Goal: Task Accomplishment & Management: Use online tool/utility

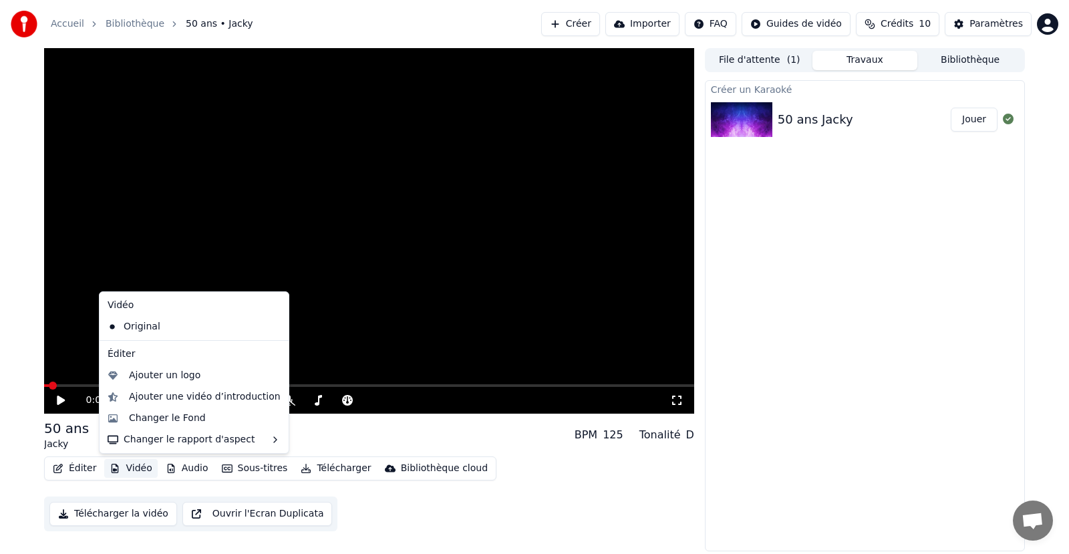
click at [134, 467] on button "Vidéo" at bounding box center [130, 468] width 53 height 19
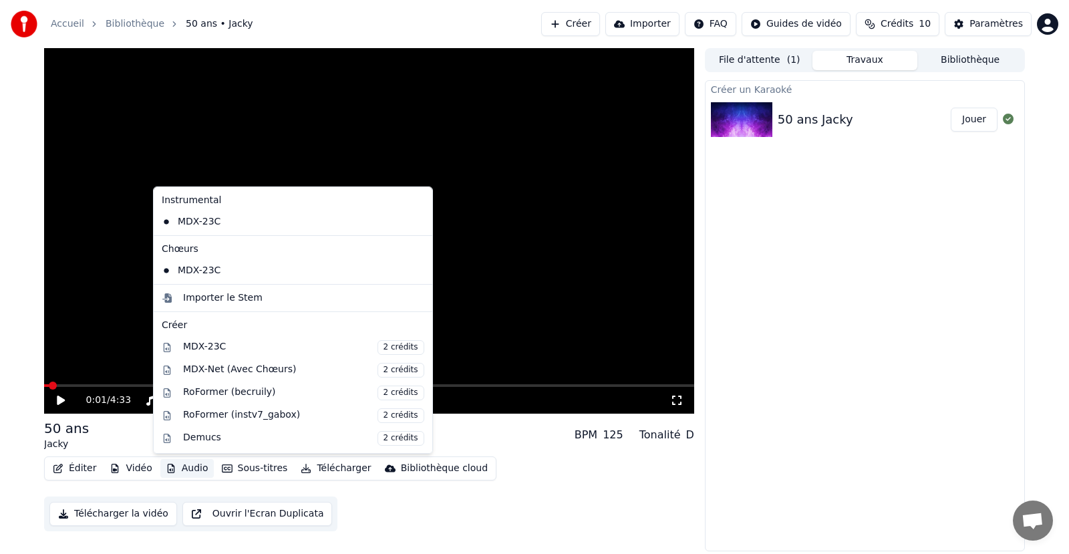
click at [196, 473] on button "Audio" at bounding box center [186, 468] width 53 height 19
click at [197, 462] on button "Audio" at bounding box center [186, 468] width 53 height 19
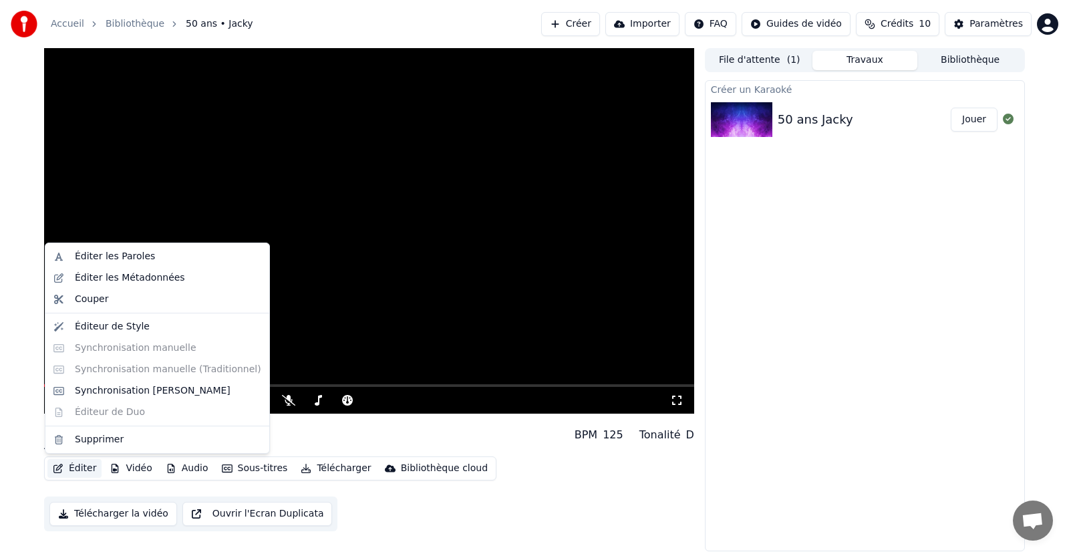
click at [78, 471] on button "Éditer" at bounding box center [74, 468] width 54 height 19
click at [102, 255] on div "Éditer les Paroles" at bounding box center [115, 256] width 80 height 13
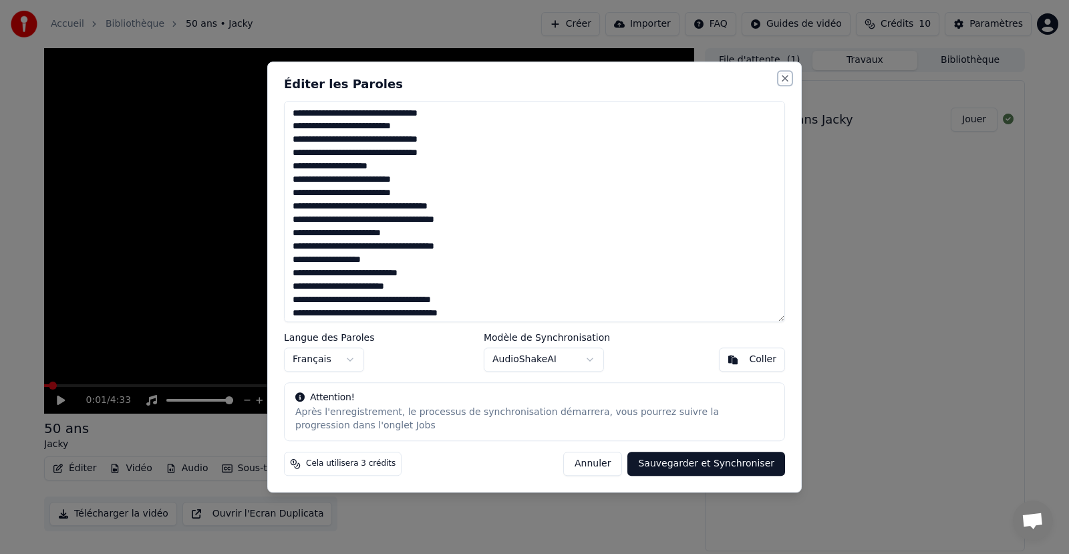
click at [784, 76] on button "Close" at bounding box center [785, 78] width 11 height 11
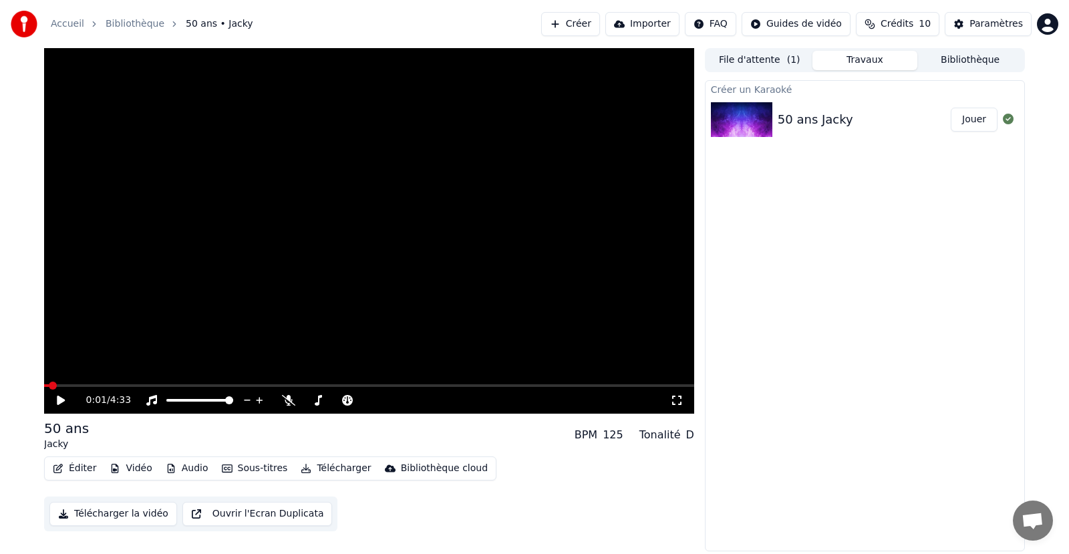
click at [744, 61] on button "File d'attente ( 1 )" at bounding box center [760, 60] width 106 height 19
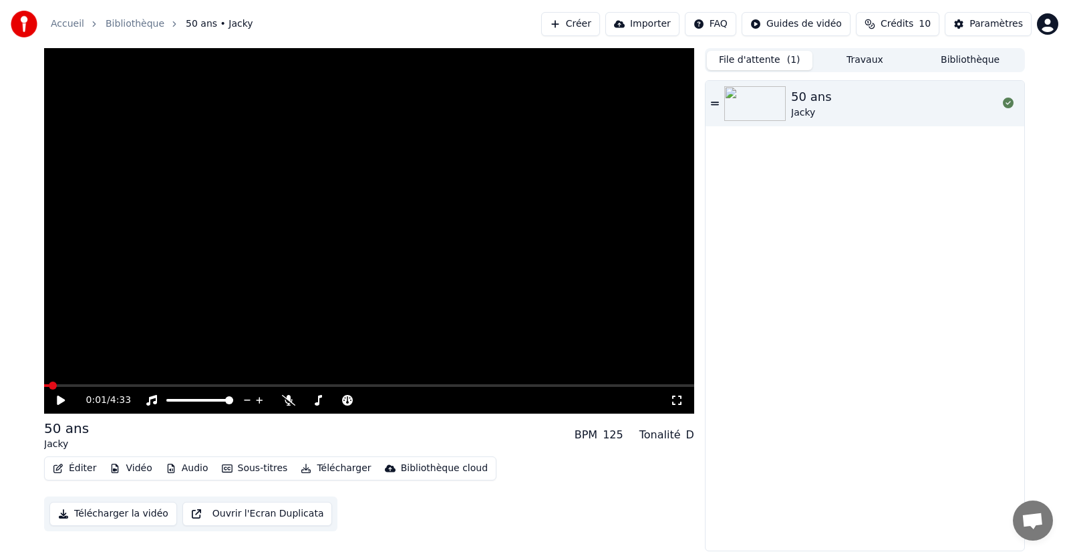
click at [783, 112] on img at bounding box center [754, 103] width 61 height 35
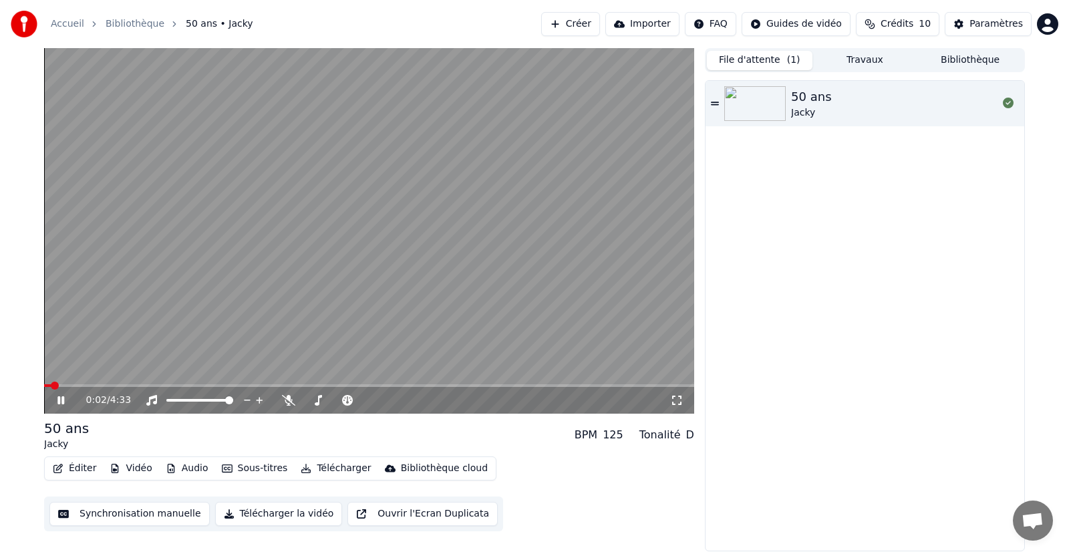
click at [73, 385] on span at bounding box center [369, 385] width 650 height 3
click at [96, 383] on video at bounding box center [369, 230] width 650 height 365
click at [106, 383] on video at bounding box center [369, 230] width 650 height 365
click at [106, 384] on video at bounding box center [369, 230] width 650 height 365
click at [136, 511] on button "Synchronisation manuelle" at bounding box center [129, 514] width 160 height 24
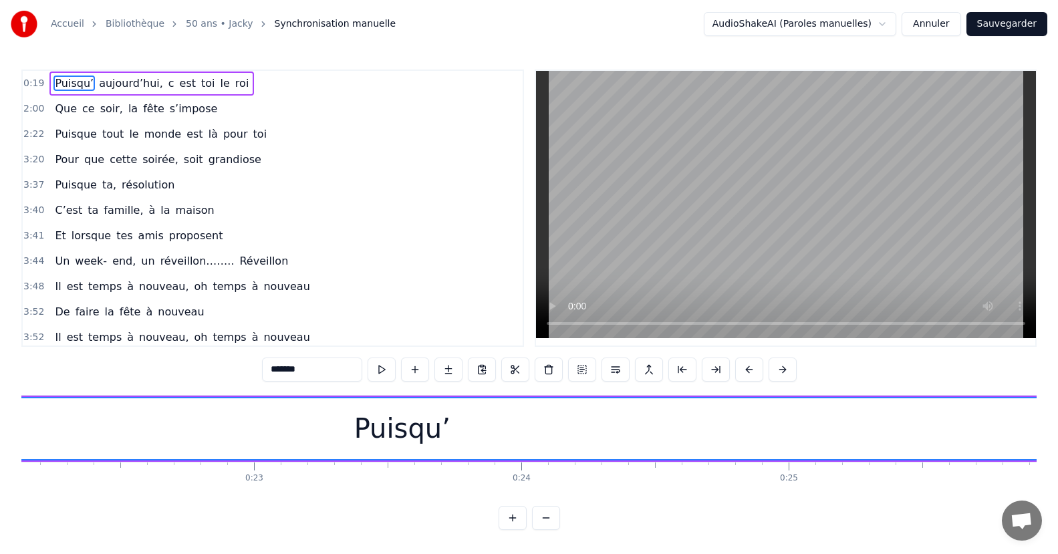
scroll to position [0, 6803]
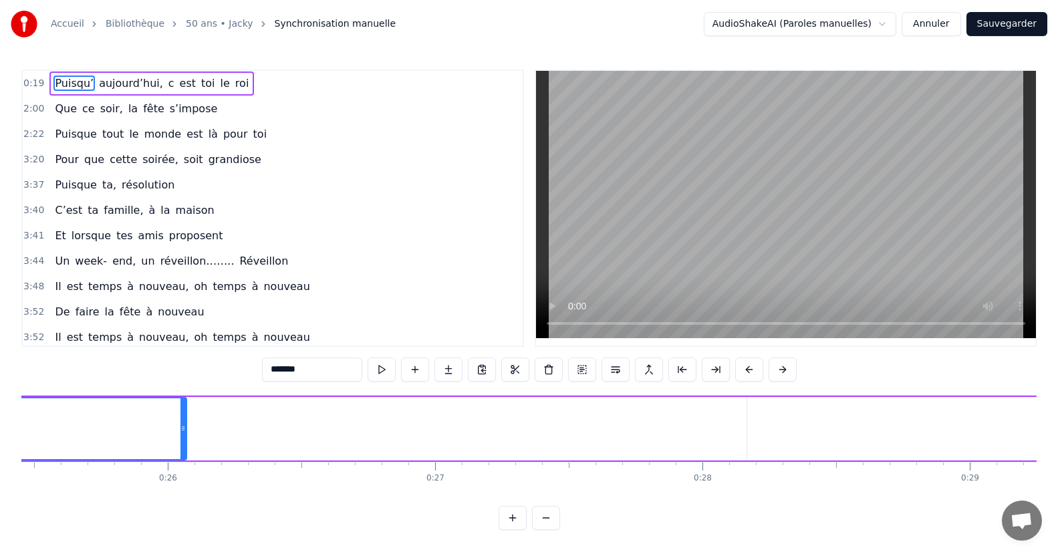
drag, startPoint x: 711, startPoint y: 429, endPoint x: 184, endPoint y: 420, distance: 527.3
click at [184, 420] on div at bounding box center [182, 428] width 5 height 61
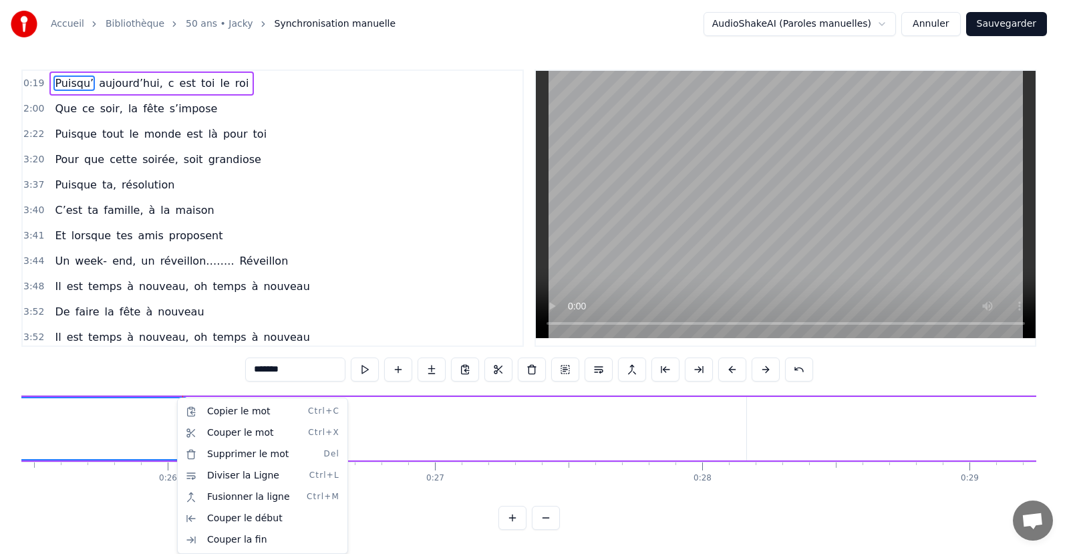
click at [388, 520] on html "Accueil Bibliothèque 50 ans • Jacky Synchronisation manuelle AudioShakeAI (Paro…" at bounding box center [534, 275] width 1069 height 551
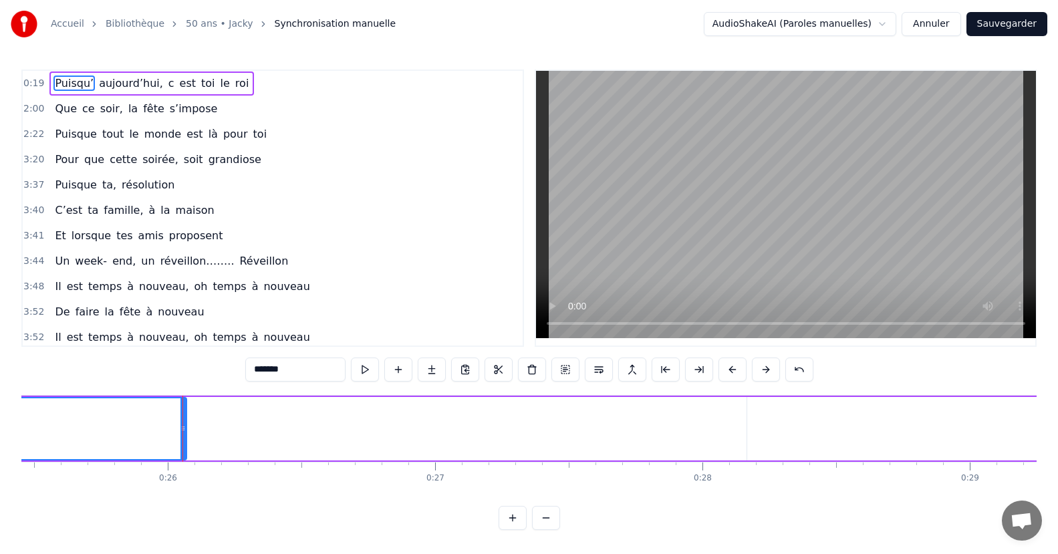
scroll to position [0, 5915]
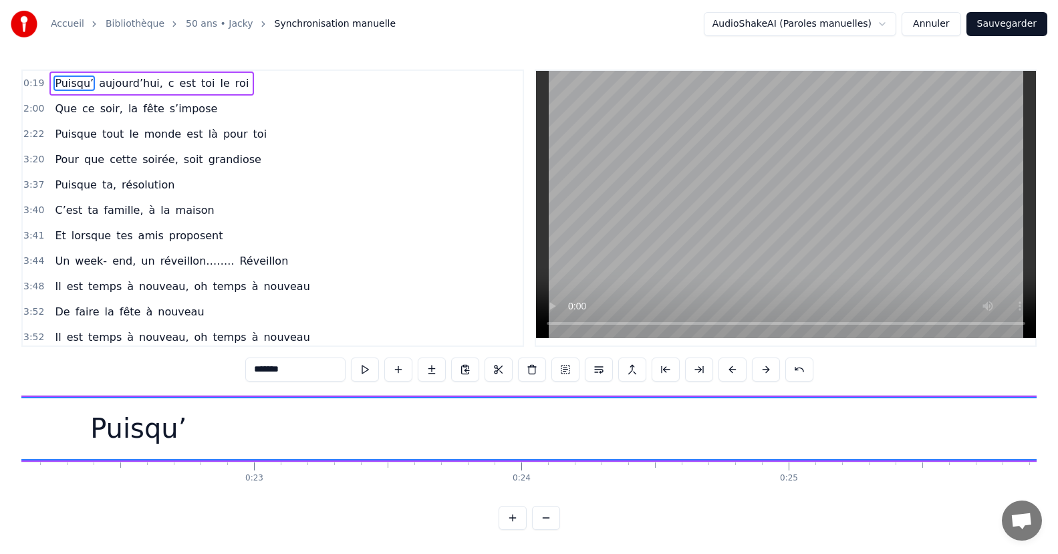
click at [551, 530] on button at bounding box center [546, 518] width 28 height 24
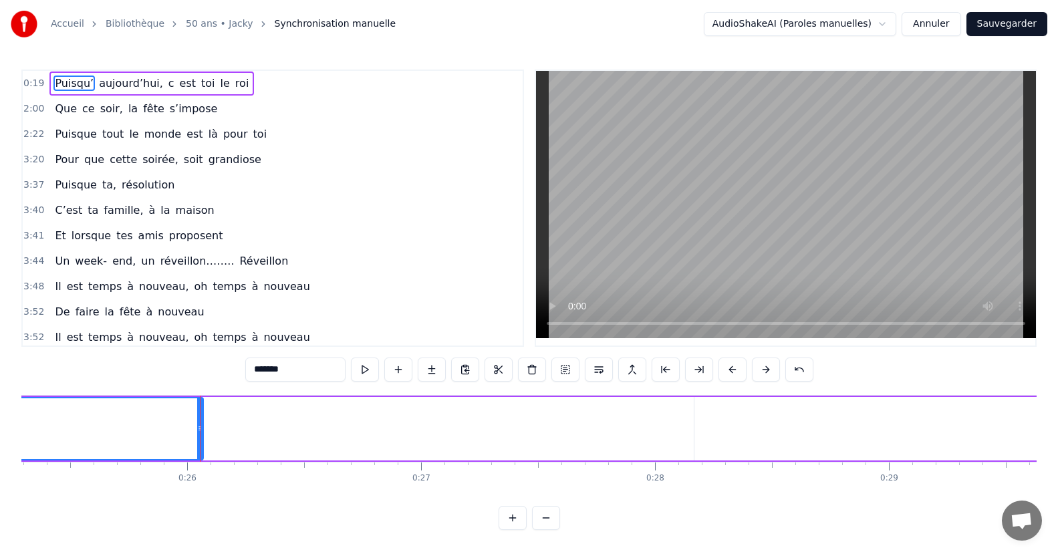
click at [552, 529] on button at bounding box center [546, 518] width 28 height 24
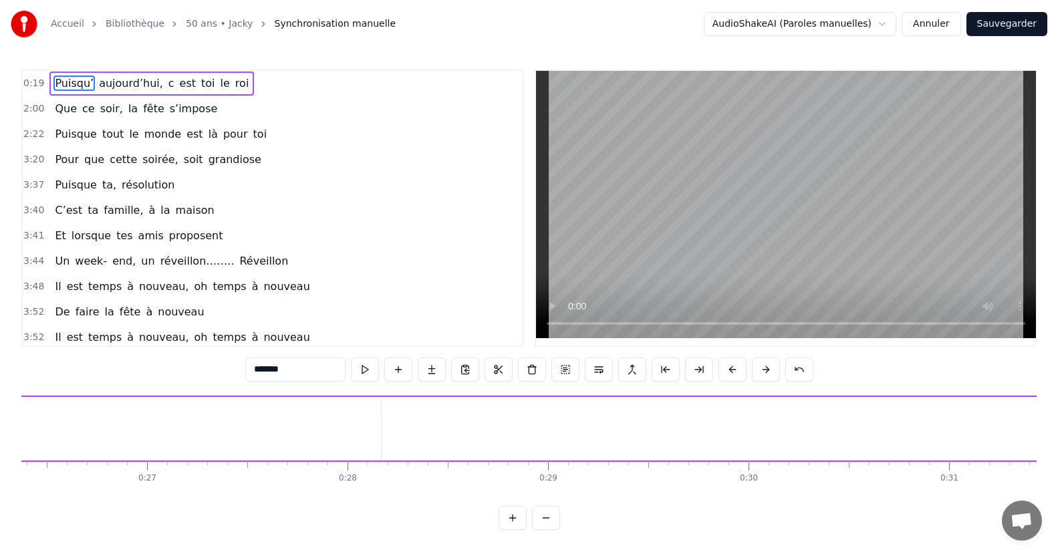
scroll to position [0, 5156]
click at [554, 526] on button at bounding box center [546, 518] width 28 height 24
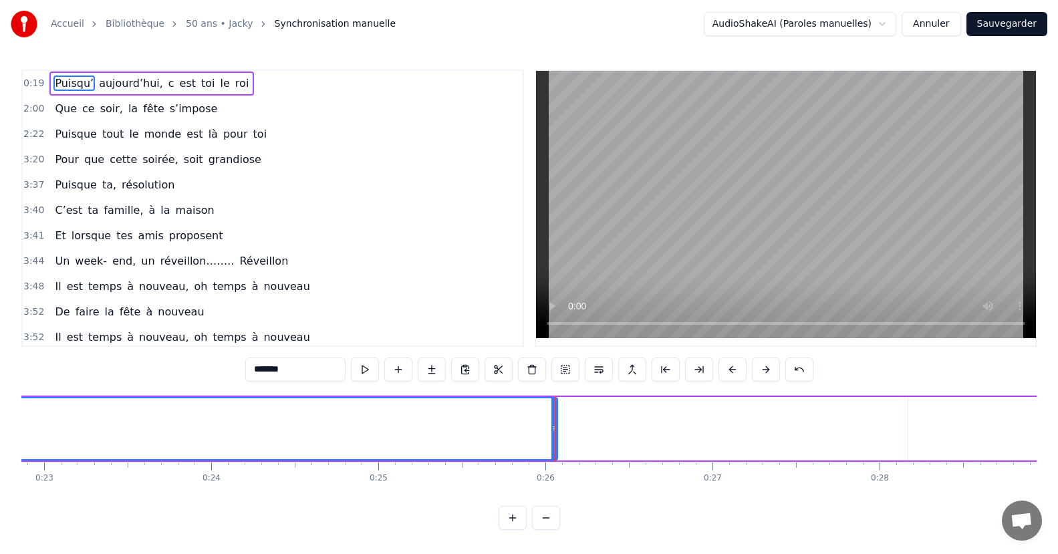
scroll to position [0, 3851]
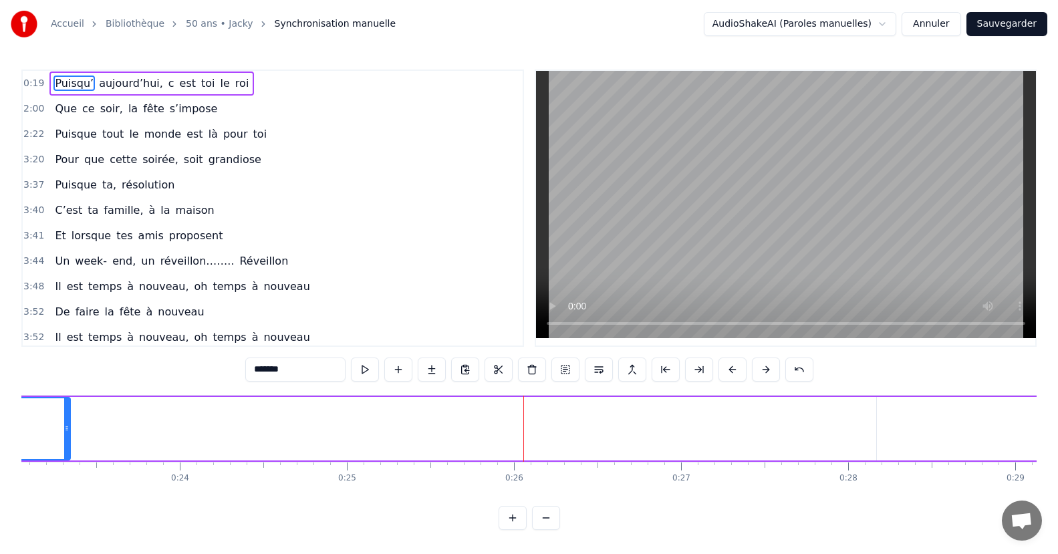
drag, startPoint x: 521, startPoint y: 434, endPoint x: 122, endPoint y: 445, distance: 399.1
click at [66, 438] on div at bounding box center [66, 428] width 5 height 61
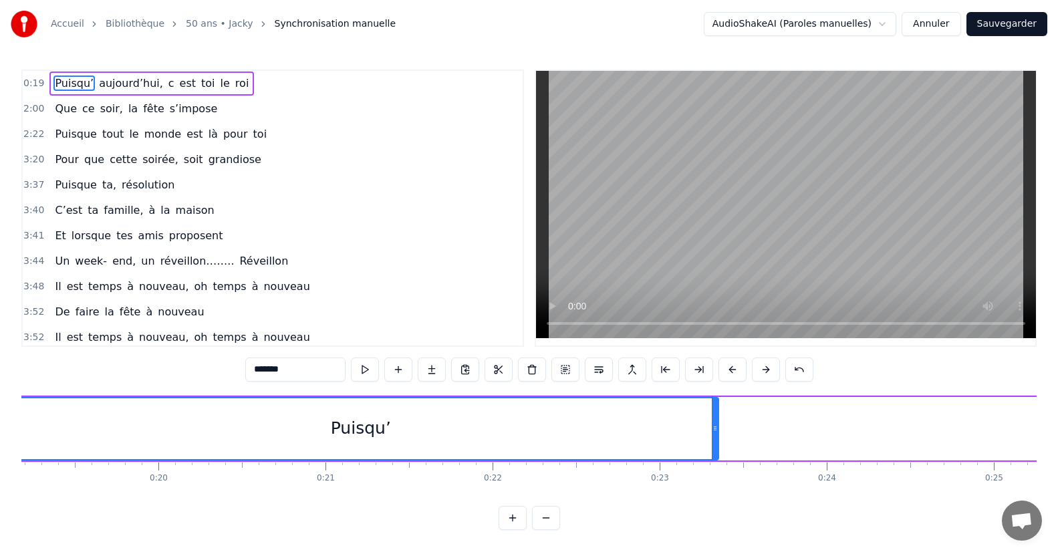
scroll to position [0, 3080]
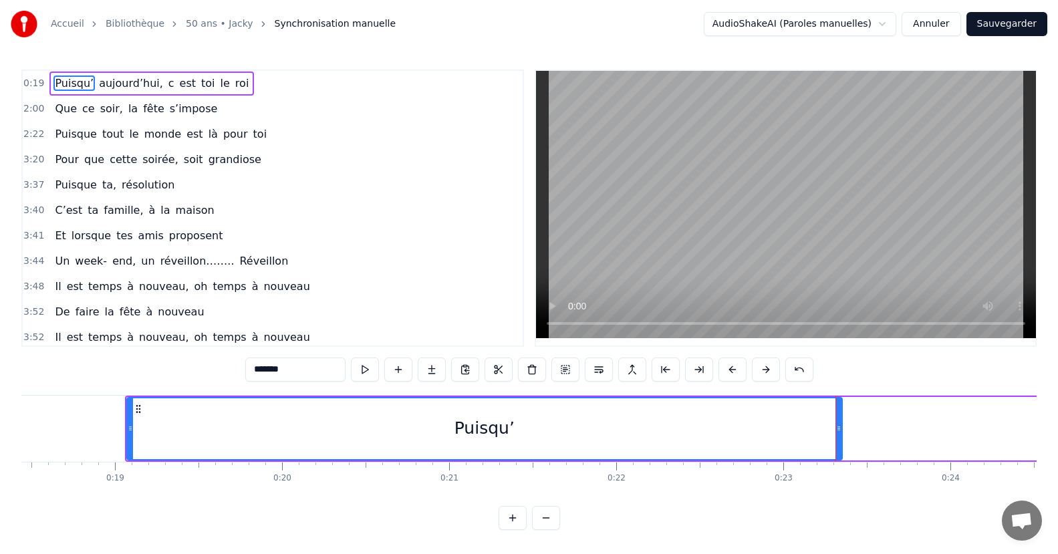
click at [566, 432] on div "Puisqu’" at bounding box center [485, 428] width 714 height 61
click at [516, 420] on div "Puisqu’" at bounding box center [485, 428] width 714 height 61
click at [725, 372] on button at bounding box center [732, 369] width 28 height 24
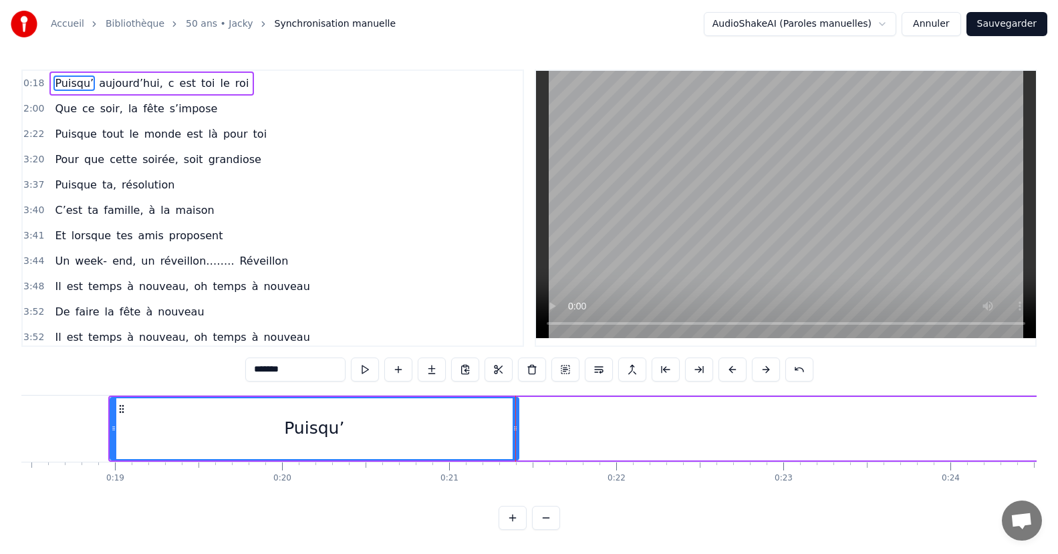
drag, startPoint x: 819, startPoint y: 428, endPoint x: 512, endPoint y: 435, distance: 306.8
click at [512, 435] on div at bounding box center [514, 428] width 5 height 61
click at [112, 429] on icon at bounding box center [113, 428] width 5 height 11
click at [135, 86] on span "aujourd’hui," at bounding box center [131, 83] width 67 height 15
type input "**********"
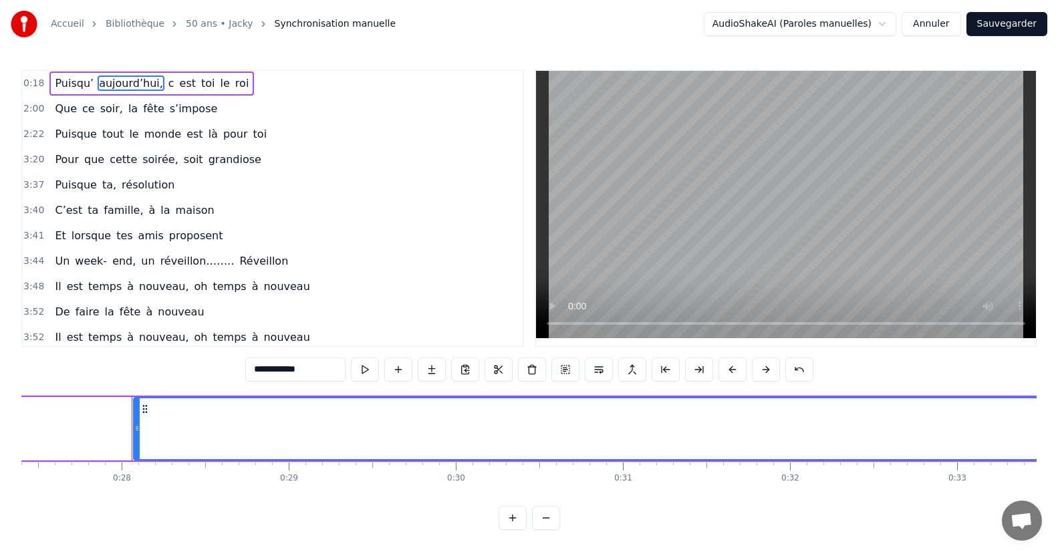
scroll to position [0, 4620]
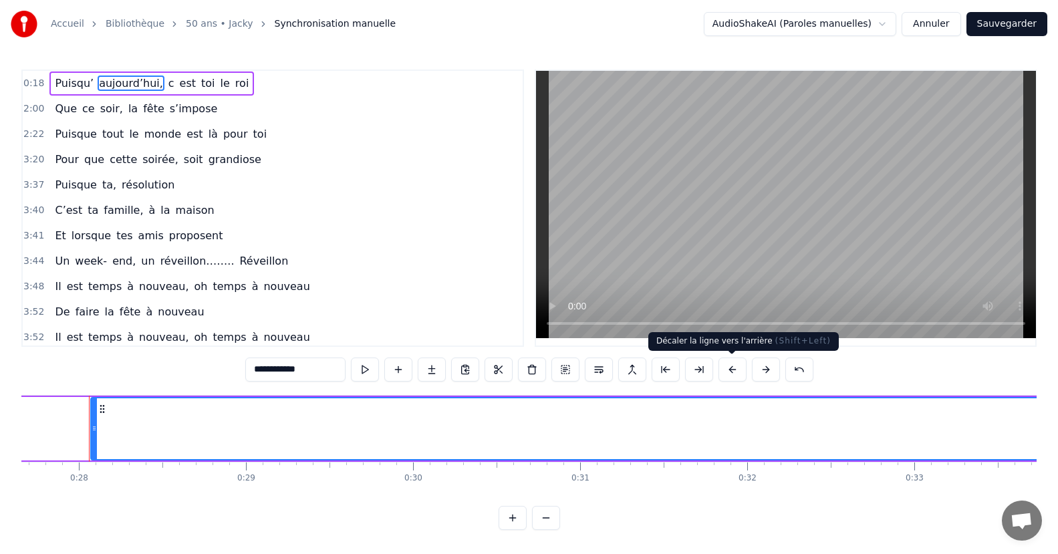
click at [726, 370] on button at bounding box center [732, 369] width 28 height 24
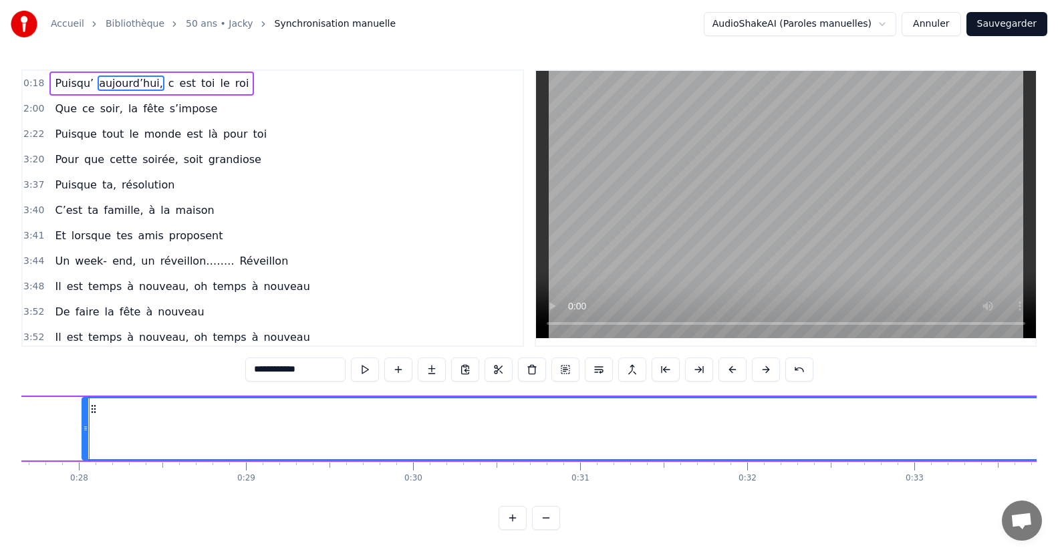
click at [726, 370] on button at bounding box center [732, 369] width 28 height 24
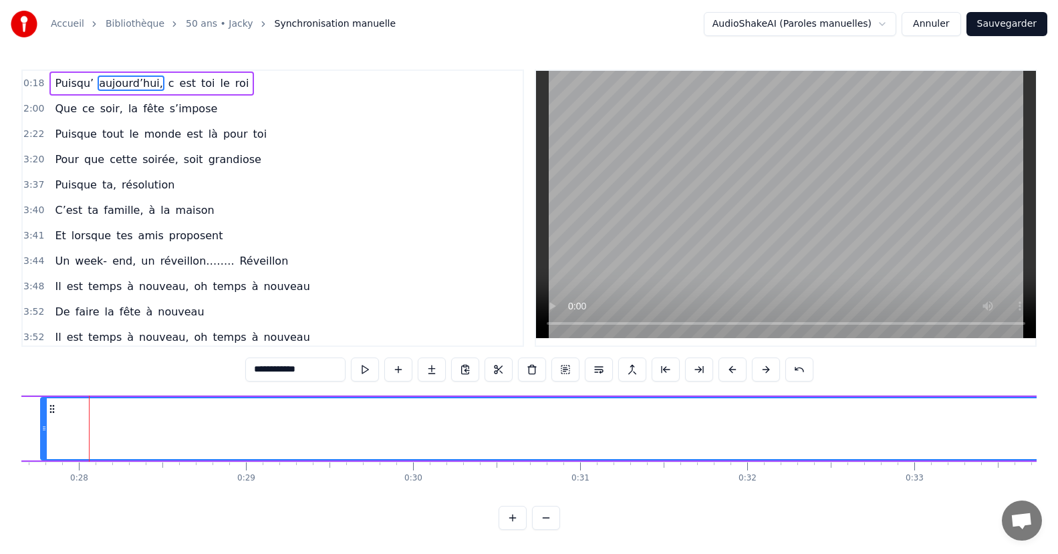
click at [726, 370] on button at bounding box center [732, 369] width 28 height 24
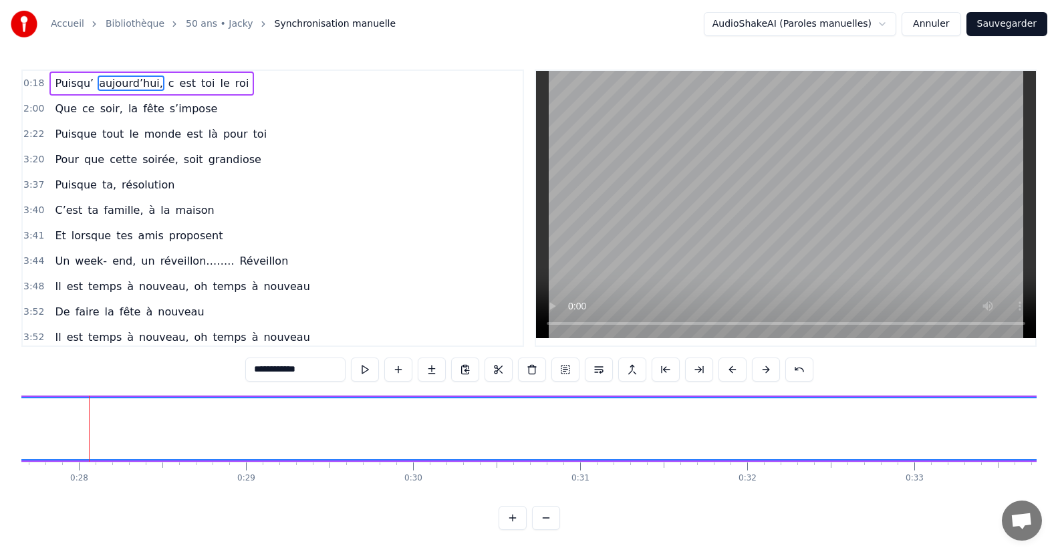
click at [726, 370] on button at bounding box center [732, 369] width 28 height 24
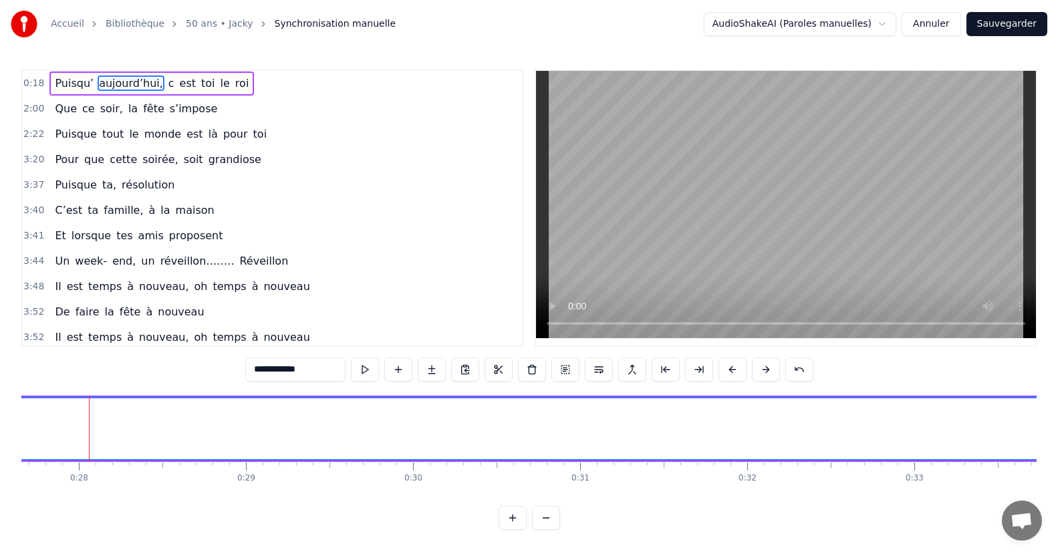
click at [726, 370] on button at bounding box center [732, 369] width 28 height 24
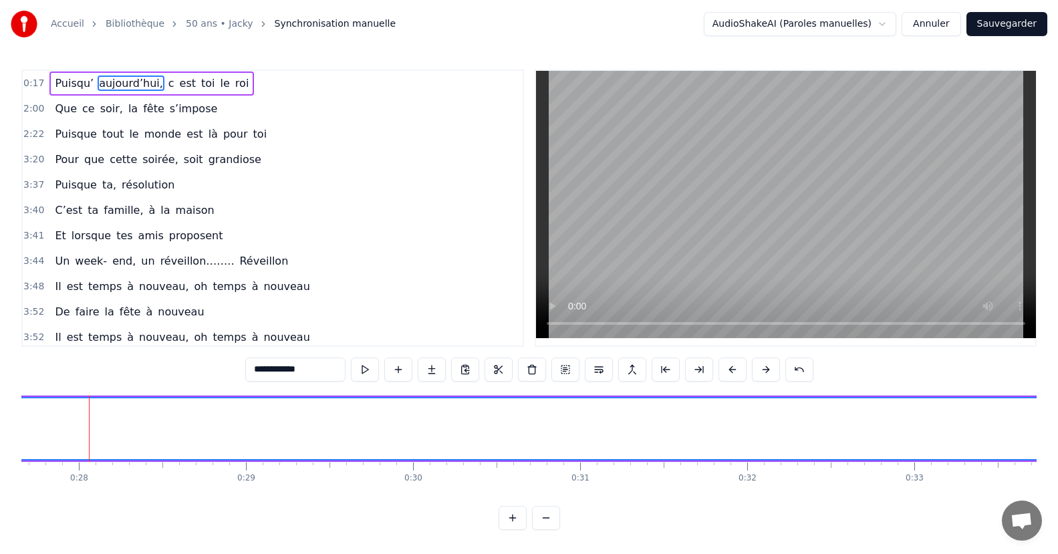
click at [726, 370] on button at bounding box center [732, 369] width 28 height 24
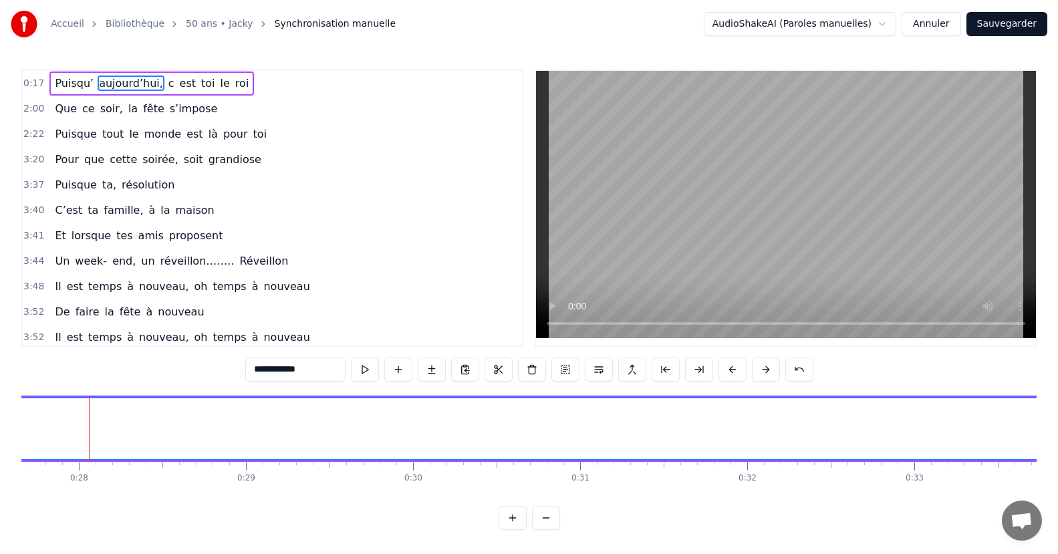
click at [726, 370] on button at bounding box center [732, 369] width 28 height 24
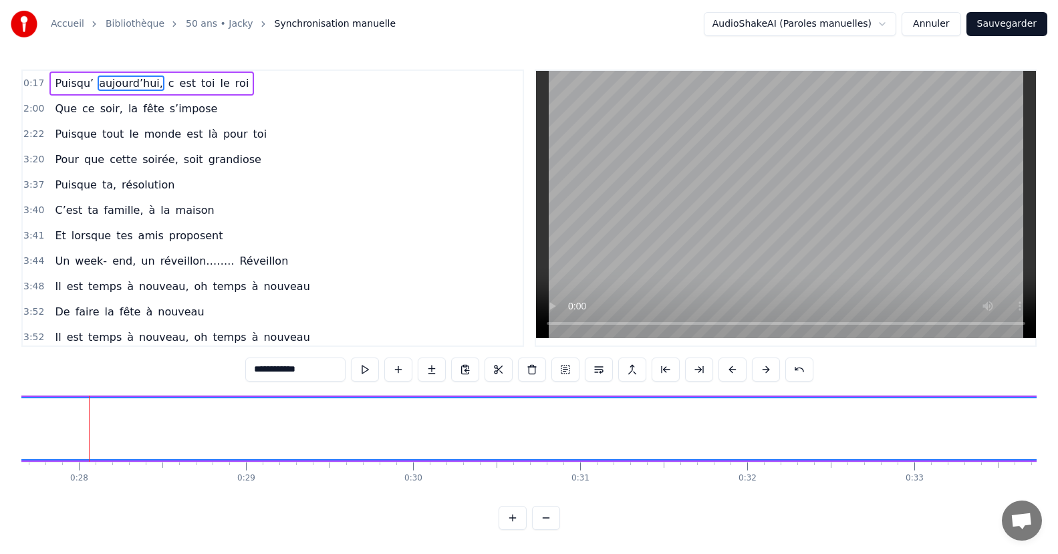
click at [726, 370] on button at bounding box center [732, 369] width 28 height 24
click at [221, 72] on div "Puisqu’ [DATE], c est toi le roi" at bounding box center [151, 83] width 204 height 24
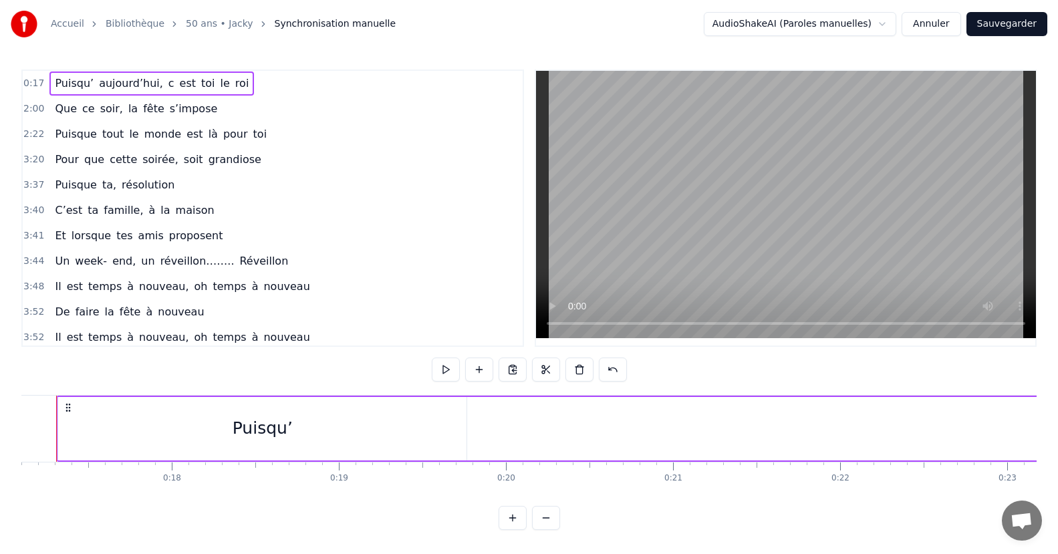
scroll to position [0, 2824]
click at [129, 88] on span "aujourd’hui," at bounding box center [131, 83] width 67 height 15
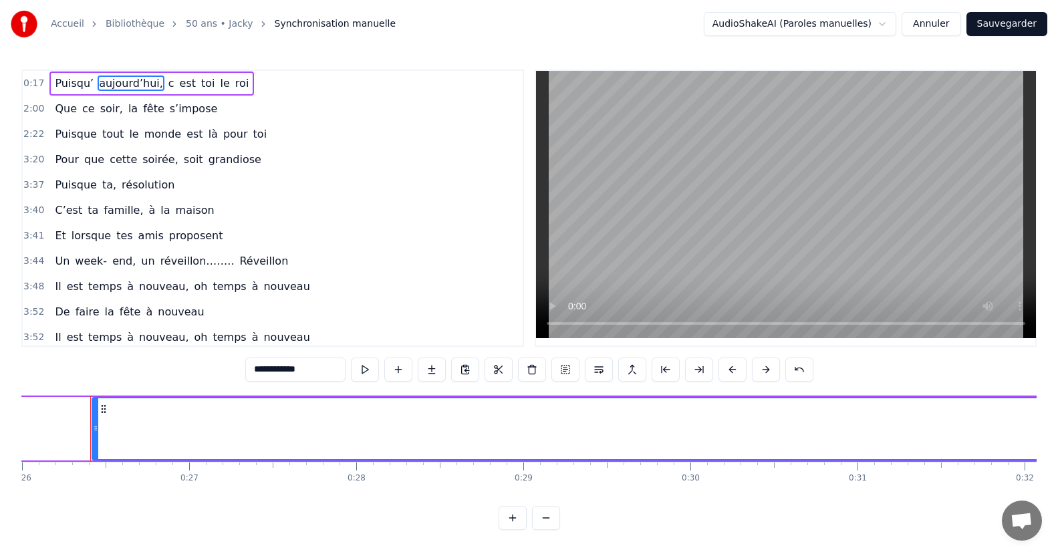
scroll to position [0, 4344]
click at [669, 369] on button at bounding box center [665, 369] width 28 height 24
click at [665, 369] on button at bounding box center [665, 369] width 28 height 24
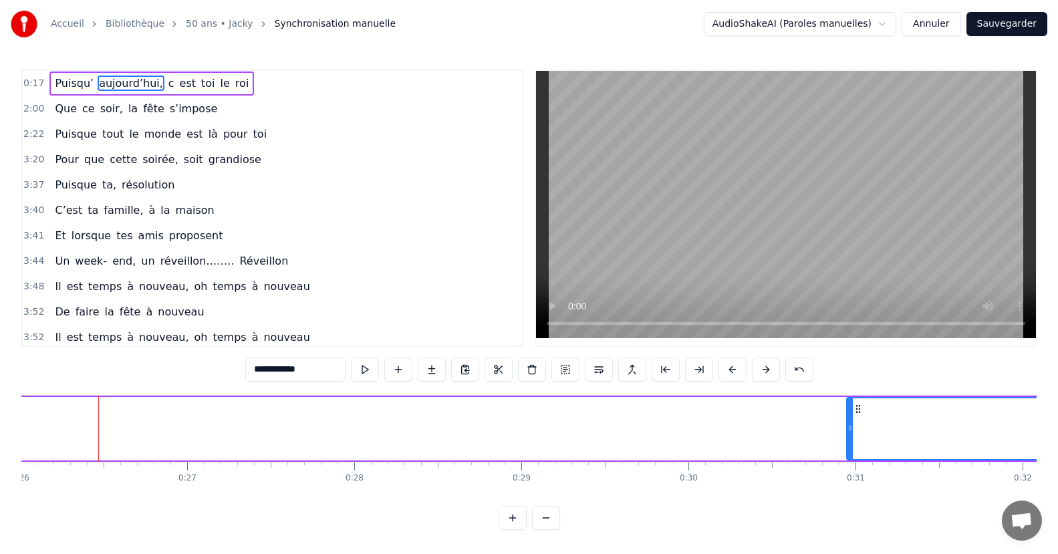
drag, startPoint x: 93, startPoint y: 432, endPoint x: 849, endPoint y: 434, distance: 756.4
click at [849, 434] on div at bounding box center [849, 428] width 5 height 61
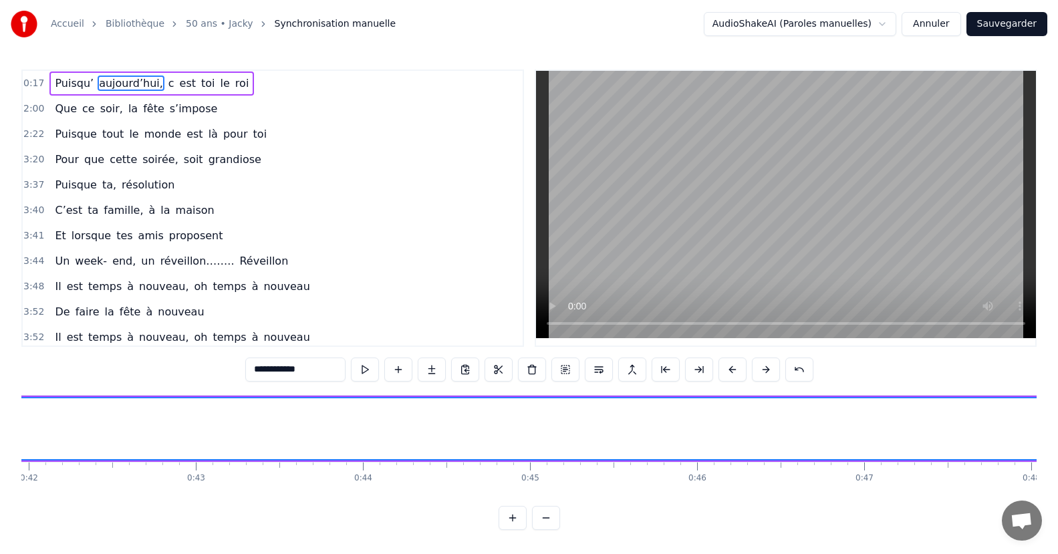
scroll to position [0, 7897]
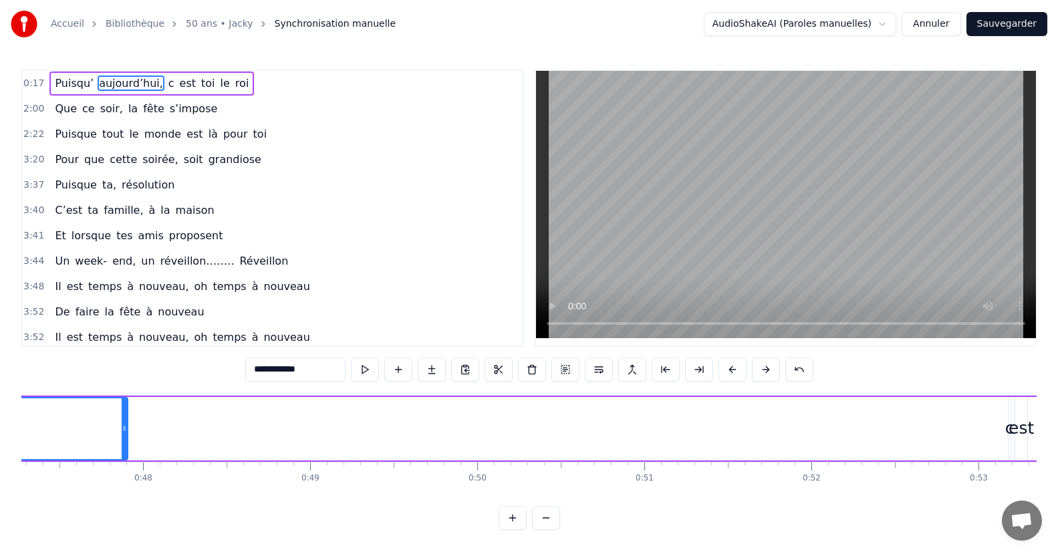
drag, startPoint x: 805, startPoint y: 422, endPoint x: 202, endPoint y: 422, distance: 603.4
click at [124, 437] on div at bounding box center [124, 428] width 5 height 61
drag, startPoint x: 1014, startPoint y: 436, endPoint x: 128, endPoint y: 469, distance: 885.9
click at [88, 475] on div "Puisqu’ [DATE], c est toi le roi Que ce soir, la fête s’impose Puisque tout le …" at bounding box center [528, 445] width 1015 height 100
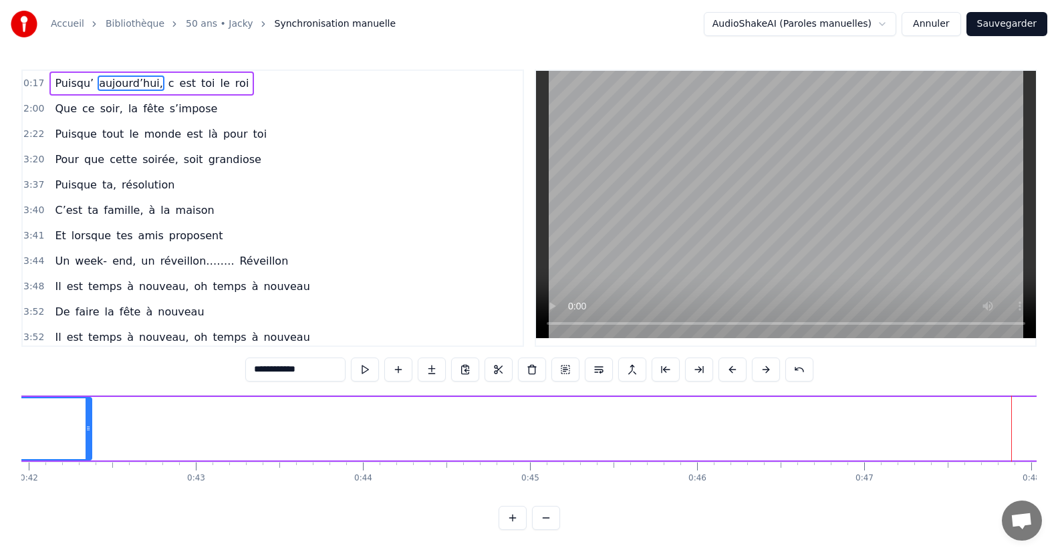
scroll to position [0, 6120]
drag, startPoint x: 974, startPoint y: 437, endPoint x: 138, endPoint y: 463, distance: 837.0
click at [21, 450] on div "Accueil Bibliothèque 50 ans • Jacky Synchronisation manuelle AudioShakeAI (Paro…" at bounding box center [529, 265] width 1058 height 530
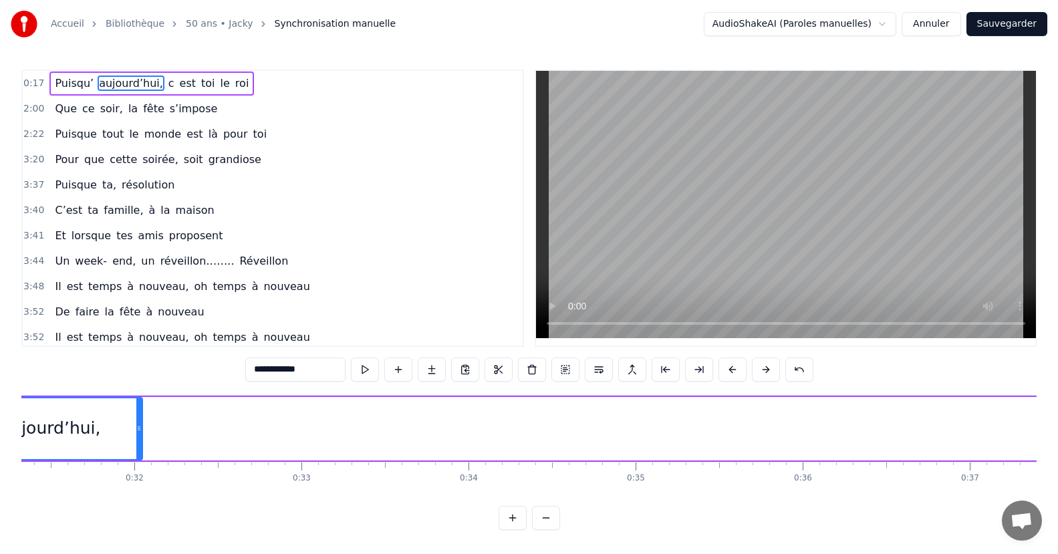
drag, startPoint x: 913, startPoint y: 426, endPoint x: 144, endPoint y: 450, distance: 769.4
click at [142, 449] on div at bounding box center [138, 428] width 5 height 61
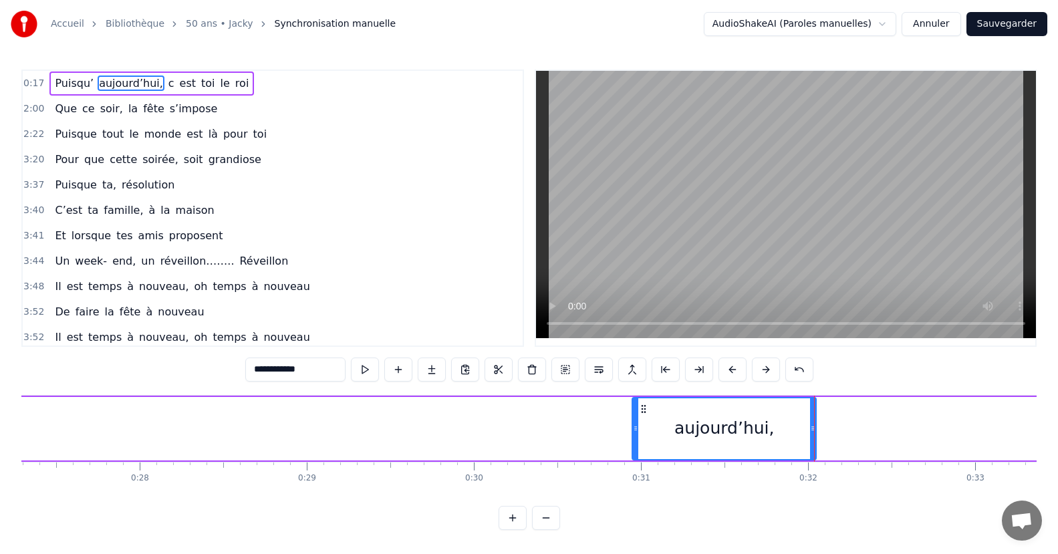
scroll to position [0, 4405]
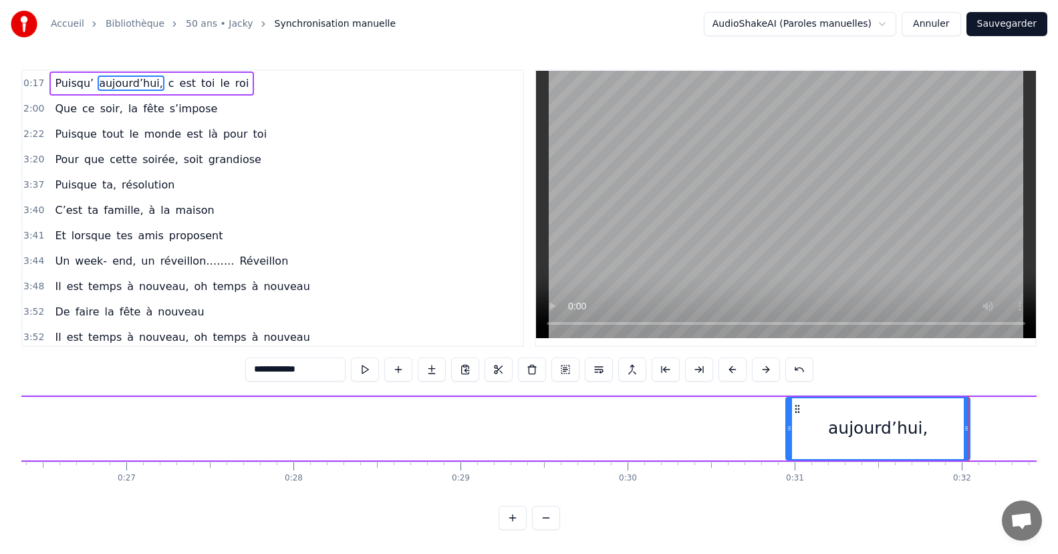
drag, startPoint x: 819, startPoint y: 436, endPoint x: 790, endPoint y: 444, distance: 29.8
click at [793, 446] on div "aujourd’hui," at bounding box center [877, 428] width 182 height 61
click at [730, 370] on button at bounding box center [732, 369] width 28 height 24
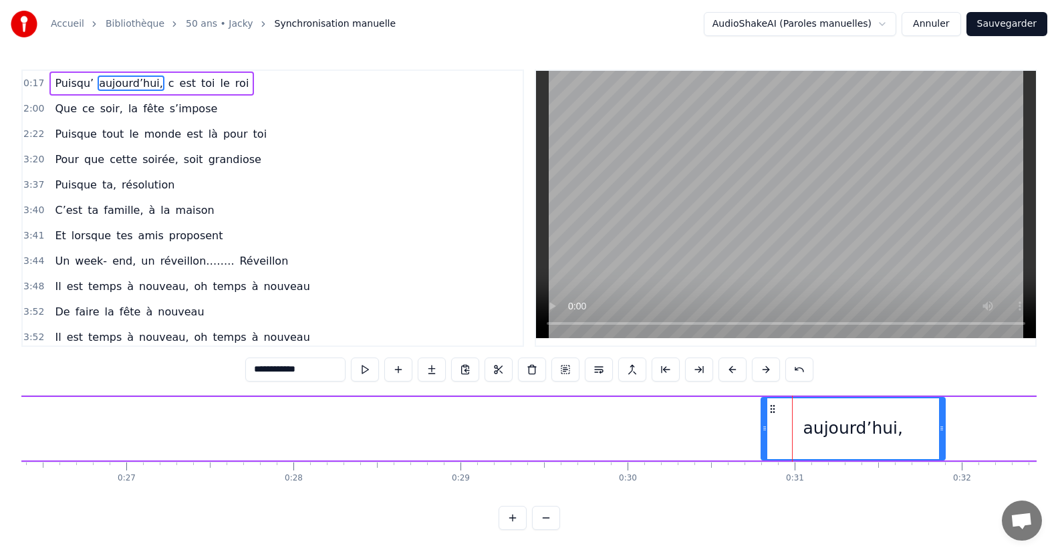
click at [730, 370] on button at bounding box center [732, 369] width 28 height 24
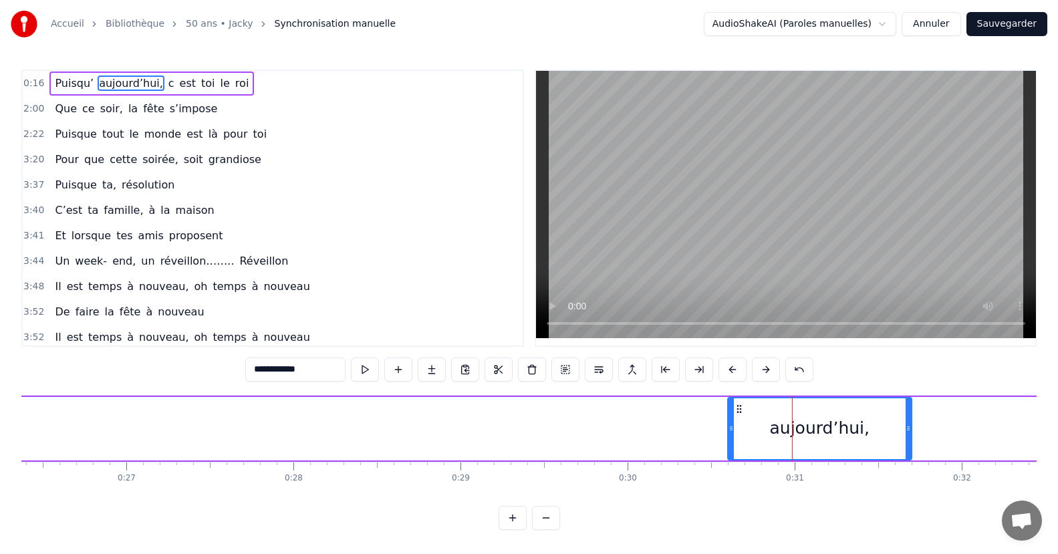
click at [730, 370] on button at bounding box center [732, 369] width 28 height 24
click at [729, 369] on button at bounding box center [732, 369] width 28 height 24
click at [728, 369] on button at bounding box center [732, 369] width 28 height 24
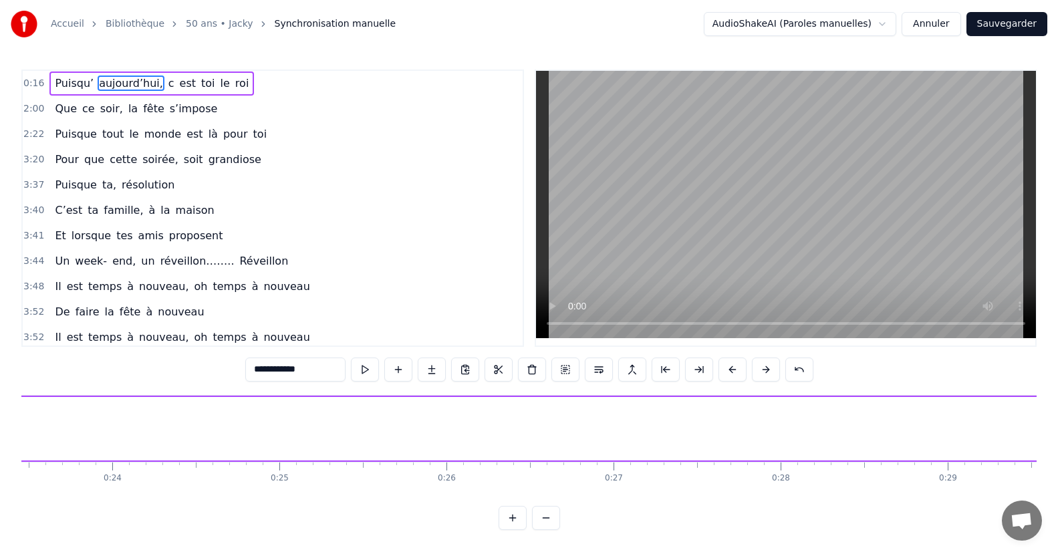
scroll to position [0, 3773]
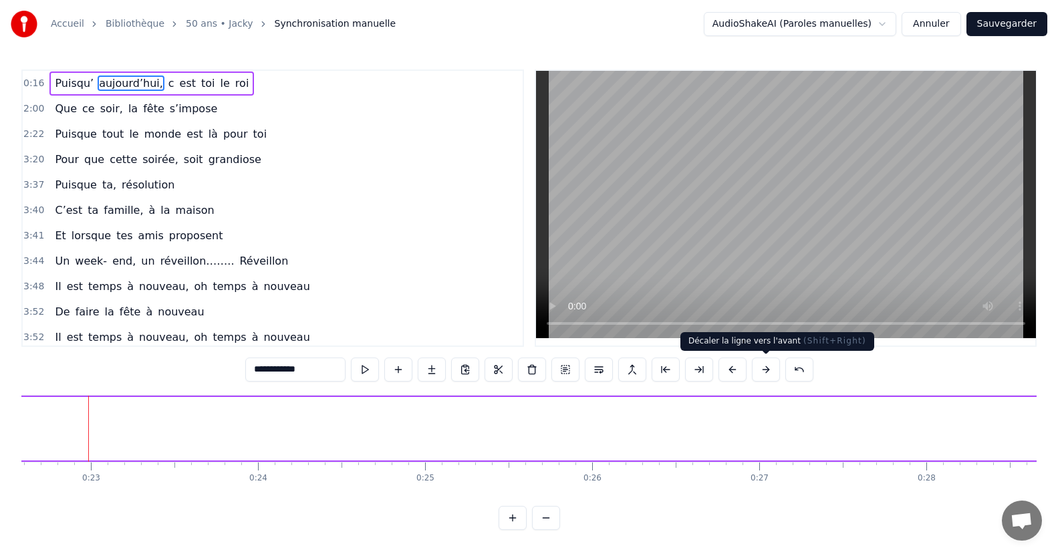
click at [767, 367] on button at bounding box center [766, 369] width 28 height 24
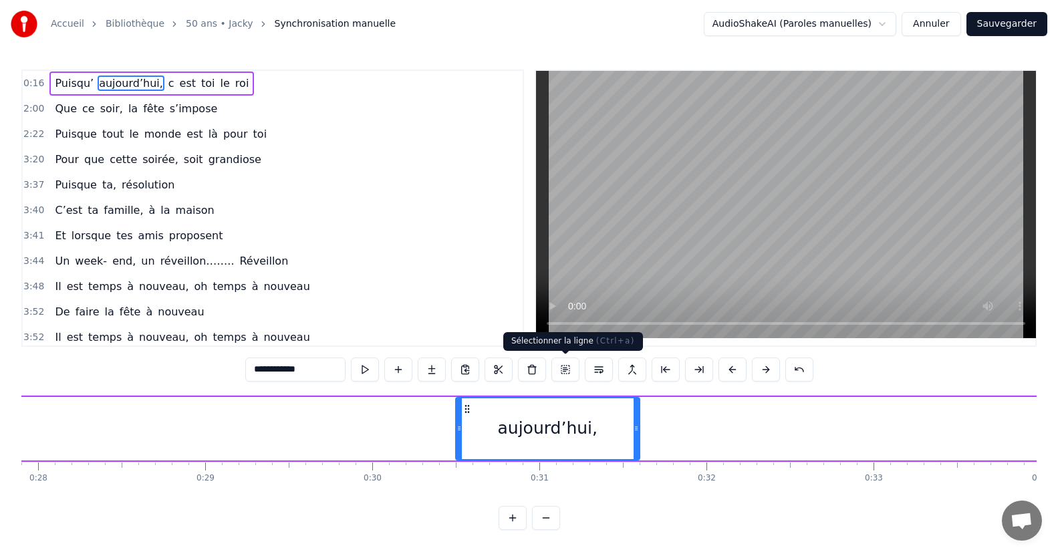
click at [568, 365] on button at bounding box center [565, 369] width 28 height 24
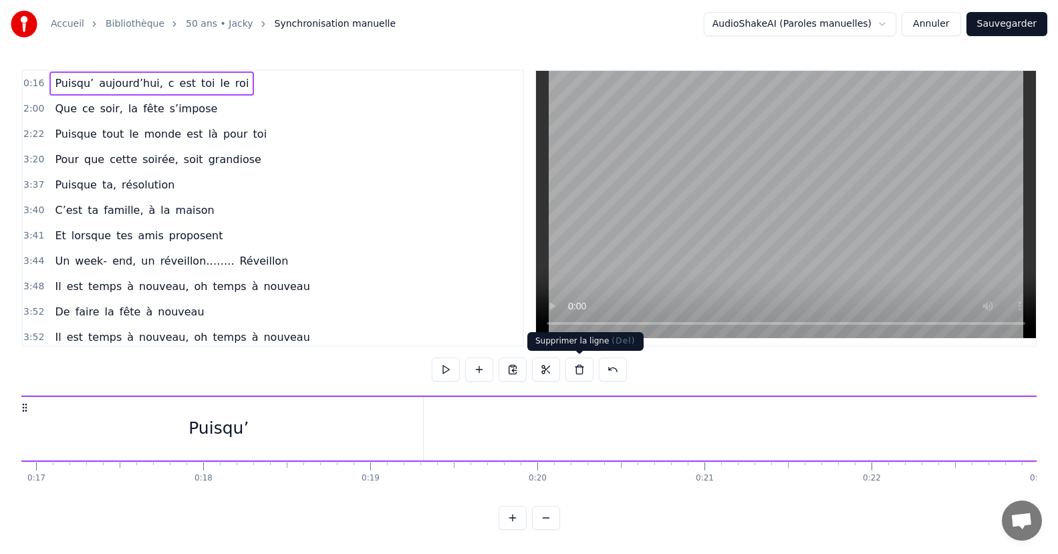
scroll to position [0, 2749]
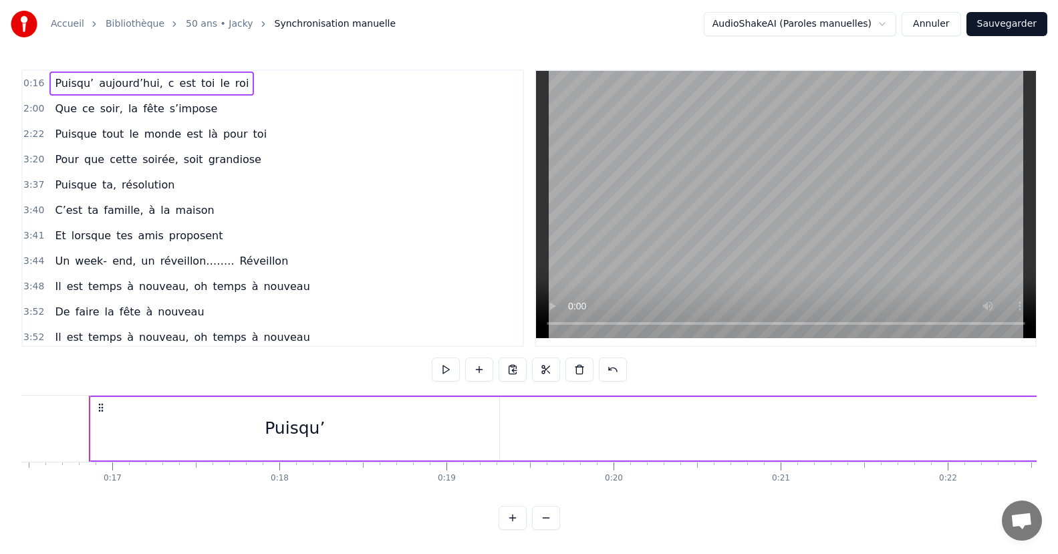
click at [98, 85] on span "aujourd’hui," at bounding box center [131, 83] width 67 height 15
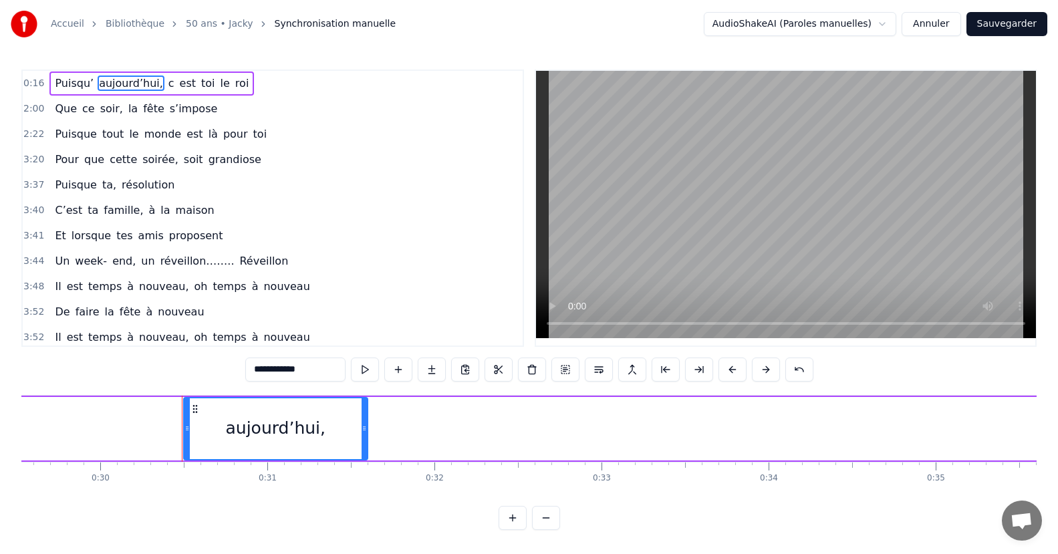
scroll to position [0, 5025]
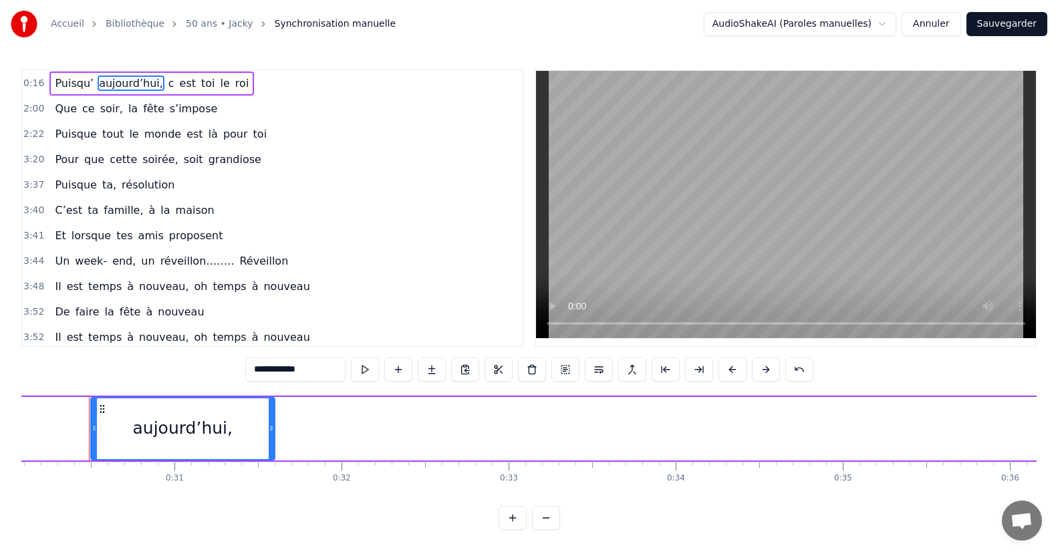
click at [323, 367] on input "**********" at bounding box center [295, 369] width 100 height 24
click at [323, 368] on input "**********" at bounding box center [295, 369] width 100 height 24
click at [367, 374] on button at bounding box center [365, 369] width 28 height 24
click at [728, 373] on button at bounding box center [732, 369] width 28 height 24
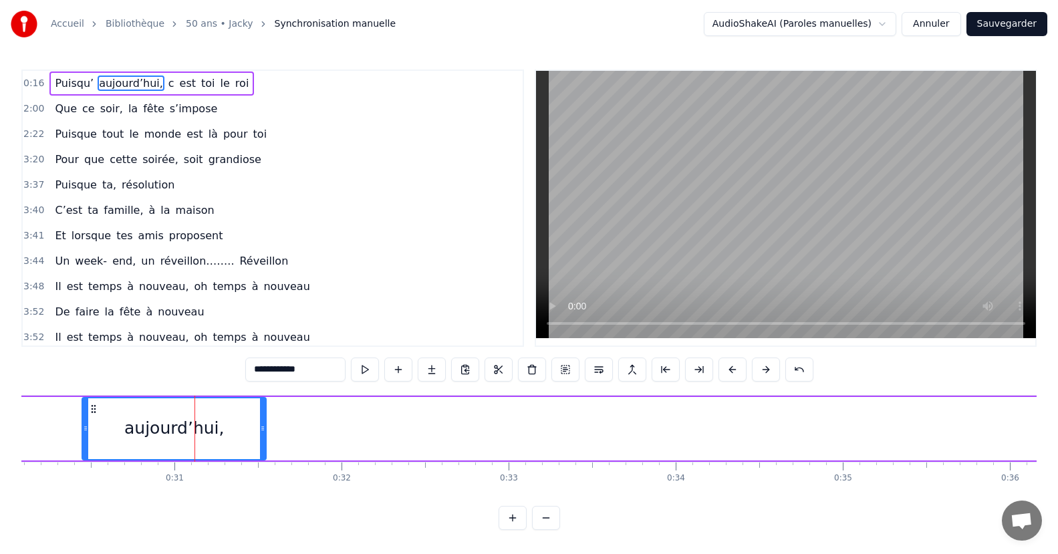
click at [728, 373] on button at bounding box center [732, 369] width 28 height 24
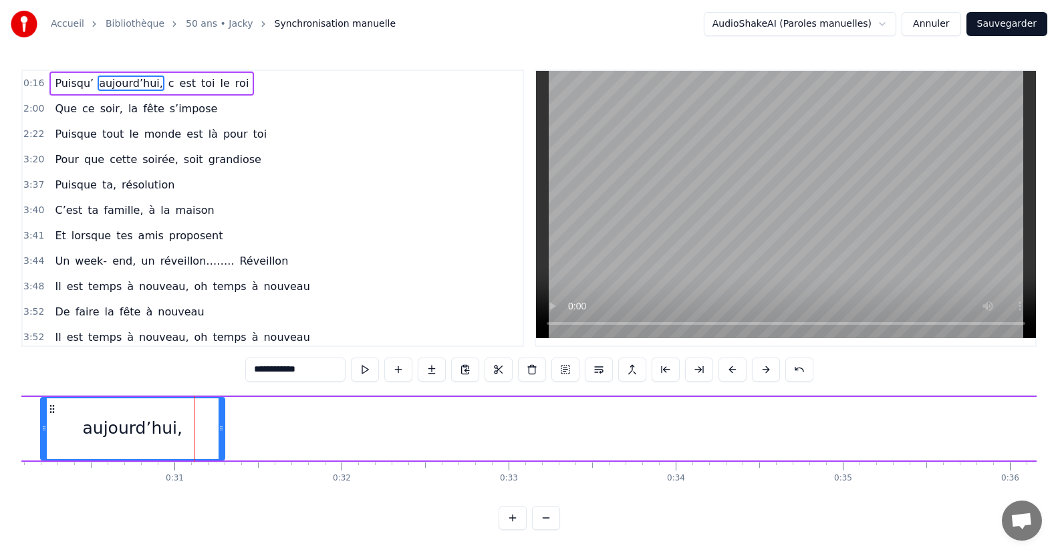
click at [728, 373] on button at bounding box center [732, 369] width 28 height 24
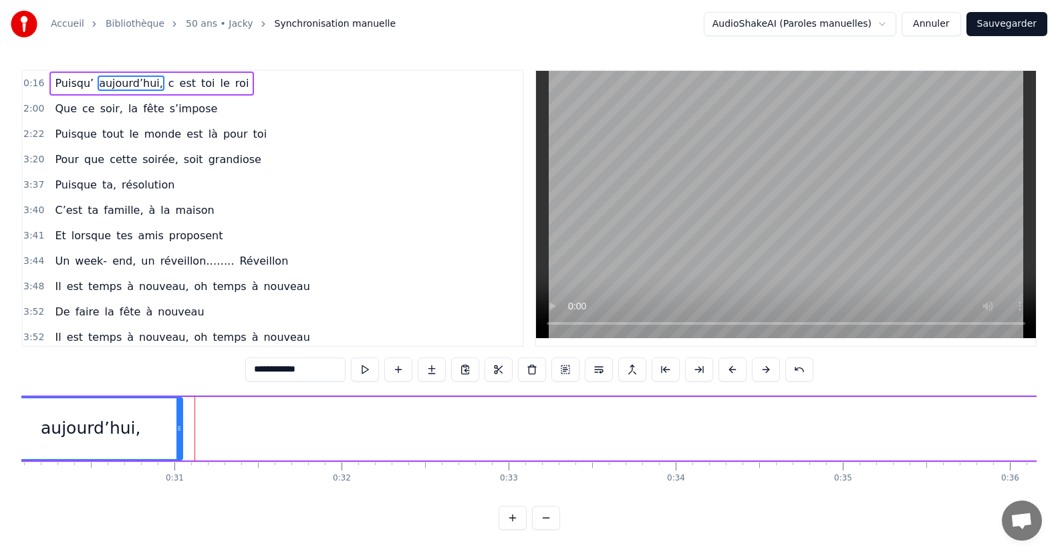
click at [728, 373] on button at bounding box center [732, 369] width 28 height 24
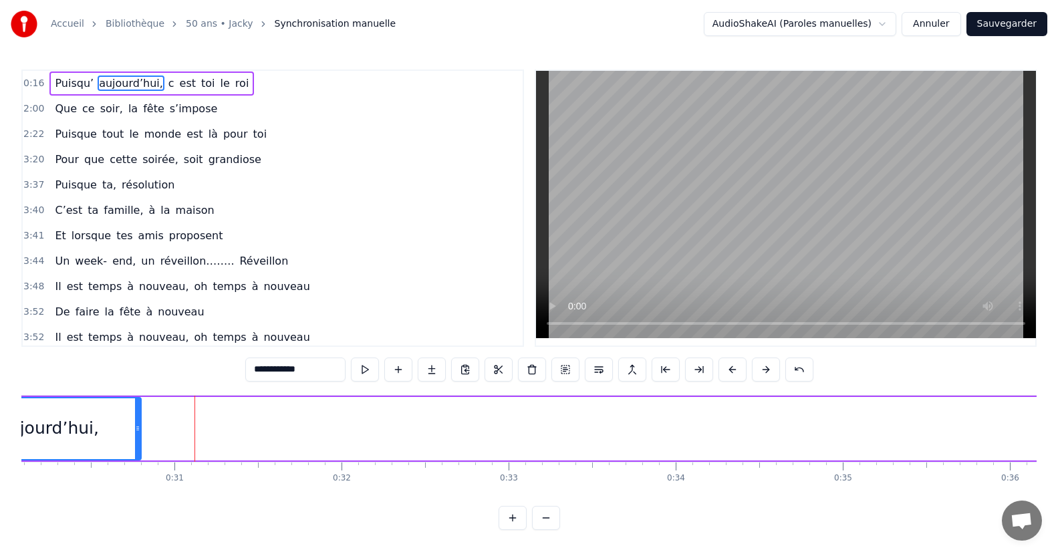
click at [728, 373] on button at bounding box center [732, 369] width 28 height 24
drag, startPoint x: 728, startPoint y: 373, endPoint x: 299, endPoint y: 351, distance: 429.5
click at [718, 372] on button at bounding box center [732, 369] width 28 height 24
click at [103, 491] on div "Puisqu’ [DATE], c est toi le roi Que ce soir, la fête s’impose Puisque tout le …" at bounding box center [528, 445] width 1015 height 100
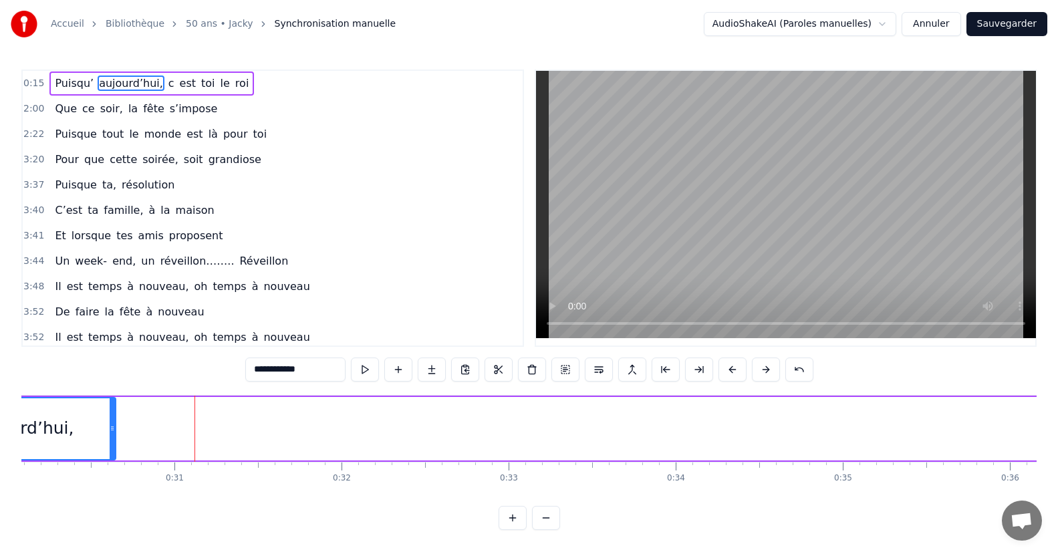
scroll to position [0, 4137]
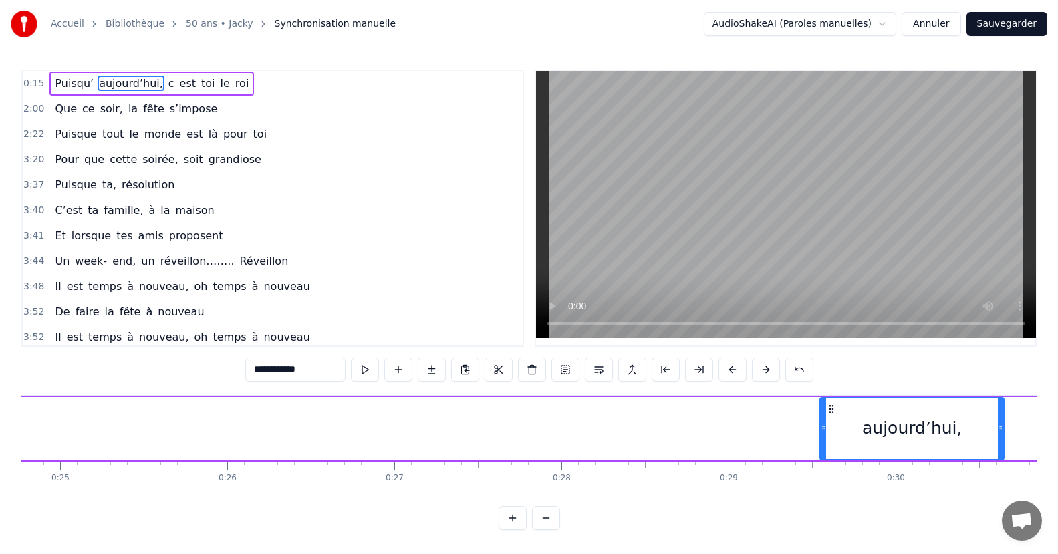
click at [734, 367] on button at bounding box center [732, 369] width 28 height 24
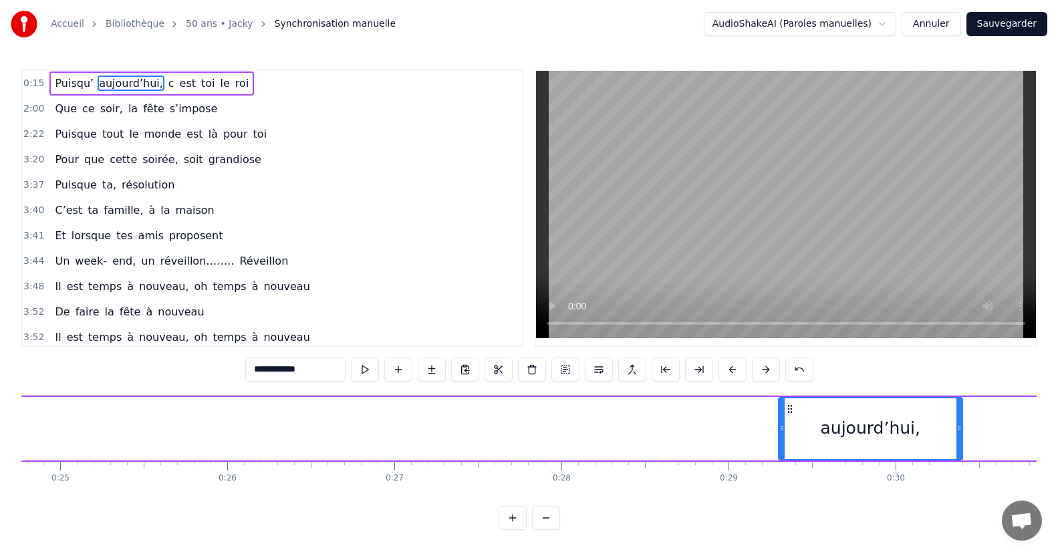
click at [734, 367] on button at bounding box center [732, 369] width 28 height 24
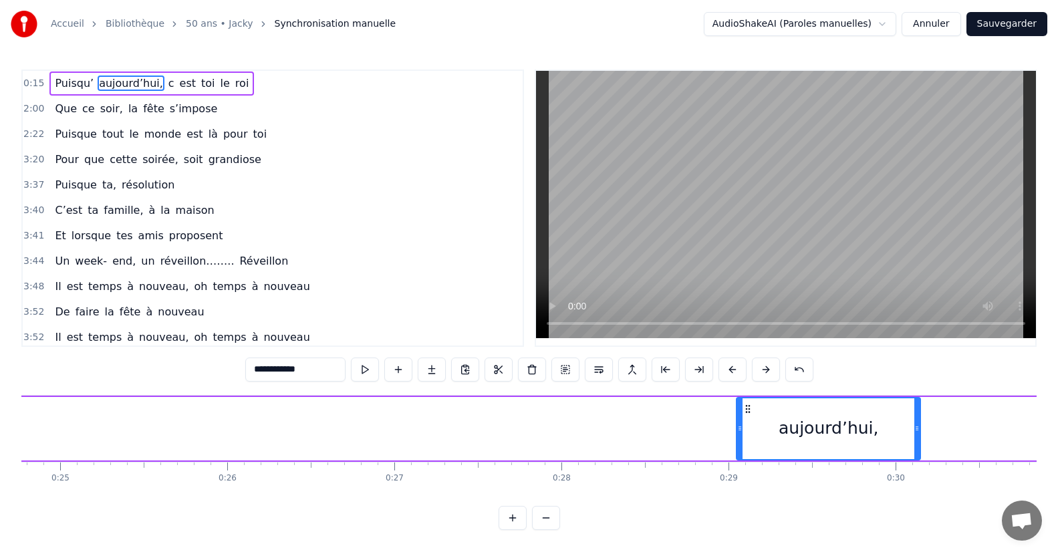
click at [734, 367] on button at bounding box center [732, 369] width 28 height 24
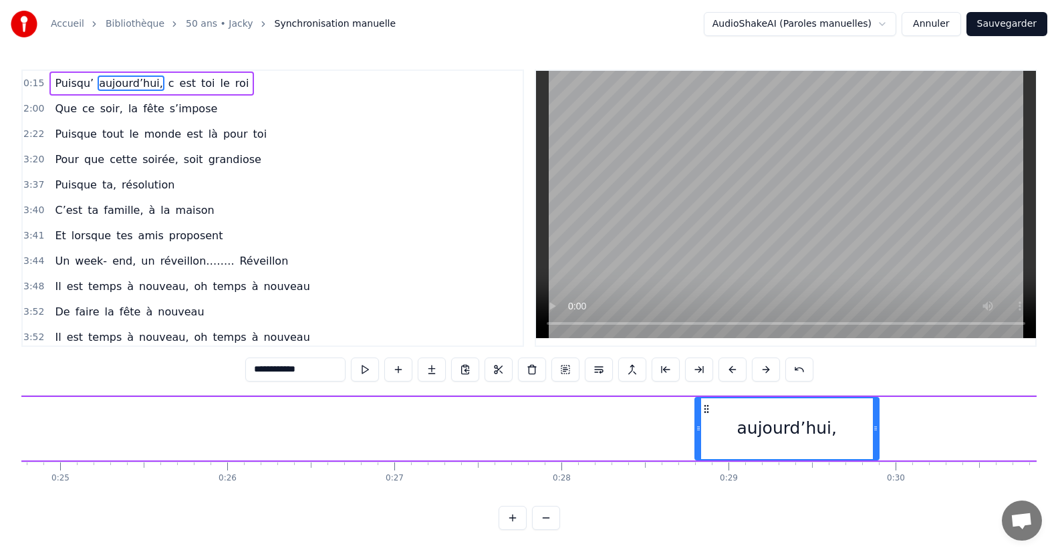
click at [734, 367] on button at bounding box center [732, 369] width 28 height 24
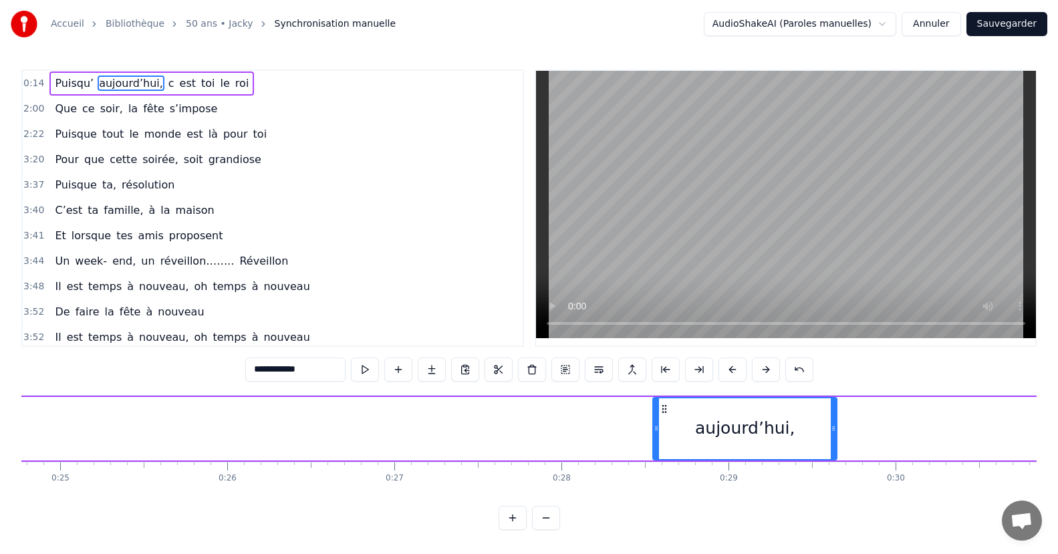
click at [734, 367] on button at bounding box center [732, 369] width 28 height 24
click at [643, 407] on icon at bounding box center [639, 409] width 11 height 11
click at [641, 407] on icon at bounding box center [639, 409] width 11 height 11
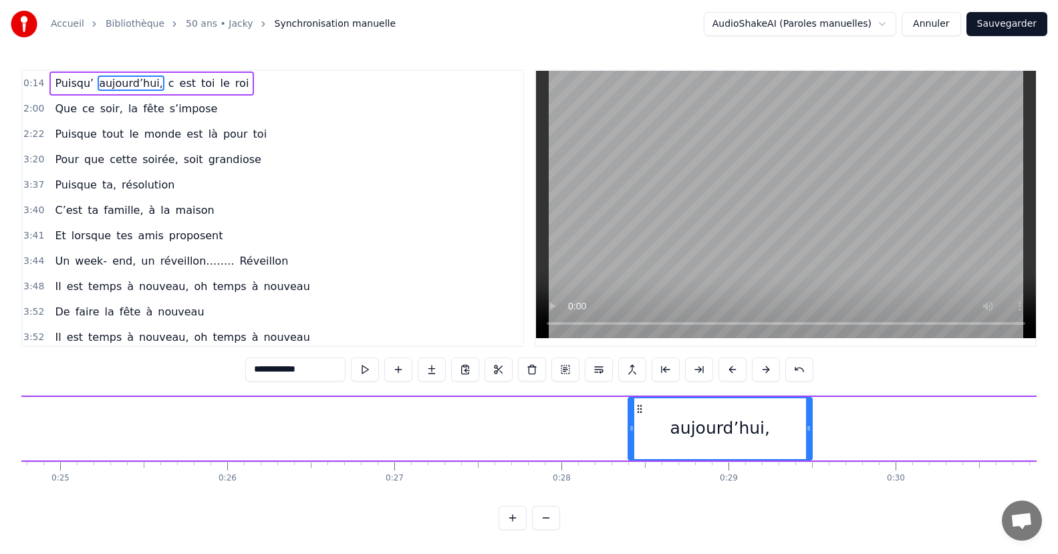
click at [638, 412] on circle at bounding box center [637, 412] width 1 height 1
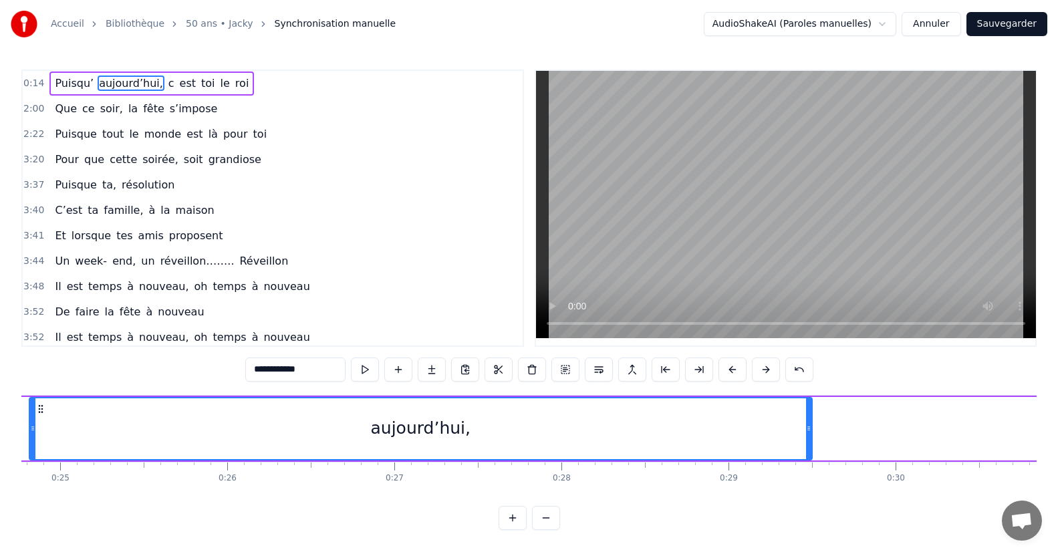
drag, startPoint x: 633, startPoint y: 431, endPoint x: 144, endPoint y: 436, distance: 489.1
click at [39, 446] on div "aujourd’hui," at bounding box center [420, 428] width 781 height 61
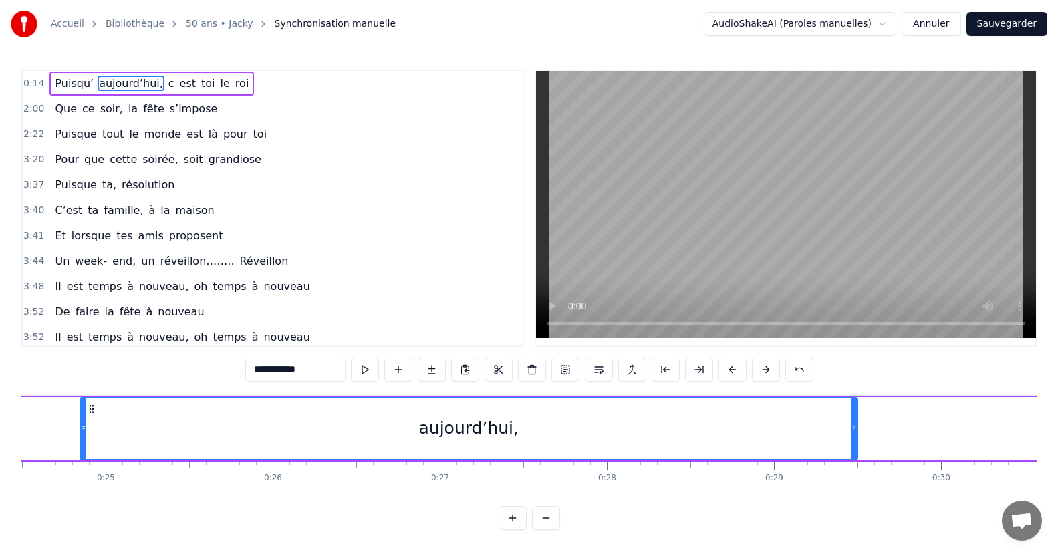
scroll to position [0, 4089]
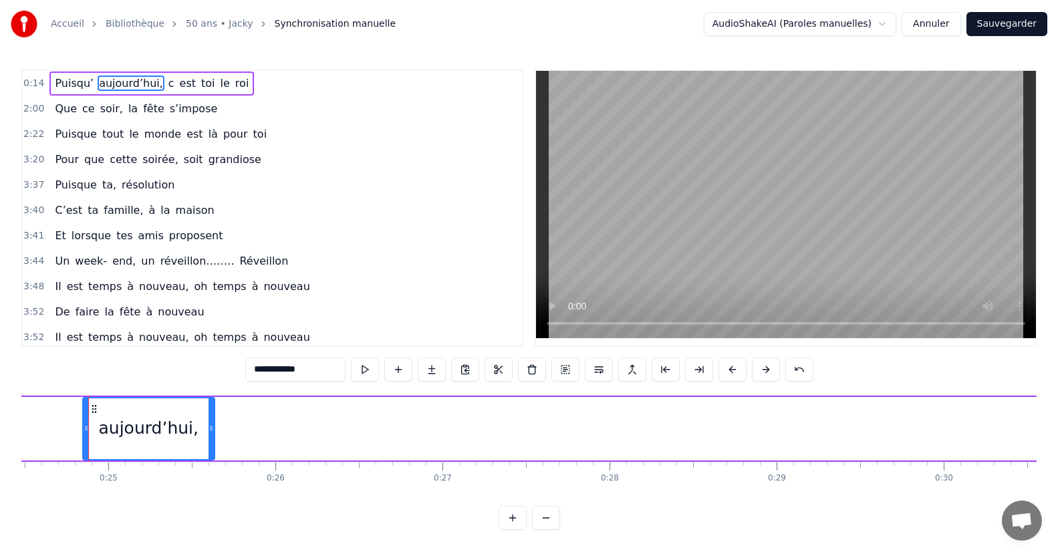
drag, startPoint x: 855, startPoint y: 432, endPoint x: 211, endPoint y: 440, distance: 644.2
click at [208, 428] on icon at bounding box center [210, 428] width 5 height 11
click at [722, 371] on button at bounding box center [732, 369] width 28 height 24
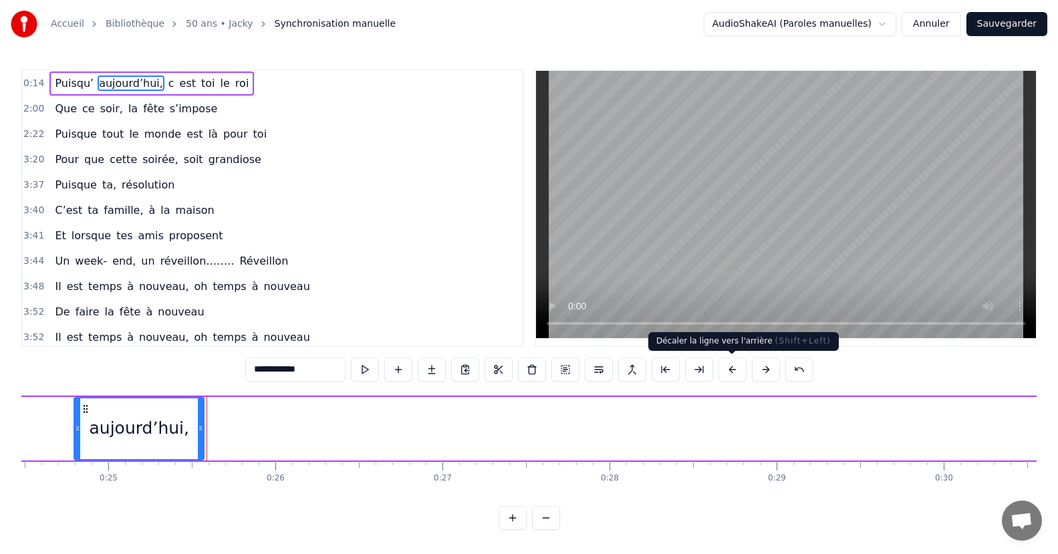
click at [722, 371] on button at bounding box center [732, 369] width 28 height 24
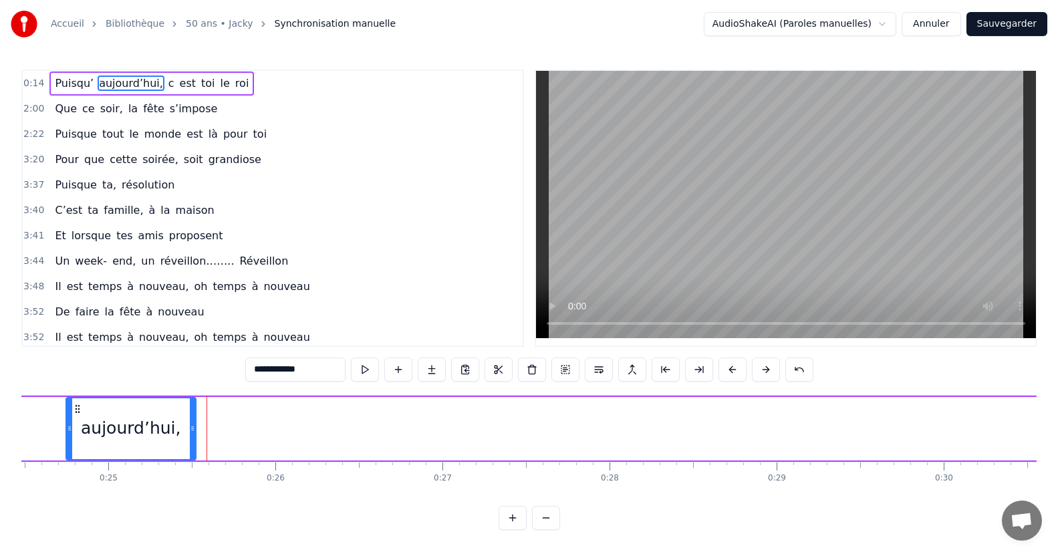
click at [722, 371] on button at bounding box center [732, 369] width 28 height 24
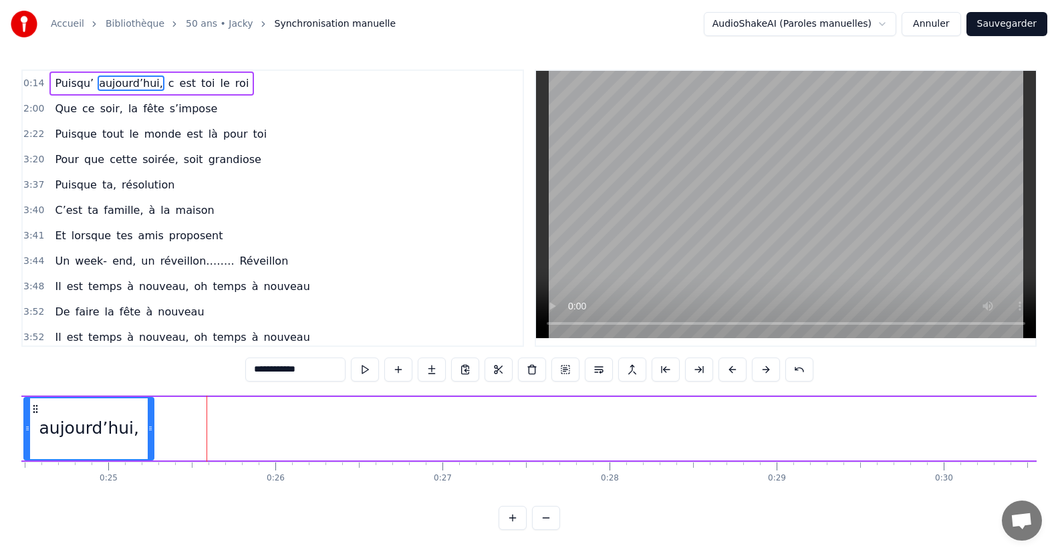
click at [722, 371] on button at bounding box center [732, 369] width 28 height 24
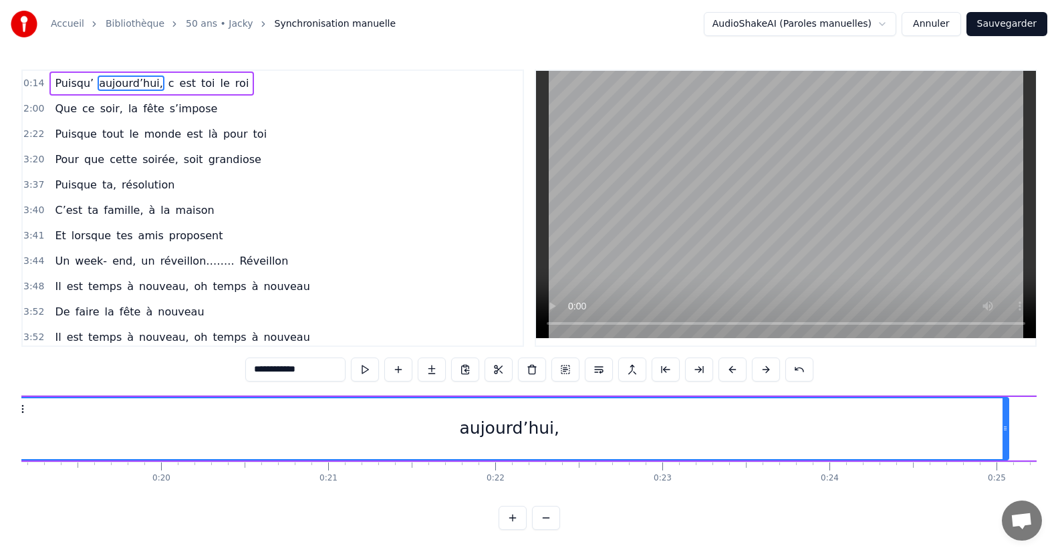
drag, startPoint x: 882, startPoint y: 438, endPoint x: 442, endPoint y: 444, distance: 440.4
click at [19, 455] on div "Accueil Bibliothèque 50 ans • Jacky Synchronisation manuelle AudioShakeAI (Paro…" at bounding box center [529, 265] width 1058 height 530
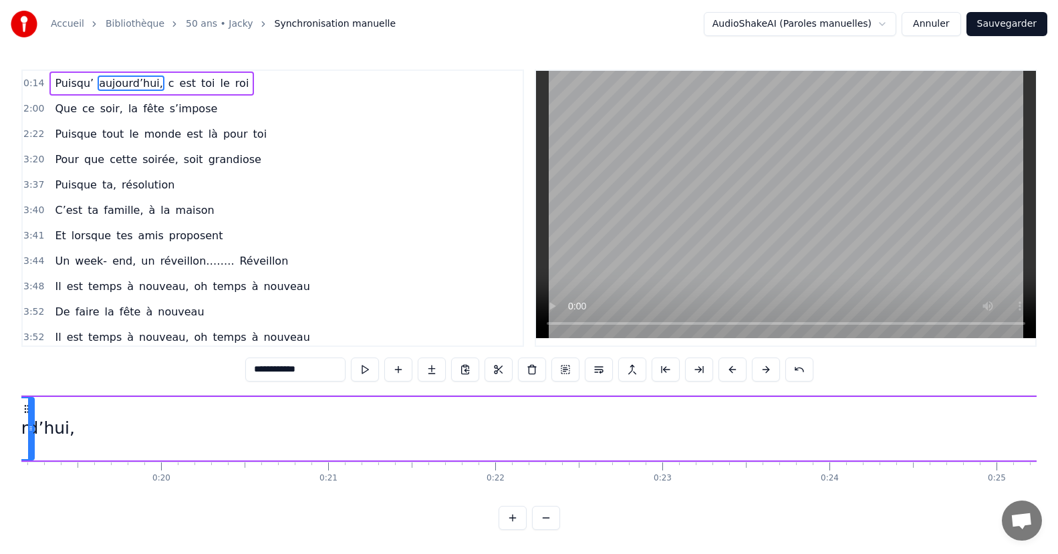
drag, startPoint x: 1006, startPoint y: 426, endPoint x: 171, endPoint y: 445, distance: 835.4
click at [33, 423] on div "aujourd’hui," at bounding box center [24, 428] width 17 height 61
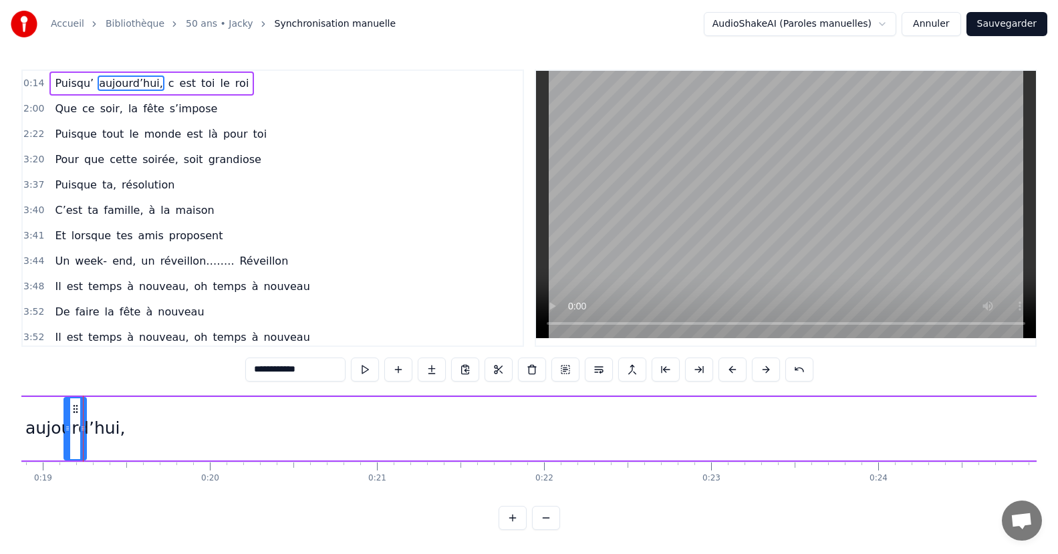
scroll to position [0, 3147]
drag, startPoint x: 123, startPoint y: 432, endPoint x: 116, endPoint y: 446, distance: 16.1
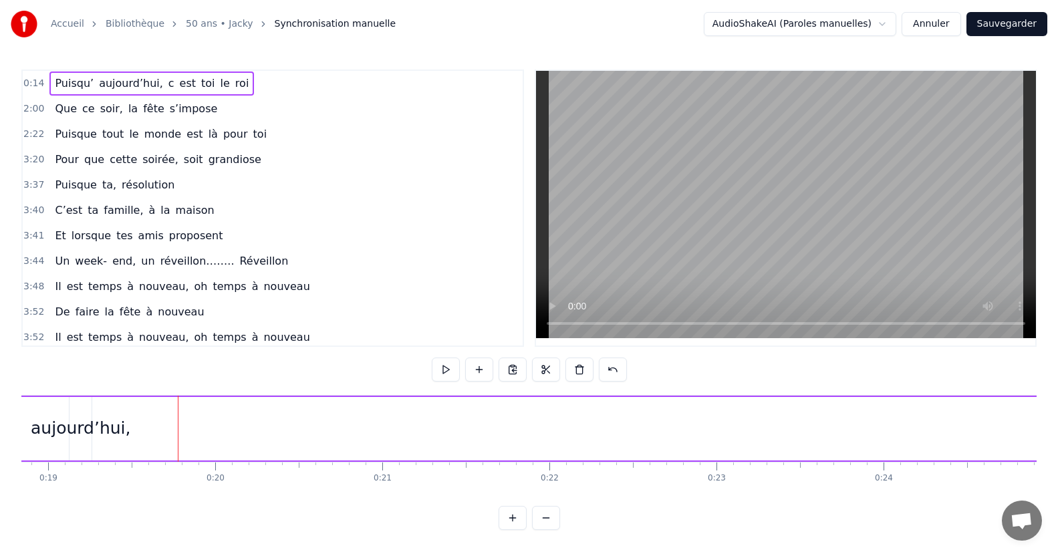
click at [78, 426] on div "aujourd’hui," at bounding box center [81, 428] width 100 height 25
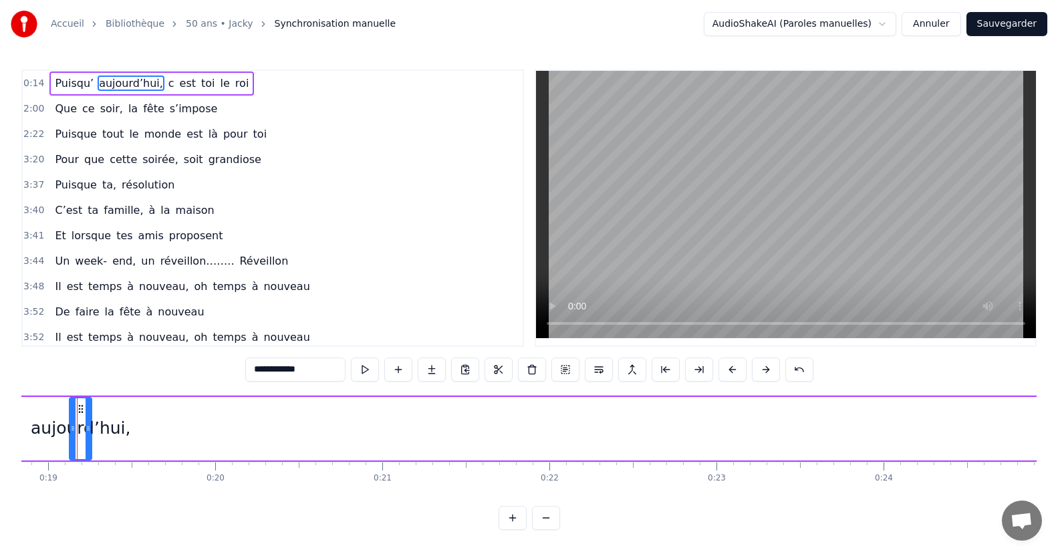
scroll to position [0, 3136]
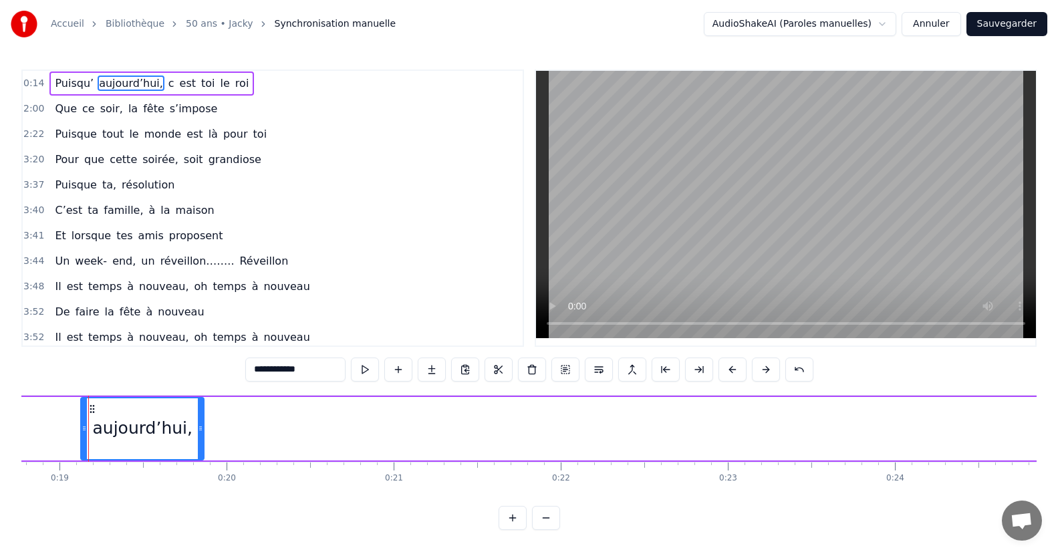
drag, startPoint x: 98, startPoint y: 424, endPoint x: 199, endPoint y: 442, distance: 102.6
click at [199, 442] on div at bounding box center [200, 428] width 5 height 61
click at [734, 364] on button at bounding box center [732, 369] width 28 height 24
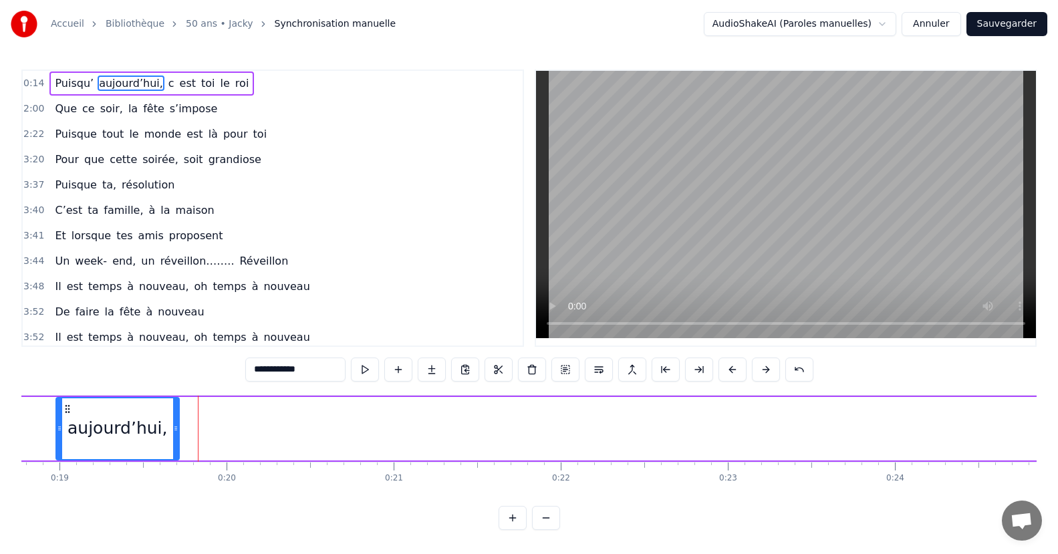
click at [734, 364] on button at bounding box center [732, 369] width 28 height 24
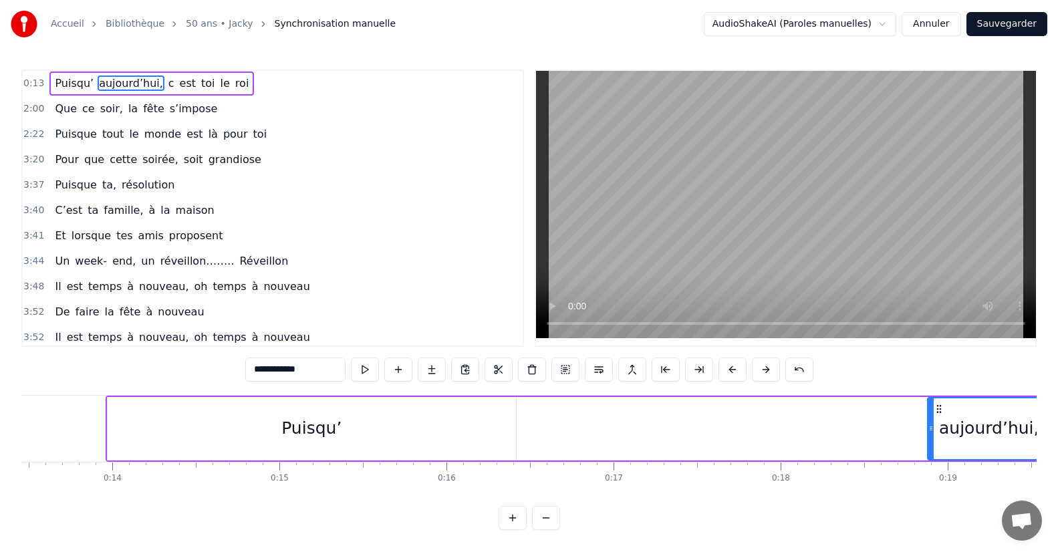
click at [136, 430] on div "Puisqu’" at bounding box center [312, 428] width 408 height 63
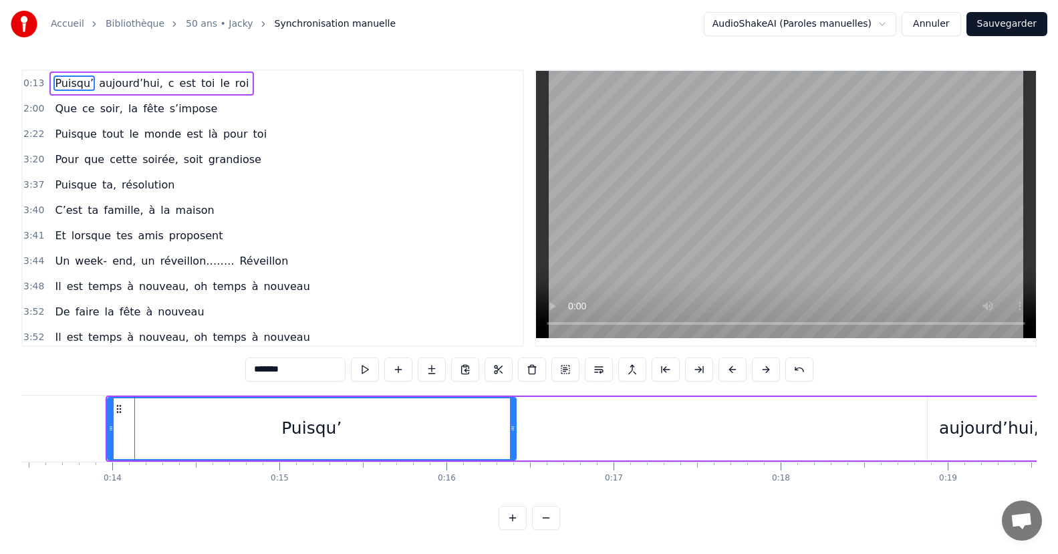
drag, startPoint x: 969, startPoint y: 439, endPoint x: 943, endPoint y: 432, distance: 26.4
click at [970, 439] on div "aujourd’hui," at bounding box center [989, 428] width 100 height 25
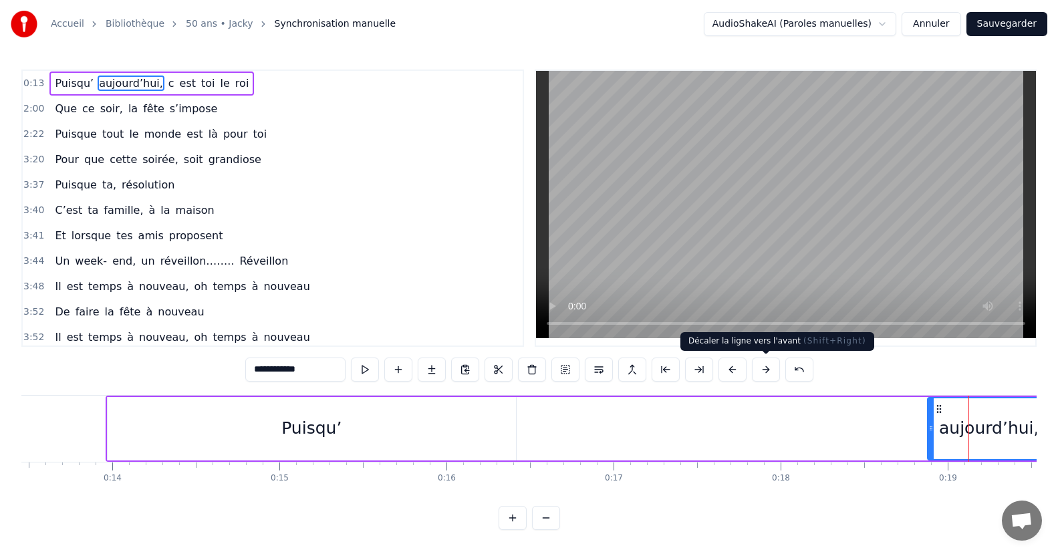
click at [760, 366] on button at bounding box center [766, 369] width 28 height 24
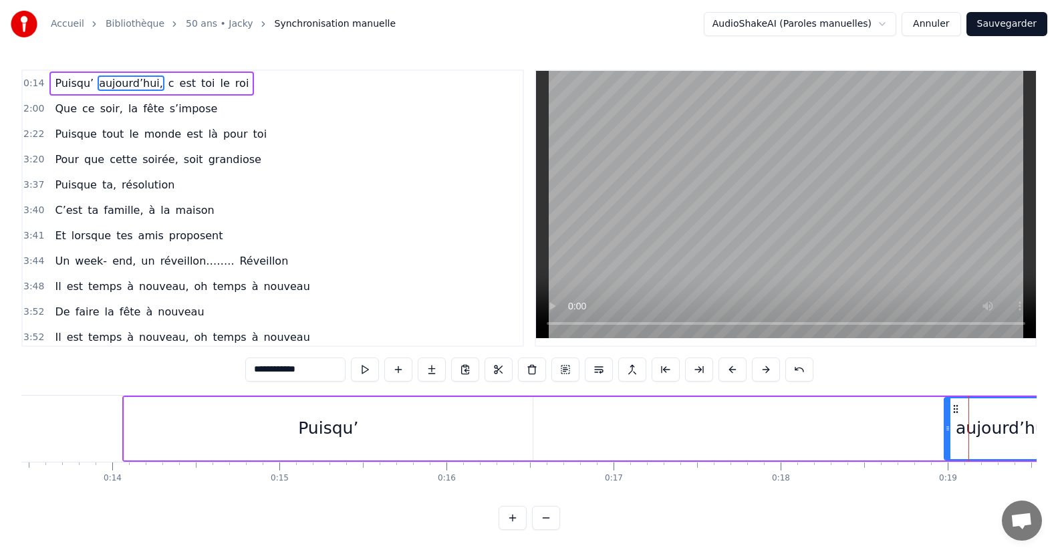
click at [760, 366] on button at bounding box center [766, 369] width 28 height 24
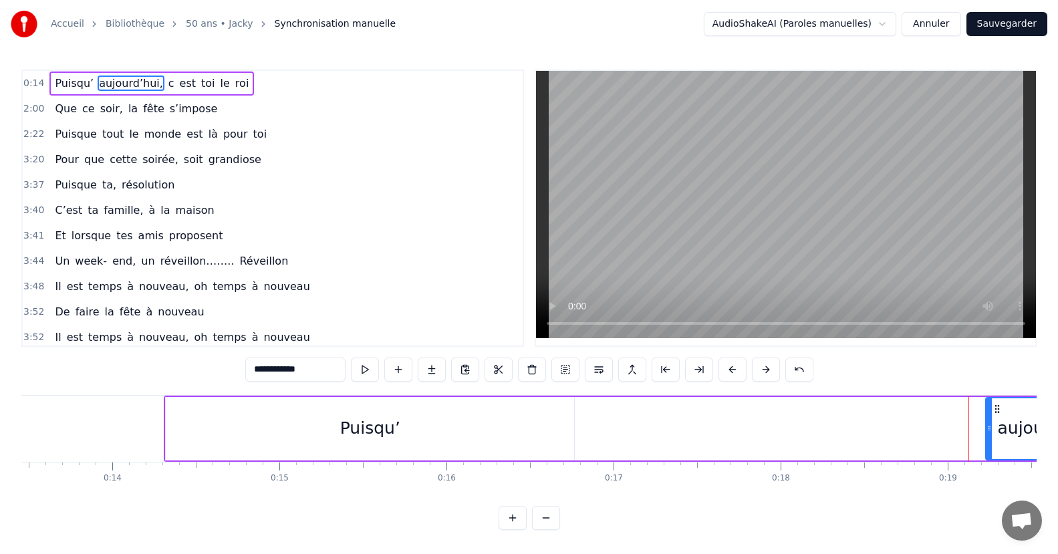
click at [760, 366] on button at bounding box center [766, 369] width 28 height 24
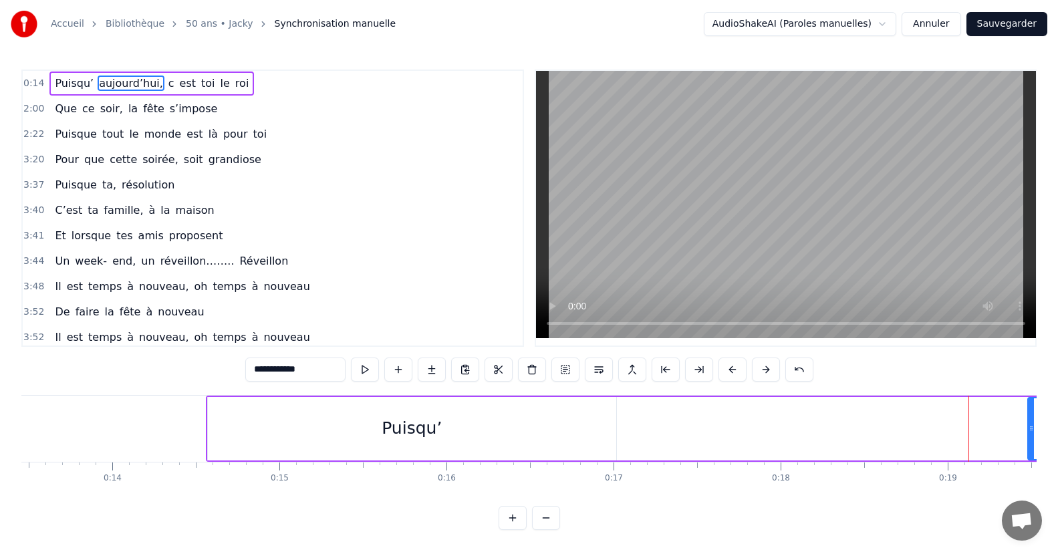
click at [448, 434] on div "Puisqu’" at bounding box center [412, 428] width 408 height 63
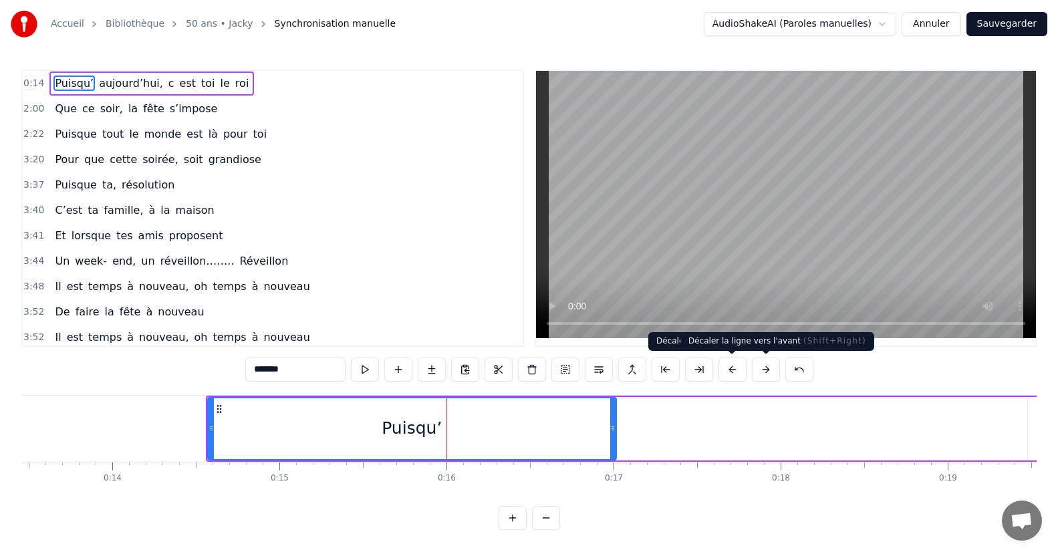
click at [770, 369] on button at bounding box center [766, 369] width 28 height 24
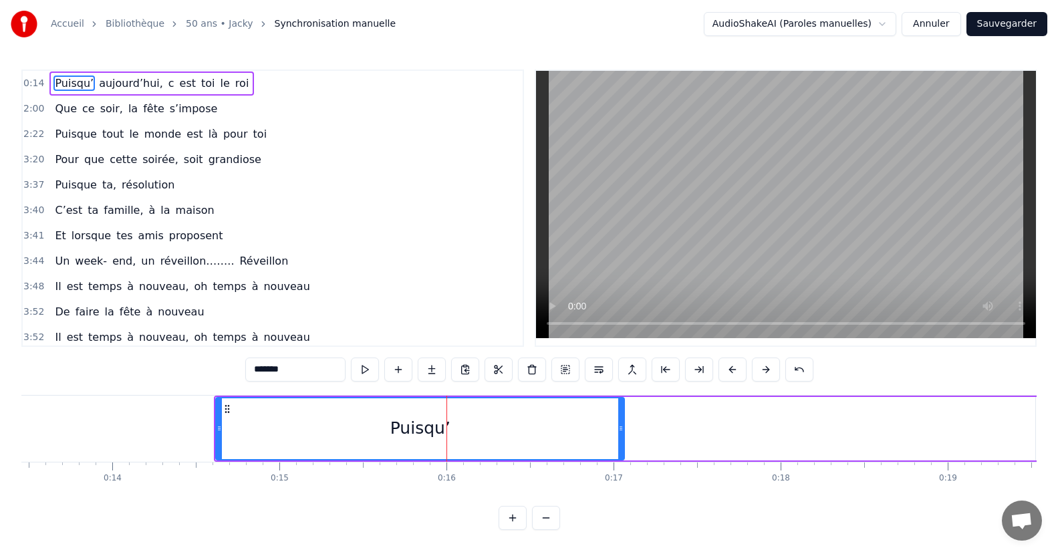
click at [770, 369] on button at bounding box center [766, 369] width 28 height 24
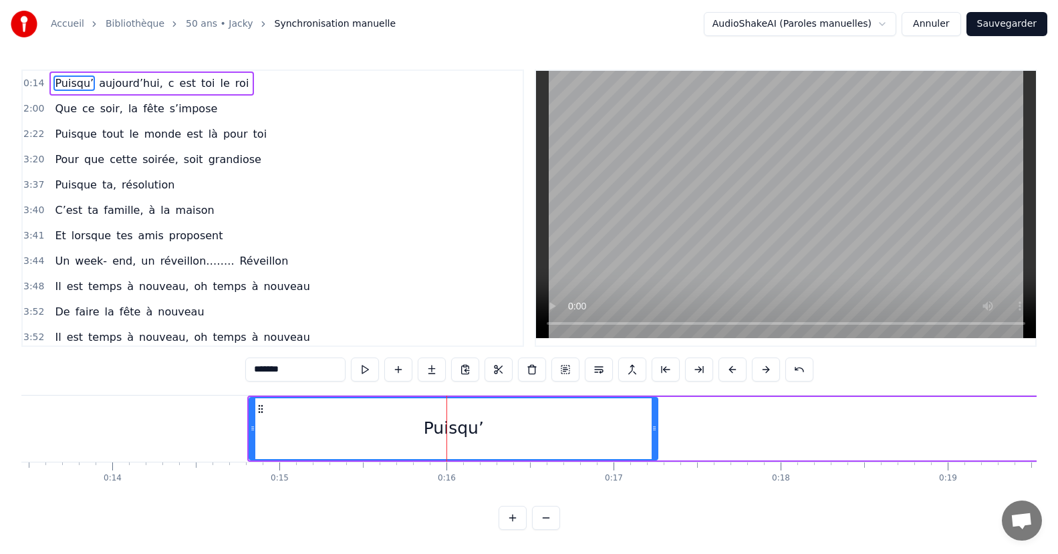
click at [770, 369] on button at bounding box center [766, 369] width 28 height 24
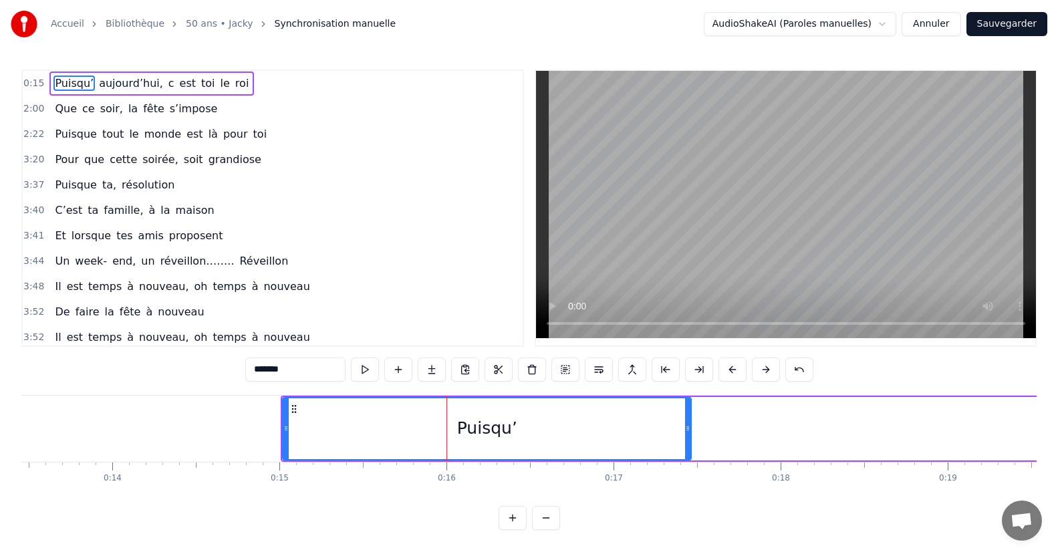
click at [770, 369] on button at bounding box center [766, 369] width 28 height 24
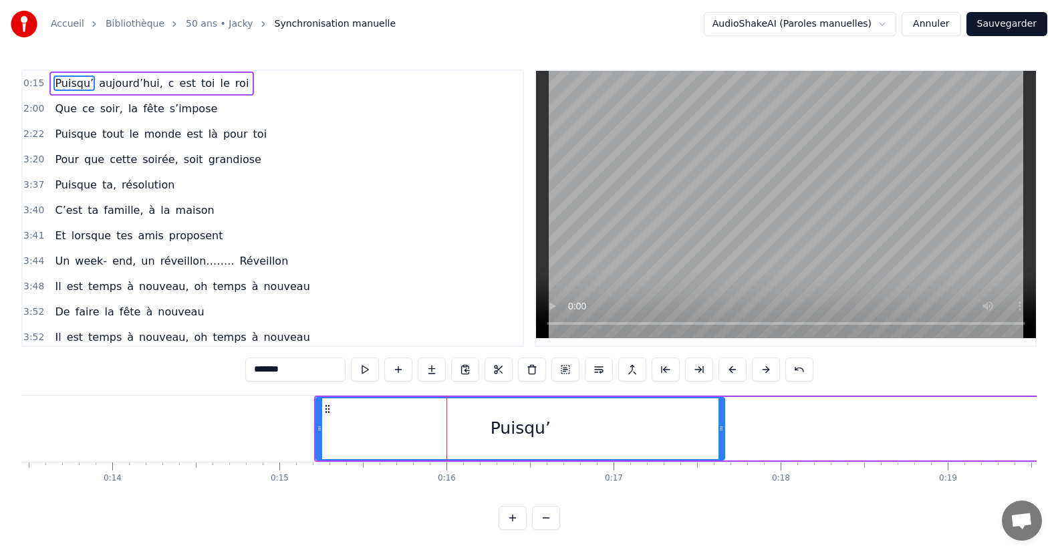
click at [770, 369] on button at bounding box center [766, 369] width 28 height 24
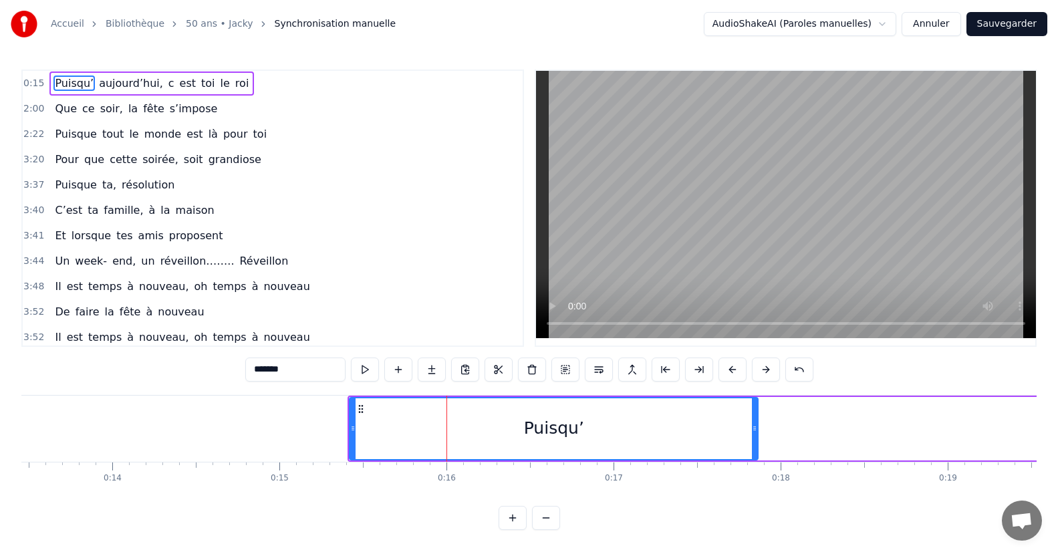
click at [770, 369] on button at bounding box center [766, 369] width 28 height 24
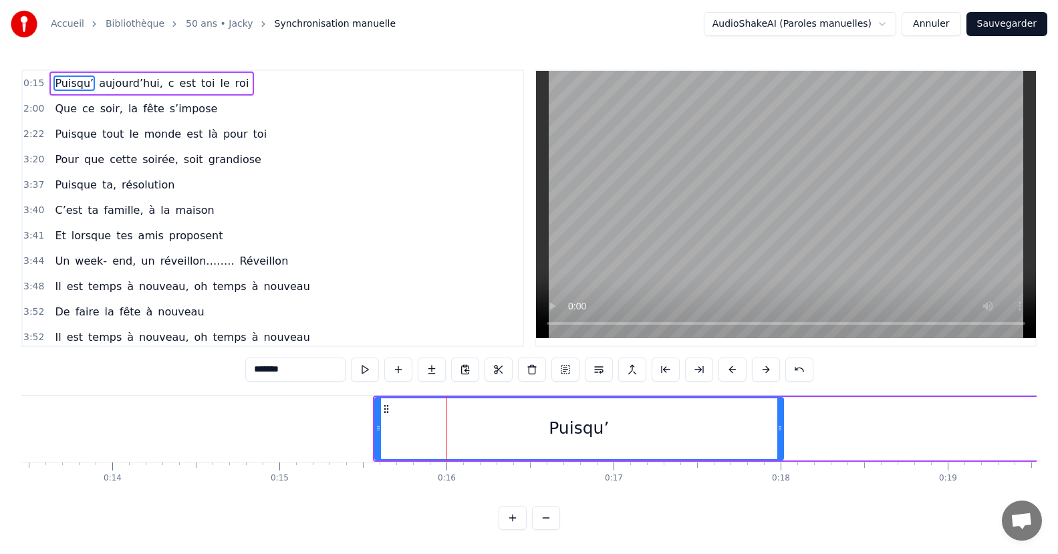
click at [770, 369] on button at bounding box center [766, 369] width 28 height 24
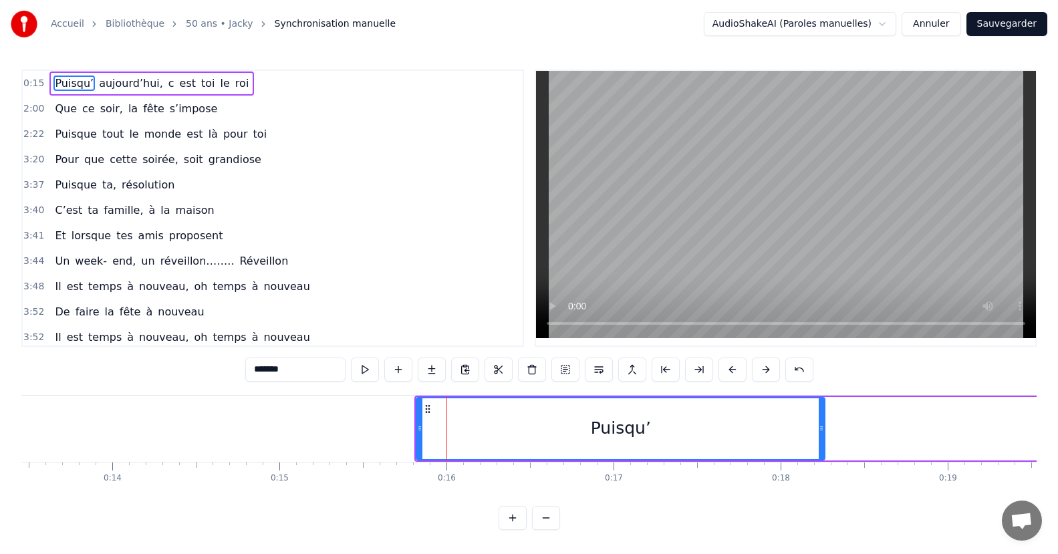
click at [770, 369] on button at bounding box center [766, 369] width 28 height 24
click at [770, 367] on button at bounding box center [766, 369] width 28 height 24
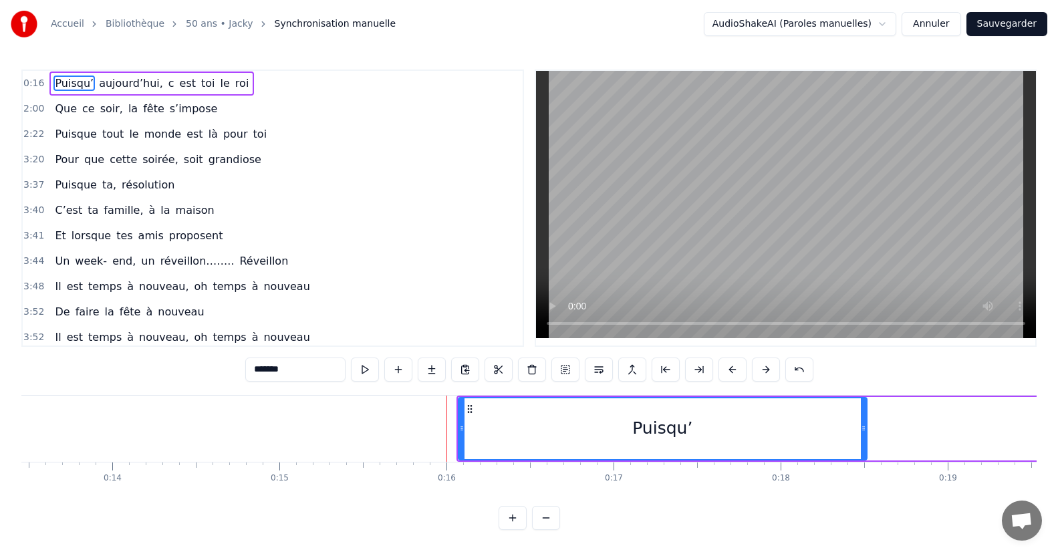
click at [770, 367] on button at bounding box center [766, 369] width 28 height 24
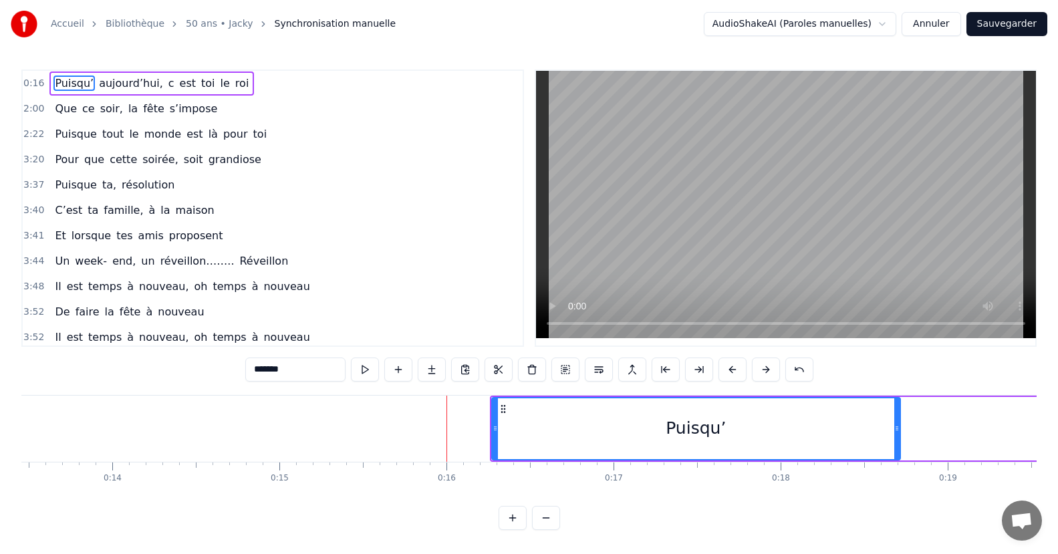
click at [770, 367] on button at bounding box center [766, 369] width 28 height 24
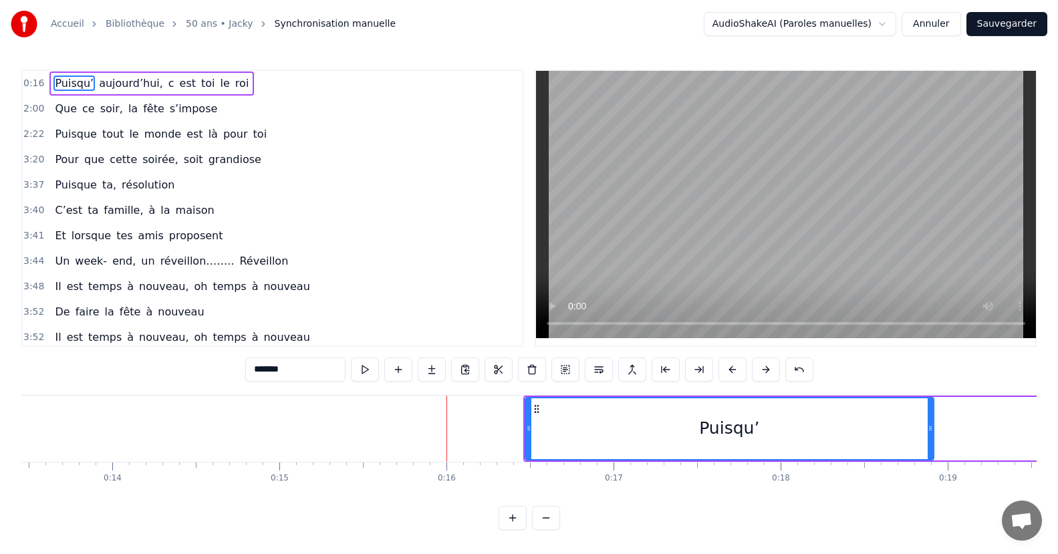
click at [770, 367] on button at bounding box center [766, 369] width 28 height 24
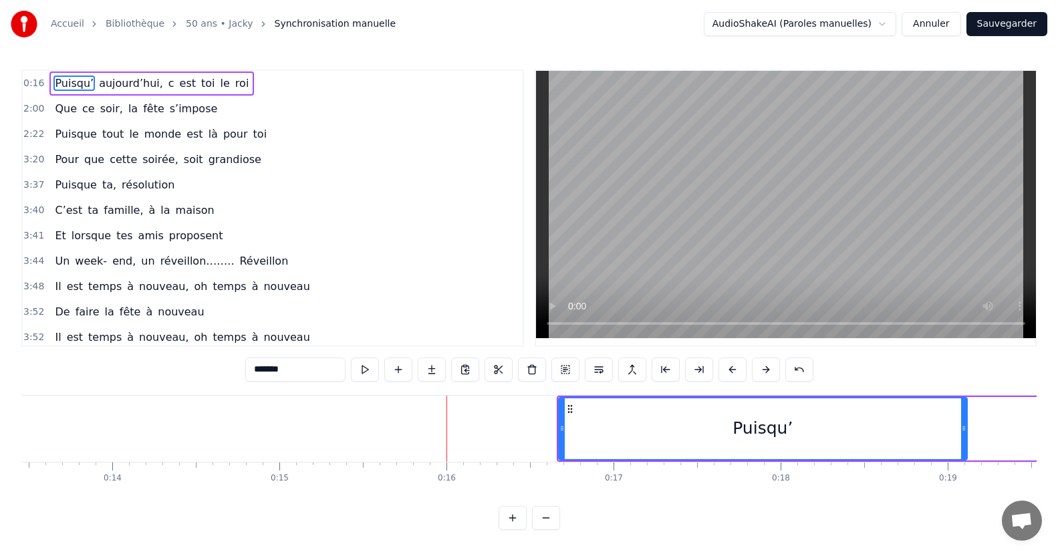
click at [770, 367] on button at bounding box center [766, 369] width 28 height 24
click at [770, 365] on button at bounding box center [766, 369] width 28 height 24
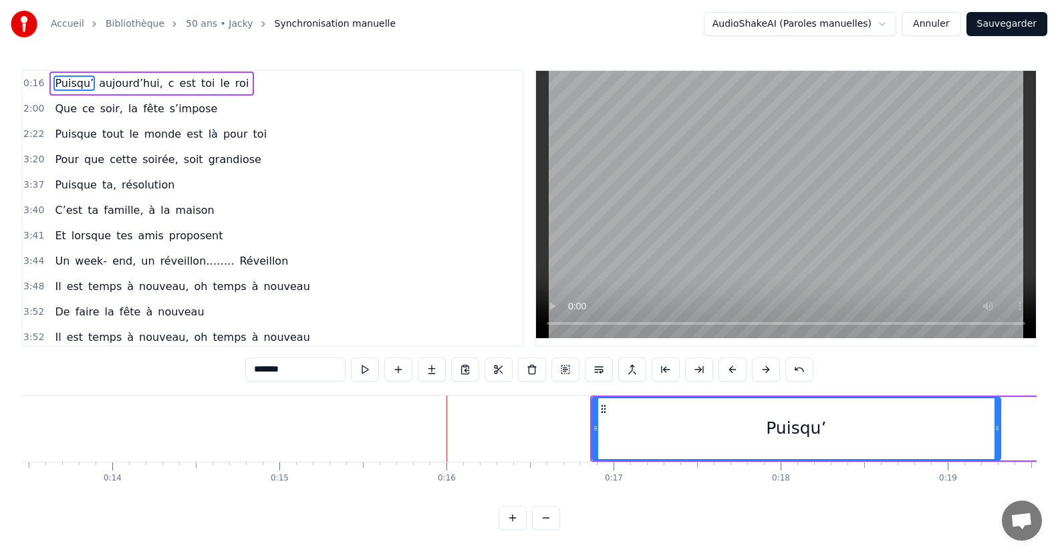
click at [770, 365] on button at bounding box center [766, 369] width 28 height 24
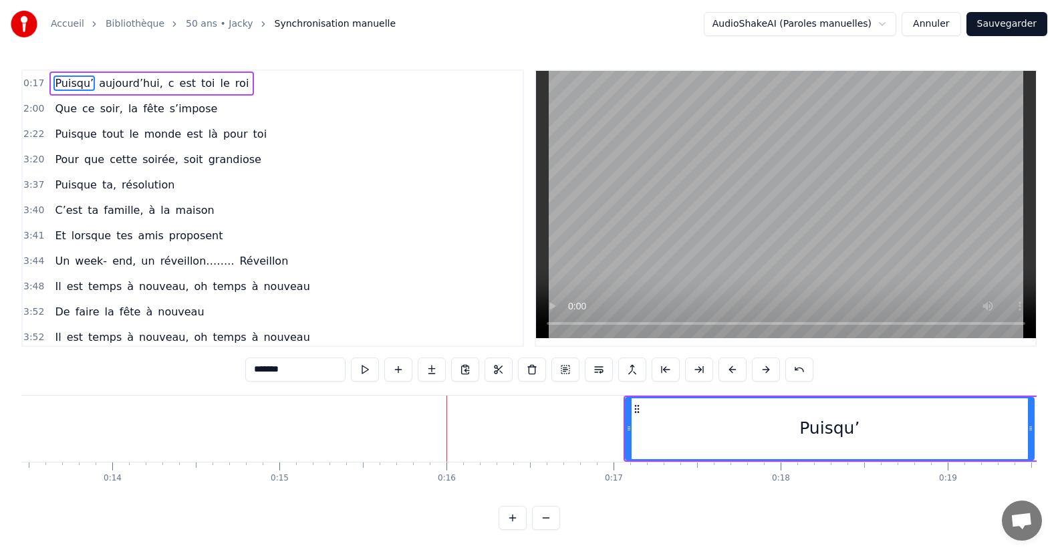
click at [770, 365] on button at bounding box center [766, 369] width 28 height 24
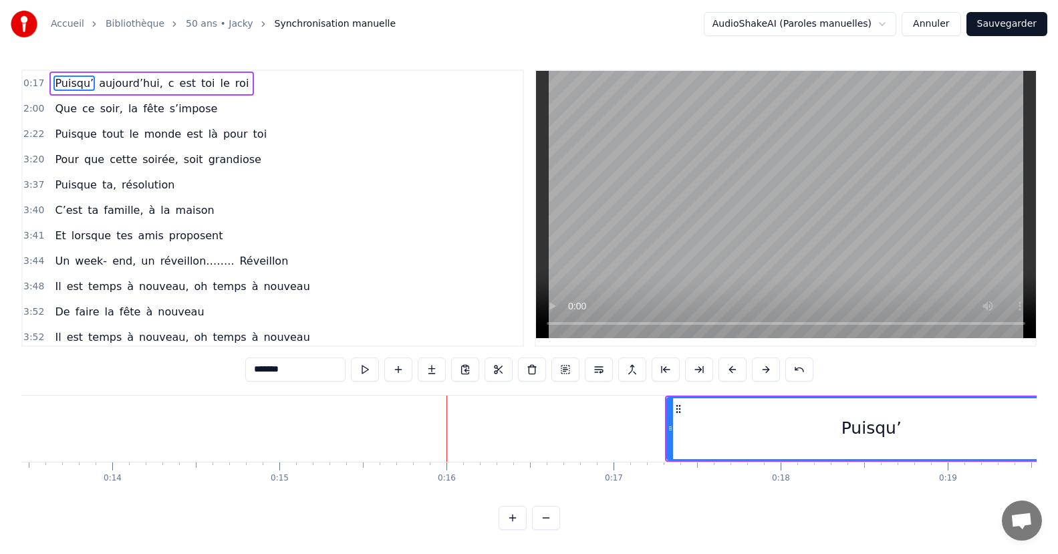
click at [770, 365] on button at bounding box center [766, 369] width 28 height 24
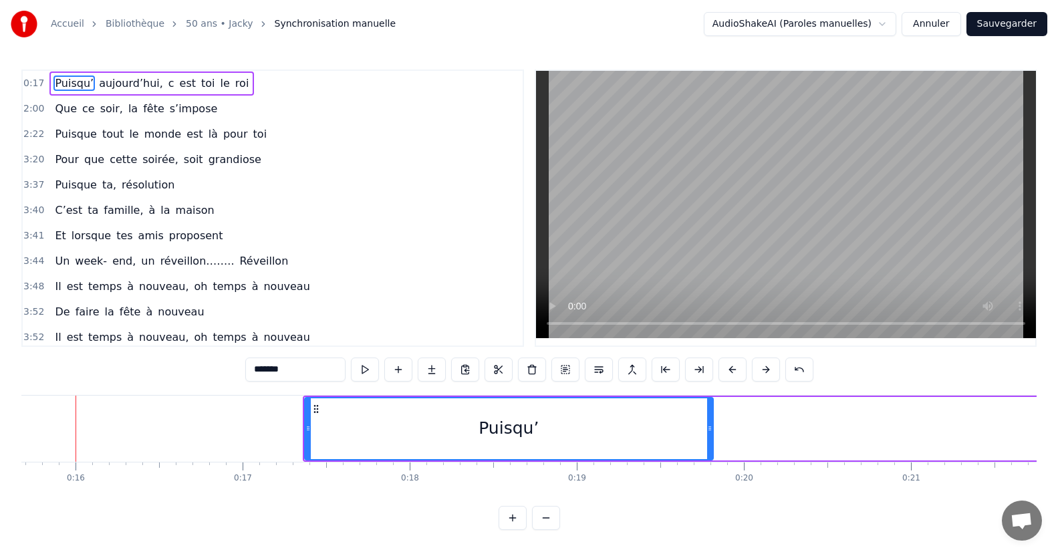
scroll to position [0, 2772]
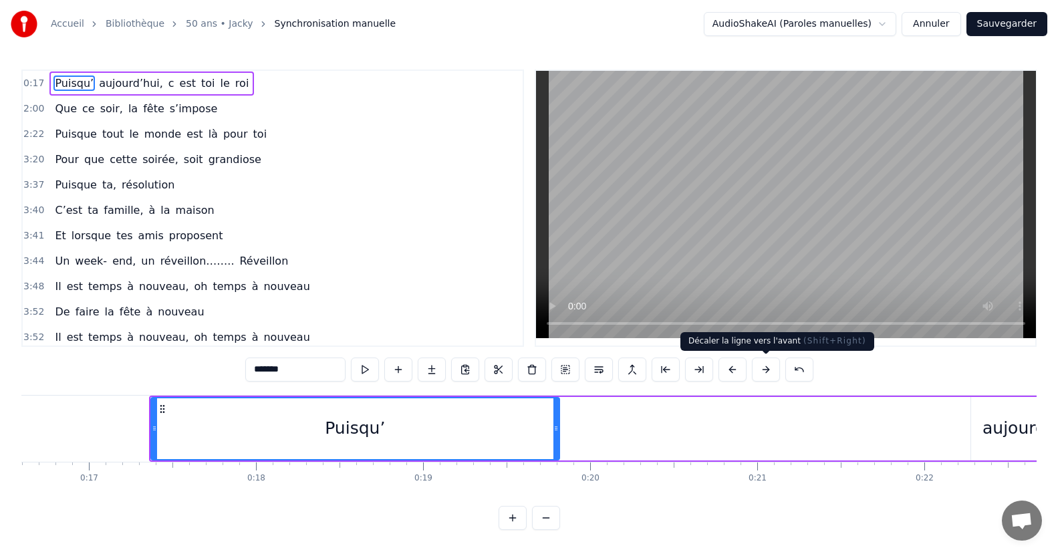
click at [767, 364] on button at bounding box center [766, 369] width 28 height 24
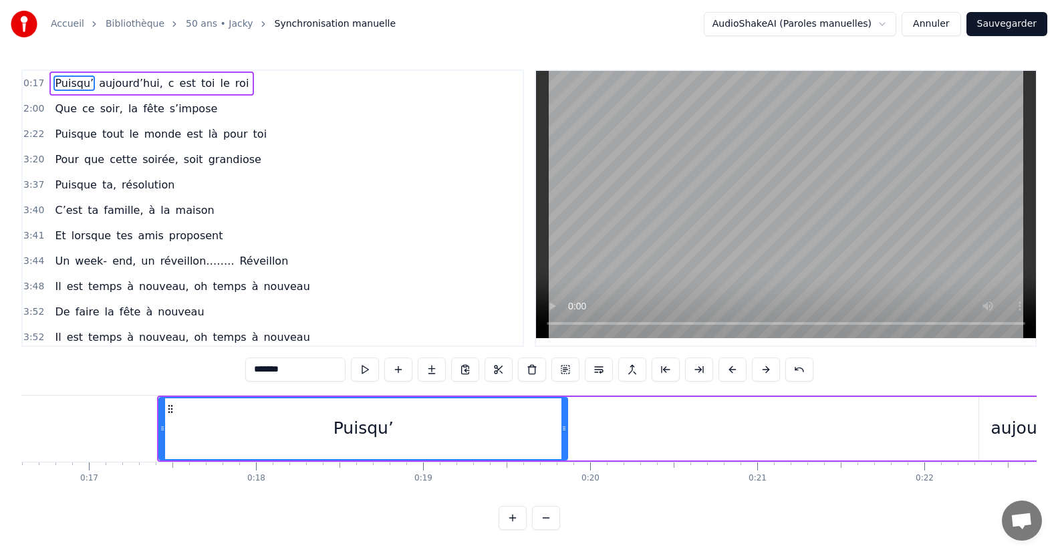
click at [767, 365] on button at bounding box center [766, 369] width 28 height 24
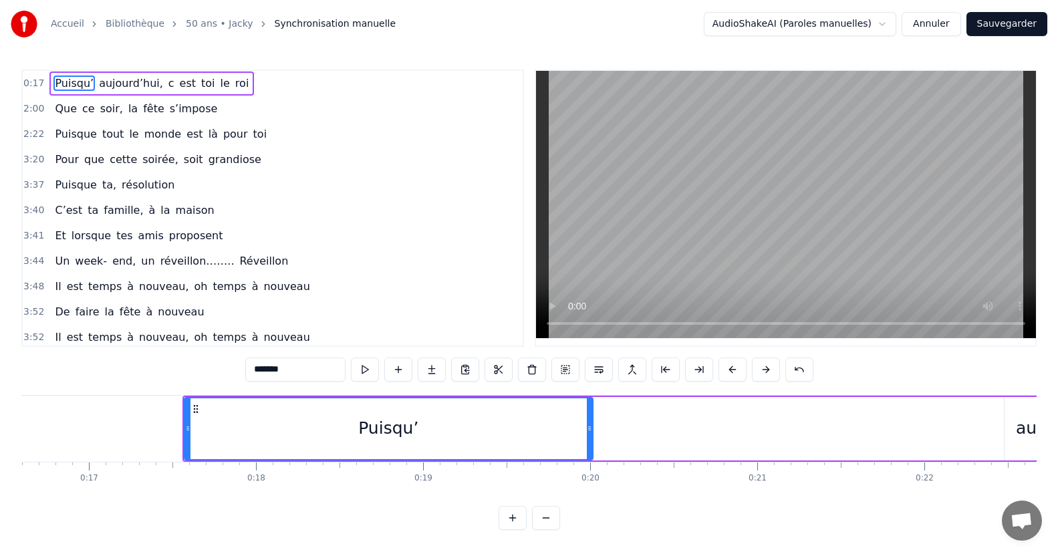
click at [767, 365] on button at bounding box center [766, 369] width 28 height 24
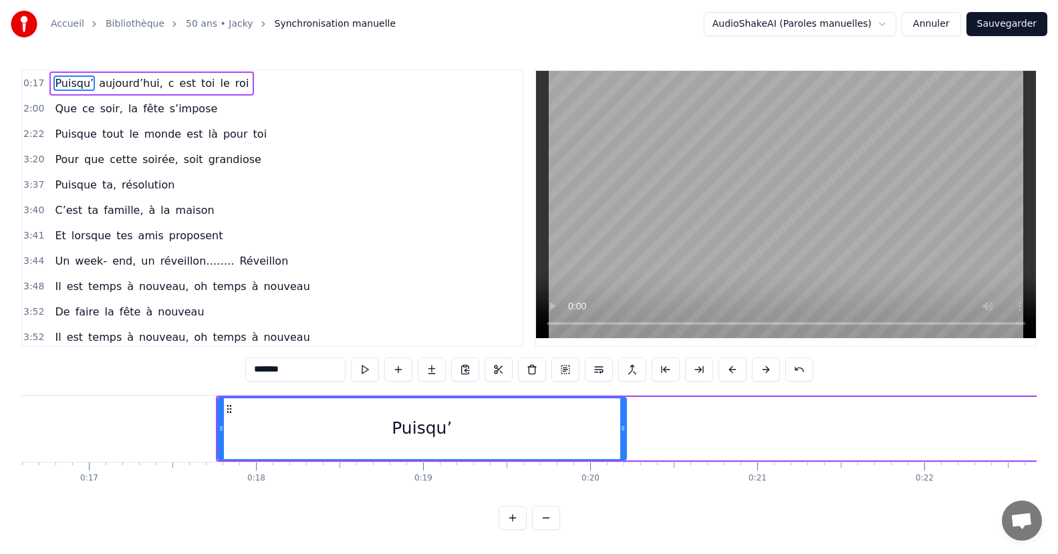
click at [767, 365] on button at bounding box center [766, 369] width 28 height 24
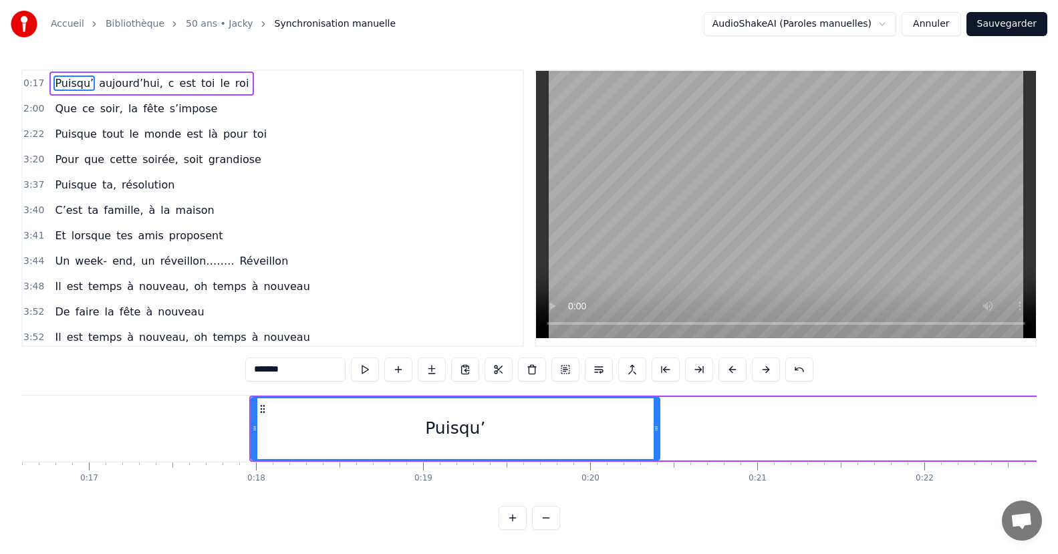
click at [767, 365] on button at bounding box center [766, 369] width 28 height 24
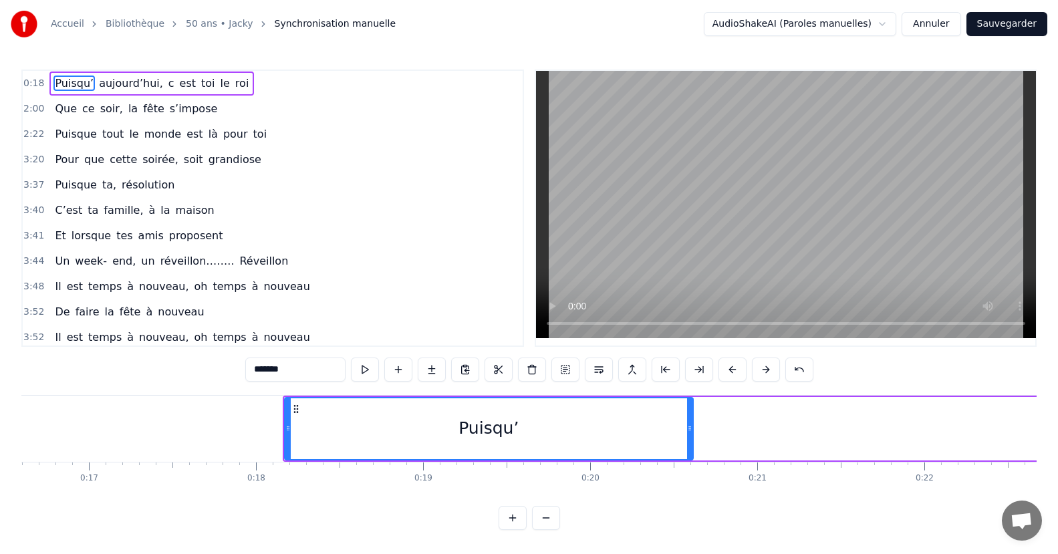
click at [767, 365] on button at bounding box center [766, 369] width 28 height 24
click at [766, 365] on button at bounding box center [766, 369] width 28 height 24
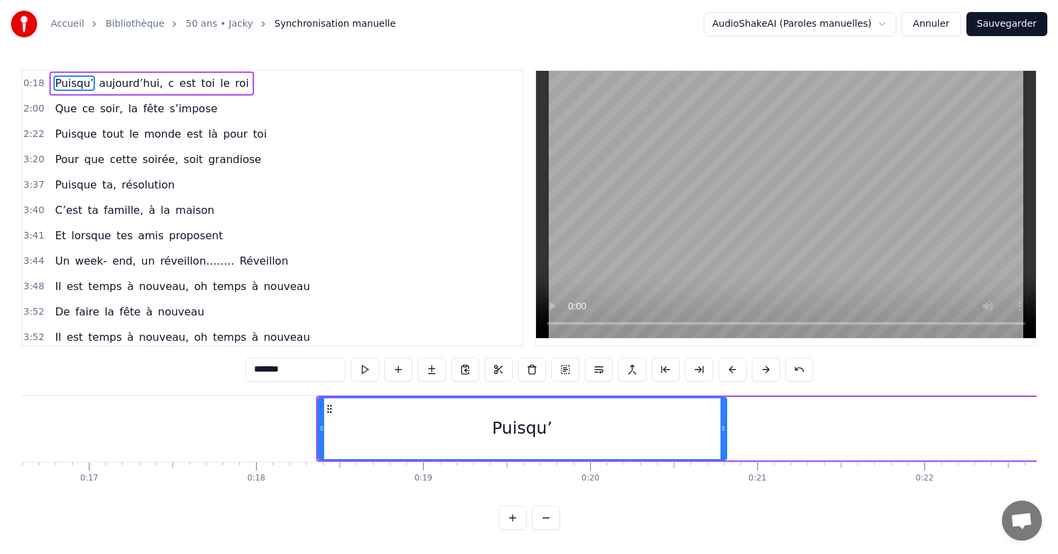
click at [766, 365] on button at bounding box center [766, 369] width 28 height 24
click at [766, 367] on button at bounding box center [766, 369] width 28 height 24
click at [764, 367] on button at bounding box center [766, 369] width 28 height 24
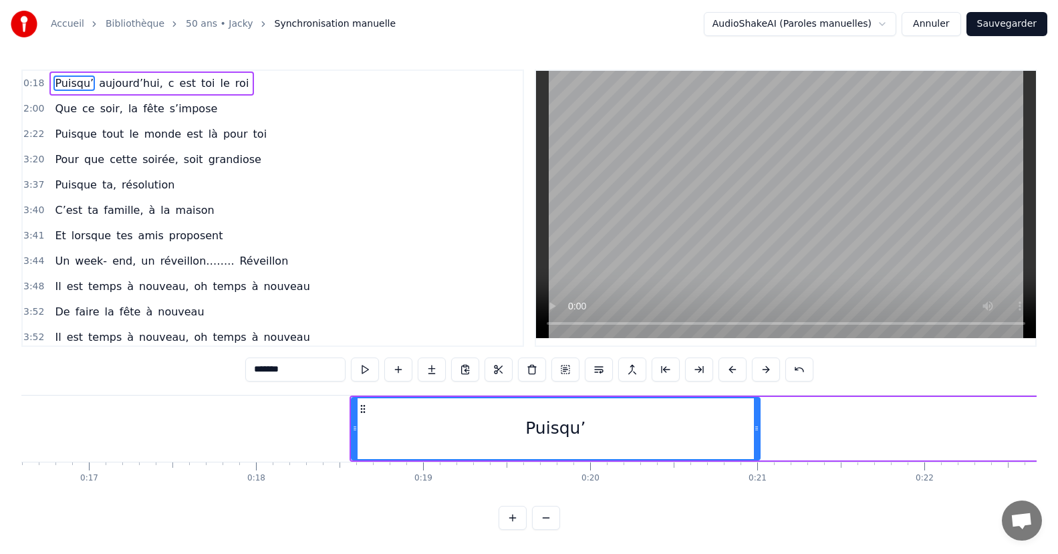
click at [764, 367] on button at bounding box center [766, 369] width 28 height 24
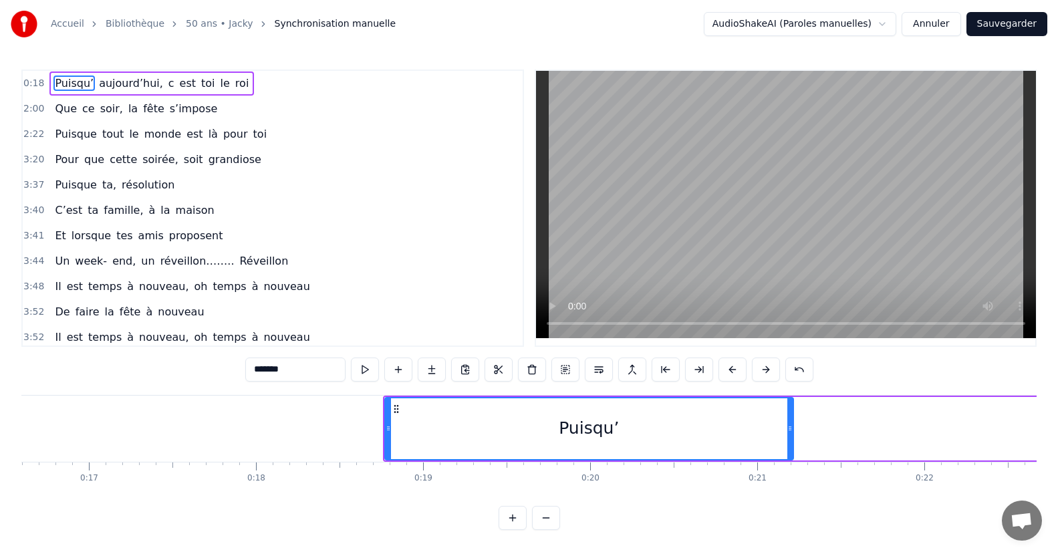
click at [764, 367] on button at bounding box center [766, 369] width 28 height 24
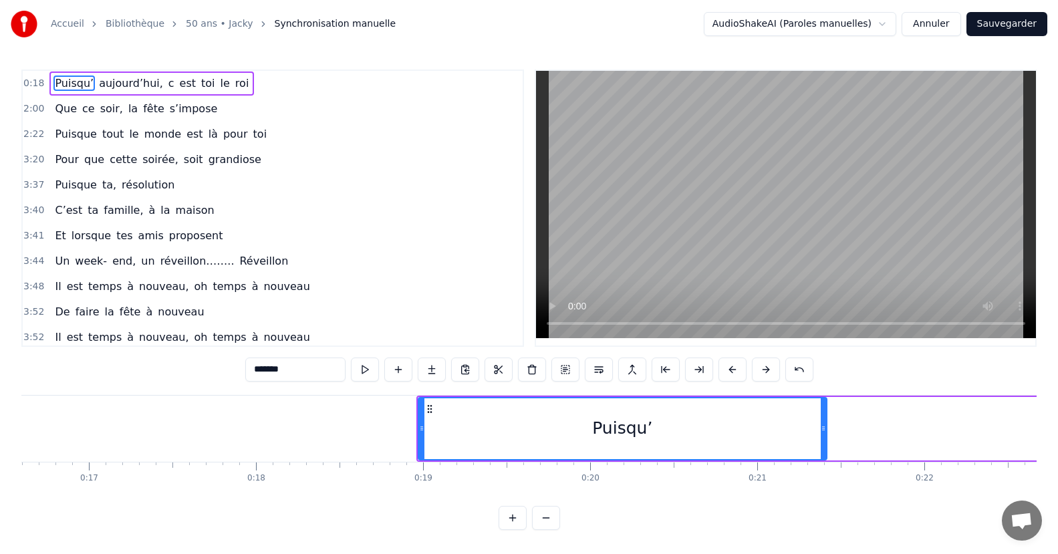
click at [764, 367] on button at bounding box center [766, 369] width 28 height 24
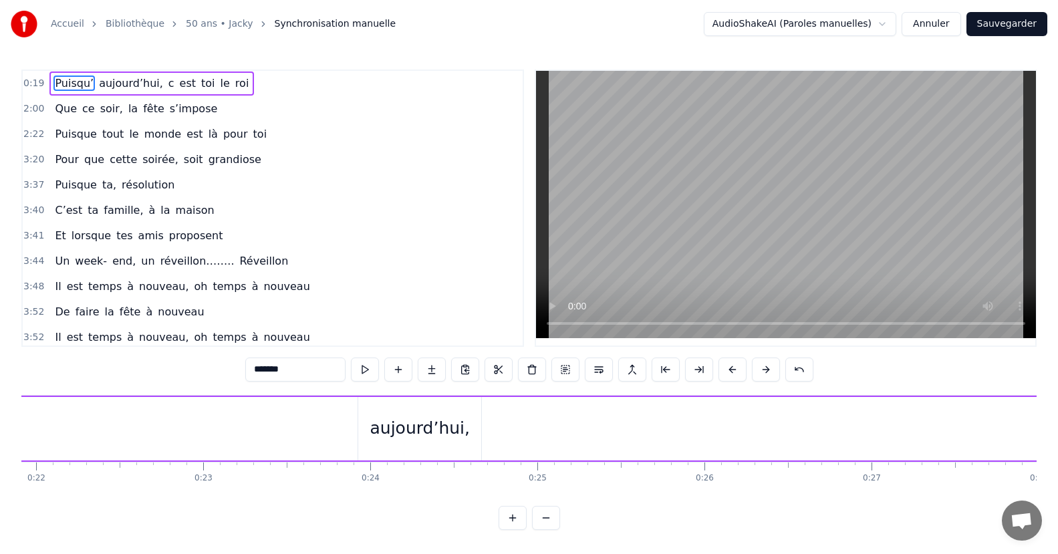
click at [400, 434] on div "aujourd’hui," at bounding box center [420, 428] width 100 height 25
type input "**********"
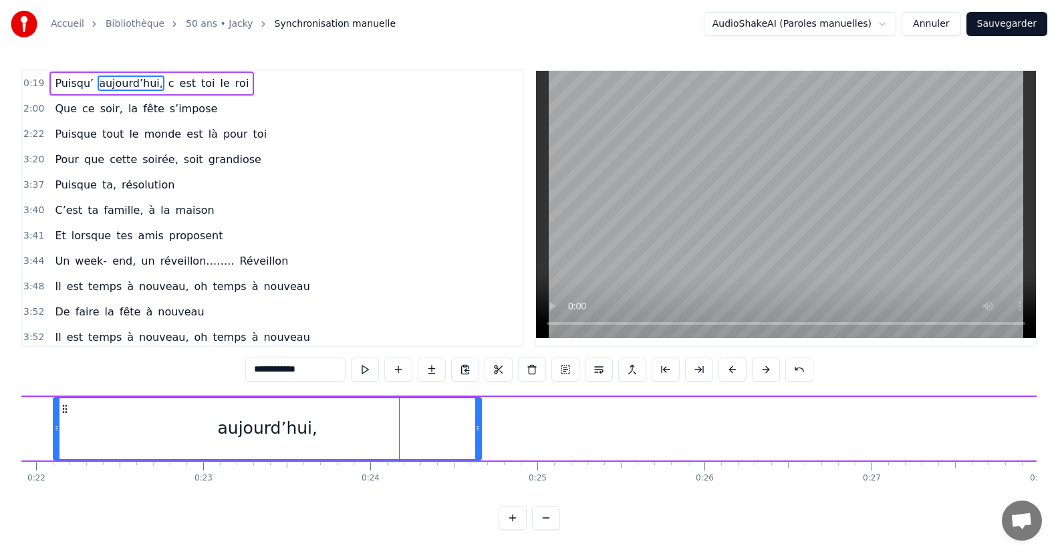
drag, startPoint x: 361, startPoint y: 434, endPoint x: 363, endPoint y: 406, distance: 28.1
click at [57, 424] on div at bounding box center [56, 428] width 5 height 61
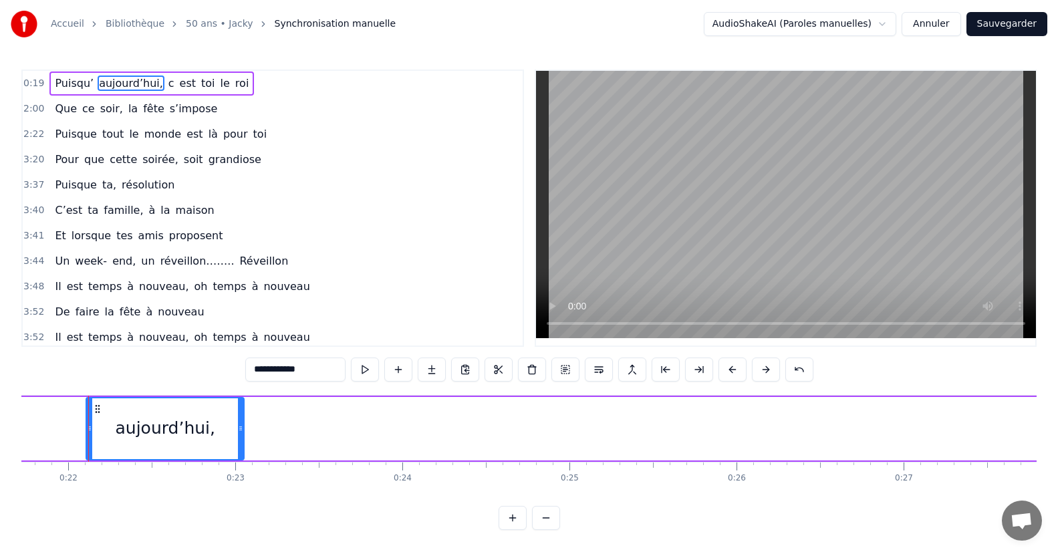
drag, startPoint x: 509, startPoint y: 431, endPoint x: 243, endPoint y: 435, distance: 266.6
click at [240, 437] on div at bounding box center [240, 428] width 5 height 61
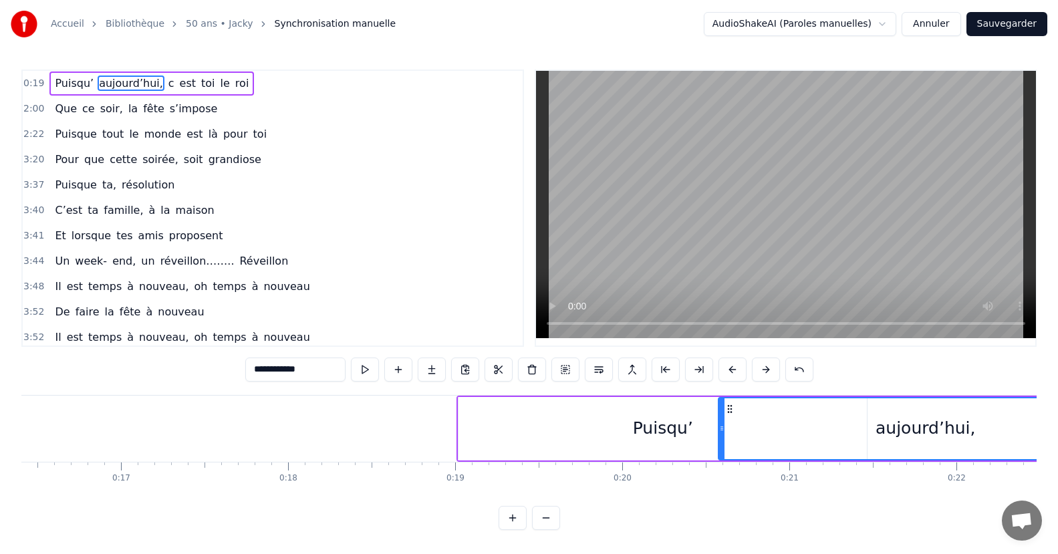
drag, startPoint x: 975, startPoint y: 432, endPoint x: 719, endPoint y: 443, distance: 256.1
click at [719, 443] on div at bounding box center [721, 428] width 5 height 61
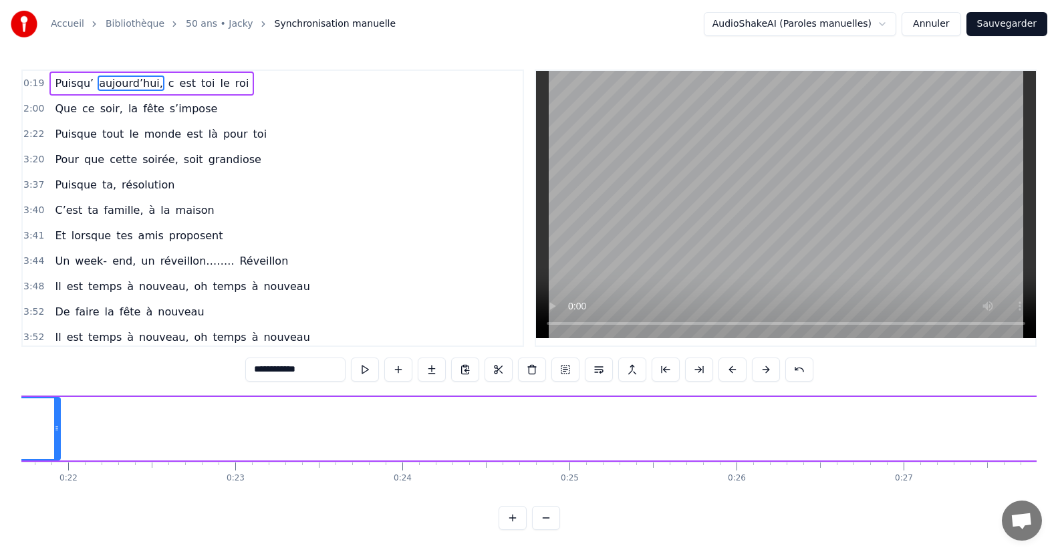
drag, startPoint x: 239, startPoint y: 435, endPoint x: 73, endPoint y: 465, distance: 167.8
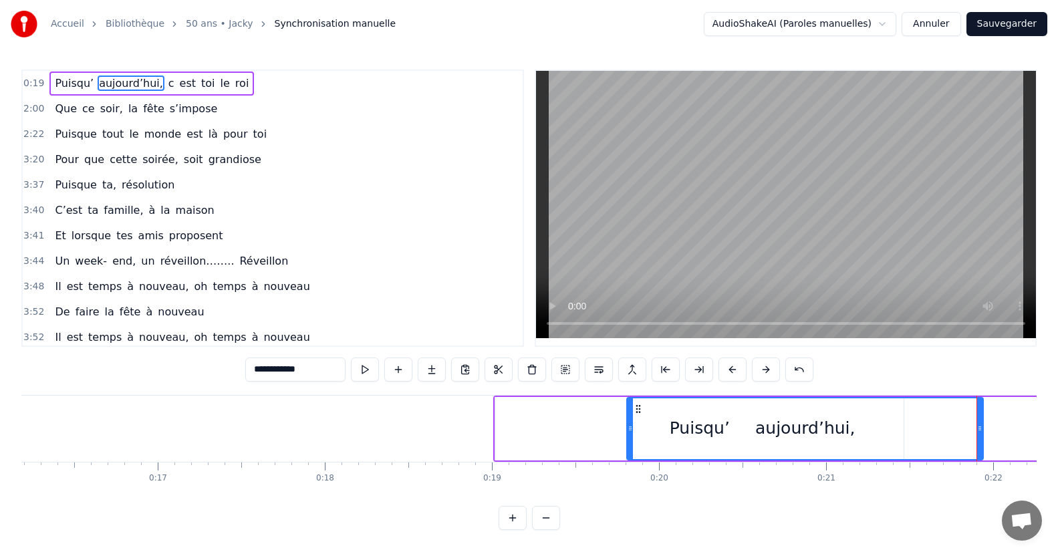
drag, startPoint x: 756, startPoint y: 426, endPoint x: 628, endPoint y: 433, distance: 128.5
click at [628, 433] on icon at bounding box center [629, 428] width 5 height 11
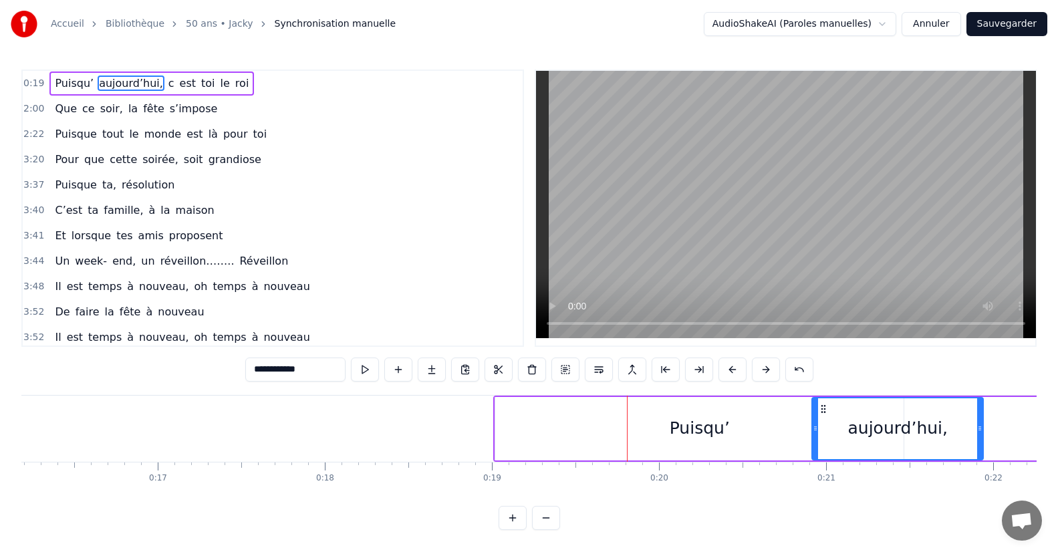
drag, startPoint x: 631, startPoint y: 431, endPoint x: 776, endPoint y: 436, distance: 144.4
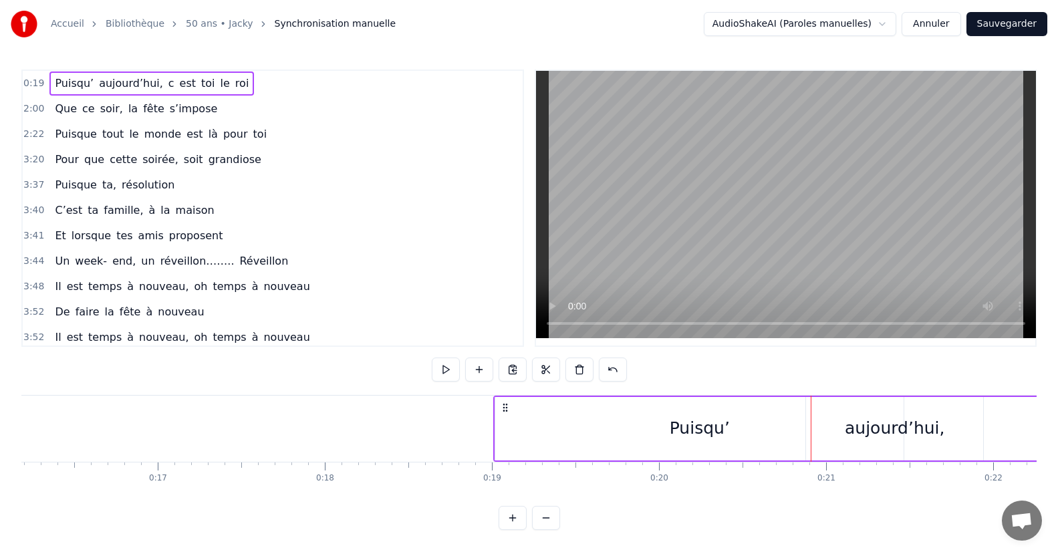
click at [772, 436] on div "Puisqu’" at bounding box center [699, 428] width 408 height 63
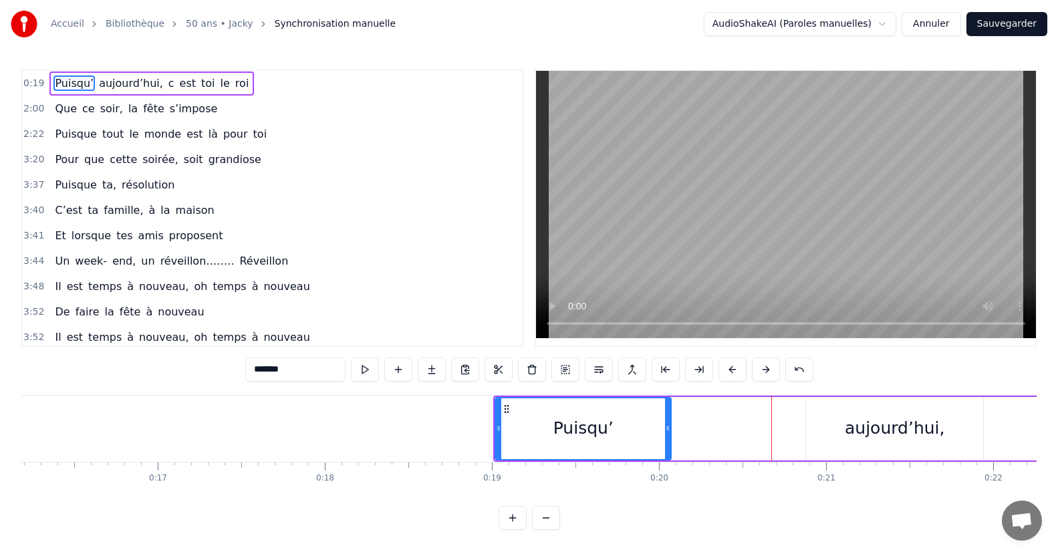
drag, startPoint x: 901, startPoint y: 430, endPoint x: 668, endPoint y: 432, distance: 232.5
click at [668, 432] on icon at bounding box center [667, 428] width 5 height 11
drag, startPoint x: 810, startPoint y: 431, endPoint x: 837, endPoint y: 435, distance: 27.0
click at [811, 431] on div "aujourd’hui," at bounding box center [894, 428] width 177 height 63
type input "**********"
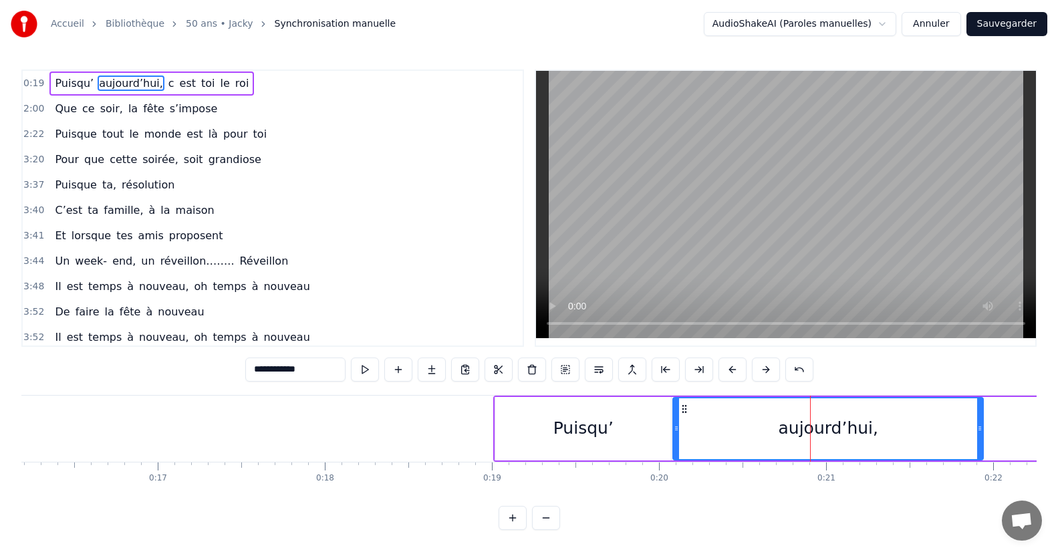
drag, startPoint x: 808, startPoint y: 445, endPoint x: 885, endPoint y: 458, distance: 78.0
click at [674, 448] on div at bounding box center [676, 428] width 5 height 61
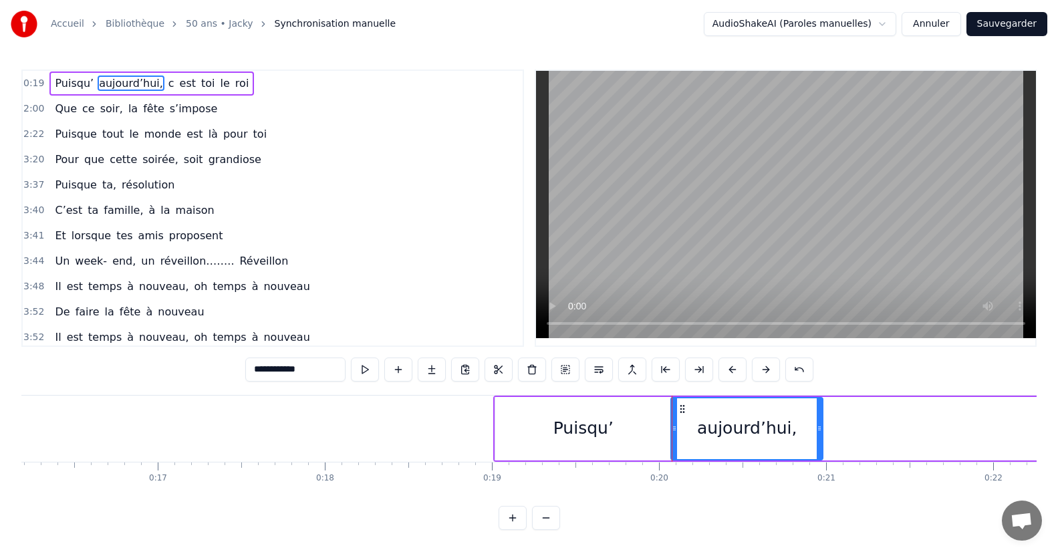
drag, startPoint x: 980, startPoint y: 433, endPoint x: 808, endPoint y: 423, distance: 171.3
click at [819, 443] on div at bounding box center [819, 428] width 5 height 61
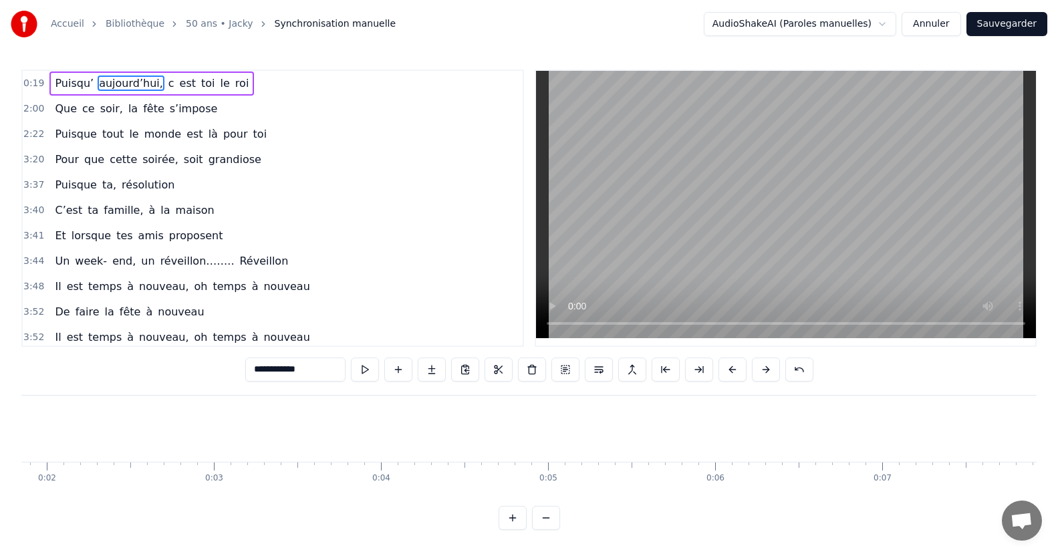
scroll to position [0, 0]
click at [888, 26] on html "Accueil Bibliothèque 50 ans • Jacky Synchronisation manuelle AudioShakeAI (Paro…" at bounding box center [529, 275] width 1058 height 551
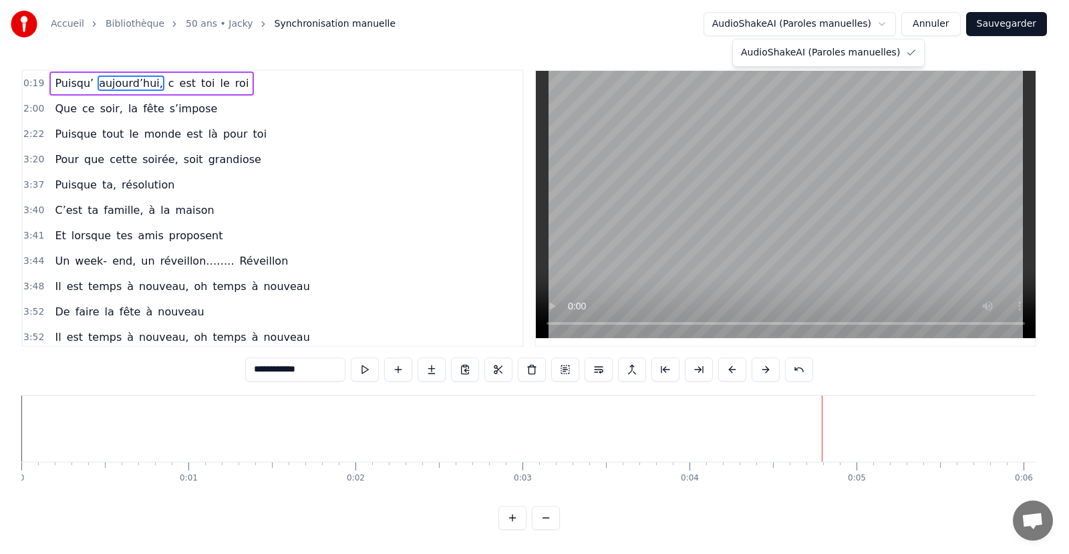
click at [887, 26] on html "Accueil Bibliothèque 50 ans • Jacky Synchronisation manuelle AudioShakeAI (Paro…" at bounding box center [534, 275] width 1069 height 551
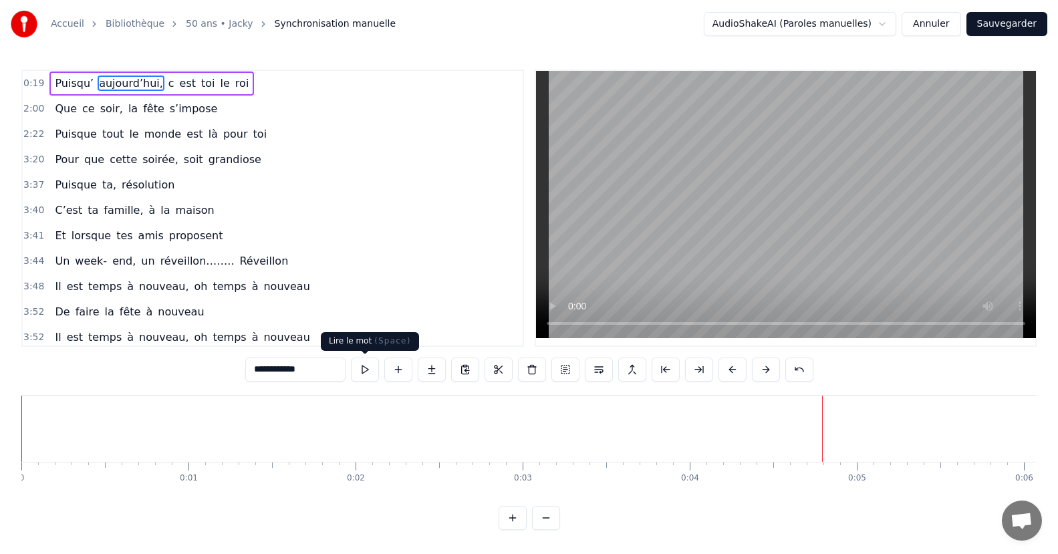
click at [364, 373] on button at bounding box center [365, 369] width 28 height 24
click at [365, 373] on button at bounding box center [365, 369] width 28 height 24
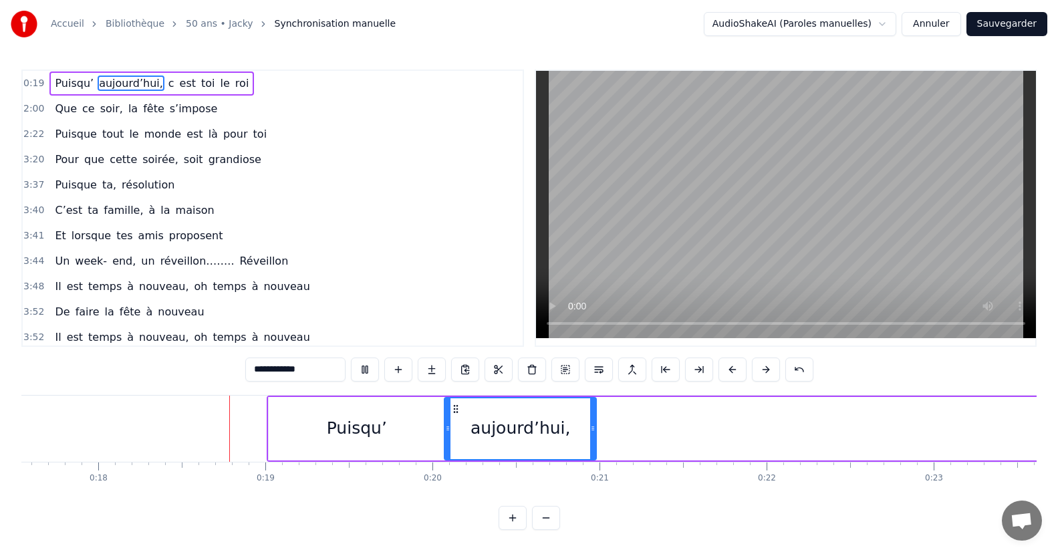
scroll to position [0, 2962]
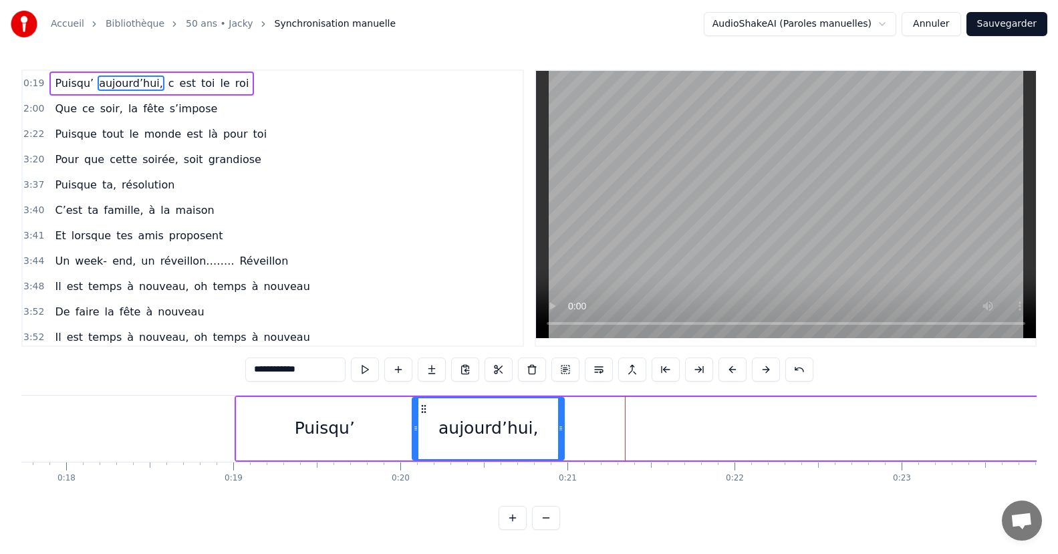
drag, startPoint x: 917, startPoint y: 17, endPoint x: 907, endPoint y: 9, distance: 13.0
click at [915, 14] on button "Annuler" at bounding box center [930, 24] width 59 height 24
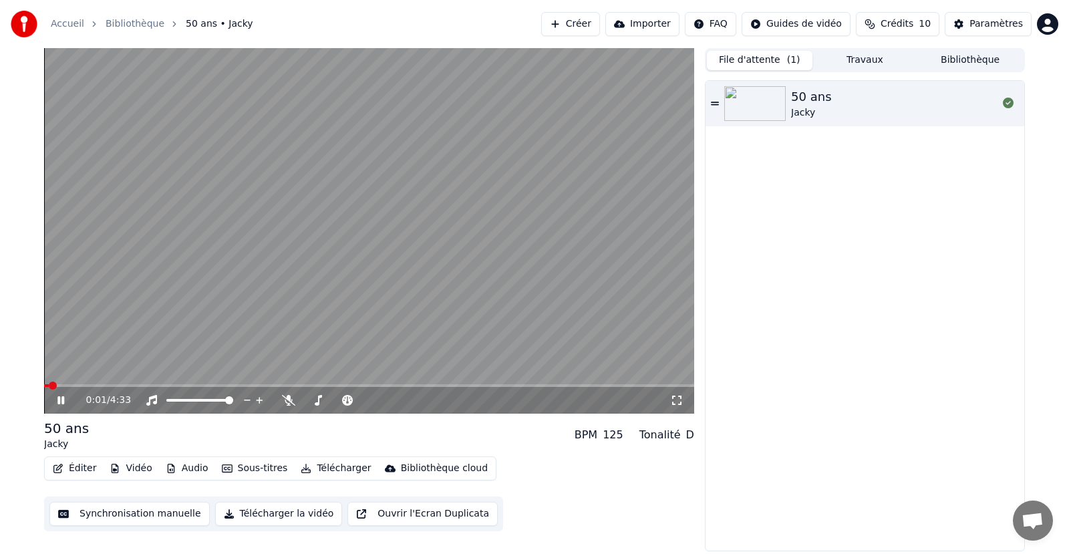
click at [94, 511] on button "Synchronisation manuelle" at bounding box center [129, 514] width 160 height 24
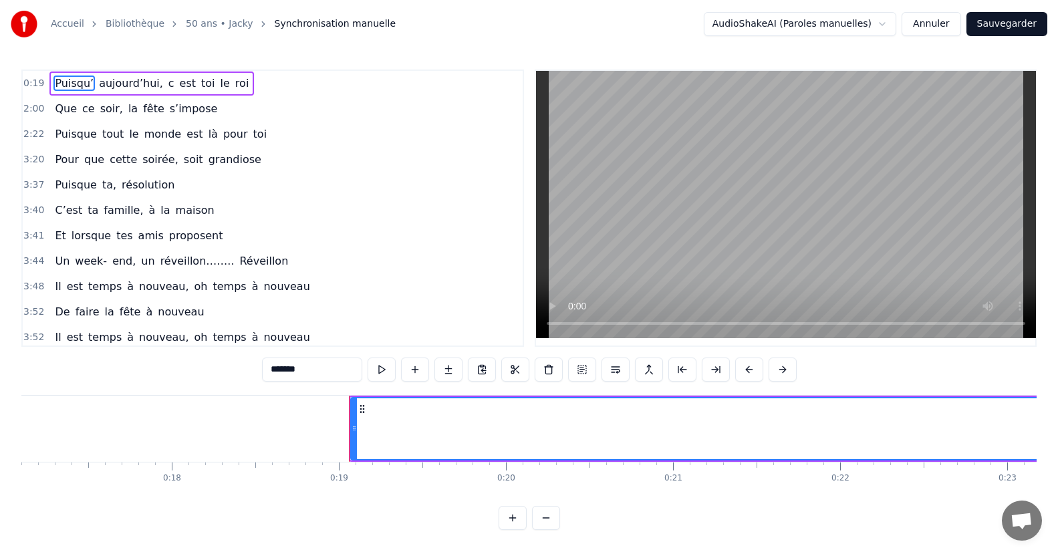
scroll to position [0, 3080]
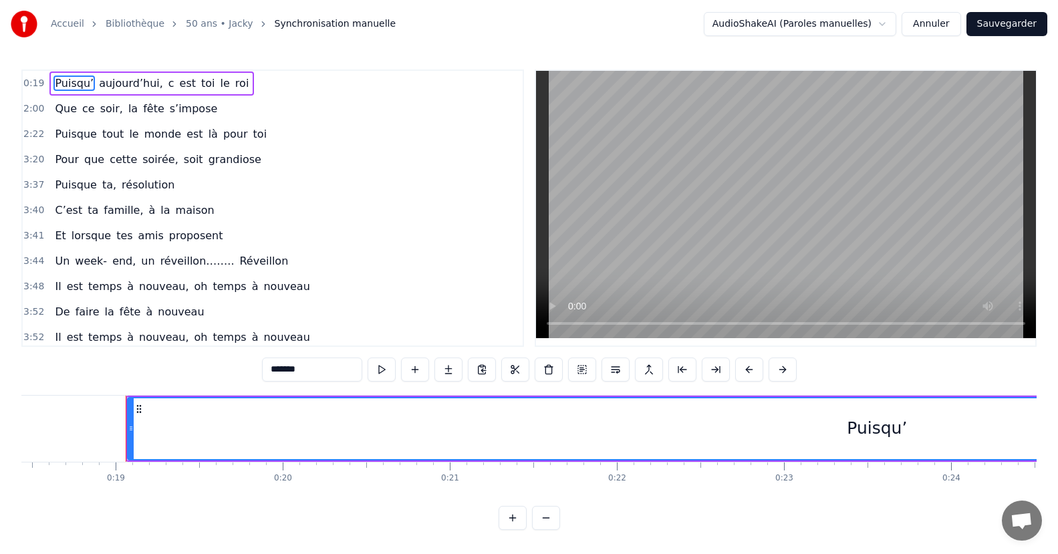
click at [947, 19] on button "Annuler" at bounding box center [930, 24] width 59 height 24
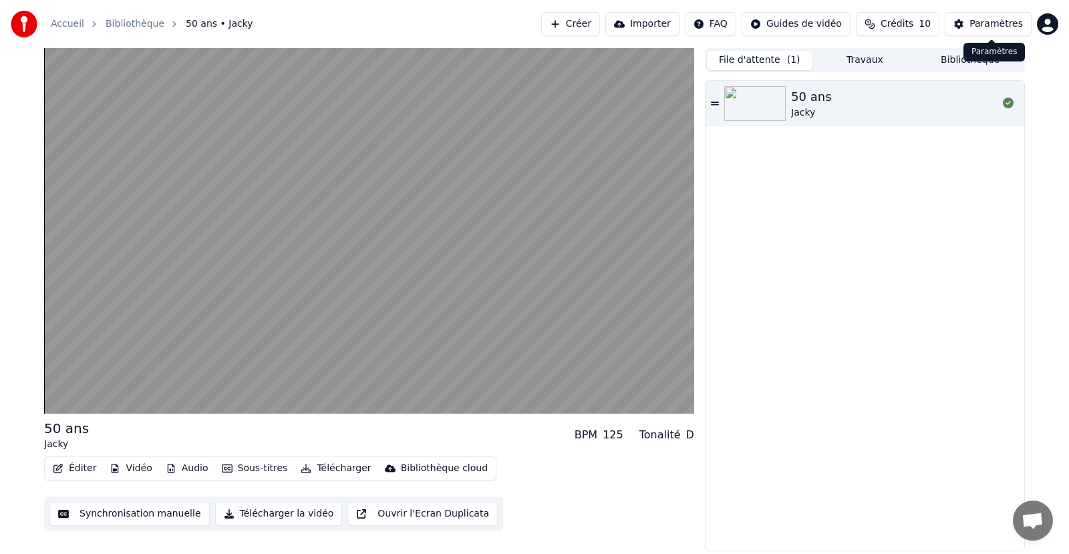
click at [971, 29] on button "Paramètres" at bounding box center [988, 24] width 87 height 24
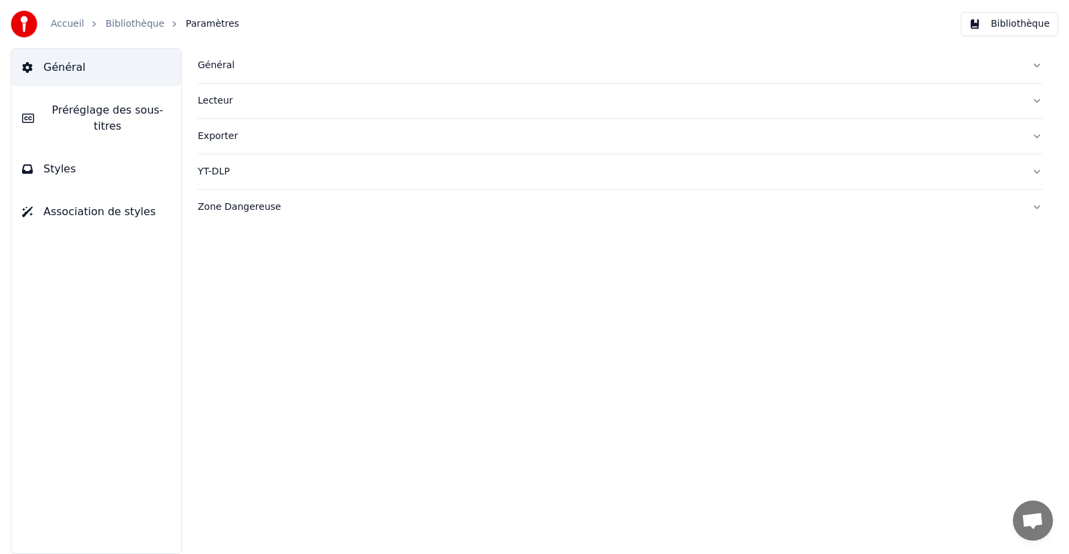
click at [1026, 22] on button "Bibliothèque" at bounding box center [1010, 24] width 98 height 24
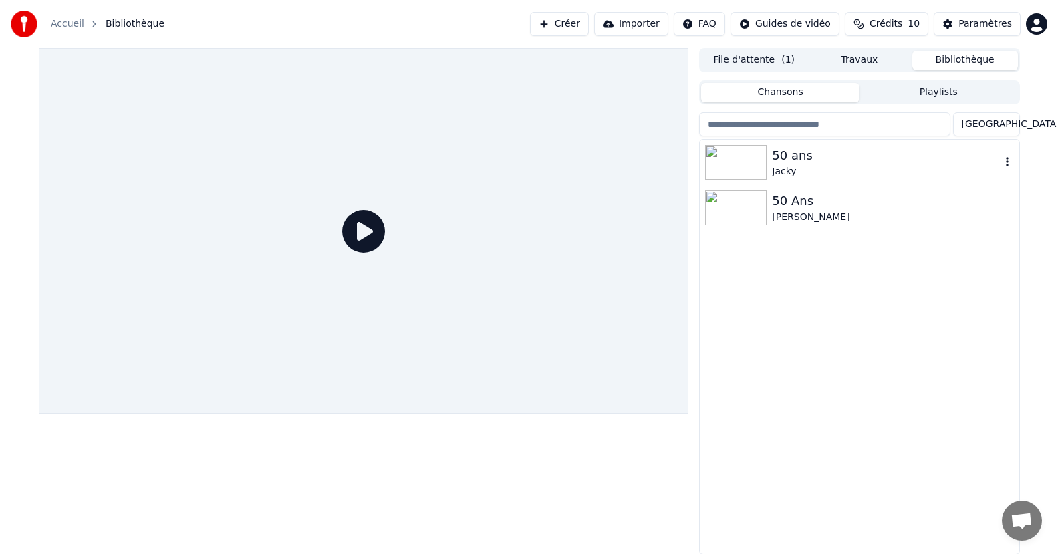
click at [743, 161] on img at bounding box center [735, 162] width 61 height 35
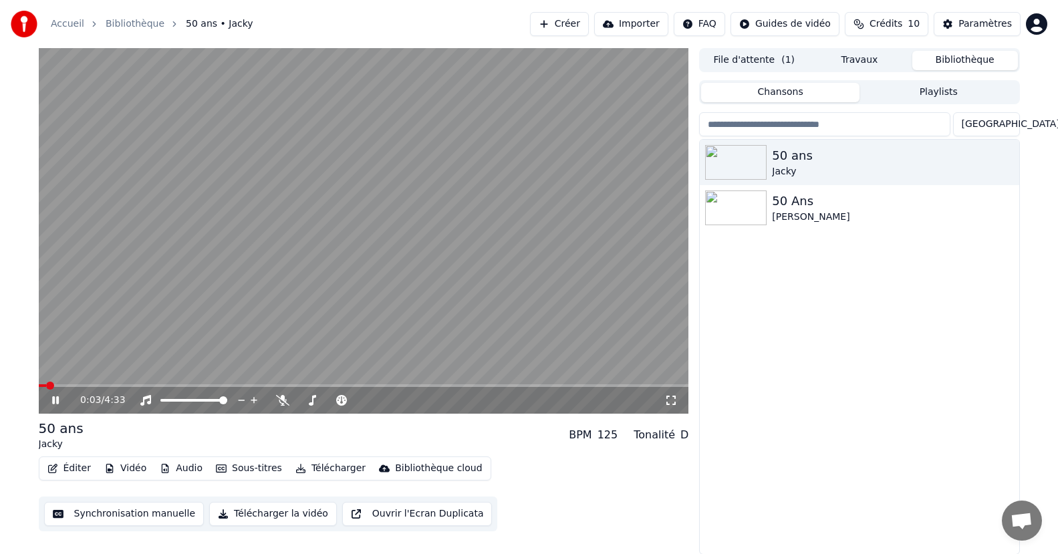
click at [78, 466] on button "Éditer" at bounding box center [69, 468] width 54 height 19
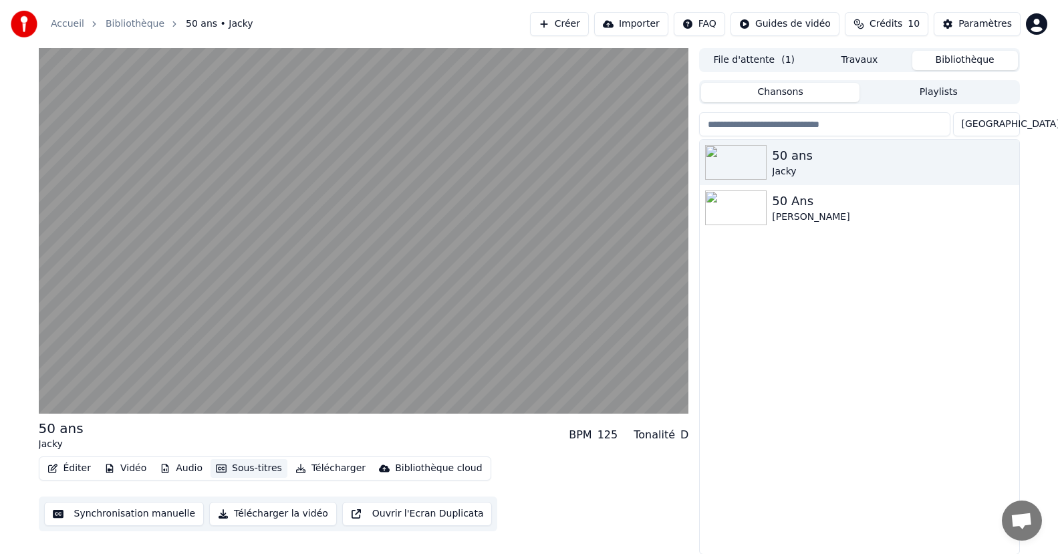
click at [257, 466] on button "Sous-titres" at bounding box center [248, 468] width 77 height 19
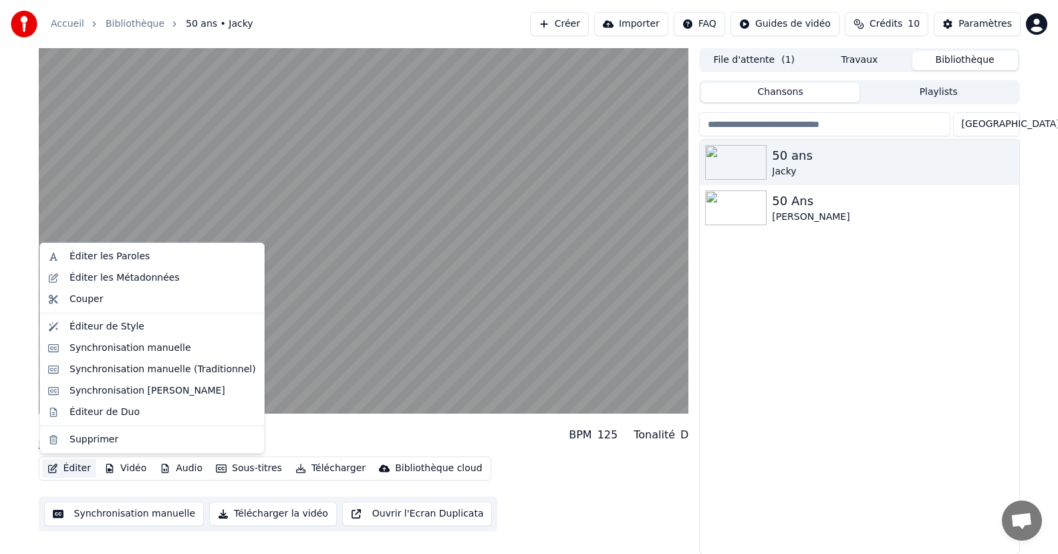
click at [76, 469] on button "Éditer" at bounding box center [69, 468] width 54 height 19
click at [65, 258] on div "Éditer les Paroles" at bounding box center [152, 256] width 218 height 21
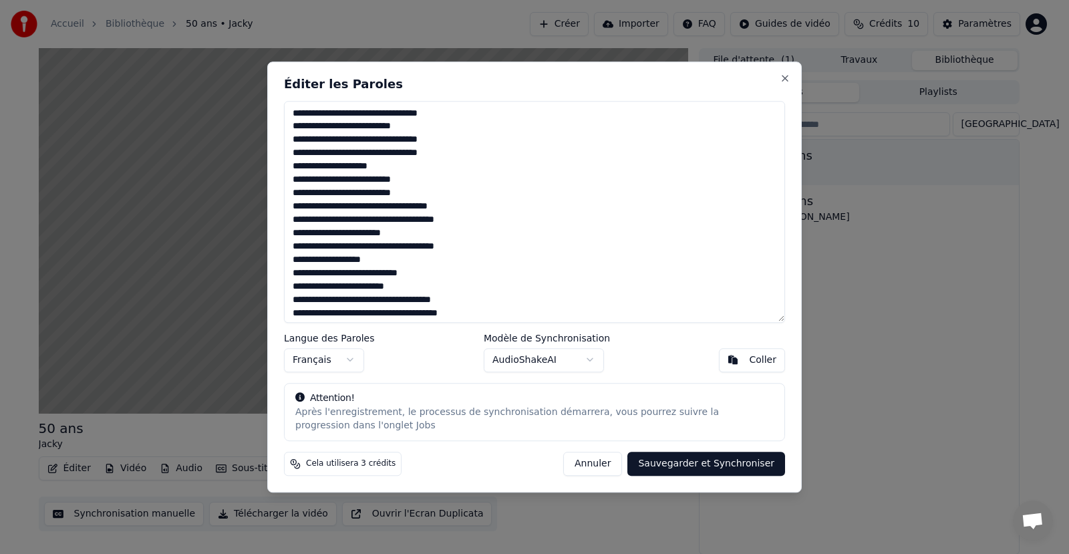
click at [593, 355] on body "Accueil Bibliothèque 50 ans • Jacky Créer Importer FAQ Guides de vidéo Crédits …" at bounding box center [529, 277] width 1058 height 554
click at [590, 361] on body "Accueil Bibliothèque 50 ans • Jacky Créer Importer FAQ Guides de vidéo Crédits …" at bounding box center [529, 277] width 1058 height 554
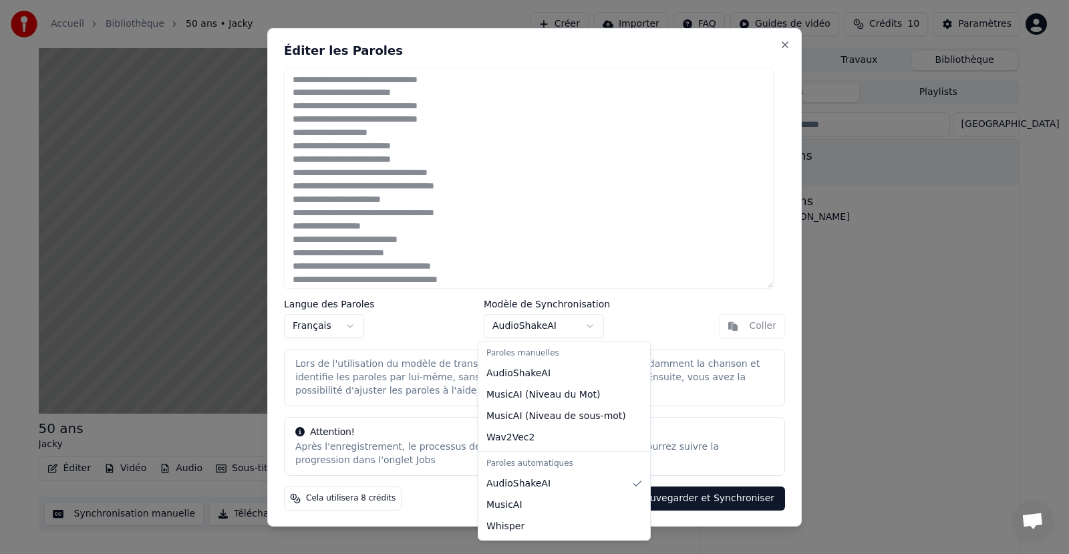
click at [583, 325] on body "Accueil Bibliothèque 50 ans • Jacky Créer Importer FAQ Guides de vidéo Crédits …" at bounding box center [529, 277] width 1058 height 554
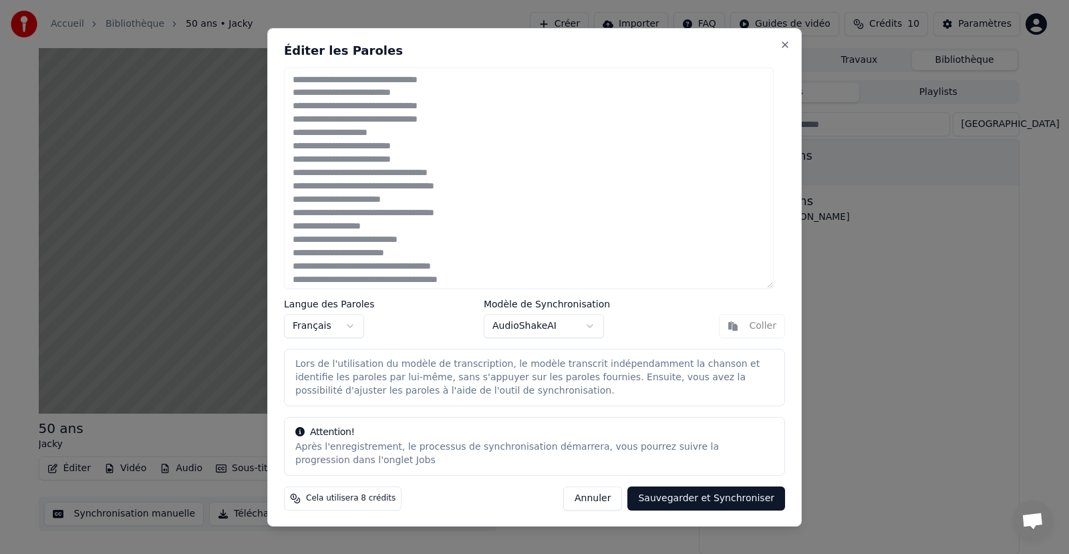
click at [579, 328] on body "Accueil Bibliothèque 50 ans • Jacky Créer Importer FAQ Guides de vidéo Crédits …" at bounding box center [529, 277] width 1058 height 554
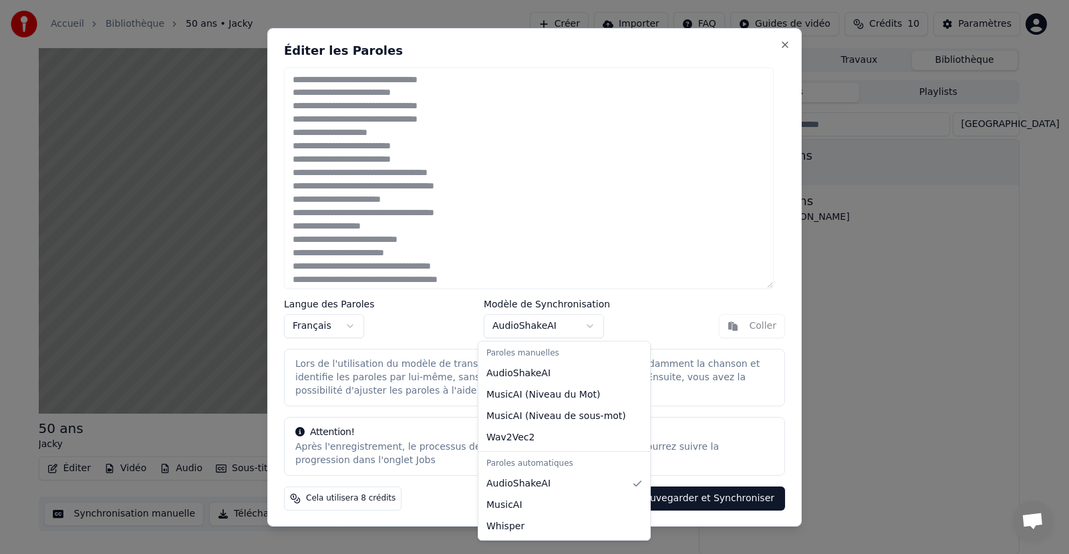
click at [579, 328] on body "Accueil Bibliothèque 50 ans • Jacky Créer Importer FAQ Guides de vidéo Crédits …" at bounding box center [529, 277] width 1058 height 554
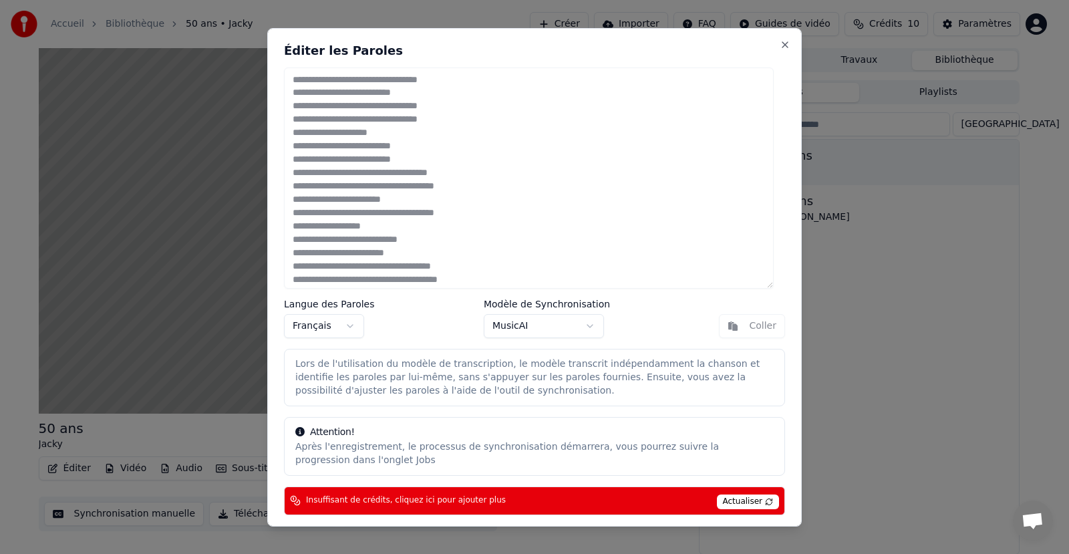
click at [573, 321] on body "Accueil Bibliothèque 50 ans • Jacky Créer Importer FAQ Guides de vidéo Crédits …" at bounding box center [529, 277] width 1058 height 554
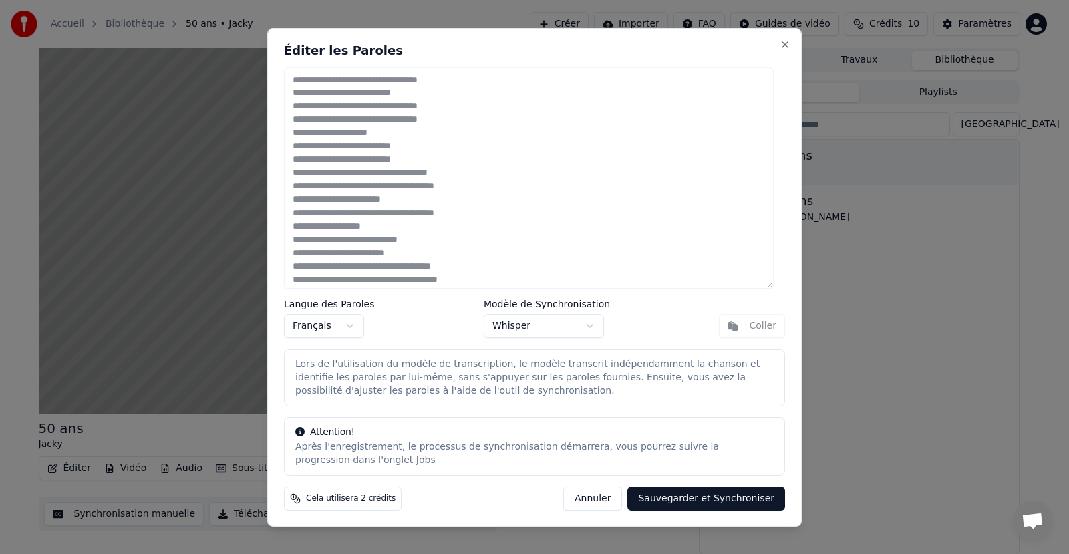
click at [587, 326] on body "Accueil Bibliothèque 50 ans • Jacky Créer Importer FAQ Guides de vidéo Crédits …" at bounding box center [529, 277] width 1058 height 554
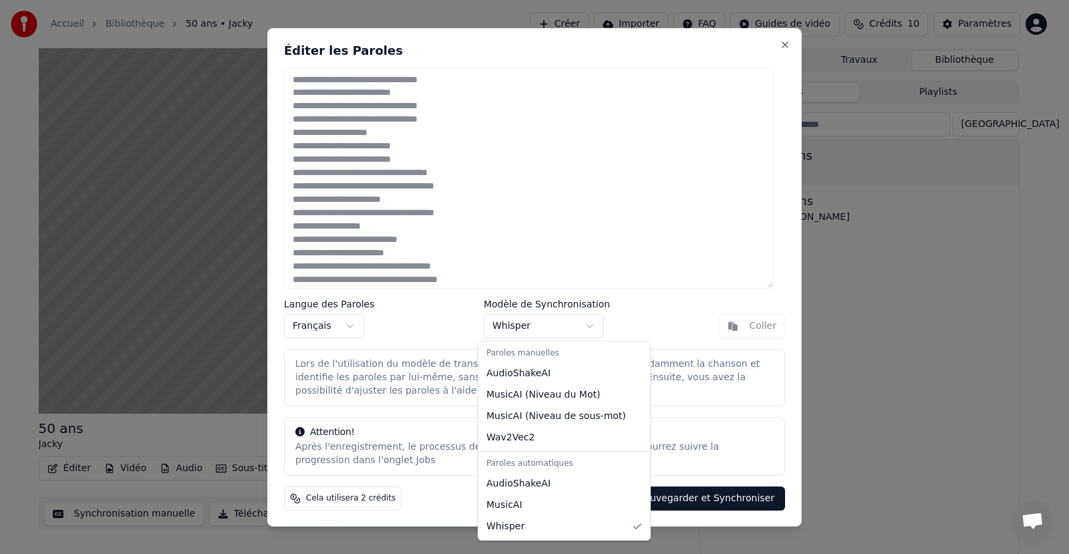
click at [584, 317] on body "Accueil Bibliothèque 50 ans • Jacky Créer Importer FAQ Guides de vidéo Crédits …" at bounding box center [529, 277] width 1058 height 554
click at [585, 317] on body "Accueil Bibliothèque 50 ans • Jacky Créer Importer FAQ Guides de vidéo Crédits …" at bounding box center [529, 277] width 1058 height 554
click at [577, 327] on body "Accueil Bibliothèque 50 ans • Jacky Créer Importer FAQ Guides de vidéo Crédits …" at bounding box center [529, 277] width 1058 height 554
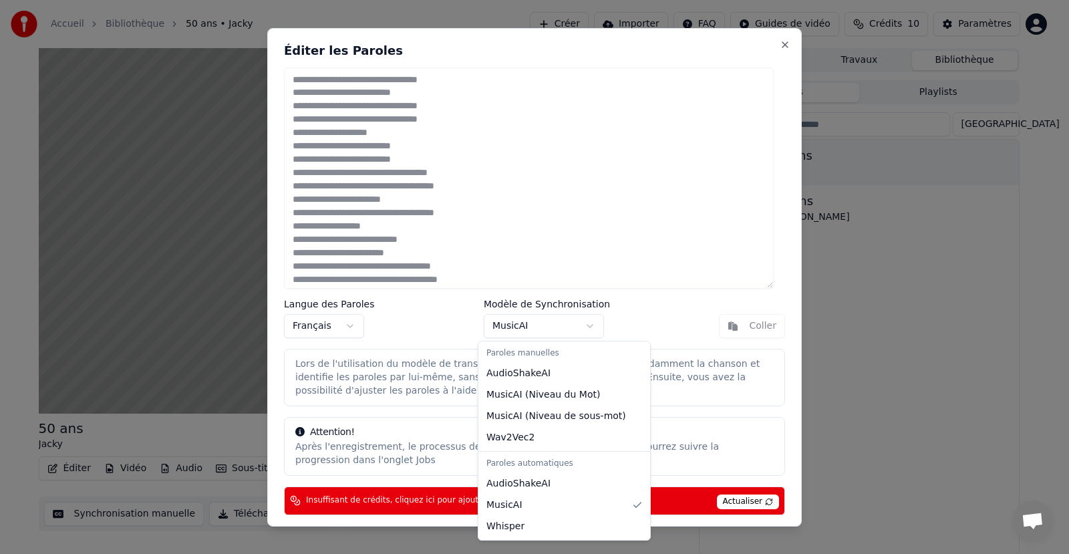
click at [588, 322] on body "Accueil Bibliothèque 50 ans • Jacky Créer Importer FAQ Guides de vidéo Crédits …" at bounding box center [529, 277] width 1058 height 554
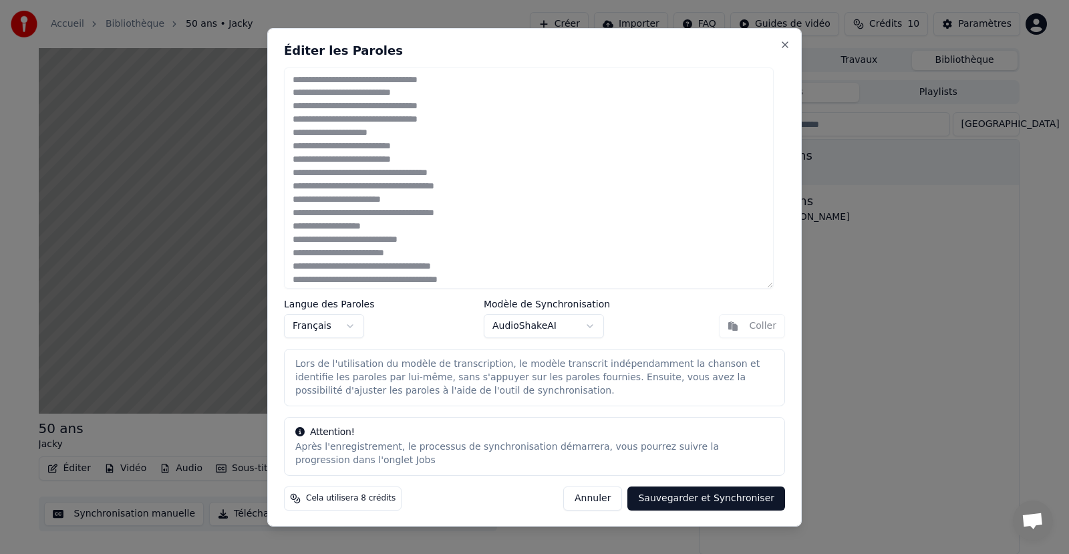
click at [582, 330] on body "Accueil Bibliothèque 50 ans • Jacky Créer Importer FAQ Guides de vidéo Crédits …" at bounding box center [529, 277] width 1058 height 554
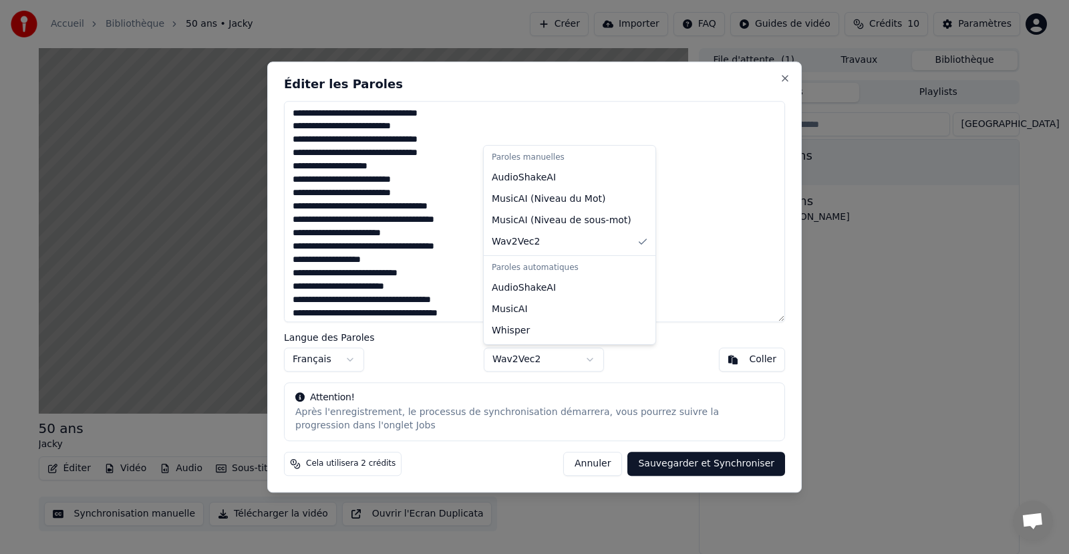
click at [579, 353] on body "Accueil Bibliothèque 50 ans • Jacky Créer Importer FAQ Guides de vidéo Crédits …" at bounding box center [529, 277] width 1058 height 554
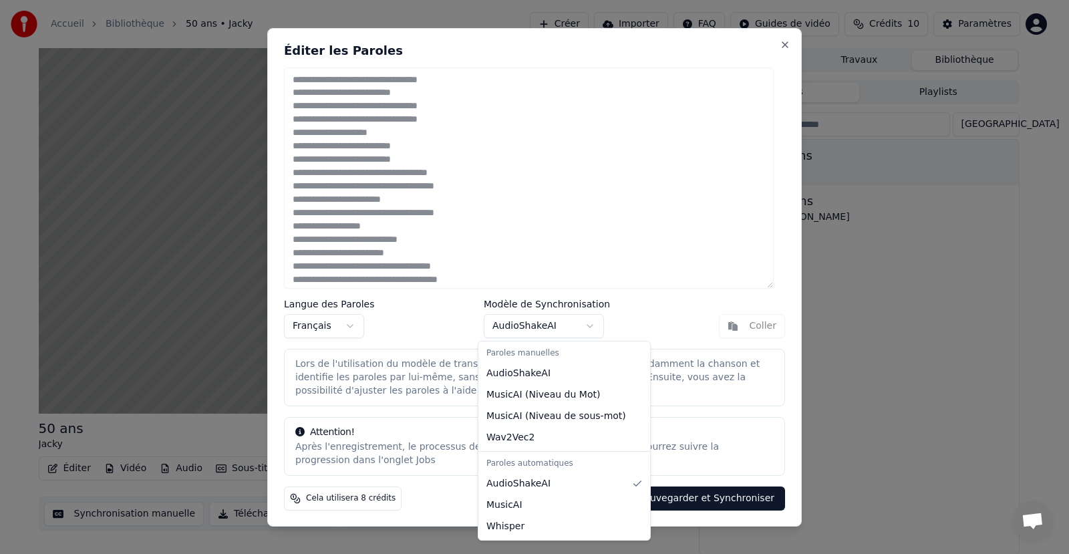
click at [569, 327] on body "Accueil Bibliothèque 50 ans • Jacky Créer Importer FAQ Guides de vidéo Crédits …" at bounding box center [529, 277] width 1058 height 554
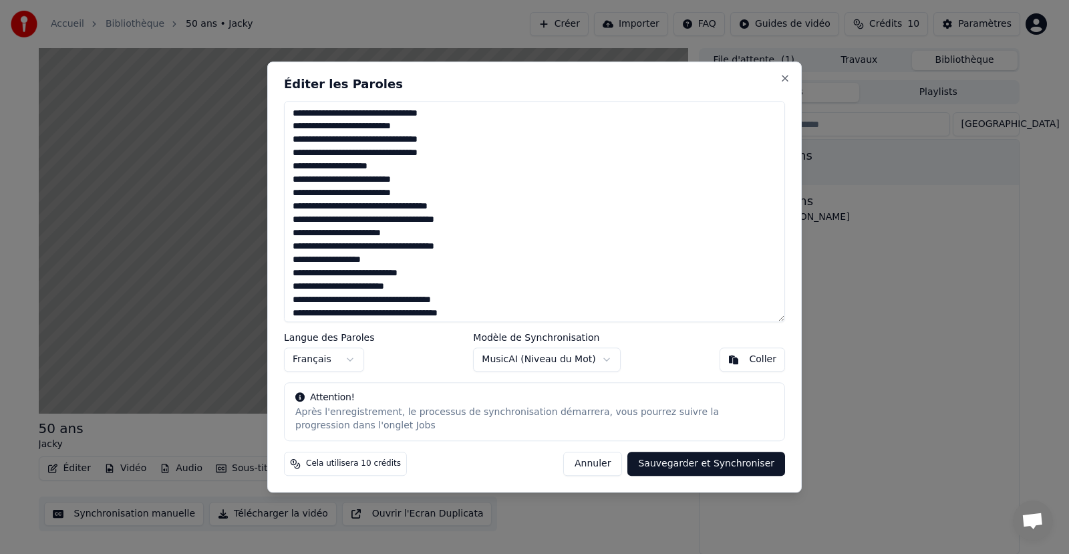
click at [591, 359] on body "Accueil Bibliothèque 50 ans • Jacky Créer Importer FAQ Guides de vidéo Crédits …" at bounding box center [529, 277] width 1058 height 554
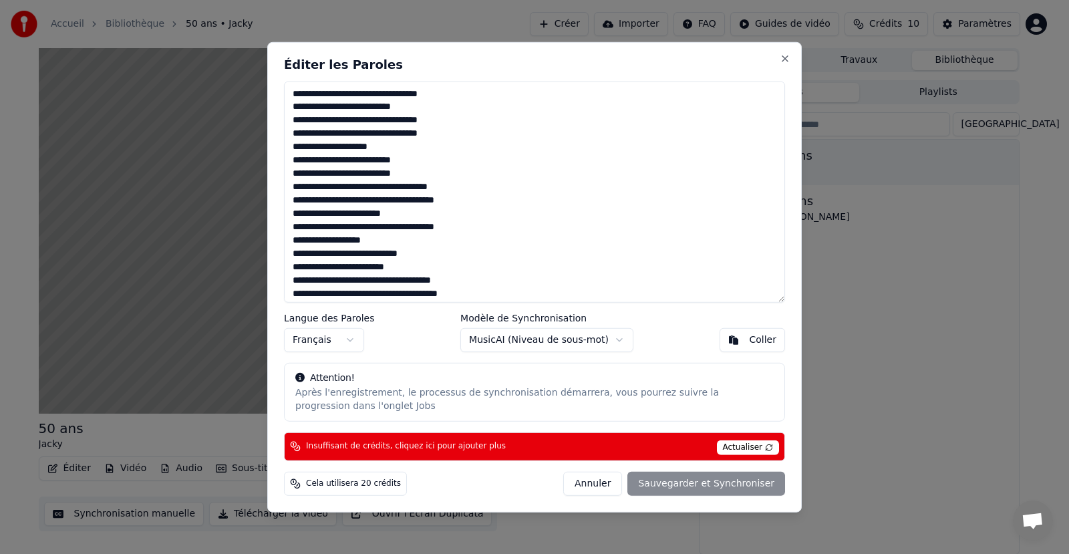
click at [609, 336] on body "Accueil Bibliothèque 50 ans • Jacky Créer Importer FAQ Guides de vidéo Crédits …" at bounding box center [529, 277] width 1058 height 554
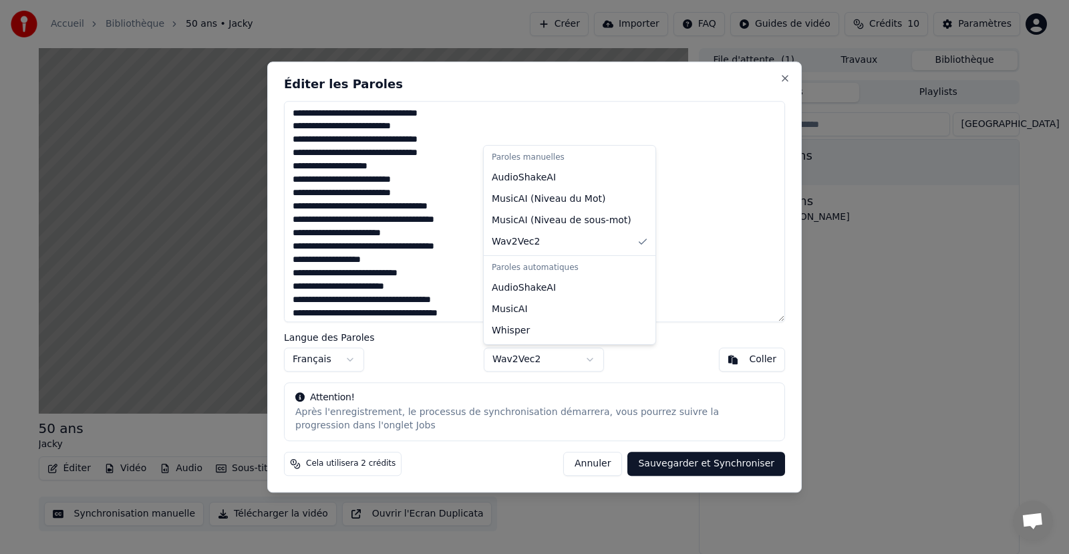
click at [579, 352] on body "Accueil Bibliothèque 50 ans • Jacky Créer Importer FAQ Guides de vidéo Crédits …" at bounding box center [529, 277] width 1058 height 554
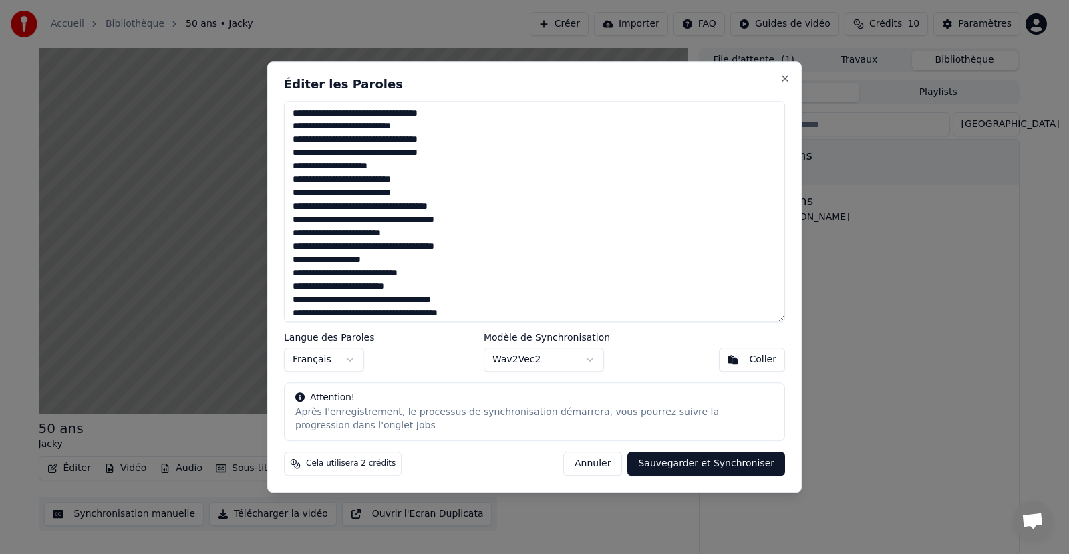
click at [621, 458] on button "Annuler" at bounding box center [592, 464] width 59 height 24
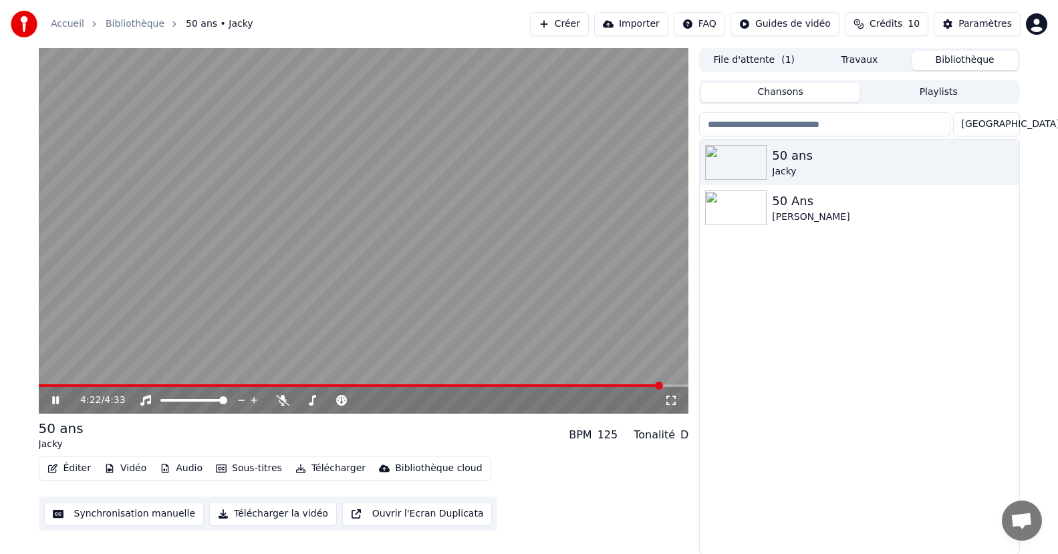
click at [53, 395] on icon at bounding box center [64, 400] width 31 height 11
click at [185, 383] on video at bounding box center [364, 230] width 650 height 365
click at [130, 381] on video at bounding box center [364, 230] width 650 height 365
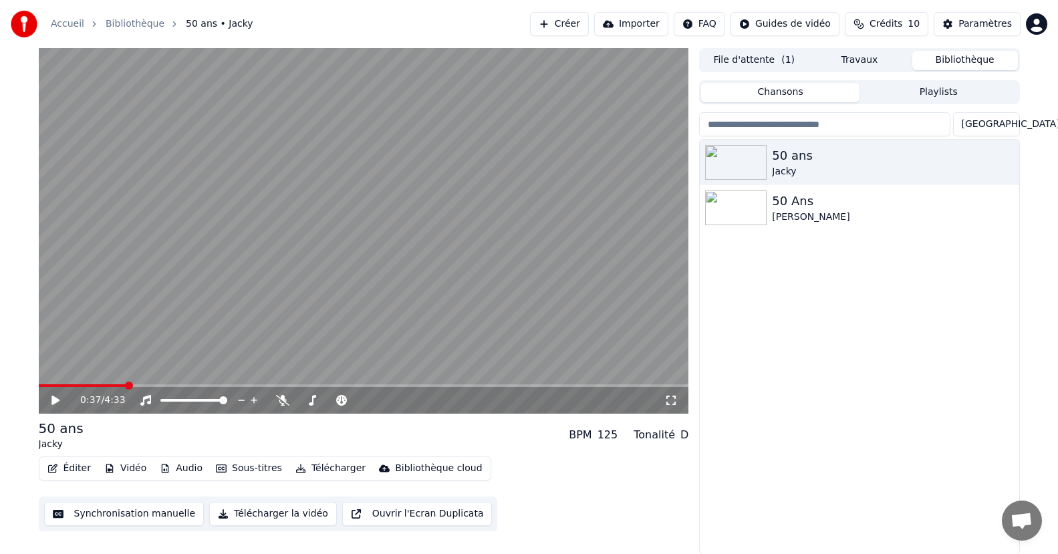
click at [126, 385] on span at bounding box center [83, 385] width 88 height 3
click at [61, 404] on icon at bounding box center [64, 400] width 31 height 11
click at [88, 385] on span at bounding box center [64, 385] width 50 height 3
click at [177, 382] on video at bounding box center [364, 230] width 650 height 365
click at [175, 386] on span at bounding box center [364, 385] width 650 height 3
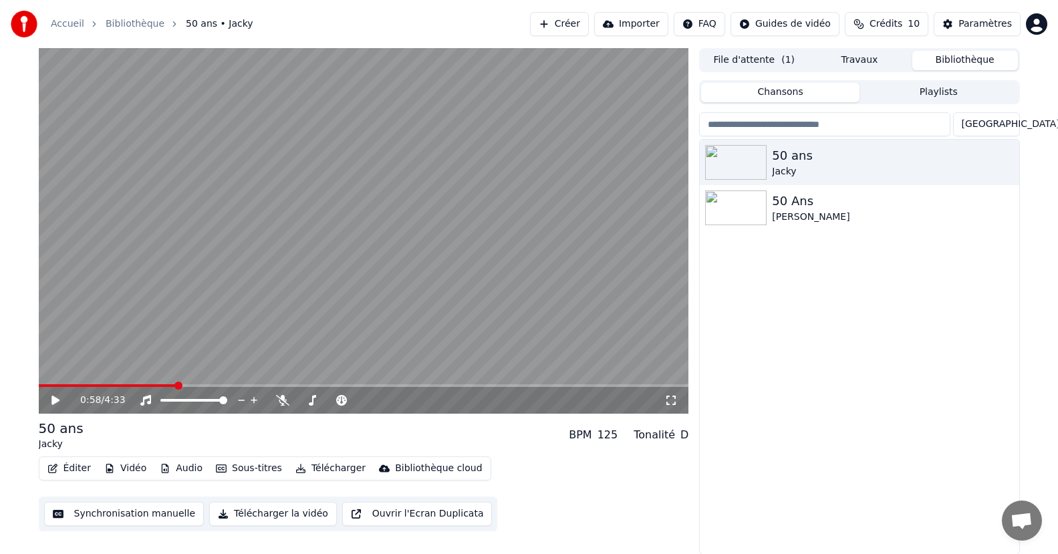
click at [61, 394] on div "0:58 / 4:33" at bounding box center [363, 400] width 639 height 13
drag, startPoint x: 54, startPoint y: 397, endPoint x: 69, endPoint y: 403, distance: 15.9
click at [54, 398] on icon at bounding box center [55, 400] width 8 height 9
click at [210, 385] on span at bounding box center [364, 385] width 650 height 3
click at [245, 381] on video at bounding box center [364, 230] width 650 height 365
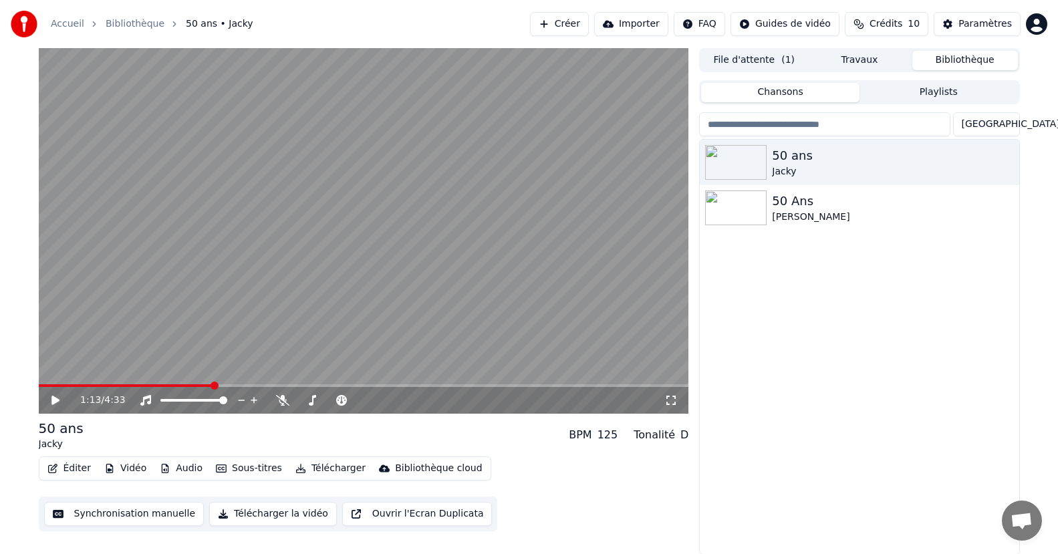
click at [279, 383] on video at bounding box center [364, 230] width 650 height 365
click at [279, 384] on video at bounding box center [364, 230] width 650 height 365
click at [277, 386] on span at bounding box center [364, 385] width 650 height 3
click at [60, 400] on icon at bounding box center [64, 400] width 31 height 11
click at [252, 387] on span at bounding box center [161, 385] width 245 height 3
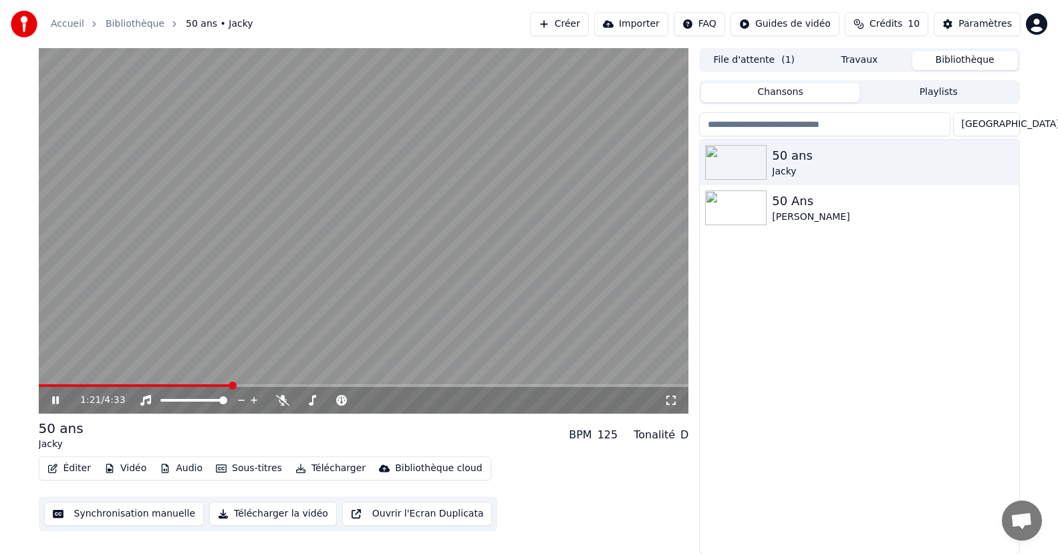
click at [231, 386] on span at bounding box center [135, 385] width 192 height 3
click at [220, 384] on video at bounding box center [364, 230] width 650 height 365
click at [217, 386] on span at bounding box center [135, 385] width 192 height 3
click at [61, 395] on icon at bounding box center [64, 400] width 31 height 11
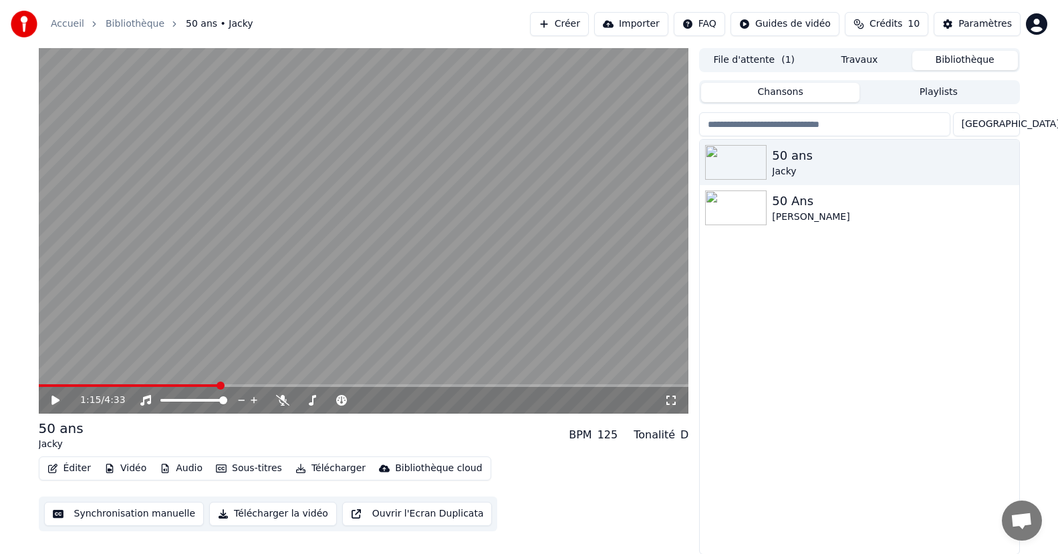
click at [75, 468] on button "Éditer" at bounding box center [69, 468] width 54 height 19
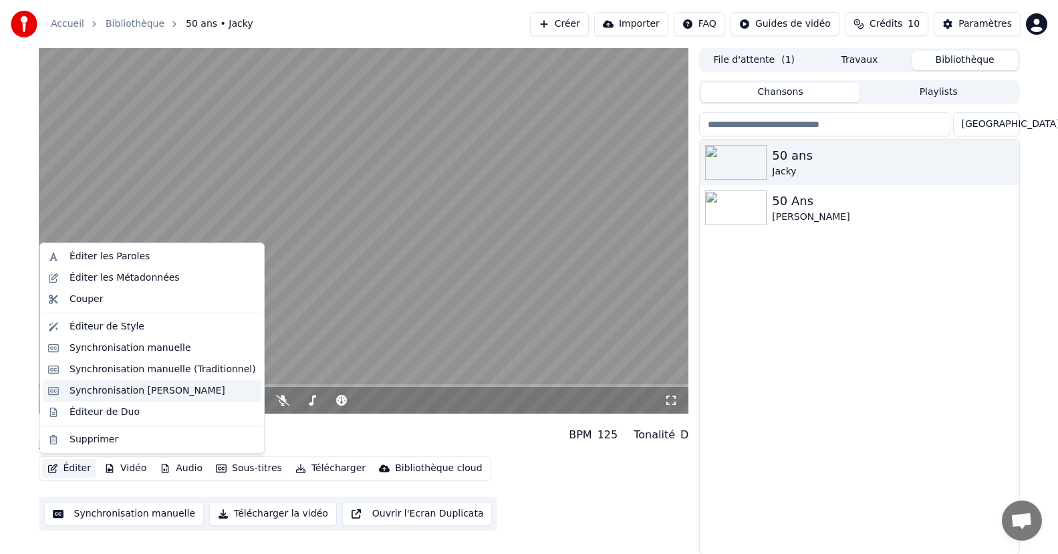
click at [103, 391] on div "Synchronisation [PERSON_NAME]" at bounding box center [147, 390] width 156 height 13
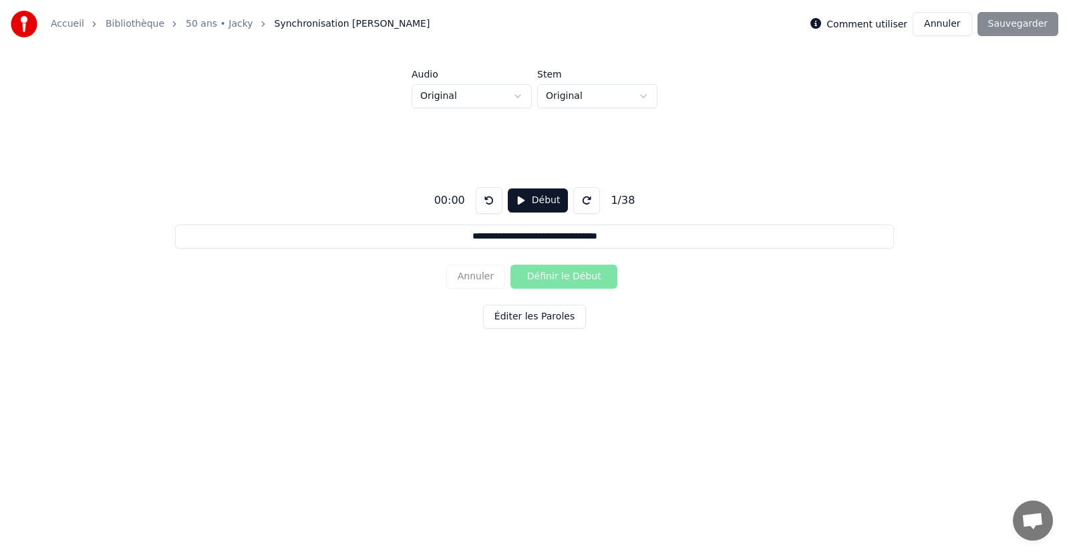
click at [513, 97] on html "**********" at bounding box center [534, 211] width 1069 height 423
click at [514, 97] on html "**********" at bounding box center [534, 211] width 1069 height 423
click at [643, 99] on html "**********" at bounding box center [534, 211] width 1069 height 423
click at [527, 198] on button "Début" at bounding box center [538, 200] width 61 height 24
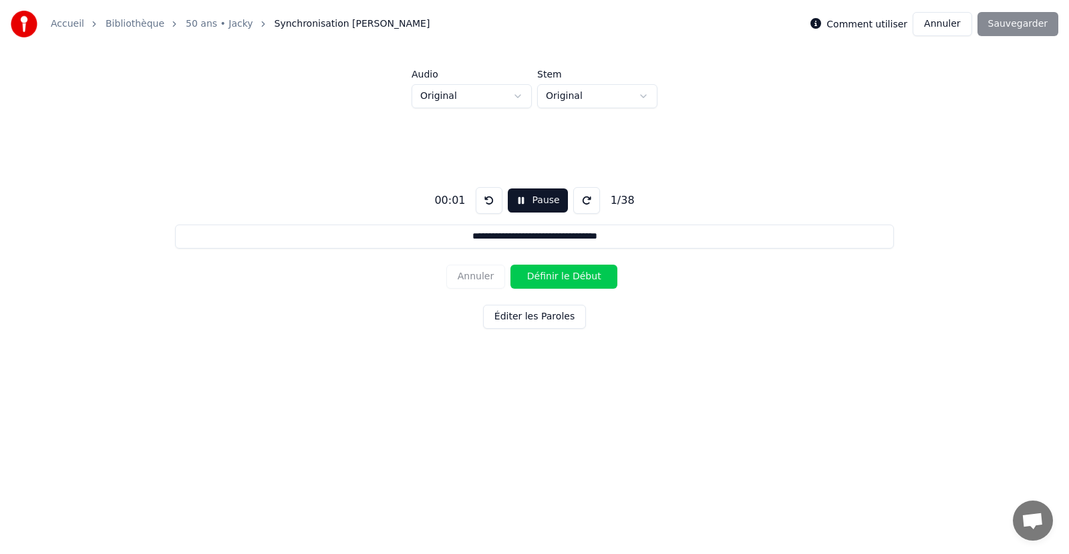
click at [527, 198] on button "Pause" at bounding box center [537, 200] width 59 height 24
click at [943, 16] on button "Annuler" at bounding box center [942, 24] width 59 height 24
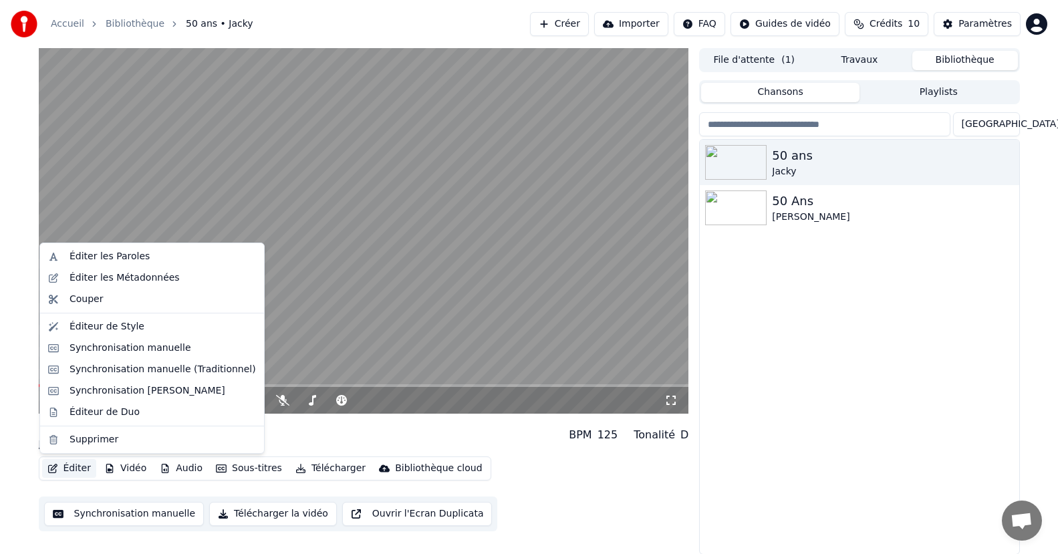
click at [81, 466] on button "Éditer" at bounding box center [69, 468] width 54 height 19
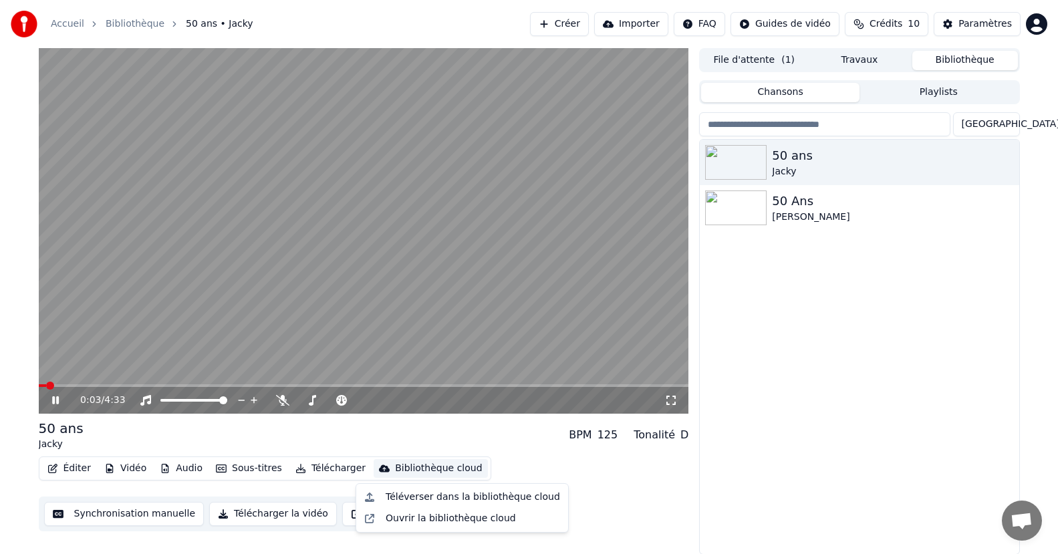
click at [857, 479] on div "50 ans Jacky 50 Ans [PERSON_NAME]" at bounding box center [859, 347] width 319 height 414
click at [61, 402] on icon at bounding box center [64, 400] width 31 height 11
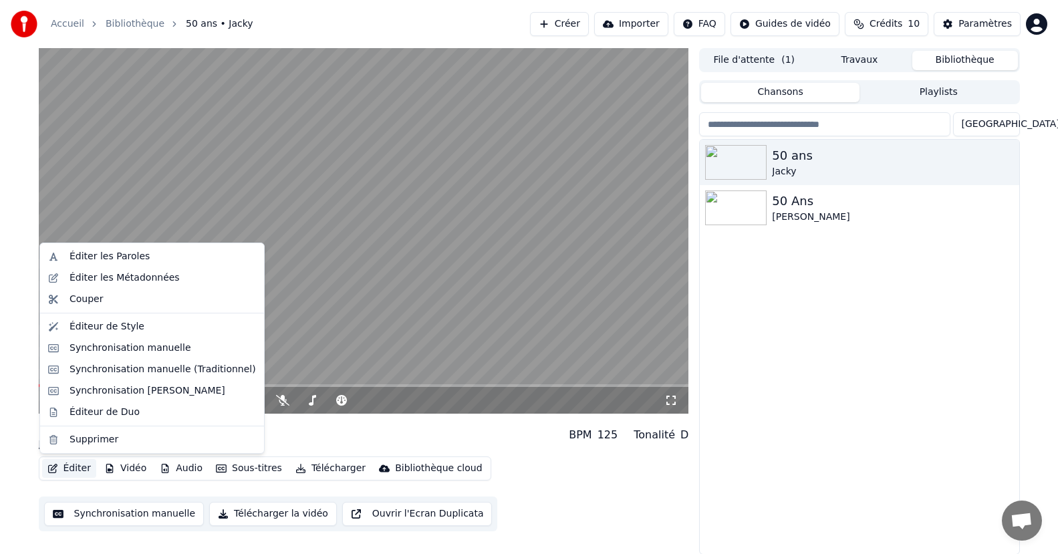
click at [84, 468] on button "Éditer" at bounding box center [69, 468] width 54 height 19
click at [138, 394] on div "Synchronisation [PERSON_NAME]" at bounding box center [147, 390] width 156 height 13
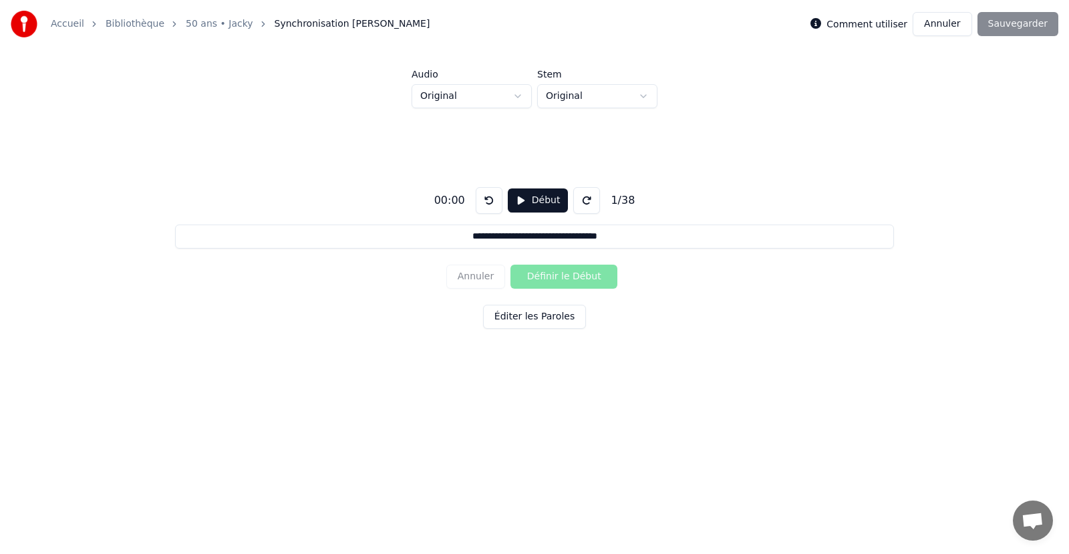
click at [889, 23] on label "Comment utiliser" at bounding box center [867, 23] width 81 height 9
click at [551, 315] on button "Éditer les Paroles" at bounding box center [534, 317] width 103 height 24
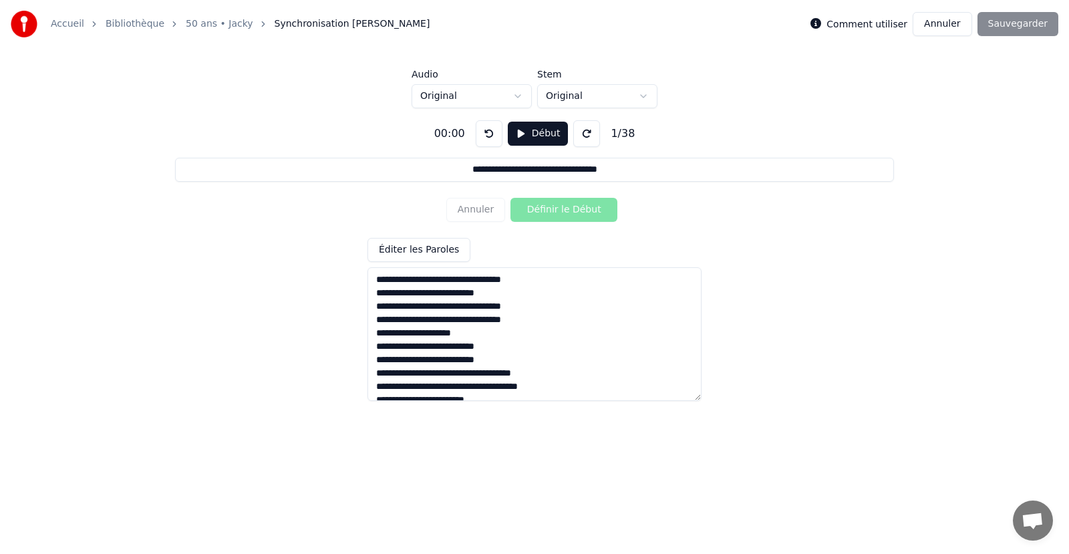
click at [516, 128] on button "Début" at bounding box center [538, 134] width 61 height 24
click at [512, 130] on button "Pause" at bounding box center [537, 134] width 59 height 24
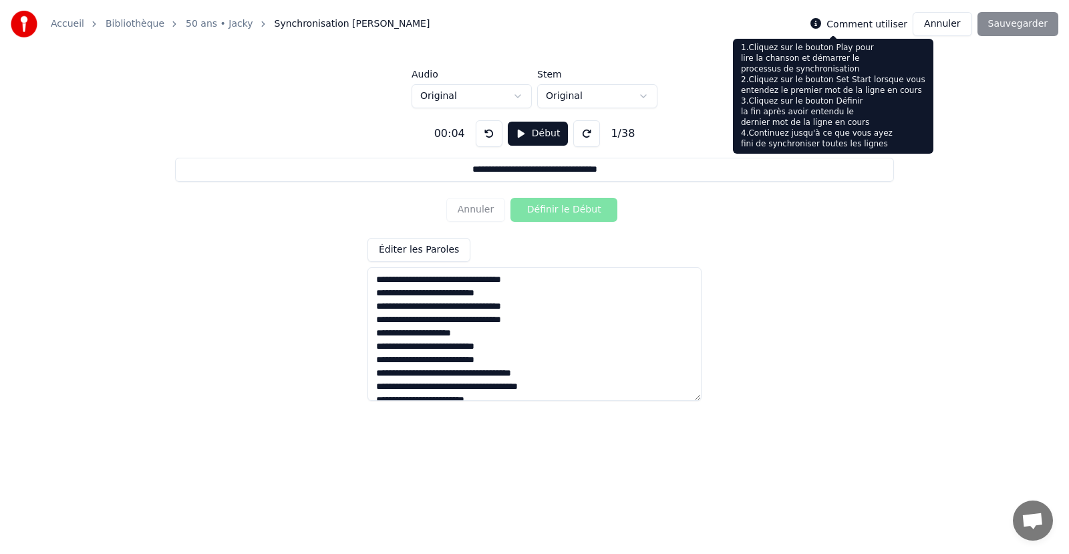
click at [821, 23] on icon at bounding box center [815, 23] width 11 height 11
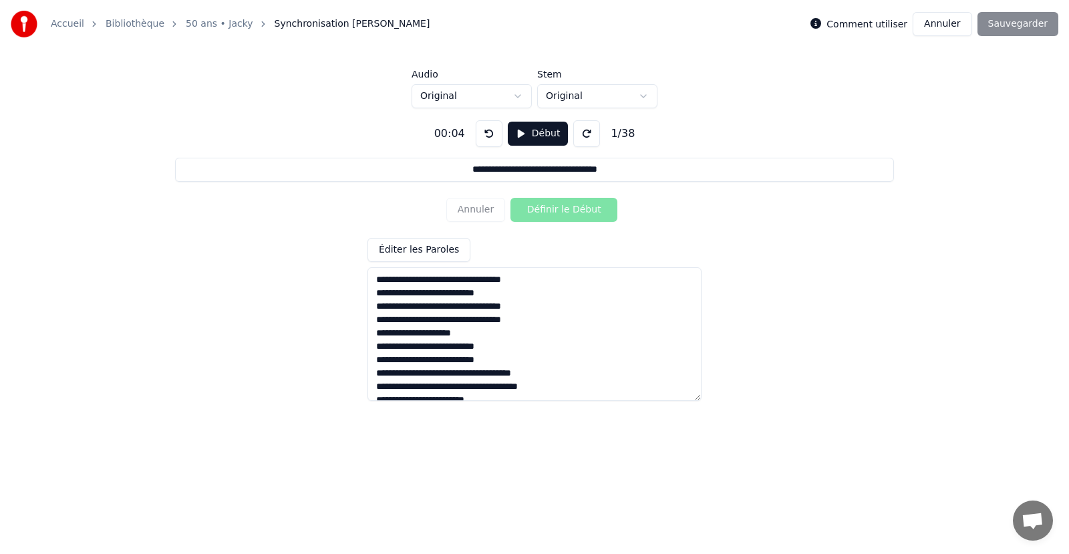
click at [821, 23] on icon at bounding box center [815, 23] width 11 height 11
click at [514, 126] on button "Début" at bounding box center [538, 134] width 61 height 24
click at [547, 210] on button "Définir le Début" at bounding box center [563, 210] width 107 height 24
click at [547, 210] on button "Définir la Fin" at bounding box center [563, 210] width 107 height 24
click at [547, 210] on button "Définir le Début" at bounding box center [563, 210] width 107 height 24
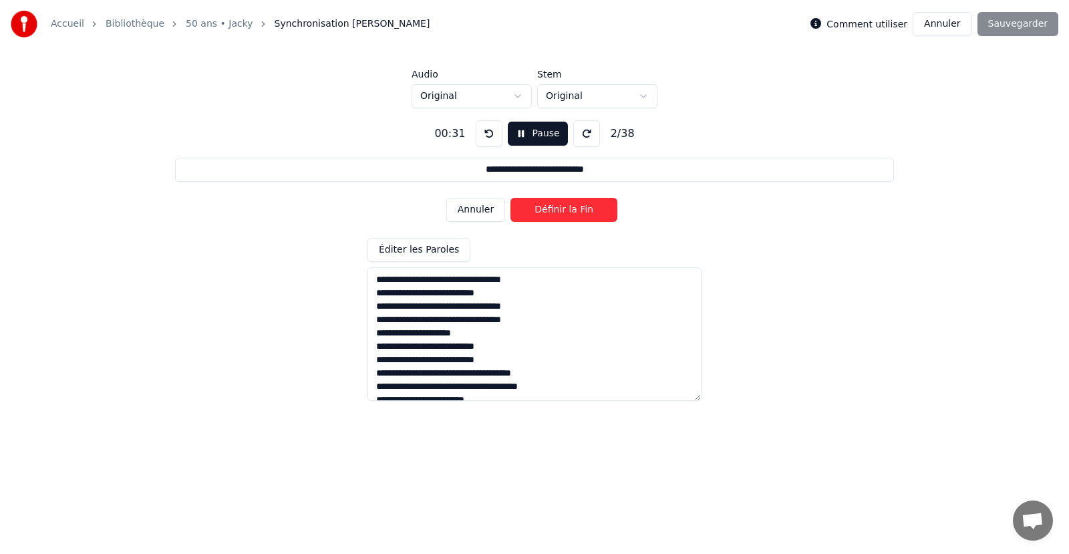
click at [547, 212] on button "Définir la Fin" at bounding box center [563, 210] width 107 height 24
click at [547, 212] on button "Définir le Début" at bounding box center [563, 210] width 107 height 24
click at [547, 212] on button "Définir la Fin" at bounding box center [563, 210] width 107 height 24
click at [547, 212] on button "Définir le Début" at bounding box center [563, 210] width 107 height 24
click at [548, 212] on button "Définir la Fin" at bounding box center [563, 210] width 107 height 24
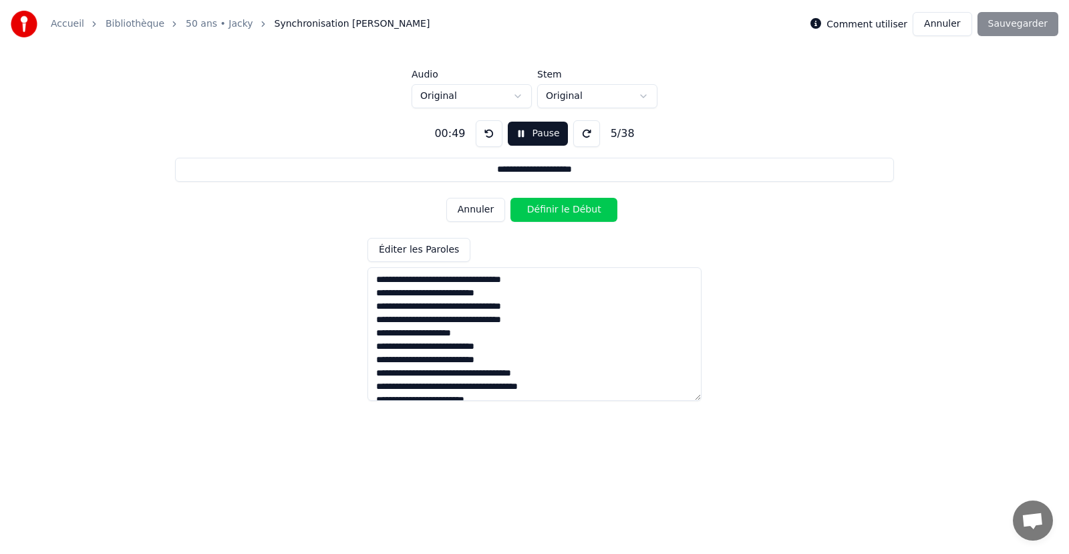
click at [548, 212] on button "Définir le Début" at bounding box center [563, 210] width 107 height 24
click at [548, 212] on button "Définir la Fin" at bounding box center [563, 210] width 107 height 24
click at [548, 212] on button "Définir le Début" at bounding box center [563, 210] width 107 height 24
click at [548, 212] on button "Définir la Fin" at bounding box center [563, 210] width 107 height 24
type input "**********"
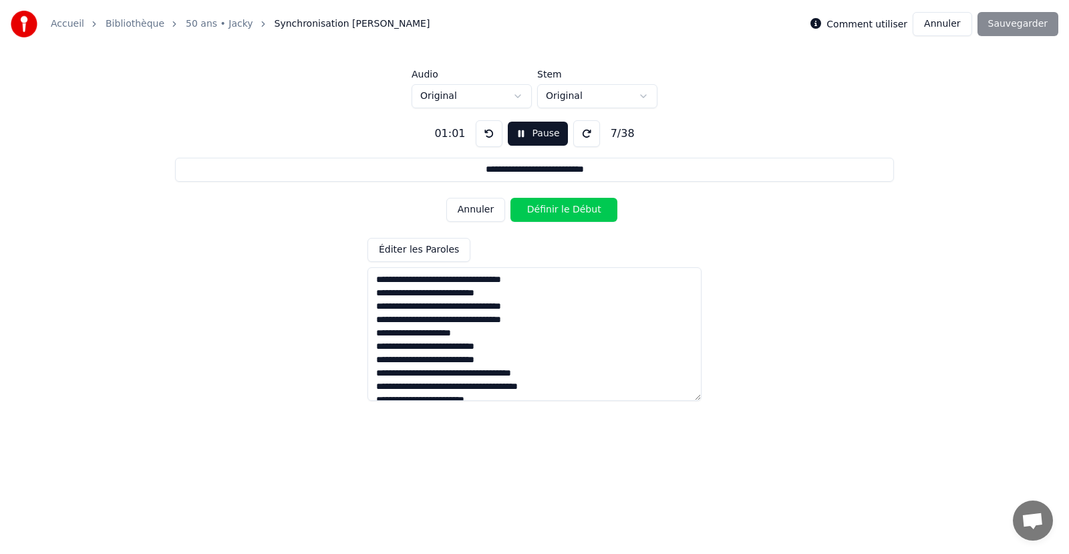
click at [545, 138] on button "Pause" at bounding box center [537, 134] width 59 height 24
click at [495, 276] on textarea at bounding box center [534, 334] width 334 height 134
drag, startPoint x: 526, startPoint y: 277, endPoint x: 454, endPoint y: 264, distance: 72.7
click at [330, 281] on div "**********" at bounding box center [534, 254] width 1026 height 293
click at [488, 206] on div "Annuler Définir le Début" at bounding box center [534, 209] width 176 height 35
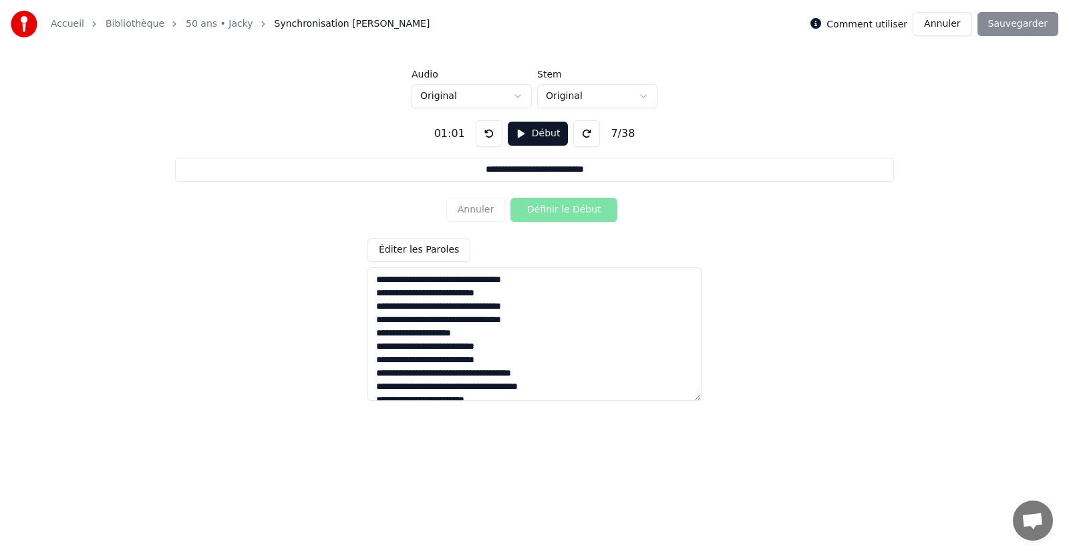
drag, startPoint x: 492, startPoint y: 227, endPoint x: 499, endPoint y: 215, distance: 13.5
click at [494, 226] on div "Annuler Définir le Début" at bounding box center [534, 209] width 176 height 35
click at [490, 131] on button at bounding box center [489, 133] width 27 height 27
click at [490, 132] on button at bounding box center [489, 133] width 27 height 27
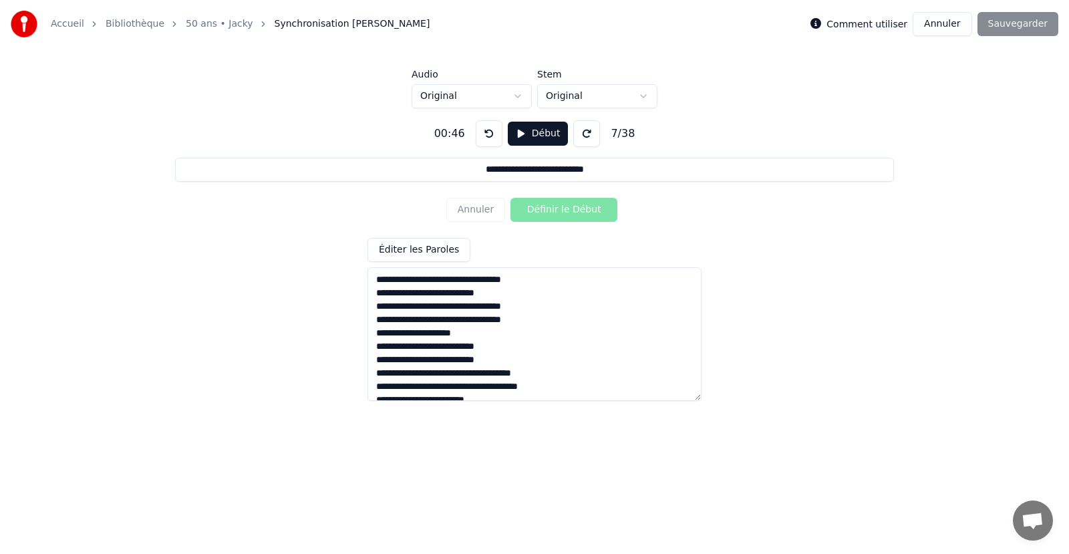
click at [490, 132] on button at bounding box center [489, 133] width 27 height 27
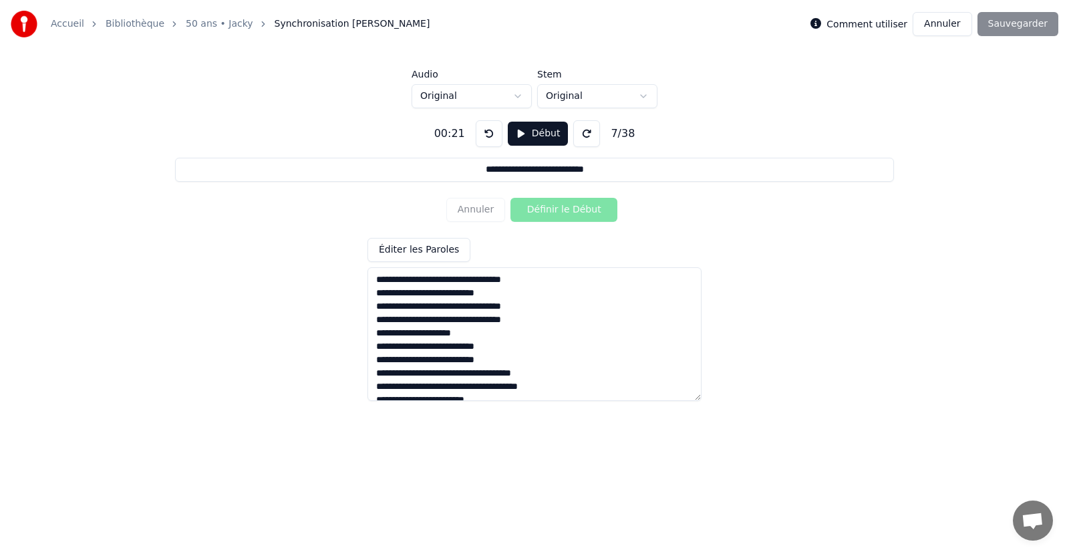
click at [490, 132] on button at bounding box center [489, 133] width 27 height 27
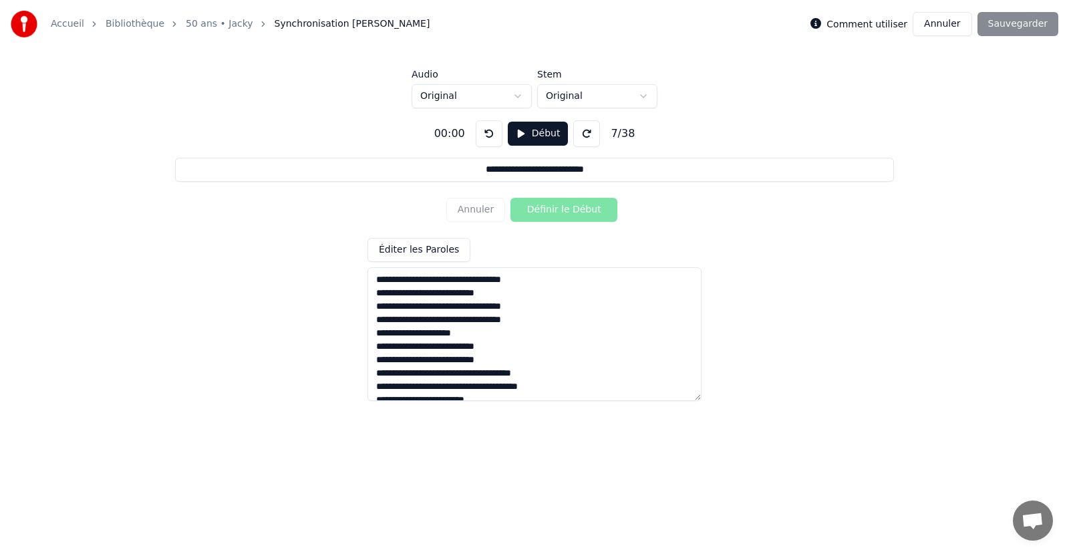
click at [490, 132] on button at bounding box center [489, 133] width 27 height 27
click at [434, 245] on button "Éditer les Paroles" at bounding box center [418, 250] width 103 height 24
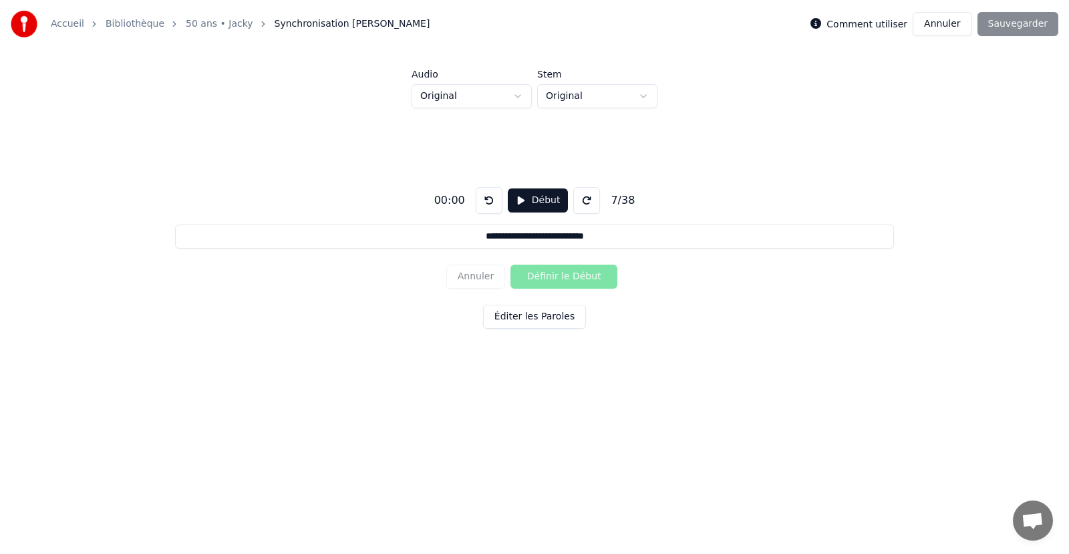
click at [535, 312] on button "Éditer les Paroles" at bounding box center [534, 317] width 103 height 24
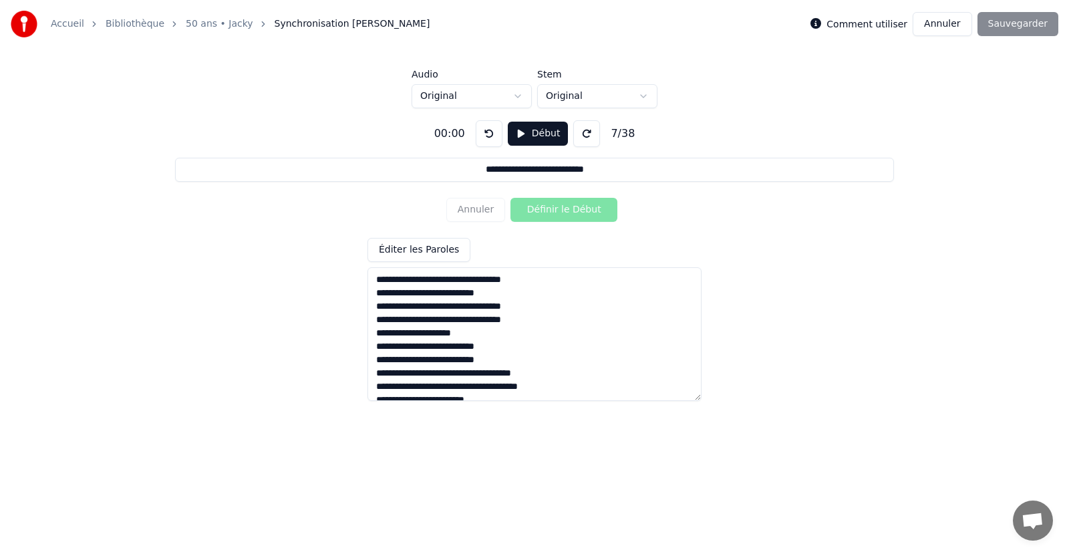
drag, startPoint x: 607, startPoint y: 173, endPoint x: 431, endPoint y: 172, distance: 175.7
click at [431, 172] on input "**********" at bounding box center [534, 170] width 718 height 24
drag, startPoint x: 539, startPoint y: 283, endPoint x: 361, endPoint y: 276, distance: 178.6
click at [339, 276] on div "00:00 Début 7 / 38 Annuler Définir le Début Éditer les Paroles" at bounding box center [534, 254] width 1026 height 293
click at [512, 320] on textarea at bounding box center [534, 334] width 334 height 134
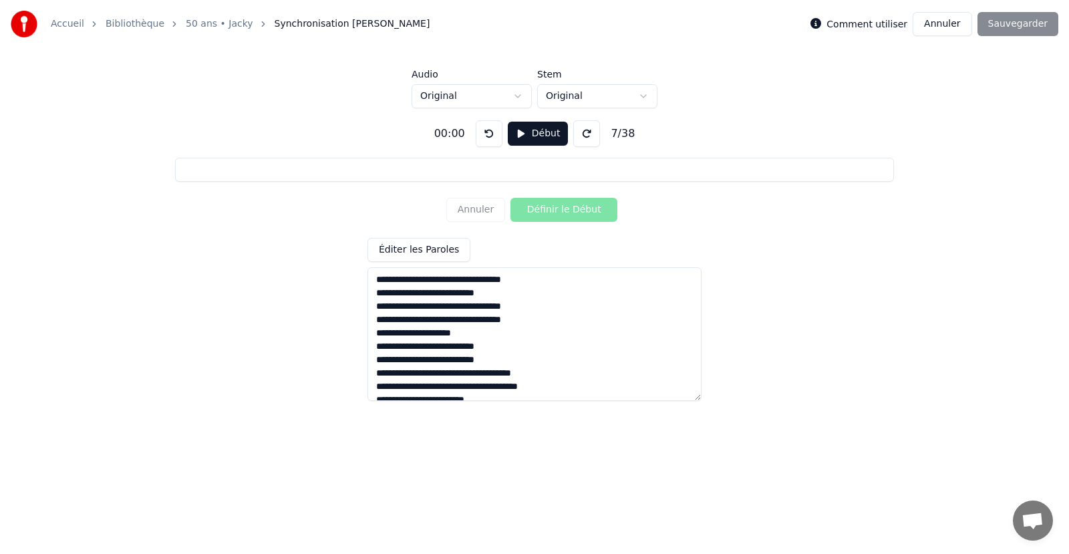
click at [541, 128] on button "Début" at bounding box center [538, 134] width 61 height 24
click at [543, 210] on button "Définir le Début" at bounding box center [563, 210] width 107 height 24
click at [543, 211] on button "Définir la Fin" at bounding box center [563, 210] width 107 height 24
type input "**********"
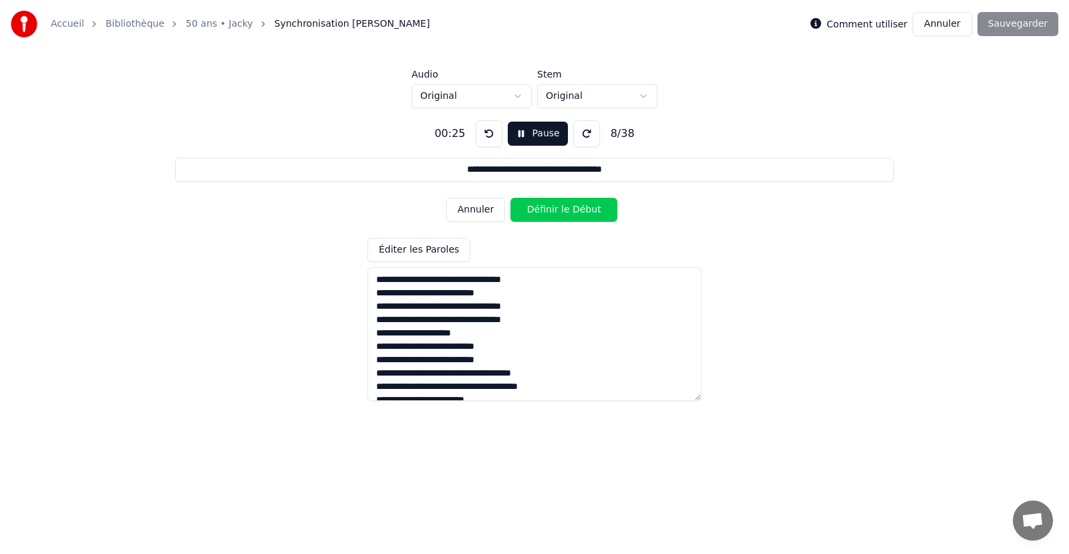
click at [516, 134] on button "Pause" at bounding box center [537, 134] width 59 height 24
click at [944, 21] on button "Annuler" at bounding box center [942, 24] width 59 height 24
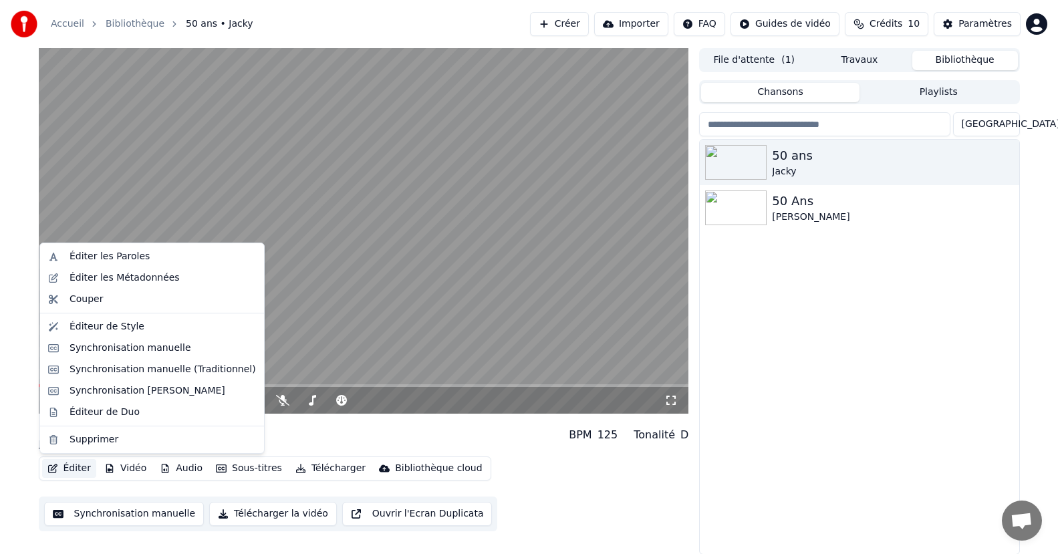
click at [74, 464] on button "Éditer" at bounding box center [69, 468] width 54 height 19
drag, startPoint x: 884, startPoint y: 361, endPoint x: 684, endPoint y: 346, distance: 200.4
click at [883, 362] on div "50 ans Jacky 50 Ans [PERSON_NAME]" at bounding box center [859, 347] width 319 height 414
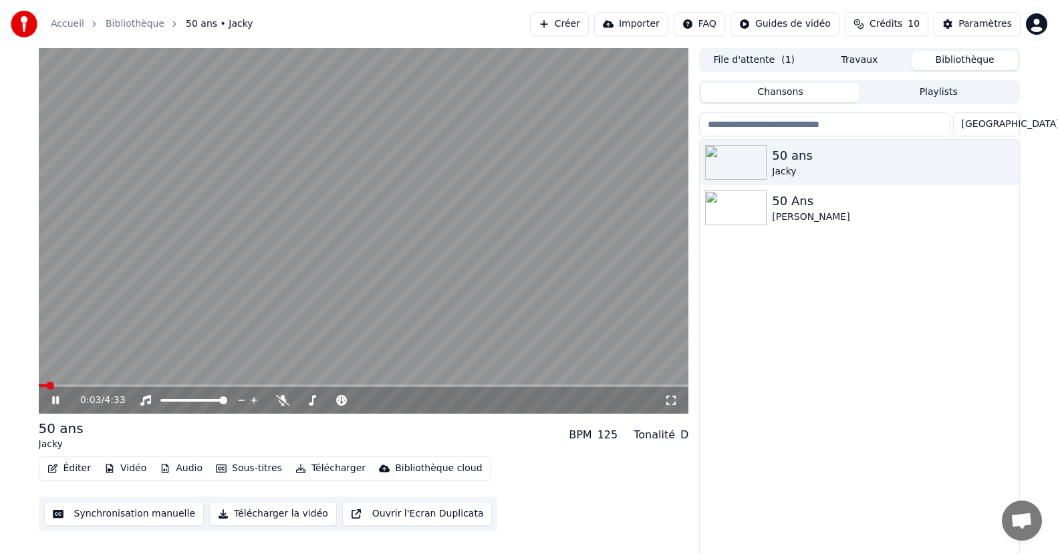
click at [239, 472] on button "Sous-titres" at bounding box center [248, 468] width 77 height 19
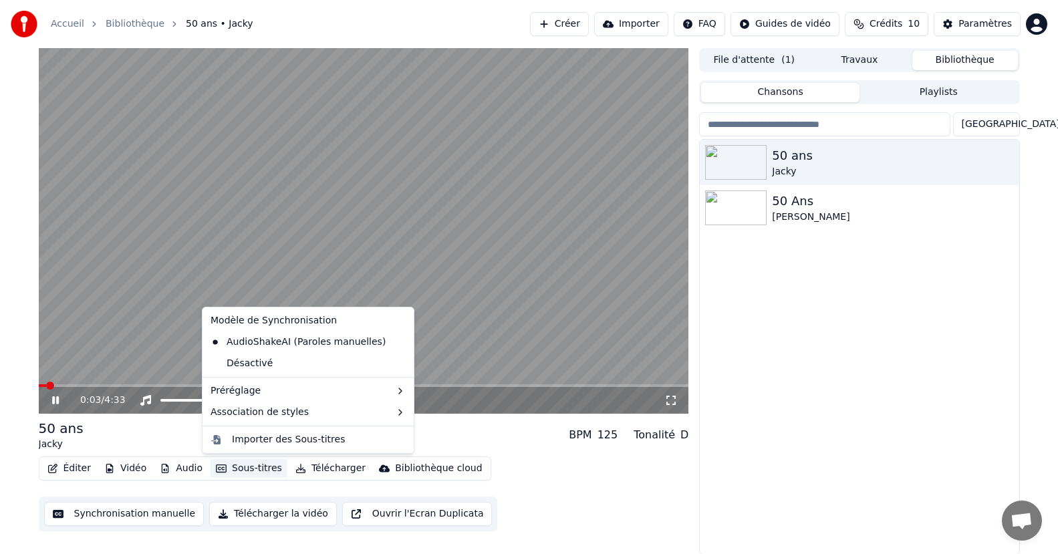
click at [235, 473] on button "Sous-titres" at bounding box center [248, 468] width 77 height 19
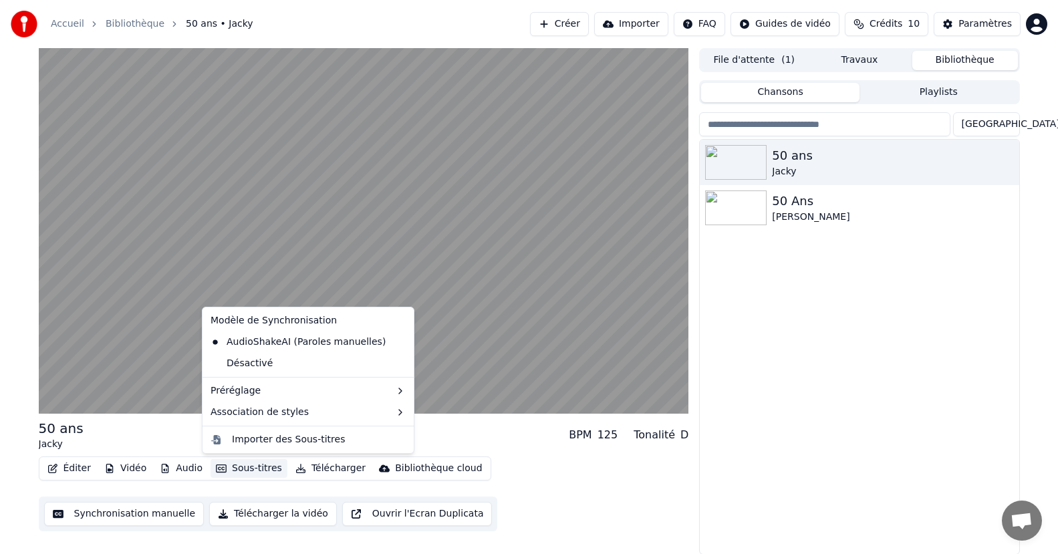
click at [235, 462] on button "Sous-titres" at bounding box center [248, 468] width 77 height 19
click at [259, 361] on div "Désactivé" at bounding box center [308, 363] width 206 height 21
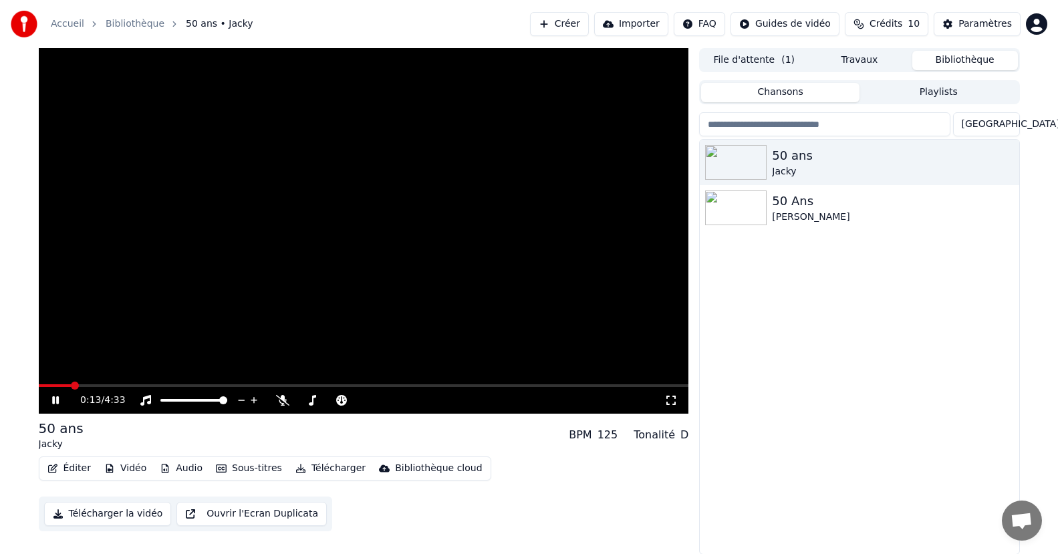
click at [58, 396] on icon at bounding box center [64, 400] width 31 height 11
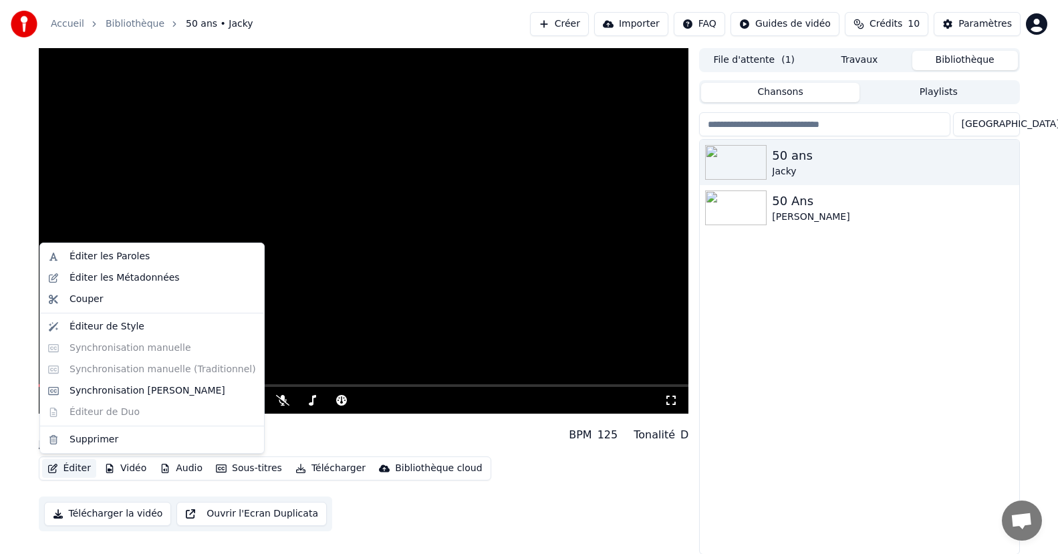
click at [73, 467] on button "Éditer" at bounding box center [69, 468] width 54 height 19
click at [122, 393] on div "Synchronisation [PERSON_NAME]" at bounding box center [147, 390] width 156 height 13
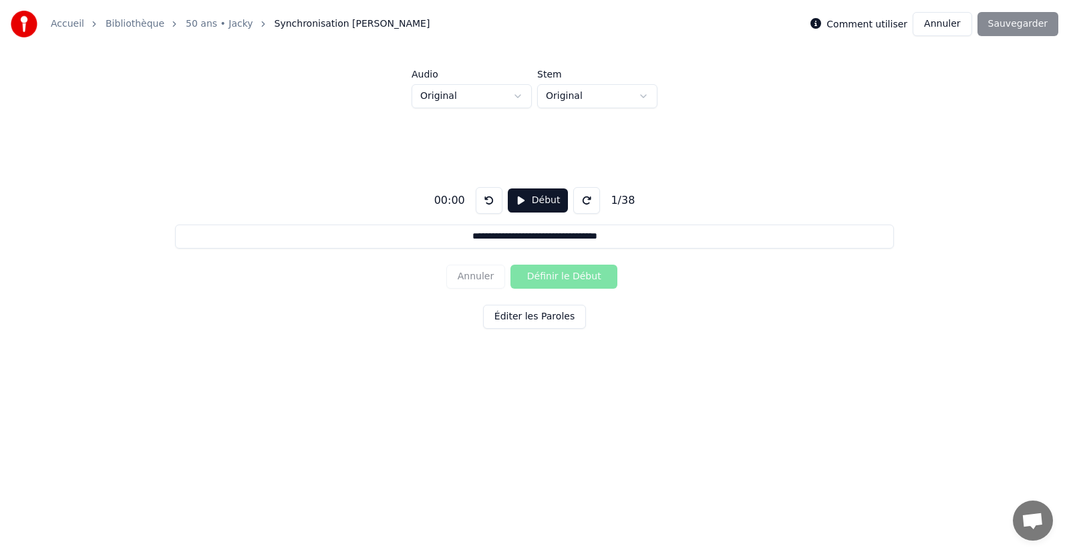
click at [529, 196] on button "Début" at bounding box center [538, 200] width 61 height 24
click at [545, 278] on button "Définir le Début" at bounding box center [563, 277] width 107 height 24
click at [545, 278] on button "Définir la Fin" at bounding box center [563, 277] width 107 height 24
click at [545, 278] on button "Définir le Début" at bounding box center [563, 277] width 107 height 24
click at [544, 277] on button "Définir la Fin" at bounding box center [563, 277] width 107 height 24
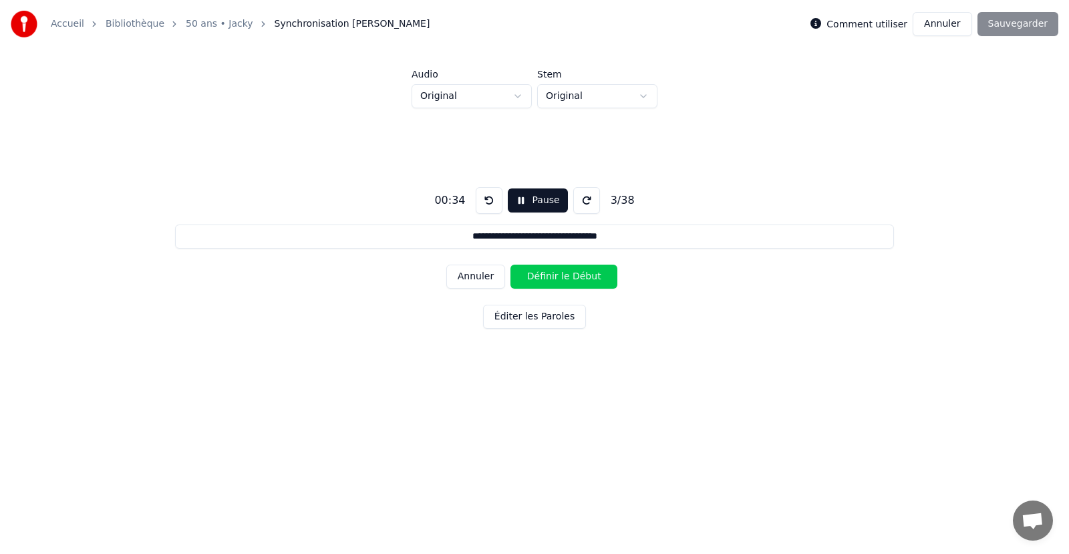
click at [545, 277] on button "Définir le Début" at bounding box center [563, 277] width 107 height 24
click at [545, 277] on button "Définir la Fin" at bounding box center [563, 277] width 107 height 24
click at [545, 277] on button "Définir le Début" at bounding box center [563, 277] width 107 height 24
click at [545, 277] on button "Définir la Fin" at bounding box center [563, 277] width 107 height 24
click at [545, 277] on button "Définir le Début" at bounding box center [563, 277] width 107 height 24
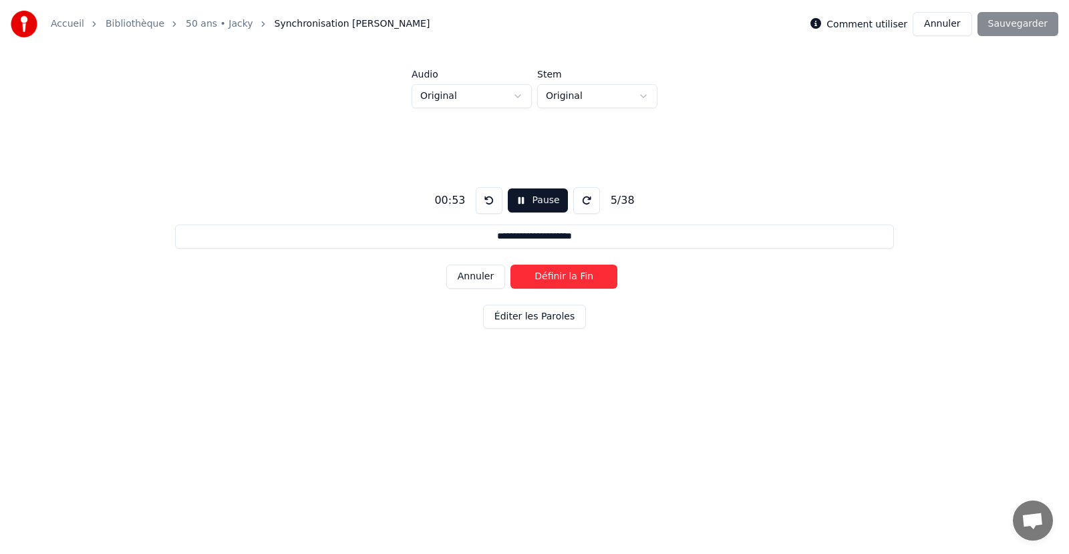
click at [545, 277] on button "Définir la Fin" at bounding box center [563, 277] width 107 height 24
click at [541, 277] on button "Définir le Début" at bounding box center [563, 277] width 107 height 24
click at [547, 273] on button "Définir la Fin" at bounding box center [563, 277] width 107 height 24
click at [549, 271] on button "Définir le Début" at bounding box center [563, 277] width 107 height 24
click at [551, 274] on button "Définir la Fin" at bounding box center [563, 277] width 107 height 24
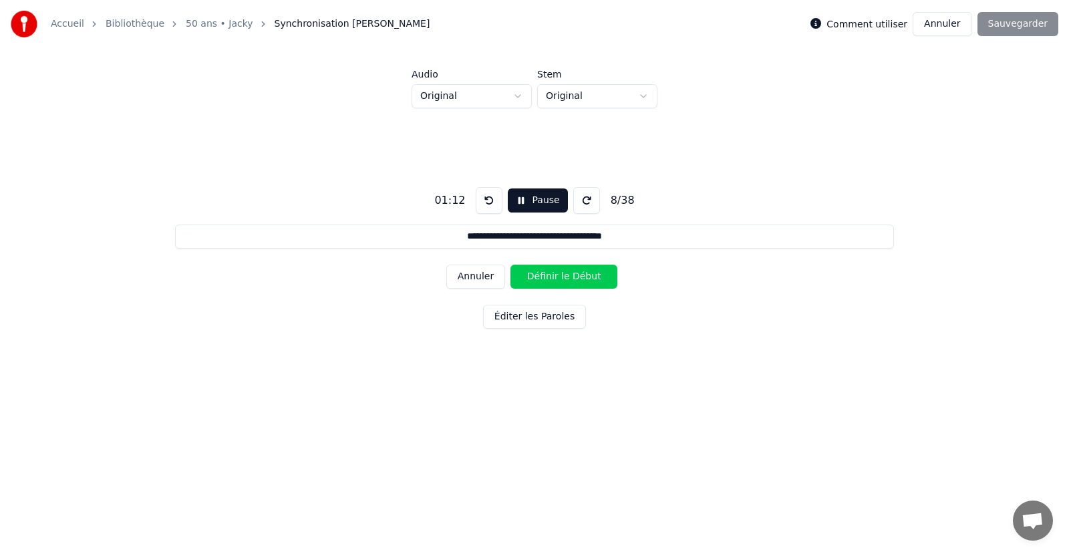
click at [549, 270] on button "Définir le Début" at bounding box center [563, 277] width 107 height 24
click at [550, 278] on button "Définir la Fin" at bounding box center [563, 277] width 107 height 24
click at [548, 279] on button "Définir le Début" at bounding box center [563, 277] width 107 height 24
click at [547, 280] on button "Définir la Fin" at bounding box center [563, 277] width 107 height 24
click at [547, 280] on button "Définir le Début" at bounding box center [563, 277] width 107 height 24
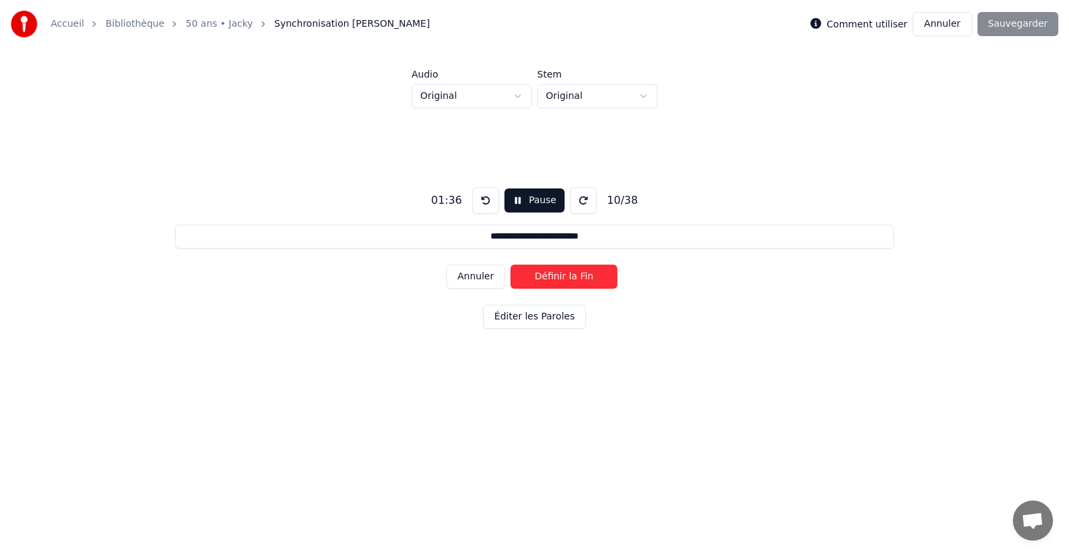
click at [547, 280] on button "Définir la Fin" at bounding box center [563, 277] width 107 height 24
click at [547, 280] on button "Définir le Début" at bounding box center [563, 277] width 107 height 24
click at [547, 280] on button "Définir la Fin" at bounding box center [563, 277] width 107 height 24
click at [494, 275] on button "Annuler" at bounding box center [475, 277] width 59 height 24
type input "**********"
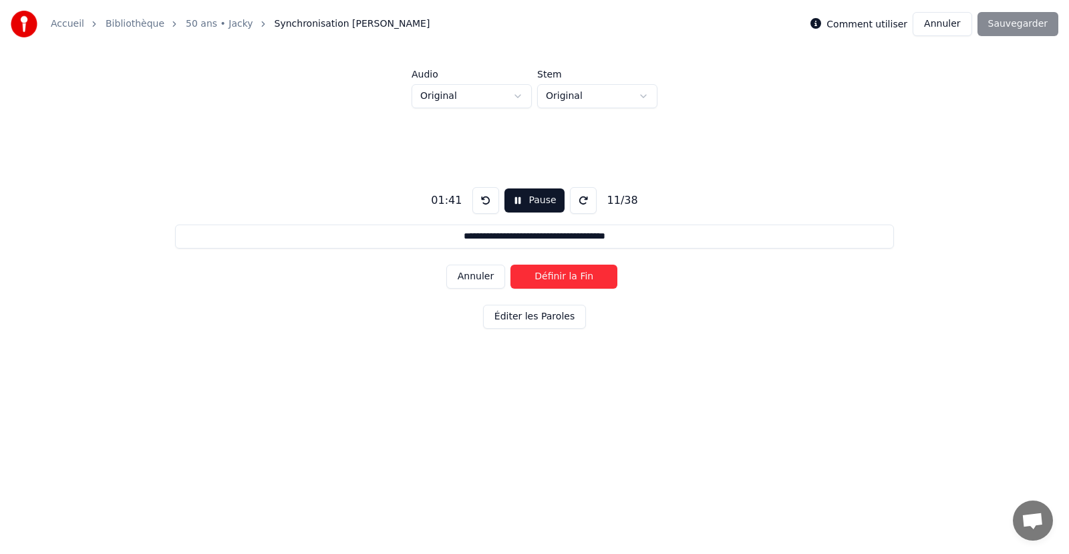
click at [534, 193] on button "Pause" at bounding box center [533, 200] width 59 height 24
click at [639, 96] on html "**********" at bounding box center [534, 211] width 1069 height 423
click at [639, 92] on html "**********" at bounding box center [534, 211] width 1069 height 423
click at [523, 87] on html "**********" at bounding box center [534, 211] width 1069 height 423
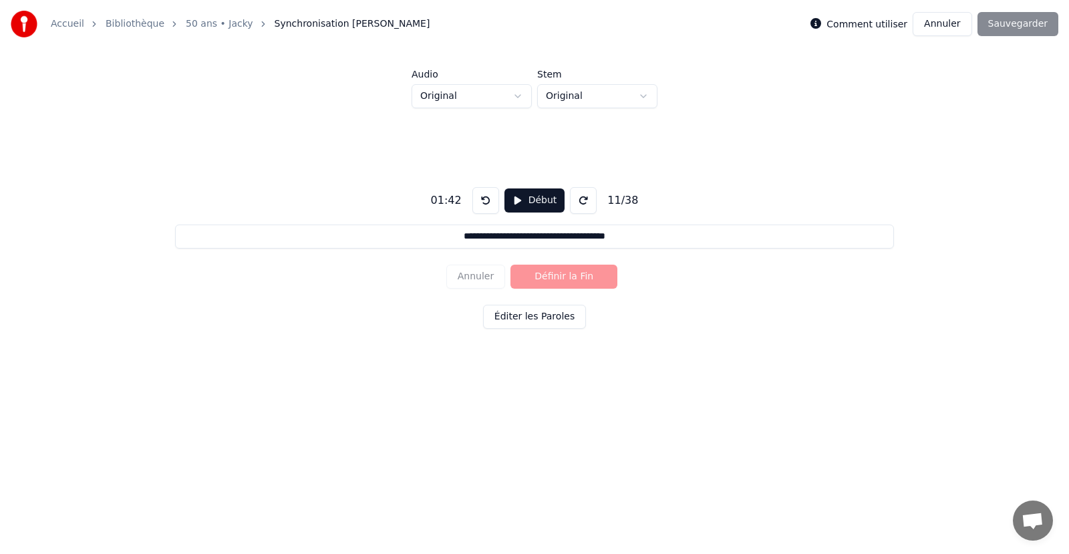
click at [954, 26] on button "Annuler" at bounding box center [942, 24] width 59 height 24
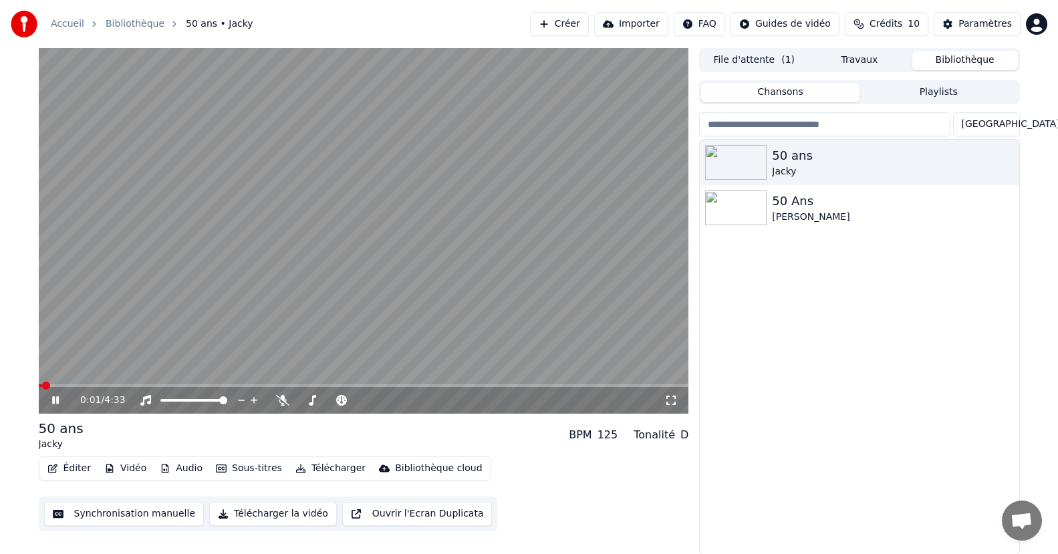
click at [58, 397] on icon at bounding box center [55, 400] width 7 height 8
click at [245, 464] on button "Sous-titres" at bounding box center [248, 468] width 77 height 19
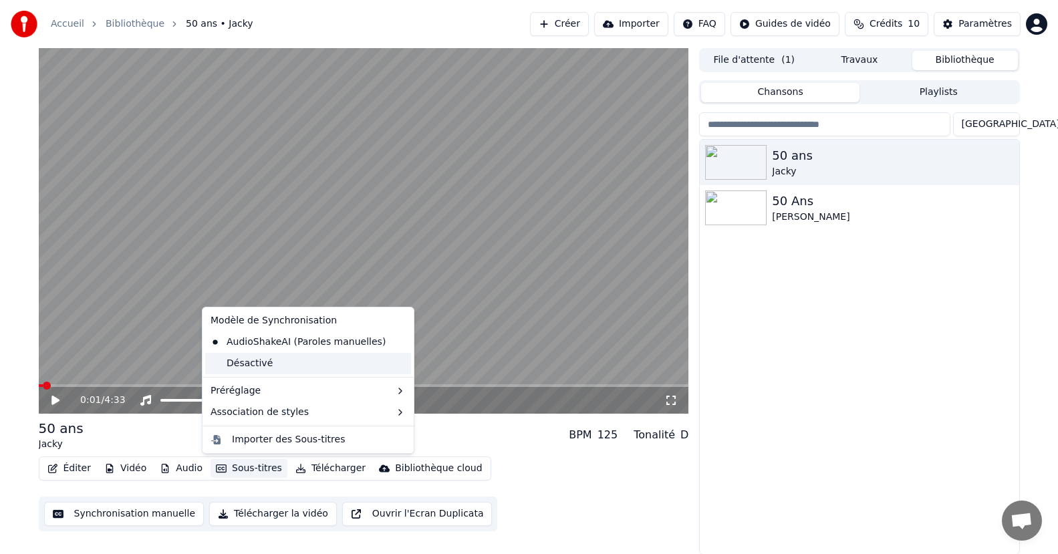
click at [239, 361] on div "Désactivé" at bounding box center [308, 363] width 206 height 21
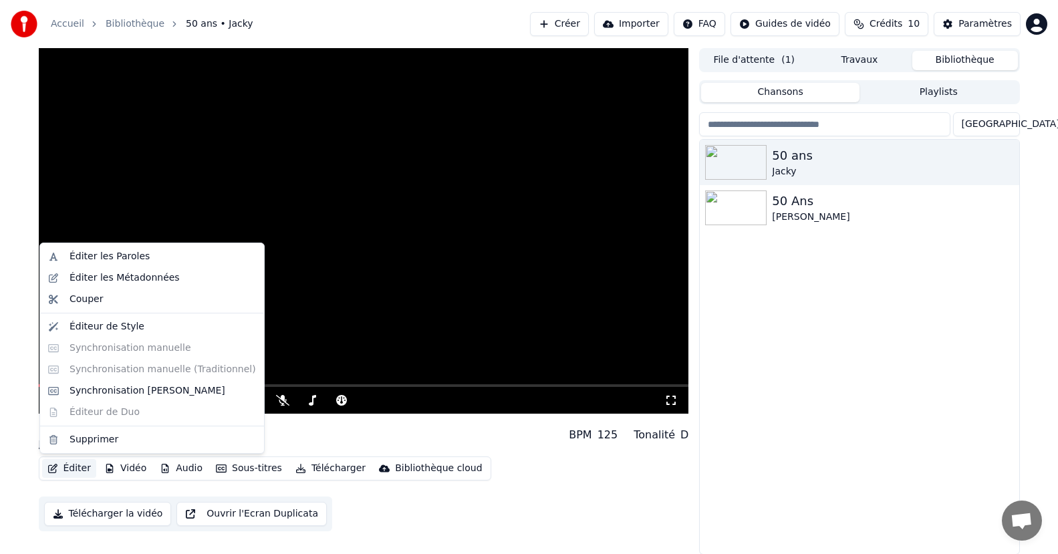
click at [65, 464] on button "Éditer" at bounding box center [69, 468] width 54 height 19
click at [96, 391] on div "Synchronisation [PERSON_NAME]" at bounding box center [147, 390] width 156 height 13
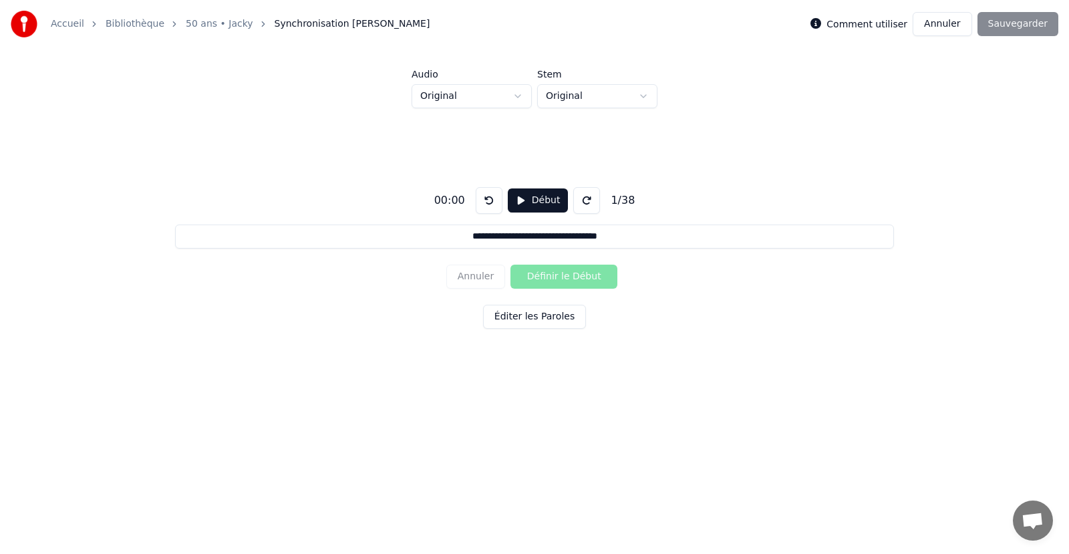
click at [538, 197] on button "Début" at bounding box center [538, 200] width 61 height 24
click at [565, 275] on button "Définir le Début" at bounding box center [563, 277] width 107 height 24
click at [565, 275] on button "Définir la Fin" at bounding box center [563, 277] width 107 height 24
click at [565, 275] on button "Définir le Début" at bounding box center [563, 277] width 107 height 24
click at [565, 275] on button "Définir la Fin" at bounding box center [563, 277] width 107 height 24
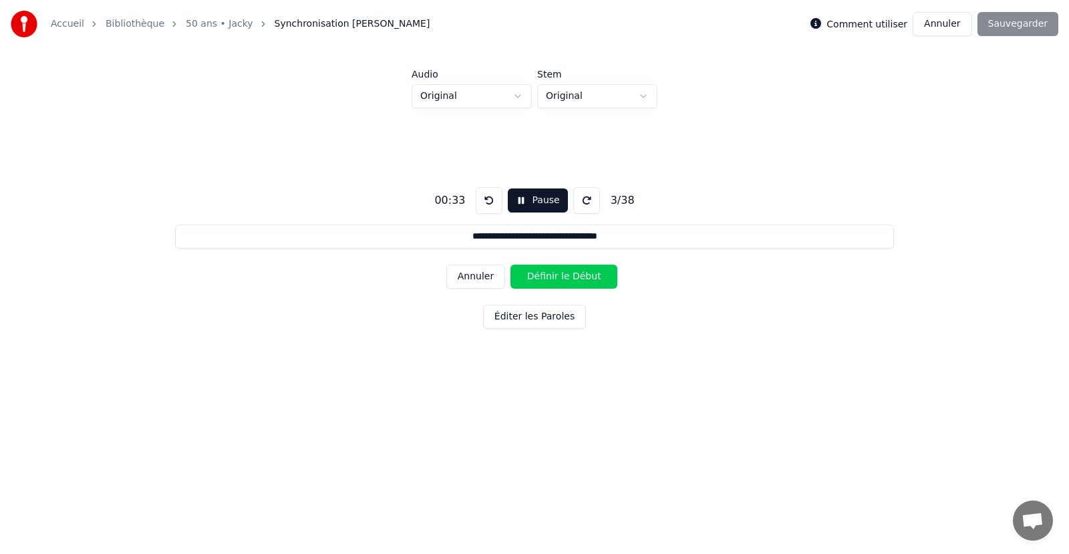
click at [568, 273] on button "Définir le Début" at bounding box center [563, 277] width 107 height 24
click at [568, 273] on button "Définir la Fin" at bounding box center [563, 277] width 107 height 24
click at [568, 273] on button "Définir le Début" at bounding box center [563, 277] width 107 height 24
click at [568, 273] on button "Définir la Fin" at bounding box center [563, 277] width 107 height 24
click at [568, 273] on button "Définir le Début" at bounding box center [563, 277] width 107 height 24
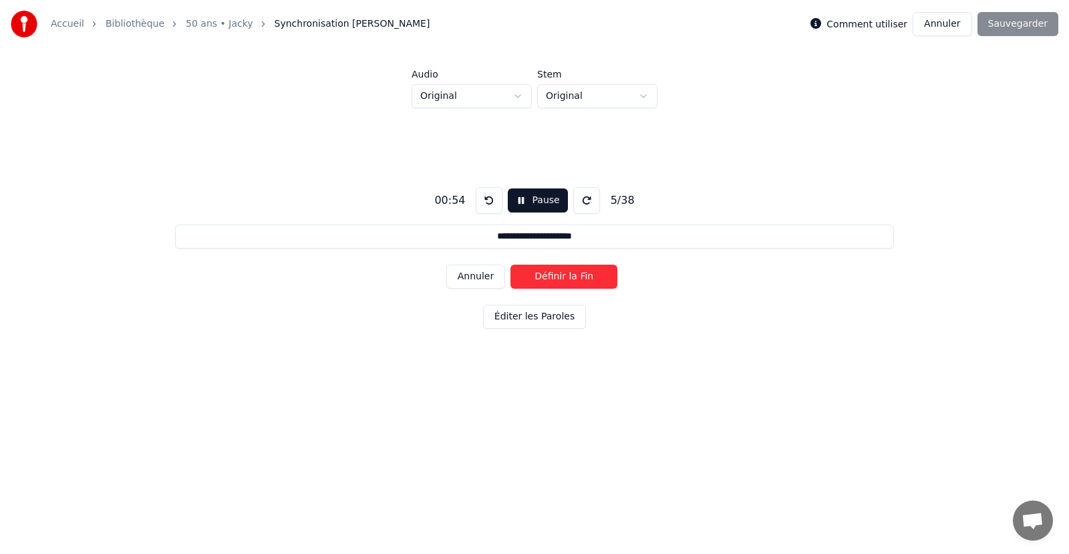
click at [568, 273] on button "Définir la Fin" at bounding box center [563, 277] width 107 height 24
click at [569, 273] on button "Définir le Début" at bounding box center [563, 277] width 107 height 24
click at [569, 273] on button "Définir la Fin" at bounding box center [563, 277] width 107 height 24
click at [569, 273] on button "Définir le Début" at bounding box center [563, 277] width 107 height 24
click at [569, 273] on button "Définir la Fin" at bounding box center [563, 277] width 107 height 24
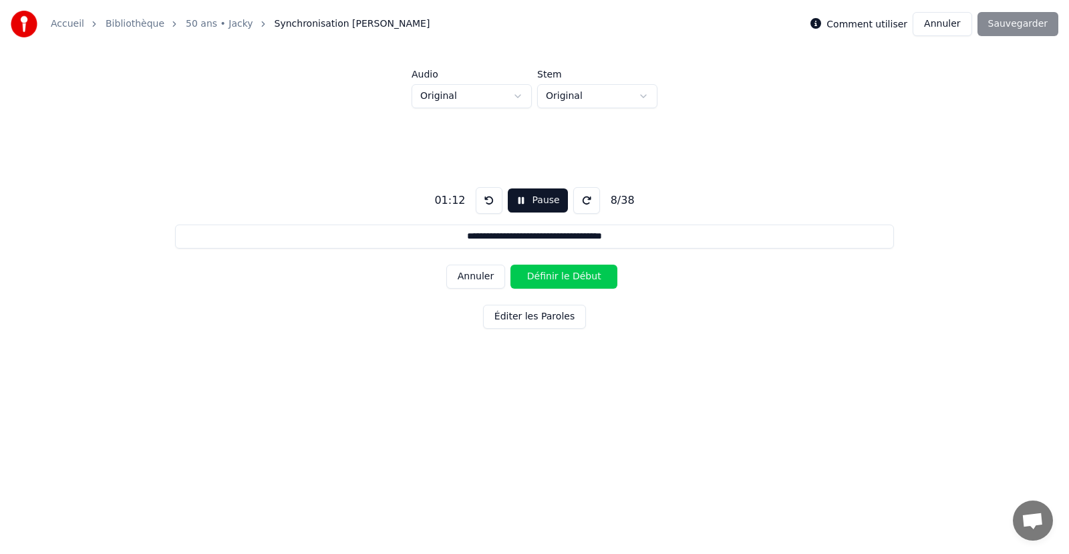
click at [569, 273] on button "Définir le Début" at bounding box center [563, 277] width 107 height 24
click at [569, 273] on button "Définir la Fin" at bounding box center [563, 277] width 107 height 24
click at [569, 273] on button "Définir le Début" at bounding box center [563, 277] width 107 height 24
click at [569, 273] on button "Définir la Fin" at bounding box center [563, 277] width 107 height 24
click at [569, 273] on button "Définir le Début" at bounding box center [563, 277] width 107 height 24
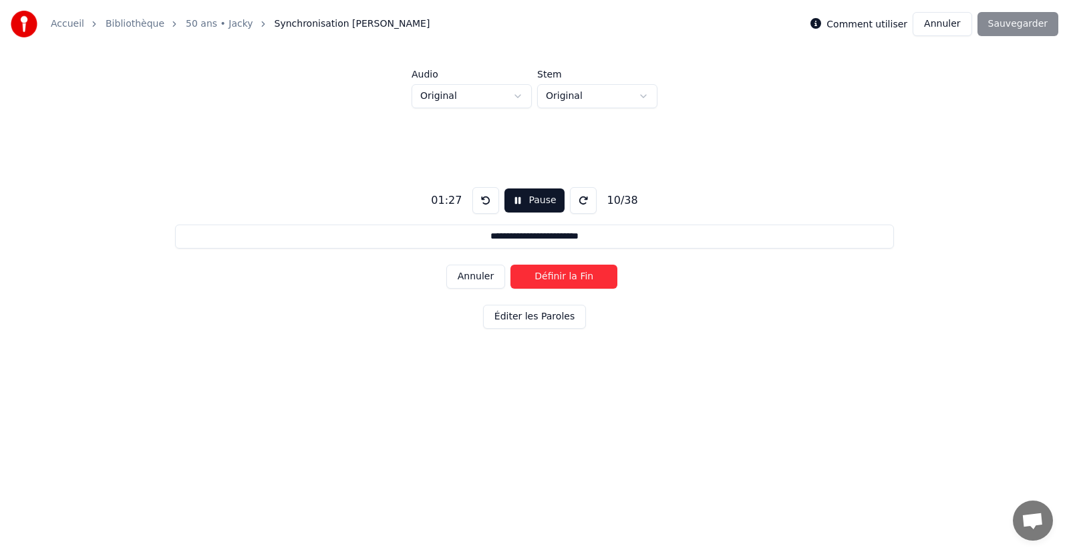
click at [569, 273] on button "Définir la Fin" at bounding box center [563, 277] width 107 height 24
click at [569, 273] on button "Définir le Début" at bounding box center [563, 277] width 107 height 24
click at [569, 273] on button "Définir la Fin" at bounding box center [563, 277] width 107 height 24
click at [569, 273] on button "Définir le Début" at bounding box center [563, 277] width 107 height 24
click at [569, 273] on button "Définir la Fin" at bounding box center [563, 277] width 107 height 24
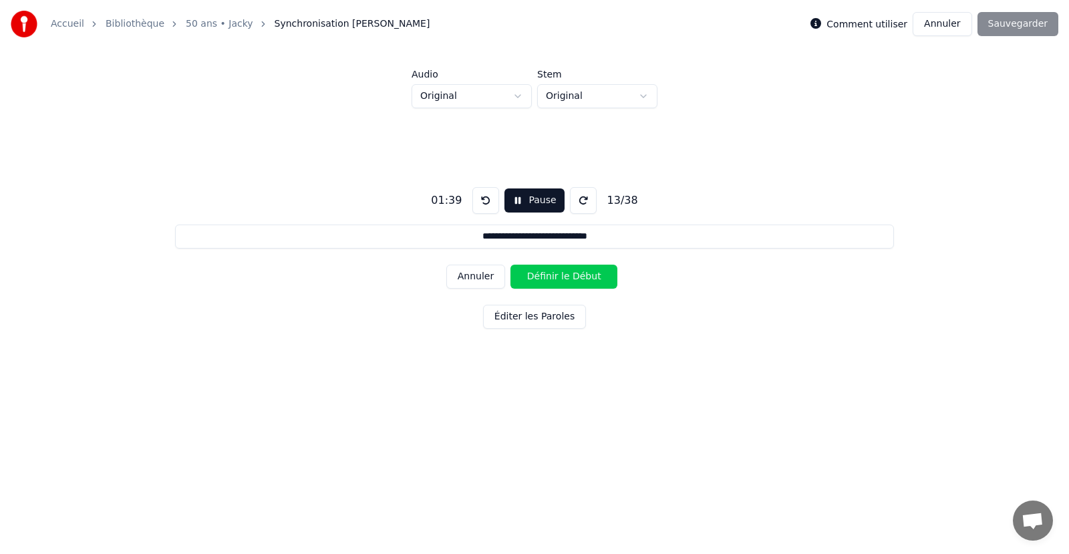
click at [569, 273] on button "Définir le Début" at bounding box center [563, 277] width 107 height 24
click at [569, 273] on button "Définir la Fin" at bounding box center [563, 277] width 107 height 24
click at [569, 273] on button "Définir le Début" at bounding box center [563, 277] width 107 height 24
click at [569, 273] on button "Définir la Fin" at bounding box center [563, 277] width 107 height 24
click at [569, 273] on button "Définir le Début" at bounding box center [563, 277] width 107 height 24
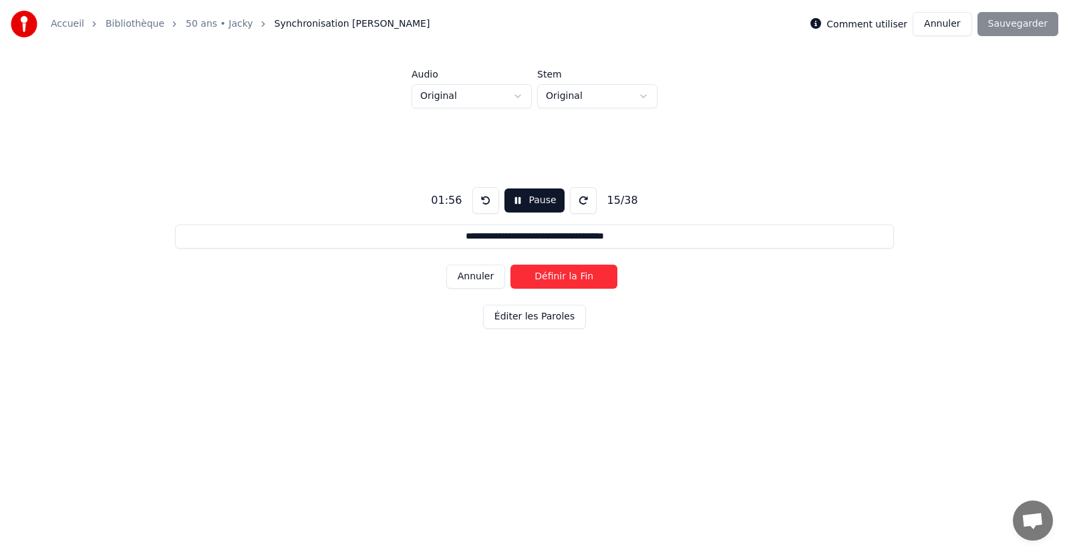
click at [569, 273] on button "Définir la Fin" at bounding box center [563, 277] width 107 height 24
click at [569, 273] on button "Définir le Début" at bounding box center [563, 277] width 107 height 24
click at [468, 269] on button "Annuler" at bounding box center [475, 277] width 59 height 24
click at [519, 205] on button "Pause" at bounding box center [533, 200] width 59 height 24
click at [479, 189] on button at bounding box center [485, 200] width 27 height 27
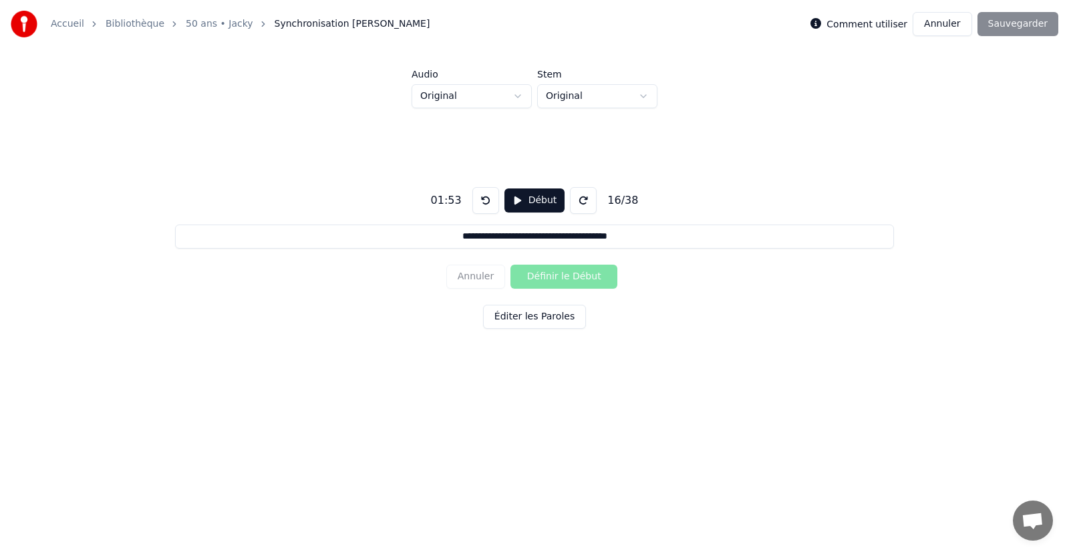
click at [479, 195] on button at bounding box center [485, 200] width 27 height 27
click at [479, 194] on button at bounding box center [485, 200] width 27 height 27
click at [478, 194] on button at bounding box center [485, 200] width 27 height 27
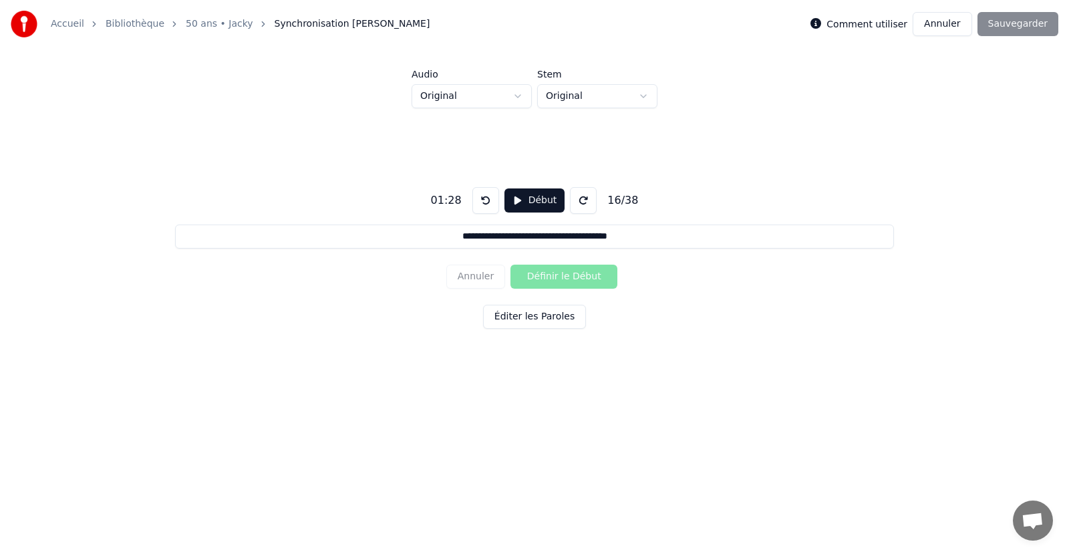
click at [478, 194] on button at bounding box center [485, 200] width 27 height 27
drag, startPoint x: 478, startPoint y: 194, endPoint x: 482, endPoint y: 218, distance: 24.5
click at [478, 194] on button at bounding box center [485, 200] width 27 height 27
click at [527, 200] on button "Début" at bounding box center [534, 200] width 61 height 24
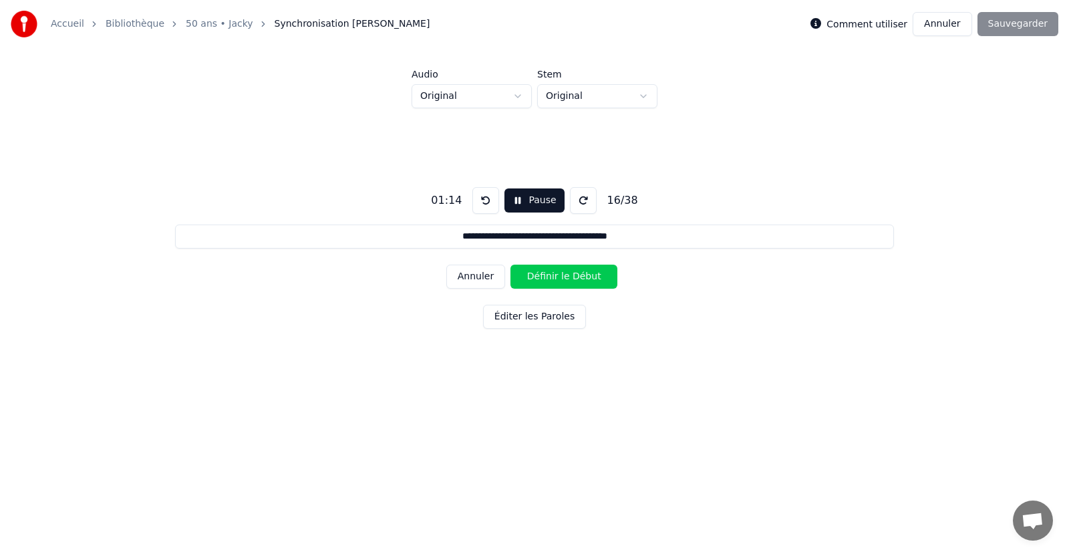
click at [483, 195] on button at bounding box center [485, 200] width 27 height 27
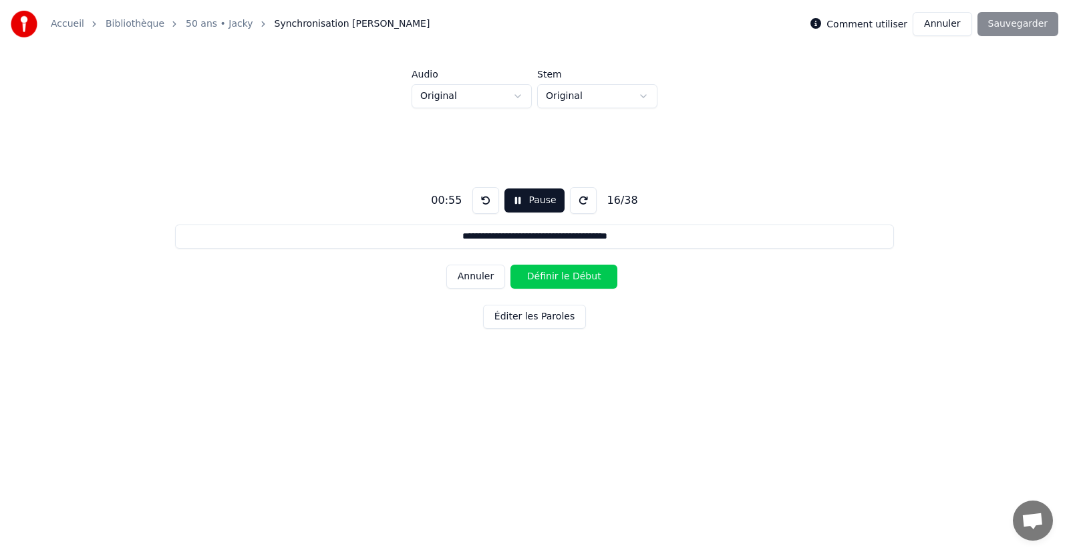
click at [483, 195] on button at bounding box center [485, 200] width 27 height 27
click at [493, 275] on button "Annuler" at bounding box center [475, 277] width 59 height 24
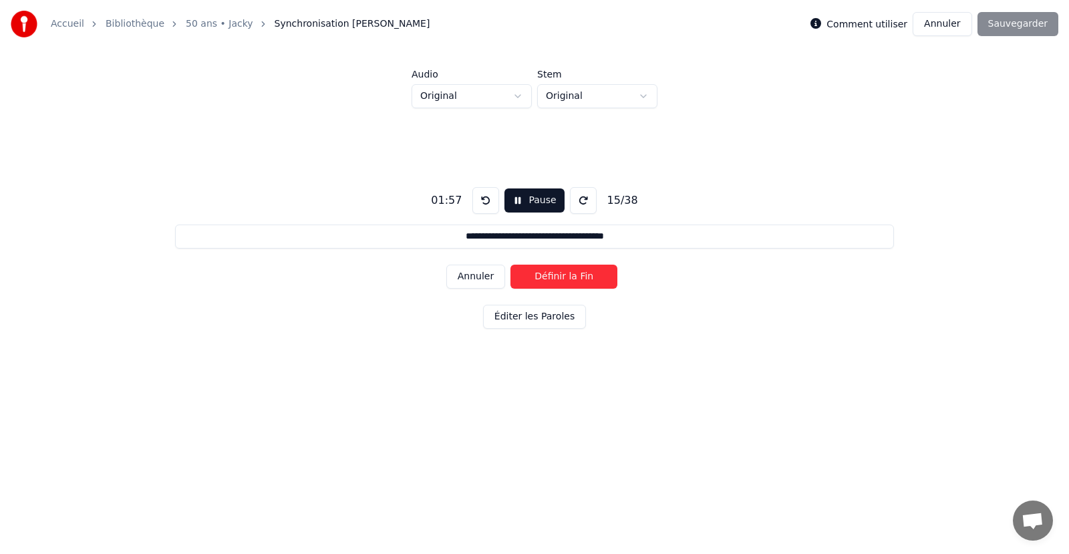
click at [488, 199] on button at bounding box center [485, 200] width 27 height 27
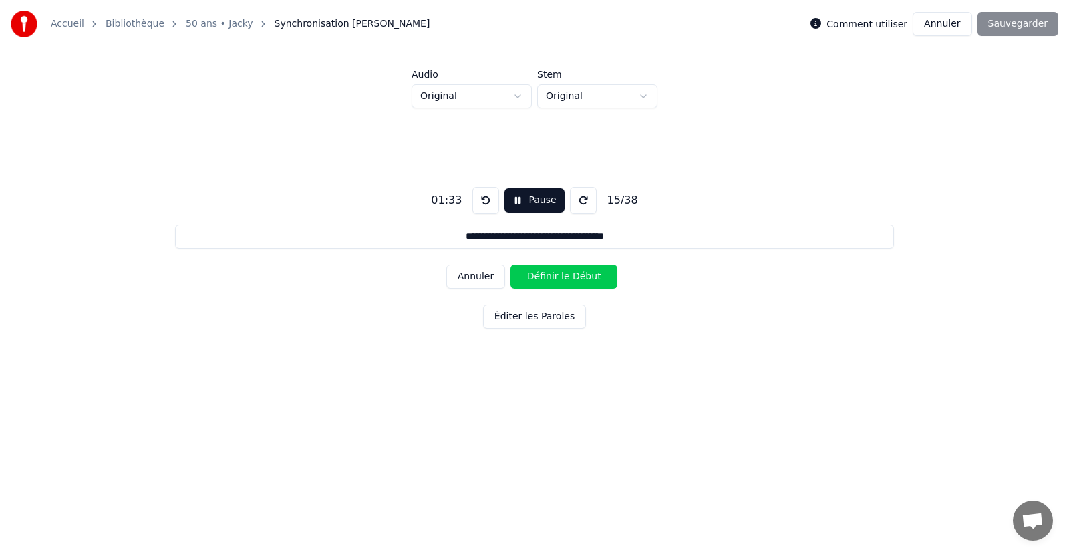
click at [488, 199] on button at bounding box center [485, 200] width 27 height 27
click at [486, 198] on button at bounding box center [485, 200] width 27 height 27
drag, startPoint x: 474, startPoint y: 285, endPoint x: 474, endPoint y: 273, distance: 11.4
click at [474, 283] on button "Annuler" at bounding box center [475, 277] width 59 height 24
click at [482, 277] on button "Annuler" at bounding box center [475, 277] width 59 height 24
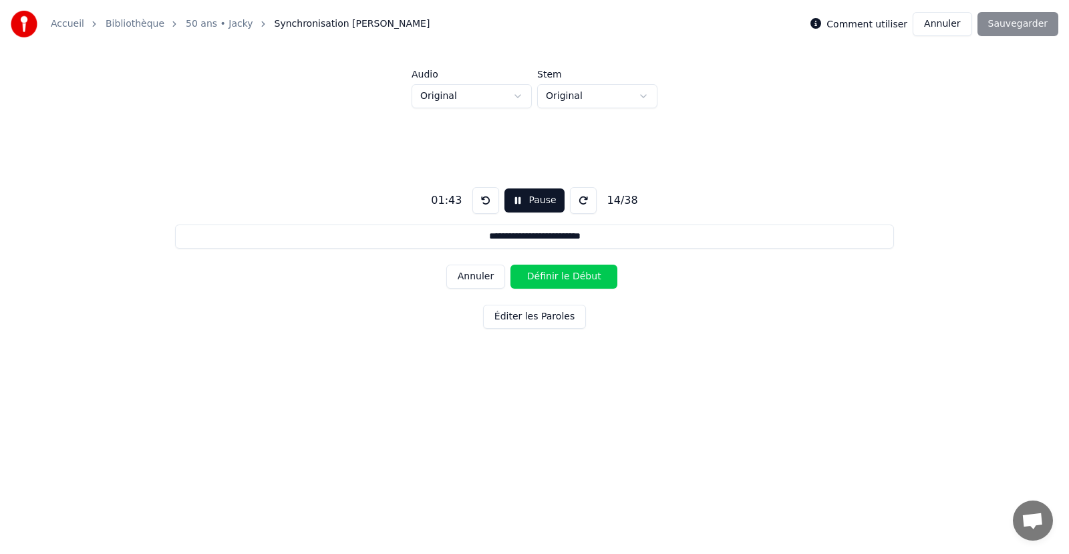
click at [482, 277] on button "Annuler" at bounding box center [475, 277] width 59 height 24
click at [487, 208] on button at bounding box center [485, 200] width 27 height 27
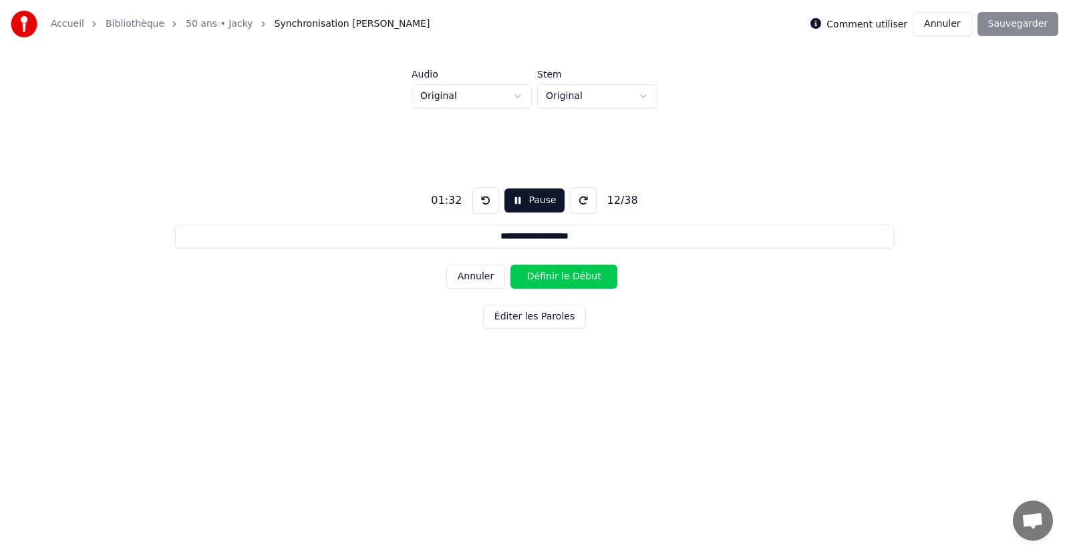
click at [487, 205] on button at bounding box center [485, 200] width 27 height 27
click at [487, 200] on button at bounding box center [485, 200] width 27 height 27
click at [539, 278] on button "Définir le Début" at bounding box center [563, 277] width 107 height 24
click at [482, 282] on button "Annuler" at bounding box center [475, 277] width 59 height 24
click at [486, 273] on button "Annuler" at bounding box center [475, 277] width 59 height 24
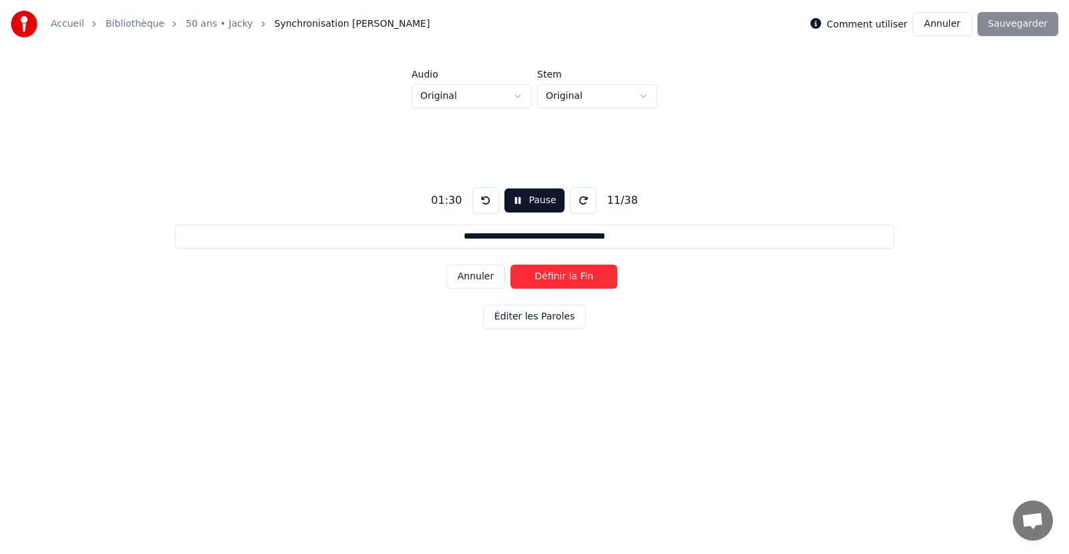
click at [486, 273] on button "Annuler" at bounding box center [475, 277] width 59 height 24
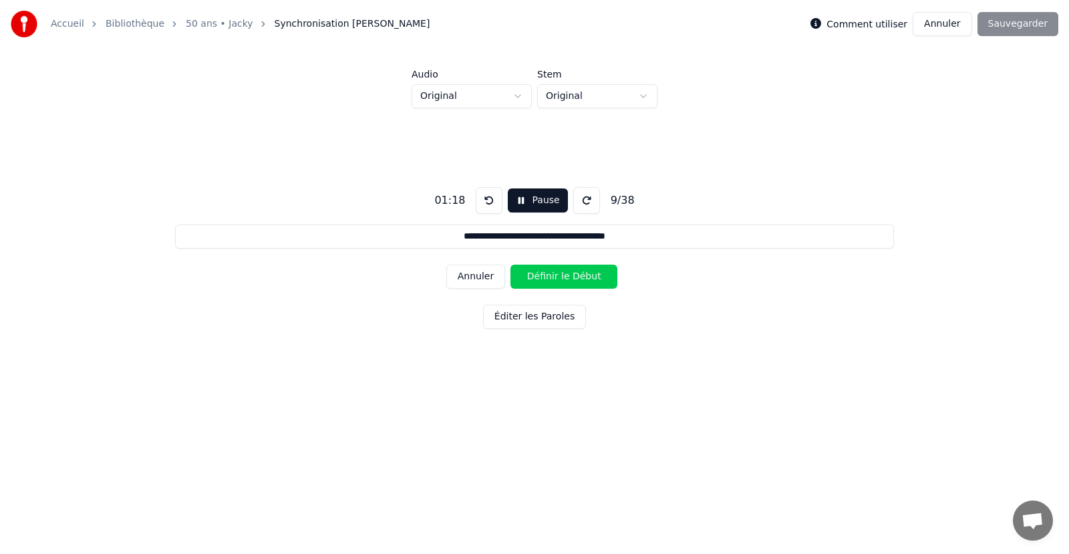
click at [486, 273] on button "Annuler" at bounding box center [475, 277] width 59 height 24
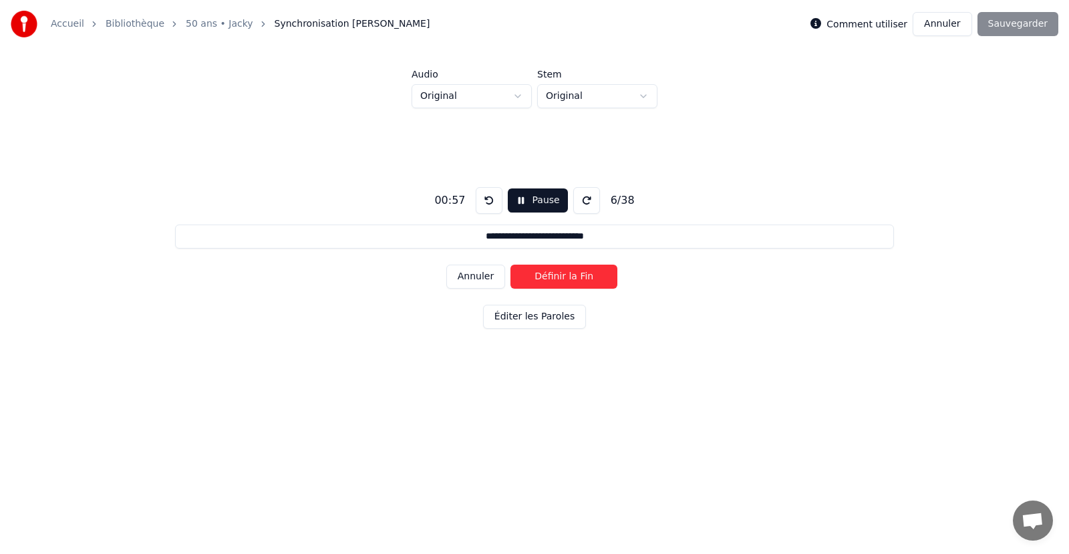
click at [486, 273] on button "Annuler" at bounding box center [475, 277] width 59 height 24
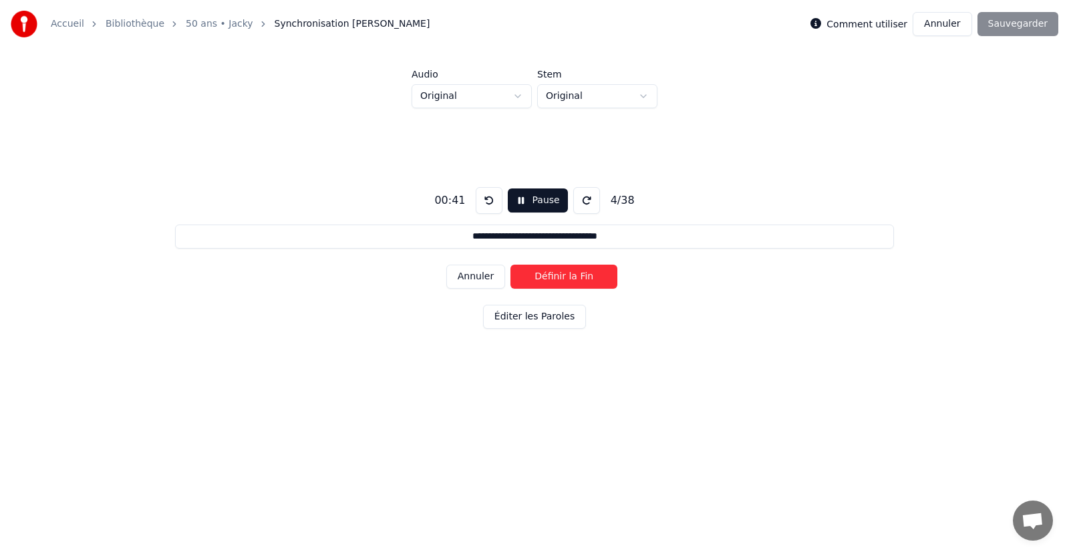
click at [486, 273] on button "Annuler" at bounding box center [475, 277] width 59 height 24
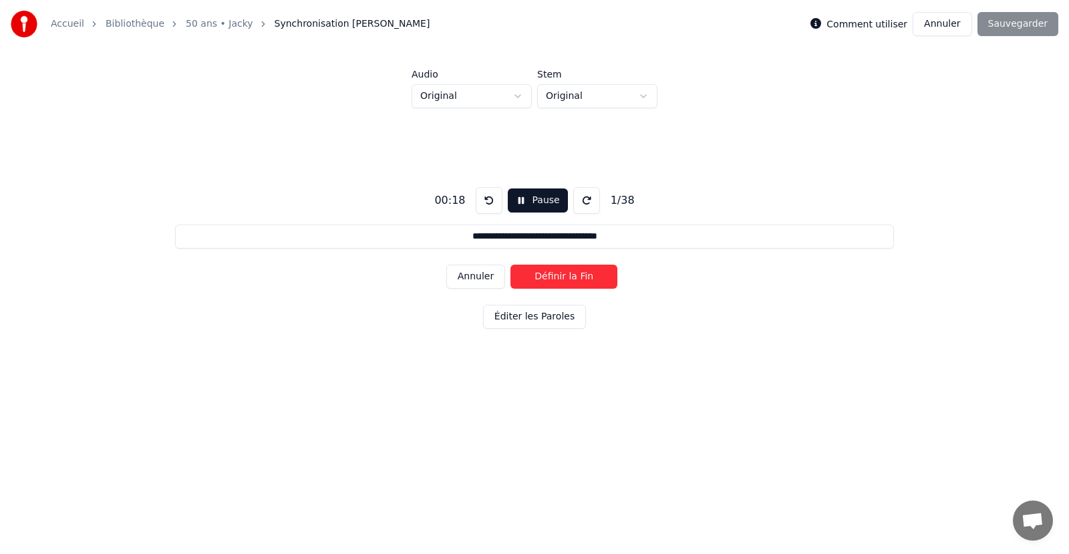
click at [486, 273] on button "Annuler" at bounding box center [475, 277] width 59 height 24
click at [486, 273] on div "Annuler Définir la Fin" at bounding box center [534, 276] width 176 height 35
click at [486, 273] on div "Annuler Définir le Début" at bounding box center [534, 276] width 176 height 35
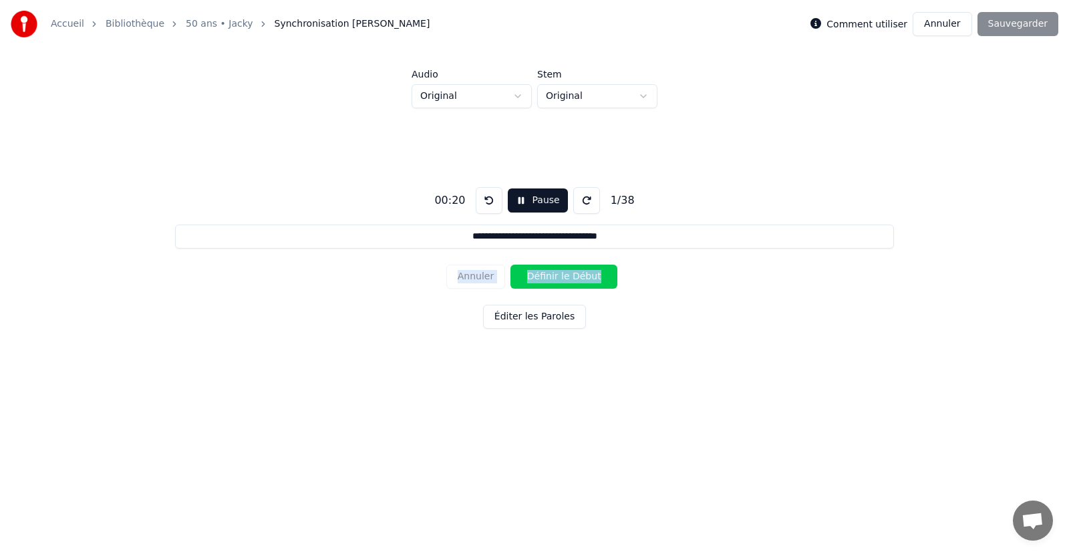
drag, startPoint x: 651, startPoint y: 320, endPoint x: 643, endPoint y: 310, distance: 12.4
click at [651, 320] on div "**********" at bounding box center [534, 254] width 1026 height 293
drag, startPoint x: 696, startPoint y: 330, endPoint x: 691, endPoint y: 325, distance: 7.1
click at [695, 328] on div "**********" at bounding box center [534, 254] width 1026 height 293
click at [488, 204] on button at bounding box center [489, 200] width 27 height 27
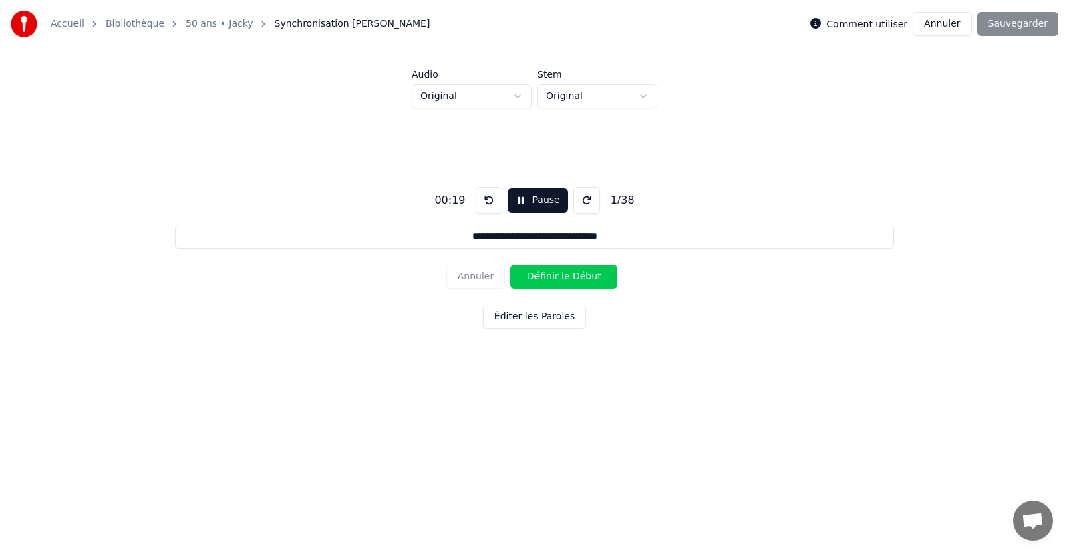
click at [488, 204] on button at bounding box center [489, 200] width 27 height 27
click at [548, 277] on button "Définir le Début" at bounding box center [563, 277] width 107 height 24
click at [548, 277] on button "Définir la Fin" at bounding box center [563, 277] width 107 height 24
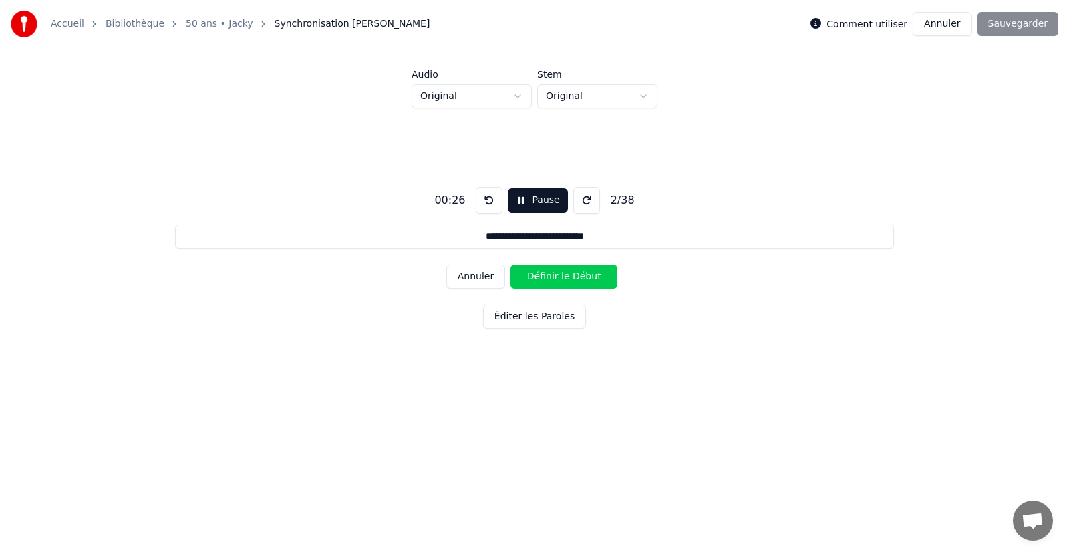
click at [548, 277] on button "Définir le Début" at bounding box center [563, 277] width 107 height 24
click at [548, 277] on button "Définir la Fin" at bounding box center [563, 277] width 107 height 24
click at [548, 277] on button "Définir le Début" at bounding box center [563, 277] width 107 height 24
click at [548, 277] on button "Définir la Fin" at bounding box center [563, 277] width 107 height 24
click at [548, 277] on button "Définir le Début" at bounding box center [563, 277] width 107 height 24
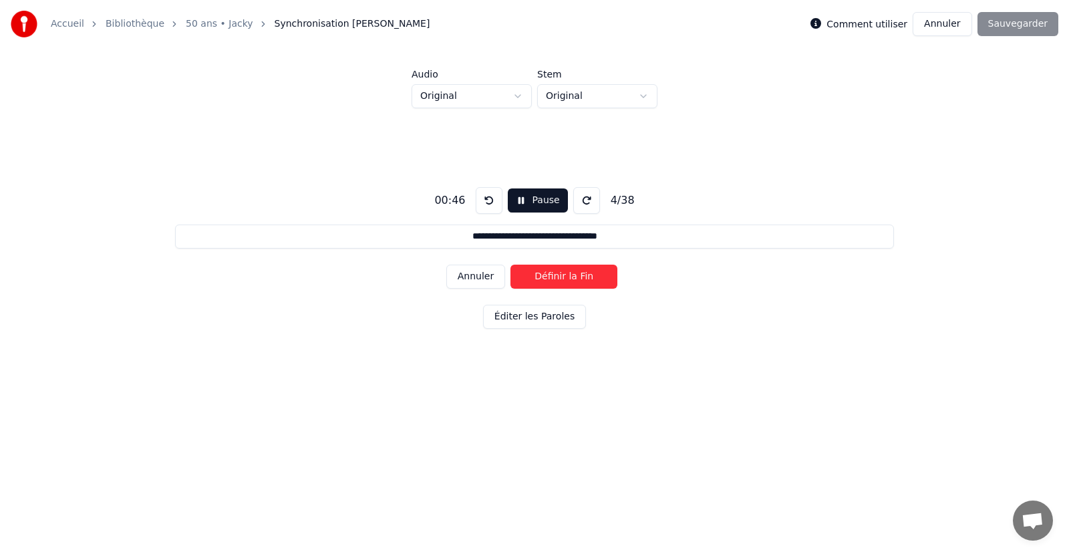
click at [548, 277] on button "Définir la Fin" at bounding box center [563, 277] width 107 height 24
click at [548, 277] on button "Définir le Début" at bounding box center [563, 277] width 107 height 24
click at [548, 277] on button "Définir la Fin" at bounding box center [563, 277] width 107 height 24
click at [548, 277] on button "Définir le Début" at bounding box center [563, 277] width 107 height 24
click at [548, 277] on button "Définir la Fin" at bounding box center [563, 277] width 107 height 24
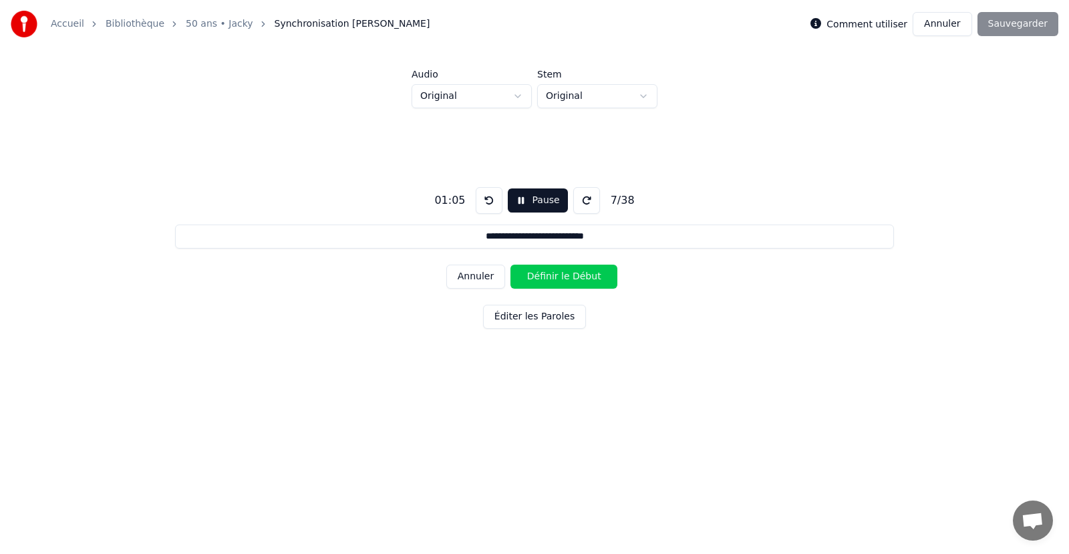
click at [548, 277] on button "Définir le Début" at bounding box center [563, 277] width 107 height 24
click at [548, 277] on button "Définir la Fin" at bounding box center [563, 277] width 107 height 24
click at [548, 277] on button "Définir le Début" at bounding box center [563, 277] width 107 height 24
click at [548, 277] on button "Définir la Fin" at bounding box center [563, 277] width 107 height 24
click at [548, 277] on button "Définir le Début" at bounding box center [563, 277] width 107 height 24
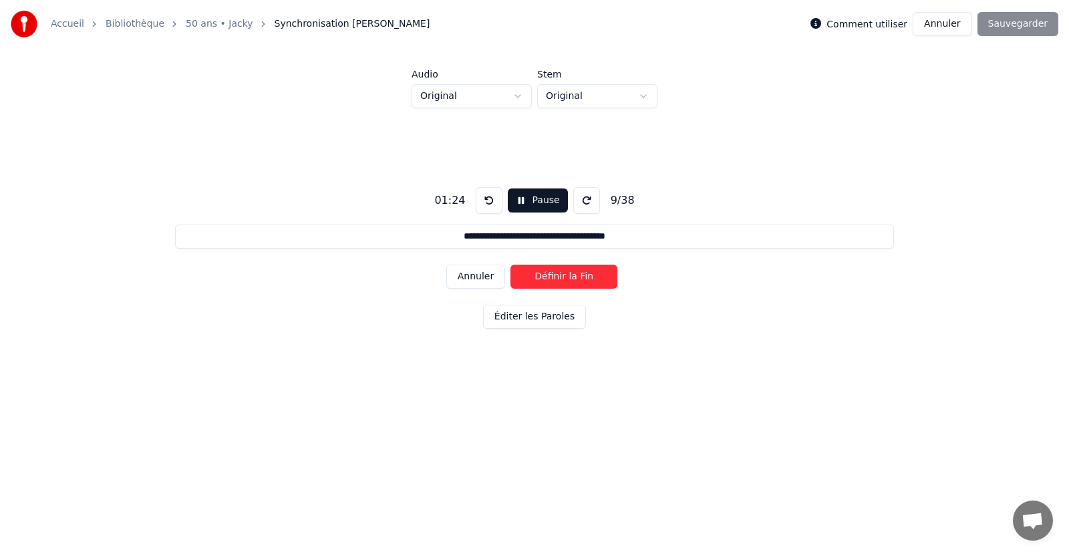
click at [548, 277] on button "Définir la Fin" at bounding box center [563, 277] width 107 height 24
drag, startPoint x: 548, startPoint y: 277, endPoint x: 533, endPoint y: 263, distance: 20.4
click at [543, 273] on button "Définir le Début" at bounding box center [563, 277] width 107 height 24
click at [554, 279] on button "Définir la Fin" at bounding box center [563, 277] width 107 height 24
click at [553, 275] on button "Définir le Début" at bounding box center [563, 277] width 107 height 24
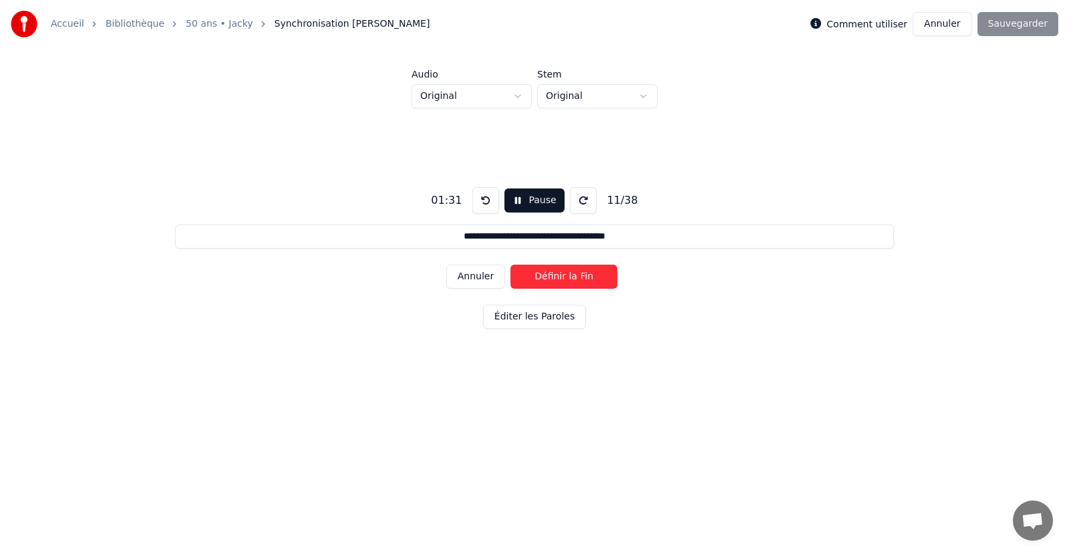
click at [553, 275] on button "Définir la Fin" at bounding box center [563, 277] width 107 height 24
click at [553, 276] on button "Définir le Début" at bounding box center [563, 277] width 107 height 24
click at [553, 276] on button "Définir la Fin" at bounding box center [563, 277] width 107 height 24
click at [553, 276] on button "Définir le Début" at bounding box center [563, 277] width 107 height 24
click at [553, 276] on button "Définir la Fin" at bounding box center [563, 277] width 107 height 24
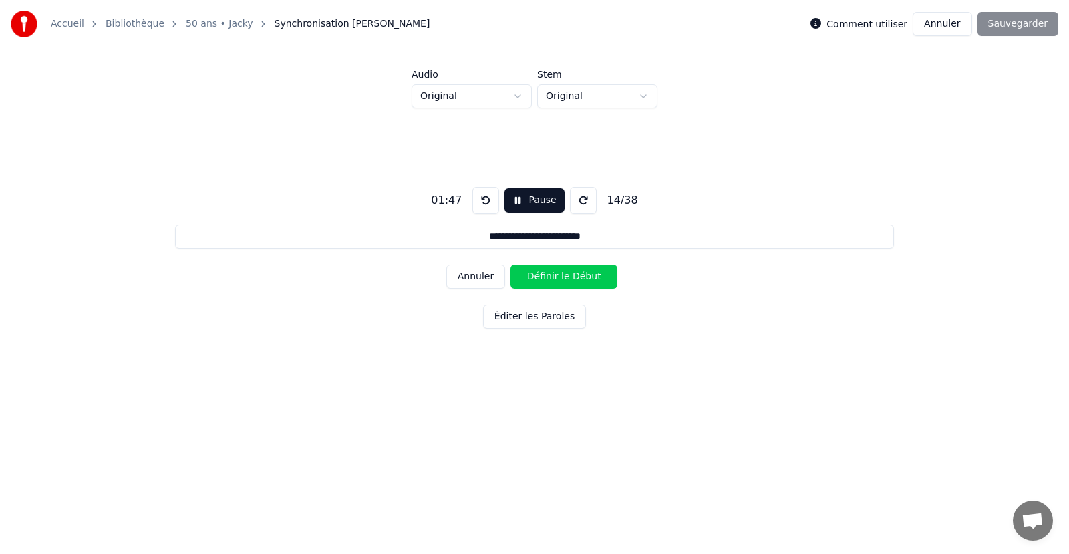
click at [553, 276] on button "Définir le Début" at bounding box center [563, 277] width 107 height 24
click at [553, 276] on button "Définir la Fin" at bounding box center [563, 277] width 107 height 24
click at [553, 276] on button "Définir le Début" at bounding box center [563, 277] width 107 height 24
click at [553, 276] on button "Définir la Fin" at bounding box center [563, 277] width 107 height 24
click at [553, 276] on button "Définir le Début" at bounding box center [563, 277] width 107 height 24
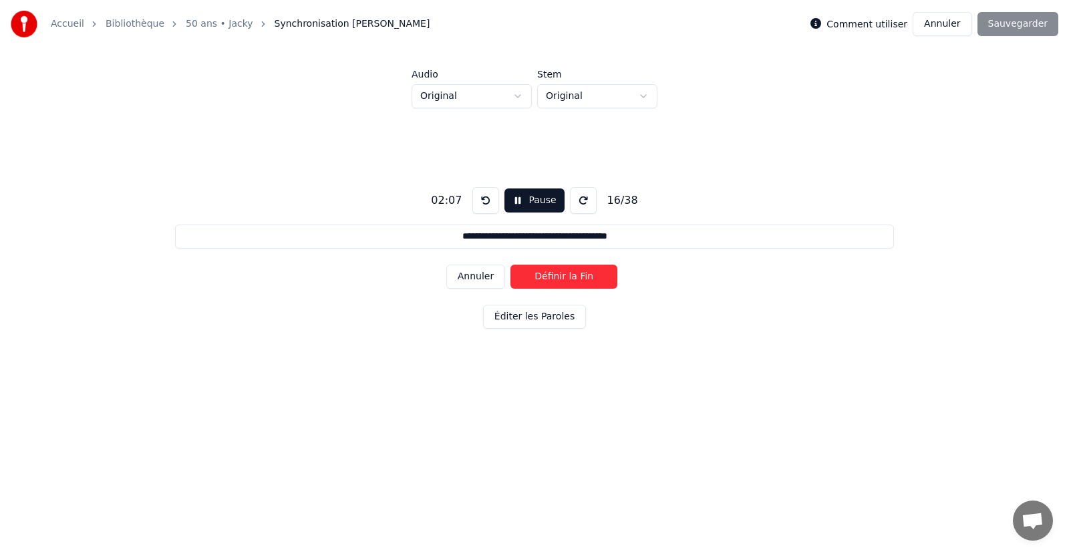
click at [553, 276] on button "Définir la Fin" at bounding box center [563, 277] width 107 height 24
click at [553, 276] on button "Définir le Début" at bounding box center [563, 277] width 107 height 24
click at [553, 276] on button "Définir la Fin" at bounding box center [563, 277] width 107 height 24
click at [553, 276] on button "Définir le Début" at bounding box center [563, 277] width 107 height 24
click at [553, 276] on button "Définir la Fin" at bounding box center [563, 277] width 107 height 24
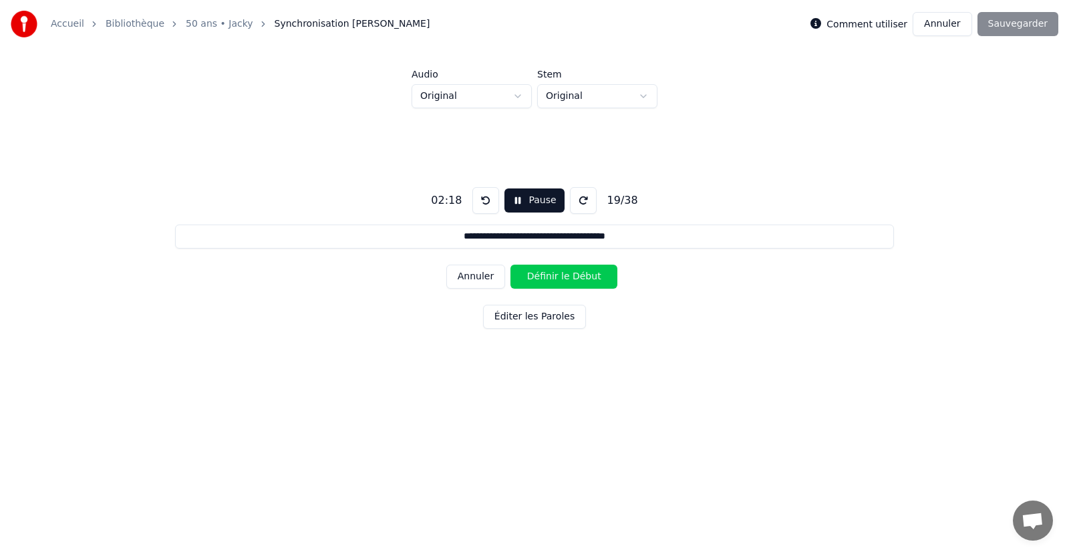
click at [553, 276] on button "Définir le Début" at bounding box center [563, 277] width 107 height 24
click at [553, 276] on button "Définir la Fin" at bounding box center [563, 277] width 107 height 24
click at [553, 276] on button "Définir le Début" at bounding box center [563, 277] width 107 height 24
click at [553, 276] on button "Définir la Fin" at bounding box center [563, 277] width 107 height 24
click at [553, 276] on button "Définir le Début" at bounding box center [563, 277] width 107 height 24
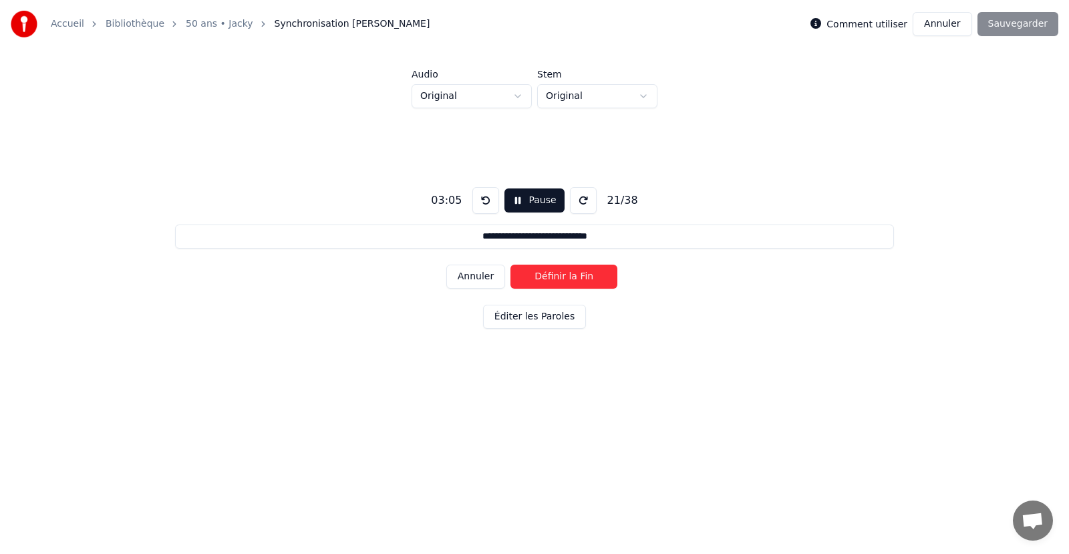
click at [553, 276] on button "Définir la Fin" at bounding box center [563, 277] width 107 height 24
click at [553, 276] on button "Définir le Début" at bounding box center [563, 277] width 107 height 24
click at [553, 276] on button "Définir la Fin" at bounding box center [563, 277] width 107 height 24
click at [553, 276] on button "Définir le Début" at bounding box center [563, 277] width 107 height 24
click at [553, 276] on button "Définir la Fin" at bounding box center [563, 277] width 107 height 24
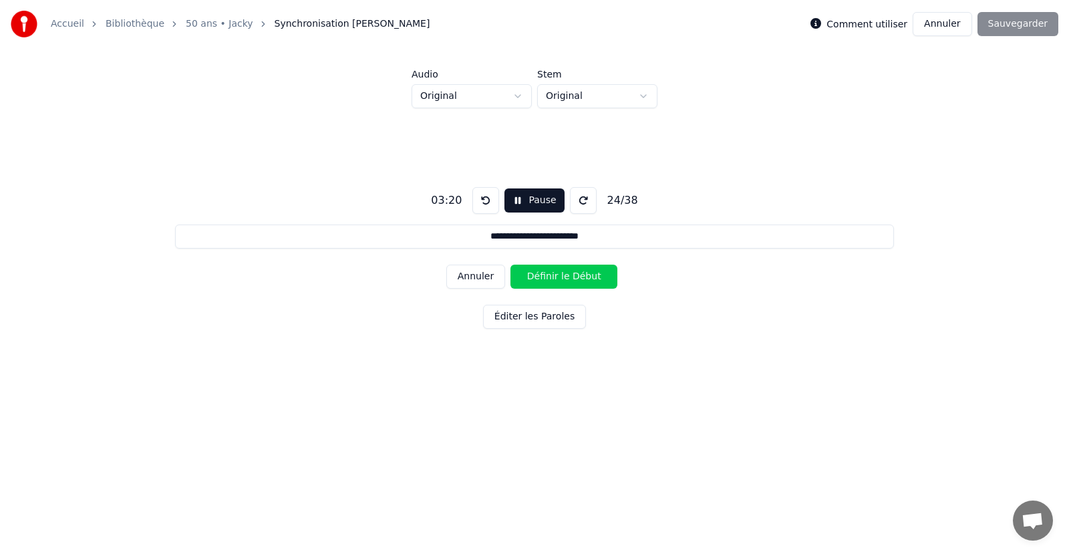
click at [553, 276] on button "Définir le Début" at bounding box center [563, 277] width 107 height 24
click at [553, 276] on button "Définir la Fin" at bounding box center [563, 277] width 107 height 24
click at [553, 276] on button "Définir le Début" at bounding box center [563, 277] width 107 height 24
click at [551, 275] on button "Définir la Fin" at bounding box center [563, 277] width 107 height 24
click at [551, 275] on button "Définir le Début" at bounding box center [563, 277] width 107 height 24
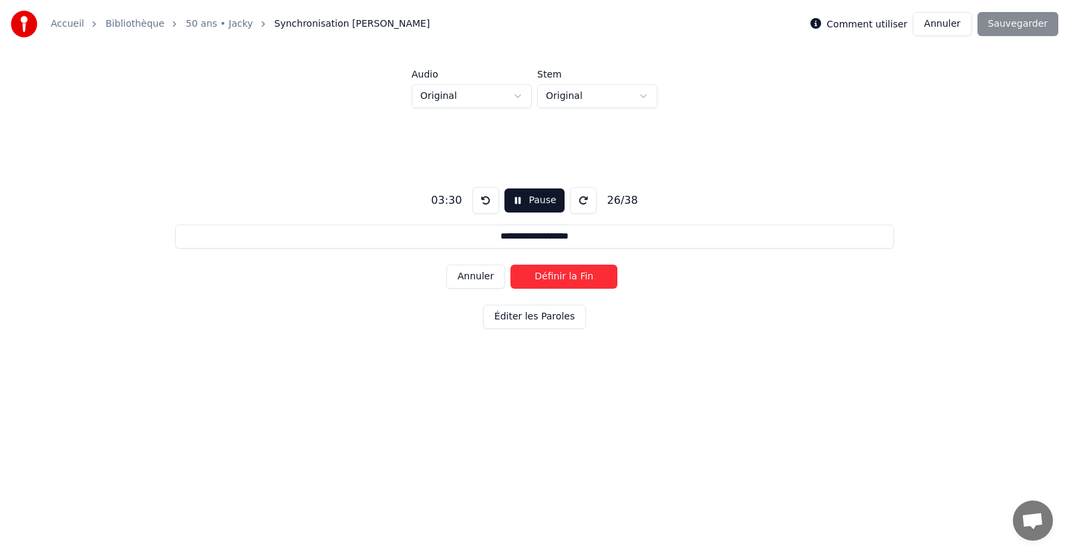
click at [551, 275] on button "Définir la Fin" at bounding box center [563, 277] width 107 height 24
click at [551, 274] on button "Définir le Début" at bounding box center [563, 277] width 107 height 24
click at [551, 274] on button "Définir la Fin" at bounding box center [563, 277] width 107 height 24
click at [551, 274] on button "Définir le Début" at bounding box center [563, 277] width 107 height 24
click at [551, 274] on button "Définir la Fin" at bounding box center [563, 277] width 107 height 24
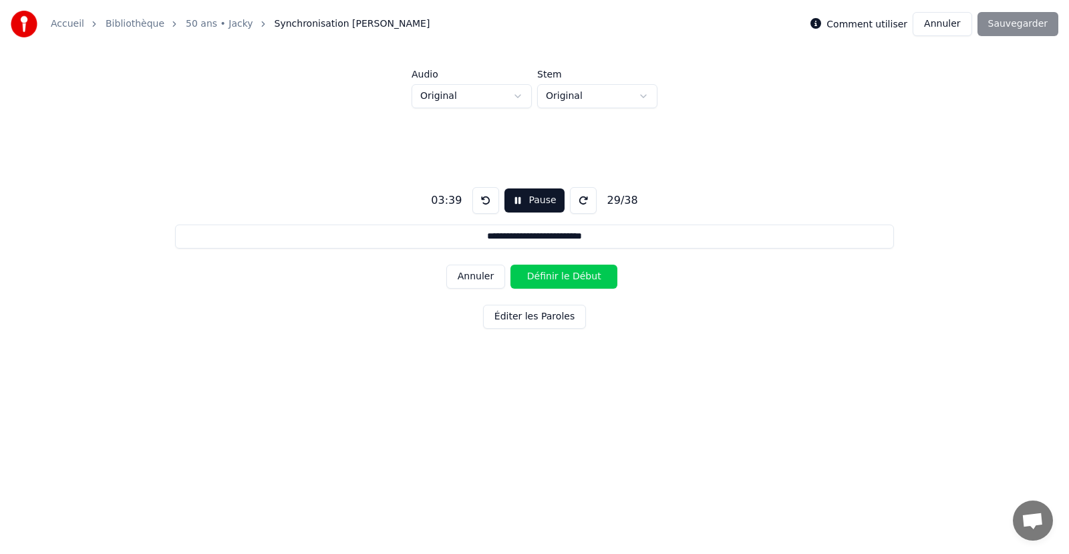
click at [551, 274] on button "Définir le Début" at bounding box center [563, 277] width 107 height 24
click at [551, 274] on button "Définir la Fin" at bounding box center [563, 277] width 107 height 24
click at [551, 274] on button "Définir le Début" at bounding box center [563, 277] width 107 height 24
click at [551, 274] on button "Définir la Fin" at bounding box center [563, 277] width 107 height 24
click at [551, 274] on button "Définir le Début" at bounding box center [563, 277] width 107 height 24
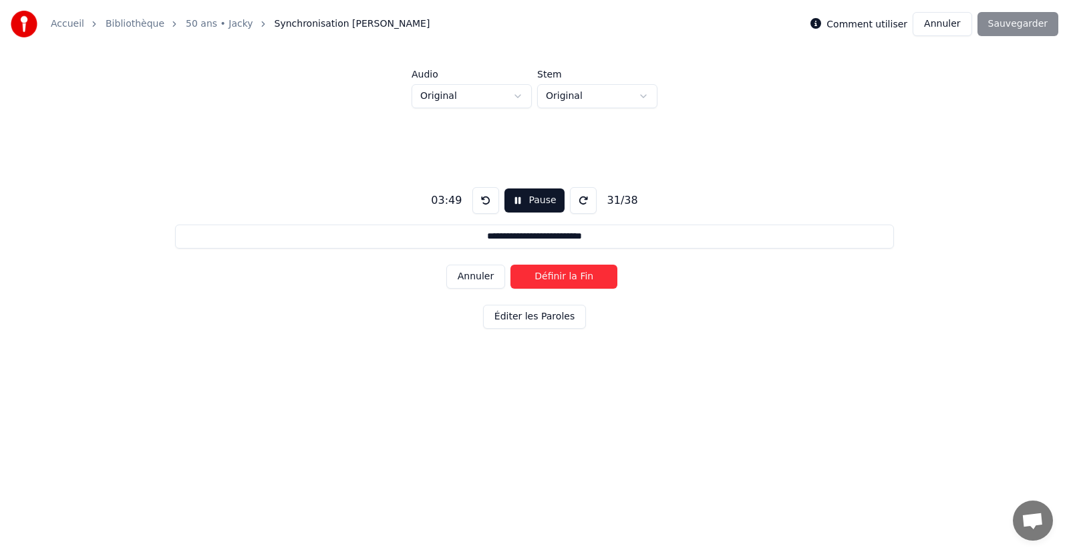
click at [551, 274] on button "Définir la Fin" at bounding box center [563, 277] width 107 height 24
click at [551, 274] on button "Définir le Début" at bounding box center [563, 277] width 107 height 24
click at [551, 274] on button "Définir la Fin" at bounding box center [563, 277] width 107 height 24
click at [551, 274] on button "Définir le Début" at bounding box center [563, 277] width 107 height 24
click at [551, 274] on button "Définir la Fin" at bounding box center [563, 277] width 107 height 24
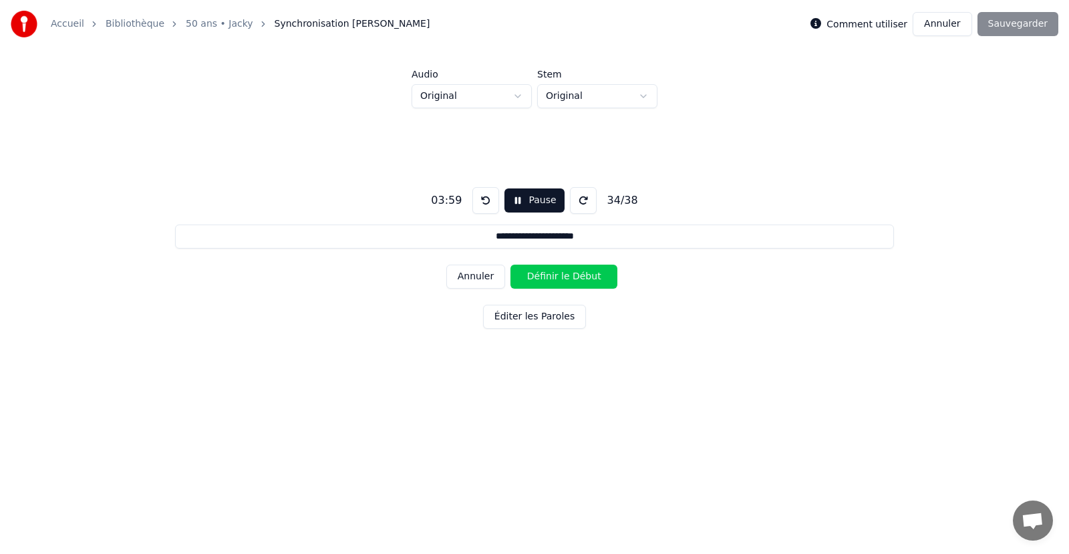
click at [551, 274] on button "Définir le Début" at bounding box center [563, 277] width 107 height 24
click at [551, 274] on button "Définir la Fin" at bounding box center [563, 277] width 107 height 24
click at [551, 274] on button "Définir le Début" at bounding box center [563, 277] width 107 height 24
click at [551, 274] on button "Définir la Fin" at bounding box center [563, 277] width 107 height 24
click at [551, 274] on button "Définir le Début" at bounding box center [563, 277] width 107 height 24
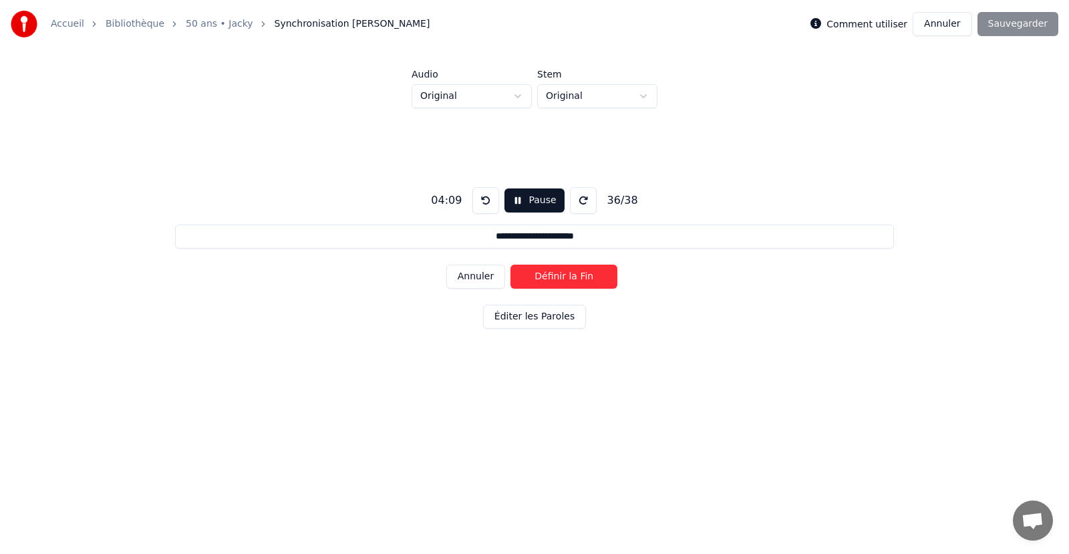
click at [551, 274] on button "Définir la Fin" at bounding box center [563, 277] width 107 height 24
click at [551, 274] on button "Définir le Début" at bounding box center [563, 277] width 107 height 24
click at [551, 274] on button "Définir la Fin" at bounding box center [563, 277] width 107 height 24
type input "**********"
click at [1018, 18] on div "Comment utiliser Annuler Sauvegarder" at bounding box center [934, 24] width 248 height 24
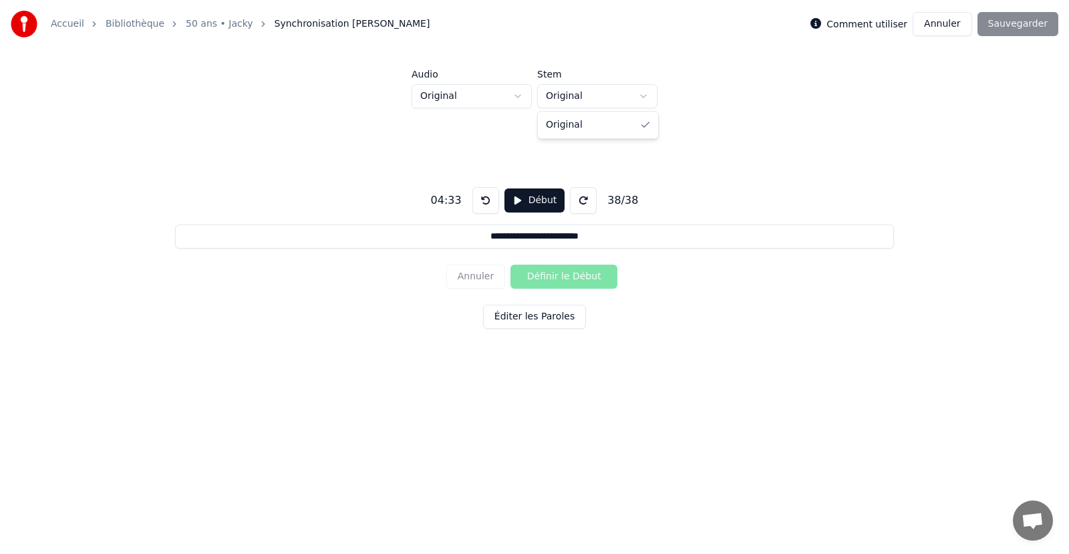
click at [635, 93] on html "**********" at bounding box center [534, 211] width 1069 height 423
click at [1022, 24] on div "Comment utiliser Annuler Sauvegarder" at bounding box center [934, 24] width 248 height 24
click at [990, 54] on div "**********" at bounding box center [534, 201] width 1069 height 402
click at [467, 96] on html "**********" at bounding box center [534, 211] width 1069 height 423
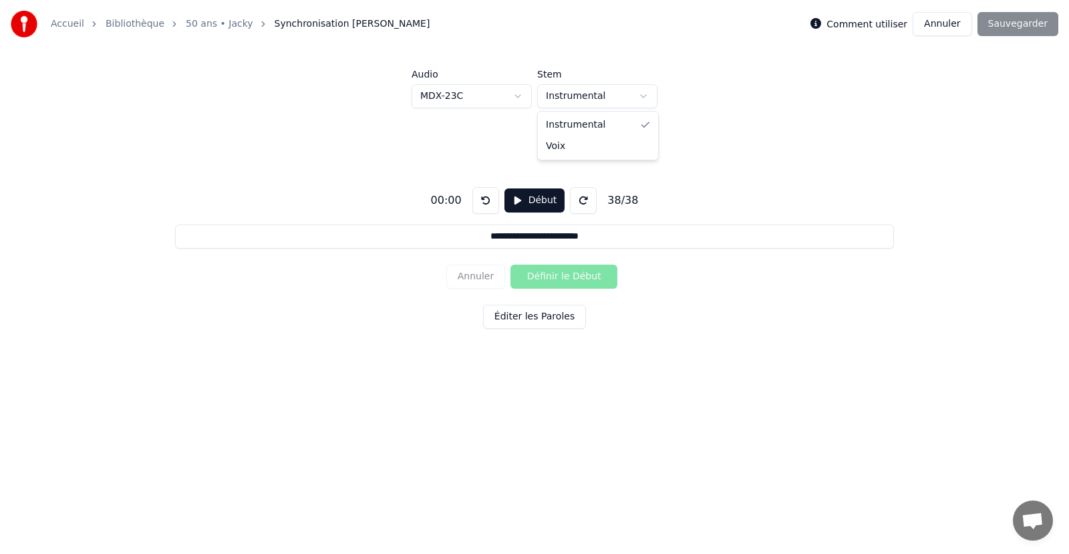
click at [635, 88] on html "**********" at bounding box center [534, 211] width 1069 height 423
click at [512, 98] on html "**********" at bounding box center [534, 211] width 1069 height 423
click at [563, 315] on button "Éditer les Paroles" at bounding box center [534, 317] width 103 height 24
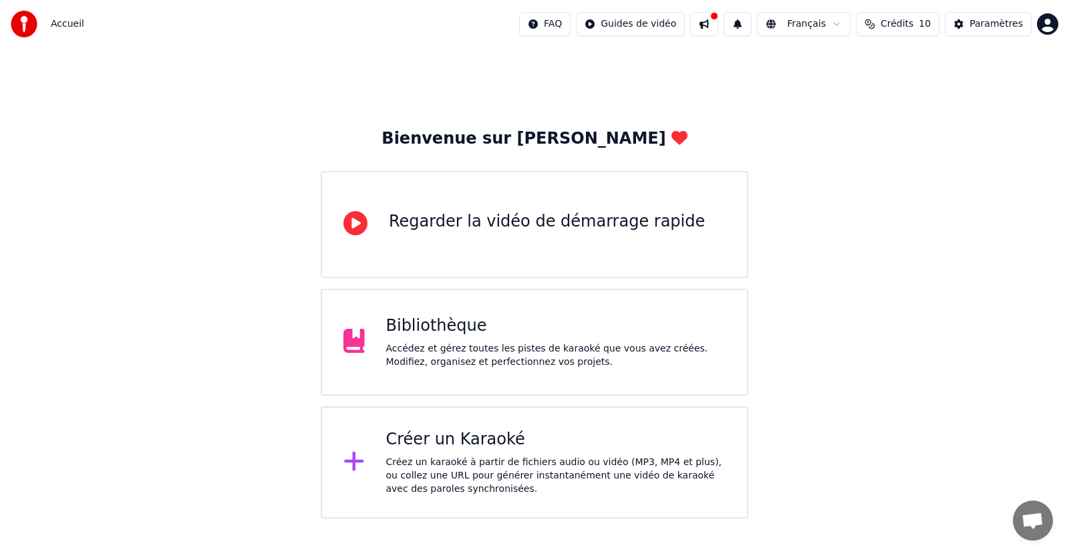
click at [38, 15] on div at bounding box center [28, 24] width 35 height 27
click at [419, 335] on div "Bibliothèque" at bounding box center [556, 325] width 340 height 21
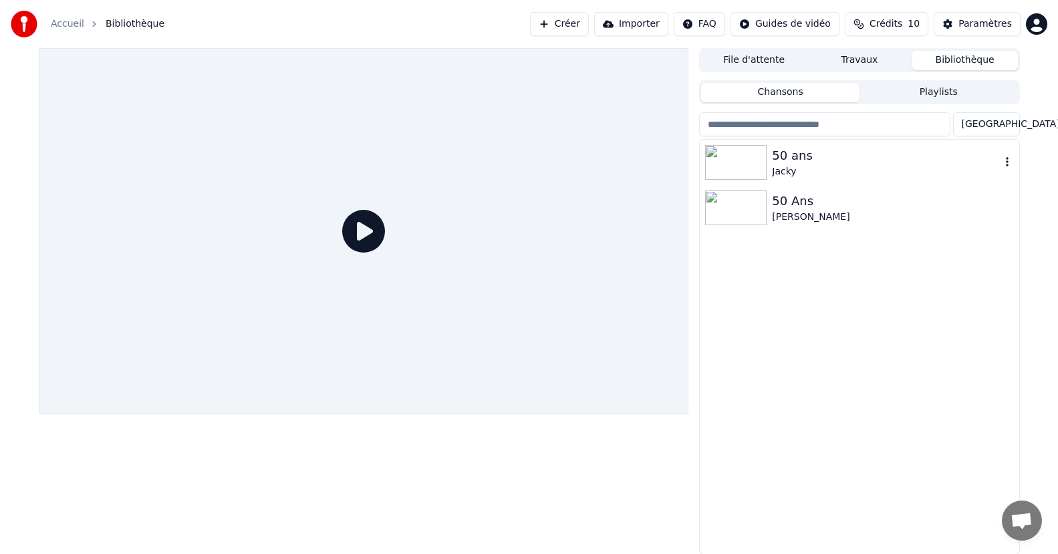
click at [758, 168] on img at bounding box center [735, 162] width 61 height 35
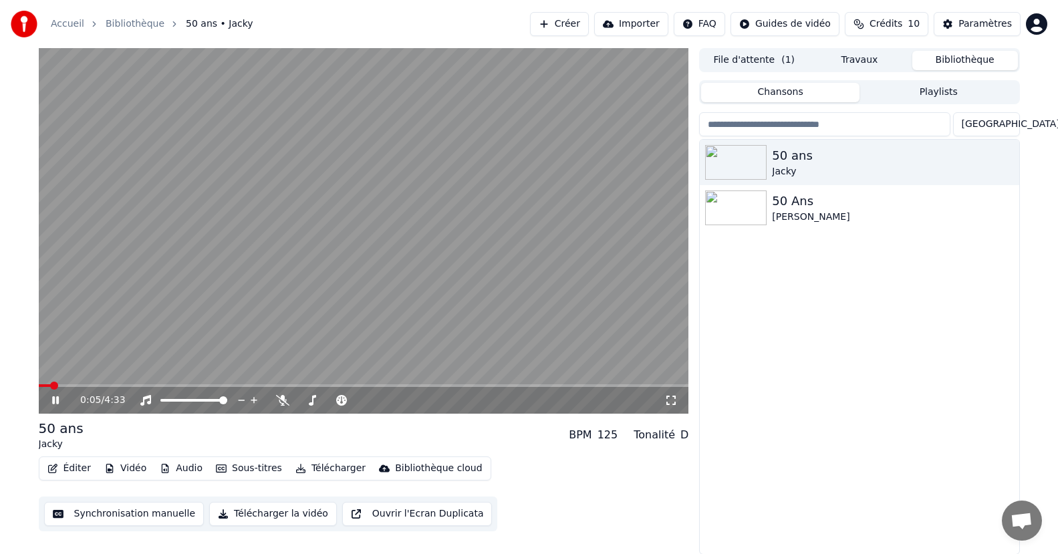
click at [50, 391] on div "0:05 / 4:33" at bounding box center [364, 400] width 650 height 27
click at [216, 469] on icon "button" at bounding box center [221, 468] width 11 height 9
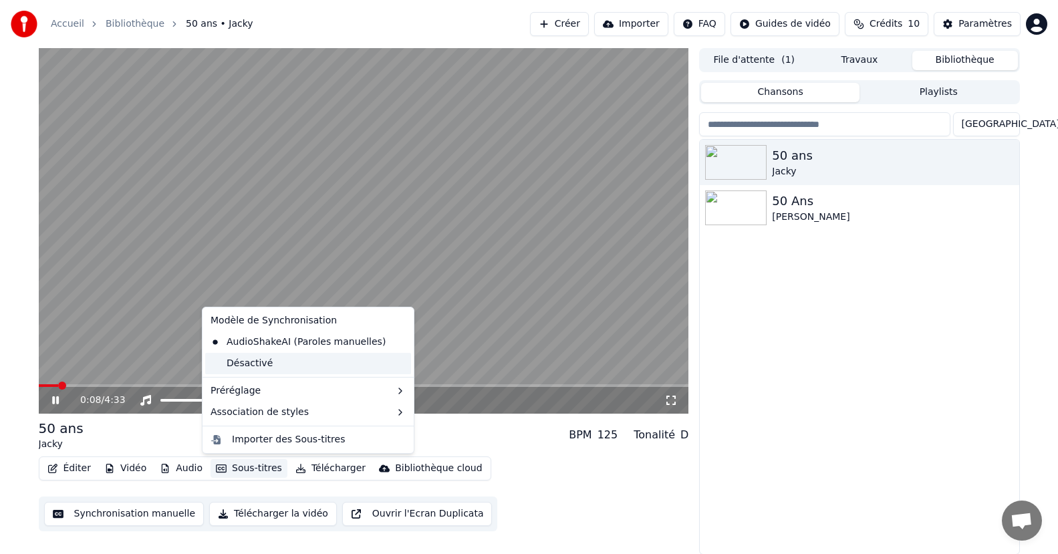
click at [229, 354] on div "Désactivé" at bounding box center [308, 363] width 206 height 21
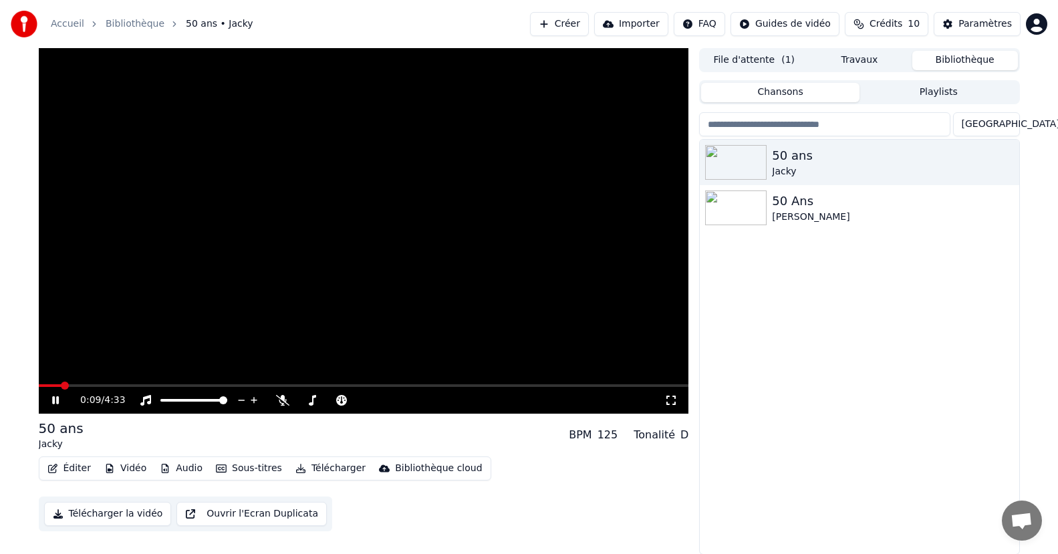
click at [53, 396] on icon at bounding box center [64, 400] width 31 height 11
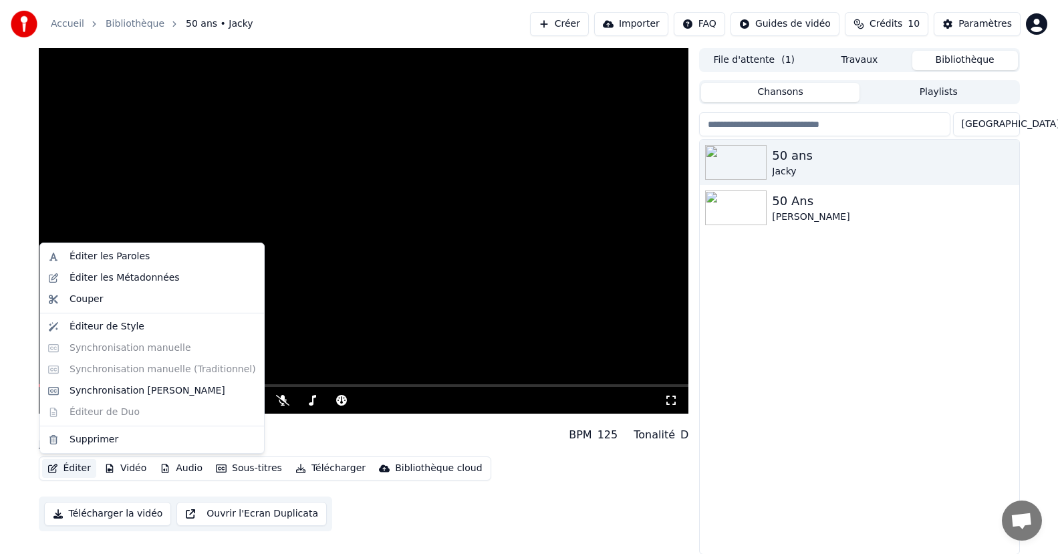
click at [77, 464] on button "Éditer" at bounding box center [69, 468] width 54 height 19
click at [122, 263] on div "Éditer les Paroles" at bounding box center [109, 256] width 80 height 13
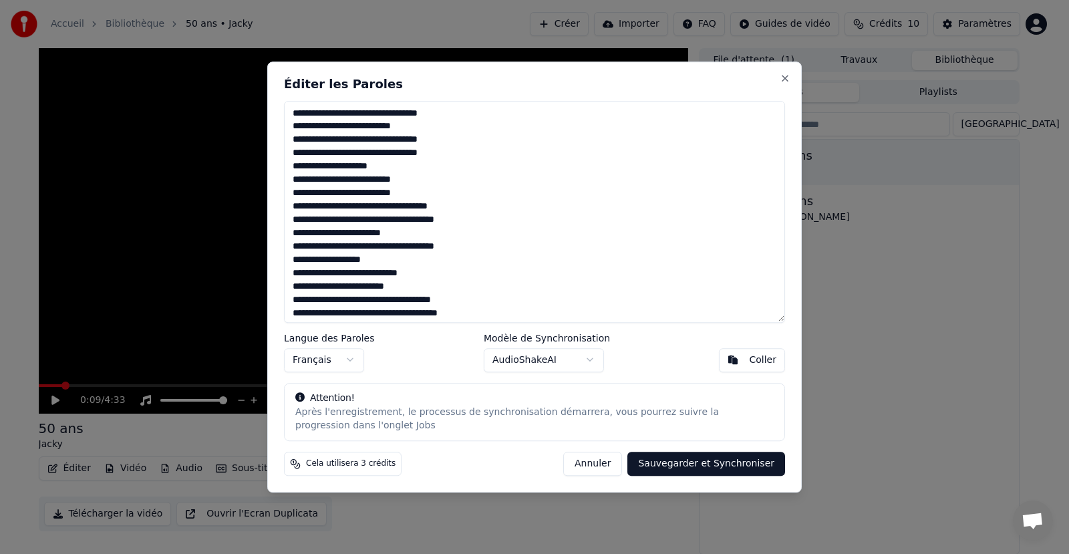
click at [582, 357] on body "Accueil Bibliothèque 50 ans • [PERSON_NAME] Importer FAQ Guides de vidéo Crédit…" at bounding box center [529, 277] width 1058 height 554
click at [569, 363] on body "Accueil Bibliothèque 50 ans • [PERSON_NAME] Importer FAQ Guides de vidéo Crédit…" at bounding box center [529, 277] width 1058 height 554
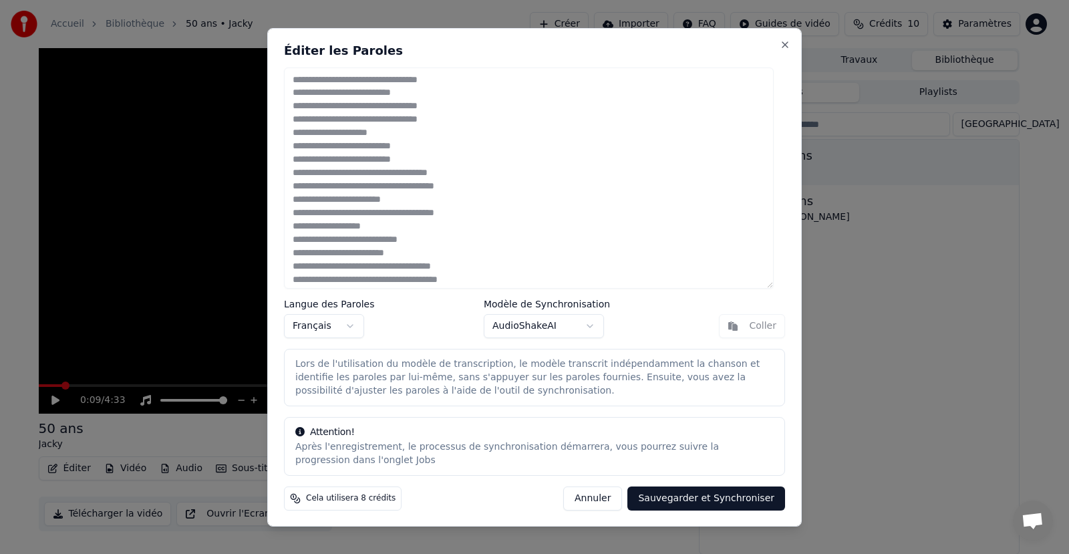
click at [670, 490] on button "Sauvegarder et Synchroniser" at bounding box center [706, 498] width 158 height 24
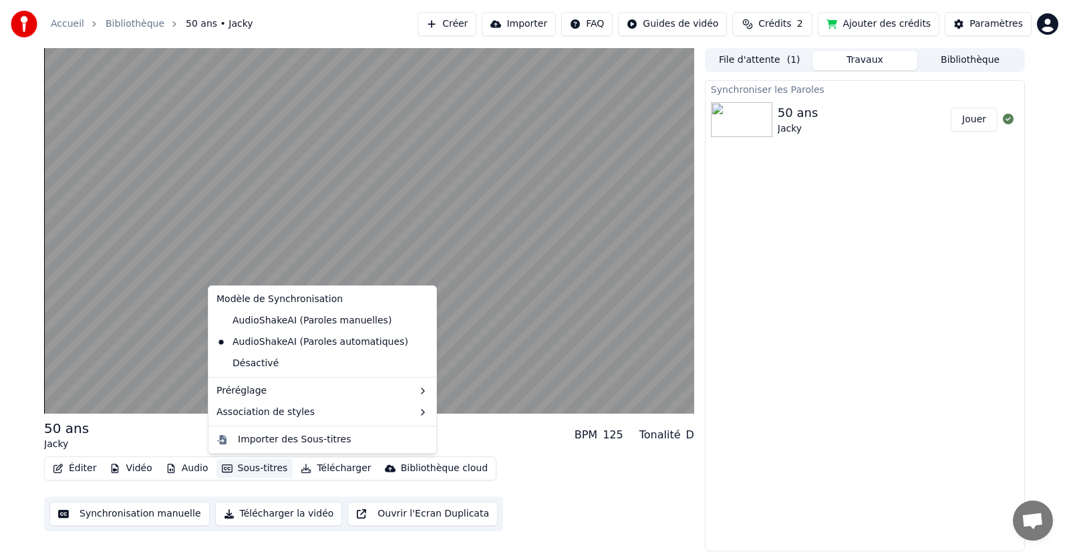
click at [233, 464] on button "Sous-titres" at bounding box center [254, 468] width 77 height 19
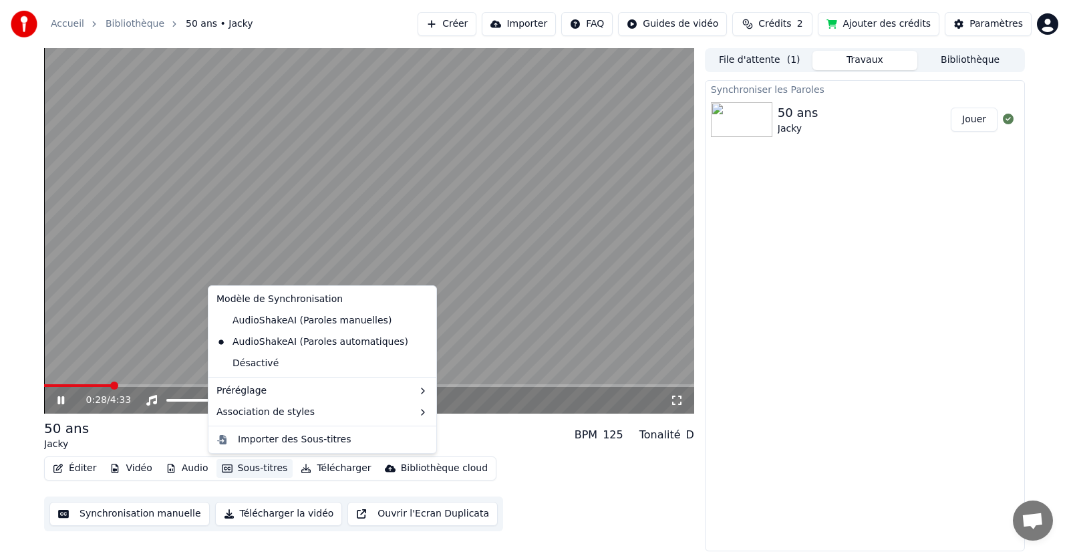
click at [861, 397] on div "Synchroniser les Paroles 50 ans Jacky Jouer" at bounding box center [865, 315] width 320 height 471
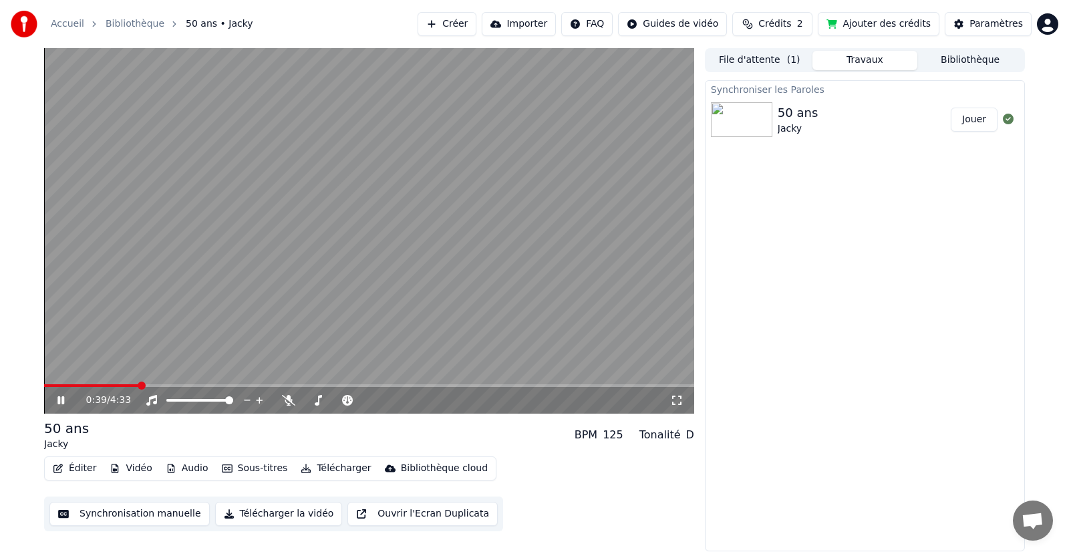
click at [59, 400] on icon at bounding box center [60, 400] width 7 height 8
click at [78, 467] on button "Éditer" at bounding box center [74, 468] width 54 height 19
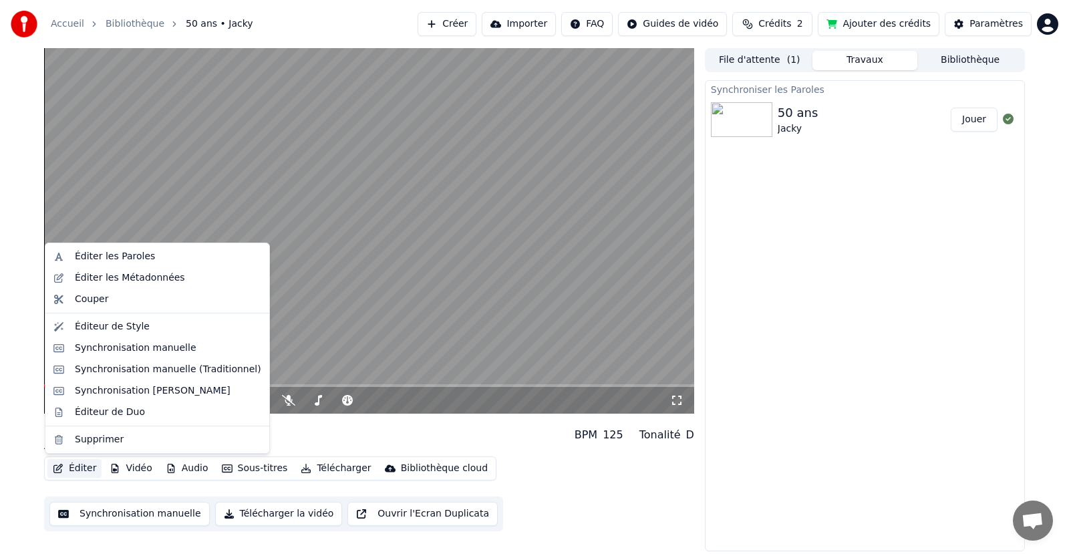
click at [829, 390] on div "Synchroniser les Paroles 50 ans Jacky Jouer" at bounding box center [865, 315] width 320 height 471
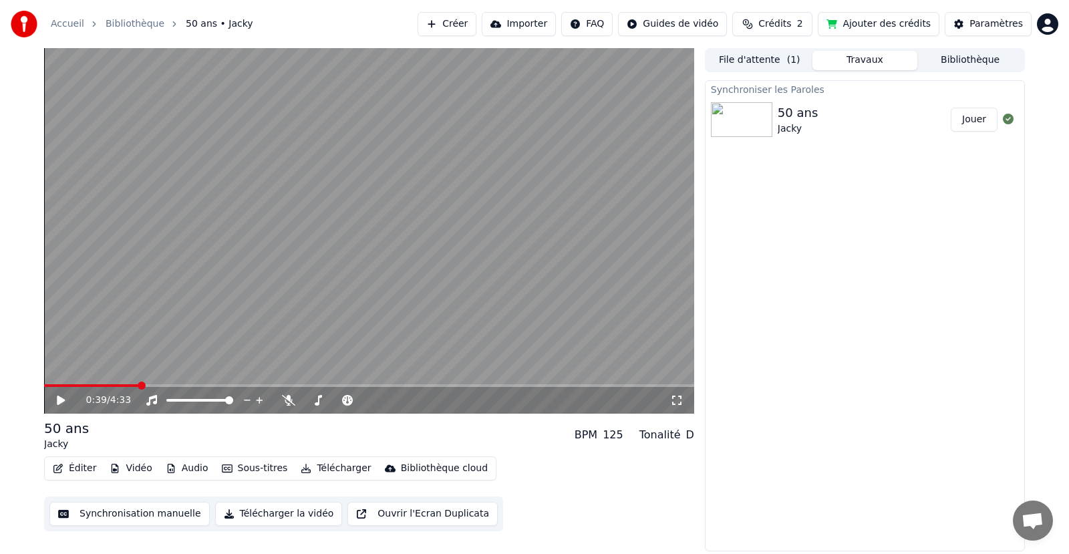
click at [981, 120] on button "Jouer" at bounding box center [974, 120] width 47 height 24
click at [256, 465] on button "Sous-titres" at bounding box center [254, 468] width 77 height 19
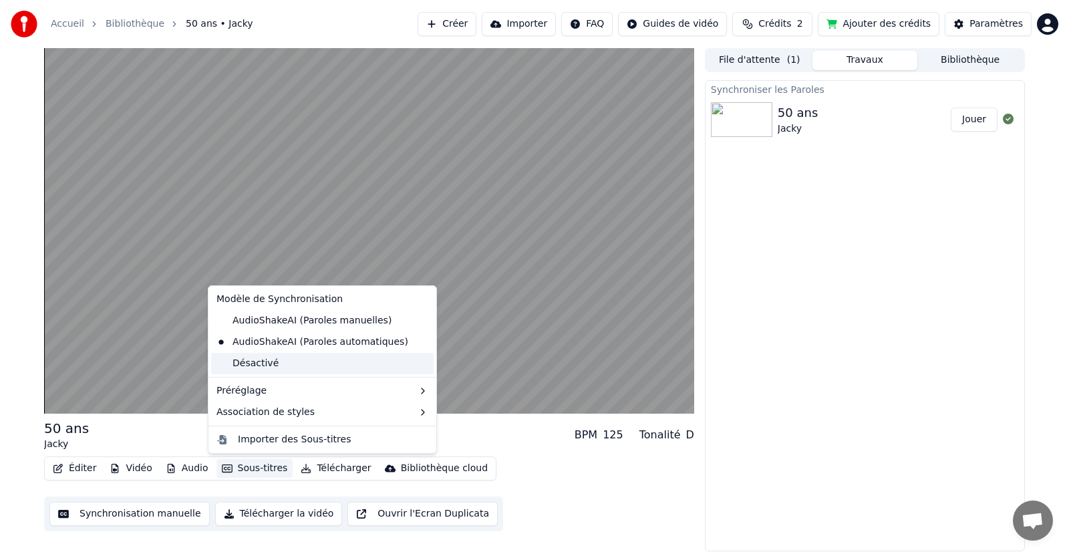
click at [257, 364] on div "Désactivé" at bounding box center [322, 363] width 223 height 21
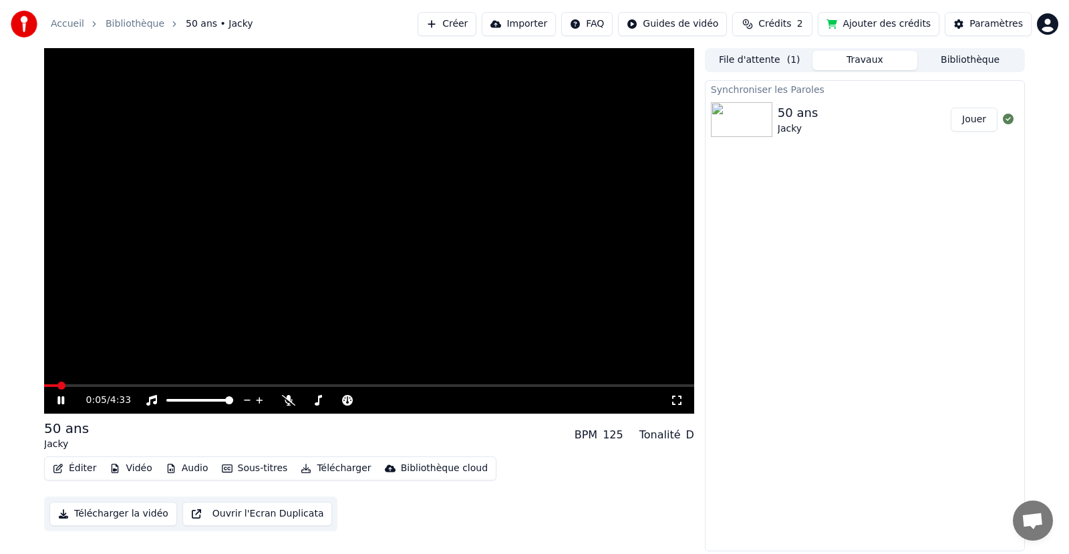
click at [136, 379] on video at bounding box center [369, 230] width 650 height 365
click at [152, 380] on video at bounding box center [369, 230] width 650 height 365
click at [153, 384] on video at bounding box center [369, 230] width 650 height 365
click at [156, 388] on div "0:07 / 4:33" at bounding box center [369, 400] width 650 height 27
click at [154, 385] on span at bounding box center [369, 385] width 650 height 3
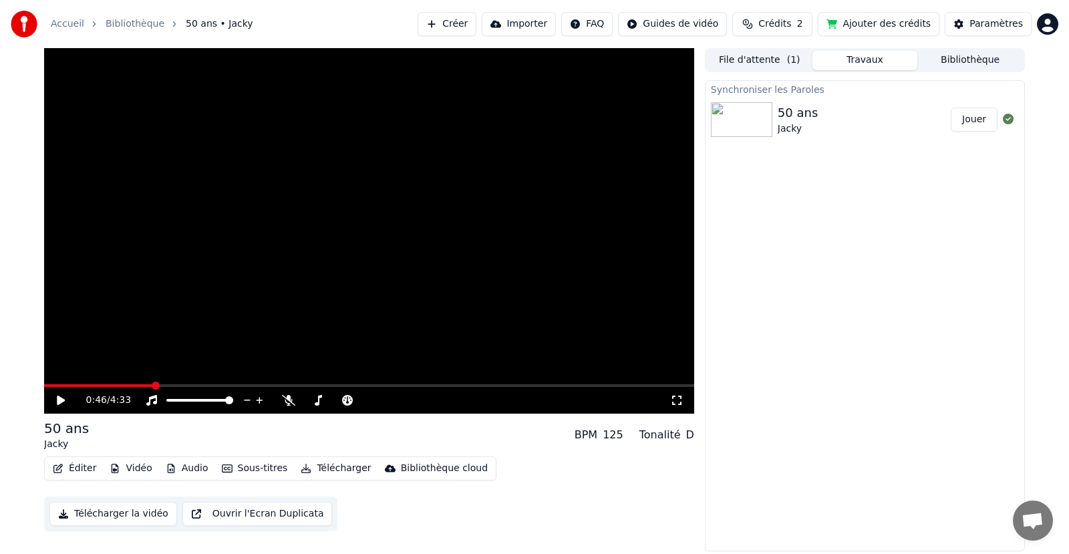
click at [68, 398] on icon at bounding box center [70, 400] width 31 height 11
click at [80, 468] on button "Éditer" at bounding box center [74, 468] width 54 height 19
click at [79, 467] on button "Éditer" at bounding box center [74, 468] width 54 height 19
click at [474, 382] on video at bounding box center [369, 230] width 650 height 365
click at [466, 386] on span at bounding box center [369, 385] width 650 height 3
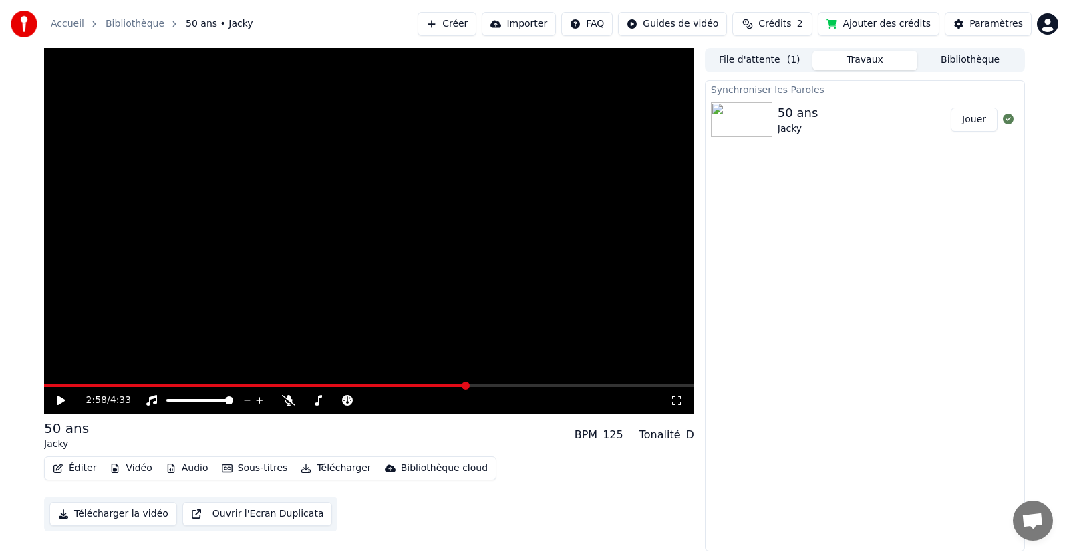
click at [56, 392] on div "2:58 / 4:33" at bounding box center [369, 400] width 650 height 27
click at [58, 394] on div "2:58 / 4:33" at bounding box center [368, 400] width 639 height 13
click at [61, 399] on icon at bounding box center [61, 400] width 8 height 9
click at [519, 387] on span at bounding box center [281, 385] width 475 height 3
click at [65, 399] on icon at bounding box center [70, 400] width 31 height 11
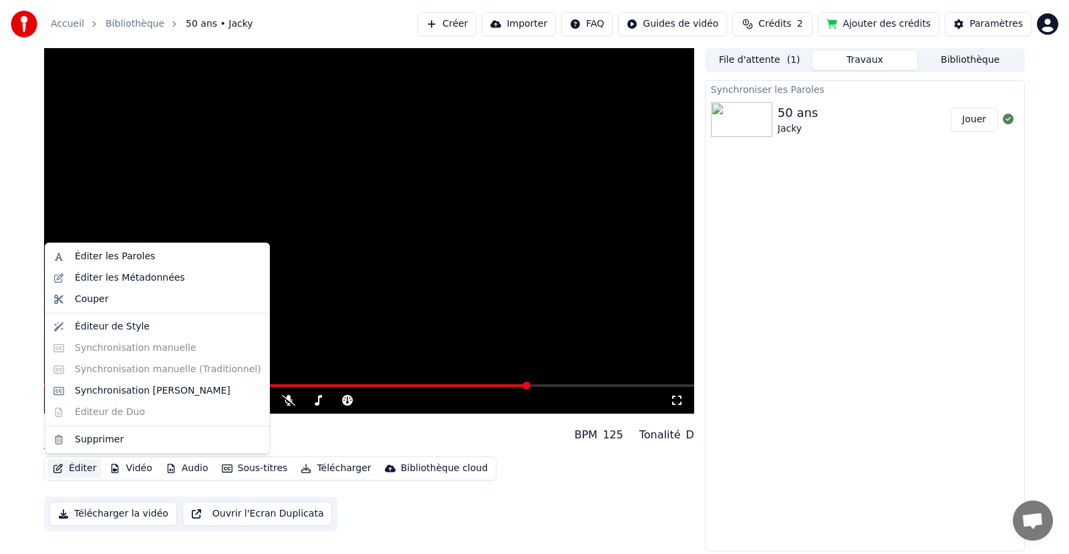
click at [89, 466] on button "Éditer" at bounding box center [74, 468] width 54 height 19
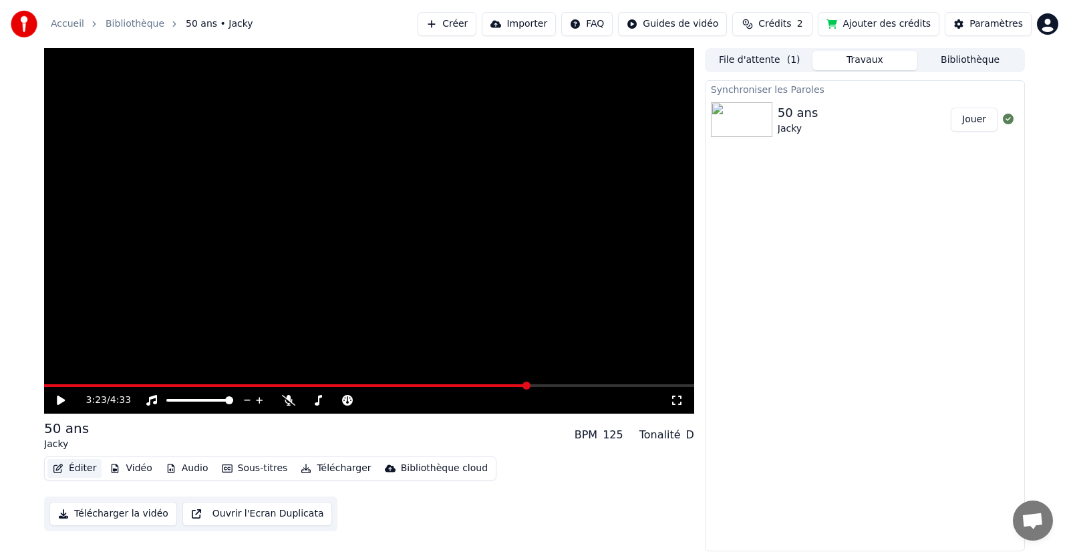
click at [89, 466] on button "Éditer" at bounding box center [74, 468] width 54 height 19
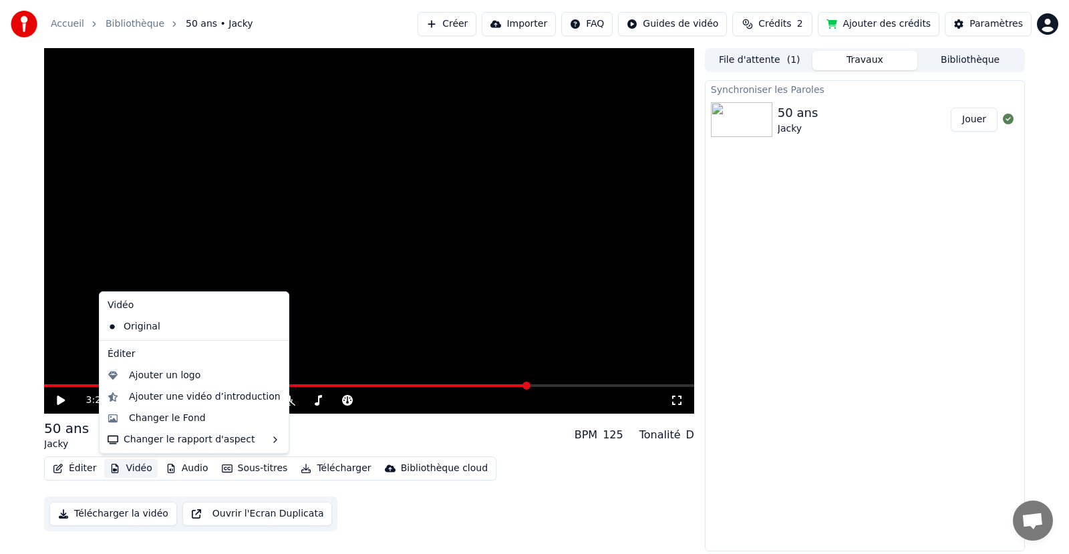
click at [129, 462] on button "Vidéo" at bounding box center [130, 468] width 53 height 19
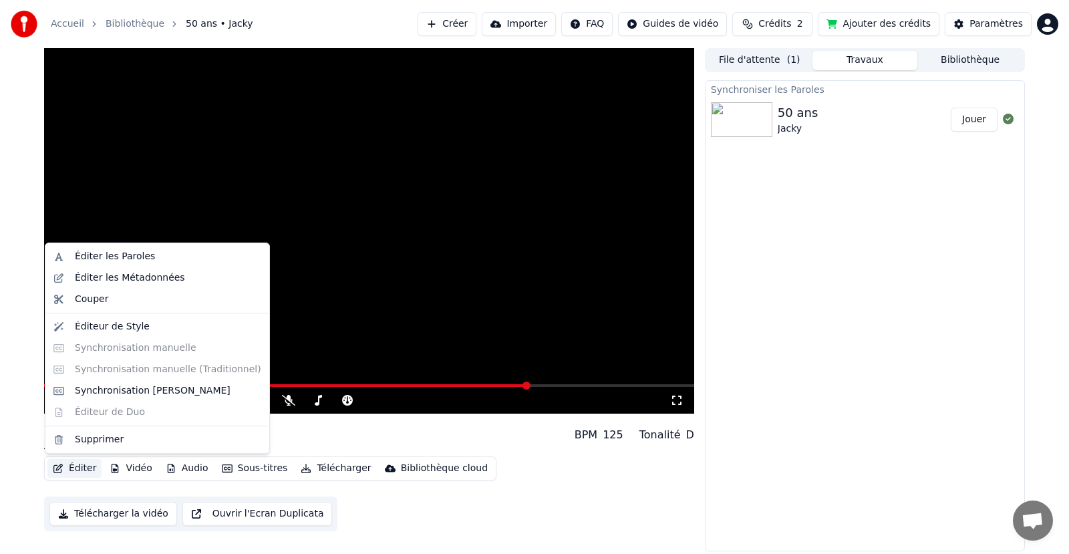
click at [75, 462] on button "Éditer" at bounding box center [74, 468] width 54 height 19
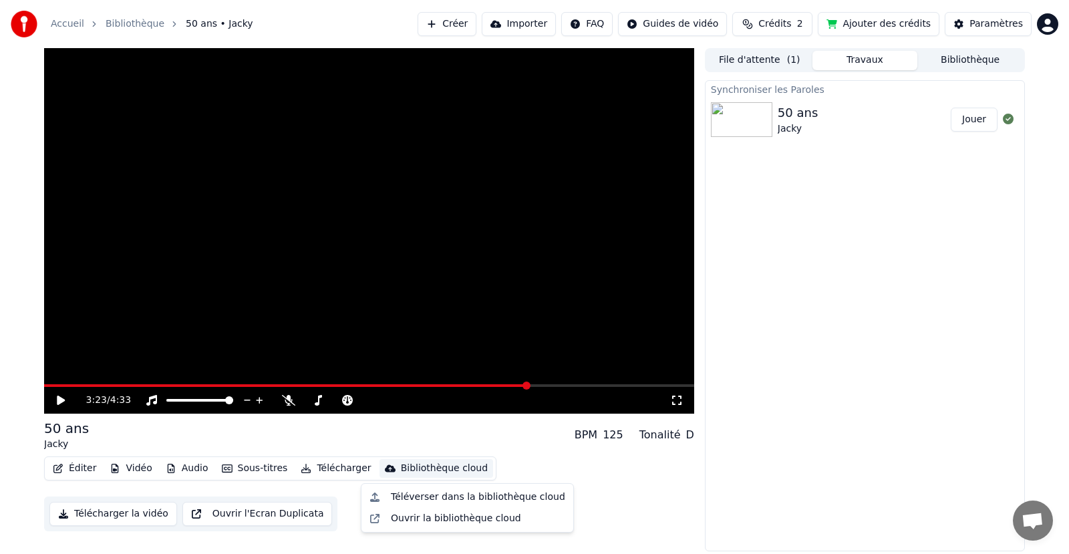
click at [910, 271] on div "Synchroniser les Paroles 50 ans Jacky Jouer" at bounding box center [865, 315] width 320 height 471
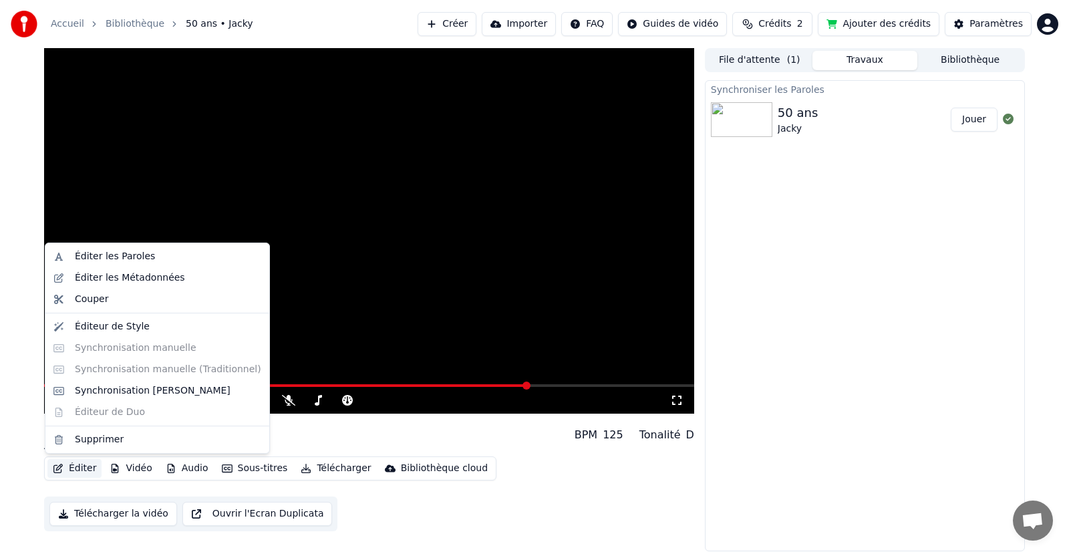
click at [77, 466] on button "Éditer" at bounding box center [74, 468] width 54 height 19
click at [106, 323] on div "Éditeur de Style" at bounding box center [112, 326] width 75 height 13
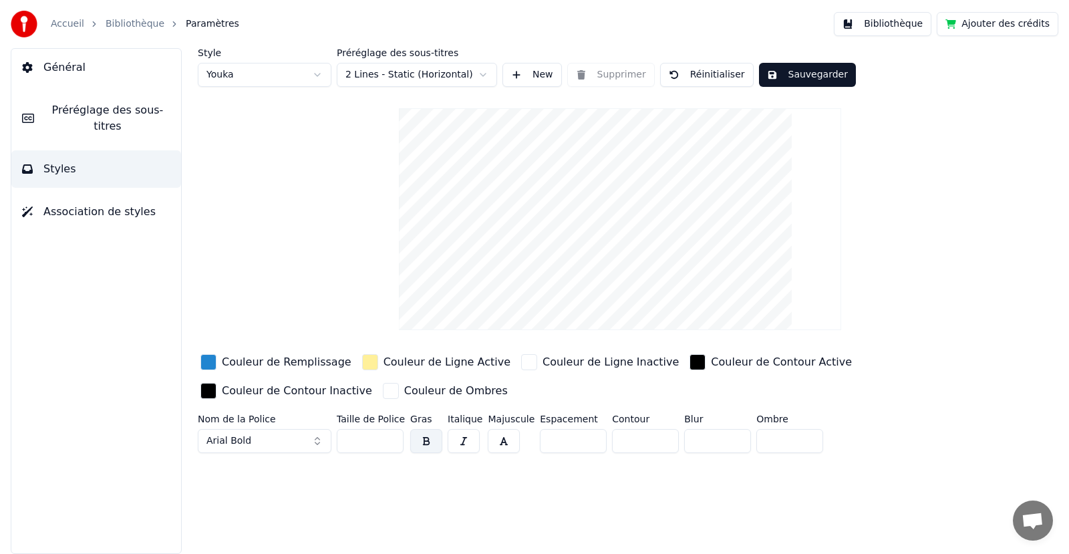
click at [76, 78] on button "Général" at bounding box center [96, 67] width 170 height 37
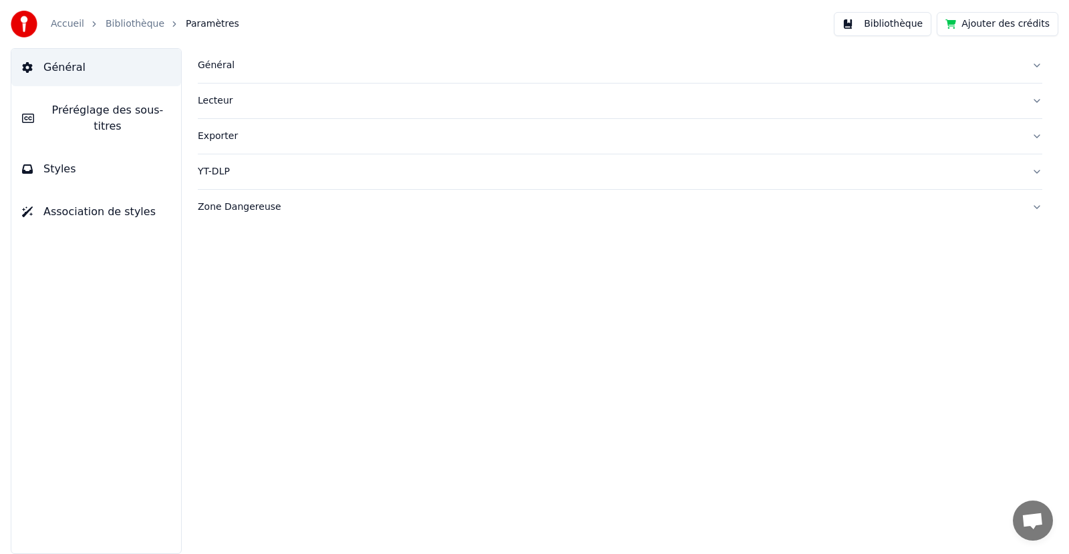
click at [71, 18] on link "Accueil" at bounding box center [67, 23] width 33 height 13
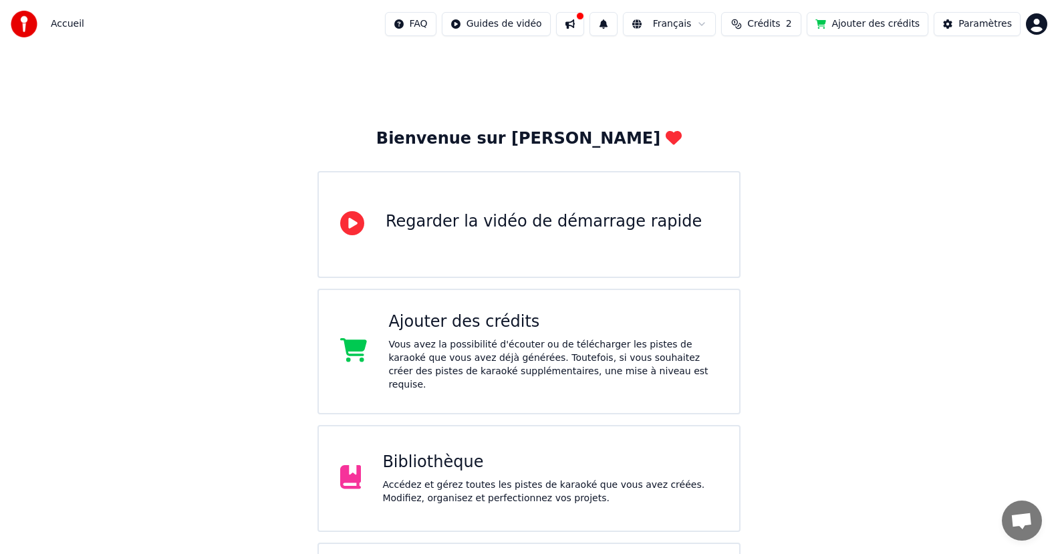
click at [447, 462] on div "Bibliothèque Accédez et gérez toutes les pistes de karaoké que vous avez créées…" at bounding box center [549, 478] width 335 height 53
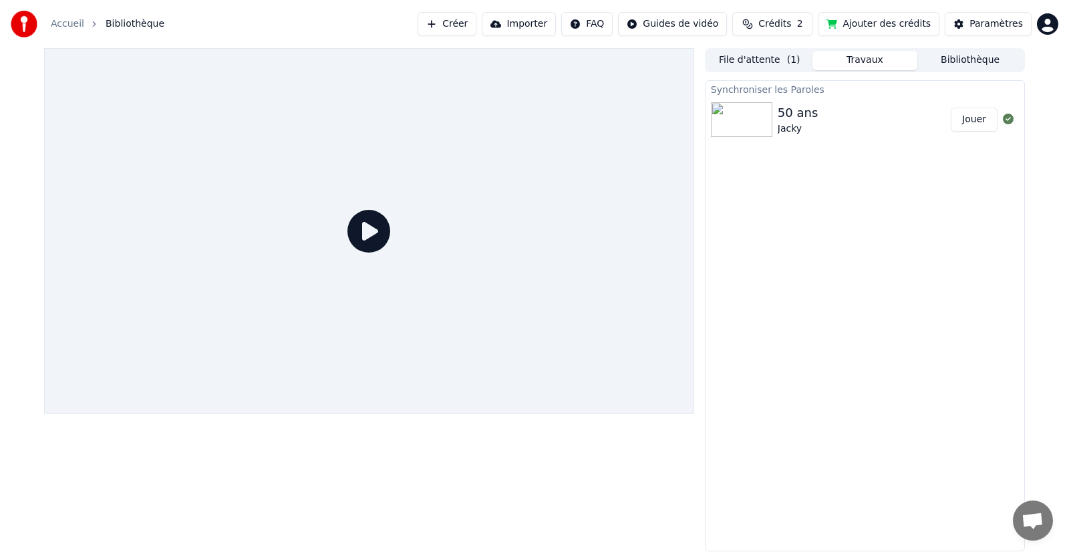
click at [728, 118] on img at bounding box center [741, 119] width 61 height 35
click at [748, 119] on img at bounding box center [741, 119] width 61 height 35
click at [365, 235] on icon at bounding box center [368, 231] width 43 height 43
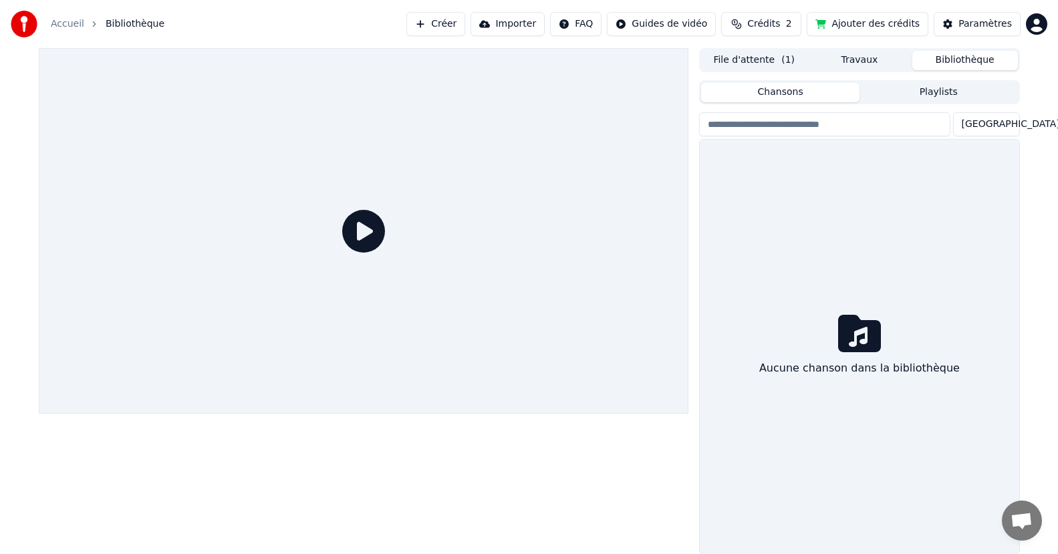
click at [975, 59] on button "Bibliothèque" at bounding box center [965, 60] width 106 height 19
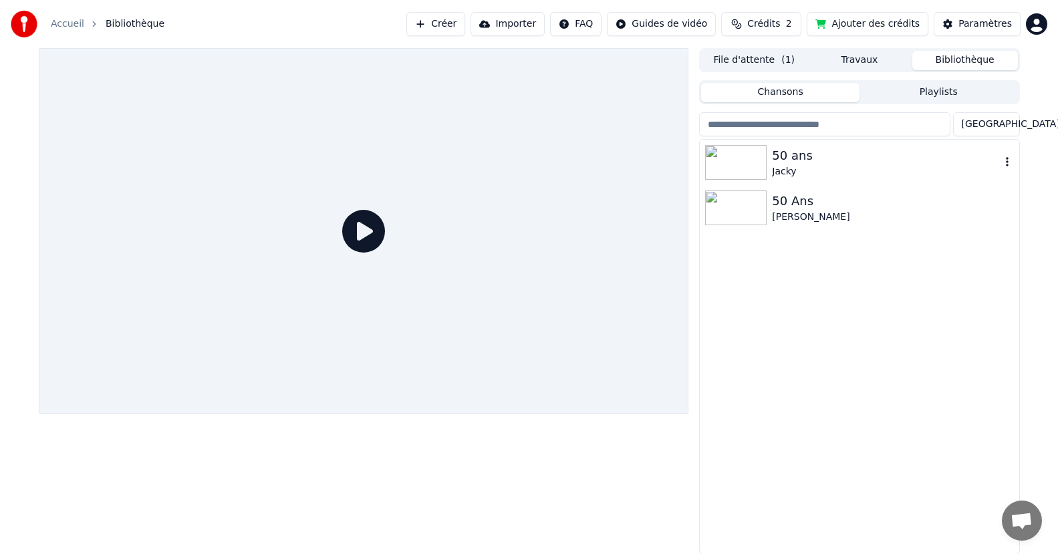
click at [744, 164] on img at bounding box center [735, 162] width 61 height 35
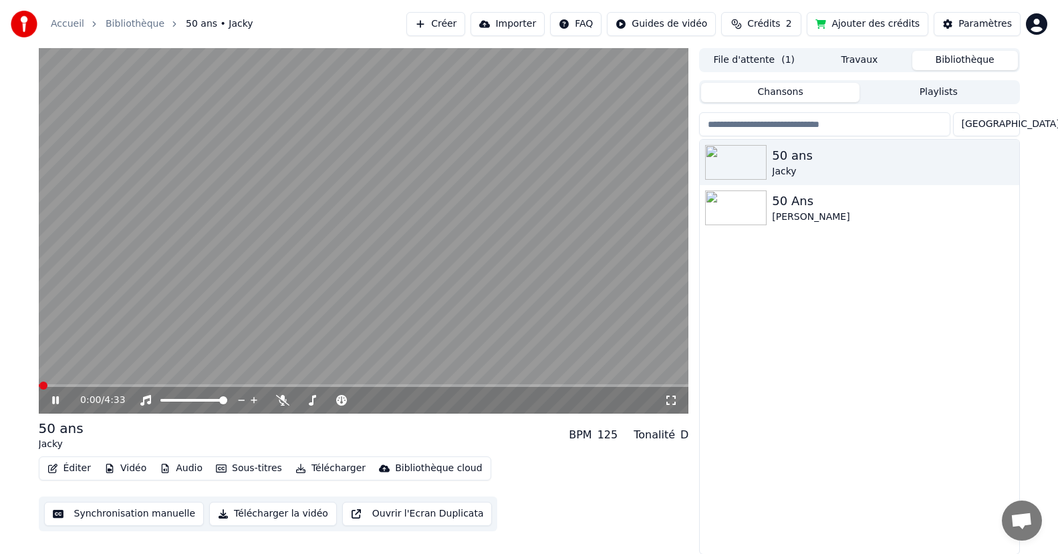
click at [221, 462] on button "Sous-titres" at bounding box center [248, 468] width 77 height 19
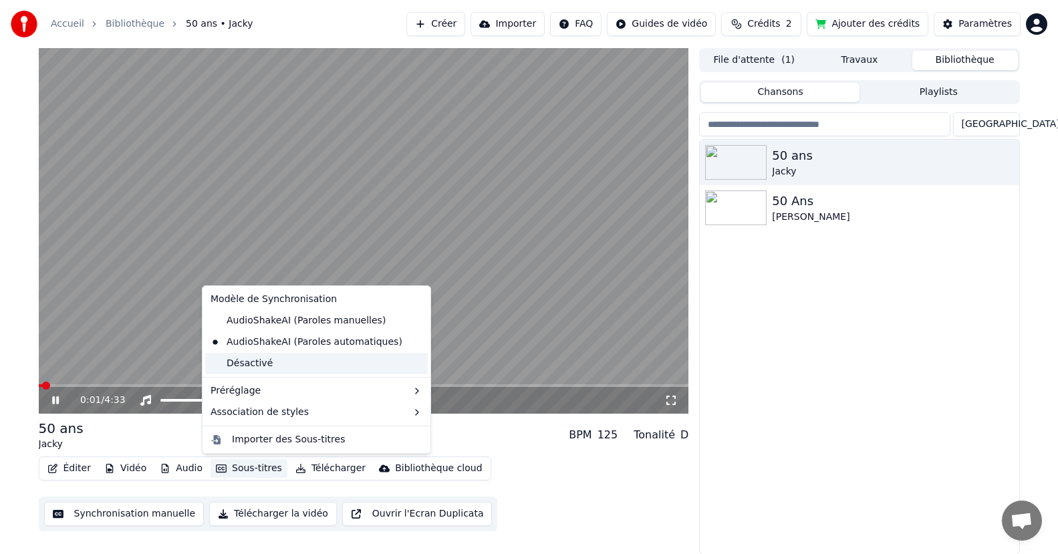
click at [253, 359] on div "Désactivé" at bounding box center [316, 363] width 223 height 21
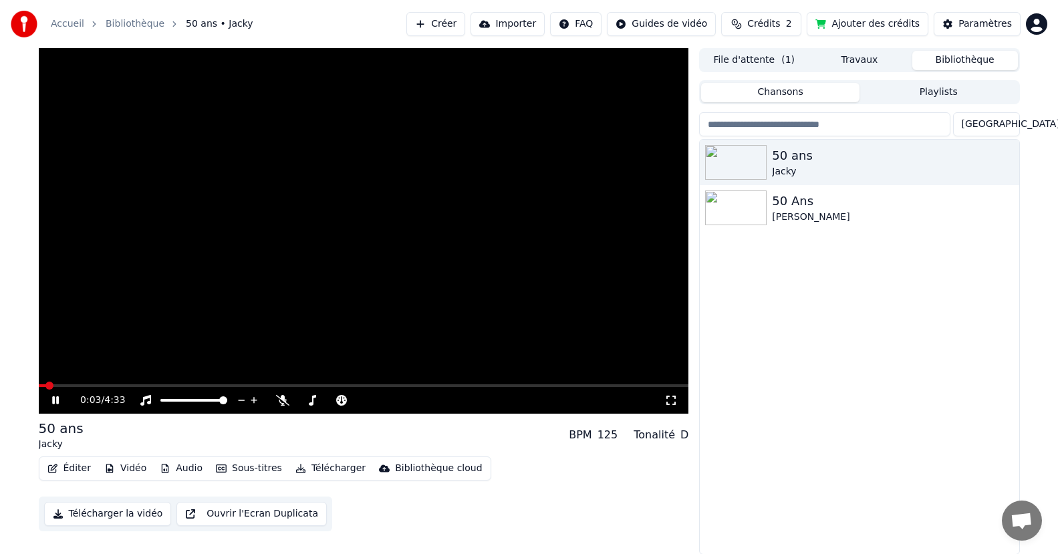
click at [60, 404] on icon at bounding box center [64, 400] width 31 height 11
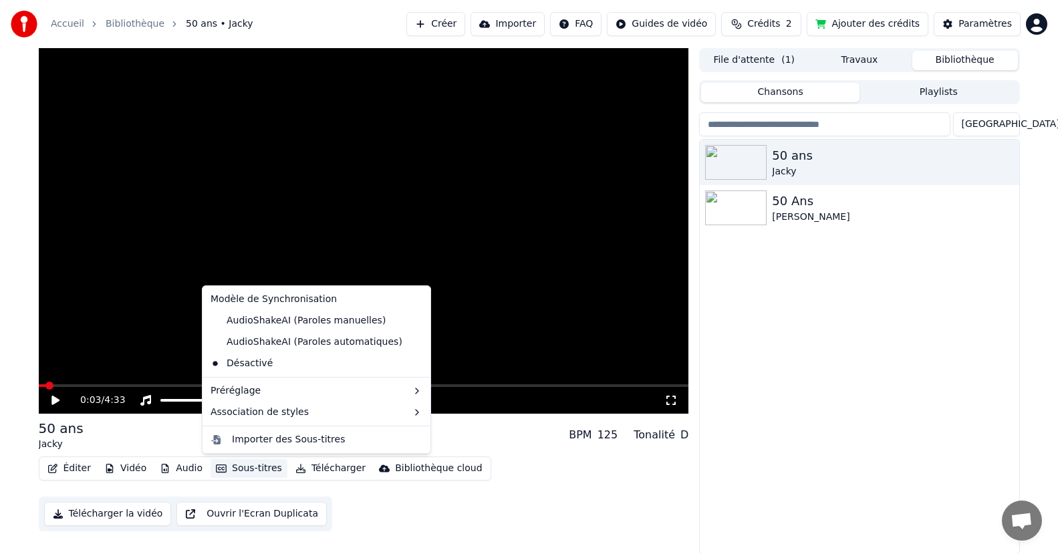
click at [243, 471] on button "Sous-titres" at bounding box center [248, 468] width 77 height 19
click at [235, 344] on div "AudioShakeAI (Paroles automatiques)" at bounding box center [306, 341] width 202 height 21
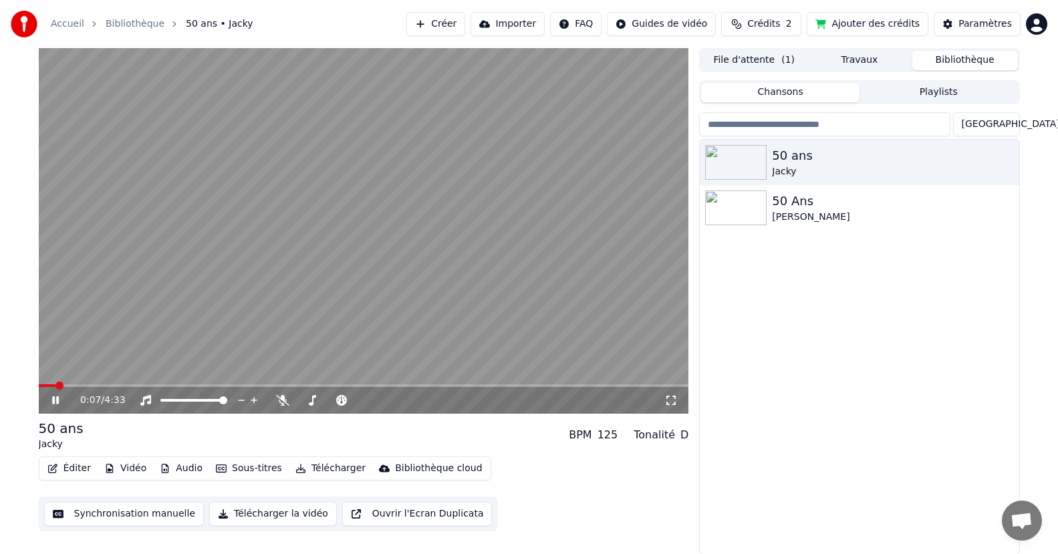
click at [216, 464] on icon "button" at bounding box center [221, 468] width 11 height 9
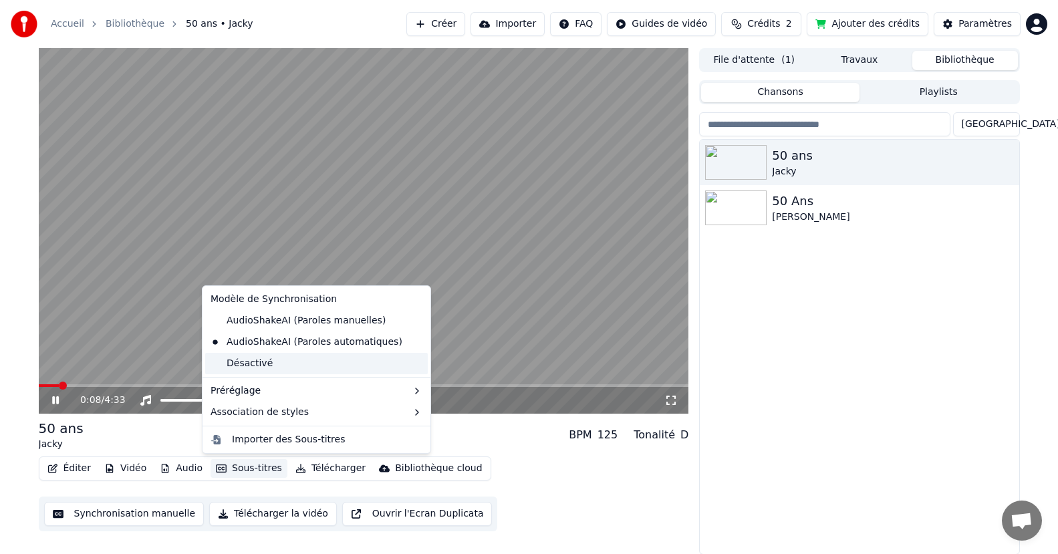
click at [247, 365] on div "Désactivé" at bounding box center [316, 363] width 223 height 21
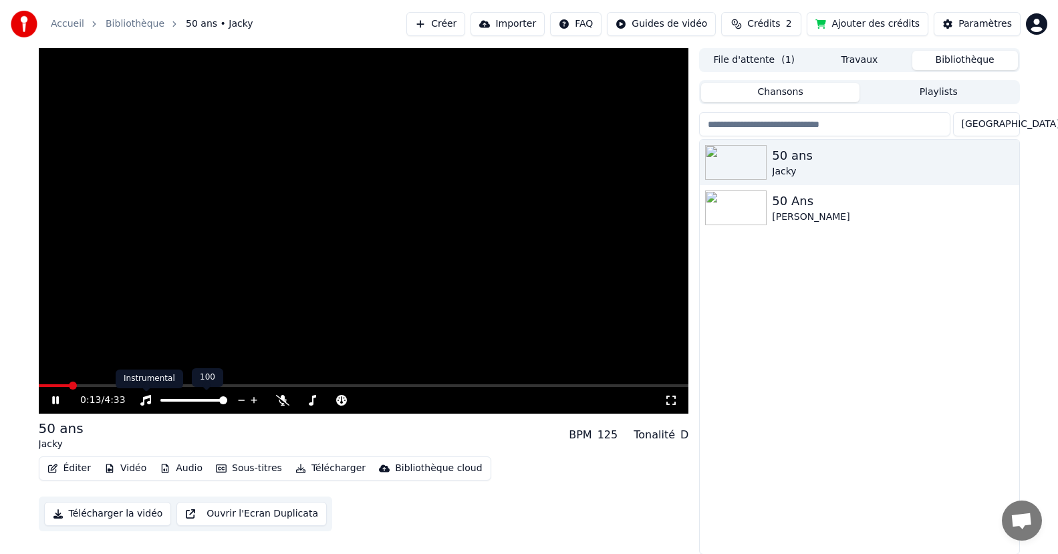
click at [120, 384] on div "Instrumental Instrumental" at bounding box center [149, 379] width 67 height 19
click at [120, 382] on div "Instrumental Instrumental" at bounding box center [149, 379] width 67 height 19
click at [110, 386] on span at bounding box center [364, 385] width 650 height 3
click at [150, 384] on span at bounding box center [364, 385] width 650 height 3
click at [257, 468] on button "Sous-titres" at bounding box center [248, 468] width 77 height 19
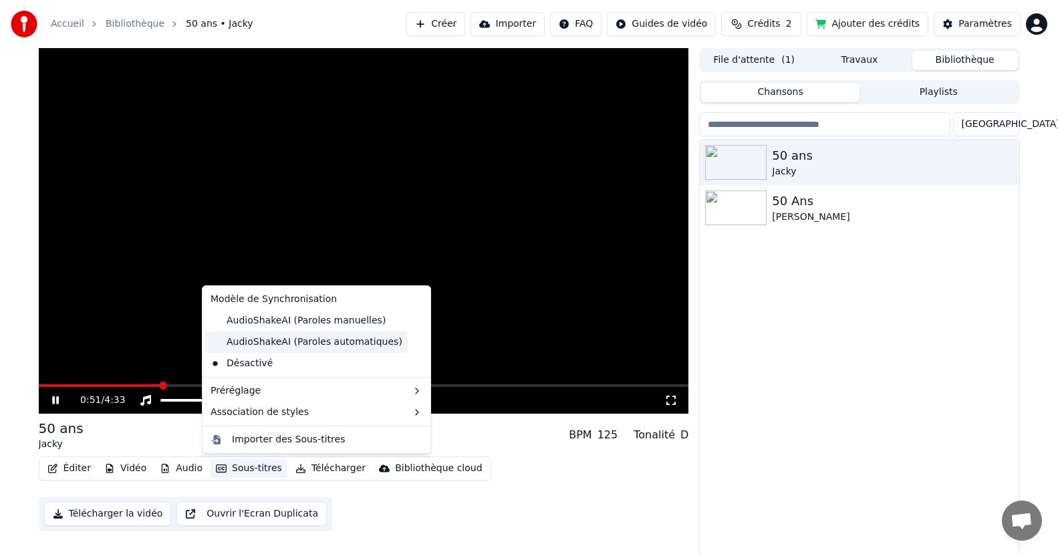
click at [311, 343] on div "AudioShakeAI (Paroles automatiques)" at bounding box center [306, 341] width 202 height 21
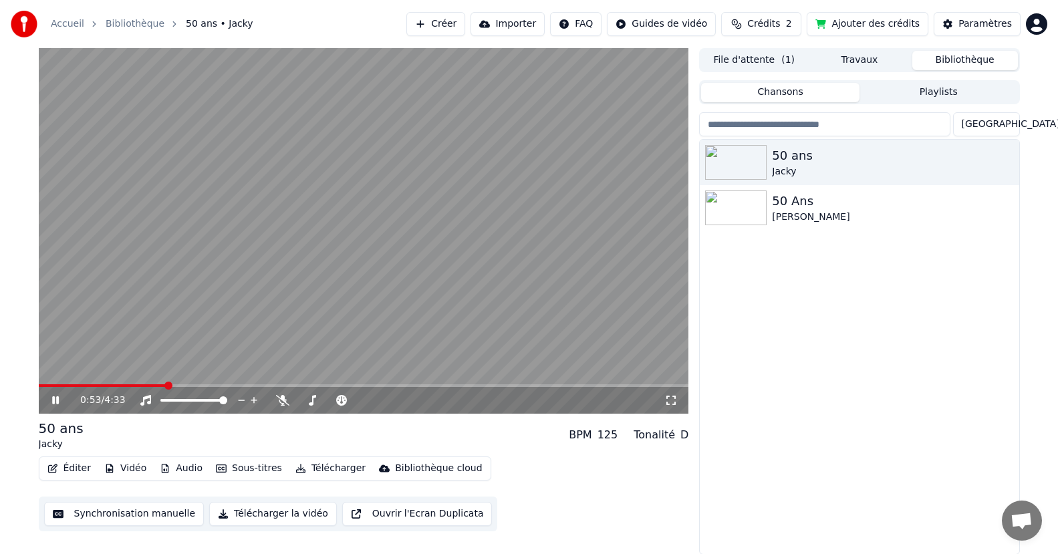
click at [253, 466] on button "Sous-titres" at bounding box center [248, 468] width 77 height 19
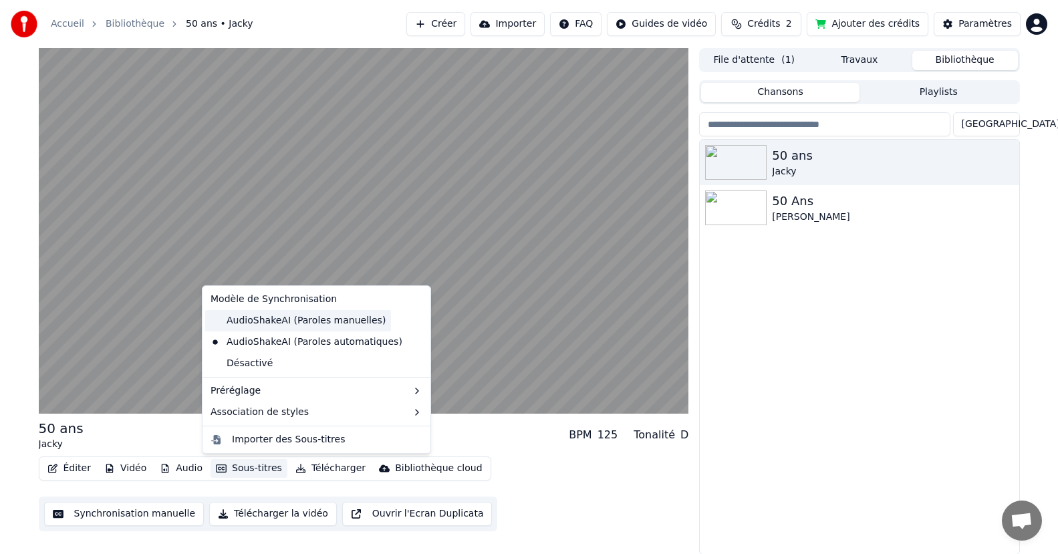
click at [265, 327] on div "AudioShakeAI (Paroles manuelles)" at bounding box center [298, 320] width 186 height 21
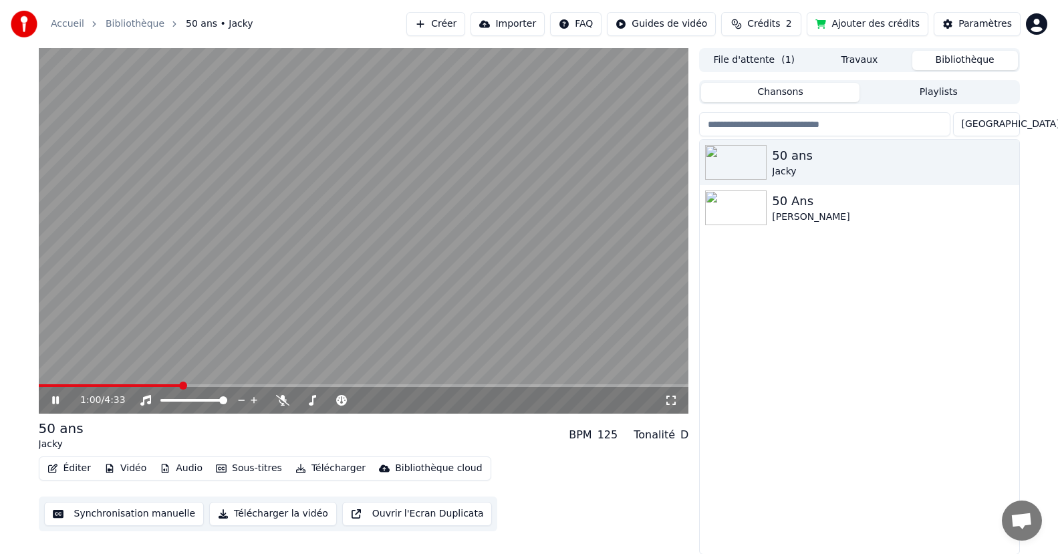
click at [142, 512] on button "Synchronisation manuelle" at bounding box center [124, 514] width 160 height 24
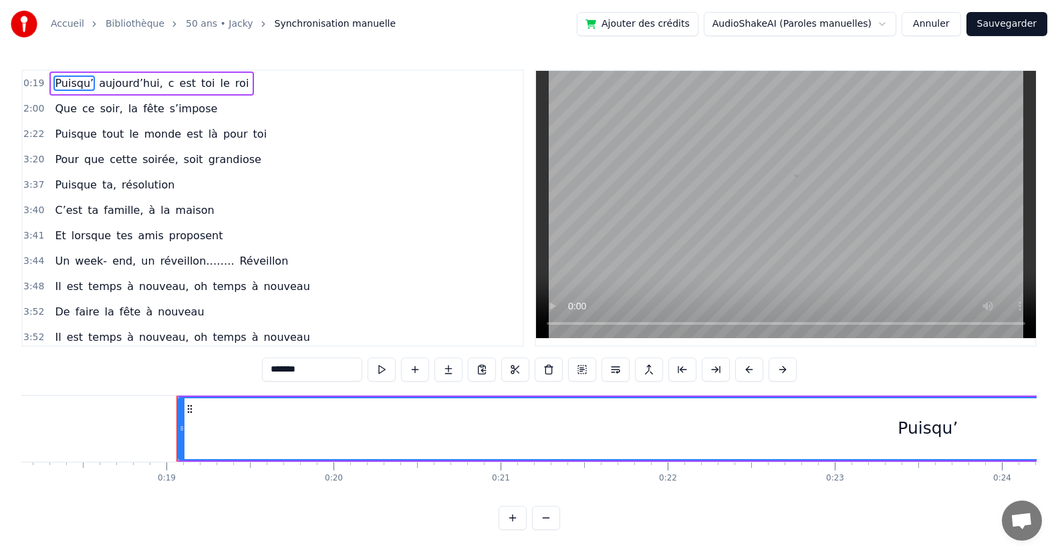
scroll to position [0, 3116]
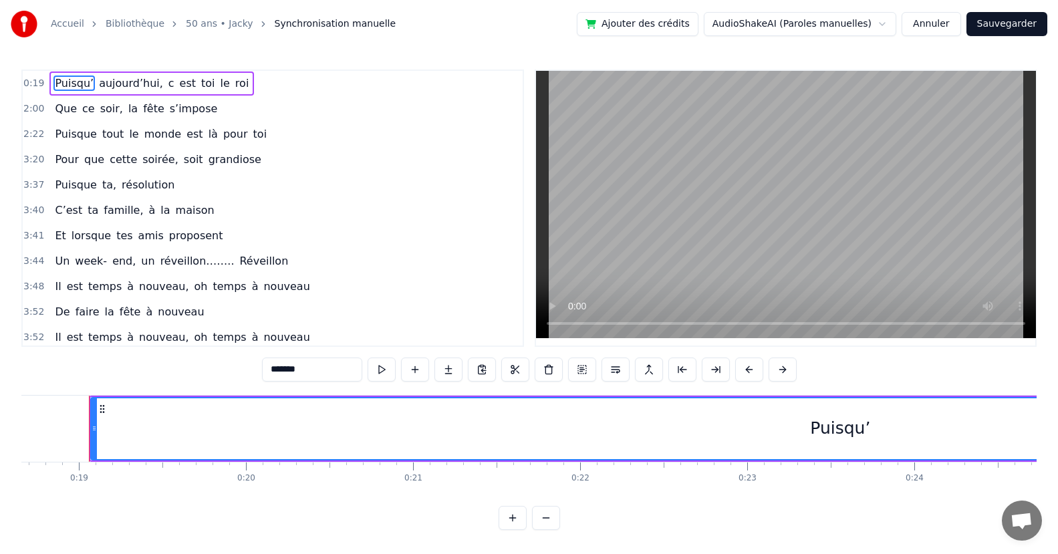
click at [859, 432] on div "Puisqu’" at bounding box center [840, 428] width 60 height 25
click at [386, 367] on button at bounding box center [381, 369] width 28 height 24
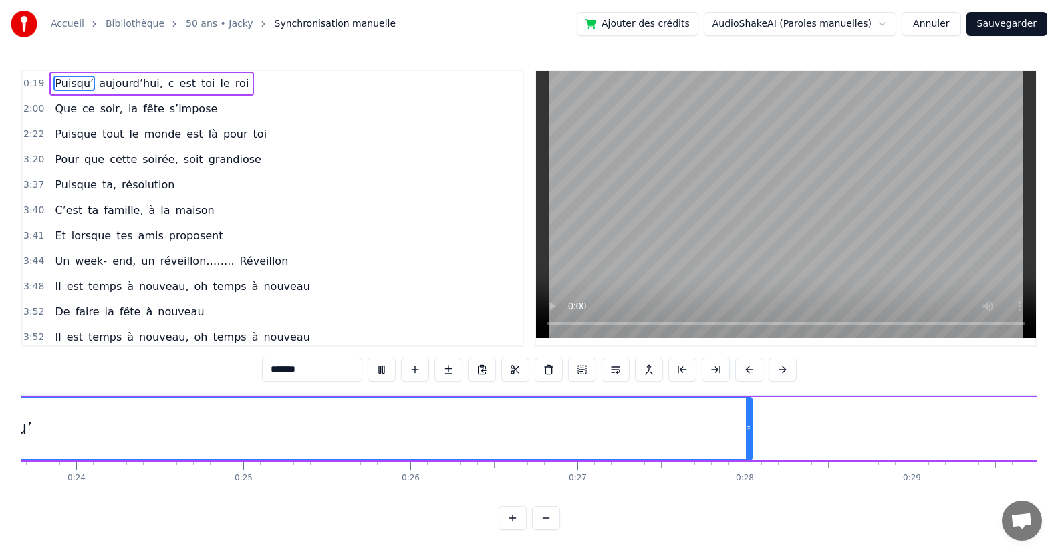
scroll to position [0, 4014]
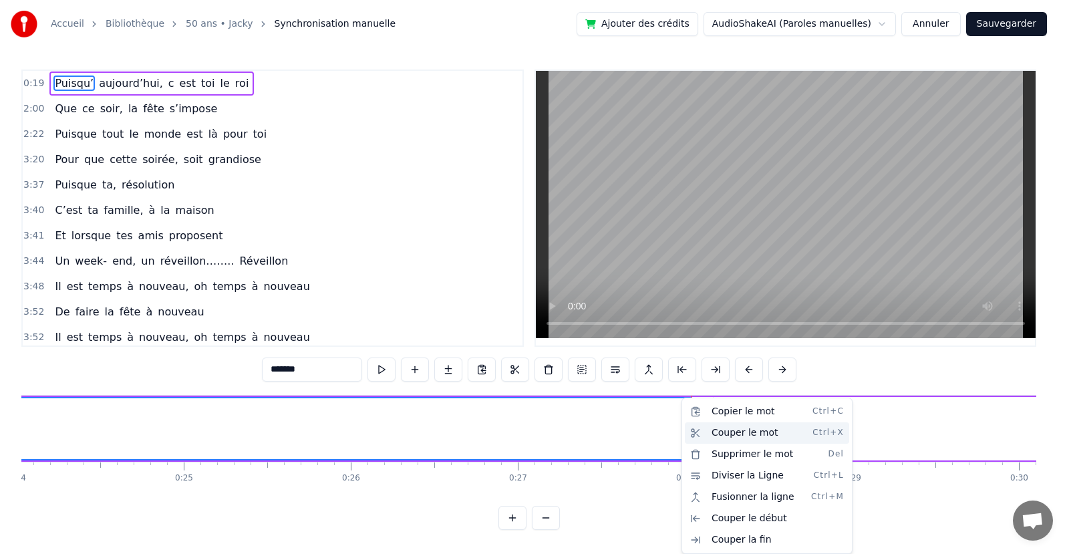
click at [708, 431] on div "Couper le mot Ctrl+X" at bounding box center [767, 432] width 164 height 21
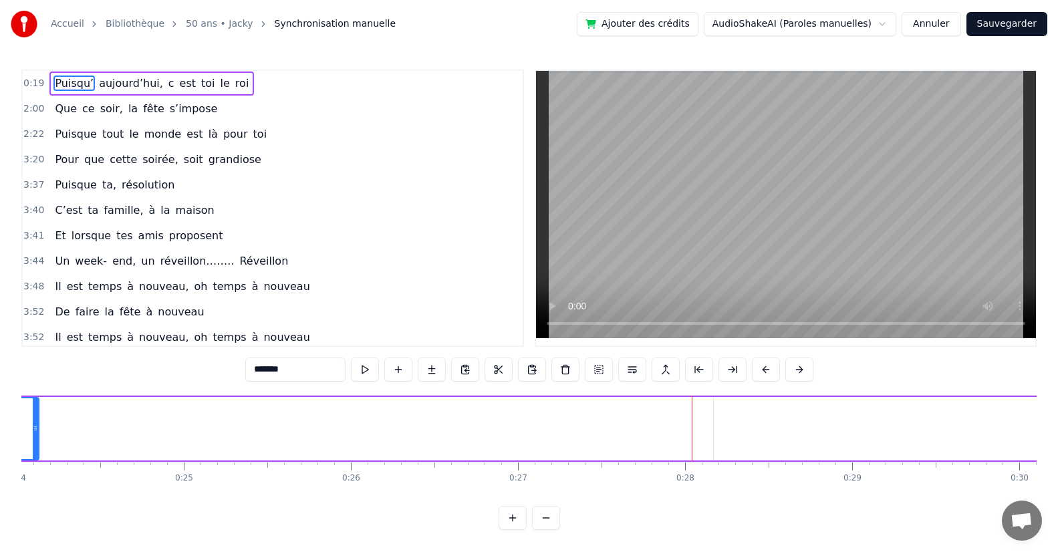
drag, startPoint x: 688, startPoint y: 435, endPoint x: 50, endPoint y: 424, distance: 637.5
click at [35, 421] on div at bounding box center [35, 428] width 5 height 61
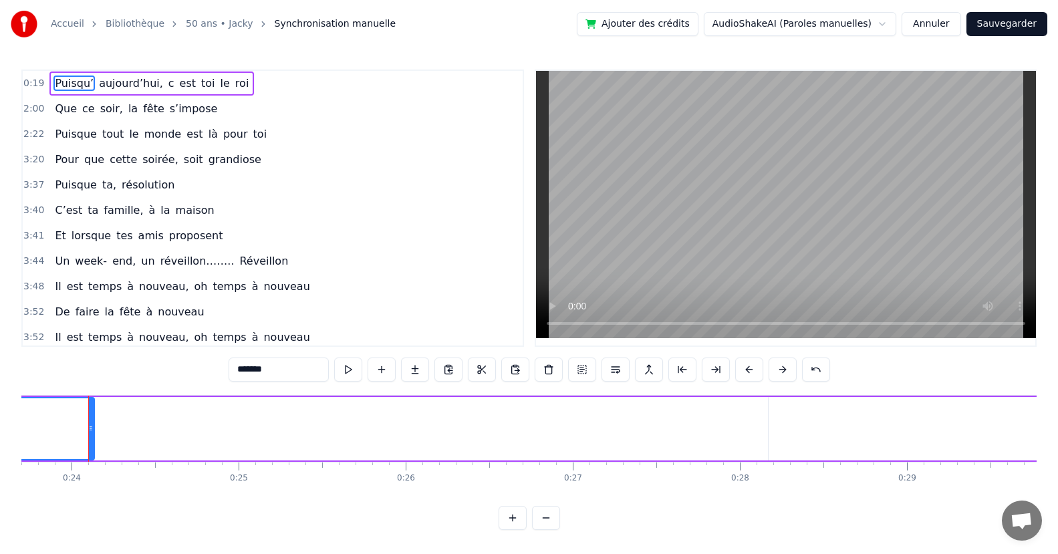
scroll to position [0, 3071]
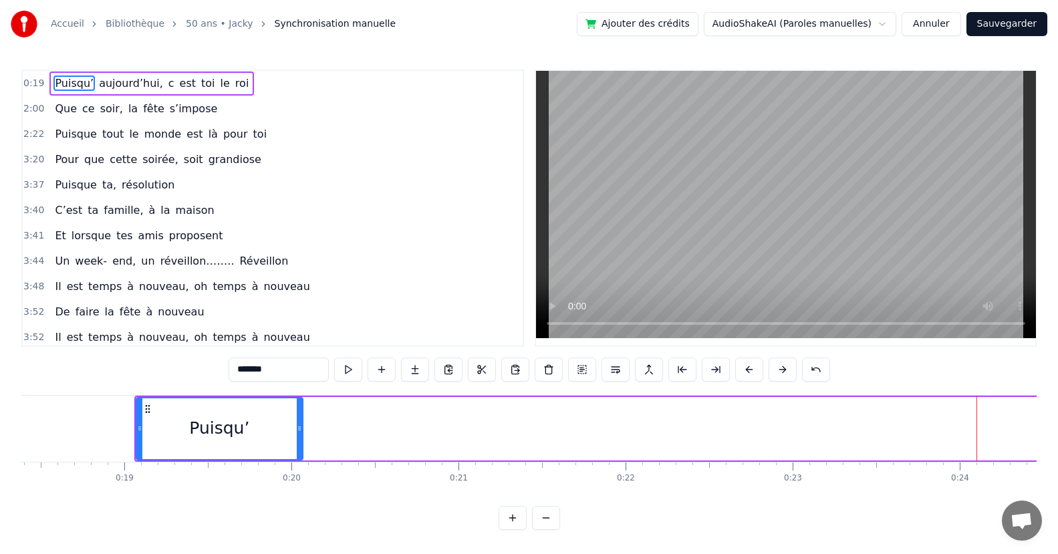
drag, startPoint x: 980, startPoint y: 430, endPoint x: 300, endPoint y: 447, distance: 679.7
click at [300, 447] on div at bounding box center [299, 428] width 5 height 61
drag, startPoint x: 137, startPoint y: 435, endPoint x: 126, endPoint y: 443, distance: 13.9
click at [126, 443] on div at bounding box center [128, 428] width 5 height 61
click at [121, 86] on span "aujourd’hui," at bounding box center [131, 83] width 67 height 15
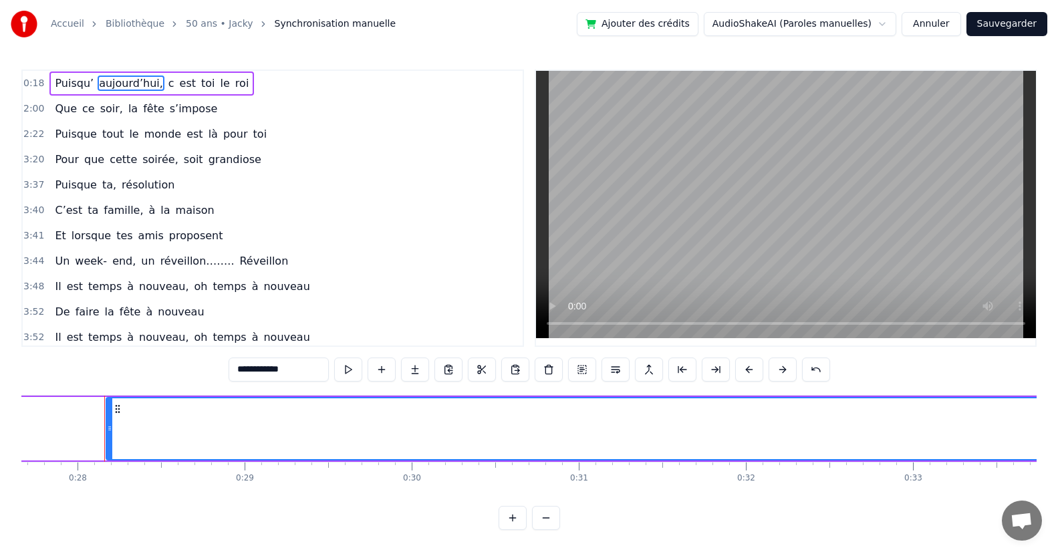
scroll to position [0, 4636]
click at [686, 372] on button at bounding box center [682, 369] width 28 height 24
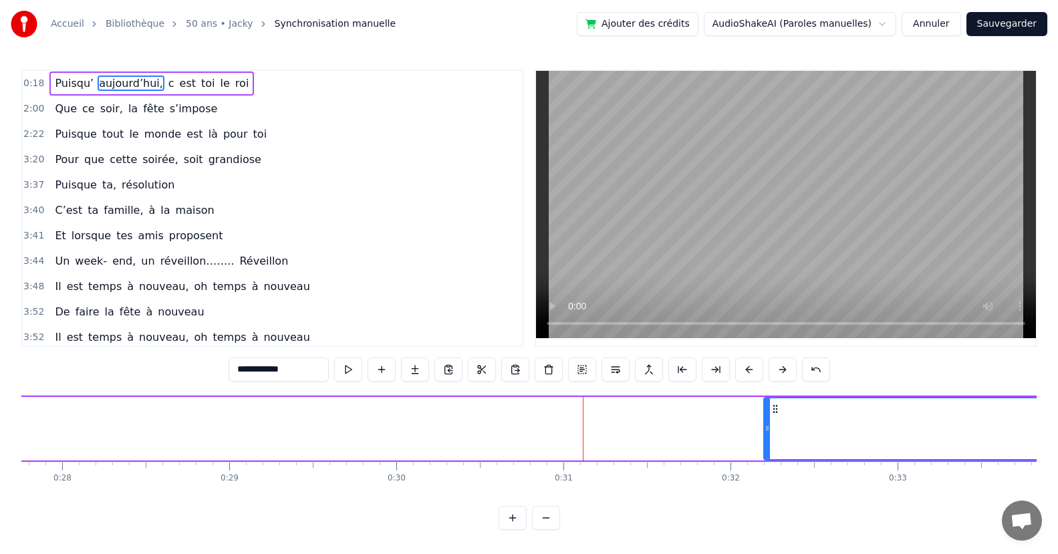
drag, startPoint x: 92, startPoint y: 428, endPoint x: 765, endPoint y: 422, distance: 672.9
click at [765, 422] on div at bounding box center [766, 428] width 5 height 61
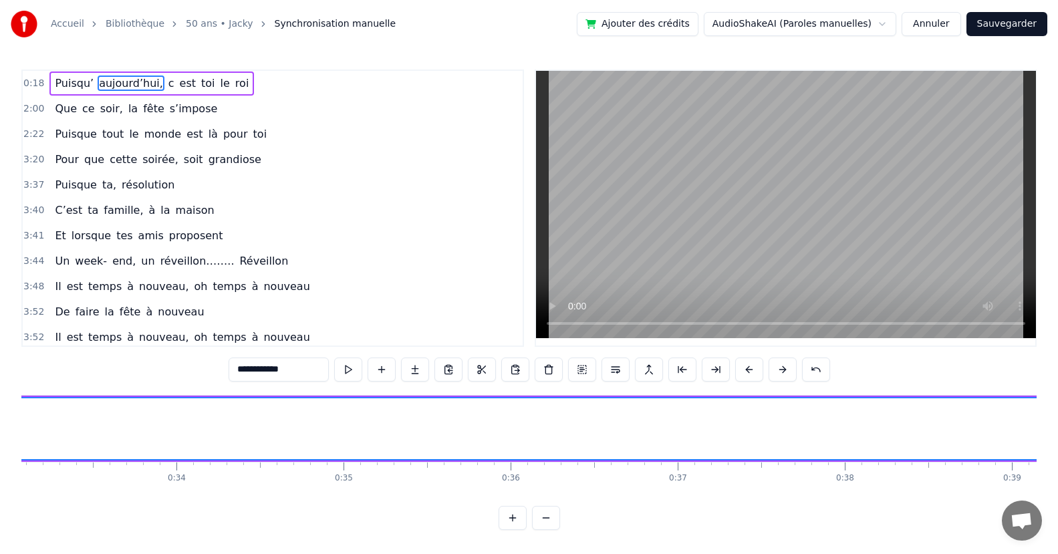
drag, startPoint x: 301, startPoint y: 508, endPoint x: 305, endPoint y: 494, distance: 14.4
click at [301, 506] on div "0:18 Puisqu’ [DATE], c est toi le roi 2:00 Que ce soir, la fête s’impose 2:22 P…" at bounding box center [528, 299] width 1015 height 460
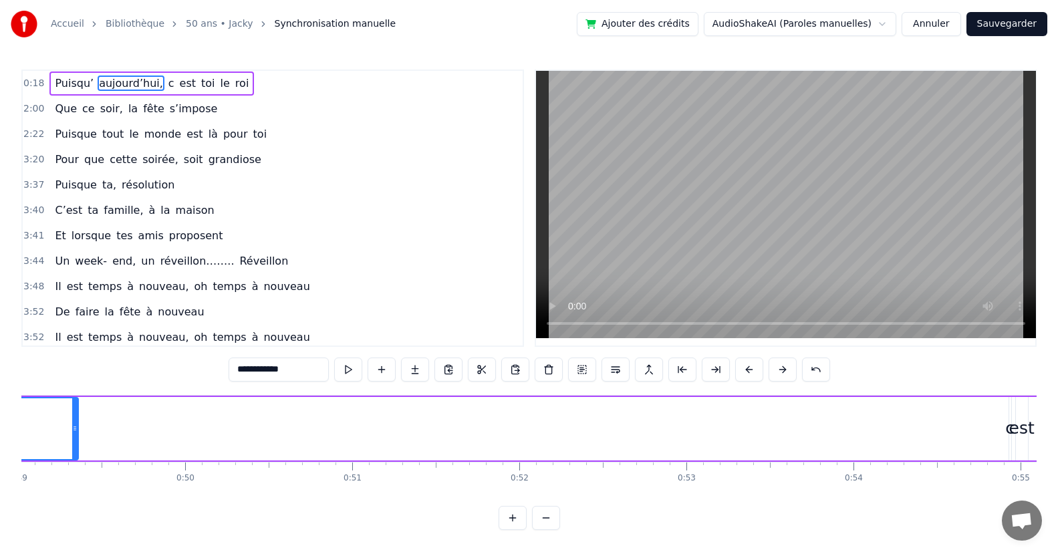
drag, startPoint x: 804, startPoint y: 443, endPoint x: 72, endPoint y: 426, distance: 732.5
click at [72, 426] on div at bounding box center [74, 428] width 5 height 61
drag, startPoint x: 982, startPoint y: 444, endPoint x: 45, endPoint y: 428, distance: 936.9
click at [45, 428] on div at bounding box center [43, 428] width 5 height 61
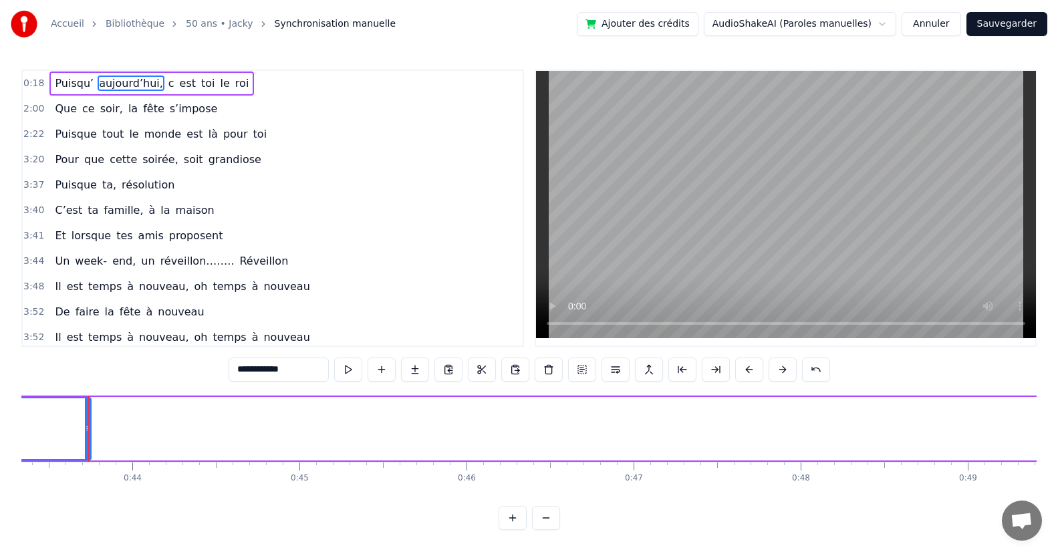
scroll to position [0, 6351]
drag, startPoint x: 976, startPoint y: 427, endPoint x: 114, endPoint y: 418, distance: 861.3
click at [5, 394] on div "Accueil Bibliothèque 50 ans • Jacky Synchronisation manuelle Ajouter des crédit…" at bounding box center [529, 265] width 1058 height 530
drag, startPoint x: 894, startPoint y: 434, endPoint x: 126, endPoint y: 432, distance: 768.4
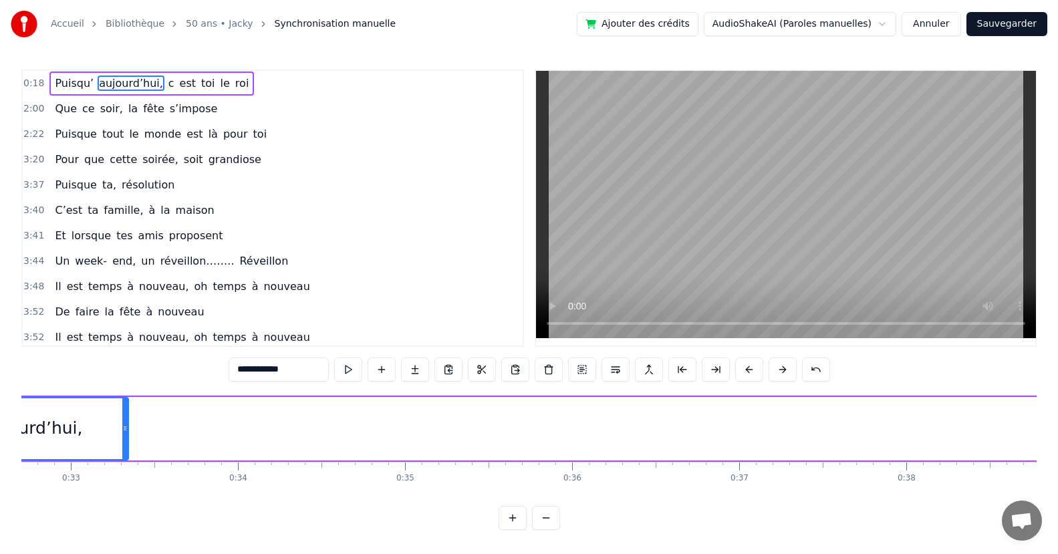
click at [126, 432] on div at bounding box center [124, 428] width 5 height 61
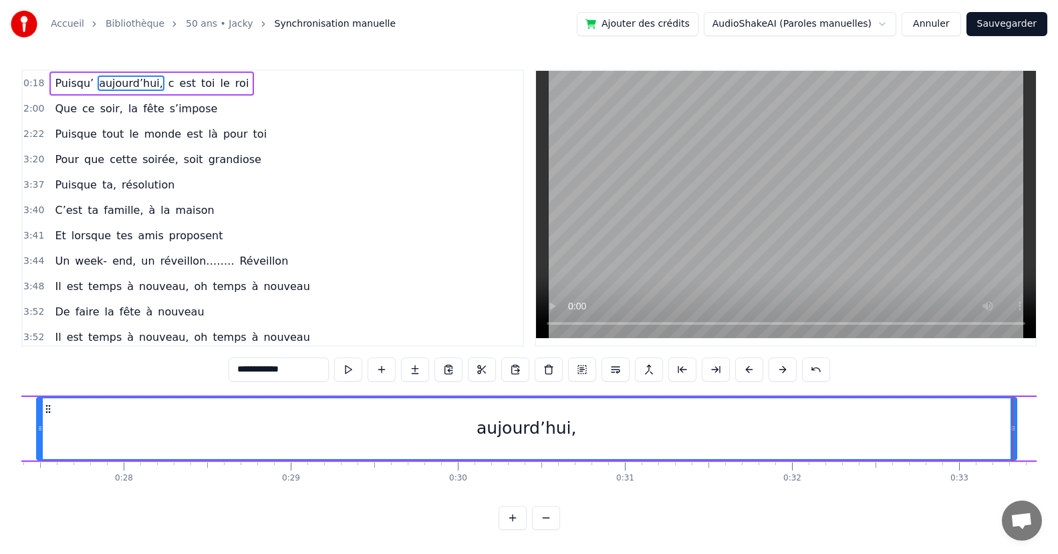
drag, startPoint x: 825, startPoint y: 440, endPoint x: 442, endPoint y: 461, distance: 383.5
click at [40, 487] on div "Puisqu’ [DATE], c est toi le roi Que ce soir, la fête s’impose Puisque tout le …" at bounding box center [528, 445] width 1015 height 100
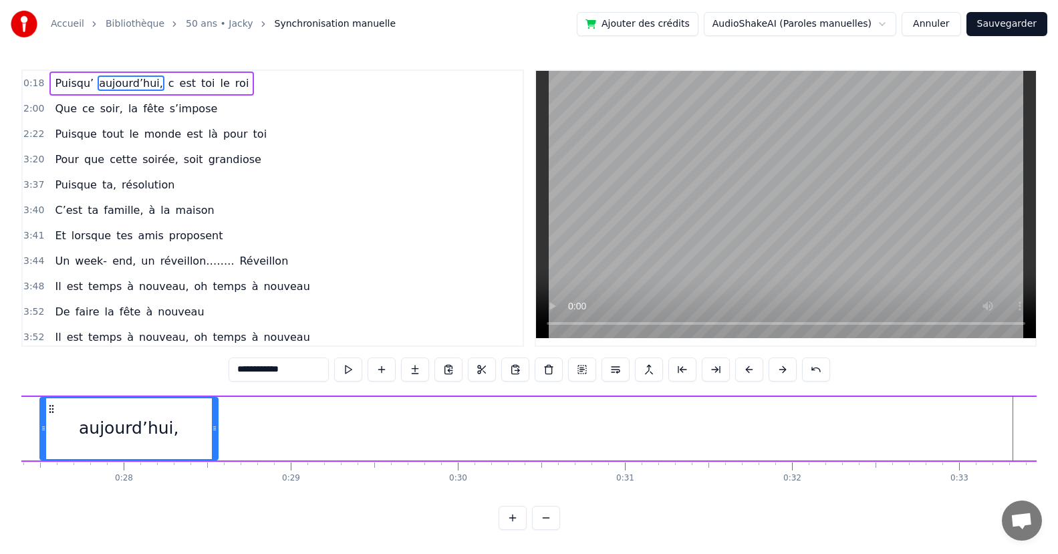
drag, startPoint x: 1015, startPoint y: 439, endPoint x: 216, endPoint y: 466, distance: 798.9
click at [216, 466] on div "Puisqu’ [DATE], c est toi le roi Que ce soir, la fête s’impose Puisque tout le …" at bounding box center [528, 445] width 1015 height 100
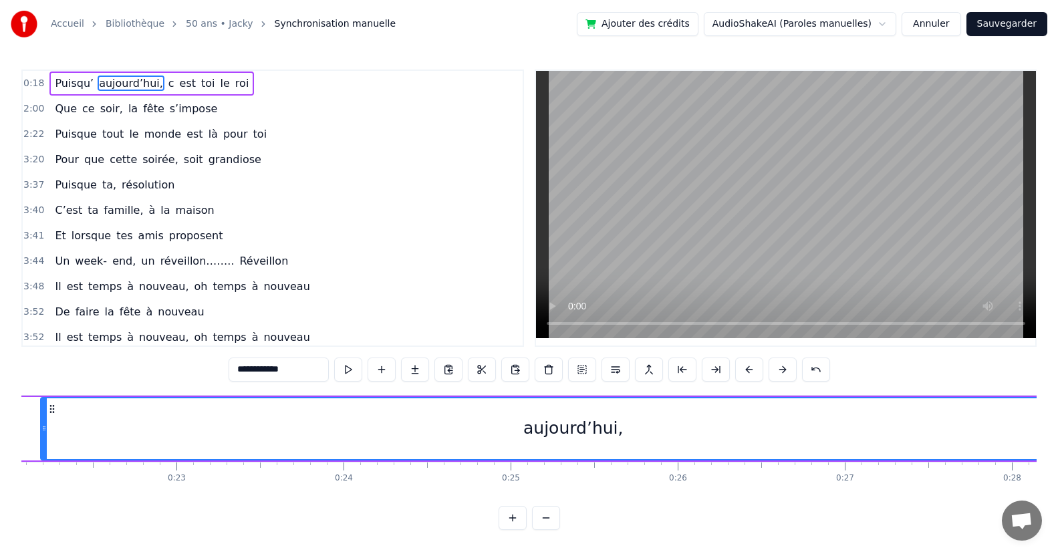
drag, startPoint x: 928, startPoint y: 442, endPoint x: 43, endPoint y: 469, distance: 885.1
click at [43, 469] on div "Puisqu’ [DATE], c est toi le roi Que ce soir, la fête s’impose Puisque tout le …" at bounding box center [528, 445] width 1015 height 100
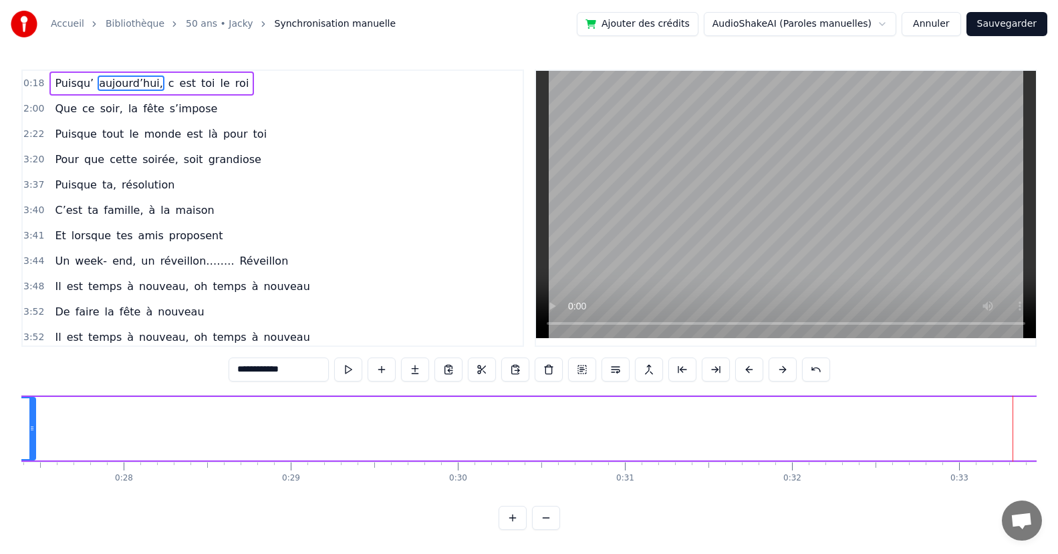
drag, startPoint x: 212, startPoint y: 443, endPoint x: 17, endPoint y: 458, distance: 195.7
click at [17, 458] on div "Accueil Bibliothèque 50 ans • Jacky Synchronisation manuelle Ajouter des crédit…" at bounding box center [529, 265] width 1058 height 530
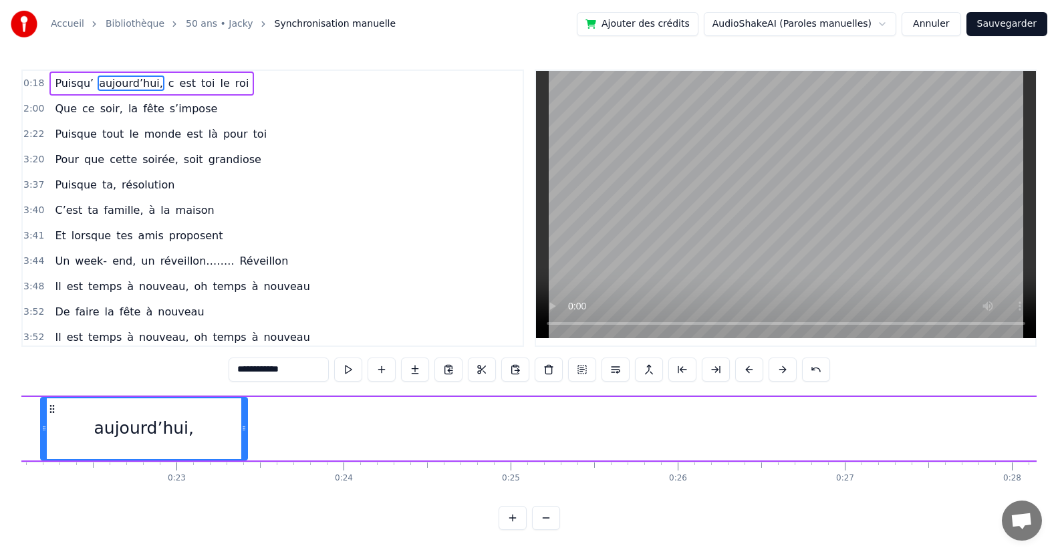
drag, startPoint x: 905, startPoint y: 440, endPoint x: 198, endPoint y: 466, distance: 706.7
click at [241, 457] on div at bounding box center [243, 428] width 5 height 61
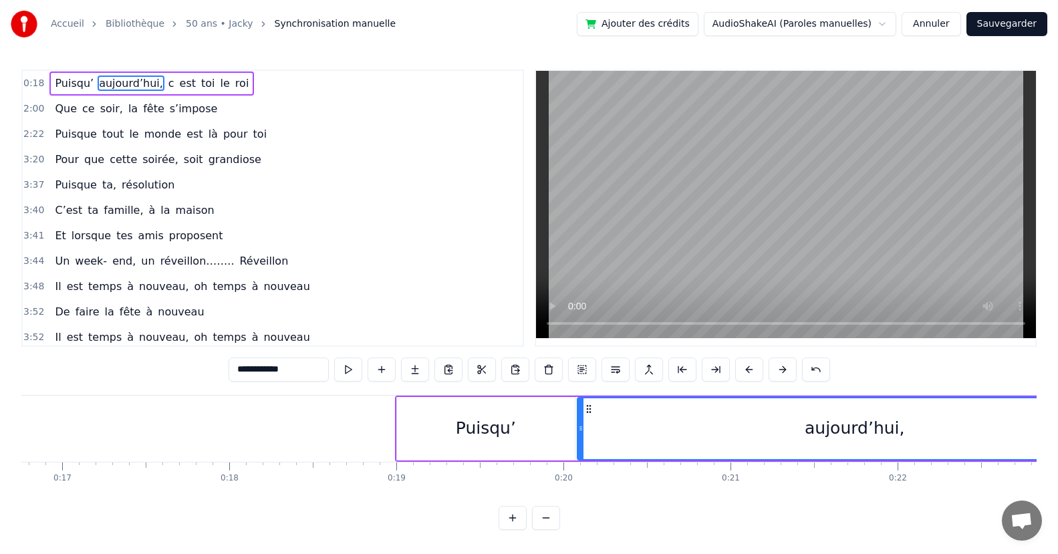
drag, startPoint x: 932, startPoint y: 429, endPoint x: 757, endPoint y: 435, distance: 175.2
click at [581, 452] on div at bounding box center [580, 428] width 5 height 61
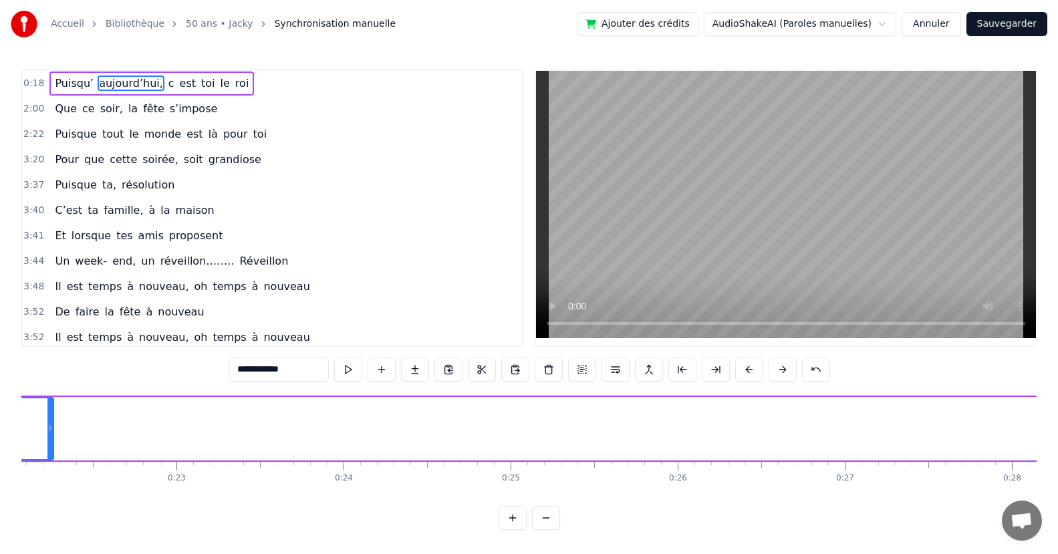
drag, startPoint x: 239, startPoint y: 441, endPoint x: 61, endPoint y: 473, distance: 181.3
click at [47, 454] on div at bounding box center [49, 428] width 5 height 61
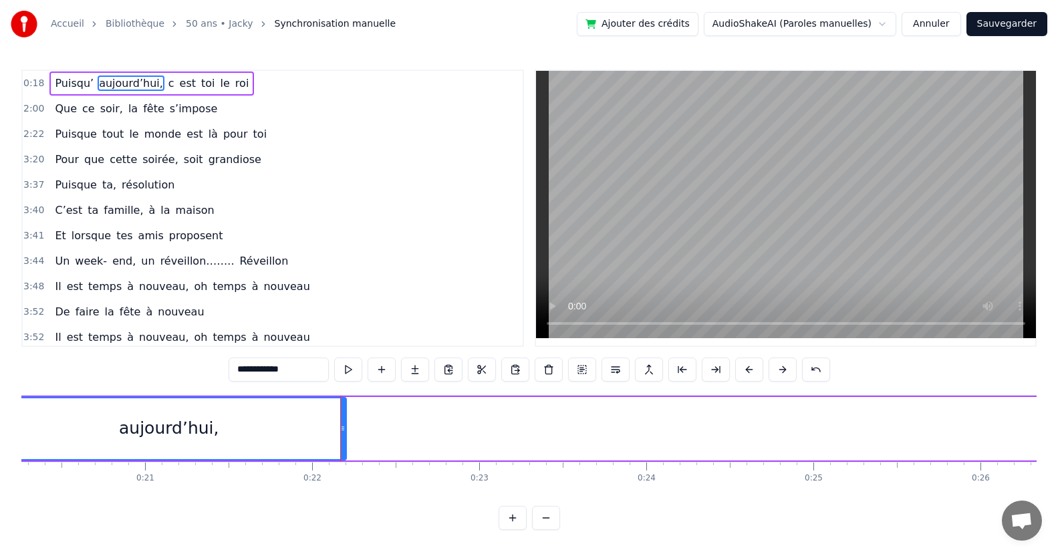
scroll to position [0, 2748]
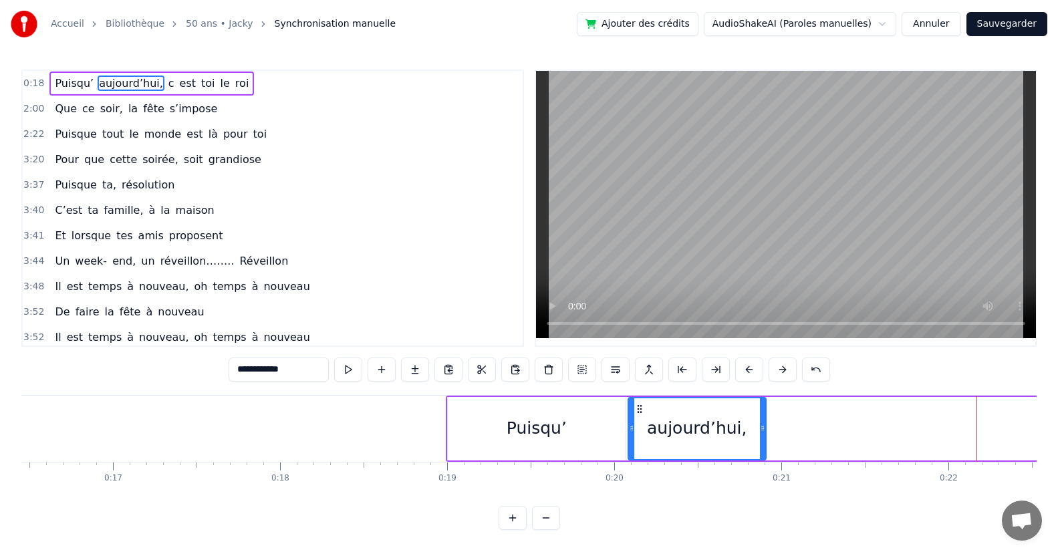
drag, startPoint x: 978, startPoint y: 440, endPoint x: 743, endPoint y: 455, distance: 235.0
click at [761, 440] on div at bounding box center [762, 428] width 5 height 61
click at [623, 448] on div "Puisqu’" at bounding box center [537, 428] width 178 height 63
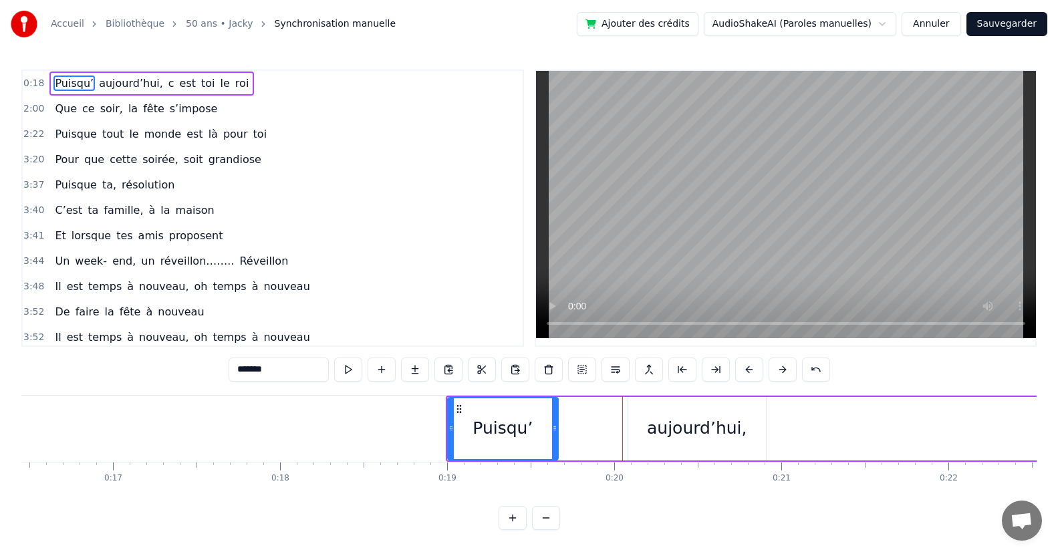
drag, startPoint x: 623, startPoint y: 446, endPoint x: 556, endPoint y: 443, distance: 67.5
click at [556, 443] on div at bounding box center [554, 428] width 5 height 61
click at [632, 442] on div "aujourd’hui," at bounding box center [697, 428] width 138 height 63
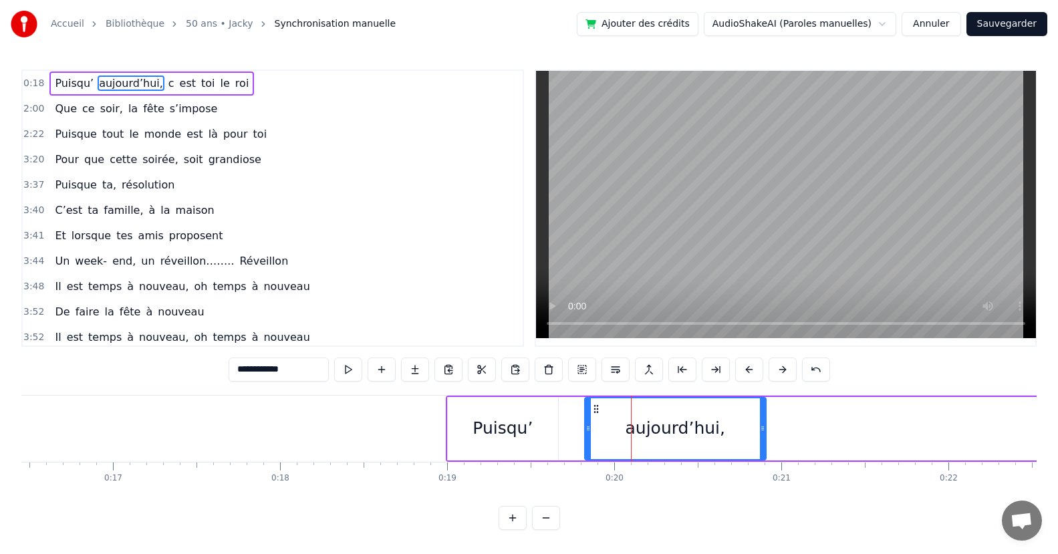
drag, startPoint x: 630, startPoint y: 445, endPoint x: 665, endPoint y: 446, distance: 34.8
click at [587, 452] on div at bounding box center [587, 428] width 5 height 61
drag, startPoint x: 764, startPoint y: 449, endPoint x: 776, endPoint y: 449, distance: 12.0
click at [776, 449] on div at bounding box center [774, 428] width 5 height 61
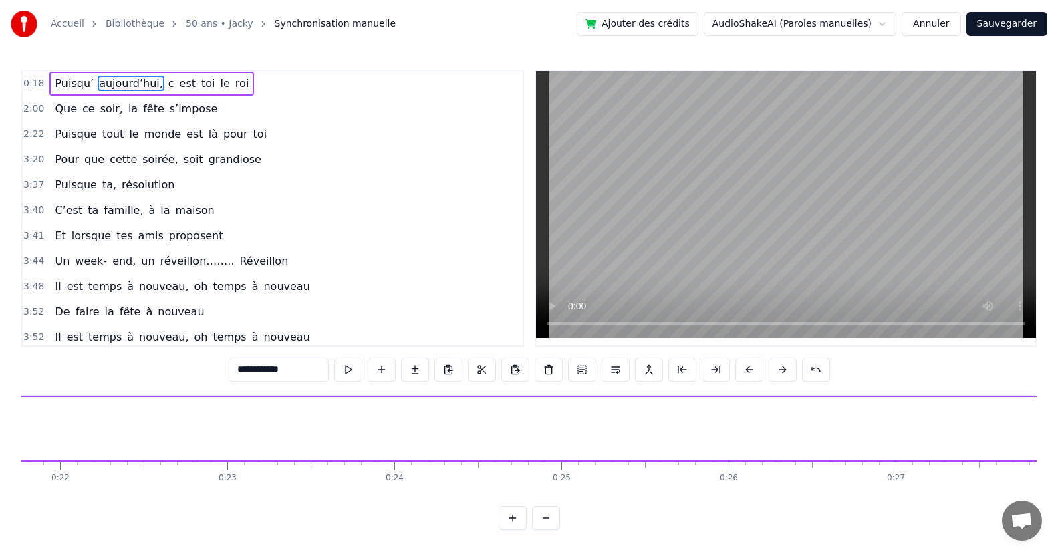
click at [178, 84] on span "est" at bounding box center [187, 83] width 19 height 15
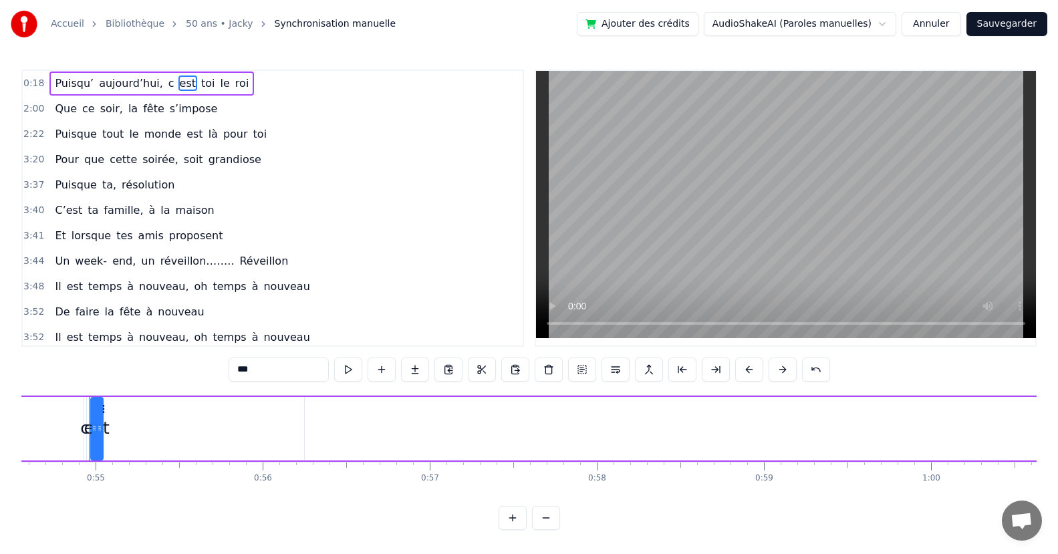
click at [167, 87] on span "c" at bounding box center [171, 83] width 9 height 15
type input "*"
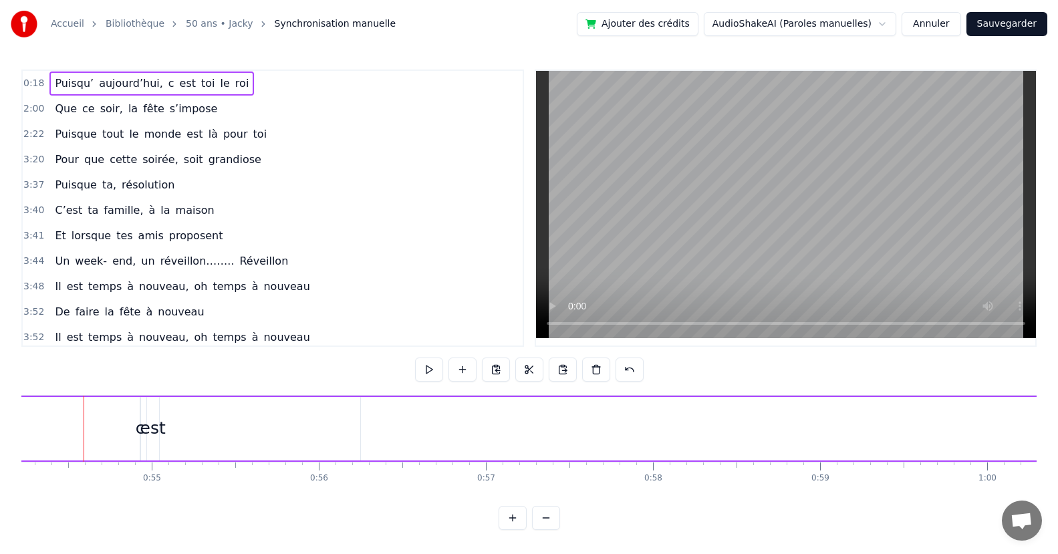
scroll to position [0, 9052]
click at [146, 440] on div "c" at bounding box center [144, 428] width 9 height 25
drag, startPoint x: 149, startPoint y: 438, endPoint x: 176, endPoint y: 435, distance: 27.6
click at [145, 434] on div "c" at bounding box center [144, 428] width 9 height 25
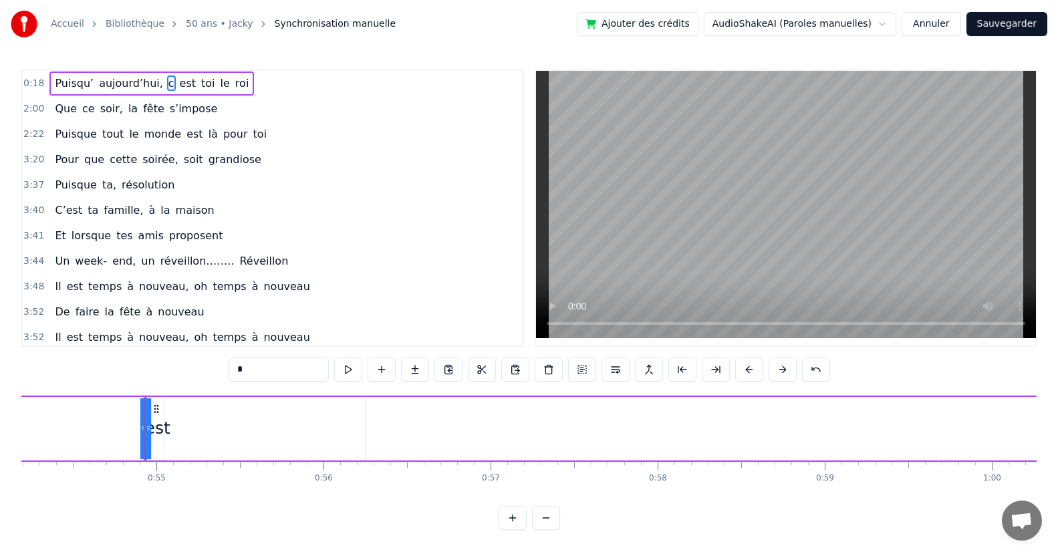
drag, startPoint x: 145, startPoint y: 434, endPoint x: 132, endPoint y: 435, distance: 13.4
click at [144, 428] on div "c" at bounding box center [144, 428] width 9 height 25
drag, startPoint x: 144, startPoint y: 428, endPoint x: 183, endPoint y: 434, distance: 39.8
click at [196, 430] on icon at bounding box center [193, 428] width 5 height 11
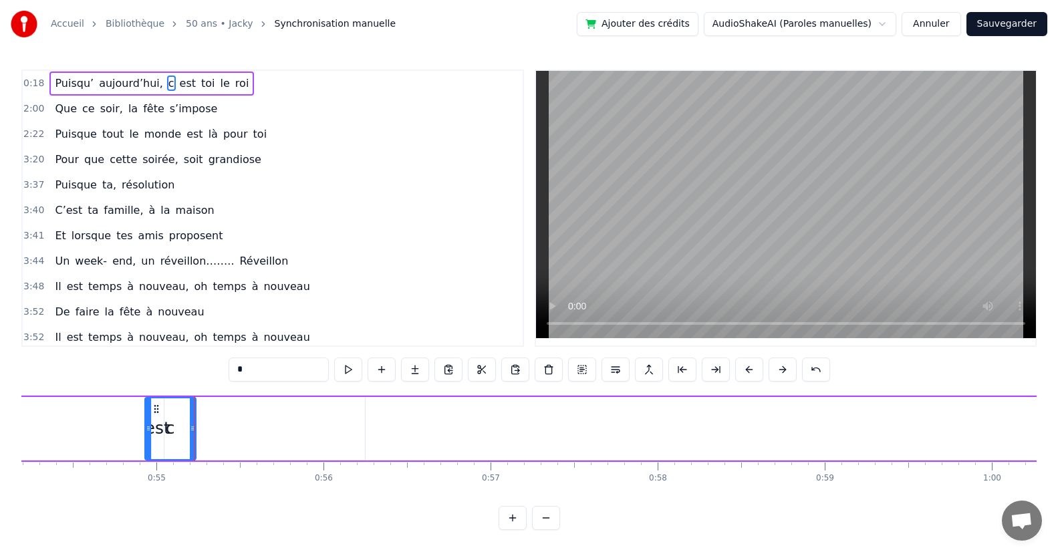
drag, startPoint x: 172, startPoint y: 446, endPoint x: 144, endPoint y: 439, distance: 28.4
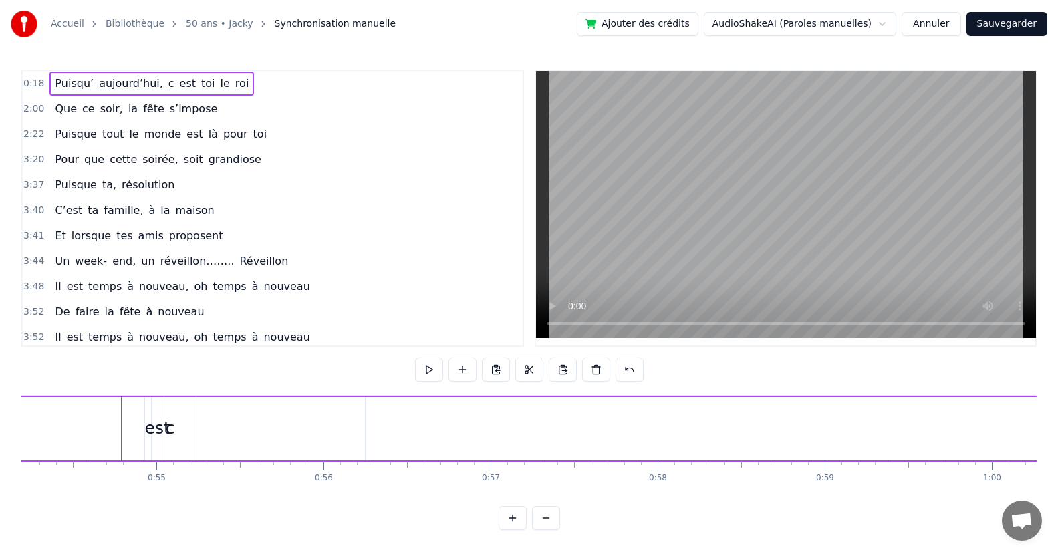
click at [144, 444] on div "c" at bounding box center [170, 428] width 52 height 63
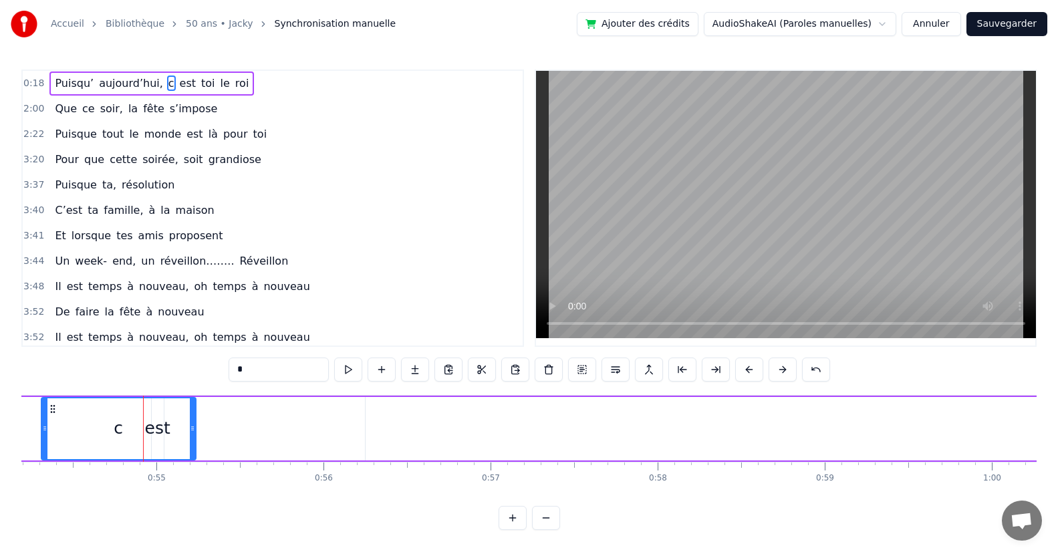
drag, startPoint x: 146, startPoint y: 443, endPoint x: 102, endPoint y: 442, distance: 44.1
click at [42, 450] on div at bounding box center [44, 428] width 5 height 61
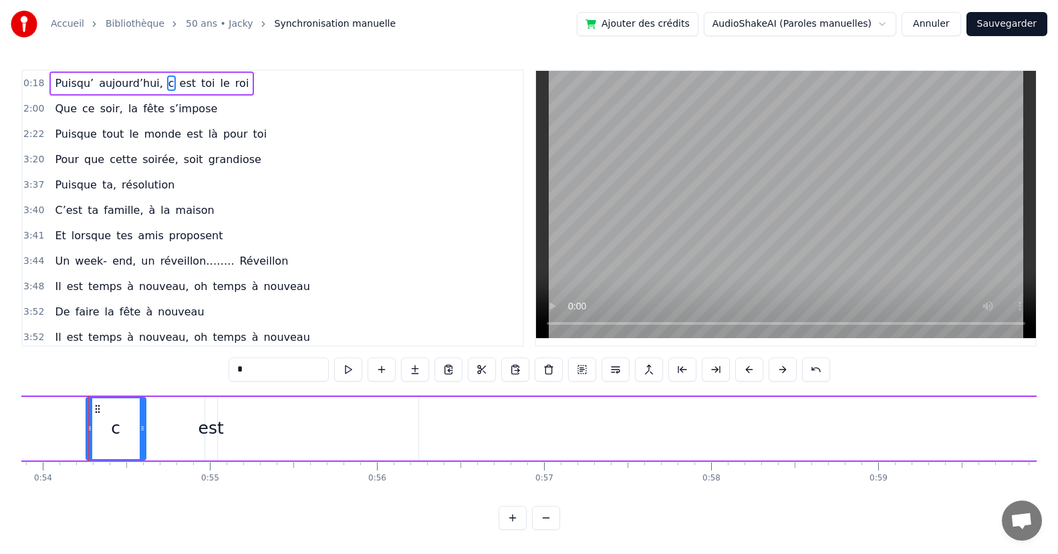
drag, startPoint x: 244, startPoint y: 445, endPoint x: 140, endPoint y: 445, distance: 103.6
click at [140, 445] on div at bounding box center [142, 428] width 5 height 61
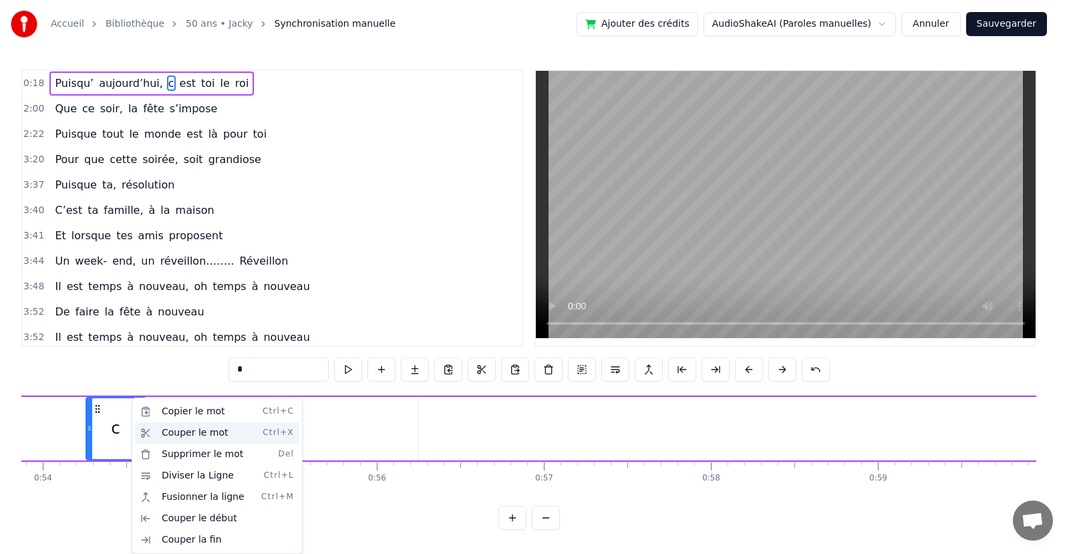
click at [177, 430] on div "Couper le mot Ctrl+X" at bounding box center [217, 432] width 164 height 21
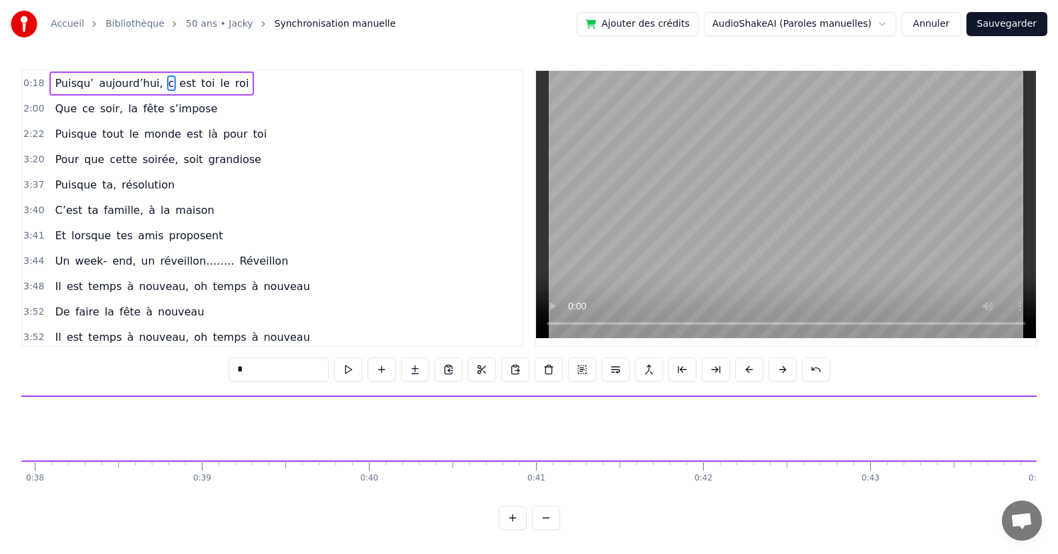
scroll to position [0, 5446]
click at [132, 507] on div "0:18 Puisqu’ [DATE], c est toi le roi 2:00 Que ce soir, la fête s’impose 2:22 P…" at bounding box center [528, 299] width 1015 height 460
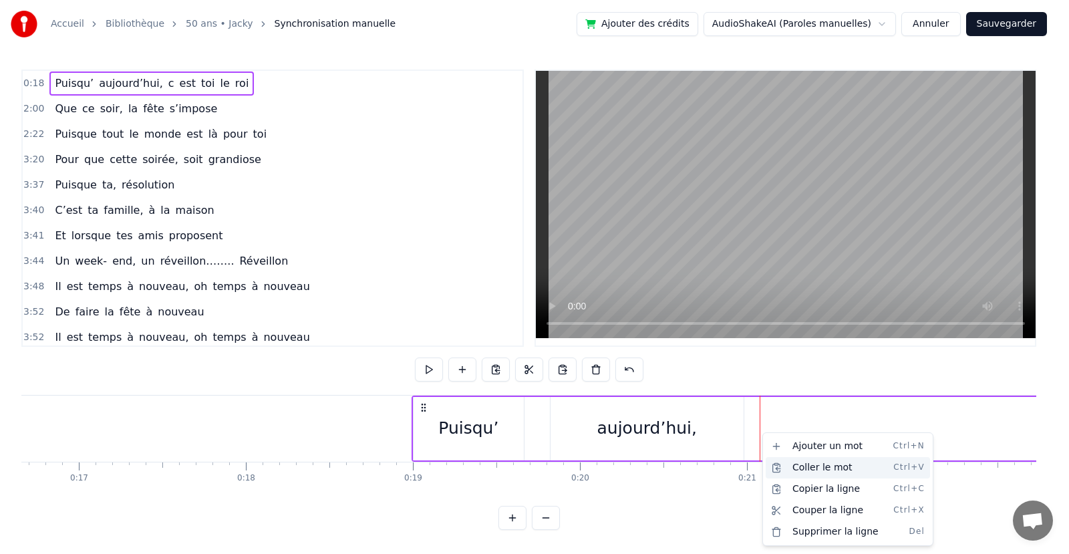
click at [790, 466] on div "Coller le mot Ctrl+V" at bounding box center [848, 467] width 164 height 21
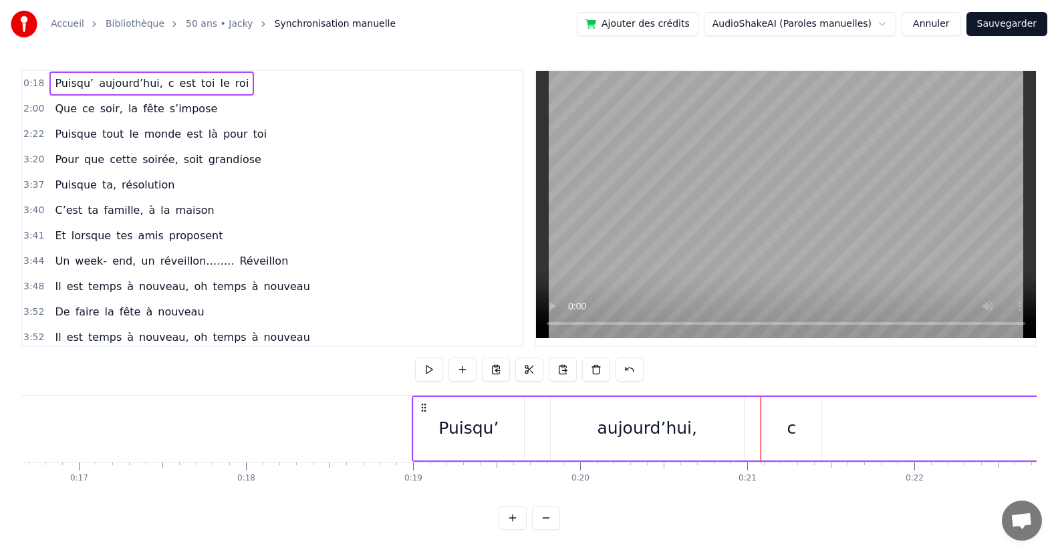
click at [178, 88] on span "est" at bounding box center [187, 83] width 19 height 15
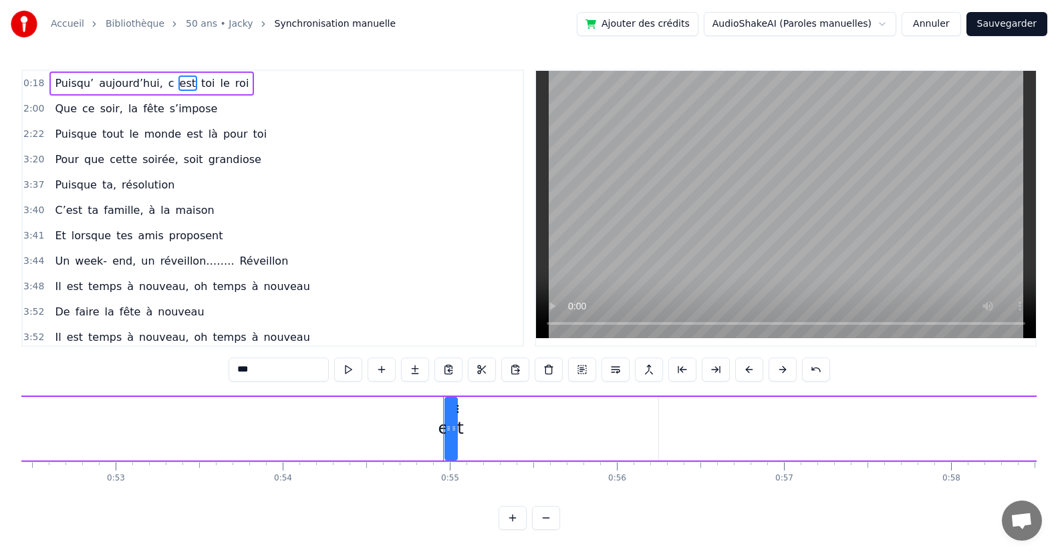
scroll to position [0, 9113]
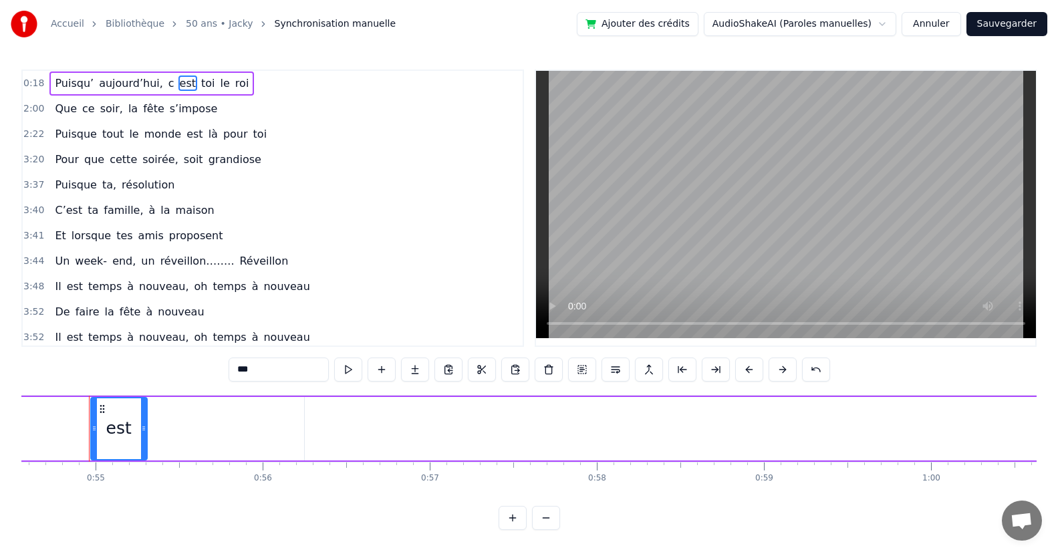
drag, startPoint x: 98, startPoint y: 432, endPoint x: 142, endPoint y: 433, distance: 44.1
click at [142, 433] on icon at bounding box center [143, 428] width 5 height 11
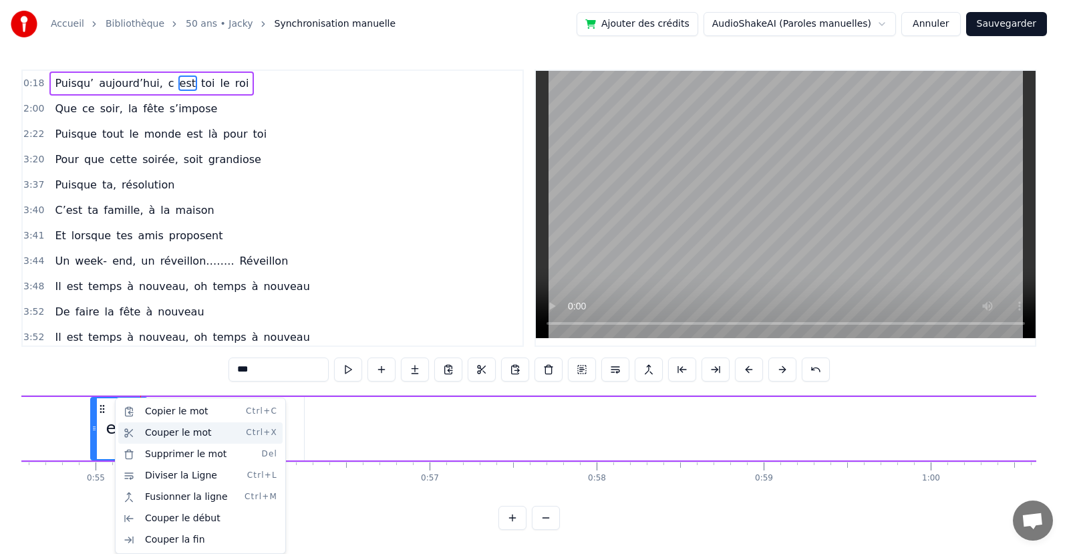
click at [148, 433] on div "Couper le mot Ctrl+X" at bounding box center [200, 432] width 164 height 21
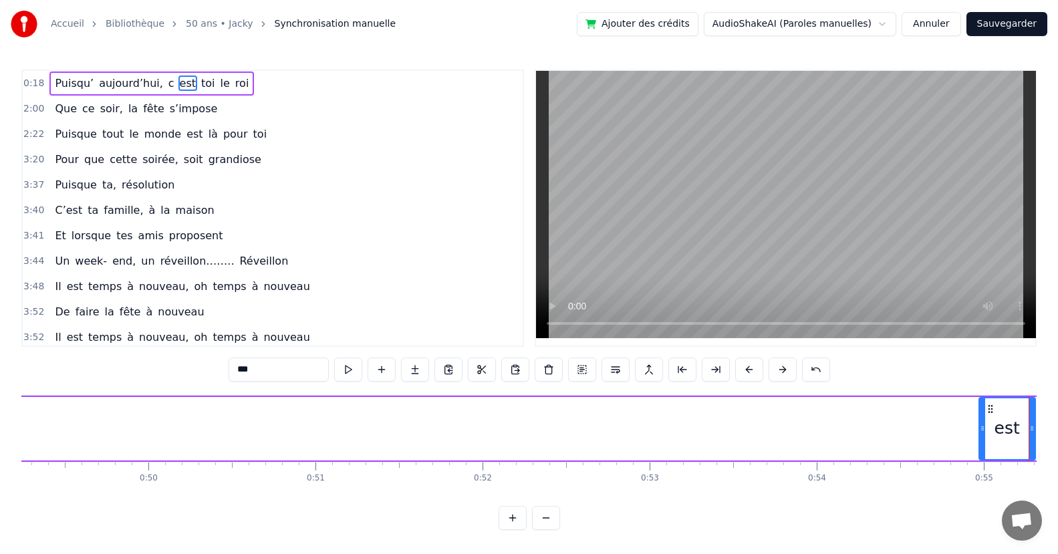
scroll to position [0, 7337]
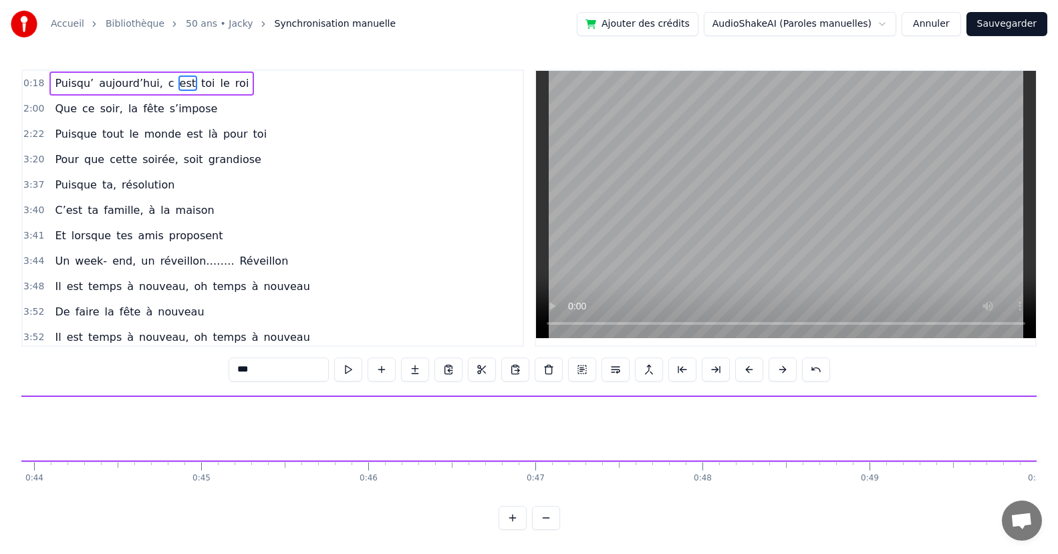
click at [97, 508] on div "0:18 Puisqu’ [DATE], c est toi le roi 2:00 Que ce soir, la fête s’impose 2:22 P…" at bounding box center [528, 299] width 1015 height 460
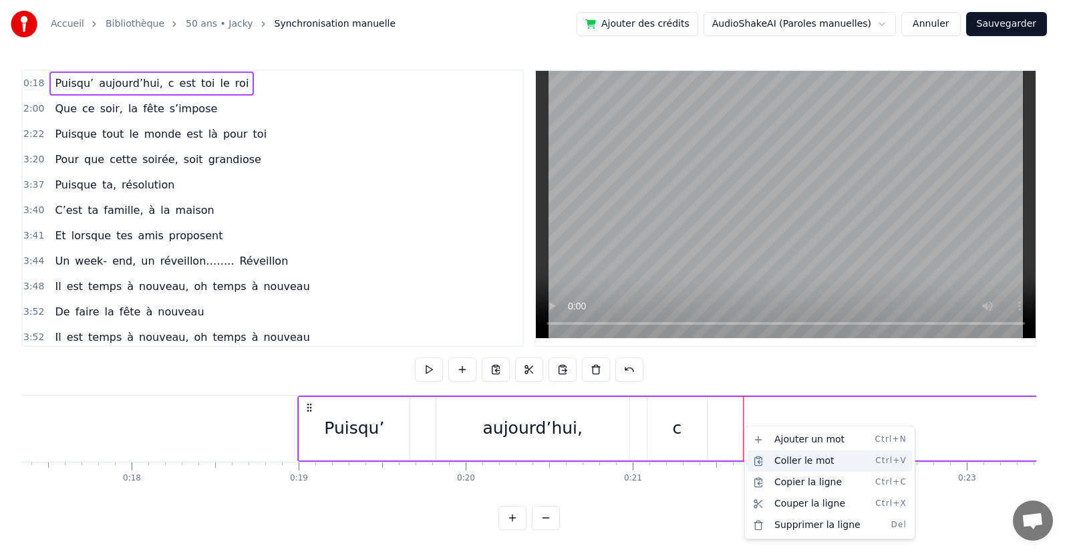
click at [776, 458] on div "Coller le mot Ctrl+V" at bounding box center [830, 460] width 164 height 21
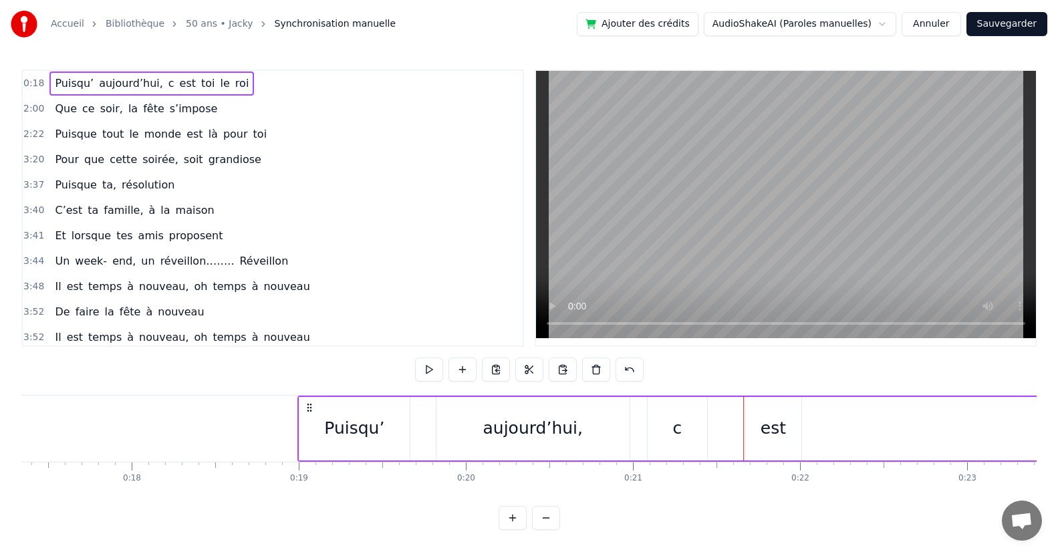
click at [744, 430] on div "est" at bounding box center [772, 428] width 57 height 63
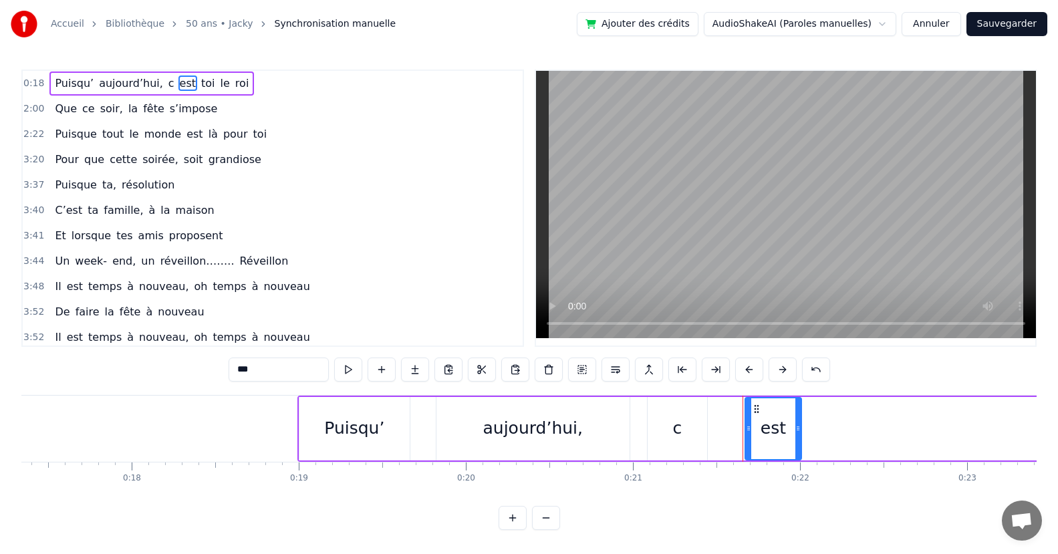
click at [682, 434] on div "c" at bounding box center [676, 428] width 59 height 63
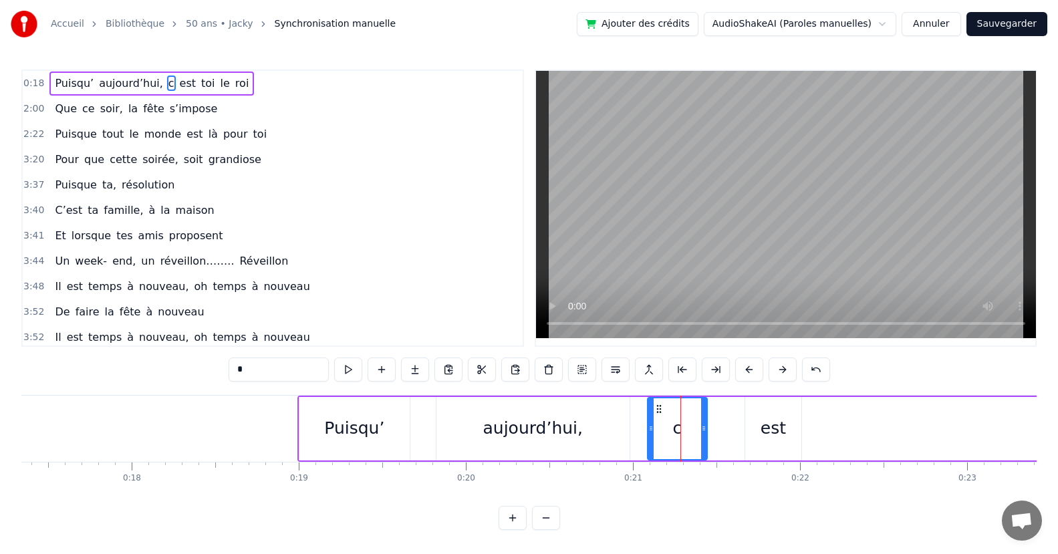
click at [300, 370] on input "*" at bounding box center [279, 369] width 100 height 24
type input "**"
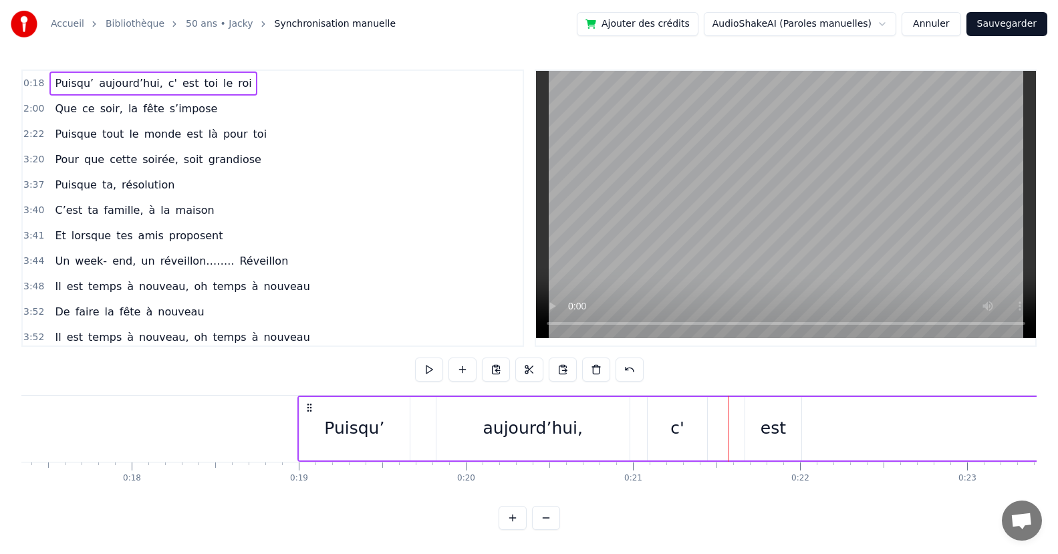
click at [751, 436] on div "est" at bounding box center [773, 428] width 56 height 63
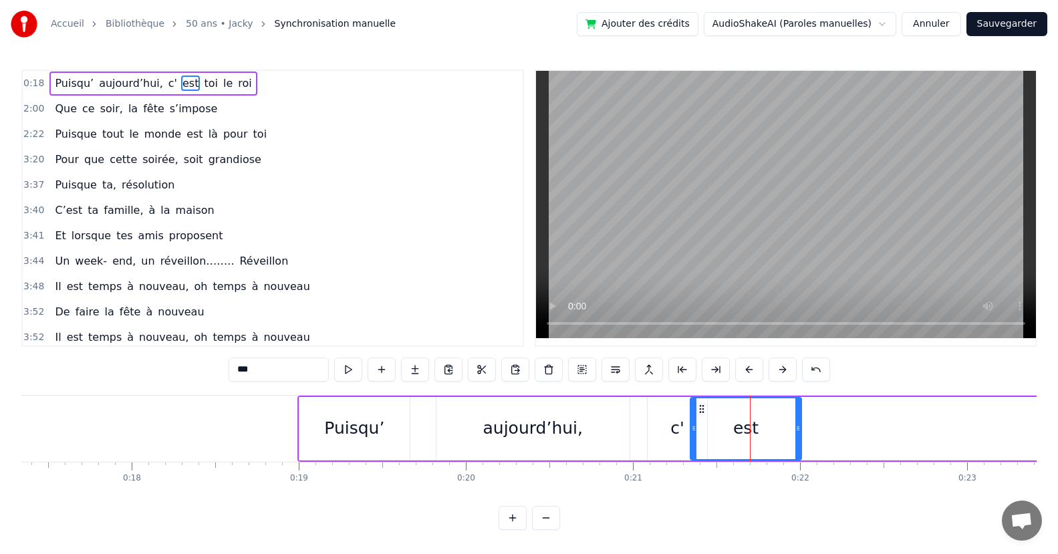
drag, startPoint x: 745, startPoint y: 432, endPoint x: 757, endPoint y: 446, distance: 18.0
click at [694, 440] on div at bounding box center [693, 428] width 5 height 61
drag, startPoint x: 796, startPoint y: 447, endPoint x: 732, endPoint y: 448, distance: 64.8
click at [728, 449] on div at bounding box center [728, 428] width 5 height 61
click at [202, 85] on span "toi" at bounding box center [210, 83] width 17 height 15
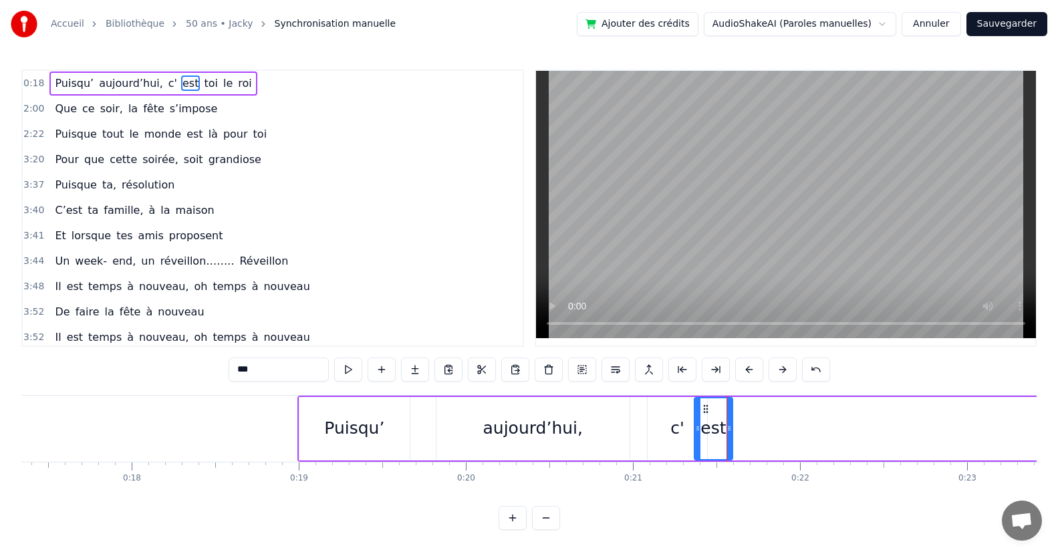
type input "***"
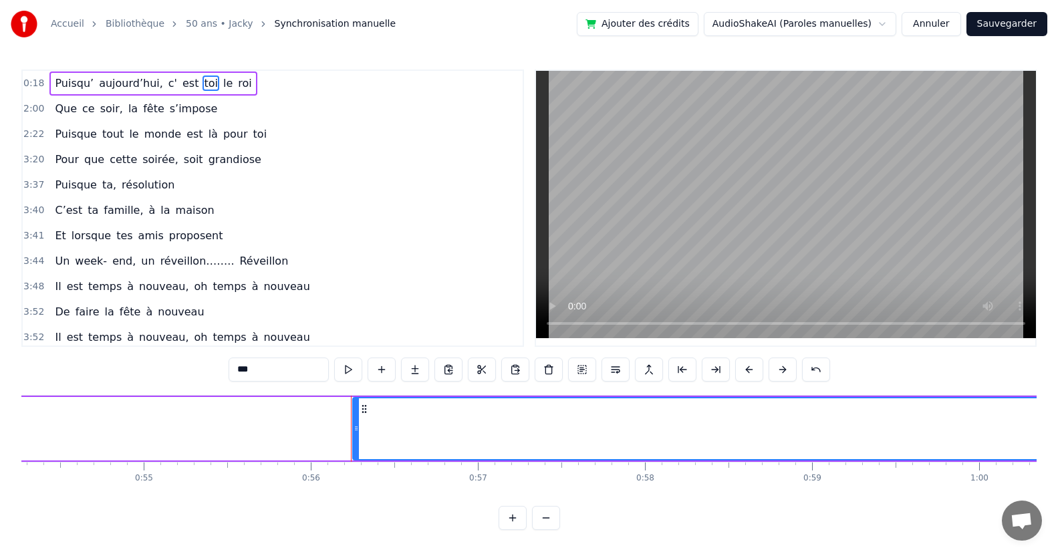
scroll to position [0, 9327]
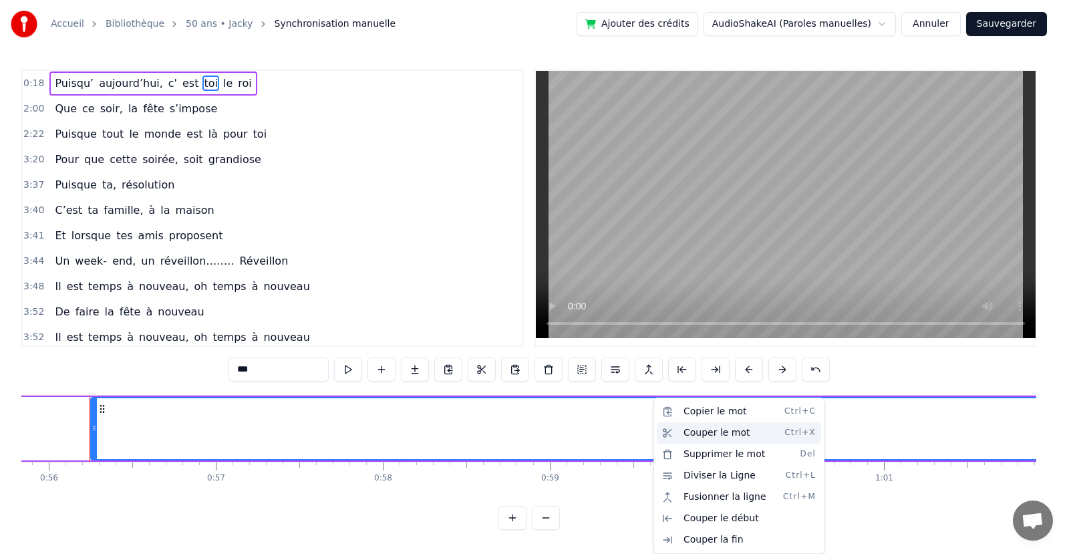
click at [700, 432] on div "Couper le mot Ctrl+X" at bounding box center [739, 432] width 164 height 21
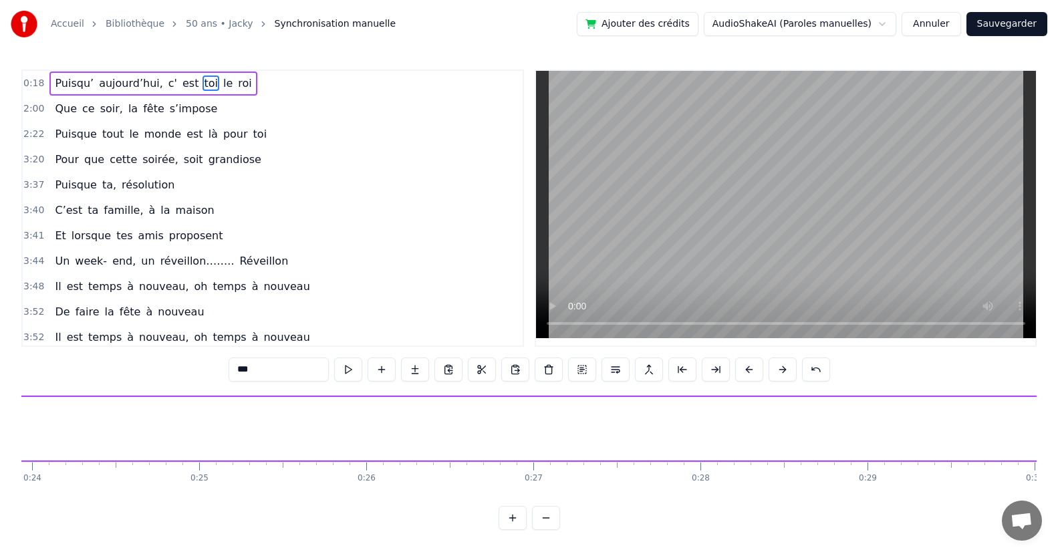
scroll to position [0, 3110]
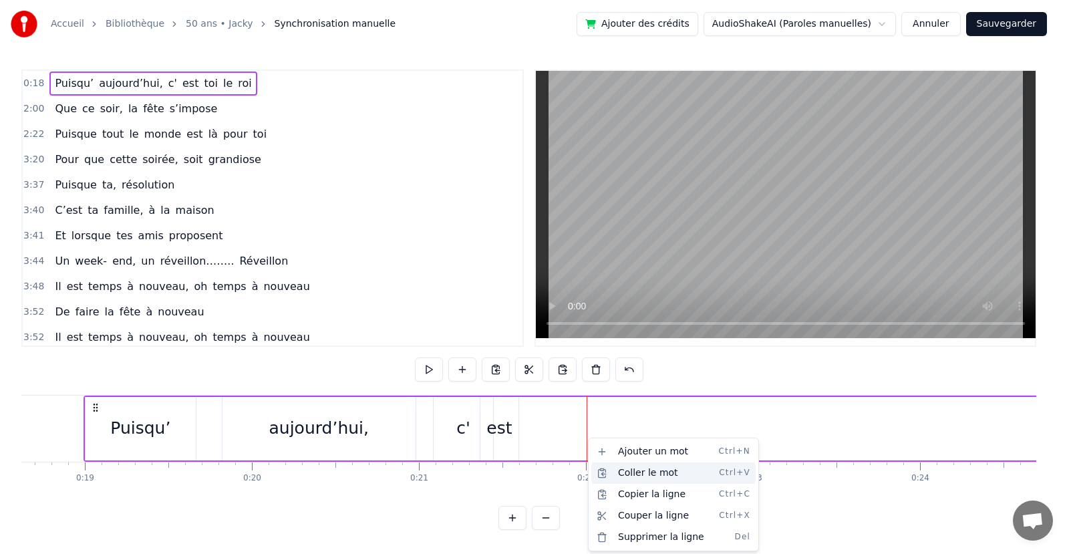
click at [632, 470] on div "Coller le mot Ctrl+V" at bounding box center [673, 472] width 164 height 21
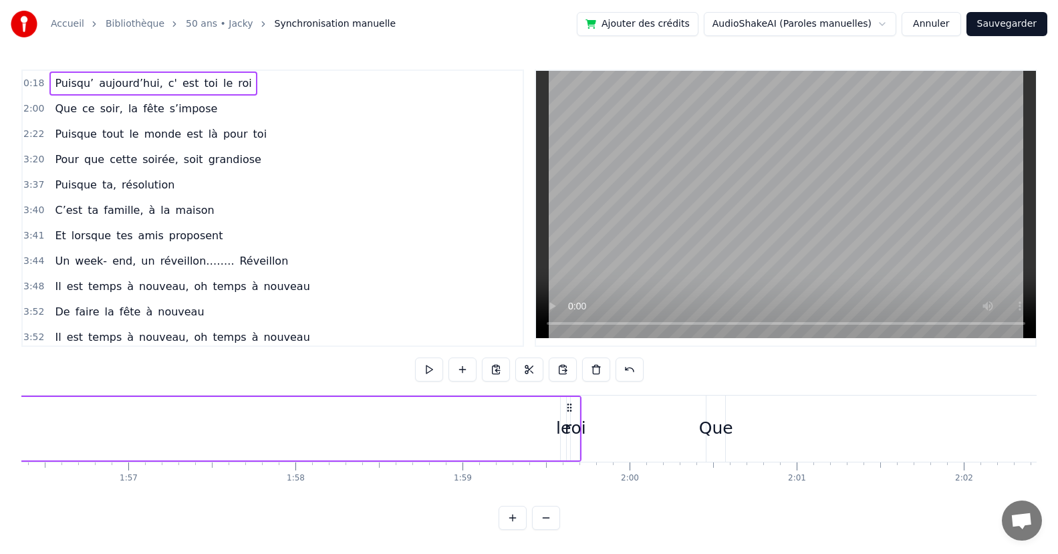
scroll to position [0, 19592]
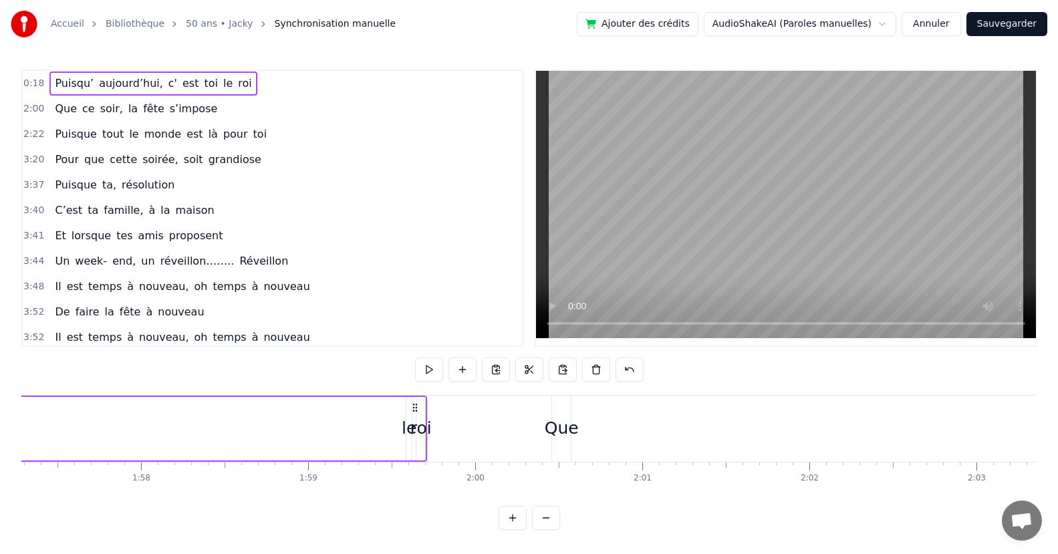
click at [414, 407] on circle at bounding box center [414, 407] width 1 height 1
click at [599, 370] on button at bounding box center [596, 369] width 28 height 24
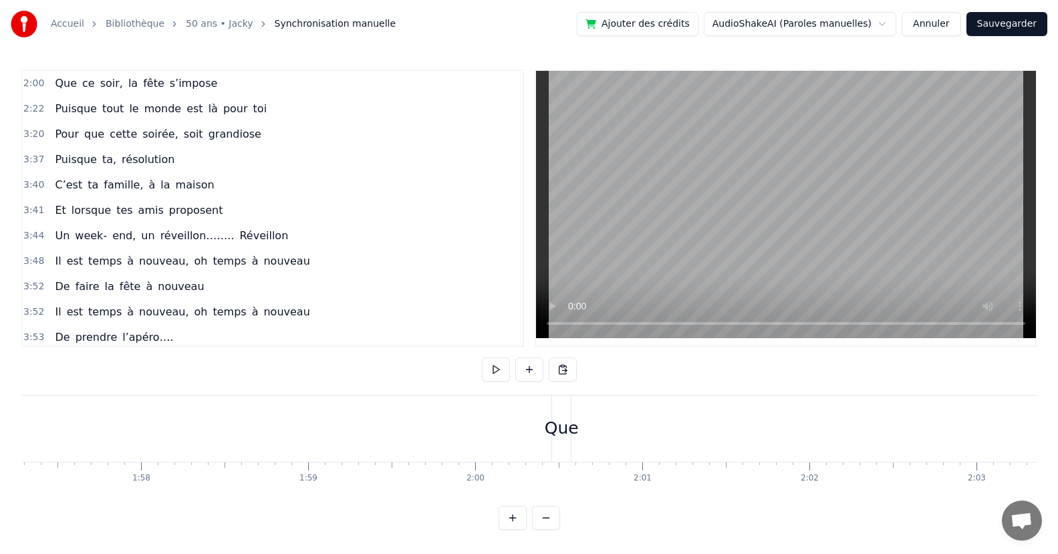
click at [942, 25] on button "Annuler" at bounding box center [930, 24] width 59 height 24
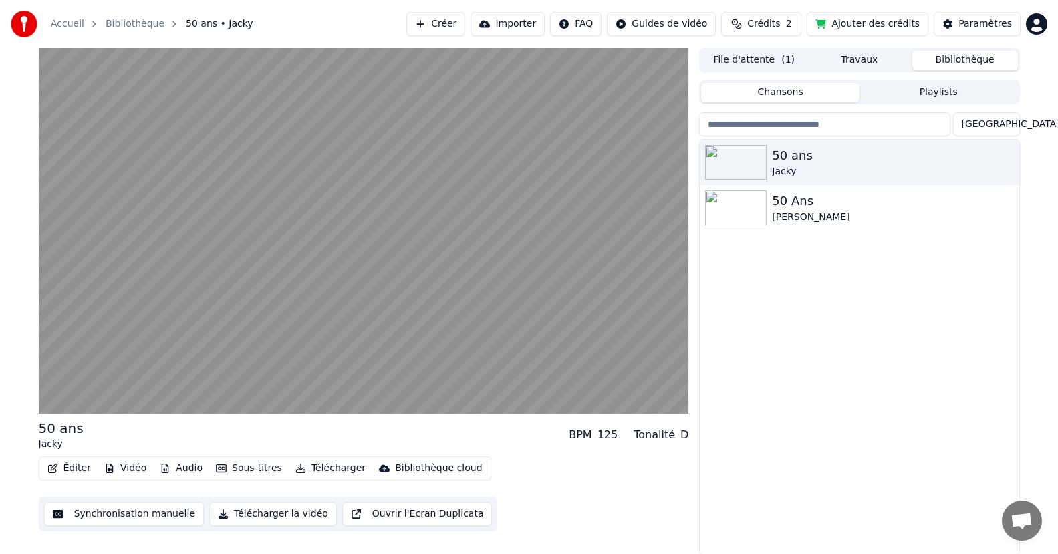
click at [917, 91] on button "Playlists" at bounding box center [938, 92] width 158 height 19
click at [794, 94] on button "Chansons" at bounding box center [780, 92] width 158 height 19
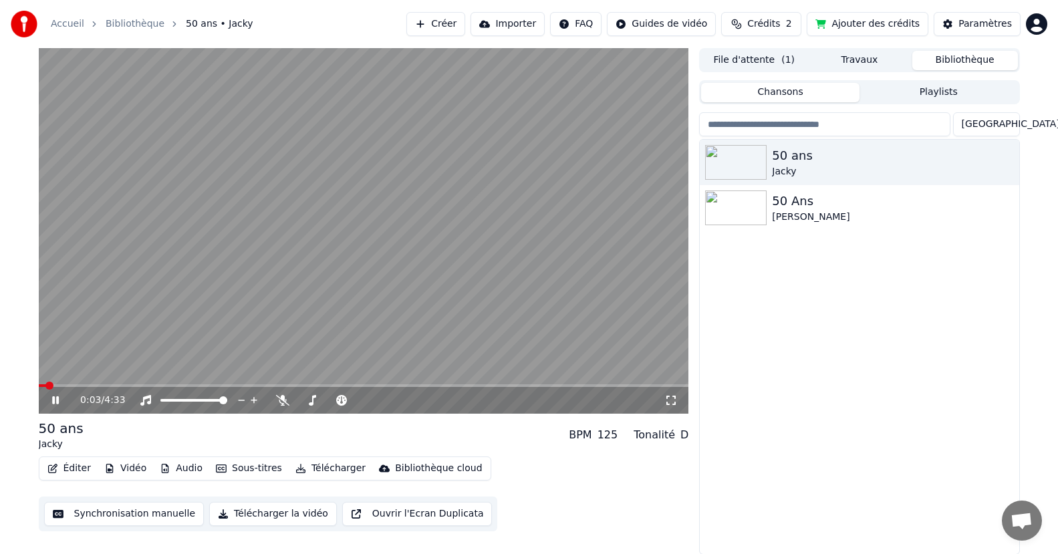
click at [53, 406] on div "0:03 / 4:33" at bounding box center [363, 400] width 639 height 13
click at [53, 402] on icon at bounding box center [55, 400] width 7 height 8
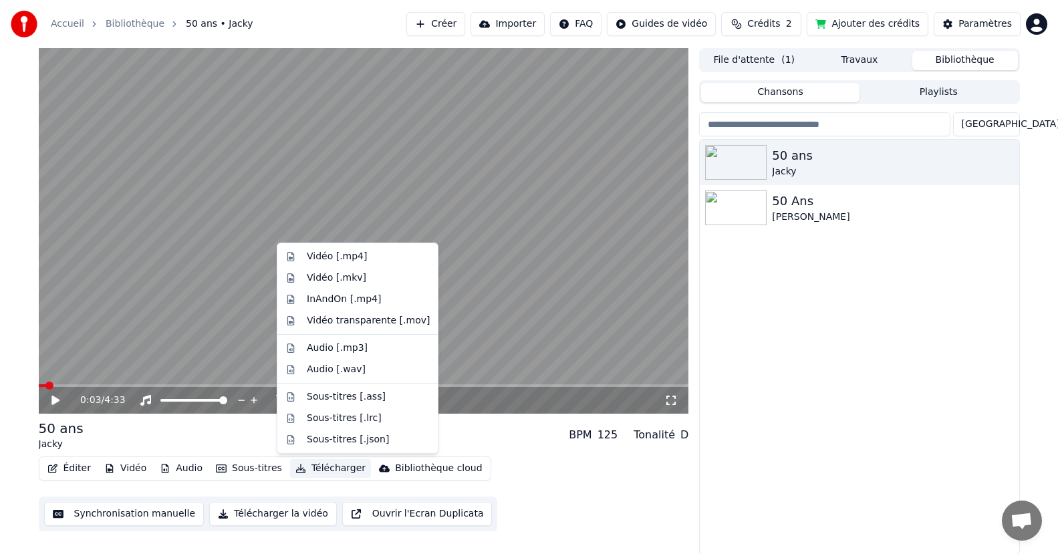
click at [316, 474] on button "Télécharger" at bounding box center [330, 468] width 81 height 19
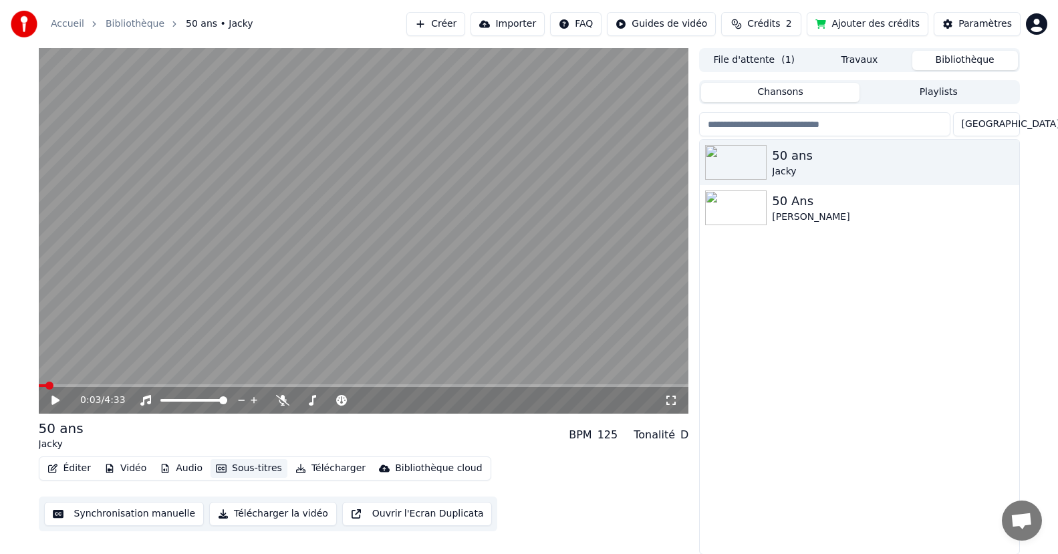
click at [255, 467] on button "Sous-titres" at bounding box center [248, 468] width 77 height 19
click at [255, 469] on button "Sous-titres" at bounding box center [248, 468] width 77 height 19
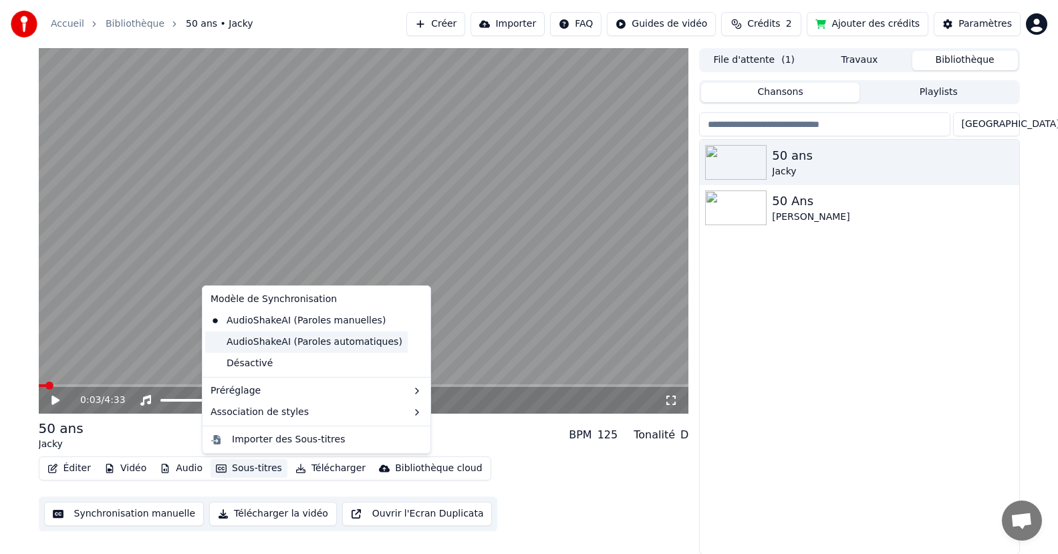
click at [253, 345] on div "AudioShakeAI (Paroles automatiques)" at bounding box center [306, 341] width 202 height 21
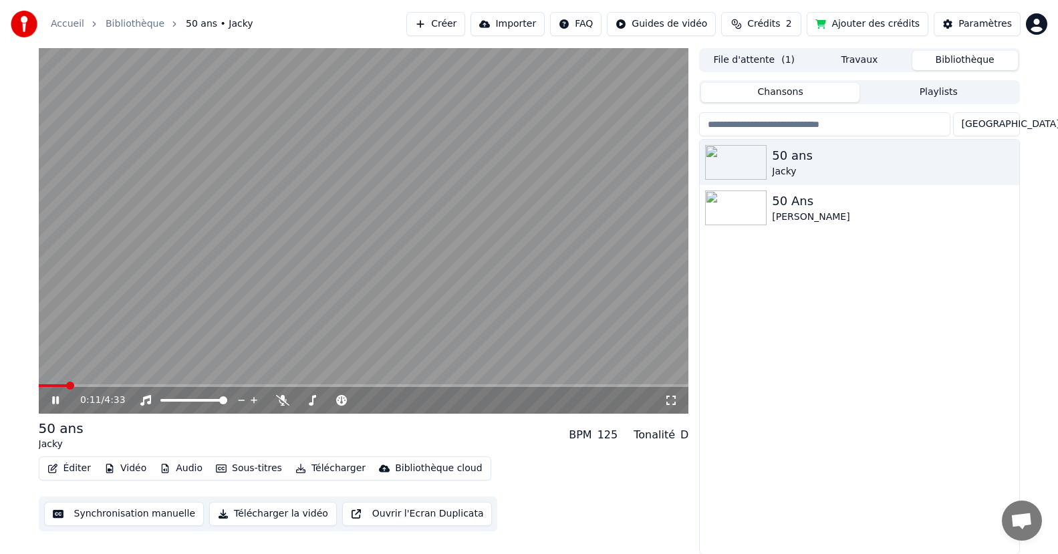
click at [236, 465] on button "Sous-titres" at bounding box center [248, 468] width 77 height 19
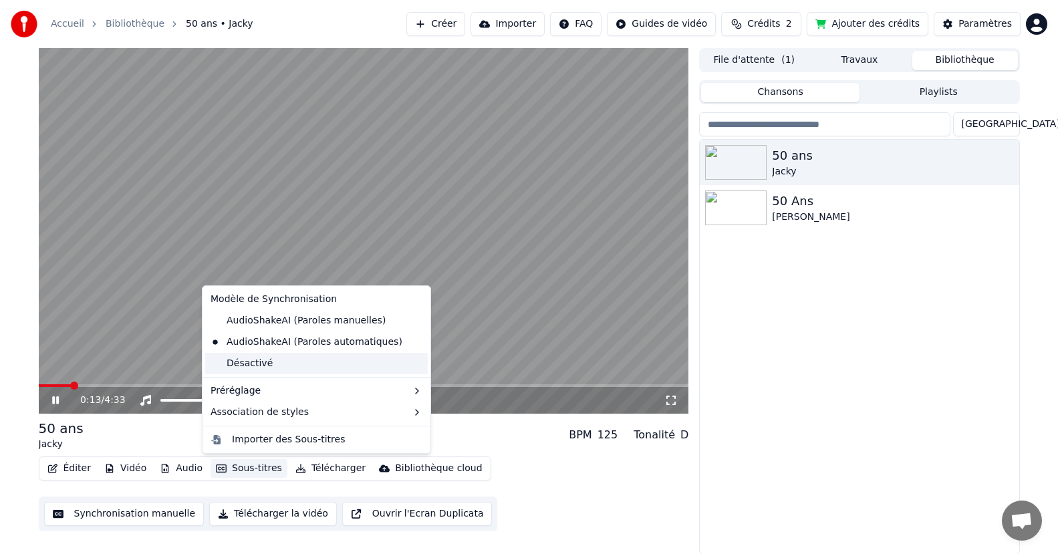
click at [257, 366] on div "Désactivé" at bounding box center [316, 363] width 223 height 21
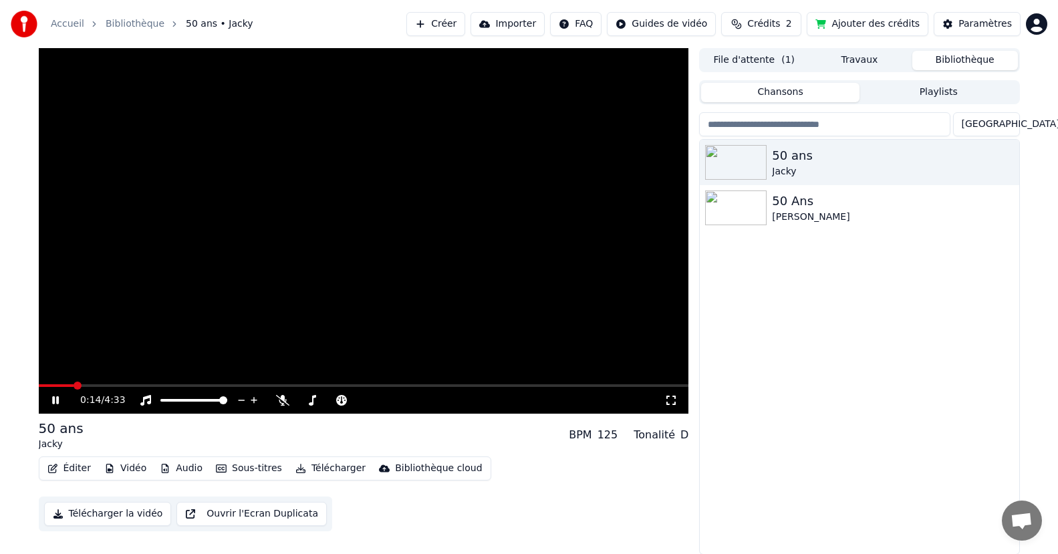
click at [58, 403] on icon at bounding box center [55, 400] width 7 height 8
click at [45, 380] on video at bounding box center [364, 230] width 650 height 365
click at [45, 385] on span at bounding box center [42, 385] width 7 height 3
click at [56, 401] on icon at bounding box center [55, 400] width 7 height 8
click at [56, 401] on icon at bounding box center [55, 400] width 8 height 9
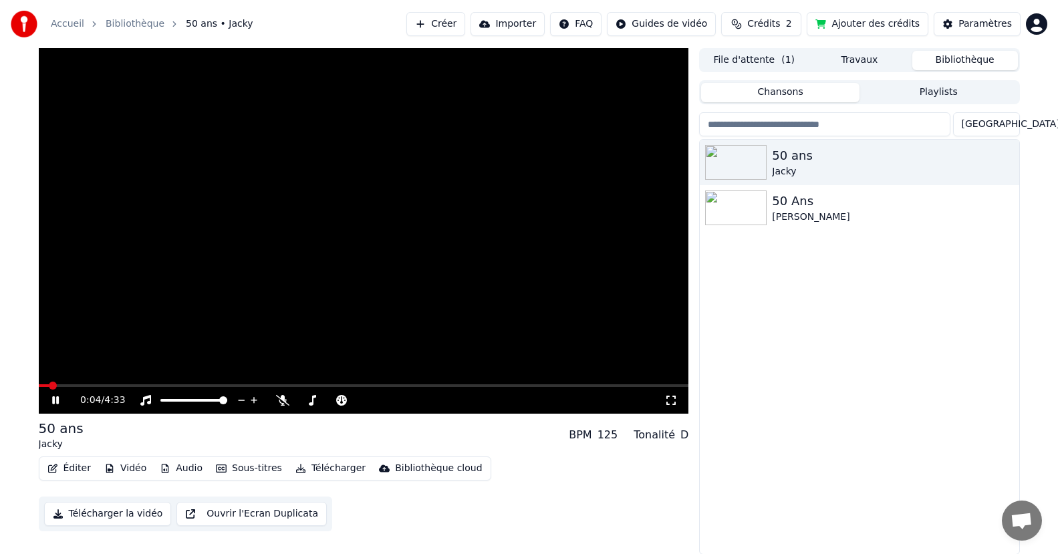
click at [56, 401] on icon at bounding box center [55, 400] width 7 height 8
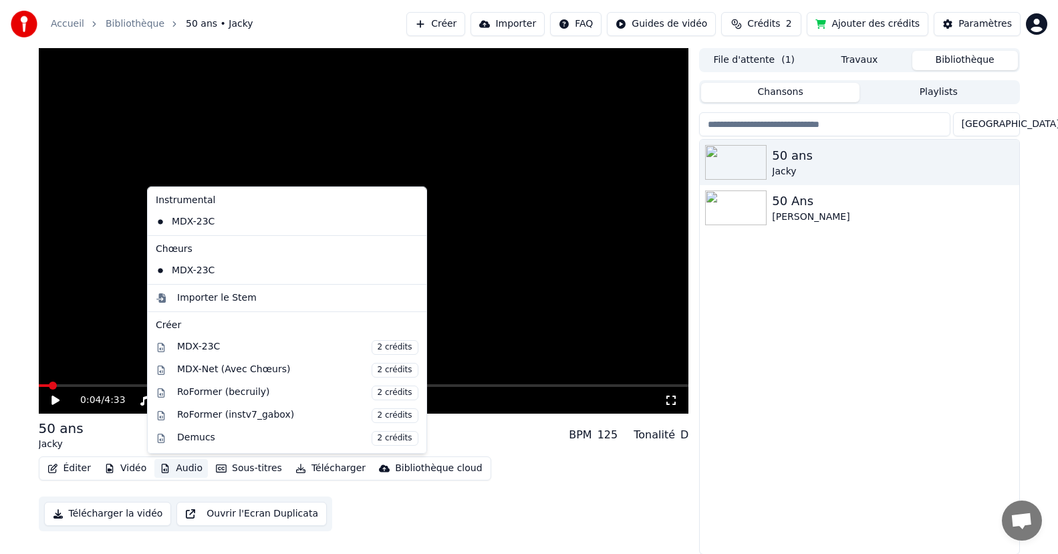
click at [167, 467] on button "Audio" at bounding box center [180, 468] width 53 height 19
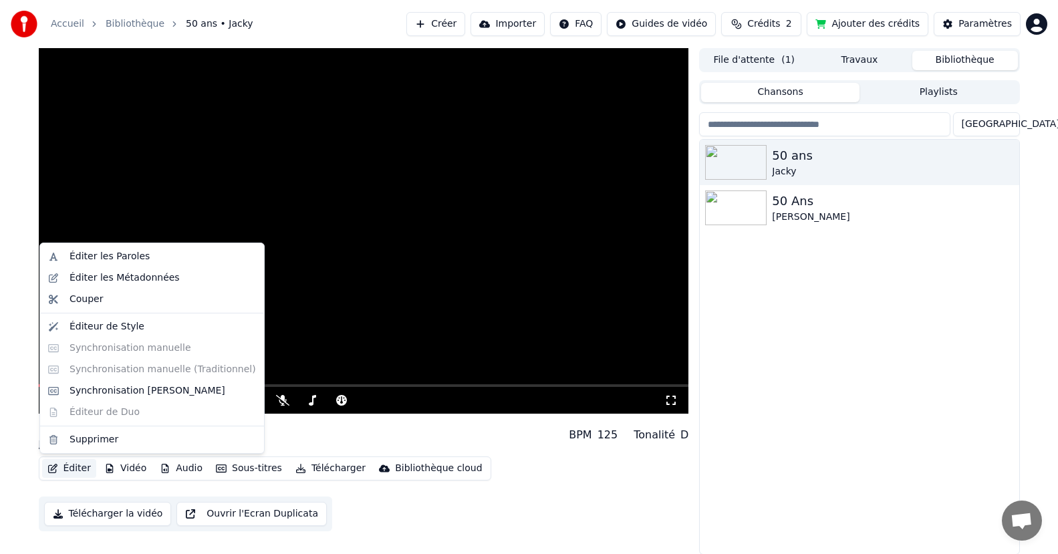
click at [76, 466] on button "Éditer" at bounding box center [69, 468] width 54 height 19
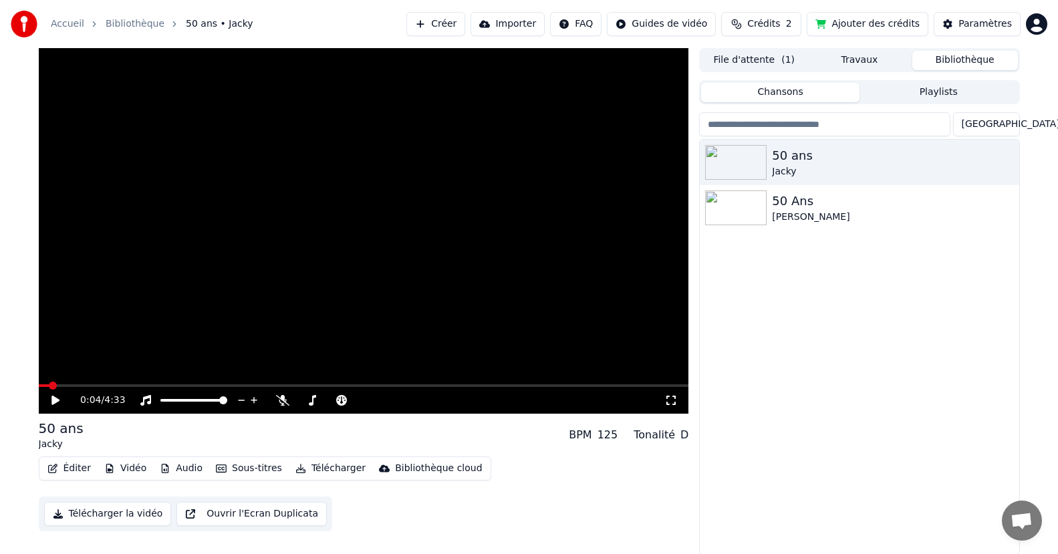
click at [76, 466] on button "Éditer" at bounding box center [69, 468] width 54 height 19
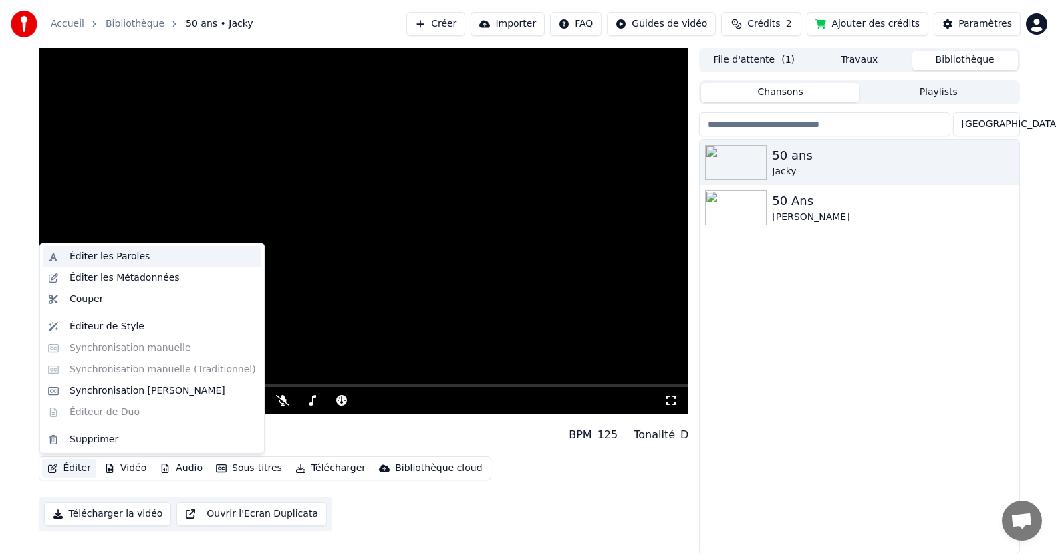
click at [114, 254] on div "Éditer les Paroles" at bounding box center [109, 256] width 80 height 13
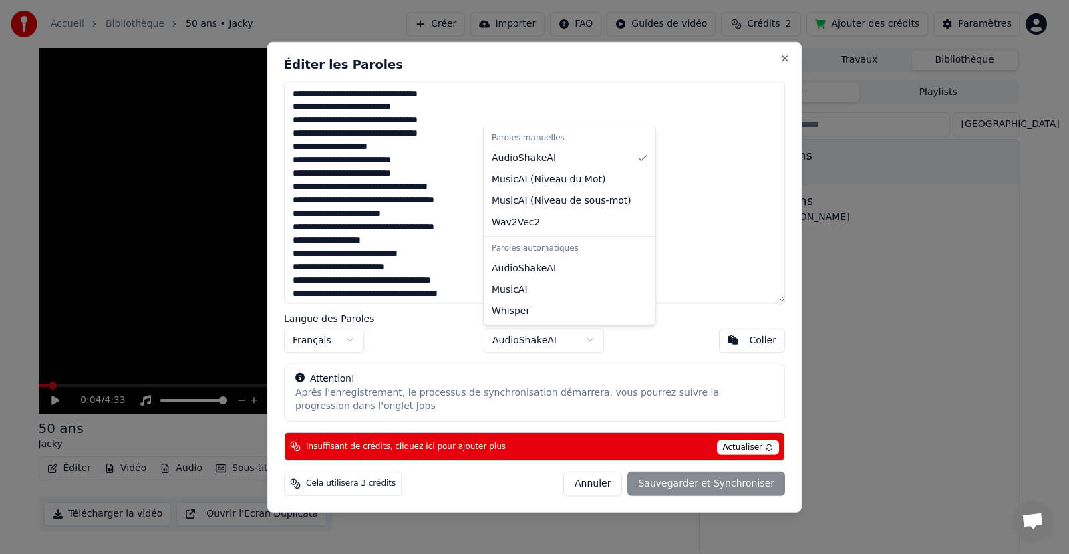
click at [592, 341] on body "Accueil Bibliothèque 50 ans • [PERSON_NAME] Importer FAQ Guides de vidéo Crédit…" at bounding box center [529, 277] width 1058 height 554
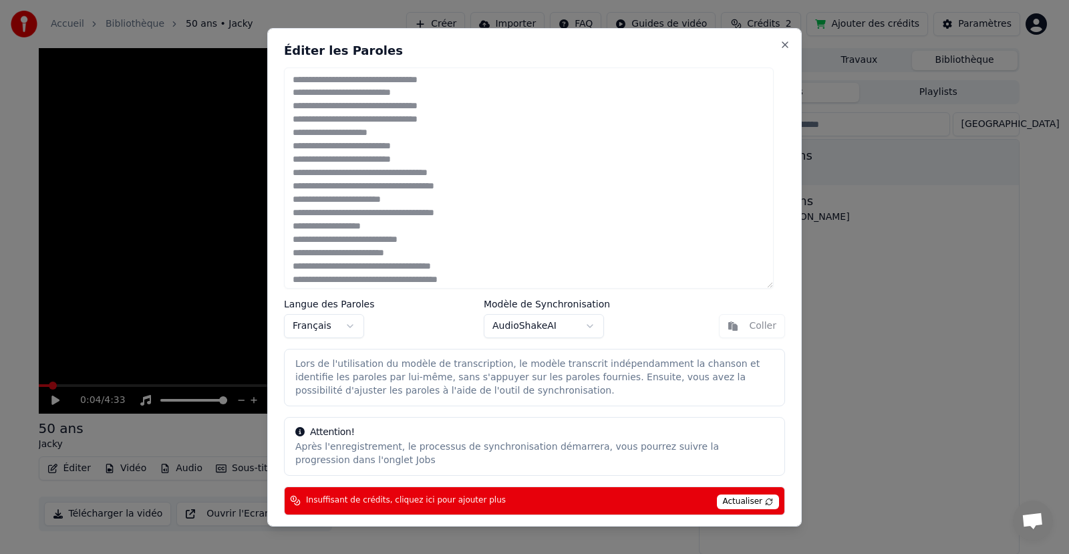
click at [557, 319] on body "Accueil Bibliothèque 50 ans • [PERSON_NAME] Importer FAQ Guides de vidéo Crédit…" at bounding box center [529, 277] width 1058 height 554
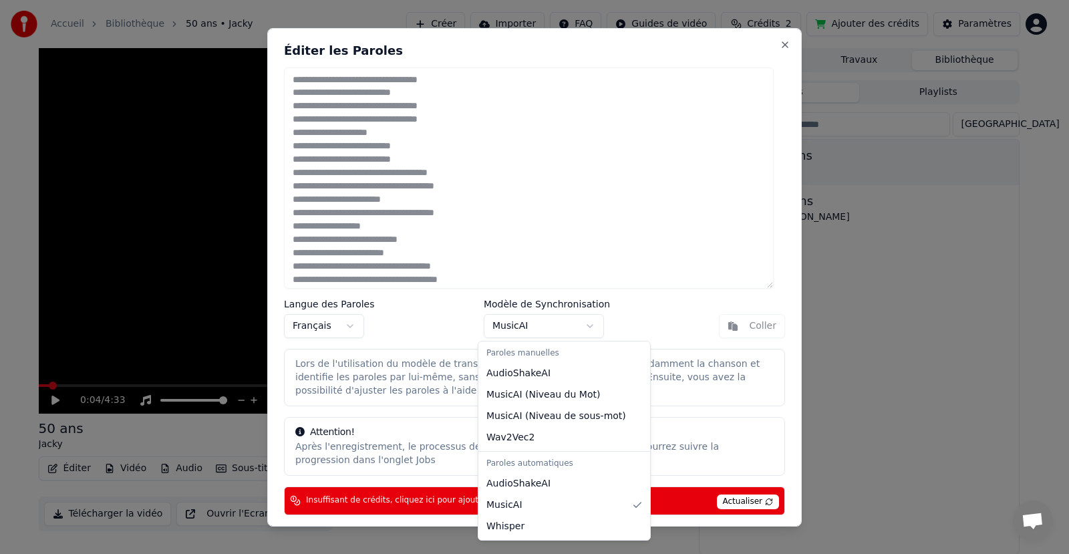
click at [574, 317] on body "Accueil Bibliothèque 50 ans • [PERSON_NAME] Importer FAQ Guides de vidéo Crédit…" at bounding box center [529, 277] width 1058 height 554
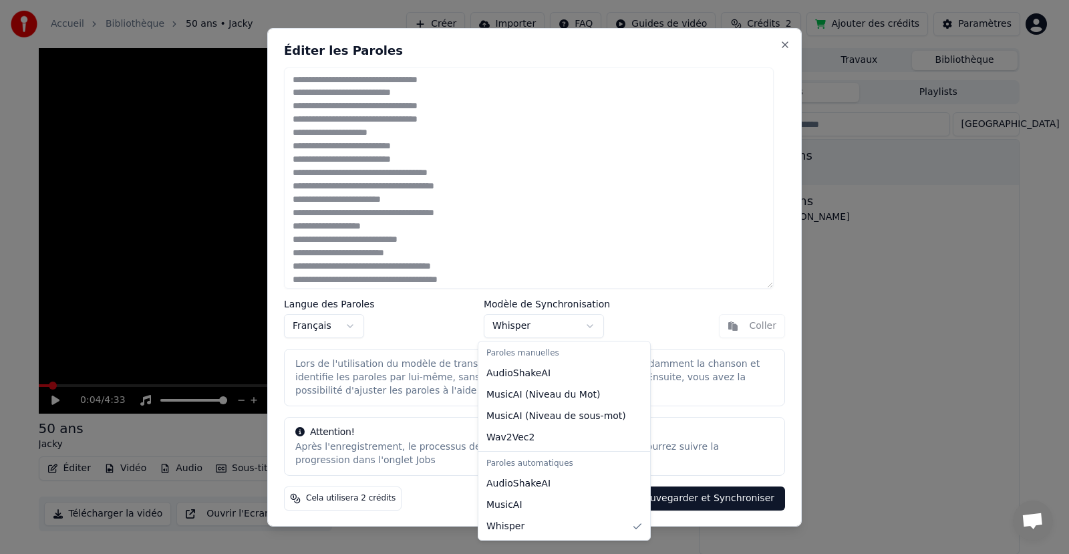
click at [581, 319] on body "Accueil Bibliothèque 50 ans • [PERSON_NAME] Importer FAQ Guides de vidéo Crédit…" at bounding box center [529, 277] width 1058 height 554
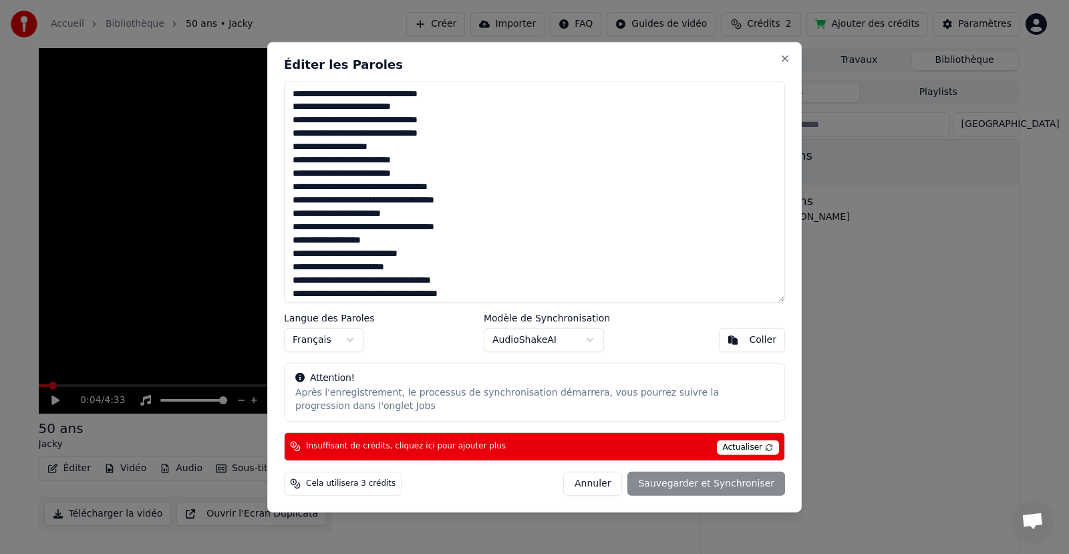
click at [581, 342] on body "Accueil Bibliothèque 50 ans • [PERSON_NAME] Importer FAQ Guides de vidéo Crédit…" at bounding box center [529, 277] width 1058 height 554
click at [605, 345] on body "Accueil Bibliothèque 50 ans • [PERSON_NAME] Importer FAQ Guides de vidéo Crédit…" at bounding box center [529, 277] width 1058 height 554
click at [597, 336] on body "Accueil Bibliothèque 50 ans • [PERSON_NAME] Importer FAQ Guides de vidéo Crédit…" at bounding box center [529, 277] width 1058 height 554
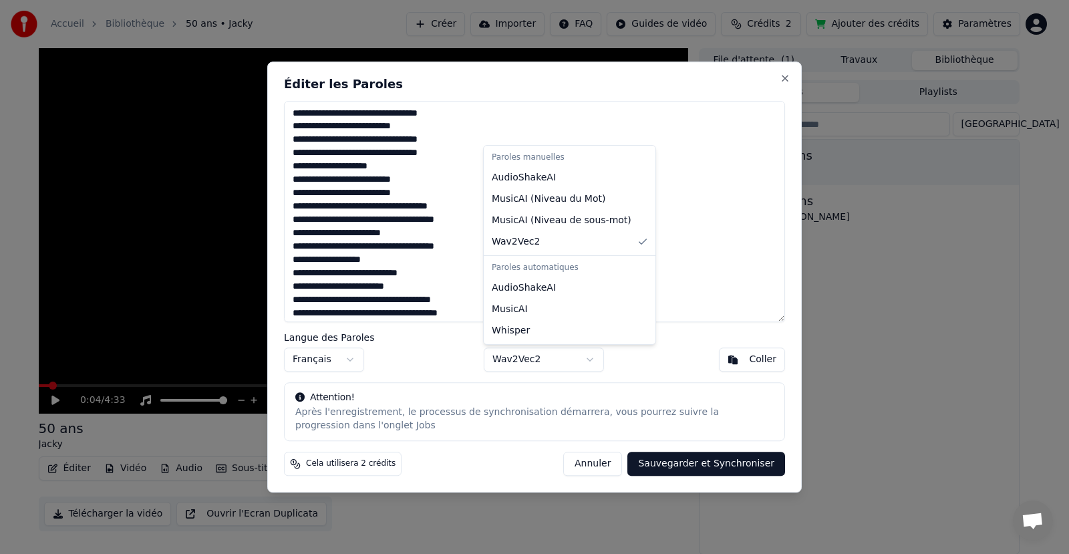
click at [583, 361] on body "Accueil Bibliothèque 50 ans • [PERSON_NAME] Importer FAQ Guides de vidéo Crédit…" at bounding box center [529, 277] width 1058 height 554
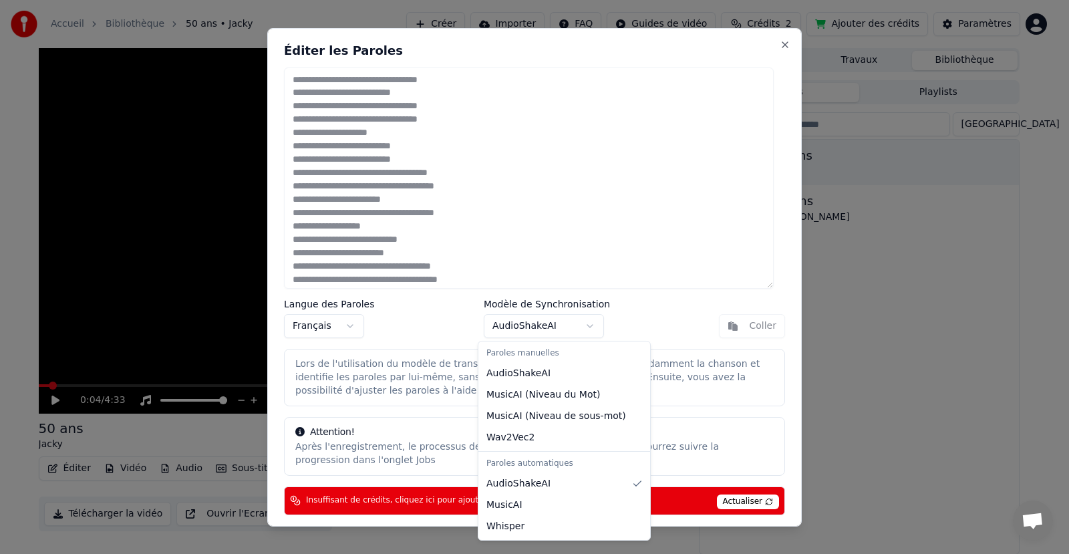
click at [563, 332] on body "Accueil Bibliothèque 50 ans • [PERSON_NAME] Importer FAQ Guides de vidéo Crédit…" at bounding box center [529, 277] width 1058 height 554
click at [569, 325] on body "Accueil Bibliothèque 50 ans • [PERSON_NAME] Importer FAQ Guides de vidéo Crédit…" at bounding box center [529, 277] width 1058 height 554
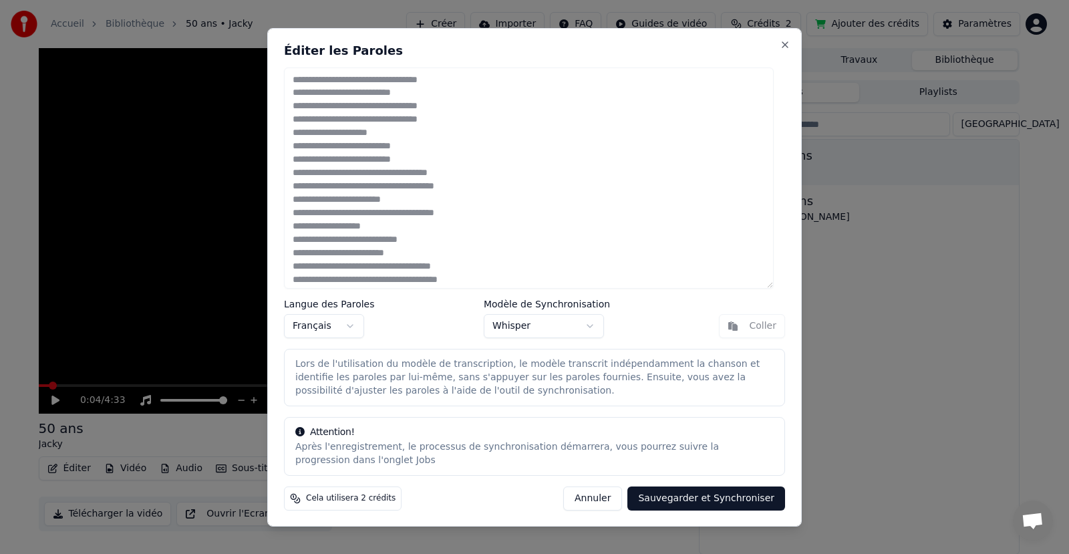
click at [697, 494] on button "Sauvegarder et Synchroniser" at bounding box center [706, 498] width 158 height 24
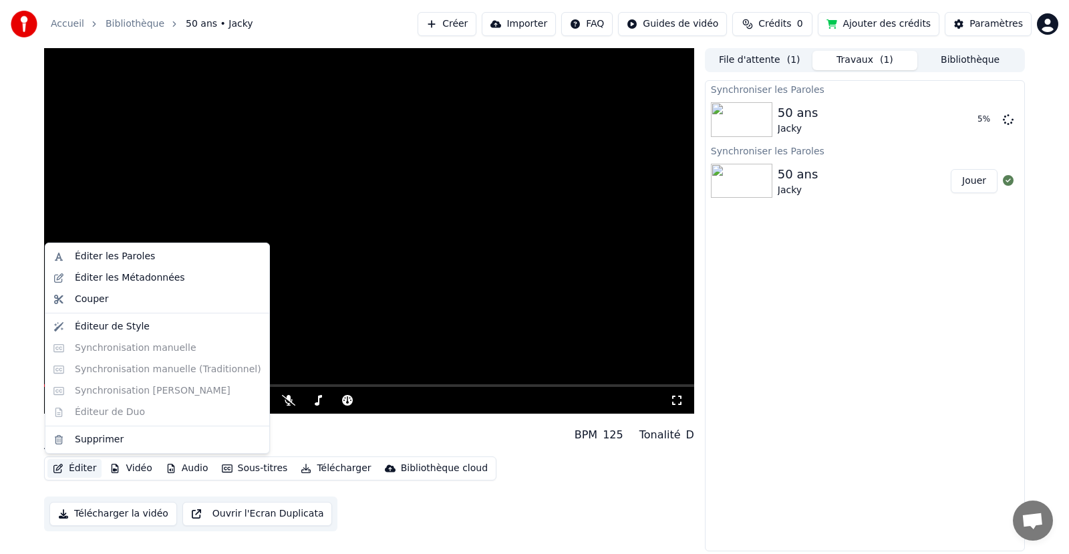
click at [82, 470] on button "Éditer" at bounding box center [74, 468] width 54 height 19
click at [112, 253] on div "Éditer les Paroles" at bounding box center [115, 256] width 80 height 13
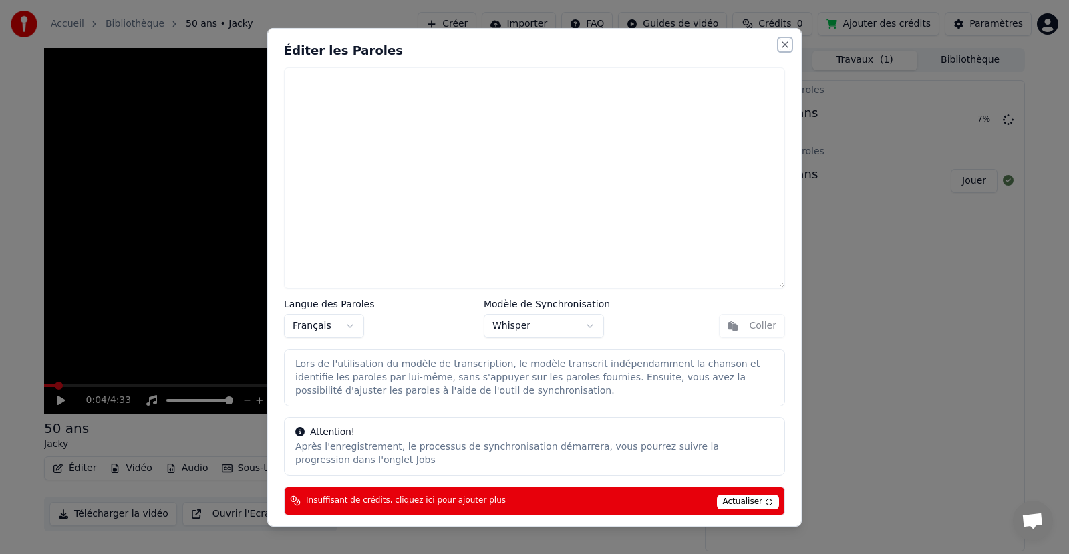
click at [780, 41] on button "Close" at bounding box center [785, 44] width 11 height 11
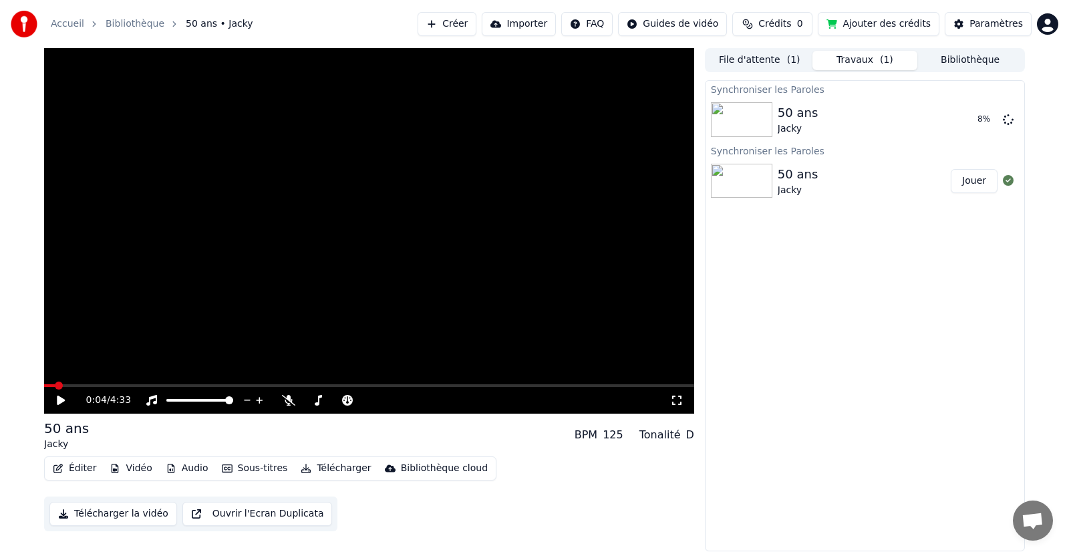
click at [740, 164] on div "50 ans [PERSON_NAME]" at bounding box center [865, 180] width 319 height 45
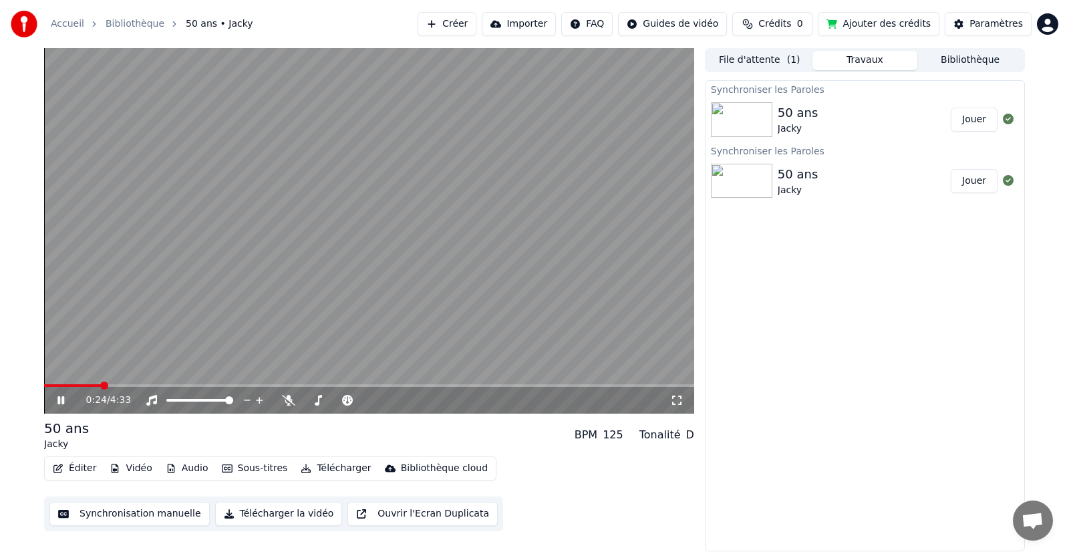
click at [102, 385] on span at bounding box center [369, 385] width 650 height 3
click at [132, 384] on span at bounding box center [369, 385] width 650 height 3
click at [198, 384] on span at bounding box center [369, 385] width 650 height 3
click at [232, 383] on video at bounding box center [369, 230] width 650 height 365
click at [301, 384] on span at bounding box center [369, 385] width 650 height 3
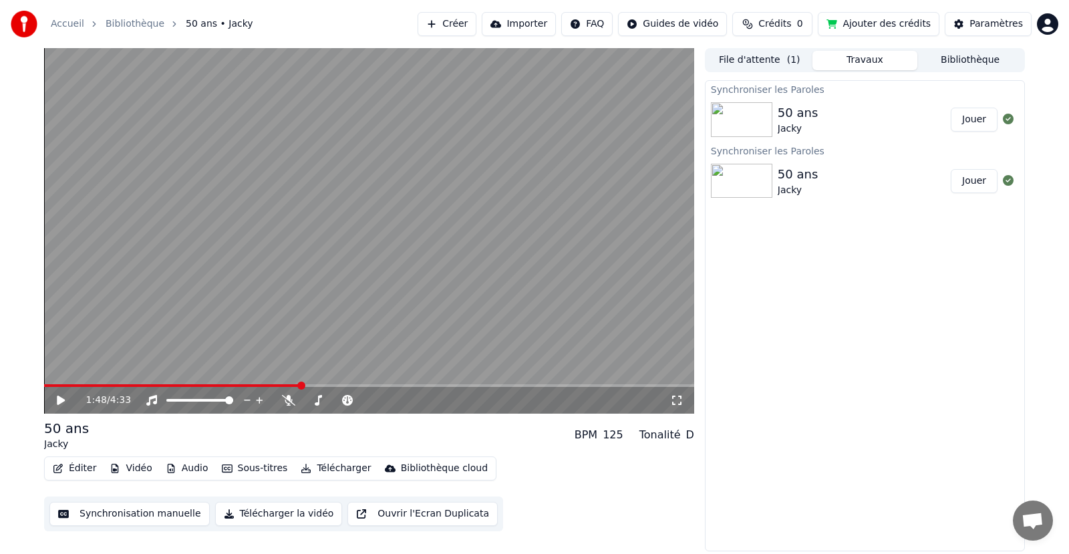
click at [335, 384] on video at bounding box center [369, 230] width 650 height 365
click at [749, 196] on img at bounding box center [741, 181] width 61 height 35
click at [750, 195] on img at bounding box center [741, 181] width 61 height 35
click at [57, 394] on div "1:53 / 4:33" at bounding box center [368, 400] width 639 height 13
click at [63, 395] on icon at bounding box center [70, 400] width 31 height 11
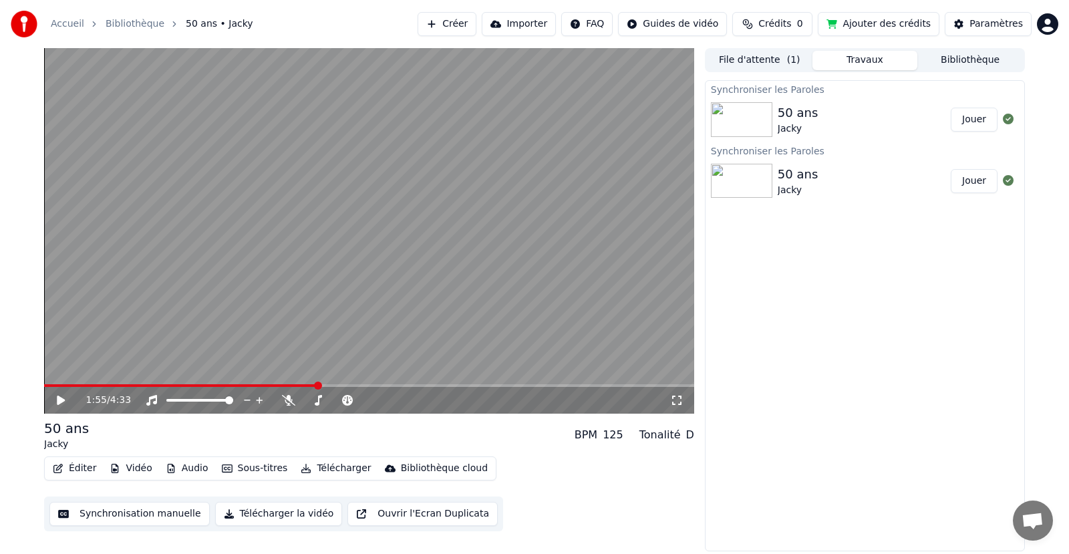
click at [963, 179] on button "Jouer" at bounding box center [974, 181] width 47 height 24
click at [59, 465] on icon "button" at bounding box center [58, 468] width 11 height 9
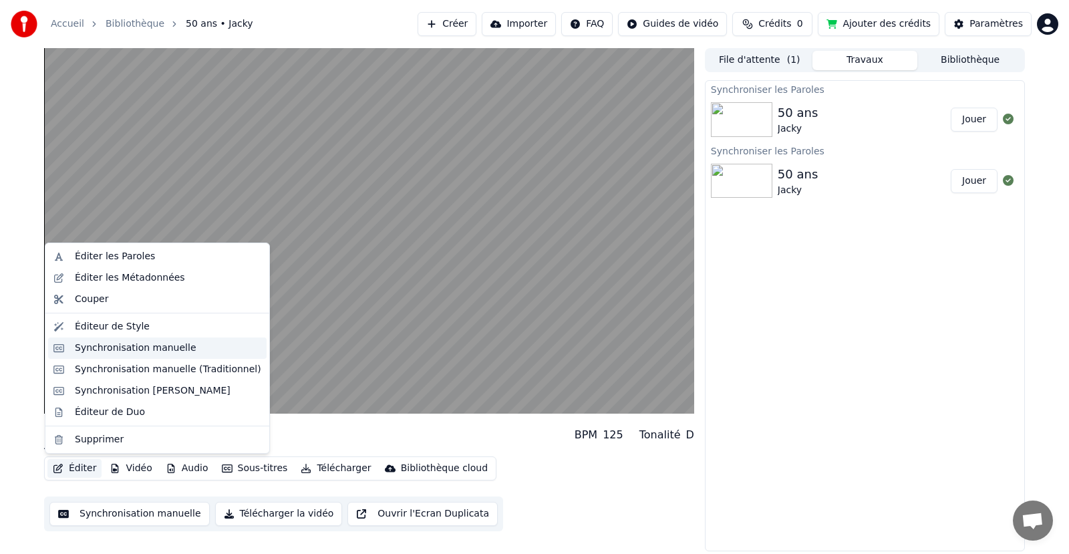
click at [116, 345] on div "Synchronisation manuelle" at bounding box center [136, 347] width 122 height 13
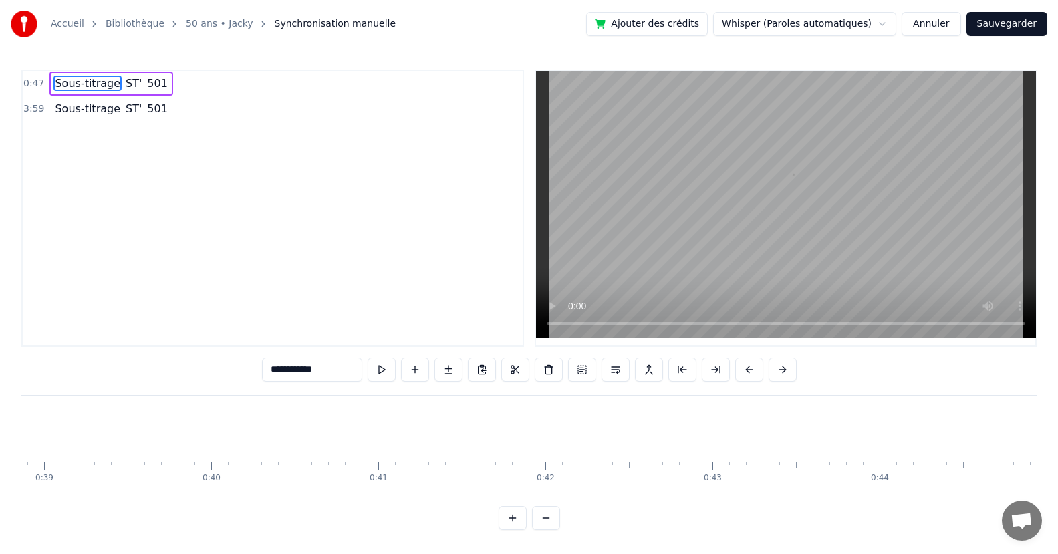
scroll to position [0, 7819]
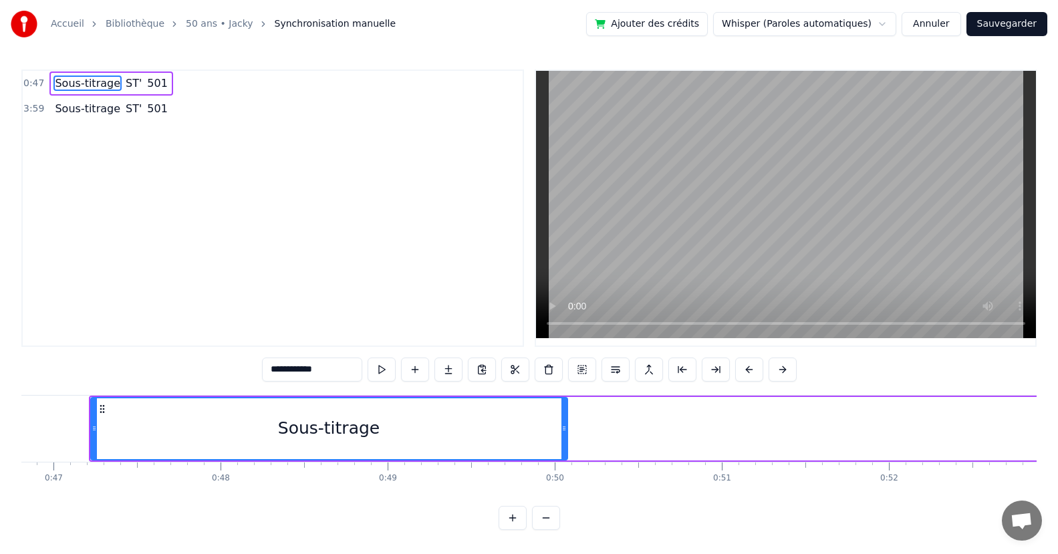
drag, startPoint x: 339, startPoint y: 380, endPoint x: 244, endPoint y: 379, distance: 95.6
click at [244, 379] on div "**********" at bounding box center [528, 299] width 1015 height 460
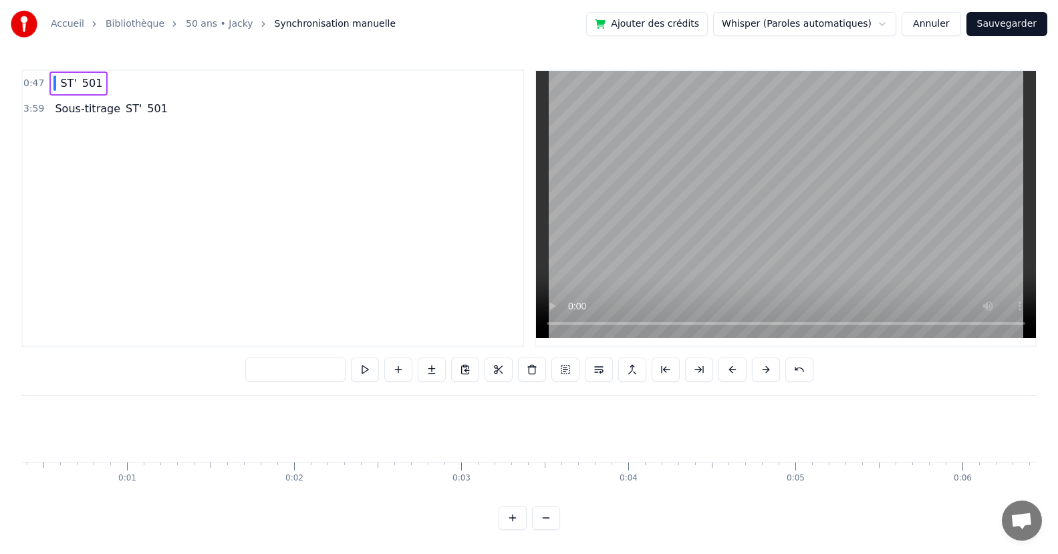
scroll to position [0, 0]
click at [367, 368] on button at bounding box center [365, 369] width 28 height 24
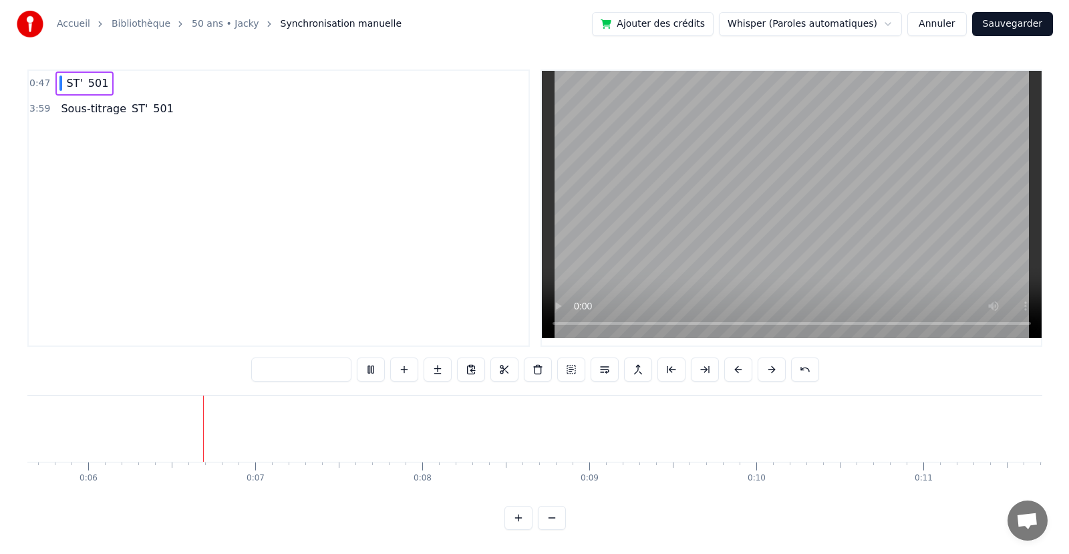
scroll to position [0, 959]
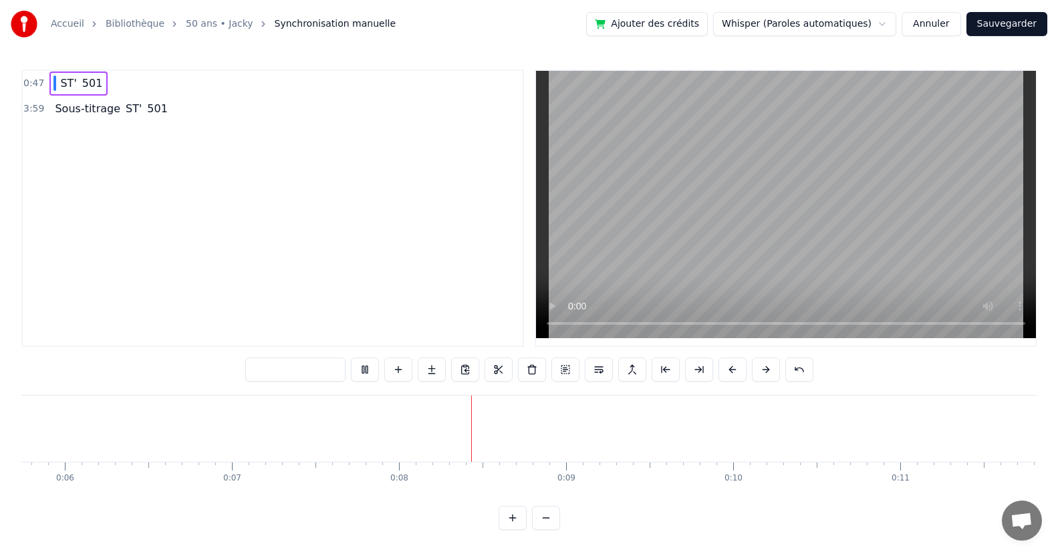
click at [943, 29] on button "Annuler" at bounding box center [930, 24] width 59 height 24
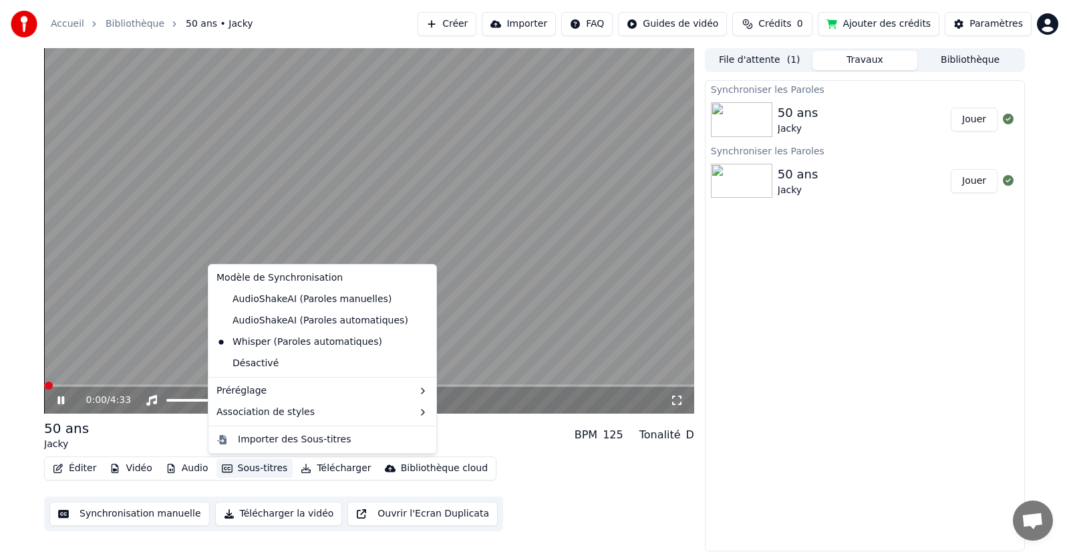
click at [237, 460] on button "Sous-titres" at bounding box center [254, 468] width 77 height 19
click at [249, 363] on div "Désactivé" at bounding box center [322, 363] width 223 height 21
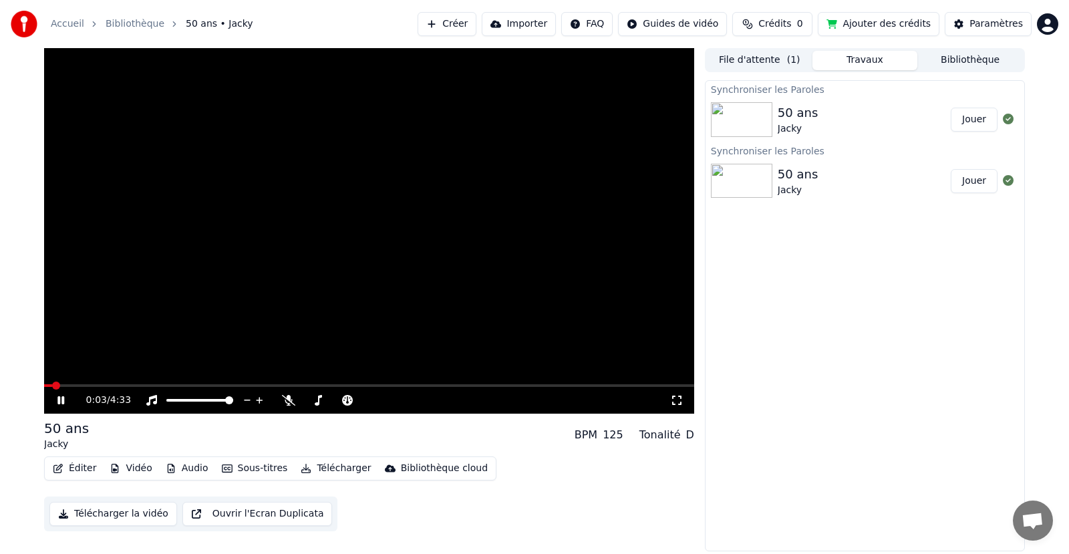
click at [61, 399] on icon at bounding box center [70, 400] width 31 height 11
click at [75, 466] on button "Éditer" at bounding box center [74, 468] width 54 height 19
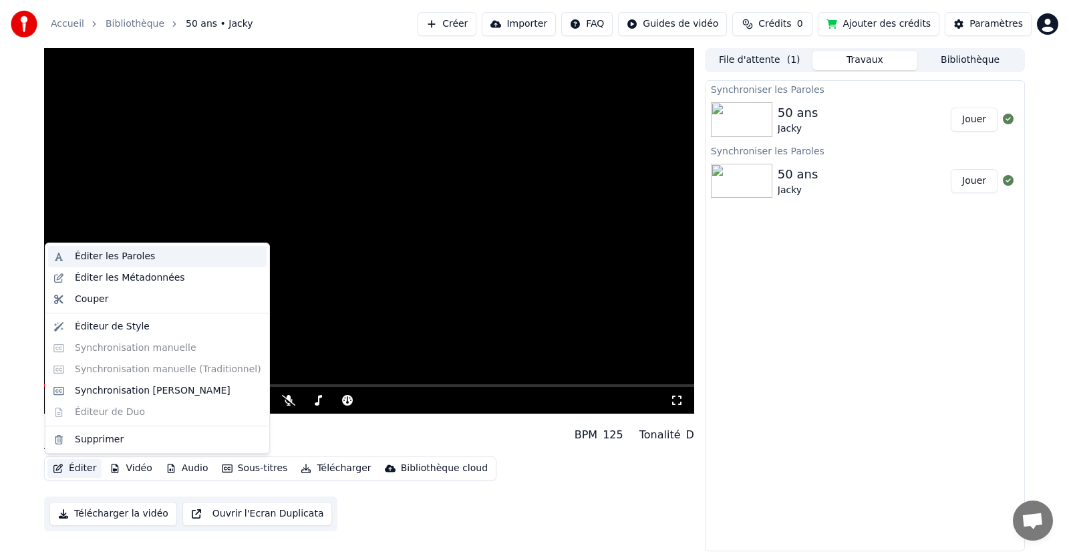
click at [122, 264] on div "Éditer les Paroles" at bounding box center [157, 256] width 218 height 21
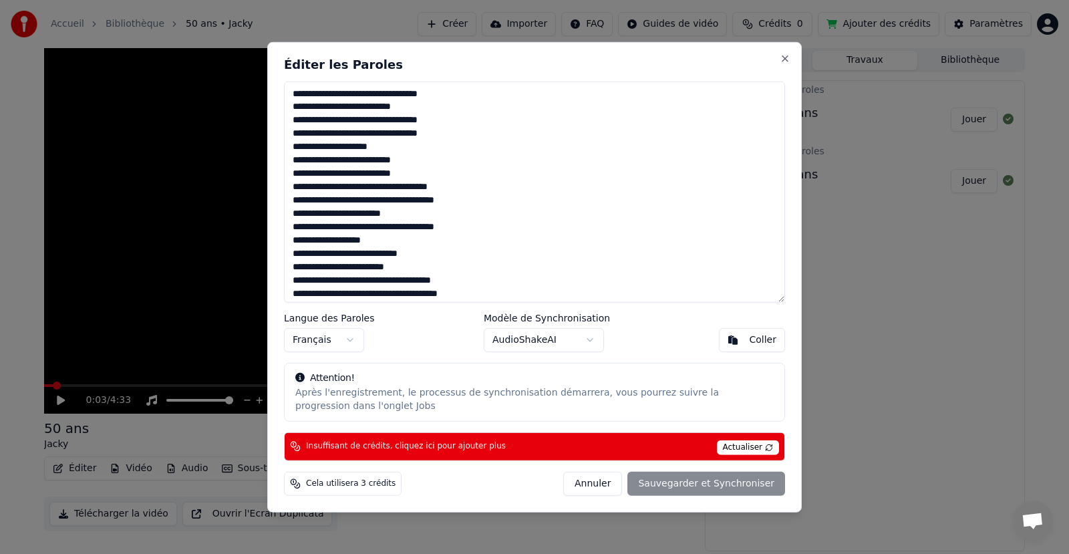
click at [600, 481] on button "Annuler" at bounding box center [592, 484] width 59 height 24
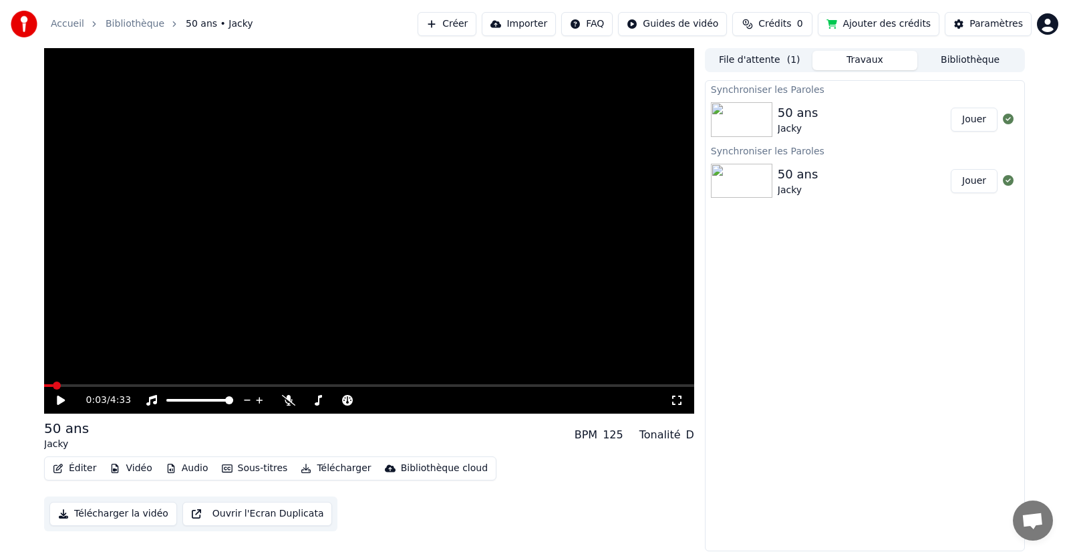
click at [92, 468] on button "Éditer" at bounding box center [74, 468] width 54 height 19
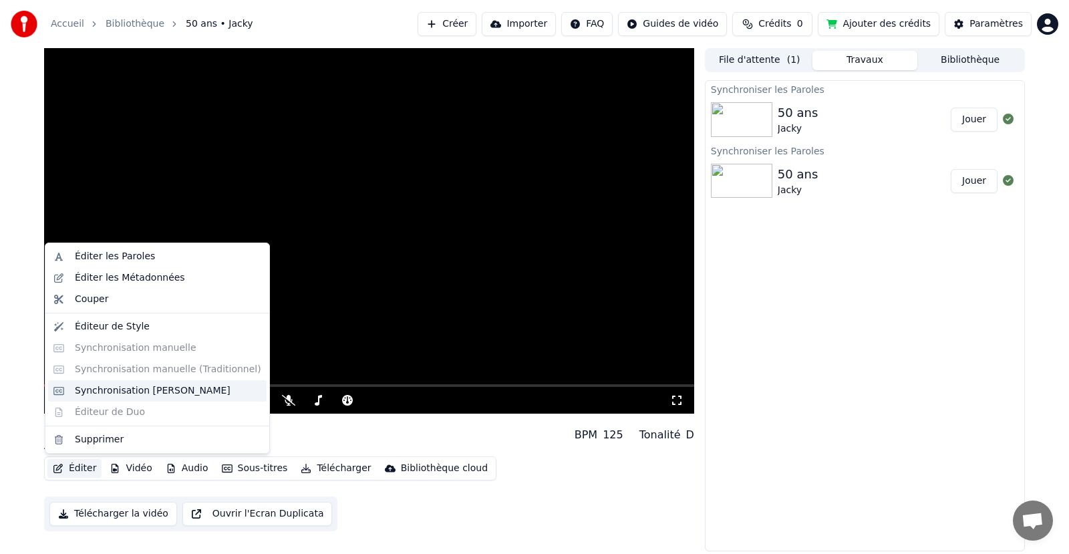
click at [107, 386] on div "Synchronisation [PERSON_NAME]" at bounding box center [153, 390] width 156 height 13
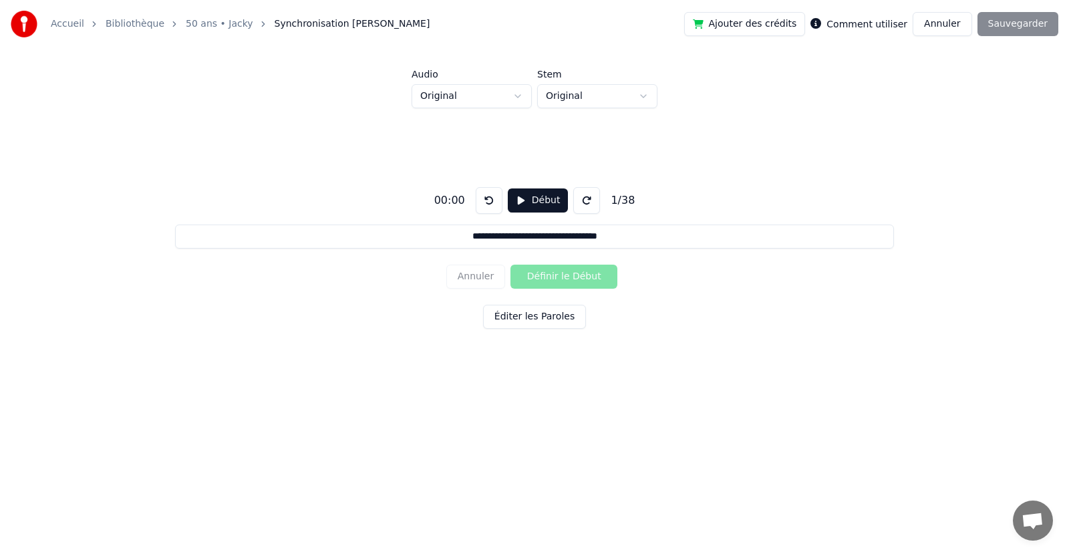
click at [939, 26] on button "Annuler" at bounding box center [942, 24] width 59 height 24
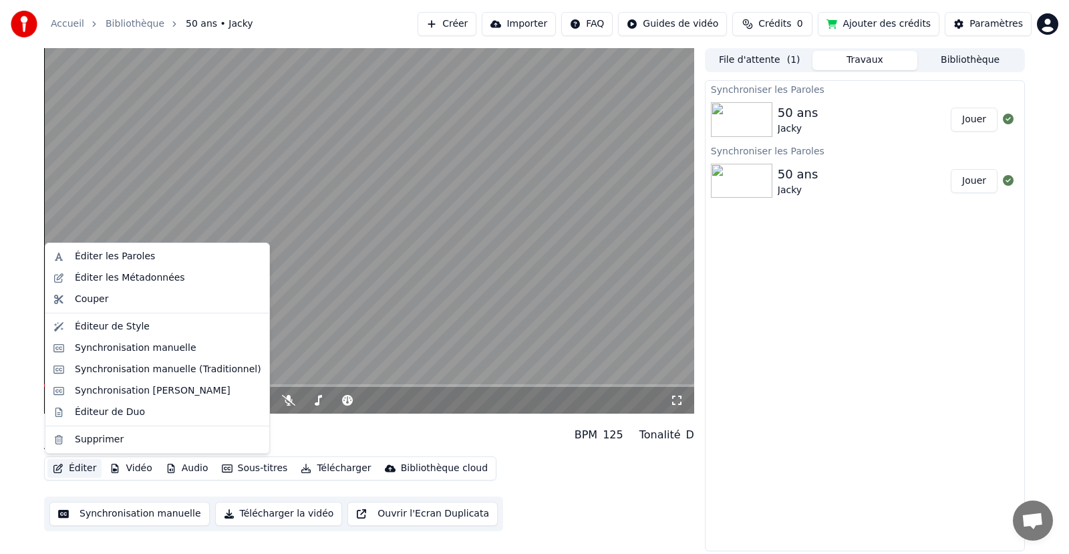
click at [78, 468] on button "Éditer" at bounding box center [74, 468] width 54 height 19
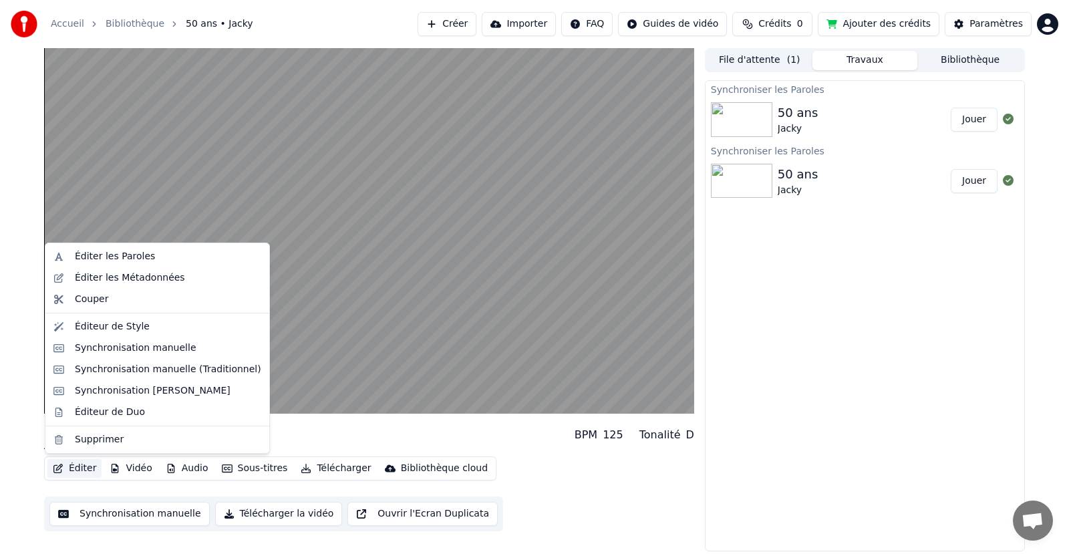
click at [73, 467] on button "Éditer" at bounding box center [74, 468] width 54 height 19
click at [100, 372] on div "Synchronisation manuelle (Traditionnel)" at bounding box center [168, 369] width 186 height 13
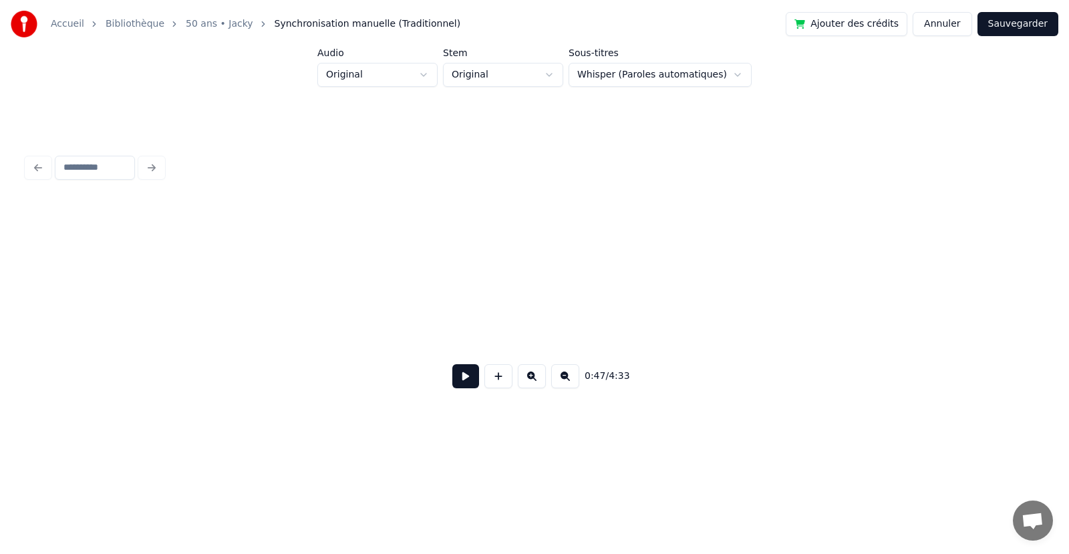
scroll to position [0, 6309]
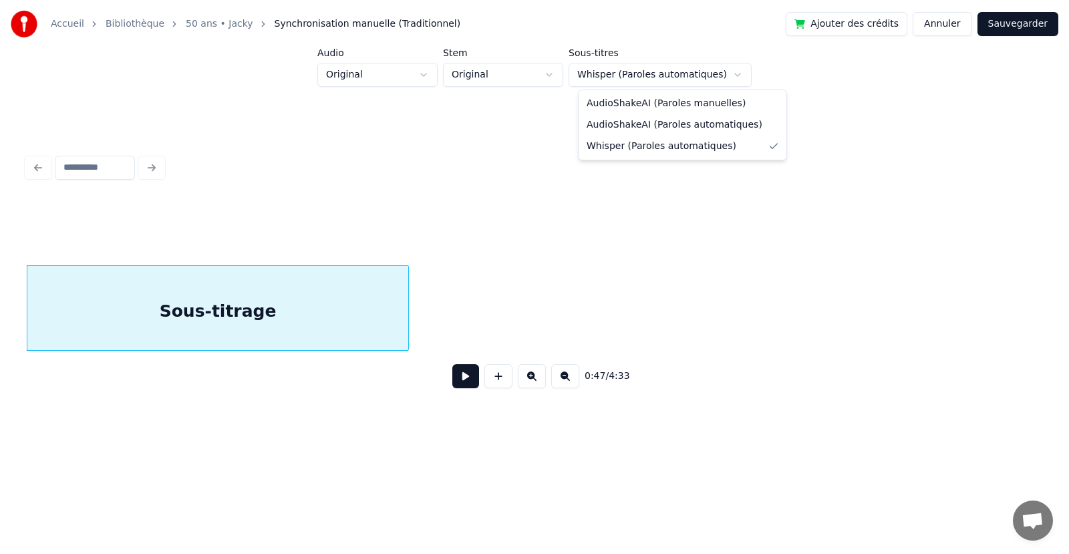
click at [721, 82] on html "Accueil Bibliothèque 50 ans • Jacky Synchronisation manuelle (Traditionnel) Ajo…" at bounding box center [534, 231] width 1069 height 462
click at [720, 82] on html "Accueil Bibliothèque 50 ans • Jacky Synchronisation manuelle (Traditionnel) Ajo…" at bounding box center [534, 231] width 1069 height 462
click at [720, 80] on html "Accueil Bibliothèque 50 ans • Jacky Synchronisation manuelle (Traditionnel) Ajo…" at bounding box center [534, 231] width 1069 height 462
click at [563, 76] on html "Accueil Bibliothèque 50 ans • Jacky Synchronisation manuelle (Traditionnel) Ajo…" at bounding box center [534, 231] width 1069 height 462
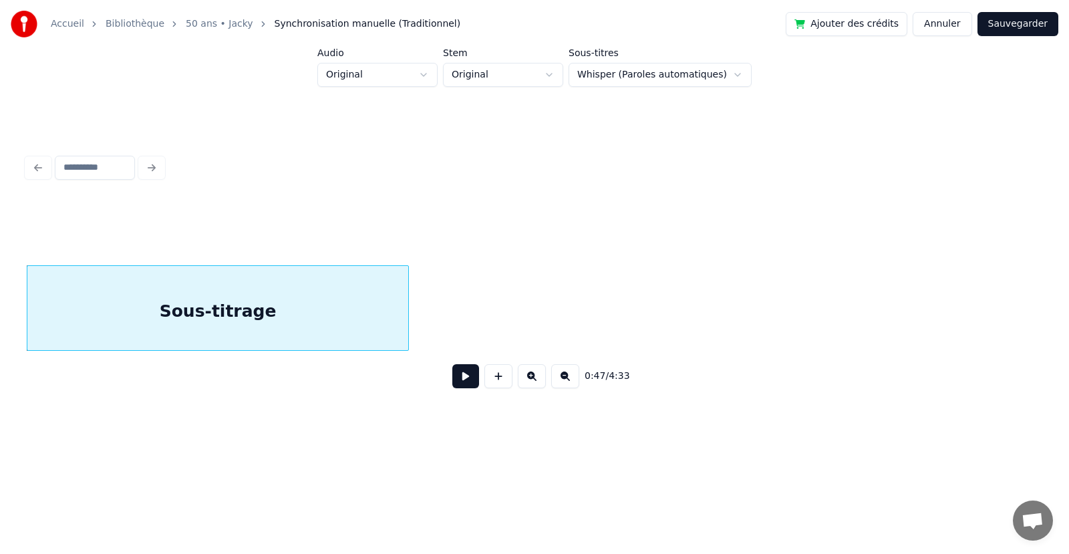
click at [566, 74] on html "Accueil Bibliothèque 50 ans • Jacky Synchronisation manuelle (Traditionnel) Ajo…" at bounding box center [534, 231] width 1069 height 462
click at [438, 72] on html "Accueil Bibliothèque 50 ans • Jacky Synchronisation manuelle (Traditionnel) Ajo…" at bounding box center [534, 231] width 1069 height 462
click at [440, 72] on html "Accueil Bibliothèque 50 ans • Jacky Synchronisation manuelle (Traditionnel) Ajo…" at bounding box center [534, 231] width 1069 height 462
click at [463, 384] on button at bounding box center [465, 376] width 27 height 24
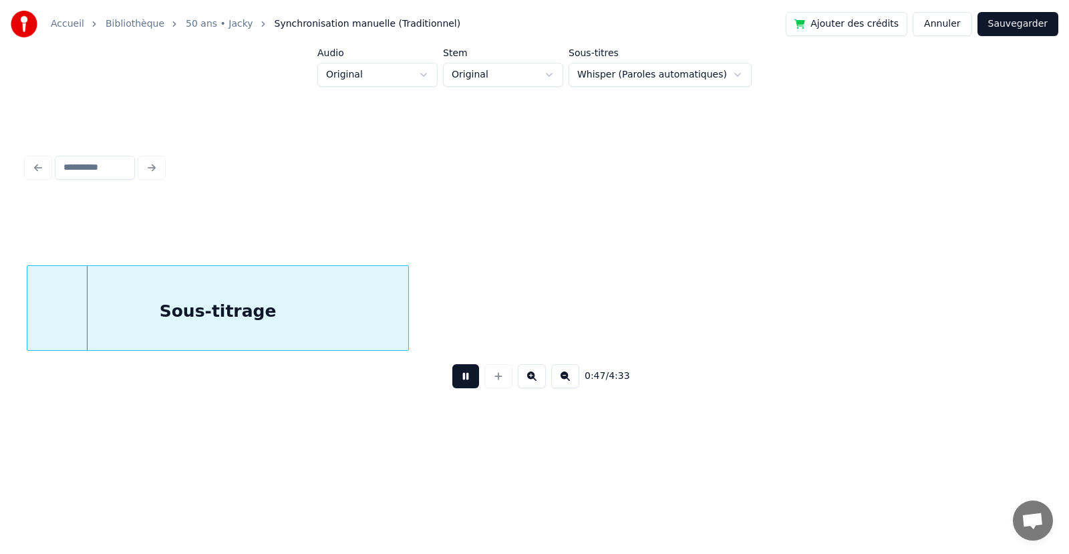
click at [463, 384] on button at bounding box center [465, 376] width 27 height 24
click at [281, 323] on div "Sous-titrage" at bounding box center [217, 311] width 381 height 91
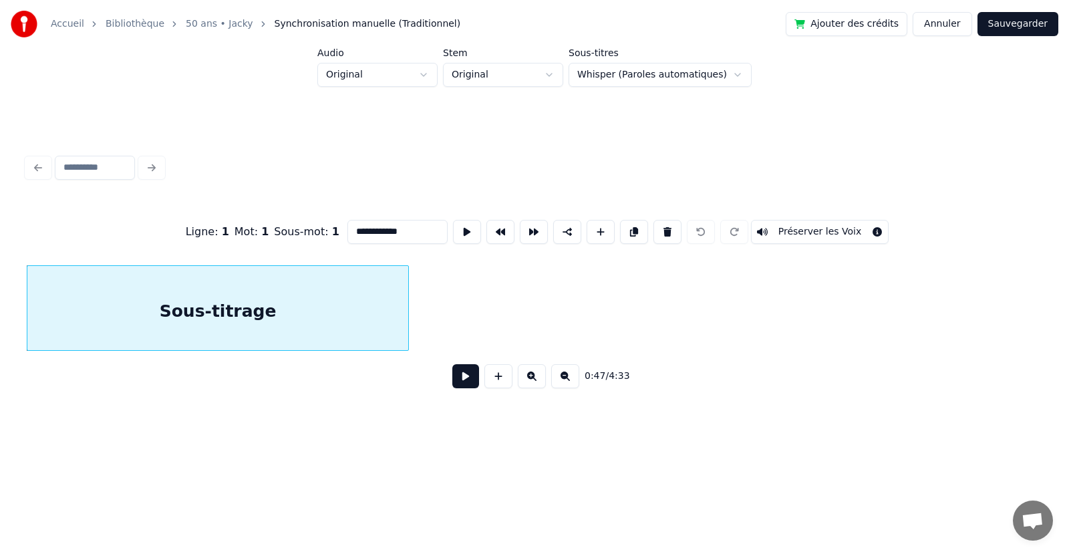
click at [282, 319] on div "Sous-titrage" at bounding box center [217, 311] width 381 height 91
click at [283, 317] on div "Sous-titrage" at bounding box center [217, 311] width 381 height 91
drag, startPoint x: 409, startPoint y: 223, endPoint x: 306, endPoint y: 235, distance: 103.6
click at [306, 235] on div "**********" at bounding box center [535, 231] width 1016 height 67
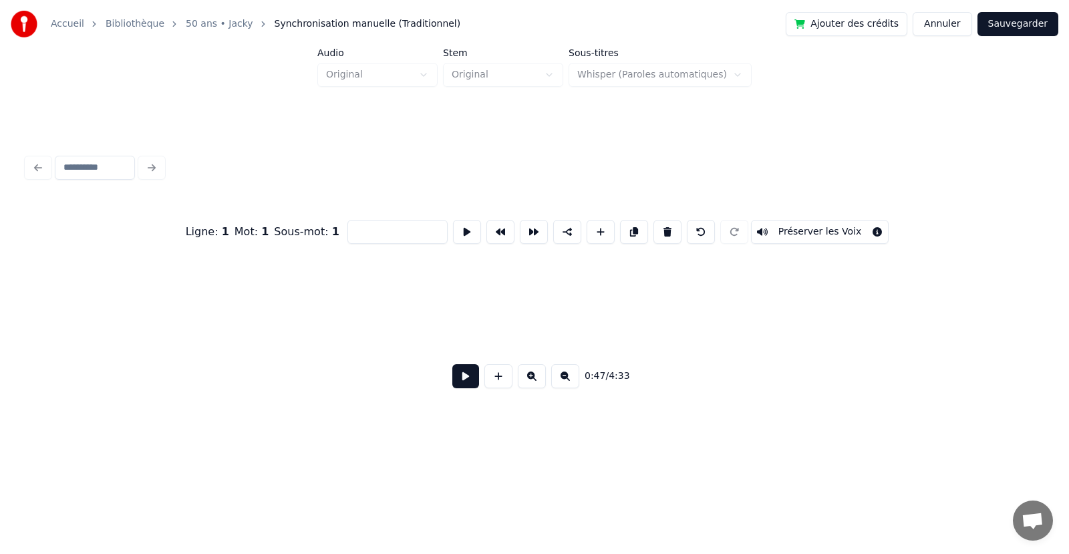
scroll to position [0, 0]
click at [501, 382] on button at bounding box center [498, 376] width 28 height 24
type input "**"
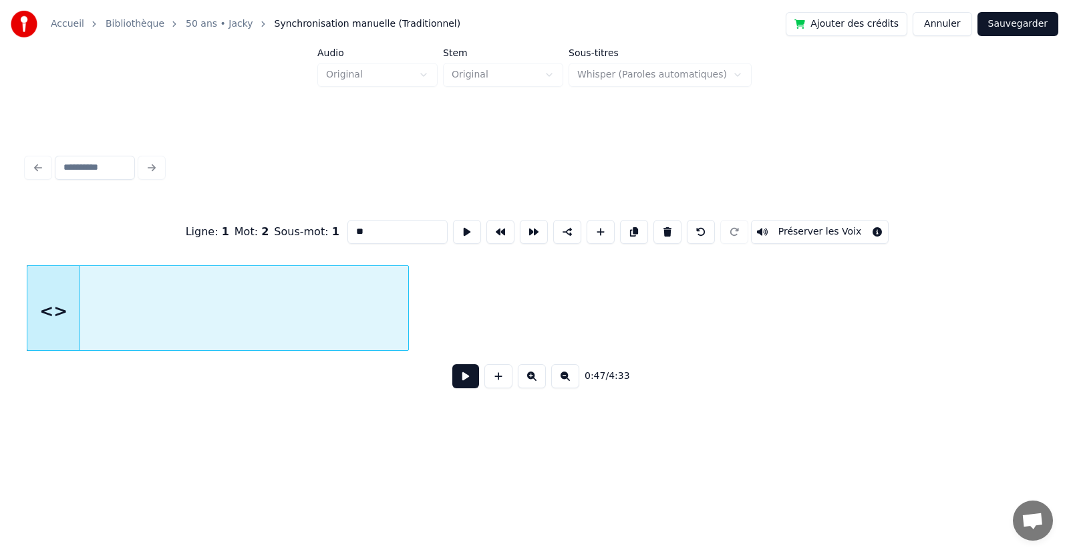
click at [501, 381] on button at bounding box center [498, 376] width 28 height 24
click at [501, 379] on button at bounding box center [498, 376] width 28 height 24
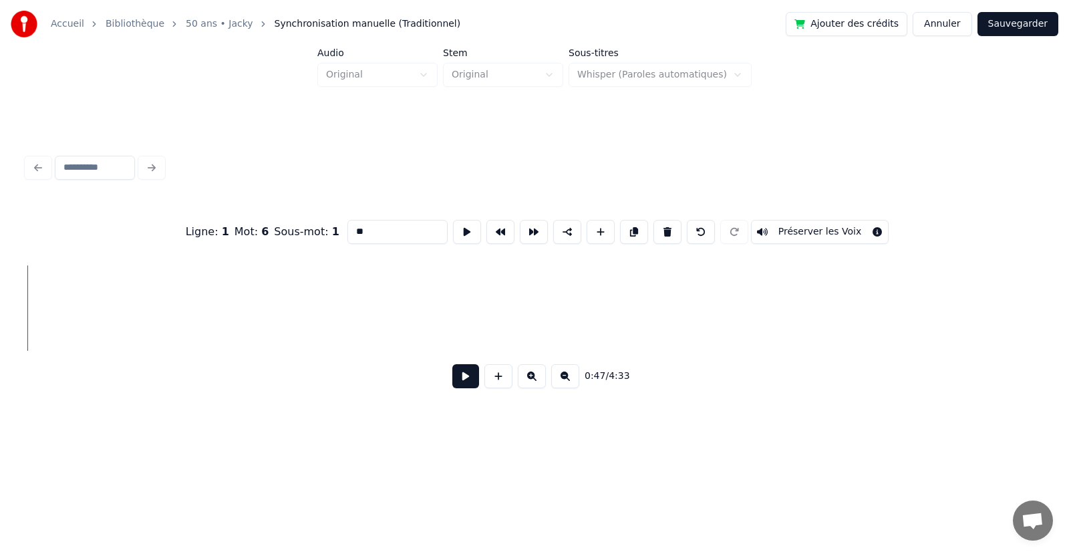
scroll to position [0, 7198]
click at [466, 381] on button at bounding box center [465, 376] width 27 height 24
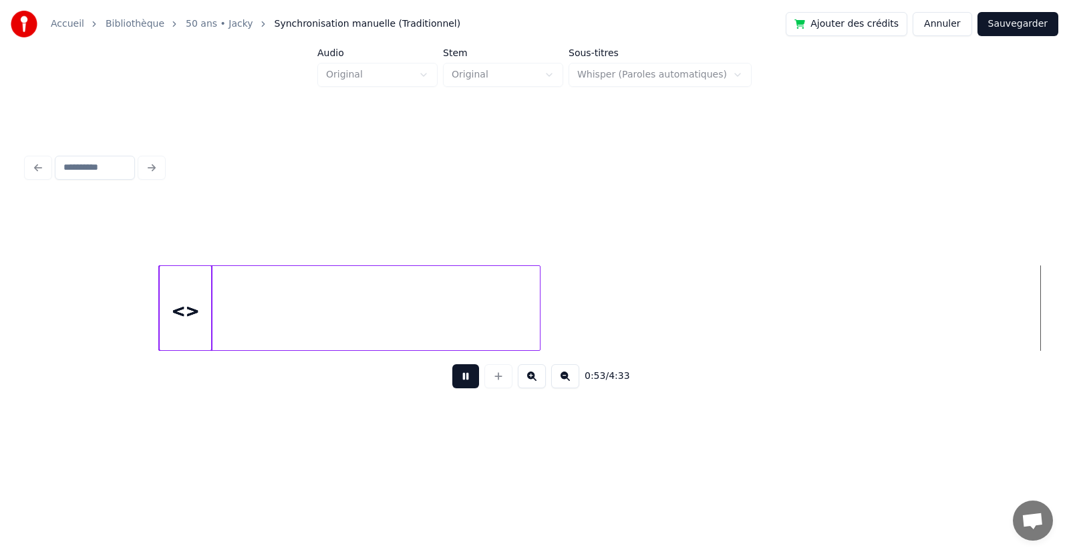
scroll to position [0, 7193]
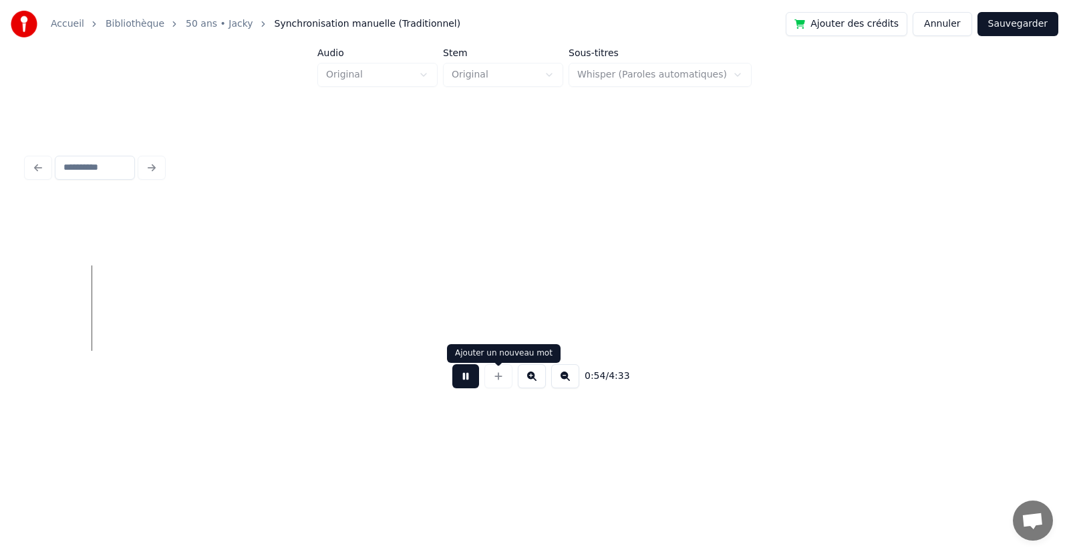
click at [470, 375] on button at bounding box center [465, 376] width 27 height 24
click at [461, 378] on button at bounding box center [465, 376] width 27 height 24
click at [462, 378] on button at bounding box center [465, 376] width 27 height 24
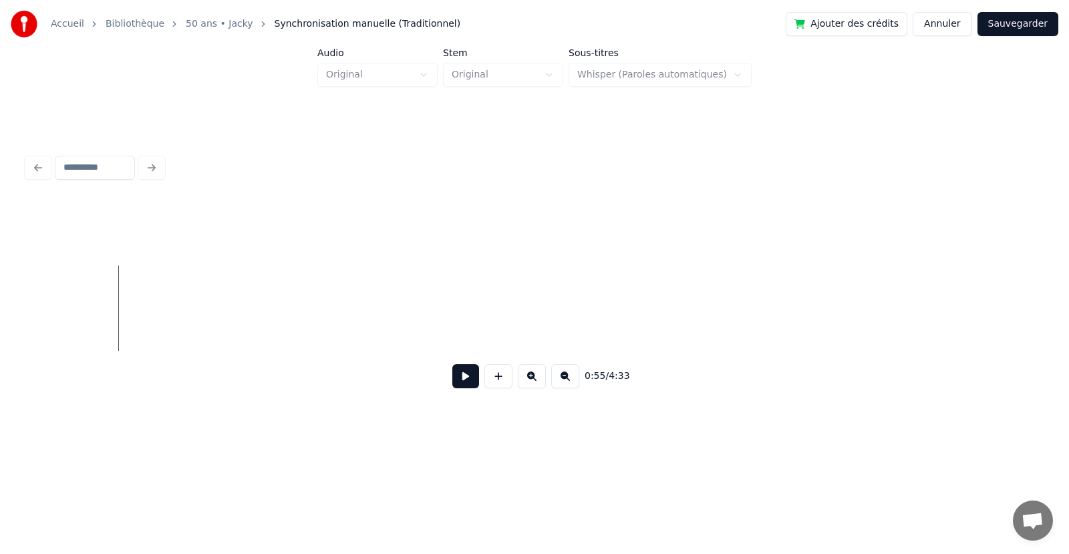
click at [10, 349] on div "Accueil Bibliothèque 50 ans • Jacky Synchronisation manuelle (Traditionnel) Ajo…" at bounding box center [534, 220] width 1069 height 440
click at [470, 388] on button at bounding box center [465, 376] width 27 height 24
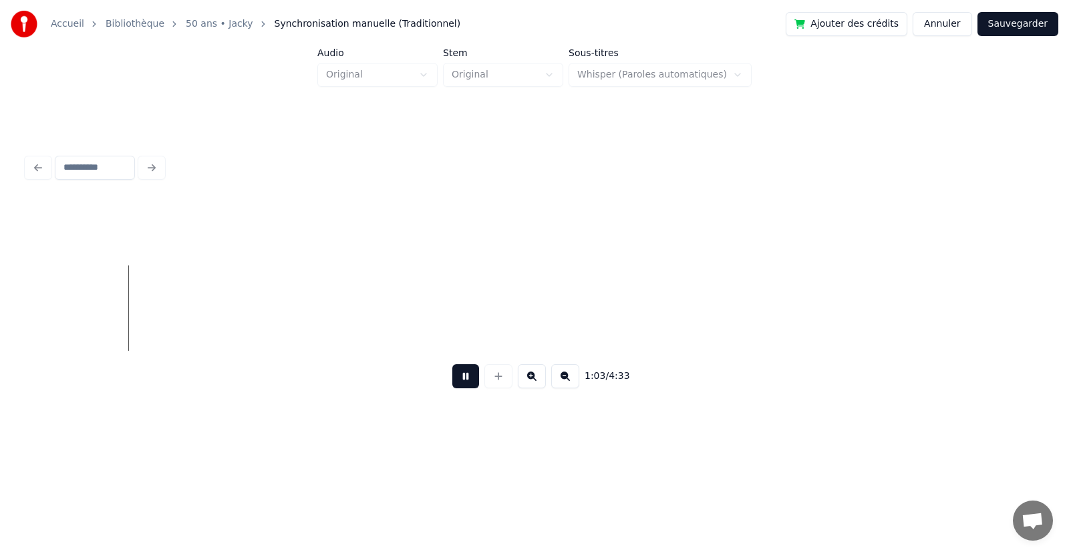
click at [470, 386] on button at bounding box center [465, 376] width 27 height 24
drag, startPoint x: 198, startPoint y: 345, endPoint x: 102, endPoint y: 365, distance: 98.9
click at [88, 369] on div "1:03 / 4:33" at bounding box center [535, 299] width 1016 height 203
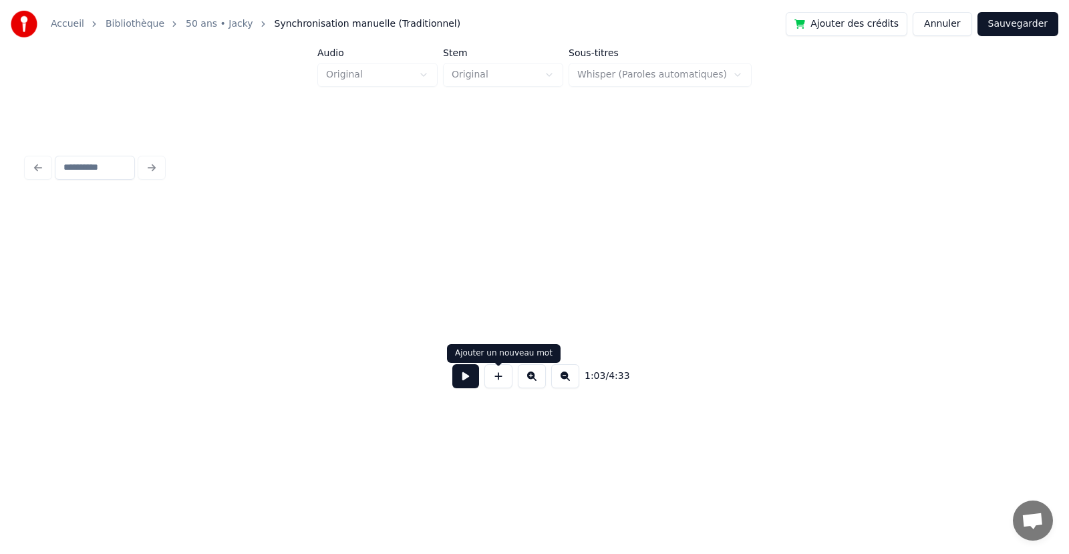
click at [466, 385] on button at bounding box center [465, 376] width 27 height 24
click at [464, 377] on button at bounding box center [465, 376] width 27 height 24
click at [41, 156] on div at bounding box center [534, 167] width 1026 height 29
click at [569, 380] on button at bounding box center [565, 376] width 28 height 24
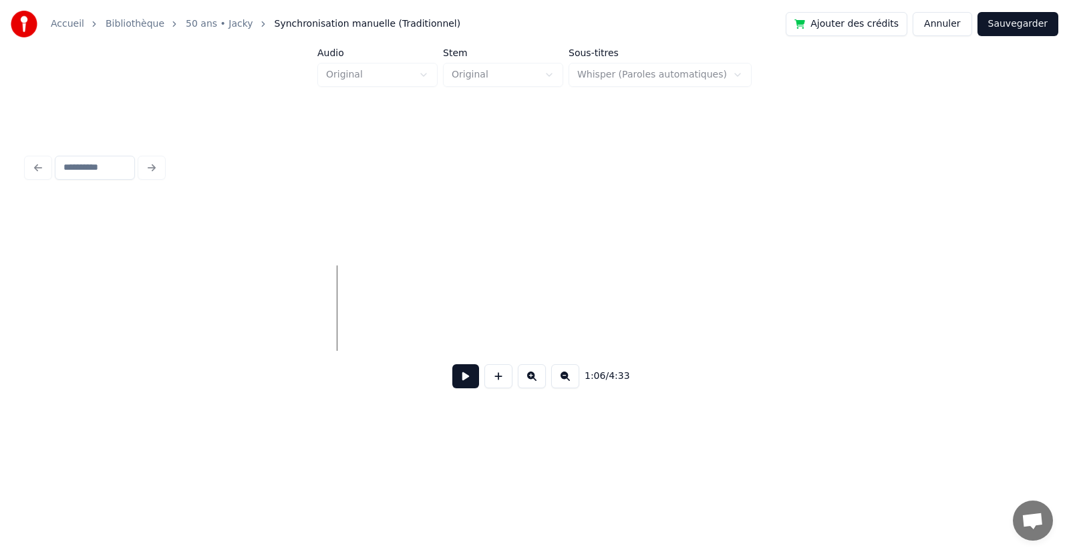
click at [569, 380] on button at bounding box center [565, 376] width 28 height 24
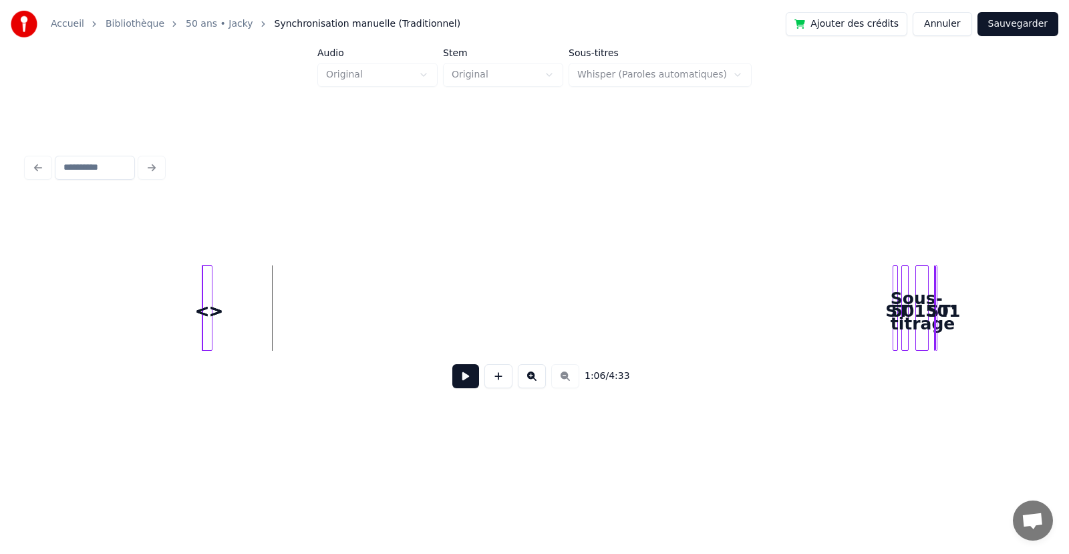
scroll to position [0, 0]
click at [569, 380] on div "1:06 / 4:33" at bounding box center [534, 375] width 994 height 29
click at [527, 378] on button at bounding box center [532, 376] width 28 height 24
click at [527, 377] on button at bounding box center [532, 376] width 28 height 24
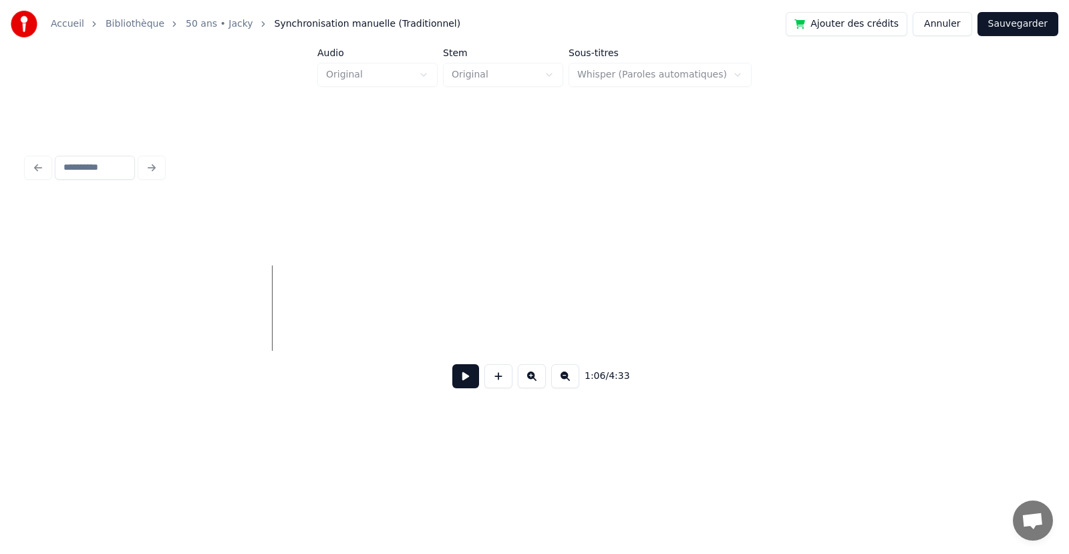
click at [527, 377] on button at bounding box center [532, 376] width 28 height 24
drag, startPoint x: 583, startPoint y: 385, endPoint x: 596, endPoint y: 383, distance: 12.9
click at [592, 385] on div "1:06 / 4:33" at bounding box center [534, 375] width 994 height 29
click at [596, 383] on span "1:06" at bounding box center [595, 376] width 21 height 13
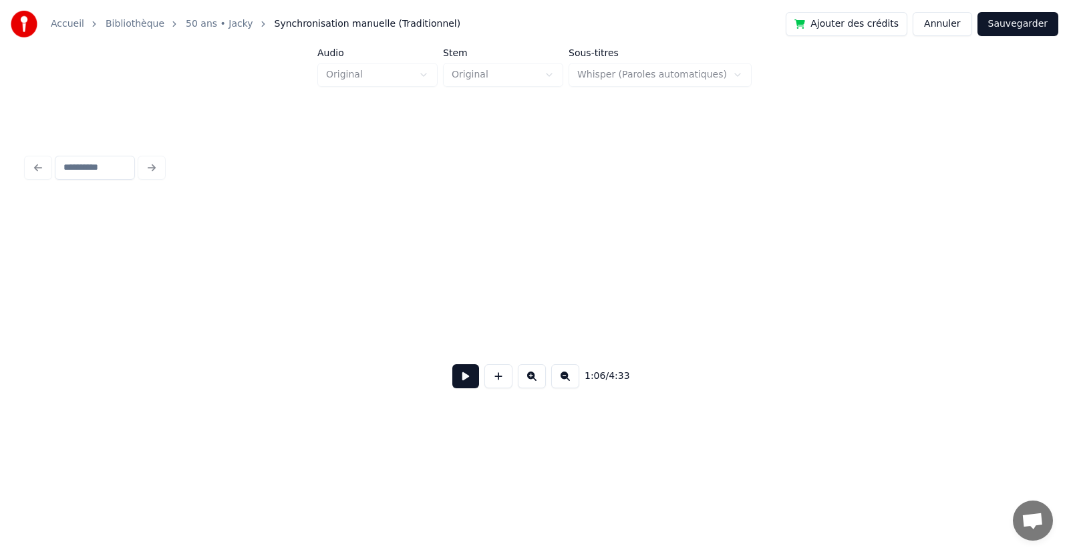
click at [596, 383] on span "1:06" at bounding box center [595, 376] width 21 height 13
click at [460, 381] on button at bounding box center [465, 376] width 27 height 24
click at [461, 380] on button at bounding box center [465, 376] width 27 height 24
click at [937, 23] on button "Annuler" at bounding box center [942, 24] width 59 height 24
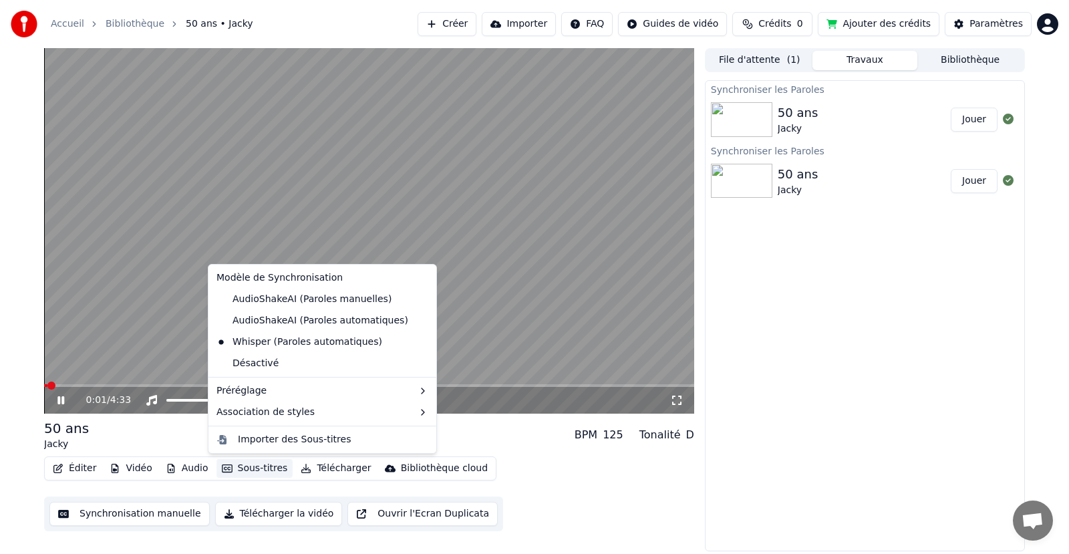
click at [257, 470] on button "Sous-titres" at bounding box center [254, 468] width 77 height 19
click at [265, 364] on div "Désactivé" at bounding box center [322, 363] width 223 height 21
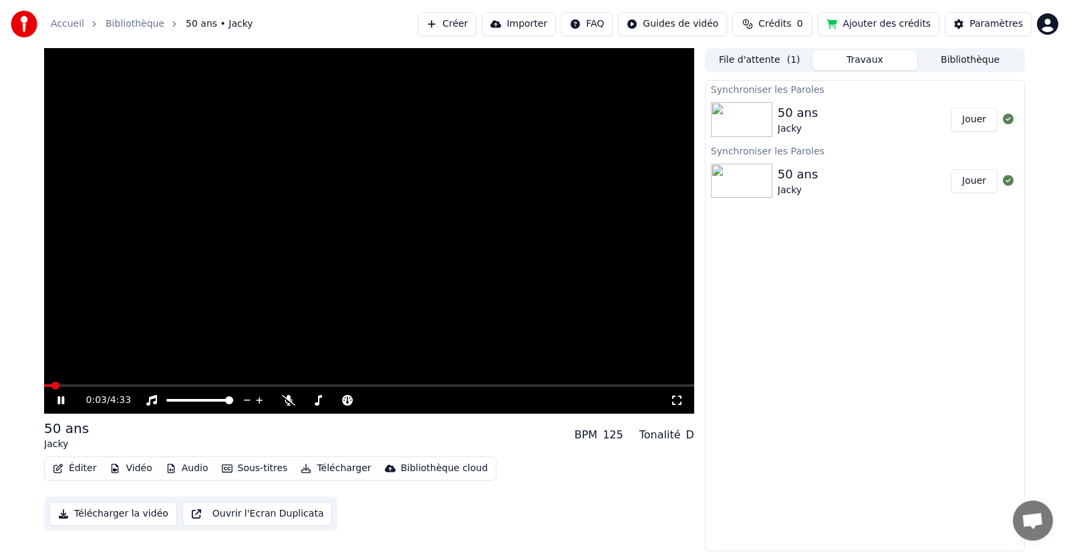
click at [61, 397] on icon at bounding box center [70, 400] width 31 height 11
click at [44, 382] on span at bounding box center [48, 386] width 8 height 8
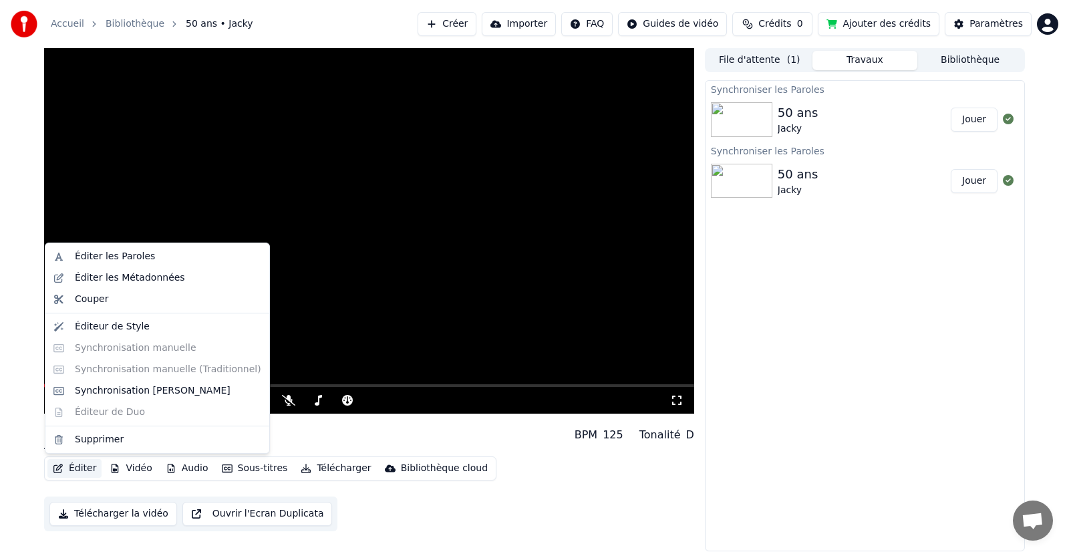
click at [76, 468] on button "Éditer" at bounding box center [74, 468] width 54 height 19
click at [108, 390] on div "Synchronisation [PERSON_NAME]" at bounding box center [153, 390] width 156 height 13
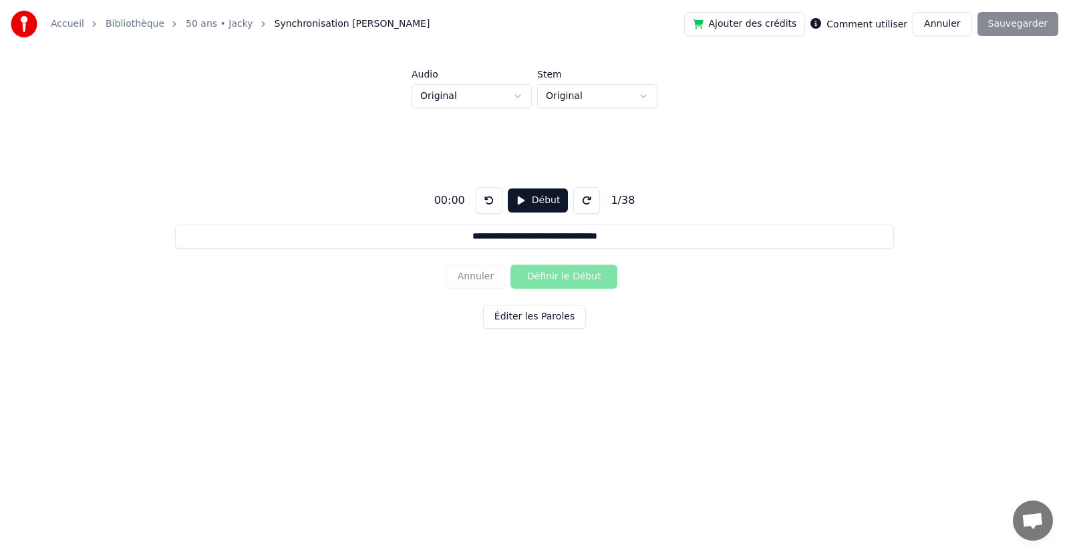
click at [952, 23] on button "Annuler" at bounding box center [942, 24] width 59 height 24
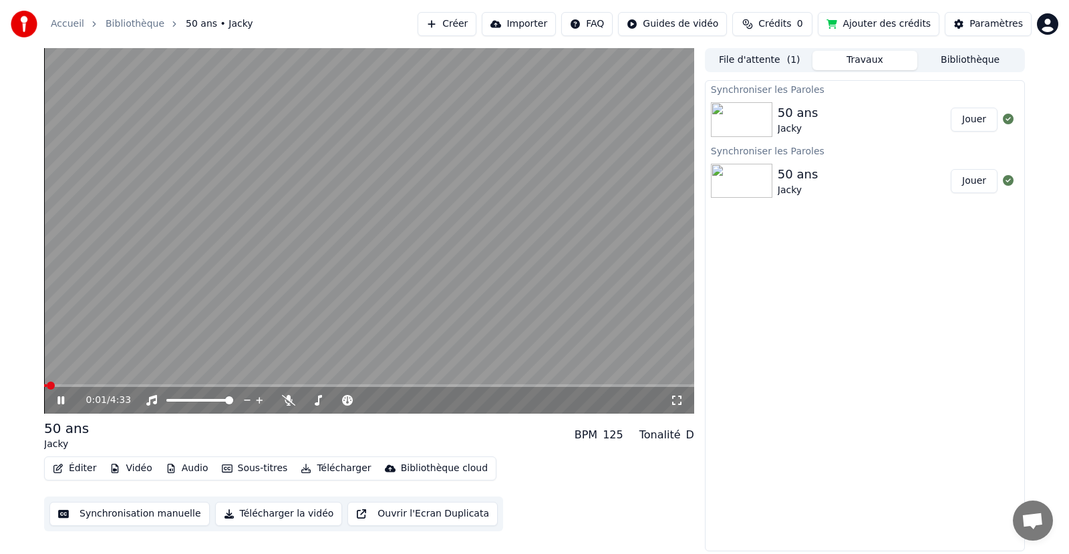
click at [59, 396] on icon at bounding box center [70, 400] width 31 height 11
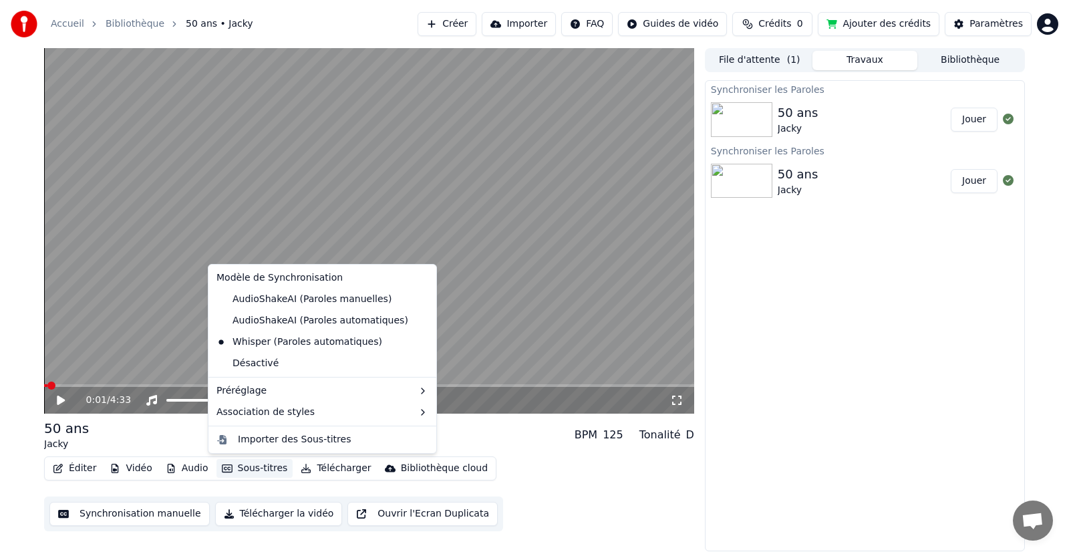
click at [260, 472] on button "Sous-titres" at bounding box center [254, 468] width 77 height 19
click at [258, 367] on div "Désactivé" at bounding box center [322, 363] width 223 height 21
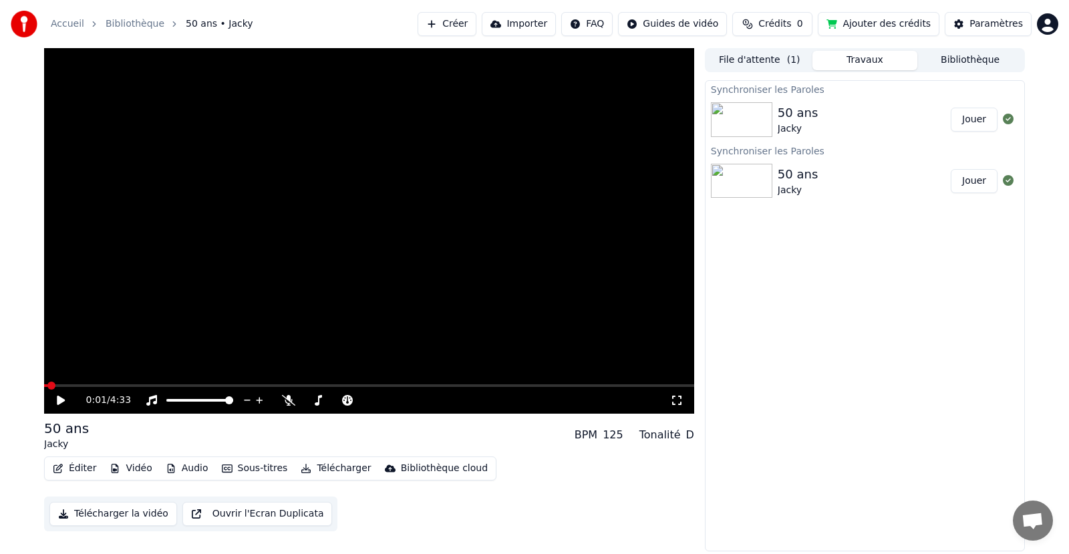
click at [72, 472] on button "Éditer" at bounding box center [74, 468] width 54 height 19
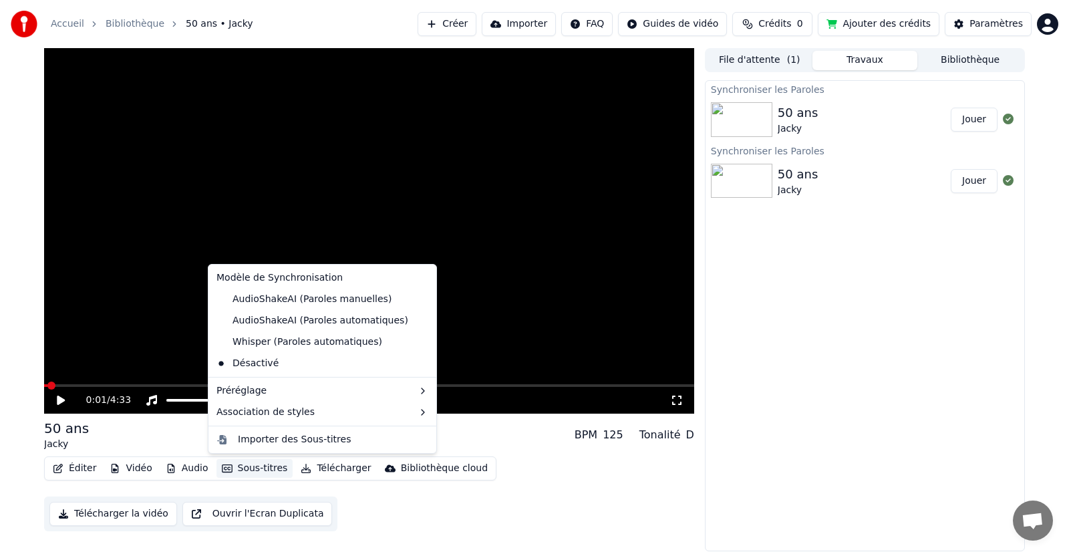
click at [253, 472] on button "Sous-titres" at bounding box center [254, 468] width 77 height 19
click at [263, 466] on button "Sous-titres" at bounding box center [254, 468] width 77 height 19
click at [270, 343] on div "Whisper (Paroles automatiques)" at bounding box center [299, 341] width 176 height 21
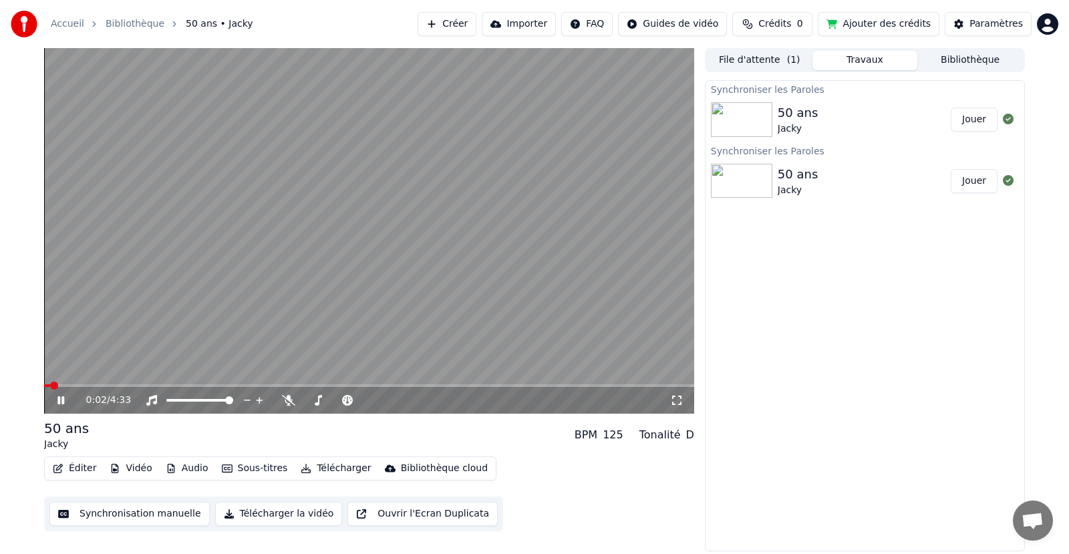
click at [248, 465] on button "Sous-titres" at bounding box center [254, 468] width 77 height 19
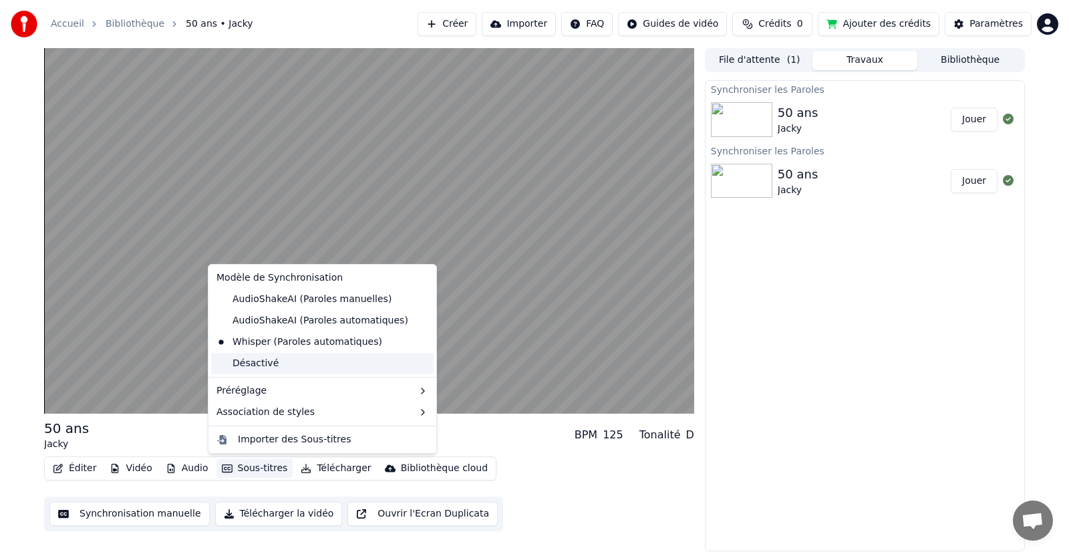
click at [238, 361] on div "Désactivé" at bounding box center [322, 363] width 223 height 21
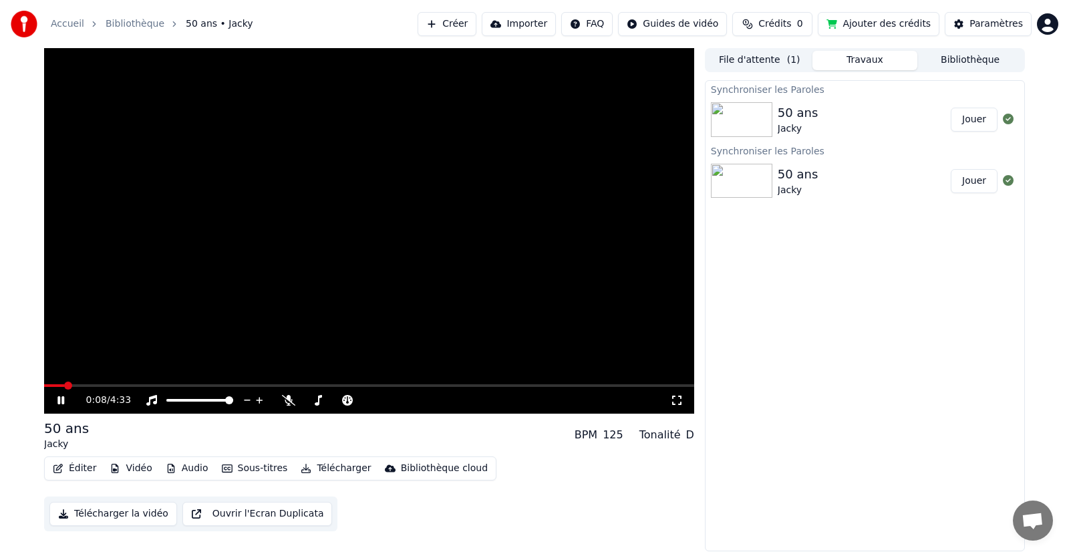
click at [63, 400] on icon at bounding box center [60, 400] width 7 height 8
click at [44, 382] on span at bounding box center [48, 386] width 8 height 8
click at [85, 464] on button "Éditer" at bounding box center [74, 468] width 54 height 19
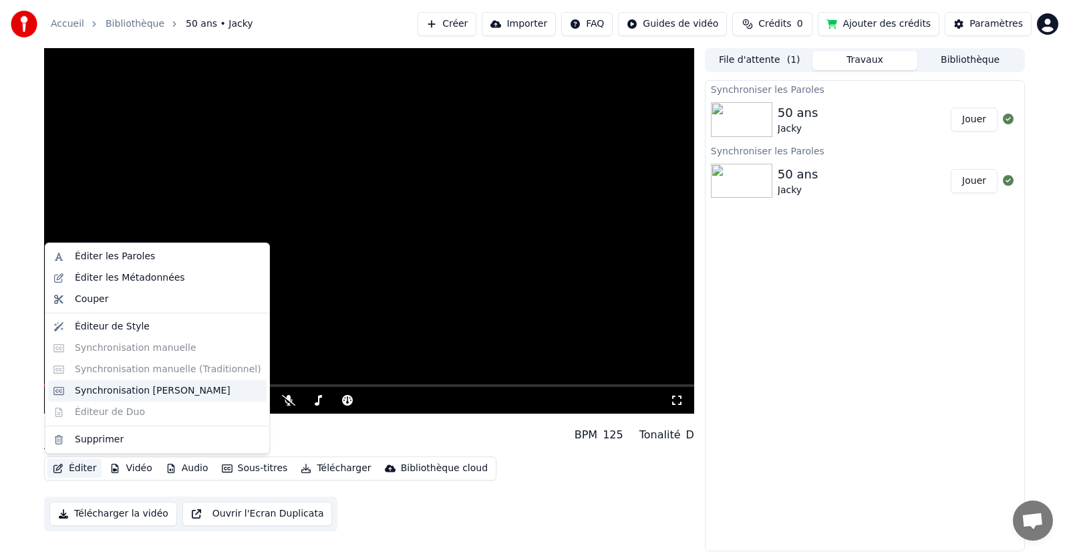
click at [108, 389] on div "Synchronisation [PERSON_NAME]" at bounding box center [153, 390] width 156 height 13
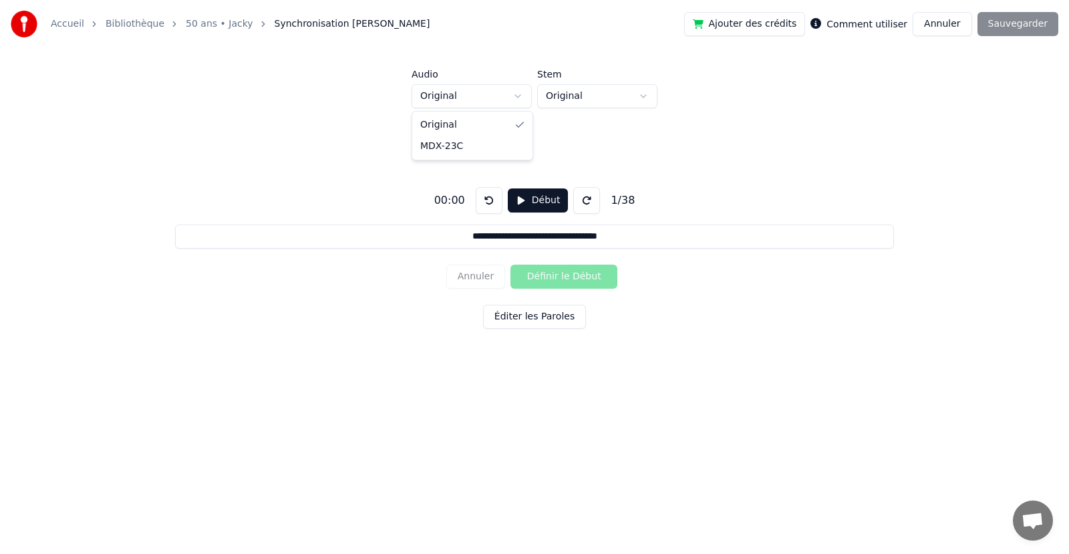
click at [507, 96] on html "**********" at bounding box center [534, 211] width 1069 height 423
click at [502, 94] on html "**********" at bounding box center [534, 211] width 1069 height 423
click at [506, 320] on button "Éditer les Paroles" at bounding box center [534, 317] width 103 height 24
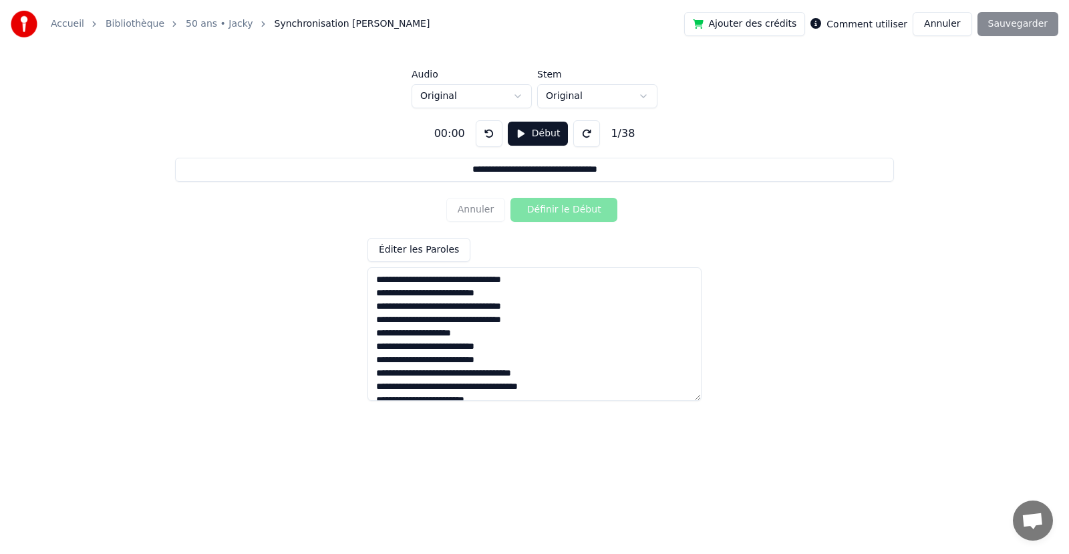
click at [524, 129] on button "Début" at bounding box center [538, 134] width 61 height 24
click at [566, 214] on button "Définir le Début" at bounding box center [563, 210] width 107 height 24
click at [564, 213] on button "Définir la Fin" at bounding box center [563, 210] width 107 height 24
click at [564, 213] on button "Définir le Début" at bounding box center [563, 210] width 107 height 24
click at [564, 213] on button "Définir la Fin" at bounding box center [563, 210] width 107 height 24
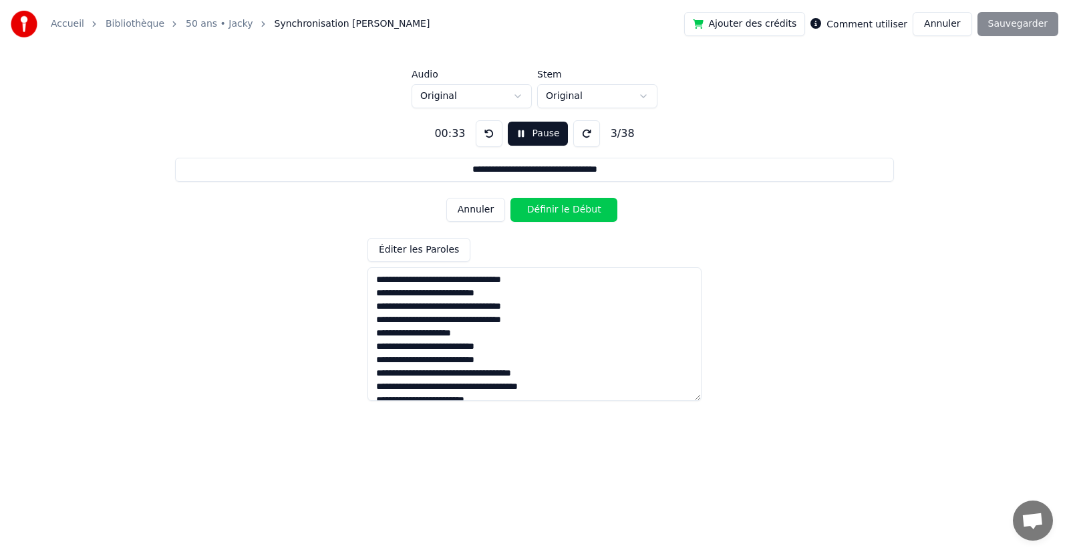
click at [565, 207] on button "Définir le Début" at bounding box center [563, 210] width 107 height 24
click at [565, 207] on button "Définir la Fin" at bounding box center [563, 210] width 107 height 24
click at [565, 207] on button "Définir le Début" at bounding box center [563, 210] width 107 height 24
click at [565, 207] on button "Définir la Fin" at bounding box center [563, 210] width 107 height 24
click at [565, 207] on button "Définir le Début" at bounding box center [563, 210] width 107 height 24
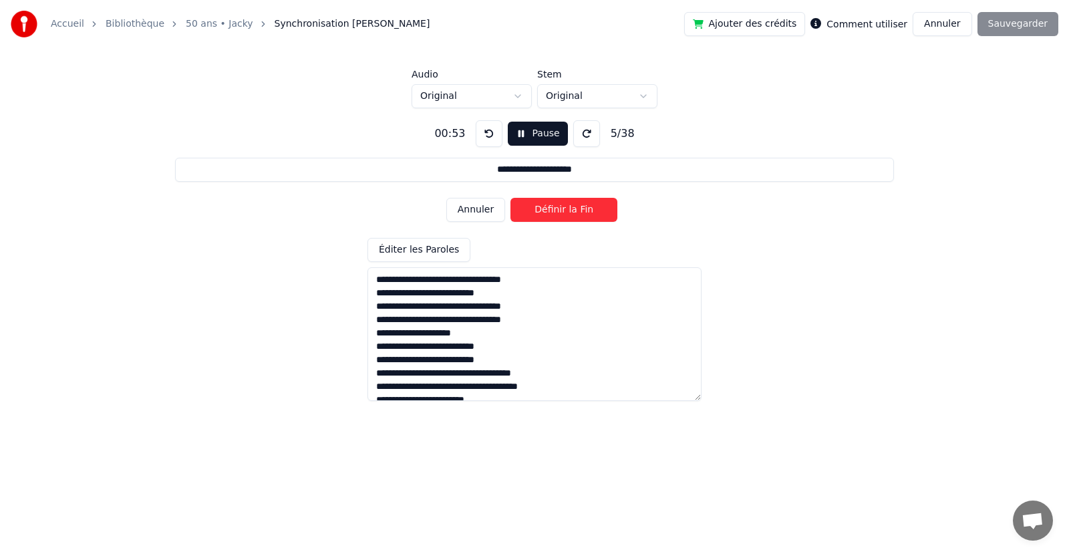
click at [565, 207] on button "Définir la Fin" at bounding box center [563, 210] width 107 height 24
click at [565, 207] on button "Définir le Début" at bounding box center [563, 210] width 107 height 24
click at [565, 207] on button "Définir la Fin" at bounding box center [563, 210] width 107 height 24
click at [565, 207] on button "Définir le Début" at bounding box center [563, 210] width 107 height 24
click at [565, 207] on button "Définir la Fin" at bounding box center [563, 210] width 107 height 24
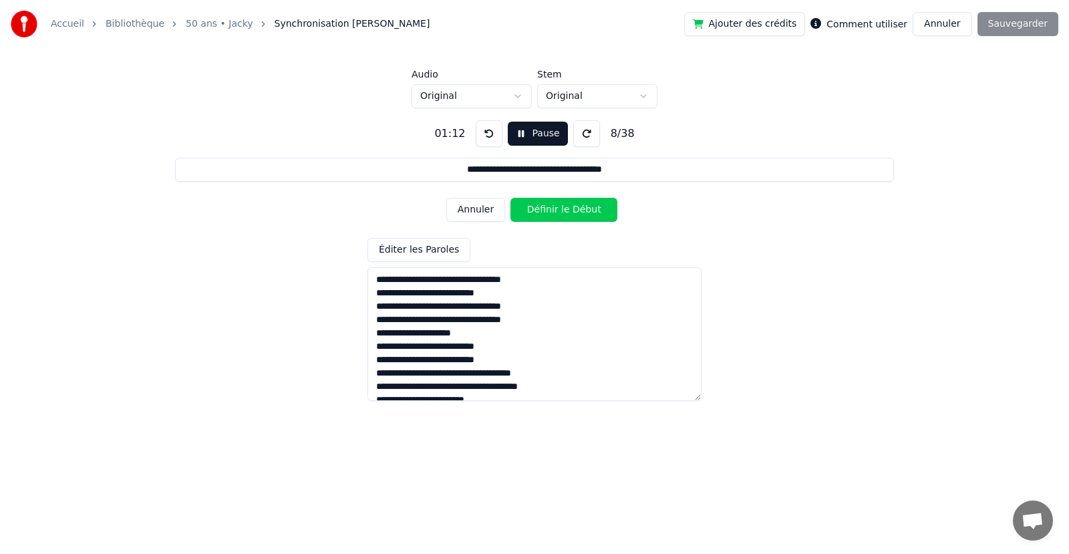
click at [565, 207] on button "Définir le Début" at bounding box center [563, 210] width 107 height 24
click at [565, 207] on button "Définir la Fin" at bounding box center [563, 210] width 107 height 24
type input "**********"
drag, startPoint x: 1018, startPoint y: 25, endPoint x: 957, endPoint y: 47, distance: 64.1
click at [1016, 25] on div "Ajouter des crédits Comment utiliser Annuler Sauvegarder" at bounding box center [871, 24] width 374 height 24
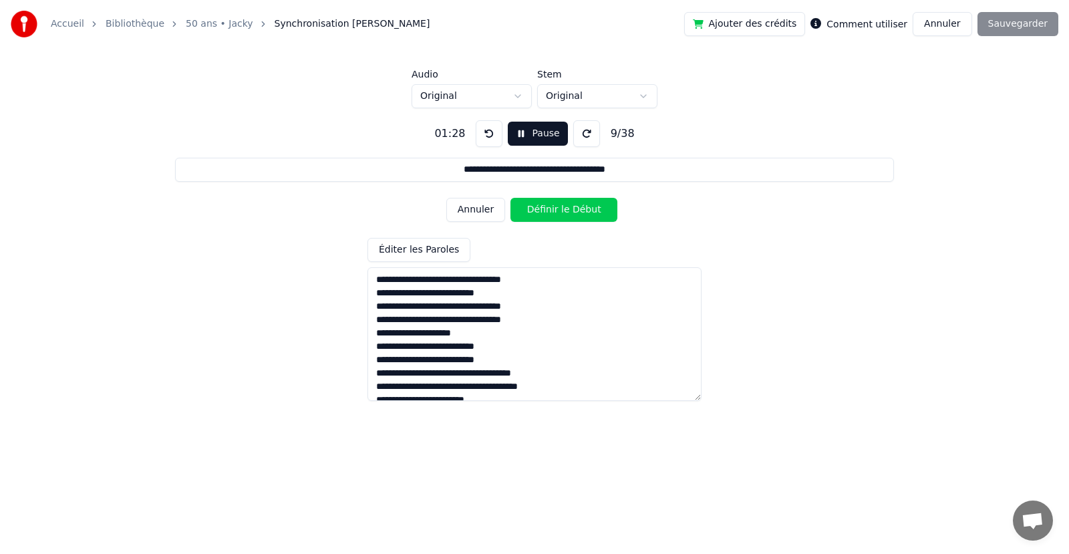
click at [585, 135] on button at bounding box center [586, 133] width 27 height 27
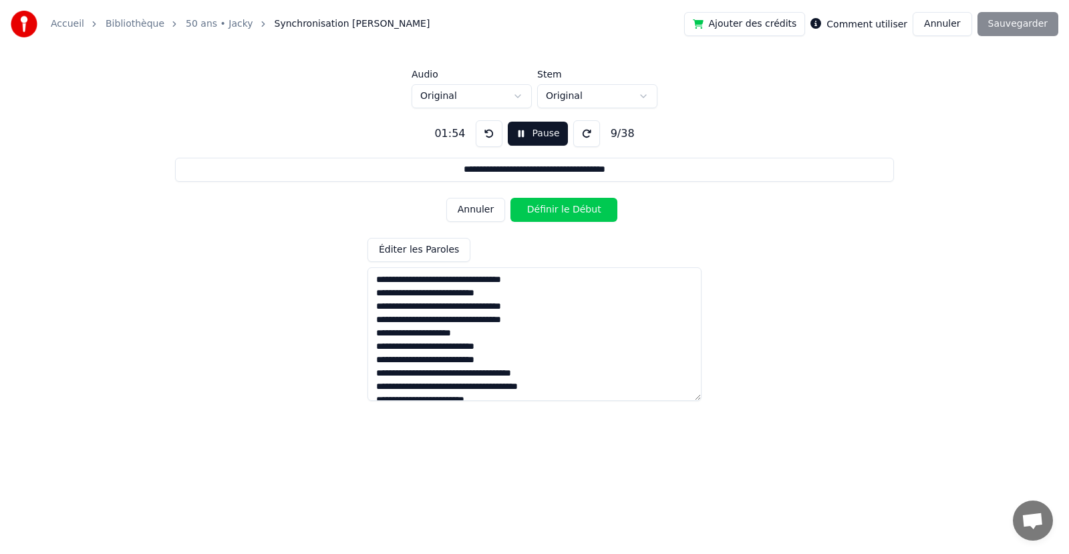
click at [585, 135] on button at bounding box center [586, 133] width 27 height 27
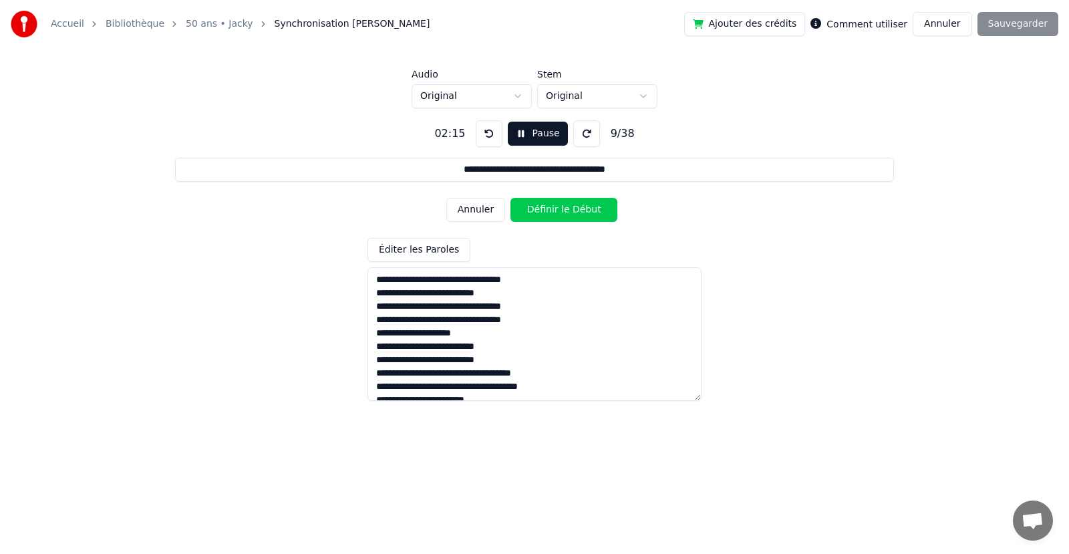
click at [585, 135] on button at bounding box center [586, 133] width 27 height 27
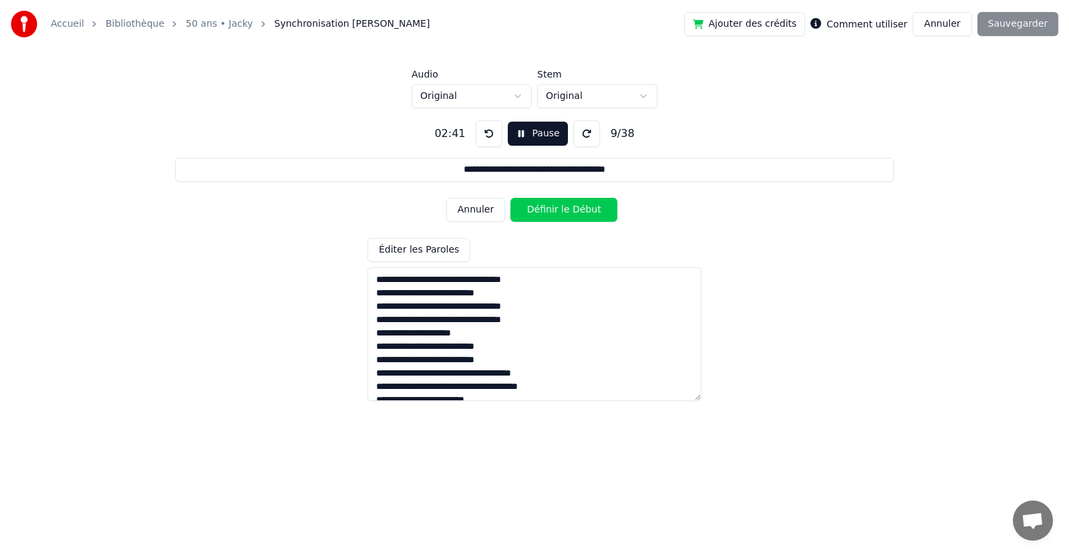
click at [585, 135] on button at bounding box center [586, 133] width 27 height 27
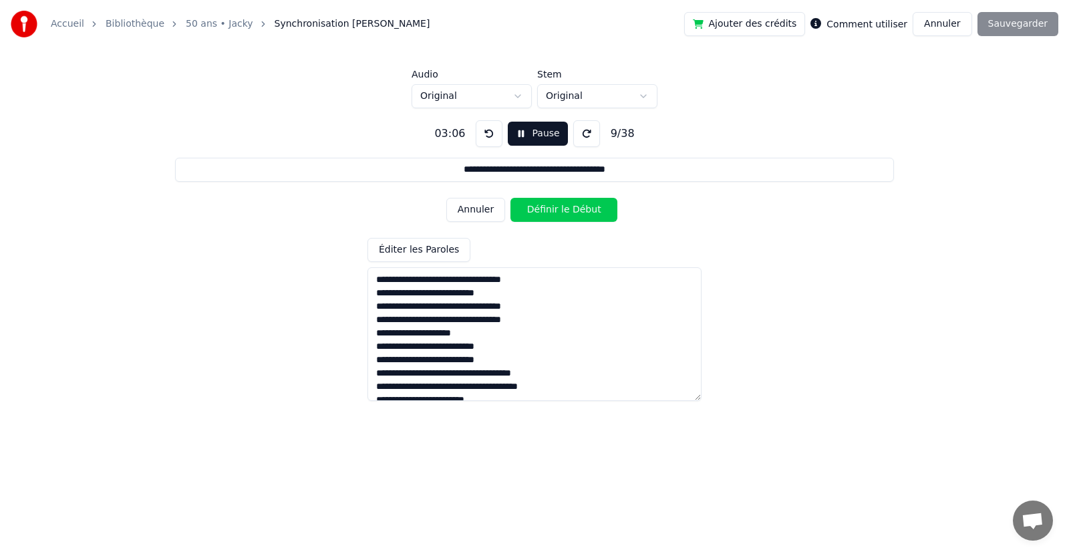
click at [585, 135] on button at bounding box center [586, 133] width 27 height 27
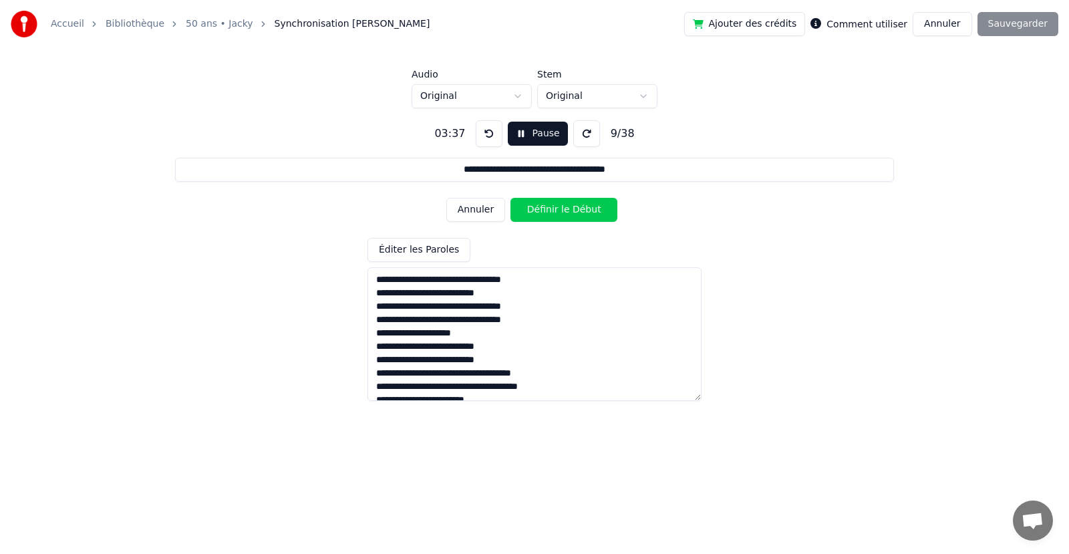
click at [585, 135] on button at bounding box center [586, 133] width 27 height 27
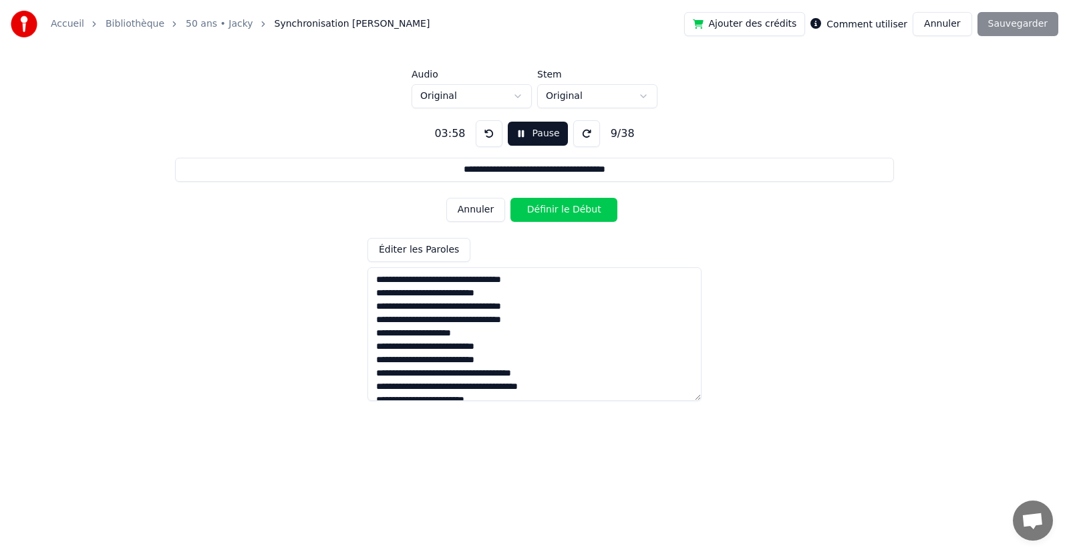
click at [585, 135] on button at bounding box center [586, 133] width 27 height 27
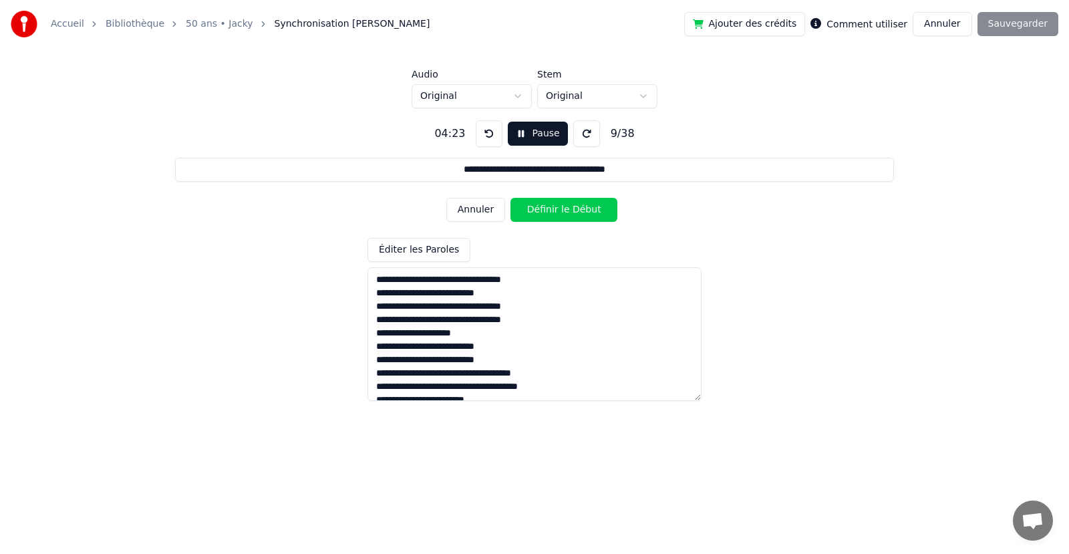
click at [585, 135] on button at bounding box center [586, 133] width 27 height 27
click at [576, 132] on button at bounding box center [586, 133] width 27 height 27
drag, startPoint x: 687, startPoint y: 223, endPoint x: 859, endPoint y: 125, distance: 198.4
click at [706, 218] on div "**********" at bounding box center [534, 254] width 1026 height 293
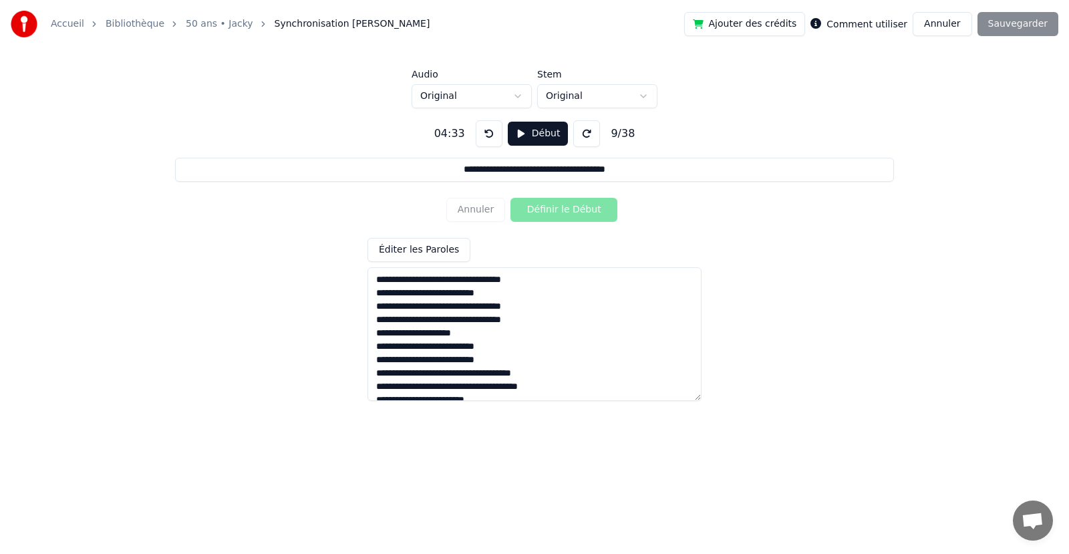
click at [1037, 23] on div "Ajouter des crédits Comment utiliser Annuler Sauvegarder" at bounding box center [871, 24] width 374 height 24
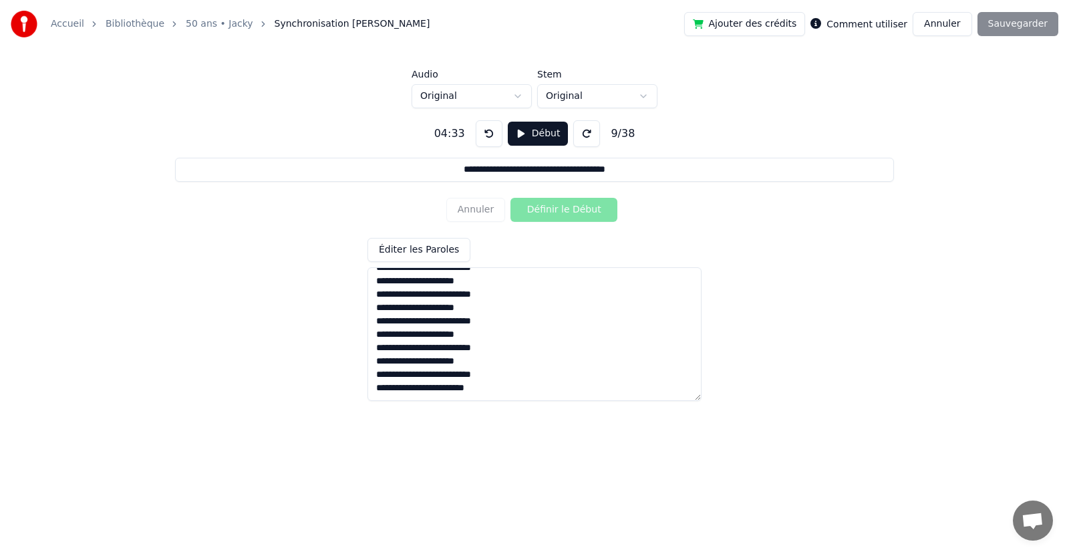
click at [544, 392] on textarea at bounding box center [534, 334] width 334 height 134
click at [774, 283] on div "**********" at bounding box center [534, 254] width 1026 height 293
click at [660, 171] on input "**********" at bounding box center [534, 170] width 718 height 24
click at [688, 210] on div "**********" at bounding box center [534, 254] width 1026 height 293
click at [575, 203] on div "Annuler Définir le Début" at bounding box center [534, 209] width 176 height 35
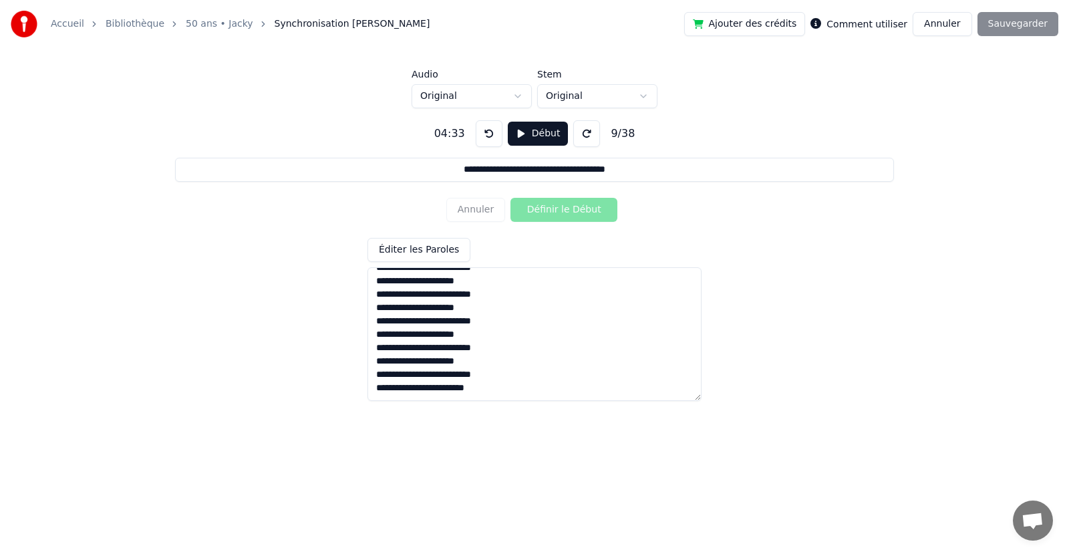
click at [446, 249] on button "Éditer les Paroles" at bounding box center [418, 250] width 103 height 24
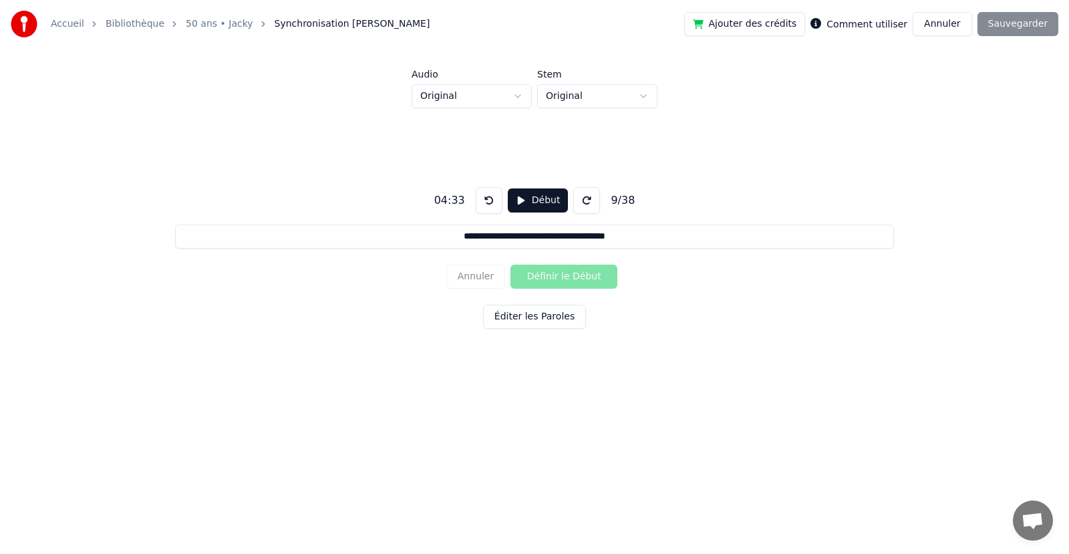
click at [525, 307] on button "Éditer les Paroles" at bounding box center [534, 317] width 103 height 24
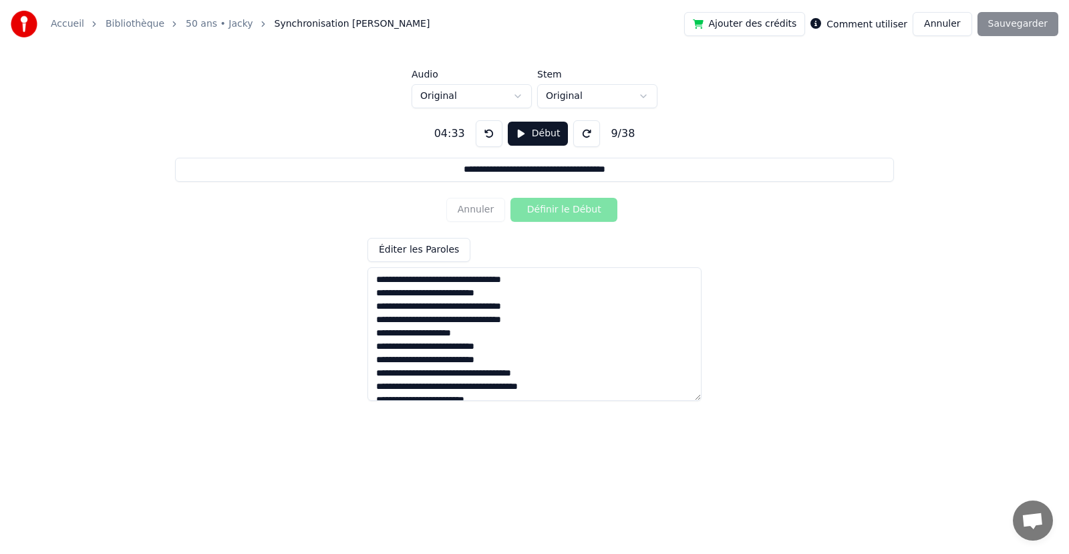
click at [579, 134] on button at bounding box center [586, 133] width 27 height 27
click at [1031, 20] on div "Ajouter des crédits Comment utiliser Annuler Sauvegarder" at bounding box center [871, 24] width 374 height 24
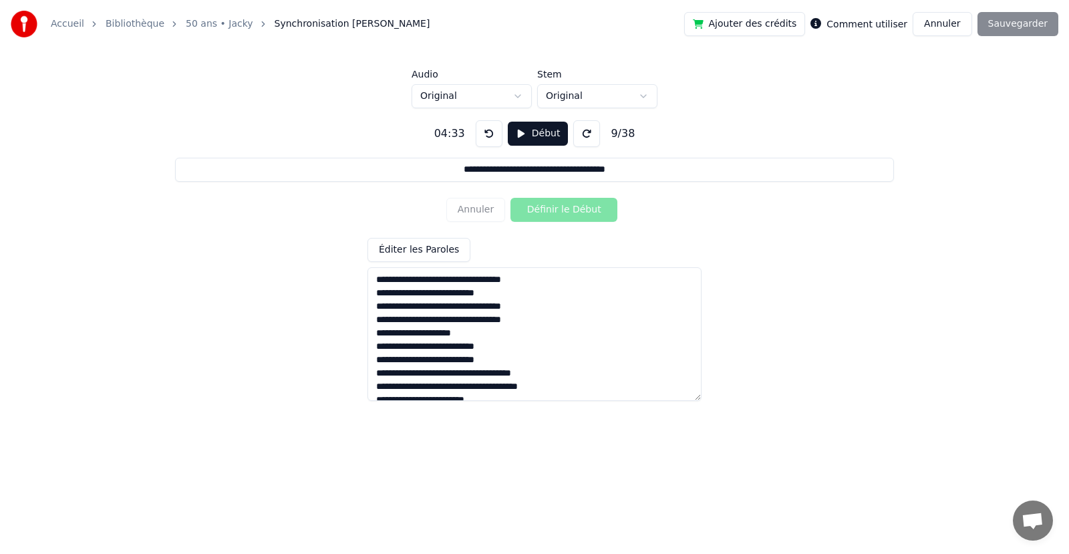
click at [887, 17] on div "Comment utiliser" at bounding box center [858, 24] width 97 height 16
click at [882, 24] on label "Comment utiliser" at bounding box center [867, 23] width 81 height 9
click at [996, 51] on div "**********" at bounding box center [534, 201] width 1069 height 402
click at [955, 27] on button "Annuler" at bounding box center [942, 24] width 59 height 24
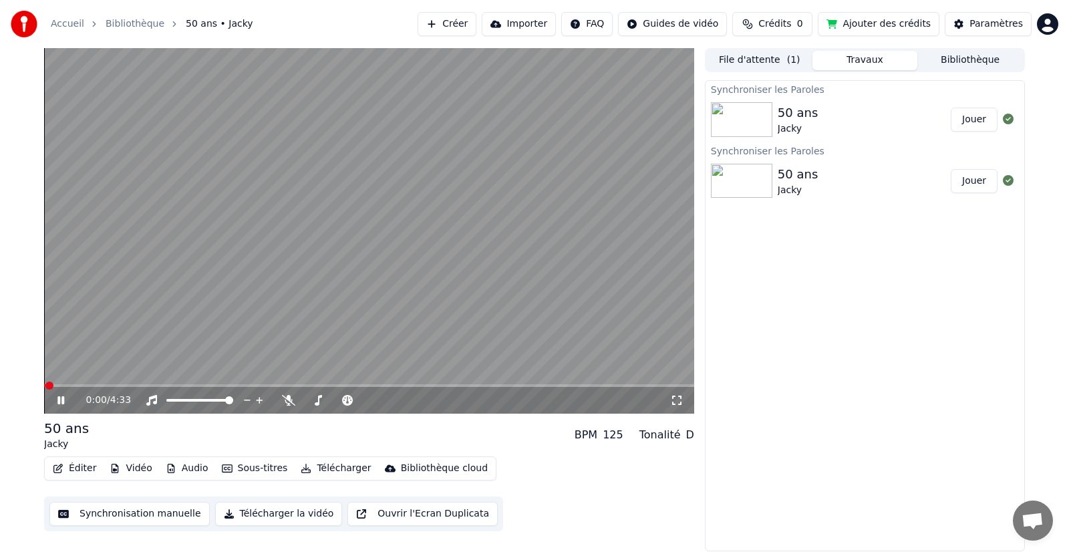
click at [236, 464] on button "Sous-titres" at bounding box center [254, 468] width 77 height 19
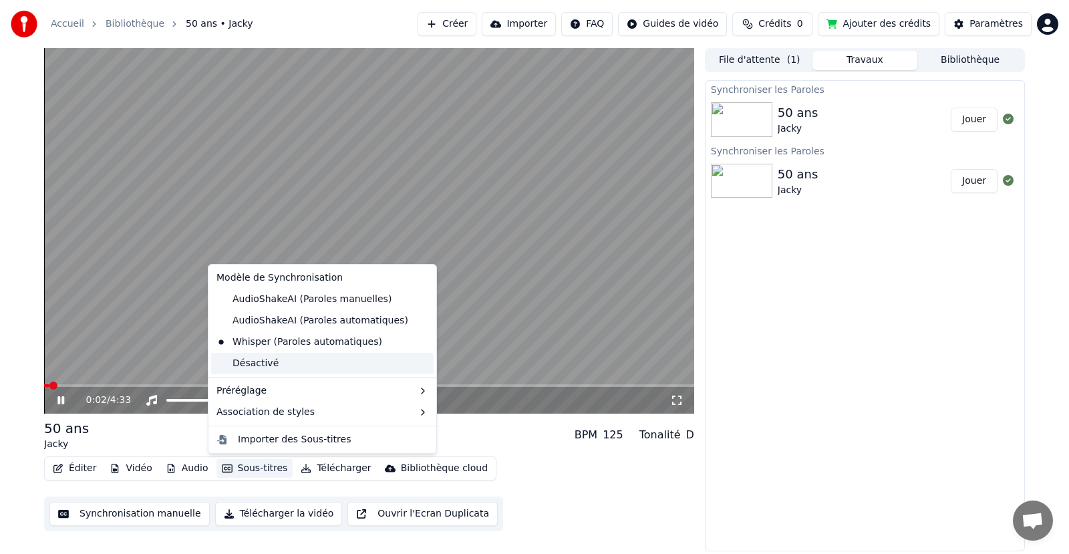
click at [258, 365] on div "Désactivé" at bounding box center [322, 363] width 223 height 21
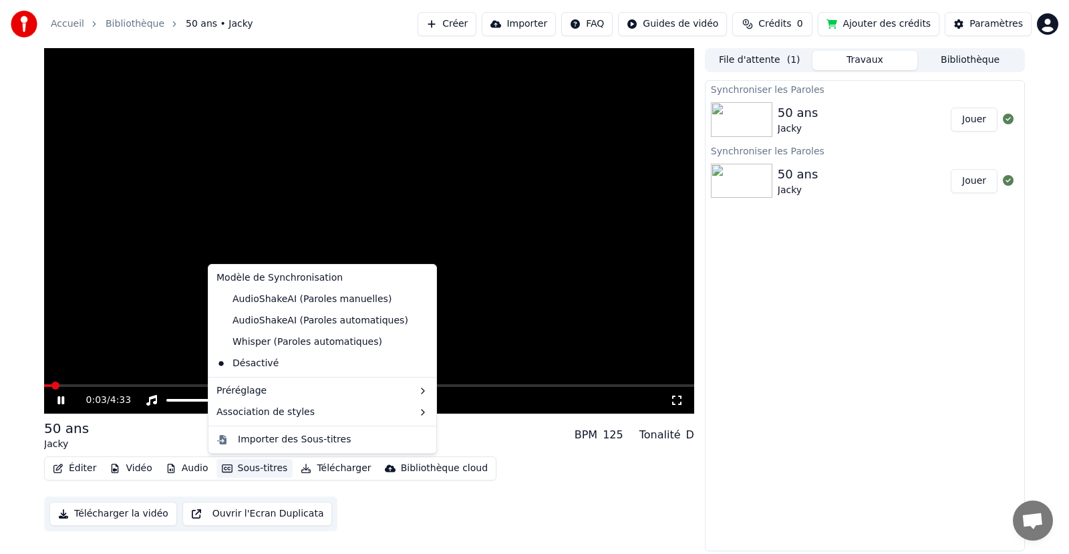
click at [240, 470] on button "Sous-titres" at bounding box center [254, 468] width 77 height 19
click at [275, 320] on div "AudioShakeAI (Paroles automatiques)" at bounding box center [312, 320] width 202 height 21
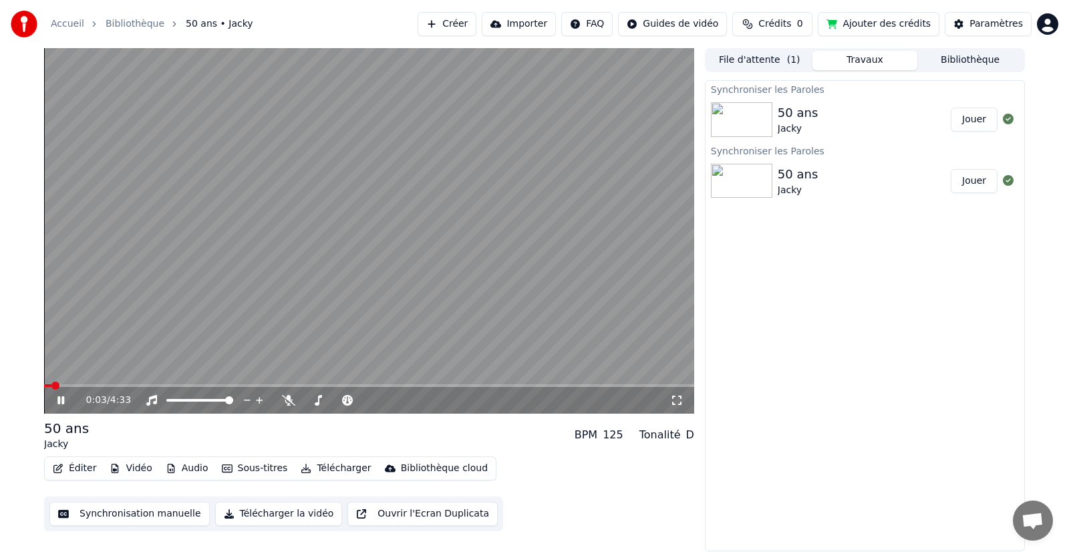
click at [94, 466] on button "Éditer" at bounding box center [74, 468] width 54 height 19
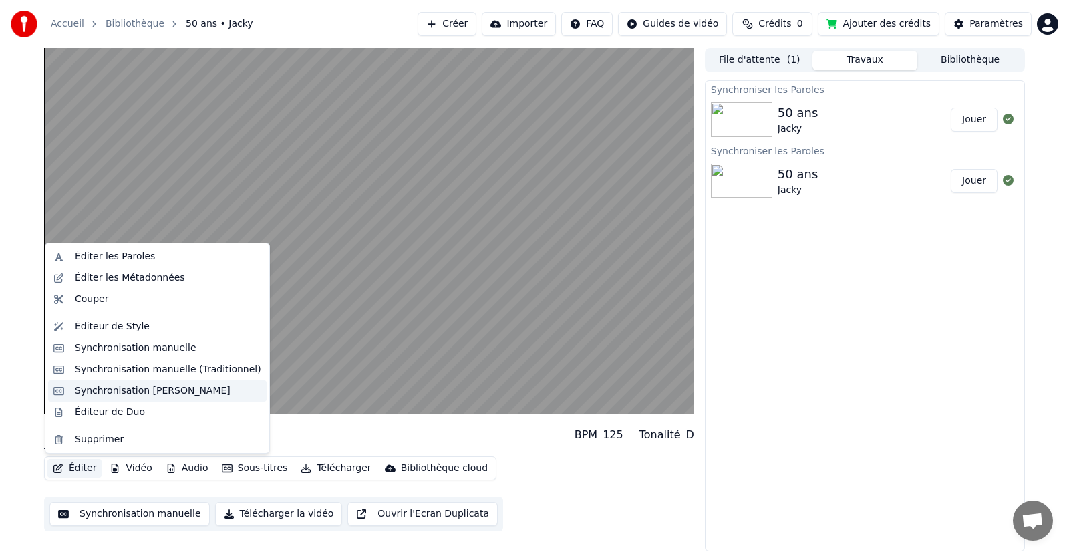
click at [119, 387] on div "Synchronisation [PERSON_NAME]" at bounding box center [153, 390] width 156 height 13
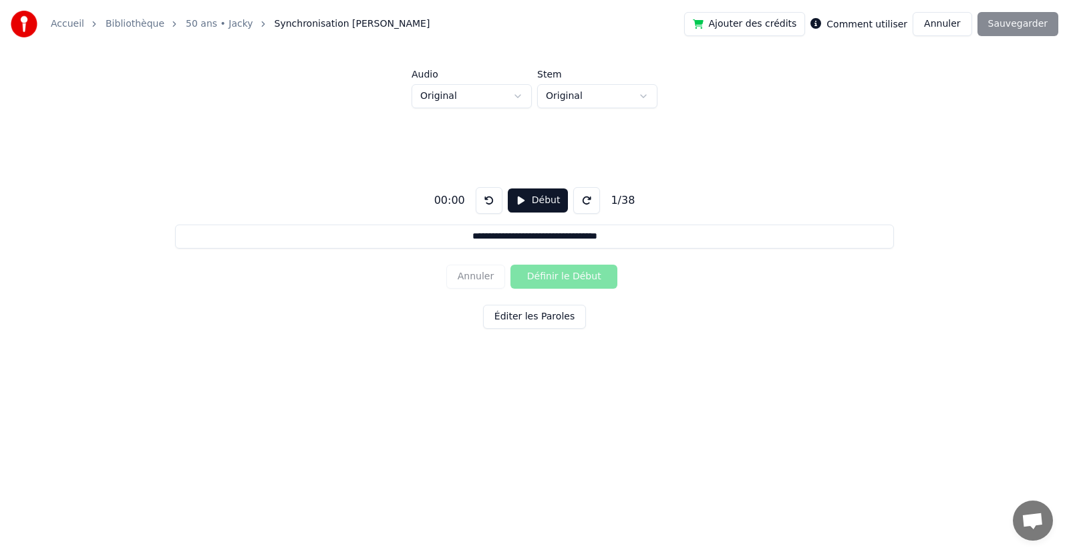
click at [957, 25] on button "Annuler" at bounding box center [942, 24] width 59 height 24
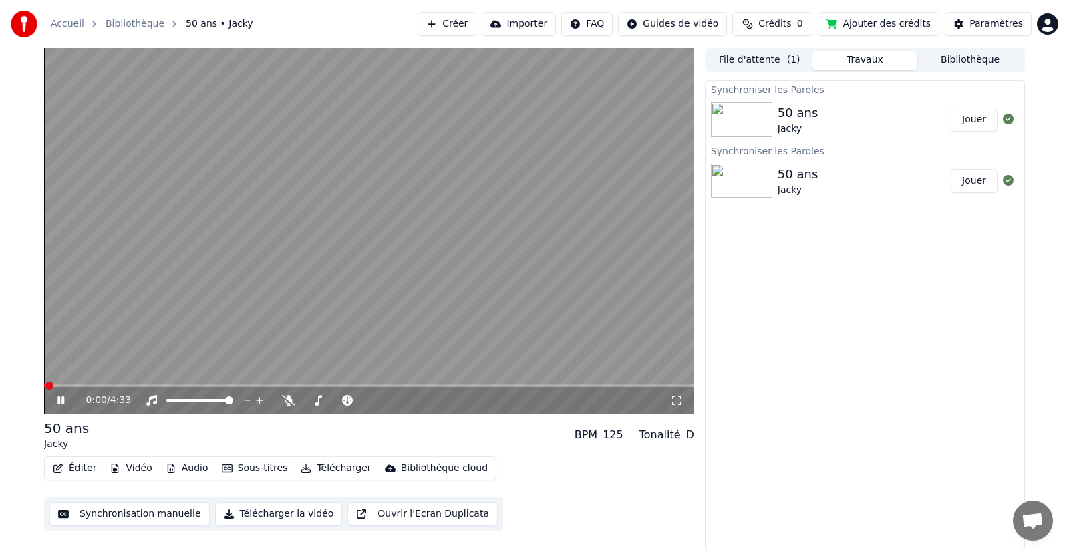
click at [61, 468] on icon "button" at bounding box center [58, 468] width 11 height 9
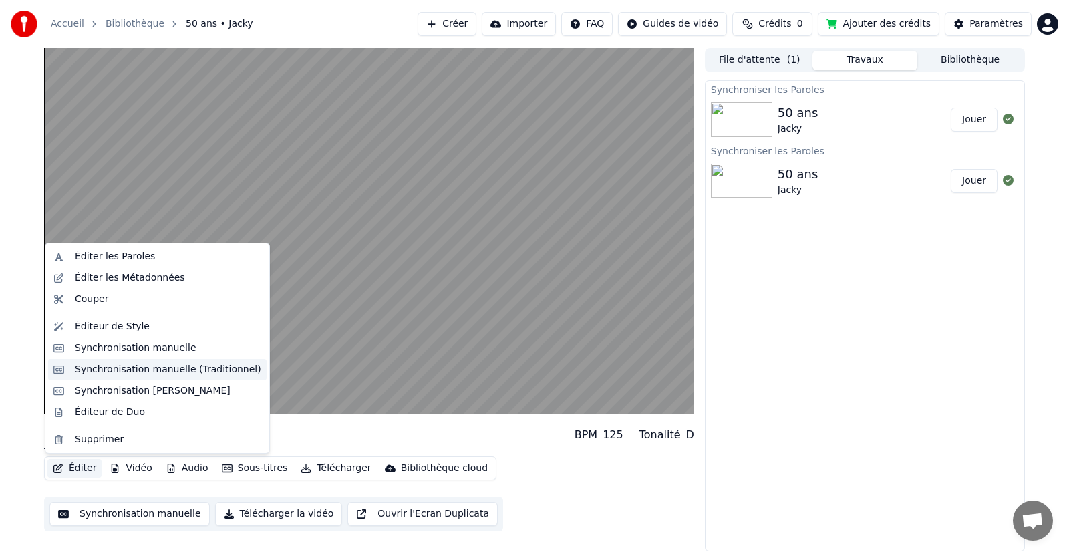
click at [134, 369] on div "Synchronisation manuelle (Traditionnel)" at bounding box center [168, 369] width 186 height 13
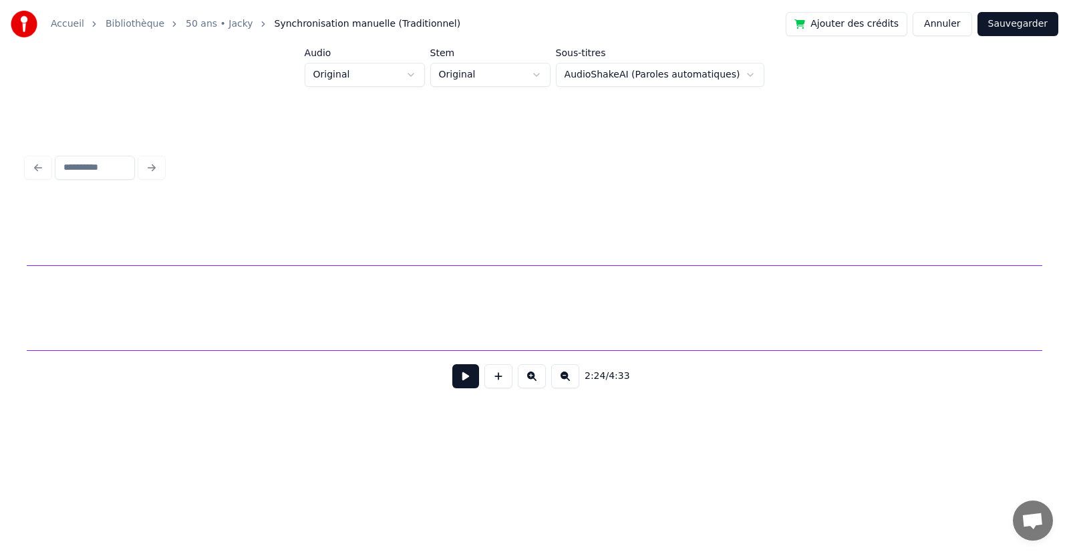
scroll to position [0, 25088]
click at [589, 382] on span "2:24" at bounding box center [595, 376] width 21 height 13
click at [605, 378] on div "2:24 / 4:33" at bounding box center [601, 376] width 32 height 13
click at [593, 382] on span "2:24" at bounding box center [595, 376] width 21 height 13
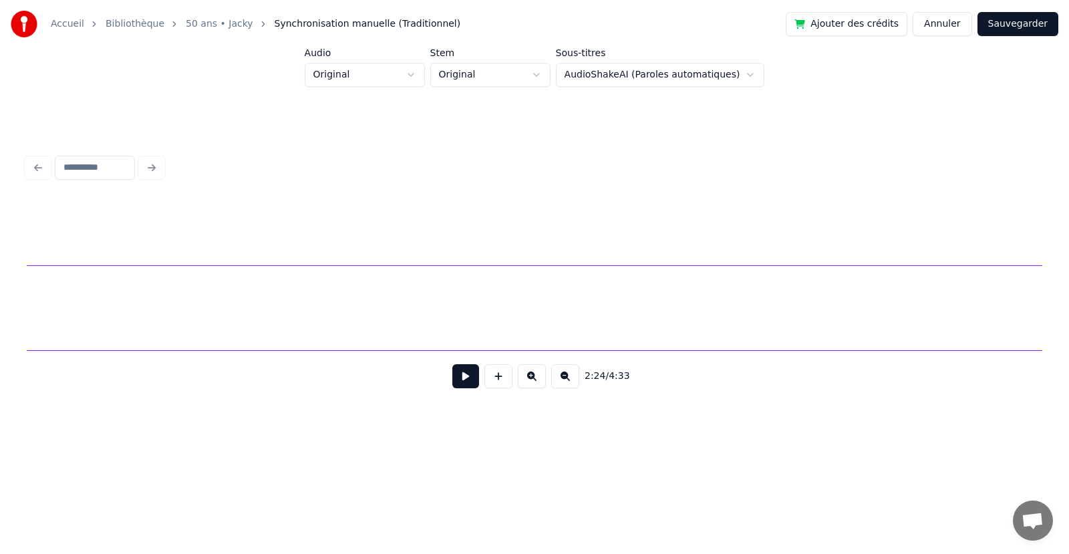
click at [593, 382] on span "2:24" at bounding box center [595, 376] width 21 height 13
click at [413, 72] on html "Accueil Bibliothèque 50 ans • Jacky Synchronisation manuelle (Traditionnel) Ajo…" at bounding box center [534, 231] width 1069 height 462
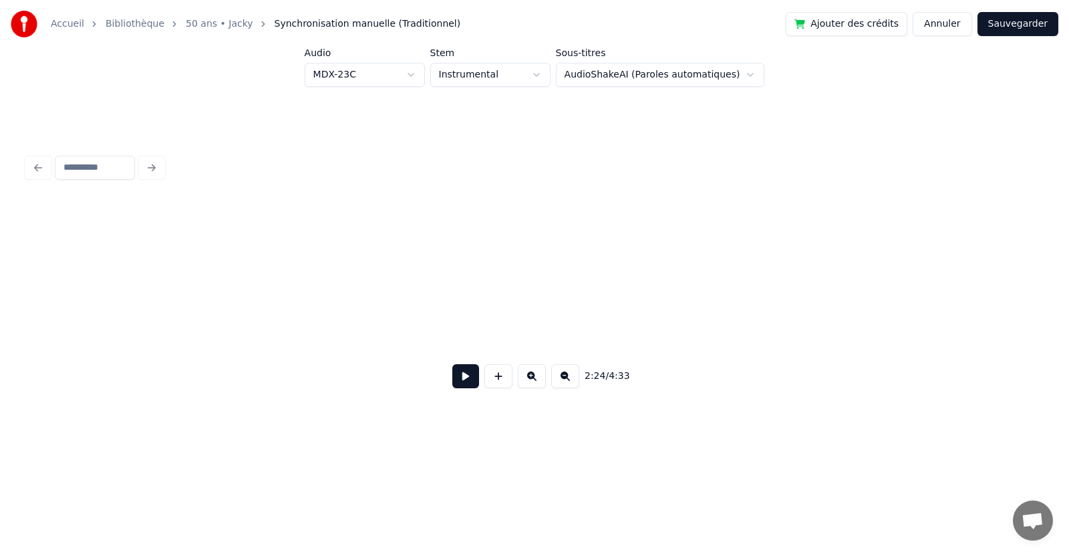
scroll to position [0, 24060]
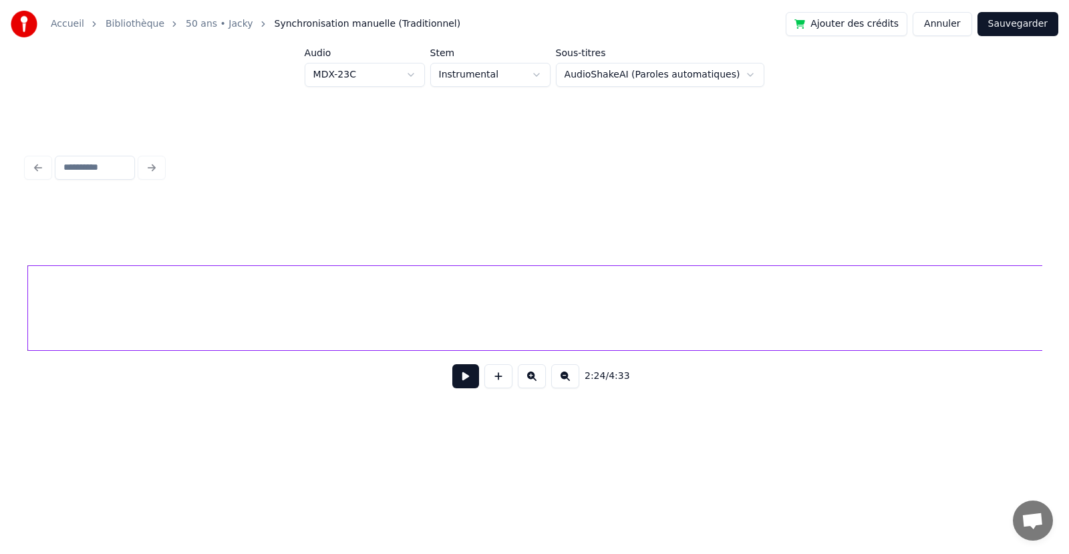
click at [420, 70] on html "Accueil Bibliothèque 50 ans • Jacky Synchronisation manuelle (Traditionnel) Ajo…" at bounding box center [534, 231] width 1069 height 462
click at [467, 382] on button at bounding box center [465, 376] width 27 height 24
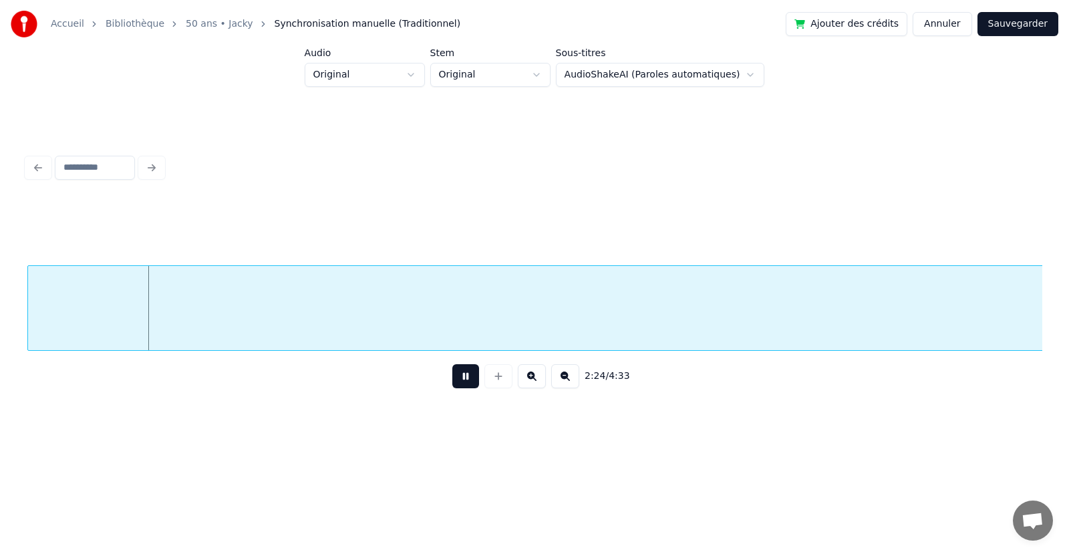
click at [467, 382] on button at bounding box center [465, 376] width 27 height 24
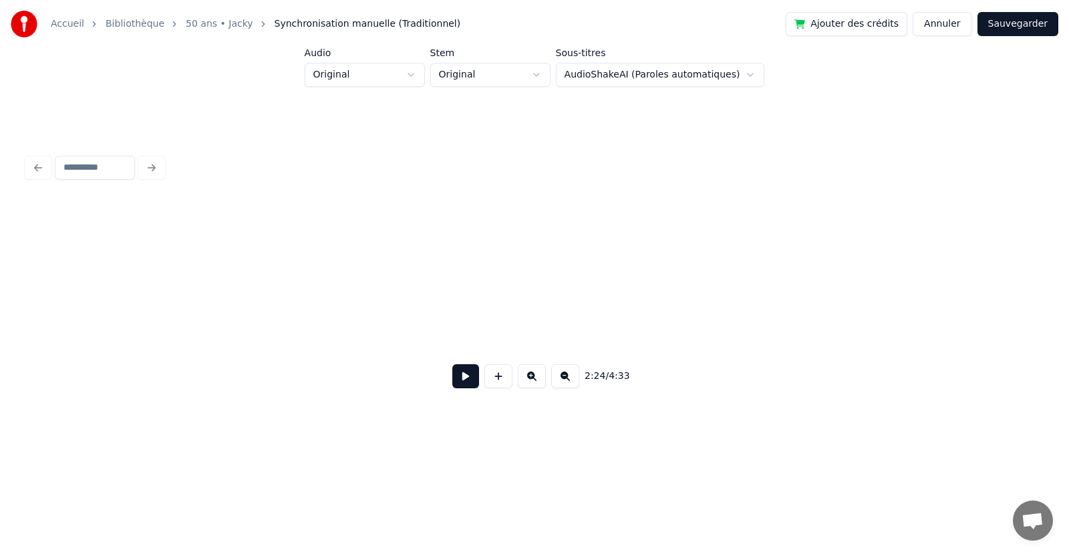
scroll to position [0, 0]
click at [39, 164] on div at bounding box center [534, 167] width 1026 height 29
click at [87, 164] on input at bounding box center [95, 168] width 80 height 24
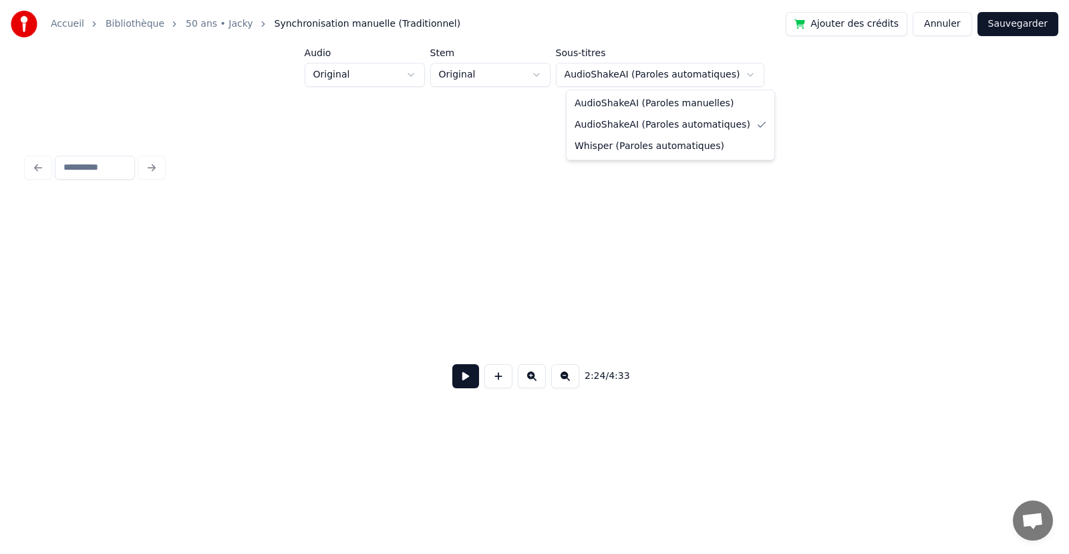
click at [635, 75] on html "Accueil Bibliothèque 50 ans • Jacky Synchronisation manuelle (Traditionnel) Ajo…" at bounding box center [534, 231] width 1069 height 462
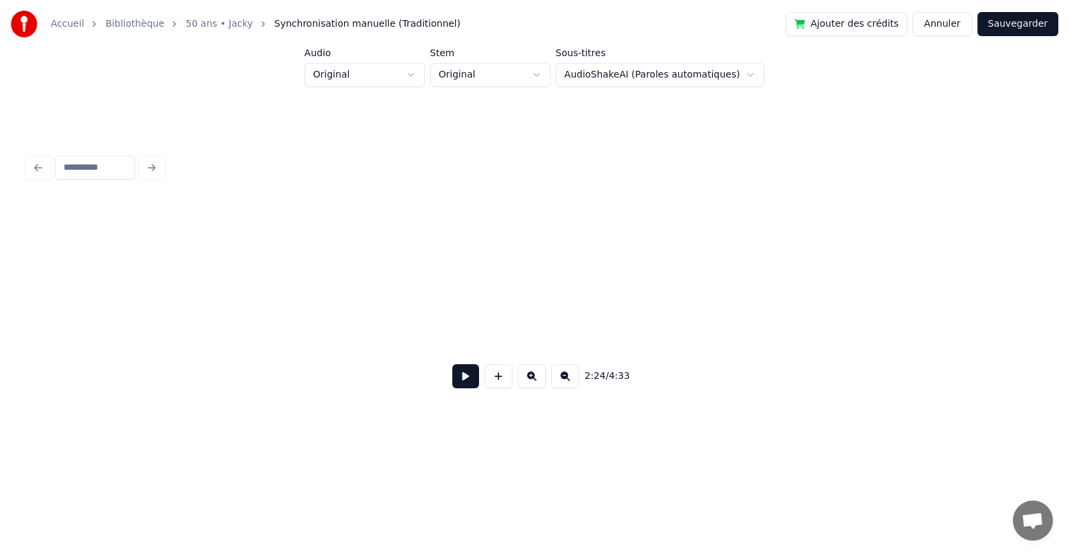
click at [106, 161] on input at bounding box center [95, 168] width 80 height 24
click at [471, 378] on button at bounding box center [465, 376] width 27 height 24
click at [150, 156] on div "*******" at bounding box center [534, 167] width 1026 height 29
click at [461, 375] on button at bounding box center [465, 376] width 27 height 24
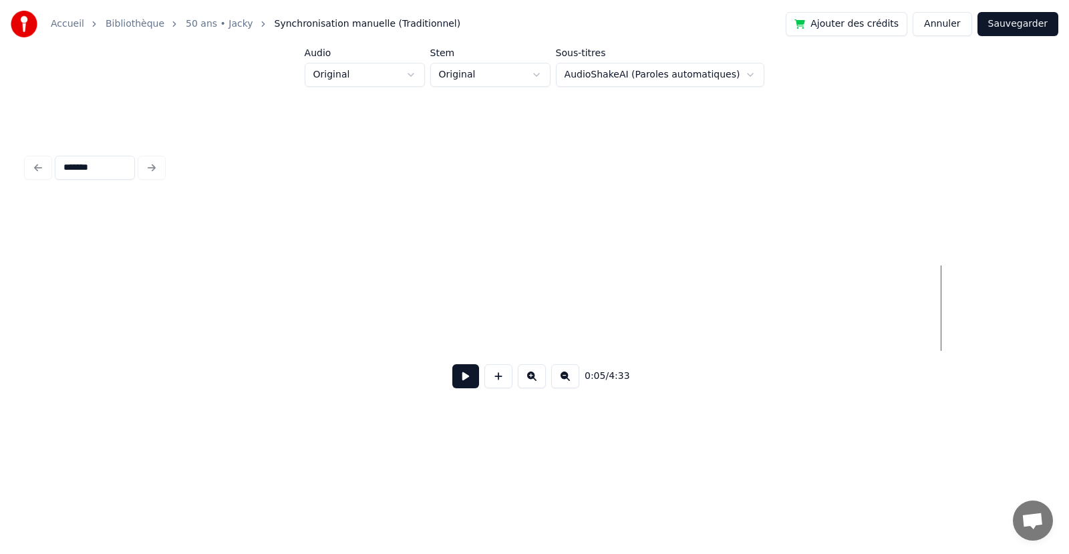
click at [561, 382] on button at bounding box center [565, 376] width 28 height 24
click at [466, 376] on button at bounding box center [465, 376] width 27 height 24
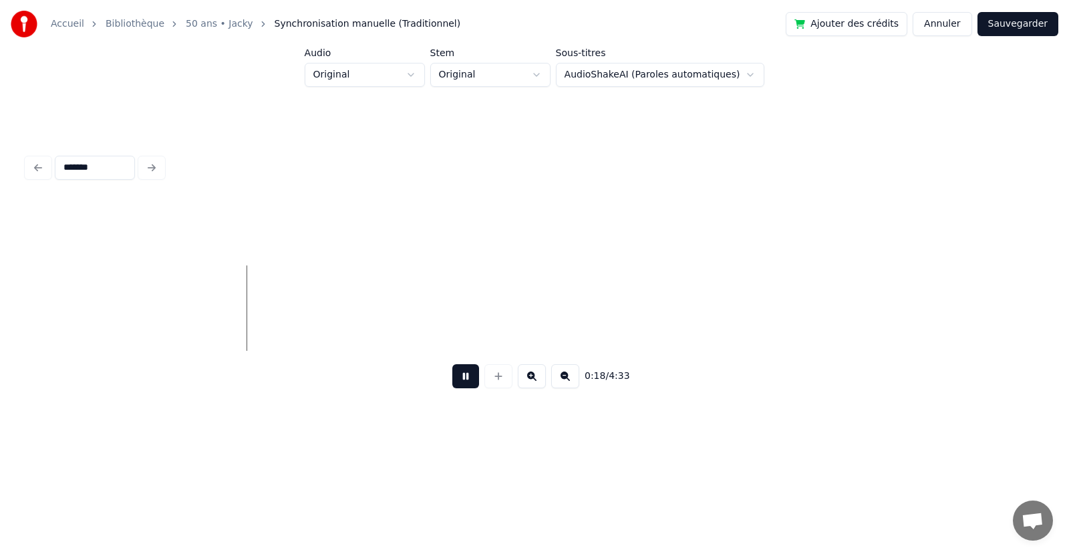
click at [467, 378] on button at bounding box center [465, 376] width 27 height 24
click at [70, 164] on input "*******" at bounding box center [95, 168] width 80 height 24
click at [104, 158] on input "*******" at bounding box center [95, 168] width 80 height 24
click at [152, 159] on div "*******" at bounding box center [534, 167] width 1026 height 29
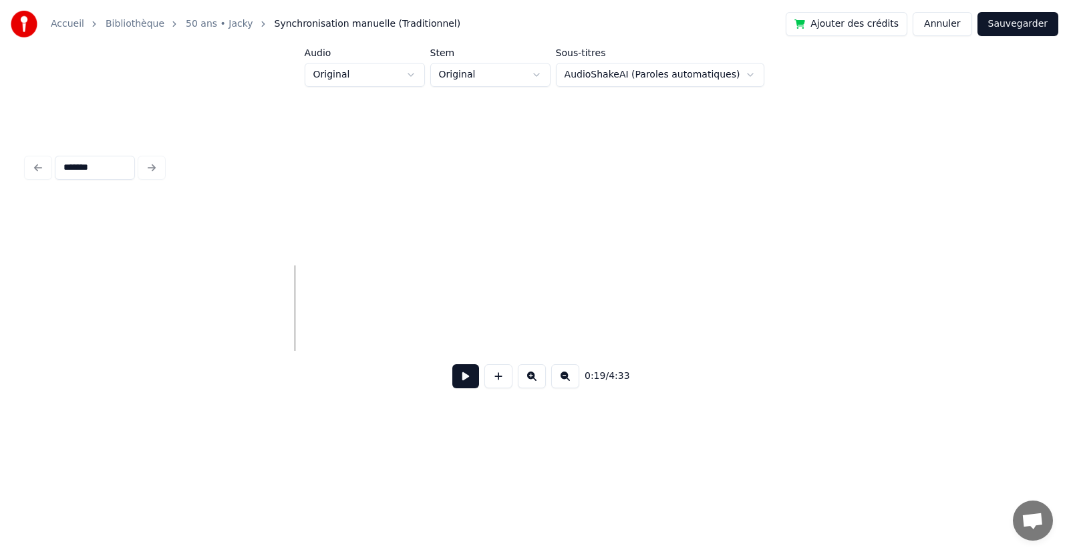
click at [152, 159] on div "*******" at bounding box center [534, 167] width 1026 height 29
click at [527, 376] on button at bounding box center [532, 376] width 28 height 24
click at [557, 381] on button at bounding box center [565, 376] width 28 height 24
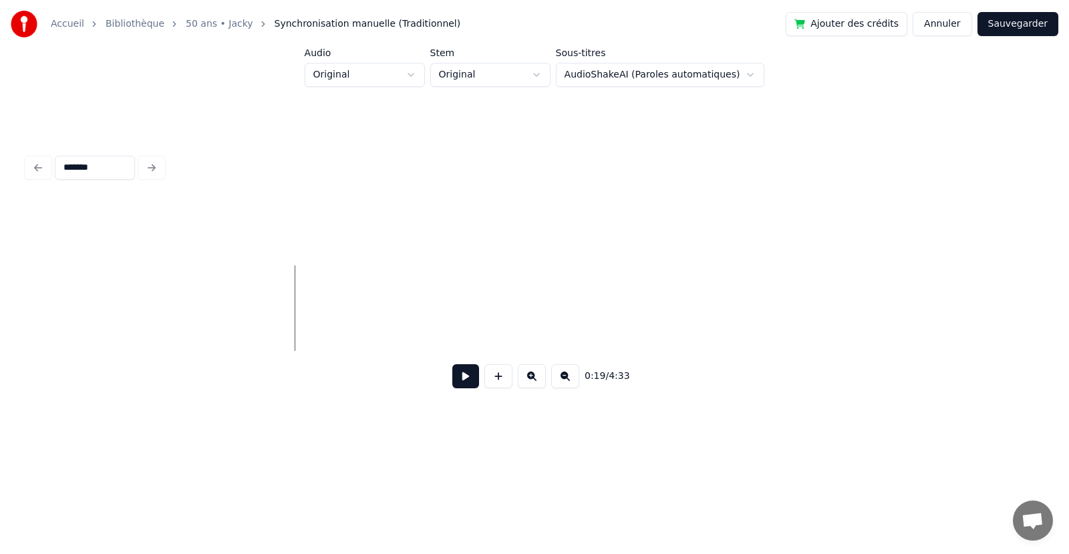
click at [118, 156] on input "*******" at bounding box center [95, 168] width 80 height 24
click at [321, 388] on div "0:19 / 4:33" at bounding box center [534, 375] width 994 height 29
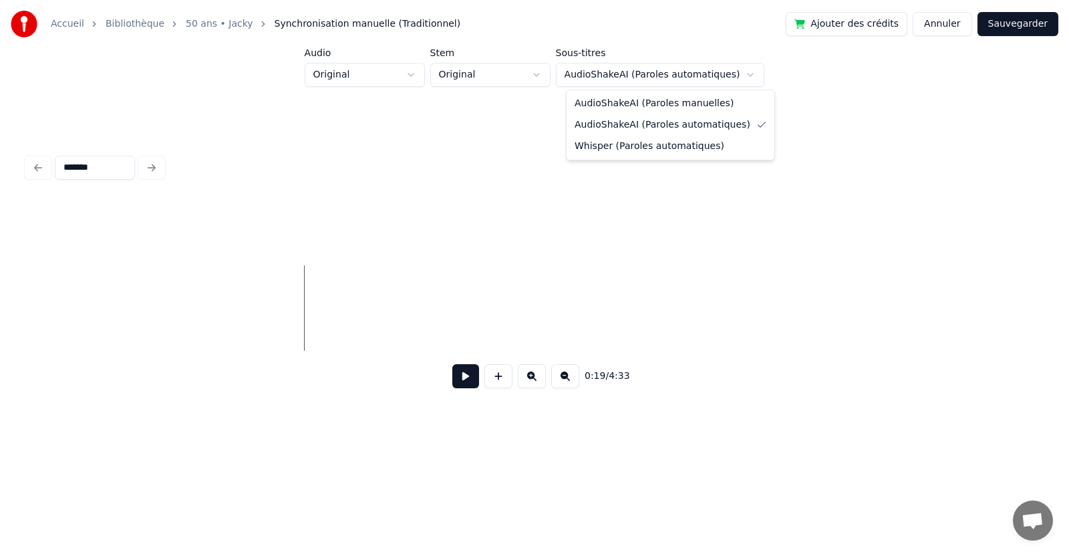
click at [621, 83] on html "Accueil Bibliothèque 50 ans • Jacky Synchronisation manuelle (Traditionnel) Ajo…" at bounding box center [534, 231] width 1069 height 462
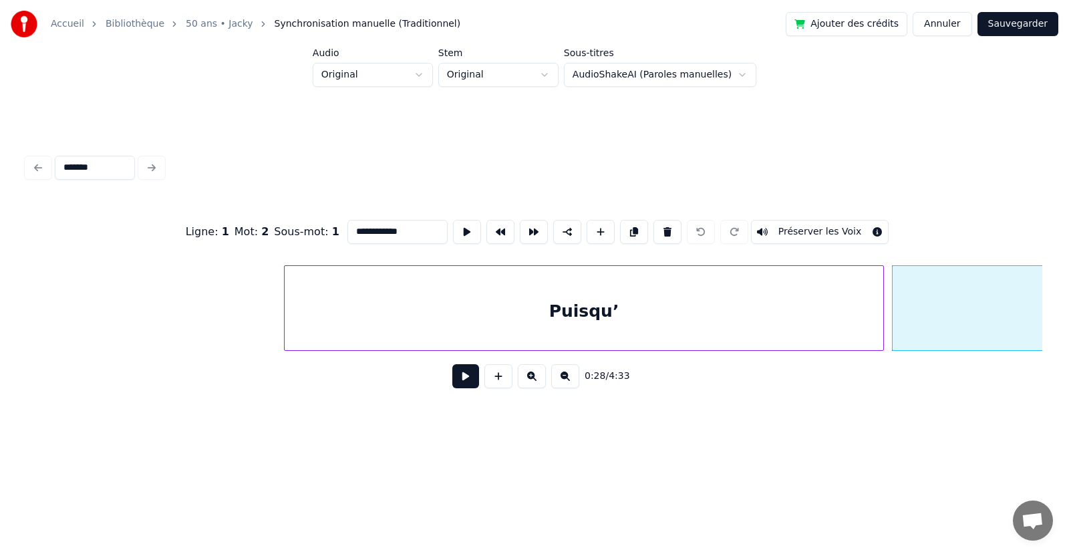
click at [467, 382] on button at bounding box center [465, 376] width 27 height 24
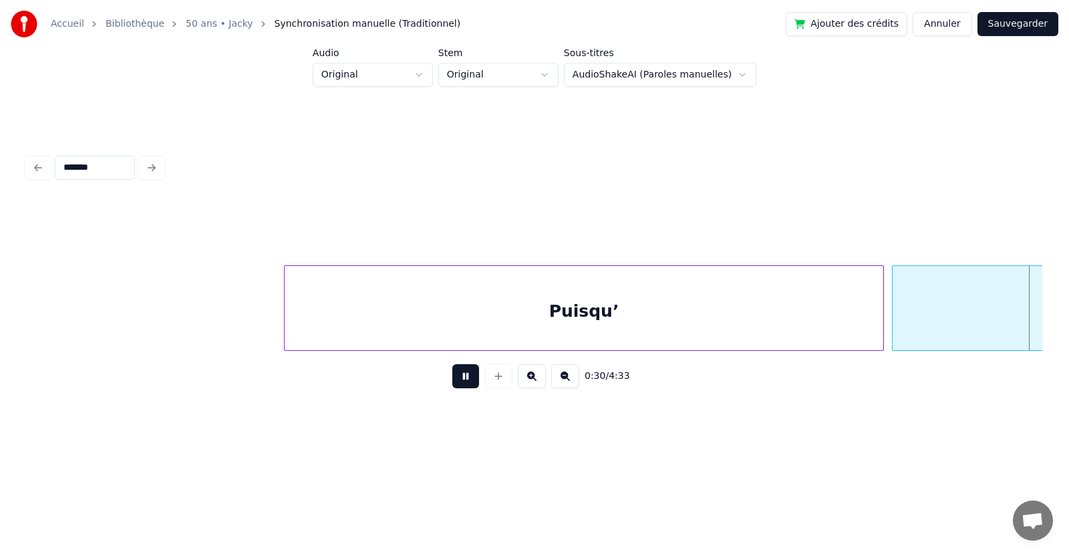
click at [467, 383] on button at bounding box center [465, 376] width 27 height 24
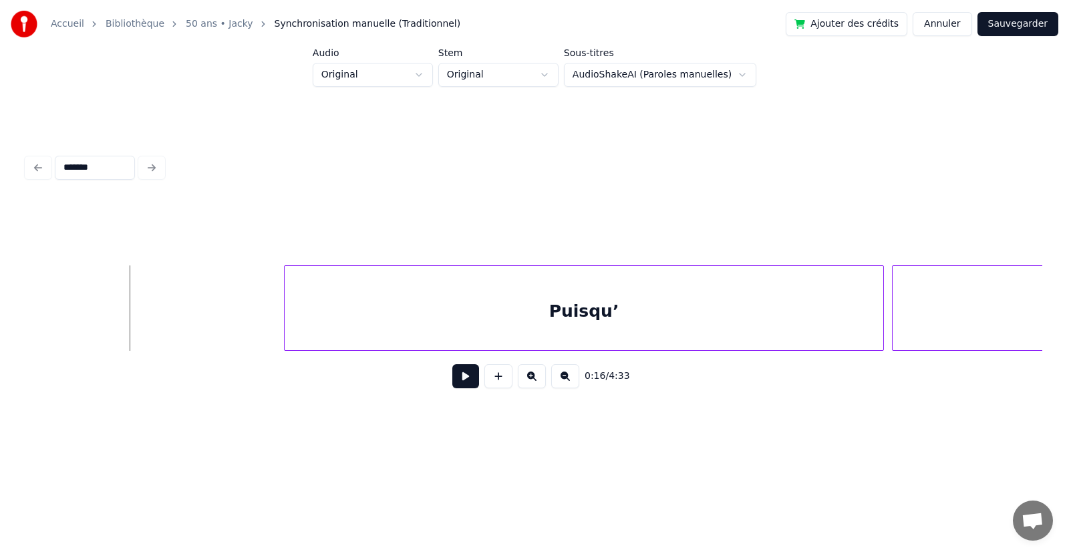
click at [466, 376] on button at bounding box center [465, 376] width 27 height 24
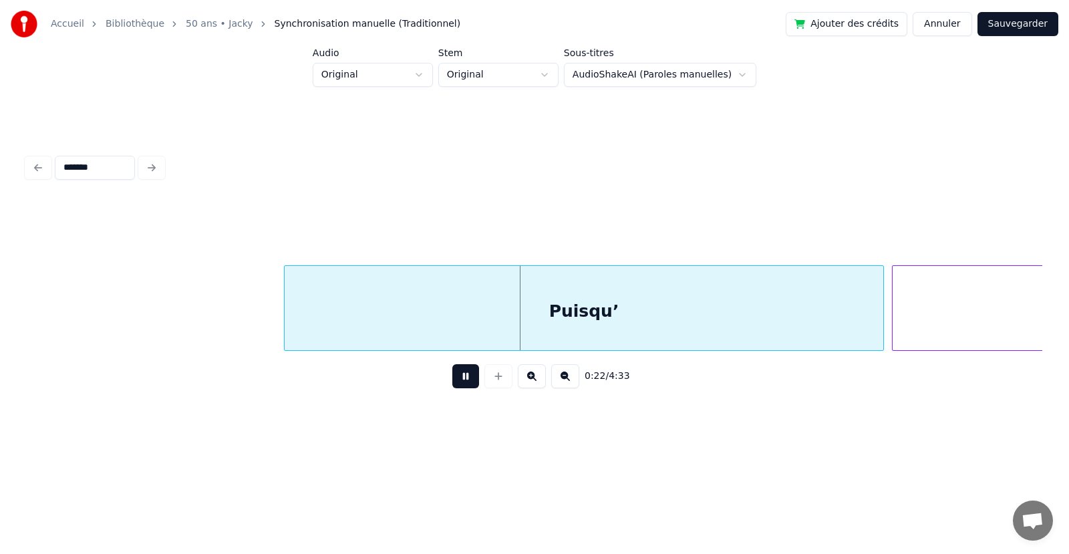
click at [466, 376] on button at bounding box center [465, 376] width 27 height 24
click at [117, 166] on input "*******" at bounding box center [95, 168] width 80 height 24
type input "**********"
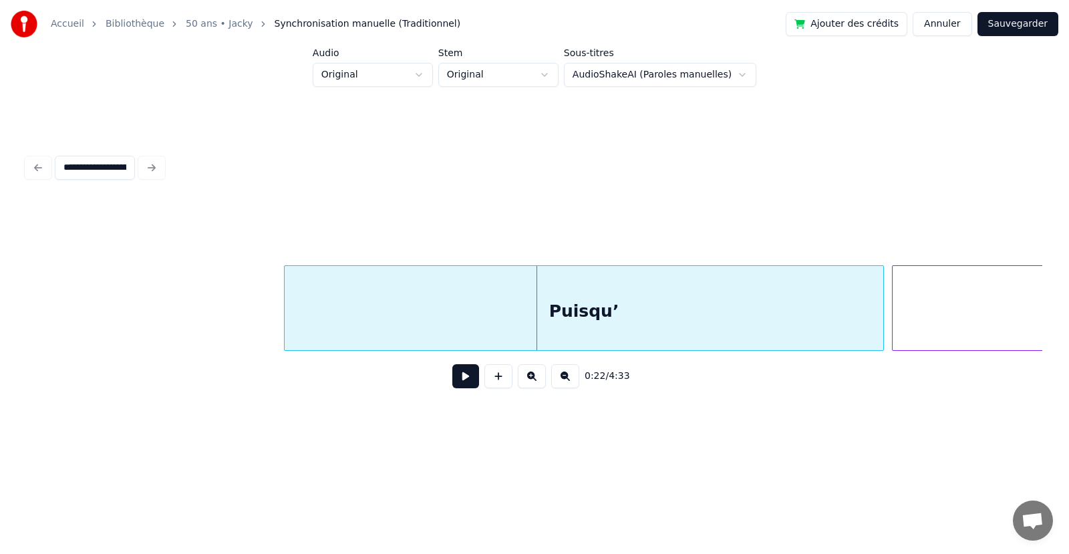
click at [153, 164] on div "**********" at bounding box center [534, 167] width 1026 height 29
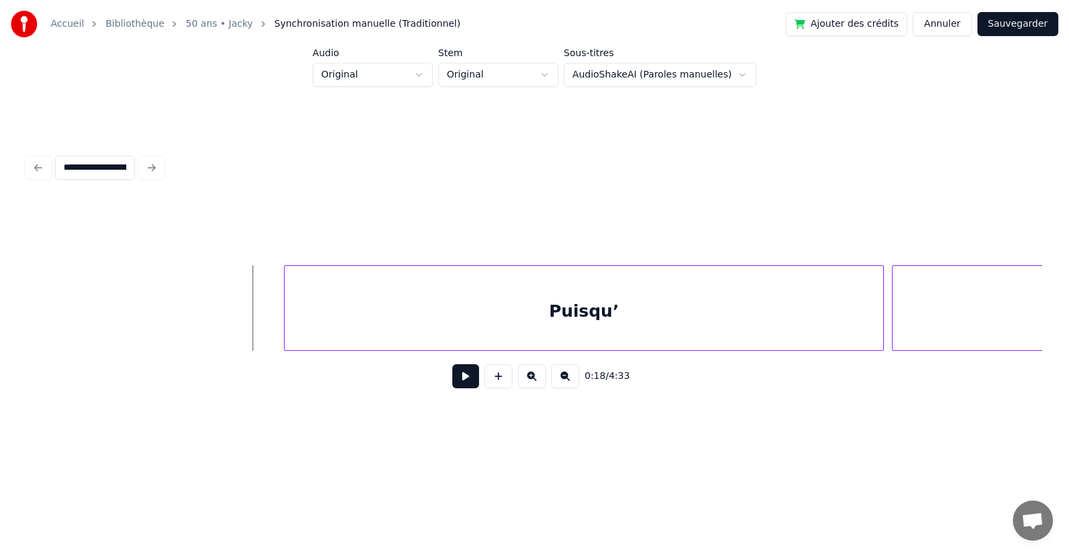
click at [464, 380] on button at bounding box center [465, 376] width 27 height 24
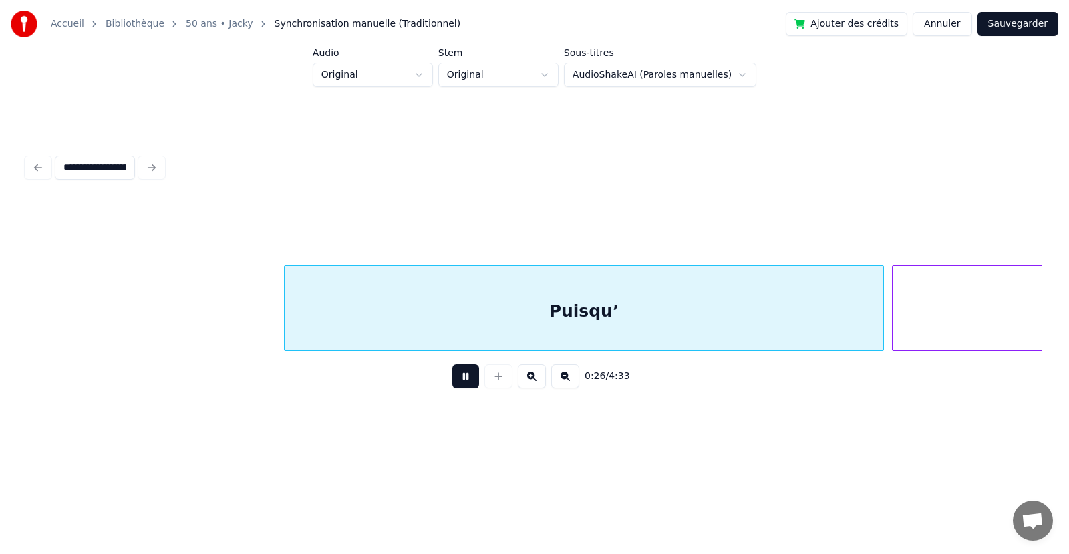
drag, startPoint x: 460, startPoint y: 374, endPoint x: 571, endPoint y: 345, distance: 114.6
click at [460, 373] on button at bounding box center [465, 376] width 27 height 24
click at [606, 307] on div "Puisqu’" at bounding box center [584, 311] width 599 height 91
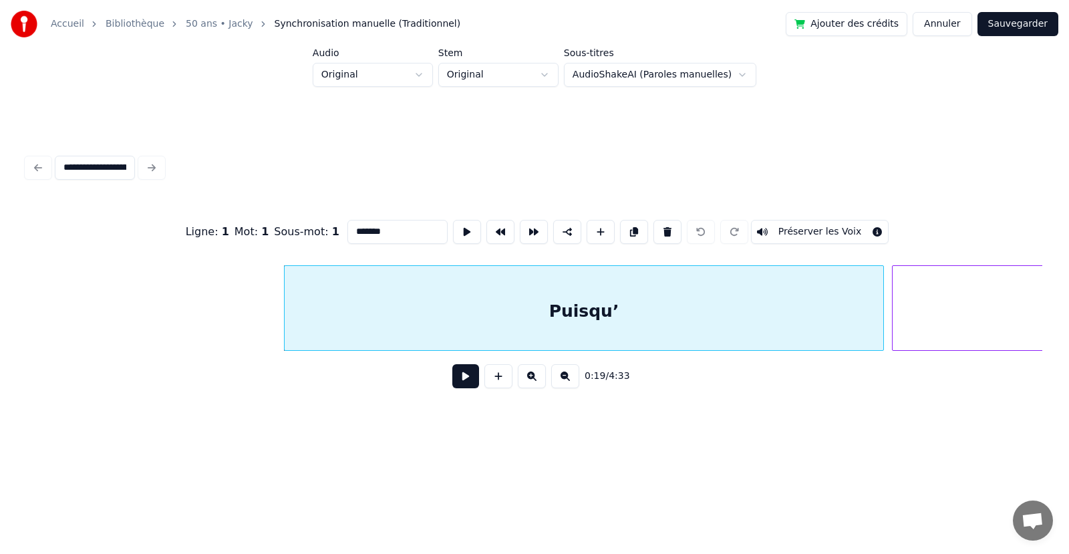
click at [606, 307] on div "Puisqu’" at bounding box center [584, 311] width 599 height 91
click at [771, 229] on button "Préserver les Voix" at bounding box center [820, 232] width 138 height 24
click at [659, 227] on button at bounding box center [667, 232] width 28 height 24
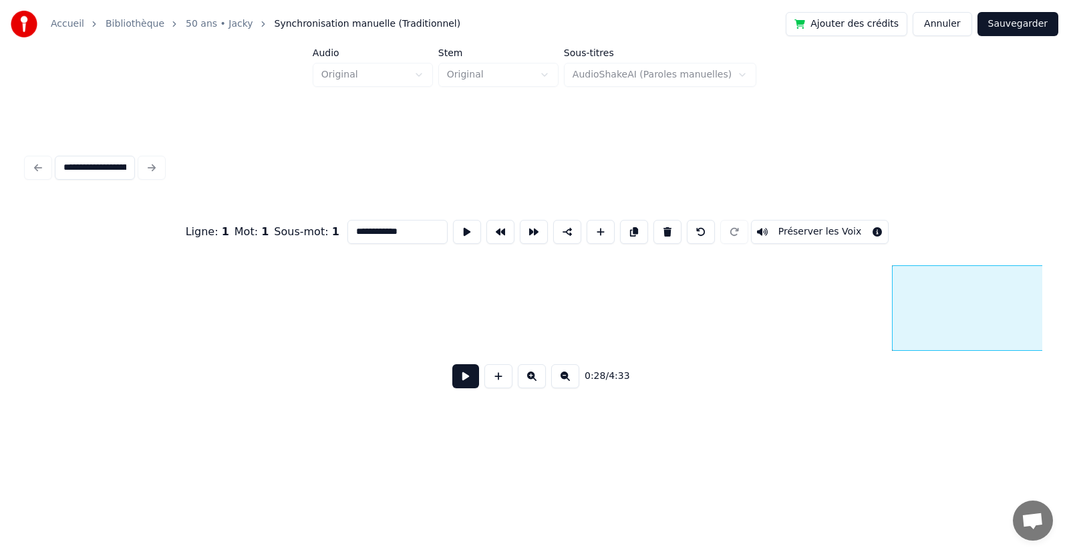
click at [665, 231] on button at bounding box center [667, 232] width 28 height 24
type input "*"
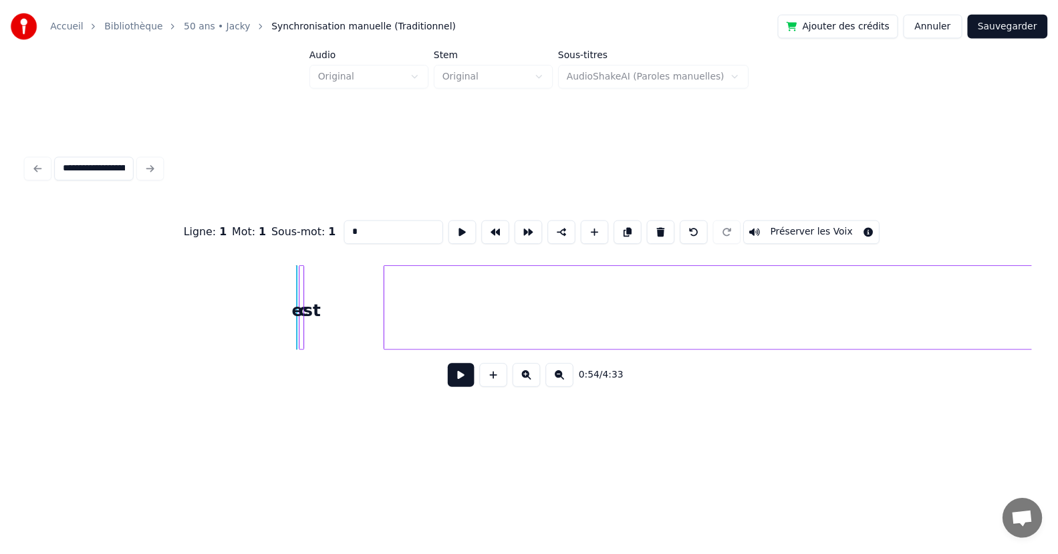
scroll to position [0, 3090]
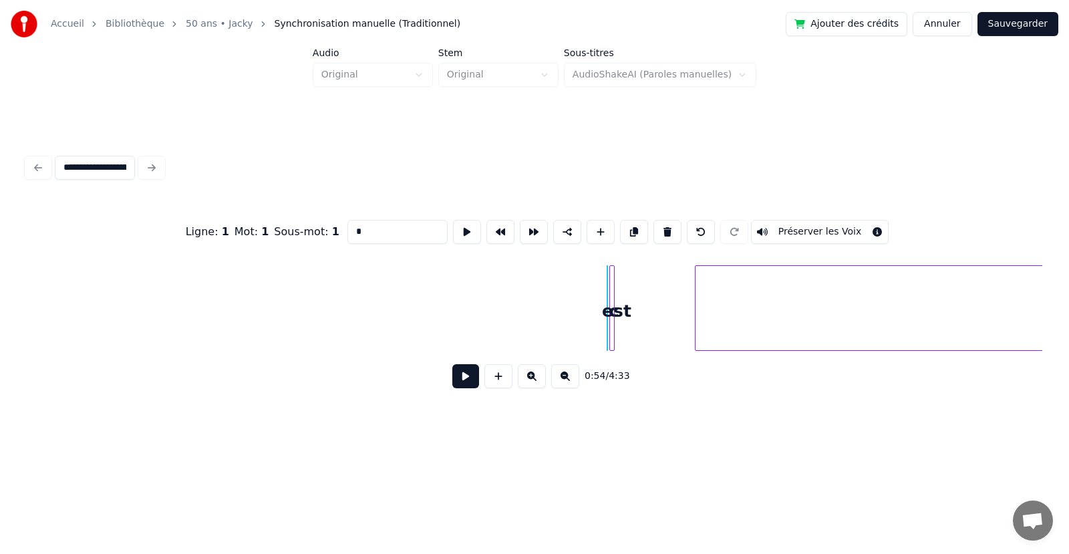
click at [957, 20] on button "Annuler" at bounding box center [942, 24] width 59 height 24
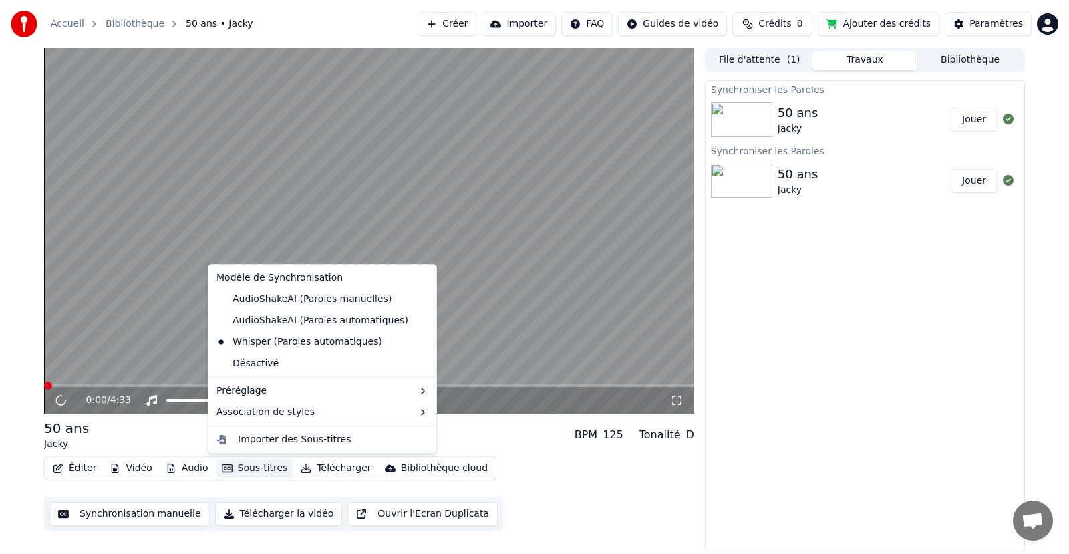
click at [252, 464] on button "Sous-titres" at bounding box center [254, 468] width 77 height 19
click at [289, 300] on div "AudioShakeAI (Paroles manuelles)" at bounding box center [304, 299] width 186 height 21
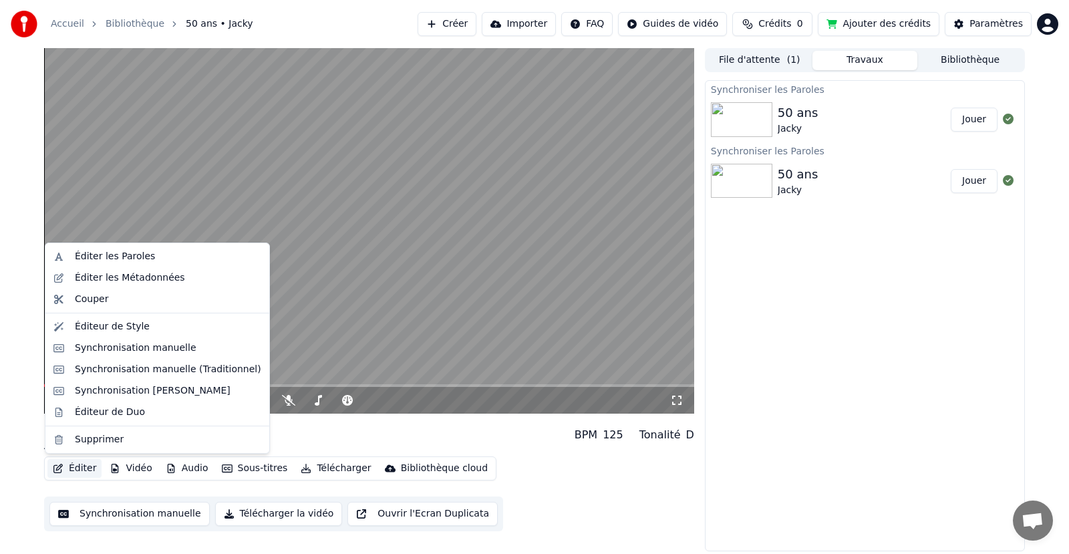
click at [86, 469] on button "Éditer" at bounding box center [74, 468] width 54 height 19
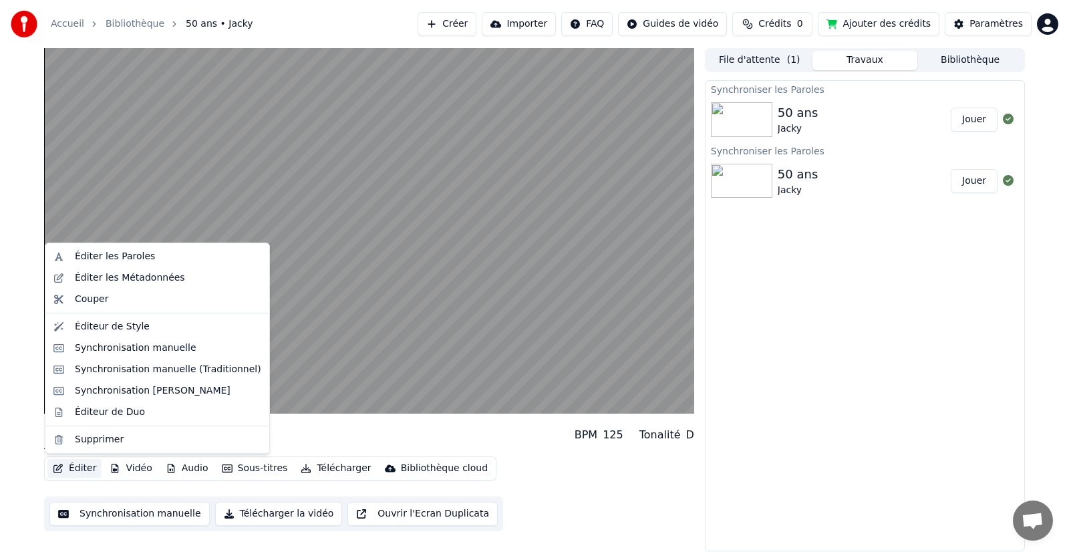
click at [86, 469] on button "Éditer" at bounding box center [74, 468] width 54 height 19
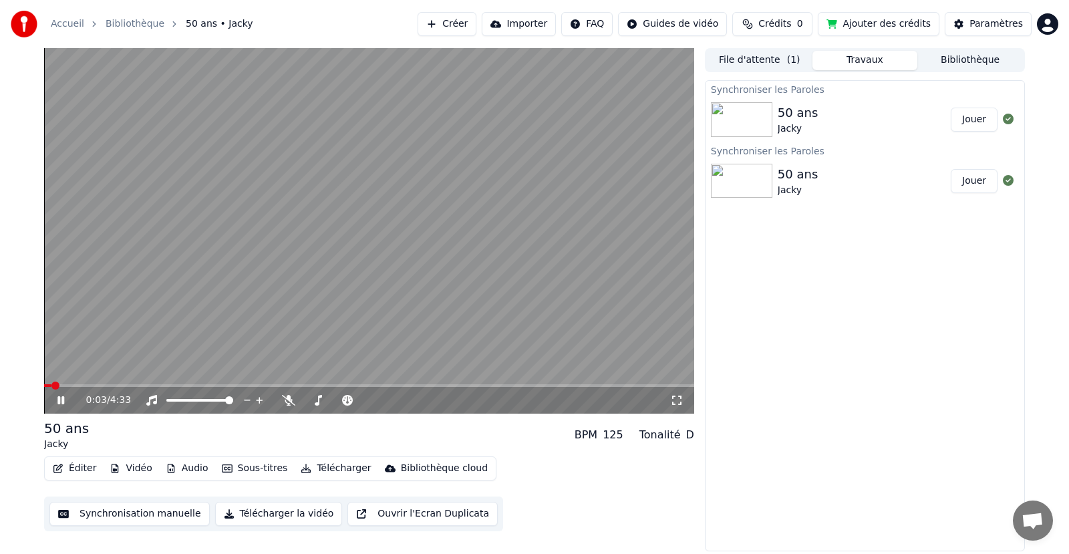
click at [61, 395] on icon at bounding box center [70, 400] width 31 height 11
click at [47, 386] on span at bounding box center [51, 386] width 8 height 8
click at [82, 468] on button "Éditer" at bounding box center [74, 468] width 54 height 19
click at [135, 510] on button "Synchronisation manuelle" at bounding box center [129, 514] width 160 height 24
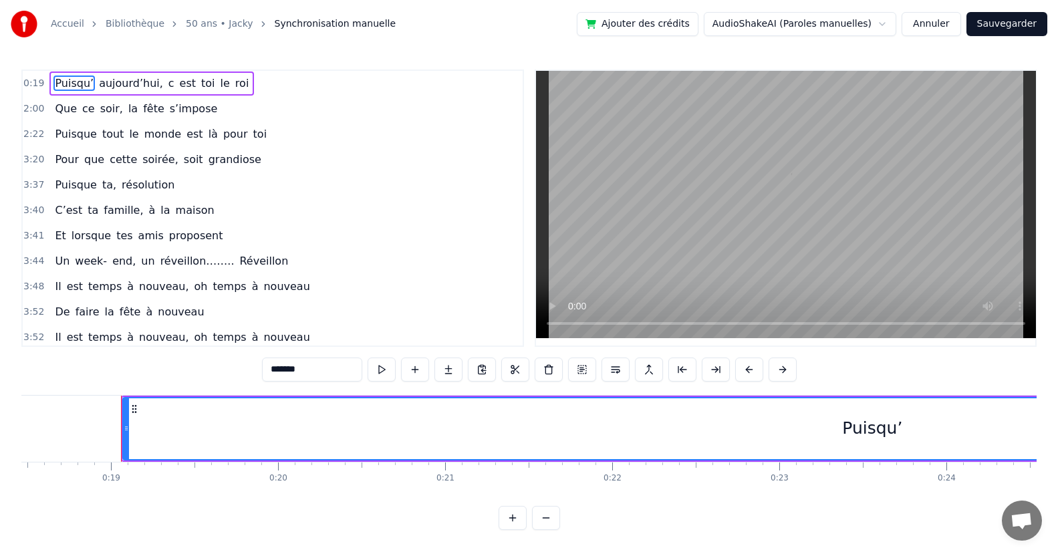
scroll to position [0, 3116]
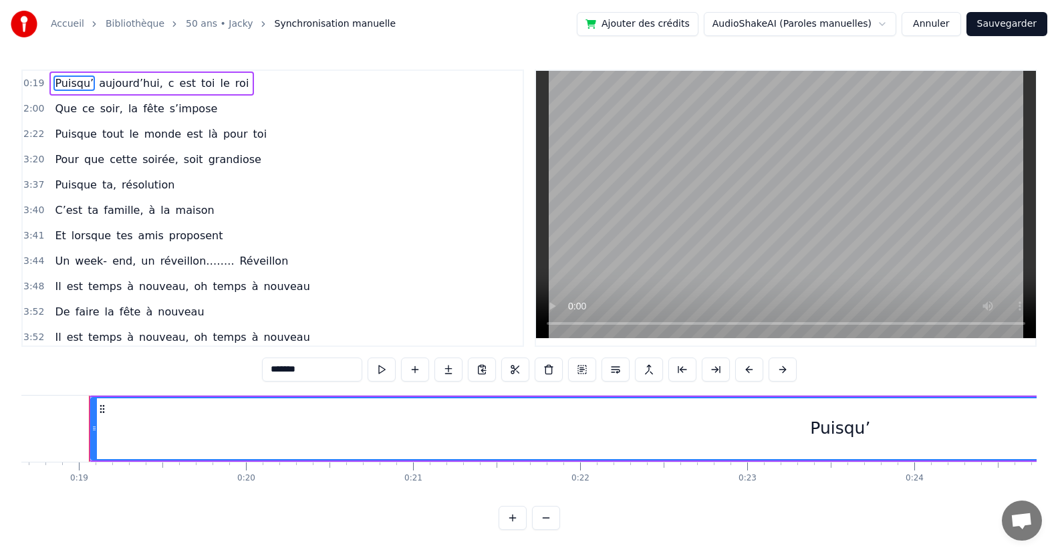
click at [227, 90] on div "Puisqu’ [DATE], c est toi le roi" at bounding box center [151, 83] width 204 height 24
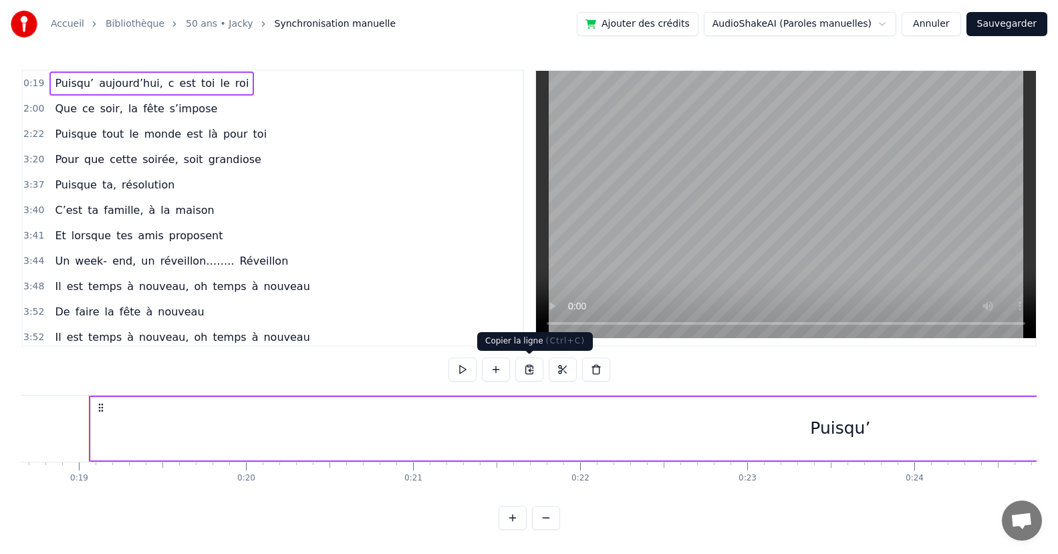
click at [527, 372] on button at bounding box center [529, 369] width 28 height 24
click at [559, 372] on button at bounding box center [563, 369] width 28 height 24
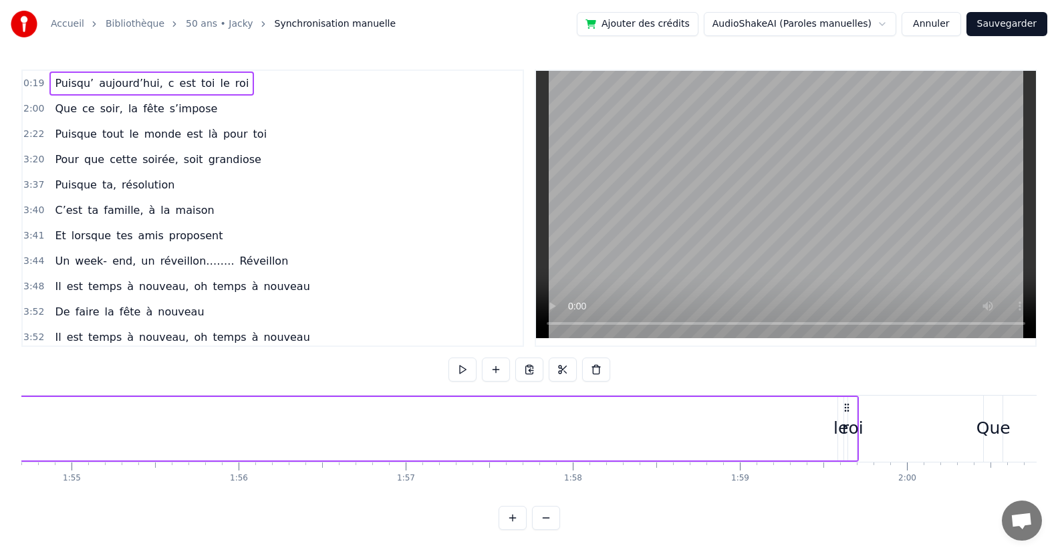
scroll to position [0, 19468]
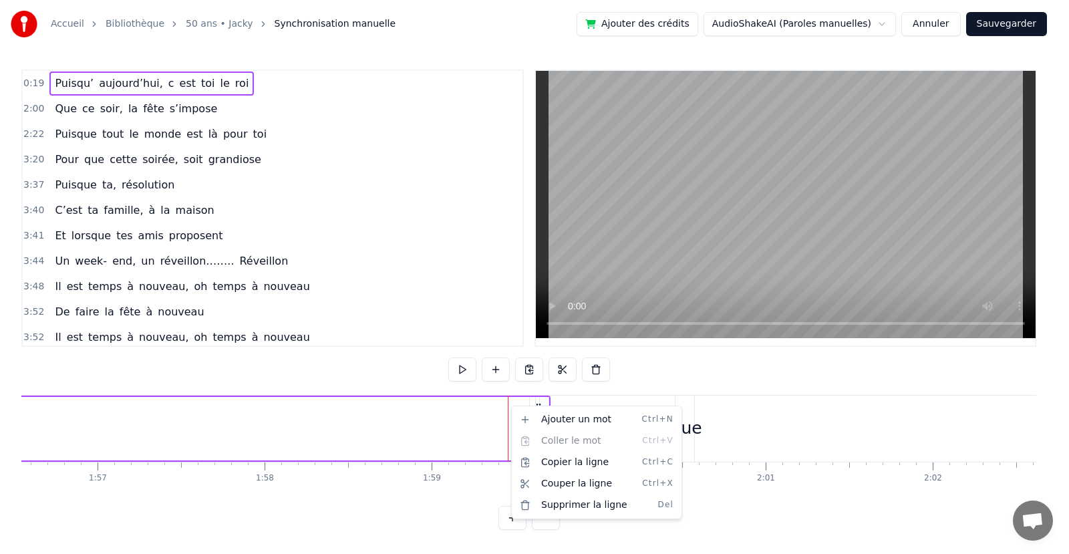
click at [671, 371] on html "Accueil Bibliothèque 50 ans • Jacky Synchronisation manuelle Ajouter des crédit…" at bounding box center [534, 275] width 1069 height 551
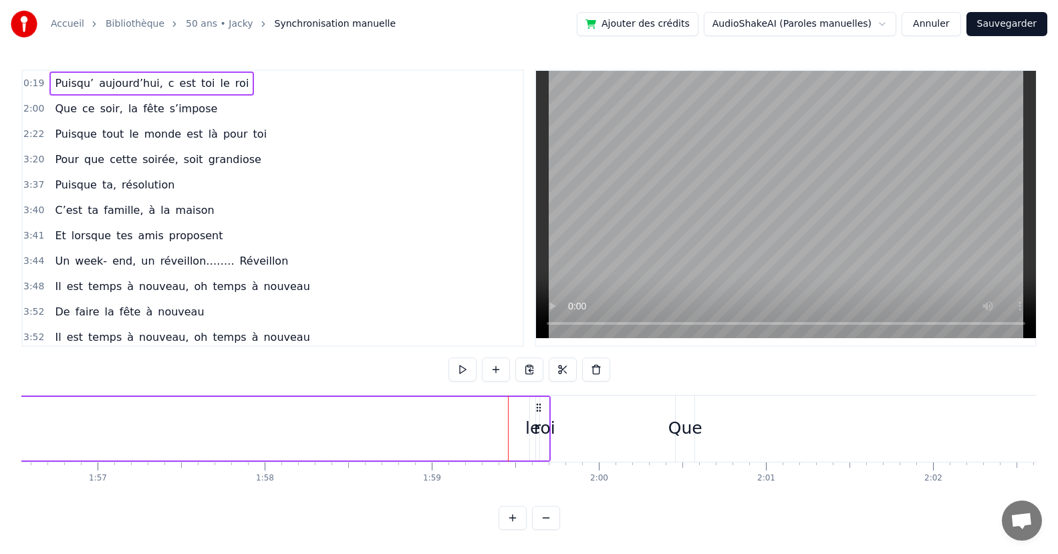
click at [527, 429] on div "le" at bounding box center [532, 428] width 15 height 25
drag, startPoint x: 532, startPoint y: 433, endPoint x: 433, endPoint y: 416, distance: 100.4
click at [531, 428] on div "le" at bounding box center [530, 428] width 15 height 25
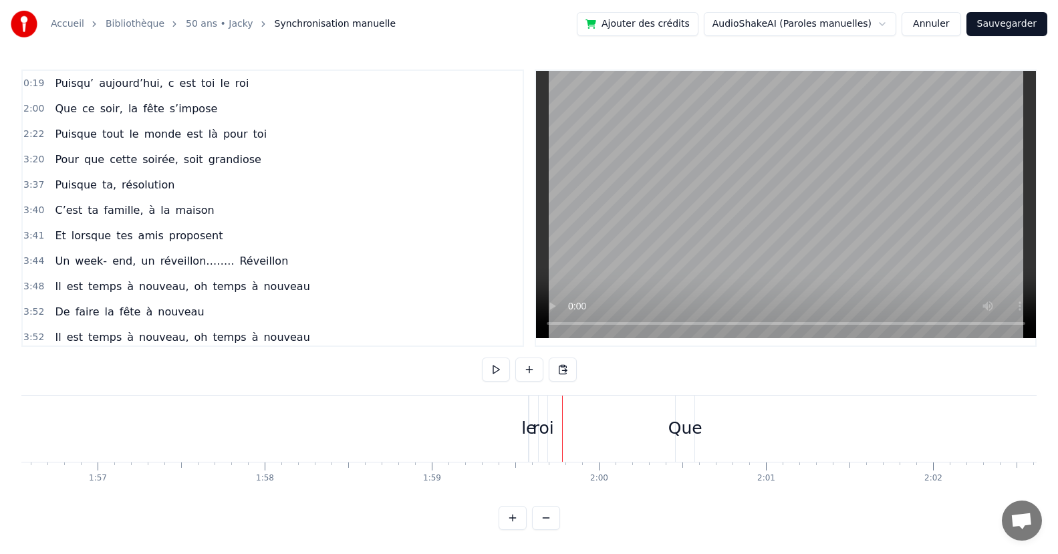
click at [535, 433] on div "roi" at bounding box center [543, 428] width 21 height 25
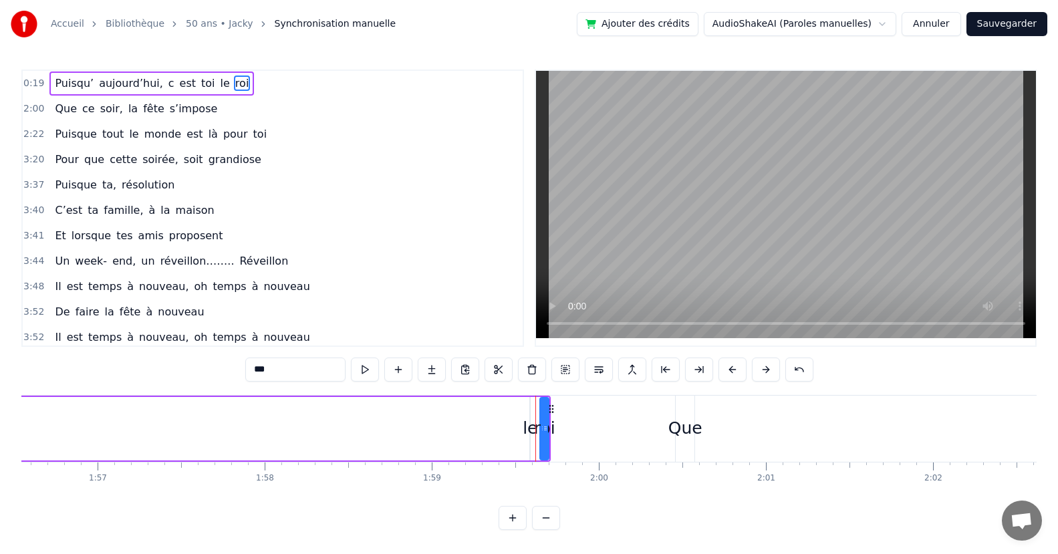
click at [526, 433] on div "le" at bounding box center [530, 428] width 15 height 25
type input "**"
click at [529, 435] on div "le" at bounding box center [530, 428] width 15 height 25
drag, startPoint x: 529, startPoint y: 435, endPoint x: 593, endPoint y: 436, distance: 64.8
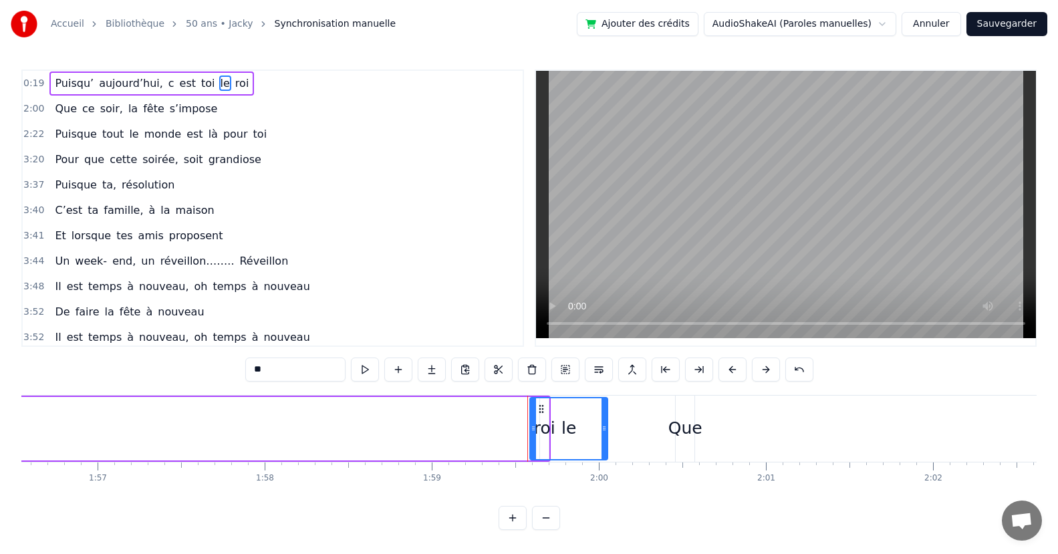
click at [608, 441] on div "le" at bounding box center [568, 428] width 79 height 63
drag, startPoint x: 530, startPoint y: 444, endPoint x: 311, endPoint y: 440, distance: 219.2
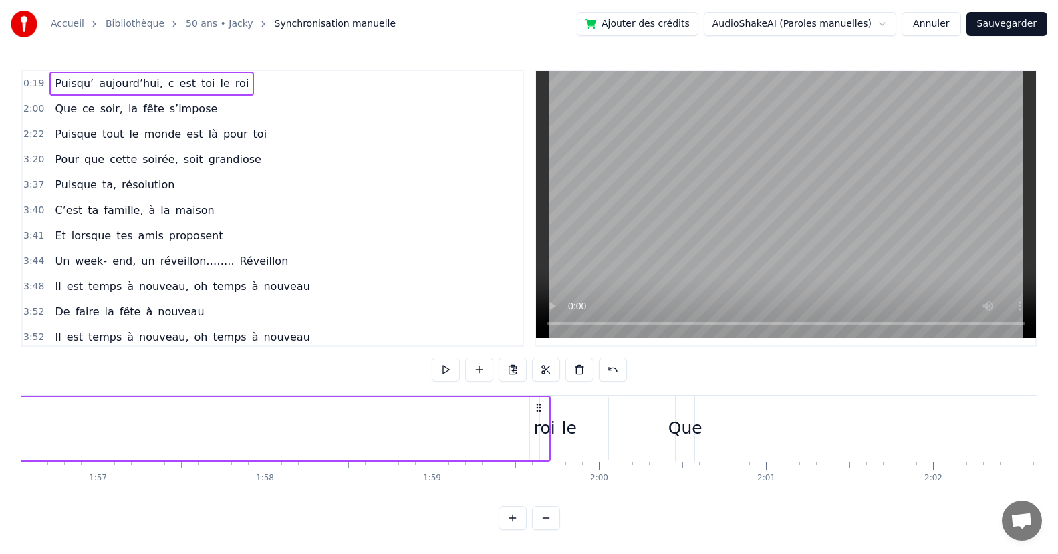
click at [538, 447] on div "le" at bounding box center [569, 428] width 78 height 63
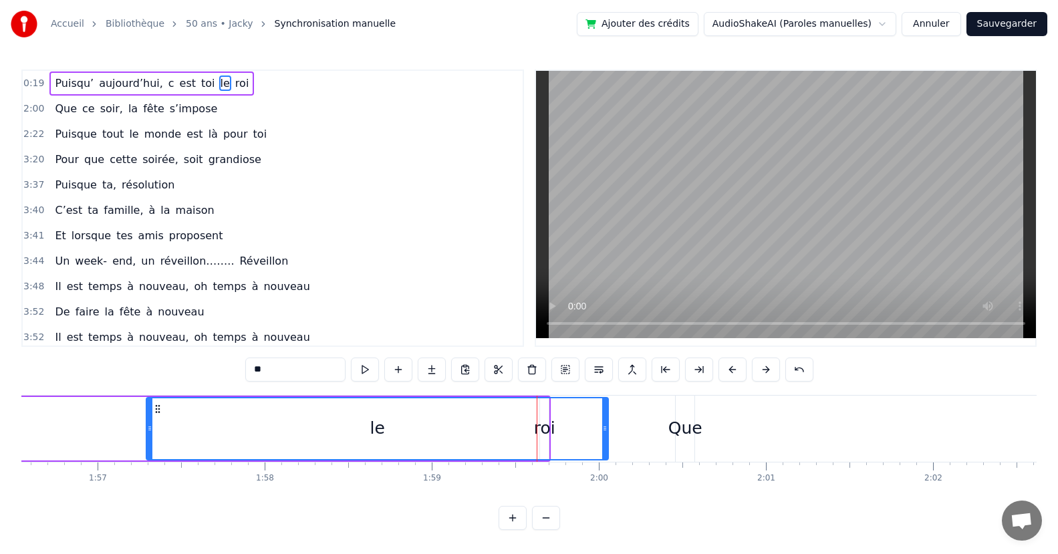
drag, startPoint x: 535, startPoint y: 446, endPoint x: 295, endPoint y: 446, distance: 239.9
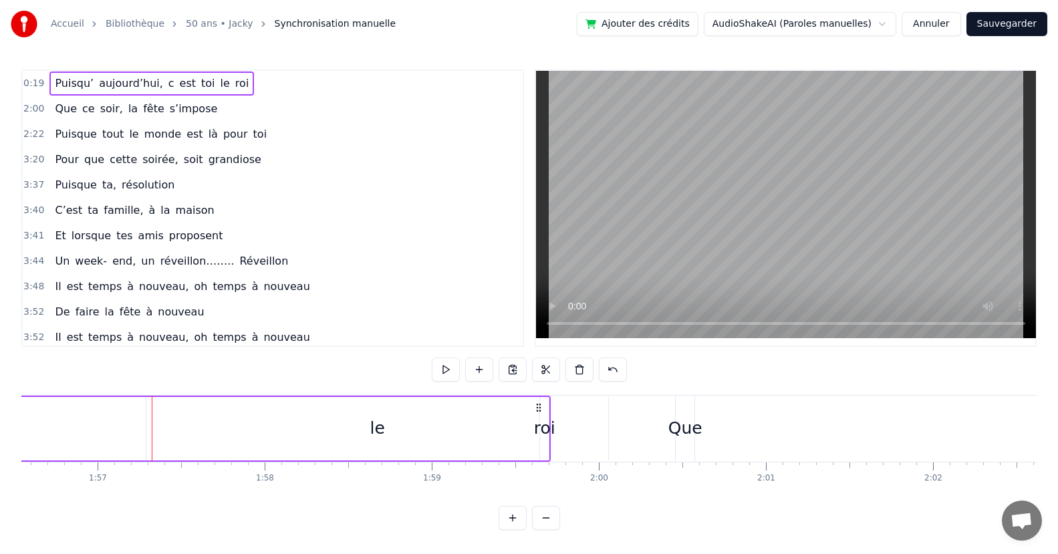
click at [599, 440] on div "le" at bounding box center [377, 428] width 462 height 63
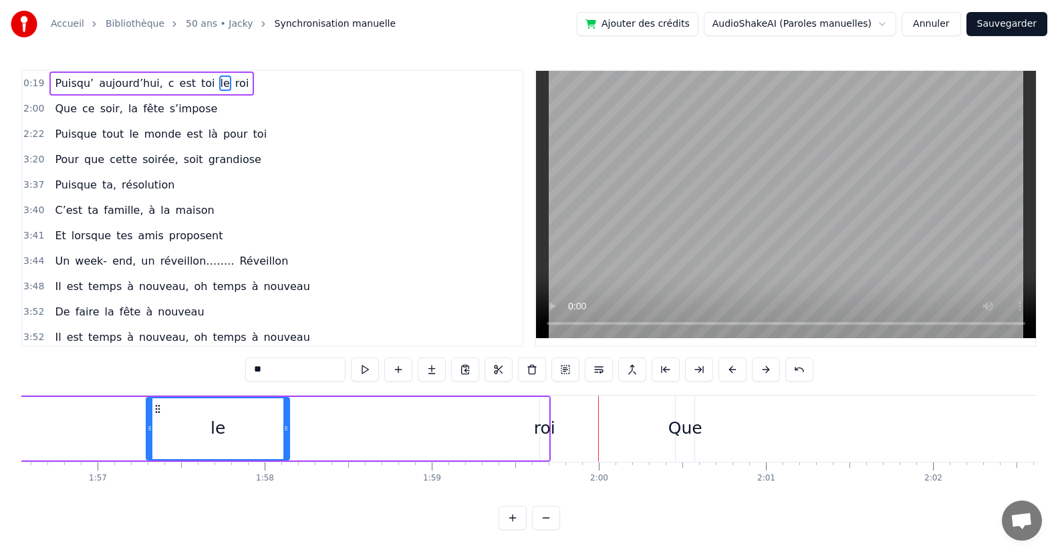
drag, startPoint x: 601, startPoint y: 440, endPoint x: 289, endPoint y: 446, distance: 312.1
click at [289, 446] on div at bounding box center [285, 428] width 5 height 61
click at [541, 435] on div "roi" at bounding box center [544, 428] width 21 height 25
type input "***"
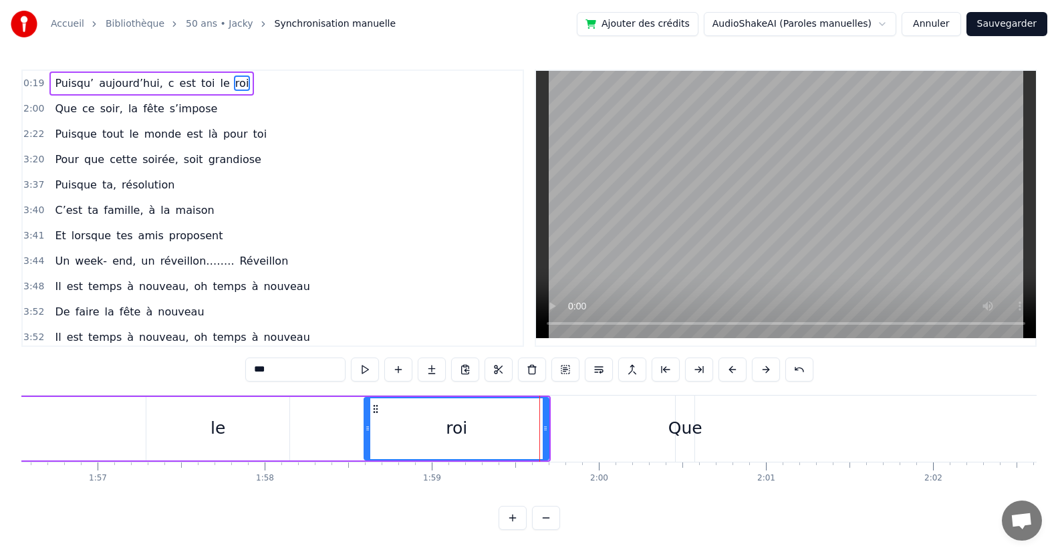
drag, startPoint x: 541, startPoint y: 434, endPoint x: 481, endPoint y: 439, distance: 59.7
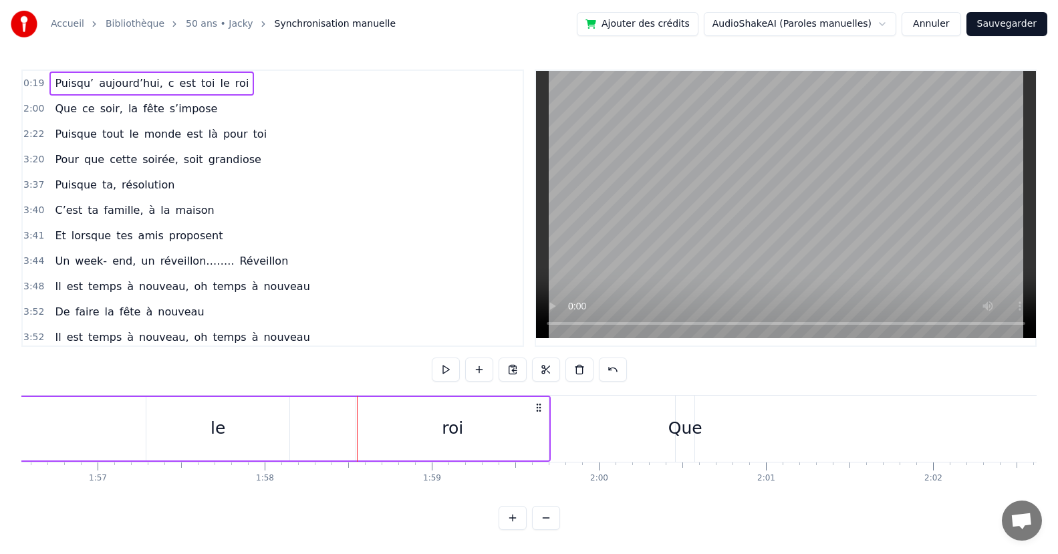
click at [538, 434] on div "roi" at bounding box center [452, 428] width 192 height 63
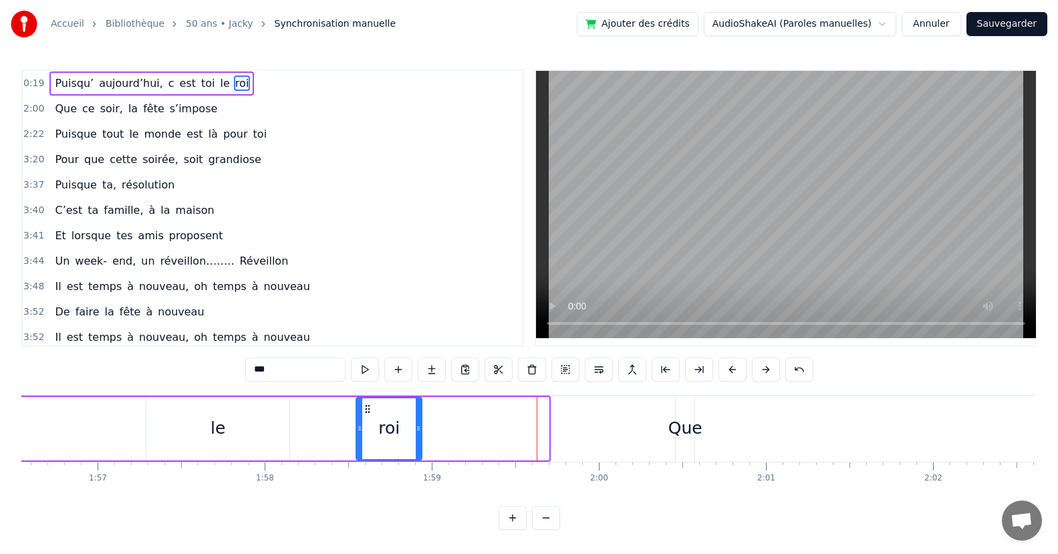
drag, startPoint x: 538, startPoint y: 439, endPoint x: 370, endPoint y: 440, distance: 168.4
click at [417, 437] on div at bounding box center [418, 428] width 5 height 61
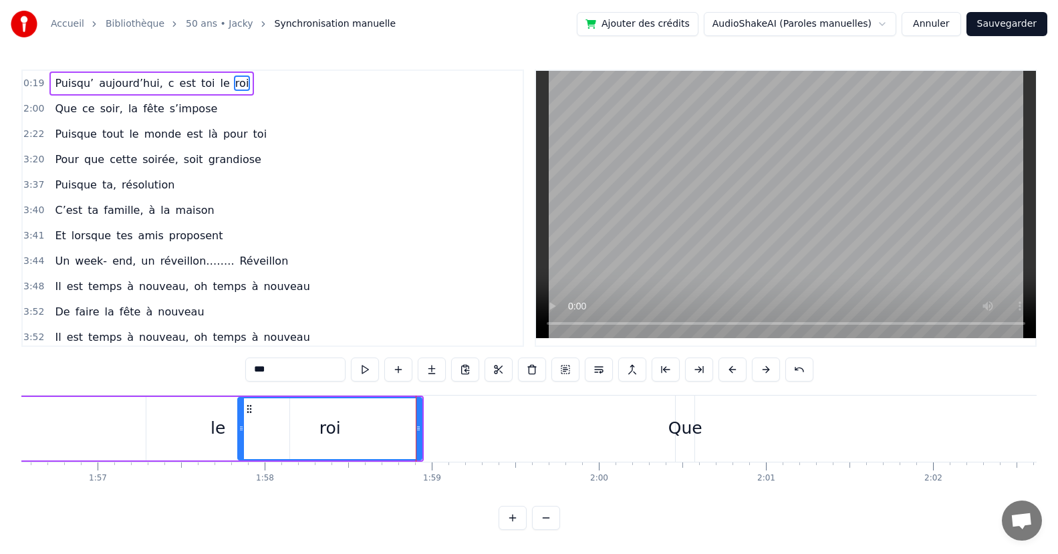
drag, startPoint x: 359, startPoint y: 444, endPoint x: 351, endPoint y: 446, distance: 8.3
click at [243, 452] on div at bounding box center [241, 428] width 5 height 61
drag, startPoint x: 418, startPoint y: 446, endPoint x: 311, endPoint y: 457, distance: 107.4
click at [311, 457] on div at bounding box center [311, 428] width 5 height 61
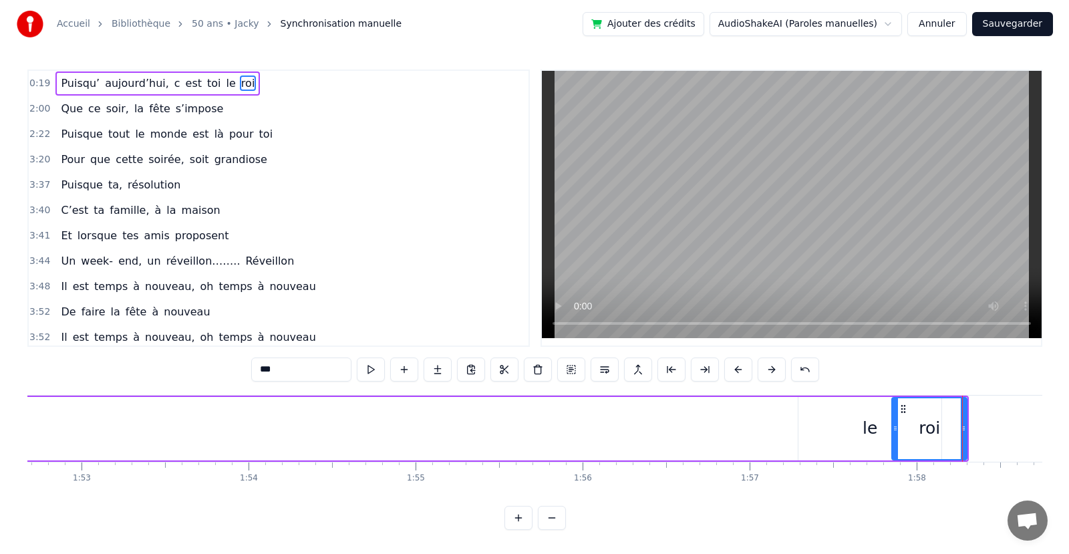
scroll to position [0, 18914]
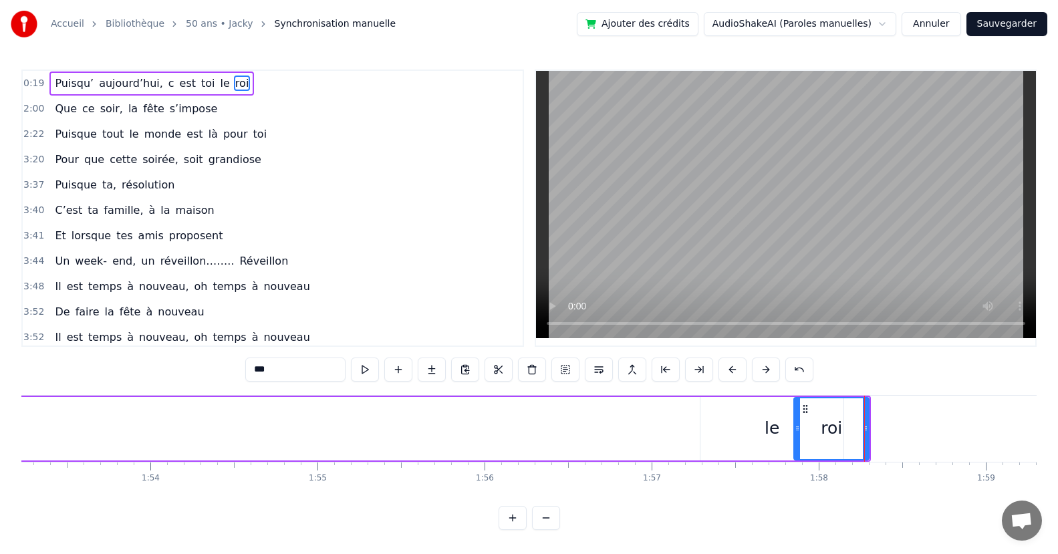
click at [762, 437] on div "le" at bounding box center [771, 428] width 143 height 63
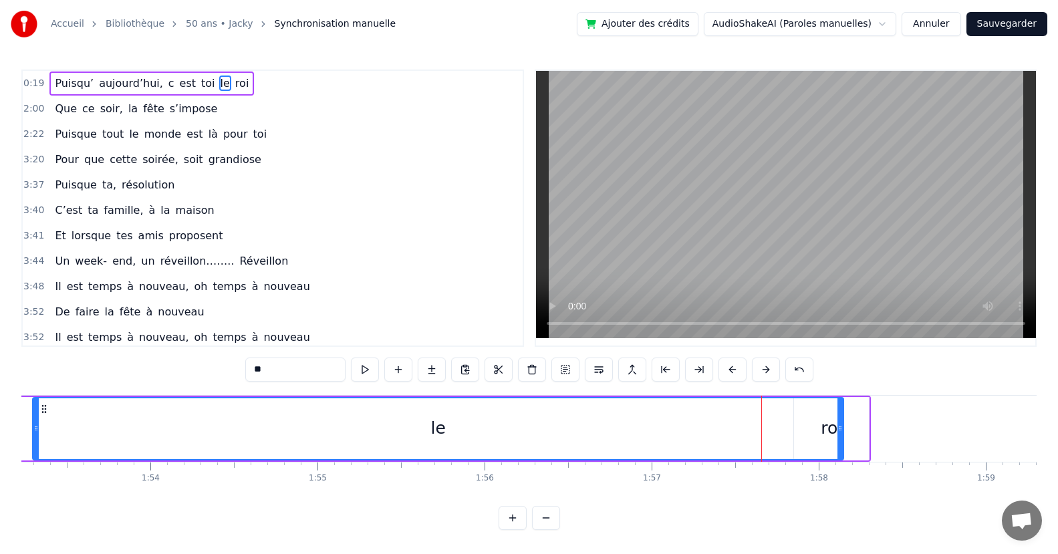
drag, startPoint x: 705, startPoint y: 445, endPoint x: 380, endPoint y: 481, distance: 326.7
click at [37, 473] on div "Puisqu’ [DATE], c est toi le roi Que ce soir, la fête s’impose Puisque tout le …" at bounding box center [528, 445] width 1015 height 100
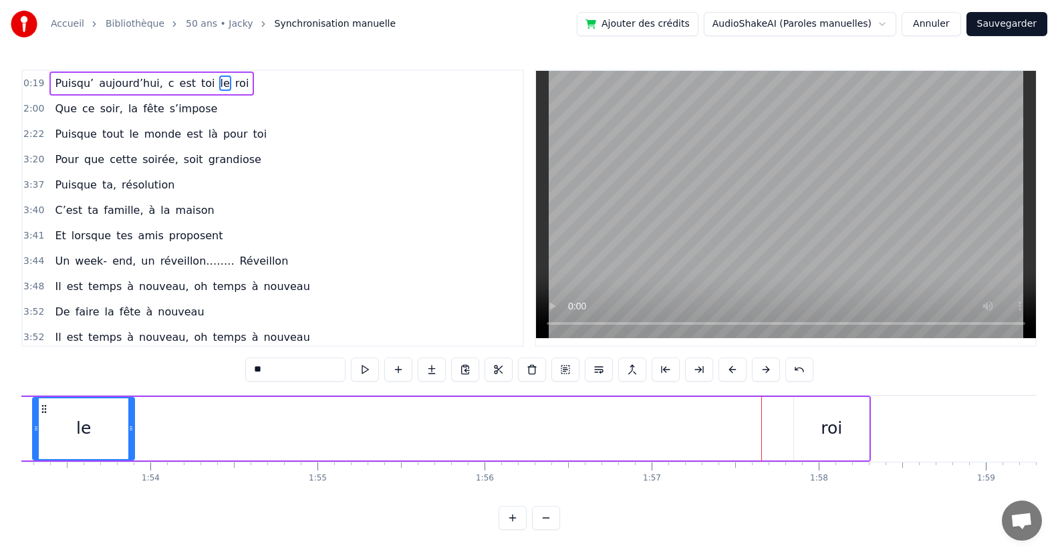
drag, startPoint x: 838, startPoint y: 436, endPoint x: 333, endPoint y: 448, distance: 504.6
click at [128, 458] on div at bounding box center [130, 428] width 5 height 61
click at [798, 438] on div "roi" at bounding box center [831, 428] width 75 height 63
type input "***"
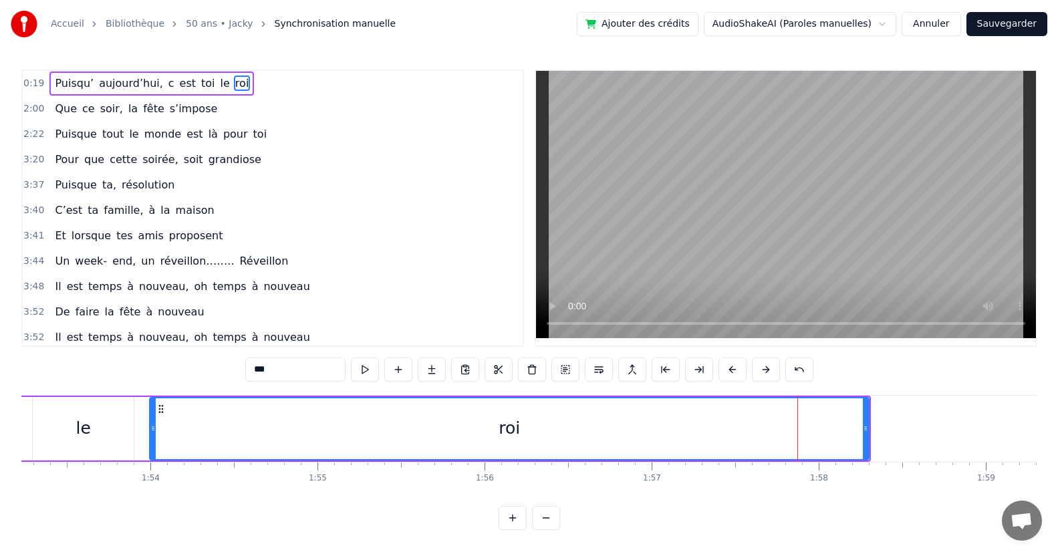
drag, startPoint x: 794, startPoint y: 440, endPoint x: 227, endPoint y: 460, distance: 568.3
click at [150, 451] on div at bounding box center [152, 428] width 5 height 61
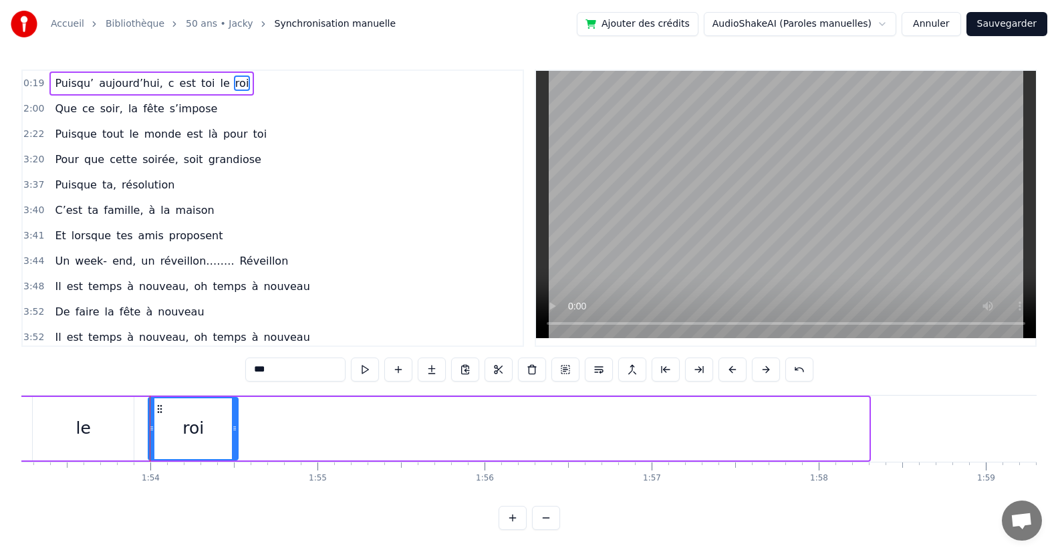
drag, startPoint x: 867, startPoint y: 438, endPoint x: 237, endPoint y: 454, distance: 631.0
click at [237, 454] on div at bounding box center [234, 428] width 5 height 61
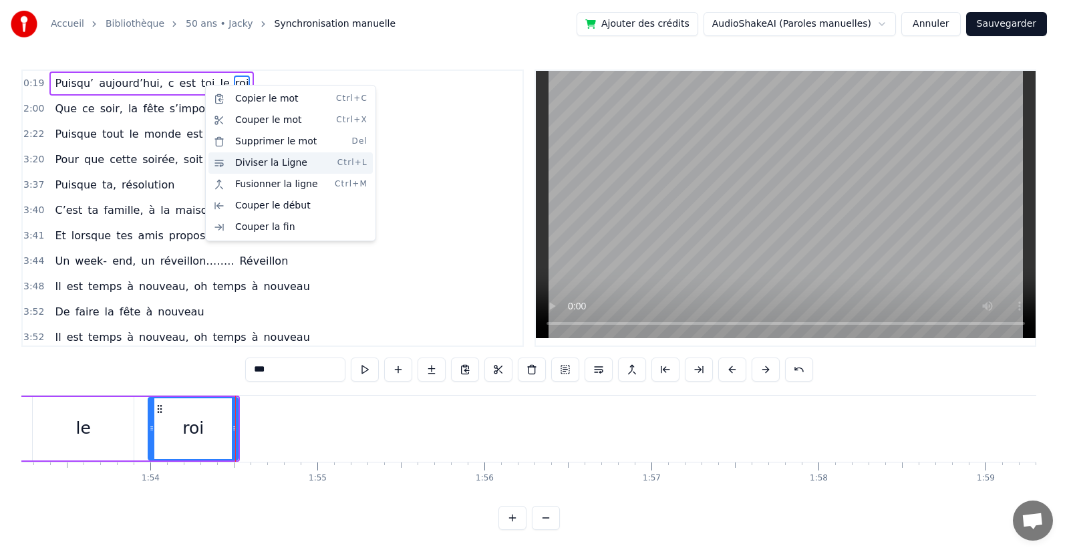
click at [248, 164] on div "Diviser la Ligne Ctrl+L" at bounding box center [290, 162] width 164 height 21
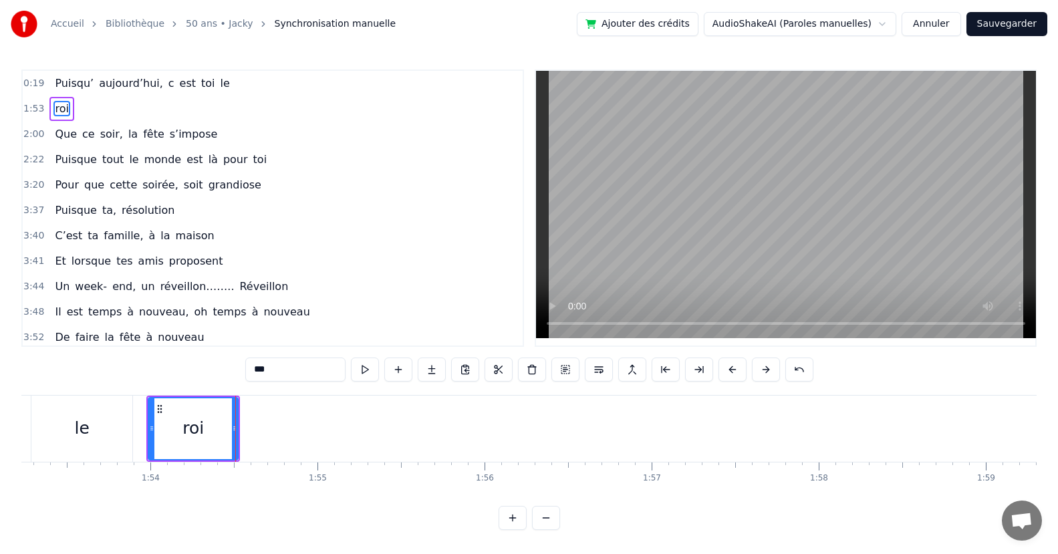
click at [921, 24] on button "Annuler" at bounding box center [930, 24] width 59 height 24
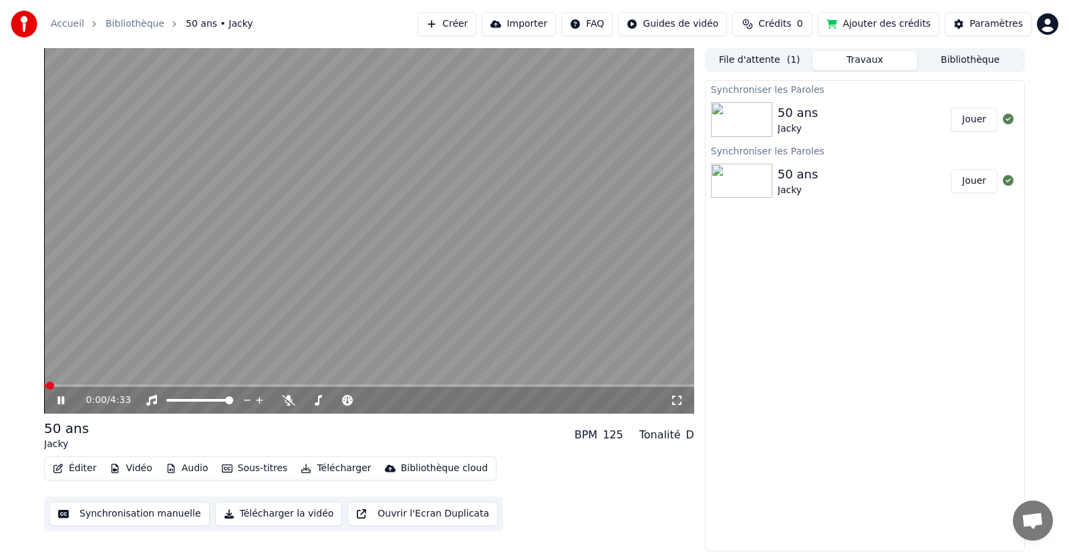
click at [53, 385] on span at bounding box center [50, 386] width 8 height 8
click at [62, 398] on icon at bounding box center [60, 400] width 7 height 8
click at [49, 387] on span at bounding box center [53, 386] width 8 height 8
click at [46, 387] on span at bounding box center [46, 385] width 5 height 3
click at [49, 384] on span at bounding box center [369, 385] width 650 height 3
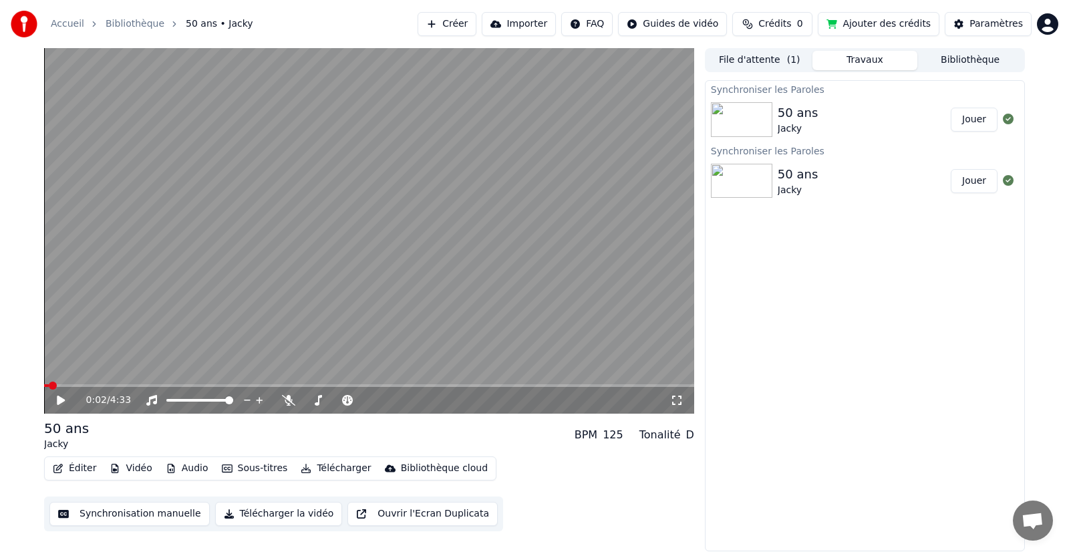
drag, startPoint x: 47, startPoint y: 381, endPoint x: 0, endPoint y: 379, distance: 47.5
click at [0, 379] on div "0:02 / 4:33 50 ans Jacky BPM 125 Tonalité D Éditer Vidéo Audio Sous-titres Télé…" at bounding box center [534, 299] width 1069 height 503
click at [44, 390] on span at bounding box center [48, 386] width 8 height 8
click at [96, 464] on button "Éditer" at bounding box center [74, 468] width 54 height 19
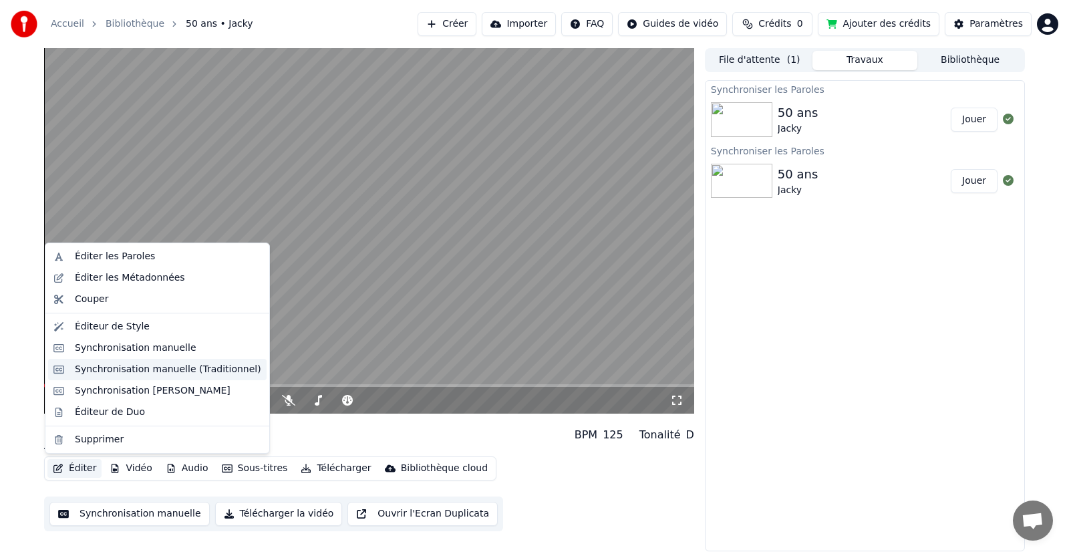
click at [145, 370] on div "Synchronisation manuelle (Traditionnel)" at bounding box center [168, 369] width 186 height 13
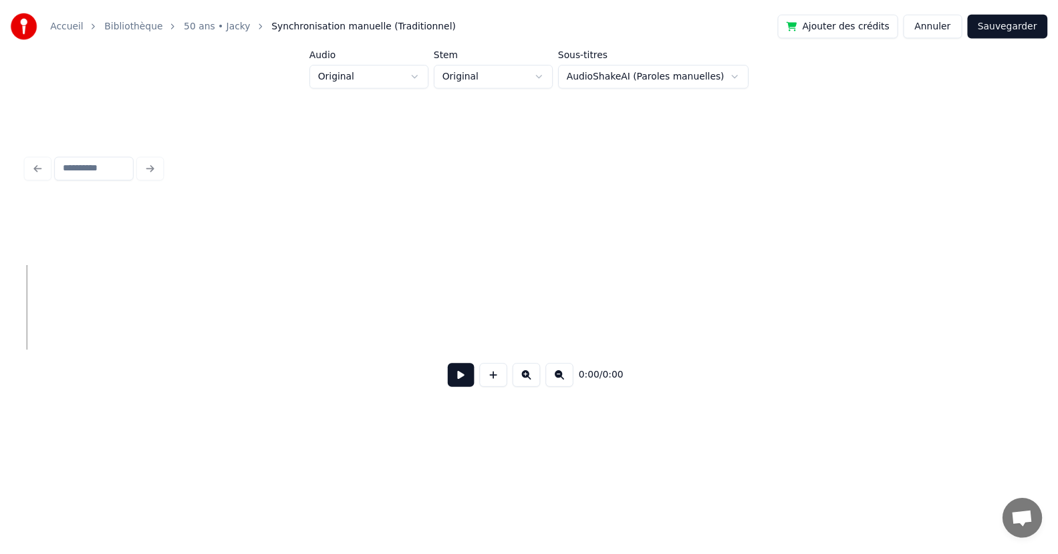
scroll to position [0, 1274]
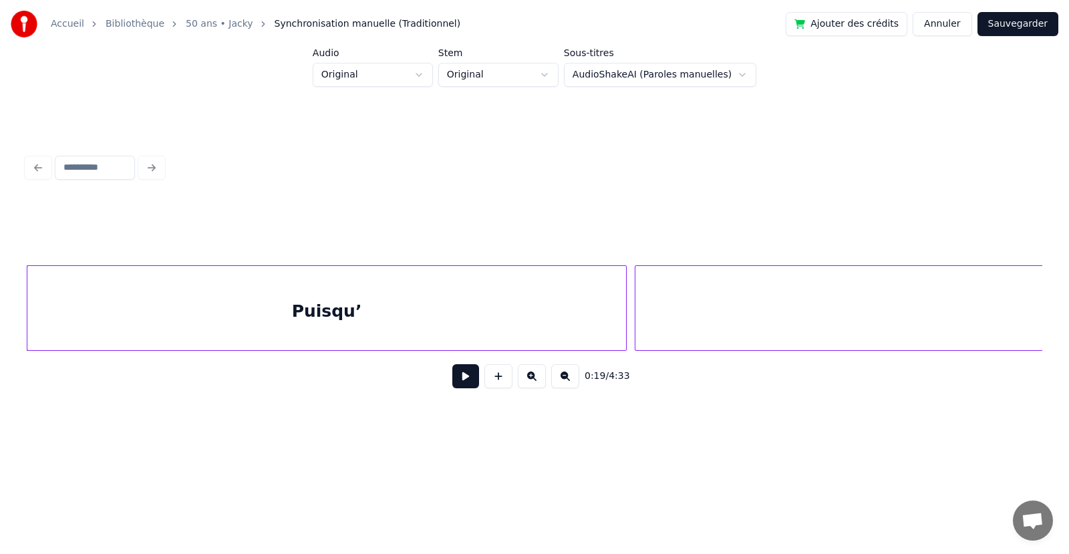
click at [955, 22] on button "Annuler" at bounding box center [942, 24] width 59 height 24
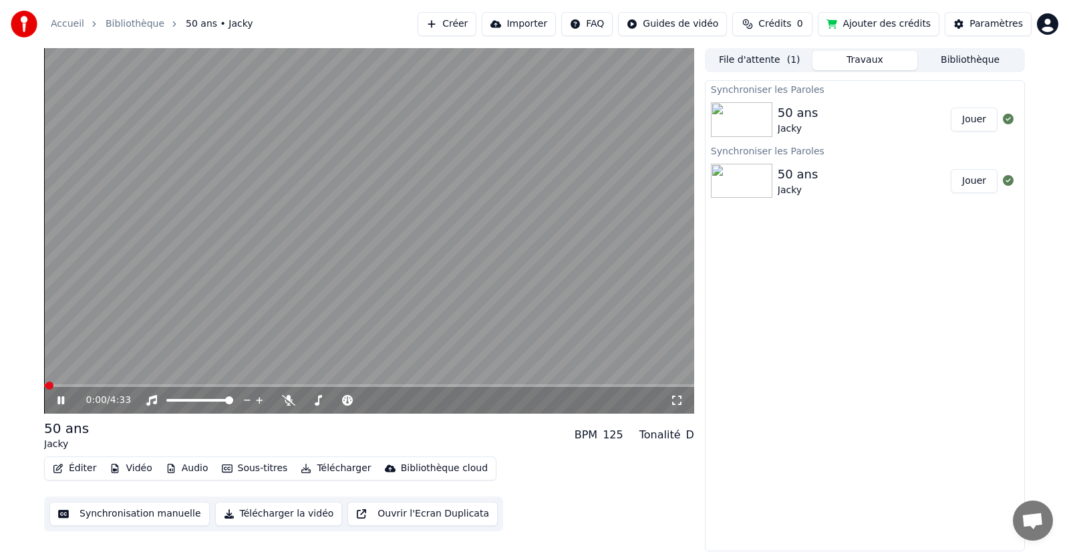
click at [59, 400] on icon at bounding box center [60, 400] width 7 height 8
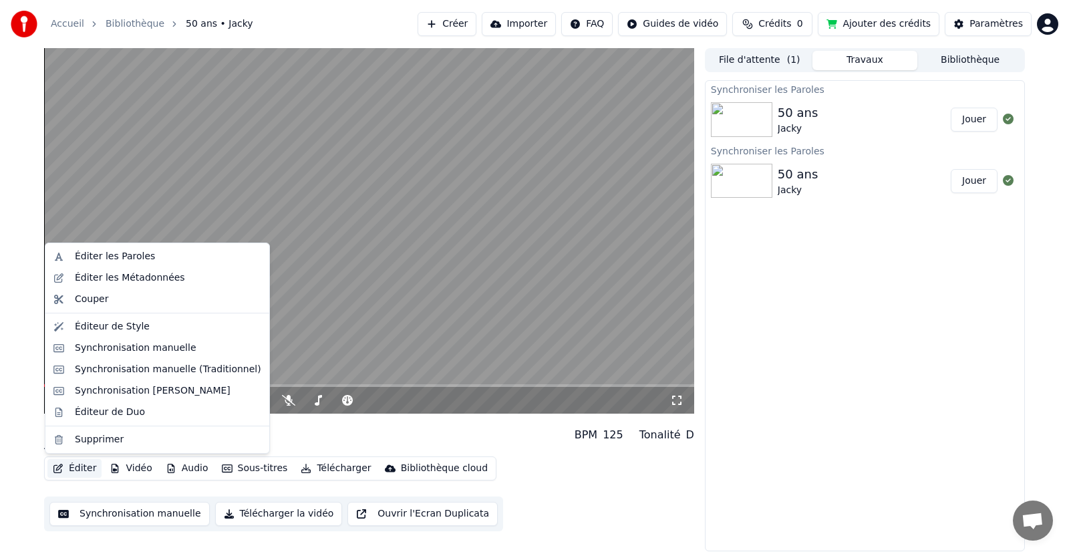
click at [76, 465] on button "Éditer" at bounding box center [74, 468] width 54 height 19
click at [120, 393] on div "Synchronisation [PERSON_NAME]" at bounding box center [153, 390] width 156 height 13
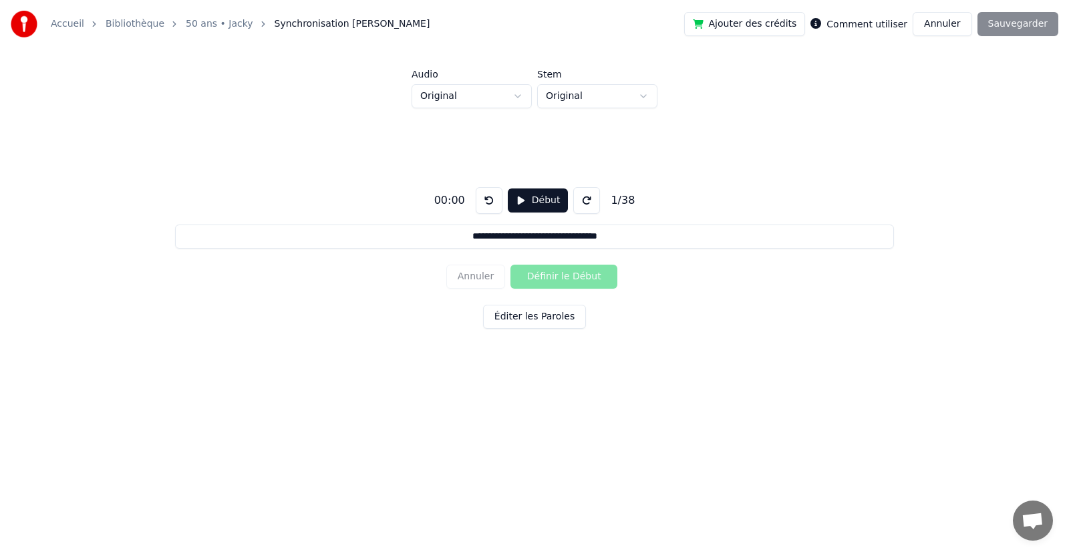
click at [940, 17] on button "Annuler" at bounding box center [942, 24] width 59 height 24
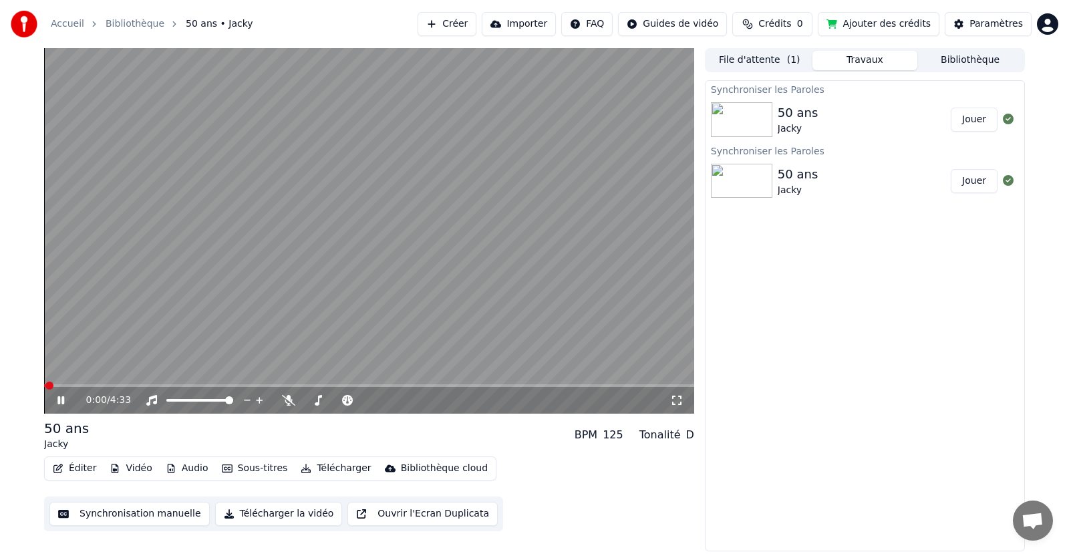
click at [78, 466] on button "Éditer" at bounding box center [74, 468] width 54 height 19
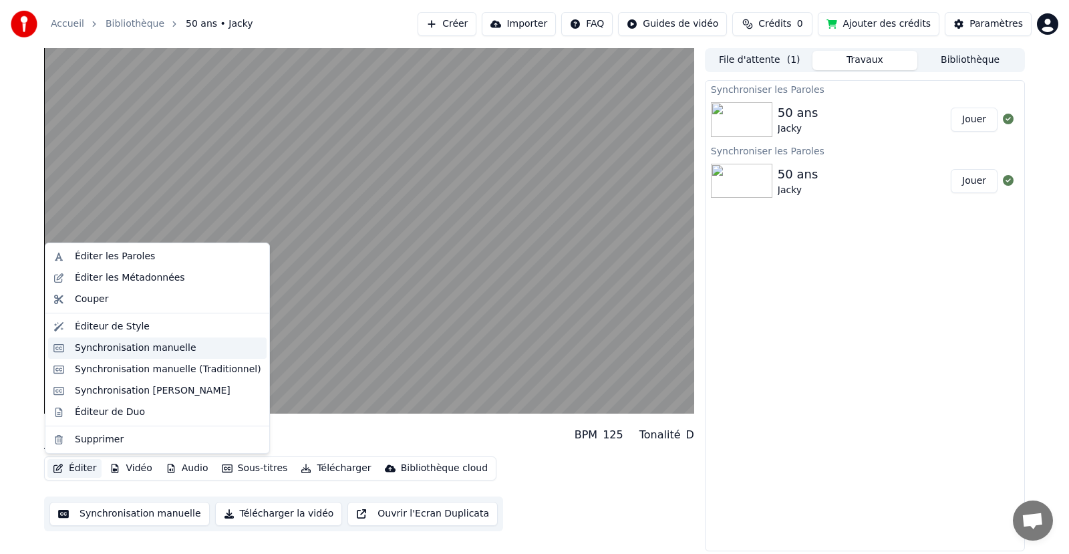
click at [102, 347] on div "Synchronisation manuelle" at bounding box center [136, 347] width 122 height 13
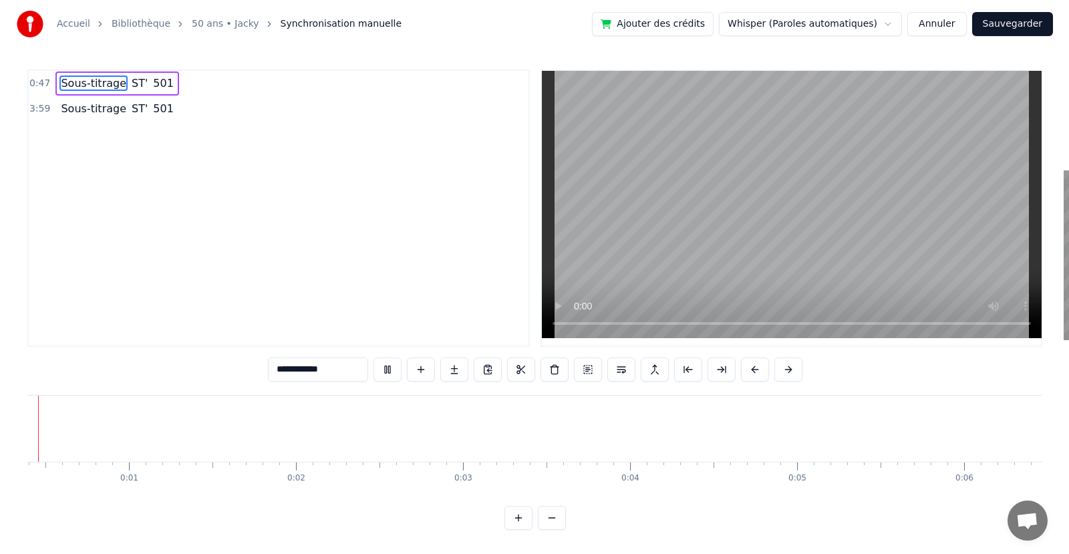
scroll to position [0, 13]
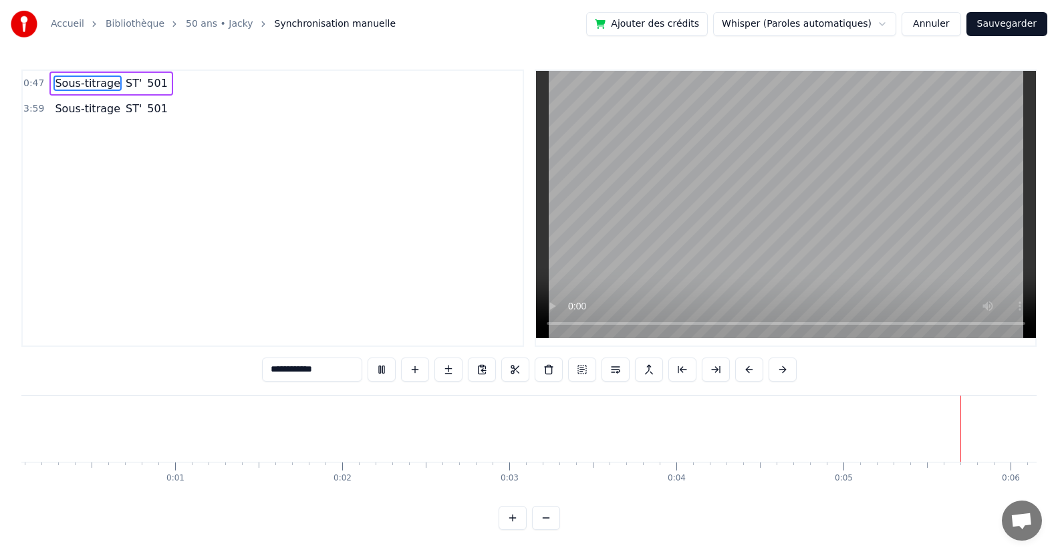
click at [944, 22] on button "Annuler" at bounding box center [930, 24] width 59 height 24
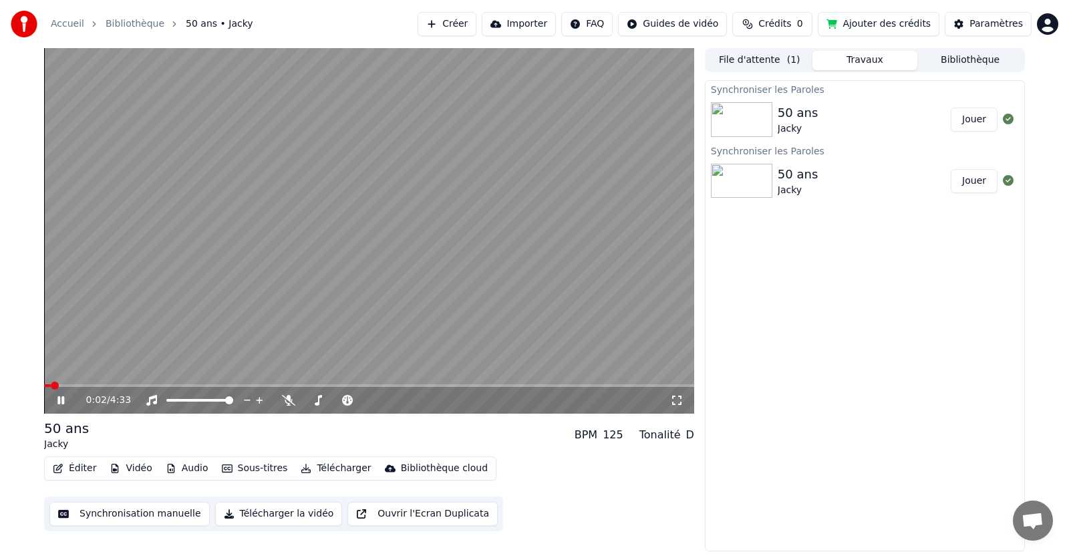
click at [59, 402] on icon at bounding box center [60, 400] width 7 height 8
drag, startPoint x: 47, startPoint y: 382, endPoint x: 31, endPoint y: 390, distance: 18.8
click at [23, 381] on div "0:02 / 4:33 50 ans Jacky BPM 125 Tonalité D Éditer Vidéo Audio Sous-titres Télé…" at bounding box center [534, 299] width 1069 height 503
click at [44, 384] on span at bounding box center [48, 386] width 8 height 8
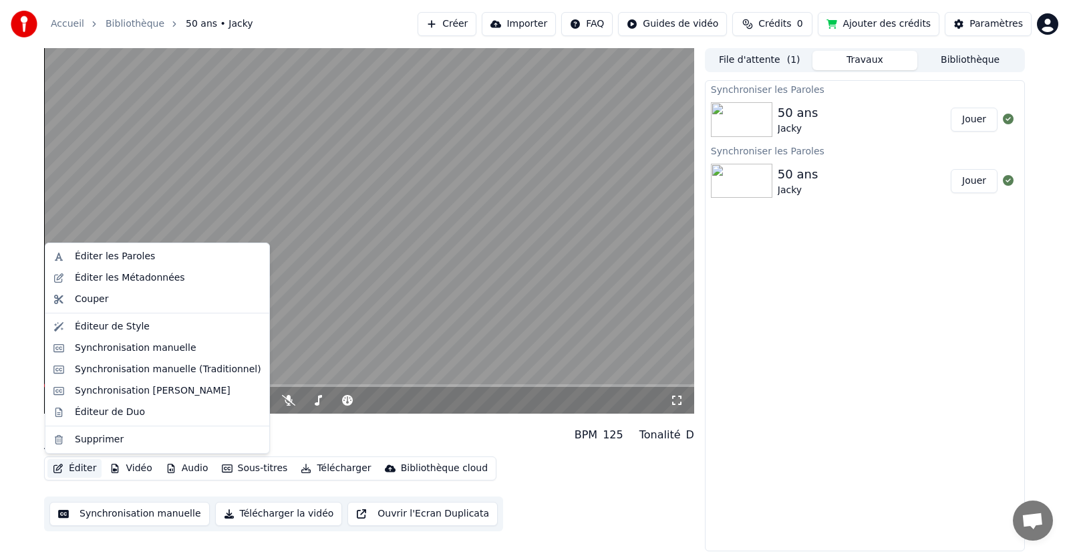
click at [76, 466] on button "Éditer" at bounding box center [74, 468] width 54 height 19
click at [129, 390] on div "Synchronisation [PERSON_NAME]" at bounding box center [153, 390] width 156 height 13
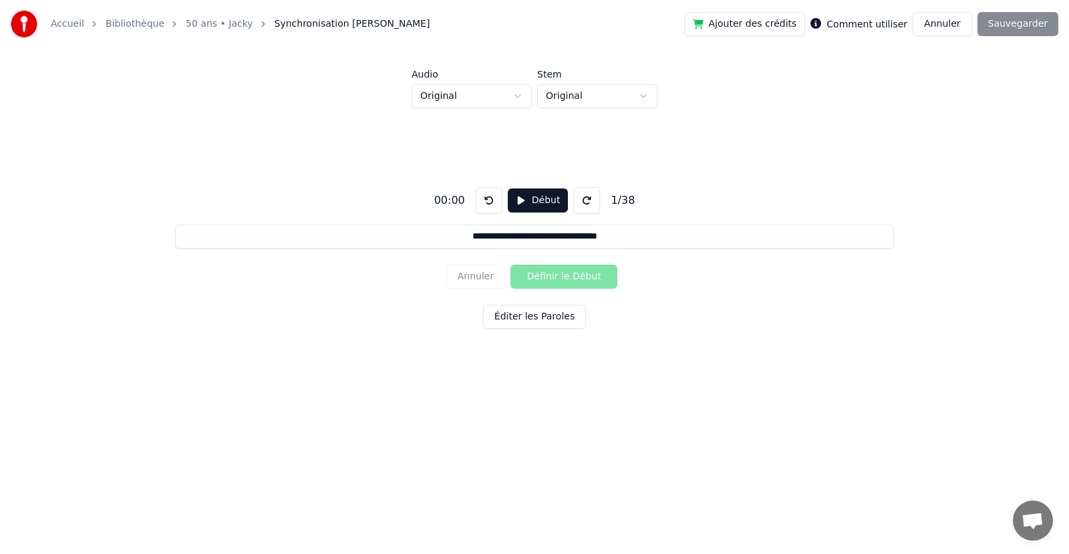
click at [945, 24] on button "Annuler" at bounding box center [942, 24] width 59 height 24
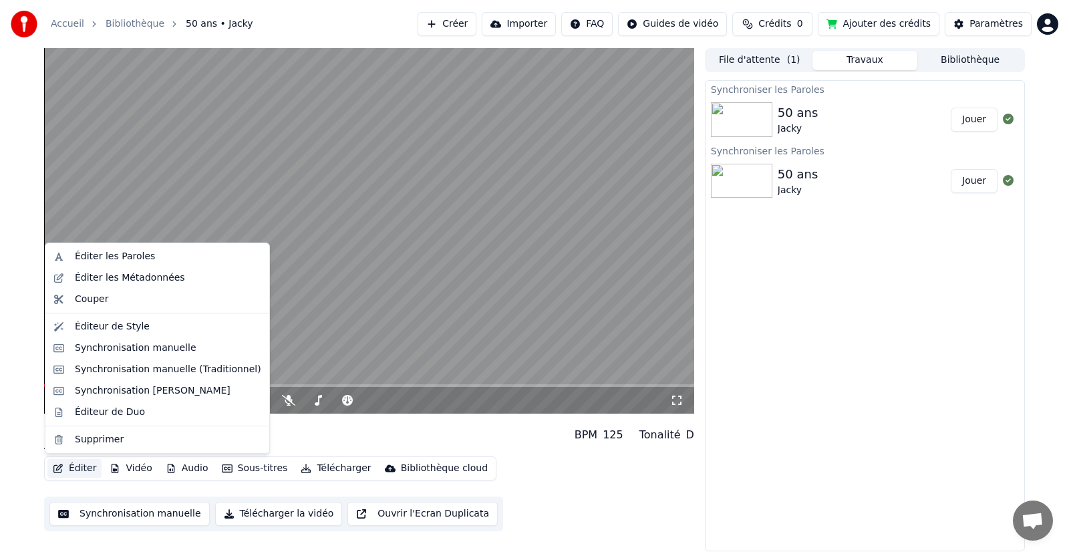
click at [87, 470] on button "Éditer" at bounding box center [74, 468] width 54 height 19
click at [123, 387] on div "Synchronisation [PERSON_NAME]" at bounding box center [153, 390] width 156 height 13
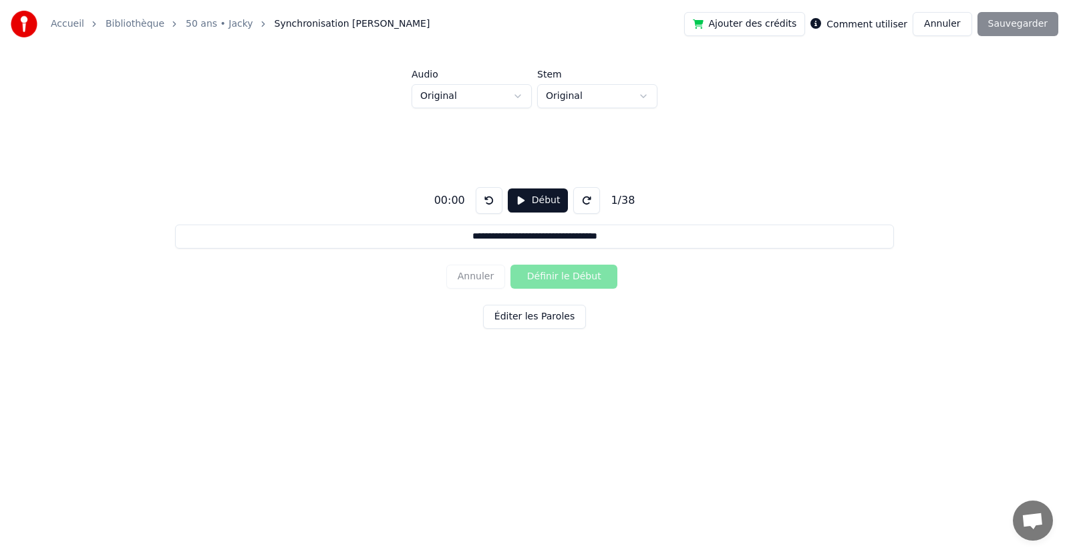
click at [541, 308] on button "Éditer les Paroles" at bounding box center [534, 317] width 103 height 24
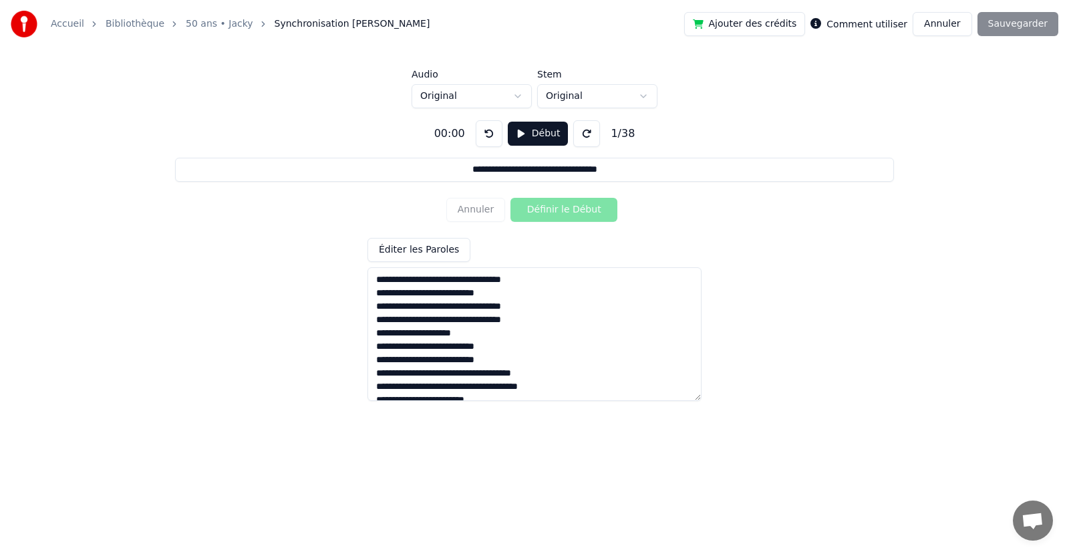
click at [956, 25] on button "Annuler" at bounding box center [942, 24] width 59 height 24
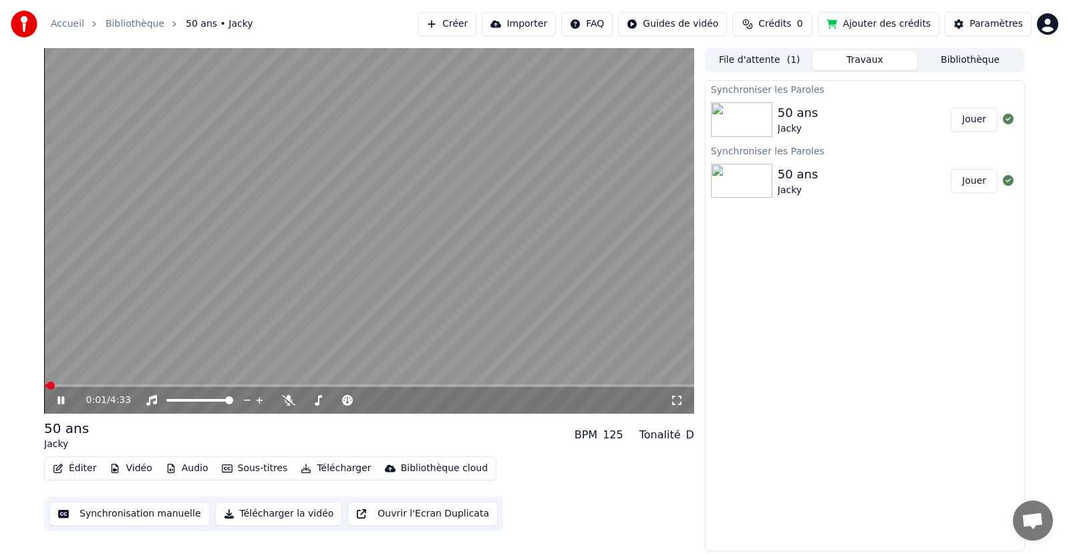
click at [62, 398] on icon at bounding box center [60, 400] width 7 height 8
click at [69, 463] on button "Éditer" at bounding box center [74, 468] width 54 height 19
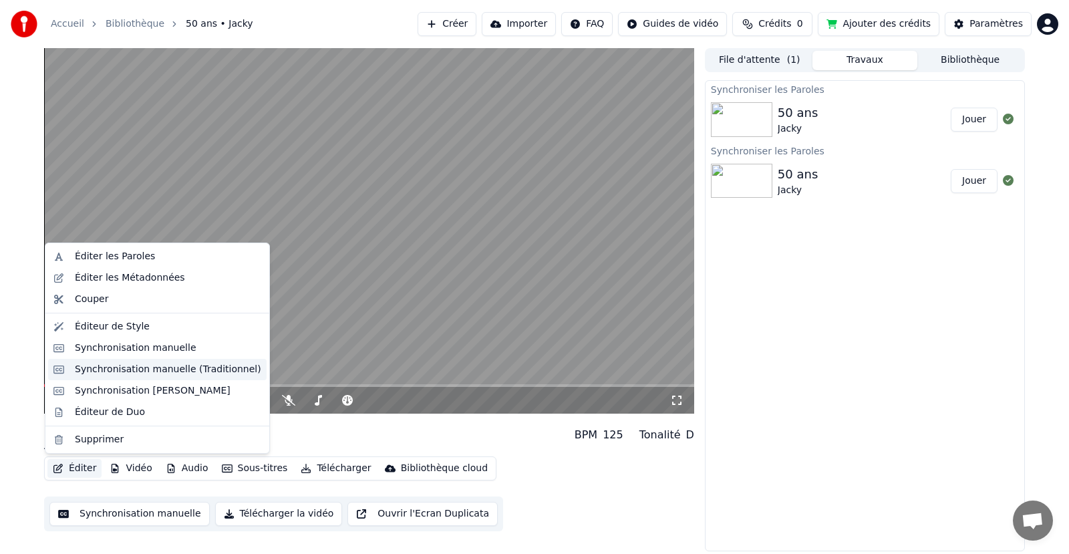
click at [152, 372] on div "Synchronisation manuelle (Traditionnel)" at bounding box center [168, 369] width 186 height 13
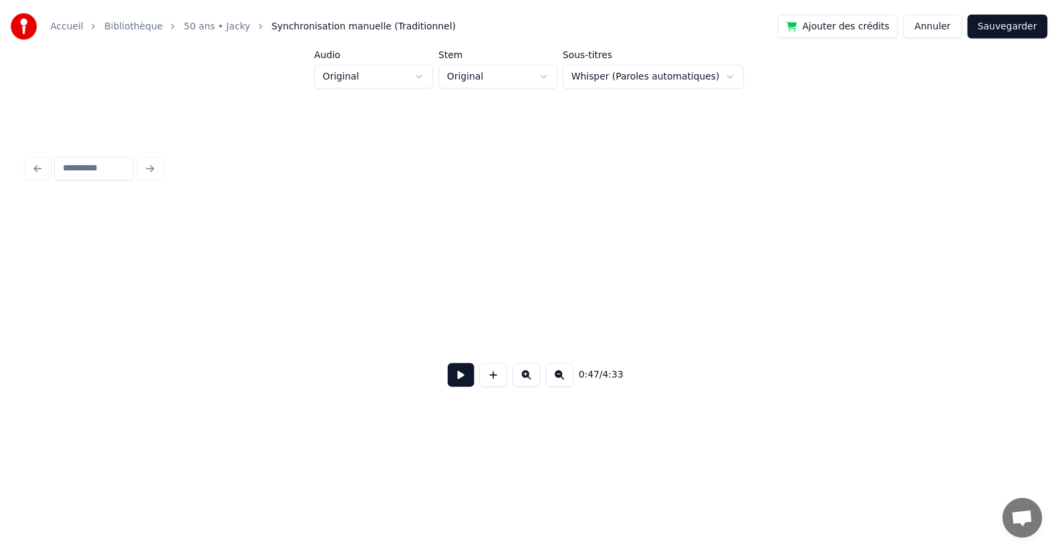
scroll to position [0, 3154]
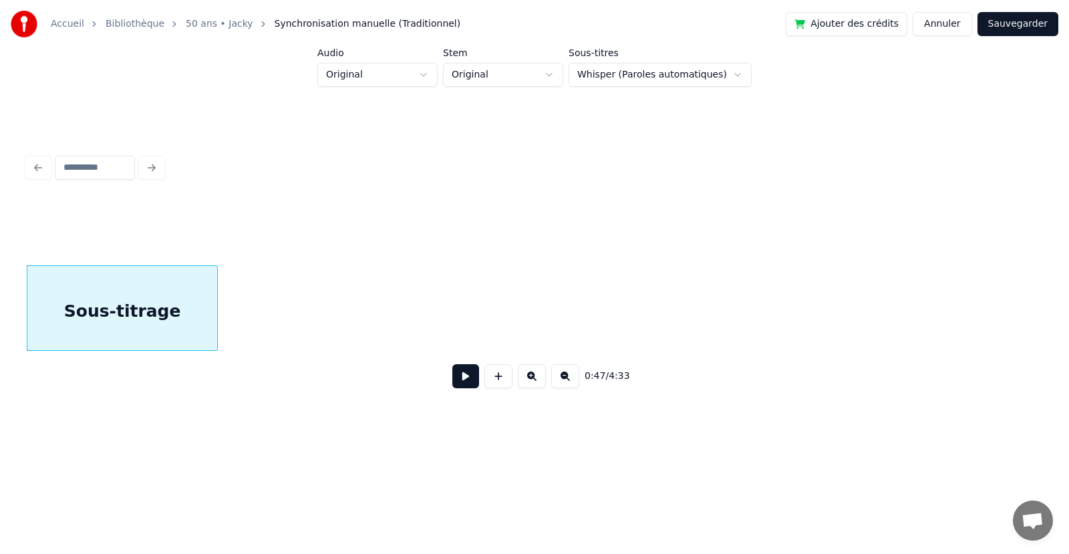
click at [968, 27] on button "Annuler" at bounding box center [942, 24] width 59 height 24
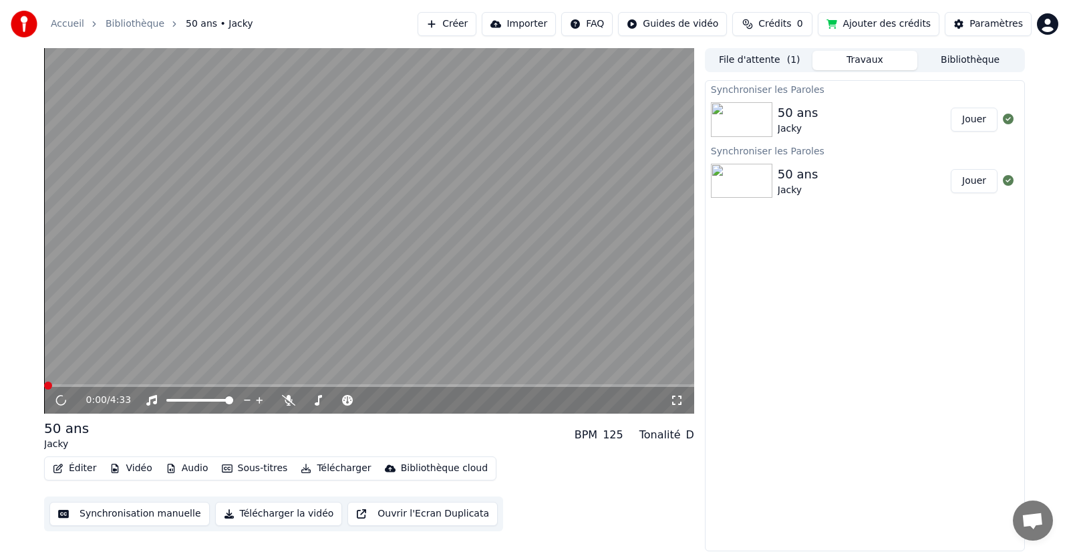
click at [84, 470] on button "Éditer" at bounding box center [74, 468] width 54 height 19
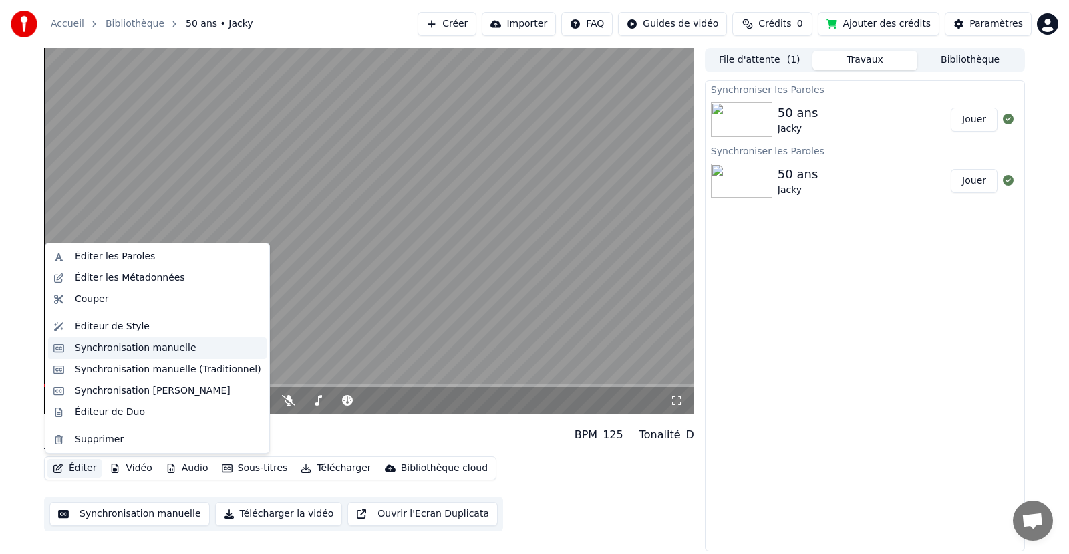
click at [129, 347] on div "Synchronisation manuelle" at bounding box center [136, 347] width 122 height 13
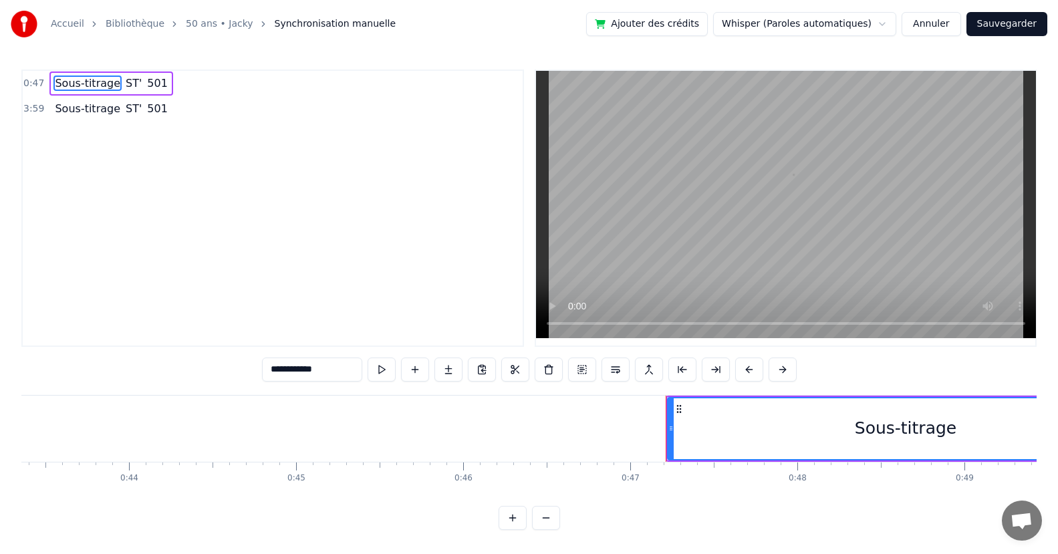
scroll to position [0, 7819]
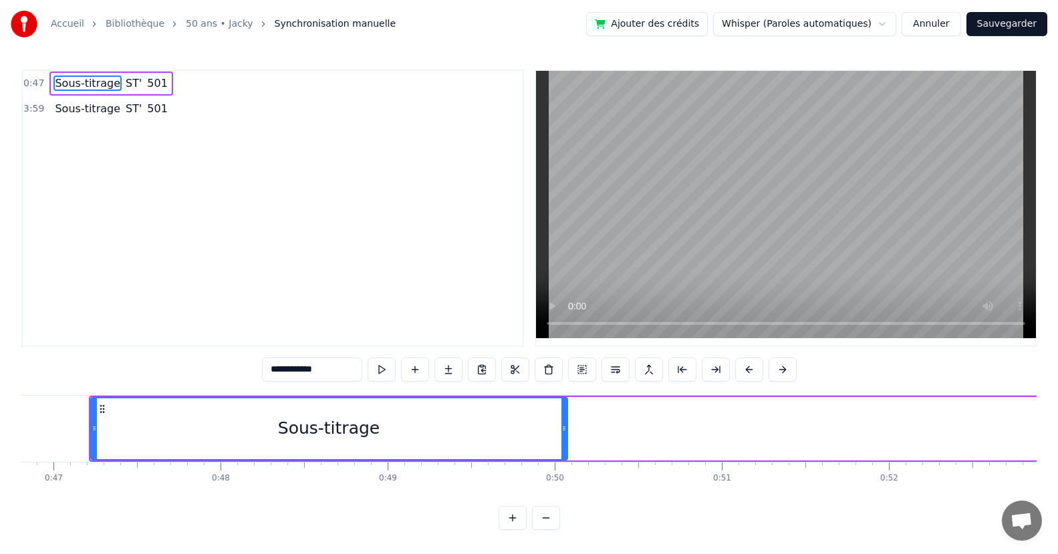
click at [949, 15] on button "Annuler" at bounding box center [930, 24] width 59 height 24
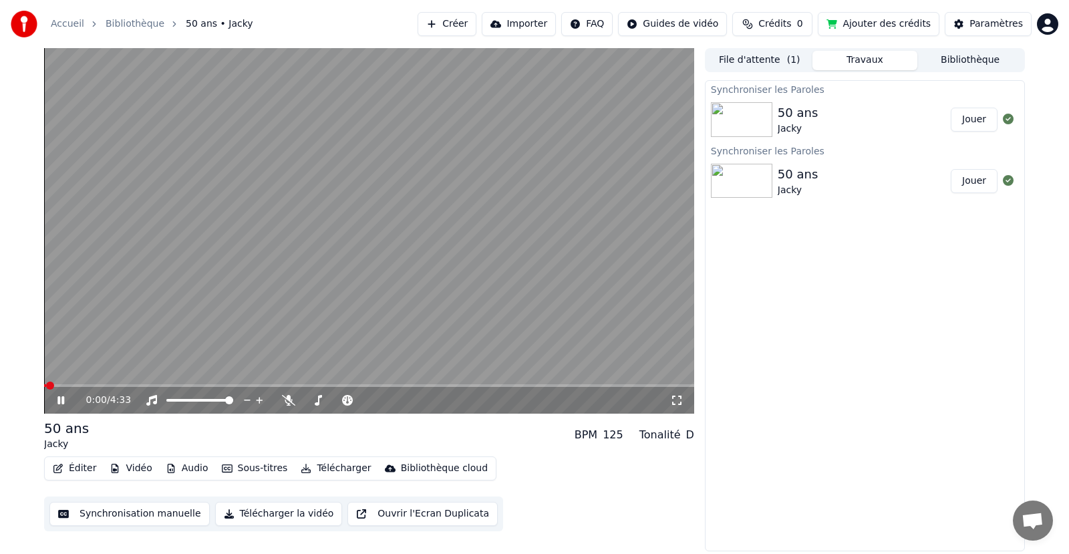
click at [60, 400] on icon at bounding box center [60, 400] width 7 height 8
click at [75, 476] on button "Éditer" at bounding box center [74, 468] width 54 height 19
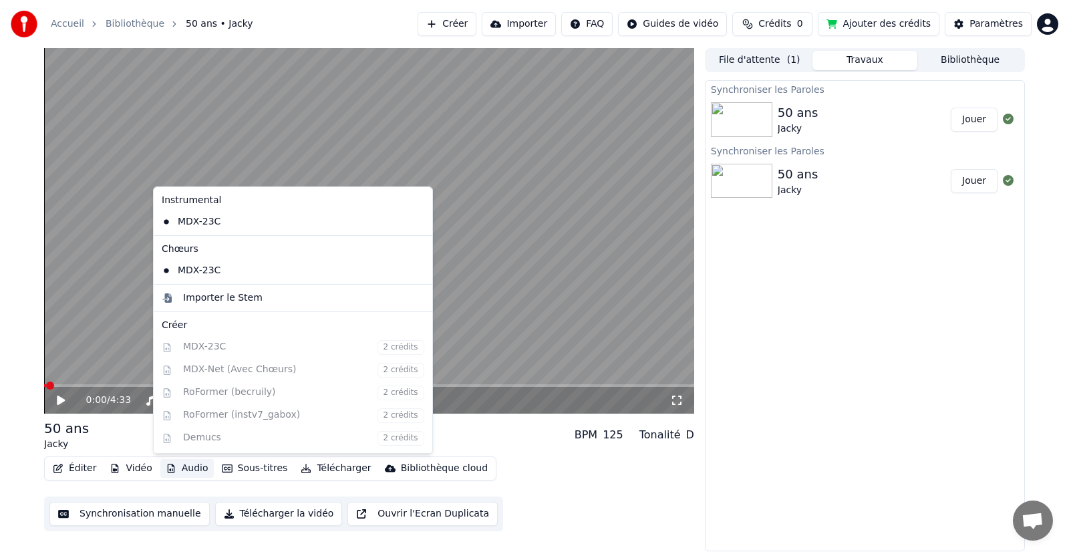
click at [162, 518] on button "Synchronisation manuelle" at bounding box center [129, 514] width 160 height 24
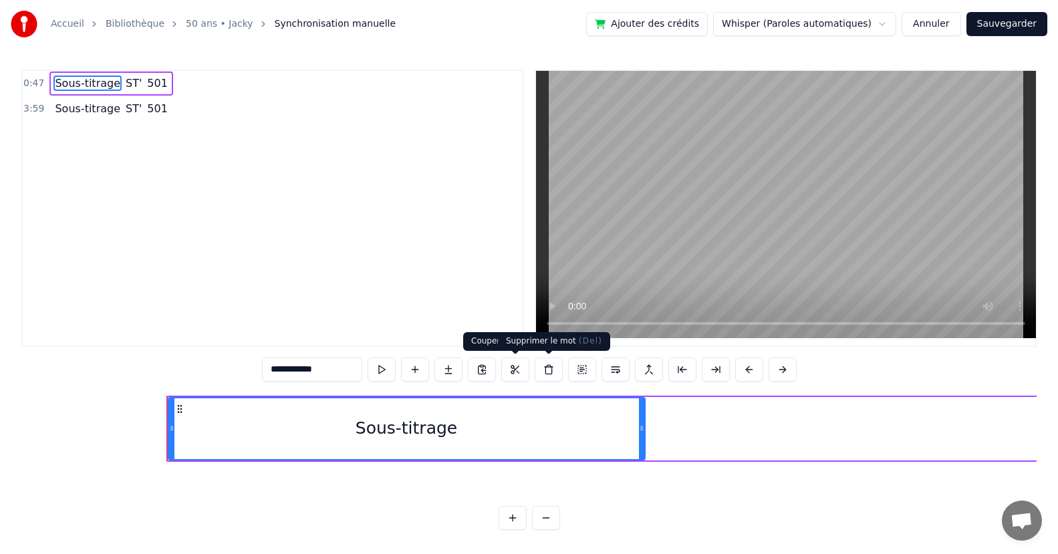
scroll to position [0, 7819]
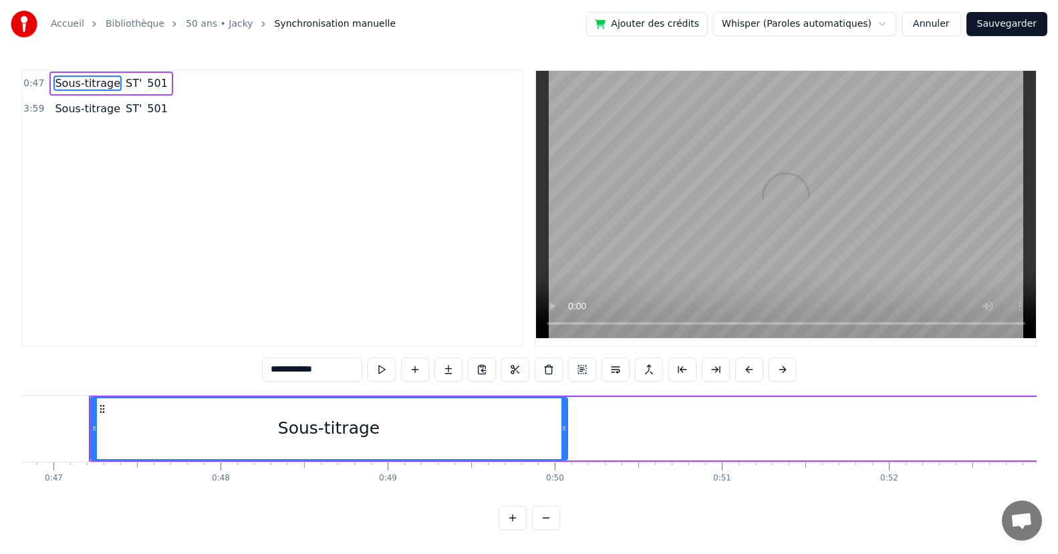
click at [876, 24] on html "**********" at bounding box center [529, 275] width 1058 height 551
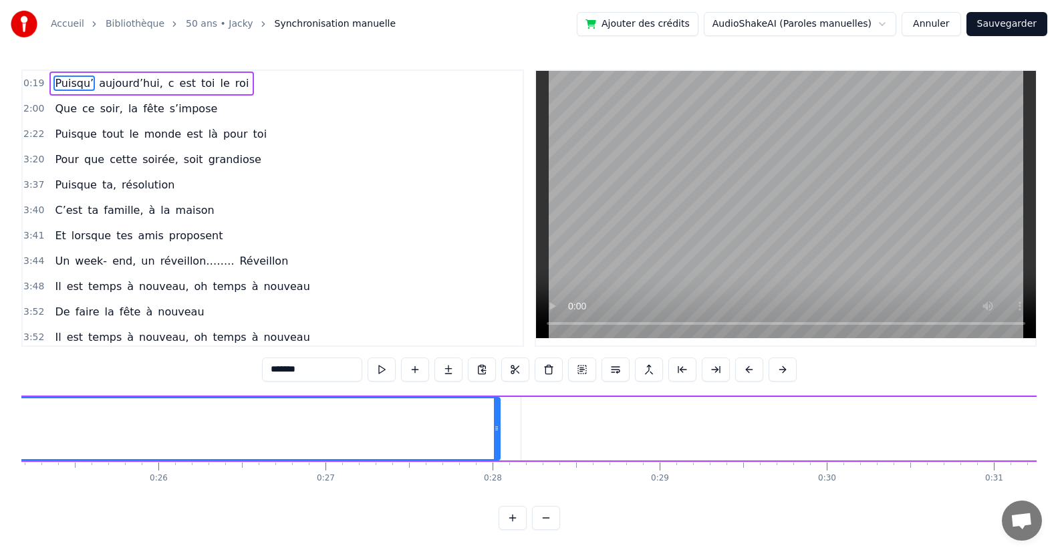
scroll to position [0, 3116]
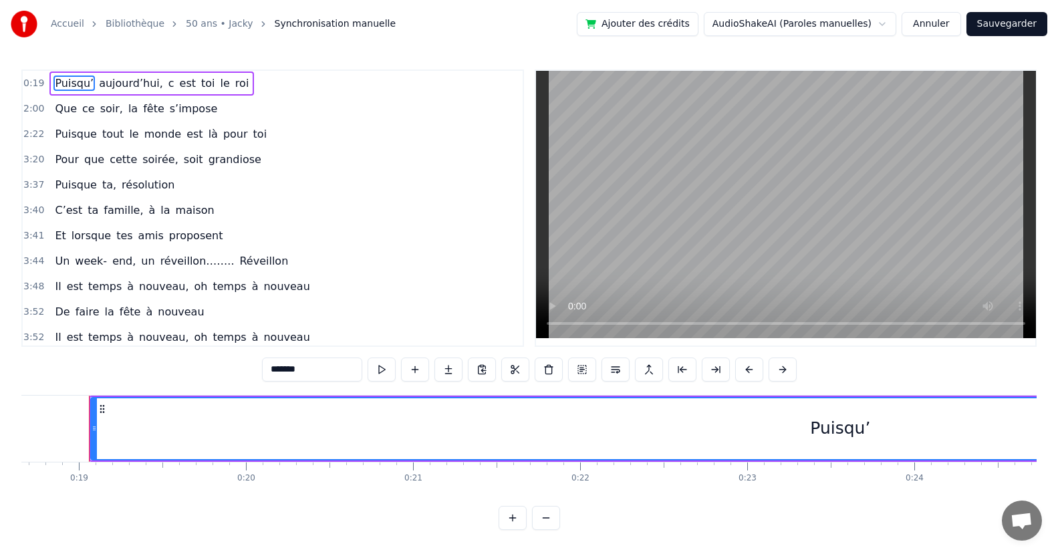
click at [875, 17] on html "Accueil Bibliothèque 50 ans • Jacky Synchronisation manuelle Ajouter des crédit…" at bounding box center [529, 275] width 1058 height 551
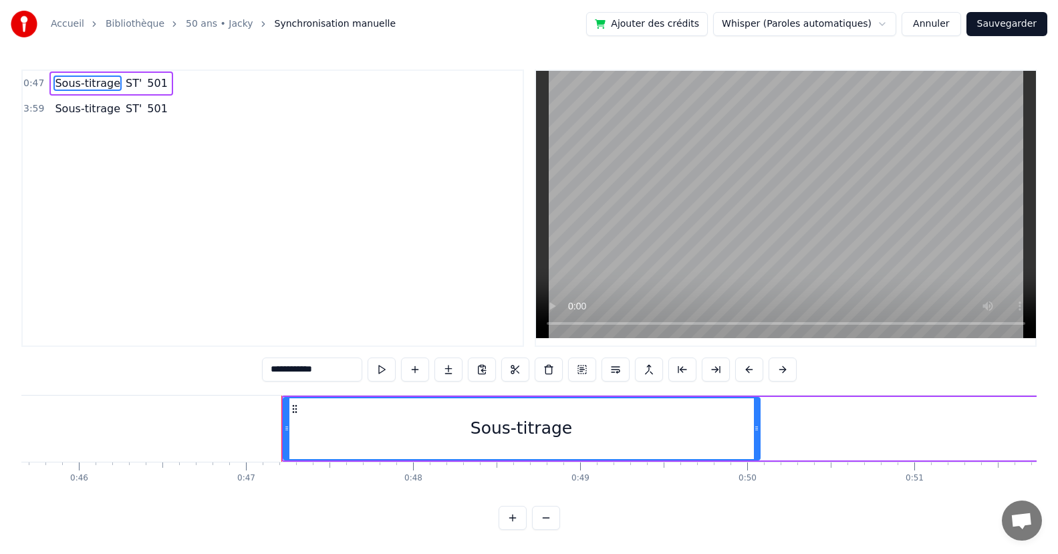
scroll to position [0, 7819]
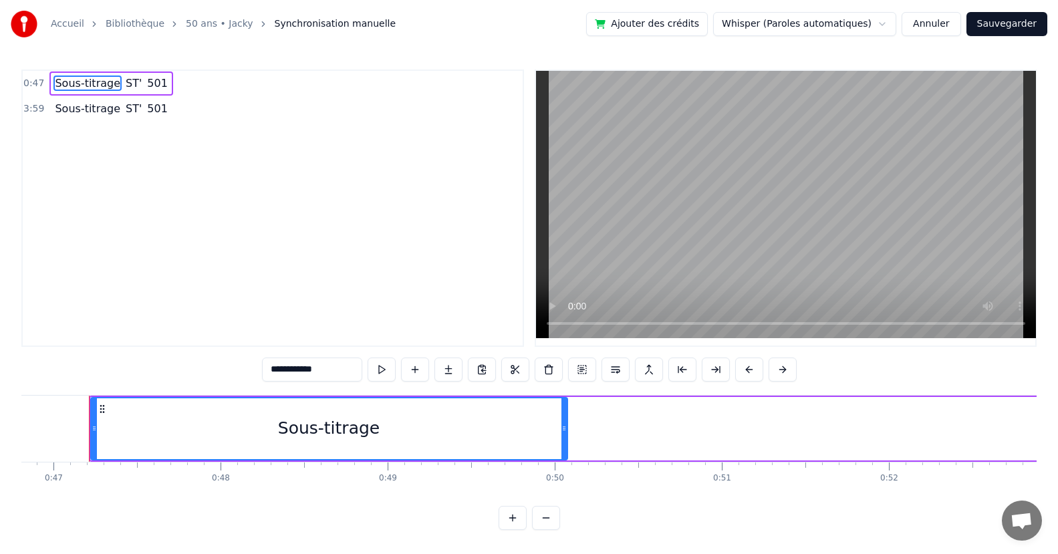
click at [867, 25] on html "**********" at bounding box center [529, 275] width 1058 height 551
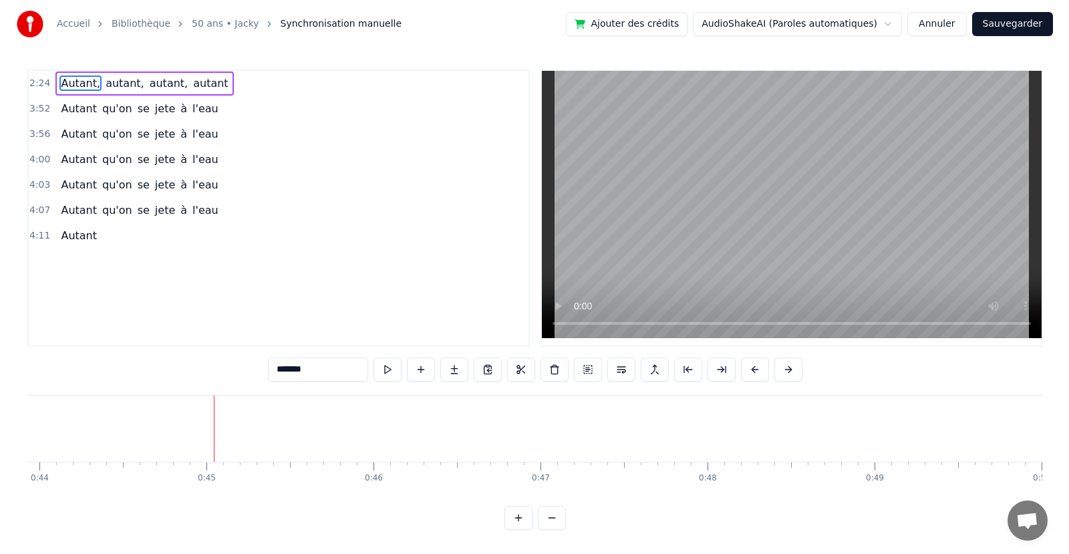
scroll to position [0, 7396]
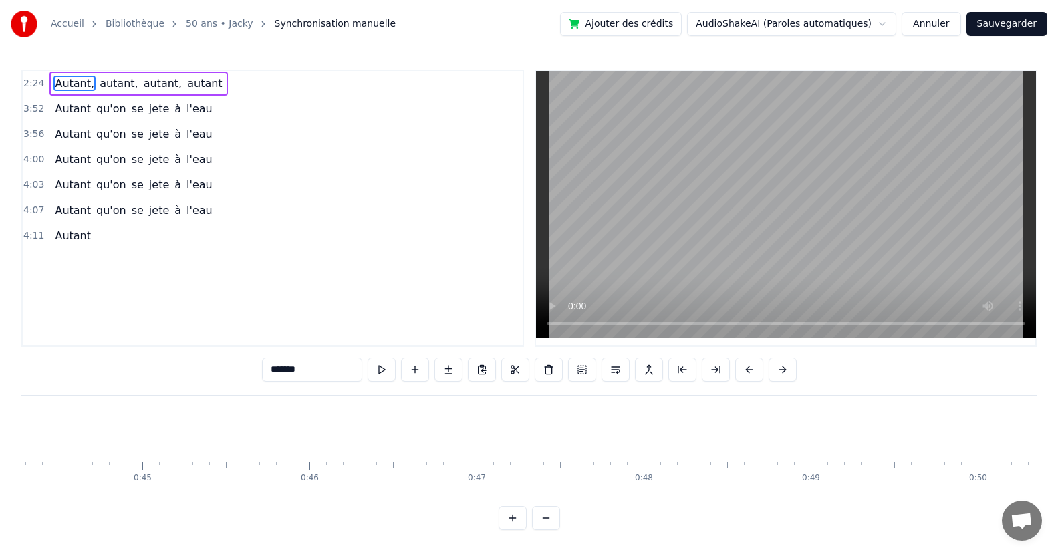
click at [889, 16] on html "Accueil Bibliothèque 50 ans • Jacky Synchronisation manuelle Ajouter des crédit…" at bounding box center [529, 275] width 1058 height 551
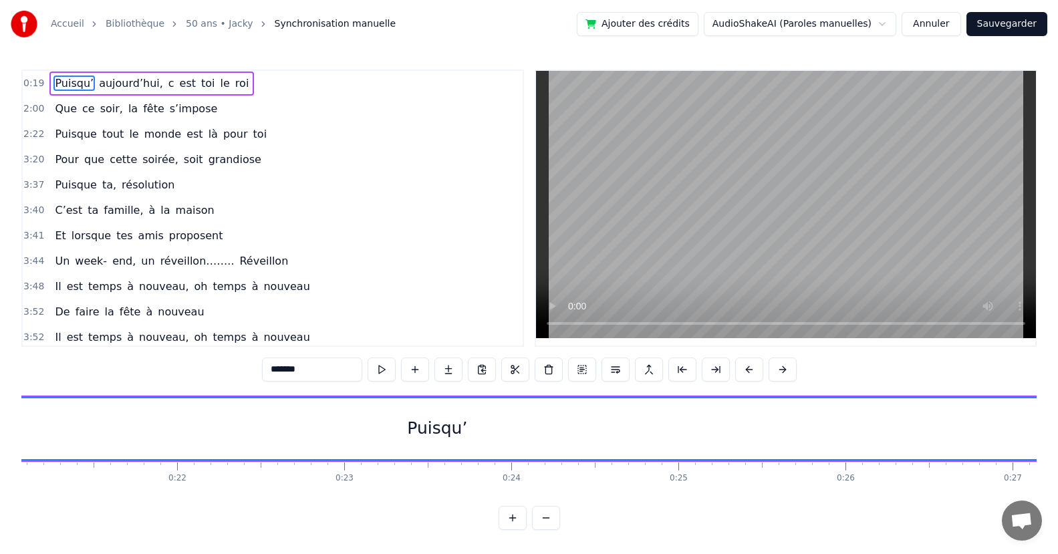
scroll to position [0, 3116]
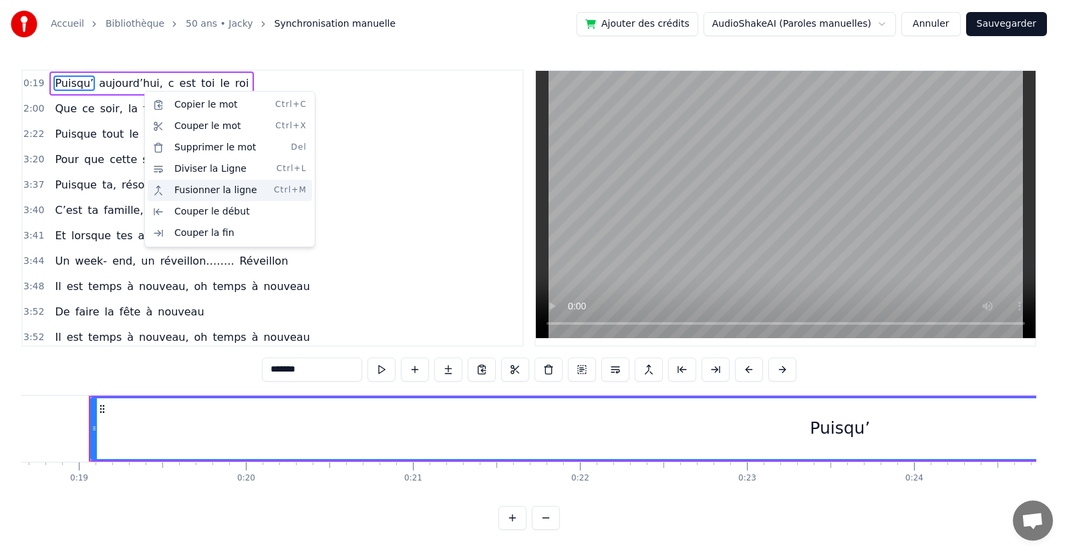
click at [229, 188] on div "Fusionner la ligne Ctrl+M" at bounding box center [230, 190] width 164 height 21
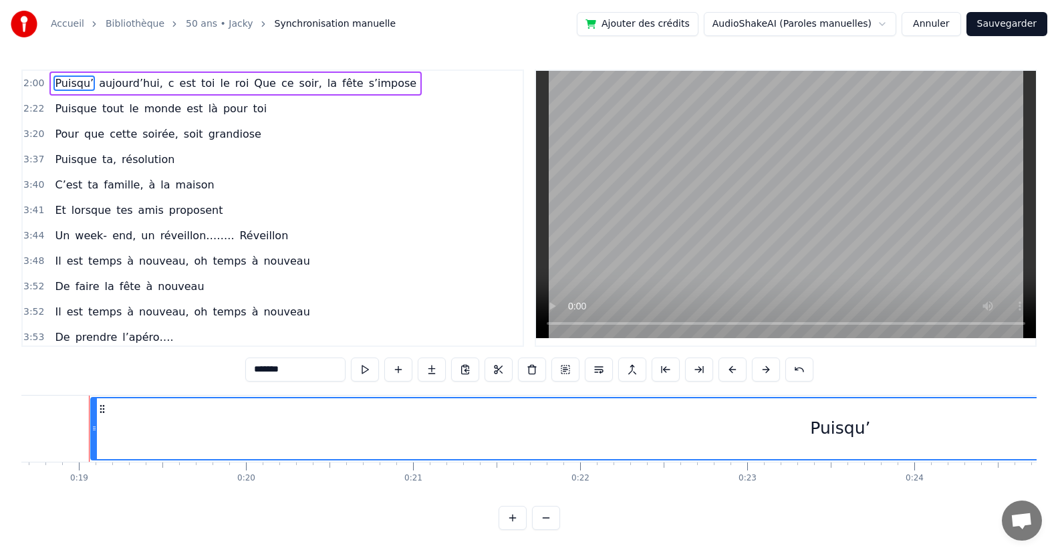
click at [933, 25] on button "Annuler" at bounding box center [930, 24] width 59 height 24
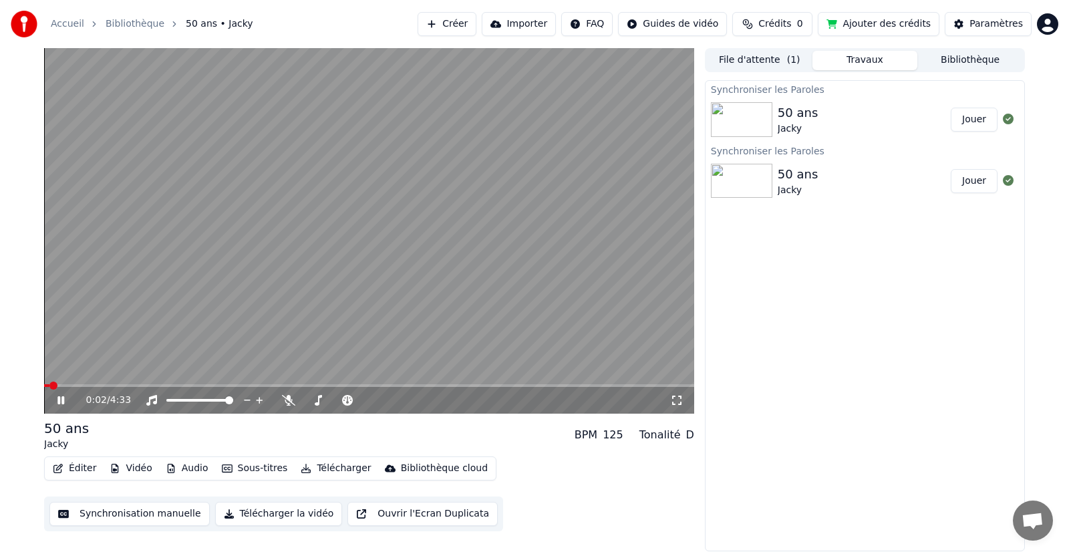
click at [109, 508] on button "Synchronisation manuelle" at bounding box center [129, 514] width 160 height 24
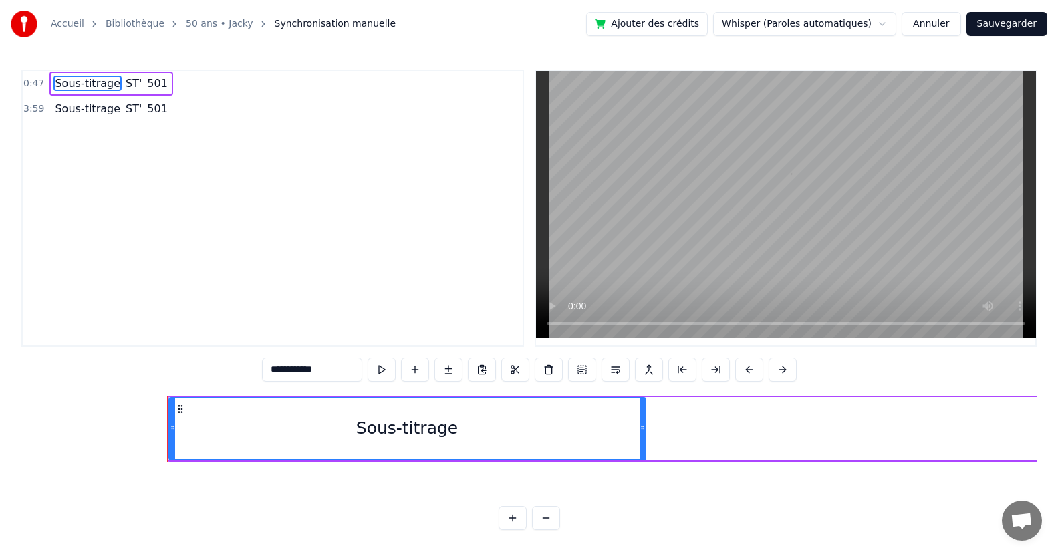
scroll to position [0, 7819]
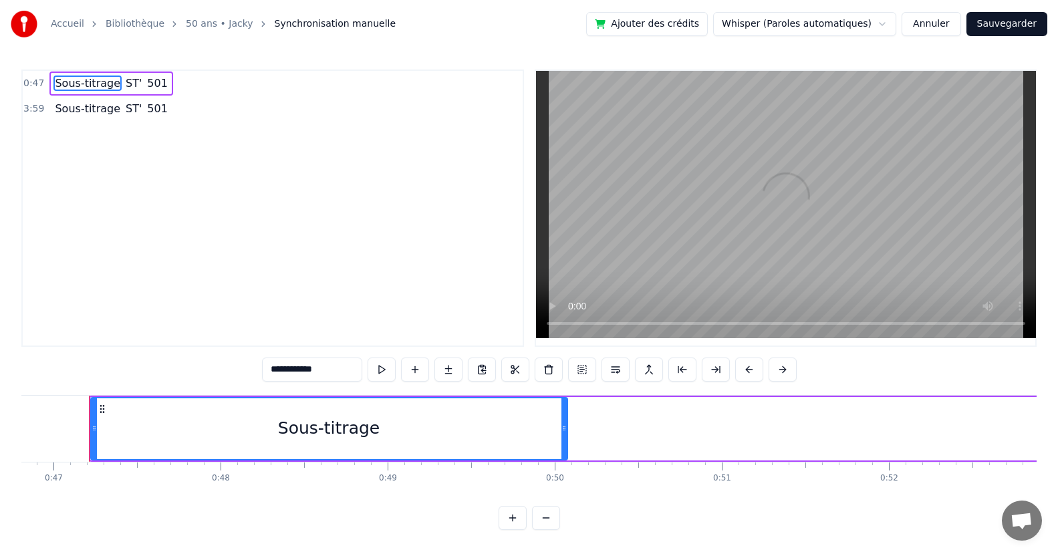
click at [838, 15] on html "**********" at bounding box center [529, 275] width 1058 height 551
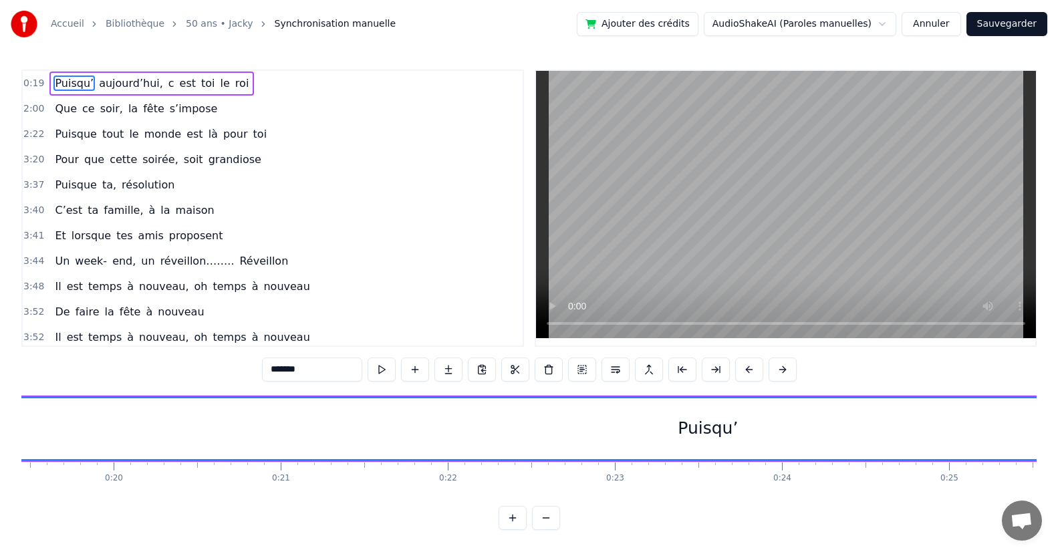
scroll to position [0, 3116]
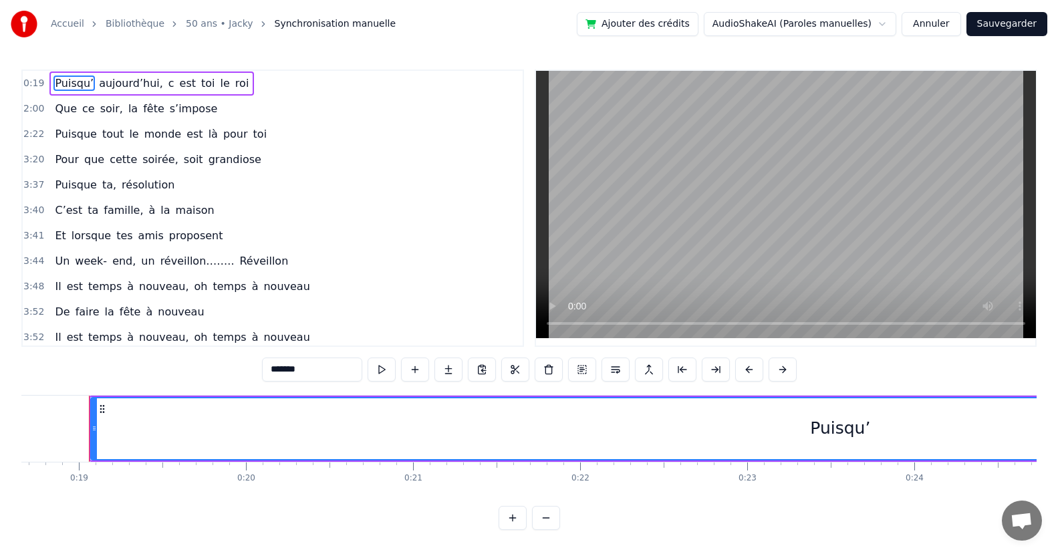
click at [67, 116] on span "Que" at bounding box center [65, 108] width 25 height 15
type input "***"
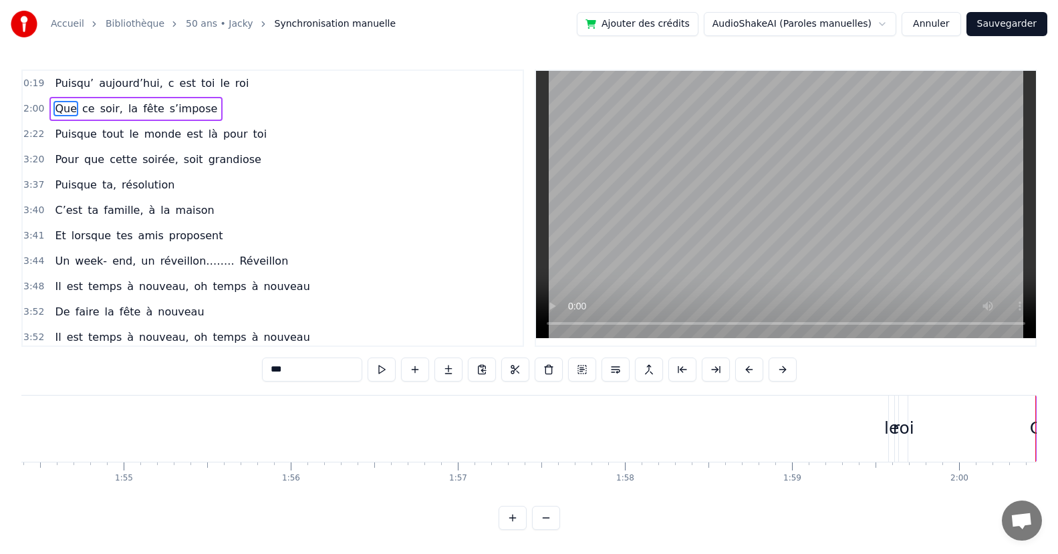
scroll to position [0, 20055]
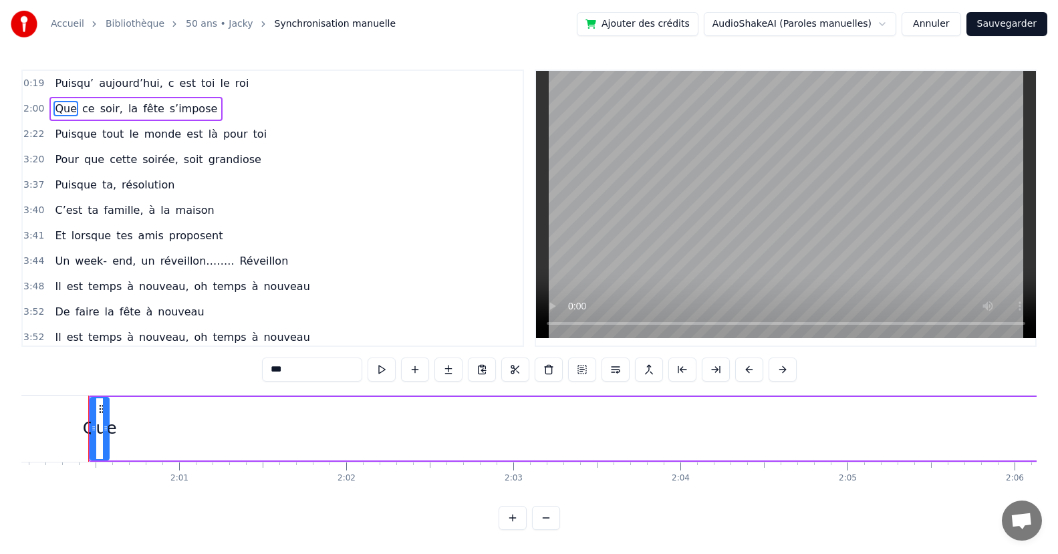
click at [25, 105] on span "2:00" at bounding box center [33, 108] width 21 height 13
click at [27, 108] on span "2:00" at bounding box center [33, 108] width 21 height 13
click at [29, 108] on span "2:00" at bounding box center [33, 108] width 21 height 13
click at [39, 87] on span "0:19" at bounding box center [33, 83] width 21 height 13
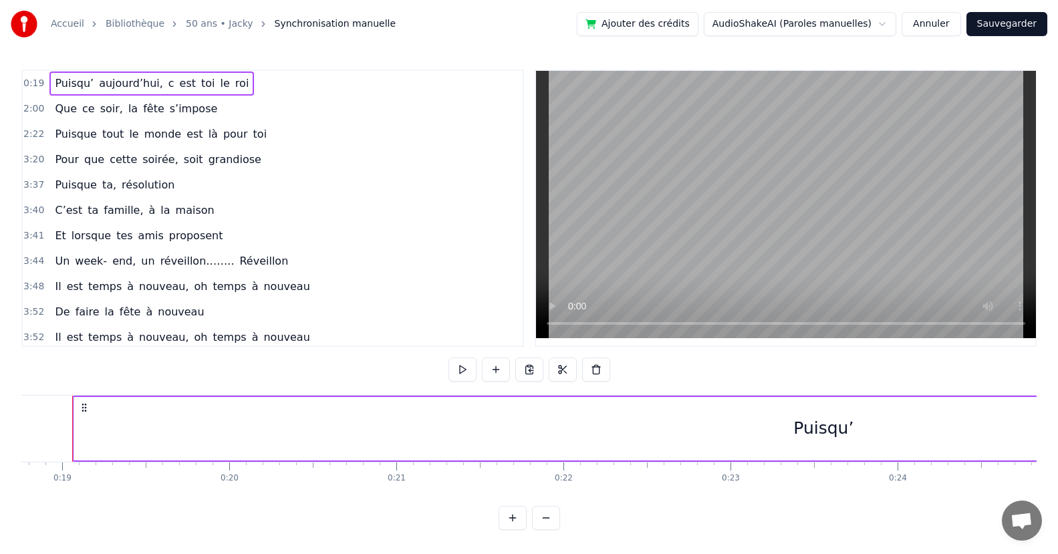
scroll to position [0, 3116]
click at [57, 110] on span "Que" at bounding box center [65, 108] width 25 height 15
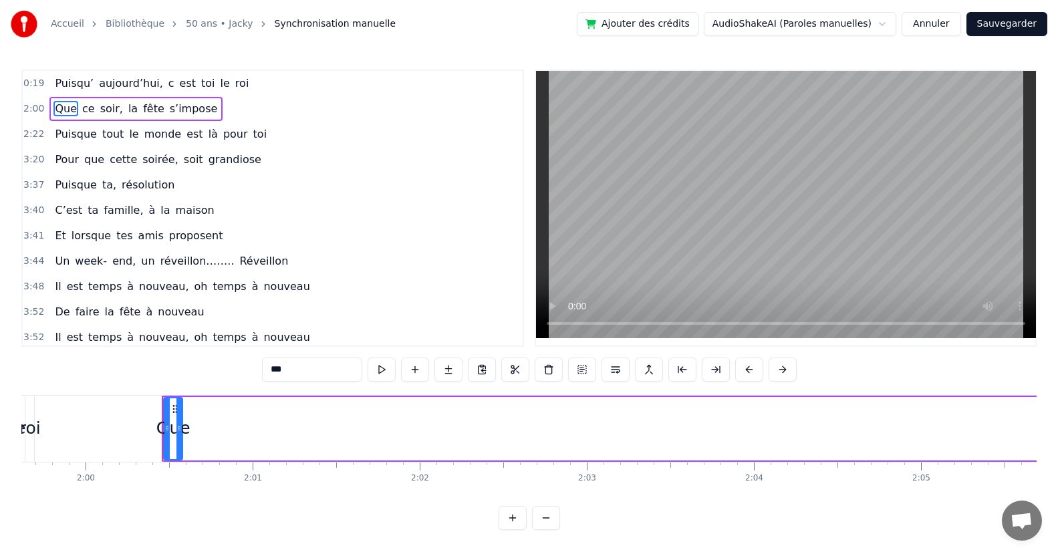
scroll to position [0, 20055]
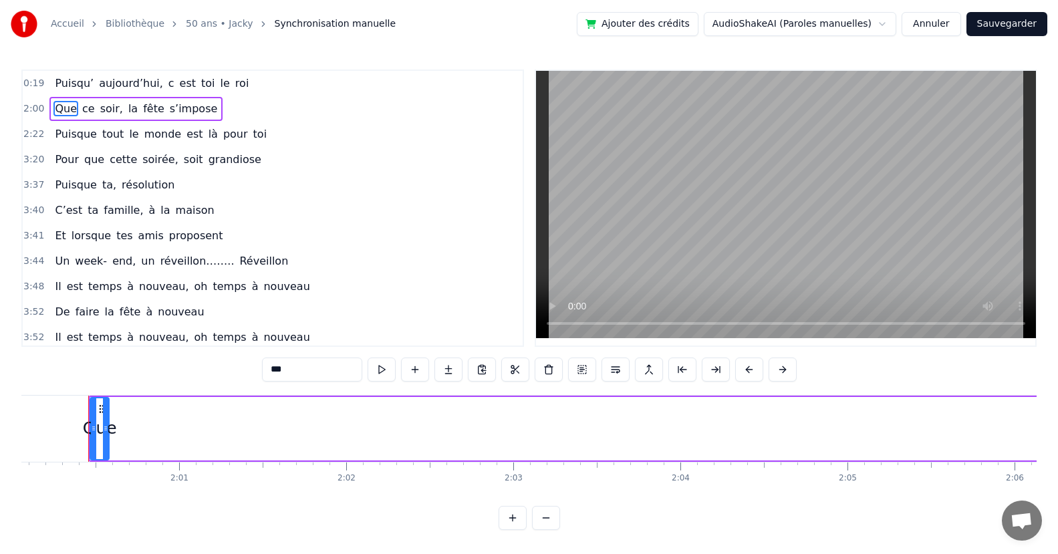
click at [73, 86] on span "Puisqu’" at bounding box center [73, 83] width 41 height 15
type input "*******"
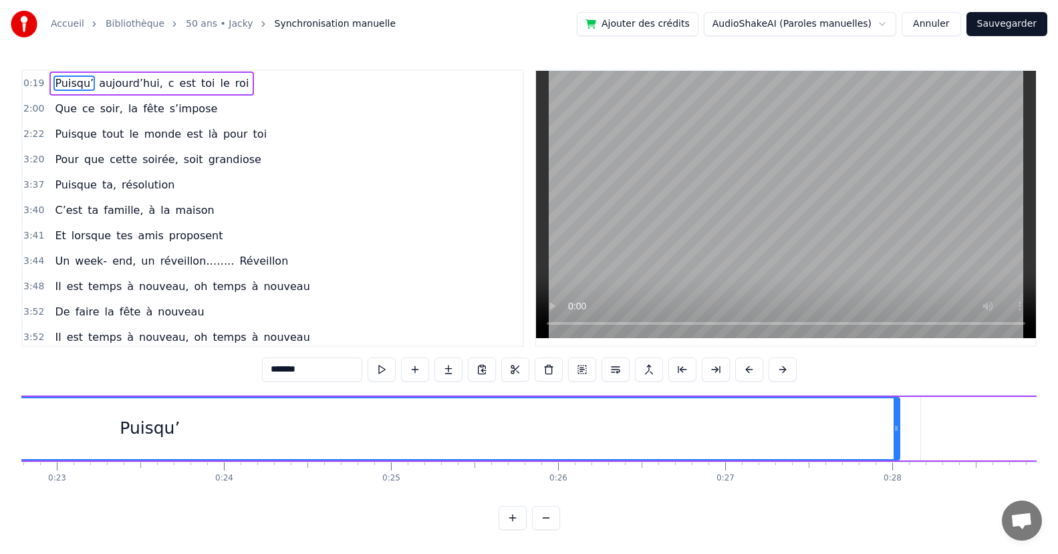
scroll to position [0, 3116]
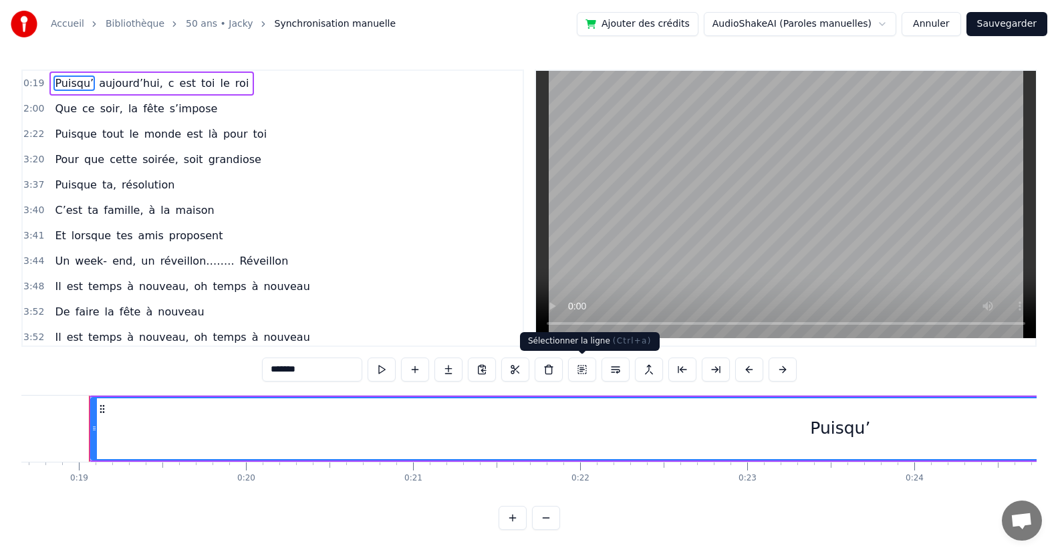
click at [579, 372] on button at bounding box center [582, 369] width 28 height 24
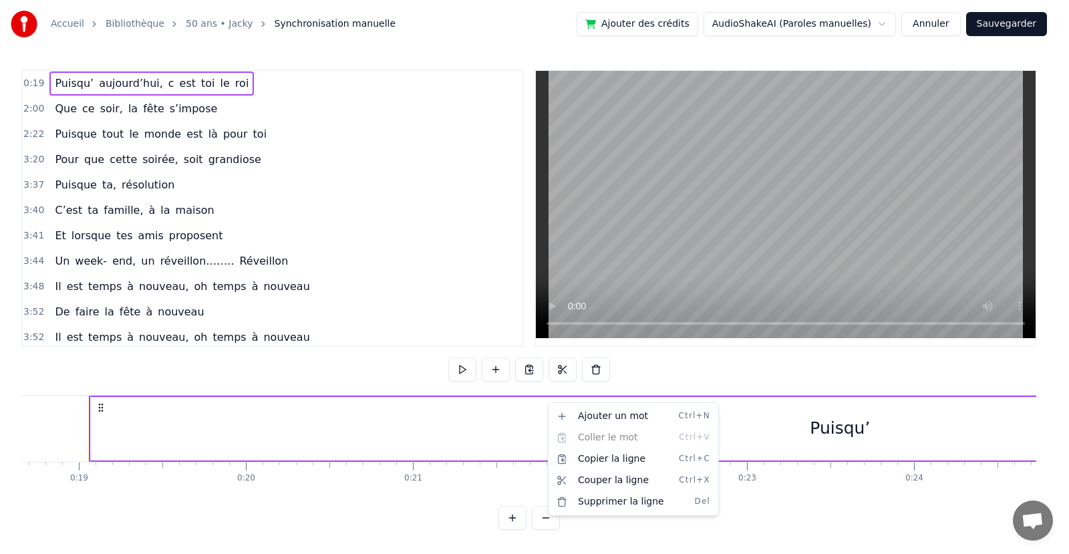
click at [529, 365] on html "Accueil Bibliothèque 50 ans • Jacky Synchronisation manuelle Ajouter des crédit…" at bounding box center [534, 275] width 1069 height 551
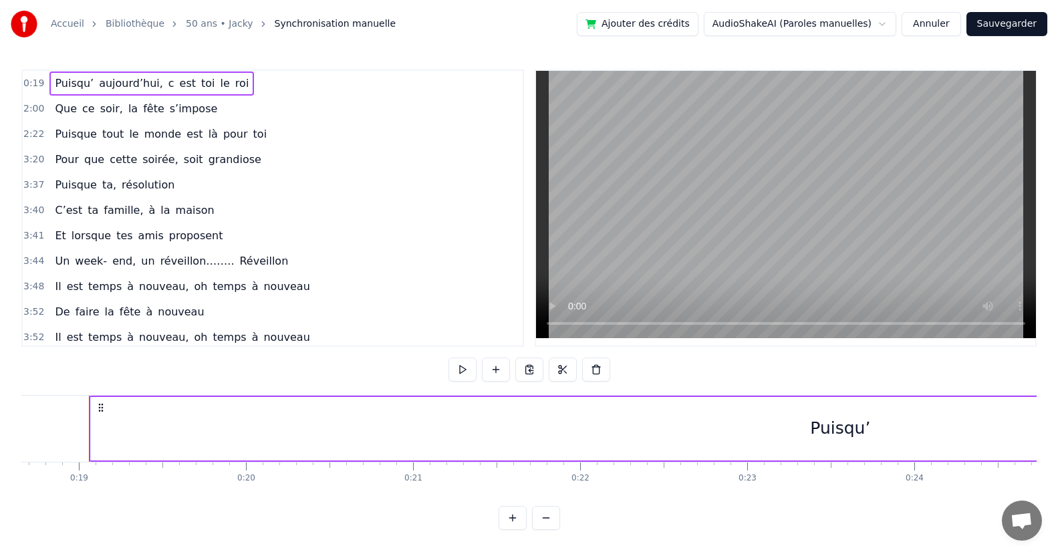
click at [529, 365] on button at bounding box center [529, 369] width 28 height 24
click at [466, 372] on button at bounding box center [462, 369] width 28 height 24
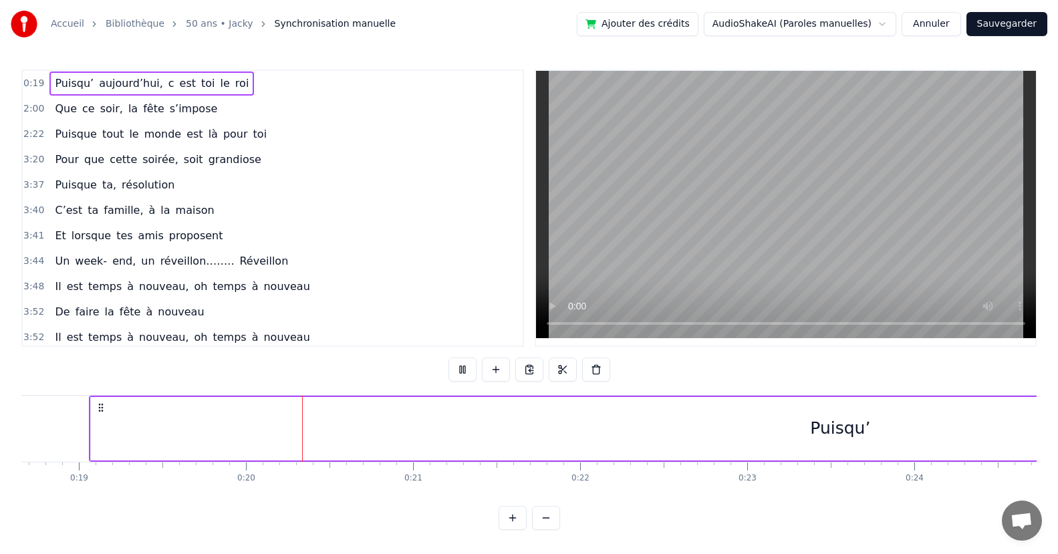
click at [466, 372] on button at bounding box center [462, 369] width 28 height 24
click at [547, 529] on button at bounding box center [546, 518] width 28 height 24
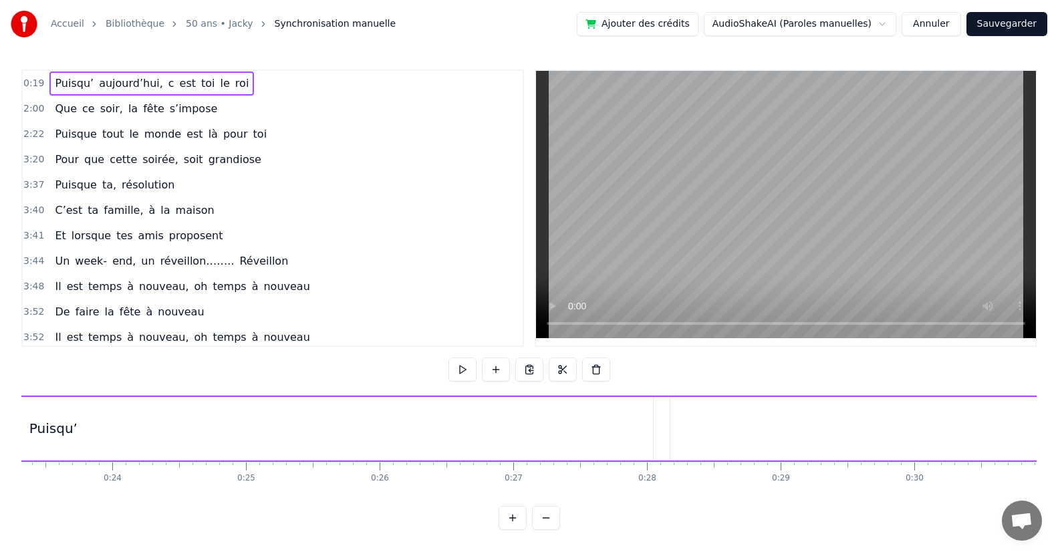
scroll to position [0, 2673]
click at [549, 529] on button at bounding box center [546, 518] width 28 height 24
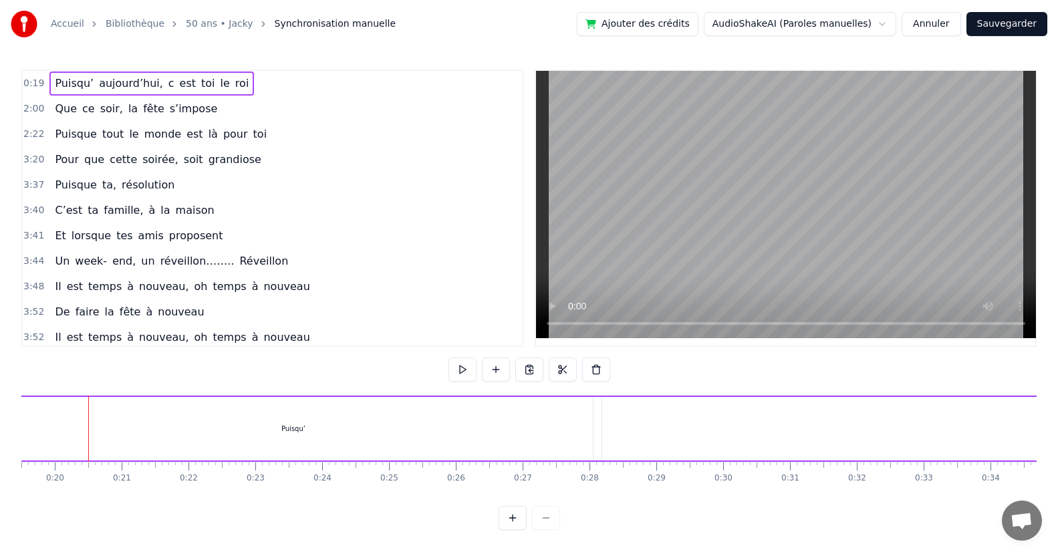
click at [549, 529] on div at bounding box center [528, 518] width 61 height 24
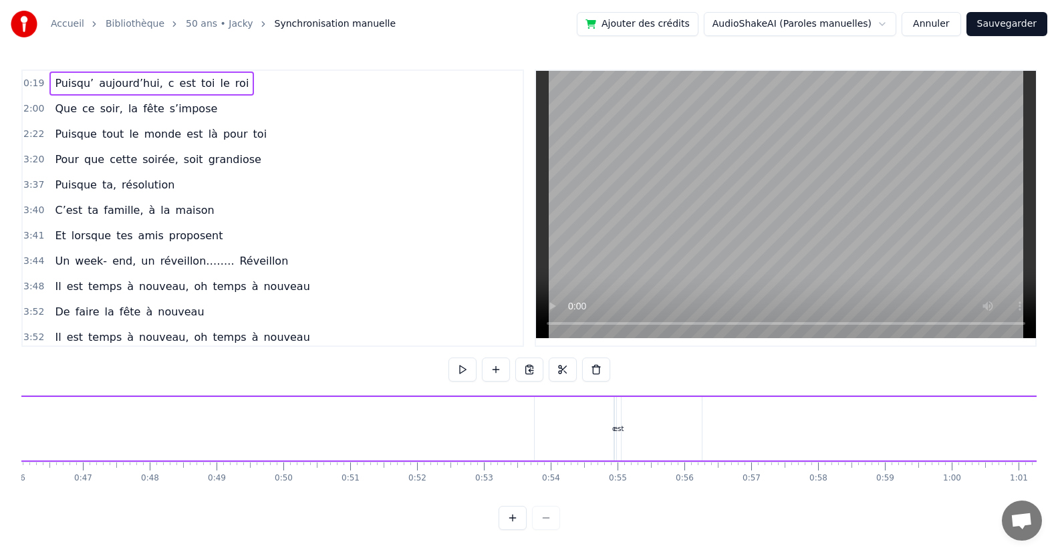
scroll to position [0, 2191]
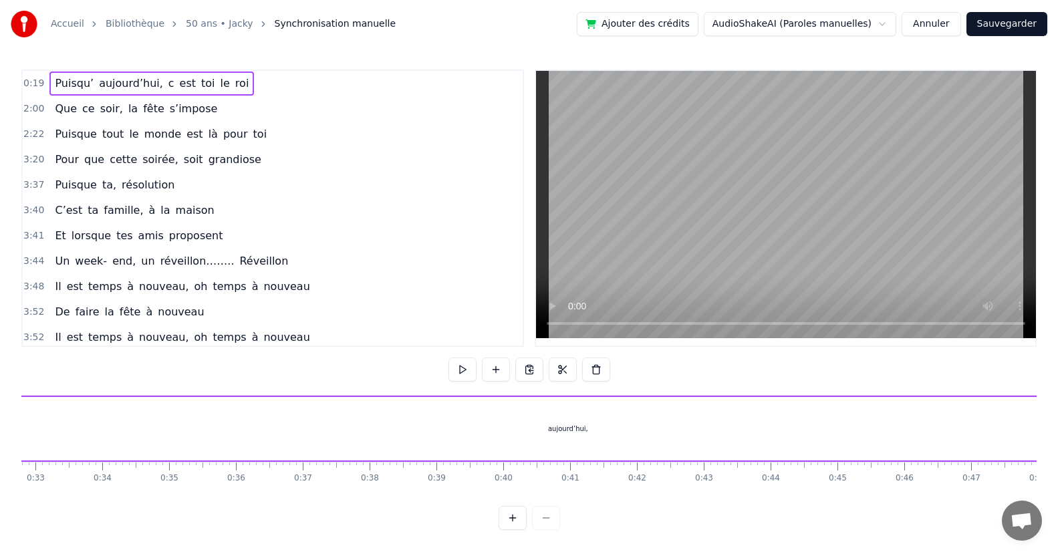
click at [575, 430] on div "aujourd’hui," at bounding box center [568, 429] width 40 height 10
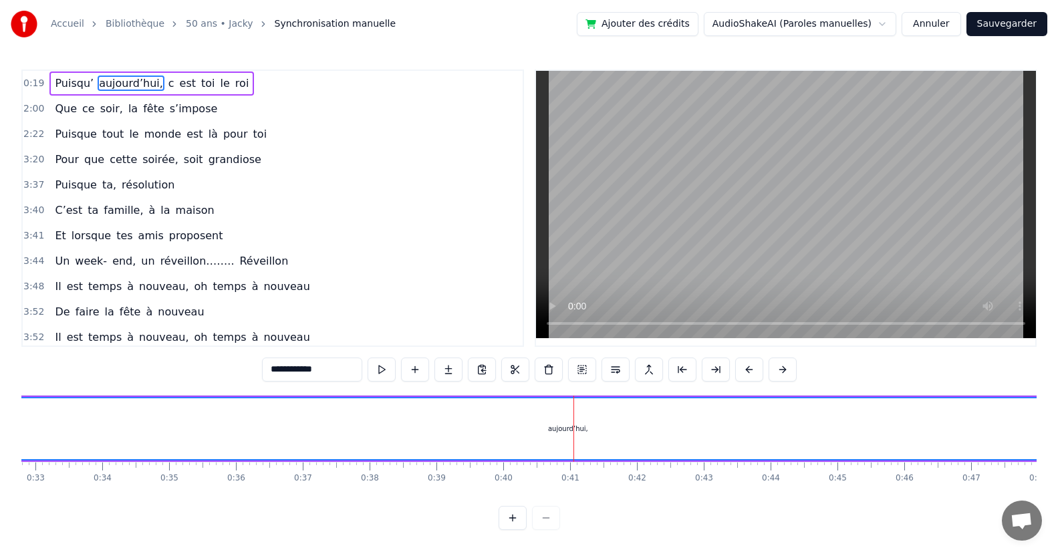
drag, startPoint x: 551, startPoint y: 436, endPoint x: 557, endPoint y: 430, distance: 9.0
click at [555, 431] on div "aujourd’hui," at bounding box center [568, 428] width 1707 height 61
click at [556, 430] on div "aujourd’hui," at bounding box center [568, 429] width 40 height 10
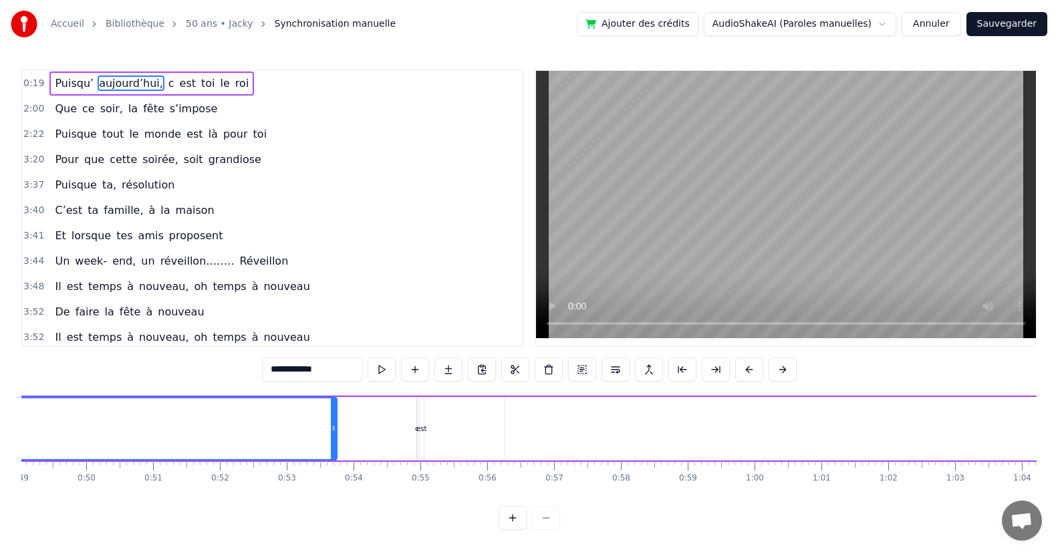
scroll to position [0, 3277]
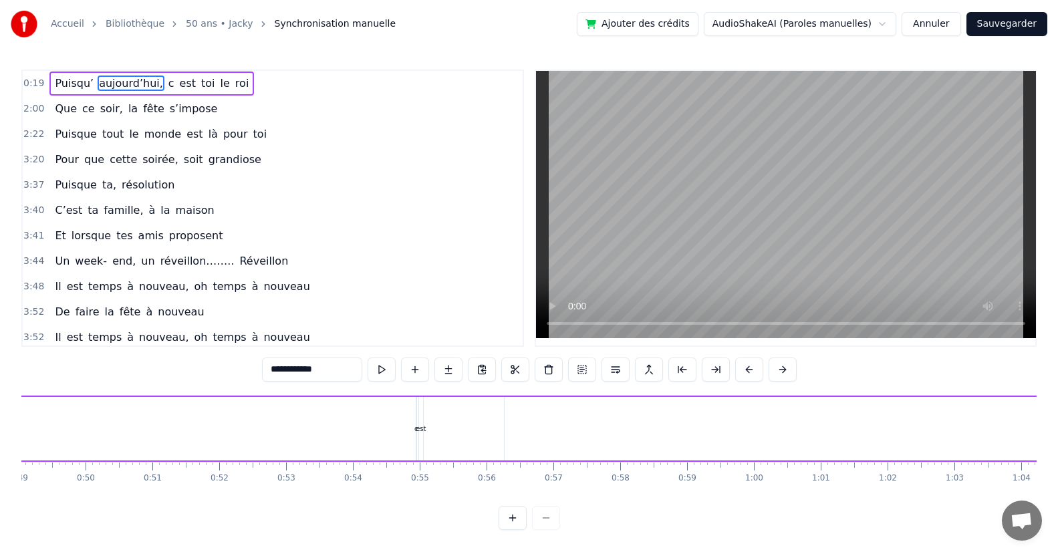
drag, startPoint x: 331, startPoint y: 442, endPoint x: 142, endPoint y: 462, distance: 190.1
click at [8, 447] on div "Accueil Bibliothèque 50 ans • Jacky Synchronisation manuelle Ajouter des crédit…" at bounding box center [529, 265] width 1058 height 530
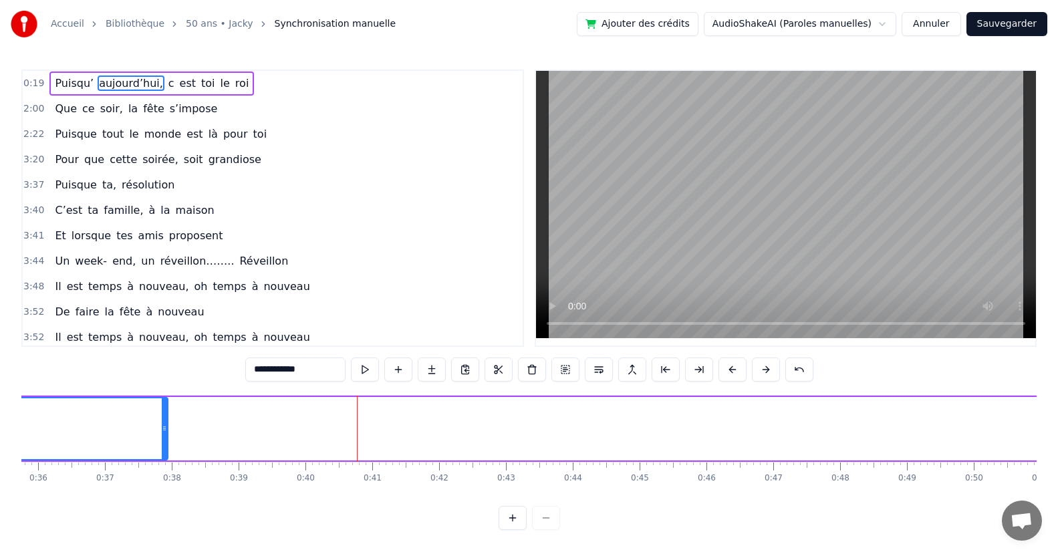
drag, startPoint x: 895, startPoint y: 439, endPoint x: 159, endPoint y: 468, distance: 736.9
click at [162, 447] on div at bounding box center [164, 428] width 5 height 61
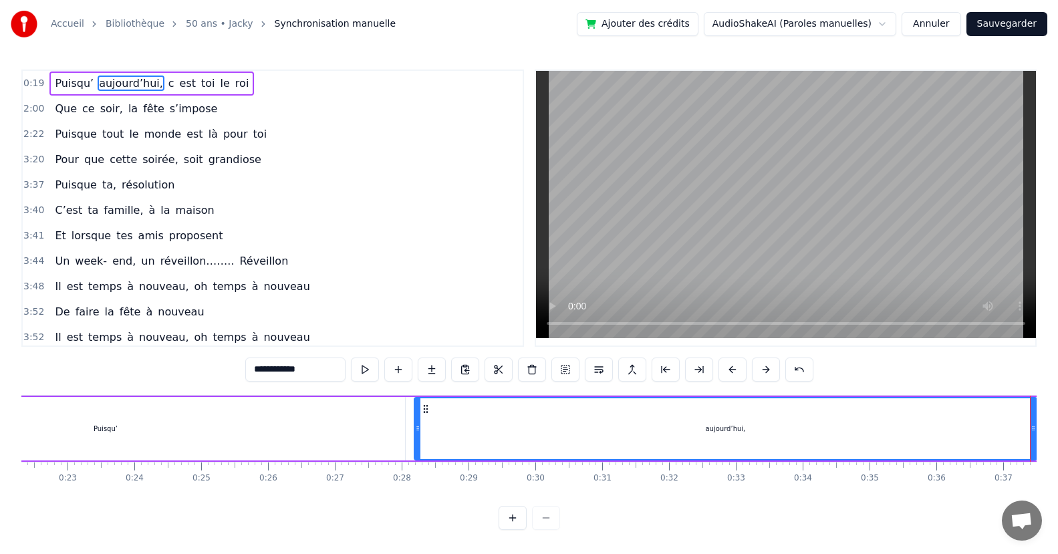
scroll to position [0, 1503]
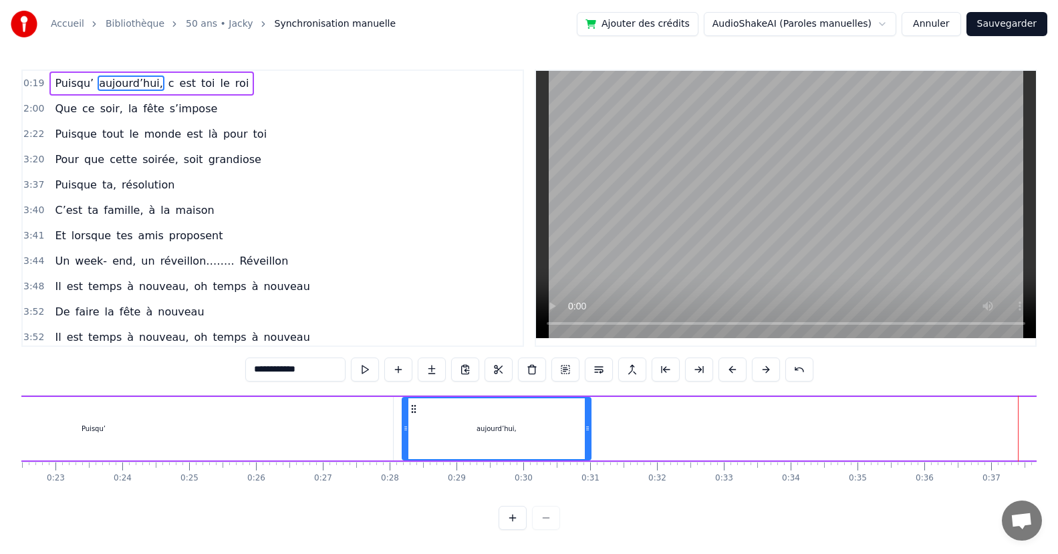
drag, startPoint x: 1020, startPoint y: 434, endPoint x: 527, endPoint y: 439, distance: 493.1
click at [586, 440] on div at bounding box center [587, 428] width 5 height 61
drag, startPoint x: 376, startPoint y: 446, endPoint x: 384, endPoint y: 446, distance: 8.0
click at [382, 446] on div "Puisqu’" at bounding box center [93, 428] width 599 height 63
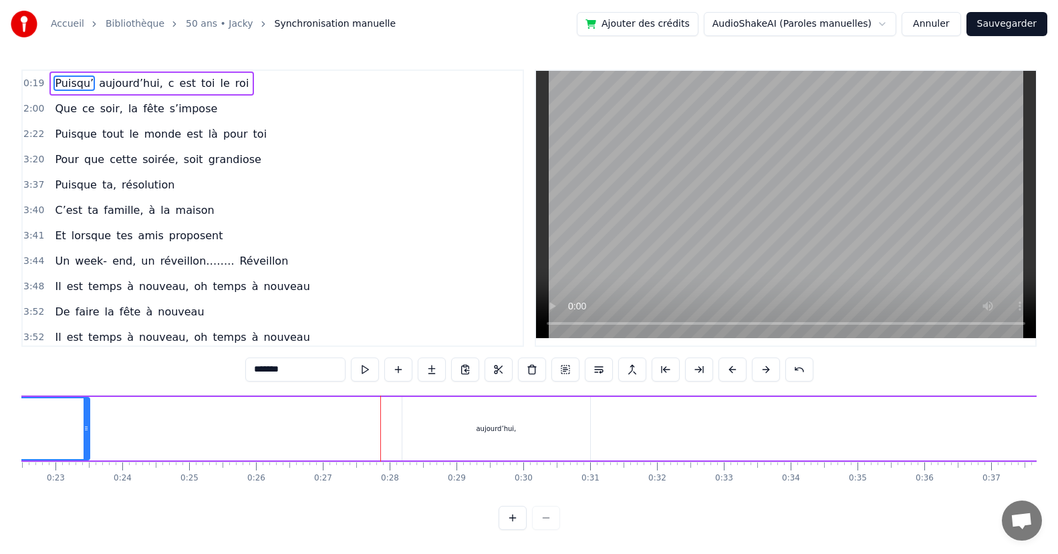
drag, startPoint x: 389, startPoint y: 442, endPoint x: 154, endPoint y: 510, distance: 244.7
click at [84, 456] on div at bounding box center [86, 428] width 5 height 61
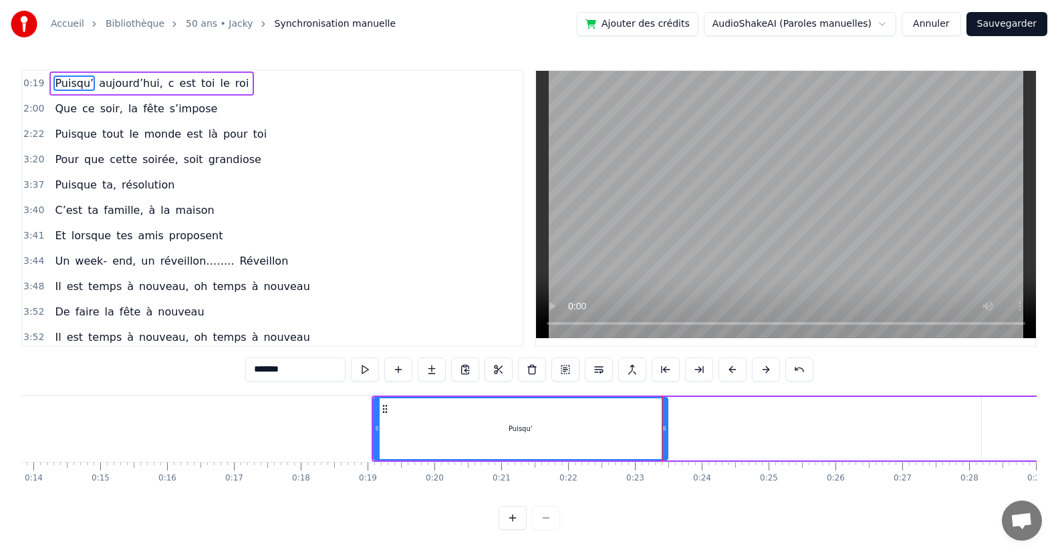
scroll to position [0, 542]
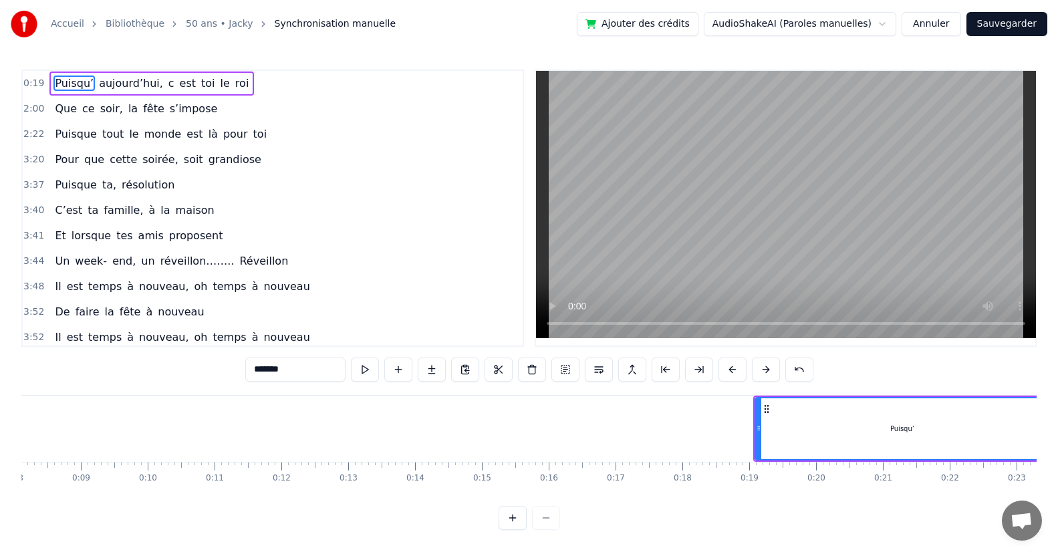
click at [304, 370] on input "*******" at bounding box center [295, 369] width 100 height 24
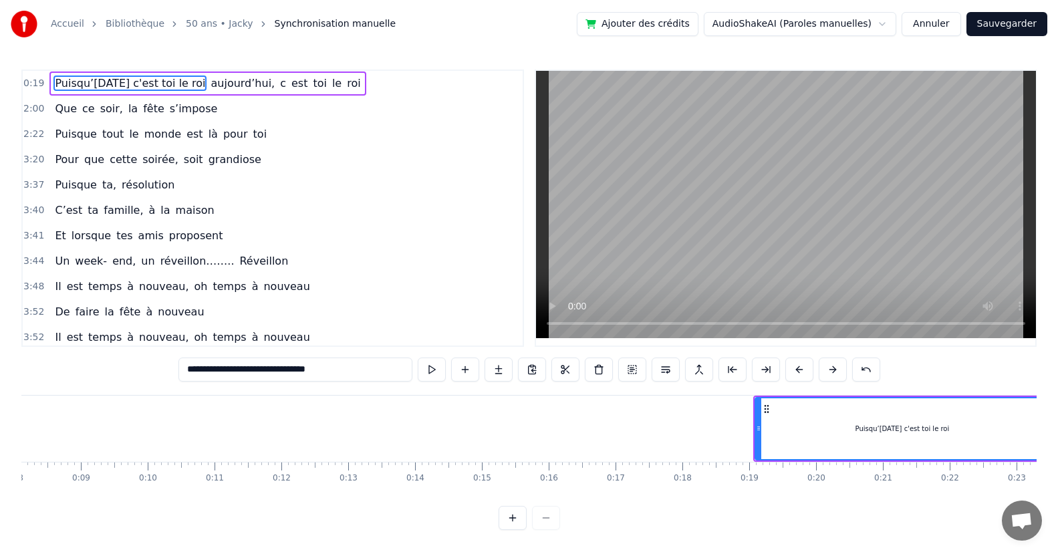
click at [220, 78] on span "aujourd’hui," at bounding box center [242, 83] width 67 height 15
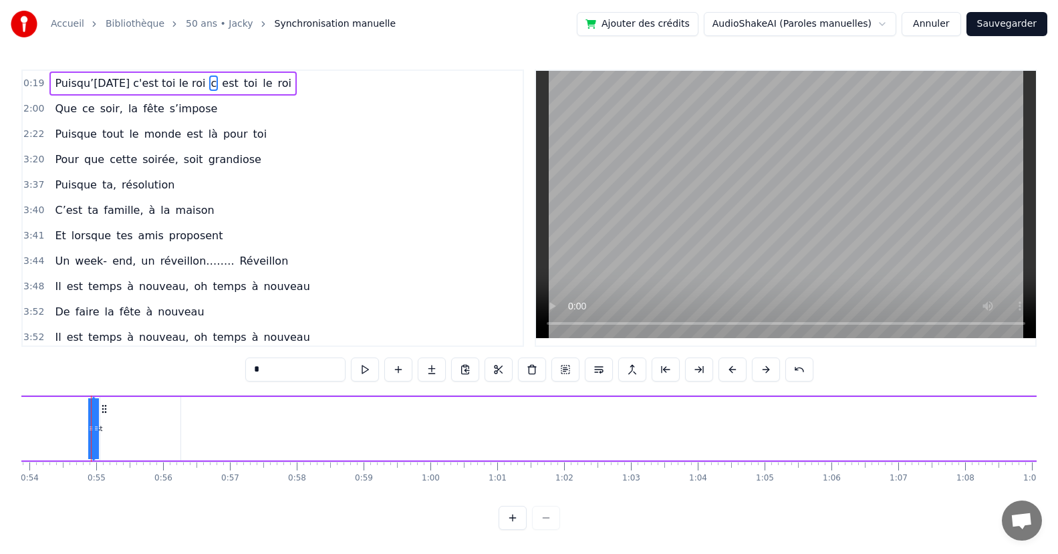
scroll to position [0, 3602]
click at [211, 84] on span "c" at bounding box center [213, 83] width 9 height 15
click at [214, 84] on span "est" at bounding box center [218, 83] width 19 height 15
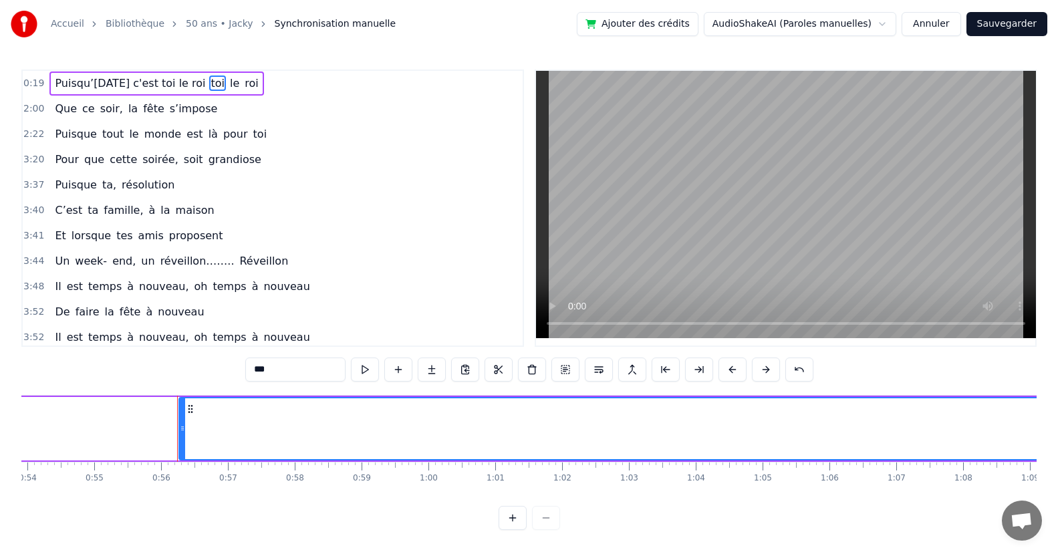
click at [214, 84] on span "toi" at bounding box center [217, 83] width 17 height 15
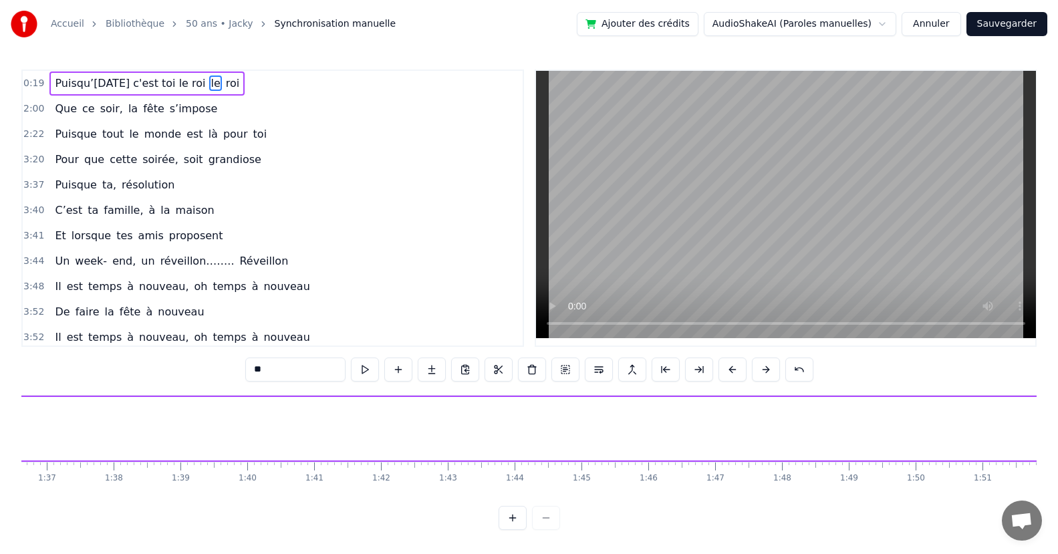
click at [214, 84] on span "le" at bounding box center [215, 83] width 12 height 15
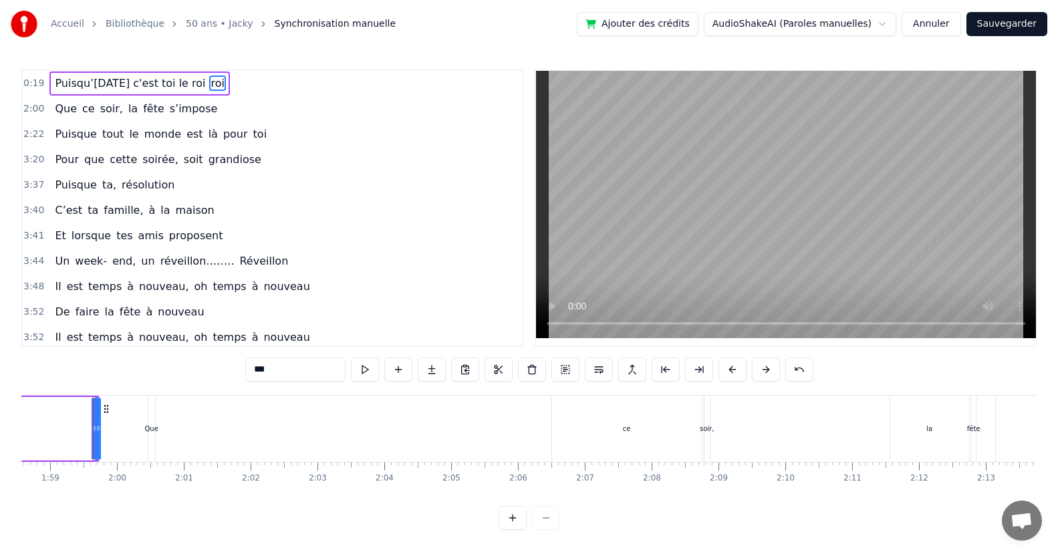
click at [214, 84] on span "roi" at bounding box center [217, 83] width 16 height 15
type input "***"
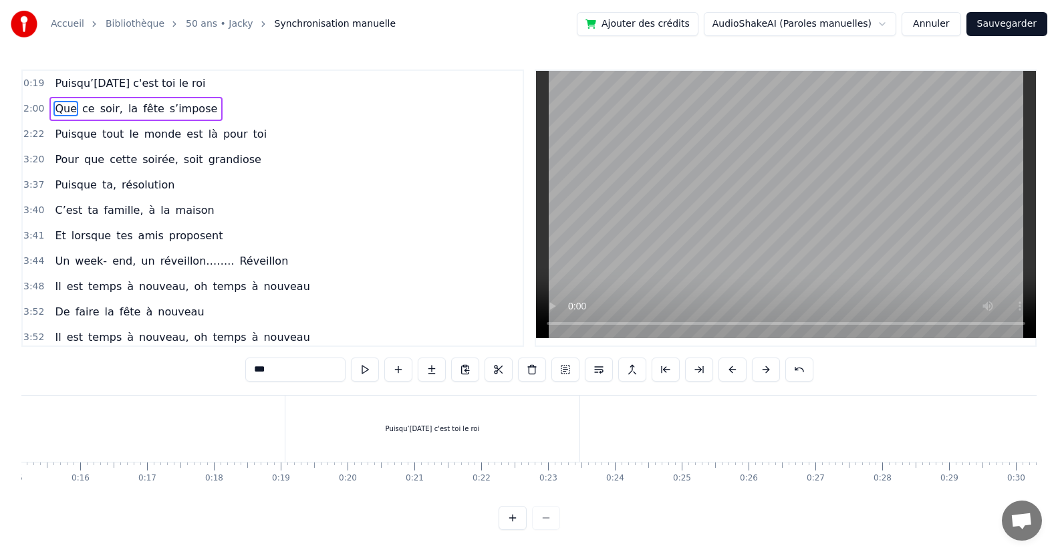
scroll to position [0, 1047]
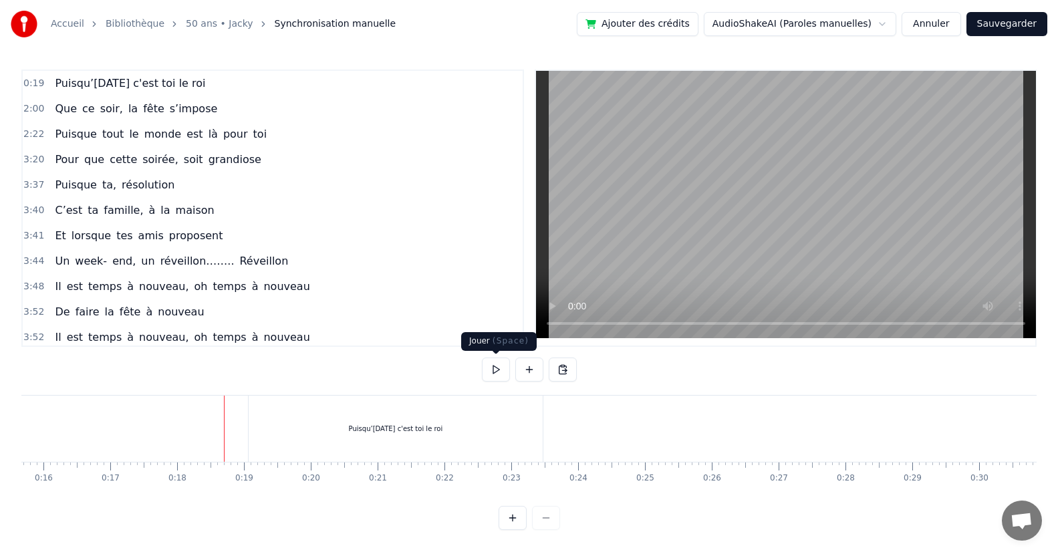
click at [496, 369] on button at bounding box center [496, 369] width 28 height 24
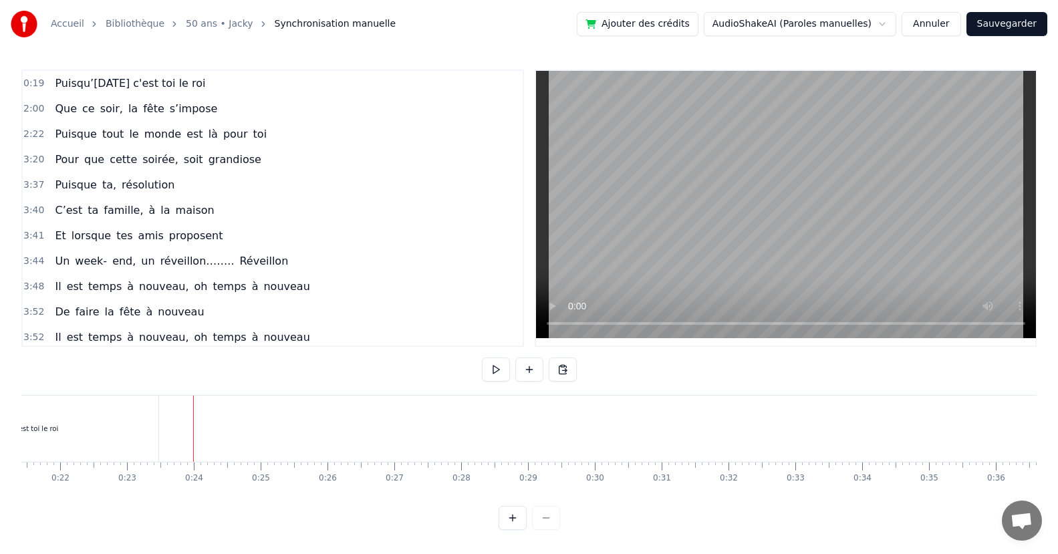
click at [136, 444] on div "Puisqu’[DATE] c'est toi le roi" at bounding box center [11, 429] width 294 height 66
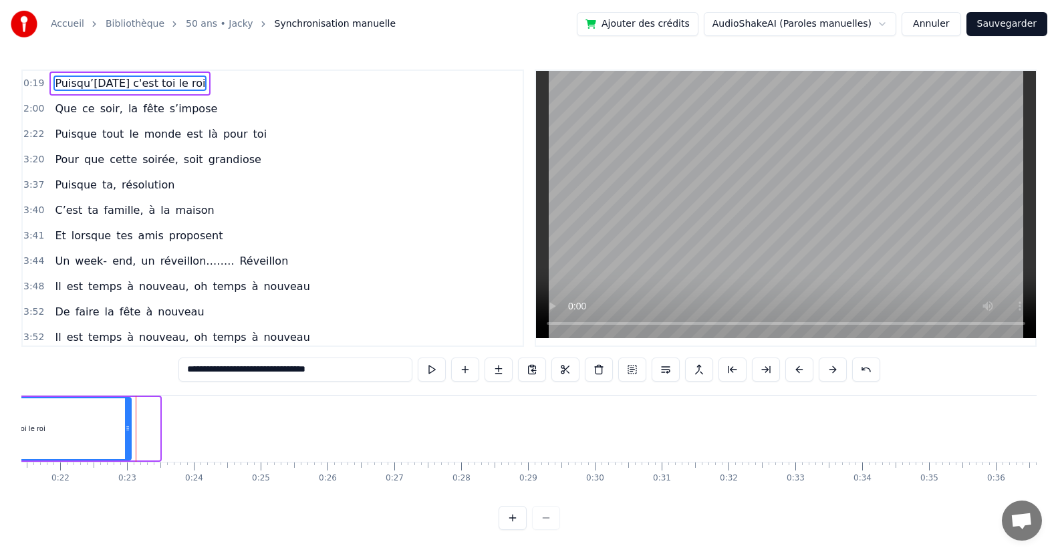
drag, startPoint x: 155, startPoint y: 428, endPoint x: 126, endPoint y: 426, distance: 29.5
click at [126, 427] on icon at bounding box center [127, 428] width 5 height 11
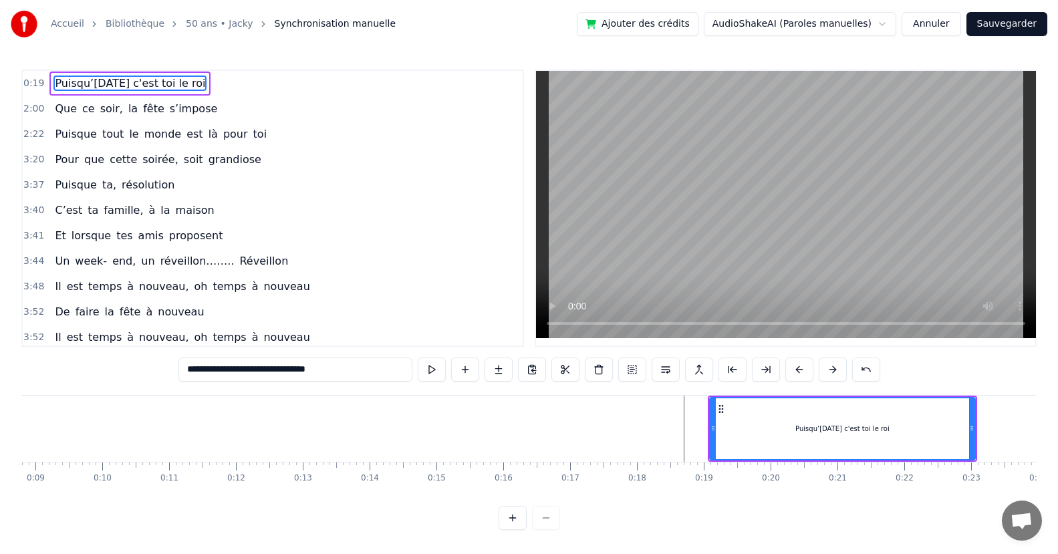
scroll to position [0, 543]
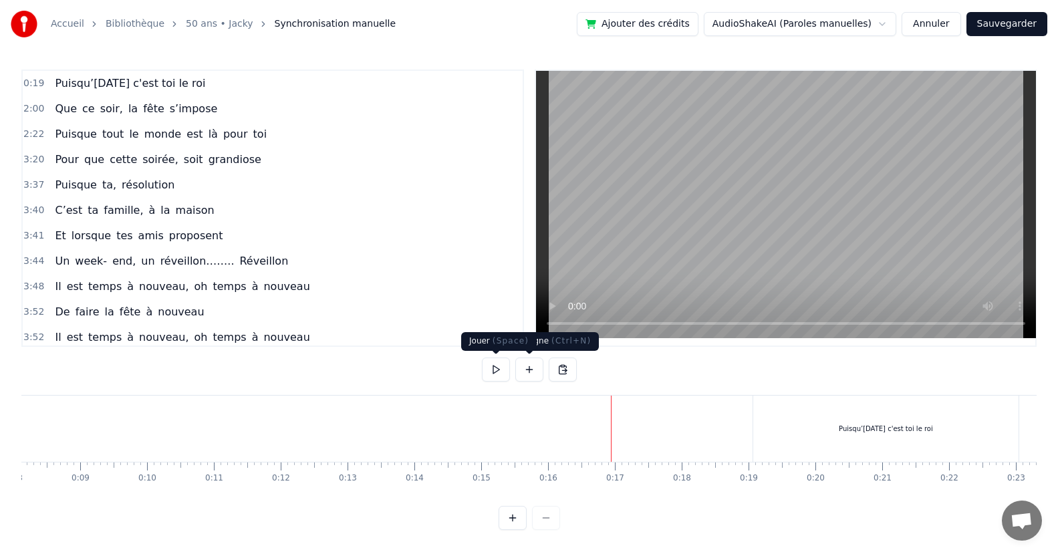
click at [493, 370] on button at bounding box center [496, 369] width 28 height 24
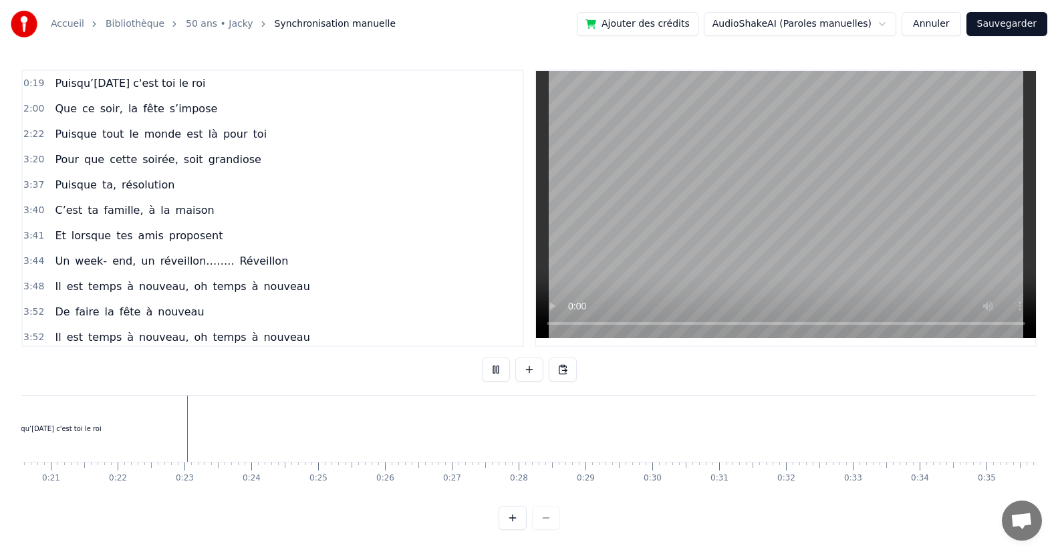
scroll to position [0, 1431]
click at [501, 370] on button at bounding box center [496, 369] width 28 height 24
click at [198, 100] on div "Que ce soir, la fête s’impose" at bounding box center [135, 109] width 173 height 24
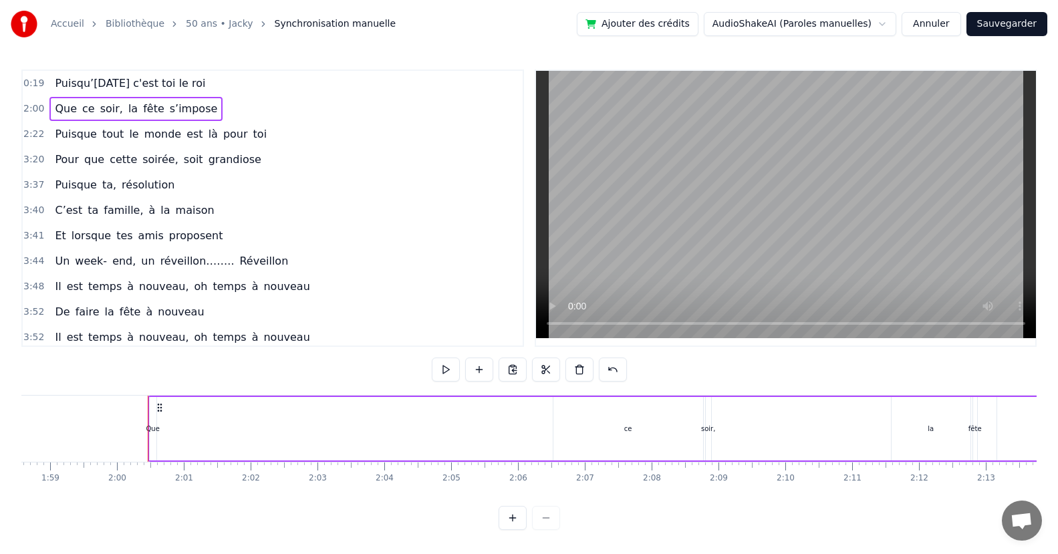
scroll to position [0, 7981]
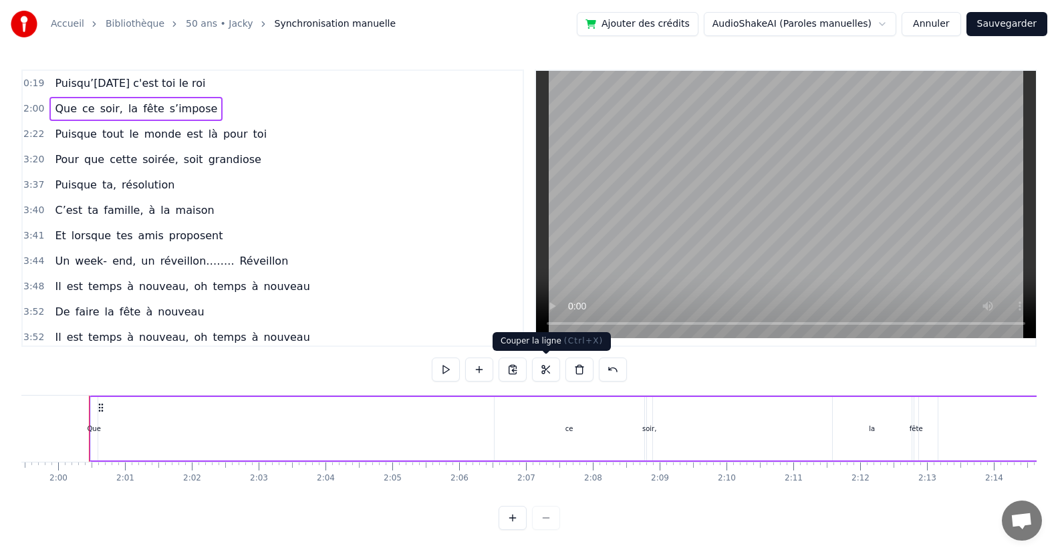
click at [543, 369] on button at bounding box center [546, 369] width 28 height 24
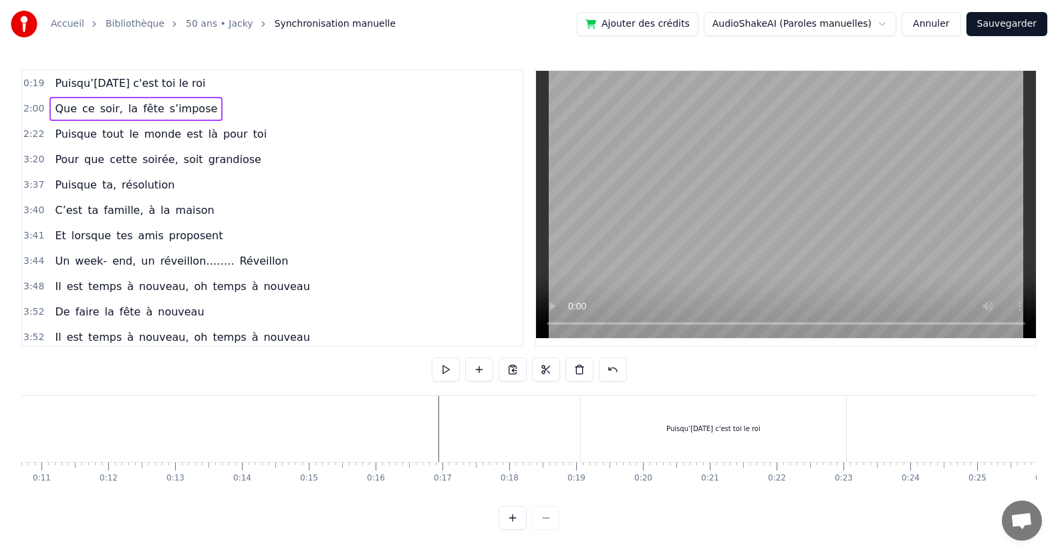
scroll to position [0, 1059]
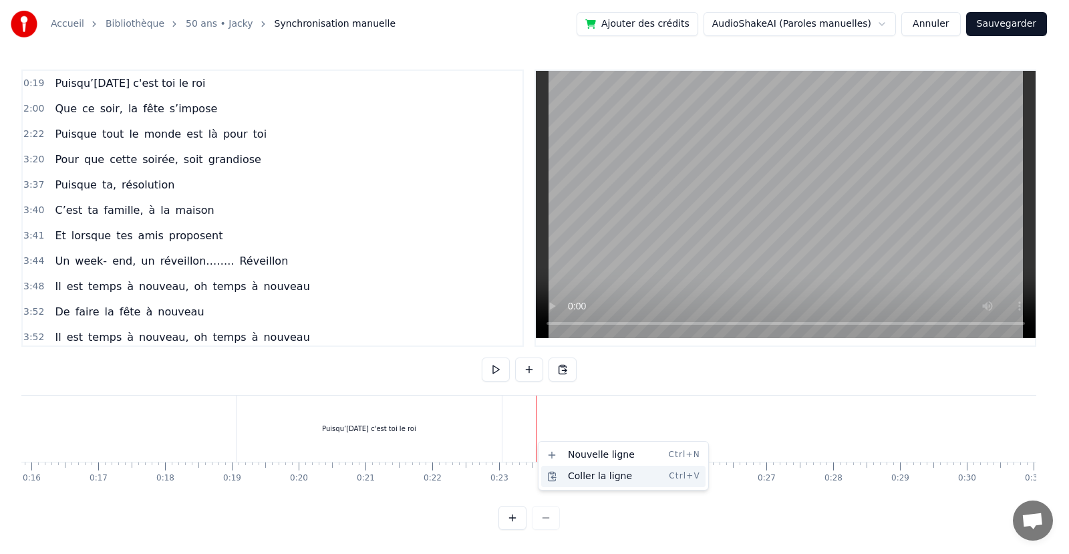
click at [578, 476] on div "Coller la ligne Ctrl+V" at bounding box center [623, 476] width 164 height 21
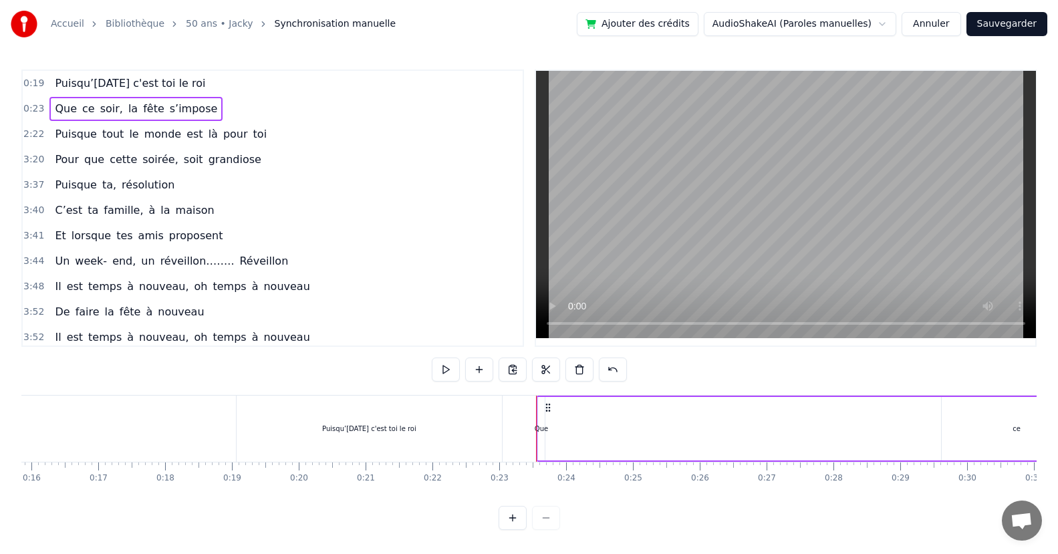
click at [542, 446] on div "Que" at bounding box center [541, 428] width 7 height 63
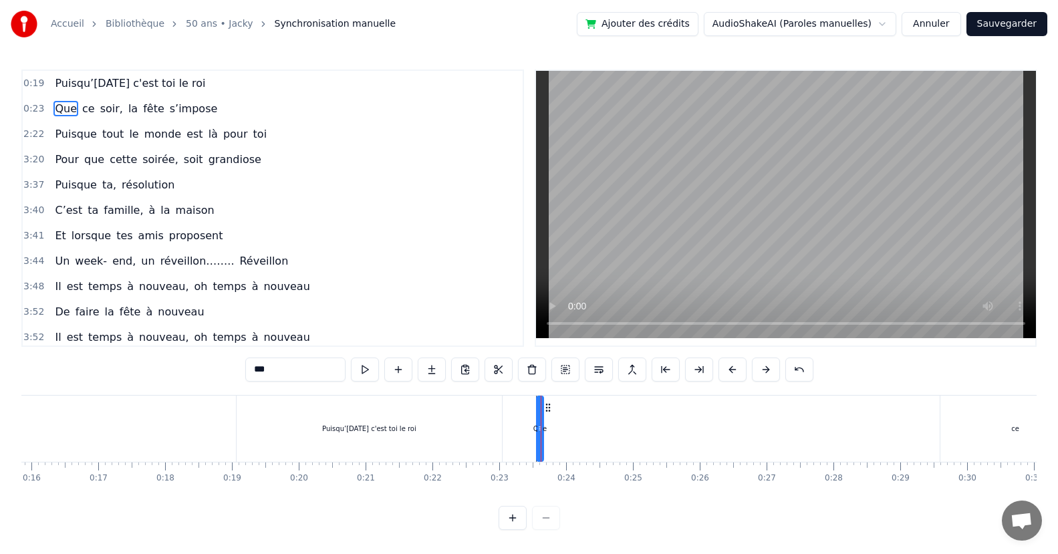
click at [297, 368] on input "***" at bounding box center [295, 369] width 100 height 24
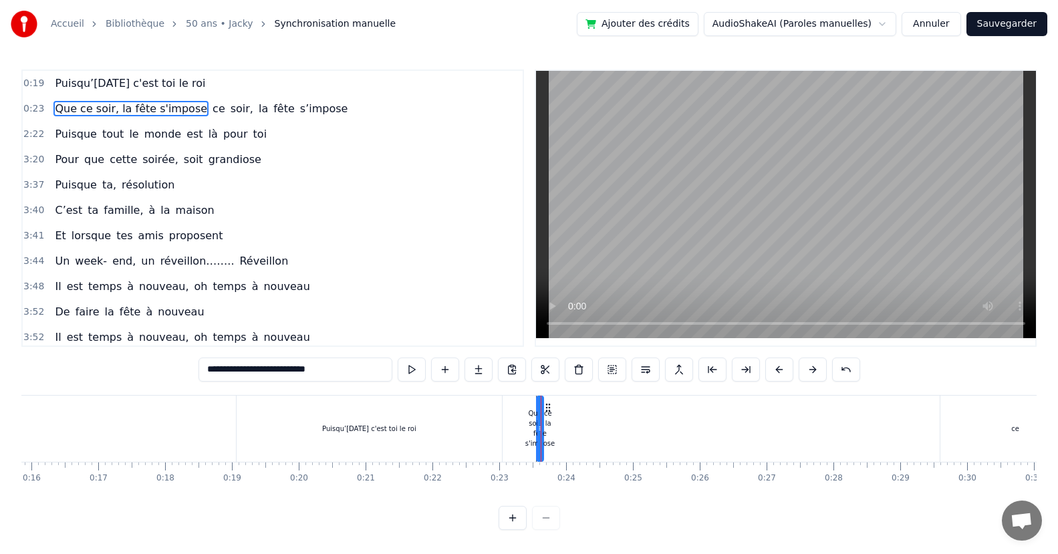
click at [211, 114] on span "ce" at bounding box center [218, 108] width 15 height 15
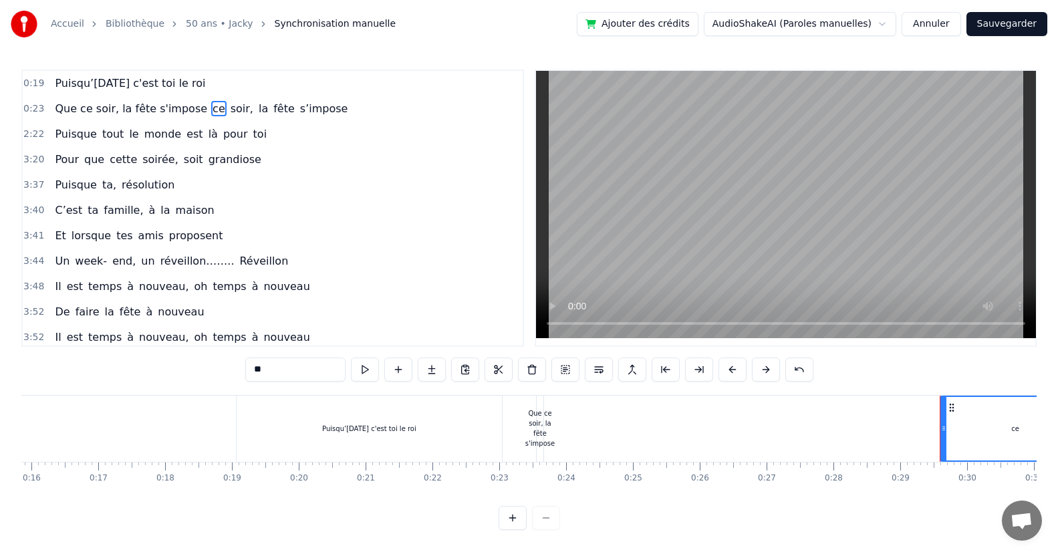
click at [229, 108] on span "soir," at bounding box center [241, 108] width 25 height 15
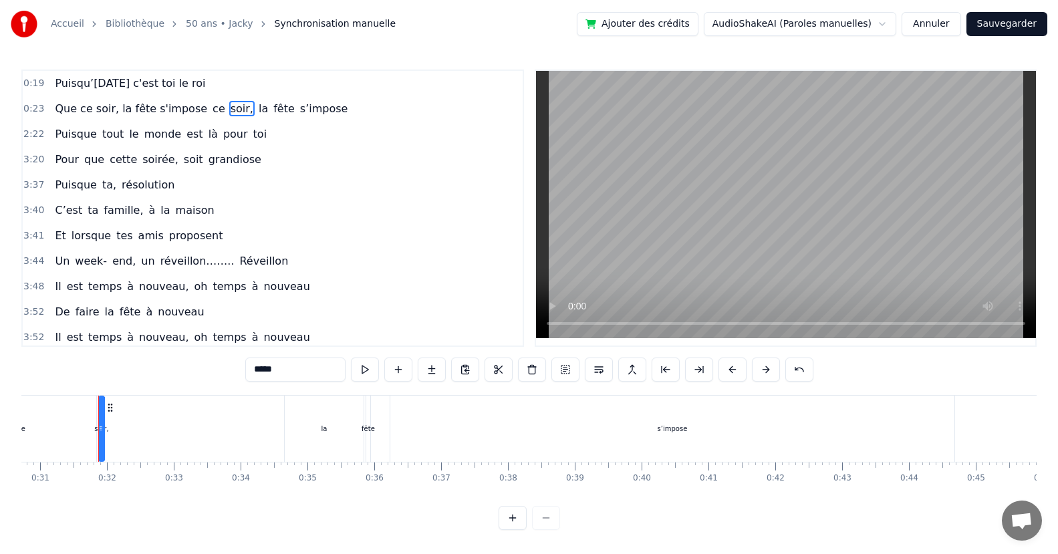
scroll to position [0, 2062]
click at [211, 111] on span "ce" at bounding box center [218, 108] width 15 height 15
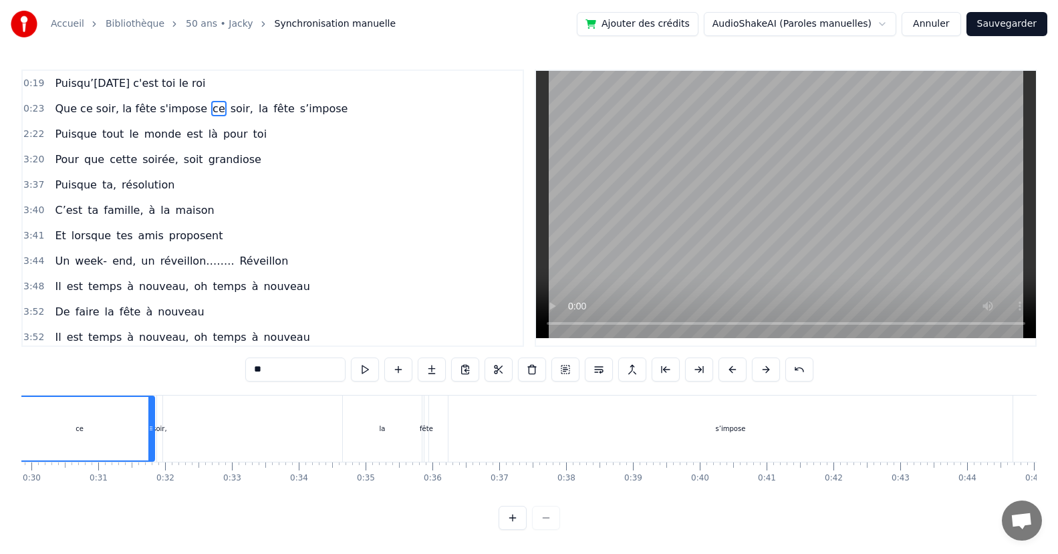
scroll to position [0, 1910]
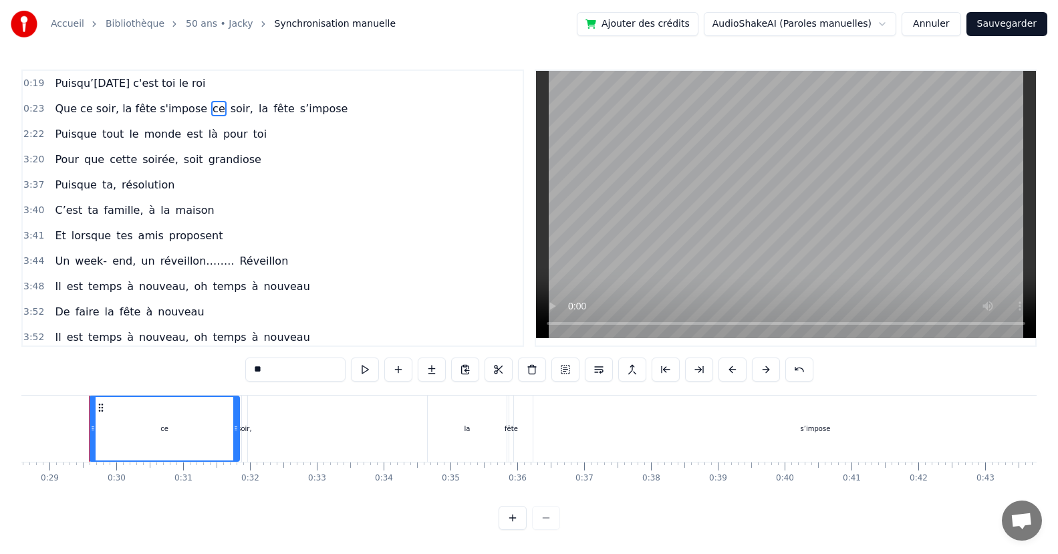
click at [229, 110] on span "soir," at bounding box center [241, 108] width 25 height 15
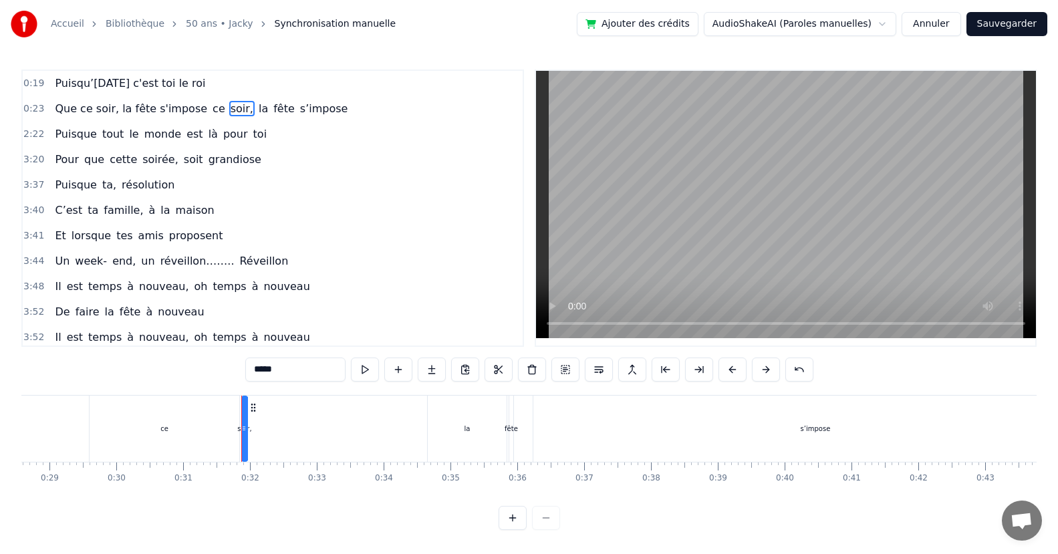
click at [272, 114] on span "fête" at bounding box center [284, 108] width 24 height 15
click at [257, 112] on span "la" at bounding box center [263, 108] width 12 height 15
click at [299, 112] on span "s’impose" at bounding box center [324, 108] width 51 height 15
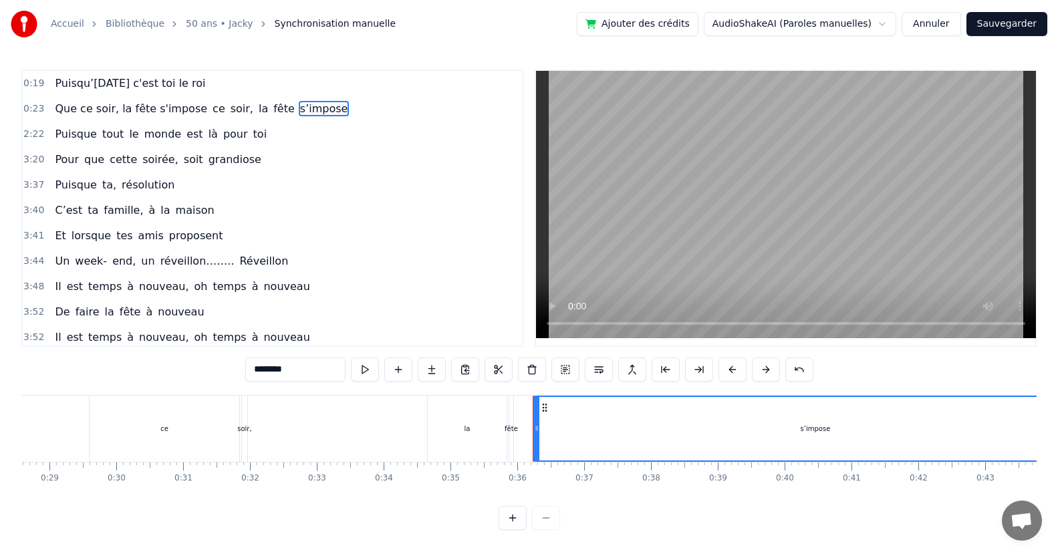
click at [56, 116] on span "Que ce soir, la fête s'impose" at bounding box center [130, 108] width 155 height 15
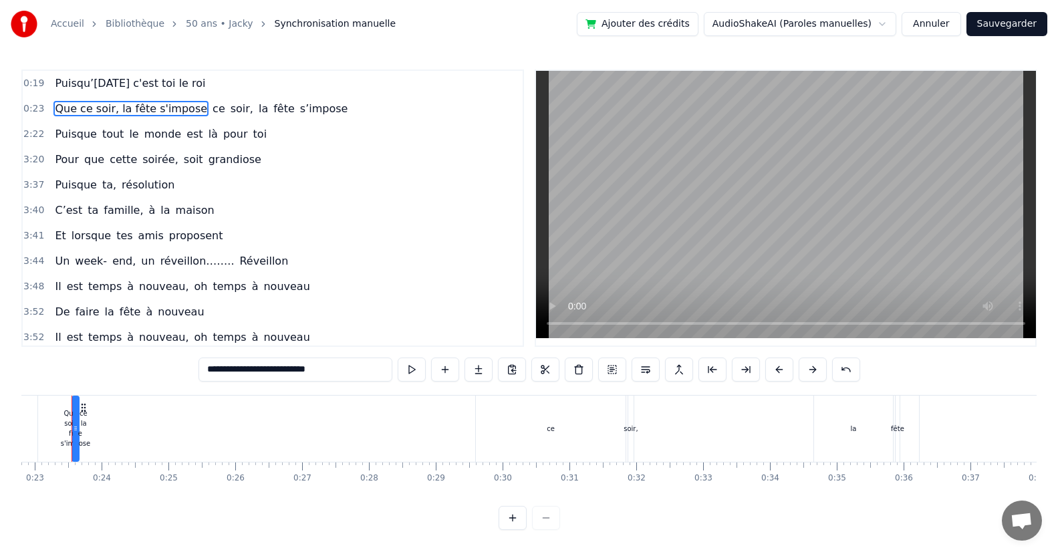
scroll to position [0, 1507]
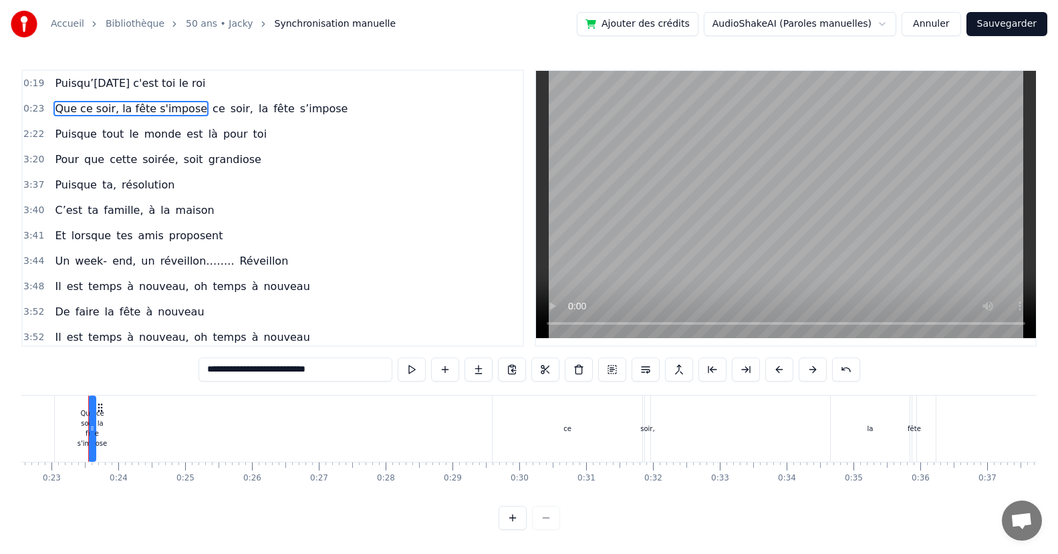
click at [229, 112] on span "soir," at bounding box center [241, 109] width 25 height 16
click at [244, 114] on span "fête" at bounding box center [256, 108] width 24 height 15
click at [244, 112] on span "fête" at bounding box center [256, 108] width 24 height 15
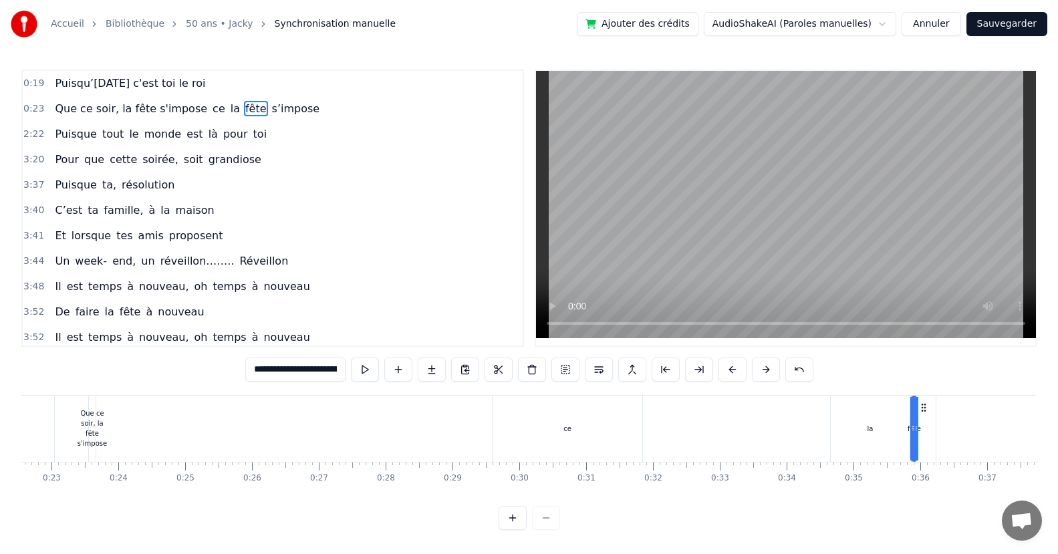
click at [211, 109] on span "ce" at bounding box center [218, 108] width 15 height 15
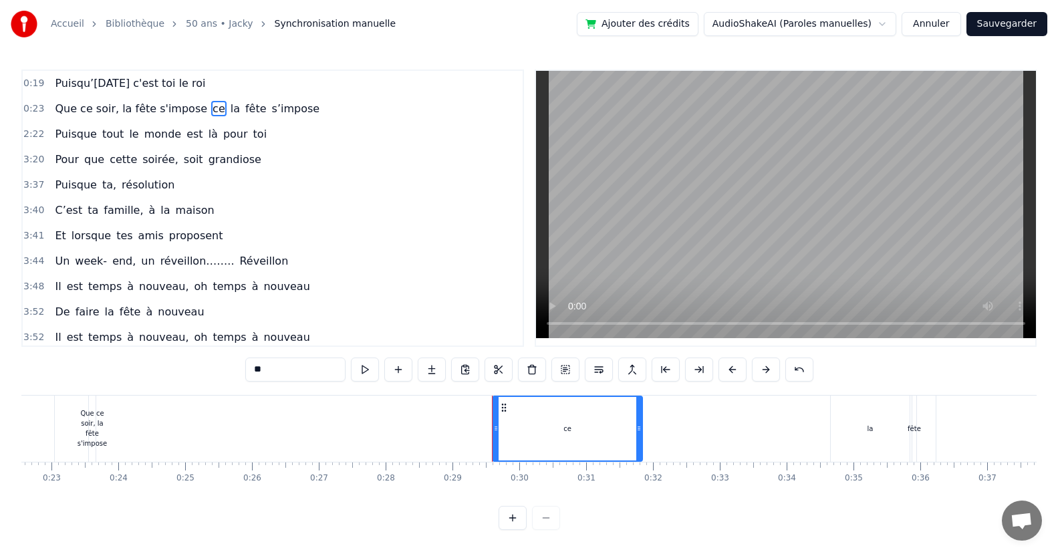
click at [211, 114] on span "ce" at bounding box center [218, 108] width 15 height 15
click at [585, 435] on div "ce" at bounding box center [567, 428] width 148 height 63
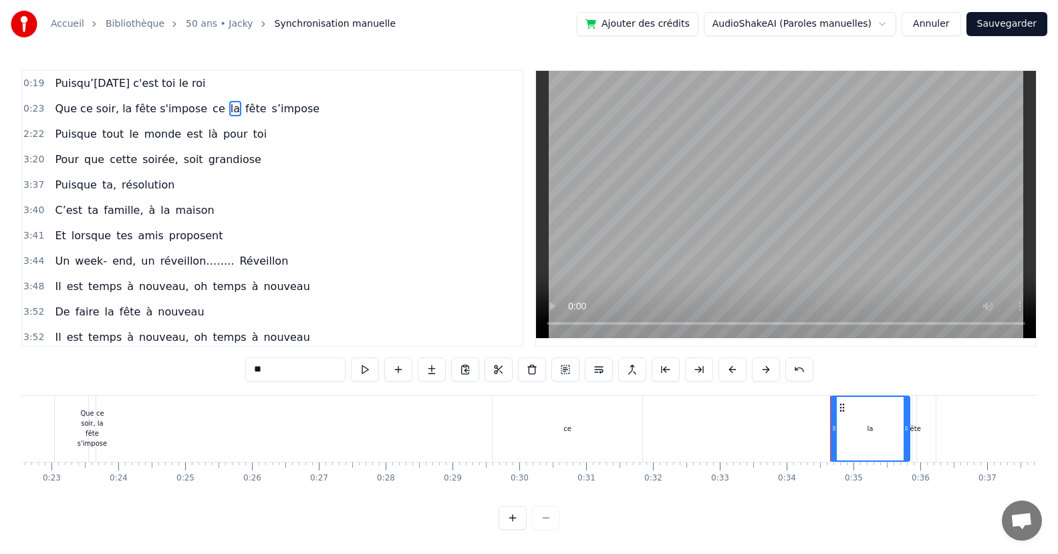
click at [565, 432] on div "ce" at bounding box center [567, 429] width 8 height 10
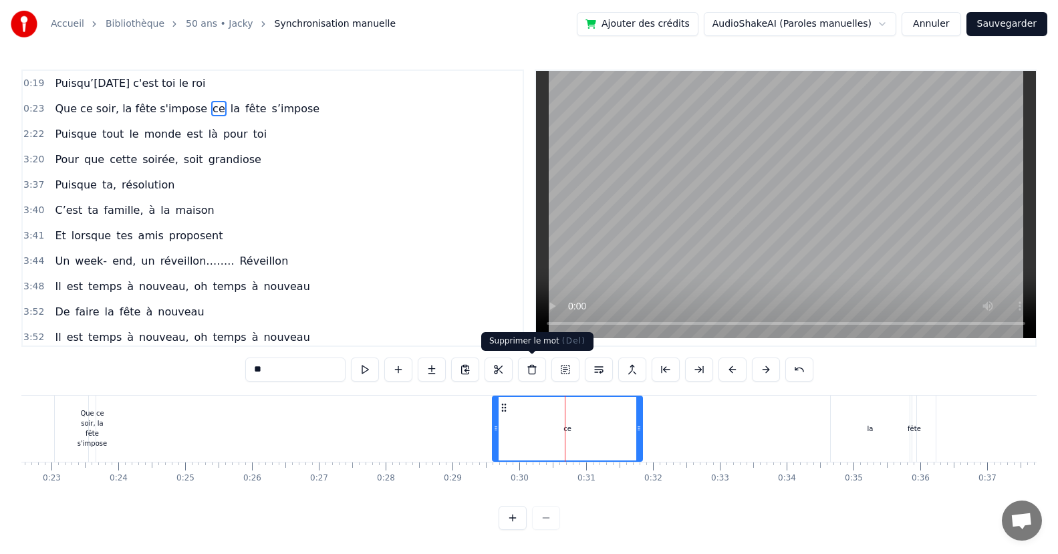
click at [534, 366] on button at bounding box center [532, 369] width 28 height 24
drag, startPoint x: 577, startPoint y: 450, endPoint x: 657, endPoint y: 424, distance: 84.1
click at [584, 444] on div "ce" at bounding box center [567, 428] width 148 height 63
click at [869, 437] on div "la" at bounding box center [870, 429] width 79 height 66
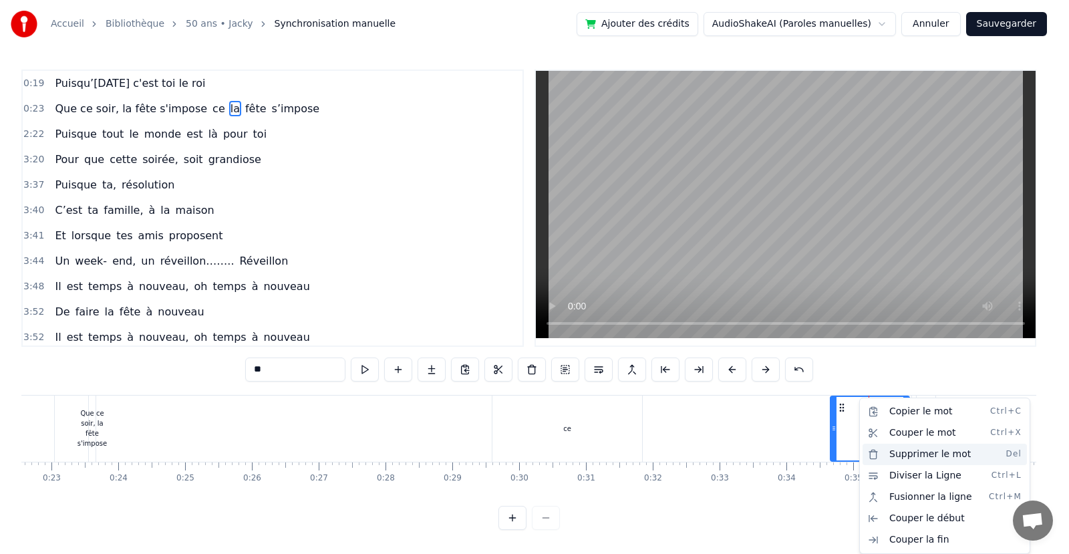
click at [915, 454] on div "Supprimer le mot Del" at bounding box center [945, 454] width 164 height 21
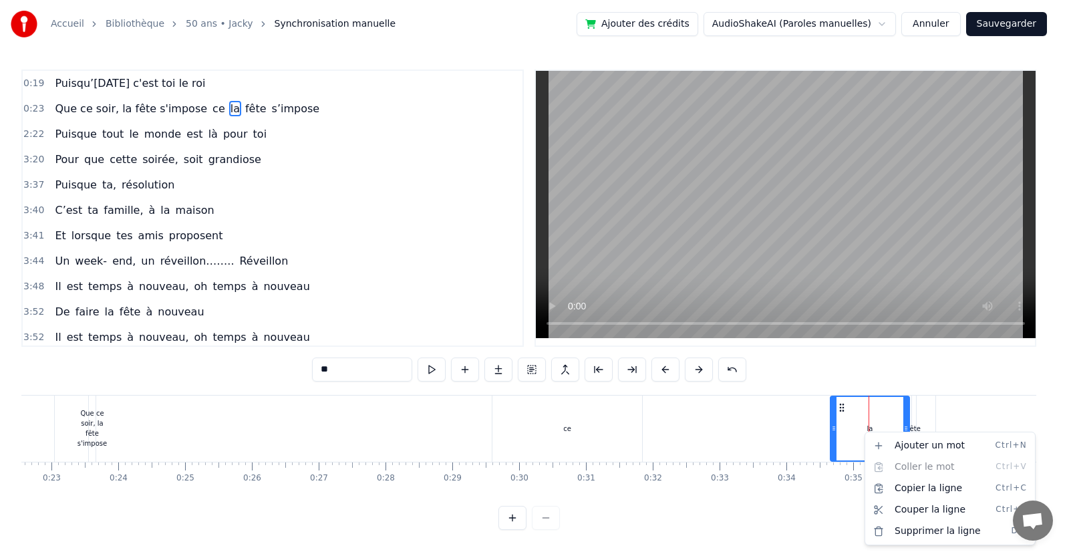
drag, startPoint x: 783, startPoint y: 430, endPoint x: 772, endPoint y: 426, distance: 12.0
click at [780, 428] on html "Accueil Bibliothèque 50 ans • Jacky Synchronisation manuelle Ajouter des crédit…" at bounding box center [534, 275] width 1069 height 551
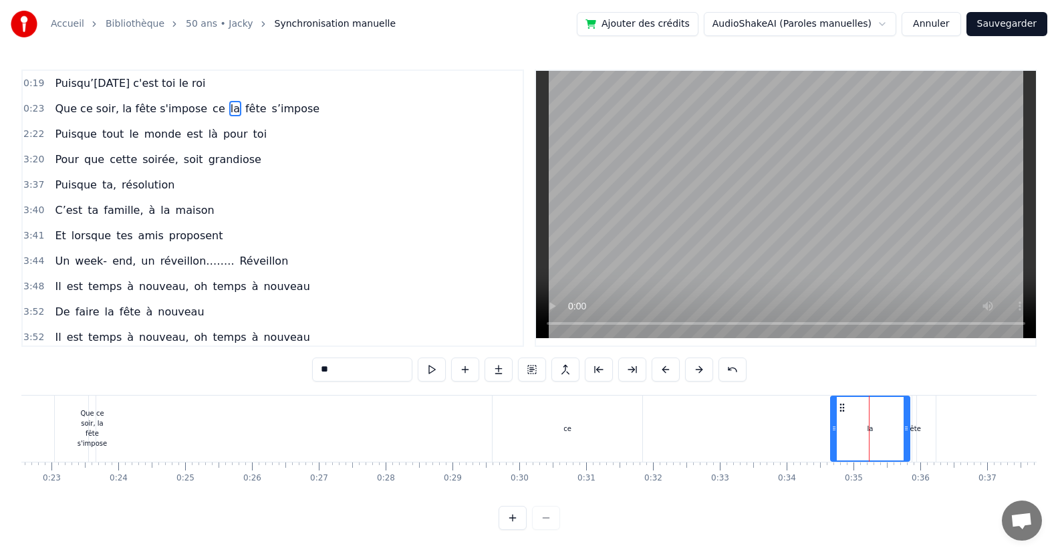
click at [619, 425] on div "ce" at bounding box center [567, 429] width 150 height 66
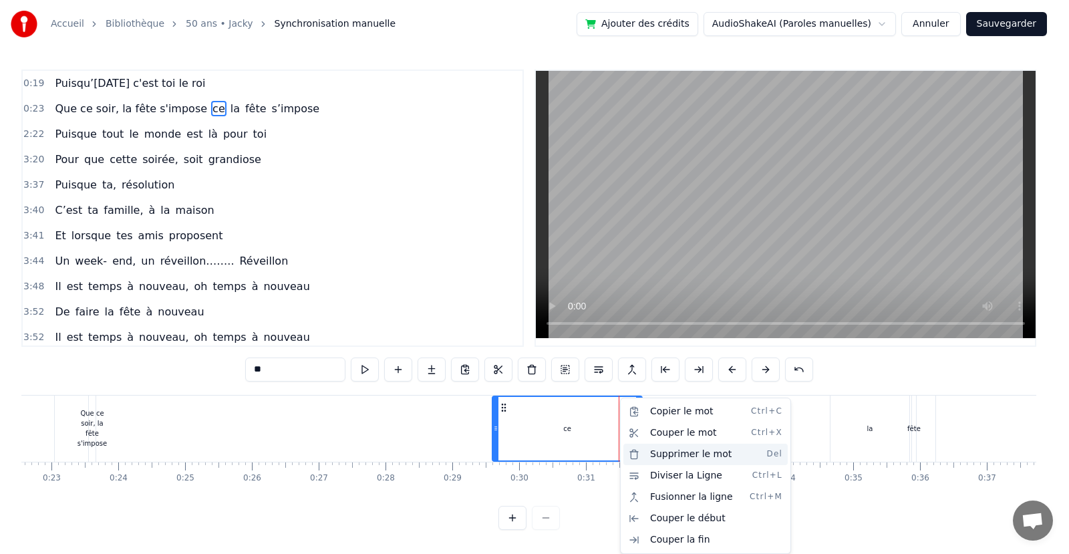
click at [712, 453] on div "Supprimer le mot Del" at bounding box center [705, 454] width 164 height 21
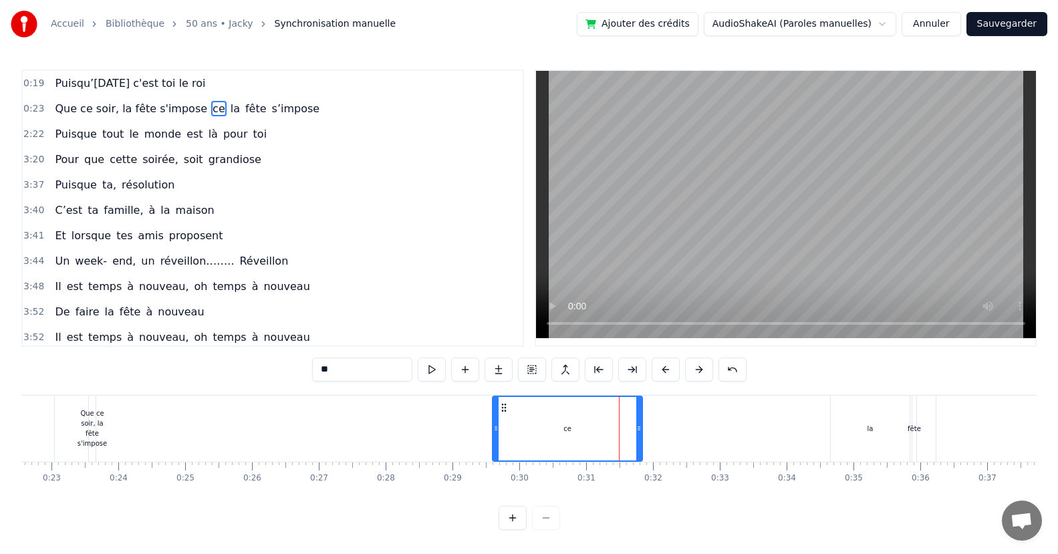
click at [275, 115] on span "s’impose" at bounding box center [296, 108] width 51 height 15
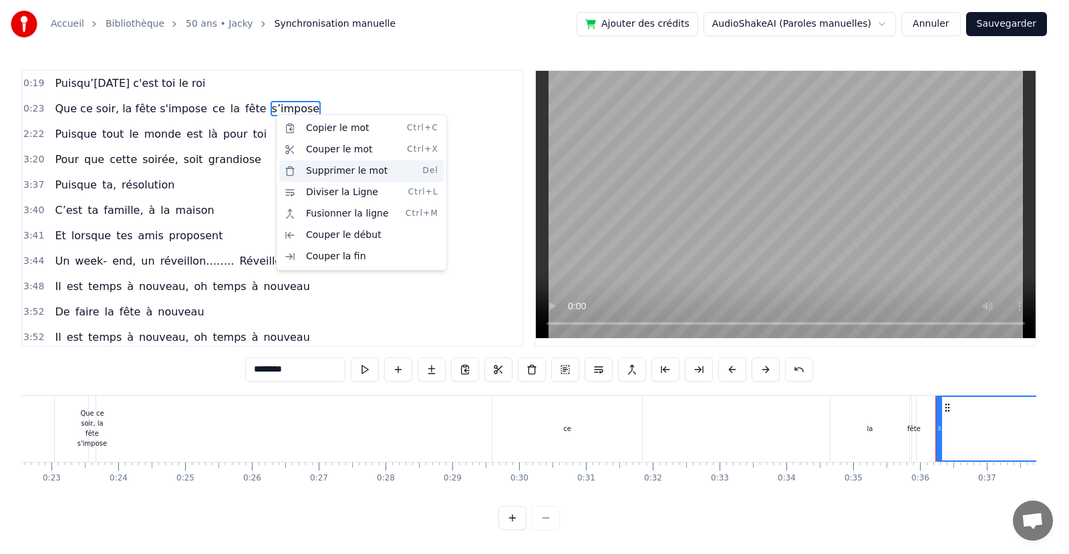
click at [347, 169] on div "Supprimer le mot Del" at bounding box center [361, 170] width 164 height 21
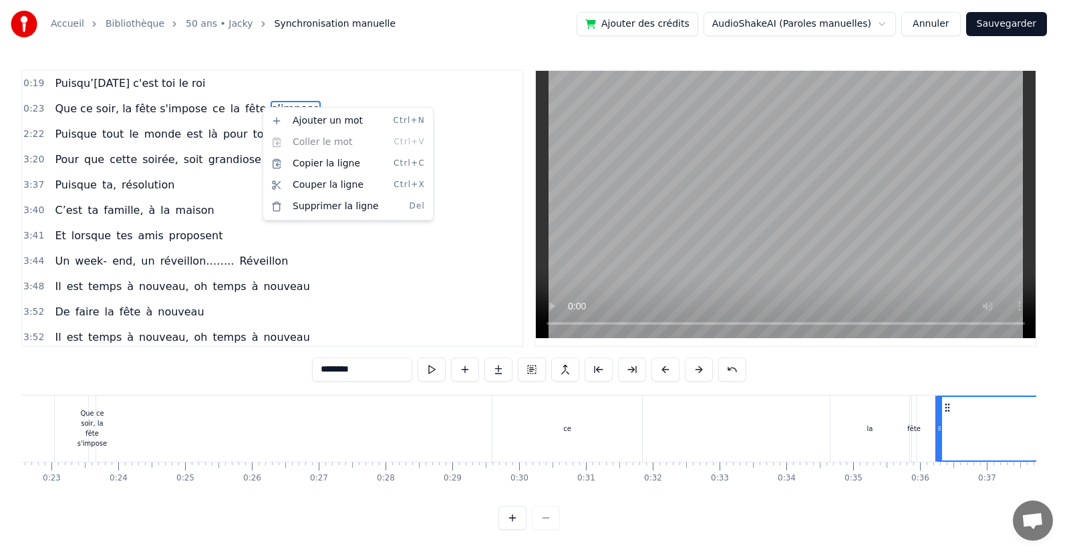
click at [329, 252] on html "Accueil Bibliothèque 50 ans • Jacky Synchronisation manuelle Ajouter des crédit…" at bounding box center [534, 275] width 1069 height 551
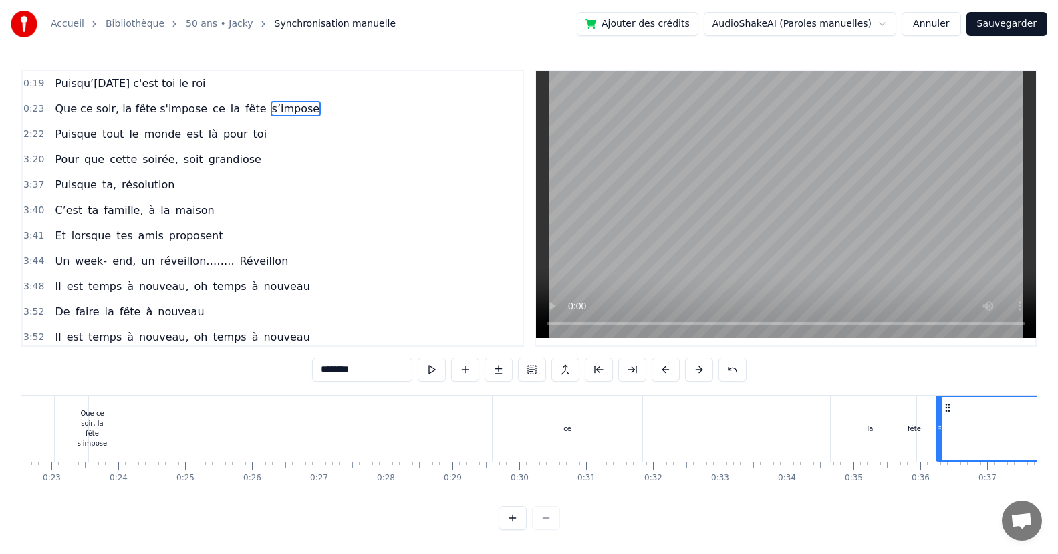
click at [271, 109] on span "s’impose" at bounding box center [296, 108] width 51 height 15
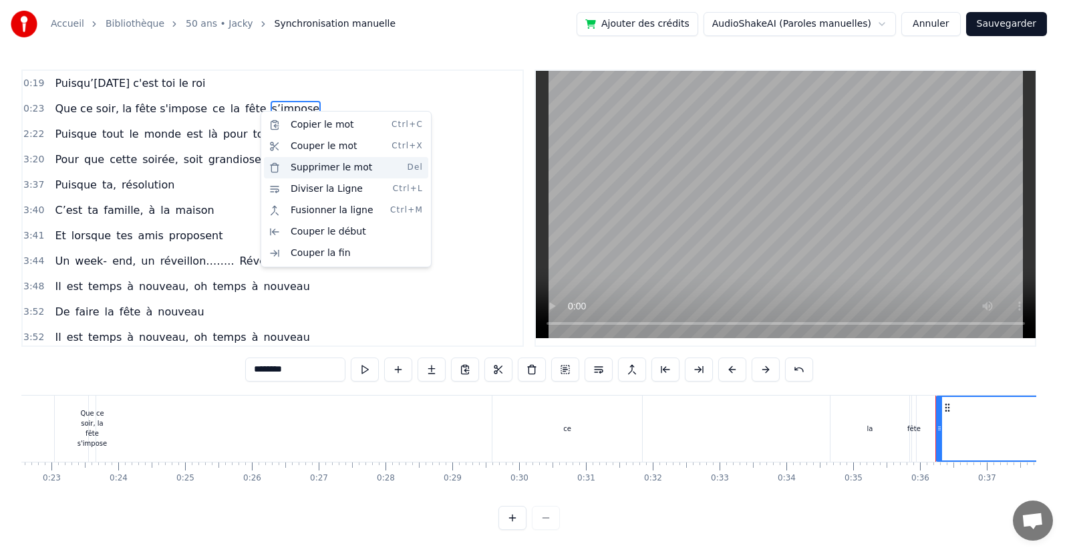
drag, startPoint x: 300, startPoint y: 162, endPoint x: 303, endPoint y: 153, distance: 9.1
click at [300, 161] on div "Supprimer le mot Del" at bounding box center [346, 167] width 164 height 21
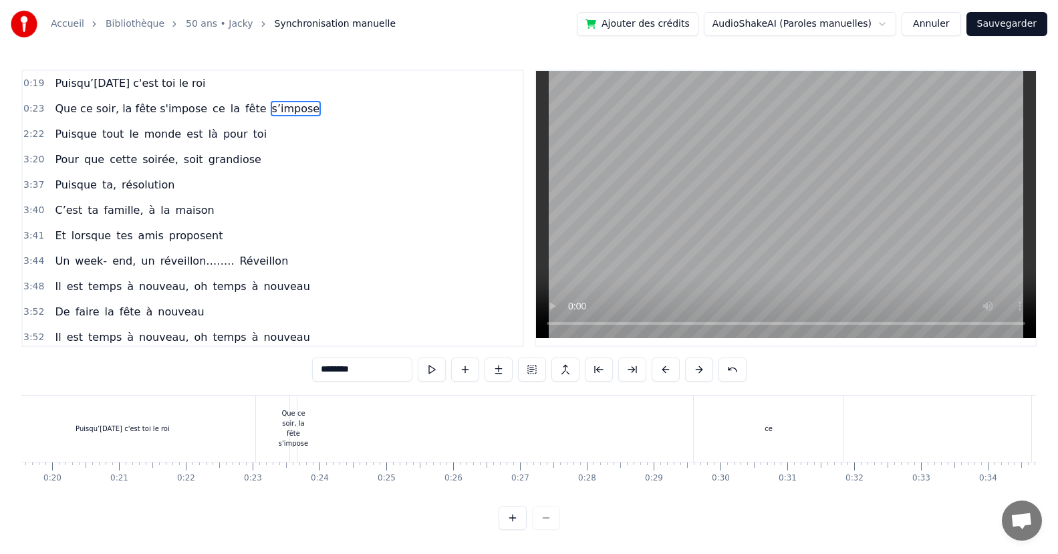
scroll to position [0, 1281]
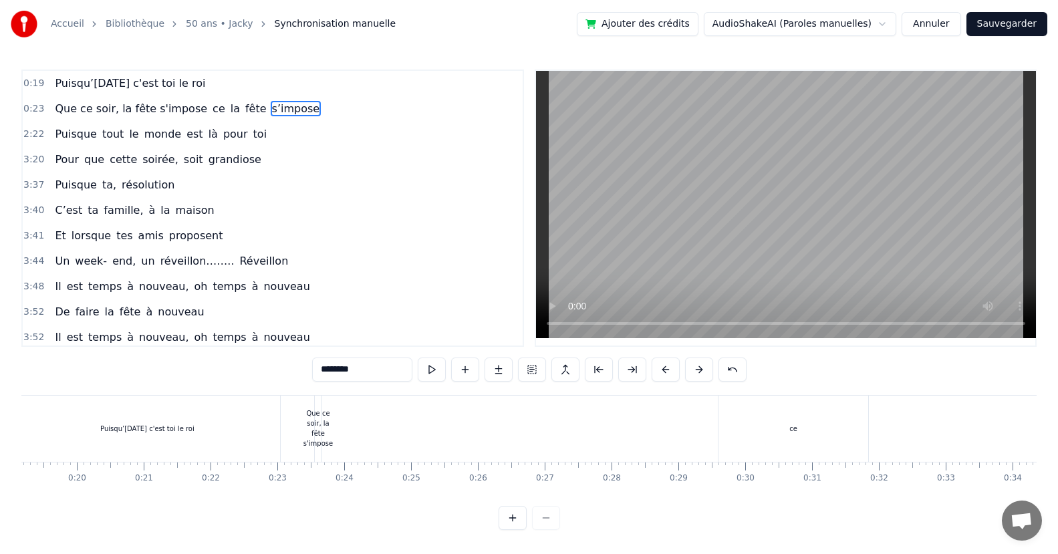
click at [101, 114] on span "Que ce soir, la fête s'impose" at bounding box center [130, 108] width 155 height 15
type input "**********"
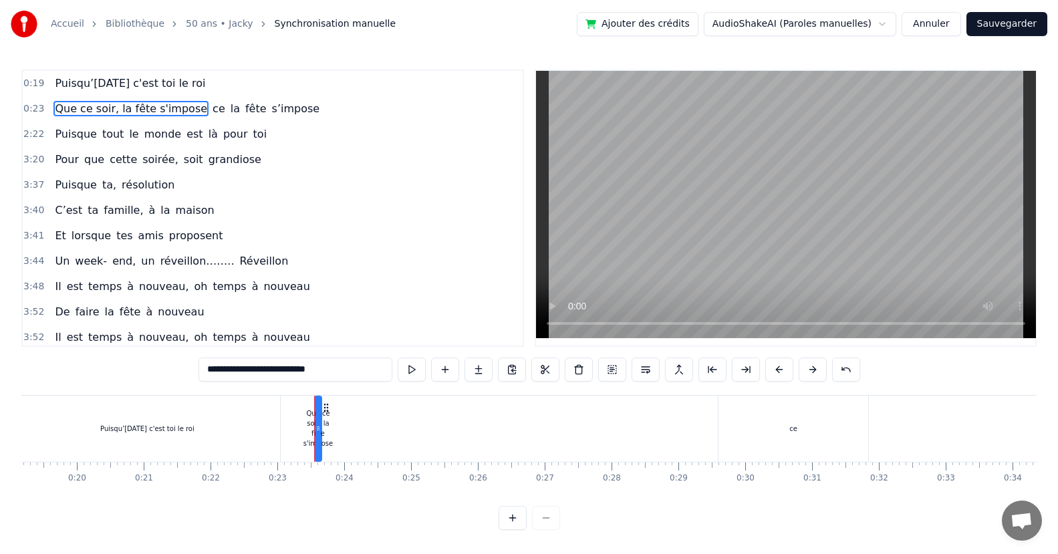
click at [325, 404] on circle at bounding box center [324, 404] width 1 height 1
drag, startPoint x: 337, startPoint y: 370, endPoint x: 175, endPoint y: 380, distance: 162.0
click at [169, 382] on div "0:19 Puisqu’[DATE] c'est toi le roi 0:23 Que ce soir, la fête s'impose ce la fê…" at bounding box center [528, 299] width 1015 height 460
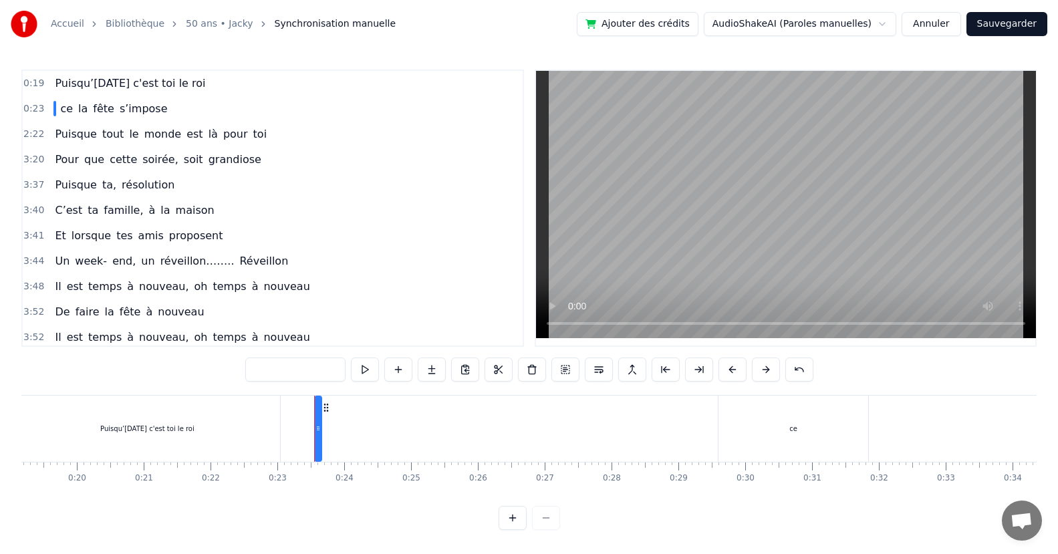
click at [148, 112] on span "s’impose" at bounding box center [143, 108] width 51 height 15
type input "********"
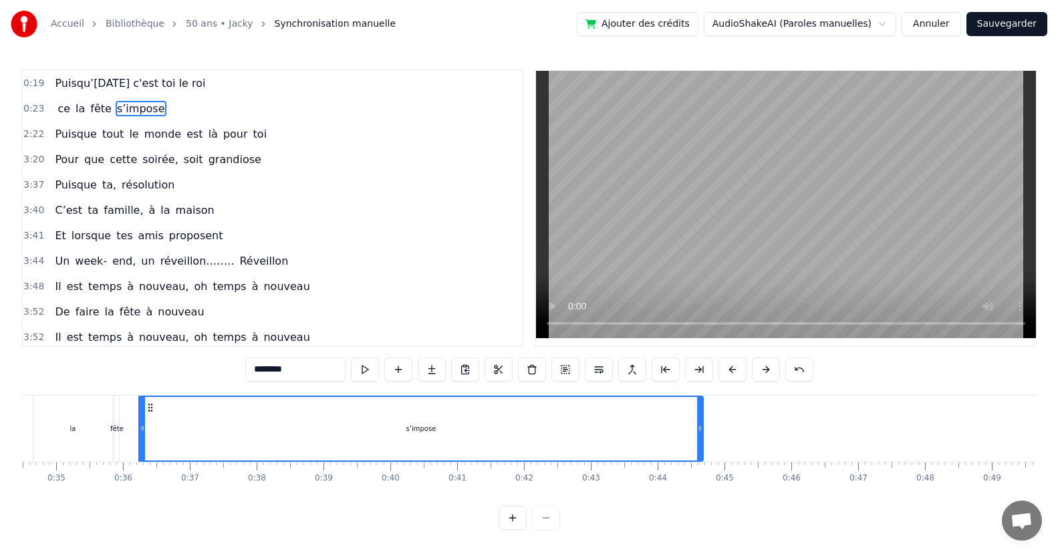
scroll to position [0, 2353]
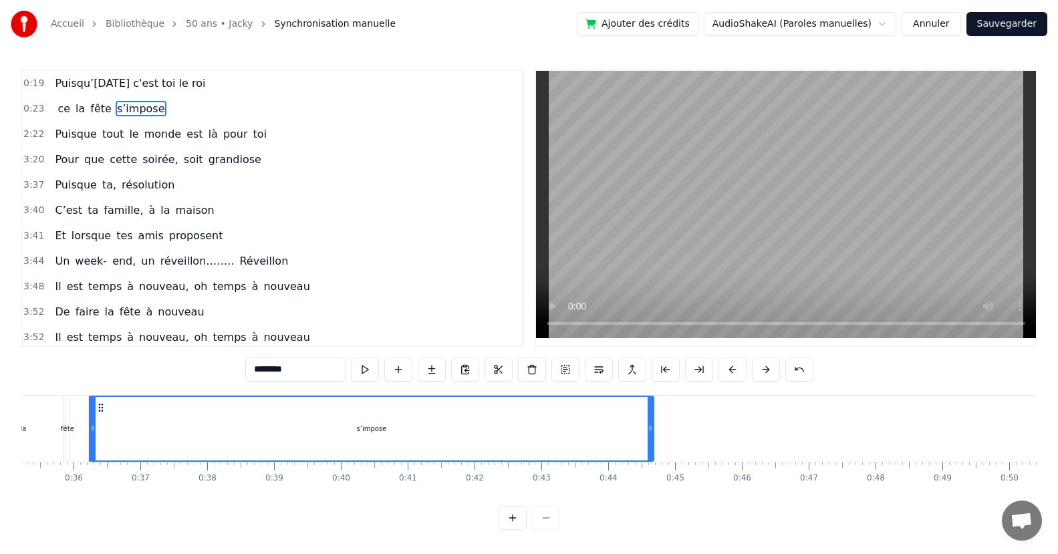
drag, startPoint x: 300, startPoint y: 369, endPoint x: 193, endPoint y: 370, distance: 106.9
click at [192, 375] on div "0:19 Puisqu’[DATE] c'est toi le roi 0:23 ce la fête s’impose 2:22 Puisque tout …" at bounding box center [528, 299] width 1015 height 460
click at [89, 112] on span "fête" at bounding box center [101, 108] width 24 height 15
type input "****"
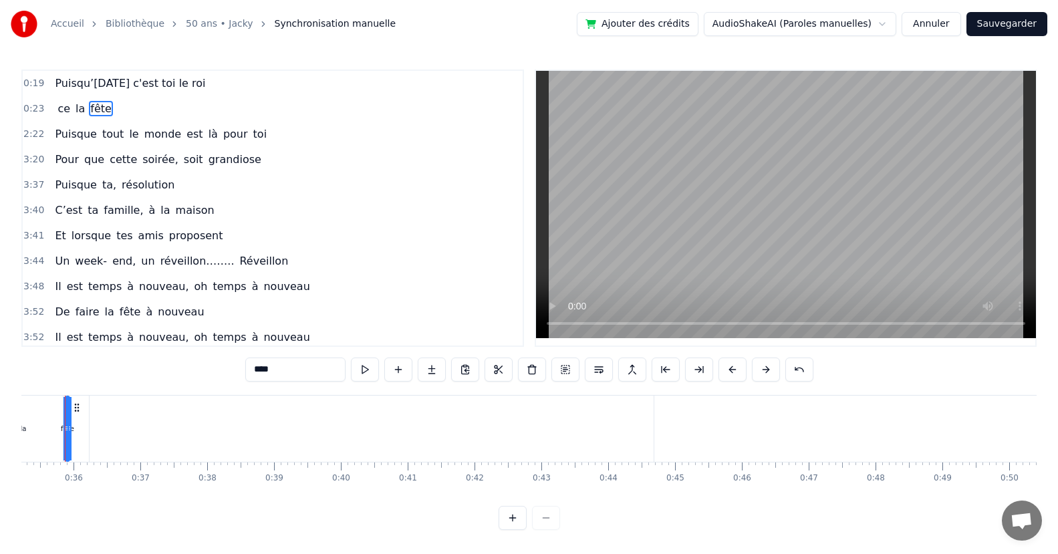
scroll to position [0, 2329]
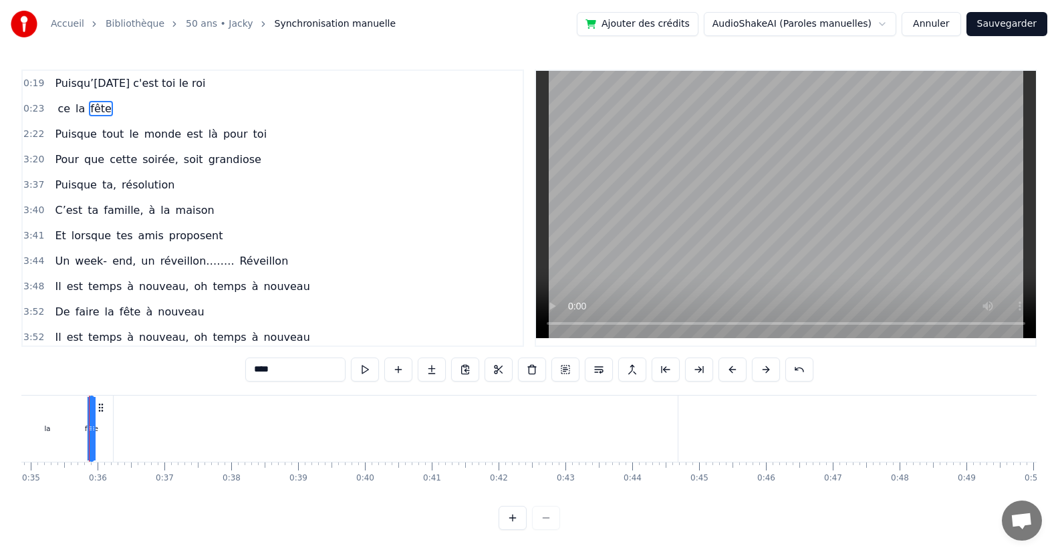
drag, startPoint x: 292, startPoint y: 366, endPoint x: 203, endPoint y: 229, distance: 163.8
click at [210, 363] on div "0:19 Puisqu’[DATE] c'est toi le roi 0:23 ce la fête 2:22 Puisque tout le monde …" at bounding box center [528, 299] width 1015 height 460
click at [74, 109] on span "la" at bounding box center [80, 108] width 12 height 15
type input "**"
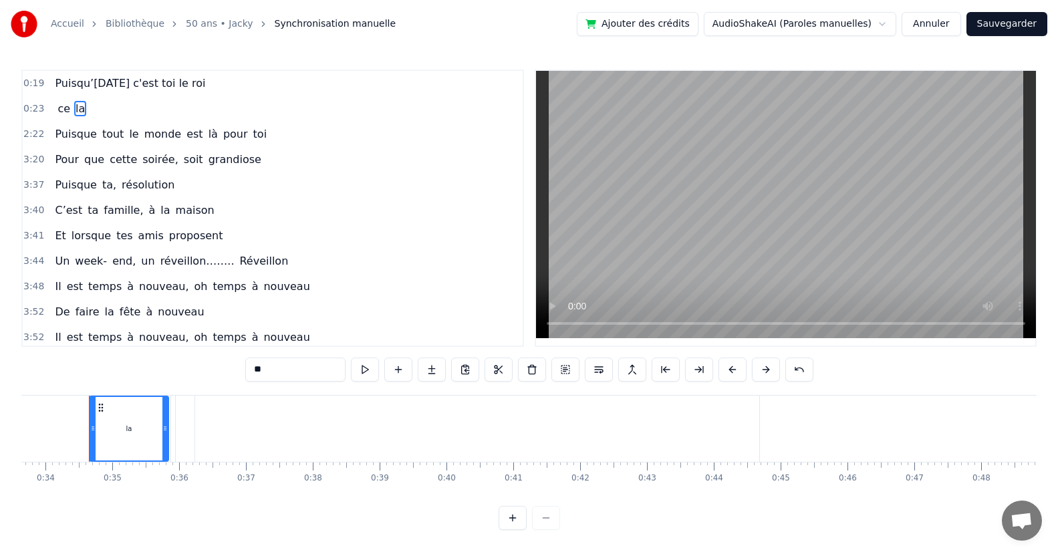
drag, startPoint x: 271, startPoint y: 367, endPoint x: 229, endPoint y: 374, distance: 42.1
click at [229, 374] on div "0:19 Puisqu’[DATE] c'est toi le roi 0:23 ce la 2:22 Puisque tout le monde est l…" at bounding box center [528, 299] width 1015 height 460
click at [59, 114] on span "ce" at bounding box center [63, 108] width 15 height 15
drag, startPoint x: 266, startPoint y: 370, endPoint x: 236, endPoint y: 343, distance: 40.2
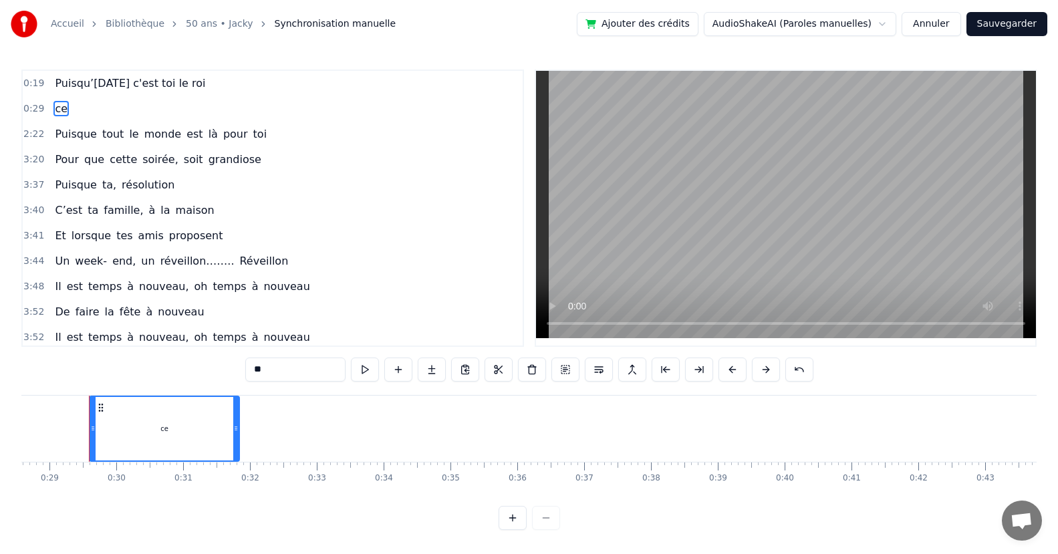
click at [265, 367] on input "**" at bounding box center [295, 369] width 100 height 24
type input "*"
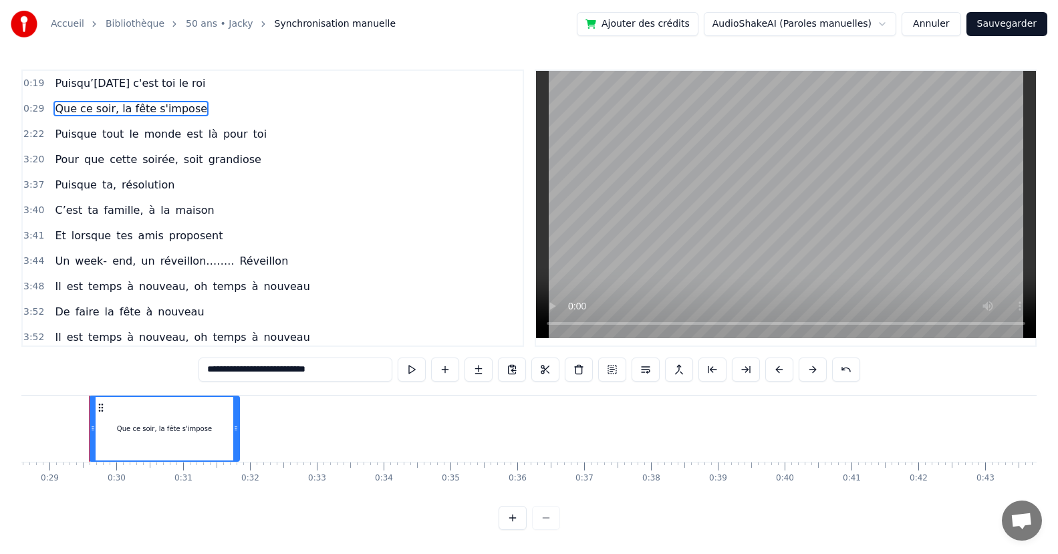
scroll to position [0, 1687]
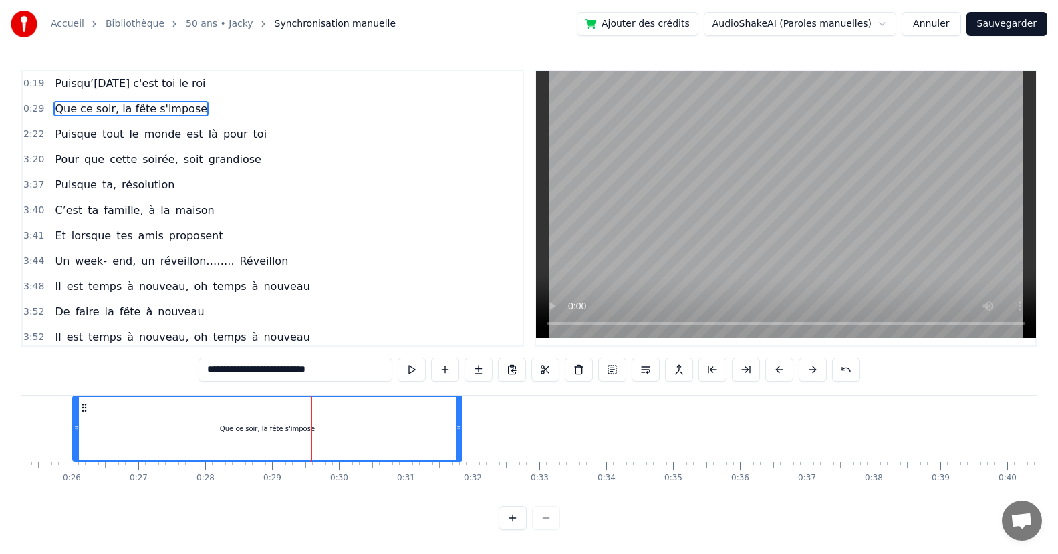
drag, startPoint x: 312, startPoint y: 438, endPoint x: 73, endPoint y: 442, distance: 239.3
click at [73, 442] on div at bounding box center [75, 428] width 5 height 63
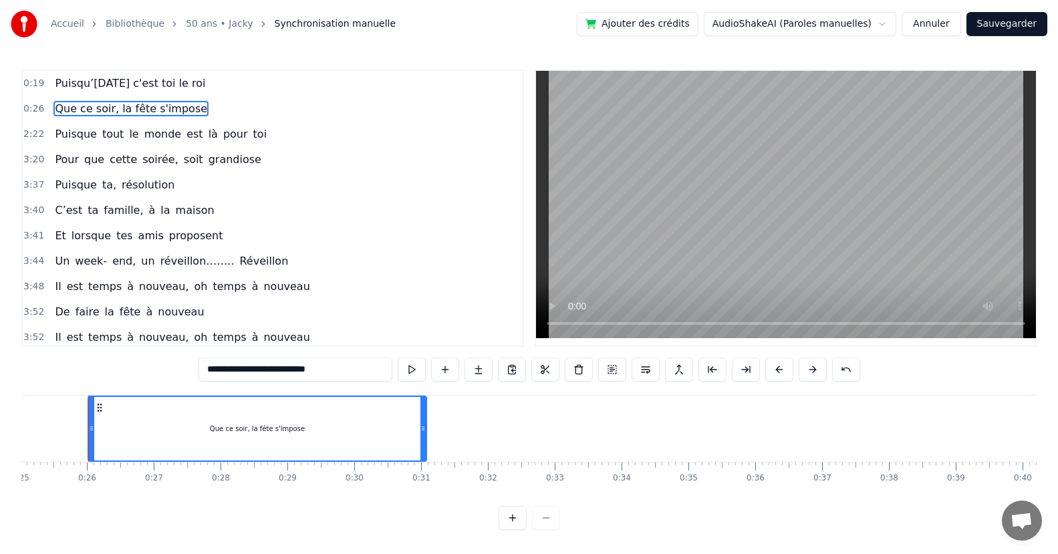
drag, startPoint x: 472, startPoint y: 436, endPoint x: 418, endPoint y: 439, distance: 53.6
click at [420, 442] on div at bounding box center [422, 428] width 5 height 63
type input "**********"
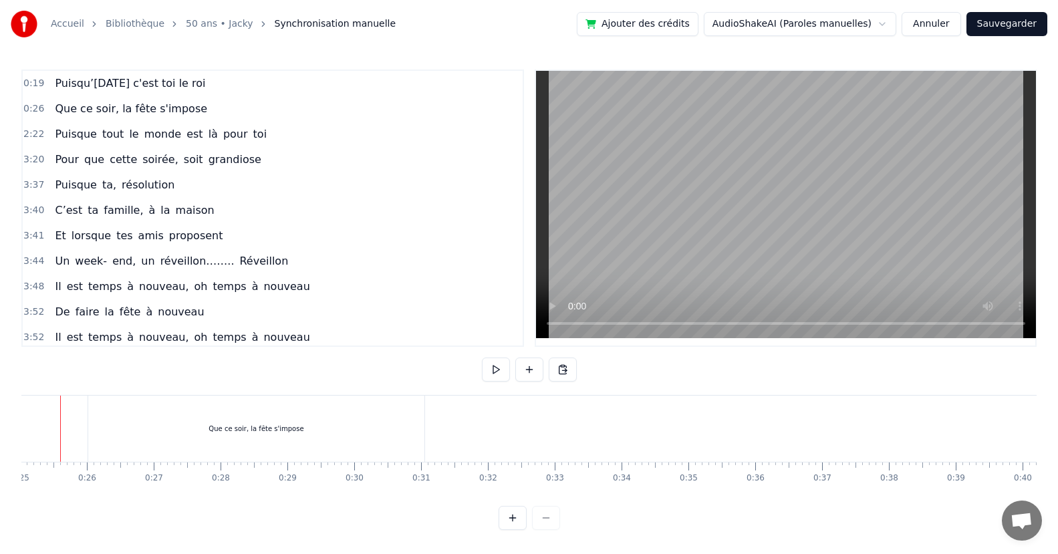
scroll to position [0, 1644]
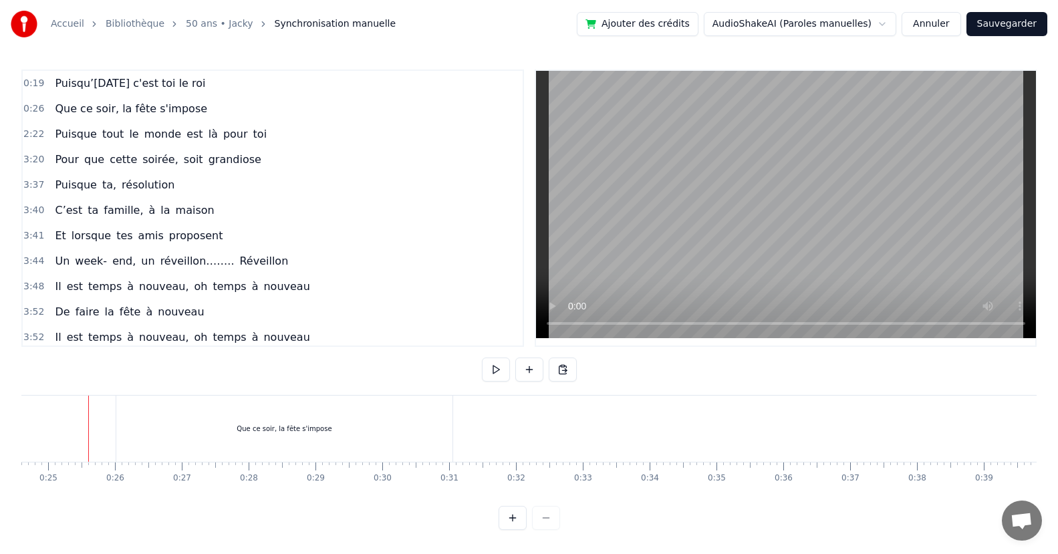
click at [489, 367] on button at bounding box center [496, 369] width 28 height 24
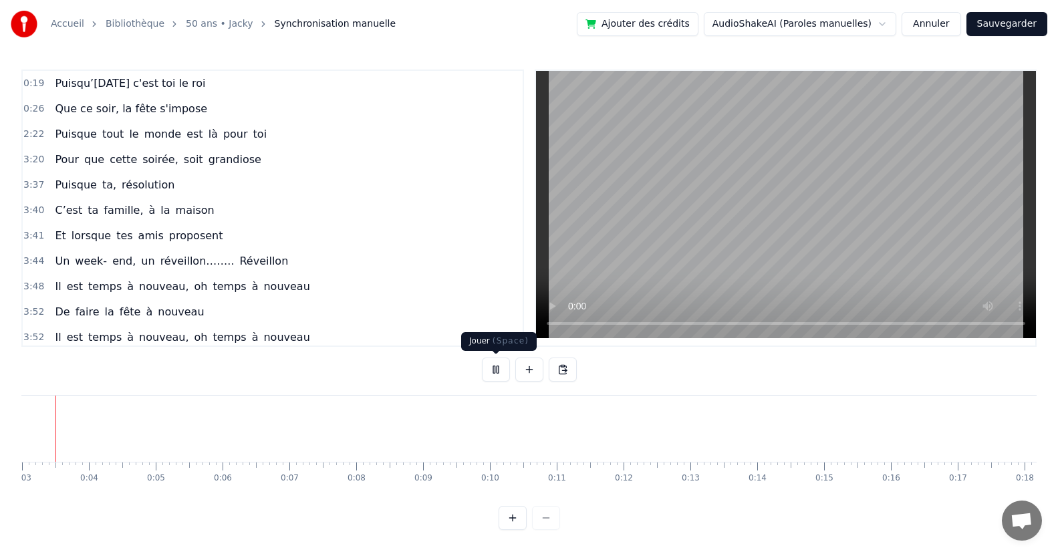
scroll to position [0, 150]
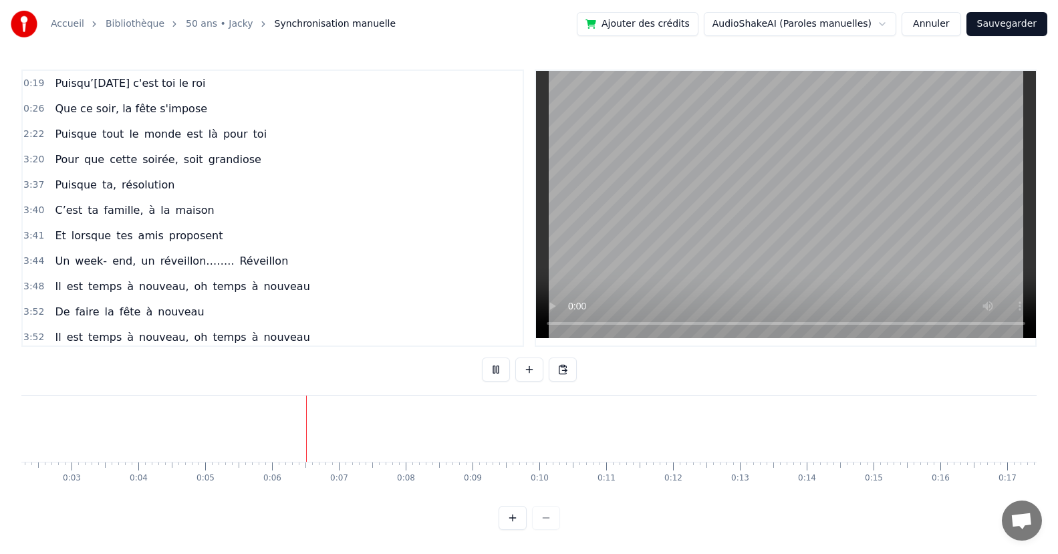
click at [229, 509] on div "0:19 Puisqu’[DATE] c'est toi le roi 0:26 Que ce soir, la fête s'impose 2:22 Pui…" at bounding box center [528, 299] width 1015 height 460
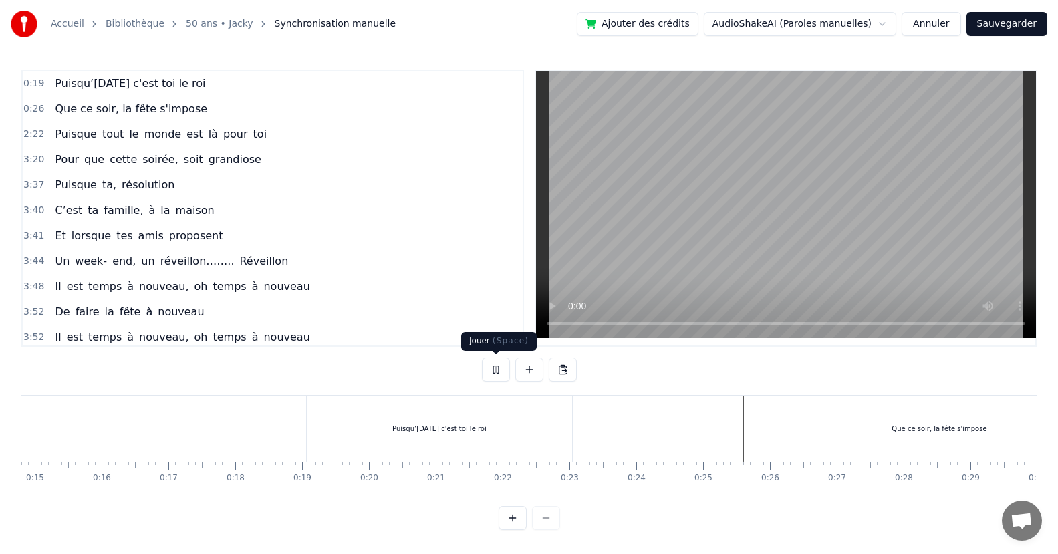
scroll to position [0, 1050]
click at [498, 372] on button at bounding box center [496, 369] width 28 height 24
click at [728, 437] on div "Que ce soir, la fête s'impose" at bounding box center [878, 429] width 336 height 66
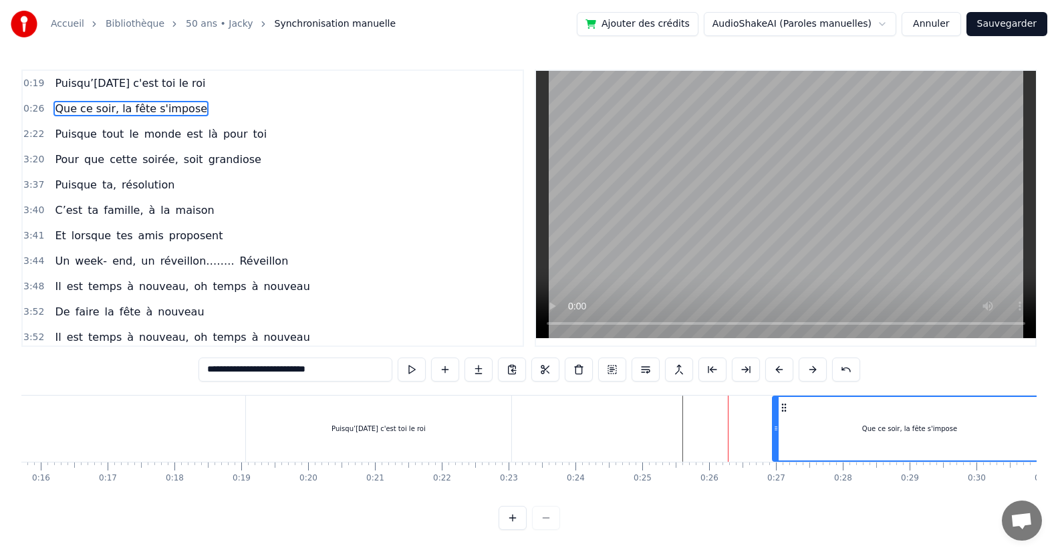
drag, startPoint x: 713, startPoint y: 442, endPoint x: 775, endPoint y: 448, distance: 62.4
click at [775, 448] on div at bounding box center [775, 428] width 5 height 63
click at [889, 444] on div "Que ce soir, la fête s'impose" at bounding box center [909, 428] width 273 height 63
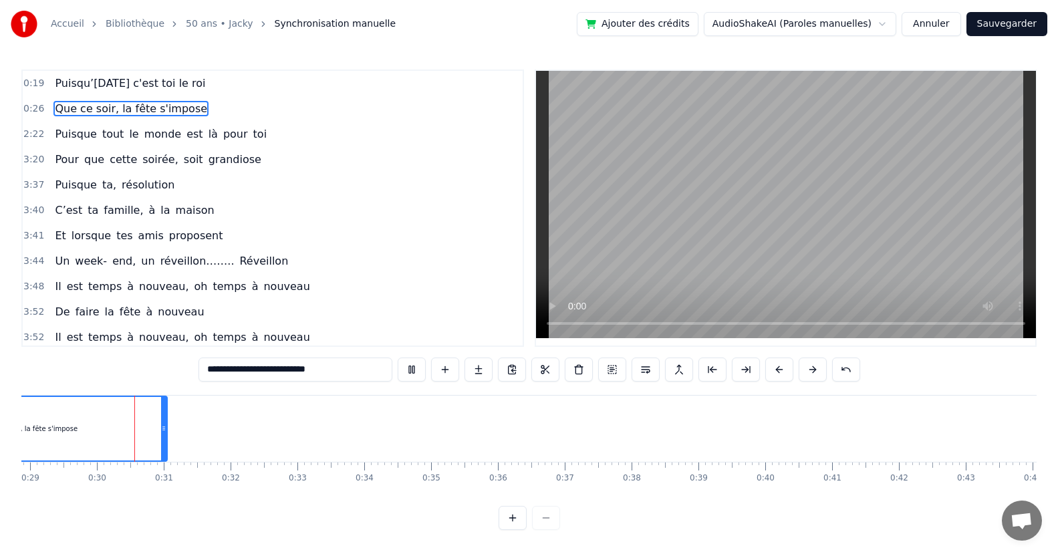
scroll to position [0, 1931]
click at [63, 143] on div "Puisque tout le monde est là pour toi" at bounding box center [160, 134] width 223 height 24
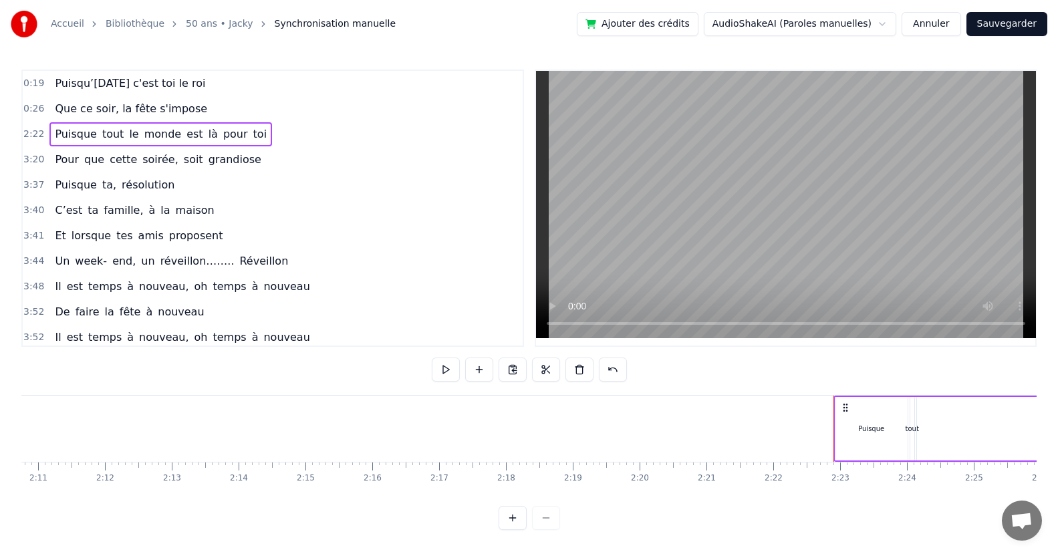
scroll to position [0, 9481]
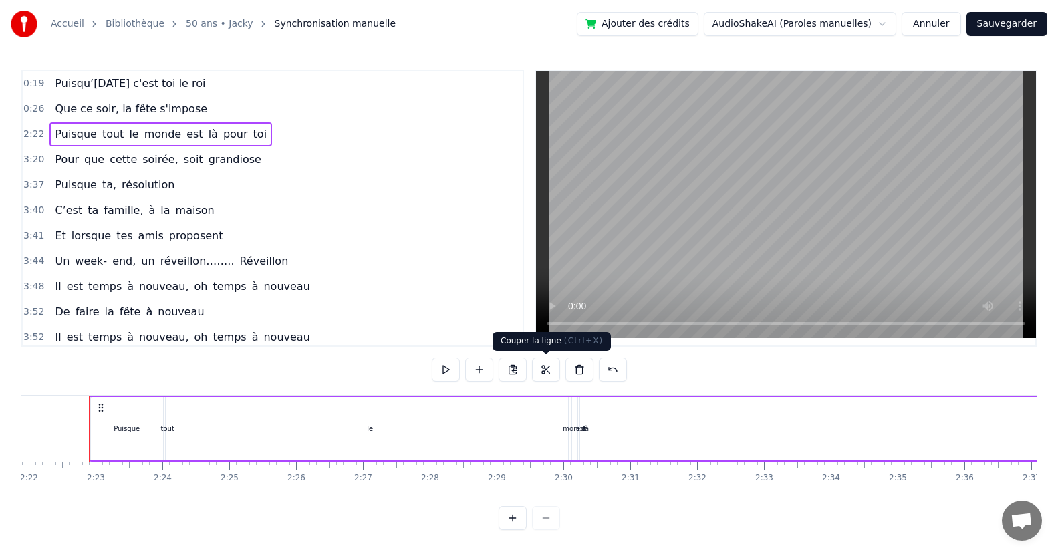
click at [547, 369] on button at bounding box center [546, 369] width 28 height 24
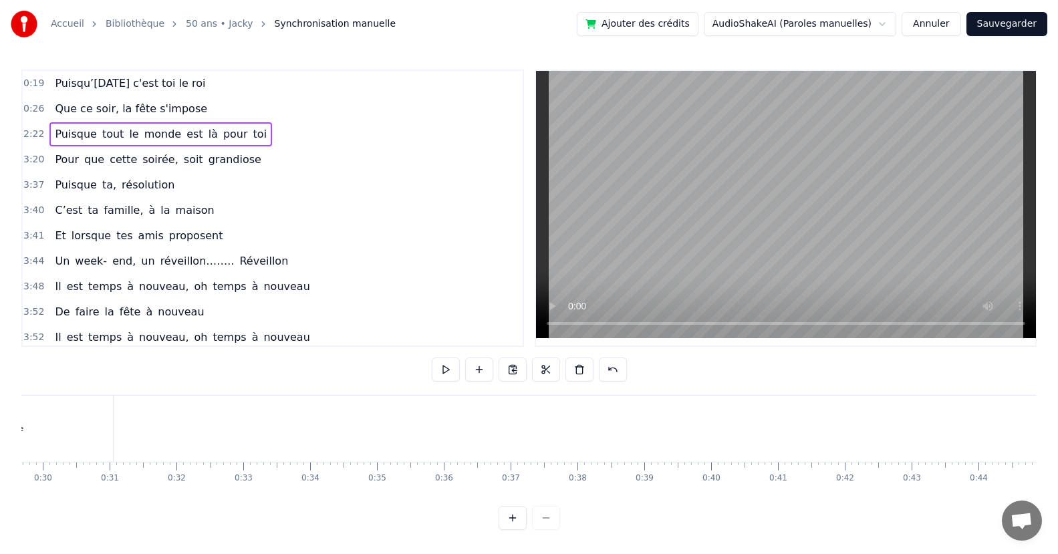
scroll to position [0, 1737]
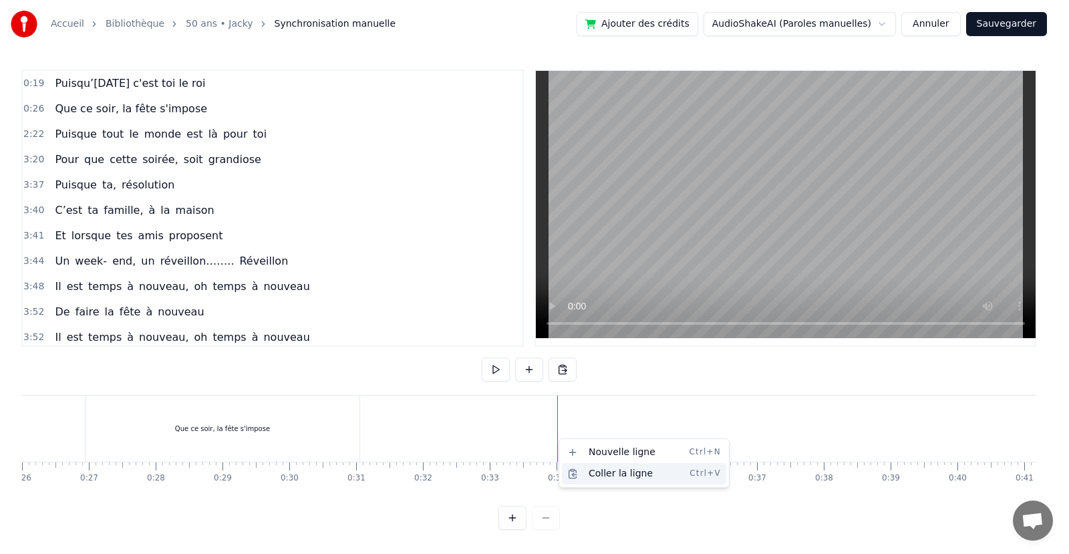
click at [600, 473] on div "Coller la ligne Ctrl+V" at bounding box center [644, 473] width 164 height 21
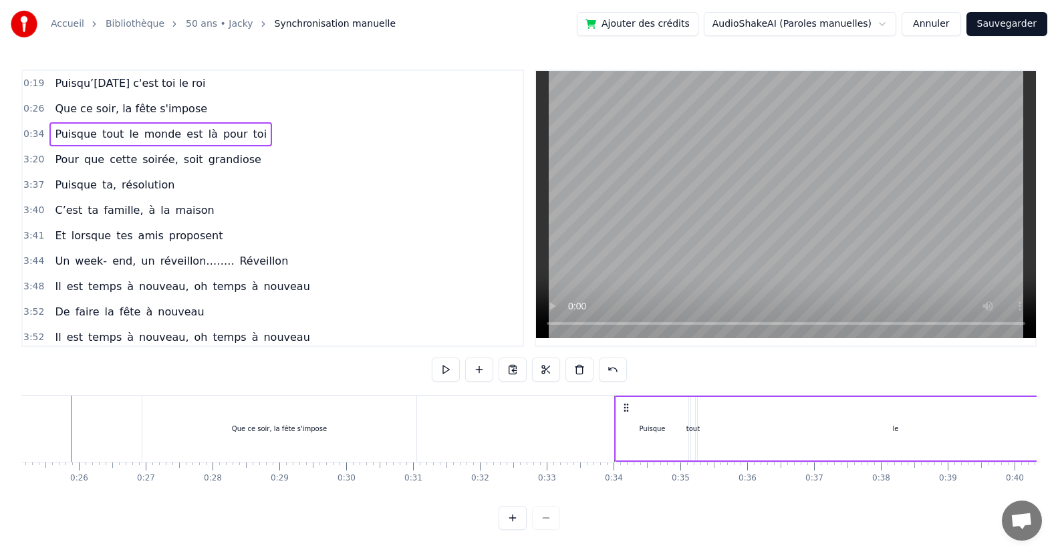
scroll to position [0, 1662]
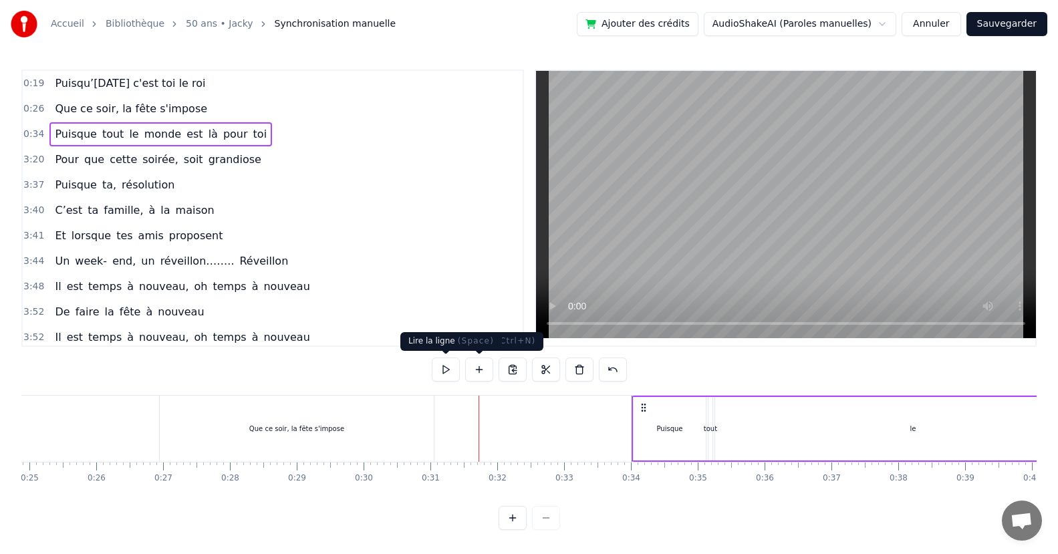
click at [443, 364] on button at bounding box center [446, 369] width 28 height 24
click at [442, 366] on button at bounding box center [446, 369] width 28 height 24
drag, startPoint x: 349, startPoint y: 434, endPoint x: 359, endPoint y: 422, distance: 15.7
click at [351, 430] on div "Que ce soir, la fête s'impose" at bounding box center [297, 429] width 274 height 66
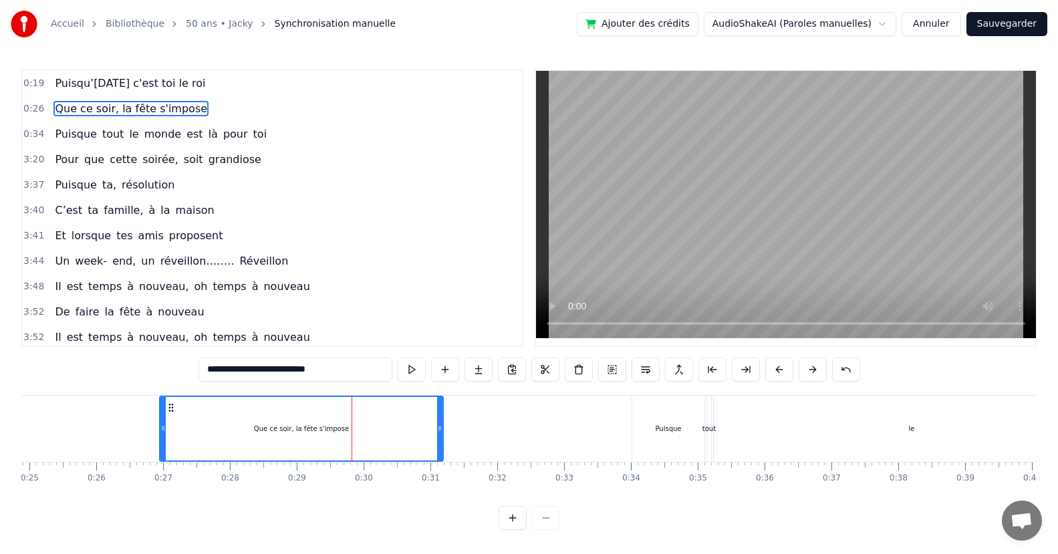
drag, startPoint x: 430, startPoint y: 433, endPoint x: 440, endPoint y: 433, distance: 9.4
click at [440, 433] on icon at bounding box center [439, 428] width 5 height 11
click at [938, 25] on button "Annuler" at bounding box center [930, 24] width 59 height 24
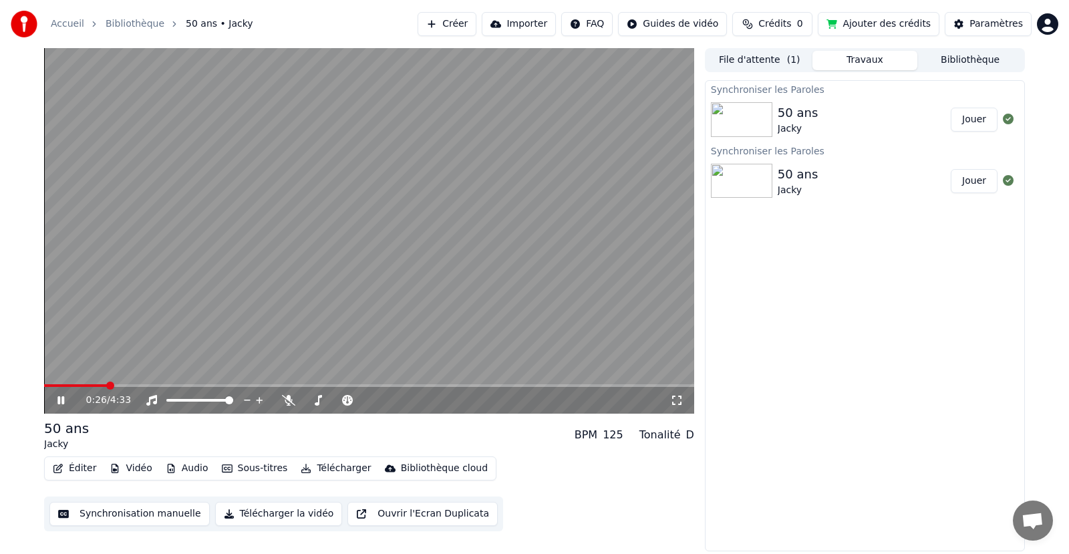
drag, startPoint x: 55, startPoint y: 400, endPoint x: 70, endPoint y: 391, distance: 17.1
click at [59, 398] on icon at bounding box center [70, 400] width 31 height 11
click at [55, 386] on span at bounding box center [75, 385] width 63 height 3
click at [44, 384] on span at bounding box center [44, 385] width 0 height 3
click at [86, 466] on button "Éditer" at bounding box center [74, 468] width 54 height 19
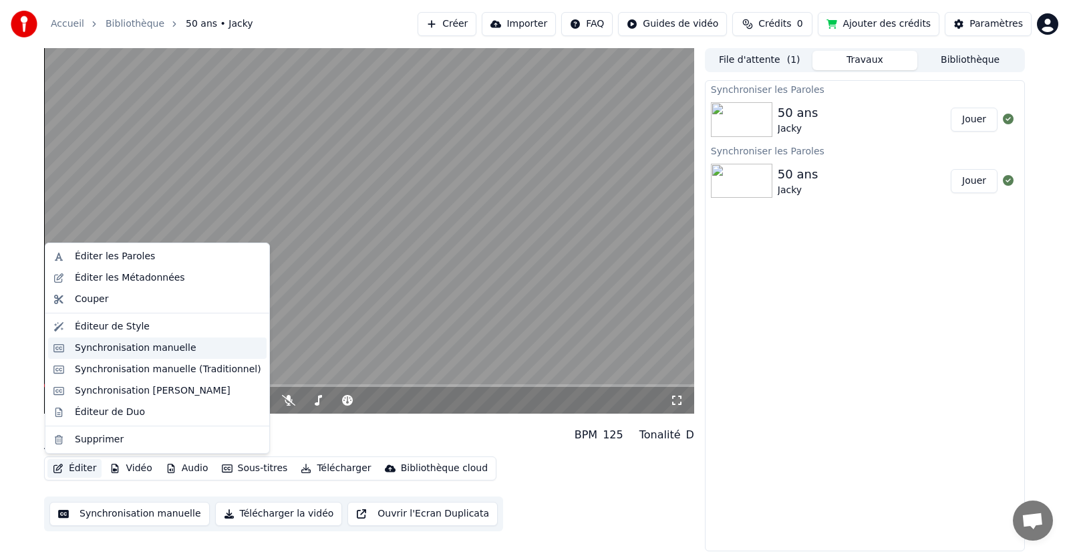
click at [116, 351] on div "Synchronisation manuelle" at bounding box center [136, 347] width 122 height 13
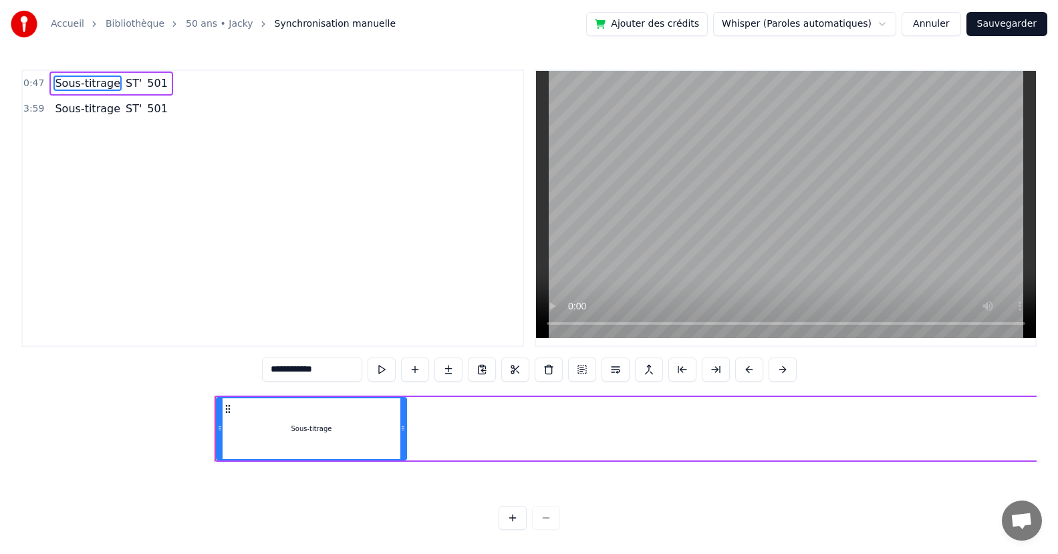
scroll to position [0, 3088]
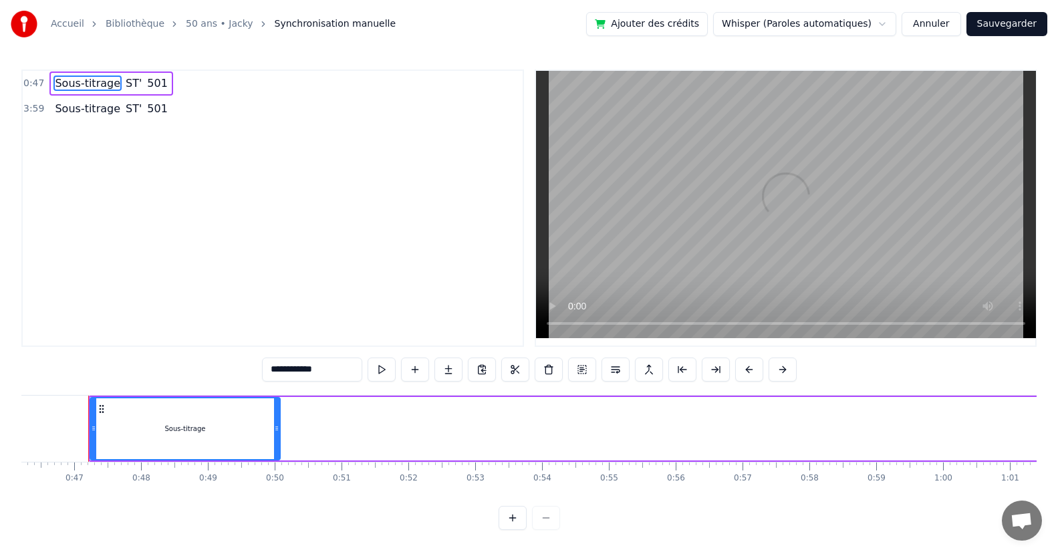
click at [885, 27] on html "**********" at bounding box center [529, 275] width 1058 height 551
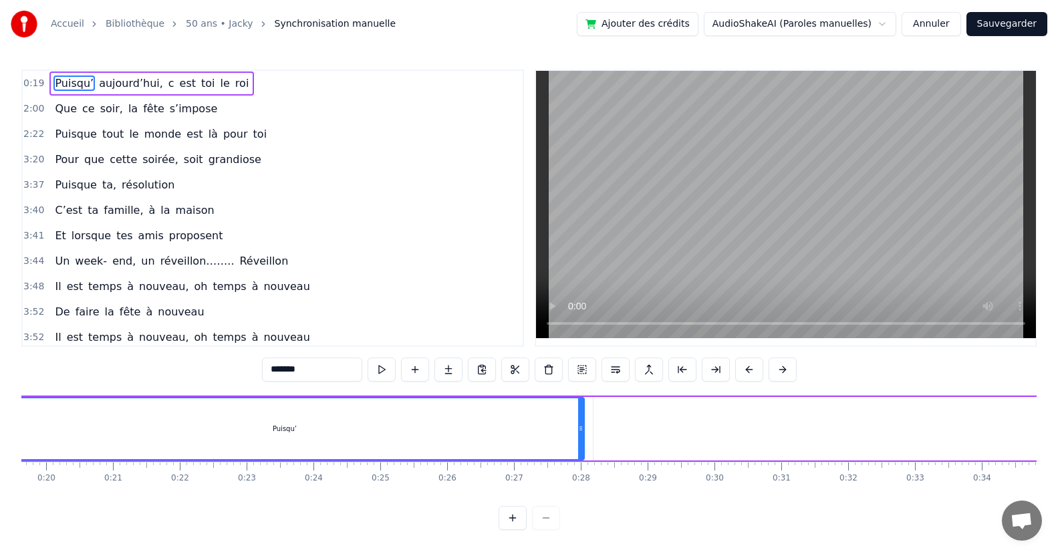
scroll to position [0, 1206]
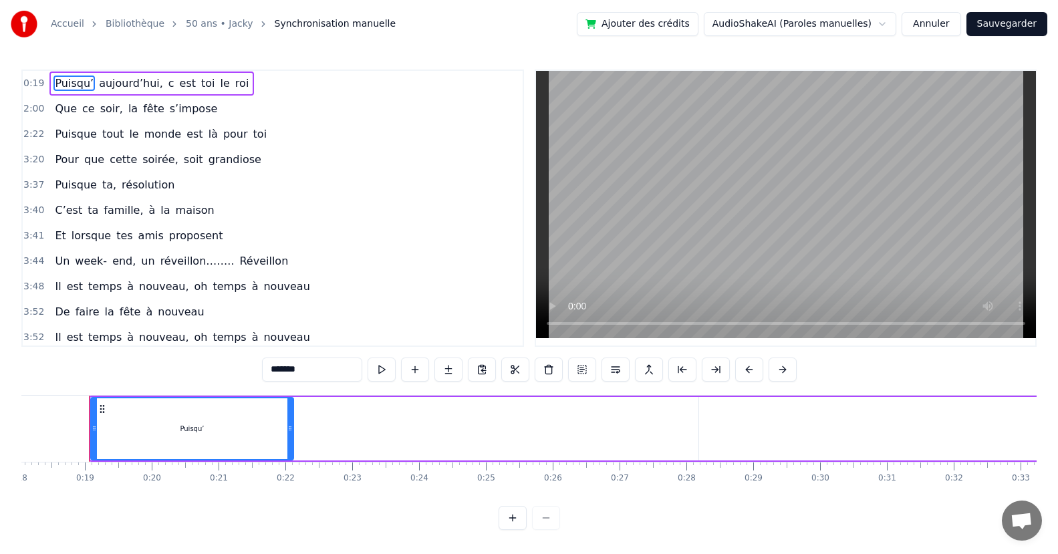
drag, startPoint x: 686, startPoint y: 432, endPoint x: 290, endPoint y: 438, distance: 396.3
click at [290, 438] on div at bounding box center [289, 428] width 5 height 61
click at [519, 530] on button at bounding box center [512, 518] width 28 height 24
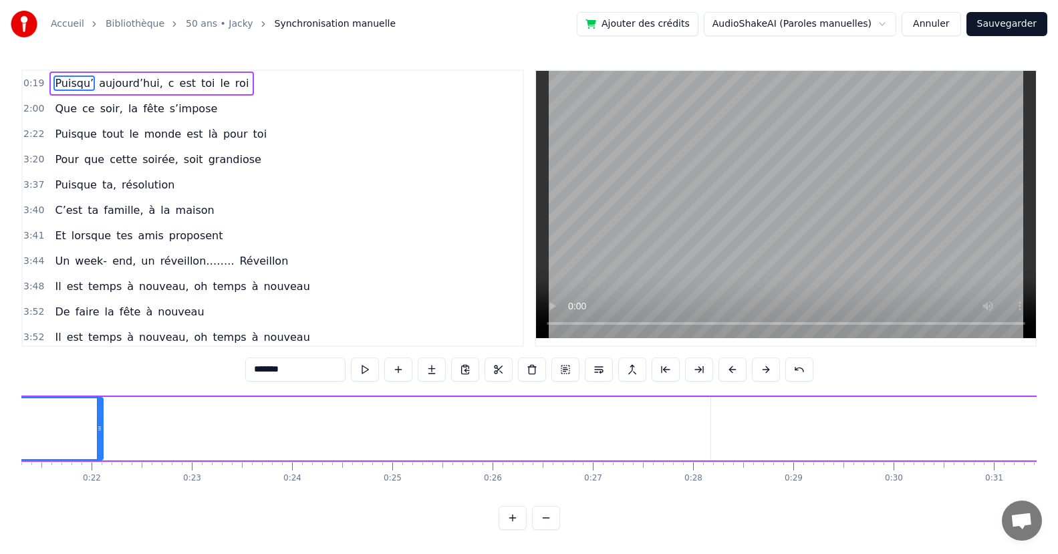
scroll to position [0, 2143]
click at [519, 530] on button at bounding box center [512, 518] width 28 height 24
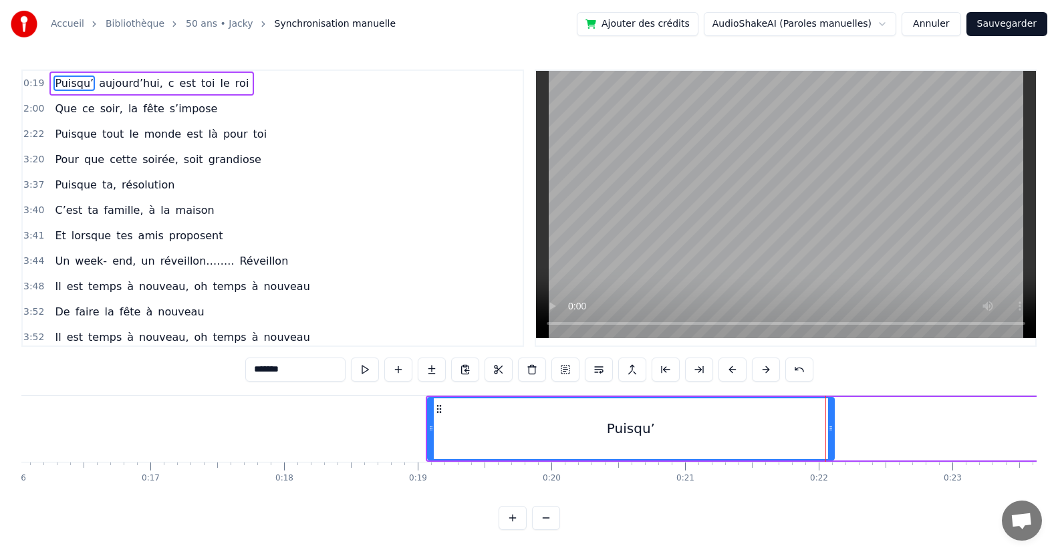
click at [514, 529] on button at bounding box center [512, 518] width 28 height 24
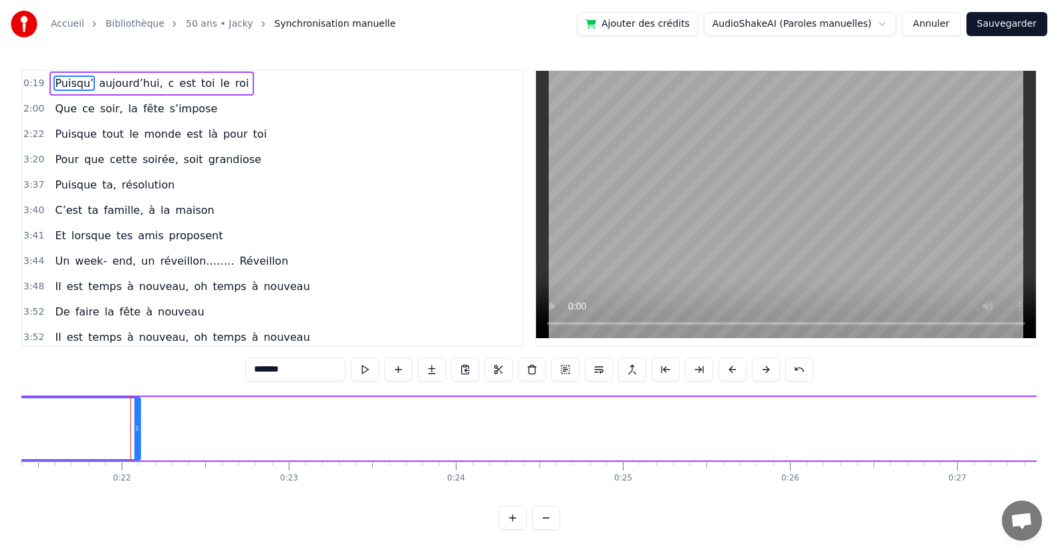
scroll to position [0, 3616]
click at [543, 528] on button at bounding box center [546, 518] width 28 height 24
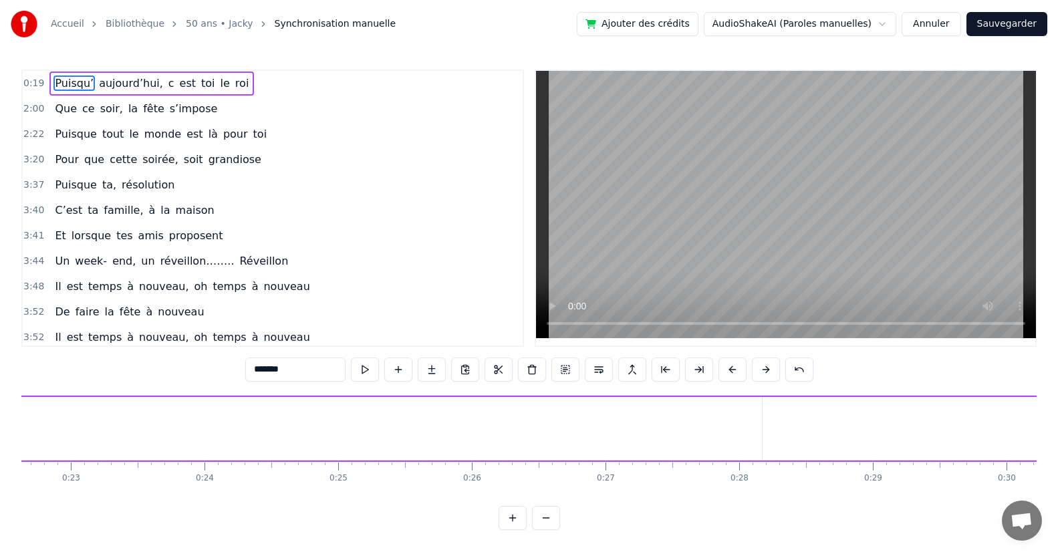
scroll to position [0, 2880]
click at [538, 527] on button at bounding box center [546, 518] width 28 height 24
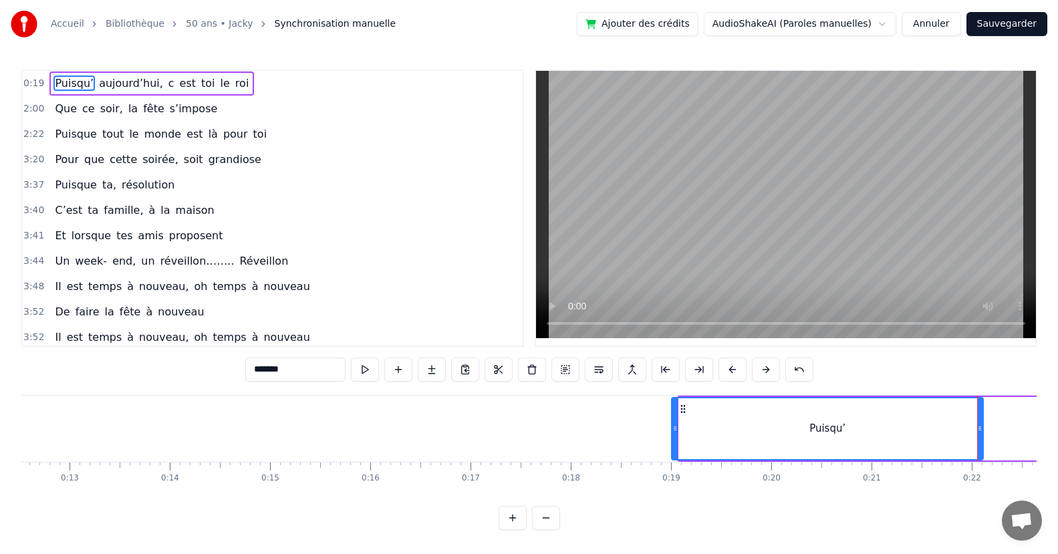
drag, startPoint x: 682, startPoint y: 436, endPoint x: 674, endPoint y: 440, distance: 8.4
click at [674, 440] on div at bounding box center [674, 428] width 5 height 61
drag, startPoint x: 980, startPoint y: 430, endPoint x: 941, endPoint y: 432, distance: 38.8
click at [941, 432] on icon at bounding box center [940, 428] width 5 height 11
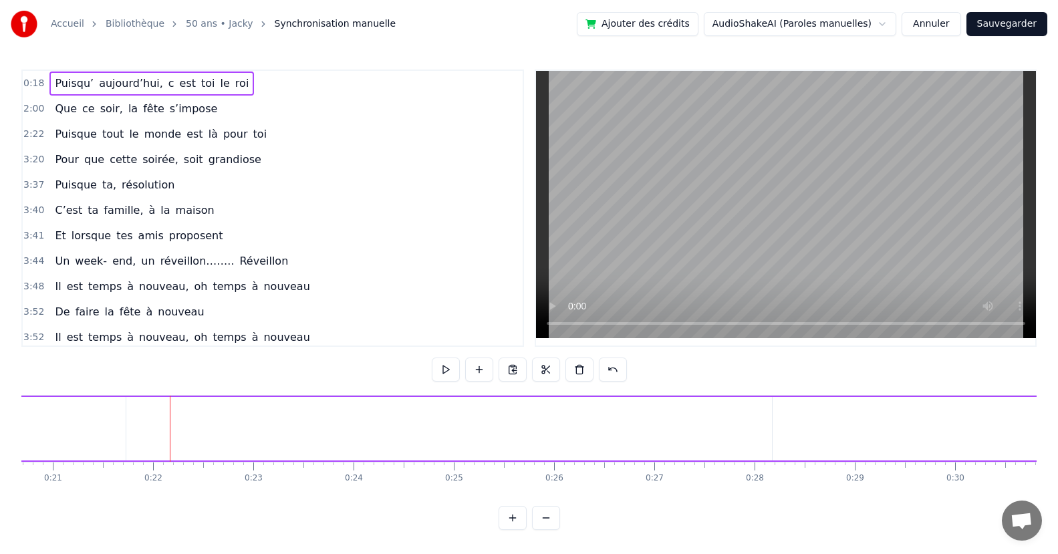
scroll to position [0, 2155]
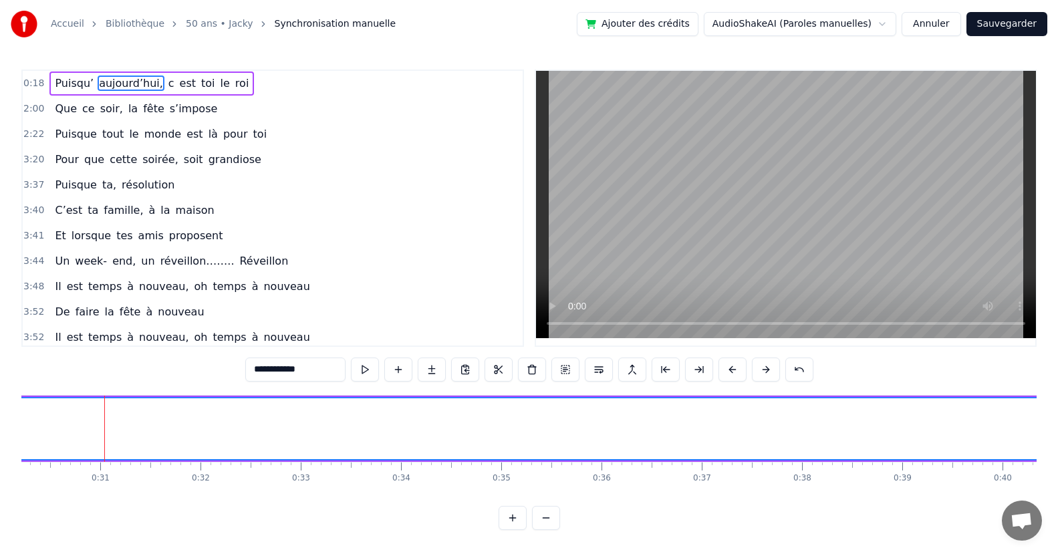
scroll to position [0, 3044]
click at [705, 436] on div "aujourd’hui," at bounding box center [194, 428] width 2561 height 61
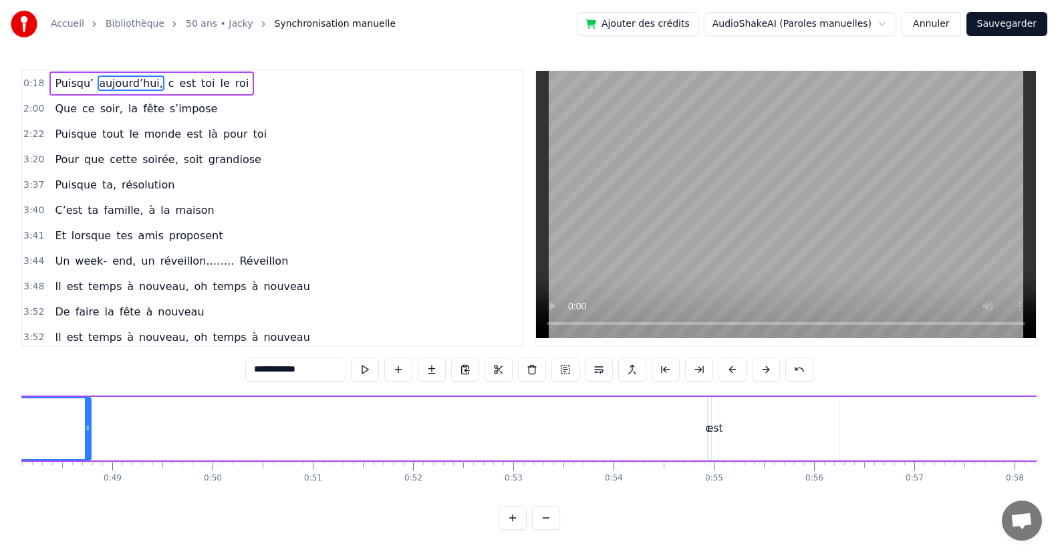
drag, startPoint x: 586, startPoint y: 432, endPoint x: 89, endPoint y: 460, distance: 497.9
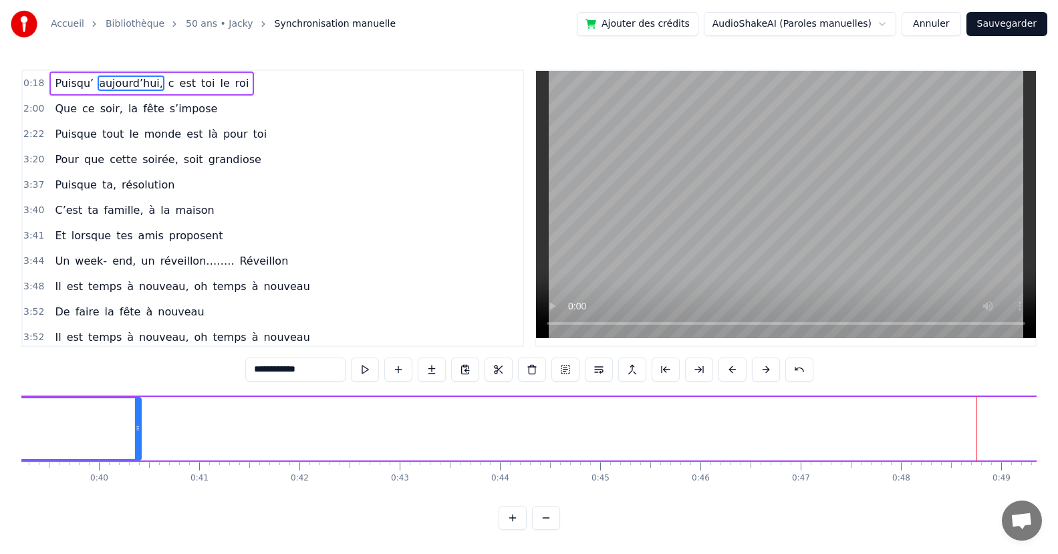
drag, startPoint x: 973, startPoint y: 426, endPoint x: 173, endPoint y: 456, distance: 800.4
click at [136, 442] on div at bounding box center [137, 428] width 5 height 61
drag, startPoint x: 1025, startPoint y: 428, endPoint x: 131, endPoint y: 448, distance: 894.2
click at [136, 436] on div at bounding box center [138, 428] width 5 height 61
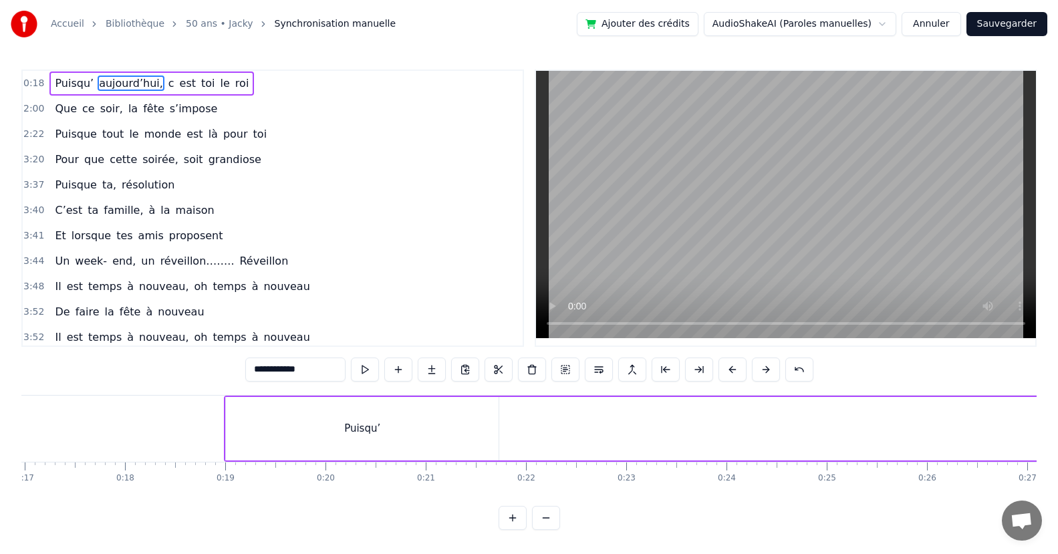
scroll to position [0, 2310]
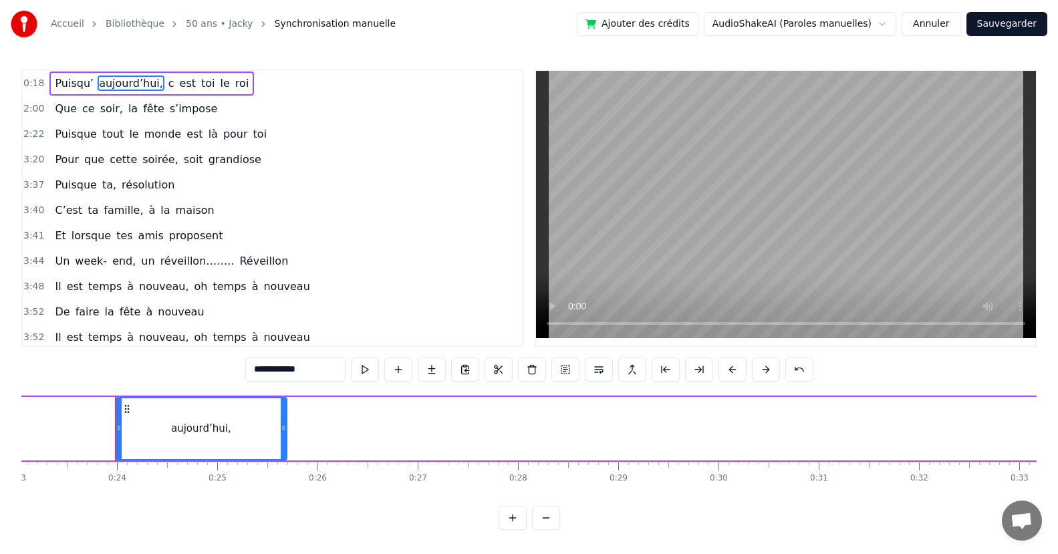
drag, startPoint x: 867, startPoint y: 433, endPoint x: 281, endPoint y: 458, distance: 586.5
click at [281, 458] on div at bounding box center [283, 428] width 5 height 61
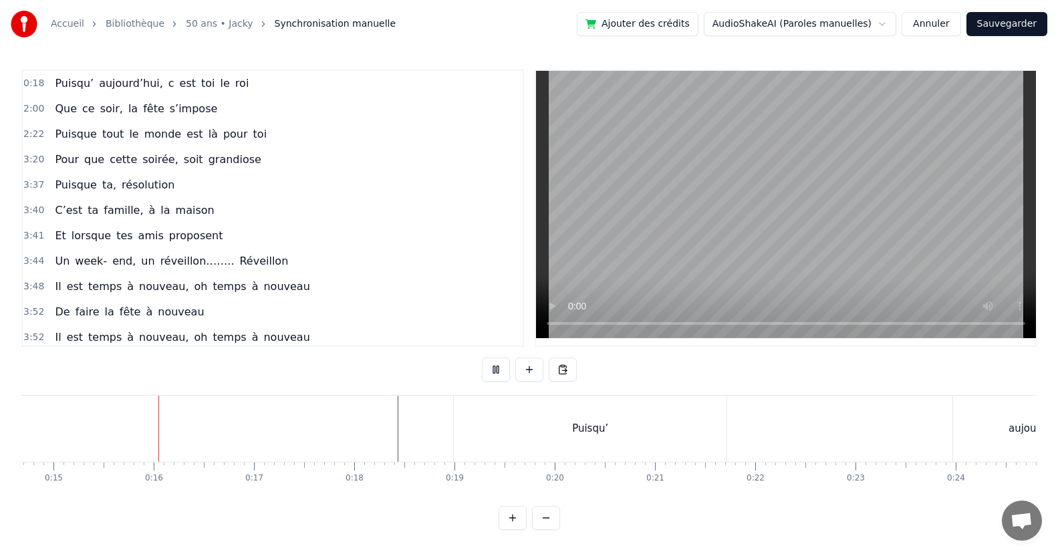
scroll to position [0, 1472]
click at [493, 371] on button at bounding box center [496, 369] width 28 height 24
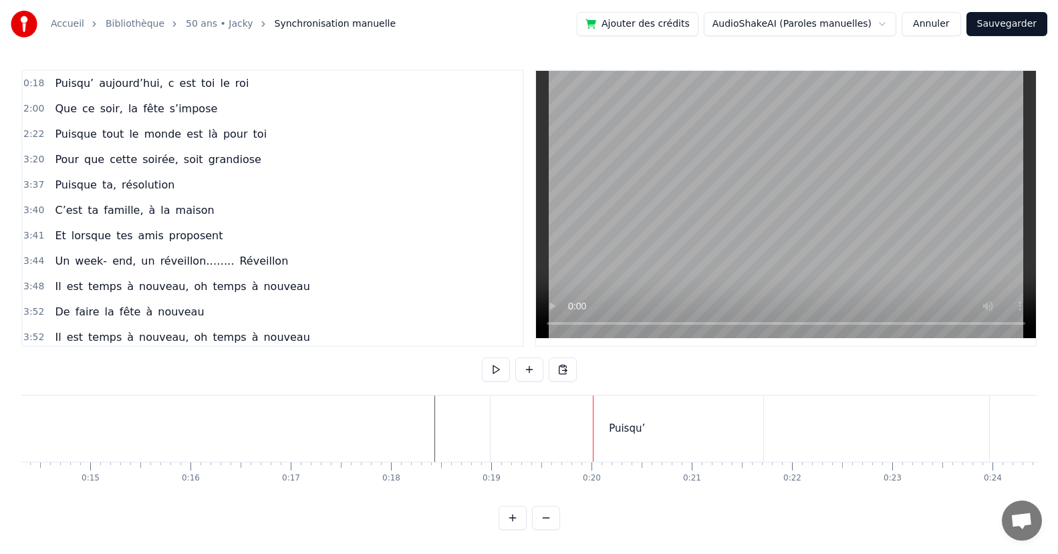
click at [738, 431] on div "Puisqu’" at bounding box center [626, 429] width 273 height 66
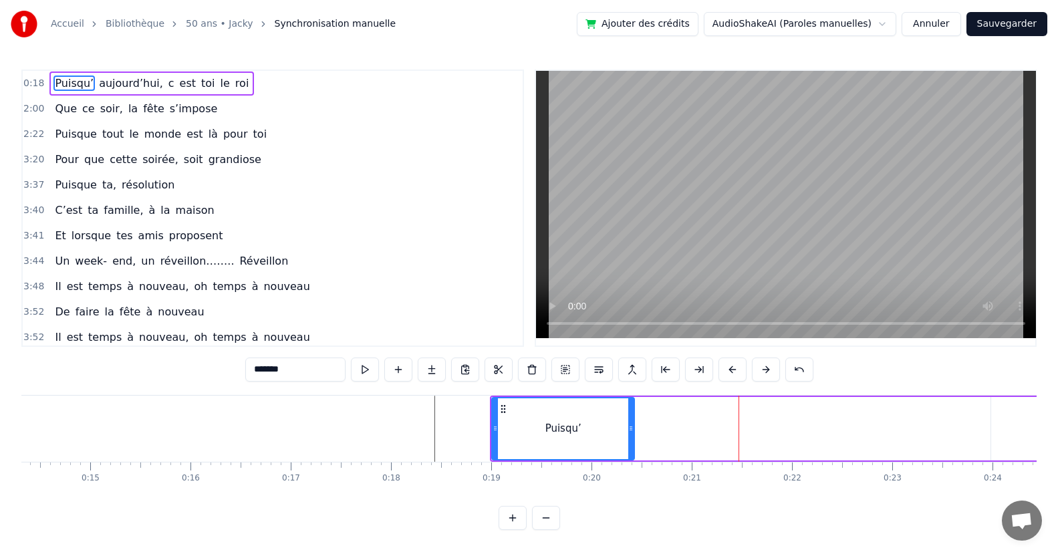
drag, startPoint x: 762, startPoint y: 436, endPoint x: 631, endPoint y: 430, distance: 131.8
click at [631, 434] on div at bounding box center [630, 428] width 5 height 61
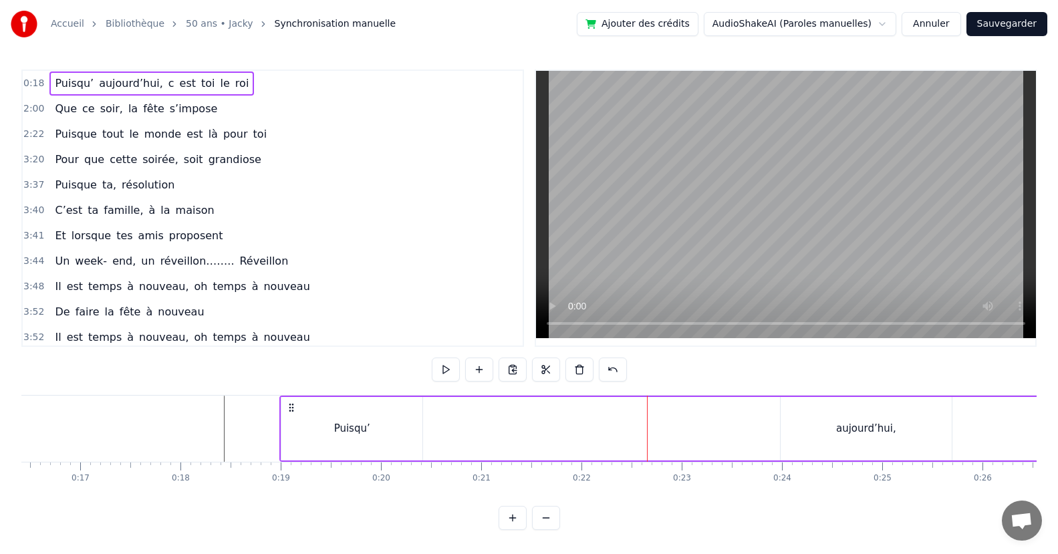
scroll to position [0, 1775]
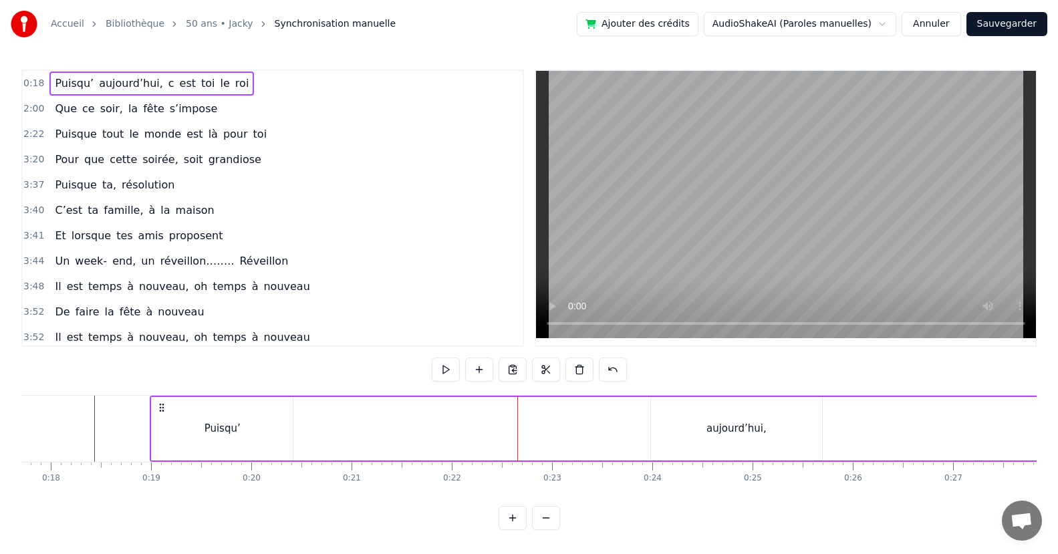
click at [666, 439] on div "aujourd’hui," at bounding box center [736, 428] width 171 height 63
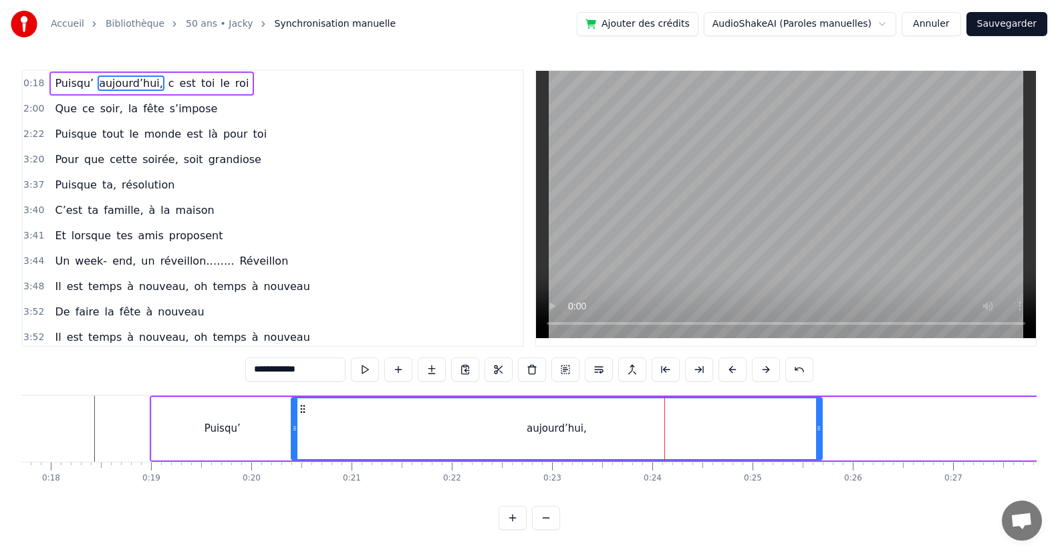
drag, startPoint x: 651, startPoint y: 442, endPoint x: 470, endPoint y: 428, distance: 181.0
click at [292, 436] on div at bounding box center [294, 428] width 5 height 61
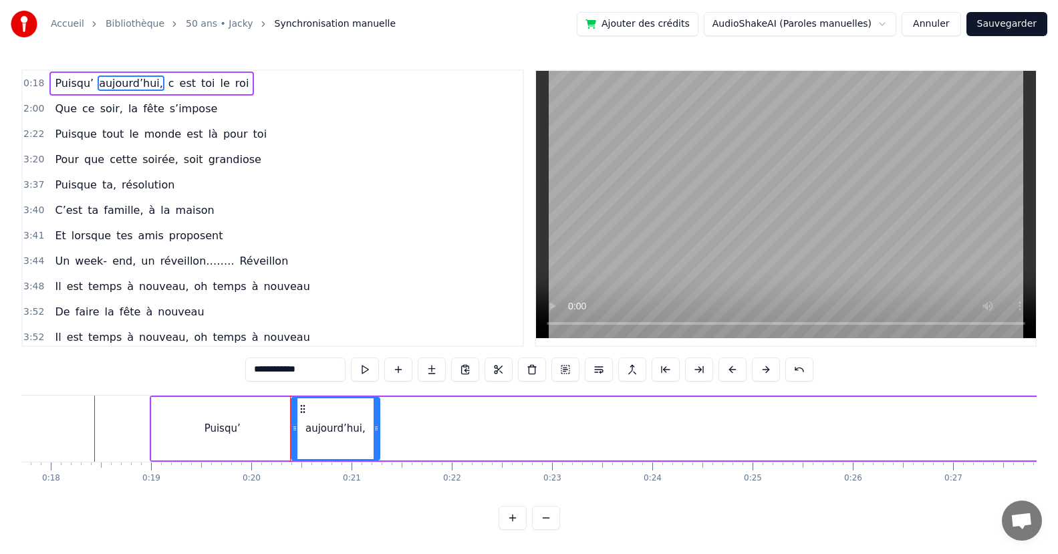
drag, startPoint x: 821, startPoint y: 444, endPoint x: 378, endPoint y: 420, distance: 443.0
click at [378, 420] on div at bounding box center [376, 428] width 5 height 61
drag, startPoint x: 291, startPoint y: 428, endPoint x: 250, endPoint y: 438, distance: 42.5
click at [251, 438] on div at bounding box center [253, 428] width 5 height 61
drag, startPoint x: 377, startPoint y: 437, endPoint x: 384, endPoint y: 412, distance: 26.4
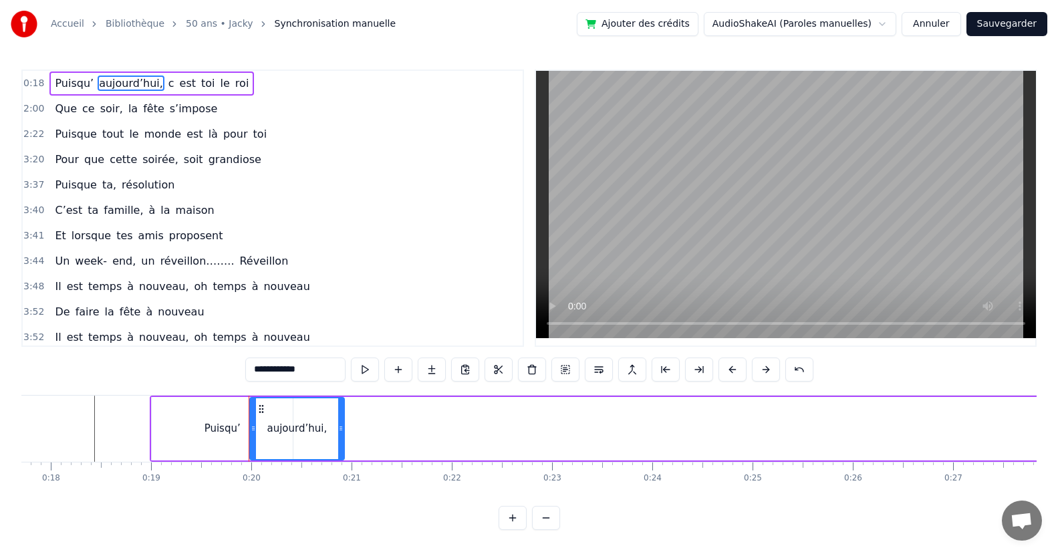
click at [344, 439] on div "aujourd’hui," at bounding box center [297, 428] width 96 height 63
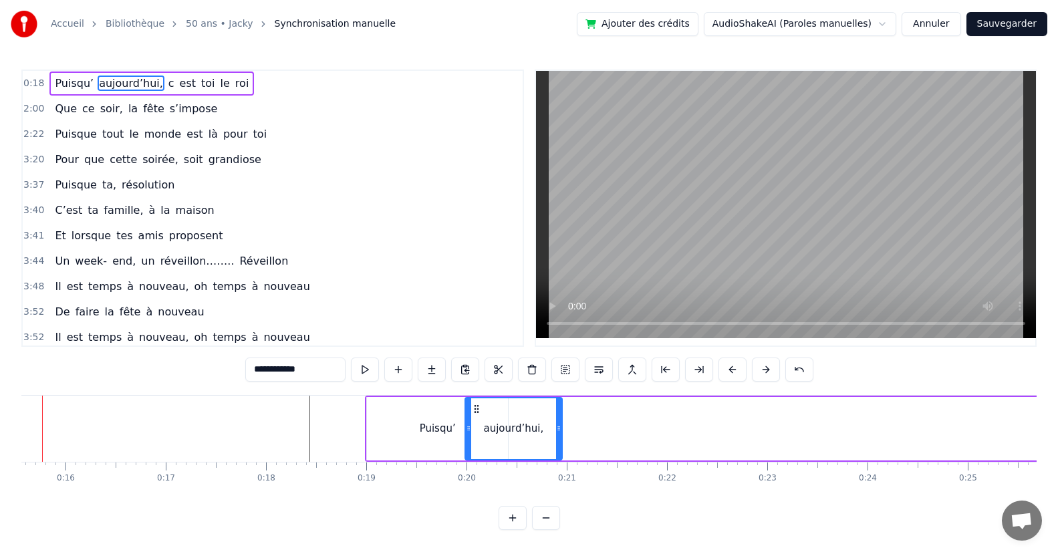
scroll to position [0, 1513]
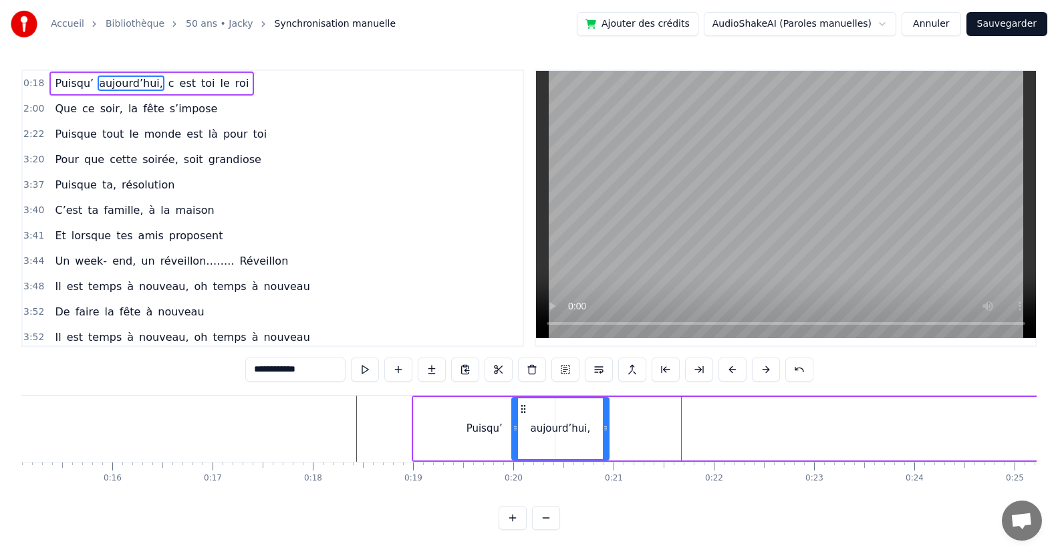
click at [500, 424] on div "Puisqu’" at bounding box center [484, 428] width 36 height 15
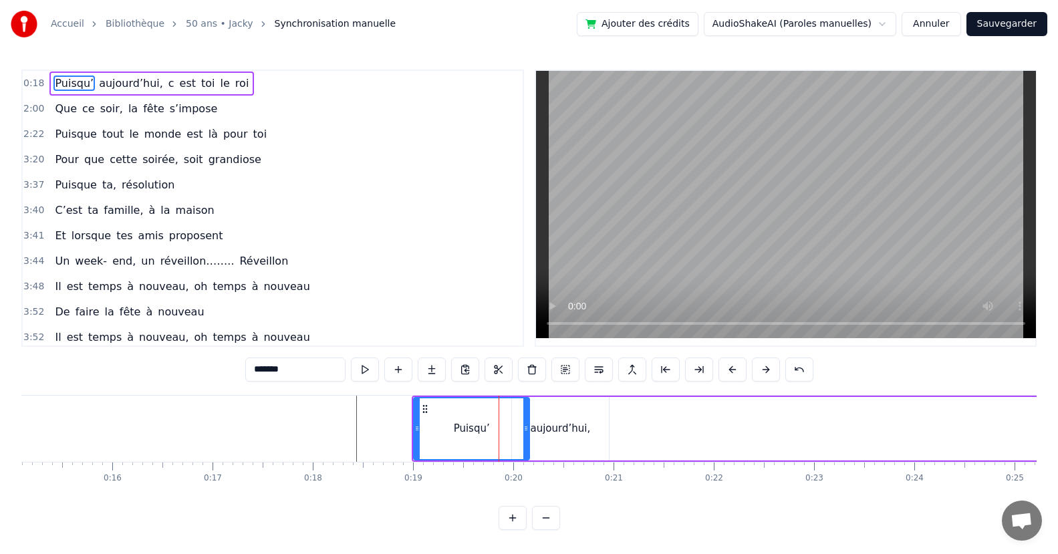
drag, startPoint x: 551, startPoint y: 430, endPoint x: 526, endPoint y: 445, distance: 29.3
click at [526, 445] on div at bounding box center [525, 428] width 5 height 61
click at [541, 432] on div "aujourd’hui," at bounding box center [561, 428] width 60 height 15
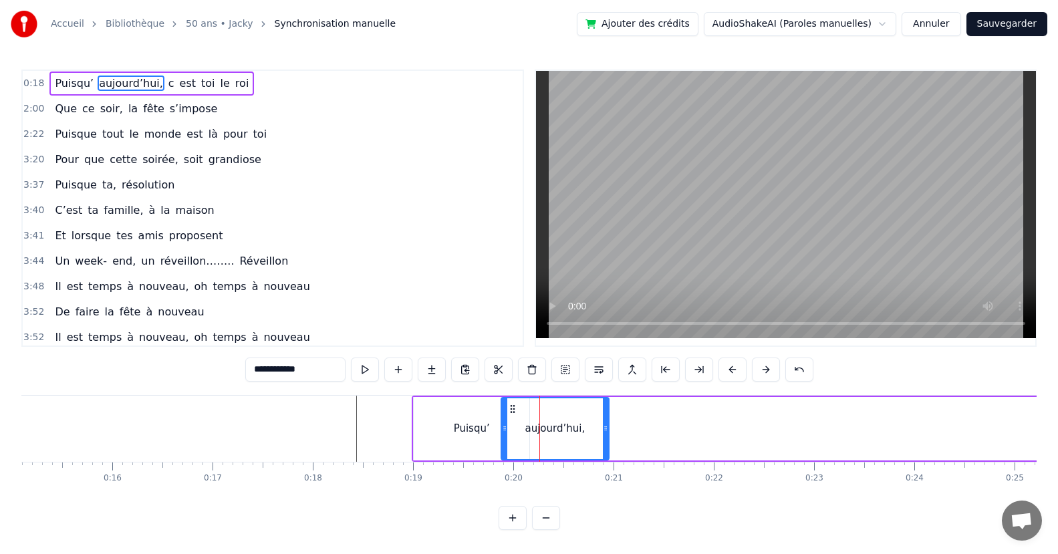
drag, startPoint x: 515, startPoint y: 436, endPoint x: 524, endPoint y: 440, distance: 9.6
click at [504, 440] on div at bounding box center [504, 428] width 5 height 61
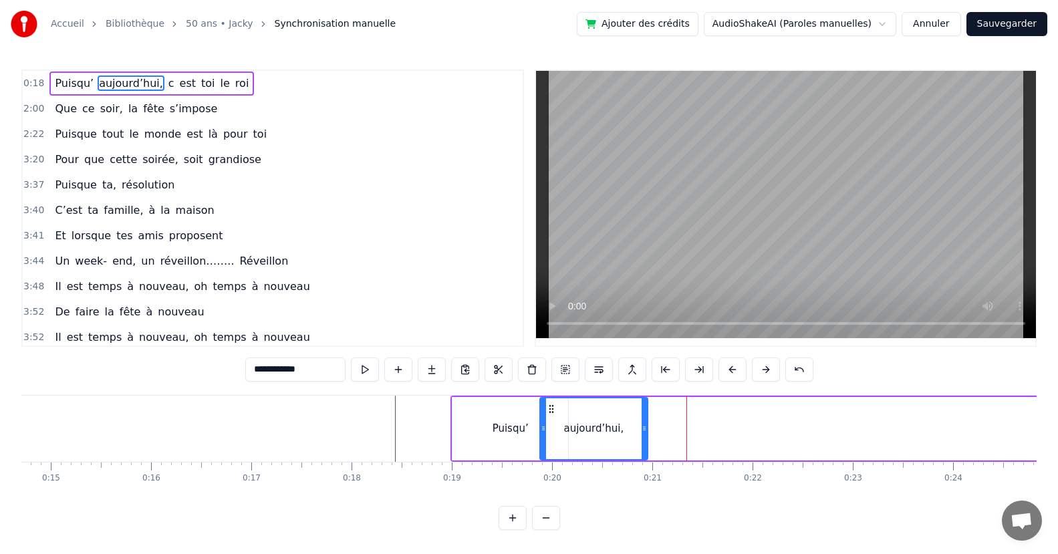
click at [167, 86] on span "c" at bounding box center [171, 83] width 9 height 15
type input "*"
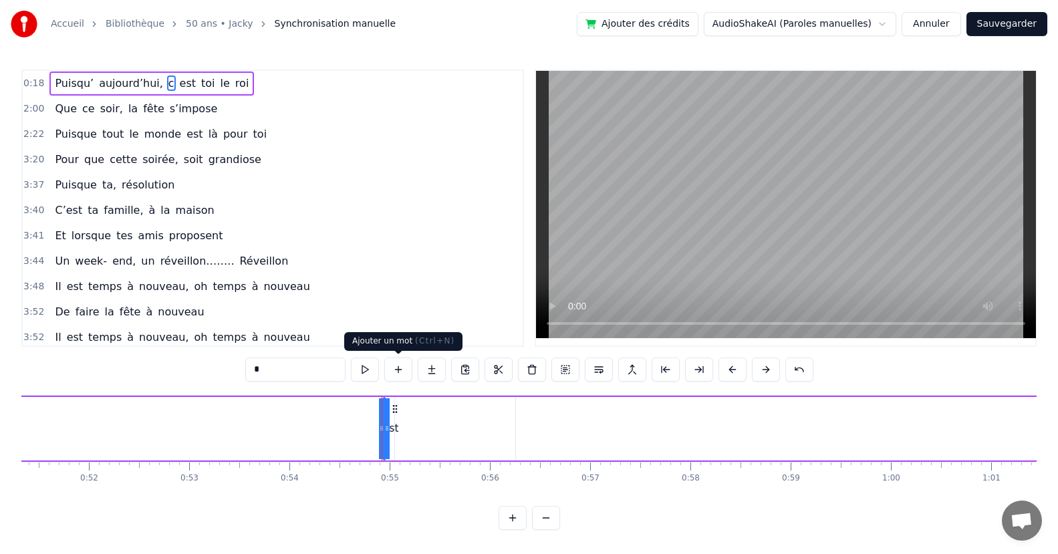
scroll to position [0, 5437]
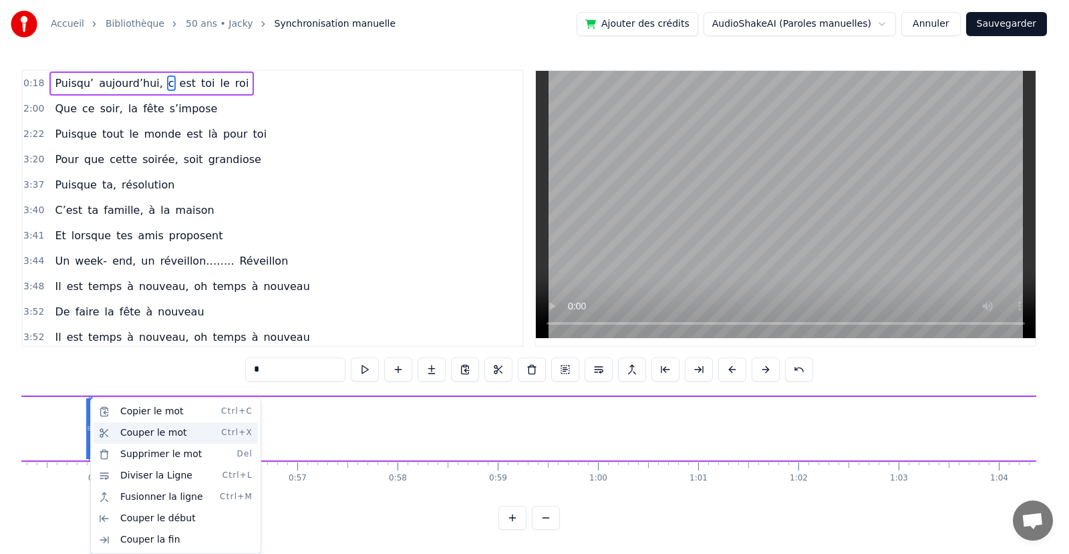
click at [123, 431] on div "Couper le mot Ctrl+X" at bounding box center [176, 432] width 164 height 21
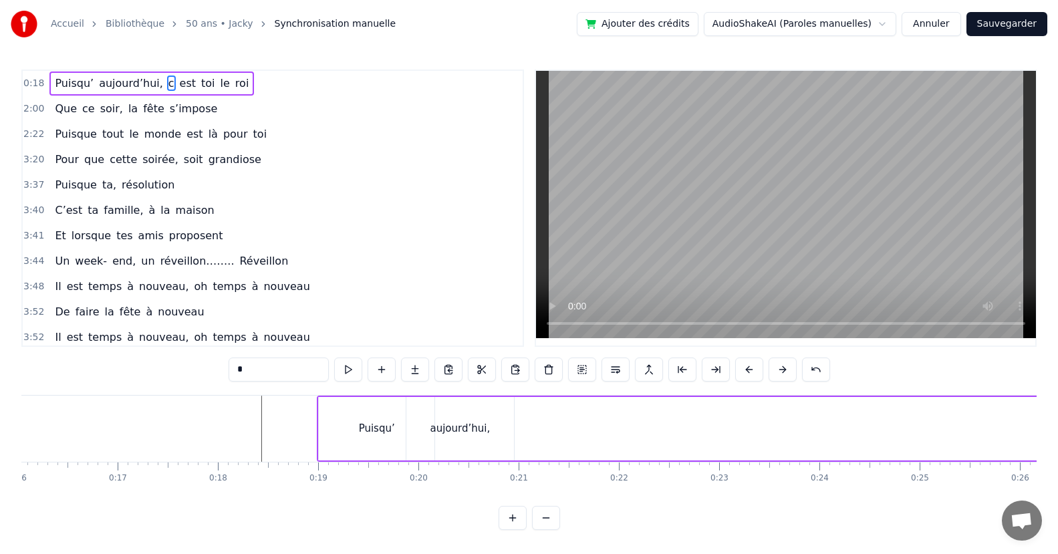
scroll to position [0, 1645]
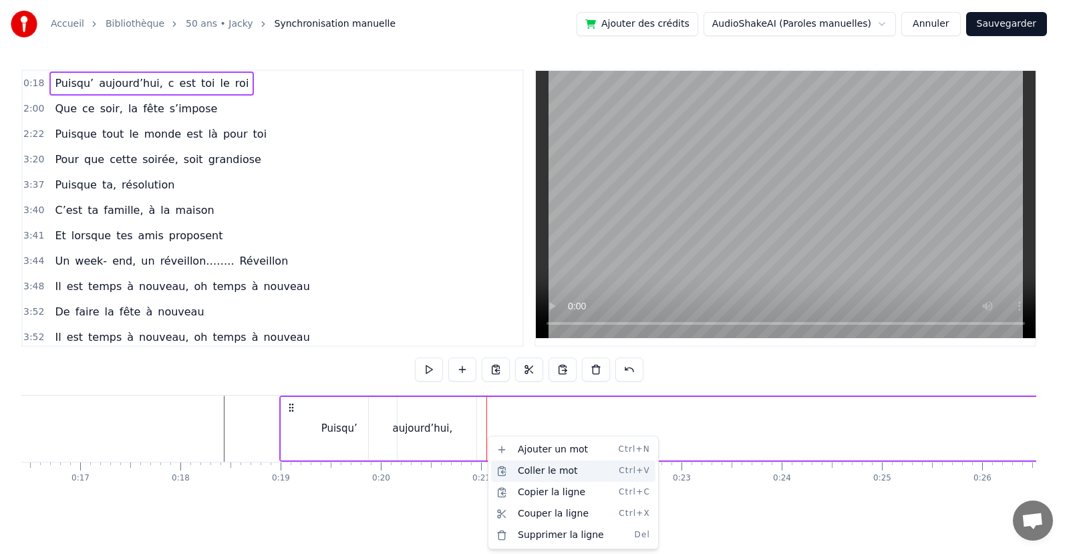
click at [523, 470] on div "Coller le mot Ctrl+V" at bounding box center [573, 470] width 164 height 21
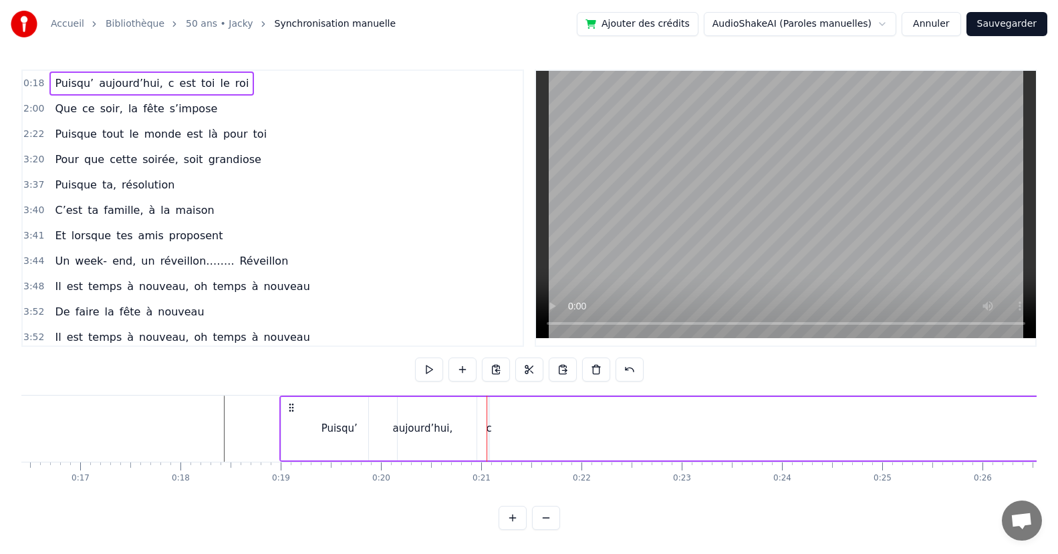
click at [488, 433] on div "c" at bounding box center [488, 428] width 5 height 15
click at [281, 371] on input "*" at bounding box center [279, 369] width 100 height 24
type input "**"
drag, startPoint x: 486, startPoint y: 425, endPoint x: 473, endPoint y: 430, distance: 13.5
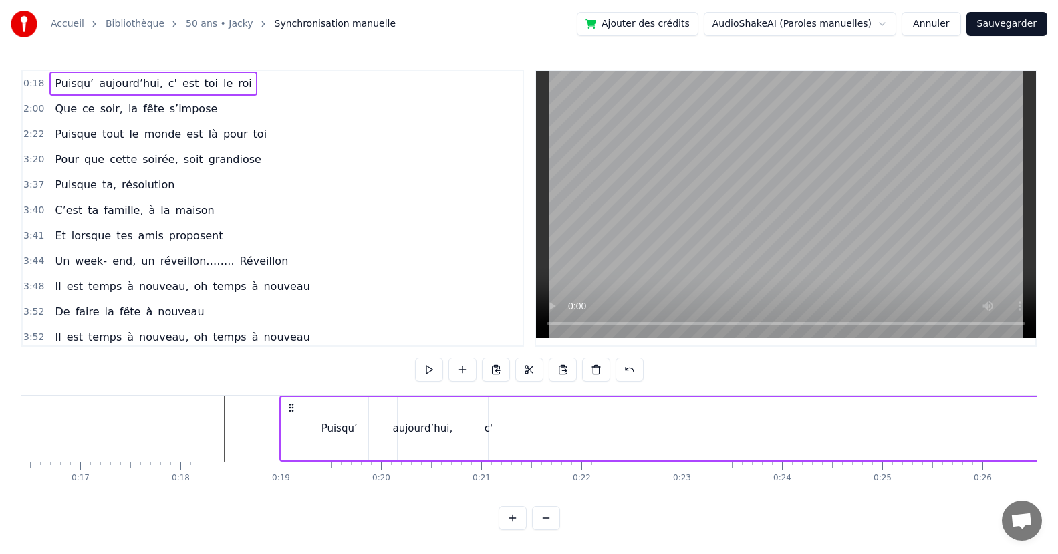
click at [487, 430] on div "c'" at bounding box center [488, 428] width 8 height 15
drag, startPoint x: 487, startPoint y: 429, endPoint x: 517, endPoint y: 436, distance: 30.8
click at [517, 436] on div "c'" at bounding box center [503, 428] width 30 height 63
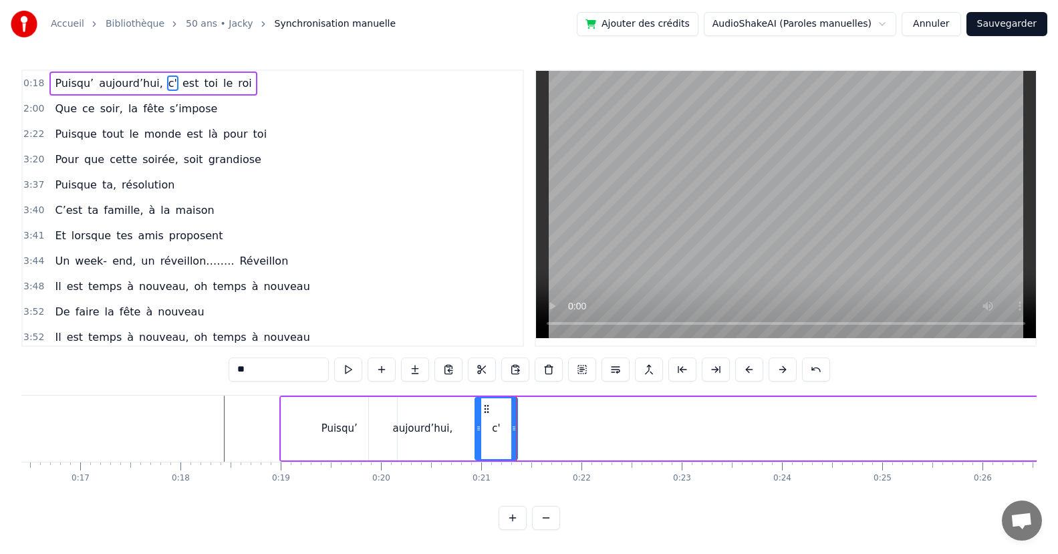
click at [478, 436] on div at bounding box center [478, 428] width 5 height 61
drag, startPoint x: 515, startPoint y: 432, endPoint x: 501, endPoint y: 432, distance: 14.0
click at [502, 433] on icon at bounding box center [501, 428] width 5 height 11
click at [181, 88] on span "est" at bounding box center [190, 83] width 19 height 15
type input "***"
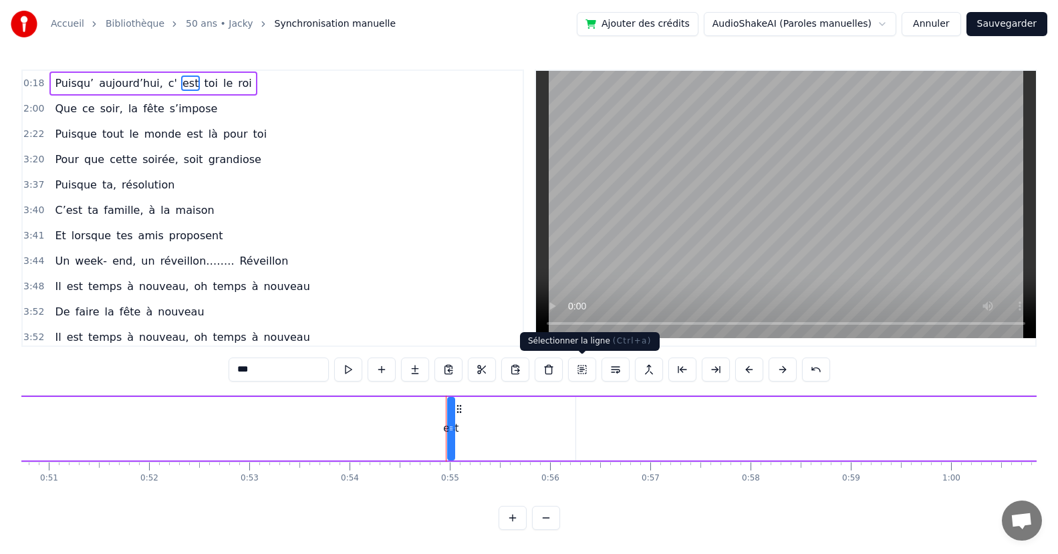
scroll to position [0, 5441]
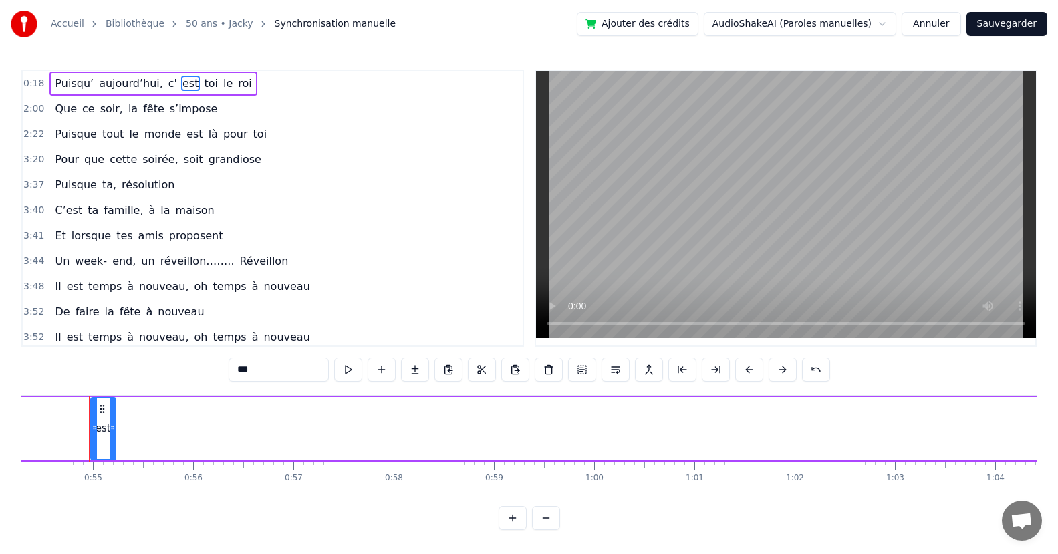
drag, startPoint x: 96, startPoint y: 431, endPoint x: 114, endPoint y: 432, distance: 18.1
click at [114, 432] on icon at bounding box center [112, 428] width 5 height 11
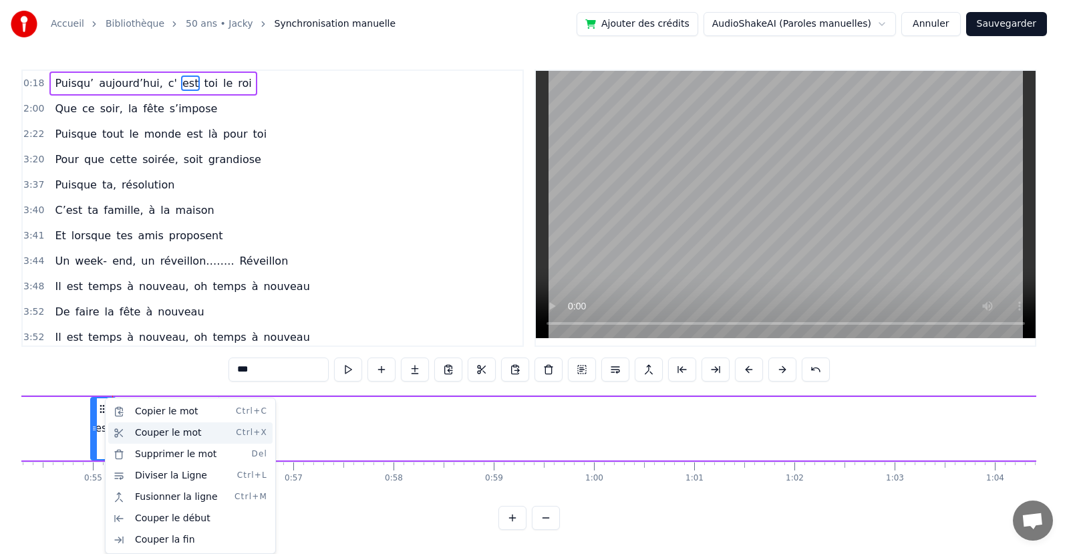
click at [156, 434] on div "Couper le mot Ctrl+X" at bounding box center [190, 432] width 164 height 21
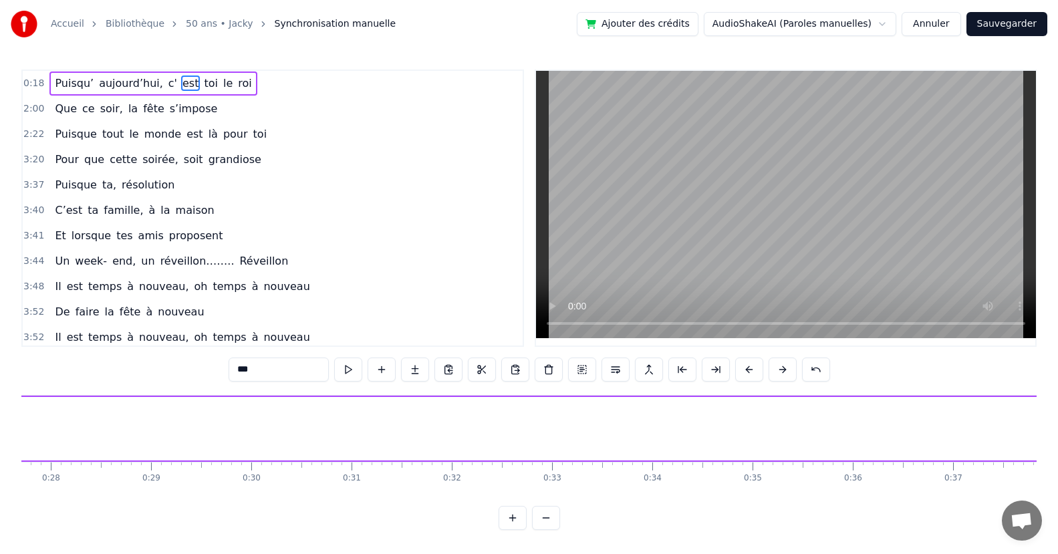
scroll to position [0, 1889]
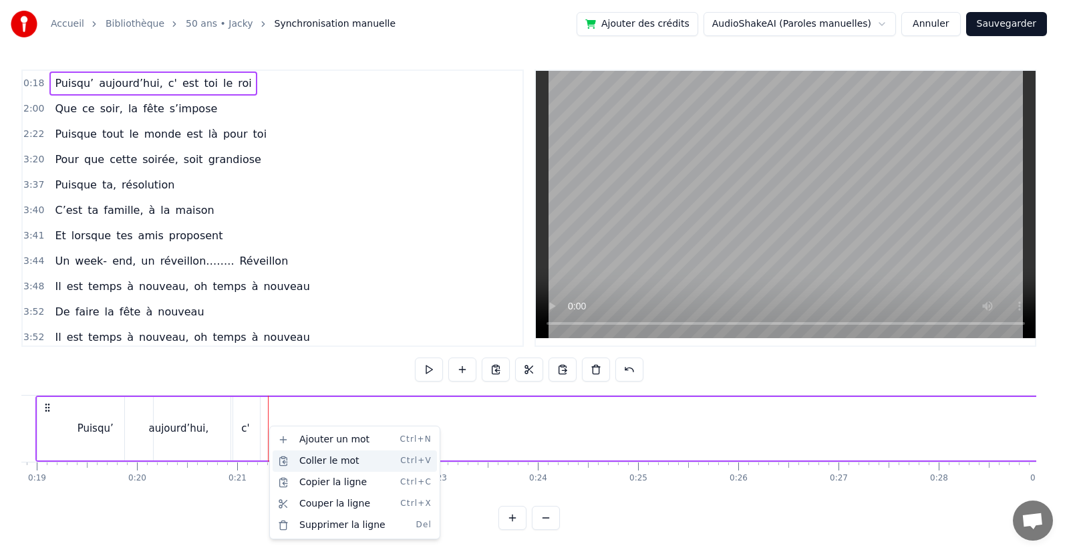
click at [305, 463] on div "Coller le mot Ctrl+V" at bounding box center [355, 460] width 164 height 21
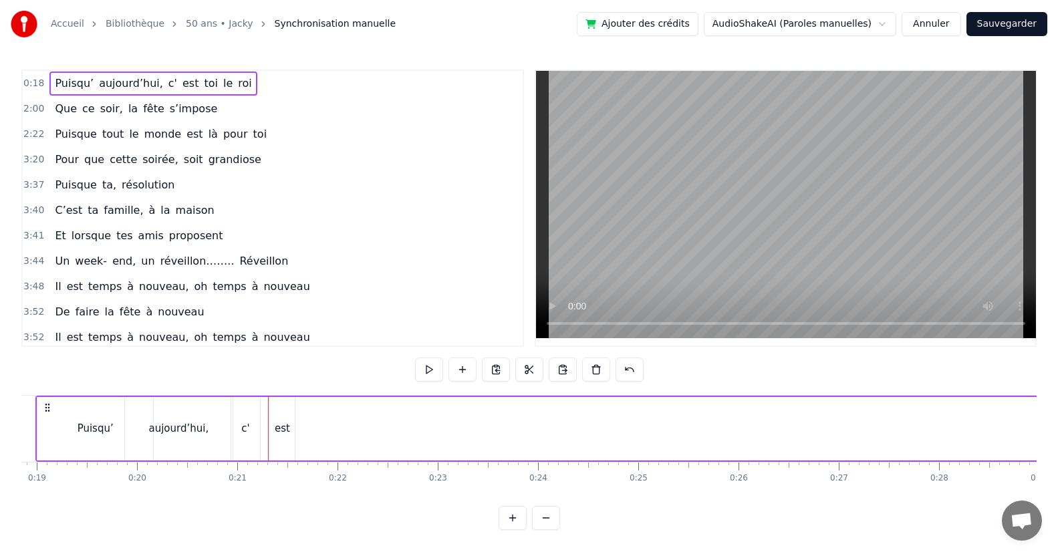
click at [272, 435] on div "est" at bounding box center [282, 428] width 25 height 63
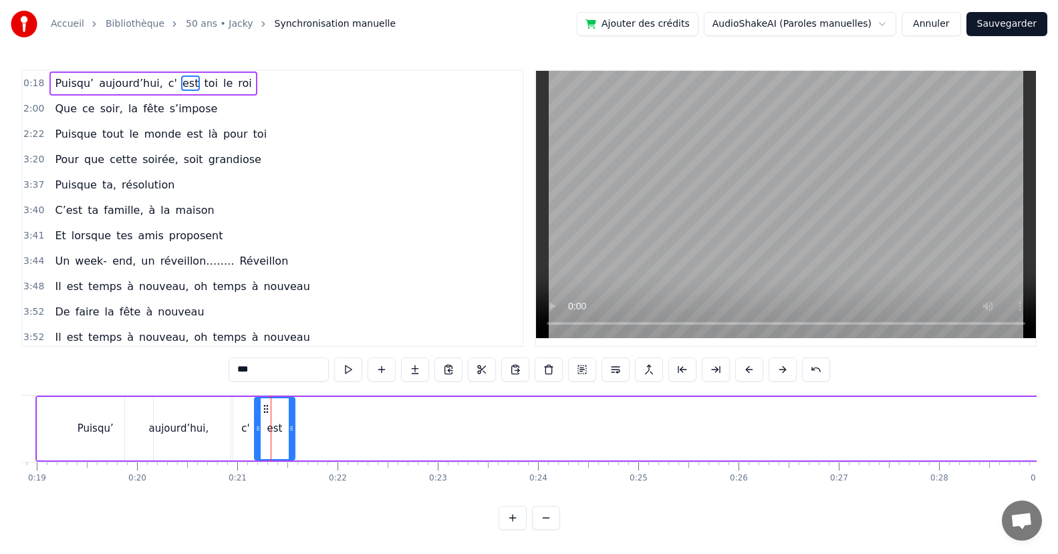
drag, startPoint x: 272, startPoint y: 434, endPoint x: 257, endPoint y: 436, distance: 15.5
click at [257, 436] on div at bounding box center [257, 428] width 5 height 61
drag, startPoint x: 291, startPoint y: 433, endPoint x: 280, endPoint y: 437, distance: 12.0
click at [277, 437] on div at bounding box center [277, 428] width 5 height 61
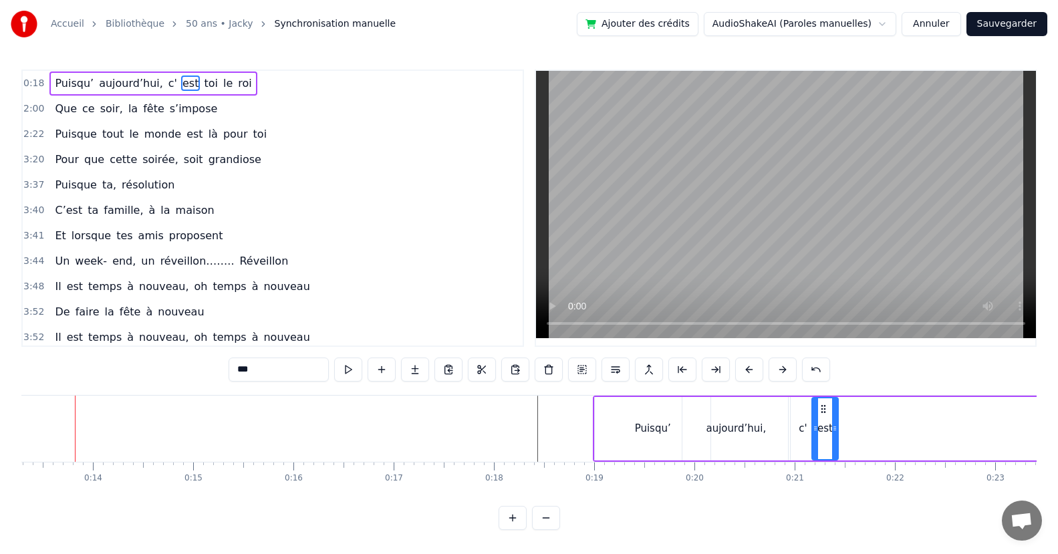
scroll to position [0, 1318]
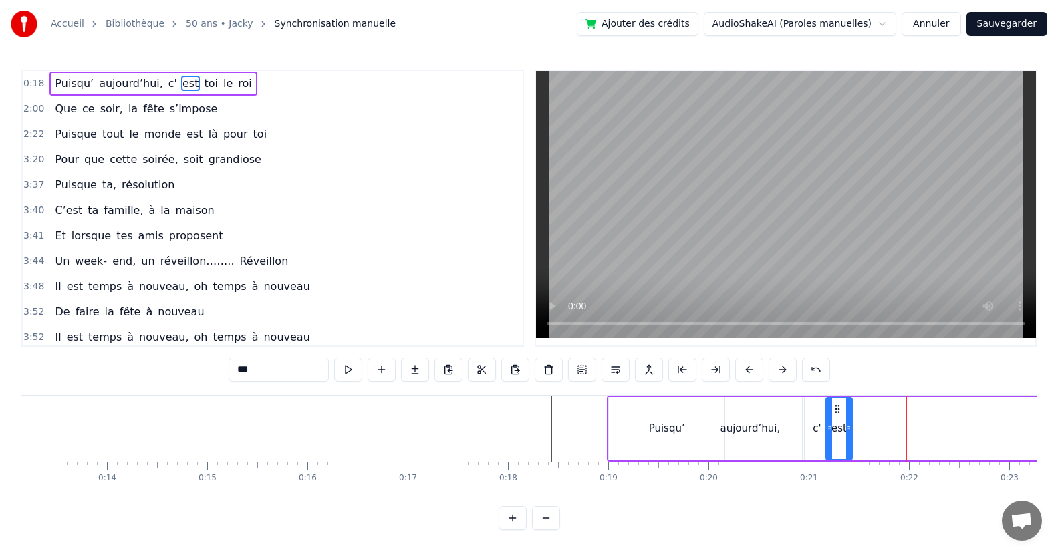
click at [202, 82] on span "toi" at bounding box center [210, 83] width 17 height 15
type input "***"
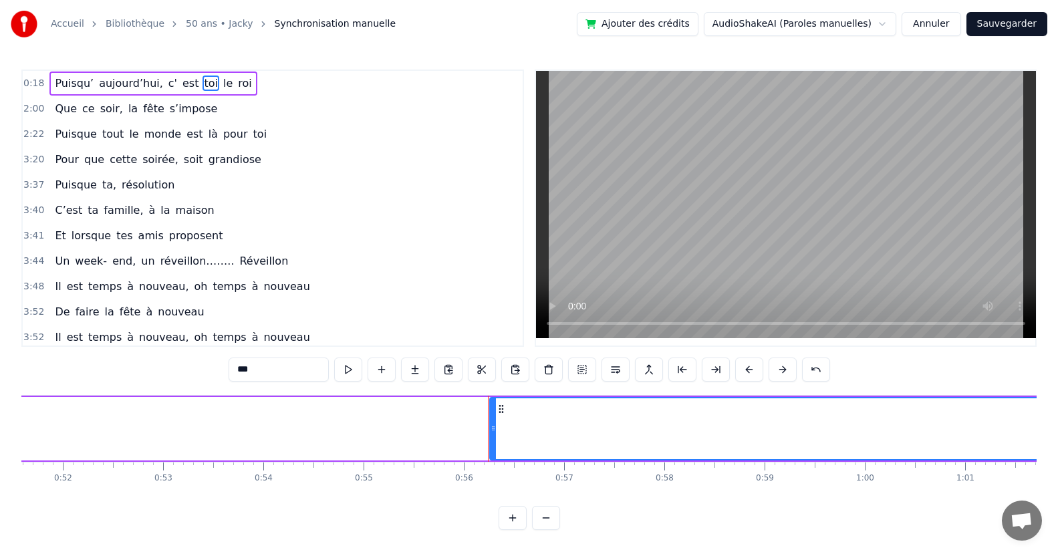
scroll to position [0, 5569]
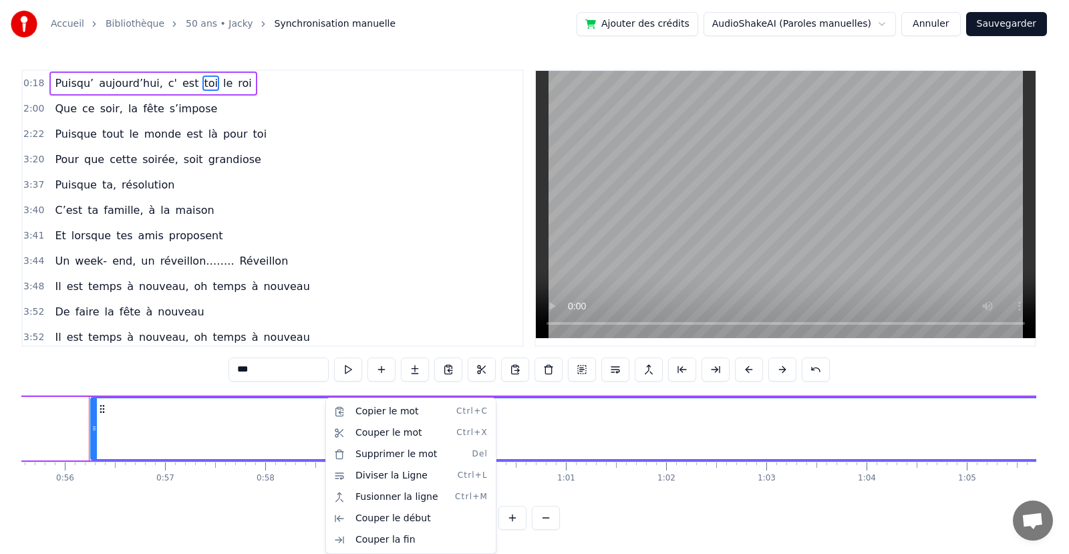
click at [124, 433] on html "Accueil Bibliothèque 50 ans • Jacky Synchronisation manuelle Ajouter des crédit…" at bounding box center [534, 275] width 1069 height 551
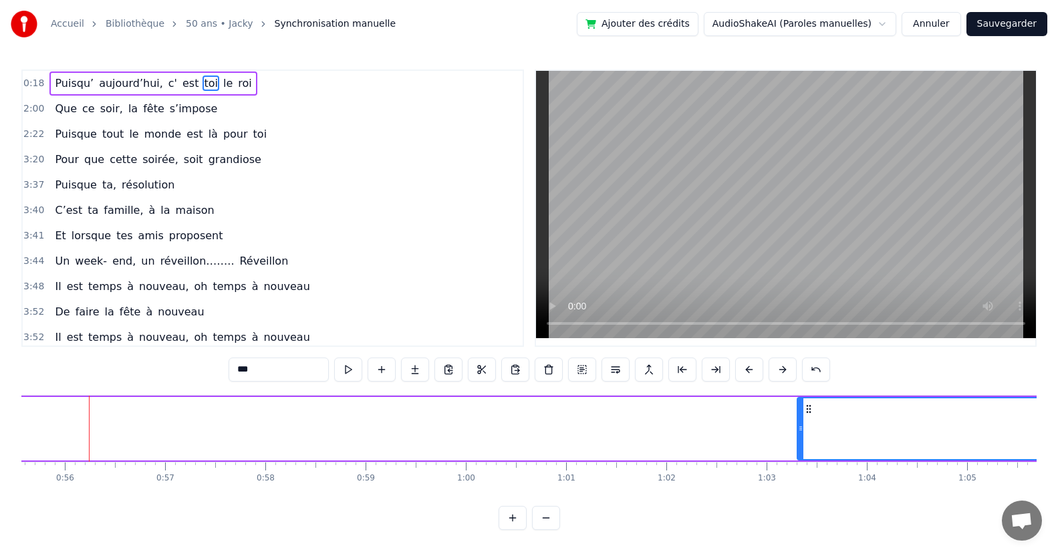
drag, startPoint x: 92, startPoint y: 439, endPoint x: 798, endPoint y: 440, distance: 706.3
click at [798, 440] on div at bounding box center [800, 428] width 5 height 61
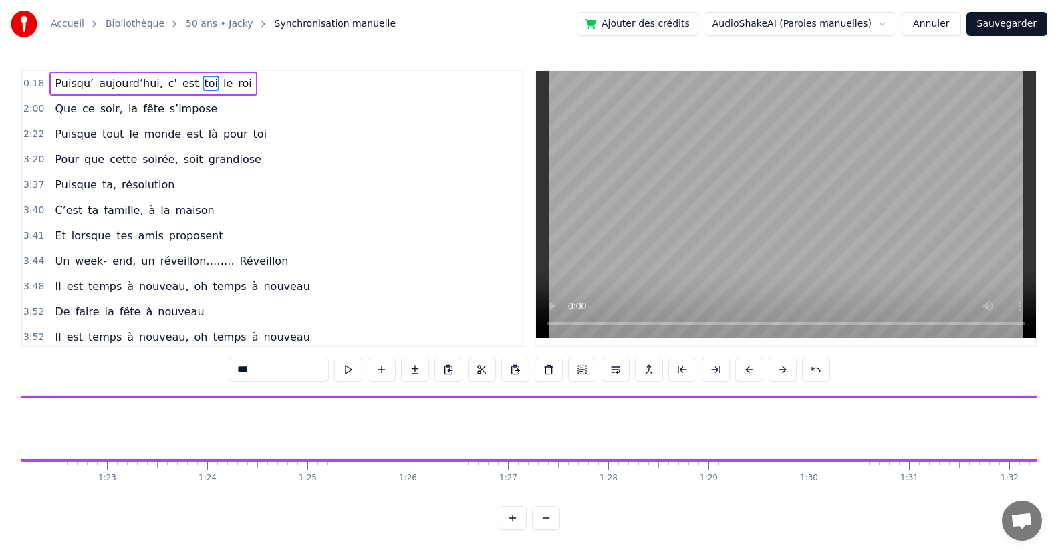
scroll to position [0, 9121]
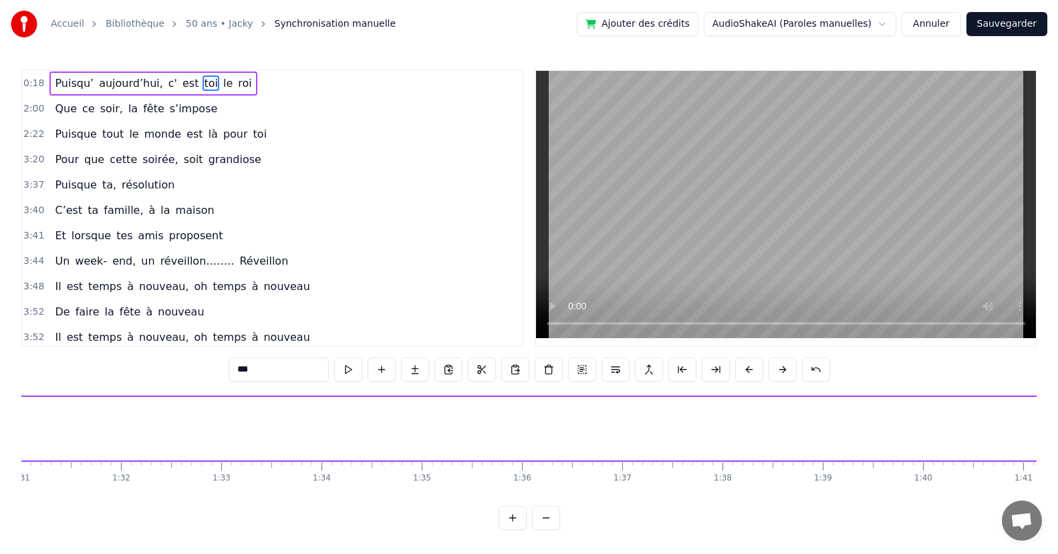
drag, startPoint x: 499, startPoint y: 442, endPoint x: 0, endPoint y: 446, distance: 499.1
click at [0, 446] on div "Accueil Bibliothèque 50 ans • Jacky Synchronisation manuelle Ajouter des crédit…" at bounding box center [529, 265] width 1058 height 530
drag, startPoint x: 886, startPoint y: 437, endPoint x: 189, endPoint y: 486, distance: 698.6
click at [25, 446] on div at bounding box center [27, 428] width 5 height 61
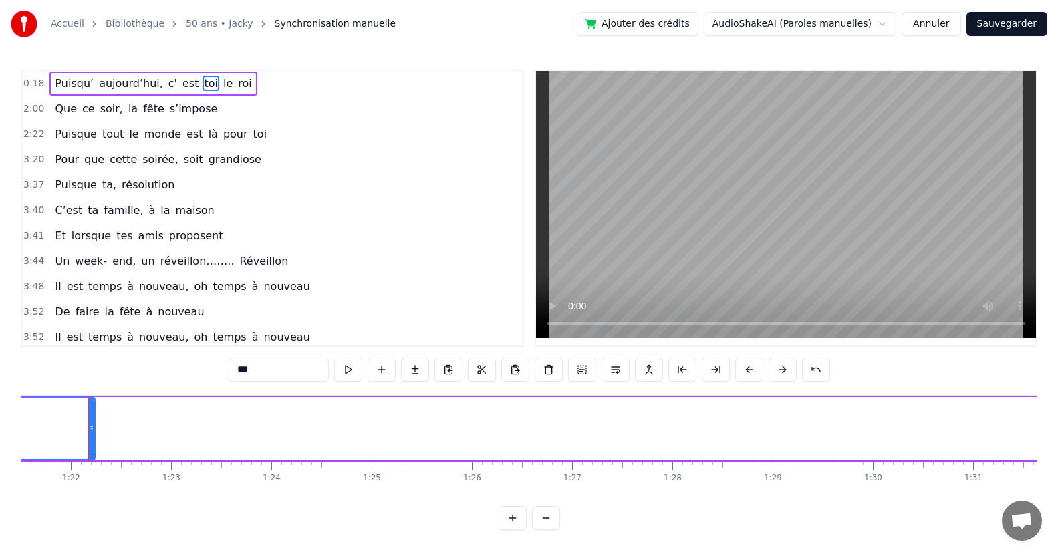
scroll to position [0, 7281]
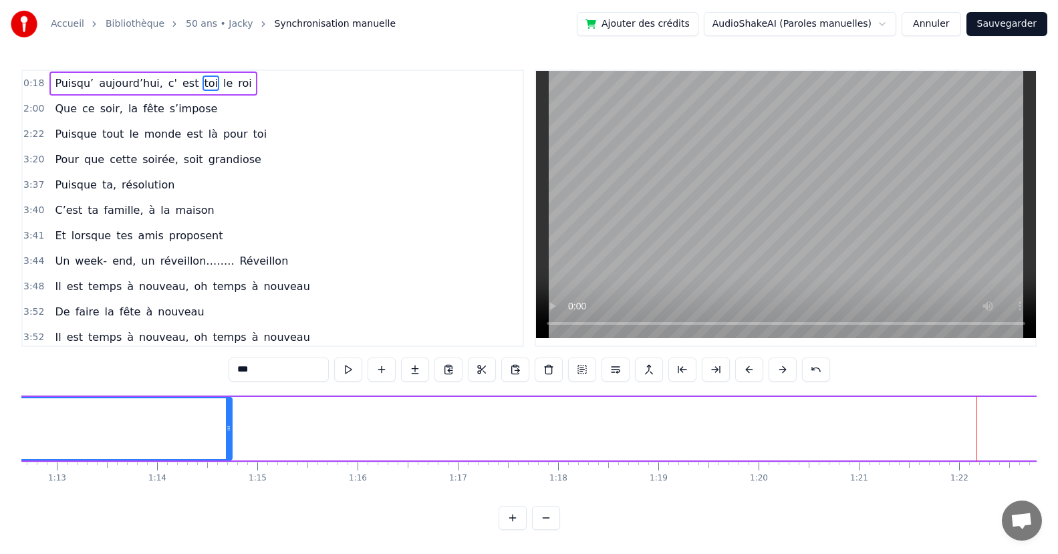
drag, startPoint x: 978, startPoint y: 434, endPoint x: 247, endPoint y: 458, distance: 731.4
click at [227, 434] on div at bounding box center [228, 428] width 5 height 61
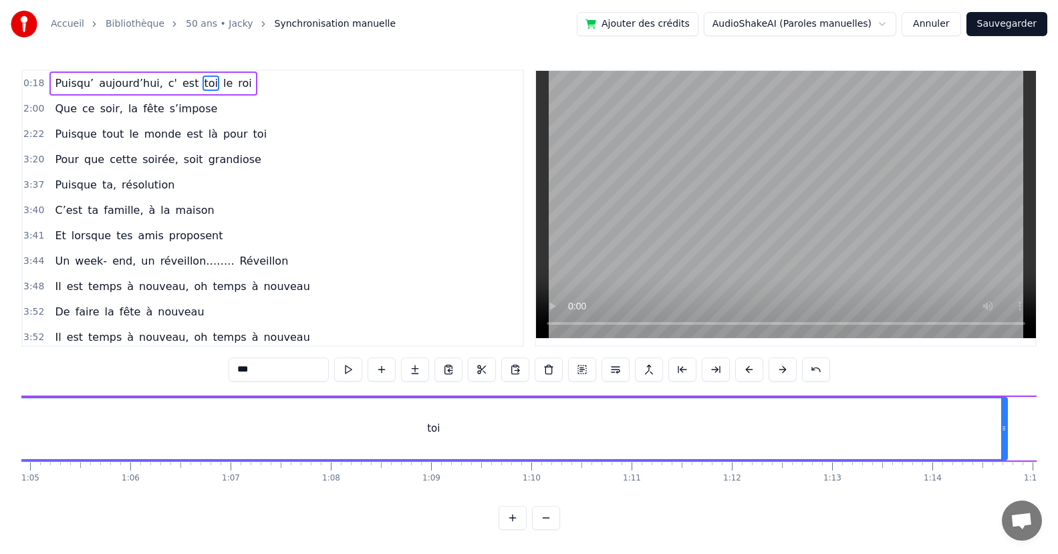
scroll to position [0, 6525]
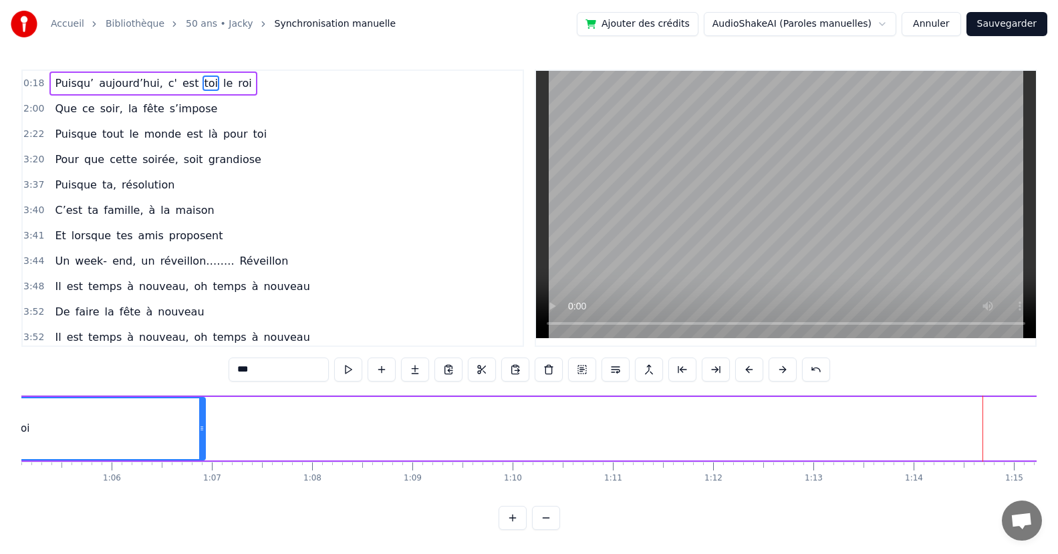
drag, startPoint x: 986, startPoint y: 434, endPoint x: 203, endPoint y: 452, distance: 783.3
click at [203, 452] on div at bounding box center [201, 428] width 5 height 61
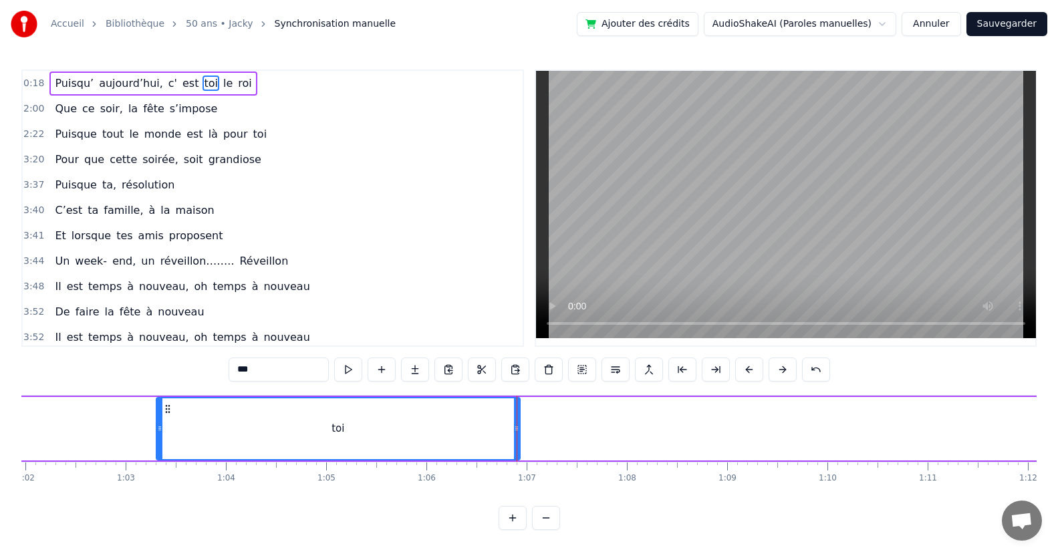
scroll to position [0, 6358]
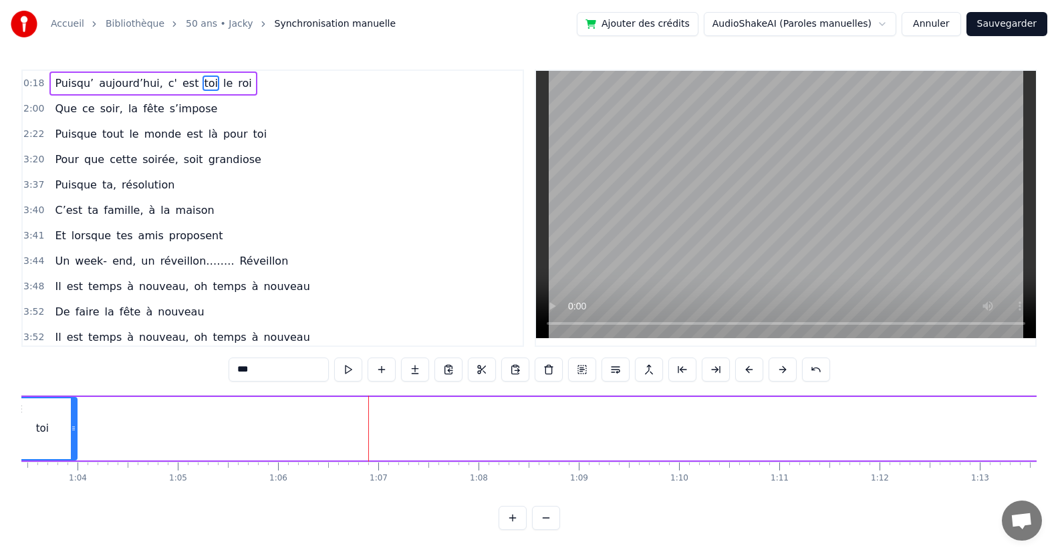
drag, startPoint x: 365, startPoint y: 438, endPoint x: 63, endPoint y: 441, distance: 301.4
click at [71, 438] on div at bounding box center [73, 428] width 5 height 61
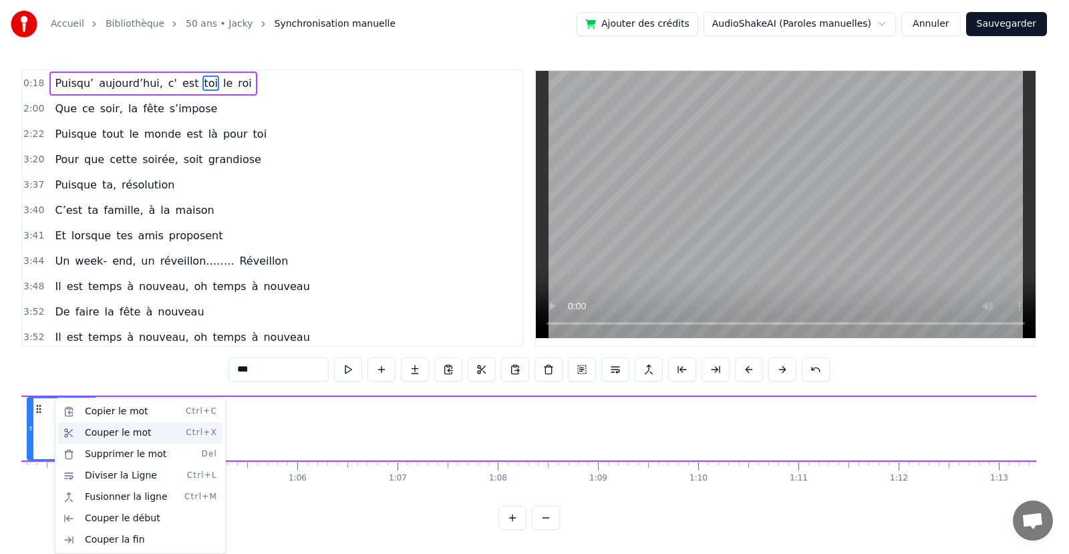
click at [101, 434] on div "Couper le mot Ctrl+X" at bounding box center [140, 432] width 164 height 21
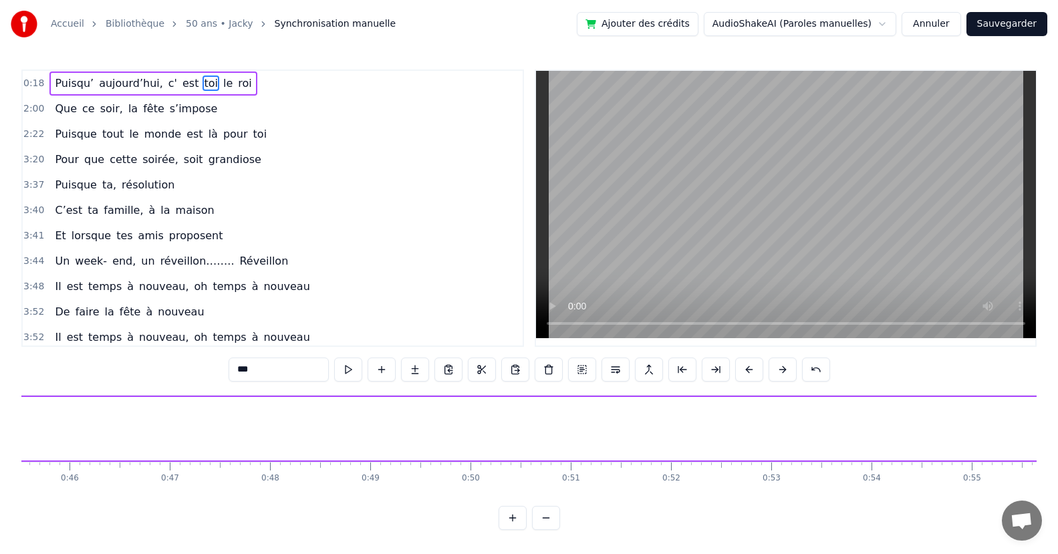
scroll to position [0, 3674]
click at [98, 493] on div "Puisqu’ aujourd’hui, c' est toi le roi Que ce soir, la fête s’impose Puisque to…" at bounding box center [528, 445] width 1015 height 100
click at [64, 495] on div "Puisqu’ aujourd’hui, c' est toi le roi Que ce soir, la fête s’impose Puisque to…" at bounding box center [528, 445] width 1015 height 100
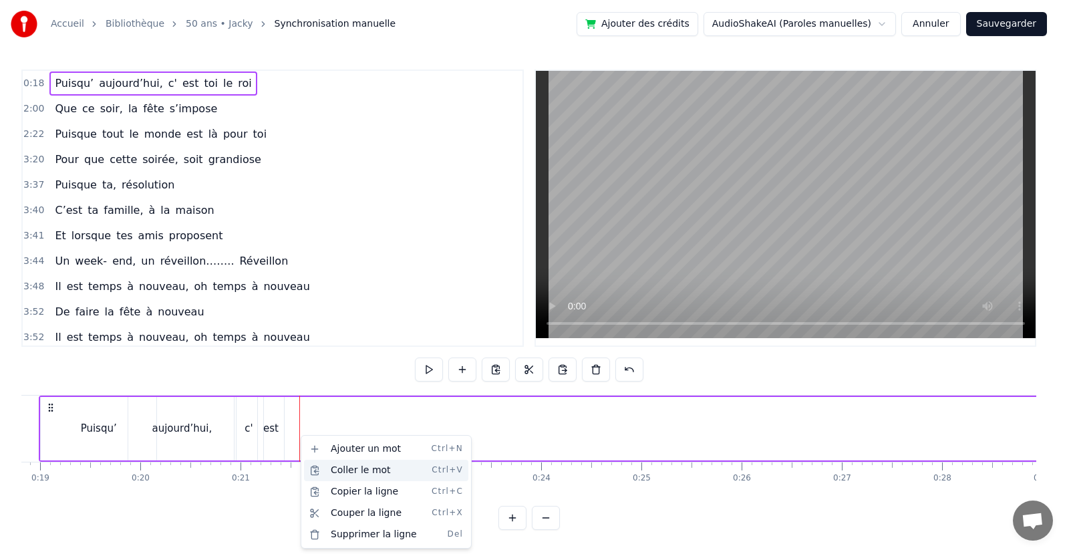
click at [353, 473] on div "Coller le mot Ctrl+V" at bounding box center [386, 470] width 164 height 21
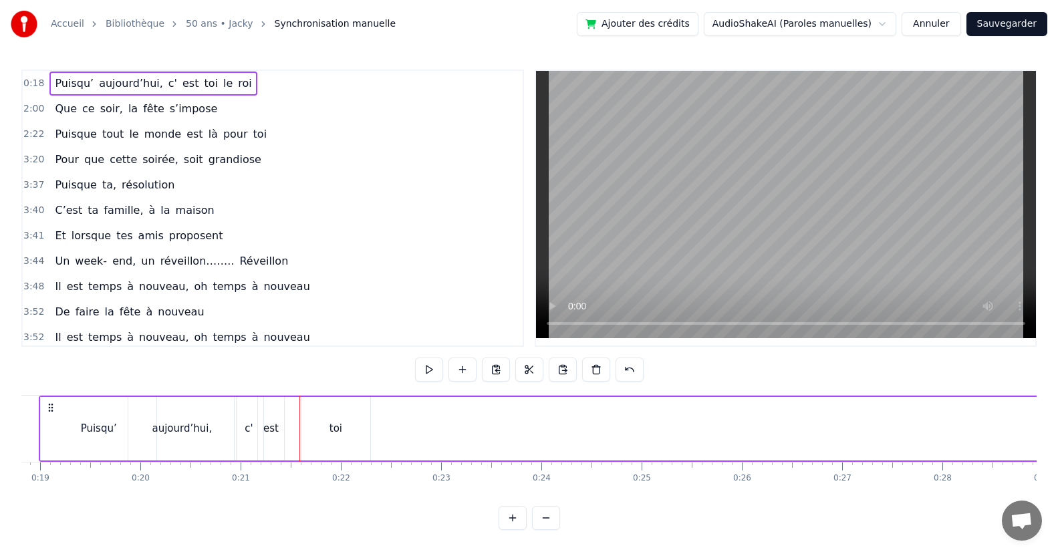
drag, startPoint x: 325, startPoint y: 444, endPoint x: 313, endPoint y: 454, distance: 14.7
click at [313, 454] on div "toi" at bounding box center [335, 428] width 69 height 63
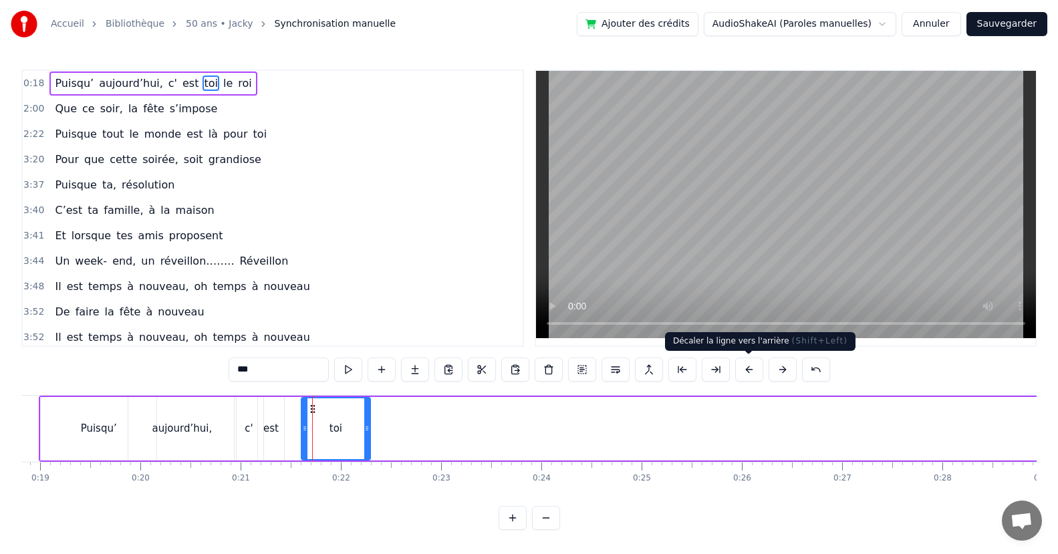
click at [743, 370] on button at bounding box center [749, 369] width 28 height 24
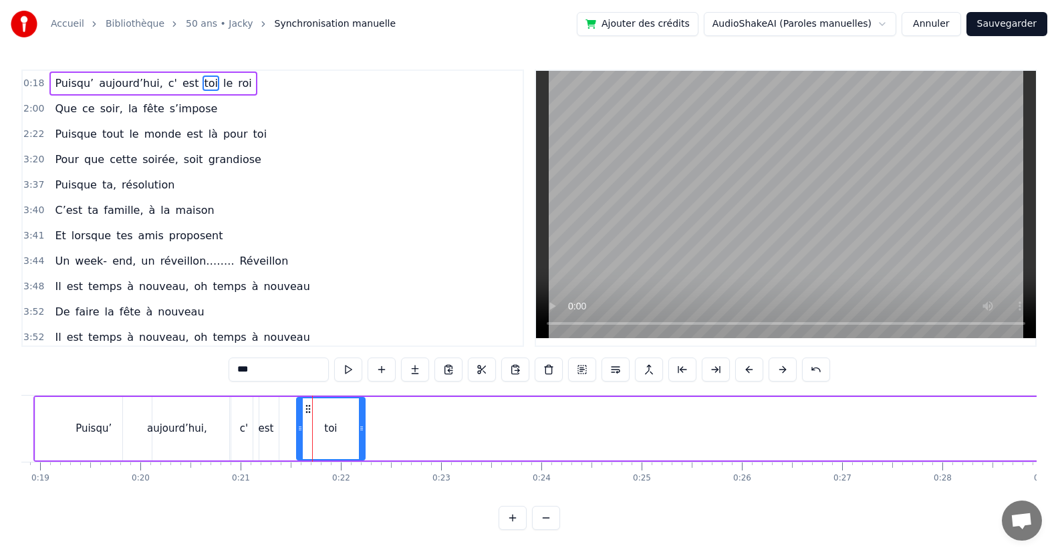
click at [743, 370] on button at bounding box center [749, 369] width 28 height 24
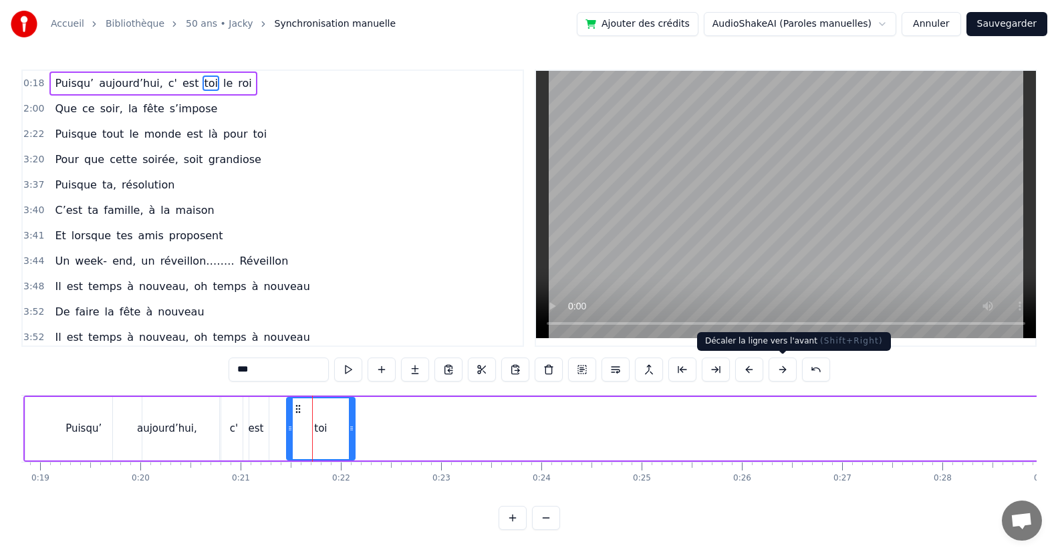
click at [776, 370] on button at bounding box center [782, 369] width 28 height 24
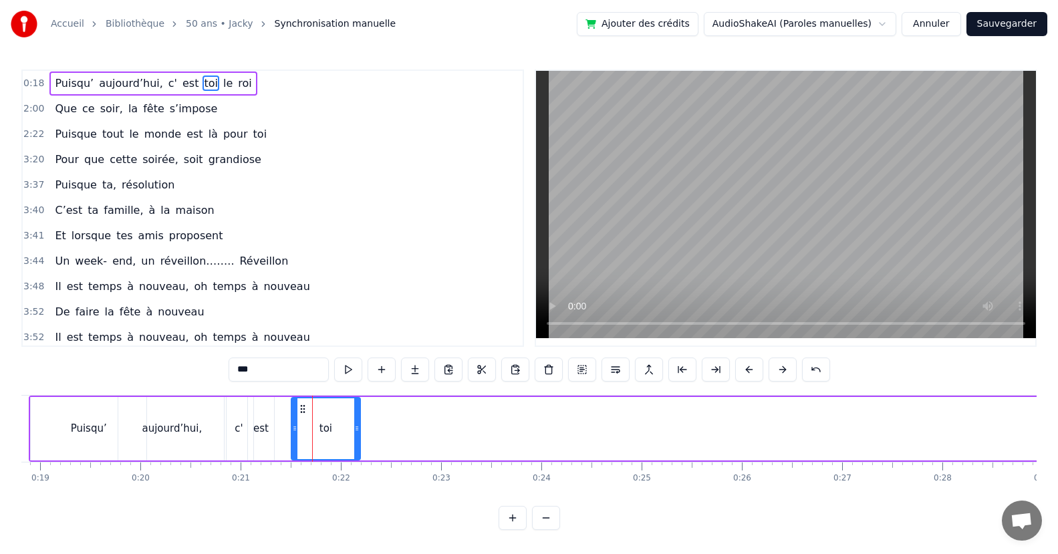
click at [776, 370] on button at bounding box center [782, 369] width 28 height 24
drag, startPoint x: 302, startPoint y: 434, endPoint x: 285, endPoint y: 439, distance: 18.0
click at [285, 439] on div at bounding box center [287, 428] width 5 height 61
drag, startPoint x: 363, startPoint y: 435, endPoint x: 309, endPoint y: 437, distance: 54.8
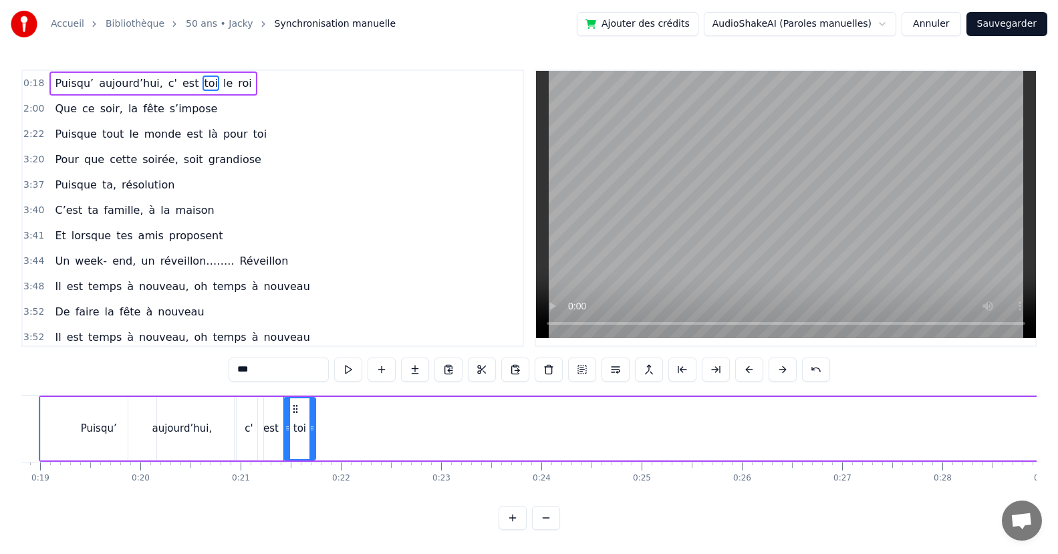
click at [309, 437] on div at bounding box center [311, 428] width 5 height 61
click at [222, 81] on span "le" at bounding box center [228, 83] width 12 height 15
type input "**"
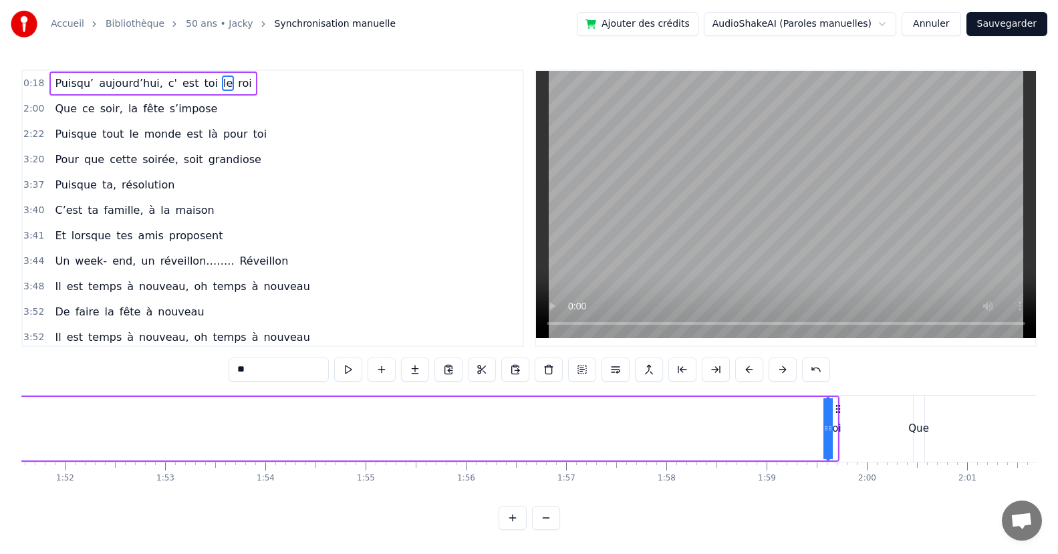
scroll to position [0, 11256]
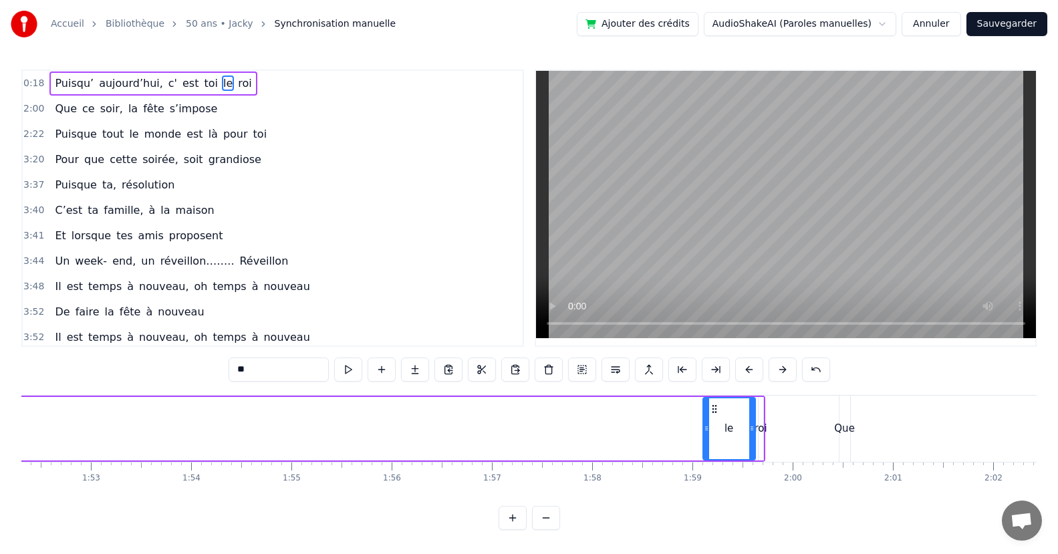
drag, startPoint x: 755, startPoint y: 427, endPoint x: 706, endPoint y: 435, distance: 50.1
click at [706, 435] on div at bounding box center [706, 428] width 5 height 61
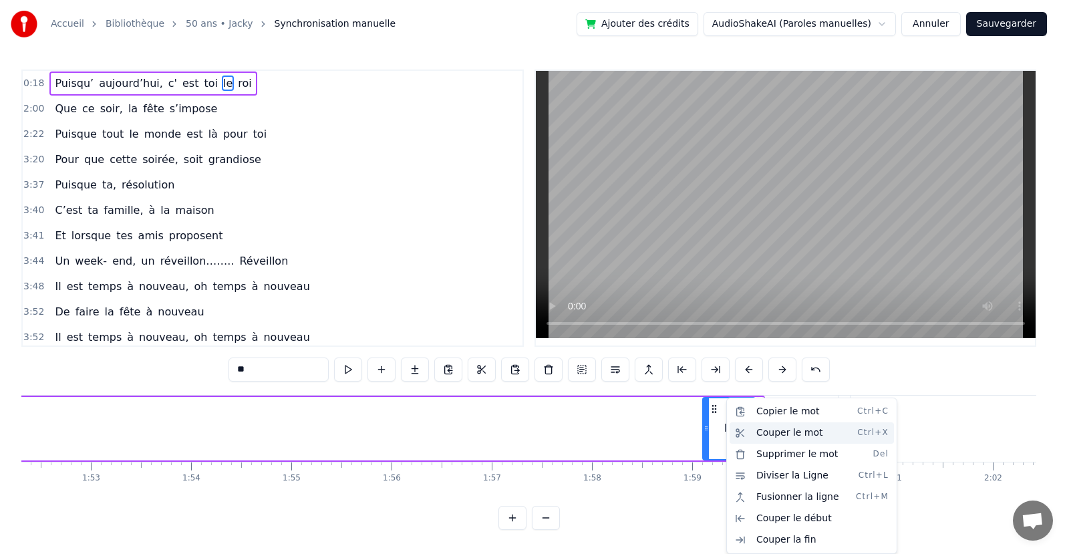
click at [774, 434] on div "Couper le mot Ctrl+X" at bounding box center [812, 432] width 164 height 21
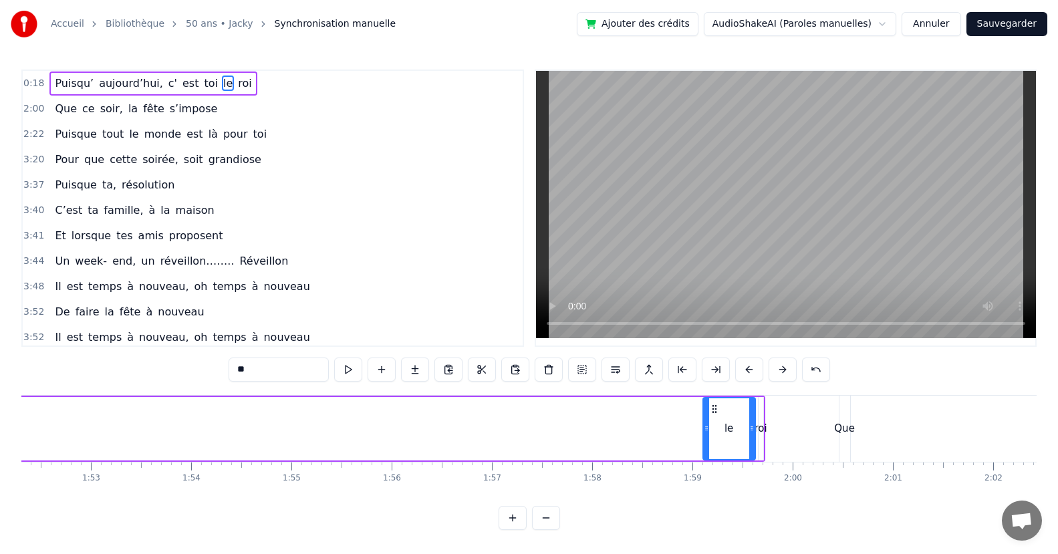
scroll to position [0, 10368]
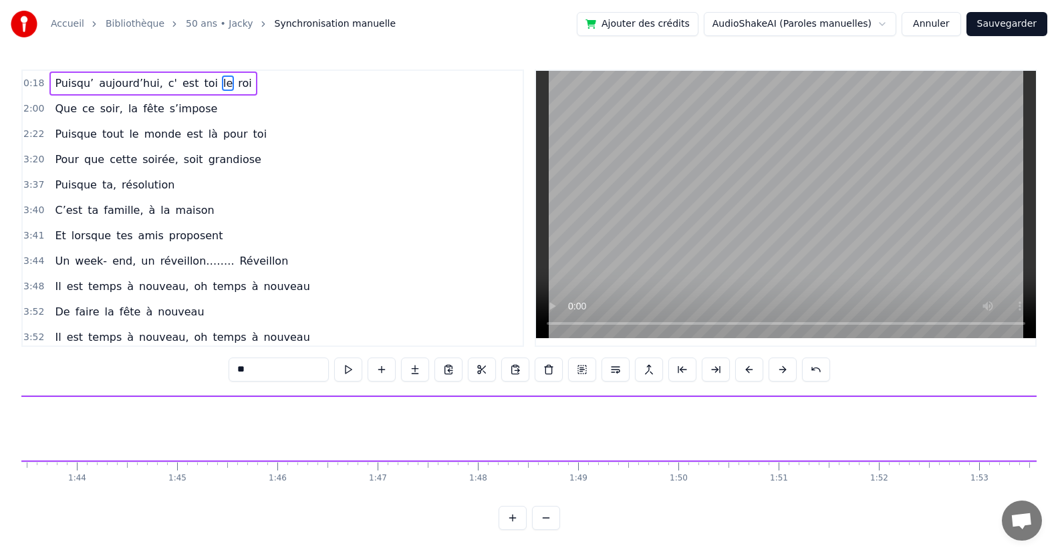
click at [127, 493] on div "Puisqu’ aujourd’hui, c' est toi le roi Que ce soir, la fête s’impose Puisque to…" at bounding box center [528, 445] width 1015 height 100
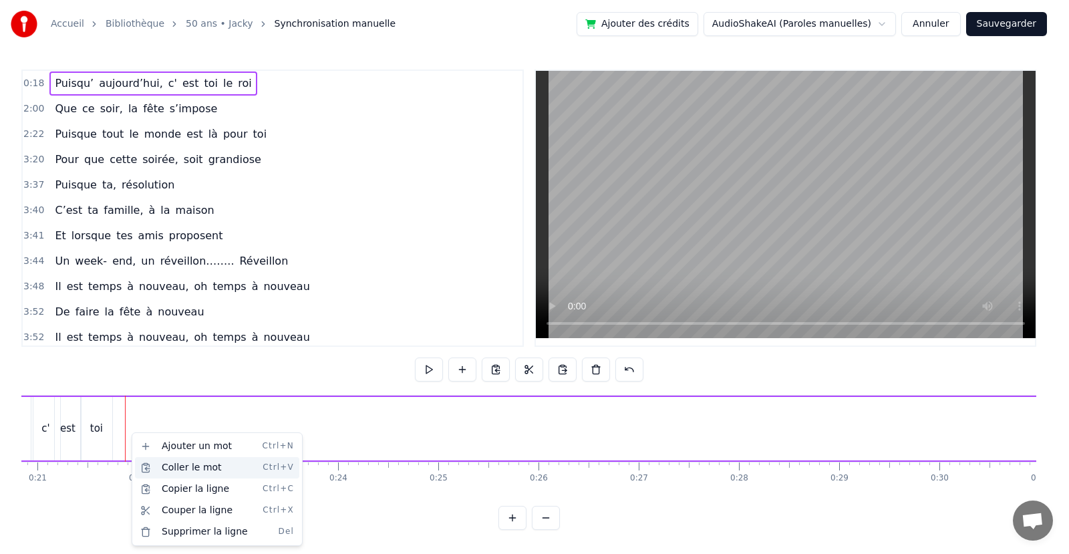
click at [172, 463] on div "Coller le mot Ctrl+V" at bounding box center [217, 467] width 164 height 21
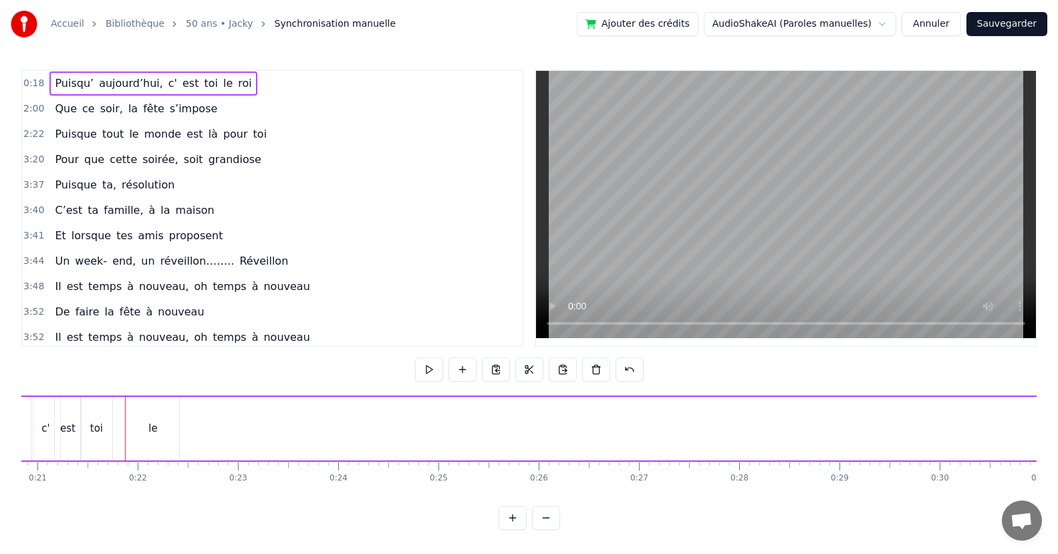
click at [145, 440] on div "le" at bounding box center [153, 428] width 52 height 63
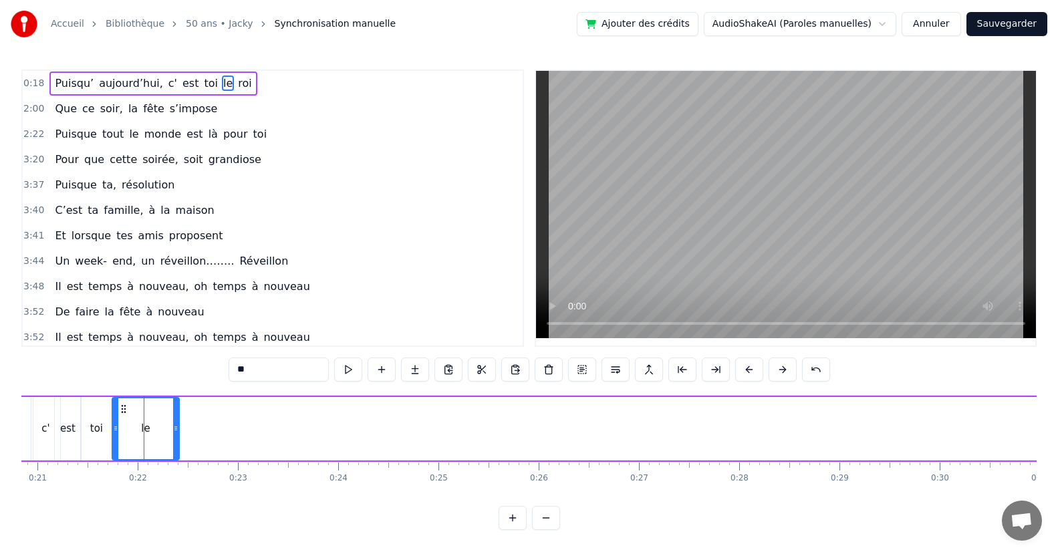
drag, startPoint x: 130, startPoint y: 431, endPoint x: 148, endPoint y: 440, distance: 19.4
click at [114, 430] on icon at bounding box center [115, 428] width 5 height 11
drag, startPoint x: 174, startPoint y: 436, endPoint x: 130, endPoint y: 438, distance: 44.8
click at [130, 438] on div at bounding box center [130, 428] width 5 height 61
click at [237, 90] on span "roi" at bounding box center [245, 83] width 16 height 15
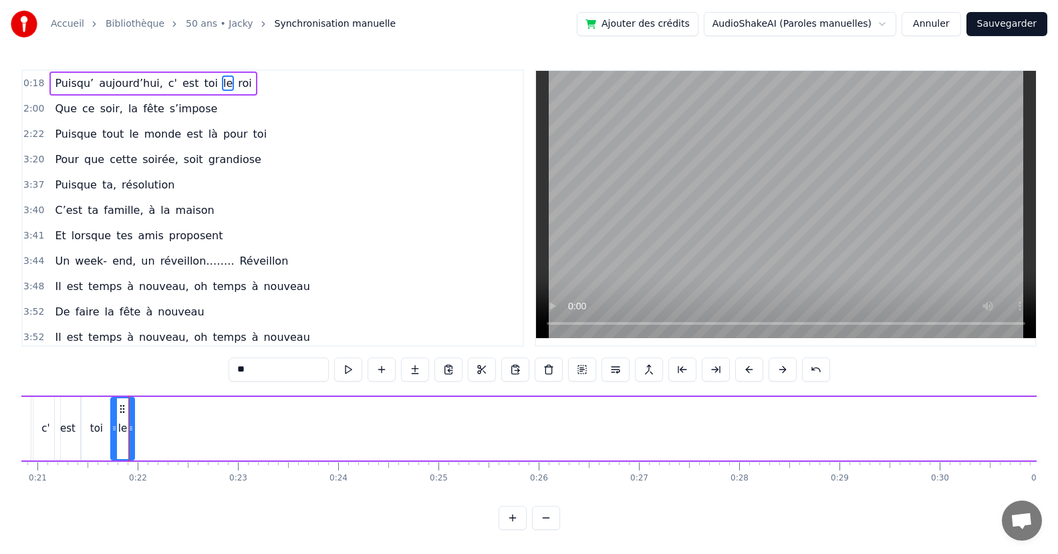
type input "***"
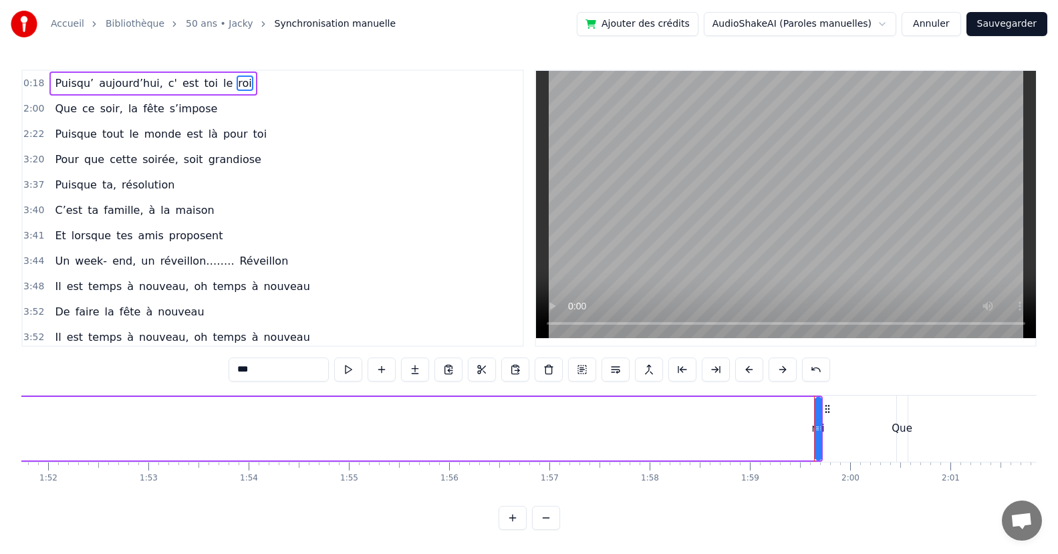
scroll to position [0, 11924]
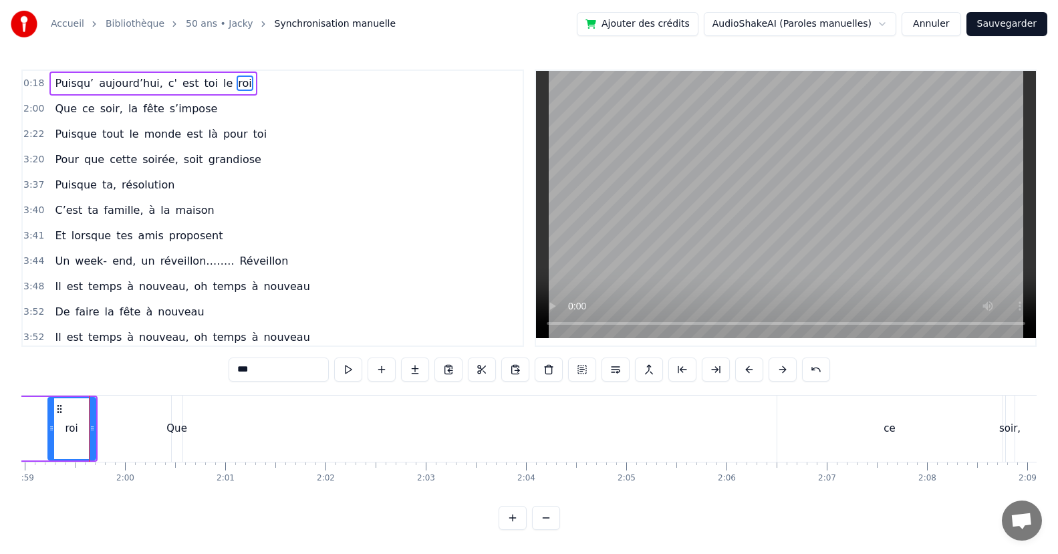
drag, startPoint x: 96, startPoint y: 432, endPoint x: 59, endPoint y: 430, distance: 36.1
click at [52, 428] on icon at bounding box center [51, 428] width 5 height 11
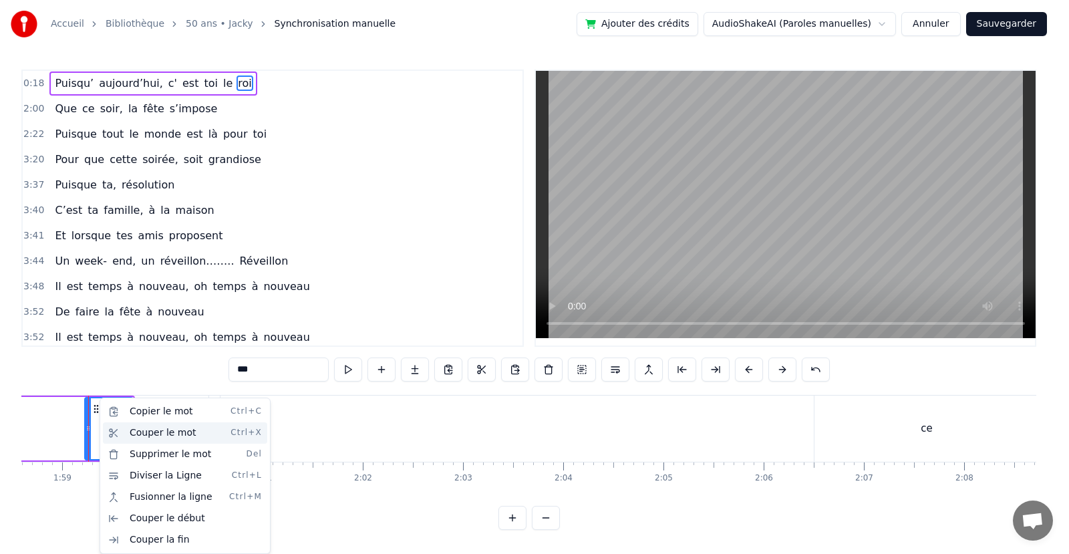
click at [157, 432] on div "Couper le mot Ctrl+X" at bounding box center [185, 432] width 164 height 21
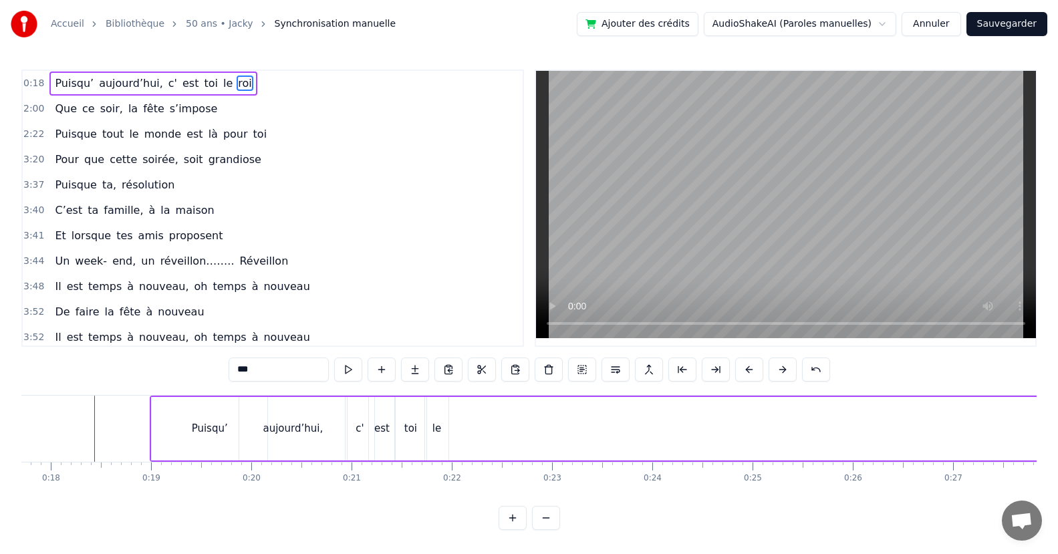
scroll to position [0, 1737]
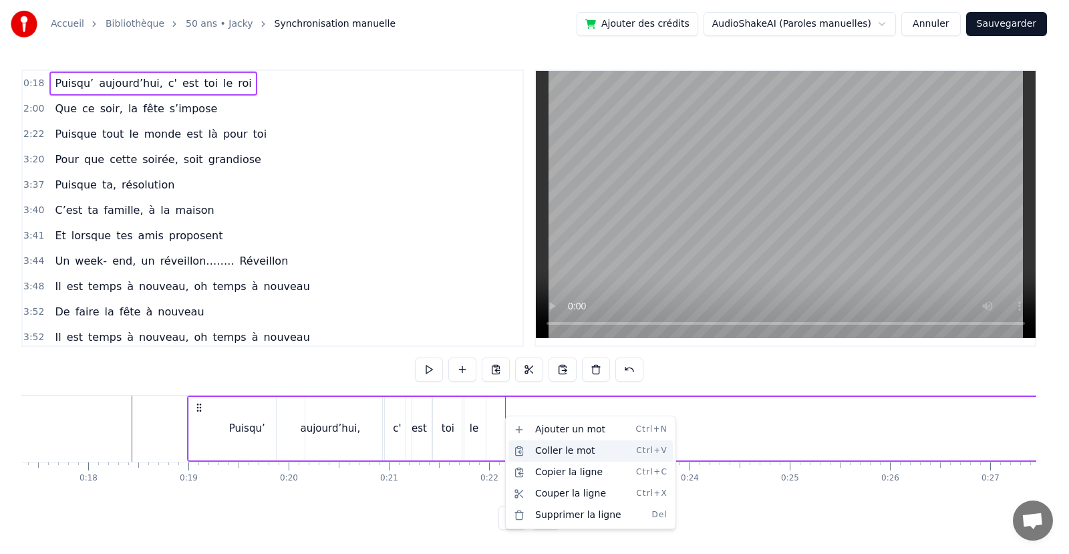
click at [534, 451] on div "Coller le mot Ctrl+V" at bounding box center [590, 450] width 164 height 21
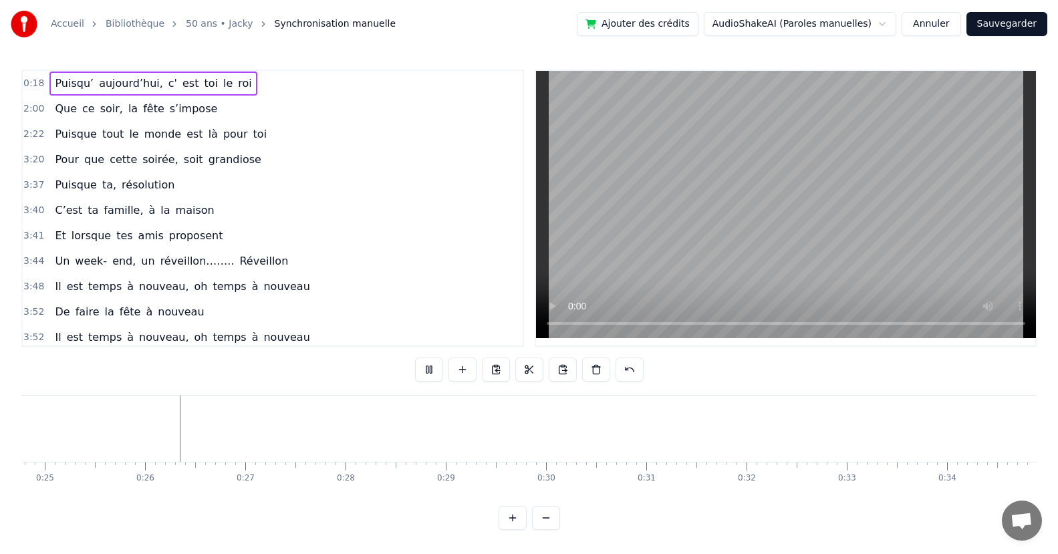
scroll to position [0, 2524]
click at [168, 115] on span "s’impose" at bounding box center [193, 108] width 51 height 15
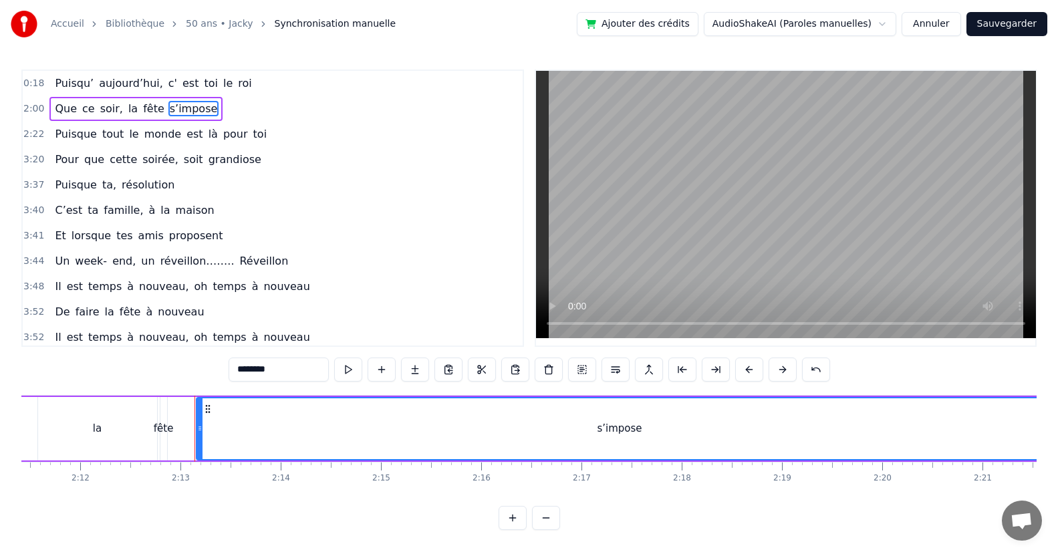
scroll to position [0, 13277]
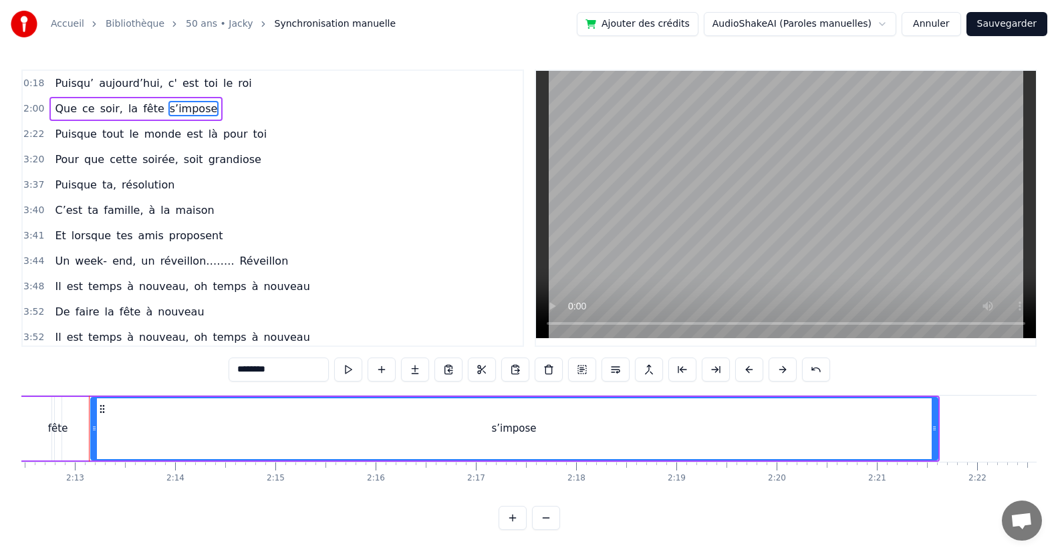
click at [75, 119] on div "Que ce soir, la fête s’impose" at bounding box center [135, 109] width 173 height 24
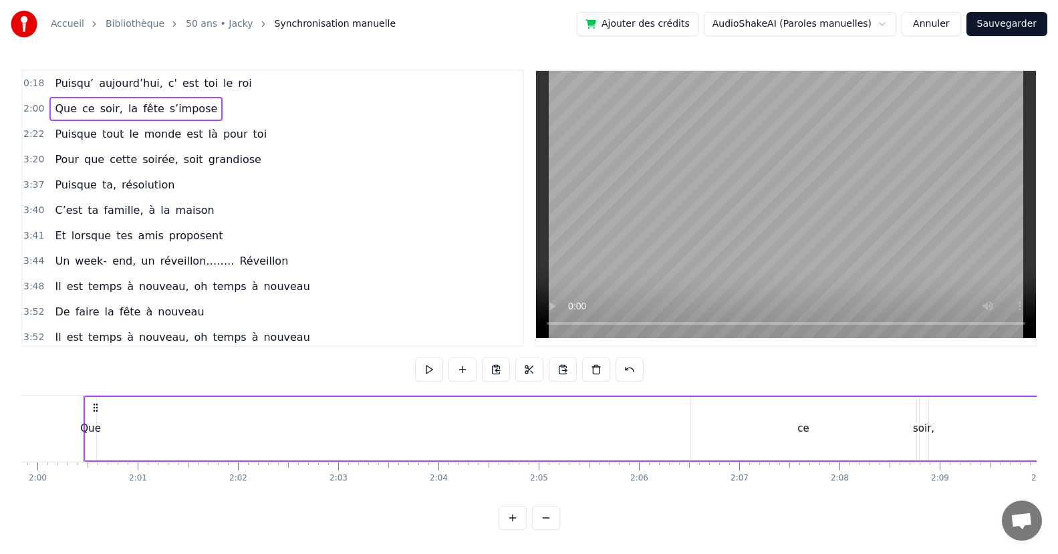
scroll to position [0, 12006]
click at [100, 404] on circle at bounding box center [99, 404] width 1 height 1
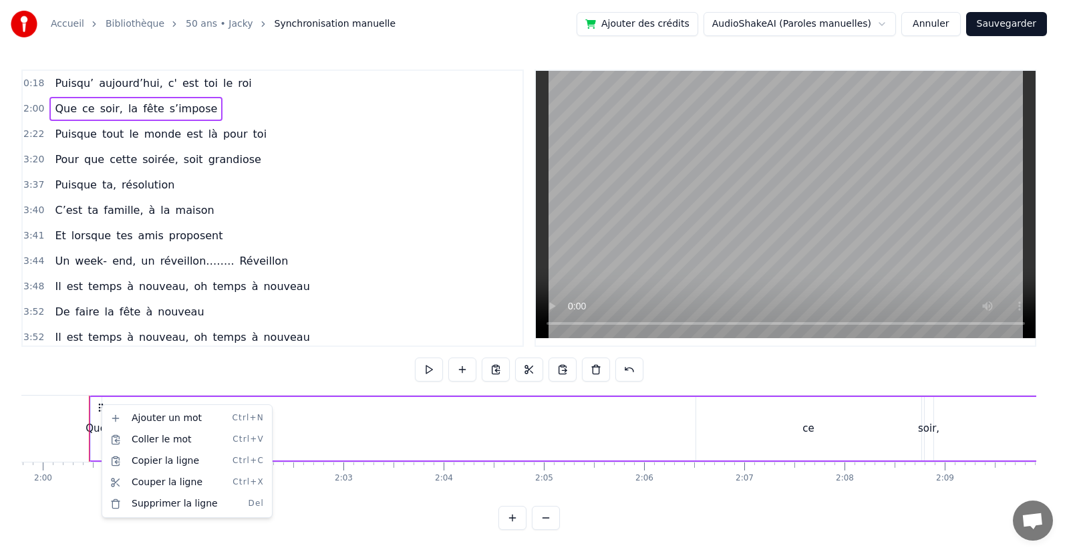
click at [100, 404] on html "Accueil Bibliothèque 50 ans • Jacky Synchronisation manuelle Ajouter des crédit…" at bounding box center [534, 275] width 1069 height 551
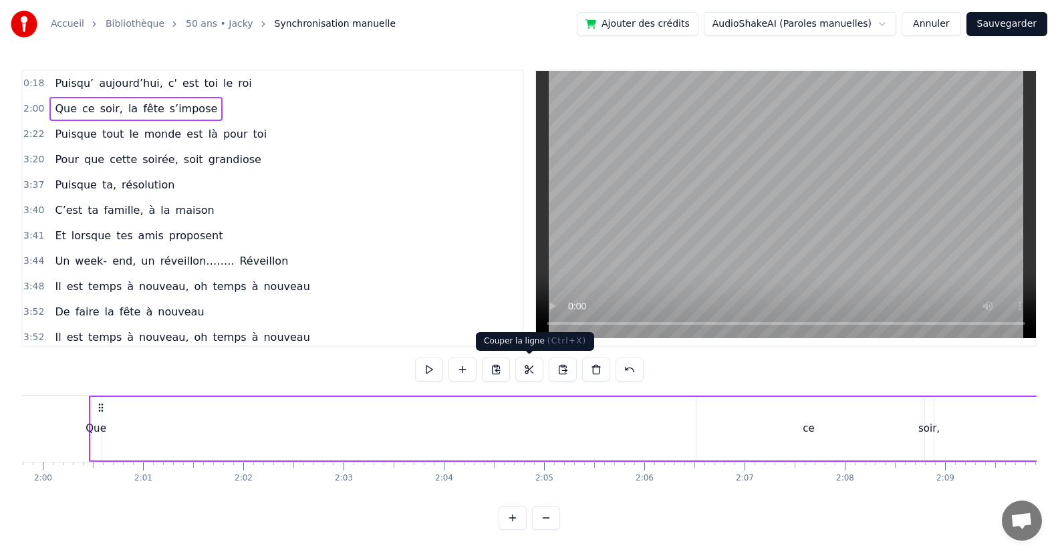
click at [531, 367] on button at bounding box center [529, 369] width 28 height 24
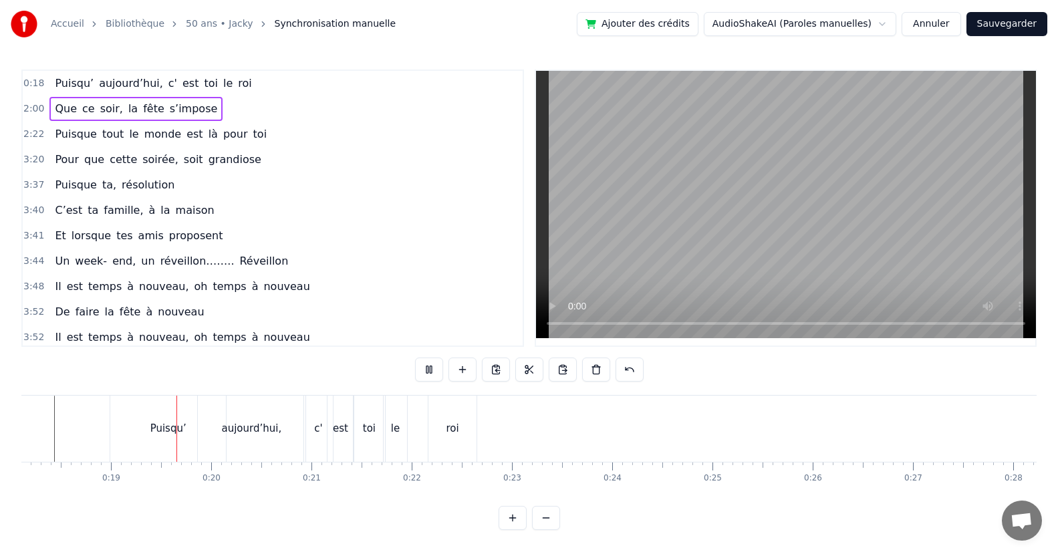
scroll to position [0, 1854]
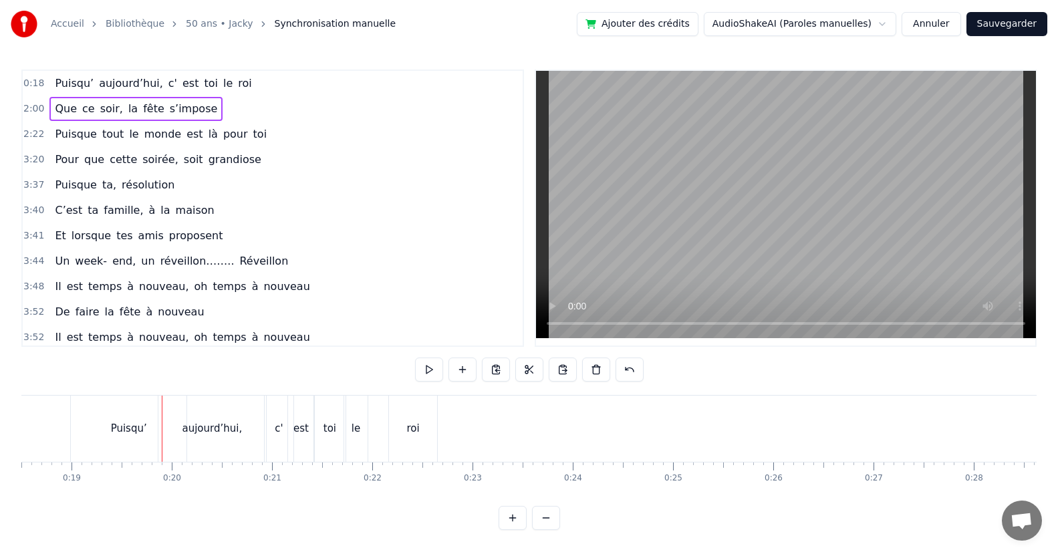
click at [116, 443] on div "Puisqu’" at bounding box center [129, 429] width 116 height 66
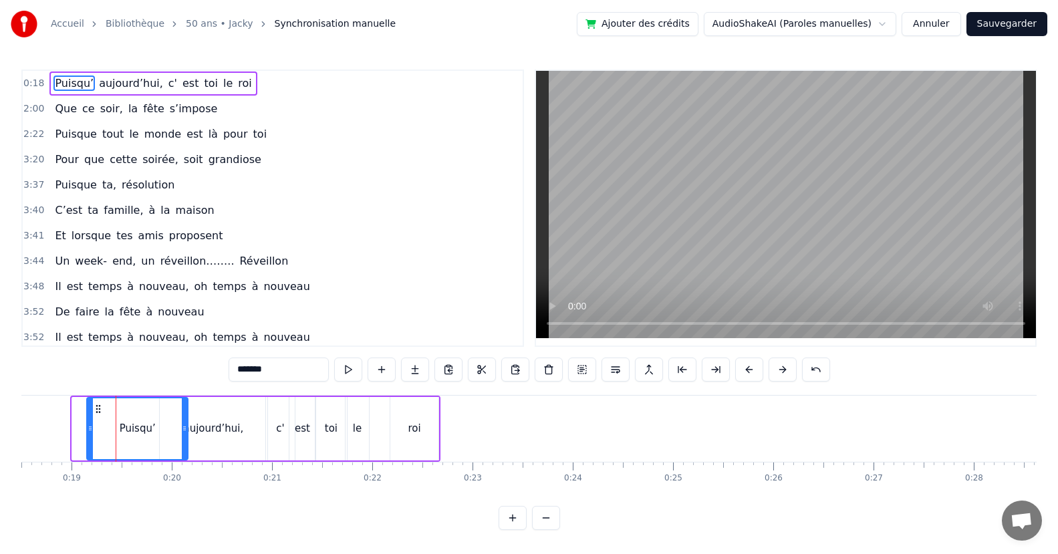
drag, startPoint x: 73, startPoint y: 432, endPoint x: 88, endPoint y: 432, distance: 14.7
click at [88, 432] on icon at bounding box center [90, 428] width 5 height 11
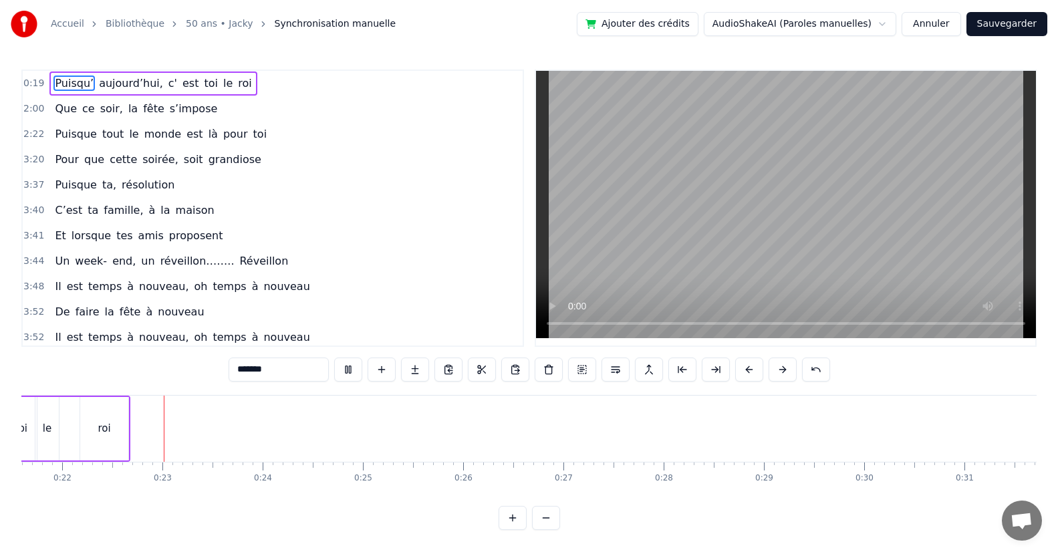
scroll to position [0, 2174]
click at [112, 440] on div "roi" at bounding box center [95, 428] width 48 height 63
type input "***"
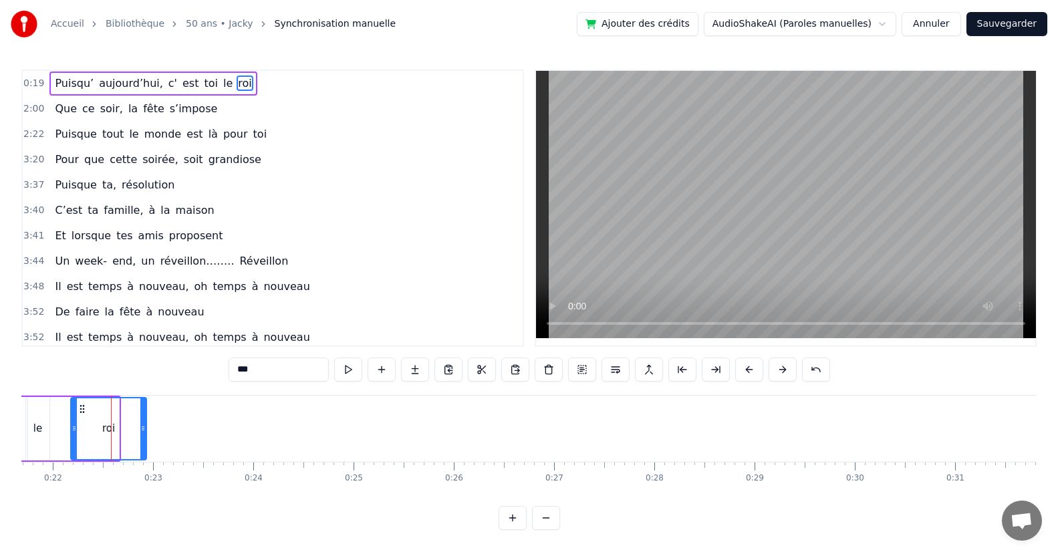
drag, startPoint x: 116, startPoint y: 445, endPoint x: 144, endPoint y: 447, distance: 27.5
click at [144, 447] on div at bounding box center [142, 428] width 5 height 61
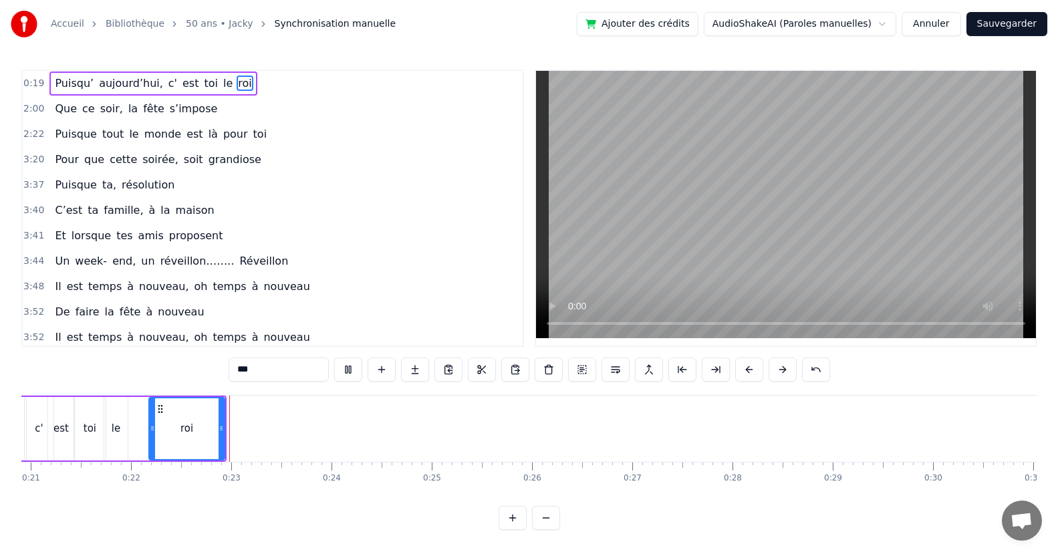
scroll to position [0, 2176]
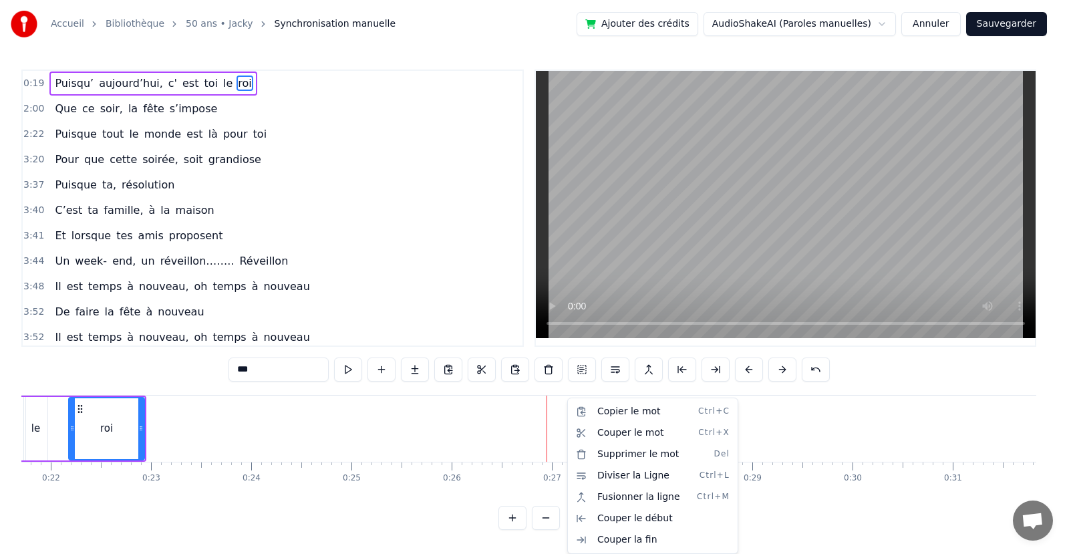
click at [102, 113] on html "Accueil Bibliothèque 50 ans • Jacky Synchronisation manuelle Ajouter des crédit…" at bounding box center [534, 275] width 1069 height 551
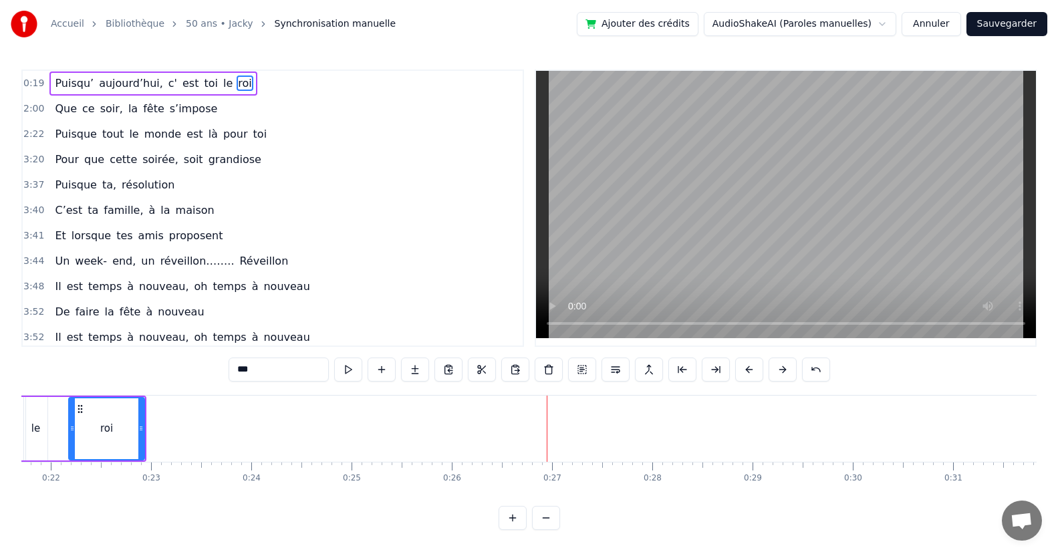
click at [88, 120] on div "Que ce soir, la fête s’impose" at bounding box center [135, 109] width 173 height 24
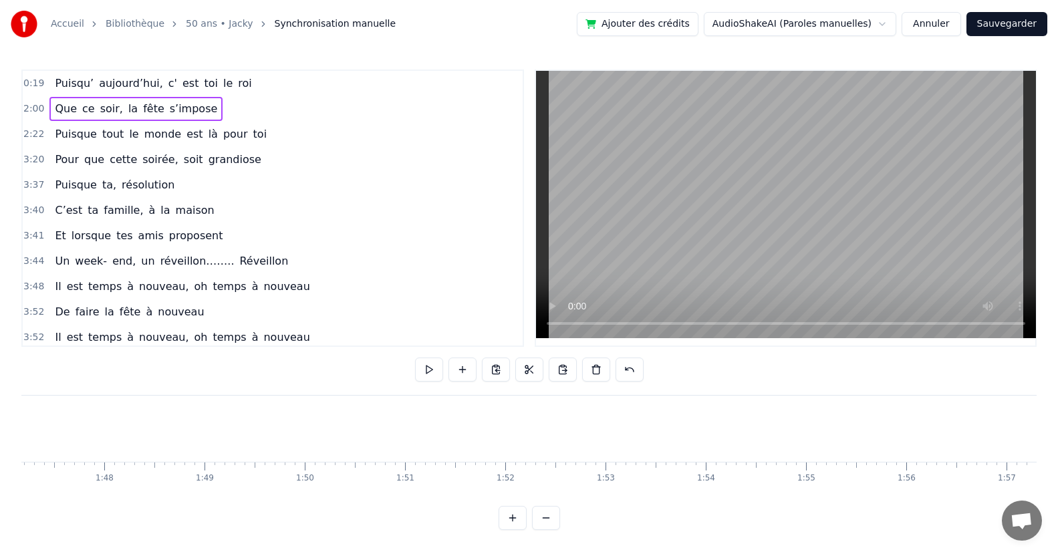
scroll to position [0, 12006]
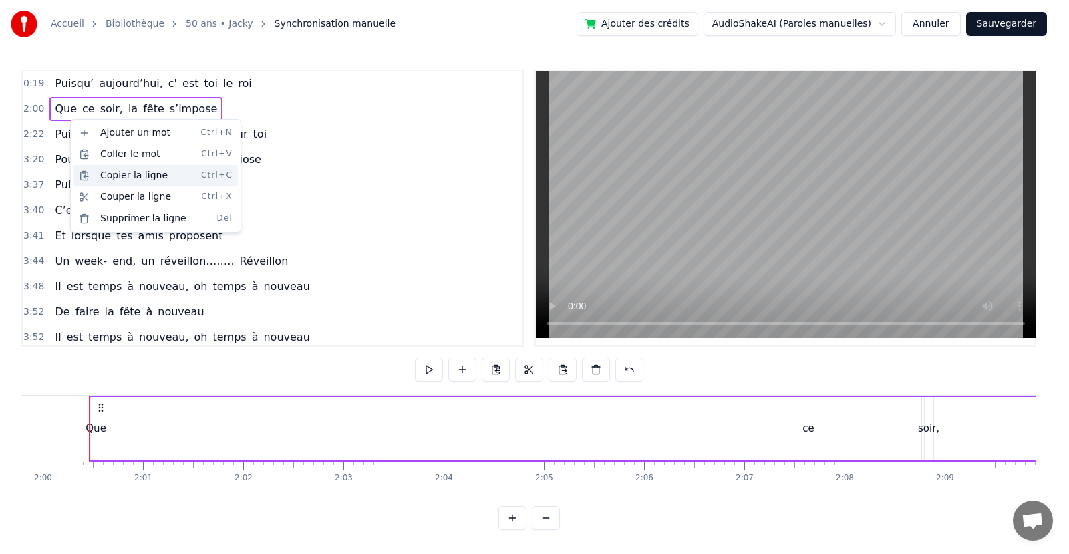
click at [142, 176] on div "Copier la ligne Ctrl+C" at bounding box center [155, 175] width 164 height 21
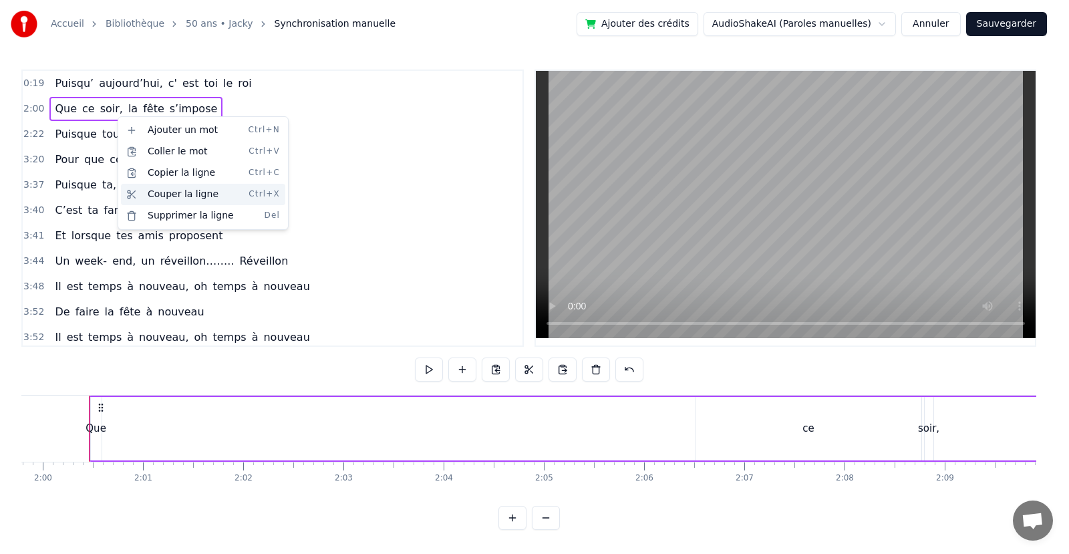
click at [147, 190] on div "Couper la ligne Ctrl+X" at bounding box center [203, 194] width 164 height 21
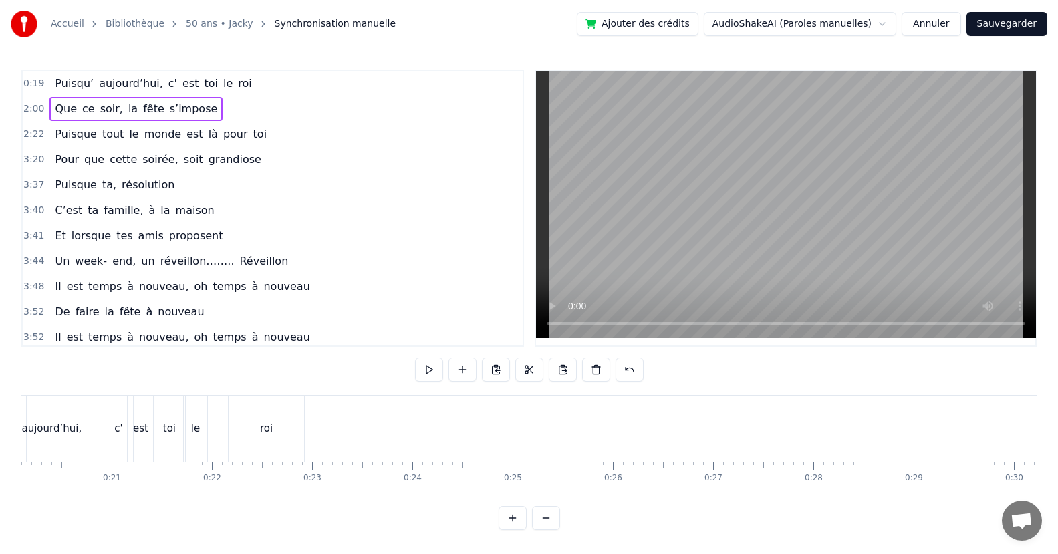
scroll to position [0, 2015]
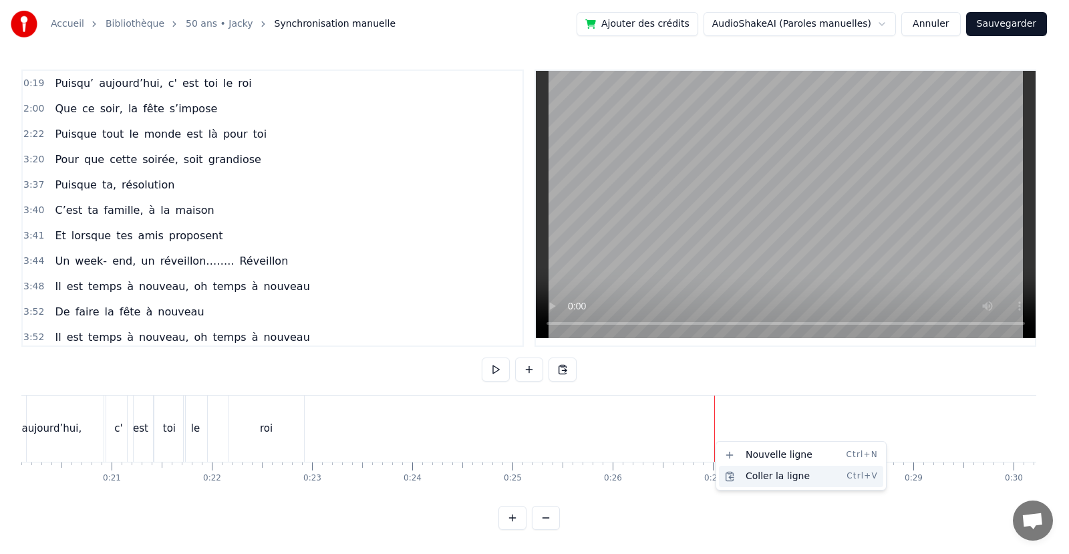
click at [757, 476] on div "Coller la ligne Ctrl+V" at bounding box center [801, 476] width 164 height 21
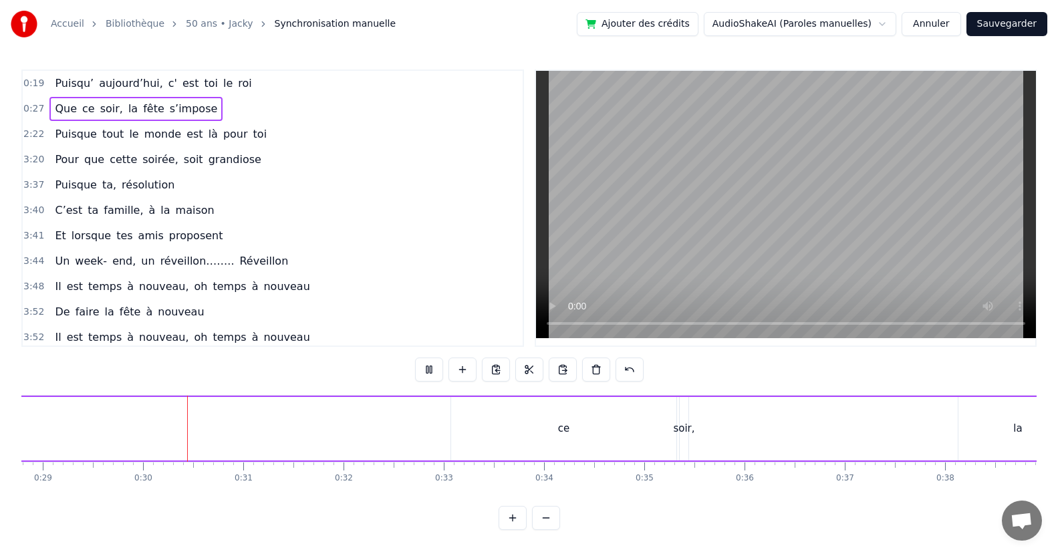
scroll to position [0, 2915]
click at [533, 434] on div "ce" at bounding box center [534, 428] width 11 height 15
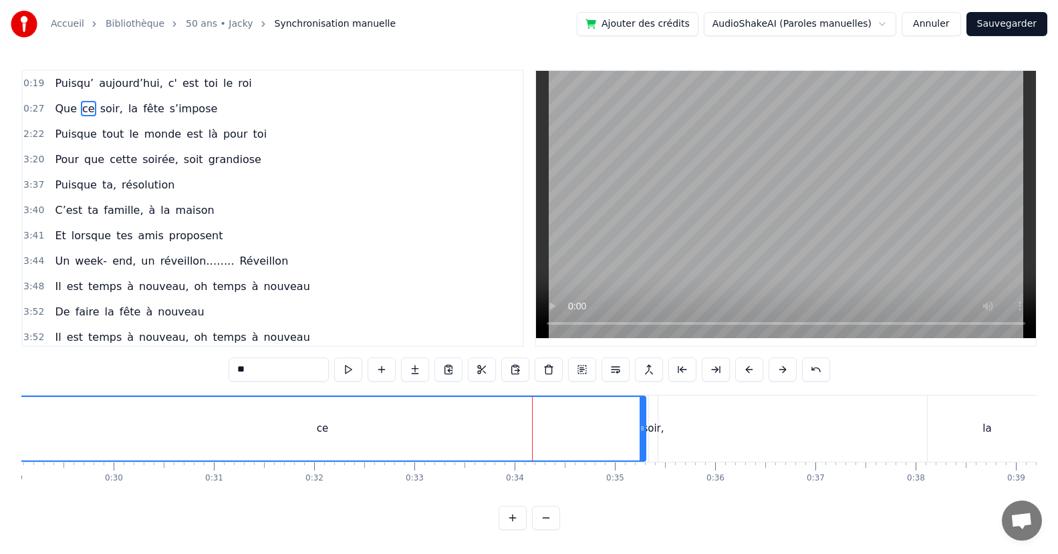
drag, startPoint x: 422, startPoint y: 439, endPoint x: 457, endPoint y: 472, distance: 48.7
click at [5, 413] on div "Accueil Bibliothèque 50 ans • Jacky Synchronisation manuelle Ajouter des crédit…" at bounding box center [529, 265] width 1058 height 530
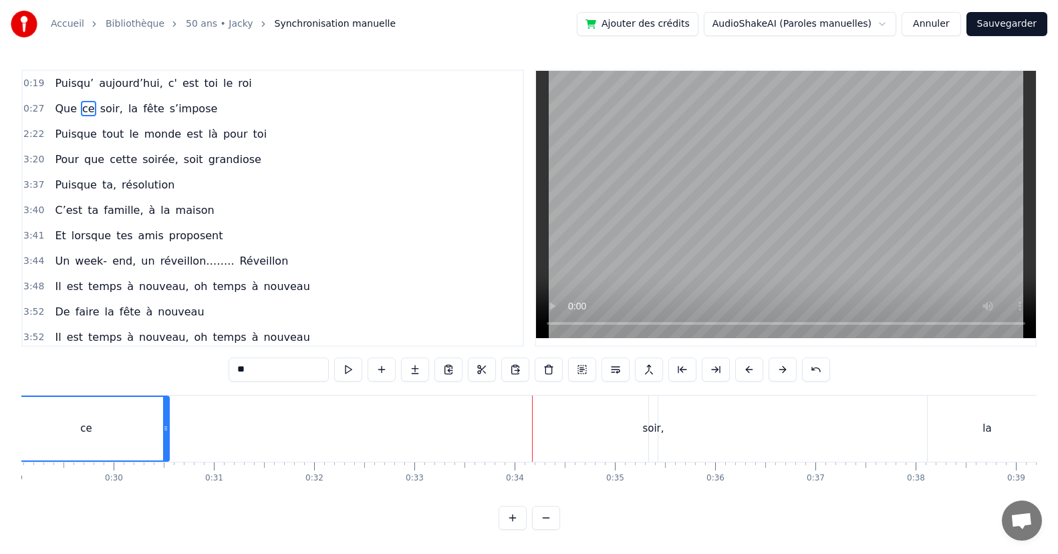
drag, startPoint x: 639, startPoint y: 428, endPoint x: 174, endPoint y: 417, distance: 465.2
click at [163, 452] on div at bounding box center [165, 428] width 5 height 63
click at [655, 430] on div "soir," at bounding box center [652, 428] width 21 height 15
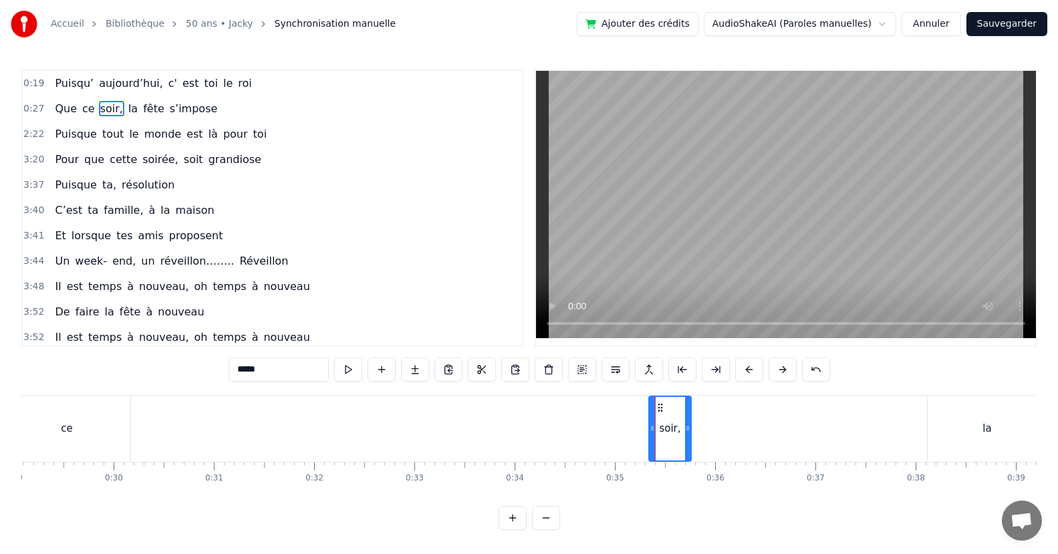
drag, startPoint x: 652, startPoint y: 438, endPoint x: 686, endPoint y: 434, distance: 33.6
click at [686, 434] on div at bounding box center [687, 428] width 5 height 63
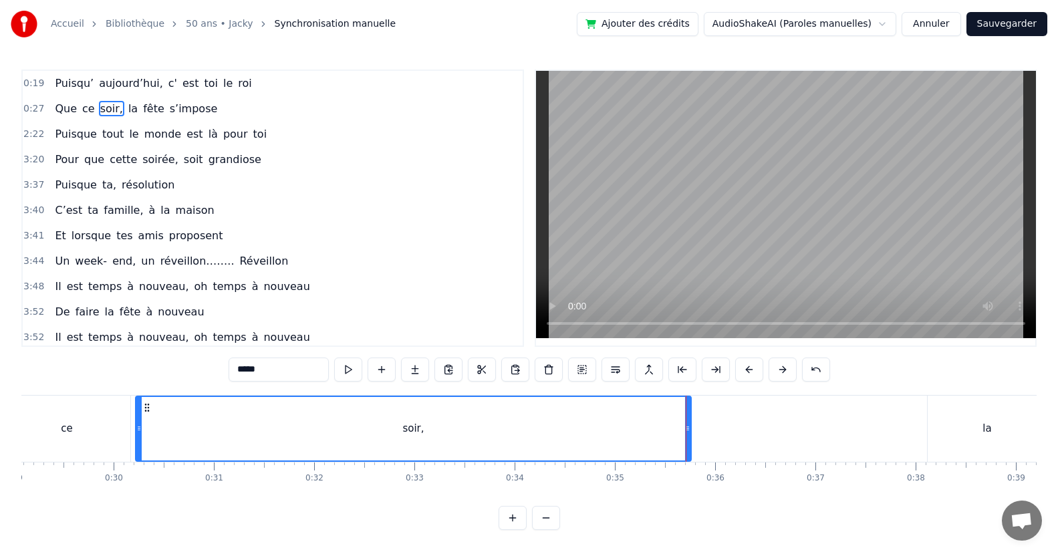
drag, startPoint x: 653, startPoint y: 441, endPoint x: 424, endPoint y: 460, distance: 230.0
click at [142, 443] on div "soir," at bounding box center [413, 428] width 554 height 63
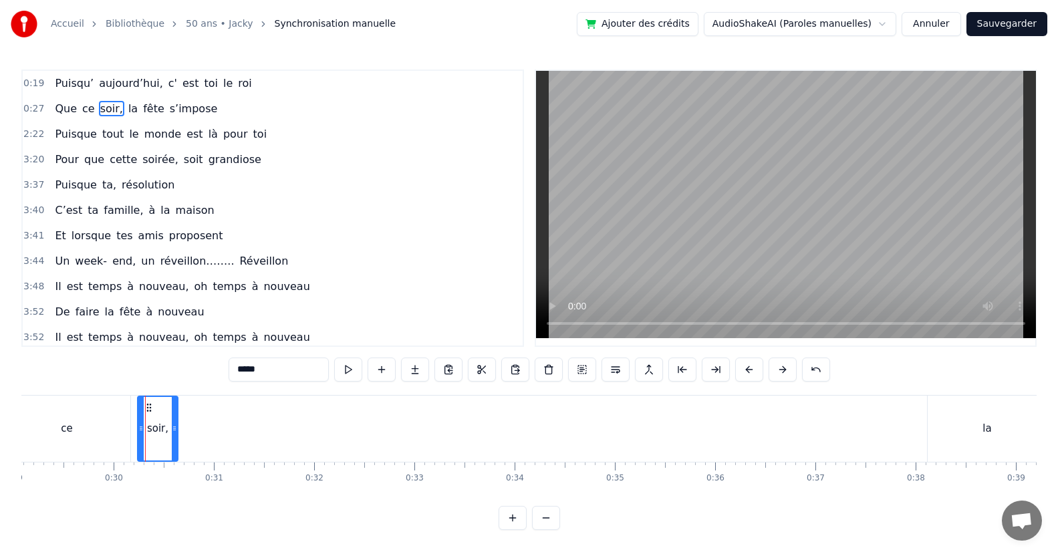
drag, startPoint x: 685, startPoint y: 430, endPoint x: 199, endPoint y: 415, distance: 486.0
click at [177, 426] on icon at bounding box center [174, 428] width 5 height 11
click at [993, 443] on div "la" at bounding box center [986, 429] width 119 height 66
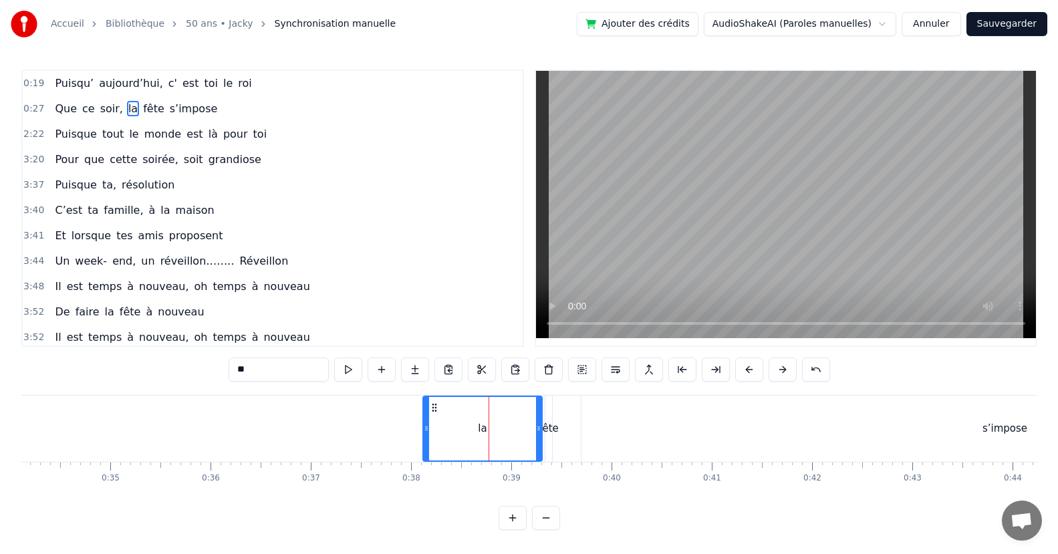
scroll to position [0, 3420]
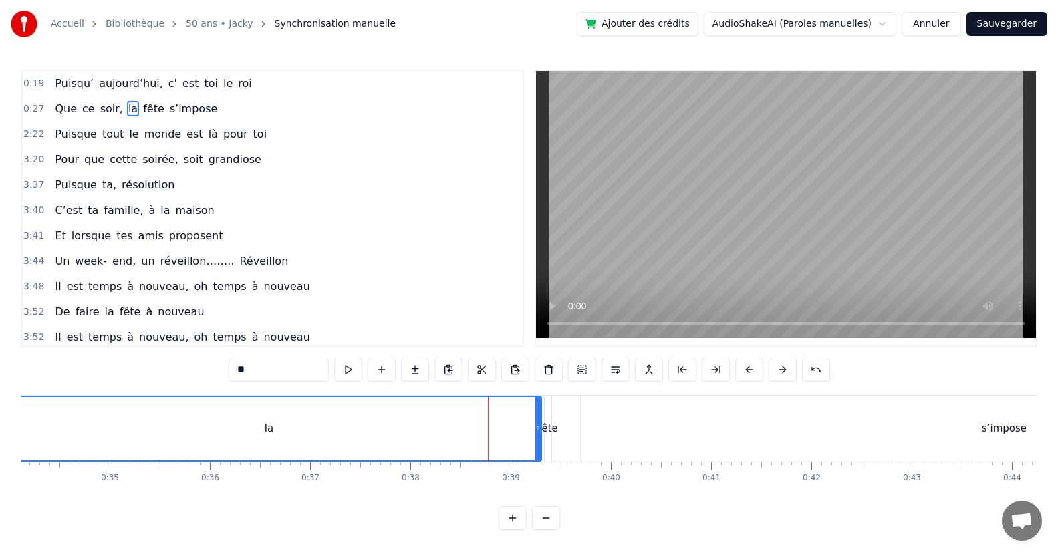
drag, startPoint x: 426, startPoint y: 424, endPoint x: 434, endPoint y: 419, distance: 8.7
click at [3, 416] on div "Accueil Bibliothèque 50 ans • Jacky Synchronisation manuelle Ajouter des crédit…" at bounding box center [529, 265] width 1058 height 530
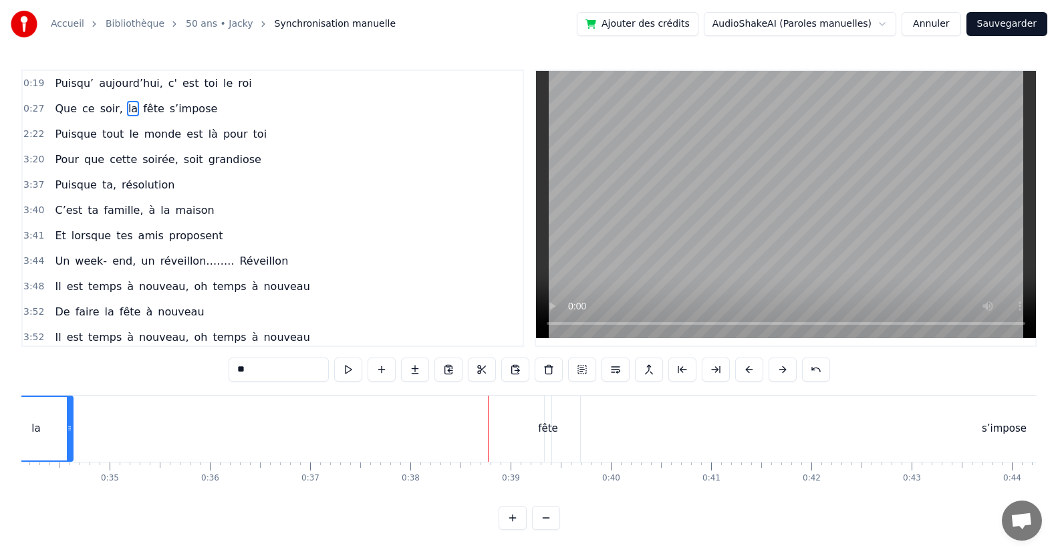
drag, startPoint x: 540, startPoint y: 434, endPoint x: 83, endPoint y: 454, distance: 457.5
click at [67, 456] on div at bounding box center [69, 428] width 5 height 63
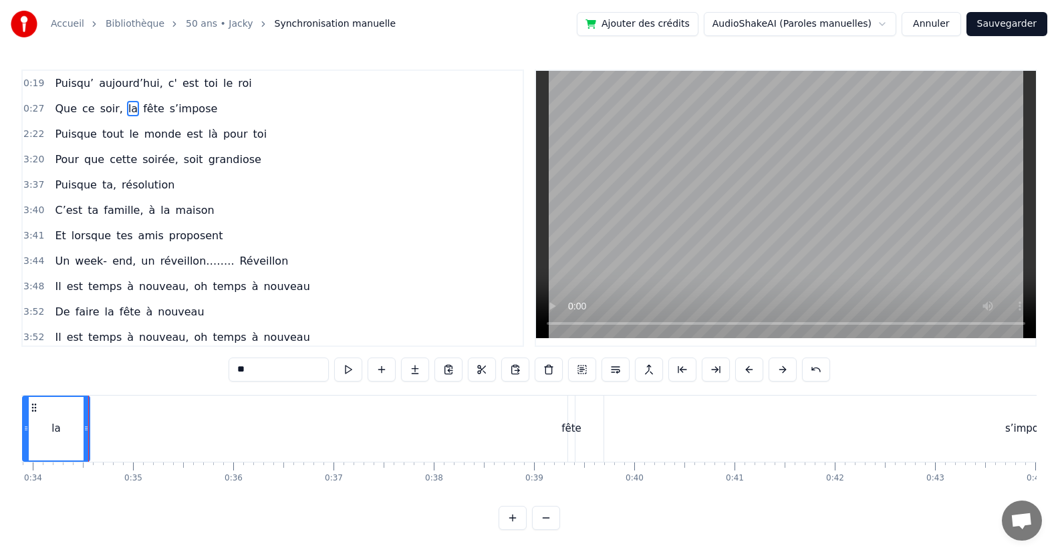
click at [569, 429] on div "fête" at bounding box center [571, 428] width 20 height 15
type input "****"
click at [569, 429] on div at bounding box center [569, 429] width 1 height 66
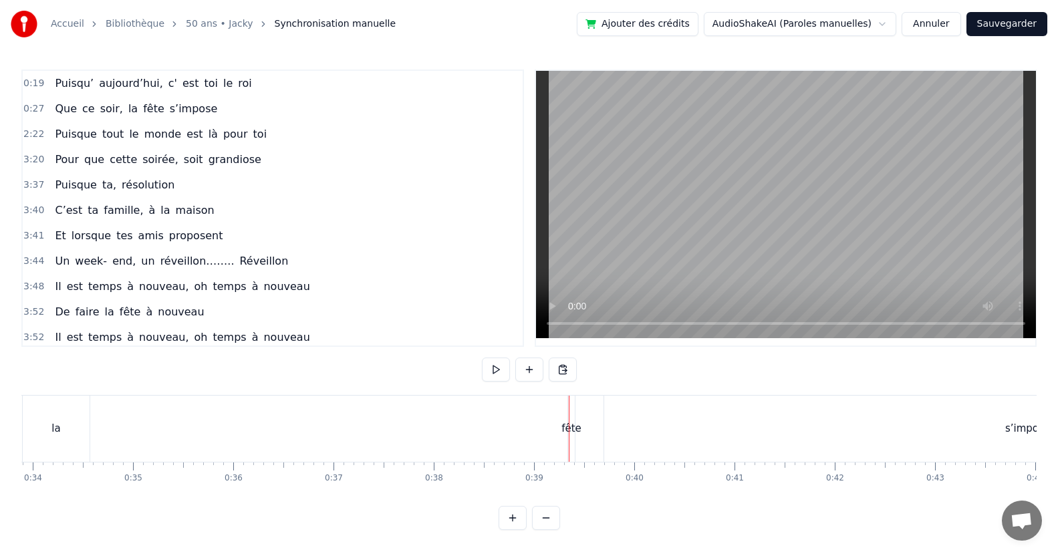
click at [569, 429] on div at bounding box center [569, 429] width 1 height 66
click at [572, 429] on div "fête" at bounding box center [571, 428] width 20 height 15
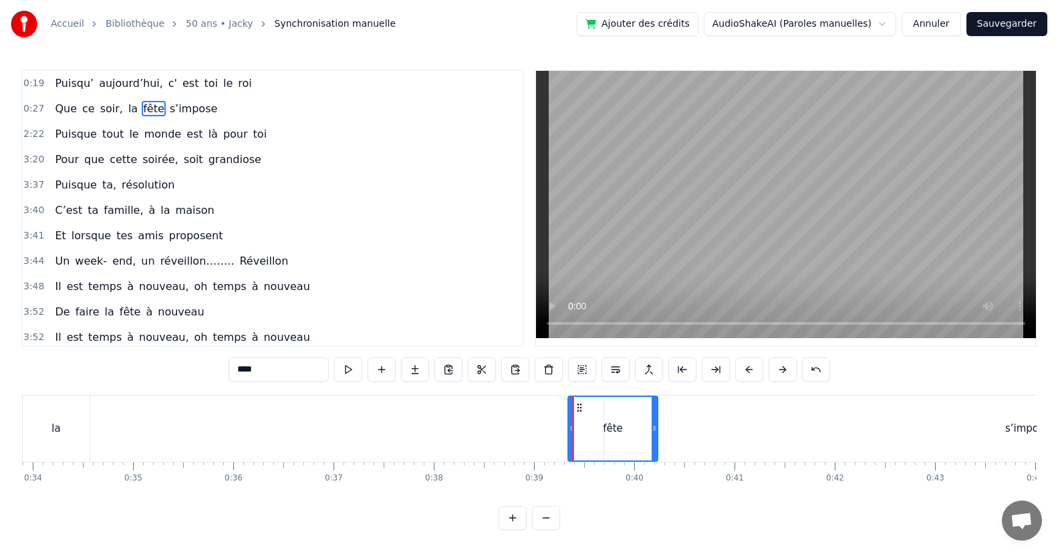
drag, startPoint x: 569, startPoint y: 432, endPoint x: 652, endPoint y: 451, distance: 85.1
click at [652, 451] on div at bounding box center [653, 428] width 5 height 63
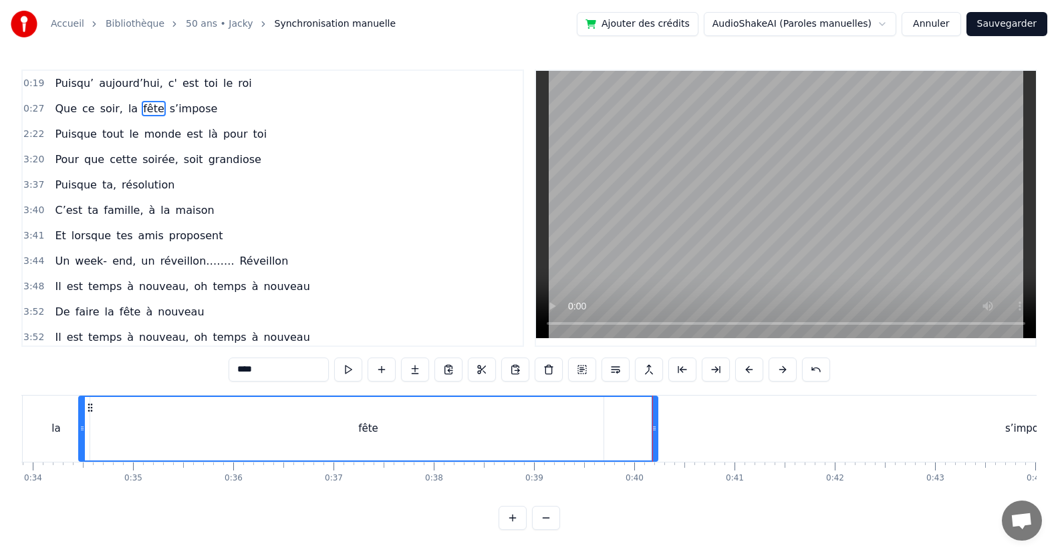
drag, startPoint x: 571, startPoint y: 438, endPoint x: 79, endPoint y: 454, distance: 492.0
click at [80, 454] on div at bounding box center [82, 428] width 5 height 63
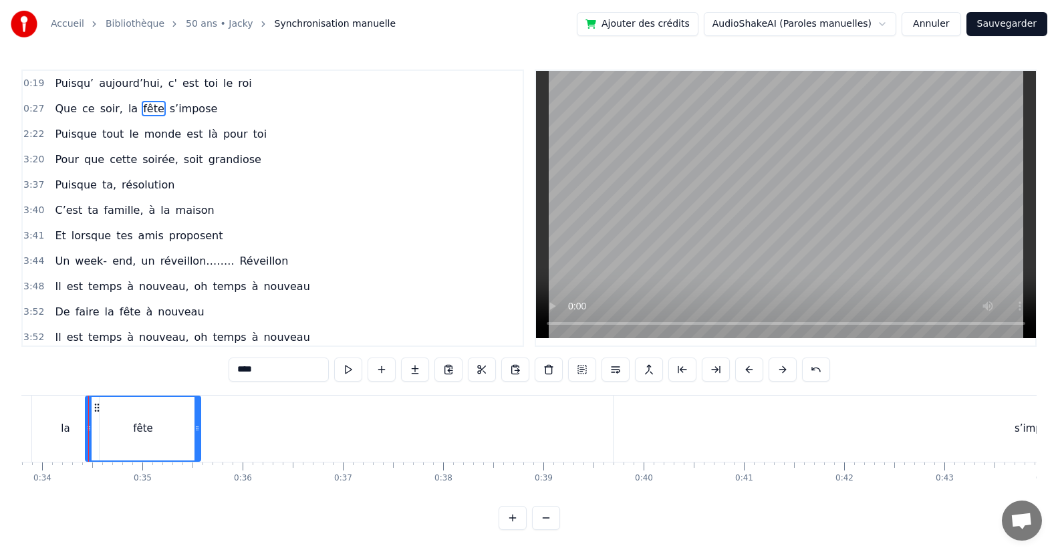
drag, startPoint x: 663, startPoint y: 434, endPoint x: 197, endPoint y: 452, distance: 466.7
click at [197, 452] on div at bounding box center [196, 428] width 5 height 63
click at [1028, 430] on div "s’impose" at bounding box center [1036, 428] width 45 height 15
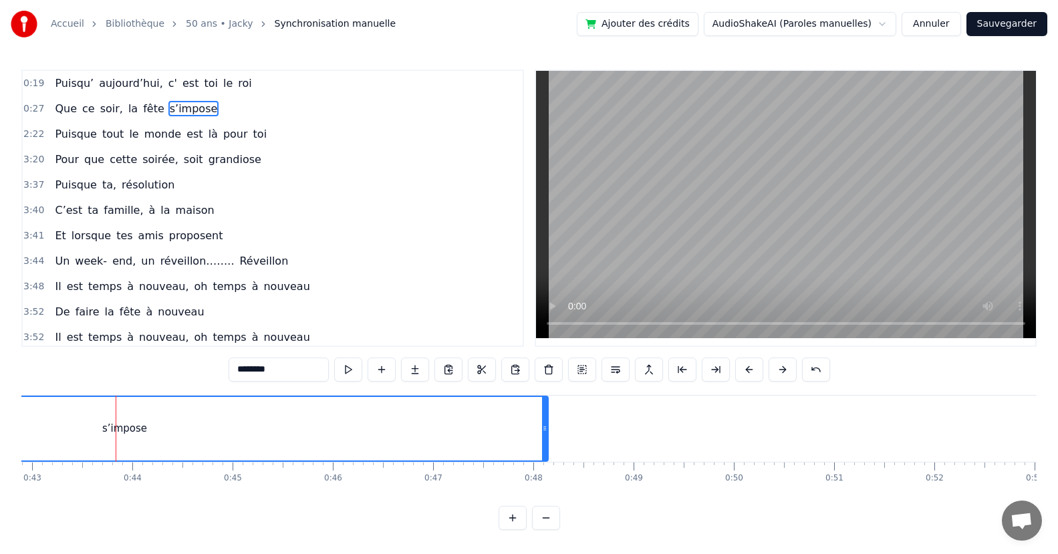
scroll to position [0, 4326]
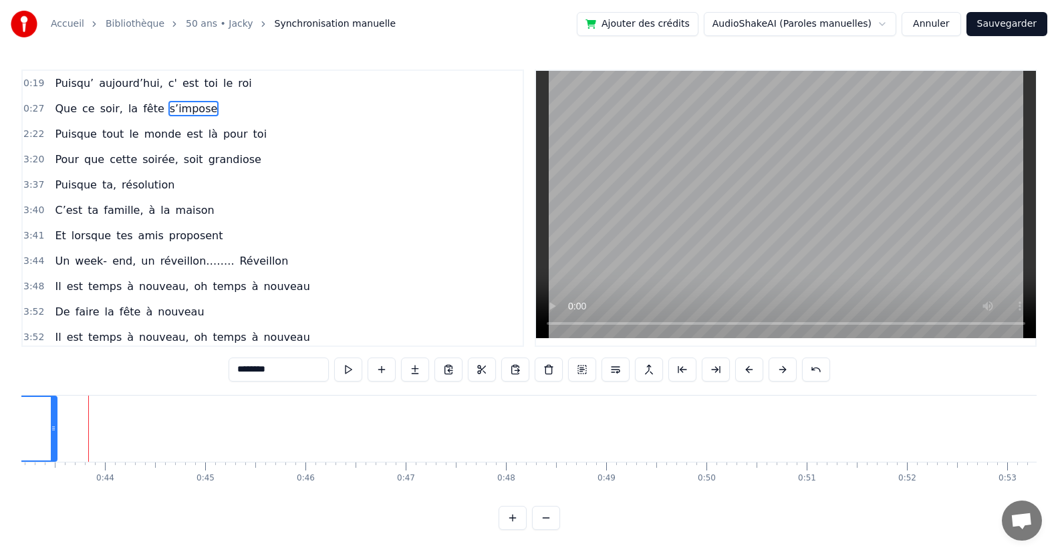
drag, startPoint x: 519, startPoint y: 434, endPoint x: 93, endPoint y: 466, distance: 427.5
click at [55, 448] on div at bounding box center [53, 428] width 5 height 63
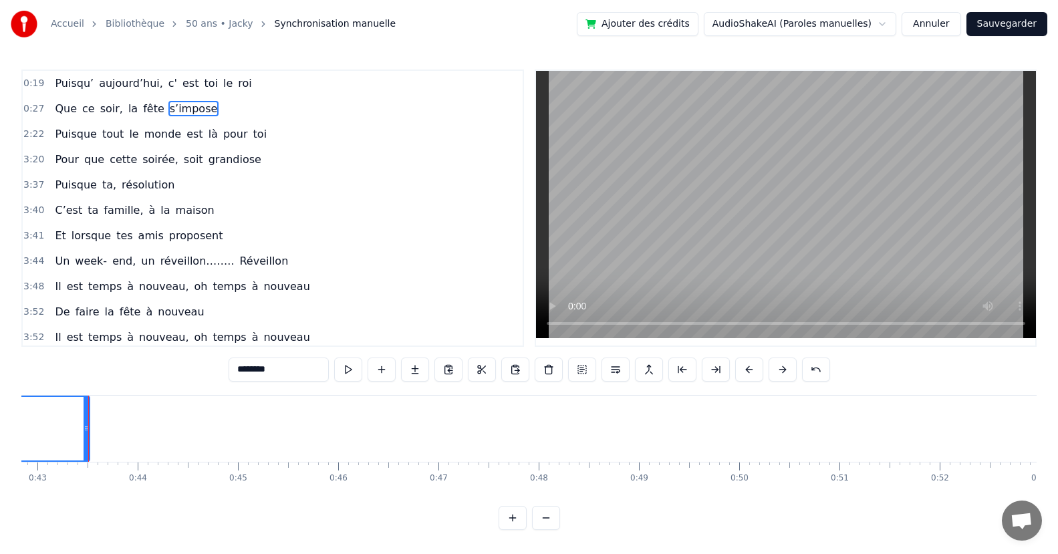
scroll to position [0, 3406]
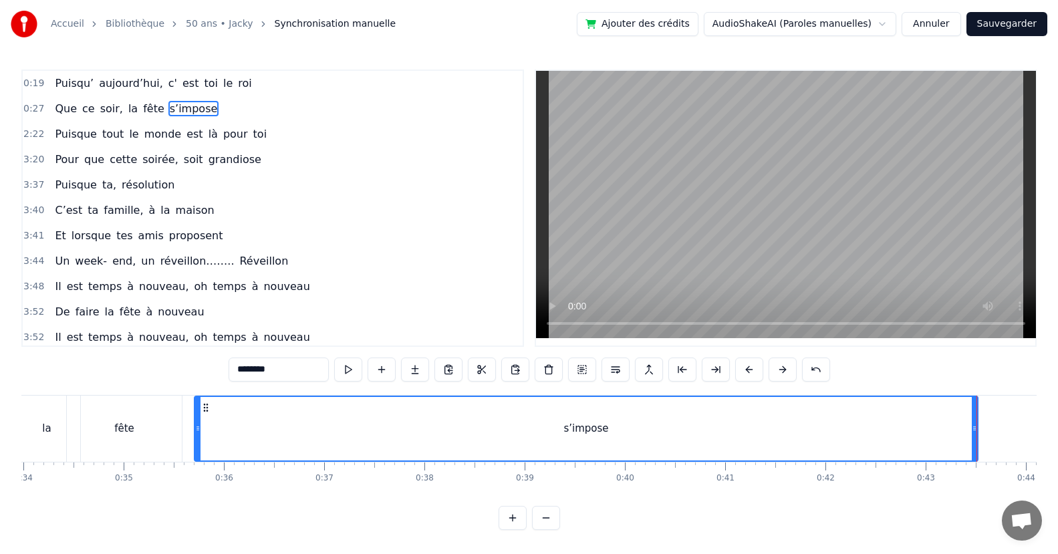
drag, startPoint x: 599, startPoint y: 434, endPoint x: 538, endPoint y: 449, distance: 62.7
click at [203, 452] on div "s’impose" at bounding box center [586, 428] width 782 height 63
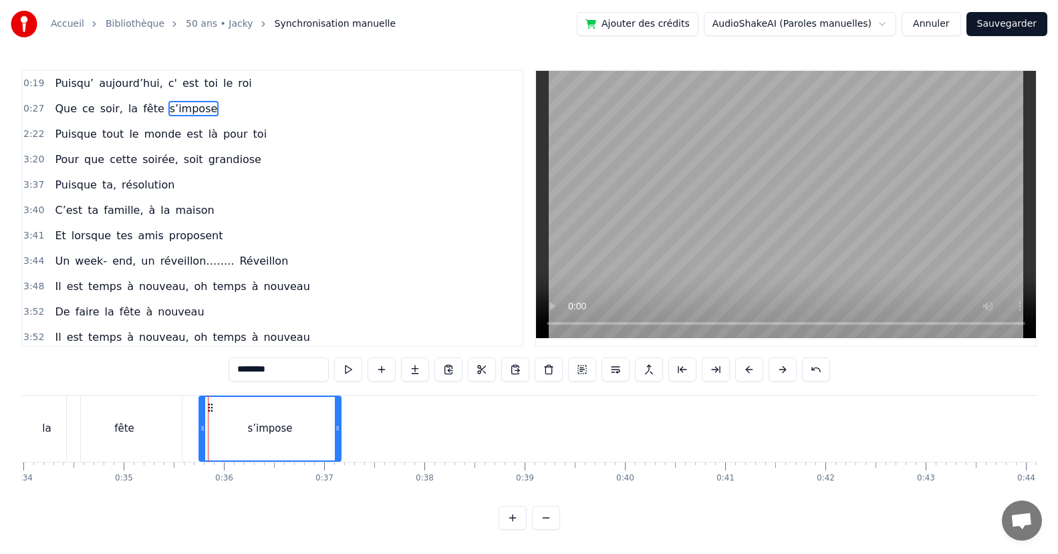
drag, startPoint x: 975, startPoint y: 430, endPoint x: 337, endPoint y: 476, distance: 639.1
click at [337, 468] on div "Puisqu’ aujourd’hui, c' est toi le roi Que ce soir, la fête s’impose Puisque to…" at bounding box center [528, 445] width 1015 height 100
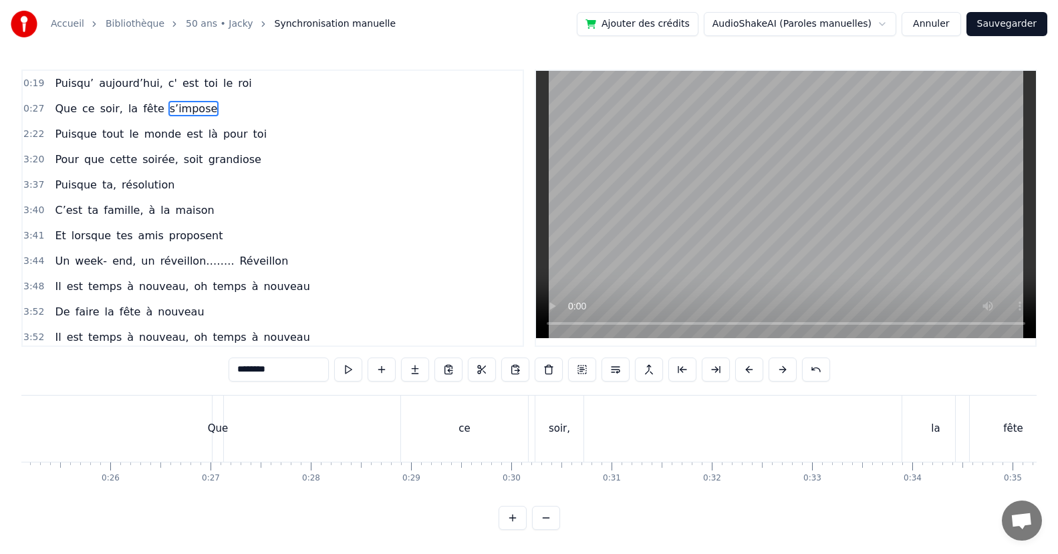
click at [216, 432] on div "Que" at bounding box center [218, 428] width 21 height 15
type input "***"
drag, startPoint x: 222, startPoint y: 428, endPoint x: 328, endPoint y: 424, distance: 106.3
click at [246, 428] on div "Que ce soir, la fête s’impose" at bounding box center [722, 429] width 1020 height 66
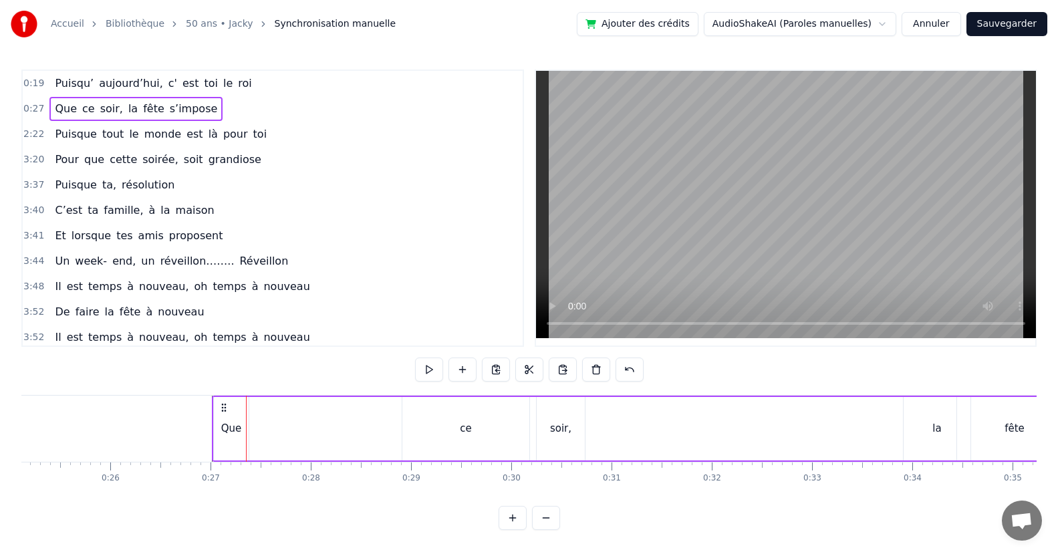
click at [420, 436] on div "ce" at bounding box center [465, 428] width 127 height 63
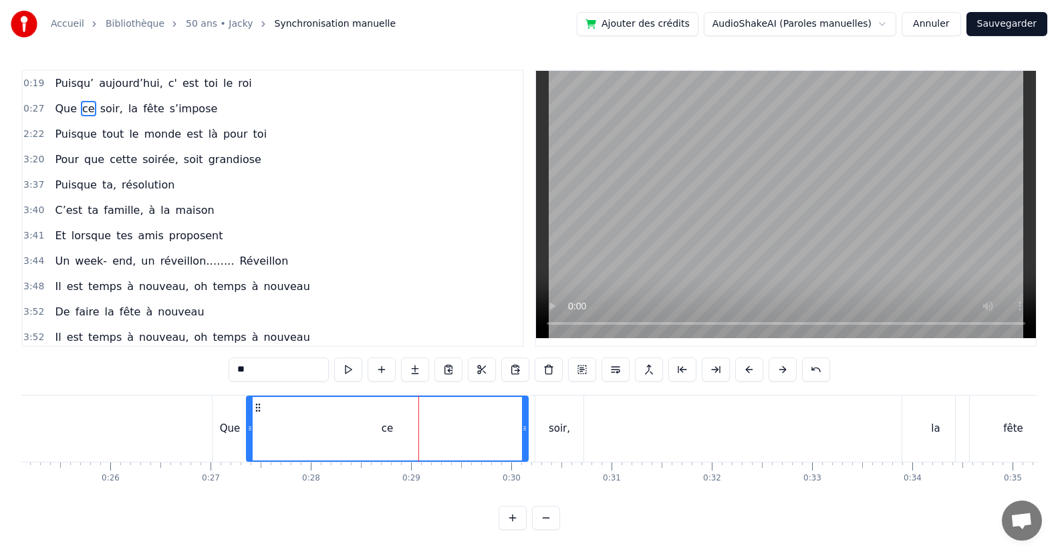
drag, startPoint x: 404, startPoint y: 432, endPoint x: 383, endPoint y: 448, distance: 26.7
click at [255, 454] on div "ce" at bounding box center [387, 428] width 280 height 63
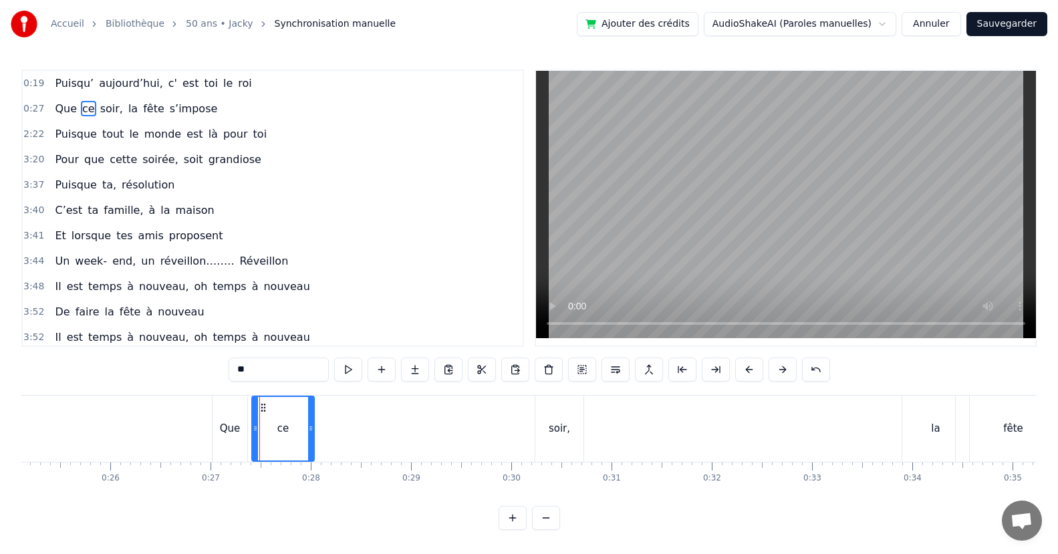
drag, startPoint x: 524, startPoint y: 432, endPoint x: 310, endPoint y: 460, distance: 215.7
click at [310, 460] on div "ce" at bounding box center [282, 429] width 63 height 66
click at [561, 436] on div "soir," at bounding box center [559, 428] width 21 height 15
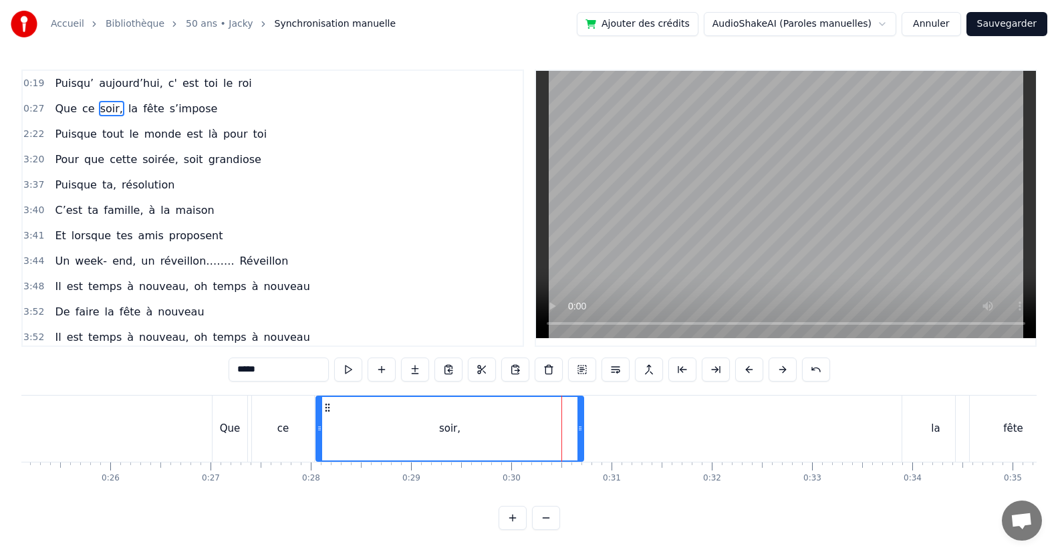
drag, startPoint x: 538, startPoint y: 435, endPoint x: 319, endPoint y: 452, distance: 219.8
click at [319, 452] on div at bounding box center [319, 428] width 5 height 63
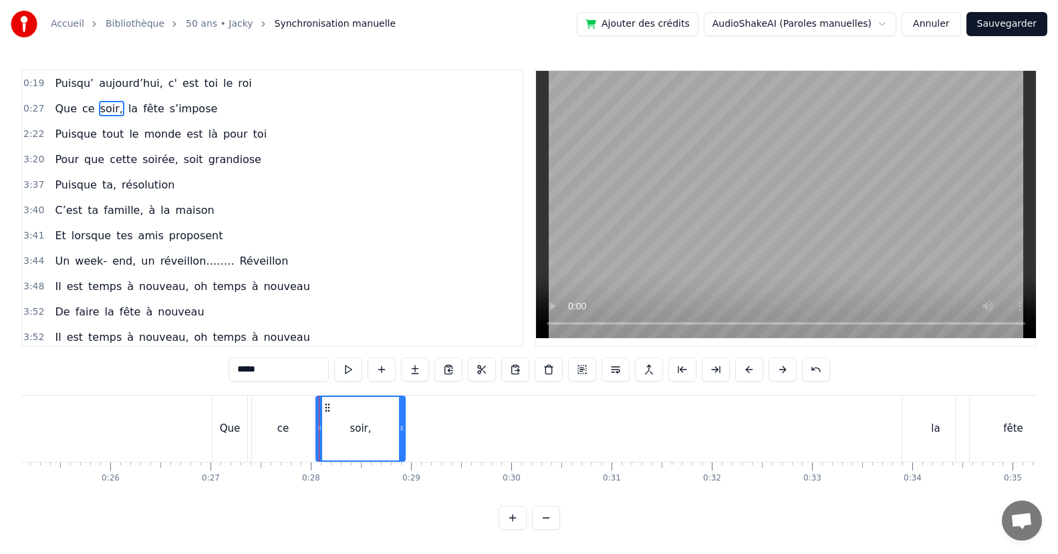
drag, startPoint x: 579, startPoint y: 445, endPoint x: 401, endPoint y: 454, distance: 178.6
click at [401, 454] on div at bounding box center [401, 428] width 5 height 63
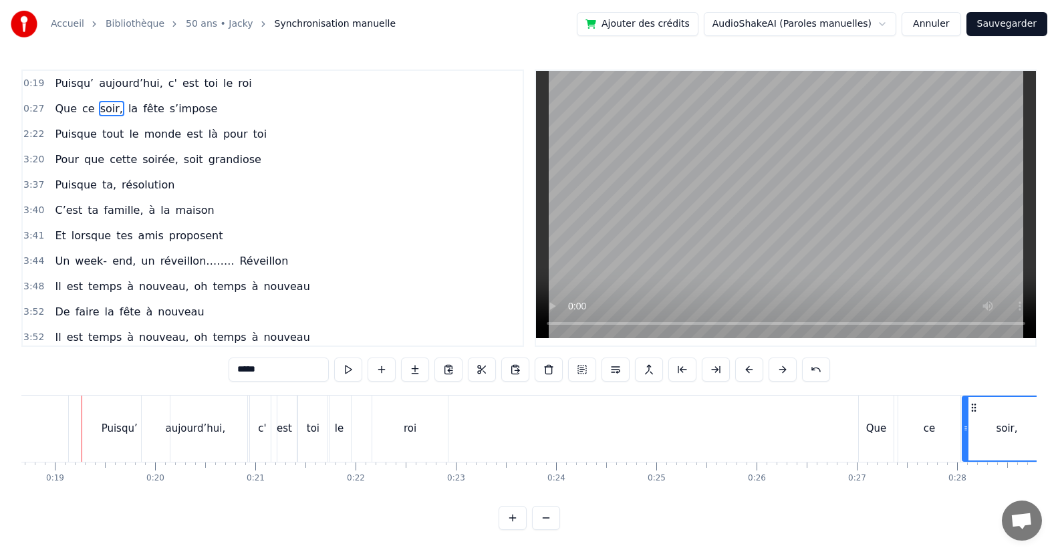
scroll to position [0, 1864]
click at [442, 424] on div "roi" at bounding box center [417, 429] width 76 height 66
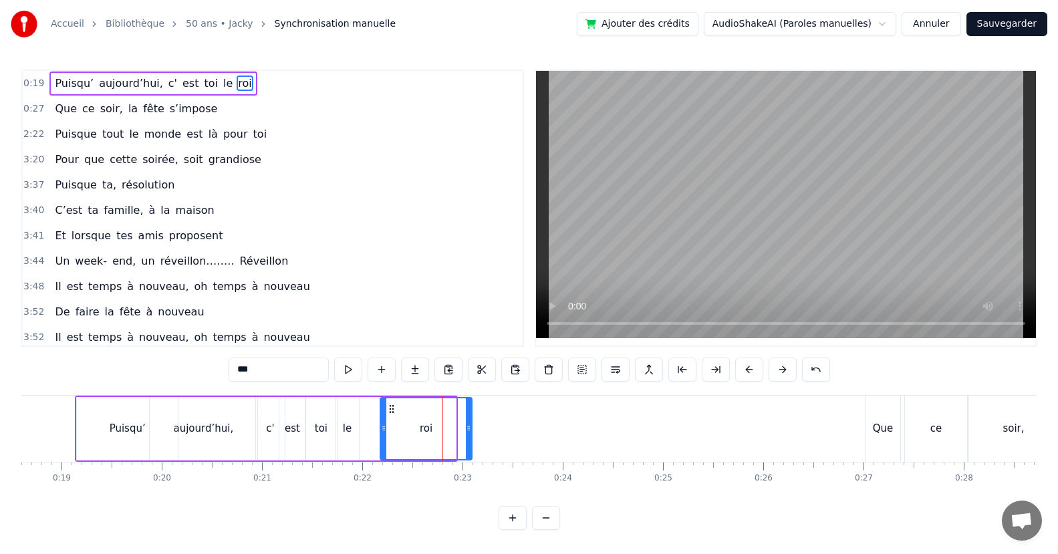
drag, startPoint x: 452, startPoint y: 430, endPoint x: 468, endPoint y: 428, distance: 16.1
click at [468, 428] on icon at bounding box center [468, 428] width 5 height 11
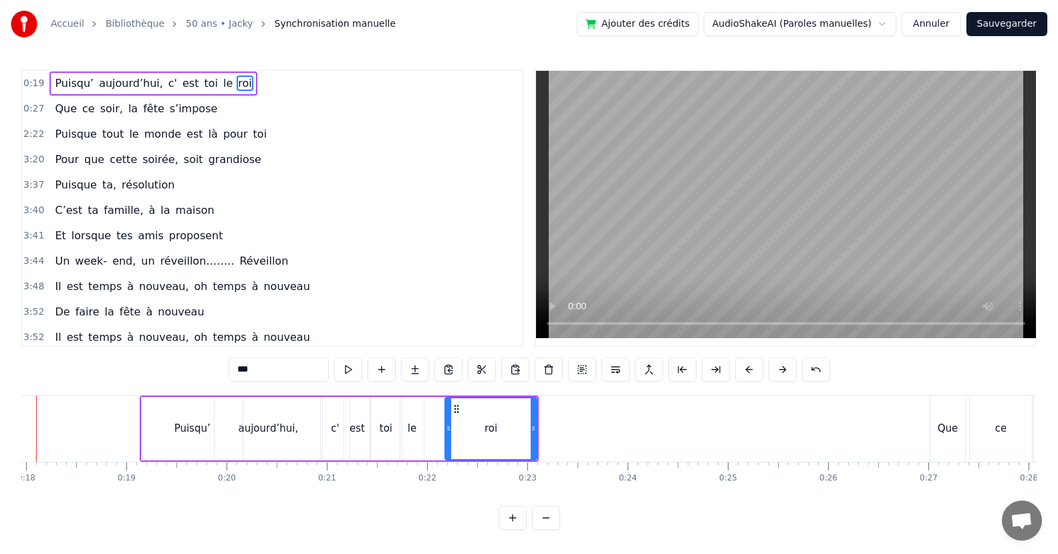
scroll to position [0, 1747]
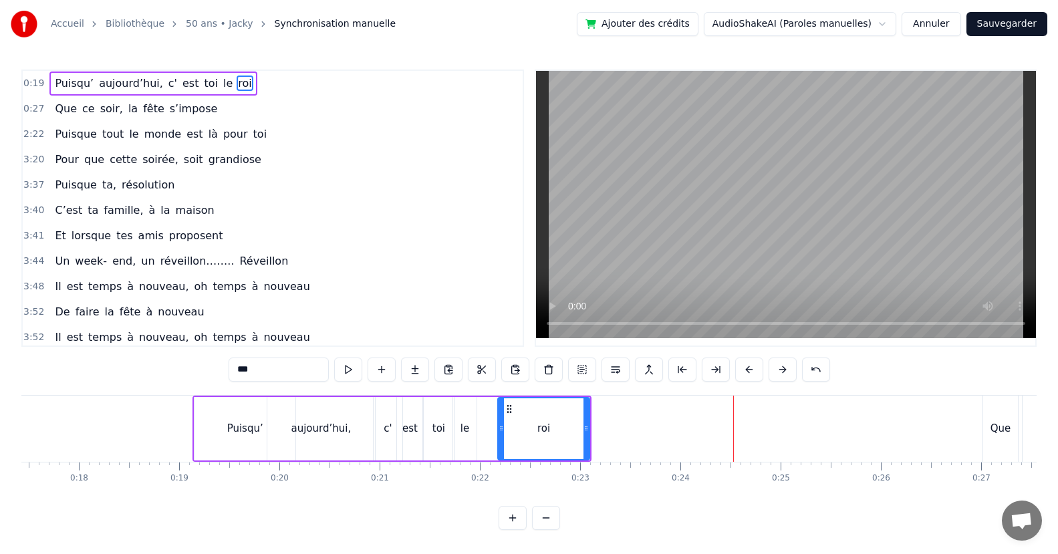
click at [465, 436] on div "le" at bounding box center [464, 428] width 9 height 15
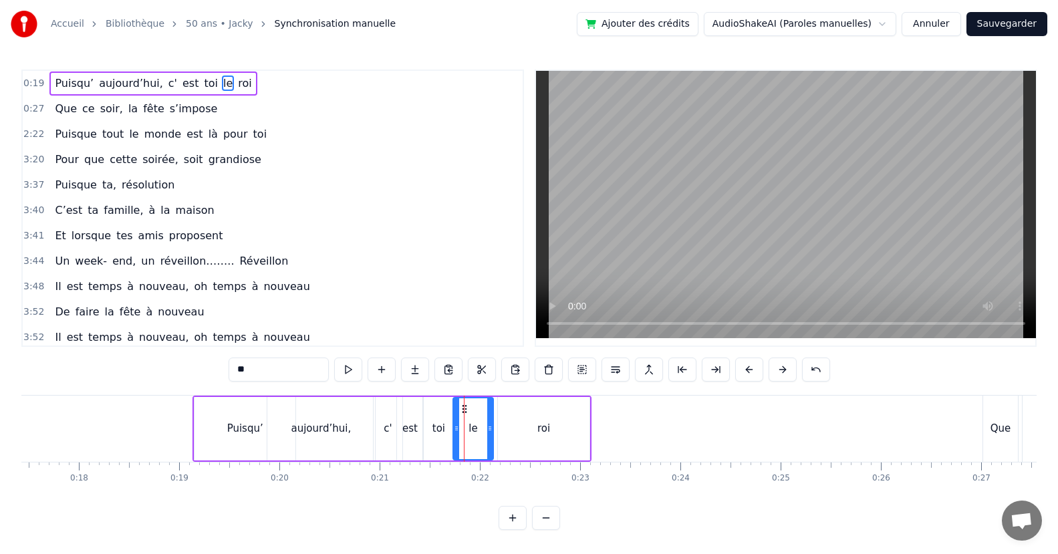
drag, startPoint x: 470, startPoint y: 432, endPoint x: 486, endPoint y: 437, distance: 17.5
click at [487, 437] on div at bounding box center [489, 428] width 5 height 61
drag, startPoint x: 454, startPoint y: 432, endPoint x: 464, endPoint y: 435, distance: 10.6
click at [464, 435] on div at bounding box center [466, 428] width 5 height 61
click at [448, 437] on div "toi" at bounding box center [438, 428] width 31 height 63
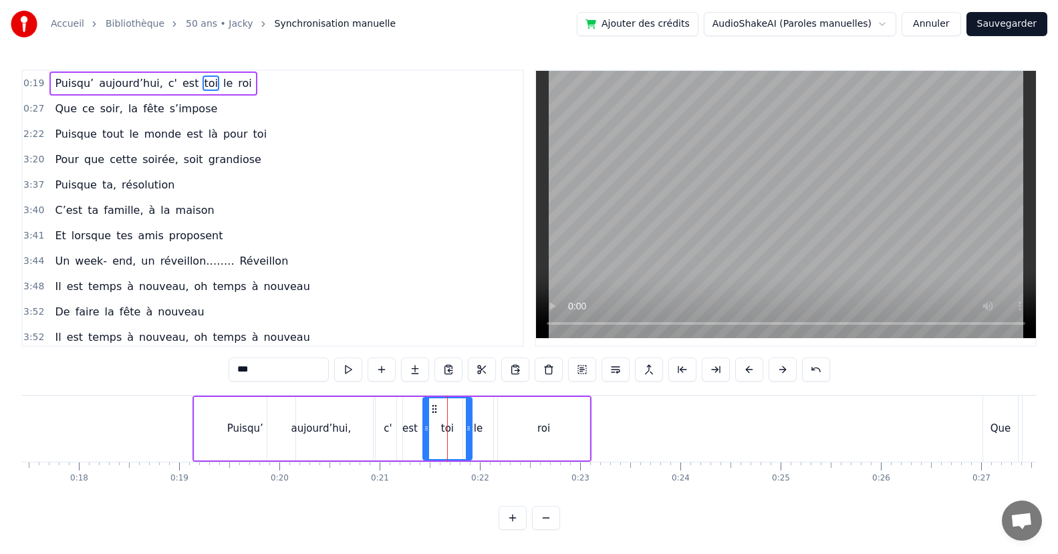
drag, startPoint x: 451, startPoint y: 433, endPoint x: 468, endPoint y: 434, distance: 17.4
click at [468, 434] on div at bounding box center [468, 428] width 5 height 61
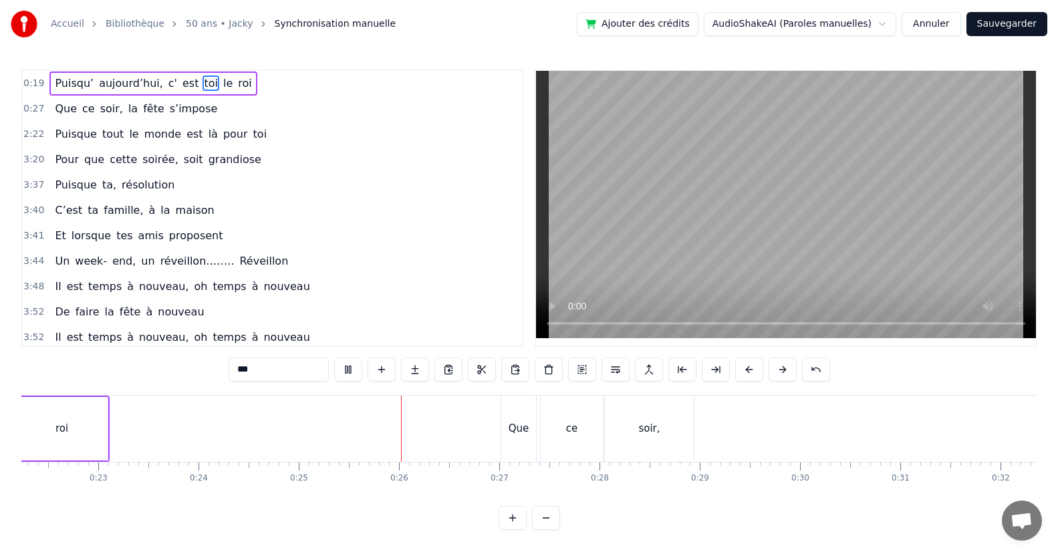
scroll to position [0, 2485]
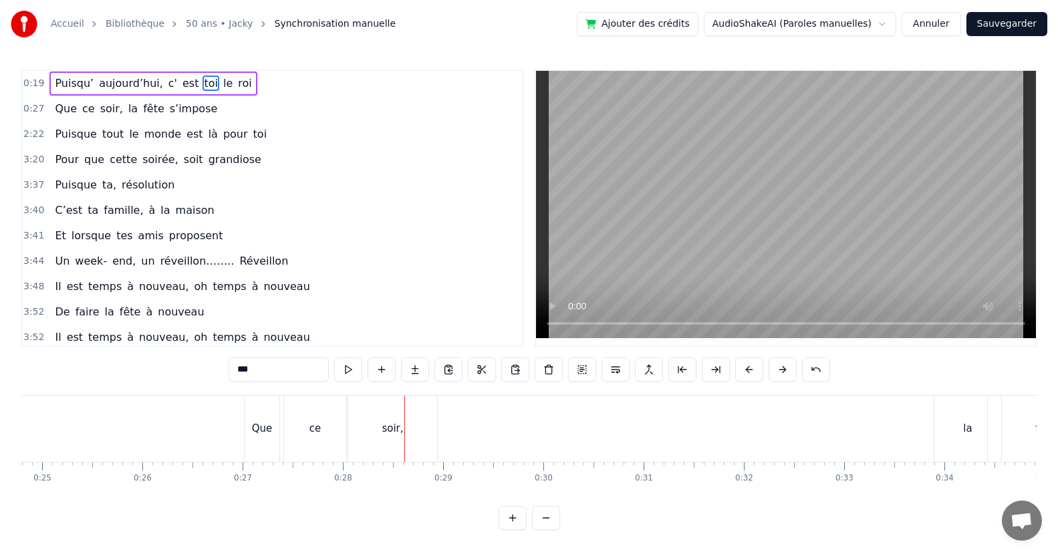
click at [432, 436] on div "soir," at bounding box center [392, 429] width 89 height 66
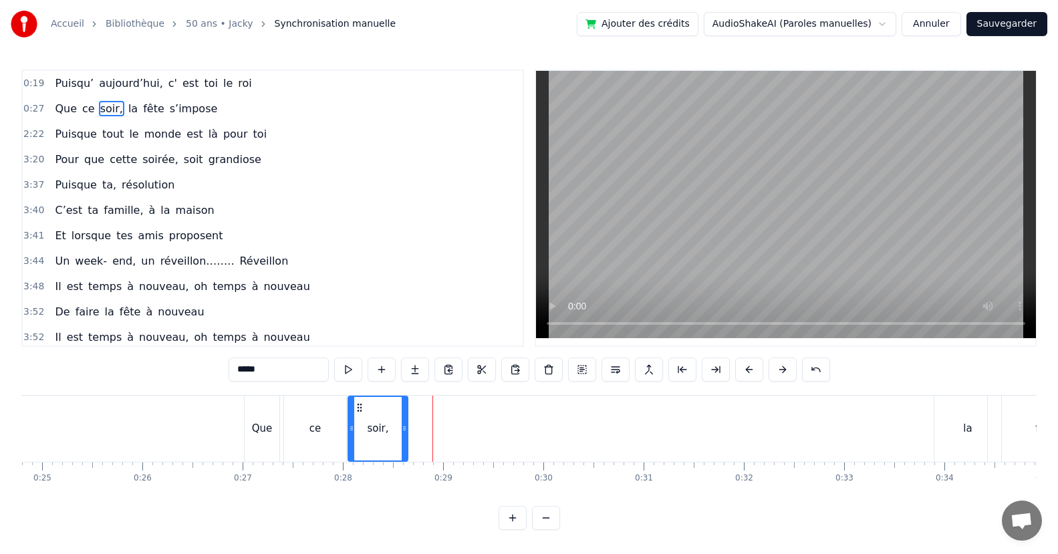
drag, startPoint x: 436, startPoint y: 432, endPoint x: 406, endPoint y: 442, distance: 31.1
click at [406, 442] on div at bounding box center [404, 428] width 5 height 63
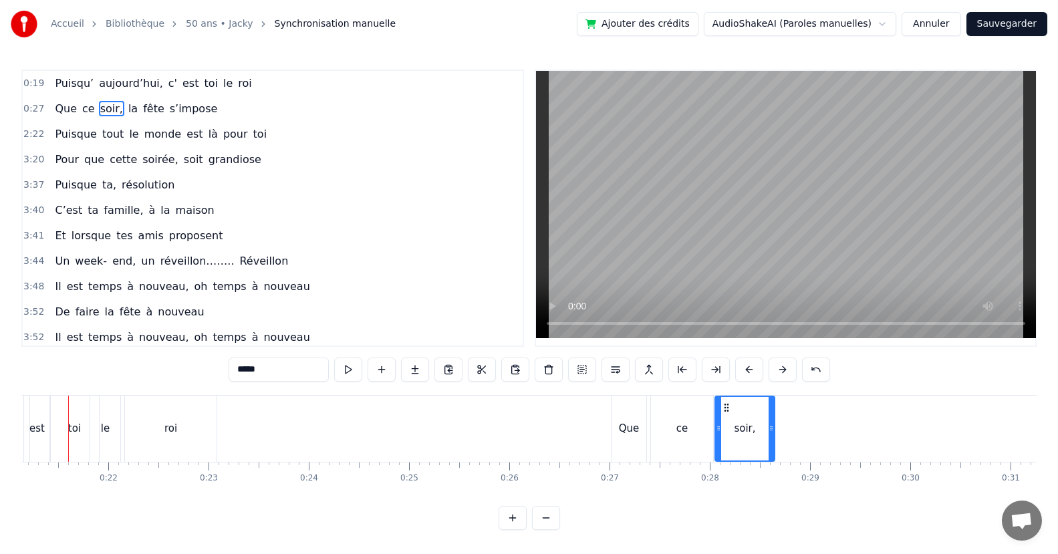
scroll to position [0, 2098]
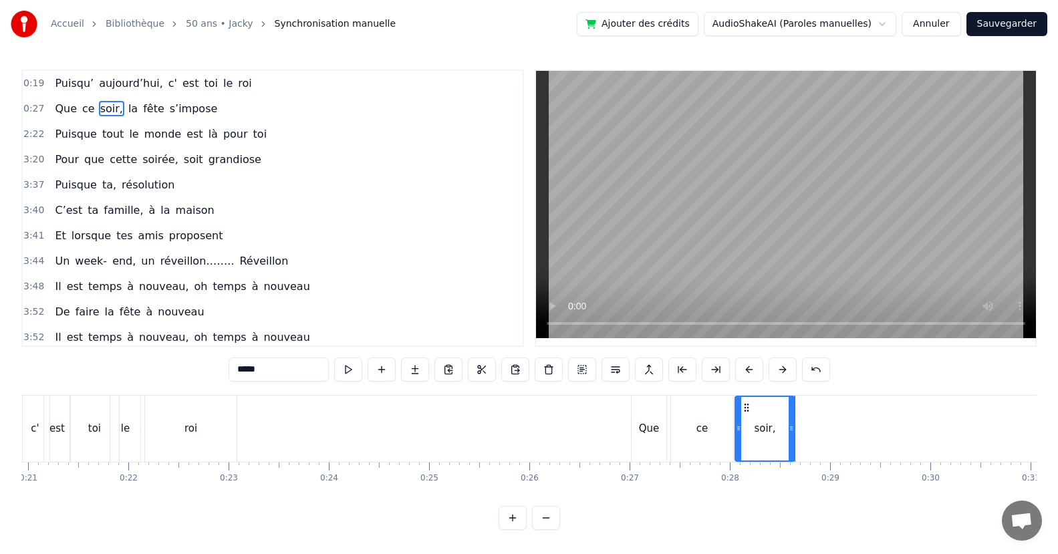
click at [715, 432] on div "ce" at bounding box center [702, 429] width 62 height 66
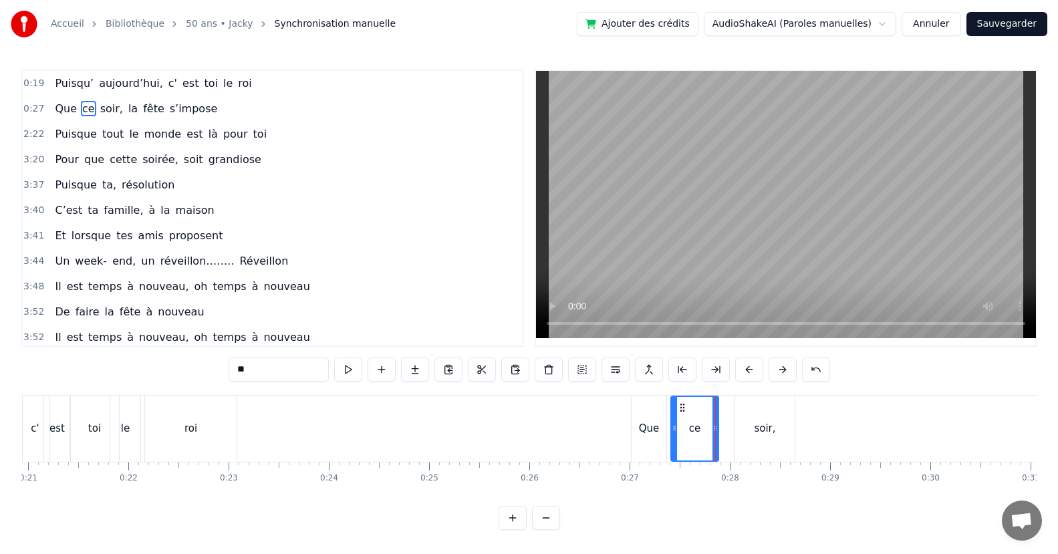
drag, startPoint x: 727, startPoint y: 431, endPoint x: 708, endPoint y: 436, distance: 19.5
click at [712, 436] on div at bounding box center [714, 428] width 5 height 63
click at [740, 441] on div "soir," at bounding box center [764, 429] width 59 height 66
type input "*****"
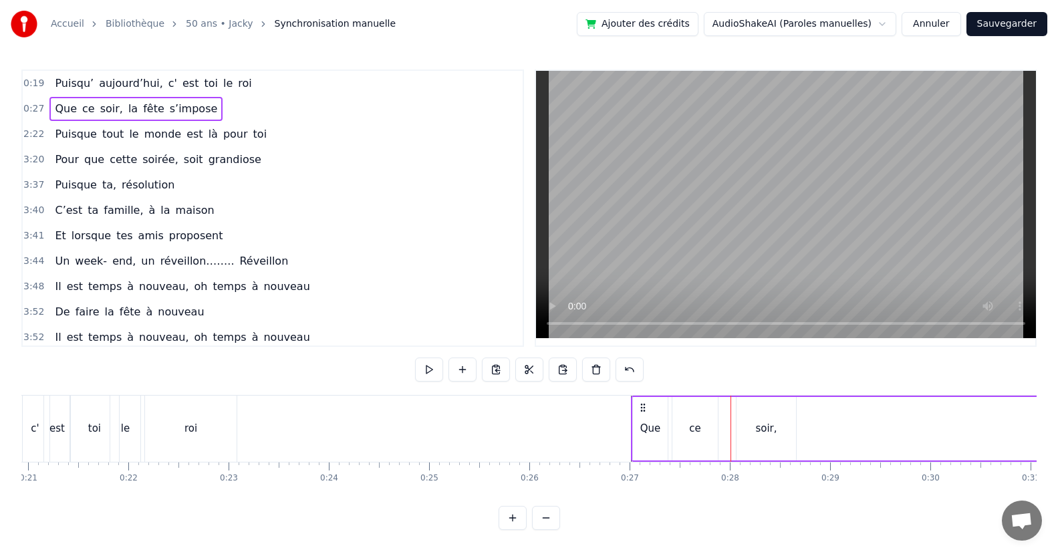
click at [740, 442] on div "soir," at bounding box center [765, 428] width 59 height 63
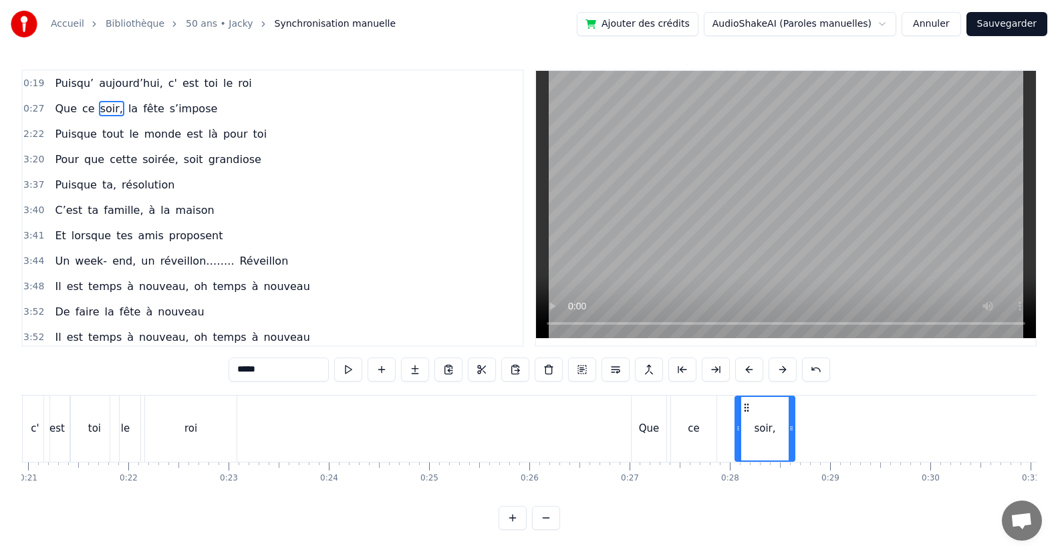
drag, startPoint x: 739, startPoint y: 442, endPoint x: 731, endPoint y: 441, distance: 8.1
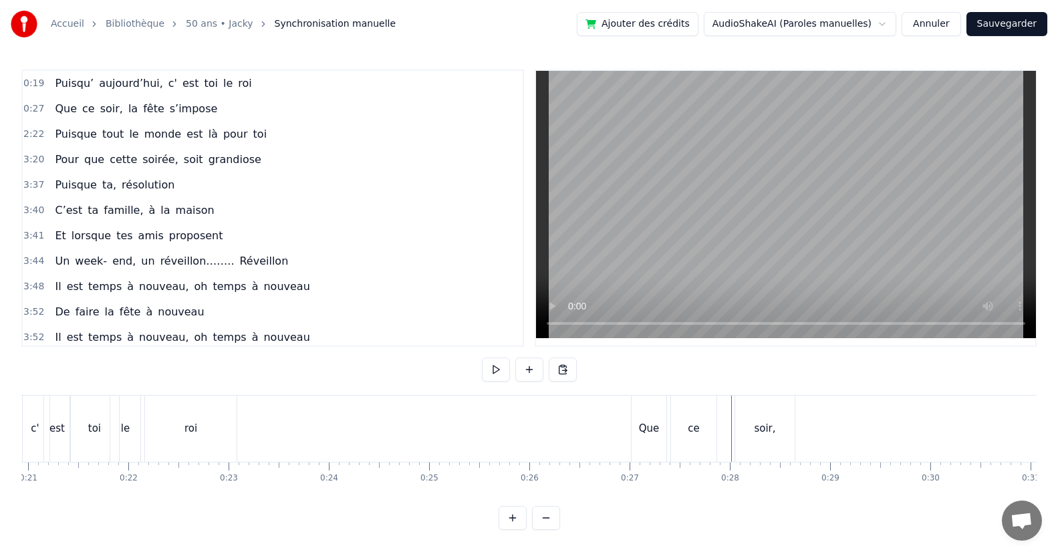
click at [748, 448] on div "soir," at bounding box center [764, 429] width 59 height 66
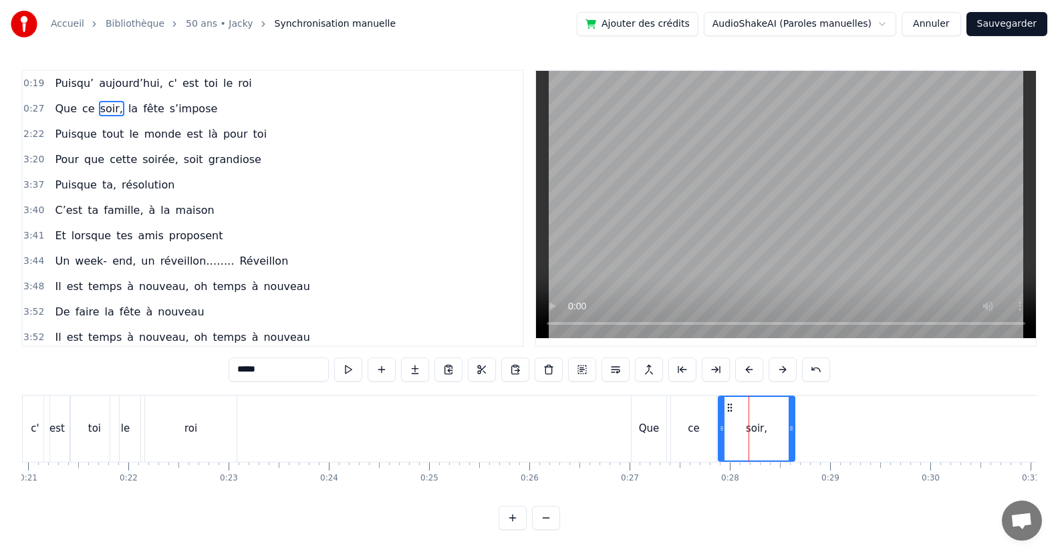
drag, startPoint x: 738, startPoint y: 443, endPoint x: 724, endPoint y: 440, distance: 14.4
click at [720, 442] on div at bounding box center [721, 428] width 5 height 63
drag, startPoint x: 790, startPoint y: 429, endPoint x: 776, endPoint y: 428, distance: 14.7
click at [778, 439] on div at bounding box center [778, 428] width 5 height 63
click at [708, 432] on div "ce" at bounding box center [693, 429] width 45 height 66
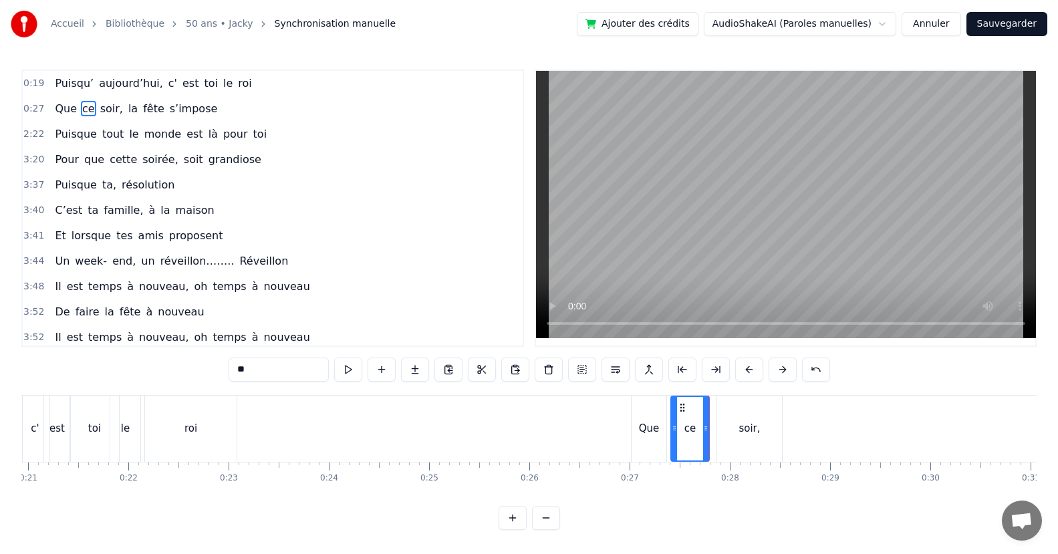
drag, startPoint x: 714, startPoint y: 430, endPoint x: 706, endPoint y: 430, distance: 7.4
click at [706, 430] on icon at bounding box center [705, 428] width 5 height 11
click at [731, 434] on div "soir," at bounding box center [749, 429] width 65 height 66
type input "*****"
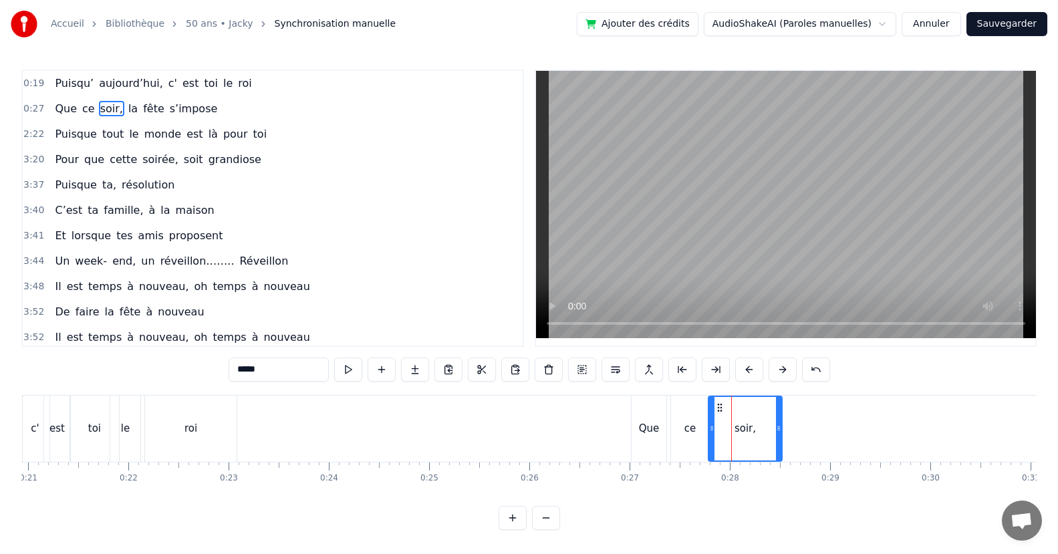
drag, startPoint x: 722, startPoint y: 434, endPoint x: 762, endPoint y: 446, distance: 42.3
click at [712, 442] on div at bounding box center [711, 428] width 5 height 63
click at [774, 442] on div "soir," at bounding box center [744, 428] width 73 height 63
drag, startPoint x: 775, startPoint y: 439, endPoint x: 762, endPoint y: 445, distance: 14.7
click at [762, 444] on div at bounding box center [764, 428] width 5 height 63
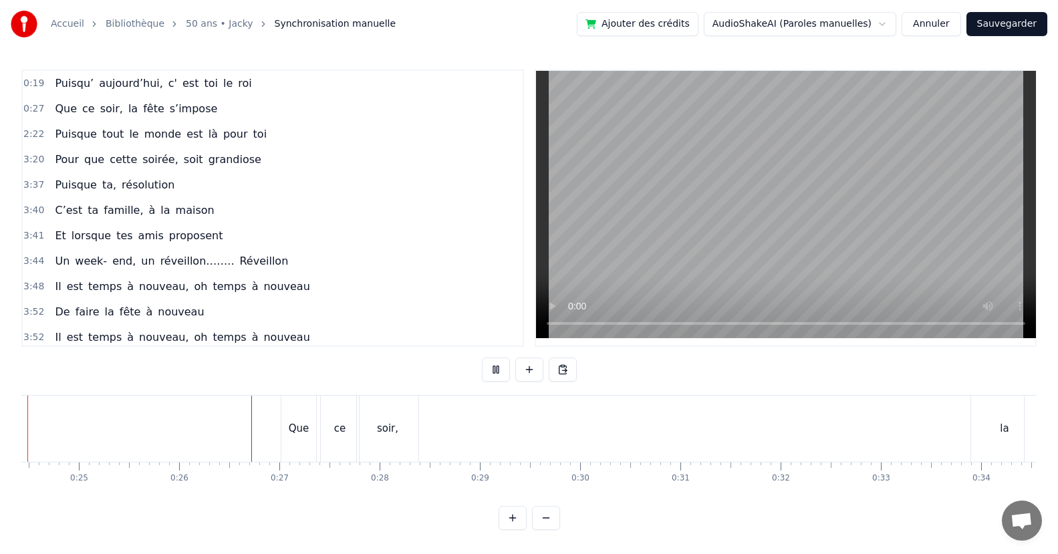
scroll to position [0, 2371]
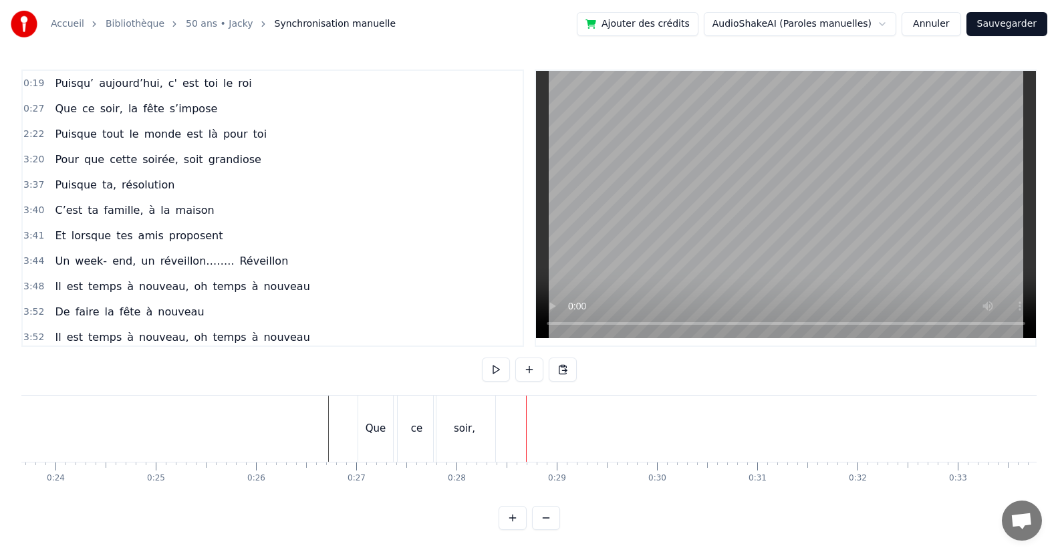
click at [375, 445] on div "Que" at bounding box center [375, 429] width 35 height 66
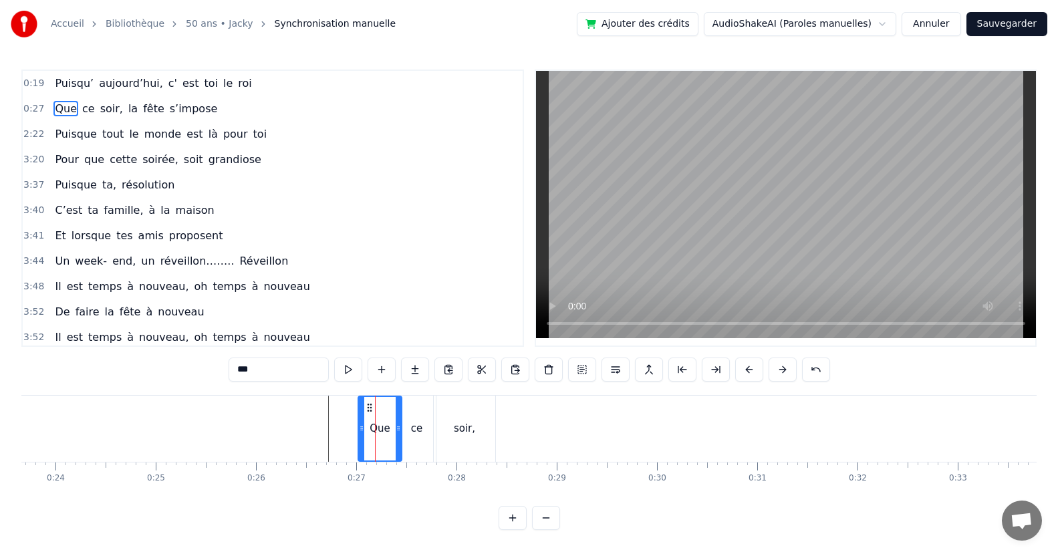
drag, startPoint x: 390, startPoint y: 438, endPoint x: 399, endPoint y: 438, distance: 8.7
click at [399, 438] on div at bounding box center [398, 428] width 5 height 63
drag, startPoint x: 362, startPoint y: 437, endPoint x: 418, endPoint y: 396, distance: 69.2
click at [367, 436] on div at bounding box center [366, 428] width 5 height 63
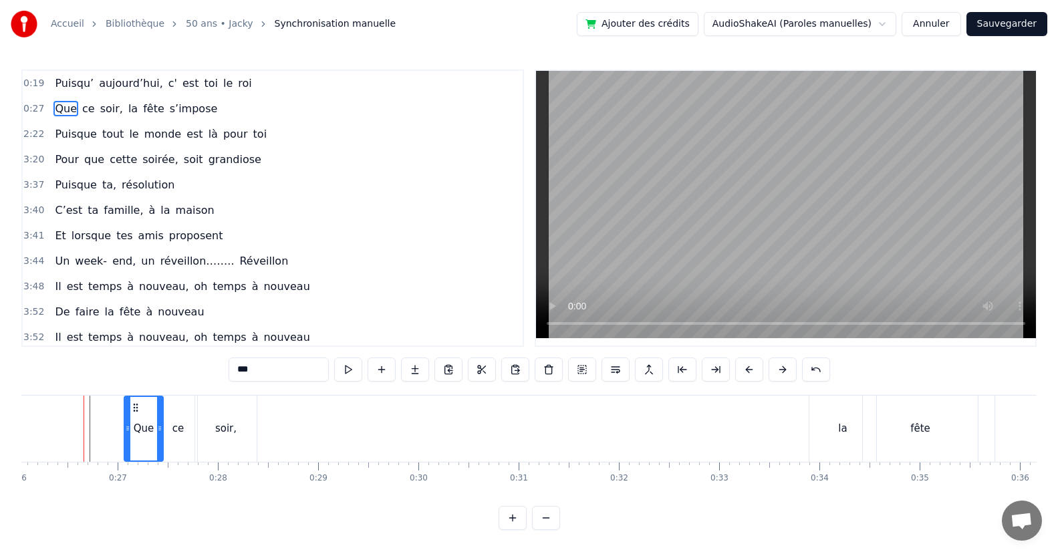
scroll to position [0, 2605]
click at [212, 443] on div "soir," at bounding box center [230, 429] width 61 height 66
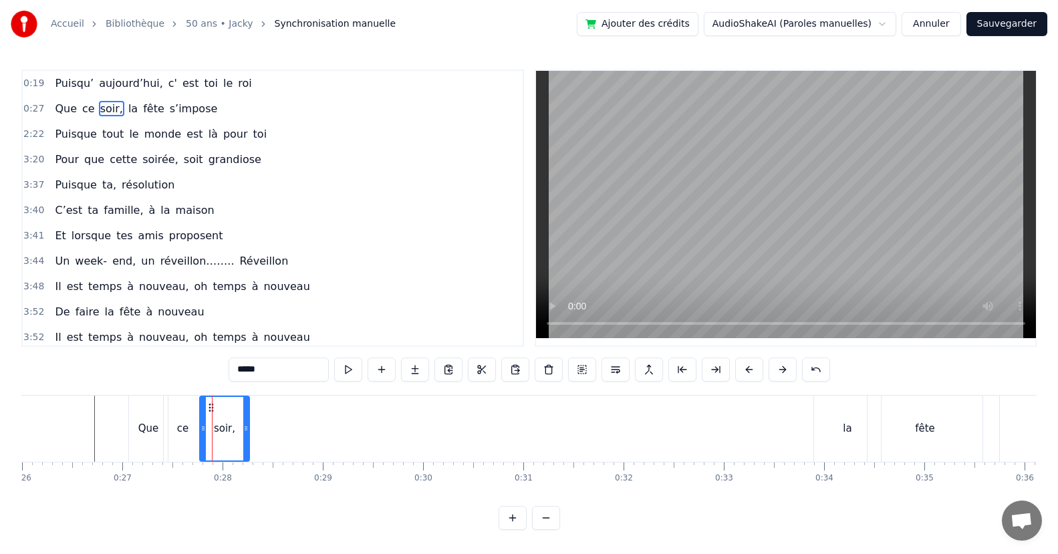
drag, startPoint x: 255, startPoint y: 429, endPoint x: 221, endPoint y: 432, distance: 33.6
click at [241, 432] on div "soir," at bounding box center [224, 428] width 48 height 63
drag, startPoint x: 203, startPoint y: 430, endPoint x: 194, endPoint y: 432, distance: 9.4
click at [192, 433] on icon at bounding box center [192, 428] width 5 height 11
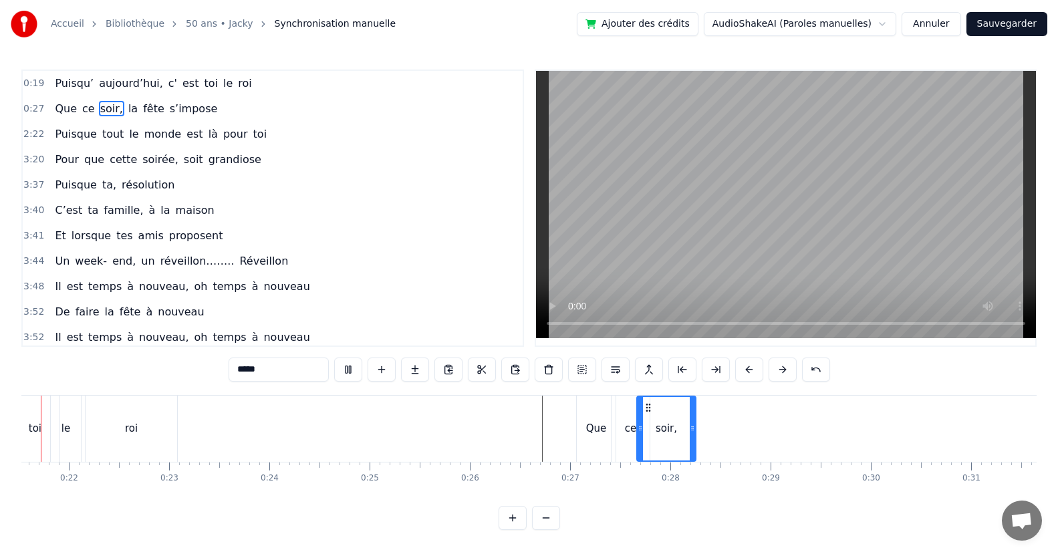
scroll to position [0, 2098]
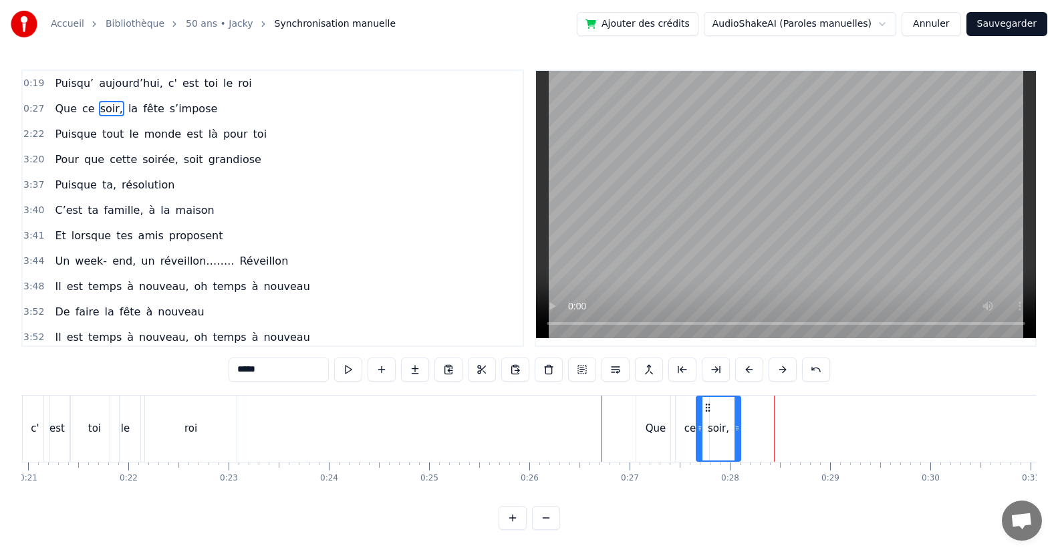
drag, startPoint x: 749, startPoint y: 427, endPoint x: 733, endPoint y: 428, distance: 16.1
click at [734, 428] on icon at bounding box center [736, 428] width 5 height 11
click at [127, 109] on span "la" at bounding box center [133, 108] width 12 height 15
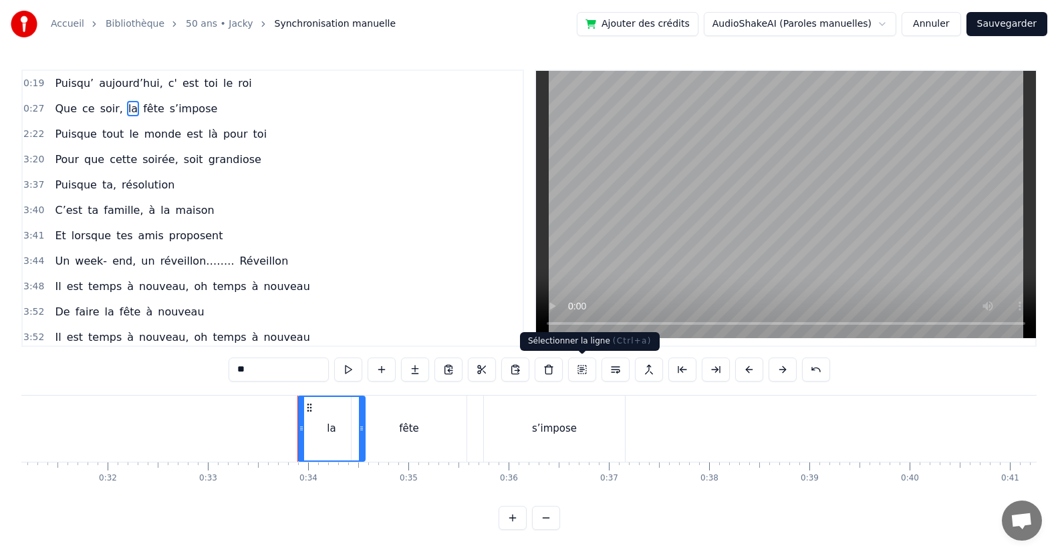
scroll to position [0, 3330]
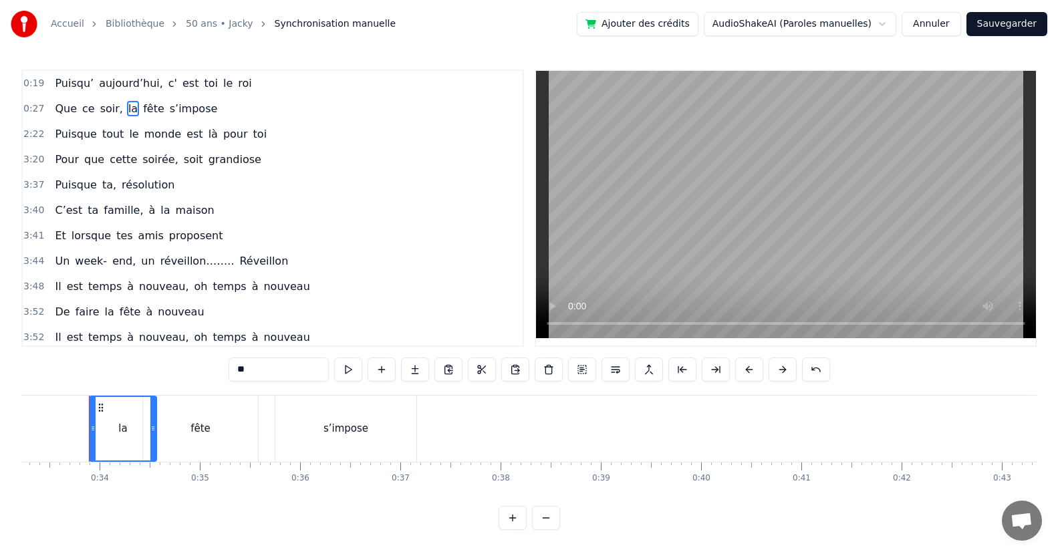
click at [112, 427] on div "la" at bounding box center [122, 428] width 65 height 63
click at [192, 428] on div "fête" at bounding box center [200, 428] width 20 height 15
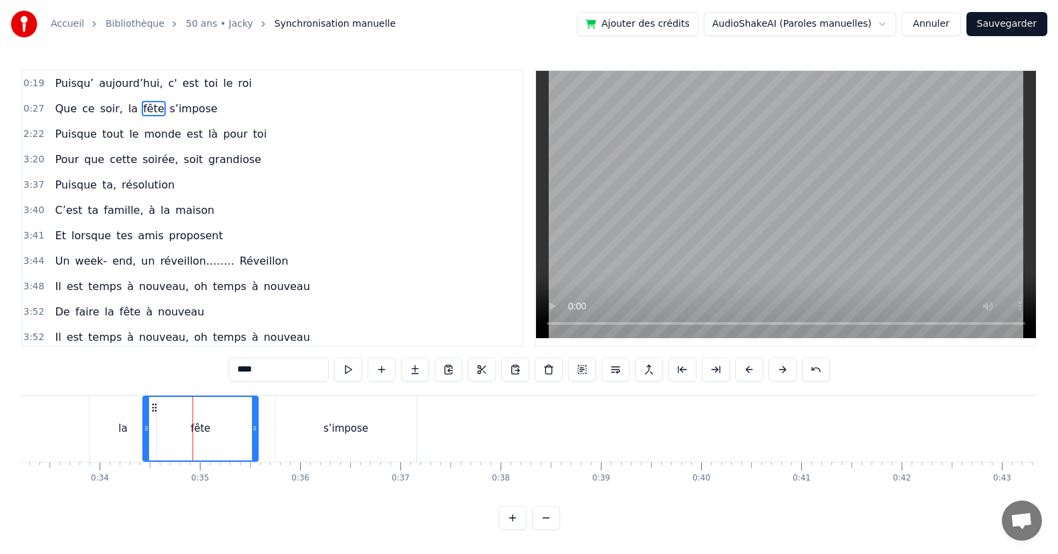
click at [110, 432] on div "la" at bounding box center [123, 429] width 67 height 66
type input "**"
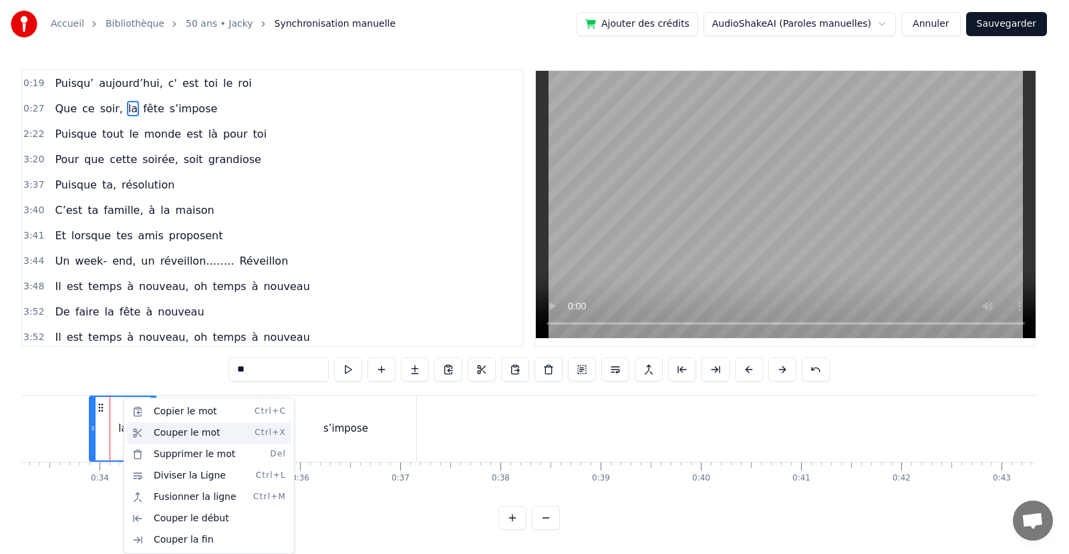
click at [164, 436] on div "Couper le mot Ctrl+X" at bounding box center [209, 432] width 164 height 21
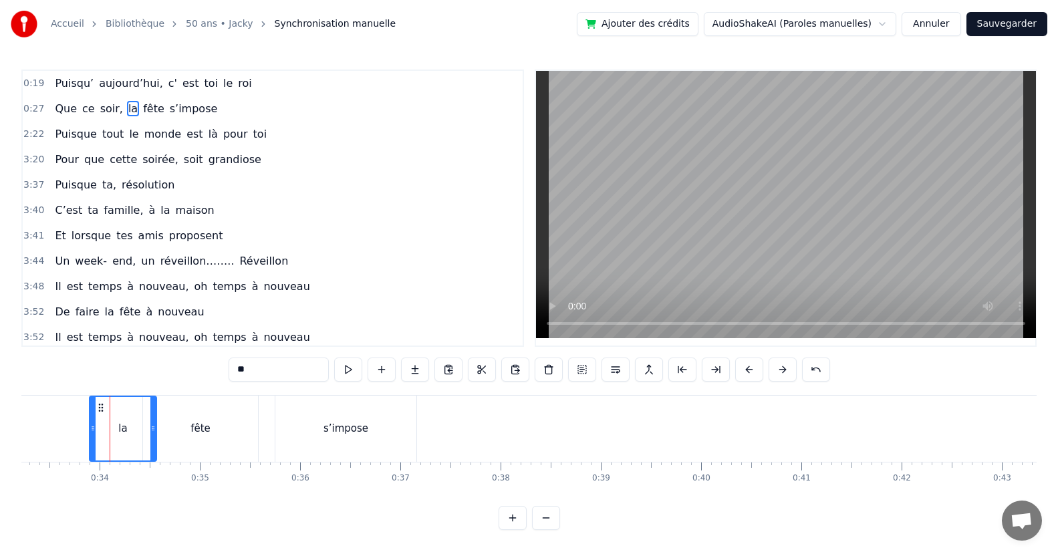
scroll to position [0, 2442]
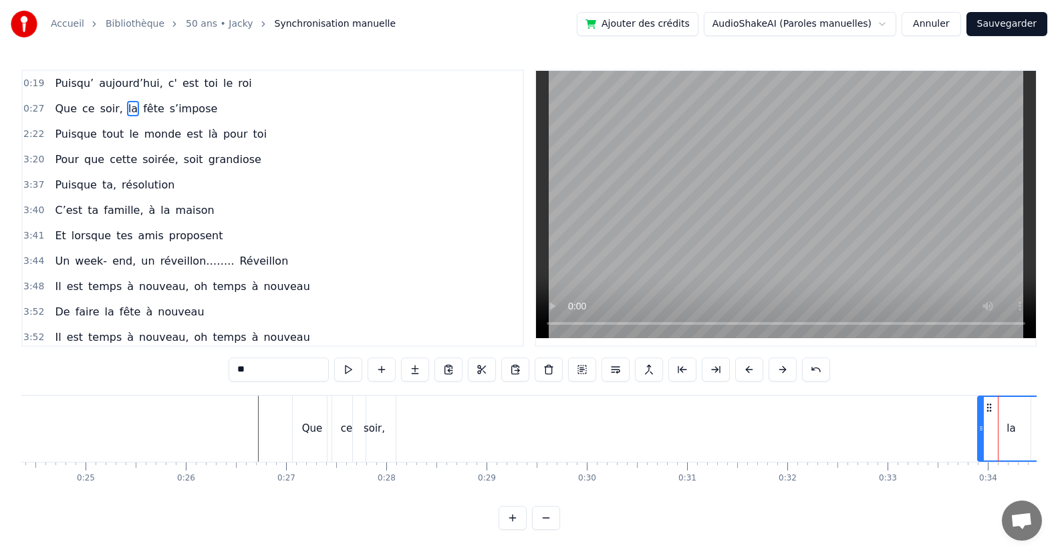
click at [408, 416] on div "Que ce soir, la fête s’impose" at bounding box center [800, 429] width 1016 height 66
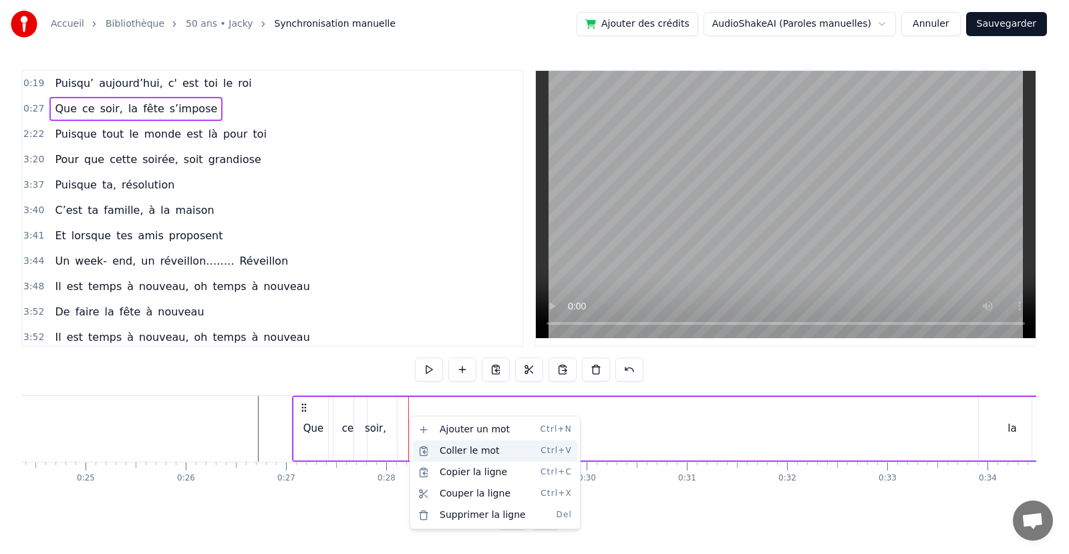
click at [444, 452] on div "Coller le mot Ctrl+V" at bounding box center [495, 450] width 164 height 21
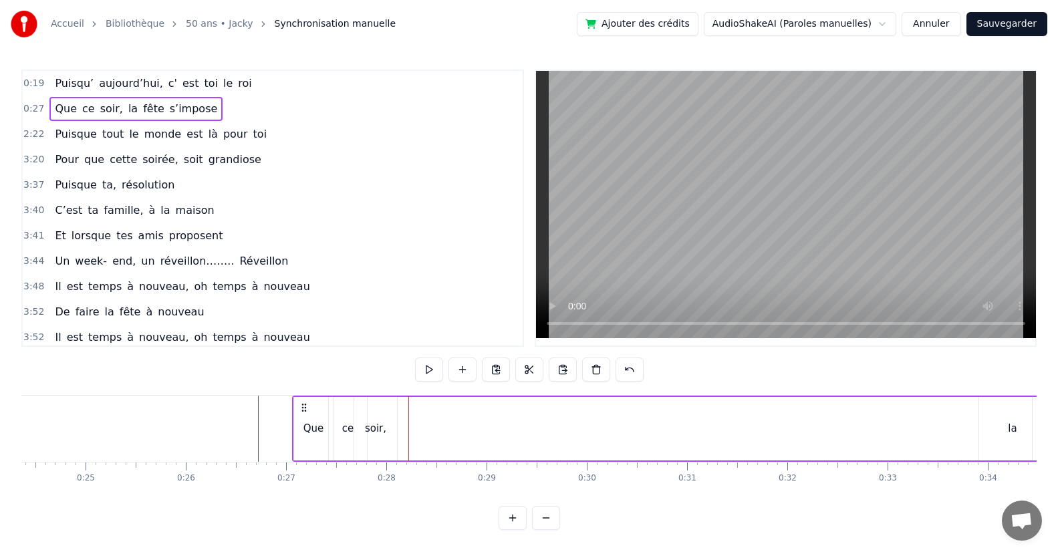
click at [980, 436] on div "la" at bounding box center [1012, 428] width 67 height 63
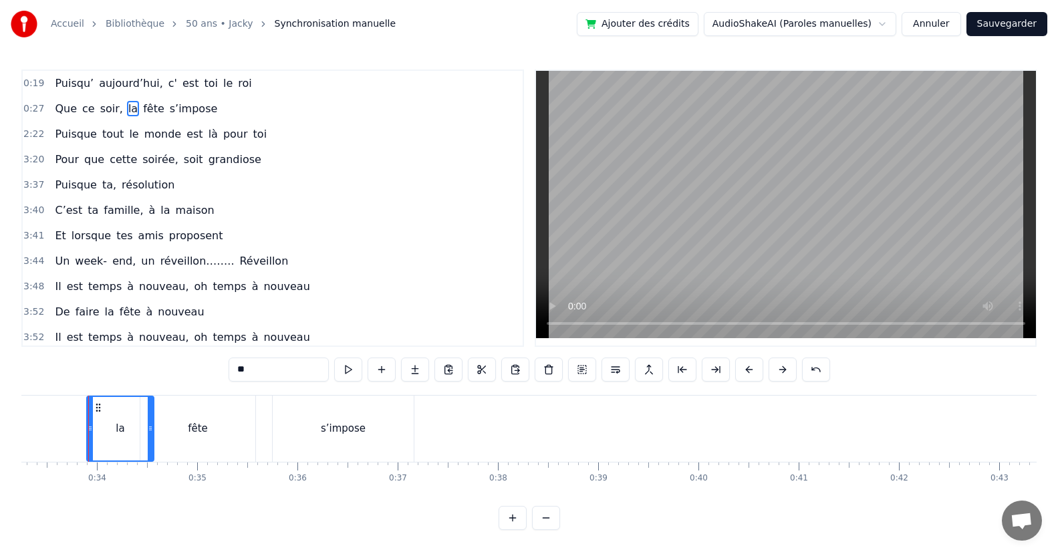
scroll to position [0, 2444]
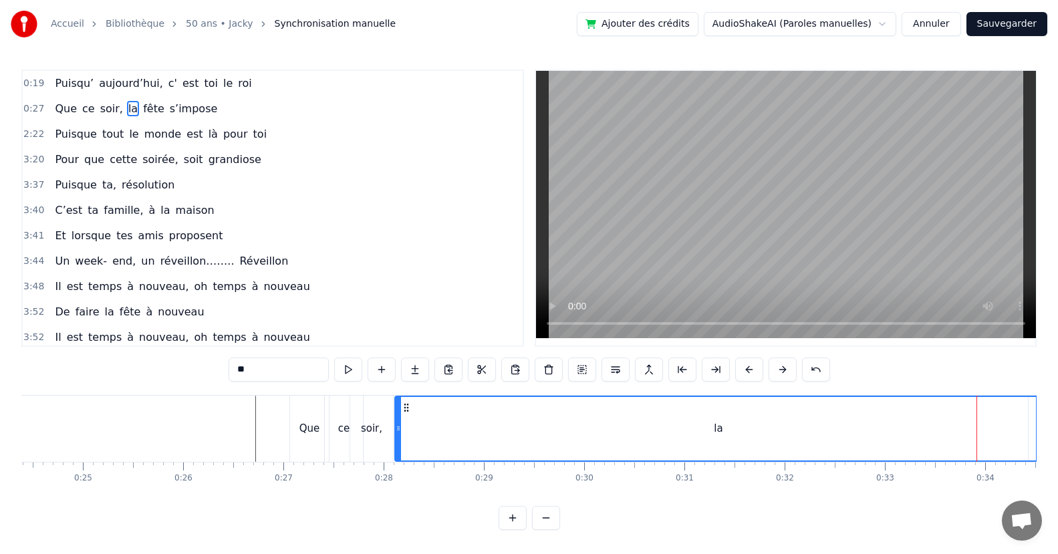
drag, startPoint x: 978, startPoint y: 439, endPoint x: 398, endPoint y: 453, distance: 580.1
click at [398, 453] on div at bounding box center [398, 428] width 5 height 63
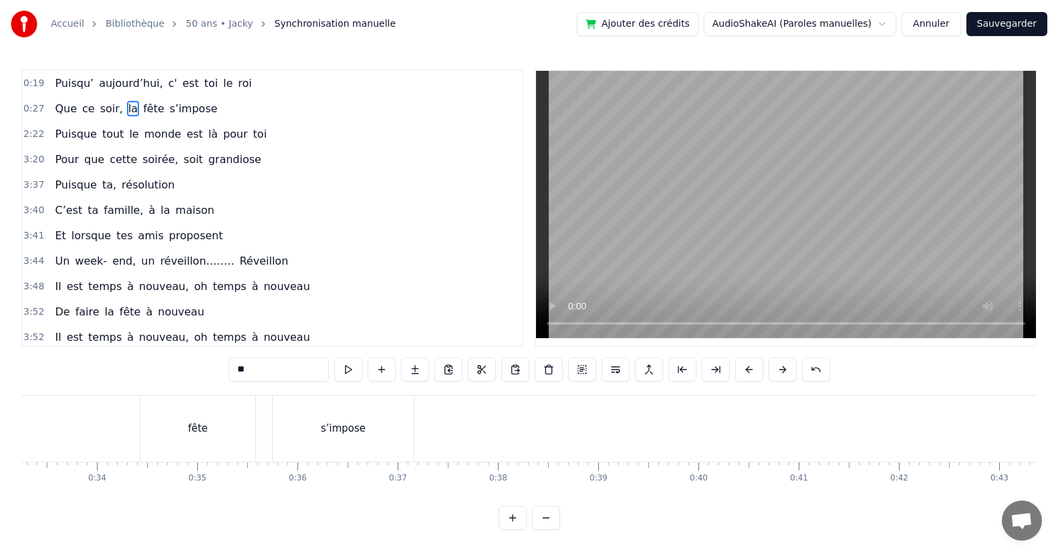
drag, startPoint x: 148, startPoint y: 446, endPoint x: 3, endPoint y: 443, distance: 145.0
click at [3, 443] on div "Accueil Bibliothèque 50 ans • Jacky Synchronisation manuelle Ajouter des crédit…" at bounding box center [529, 265] width 1058 height 530
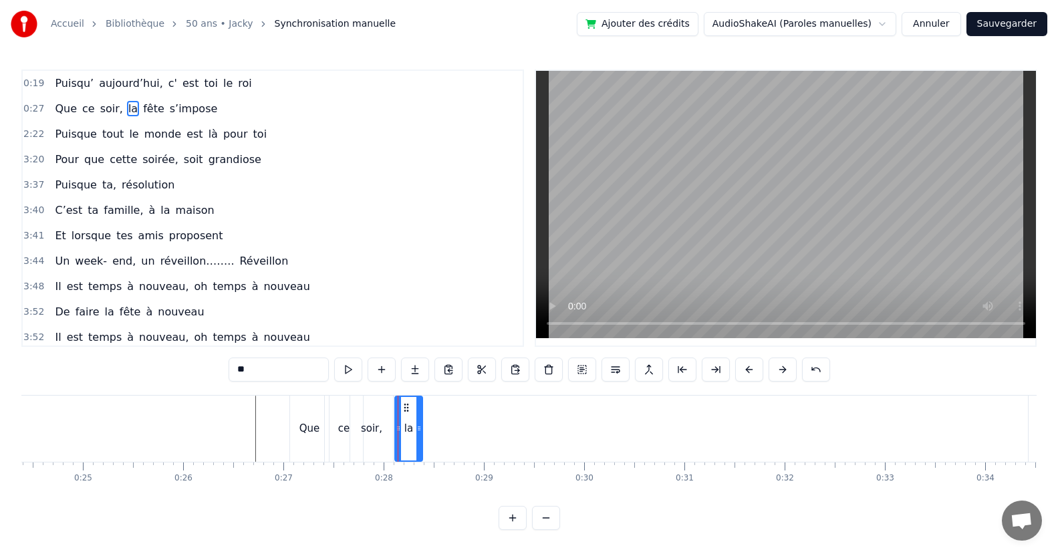
drag, startPoint x: 891, startPoint y: 430, endPoint x: 418, endPoint y: 446, distance: 473.3
click at [416, 448] on div at bounding box center [418, 428] width 5 height 63
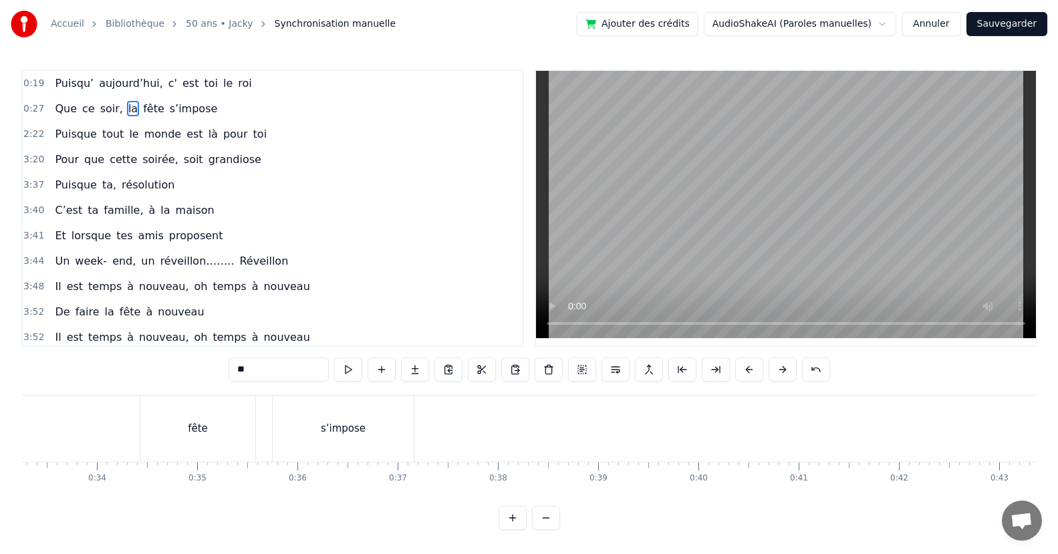
click at [223, 438] on div "fête" at bounding box center [197, 429] width 115 height 66
type input "****"
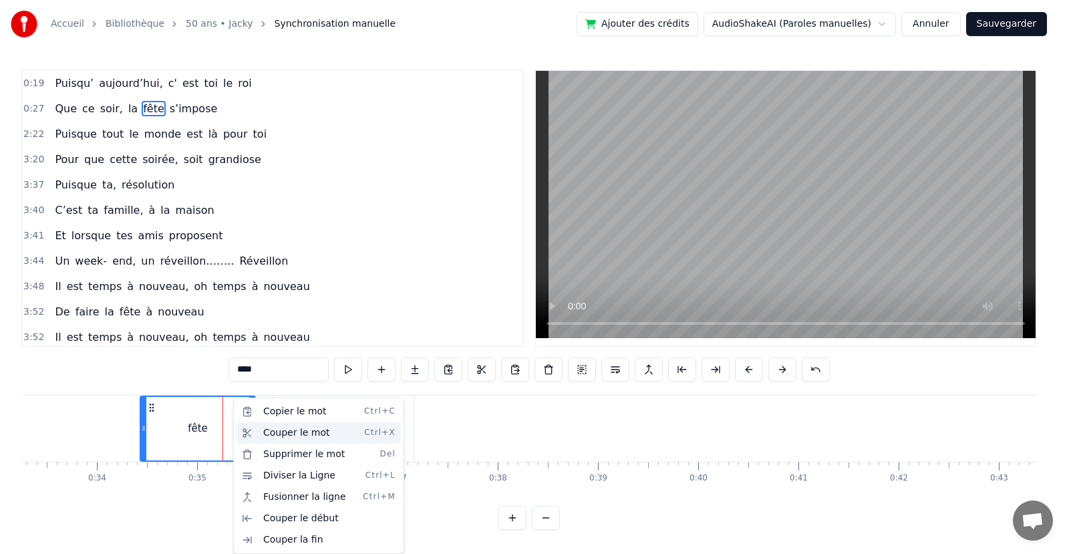
click at [278, 433] on div "Couper le mot Ctrl+X" at bounding box center [319, 432] width 164 height 21
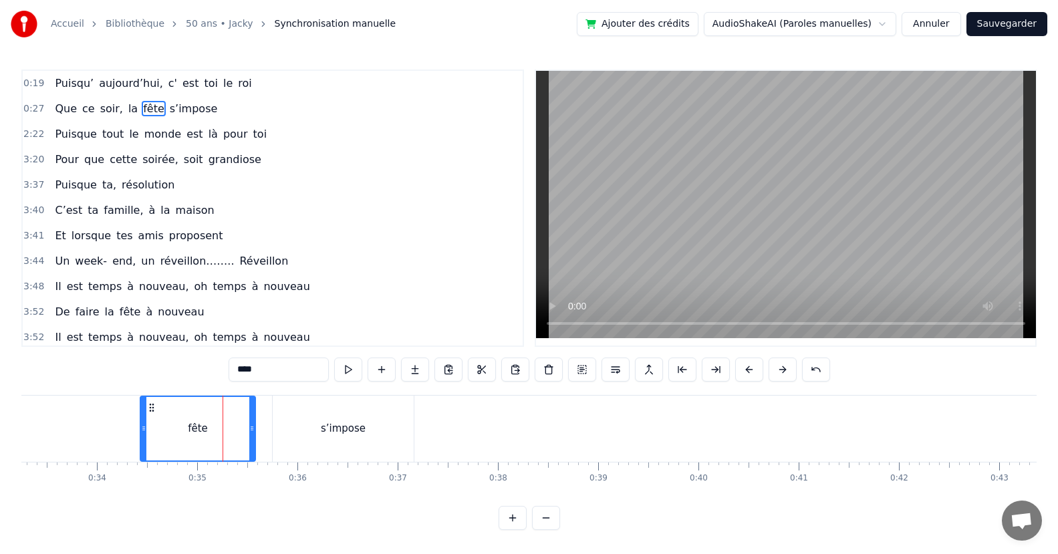
scroll to position [0, 2444]
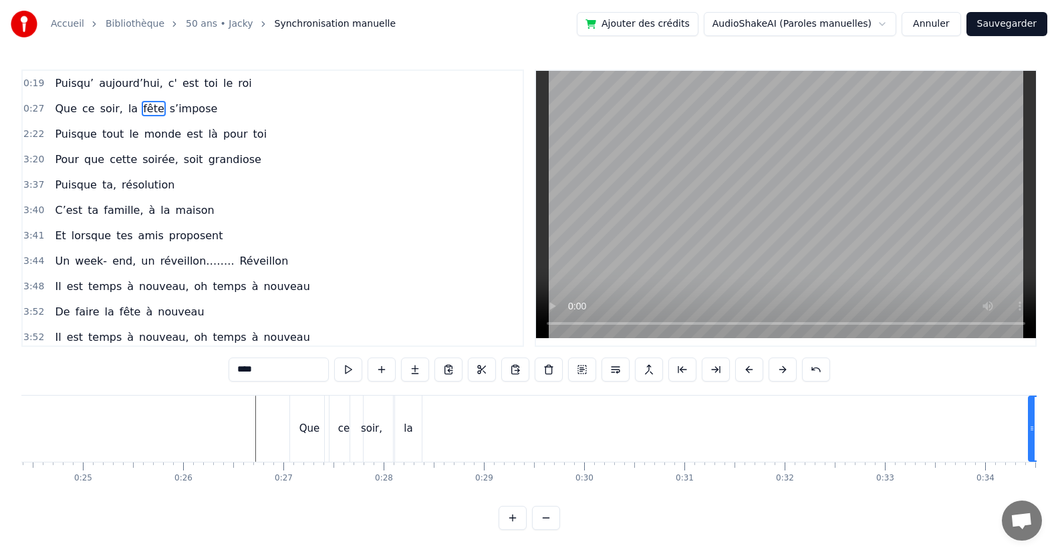
click at [441, 404] on div "Que ce soir, la fête s’impose" at bounding box center [797, 429] width 1016 height 66
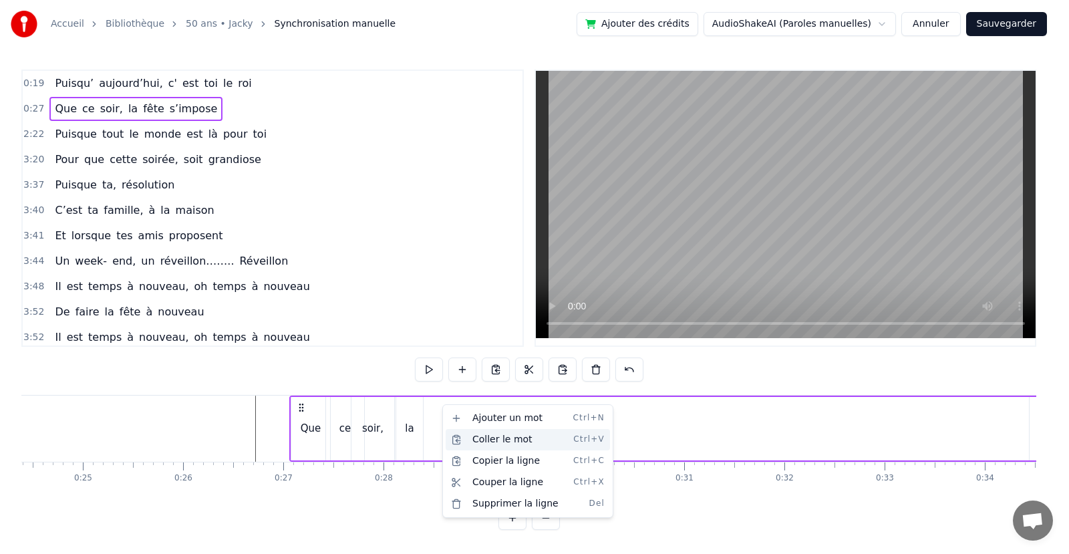
click at [494, 442] on div "Coller le mot Ctrl+V" at bounding box center [528, 439] width 164 height 21
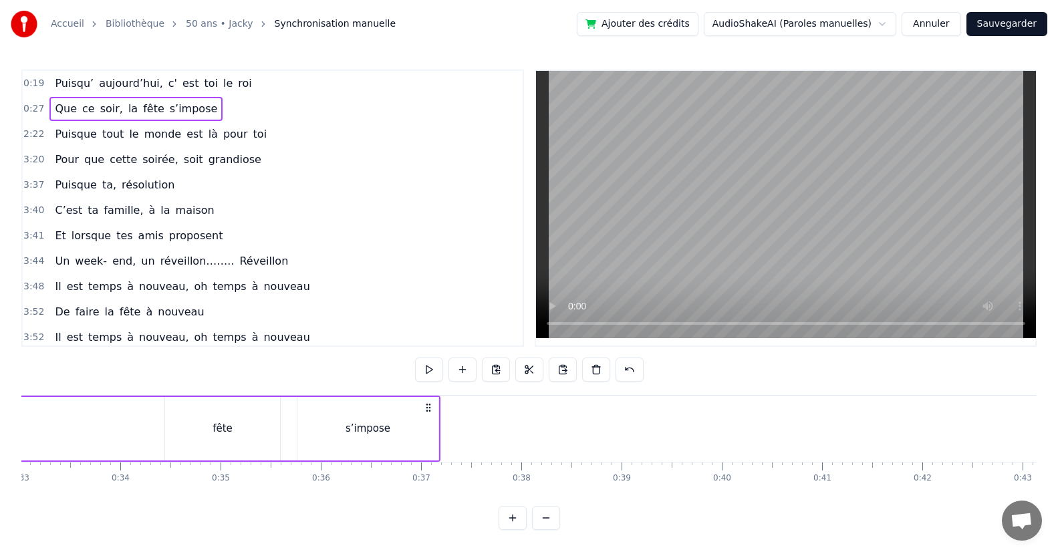
scroll to position [0, 3289]
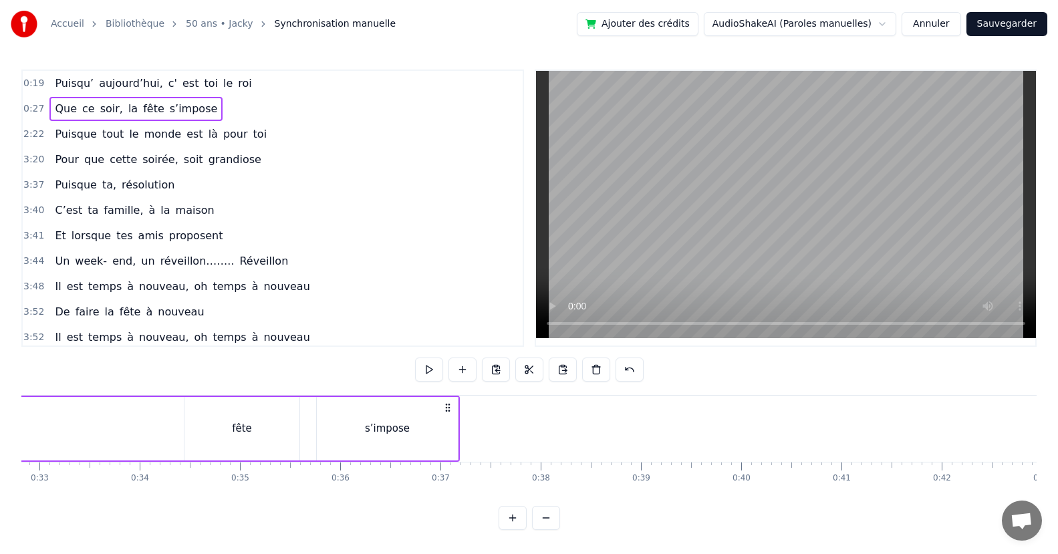
click at [253, 413] on div "fête" at bounding box center [241, 428] width 115 height 63
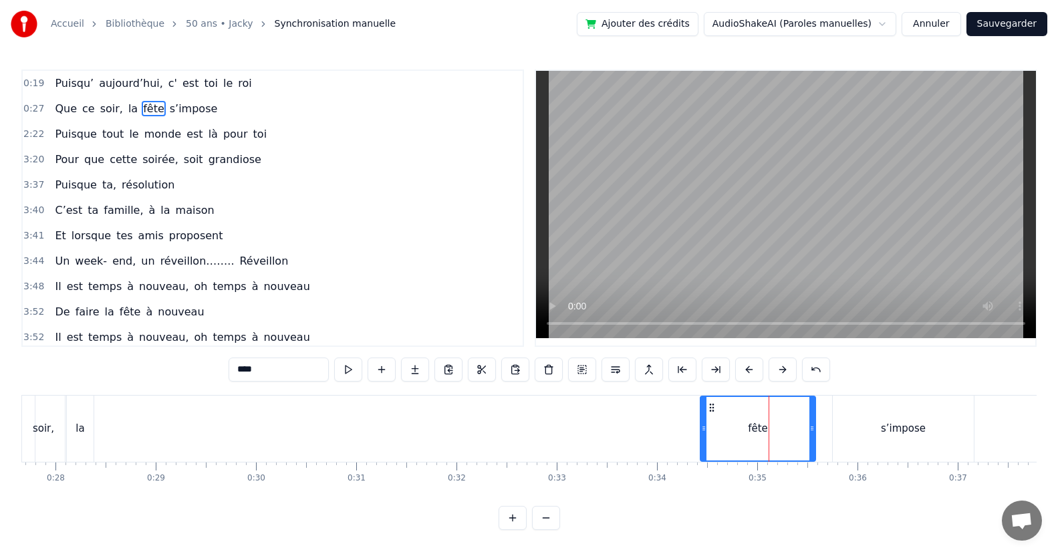
scroll to position [0, 2680]
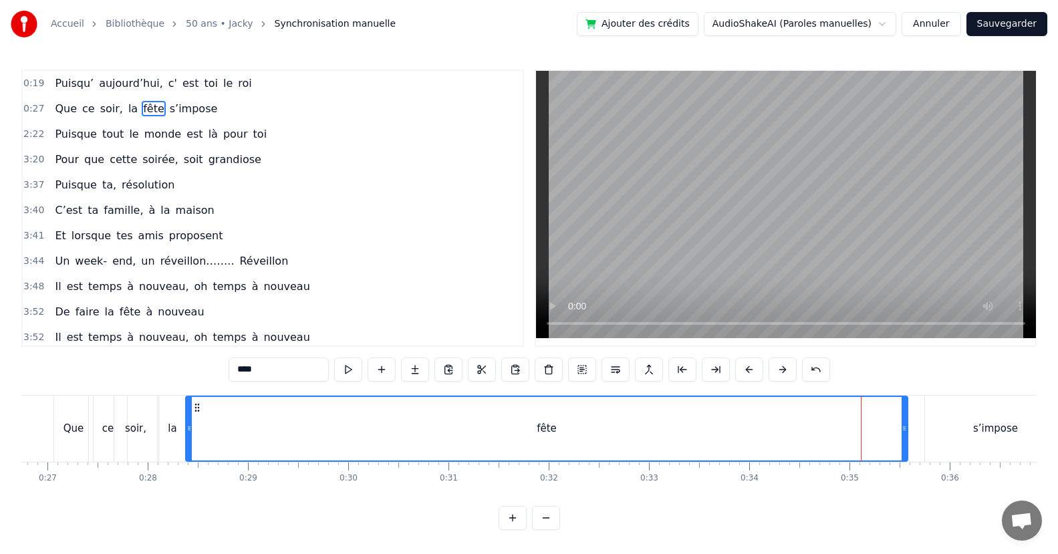
drag, startPoint x: 794, startPoint y: 428, endPoint x: 194, endPoint y: 464, distance: 601.1
click at [186, 464] on div "Puisqu’ aujourd’hui, c' est toi le roi Que ce soir, la fête s’impose Puisque to…" at bounding box center [528, 445] width 1015 height 100
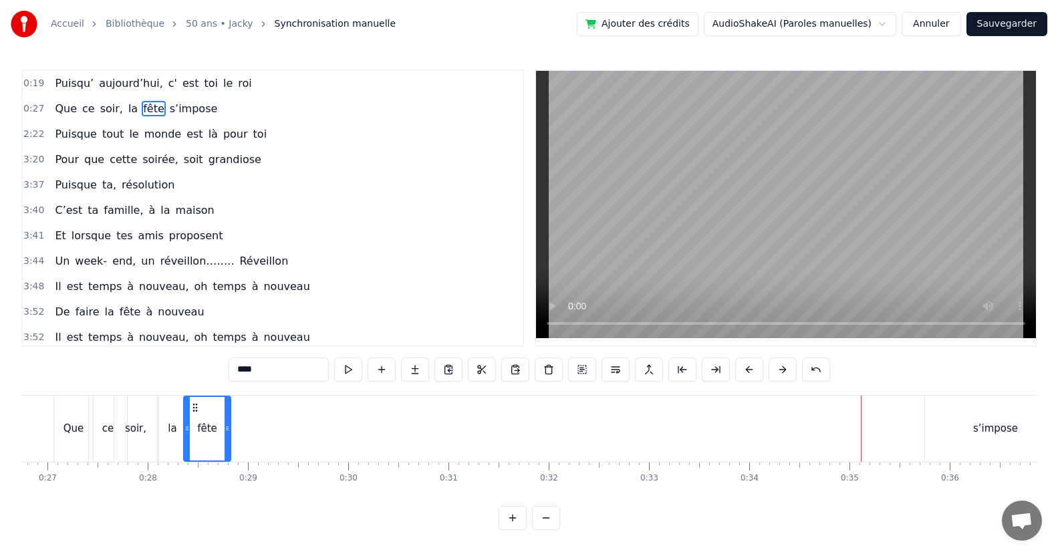
drag, startPoint x: 901, startPoint y: 432, endPoint x: 225, endPoint y: 449, distance: 677.1
click at [225, 449] on div at bounding box center [227, 428] width 5 height 63
drag, startPoint x: 996, startPoint y: 429, endPoint x: 947, endPoint y: 444, distance: 50.9
click at [994, 429] on div "s’impose" at bounding box center [995, 428] width 45 height 15
type input "********"
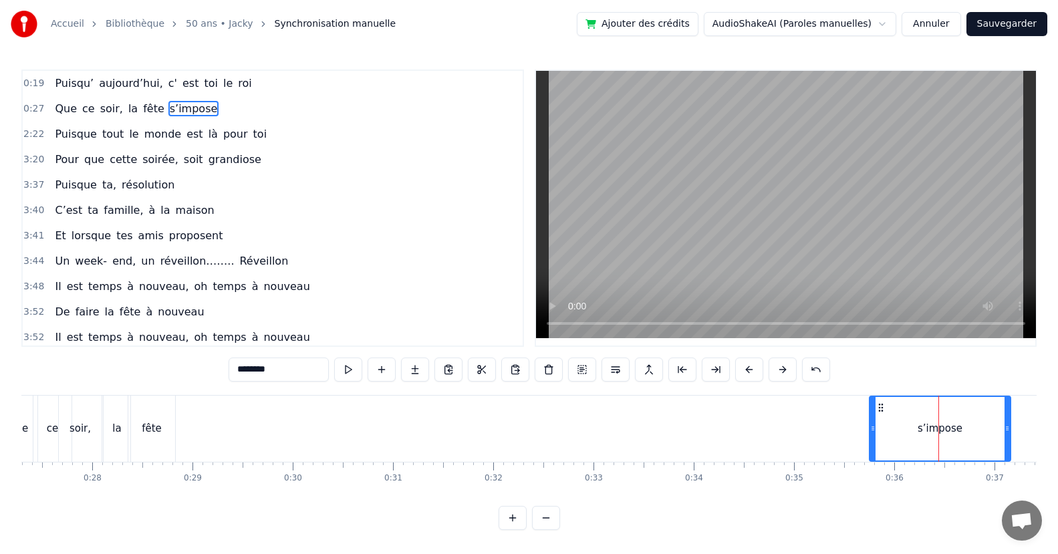
scroll to position [0, 2699]
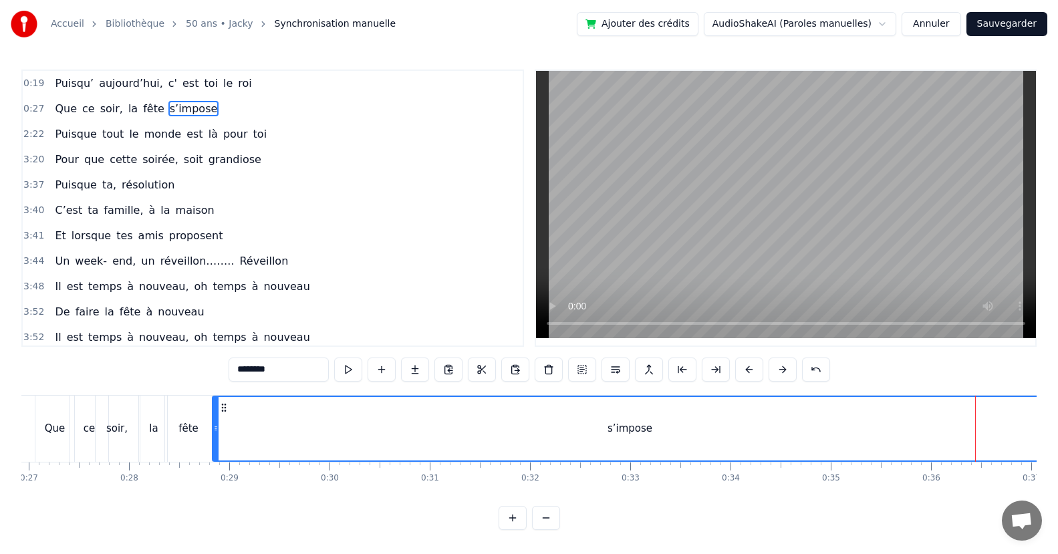
drag, startPoint x: 908, startPoint y: 432, endPoint x: 227, endPoint y: 482, distance: 683.4
click at [214, 470] on div "Puisqu’ aujourd’hui, c' est toi le roi Que ce soir, la fête s’impose Puisque to…" at bounding box center [528, 445] width 1015 height 100
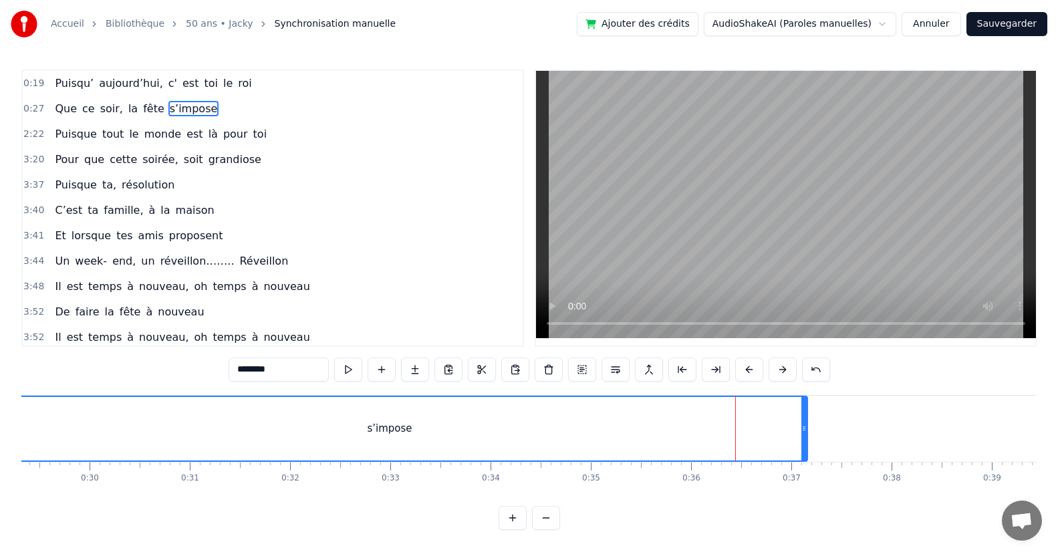
drag, startPoint x: 800, startPoint y: 438, endPoint x: 678, endPoint y: 447, distance: 122.0
click at [599, 448] on div "s’impose" at bounding box center [390, 428] width 834 height 63
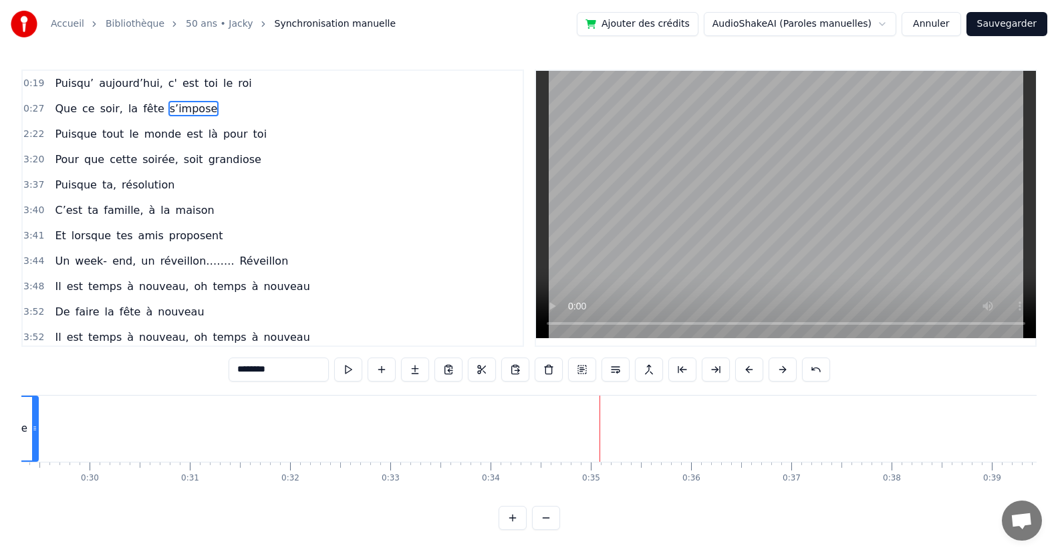
drag, startPoint x: 802, startPoint y: 438, endPoint x: 85, endPoint y: 477, distance: 718.7
click at [29, 452] on div "s’impose" at bounding box center [5, 428] width 65 height 63
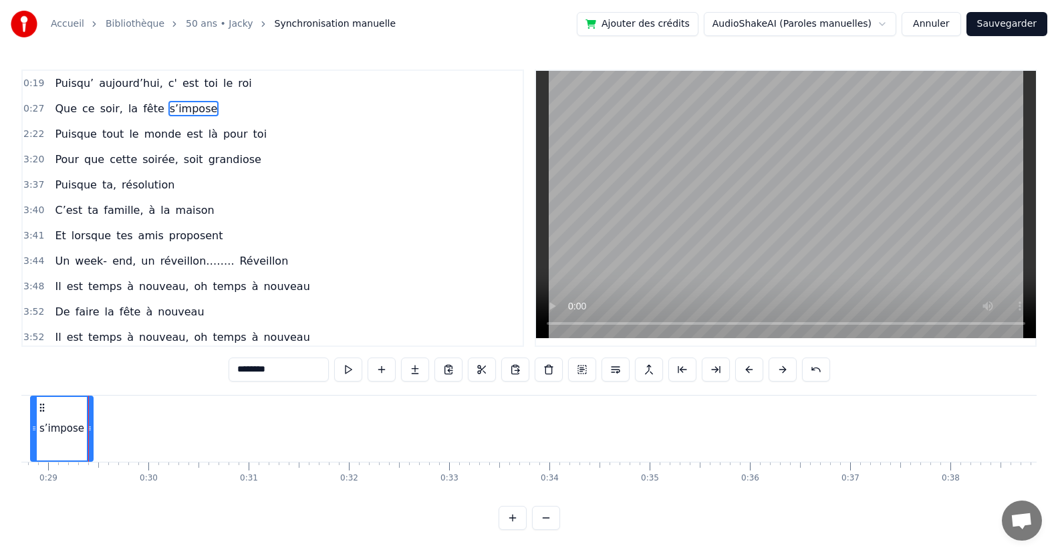
scroll to position [0, 2421]
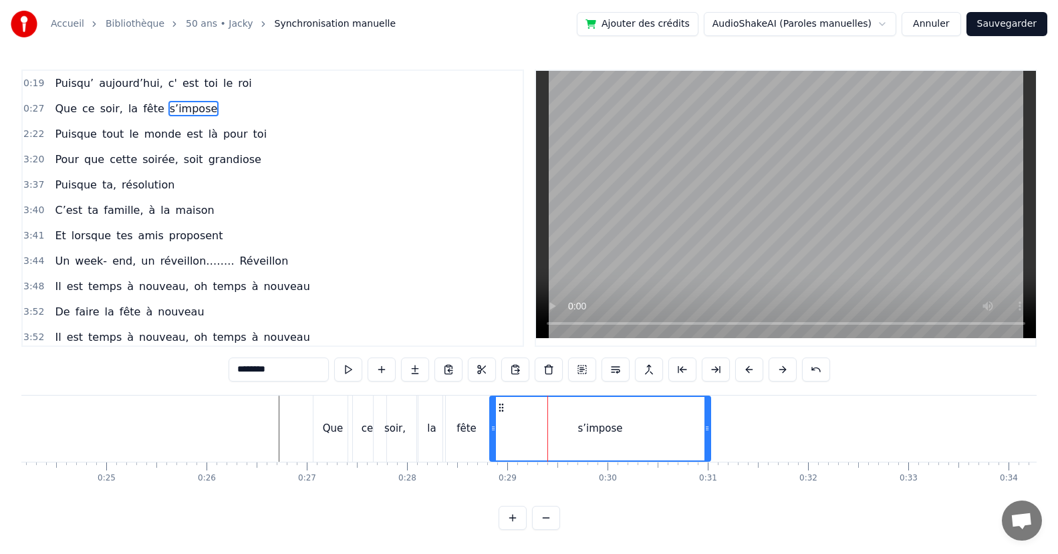
drag, startPoint x: 546, startPoint y: 431, endPoint x: 682, endPoint y: 453, distance: 137.4
click at [704, 450] on div at bounding box center [706, 428] width 5 height 63
drag, startPoint x: 710, startPoint y: 434, endPoint x: 704, endPoint y: 424, distance: 11.1
click at [701, 436] on div at bounding box center [703, 428] width 5 height 63
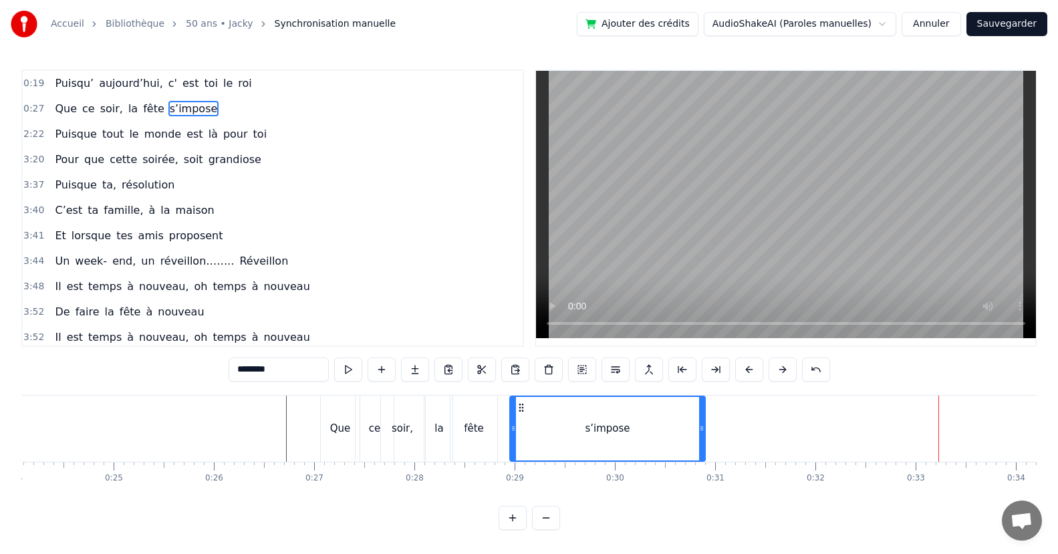
drag, startPoint x: 501, startPoint y: 431, endPoint x: 521, endPoint y: 415, distance: 25.2
click at [513, 431] on icon at bounding box center [512, 428] width 5 height 11
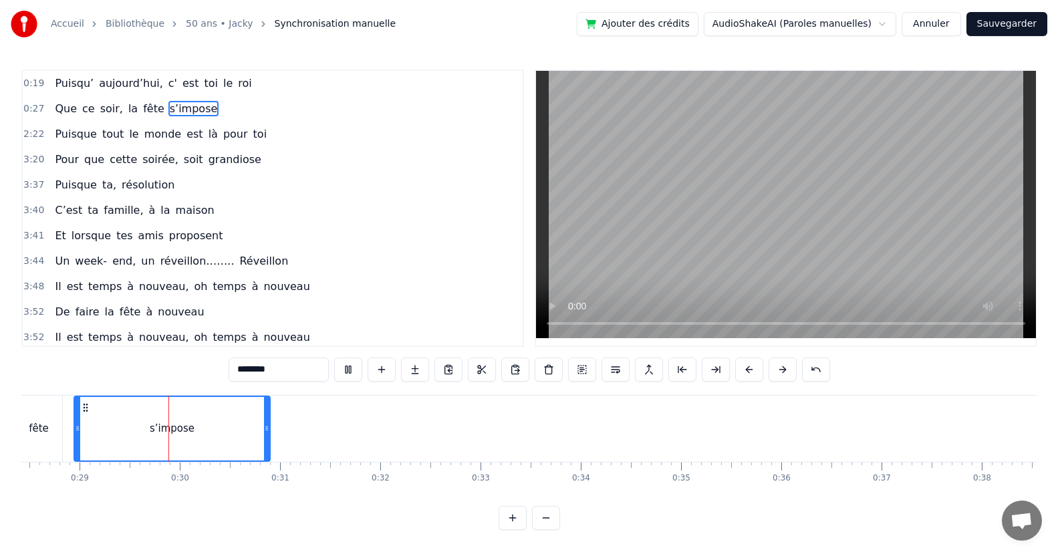
scroll to position [0, 2864]
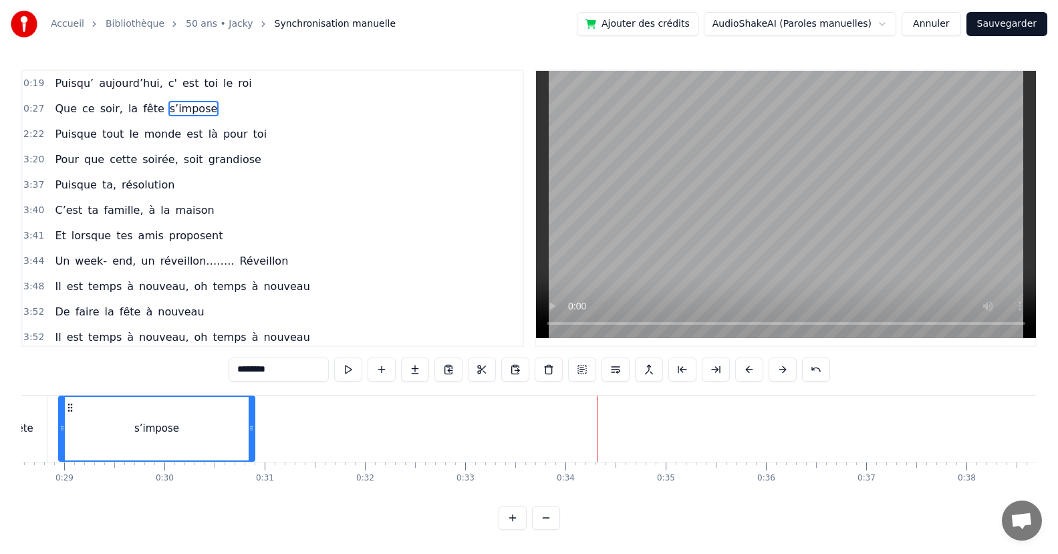
click at [92, 143] on div "Puisque tout le monde est là pour toi" at bounding box center [160, 134] width 223 height 24
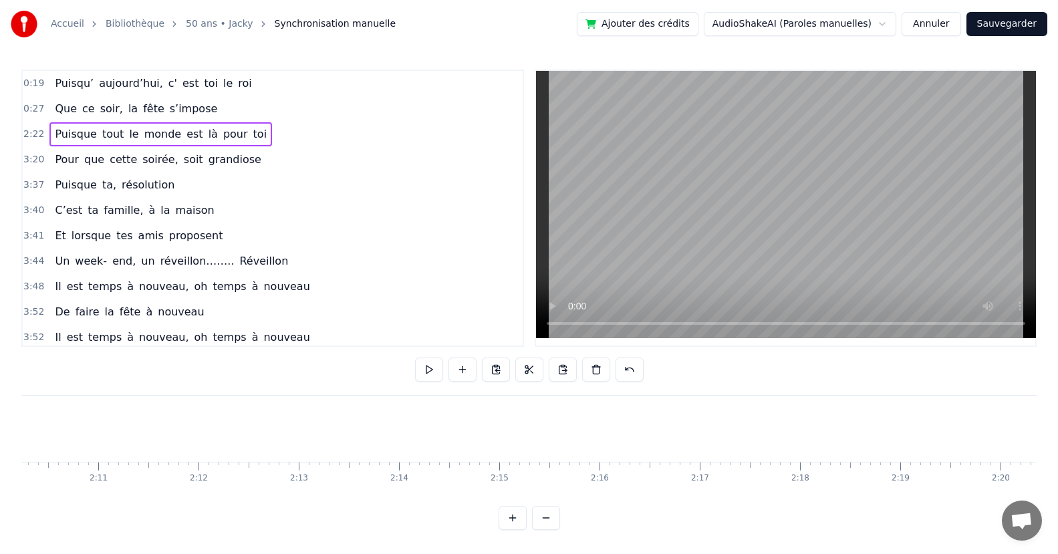
scroll to position [0, 14255]
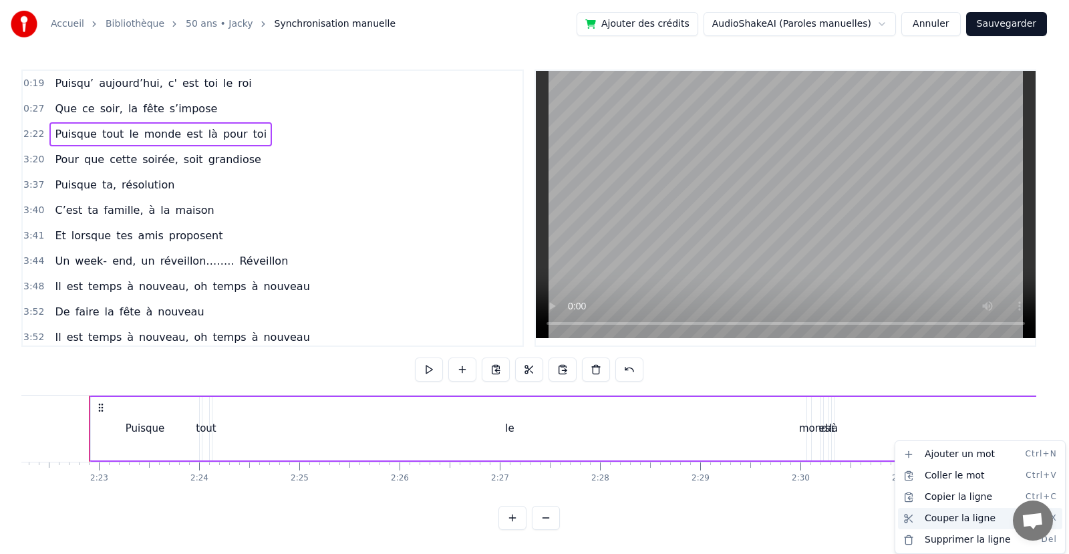
click at [929, 519] on div "Couper la ligne Ctrl+X" at bounding box center [980, 518] width 164 height 21
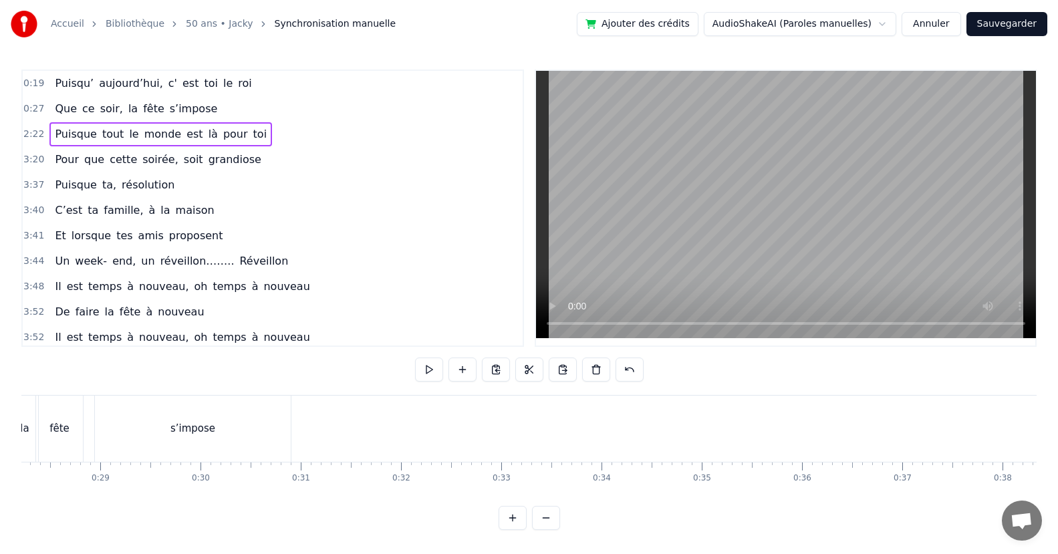
scroll to position [0, 3197]
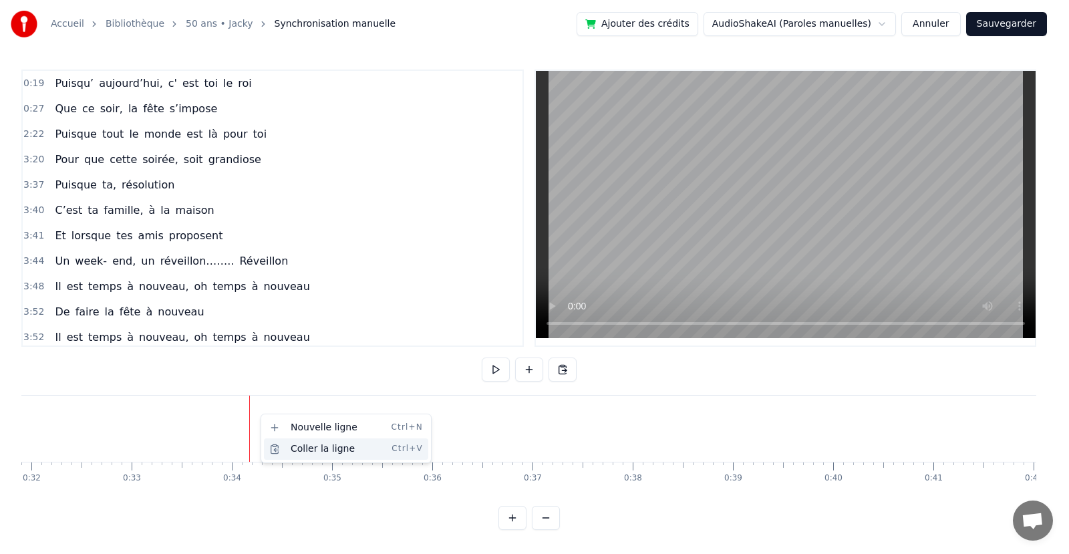
click at [294, 448] on div "Coller la ligne Ctrl+V" at bounding box center [346, 448] width 164 height 21
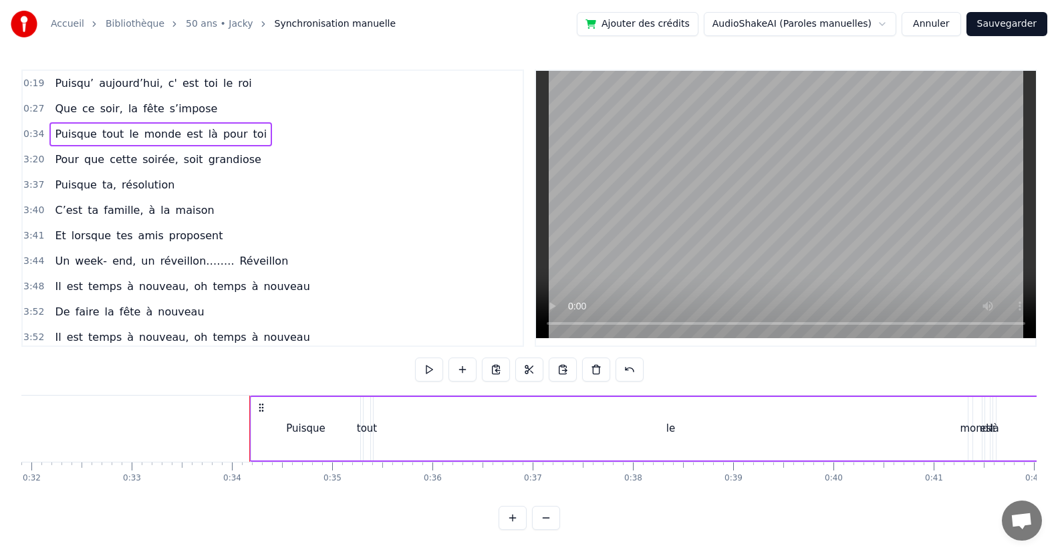
click at [267, 437] on div "Puisque" at bounding box center [305, 428] width 109 height 63
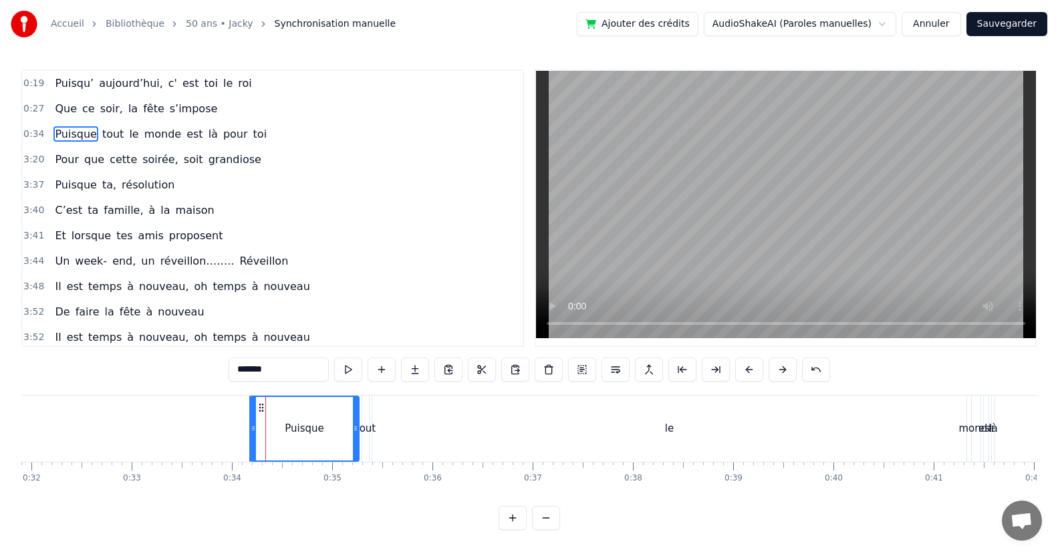
click at [257, 436] on div "Puisque" at bounding box center [305, 428] width 108 height 63
drag, startPoint x: 255, startPoint y: 438, endPoint x: 239, endPoint y: 444, distance: 17.1
click at [239, 444] on div at bounding box center [237, 428] width 5 height 63
drag, startPoint x: 355, startPoint y: 429, endPoint x: 301, endPoint y: 444, distance: 56.7
click at [294, 442] on div at bounding box center [294, 428] width 5 height 63
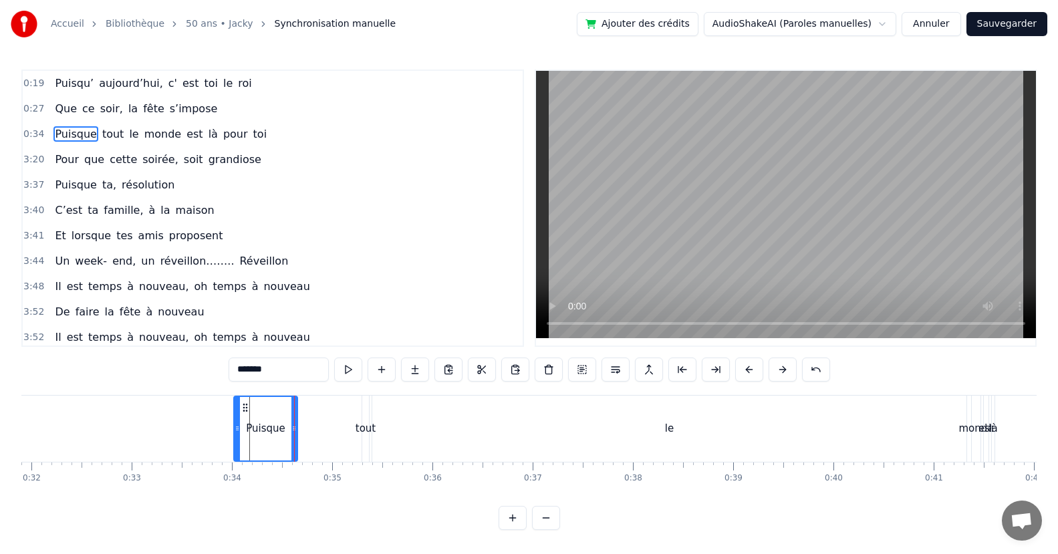
click at [365, 432] on div "tout" at bounding box center [365, 428] width 20 height 15
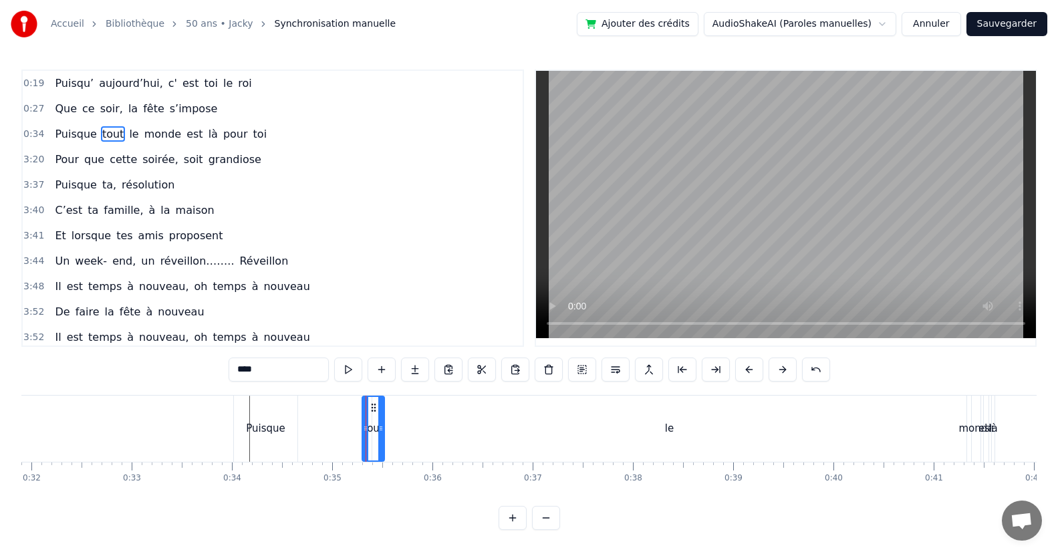
drag, startPoint x: 363, startPoint y: 432, endPoint x: 379, endPoint y: 431, distance: 15.4
click at [379, 431] on icon at bounding box center [380, 428] width 5 height 11
drag, startPoint x: 364, startPoint y: 437, endPoint x: 321, endPoint y: 459, distance: 48.1
click at [298, 454] on div at bounding box center [300, 428] width 5 height 63
drag, startPoint x: 381, startPoint y: 437, endPoint x: 491, endPoint y: 444, distance: 110.5
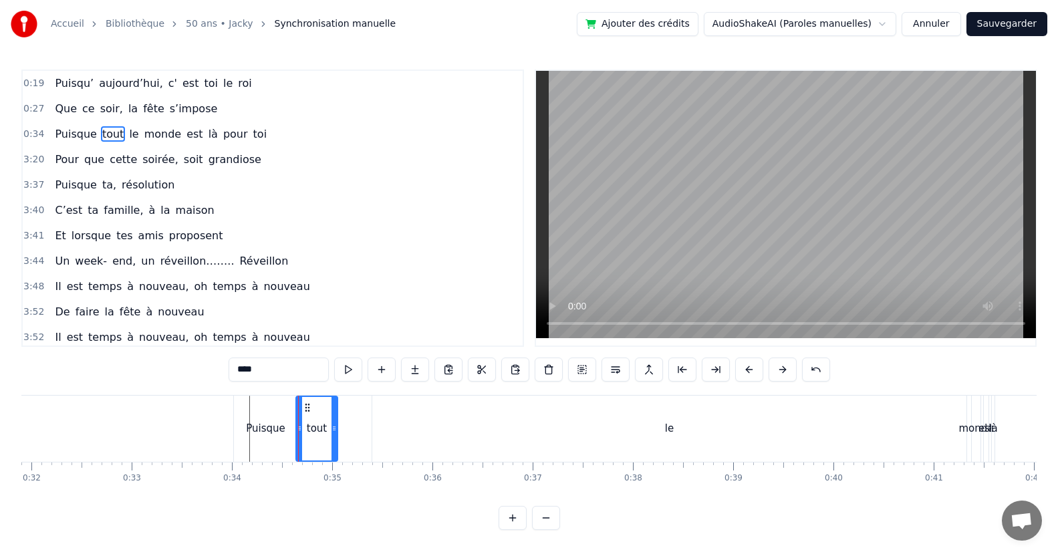
click at [333, 449] on div at bounding box center [333, 428] width 5 height 63
click at [666, 435] on div "le" at bounding box center [669, 428] width 9 height 15
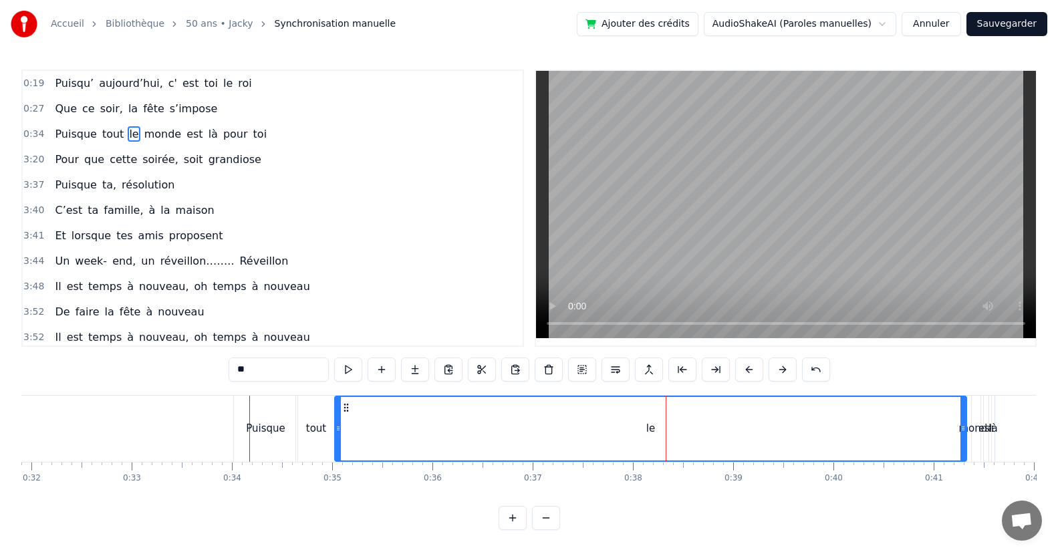
drag, startPoint x: 374, startPoint y: 439, endPoint x: 359, endPoint y: 448, distance: 18.0
click at [335, 449] on div at bounding box center [337, 428] width 5 height 63
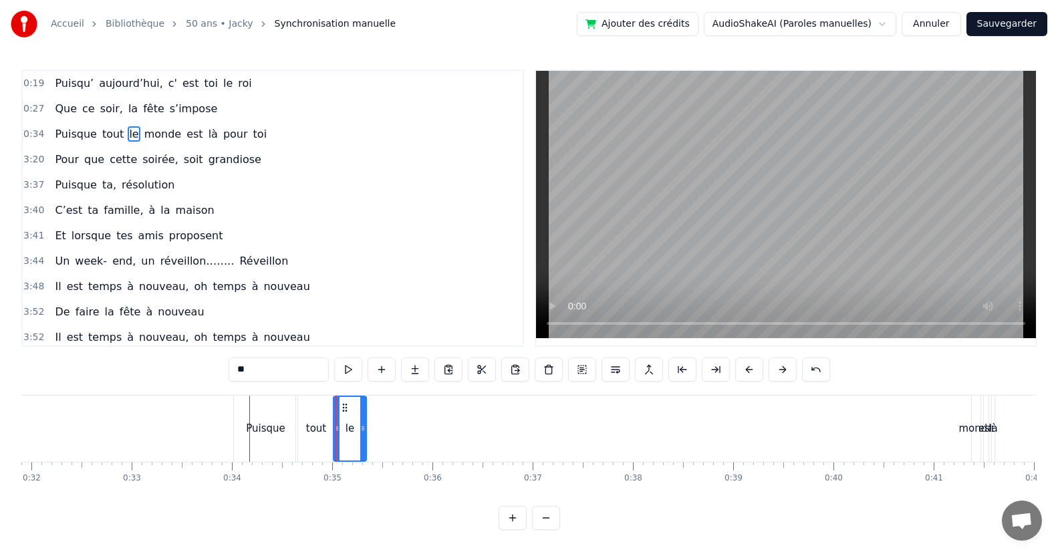
drag, startPoint x: 960, startPoint y: 430, endPoint x: 359, endPoint y: 459, distance: 601.4
click at [360, 459] on div at bounding box center [362, 428] width 5 height 63
click at [974, 432] on div "monde" at bounding box center [975, 428] width 35 height 15
type input "*****"
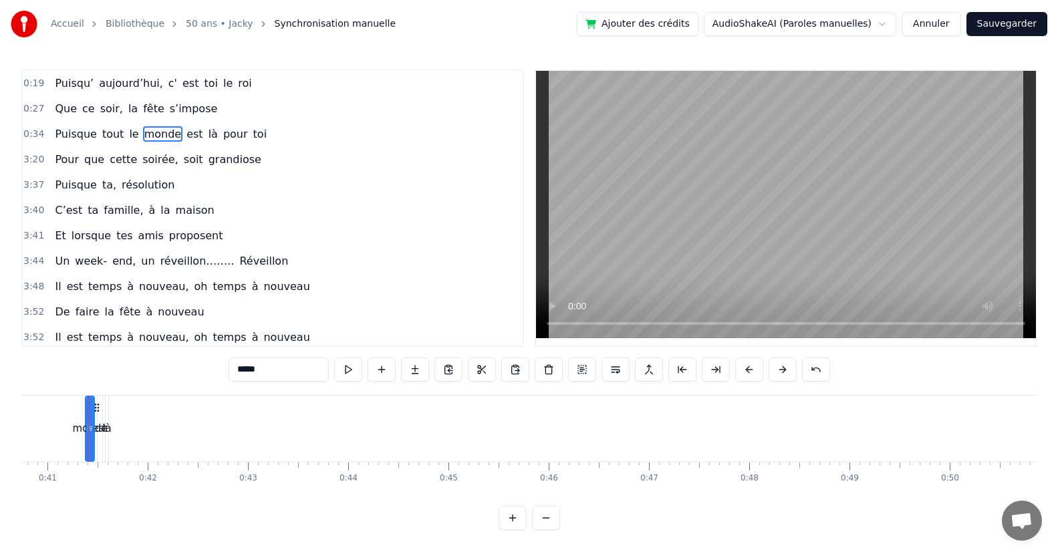
scroll to position [0, 3734]
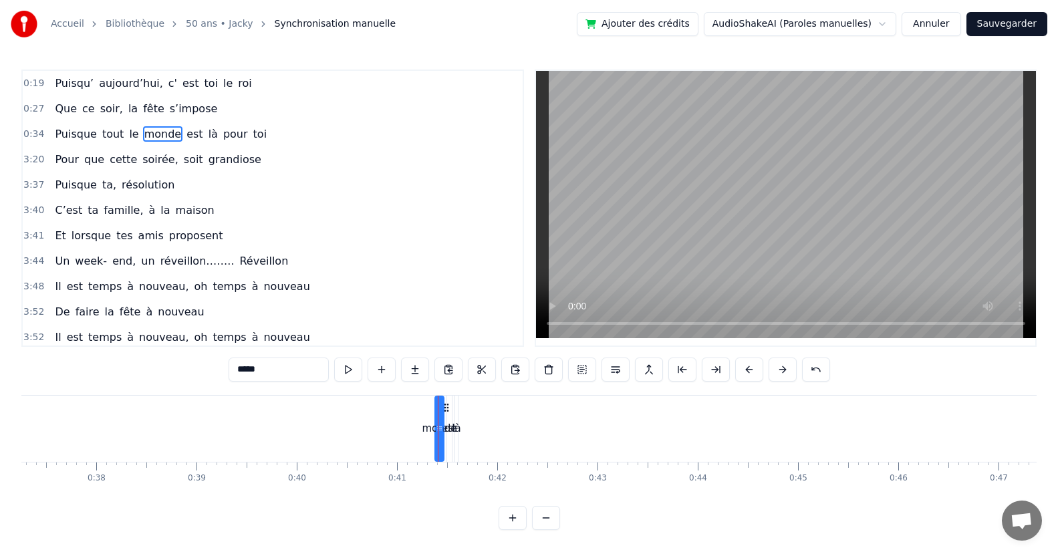
click at [439, 433] on div "monde" at bounding box center [439, 428] width 7 height 63
drag, startPoint x: 439, startPoint y: 433, endPoint x: 434, endPoint y: 442, distance: 10.8
click at [436, 440] on div "monde" at bounding box center [439, 429] width 9 height 66
drag, startPoint x: 437, startPoint y: 434, endPoint x: 466, endPoint y: 443, distance: 30.7
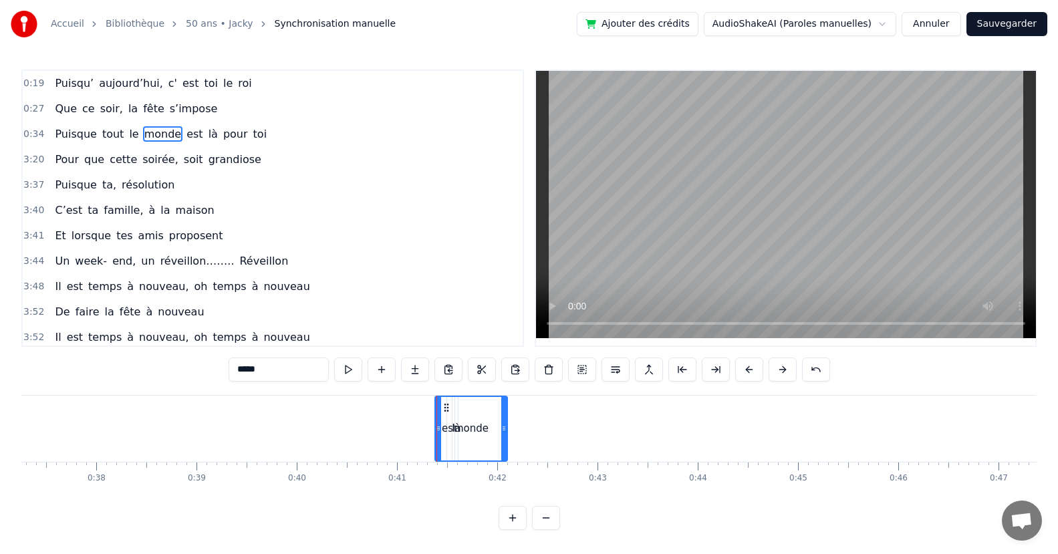
click at [497, 434] on div "monde" at bounding box center [471, 428] width 71 height 63
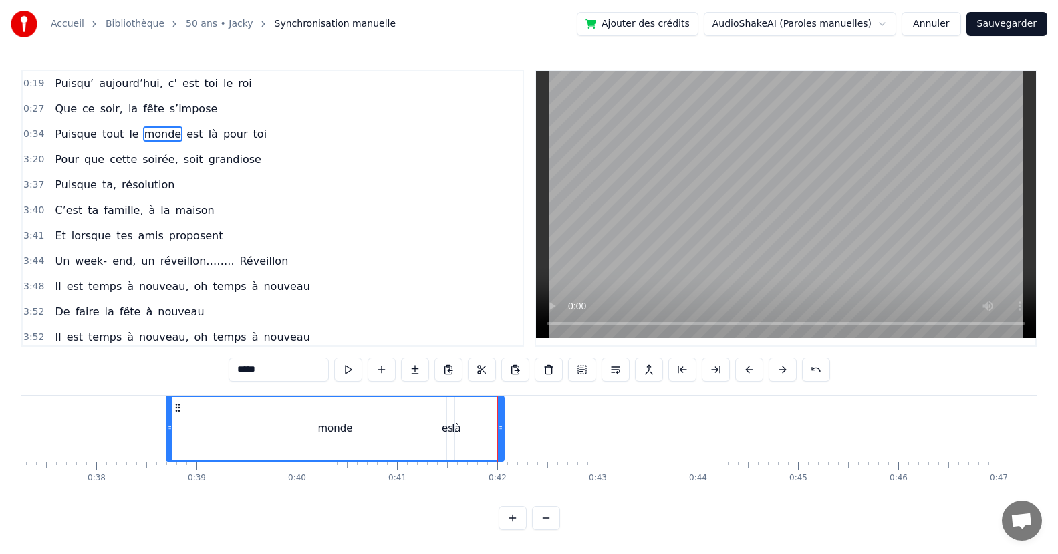
drag, startPoint x: 436, startPoint y: 450, endPoint x: 358, endPoint y: 464, distance: 78.9
click at [166, 469] on div "Puisqu’ aujourd’hui, c' est toi le roi Que ce soir, la fête s’impose Puisque to…" at bounding box center [528, 445] width 1015 height 100
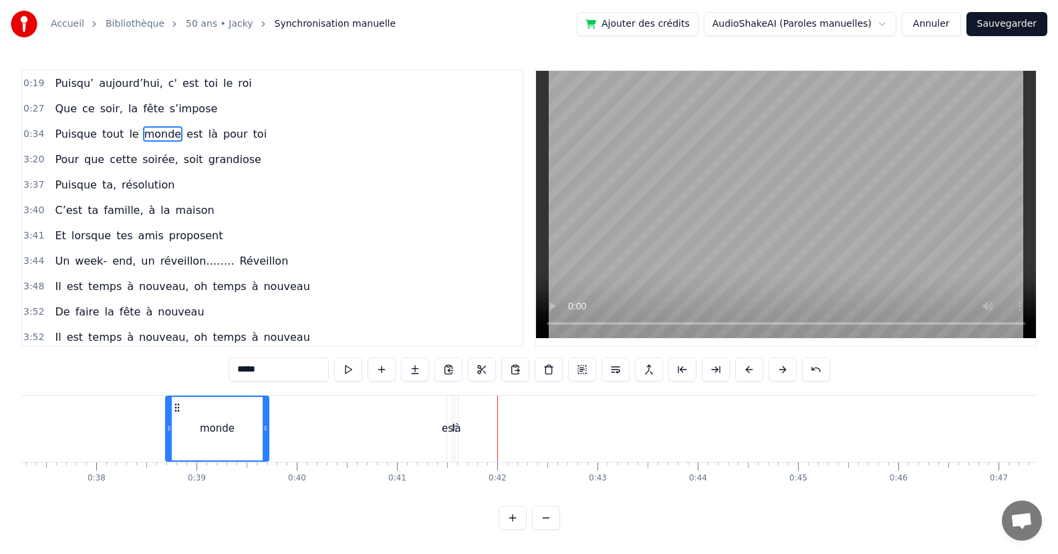
drag, startPoint x: 498, startPoint y: 452, endPoint x: 263, endPoint y: 468, distance: 235.7
click at [263, 468] on div "Puisqu’ aujourd’hui, c' est toi le roi Que ce soir, la fête s’impose Puisque to…" at bounding box center [528, 445] width 1015 height 100
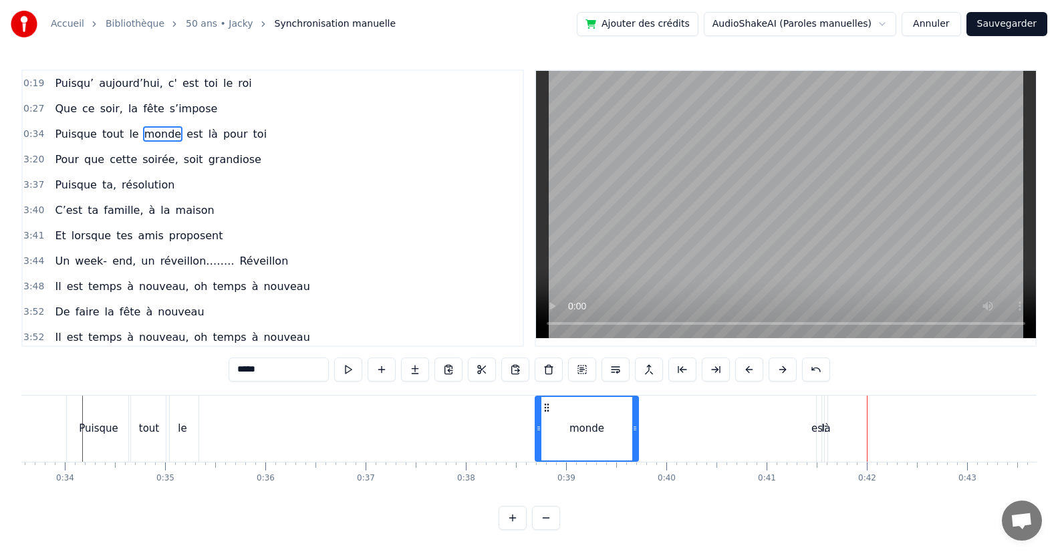
scroll to position [0, 3346]
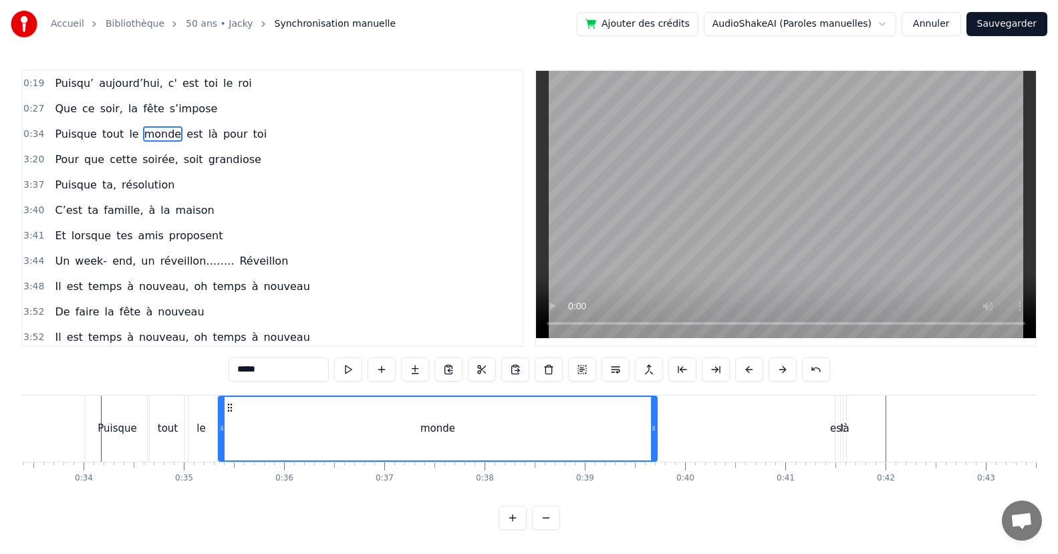
drag, startPoint x: 557, startPoint y: 435, endPoint x: 263, endPoint y: 462, distance: 294.5
click at [222, 450] on div at bounding box center [221, 428] width 5 height 63
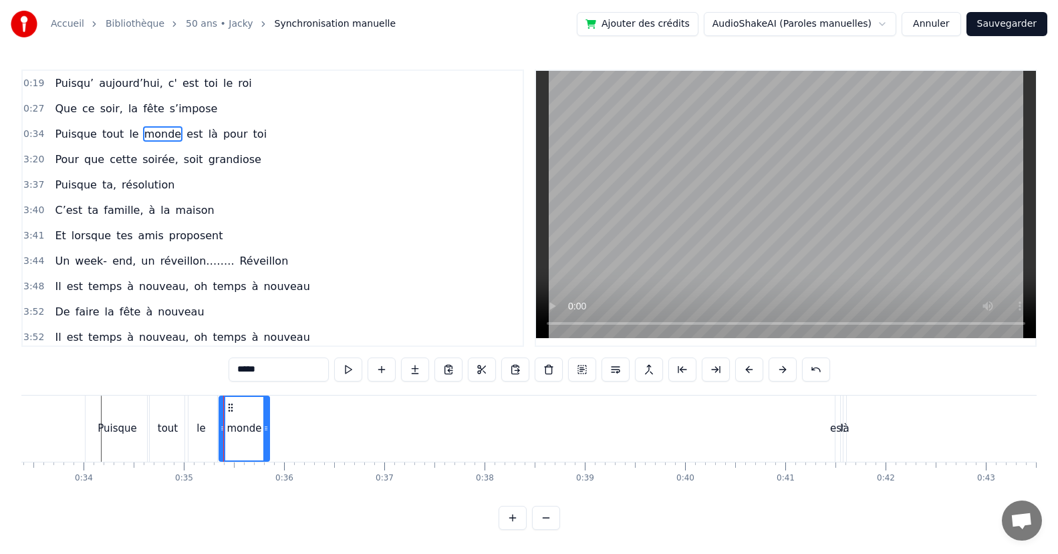
drag, startPoint x: 651, startPoint y: 439, endPoint x: 264, endPoint y: 453, distance: 387.8
click at [264, 453] on div at bounding box center [265, 428] width 5 height 63
click at [837, 432] on div "est" at bounding box center [837, 428] width 15 height 15
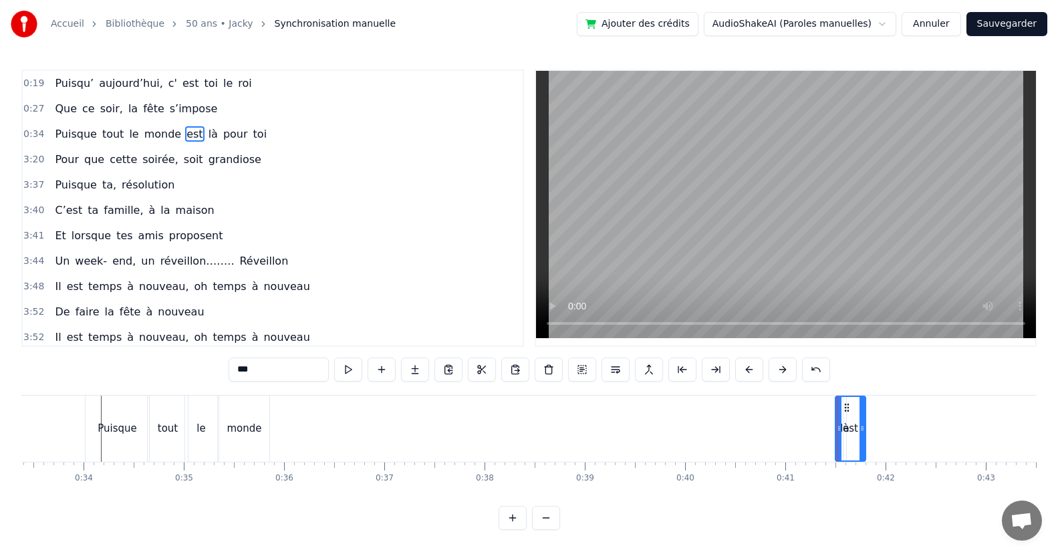
drag, startPoint x: 836, startPoint y: 430, endPoint x: 861, endPoint y: 429, distance: 25.4
click at [861, 429] on icon at bounding box center [861, 428] width 5 height 11
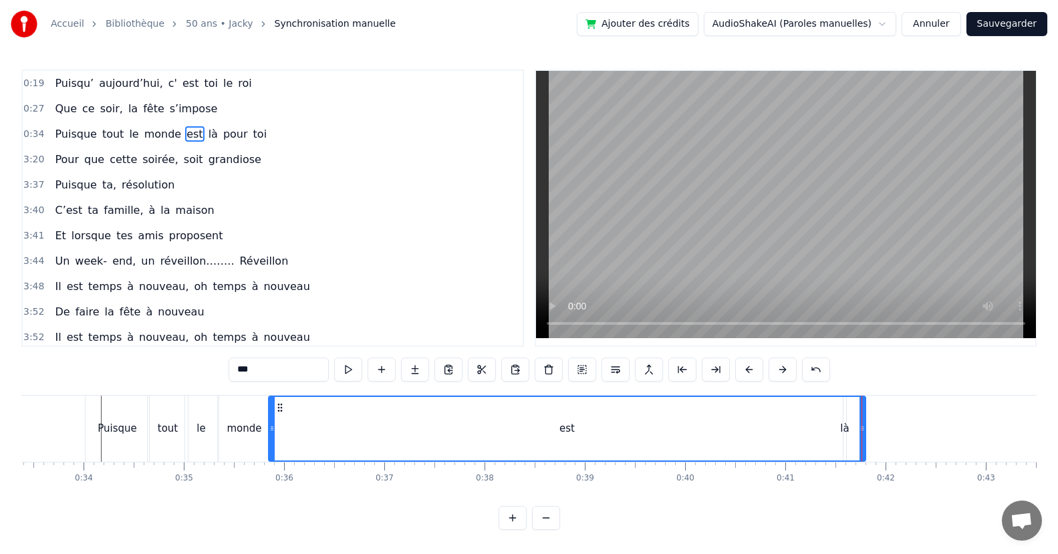
drag, startPoint x: 837, startPoint y: 436, endPoint x: 271, endPoint y: 464, distance: 567.3
click at [271, 464] on div "Puisqu’ aujourd’hui, c' est toi le roi Que ce soir, la fête s’impose Puisque to…" at bounding box center [528, 445] width 1015 height 100
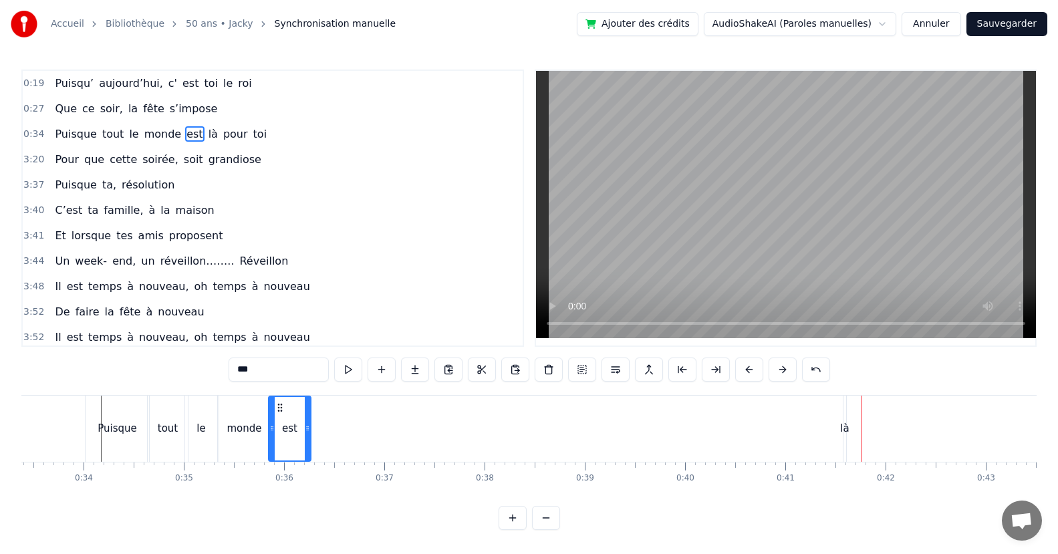
drag, startPoint x: 860, startPoint y: 434, endPoint x: 572, endPoint y: 446, distance: 288.2
click at [307, 464] on div "Puisqu’ aujourd’hui, c' est toi le roi Que ce soir, la fête s’impose Puisque to…" at bounding box center [528, 445] width 1015 height 100
click at [847, 429] on div "là" at bounding box center [844, 428] width 9 height 15
drag, startPoint x: 845, startPoint y: 432, endPoint x: 873, endPoint y: 434, distance: 28.8
click at [873, 434] on div at bounding box center [871, 428] width 5 height 63
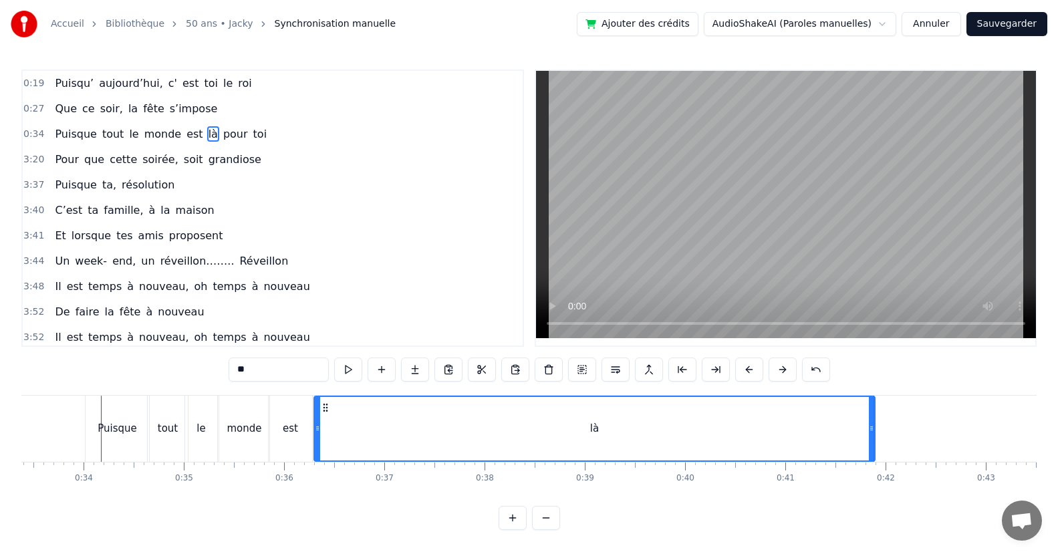
drag, startPoint x: 845, startPoint y: 439, endPoint x: 391, endPoint y: 466, distance: 455.1
click at [316, 459] on div at bounding box center [317, 428] width 5 height 63
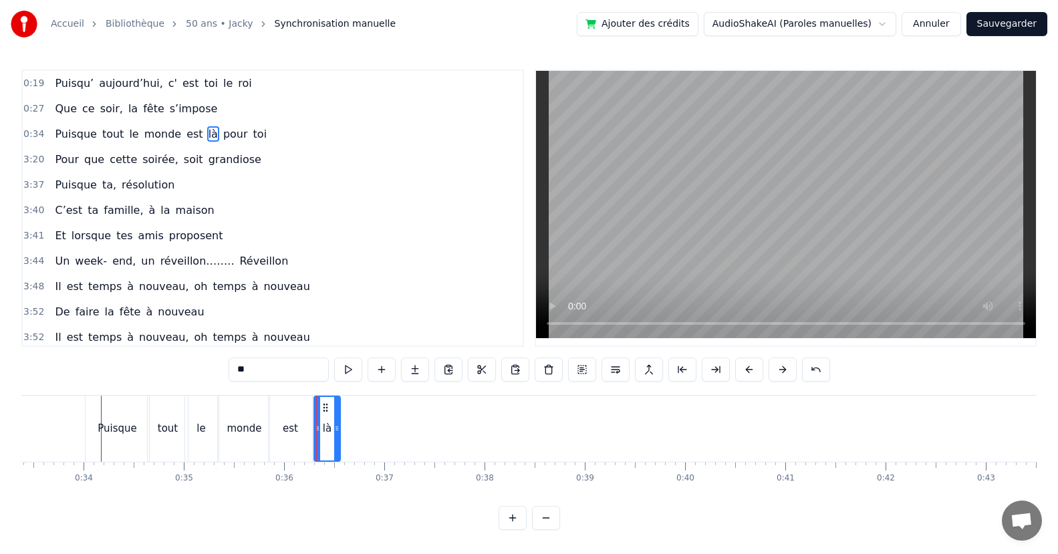
drag, startPoint x: 869, startPoint y: 448, endPoint x: 335, endPoint y: 459, distance: 534.7
click at [335, 459] on div at bounding box center [336, 428] width 5 height 63
click at [222, 138] on span "pour" at bounding box center [235, 133] width 27 height 15
type input "****"
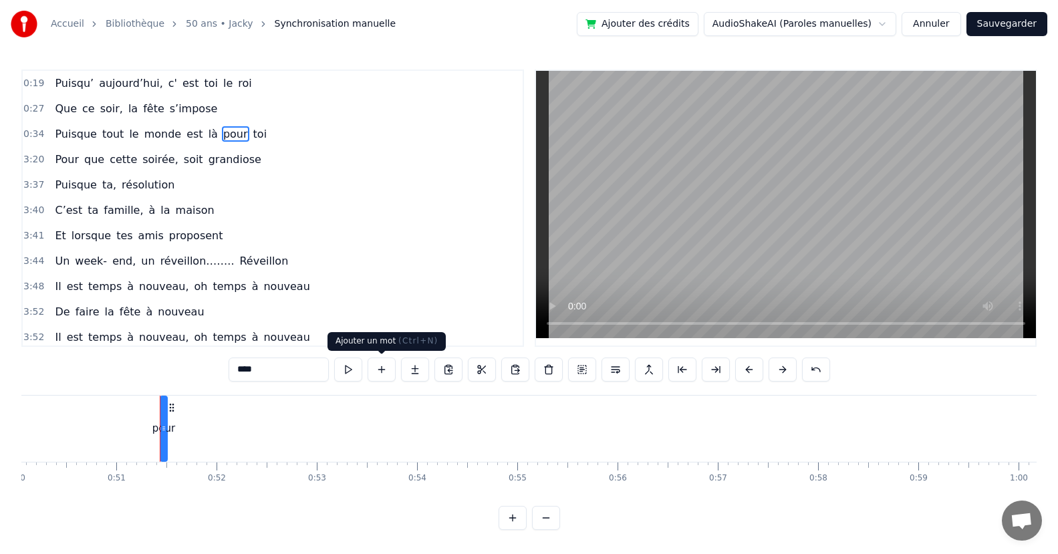
scroll to position [0, 5087]
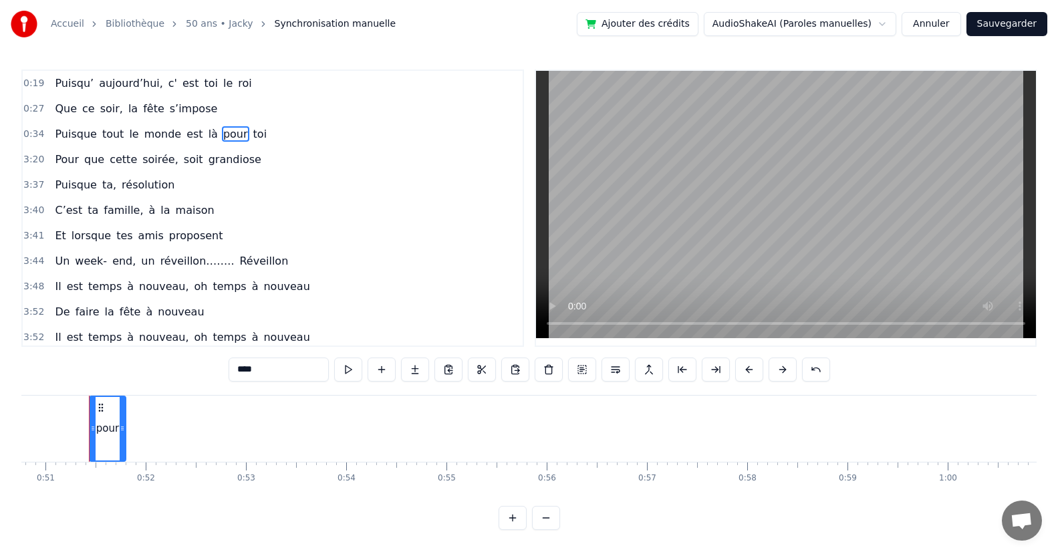
drag, startPoint x: 92, startPoint y: 429, endPoint x: 121, endPoint y: 432, distance: 29.6
click at [121, 432] on icon at bounding box center [122, 428] width 5 height 11
drag, startPoint x: 113, startPoint y: 432, endPoint x: 133, endPoint y: 429, distance: 20.3
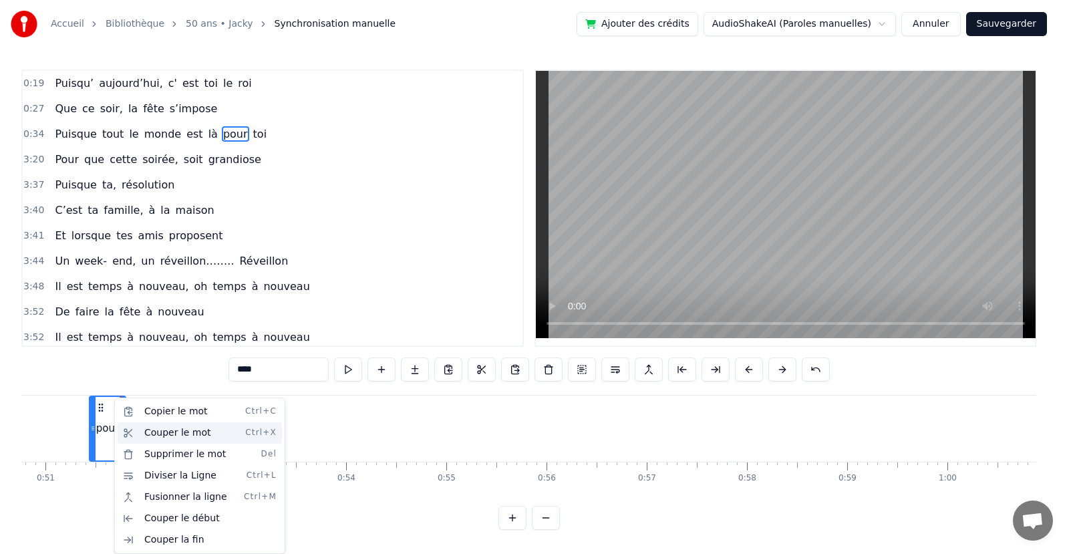
click at [168, 434] on div "Couper le mot Ctrl+X" at bounding box center [200, 432] width 164 height 21
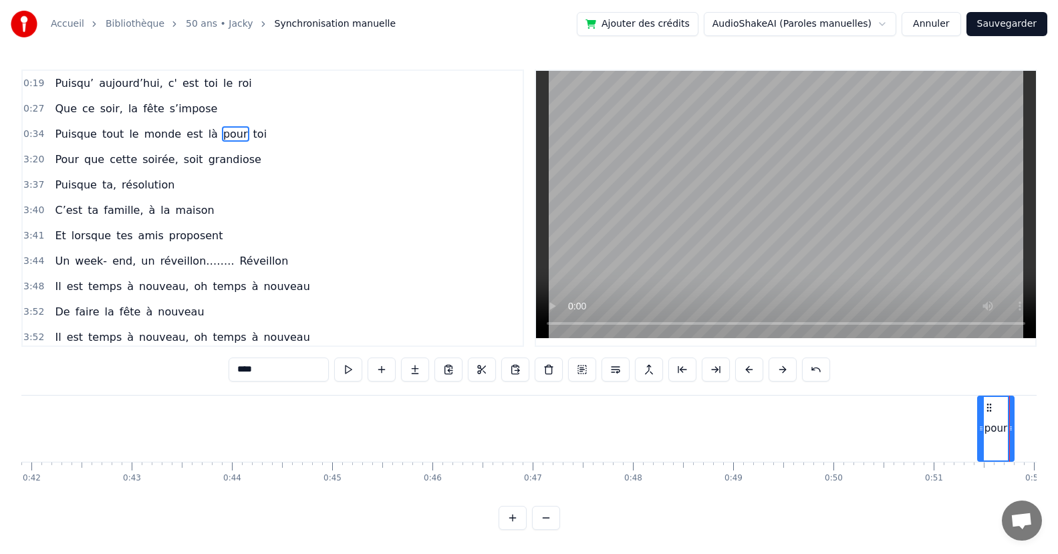
scroll to position [0, 3311]
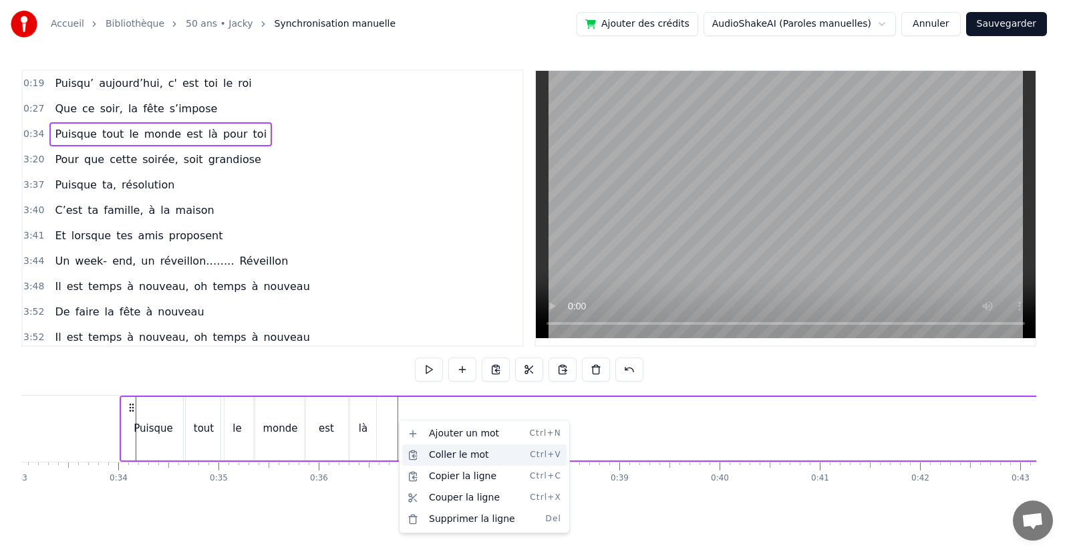
click at [444, 458] on div "Coller le mot Ctrl+V" at bounding box center [484, 454] width 164 height 21
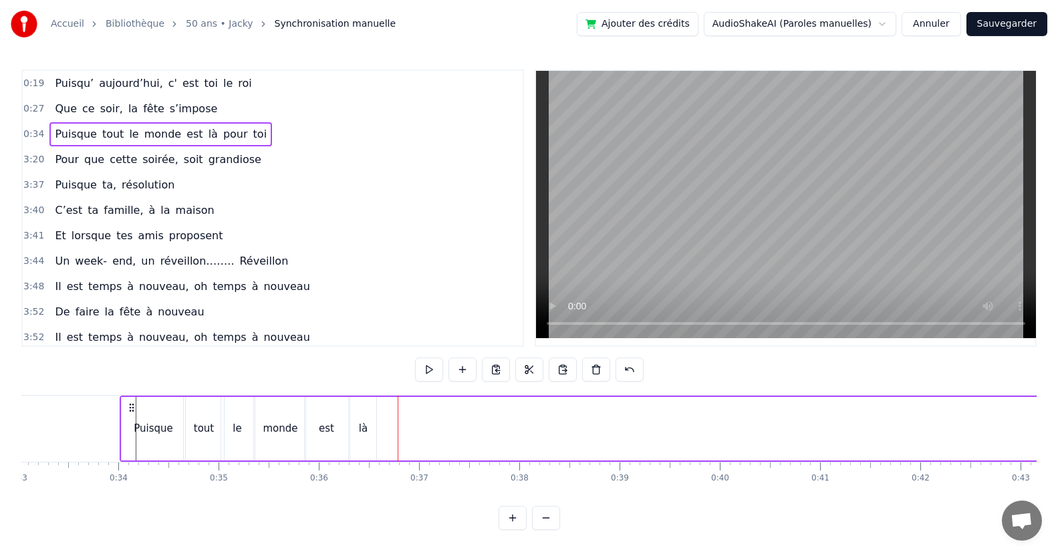
click at [299, 513] on div "0:19 Puisqu’ aujourd’hui, c' est toi le roi 0:27 Que ce soir, la fête s’impose …" at bounding box center [528, 299] width 1015 height 460
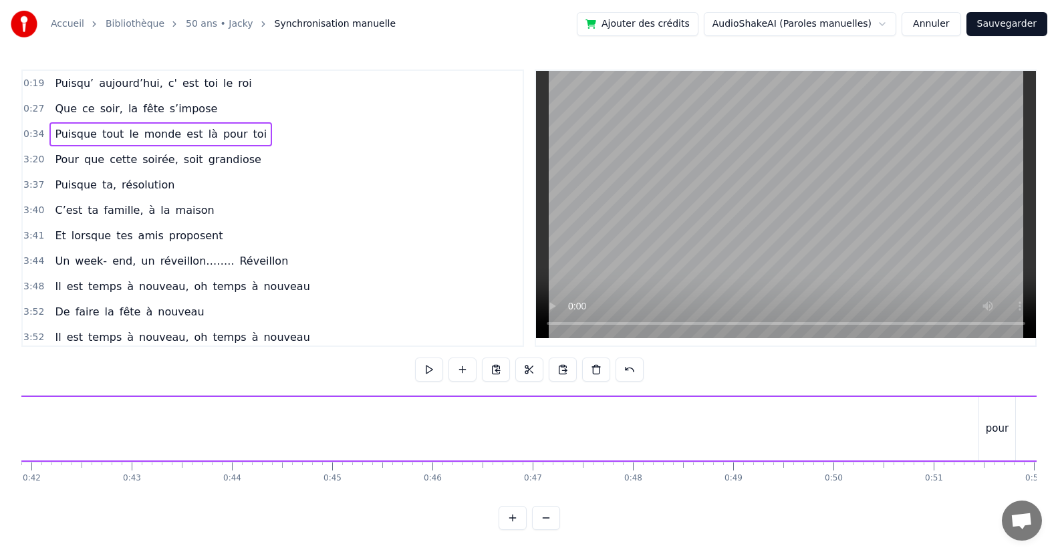
scroll to position [0, 5087]
click at [96, 438] on div "pour" at bounding box center [109, 428] width 36 height 63
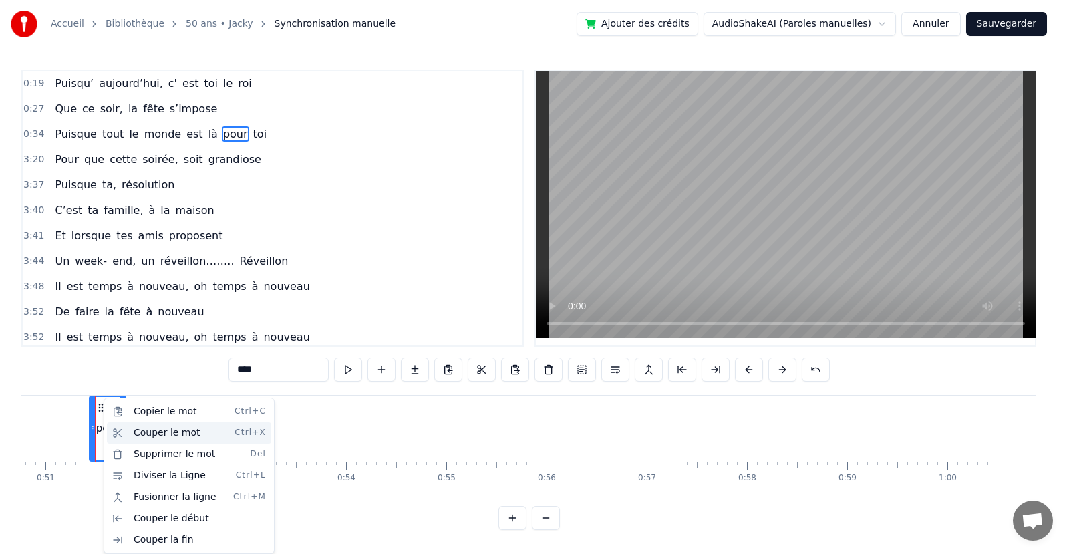
click at [152, 433] on div "Couper le mot Ctrl+X" at bounding box center [189, 432] width 164 height 21
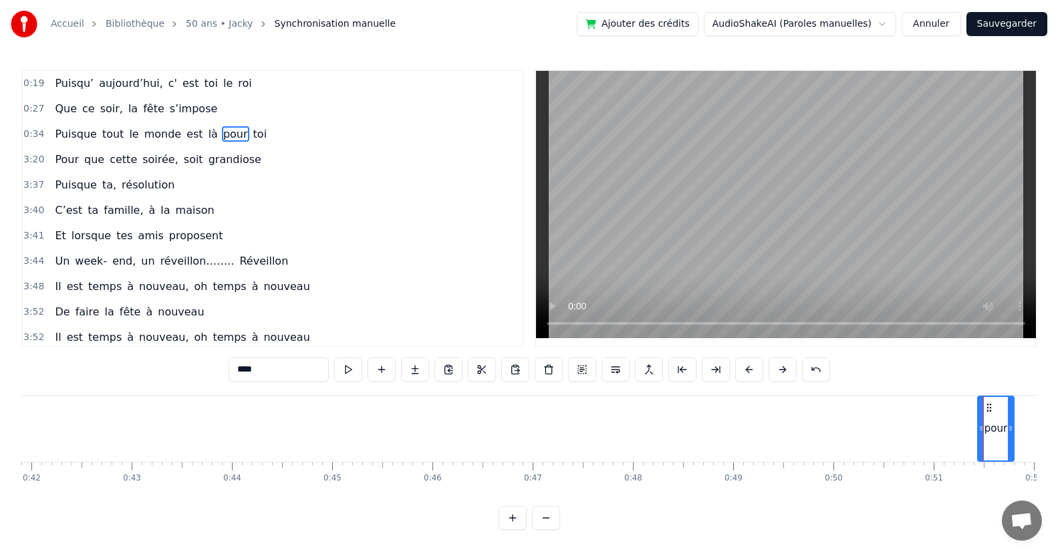
scroll to position [0, 3311]
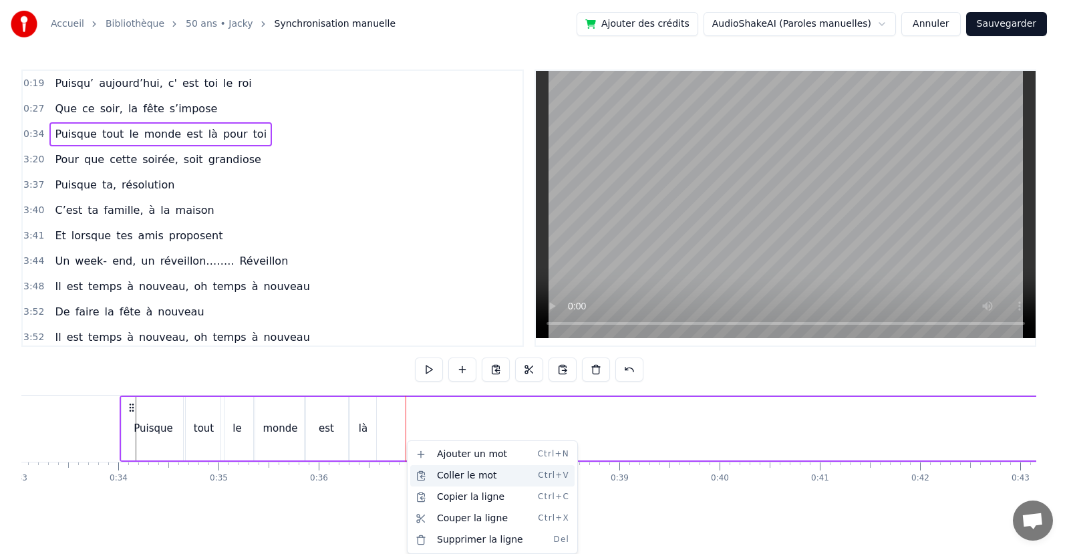
click at [439, 473] on div "Coller le mot Ctrl+V" at bounding box center [492, 475] width 164 height 21
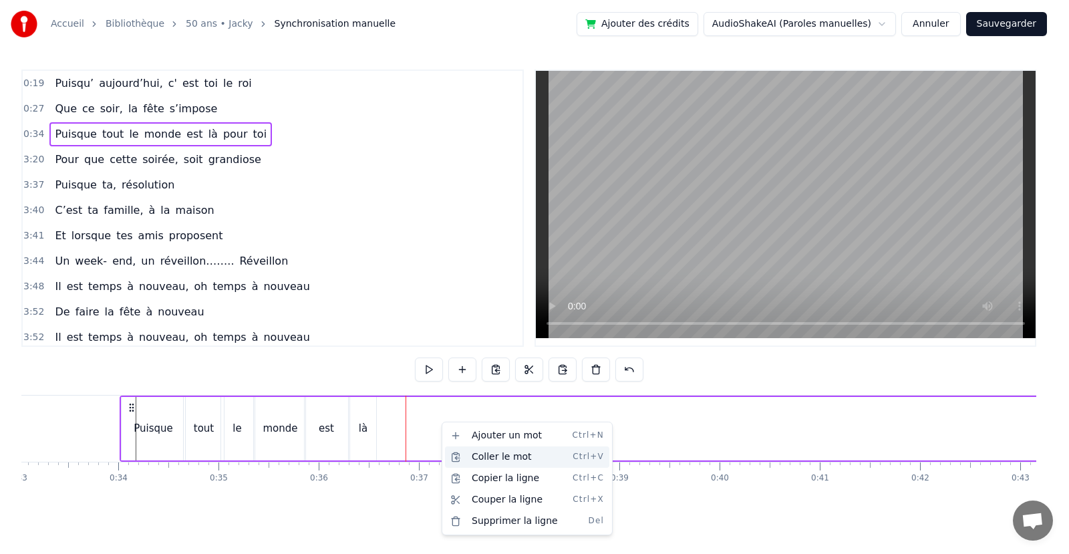
click at [474, 454] on div "Coller le mot Ctrl+V" at bounding box center [527, 456] width 164 height 21
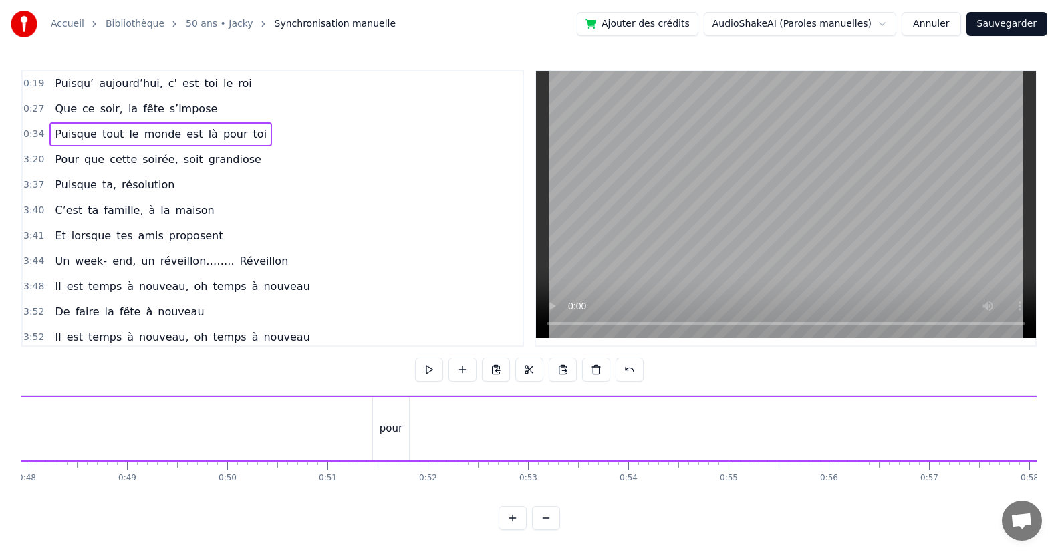
scroll to position [0, 4769]
click at [428, 443] on div "pour" at bounding box center [428, 428] width 36 height 63
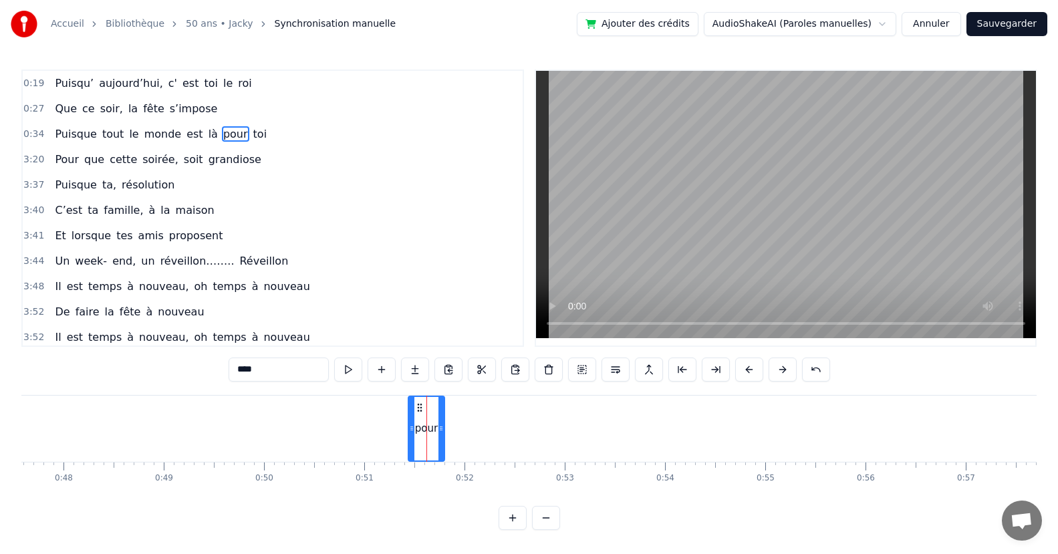
drag, startPoint x: 218, startPoint y: 500, endPoint x: 250, endPoint y: 492, distance: 32.4
click at [250, 492] on html "Accueil Bibliothèque 50 ans • Jacky Synchronisation manuelle Ajouter des crédit…" at bounding box center [529, 275] width 1058 height 551
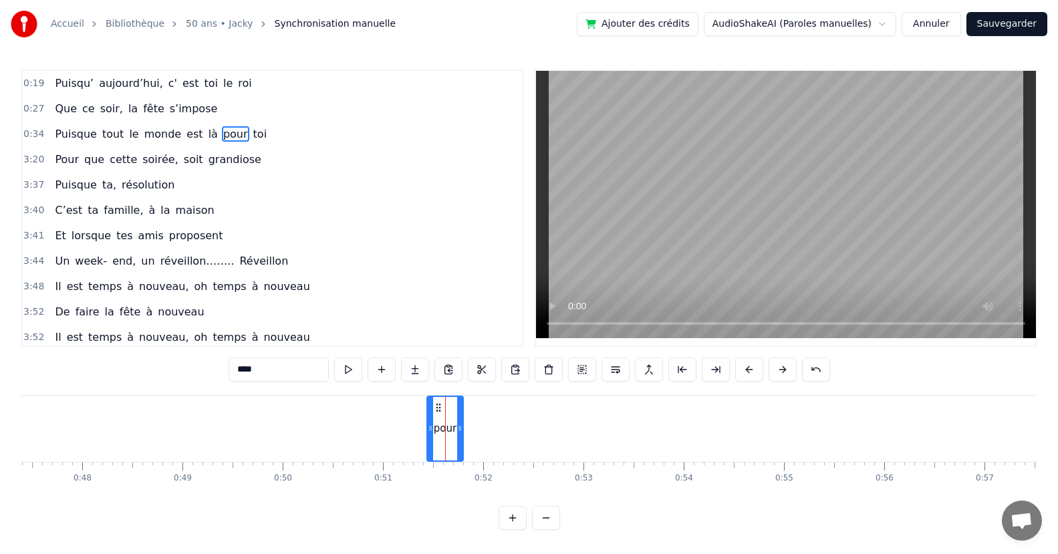
scroll to position [0, 4417]
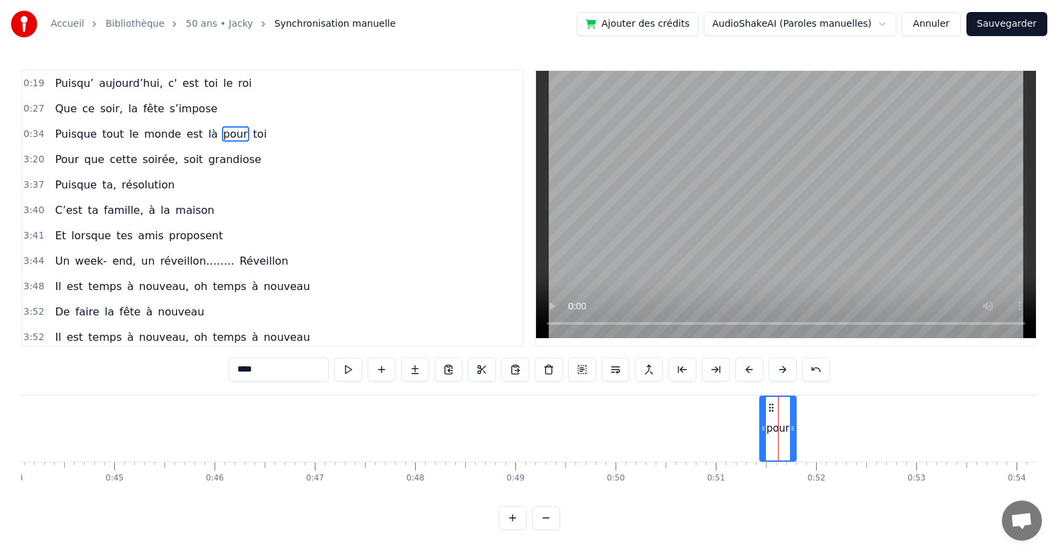
drag, startPoint x: 522, startPoint y: 442, endPoint x: 365, endPoint y: 460, distance: 158.0
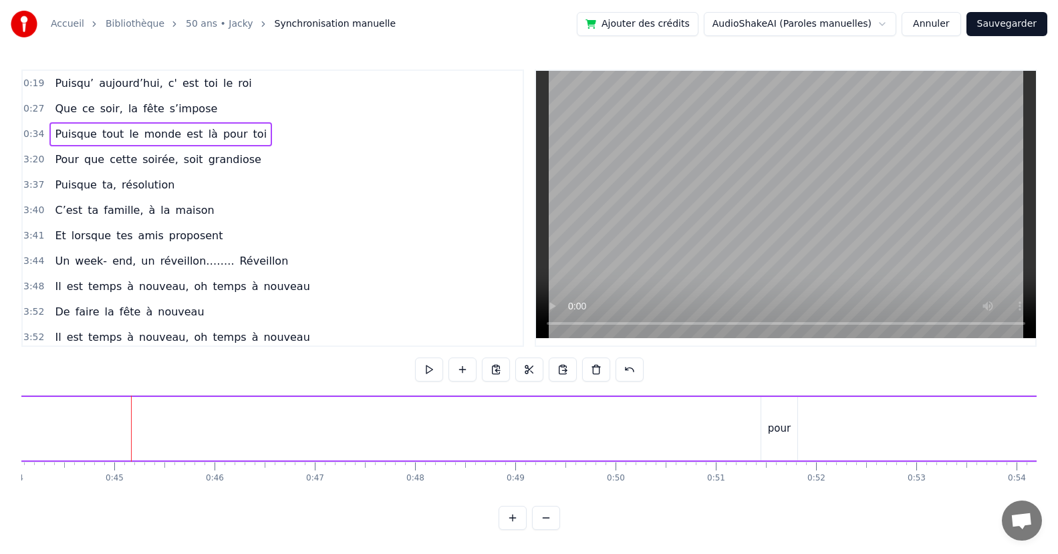
click at [781, 439] on div "pour" at bounding box center [779, 428] width 36 height 63
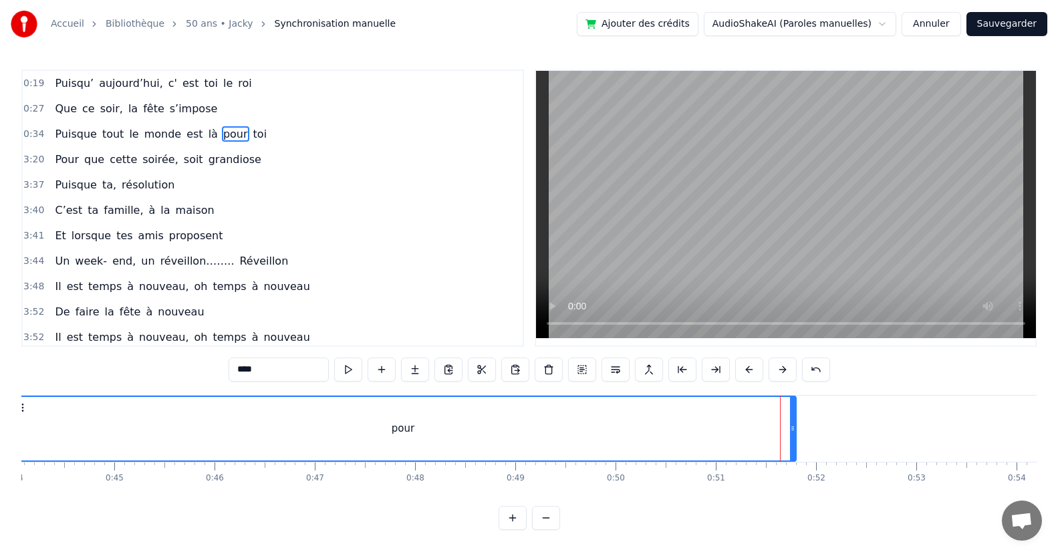
drag, startPoint x: 760, startPoint y: 433, endPoint x: 728, endPoint y: 449, distance: 35.3
click at [16, 448] on div "Accueil Bibliothèque 50 ans • Jacky Synchronisation manuelle Ajouter des crédit…" at bounding box center [529, 265] width 1058 height 530
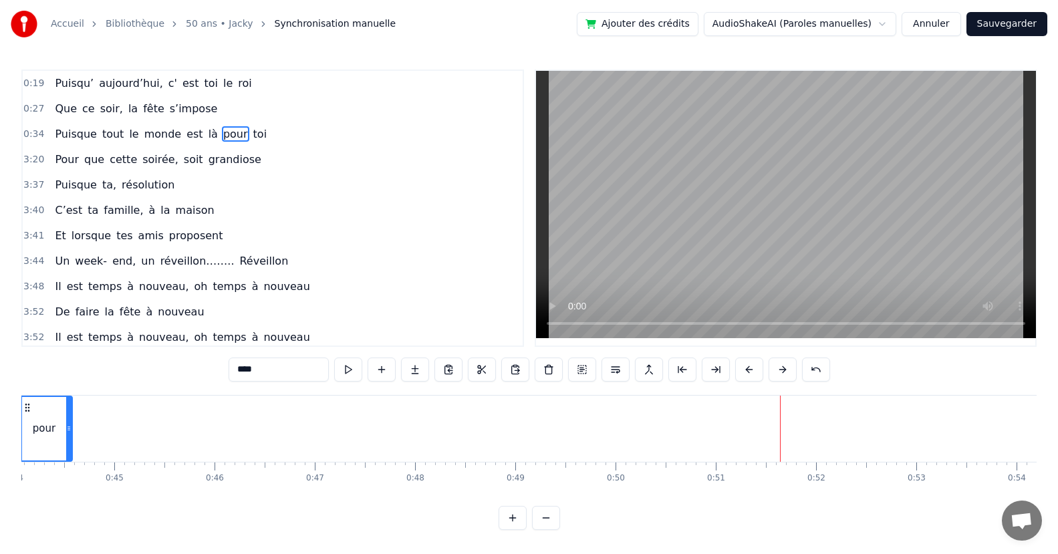
drag, startPoint x: 789, startPoint y: 432, endPoint x: 72, endPoint y: 460, distance: 717.5
click at [66, 458] on div at bounding box center [68, 428] width 5 height 63
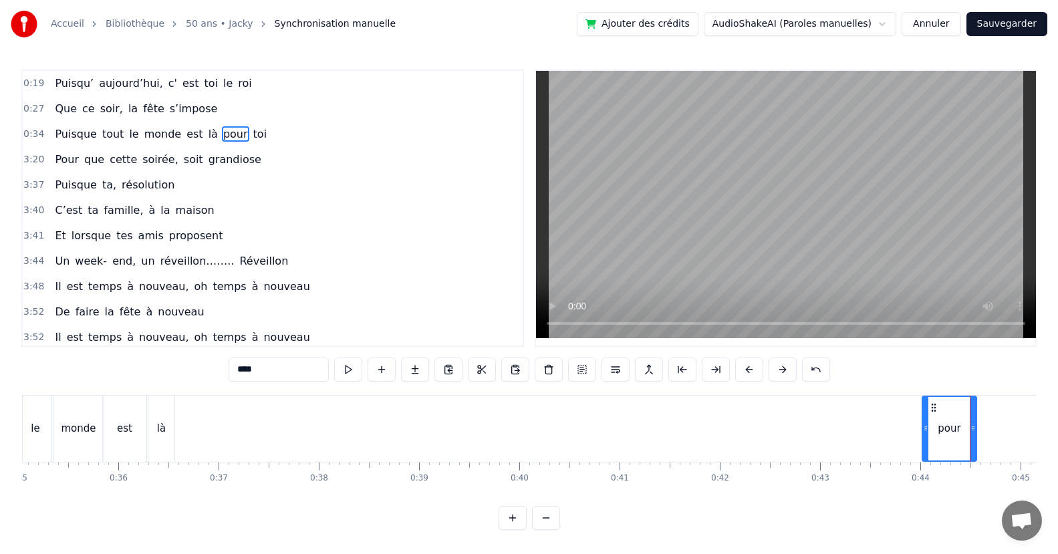
scroll to position [0, 3438]
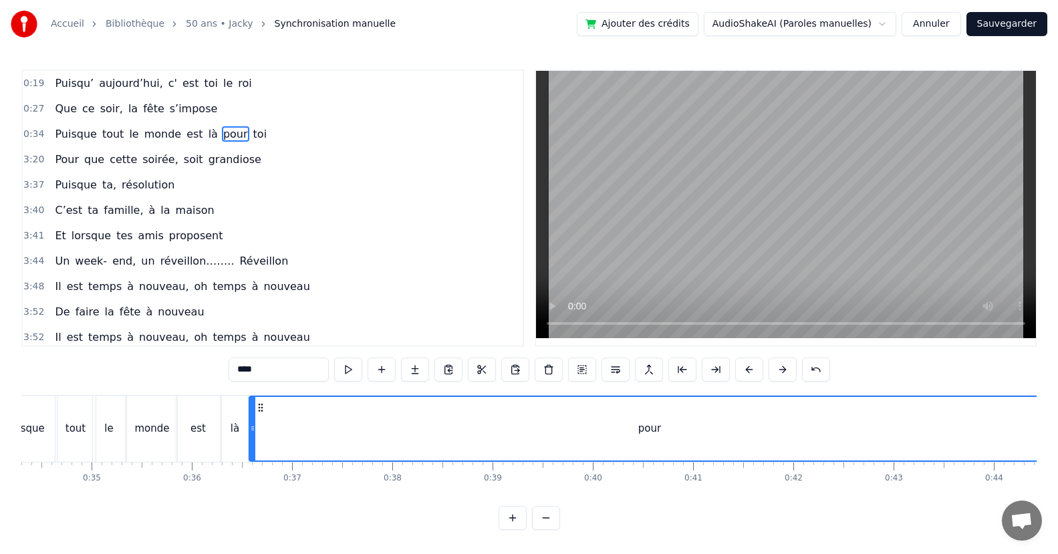
drag, startPoint x: 998, startPoint y: 438, endPoint x: 251, endPoint y: 470, distance: 747.0
click at [251, 470] on div "Puisqu’ aujourd’hui, c' est toi le roi Que ce soir, la fête s’impose Puisque to…" at bounding box center [528, 445] width 1015 height 100
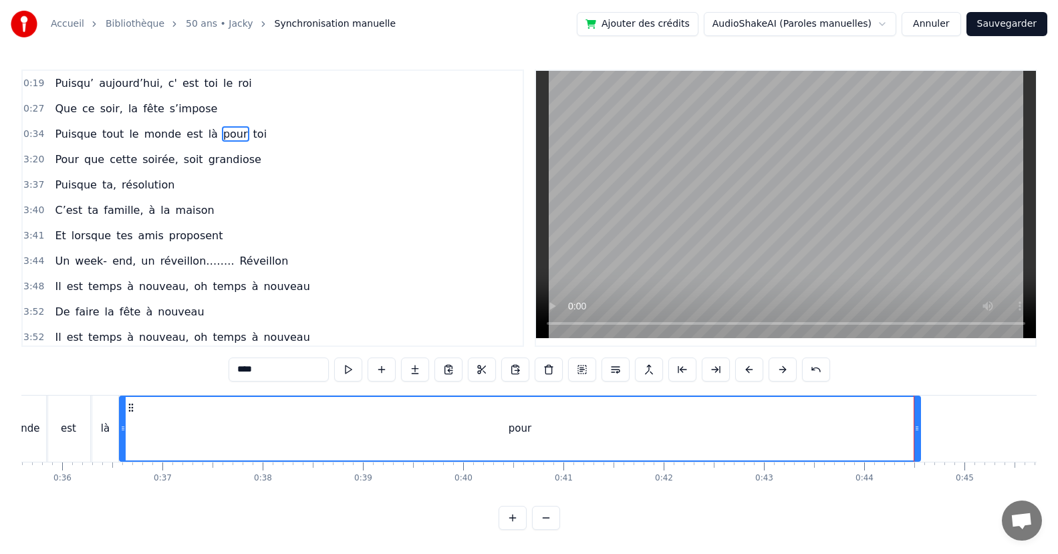
scroll to position [0, 3549]
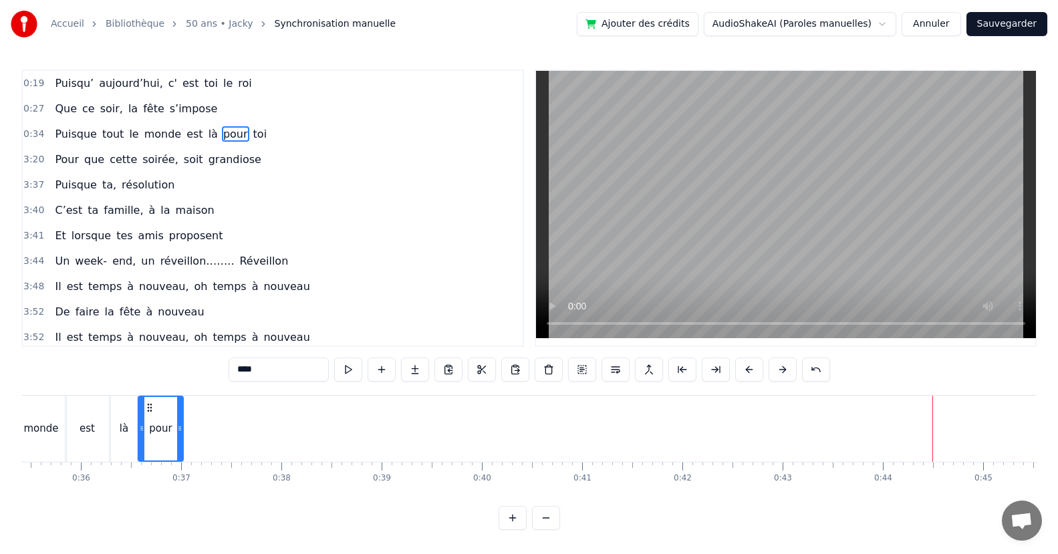
drag, startPoint x: 937, startPoint y: 431, endPoint x: 184, endPoint y: 431, distance: 753.0
click at [181, 434] on div at bounding box center [179, 428] width 5 height 63
click at [252, 126] on span "toi" at bounding box center [260, 133] width 17 height 15
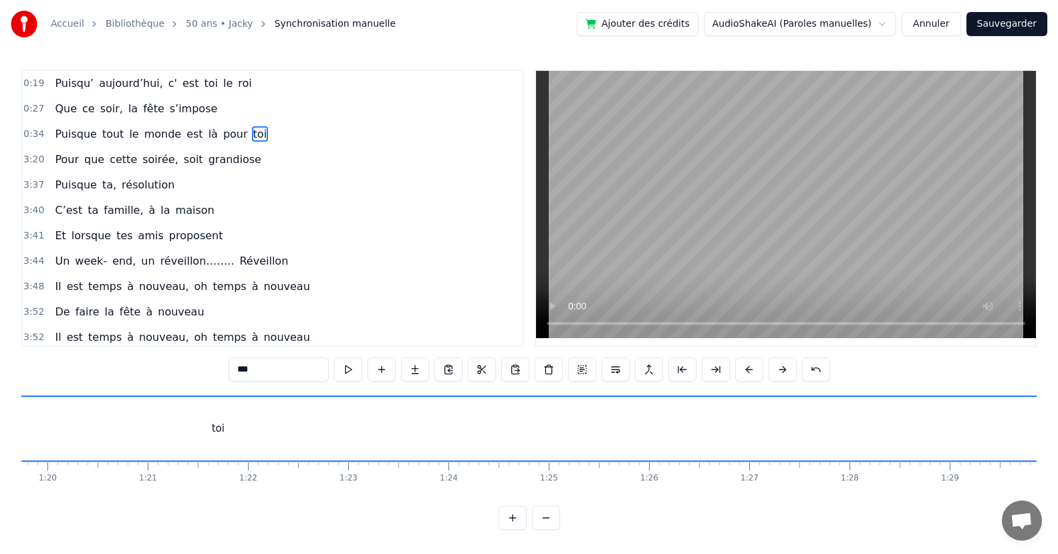
scroll to position [0, 8880]
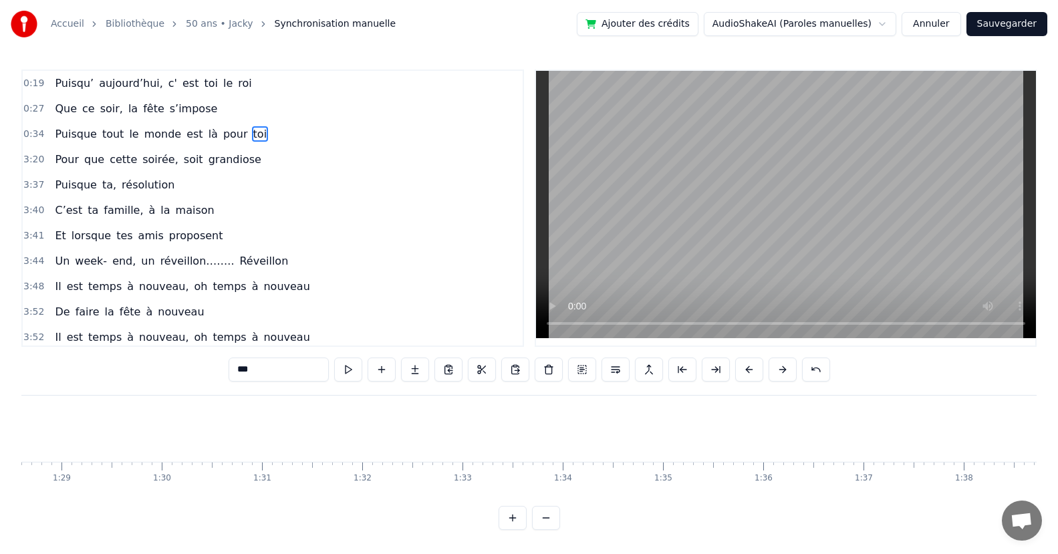
drag, startPoint x: 343, startPoint y: 446, endPoint x: 0, endPoint y: 446, distance: 342.8
click at [0, 446] on div "Accueil Bibliothèque 50 ans • Jacky Synchronisation manuelle Ajouter des crédit…" at bounding box center [529, 265] width 1058 height 530
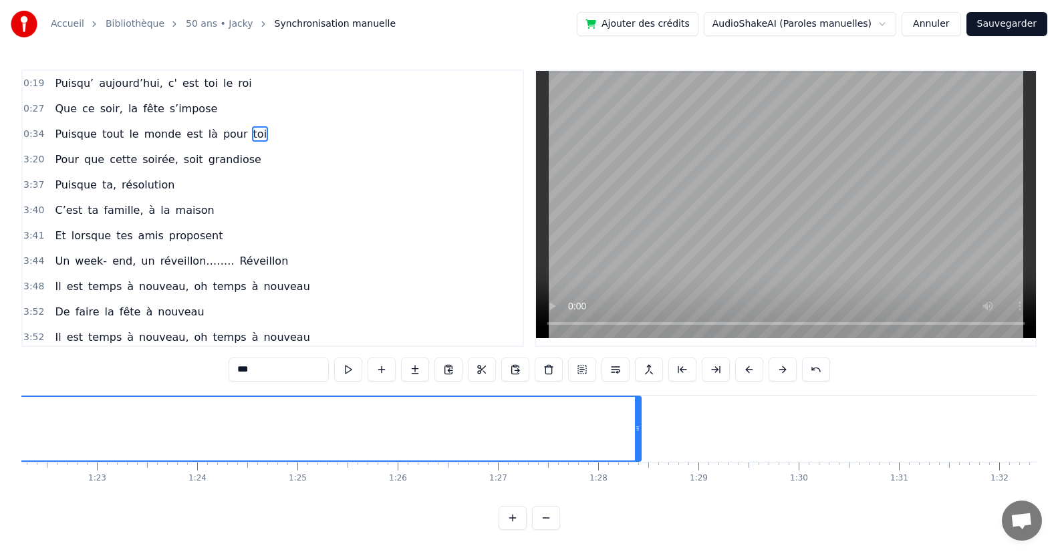
scroll to position [0, 8021]
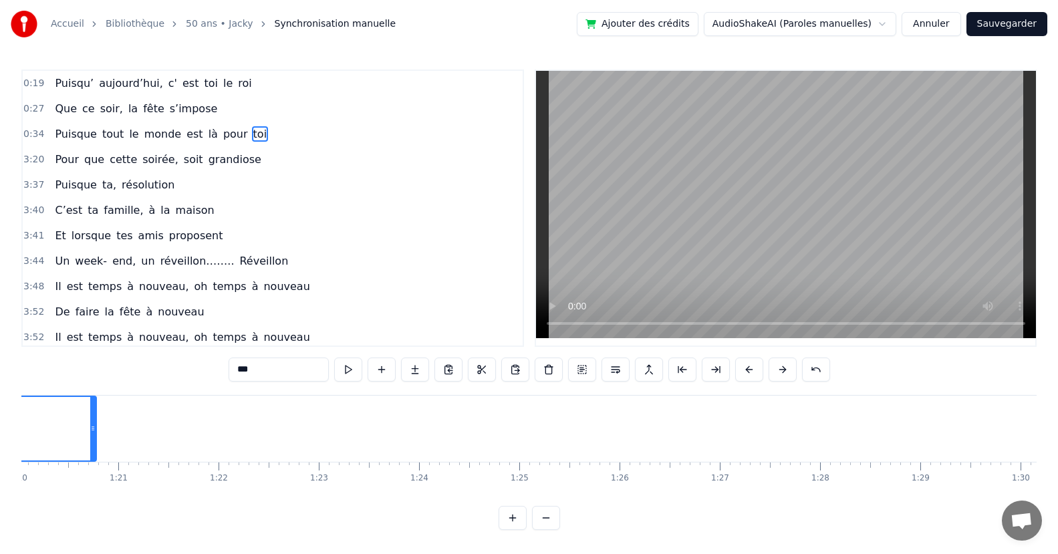
drag, startPoint x: 857, startPoint y: 428, endPoint x: 91, endPoint y: 485, distance: 768.5
click at [91, 485] on div "Puisqu’ aujourd’hui, c' est toi le roi Que ce soir, la fête s’impose Puisque to…" at bounding box center [528, 445] width 1015 height 100
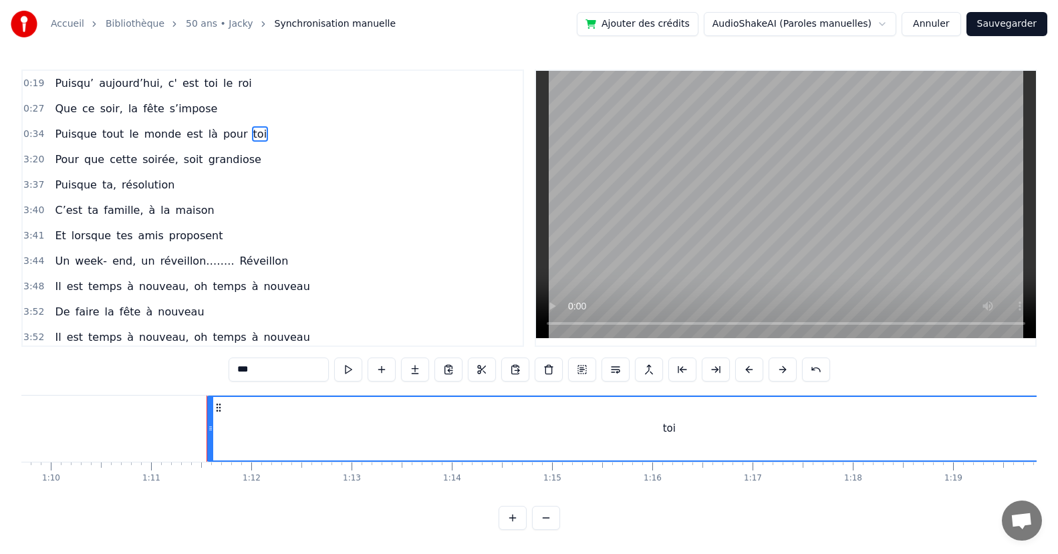
scroll to position [0, 7079]
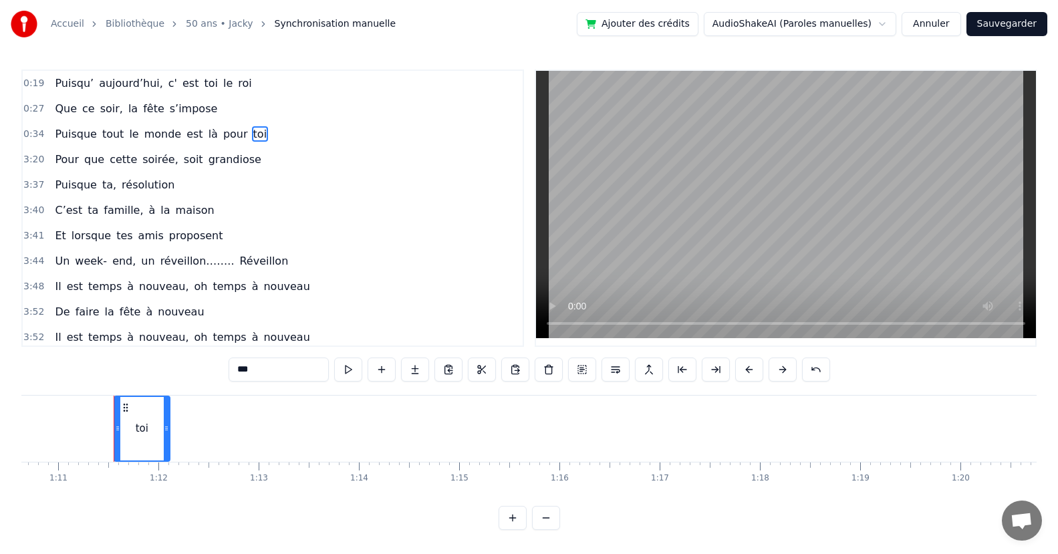
drag, startPoint x: 1032, startPoint y: 440, endPoint x: 164, endPoint y: 482, distance: 869.6
click at [164, 482] on div "Puisqu’ aujourd’hui, c' est toi le roi Que ce soir, la fête s’impose Puisque to…" at bounding box center [528, 445] width 1015 height 100
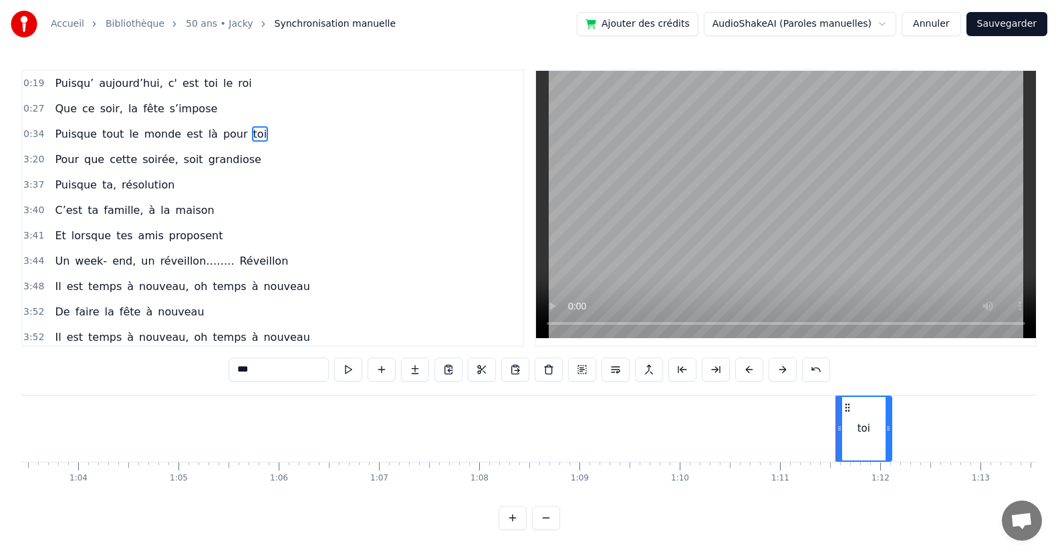
scroll to position [0, 6340]
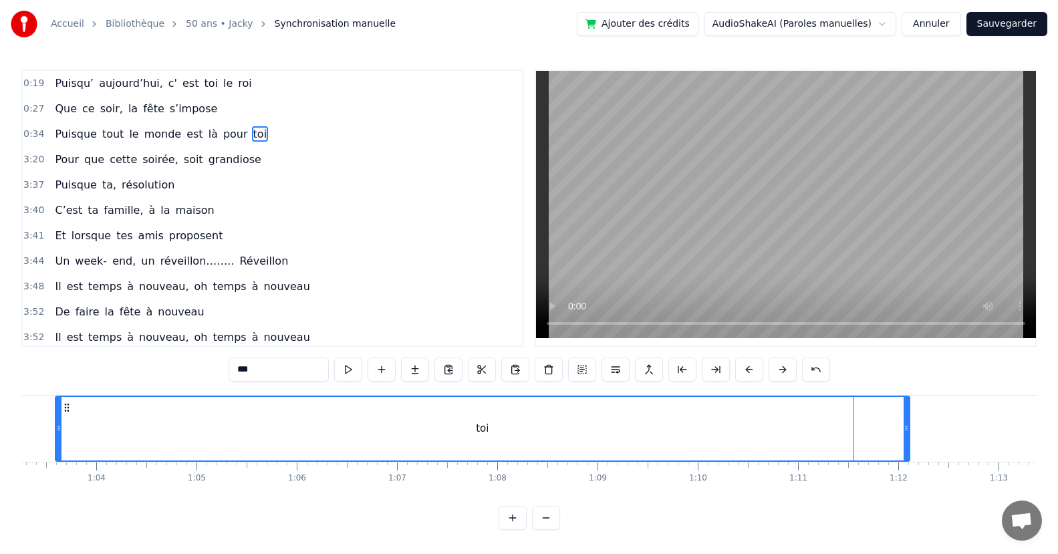
drag, startPoint x: 855, startPoint y: 434, endPoint x: 77, endPoint y: 483, distance: 780.0
click at [51, 477] on div "Puisqu’ aujourd’hui, c' est toi le roi Que ce soir, la fête s’impose Puisque to…" at bounding box center [528, 445] width 1015 height 100
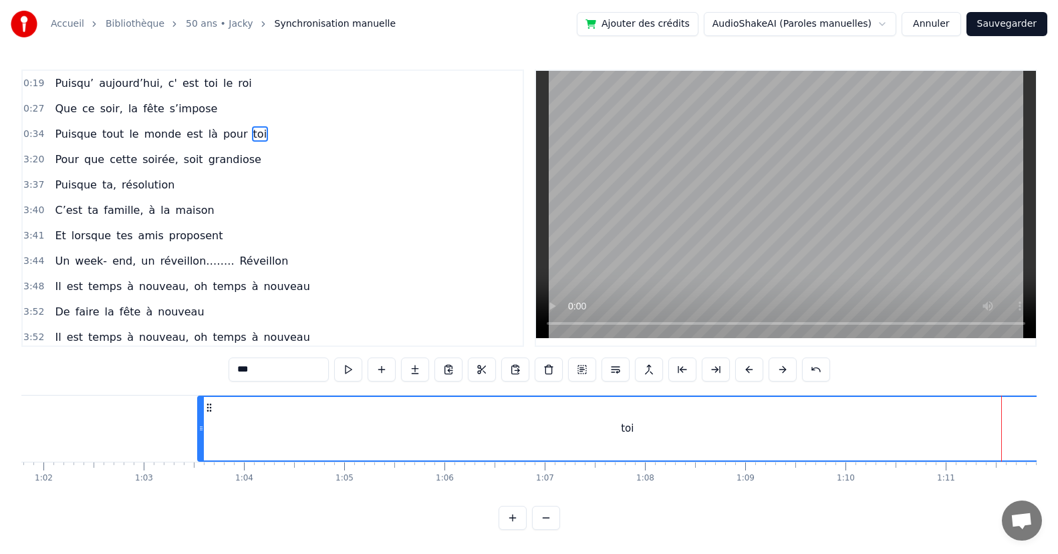
scroll to position [0, 6265]
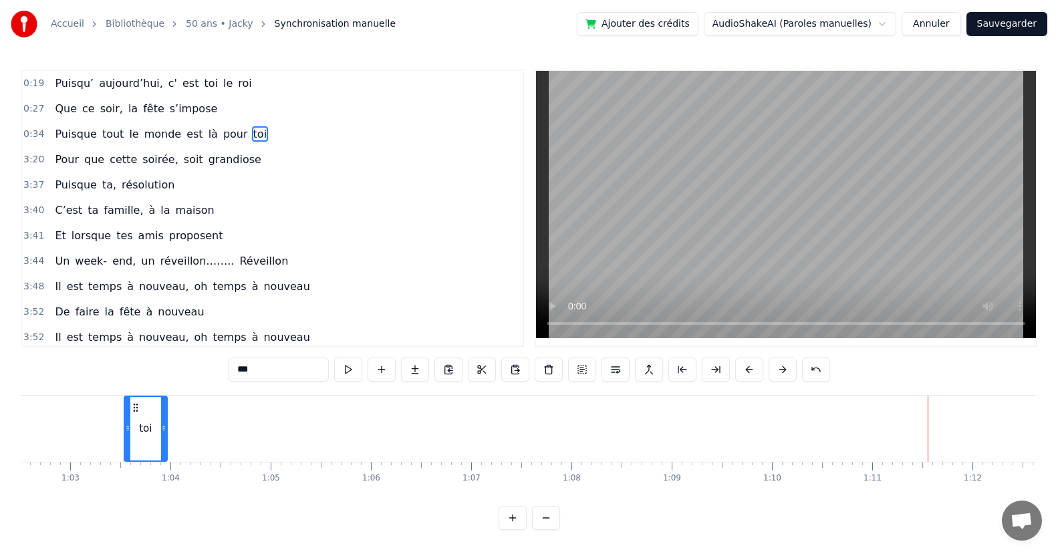
drag, startPoint x: 982, startPoint y: 432, endPoint x: 196, endPoint y: 484, distance: 787.5
click at [166, 471] on div "Puisqu’ aujourd’hui, c' est toi le roi Que ce soir, la fête s’impose Puisque to…" at bounding box center [528, 445] width 1015 height 100
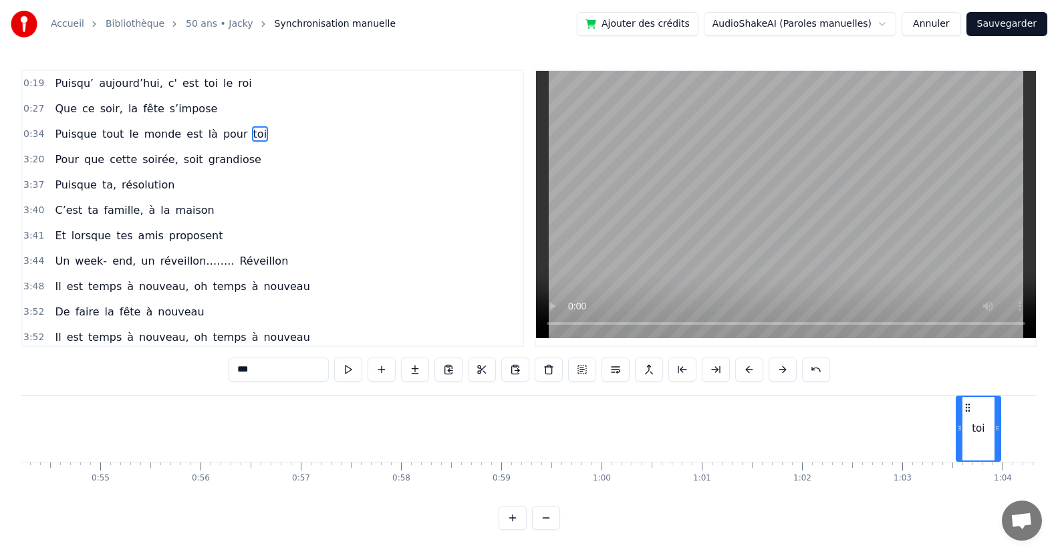
scroll to position [0, 5471]
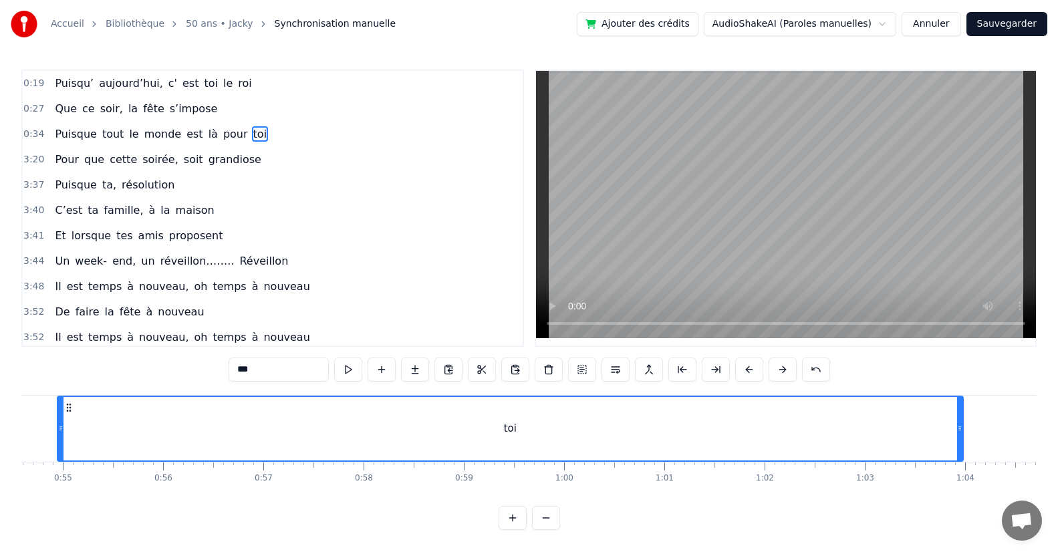
drag, startPoint x: 919, startPoint y: 430, endPoint x: 62, endPoint y: 459, distance: 857.1
click at [58, 454] on div at bounding box center [60, 428] width 5 height 63
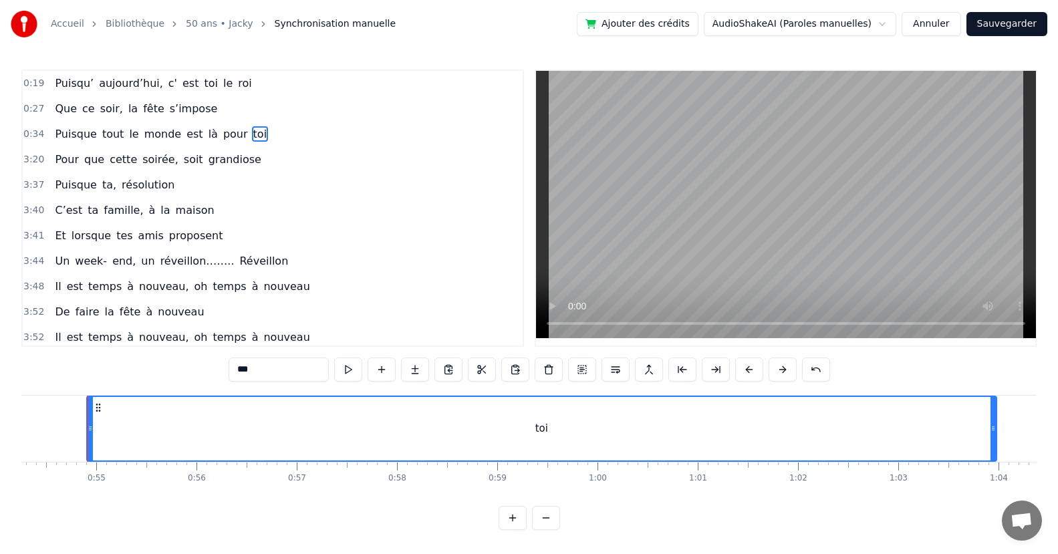
scroll to position [0, 5436]
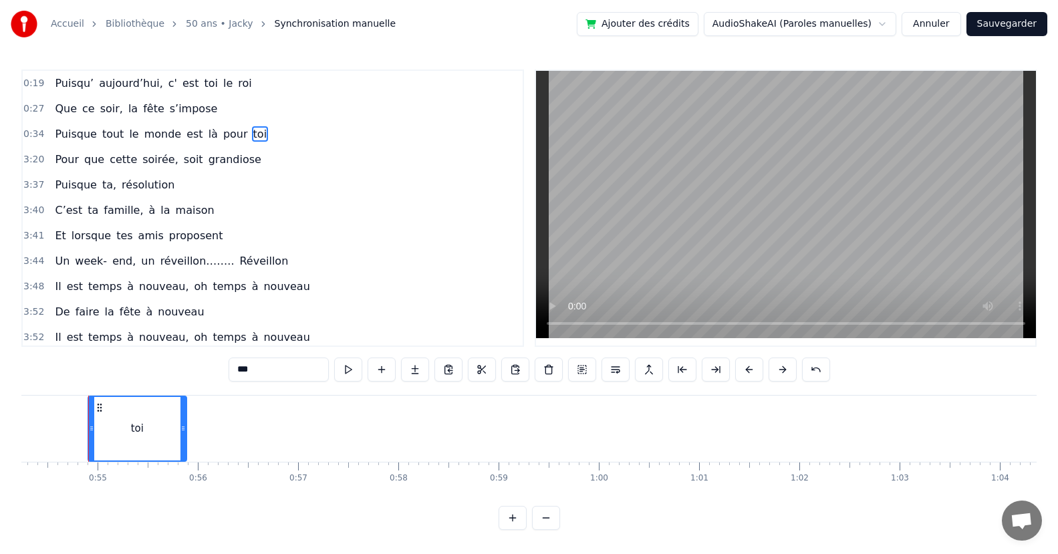
drag, startPoint x: 992, startPoint y: 447, endPoint x: 195, endPoint y: 463, distance: 796.6
click at [180, 470] on div "Puisqu’ aujourd’hui, c' est toi le roi Que ce soir, la fête s’impose Puisque to…" at bounding box center [528, 445] width 1015 height 100
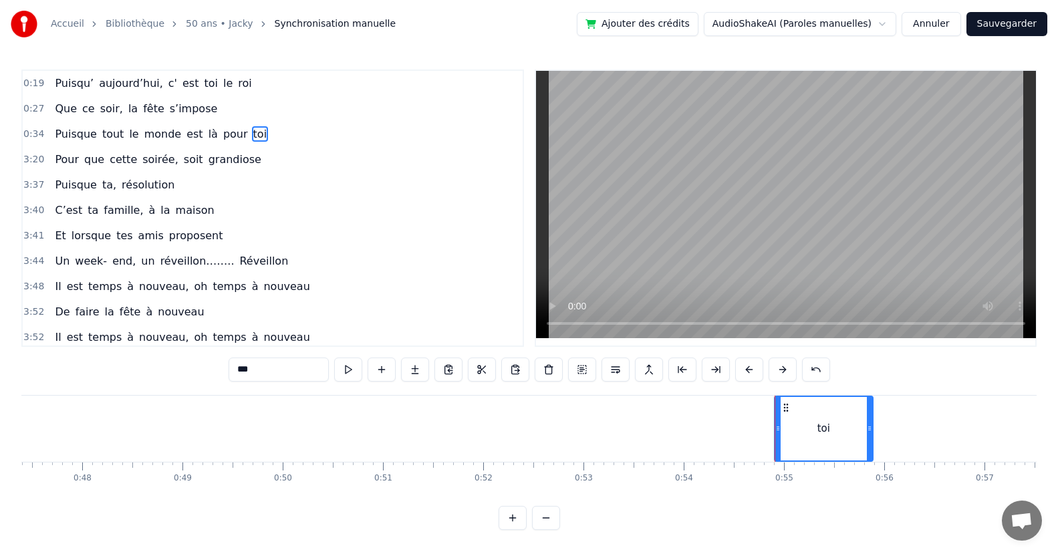
scroll to position [0, 4806]
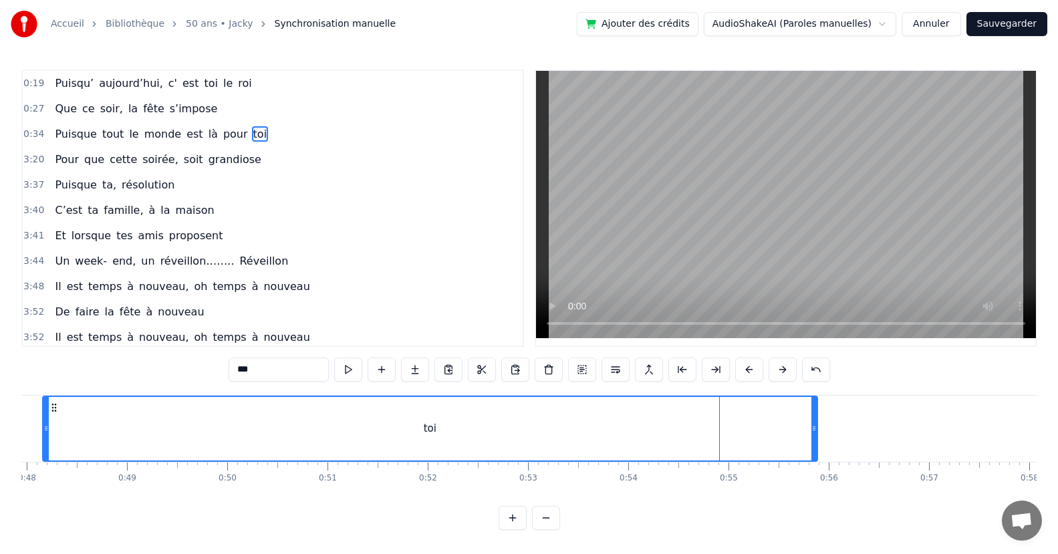
drag, startPoint x: 722, startPoint y: 437, endPoint x: 444, endPoint y: 475, distance: 279.9
click at [49, 486] on div "Puisqu’ aujourd’hui, c' est toi le roi Que ce soir, la fête s’impose Puisque to…" at bounding box center [528, 445] width 1015 height 100
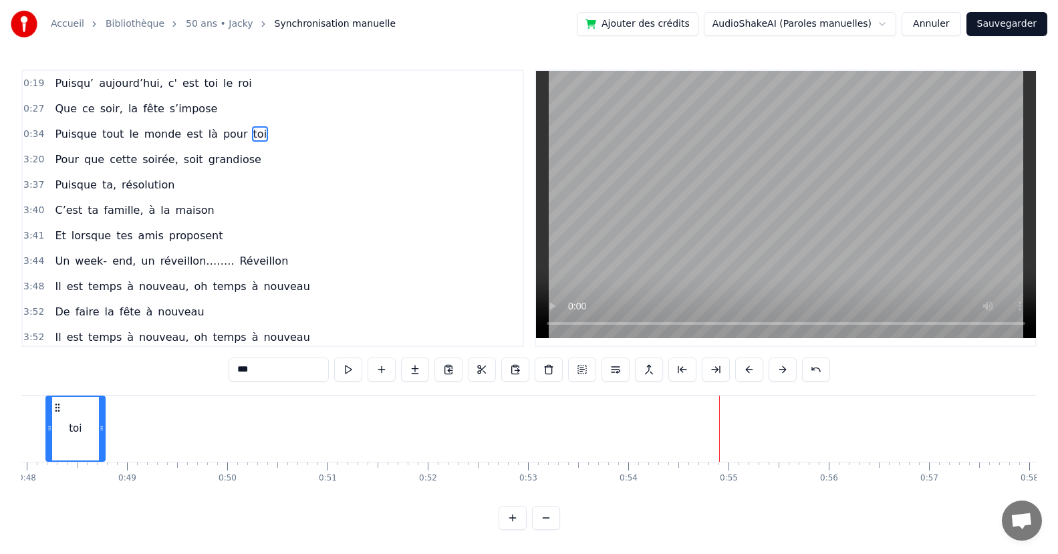
drag, startPoint x: 813, startPoint y: 443, endPoint x: 178, endPoint y: 533, distance: 641.7
click at [102, 530] on div "0:19 Puisqu’ aujourd’hui, c' est toi le roi 0:27 Que ce soir, la fête s’impose …" at bounding box center [528, 299] width 1015 height 460
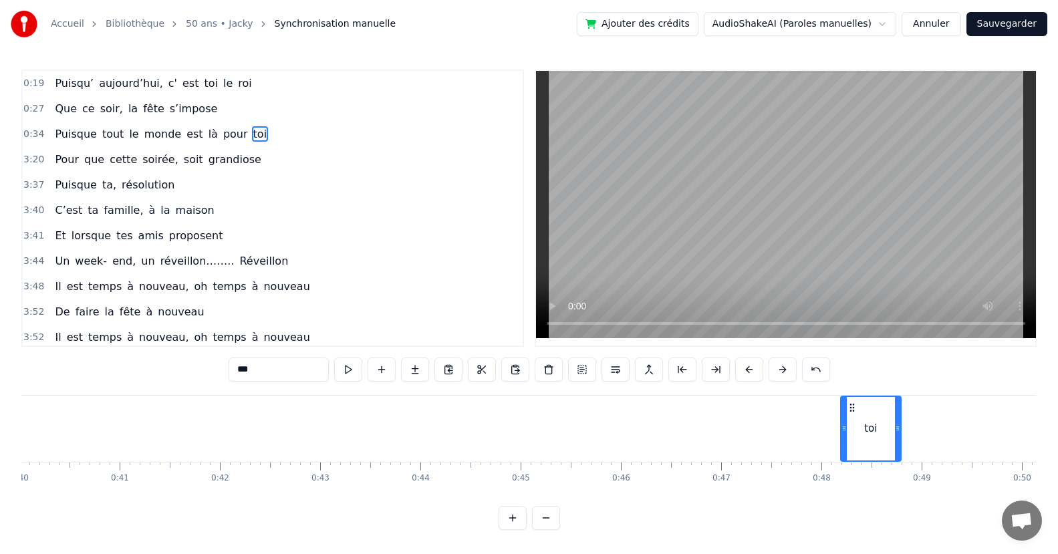
scroll to position [0, 4103]
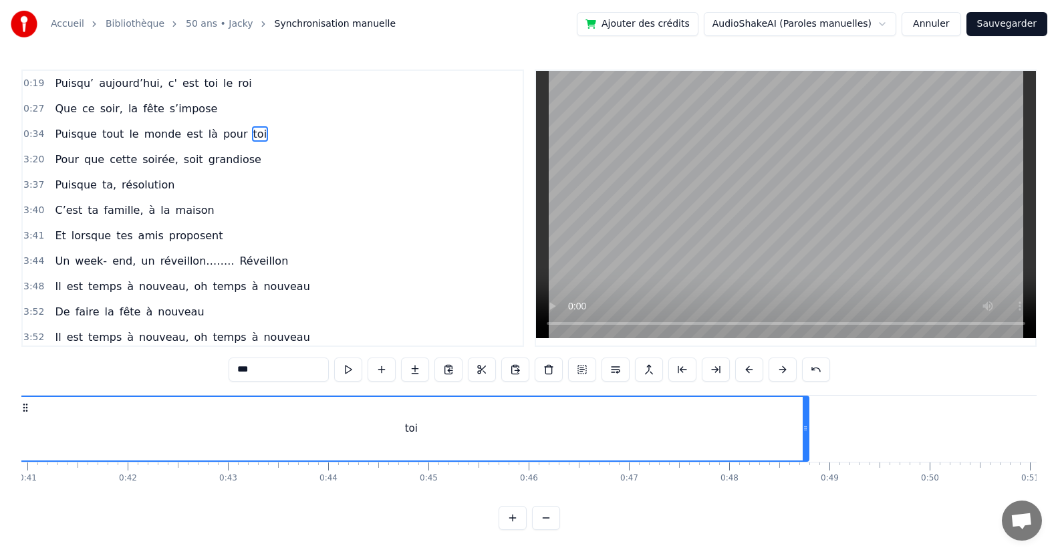
drag, startPoint x: 748, startPoint y: 436, endPoint x: 223, endPoint y: 425, distance: 525.3
click at [29, 426] on div "toi" at bounding box center [411, 428] width 793 height 63
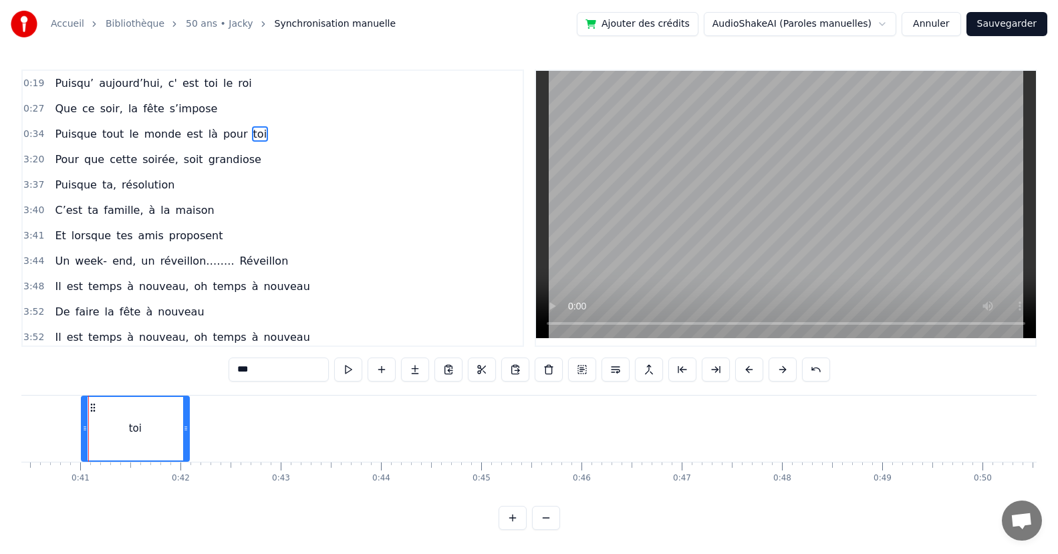
drag, startPoint x: 859, startPoint y: 437, endPoint x: 223, endPoint y: 512, distance: 640.5
click at [187, 473] on div "Puisqu’ aujourd’hui, c' est toi le roi Que ce soir, la fête s’impose Puisque to…" at bounding box center [528, 445] width 1015 height 100
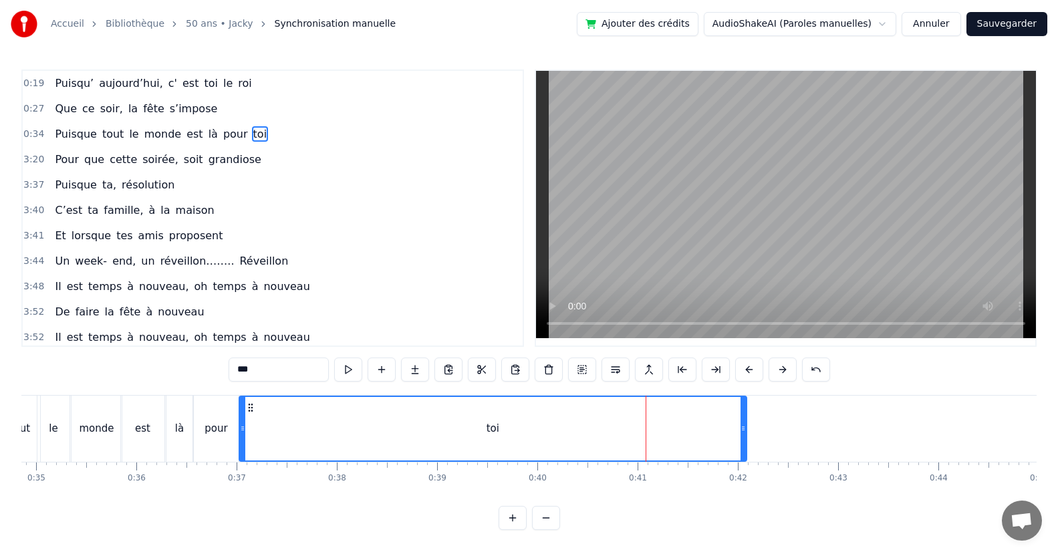
drag, startPoint x: 640, startPoint y: 440, endPoint x: 241, endPoint y: 494, distance: 403.2
click at [241, 494] on div "Puisqu’ aujourd’hui, c' est toi le roi Que ce soir, la fête s’impose Puisque to…" at bounding box center [528, 445] width 1015 height 100
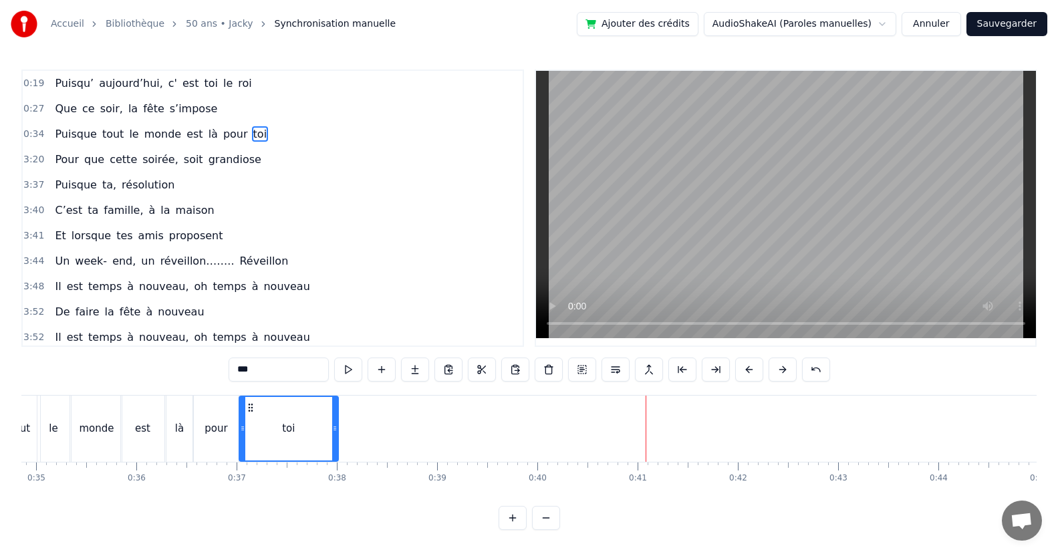
drag, startPoint x: 742, startPoint y: 428, endPoint x: 334, endPoint y: 474, distance: 410.9
click at [334, 474] on div "Puisqu’ aujourd’hui, c' est toi le roi Que ce soir, la fête s’impose Puisque to…" at bounding box center [528, 445] width 1015 height 100
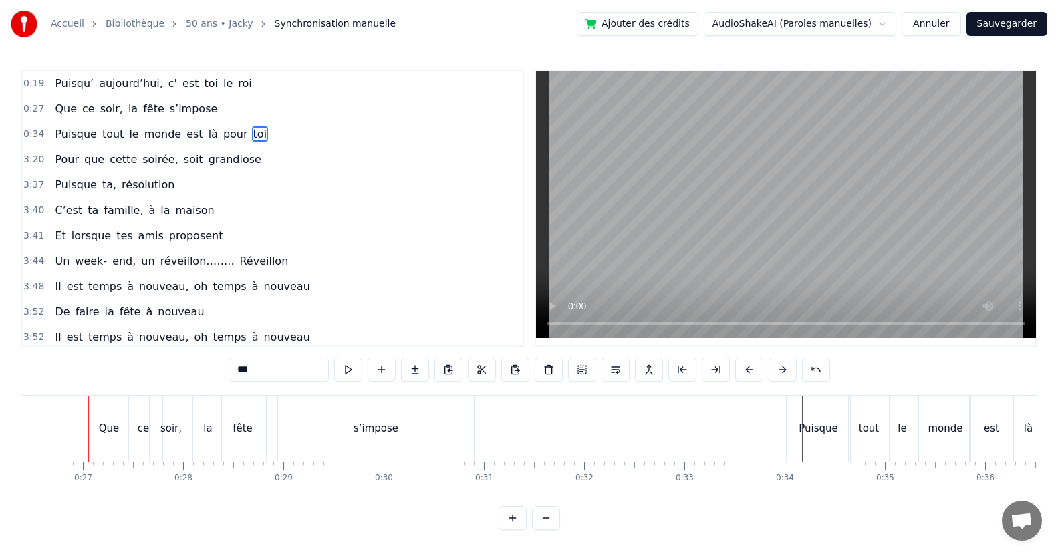
scroll to position [0, 2644]
click at [797, 437] on div "Puisque" at bounding box center [818, 429] width 63 height 66
drag, startPoint x: 790, startPoint y: 438, endPoint x: 803, endPoint y: 438, distance: 13.4
click at [803, 438] on div at bounding box center [803, 428] width 5 height 63
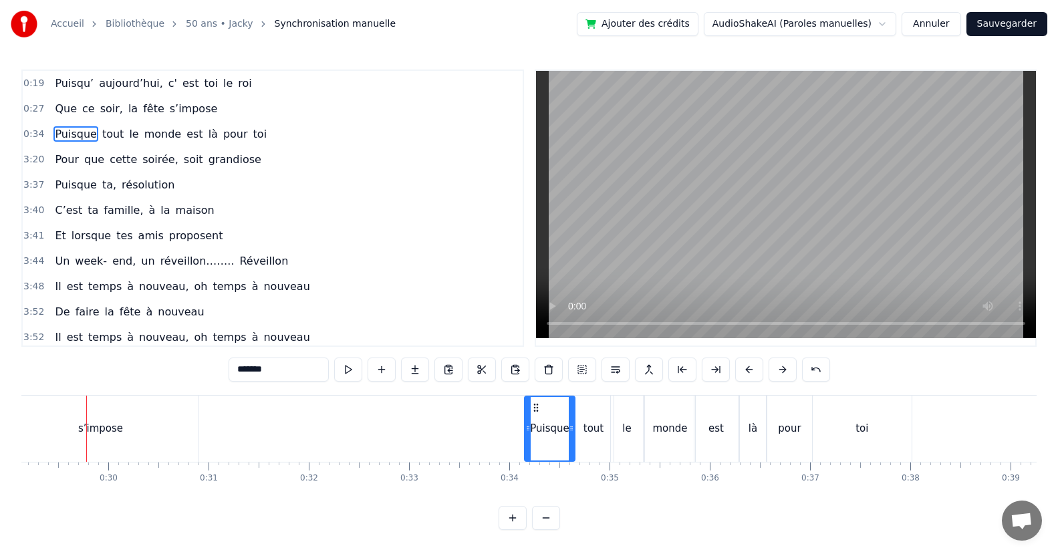
scroll to position [0, 2917]
click at [623, 434] on div "le" at bounding box center [629, 429] width 32 height 66
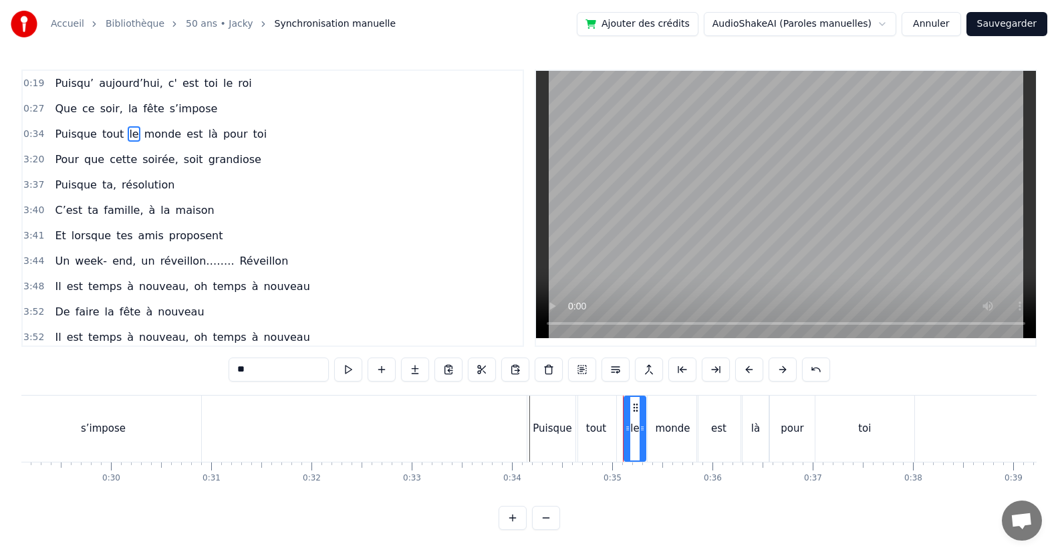
click at [627, 432] on div at bounding box center [627, 428] width 5 height 63
click at [613, 434] on div "tout" at bounding box center [596, 429] width 40 height 66
drag, startPoint x: 614, startPoint y: 434, endPoint x: 621, endPoint y: 434, distance: 6.7
click at [621, 434] on div at bounding box center [619, 428] width 5 height 63
click at [591, 442] on div at bounding box center [591, 428] width 5 height 63
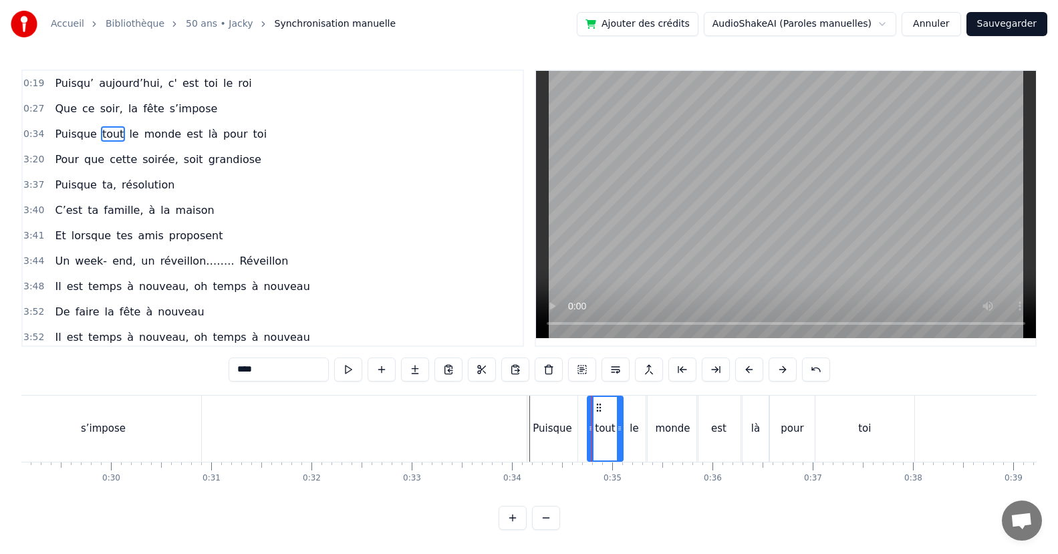
click at [575, 440] on div "Puisque" at bounding box center [552, 429] width 50 height 66
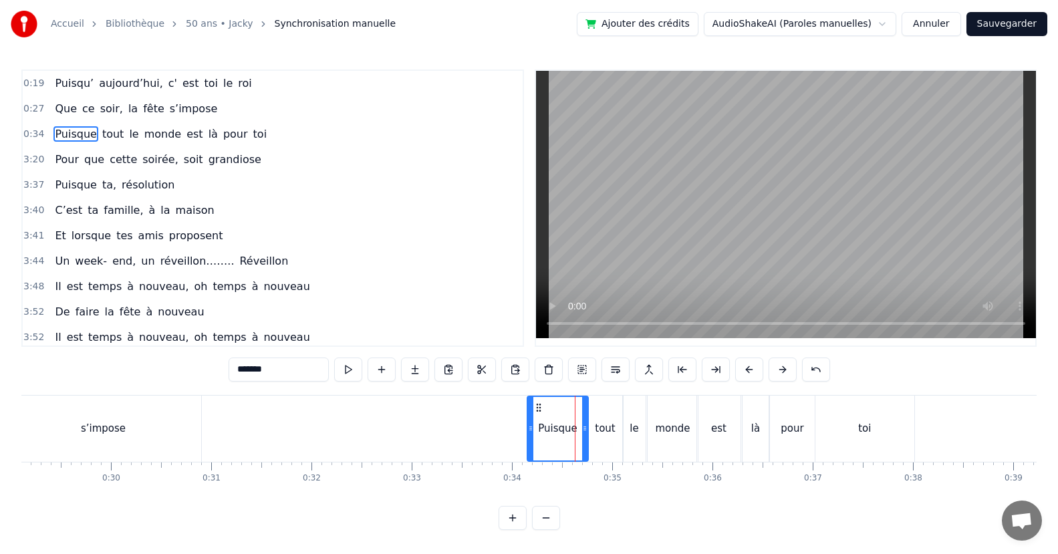
drag, startPoint x: 574, startPoint y: 444, endPoint x: 585, endPoint y: 446, distance: 10.9
click at [585, 446] on div at bounding box center [584, 428] width 5 height 63
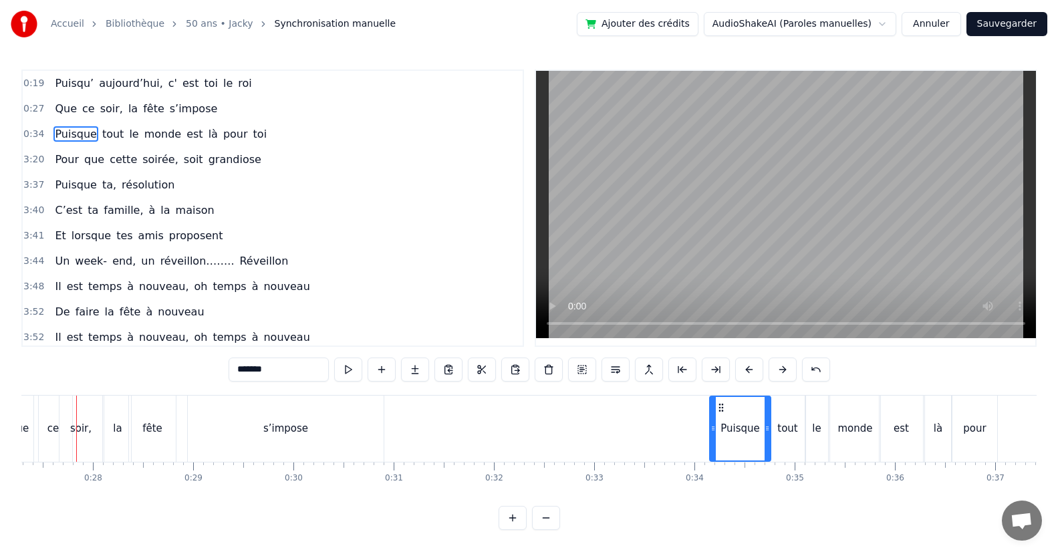
scroll to position [0, 2722]
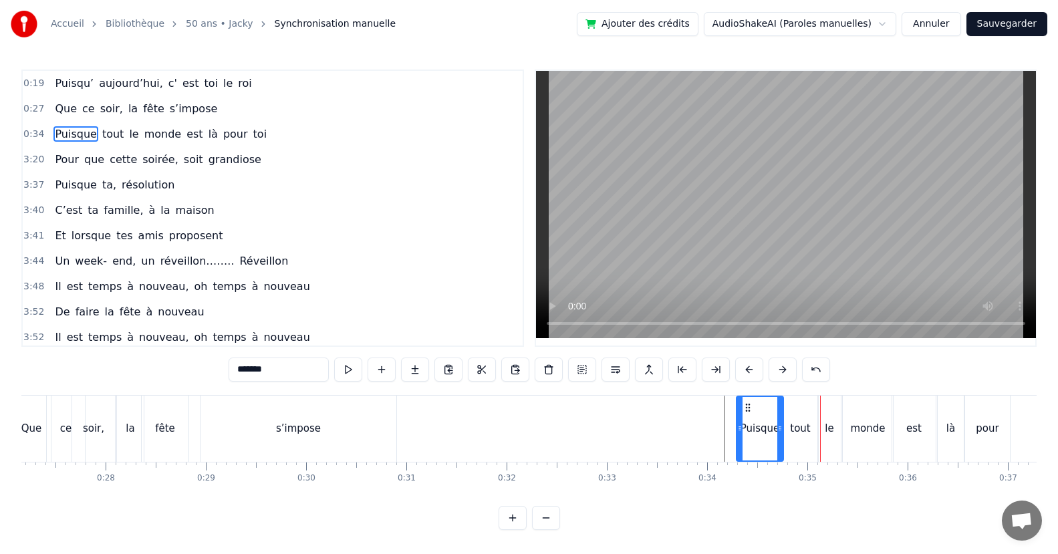
drag, startPoint x: 724, startPoint y: 431, endPoint x: 738, endPoint y: 434, distance: 14.4
click at [738, 434] on div at bounding box center [739, 428] width 5 height 63
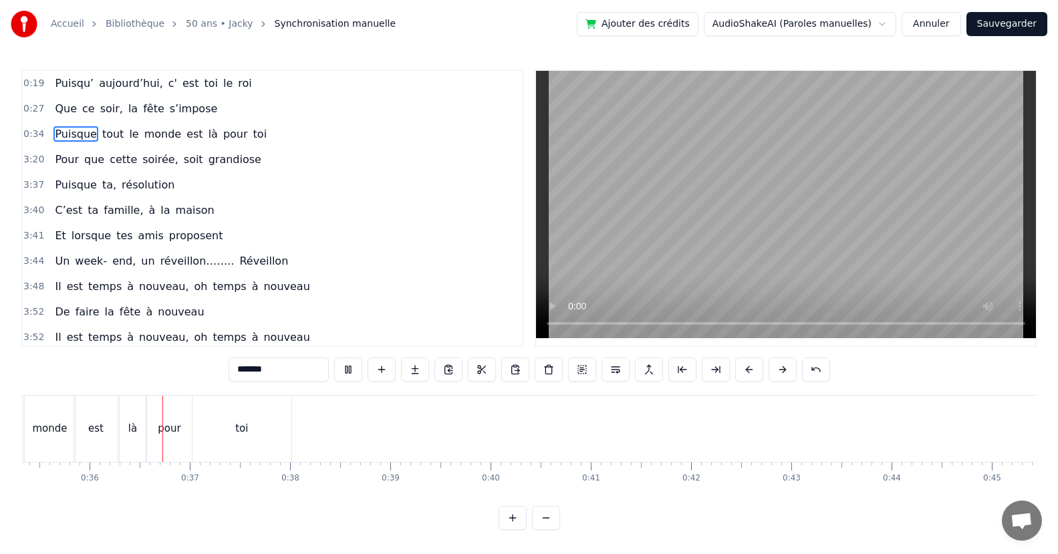
scroll to position [0, 3565]
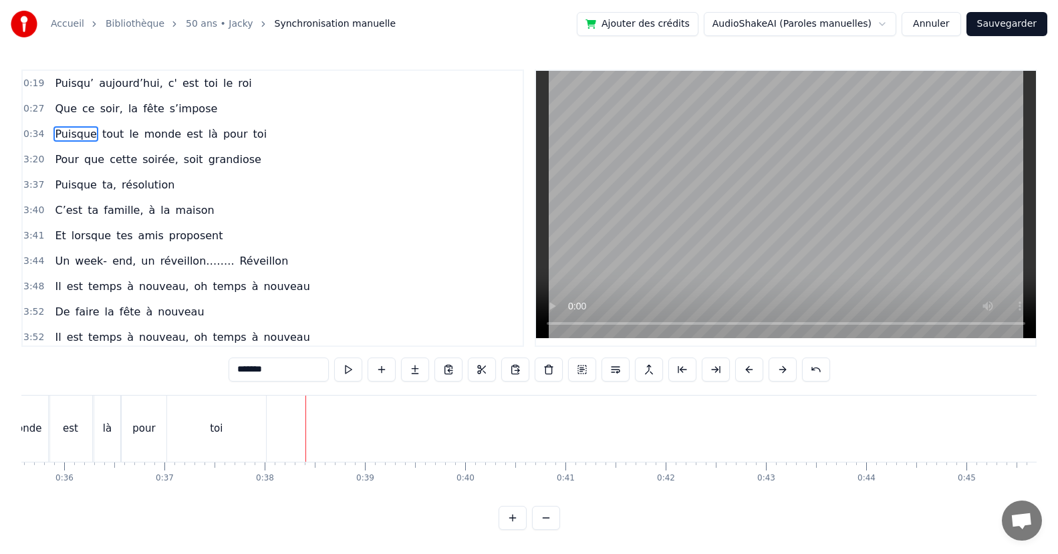
click at [255, 442] on div "toi" at bounding box center [216, 429] width 99 height 66
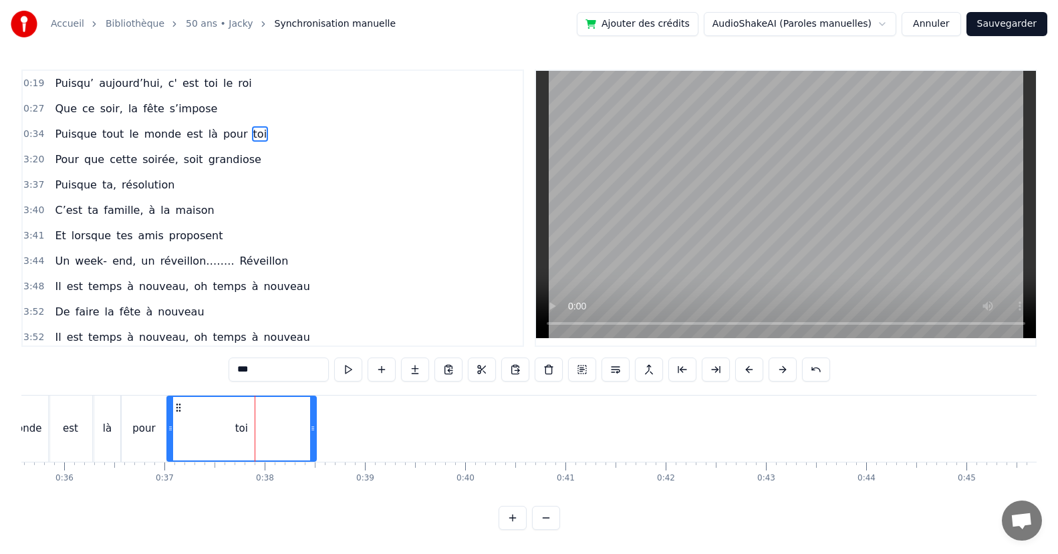
drag, startPoint x: 262, startPoint y: 440, endPoint x: 312, endPoint y: 448, distance: 50.9
click at [312, 448] on div at bounding box center [312, 428] width 5 height 63
drag, startPoint x: 169, startPoint y: 434, endPoint x: 189, endPoint y: 436, distance: 20.1
click at [189, 436] on div at bounding box center [190, 428] width 5 height 63
drag, startPoint x: 144, startPoint y: 445, endPoint x: 153, endPoint y: 443, distance: 9.6
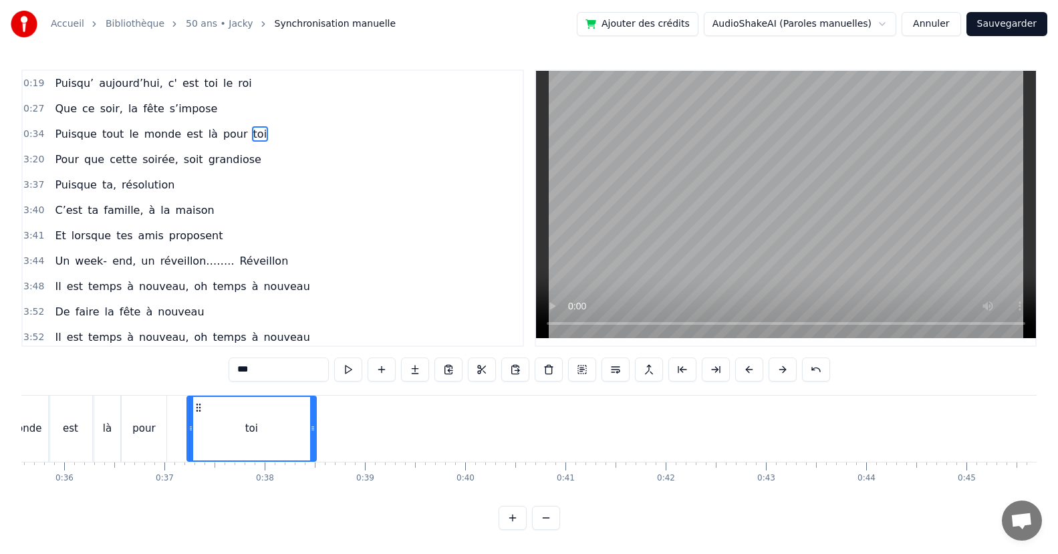
click at [144, 444] on div "pour" at bounding box center [144, 429] width 45 height 66
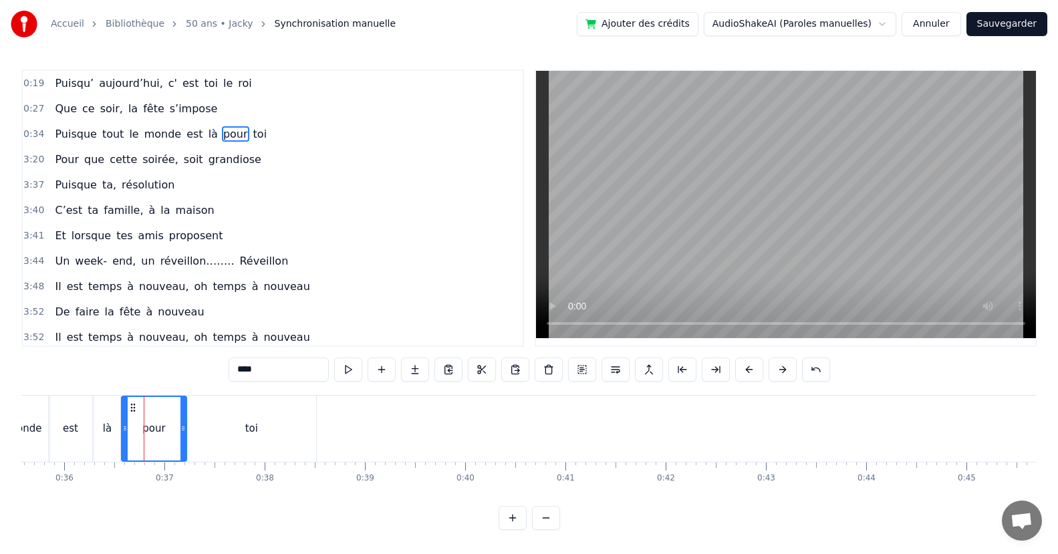
drag, startPoint x: 165, startPoint y: 440, endPoint x: 154, endPoint y: 443, distance: 11.2
click at [182, 438] on div at bounding box center [182, 428] width 5 height 63
click at [143, 440] on div "pour" at bounding box center [165, 429] width 45 height 66
click at [108, 444] on div "là" at bounding box center [107, 429] width 26 height 66
drag, startPoint x: 119, startPoint y: 434, endPoint x: 137, endPoint y: 436, distance: 18.1
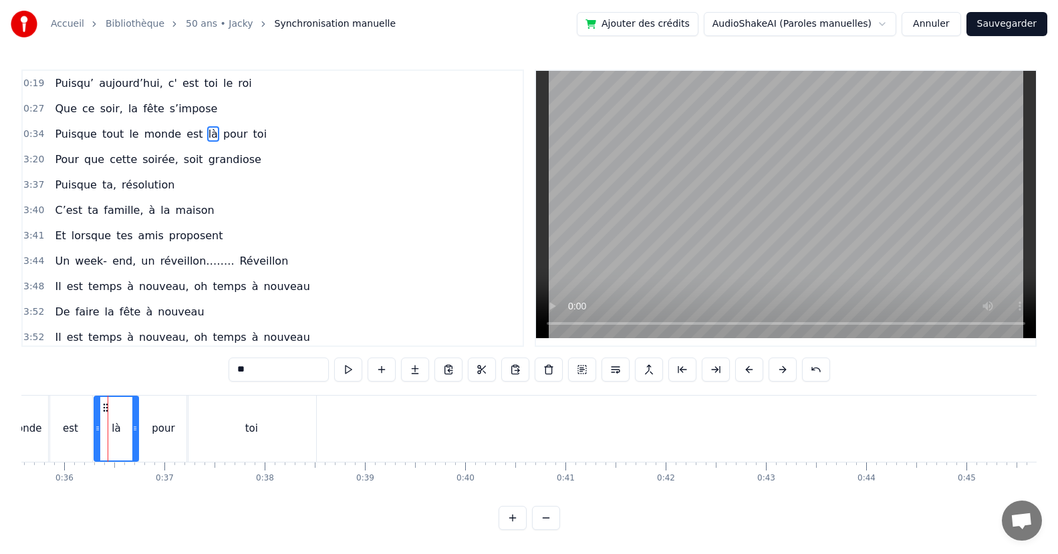
click at [137, 436] on div at bounding box center [134, 428] width 5 height 63
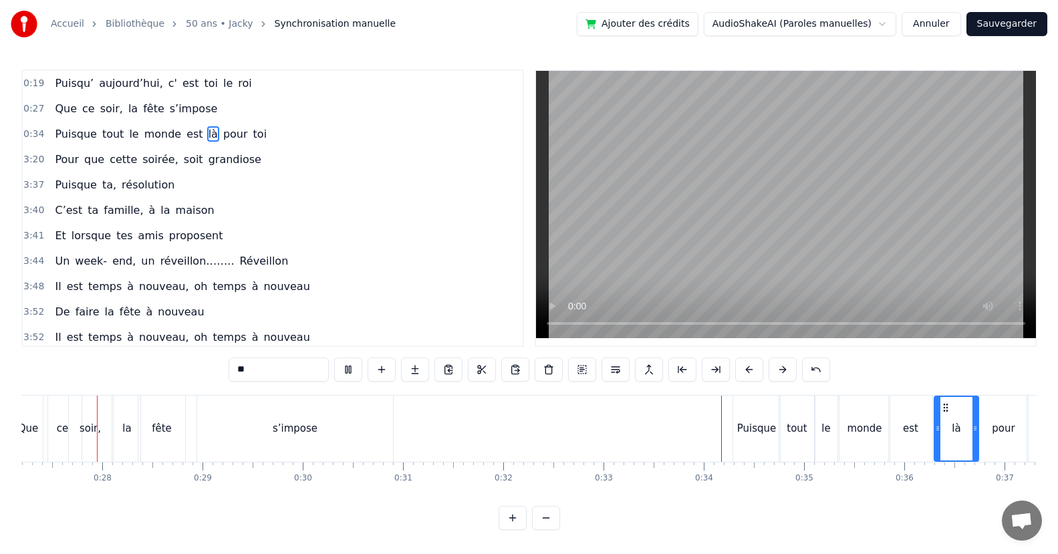
scroll to position [0, 2722]
click at [846, 438] on div "monde" at bounding box center [868, 429] width 50 height 66
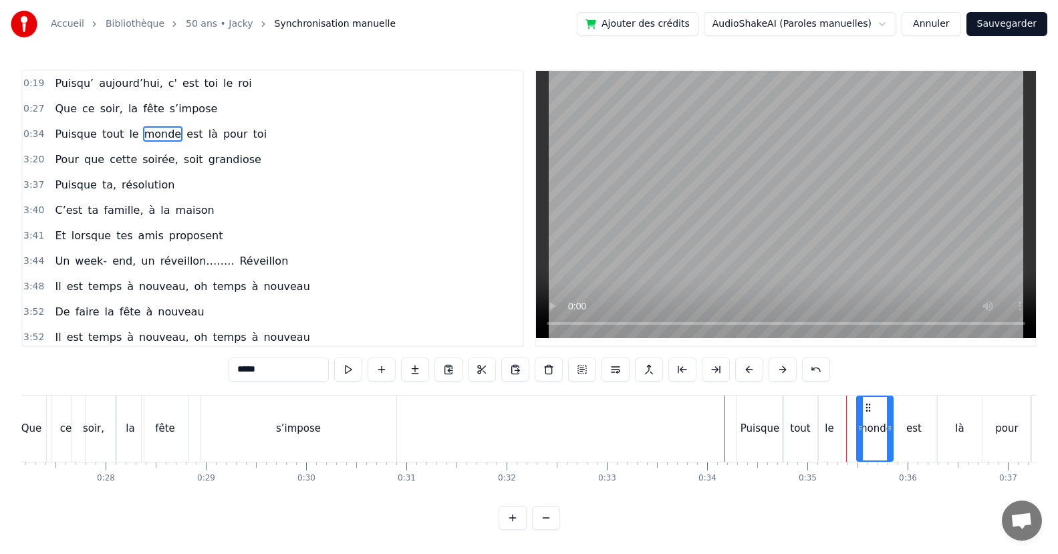
drag, startPoint x: 844, startPoint y: 440, endPoint x: 822, endPoint y: 438, distance: 22.1
click at [857, 440] on div at bounding box center [859, 428] width 5 height 63
click at [822, 438] on div "le" at bounding box center [829, 429] width 23 height 66
drag, startPoint x: 836, startPoint y: 436, endPoint x: 819, endPoint y: 444, distance: 18.5
click at [842, 438] on div "le" at bounding box center [836, 428] width 35 height 63
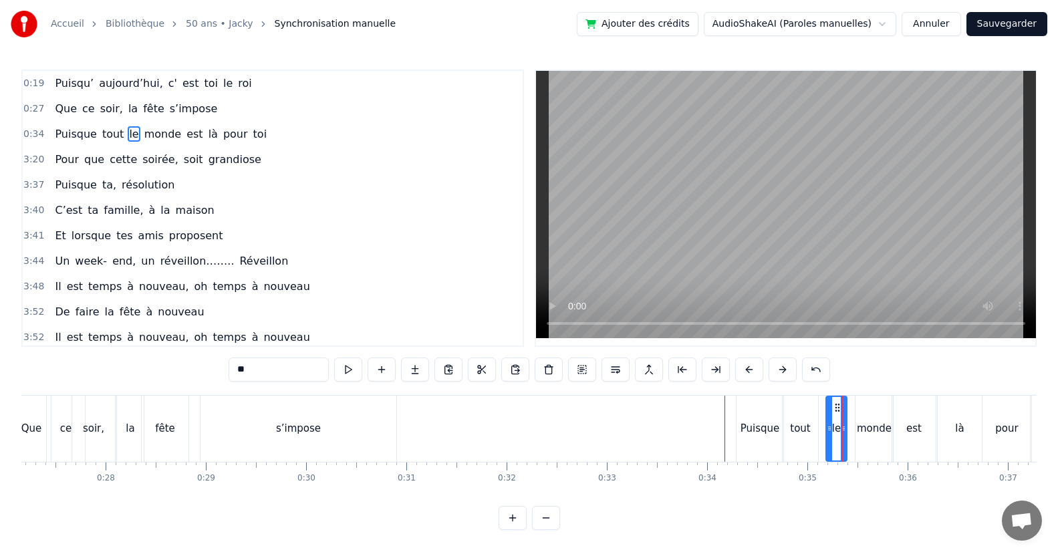
drag, startPoint x: 821, startPoint y: 443, endPoint x: 826, endPoint y: 448, distance: 7.1
click at [827, 448] on div at bounding box center [829, 428] width 5 height 63
click at [804, 447] on div "tout" at bounding box center [799, 429] width 35 height 66
drag, startPoint x: 813, startPoint y: 443, endPoint x: 806, endPoint y: 448, distance: 9.1
click at [829, 444] on div at bounding box center [827, 428] width 5 height 63
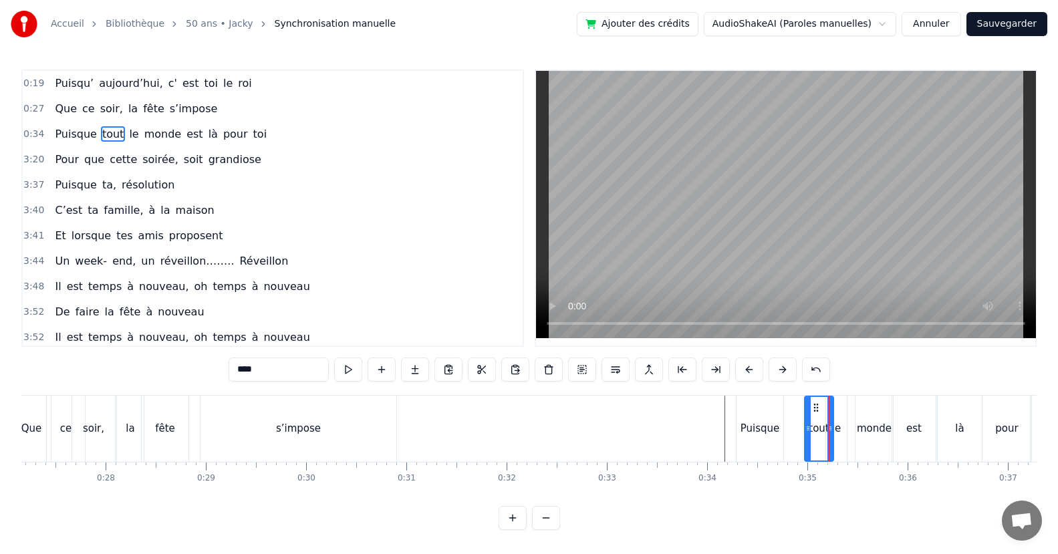
drag, startPoint x: 788, startPoint y: 447, endPoint x: 795, endPoint y: 440, distance: 9.9
click at [808, 446] on div at bounding box center [807, 428] width 5 height 63
click at [770, 441] on div "Puisque" at bounding box center [759, 429] width 47 height 66
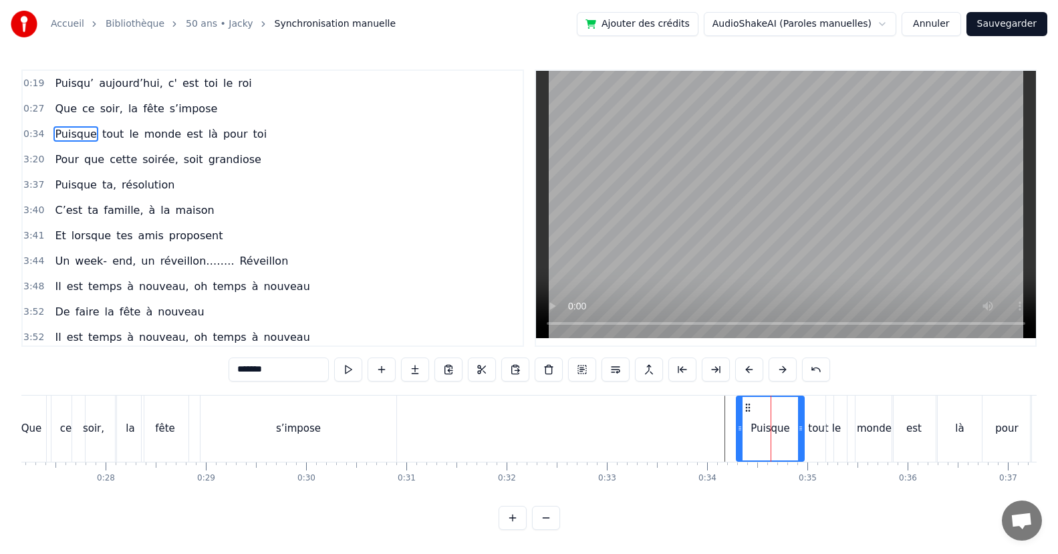
drag, startPoint x: 779, startPoint y: 437, endPoint x: 800, endPoint y: 441, distance: 21.1
click at [800, 441] on div at bounding box center [800, 428] width 5 height 63
drag, startPoint x: 740, startPoint y: 440, endPoint x: 754, endPoint y: 442, distance: 14.2
click at [754, 442] on div at bounding box center [753, 428] width 5 height 63
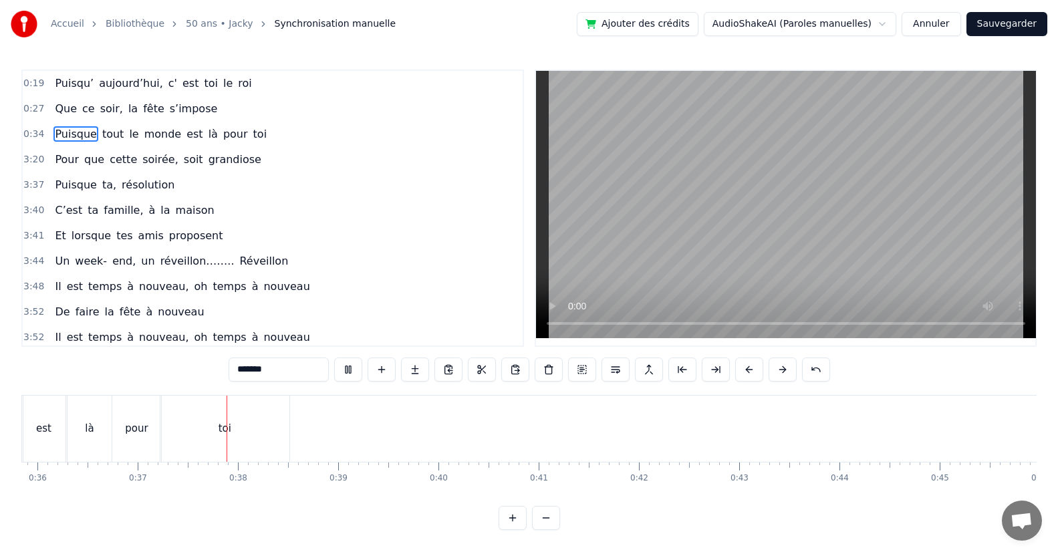
scroll to position [0, 3671]
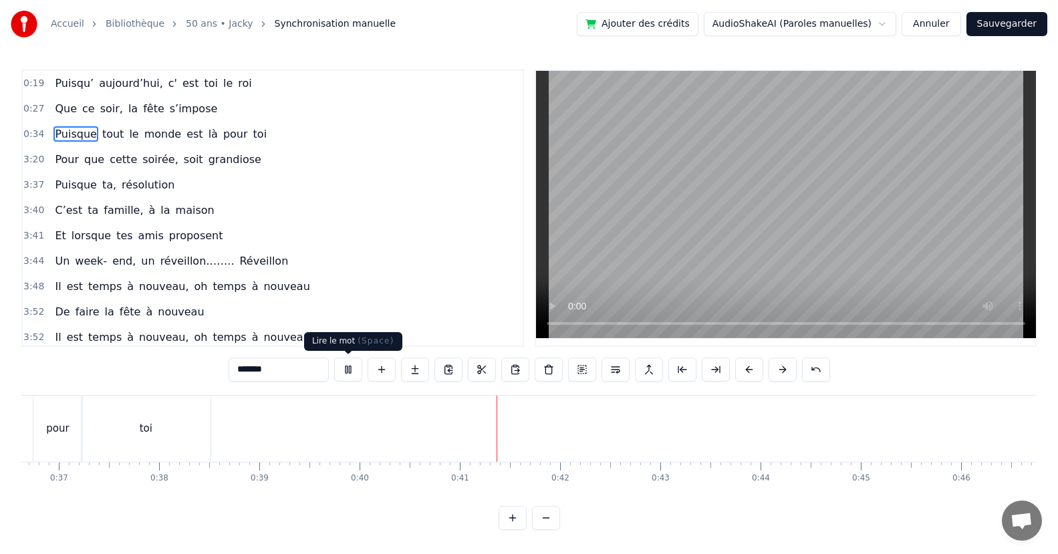
click at [344, 369] on button at bounding box center [348, 369] width 28 height 24
click at [83, 167] on span "que" at bounding box center [94, 159] width 23 height 15
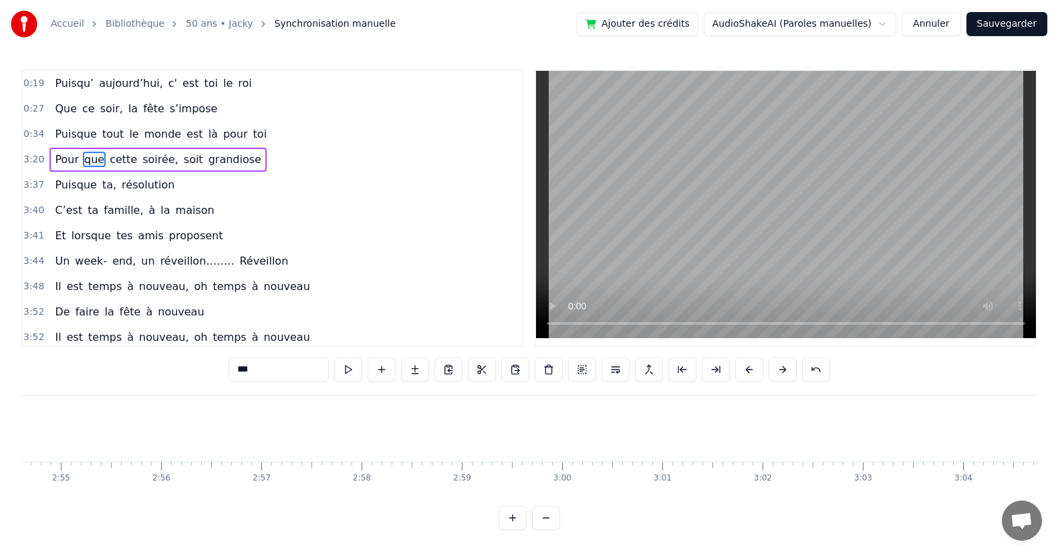
scroll to position [0, 21666]
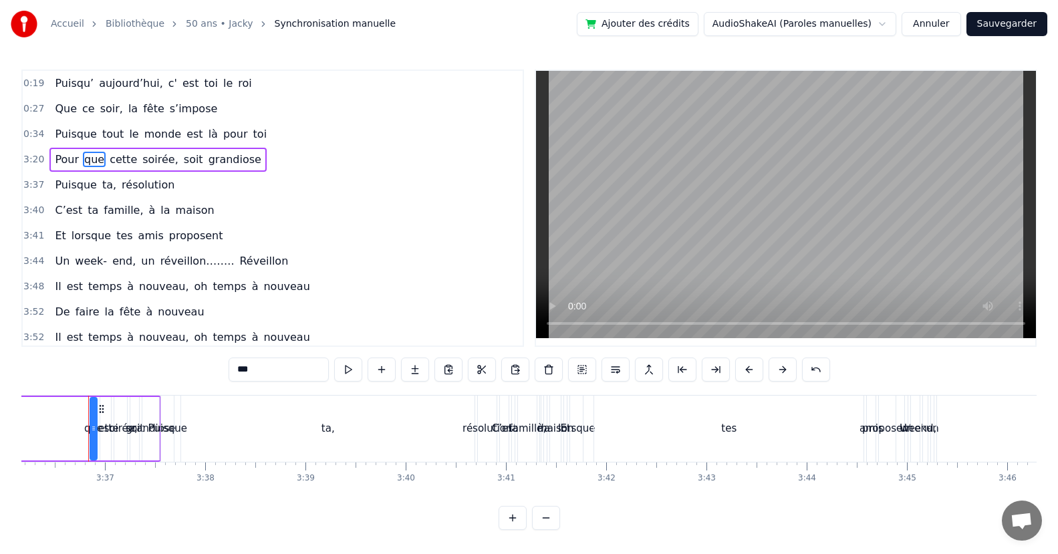
click at [234, 167] on span "grandiose" at bounding box center [234, 159] width 55 height 15
type input "*********"
click at [237, 169] on div "Pour que cette soirée, soit grandiose" at bounding box center [157, 160] width 216 height 24
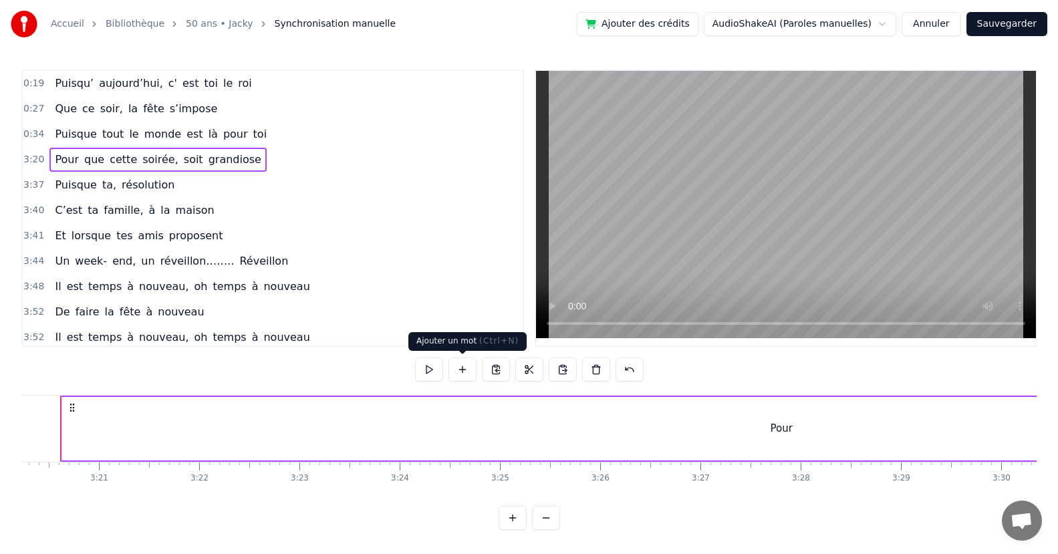
scroll to position [0, 20040]
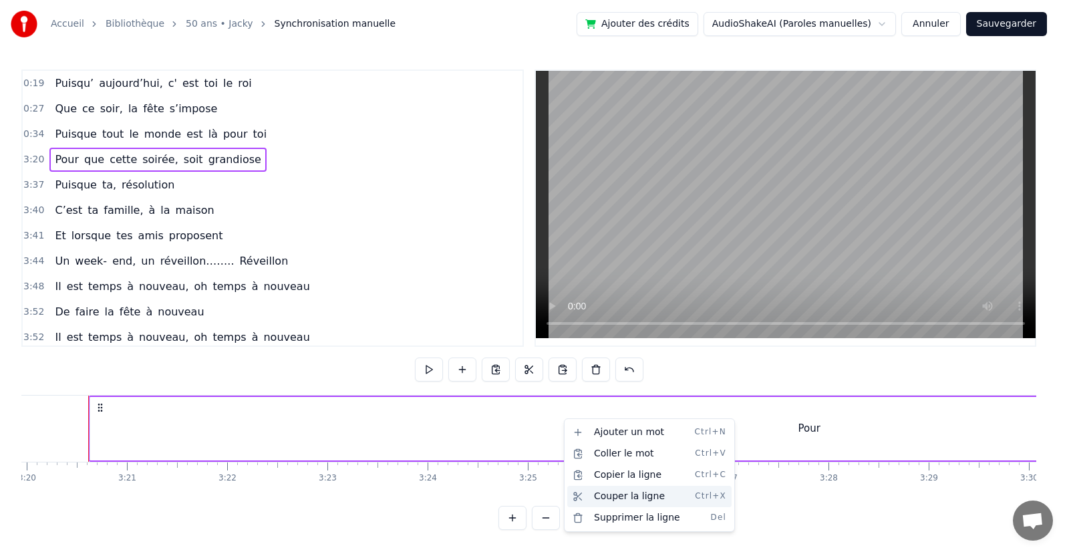
click at [601, 493] on div "Couper la ligne Ctrl+X" at bounding box center [649, 496] width 164 height 21
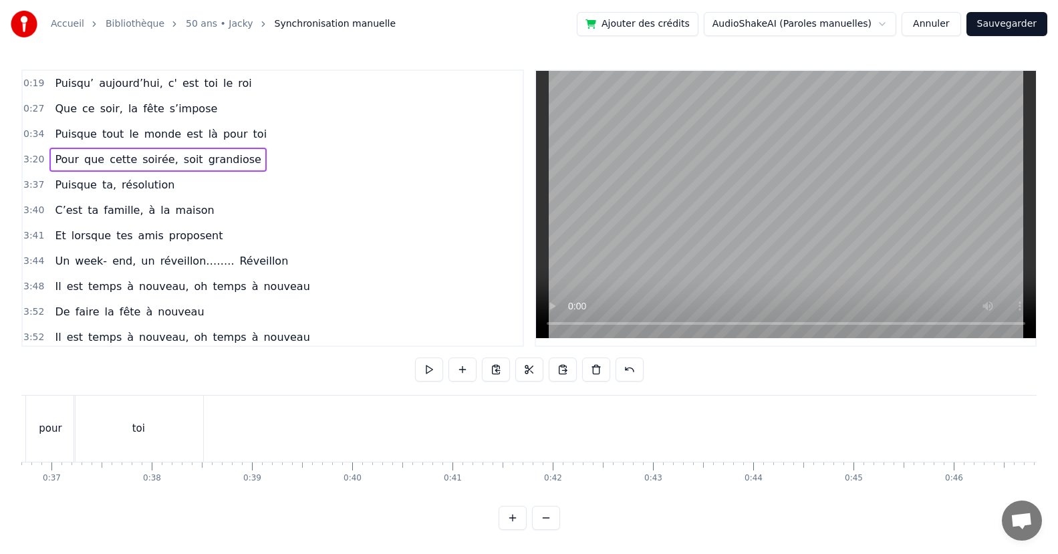
scroll to position [0, 3438]
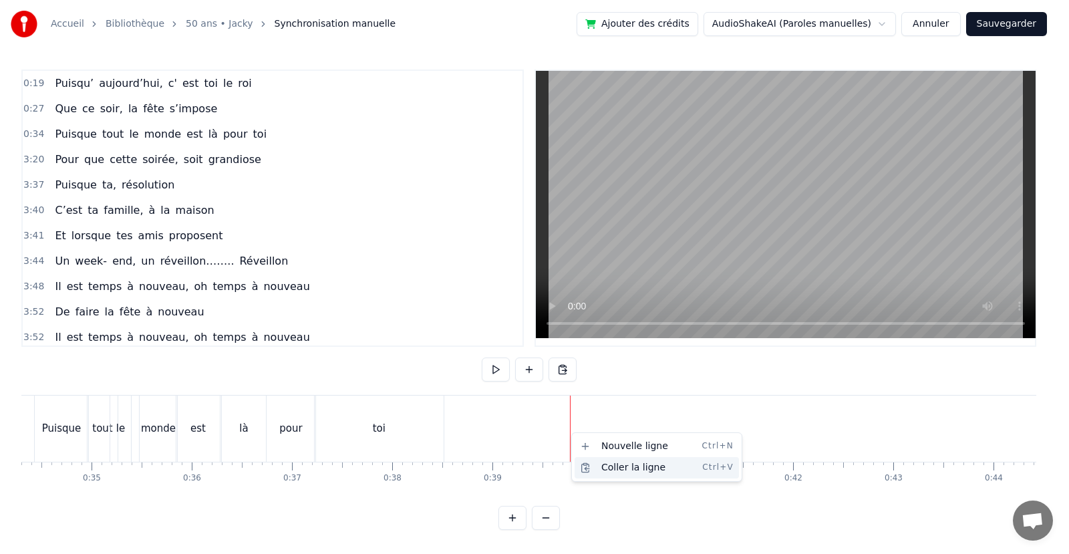
click at [624, 461] on div "Coller la ligne Ctrl+V" at bounding box center [657, 467] width 164 height 21
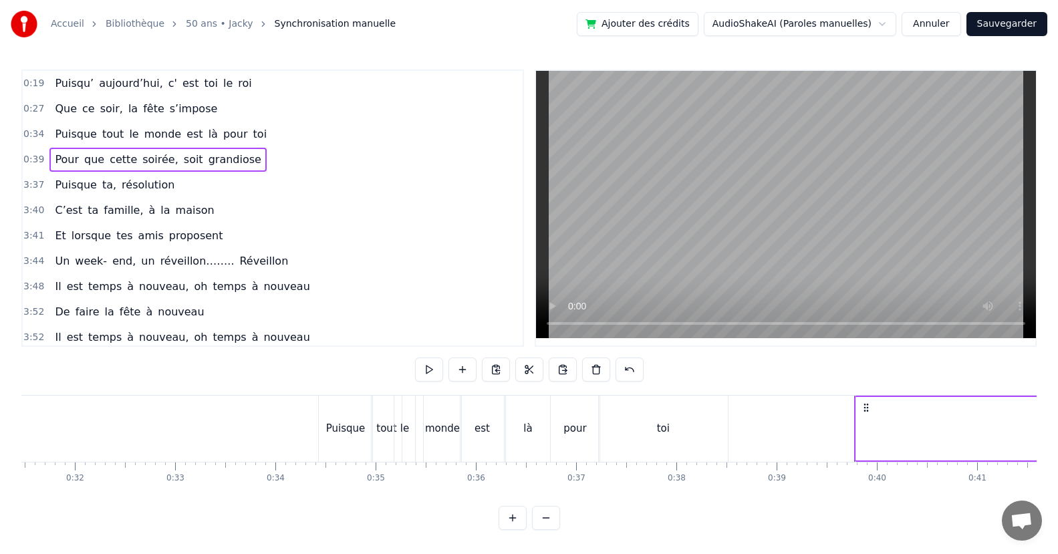
scroll to position [0, 2995]
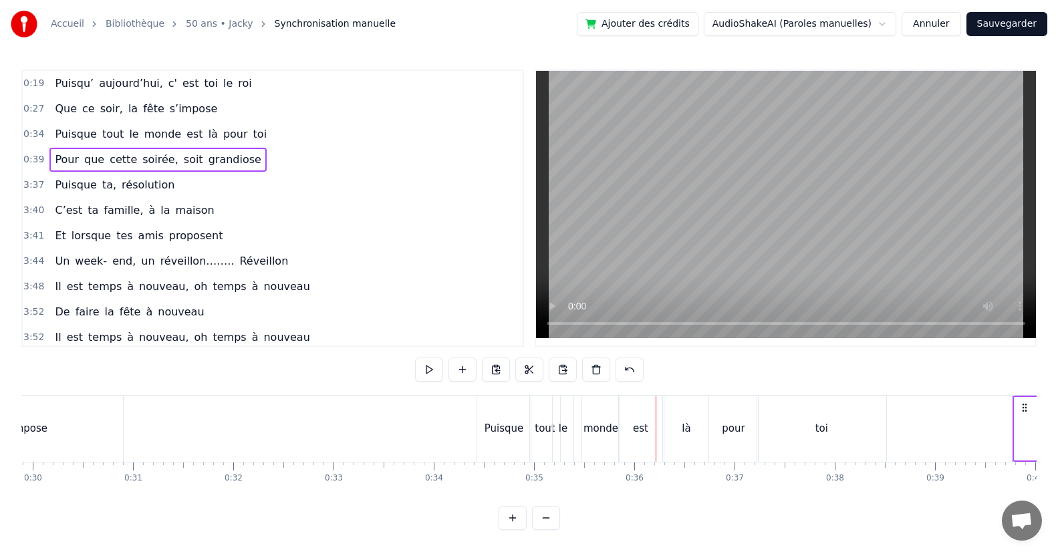
click at [652, 448] on div "est" at bounding box center [640, 429] width 43 height 66
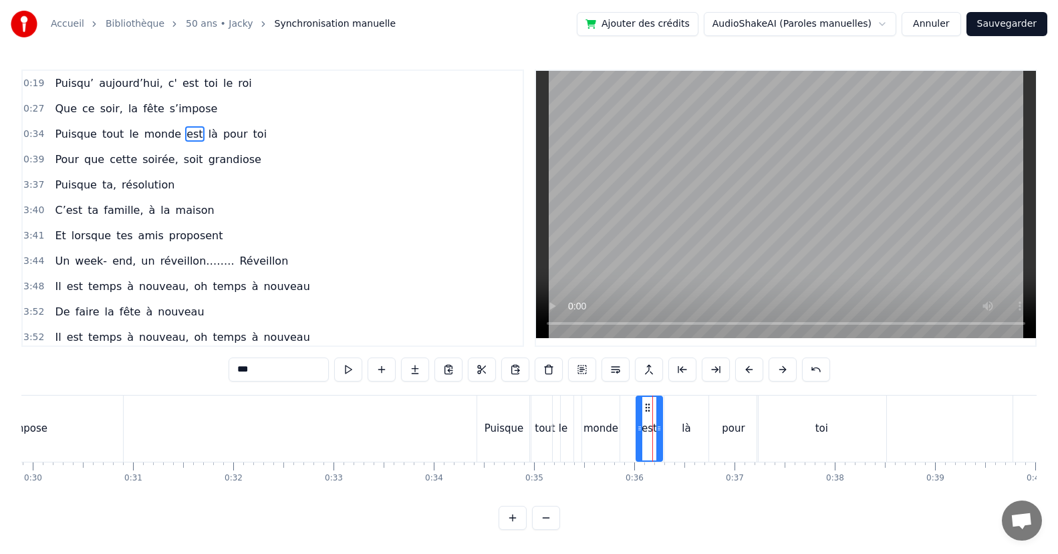
drag, startPoint x: 623, startPoint y: 432, endPoint x: 641, endPoint y: 432, distance: 17.4
click at [641, 432] on icon at bounding box center [639, 428] width 5 height 11
click at [613, 440] on div "monde" at bounding box center [600, 429] width 37 height 66
click at [631, 440] on div at bounding box center [627, 428] width 5 height 63
drag, startPoint x: 585, startPoint y: 438, endPoint x: 594, endPoint y: 437, distance: 8.7
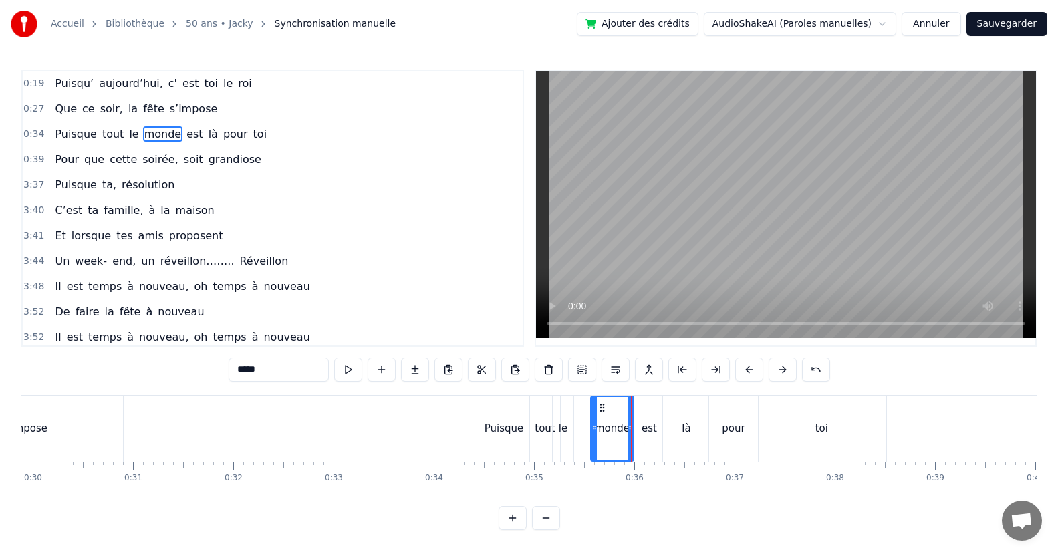
click at [594, 437] on div at bounding box center [593, 428] width 5 height 63
click at [879, 451] on div "toi" at bounding box center [821, 429] width 129 height 66
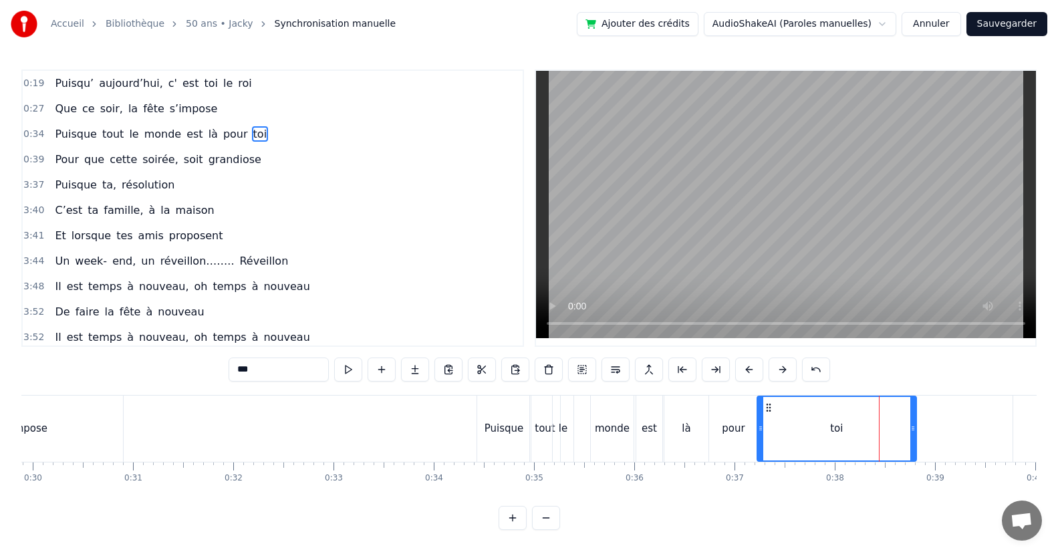
drag, startPoint x: 884, startPoint y: 451, endPoint x: 889, endPoint y: 438, distance: 13.8
click at [913, 449] on div at bounding box center [912, 428] width 5 height 63
drag, startPoint x: 762, startPoint y: 427, endPoint x: 773, endPoint y: 427, distance: 11.4
click at [773, 427] on icon at bounding box center [771, 428] width 5 height 11
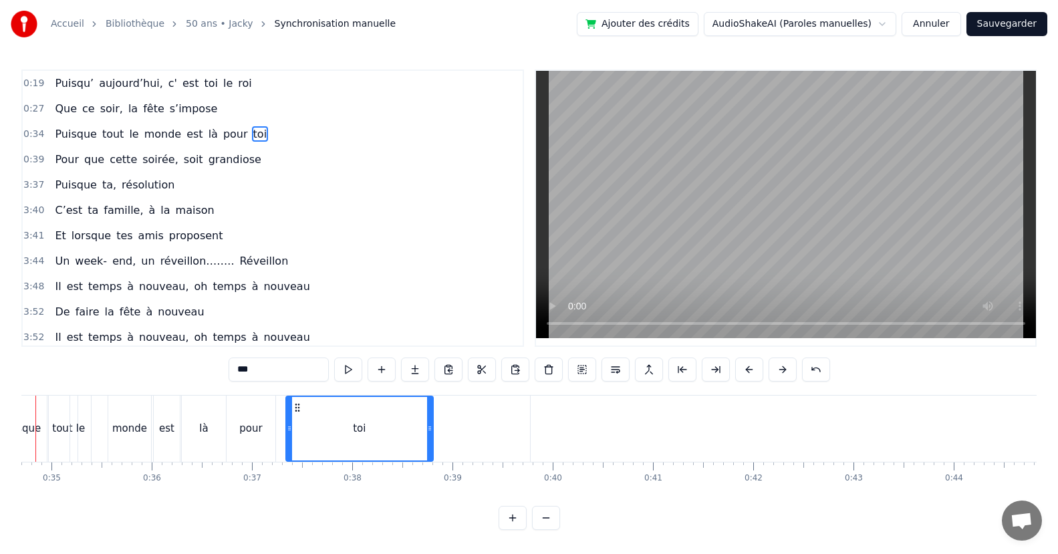
scroll to position [0, 3424]
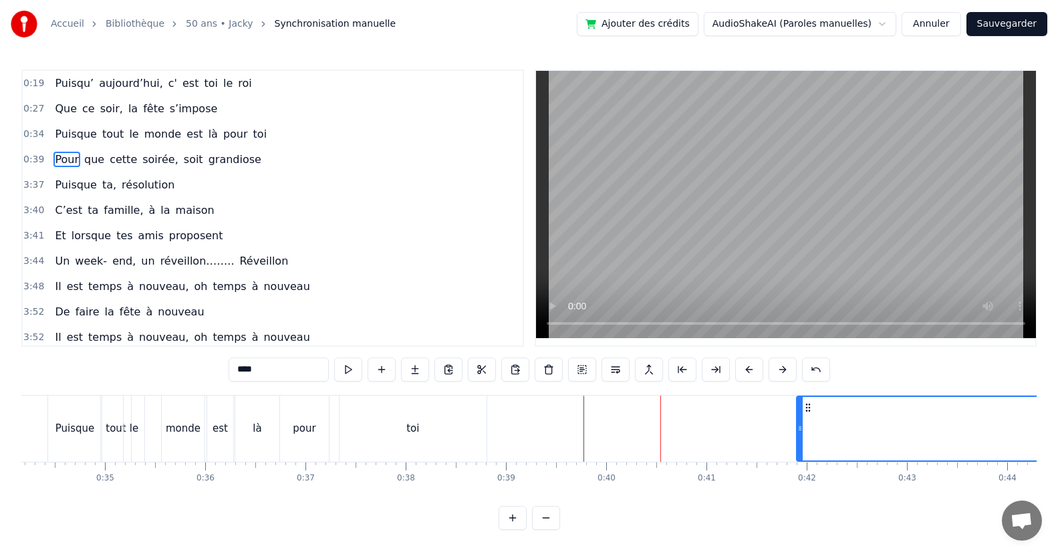
drag, startPoint x: 587, startPoint y: 440, endPoint x: 800, endPoint y: 442, distance: 212.5
click at [800, 442] on div at bounding box center [799, 428] width 5 height 63
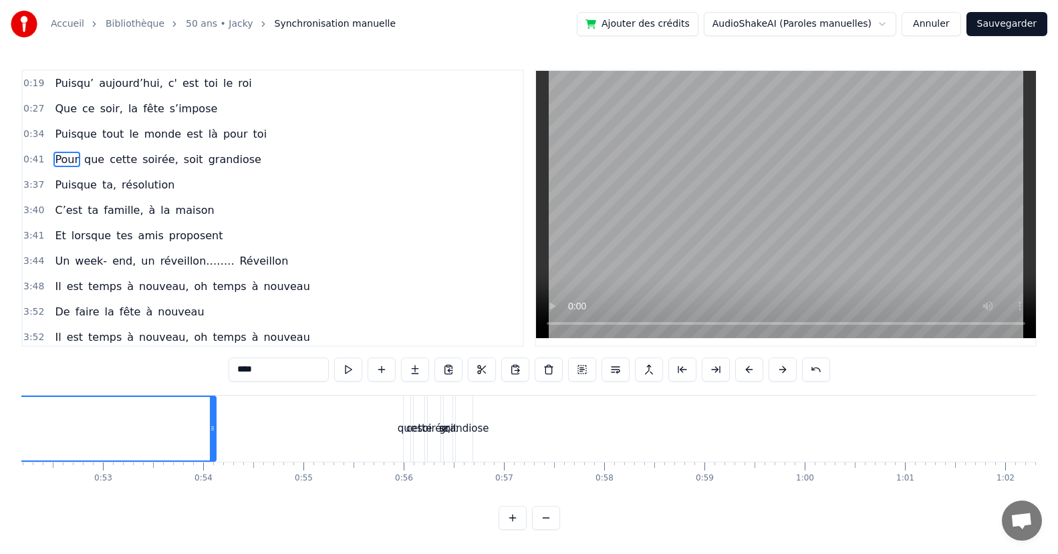
scroll to position [0, 5176]
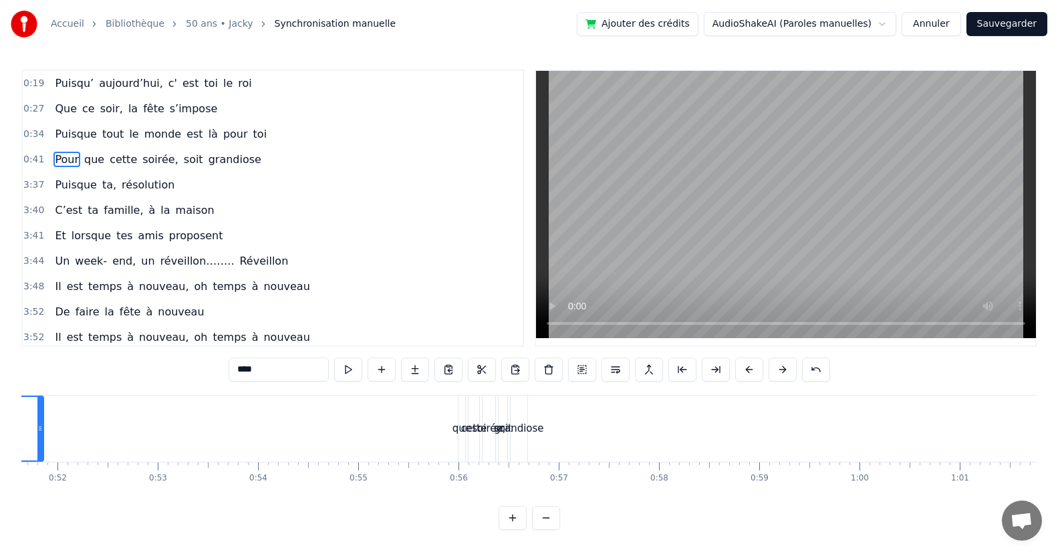
drag, startPoint x: 266, startPoint y: 438, endPoint x: 140, endPoint y: 489, distance: 136.1
click at [37, 464] on div "Puisqu’ aujourd’hui, c' est toi le roi Que ce soir, la fête s’impose Puisque to…" at bounding box center [528, 445] width 1015 height 100
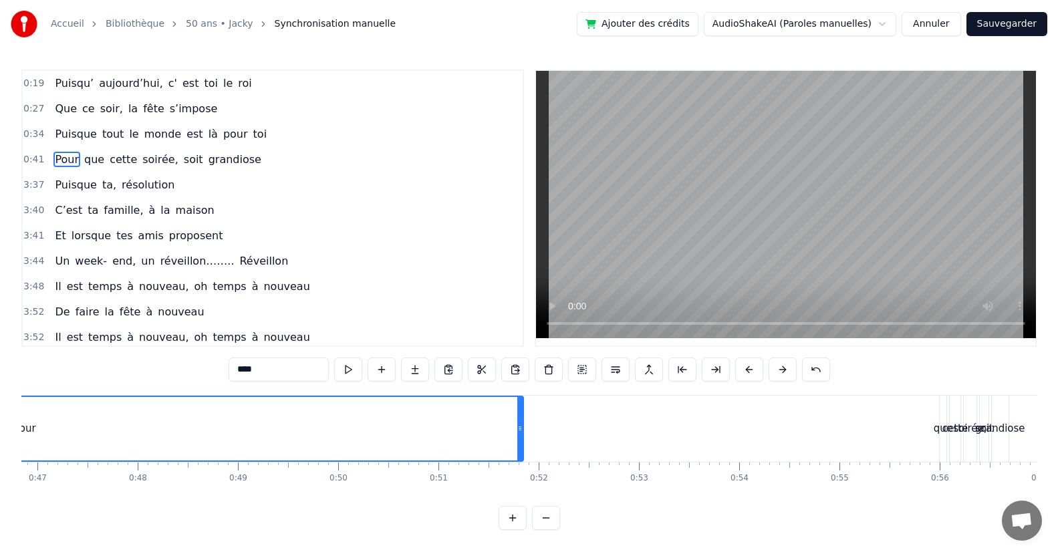
scroll to position [0, 4731]
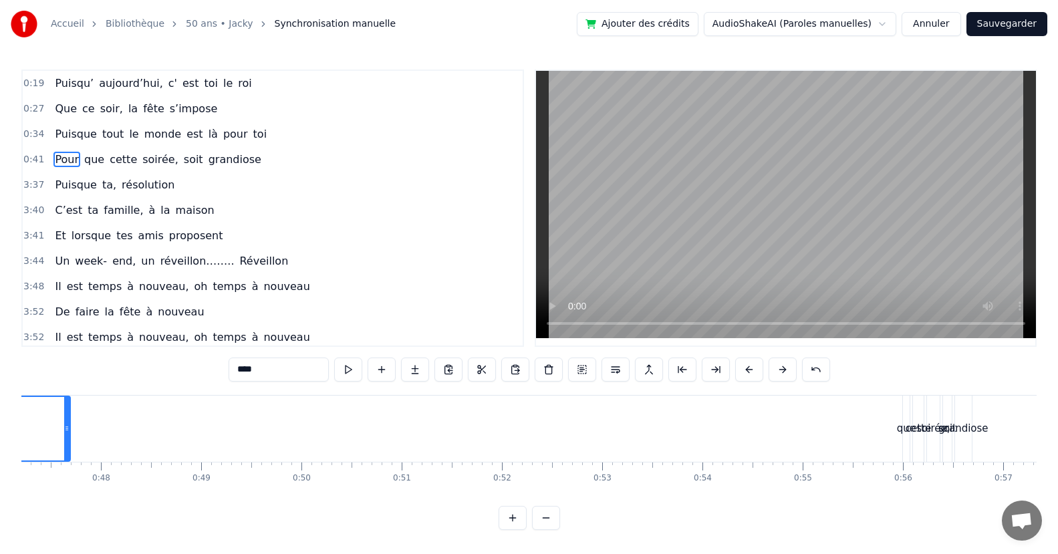
drag, startPoint x: 481, startPoint y: 445, endPoint x: 153, endPoint y: 493, distance: 331.6
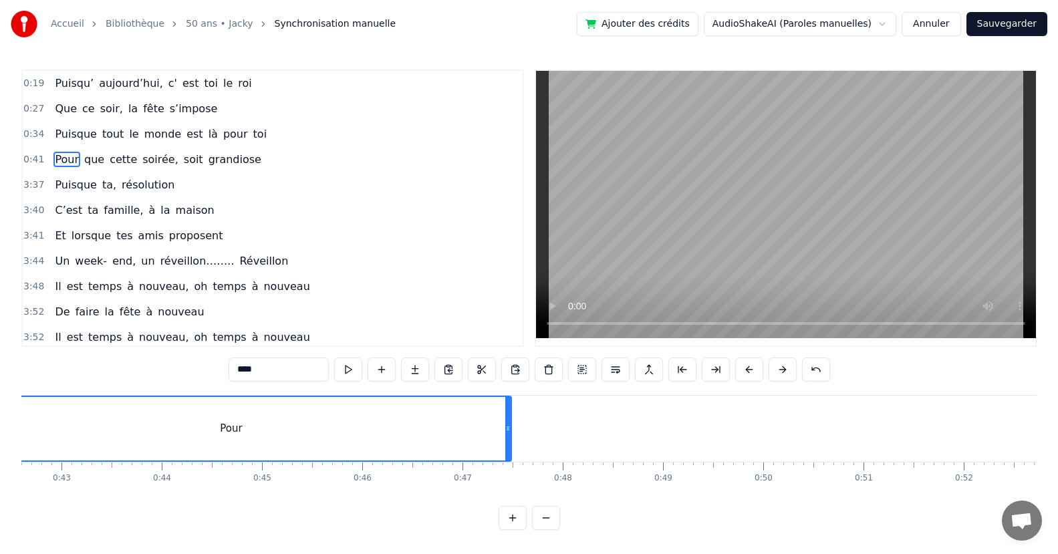
scroll to position [0, 4306]
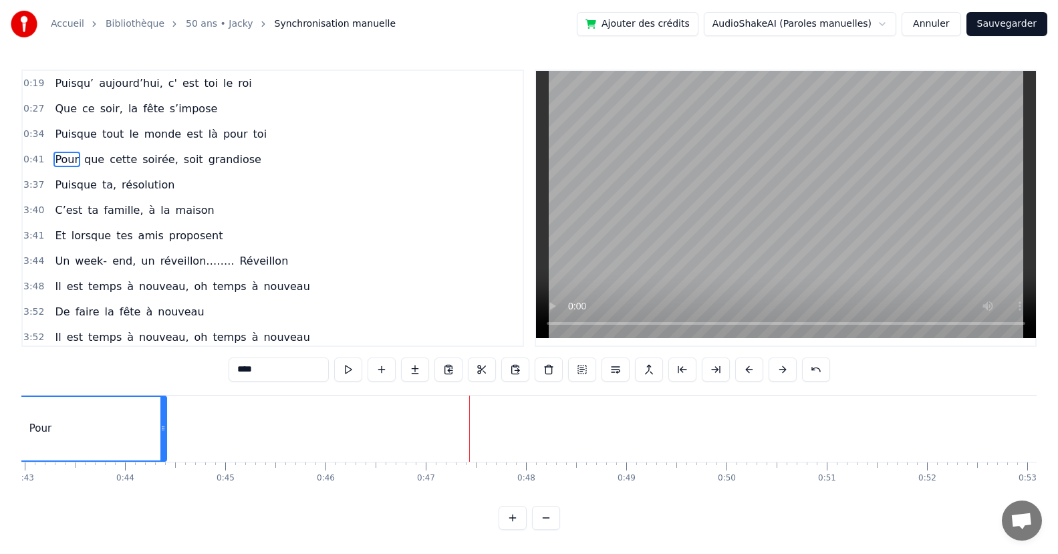
drag, startPoint x: 470, startPoint y: 440, endPoint x: 174, endPoint y: 476, distance: 298.2
click at [160, 450] on div at bounding box center [162, 428] width 5 height 63
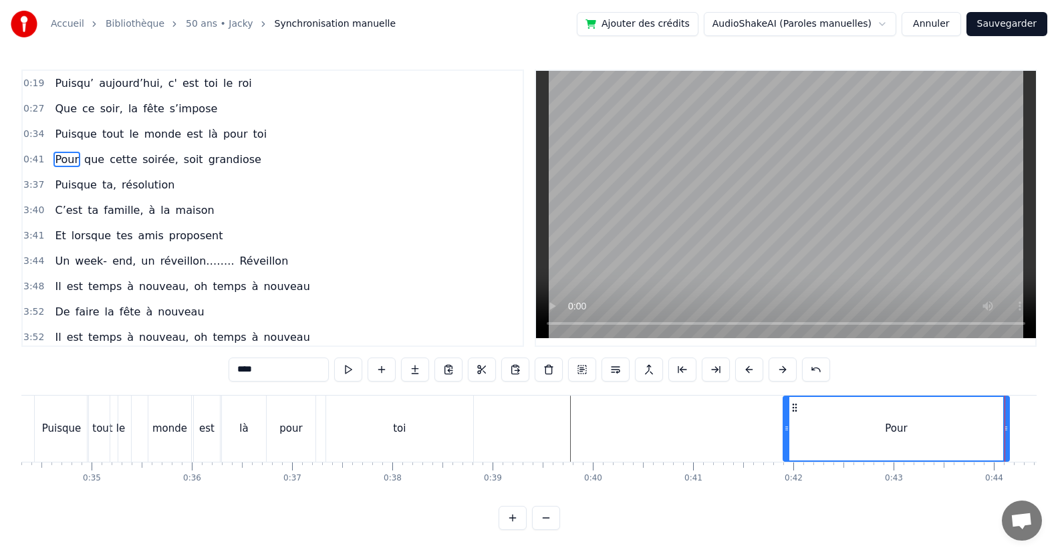
scroll to position [0, 4159]
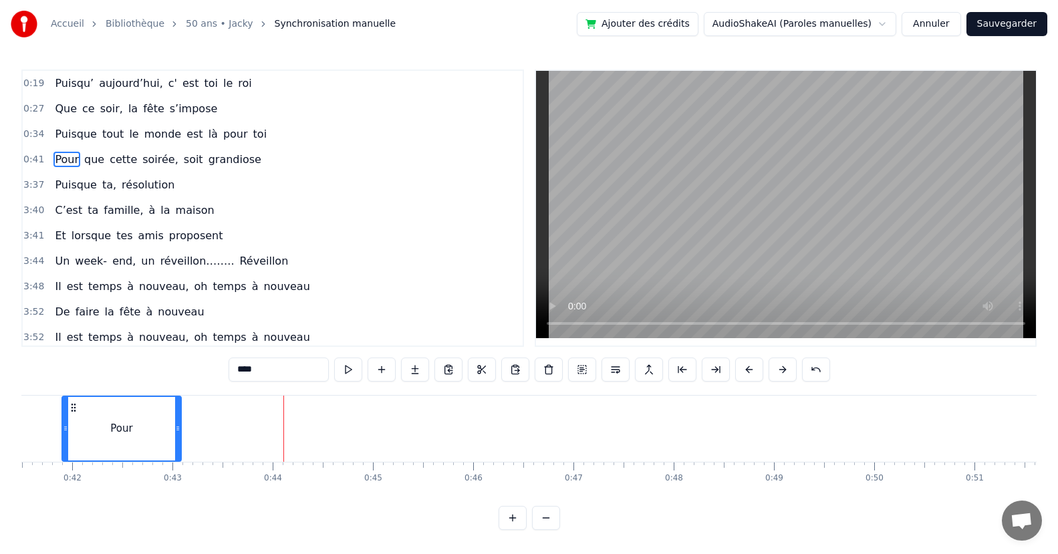
drag, startPoint x: 282, startPoint y: 441, endPoint x: 175, endPoint y: 450, distance: 107.3
click at [175, 450] on div at bounding box center [177, 428] width 5 height 63
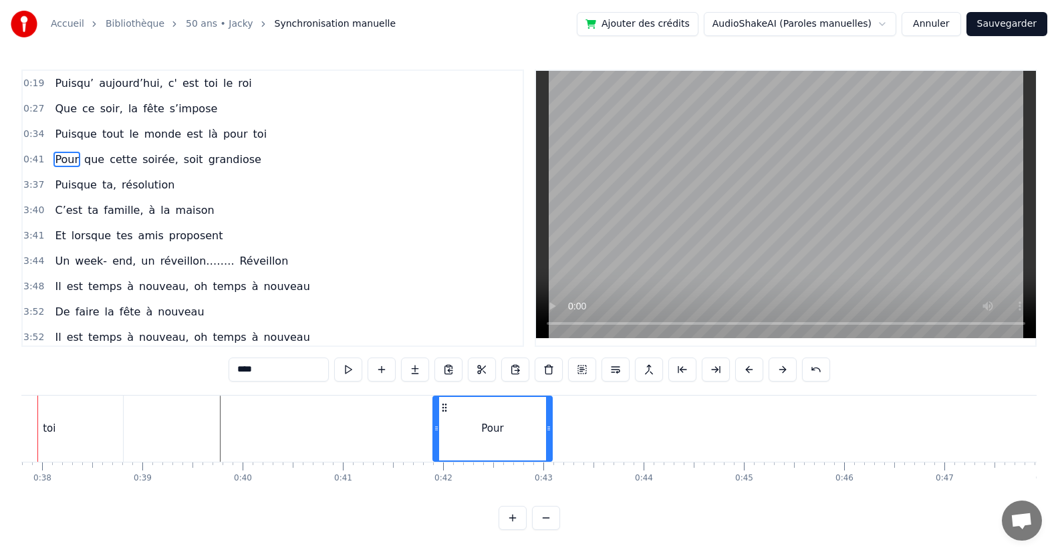
scroll to position [0, 3736]
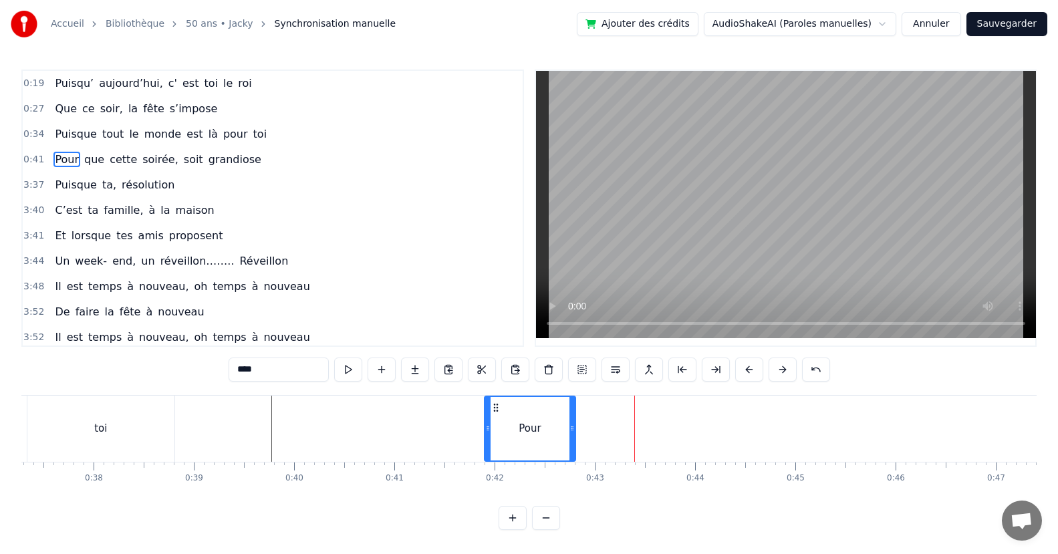
drag, startPoint x: 599, startPoint y: 436, endPoint x: 569, endPoint y: 440, distance: 29.7
click at [569, 440] on div at bounding box center [571, 428] width 5 height 63
click at [96, 163] on span "que" at bounding box center [94, 159] width 23 height 15
type input "***"
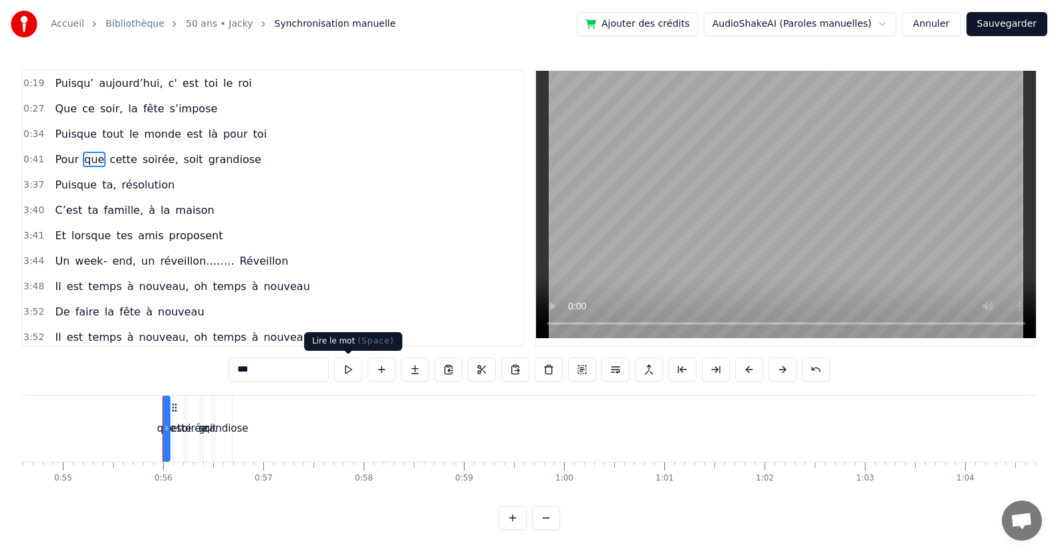
scroll to position [0, 5545]
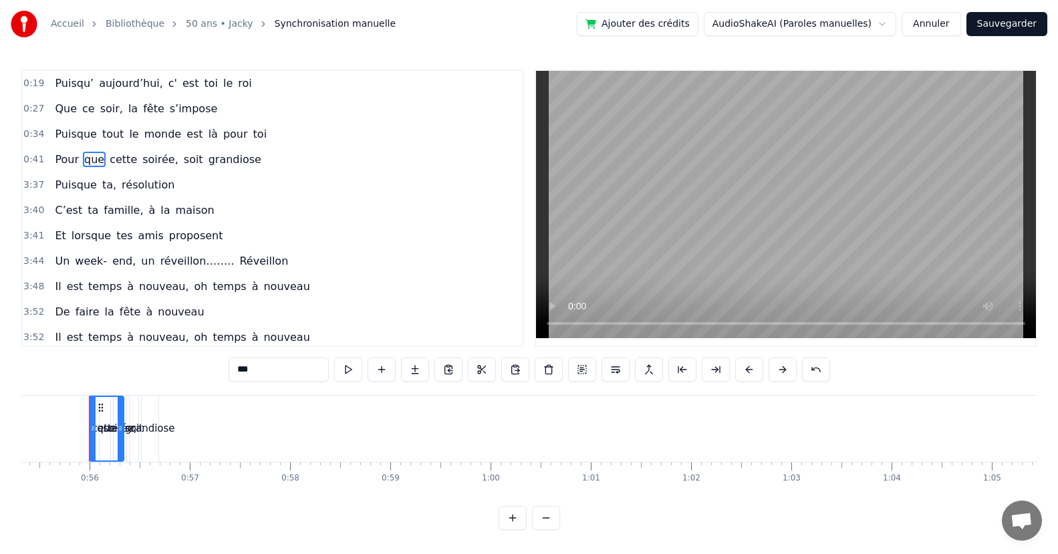
drag, startPoint x: 93, startPoint y: 434, endPoint x: 120, endPoint y: 434, distance: 27.4
click at [120, 434] on div at bounding box center [120, 428] width 5 height 63
drag, startPoint x: 90, startPoint y: 436, endPoint x: 37, endPoint y: 440, distance: 52.9
click at [37, 440] on div at bounding box center [39, 428] width 5 height 63
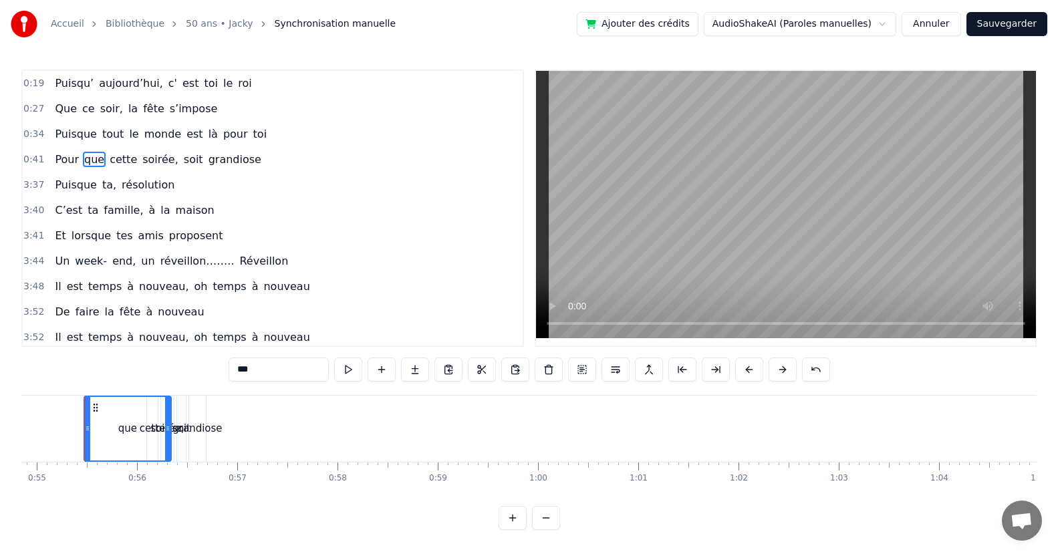
scroll to position [0, 5494]
drag, startPoint x: 168, startPoint y: 442, endPoint x: 126, endPoint y: 442, distance: 42.1
click at [126, 442] on div at bounding box center [128, 428] width 5 height 63
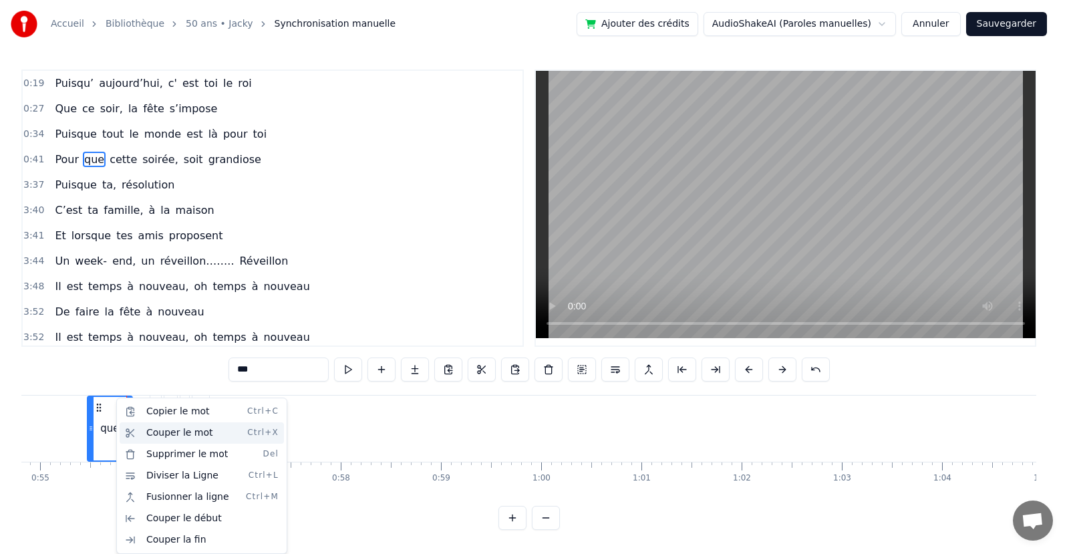
click at [176, 436] on div "Couper le mot Ctrl+X" at bounding box center [202, 432] width 164 height 21
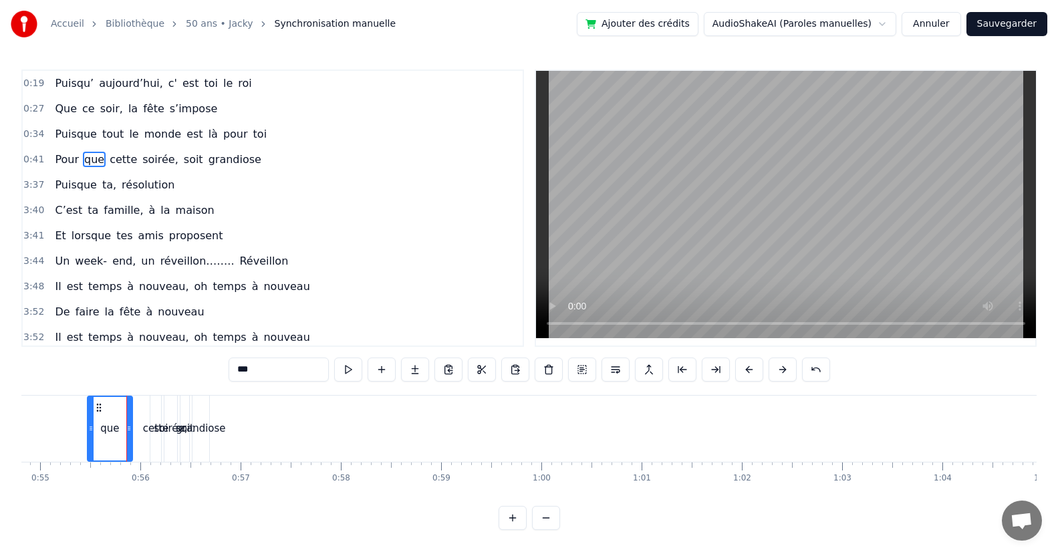
click at [182, 507] on div "0:19 Puisqu’ aujourd’hui, c' est toi le roi 0:27 Que ce soir, la fête s’impose …" at bounding box center [528, 299] width 1015 height 460
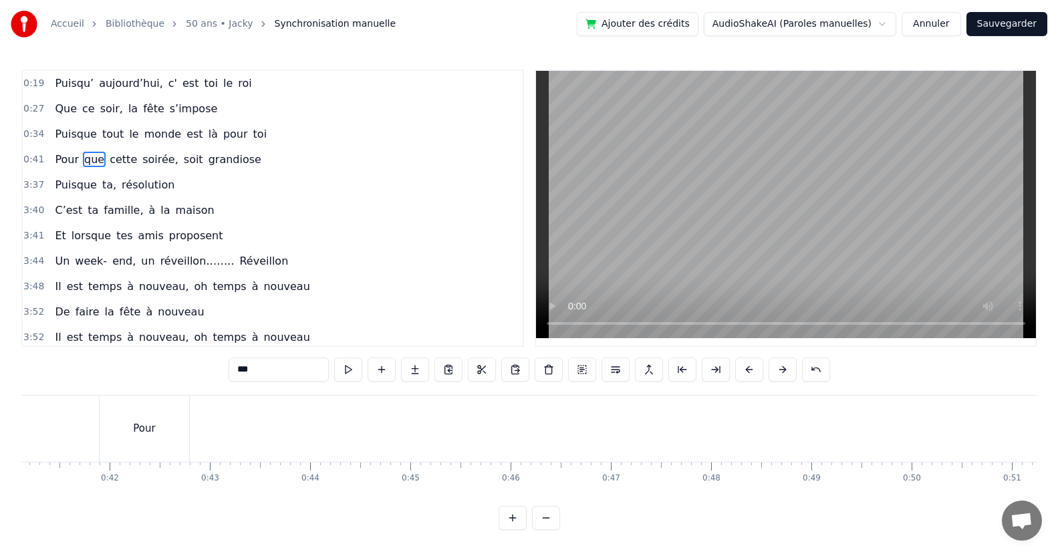
scroll to position [0, 3733]
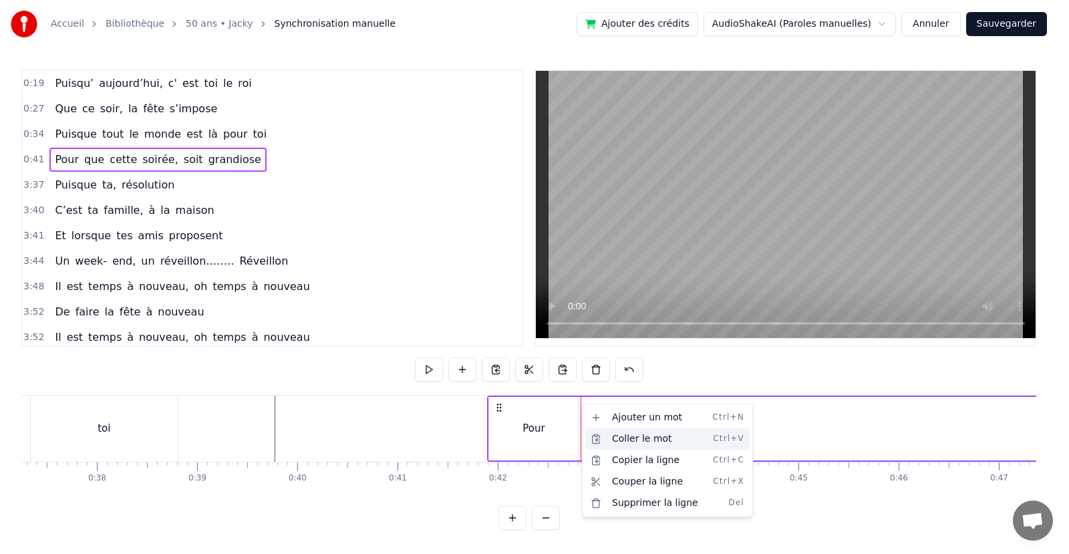
click at [616, 437] on div "Coller le mot Ctrl+V" at bounding box center [667, 438] width 164 height 21
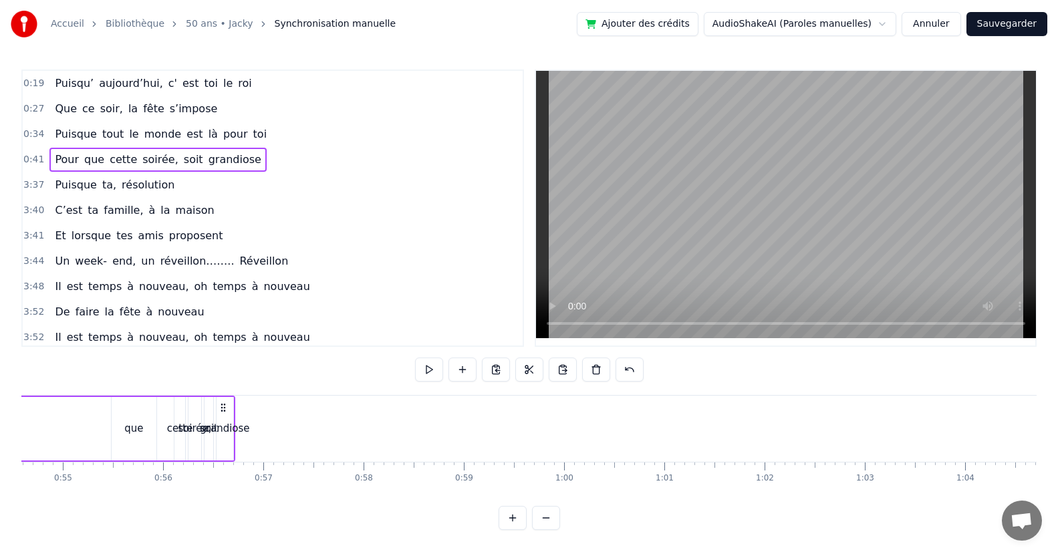
scroll to position [0, 5193]
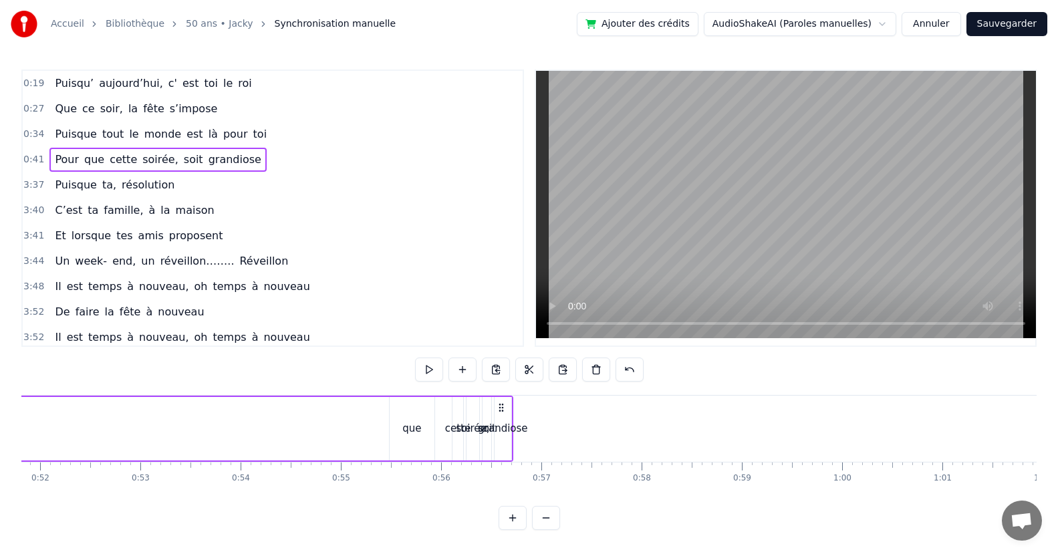
click at [414, 411] on div "que" at bounding box center [412, 428] width 45 height 63
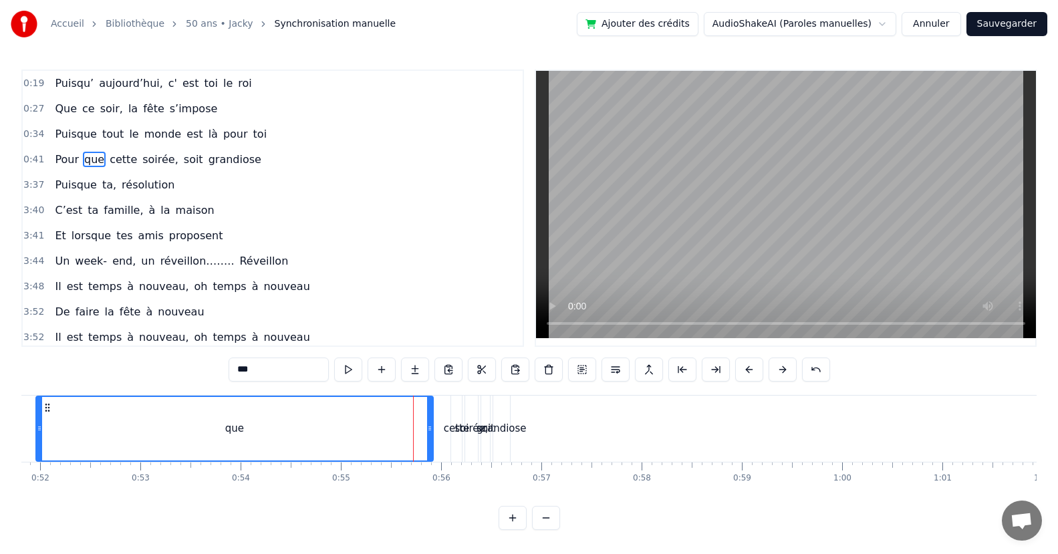
drag, startPoint x: 390, startPoint y: 424, endPoint x: 258, endPoint y: 465, distance: 138.4
click at [0, 446] on div "Accueil Bibliothèque 50 ans • Jacky Synchronisation manuelle Ajouter des crédit…" at bounding box center [529, 265] width 1058 height 530
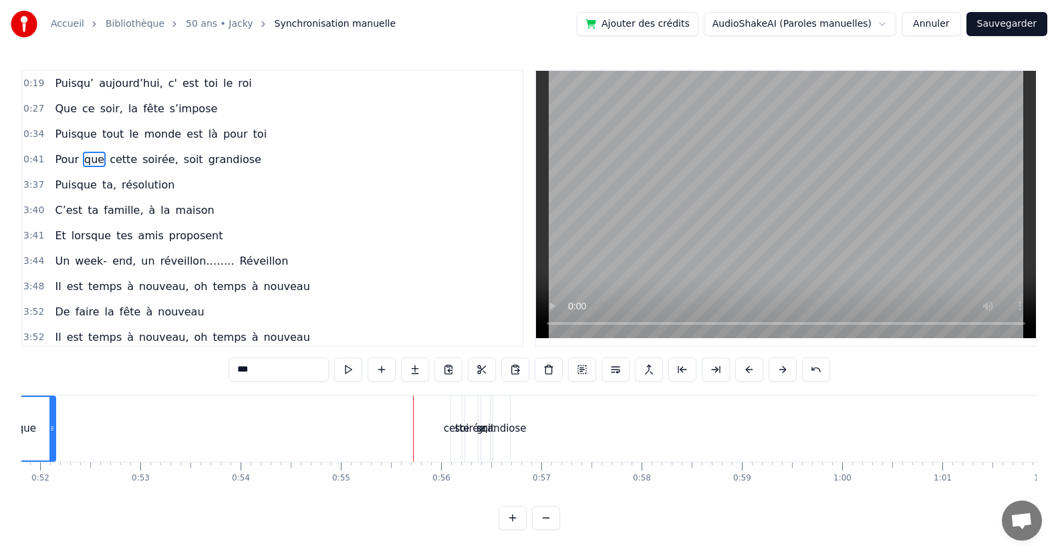
drag, startPoint x: 432, startPoint y: 436, endPoint x: 134, endPoint y: 476, distance: 300.8
click at [54, 448] on div at bounding box center [51, 428] width 5 height 63
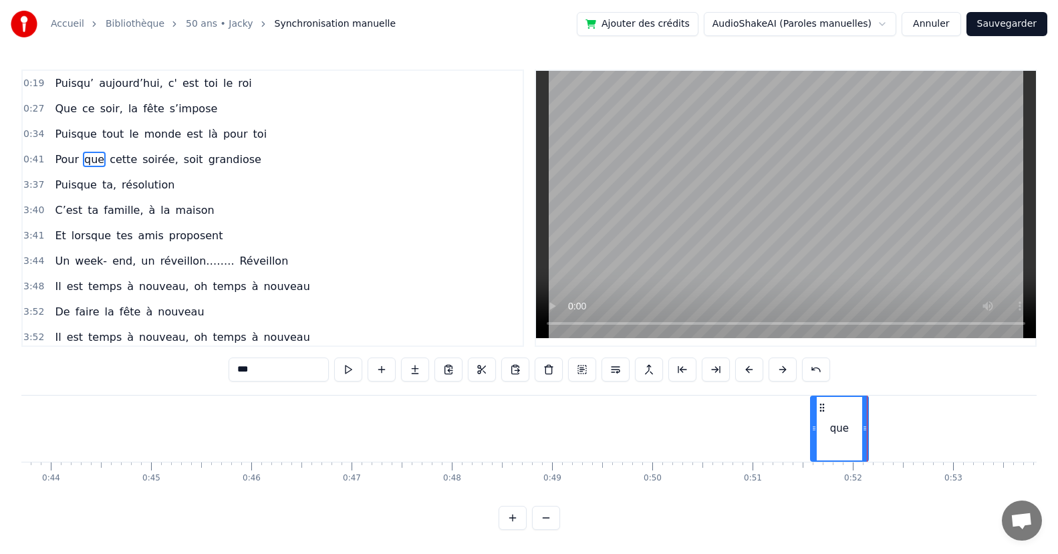
scroll to position [0, 4343]
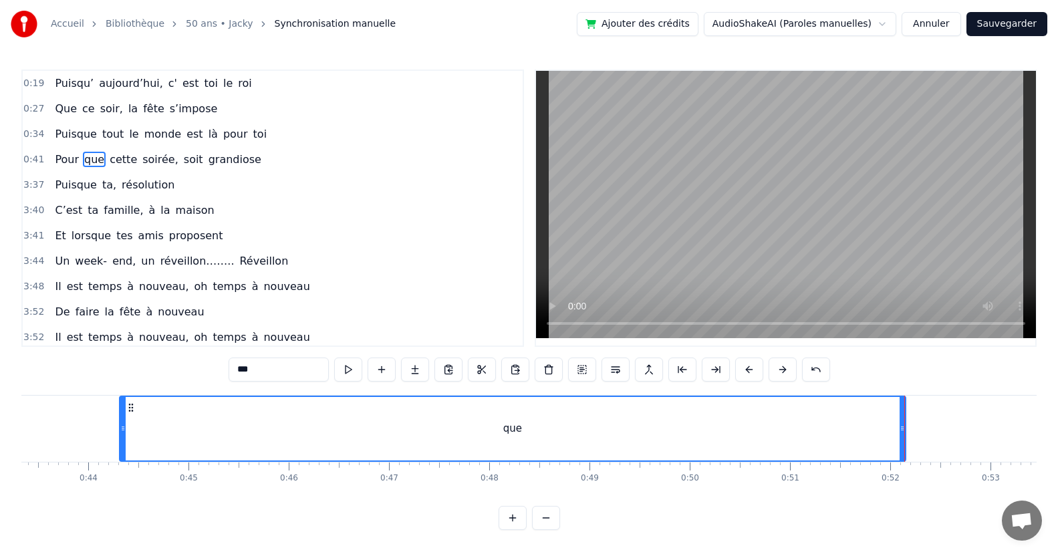
drag, startPoint x: 851, startPoint y: 422, endPoint x: 323, endPoint y: 438, distance: 528.1
click at [120, 438] on div at bounding box center [122, 428] width 5 height 63
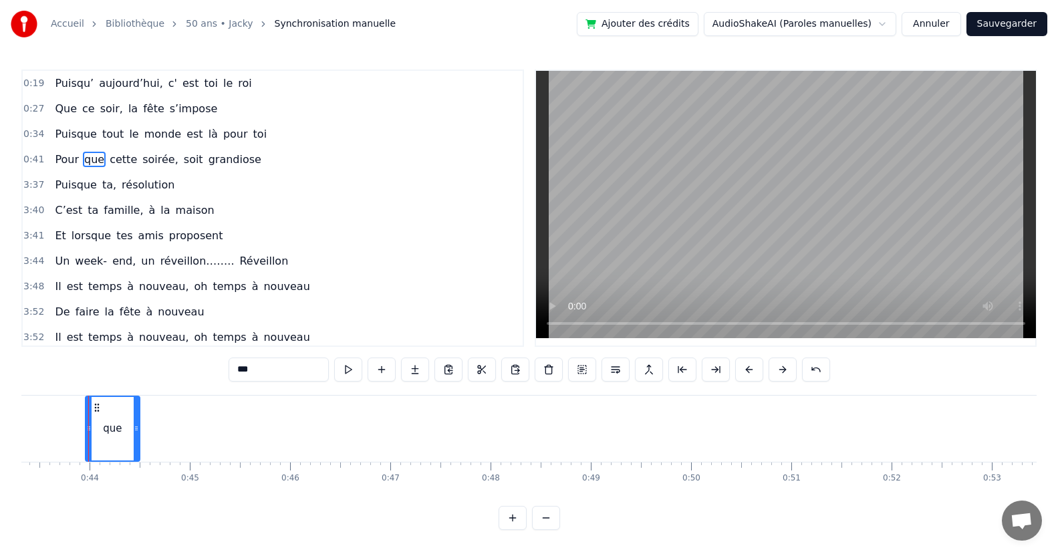
drag, startPoint x: 904, startPoint y: 432, endPoint x: 137, endPoint y: 455, distance: 767.4
click at [137, 455] on div at bounding box center [136, 428] width 5 height 63
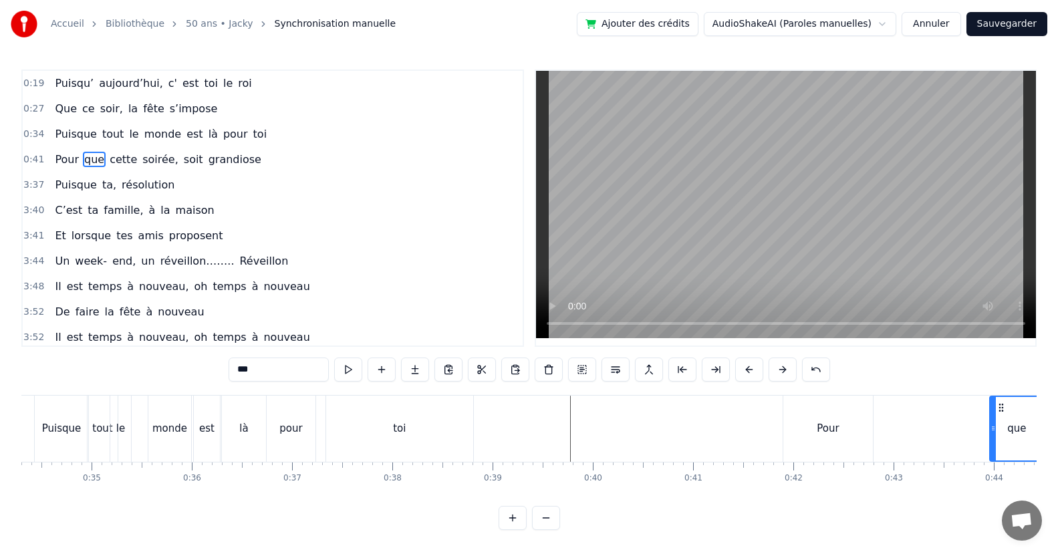
scroll to position [0, 3826]
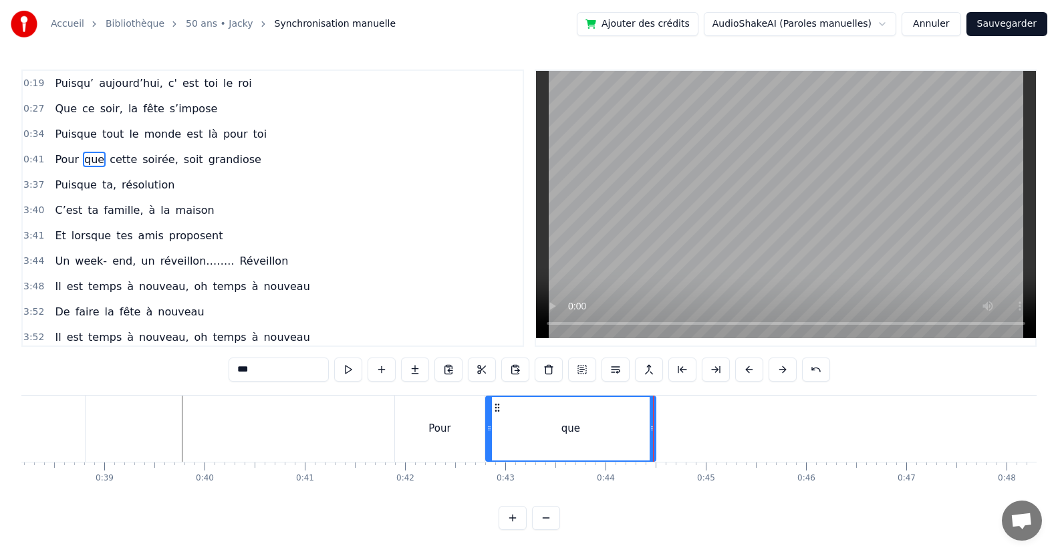
drag, startPoint x: 605, startPoint y: 424, endPoint x: 504, endPoint y: 445, distance: 103.1
click at [488, 433] on icon at bounding box center [488, 428] width 5 height 11
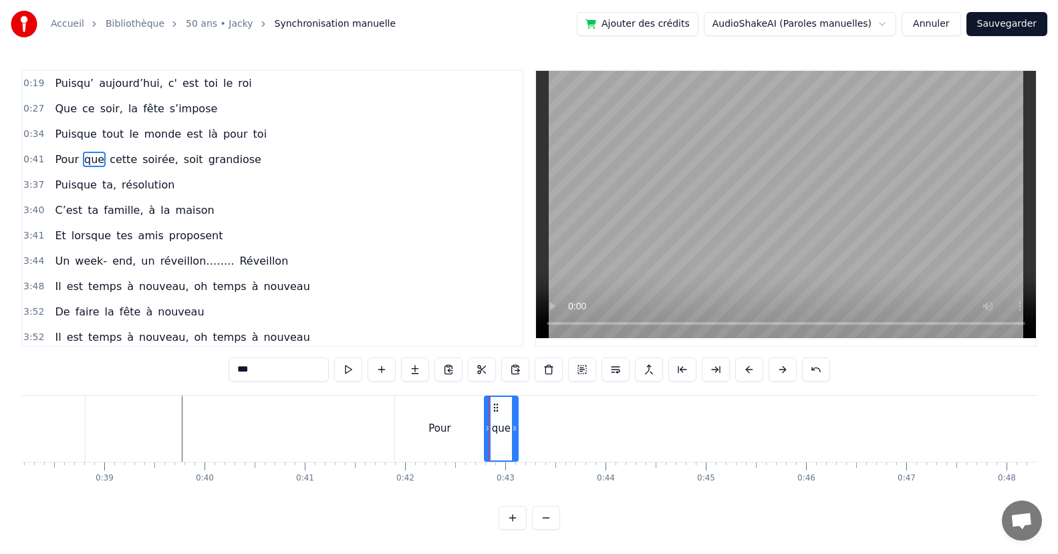
drag, startPoint x: 651, startPoint y: 441, endPoint x: 514, endPoint y: 446, distance: 137.7
click at [514, 446] on div at bounding box center [514, 428] width 5 height 63
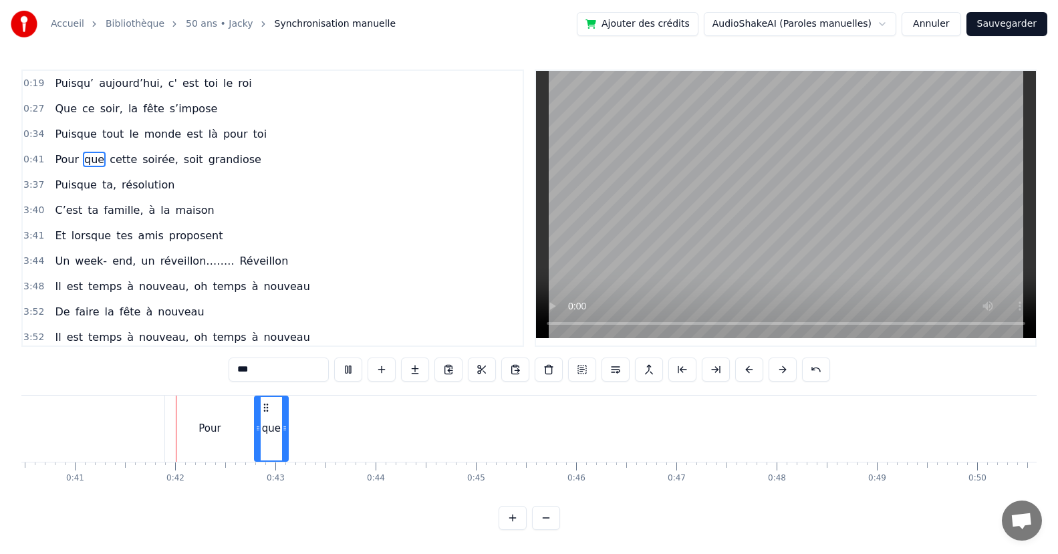
scroll to position [0, 4083]
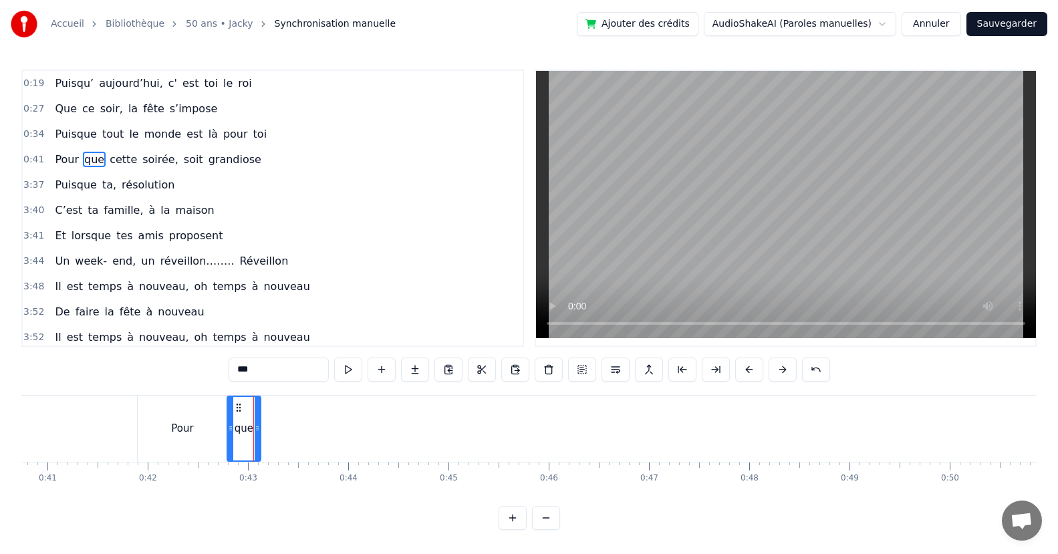
click at [204, 438] on div "Pour" at bounding box center [183, 429] width 90 height 66
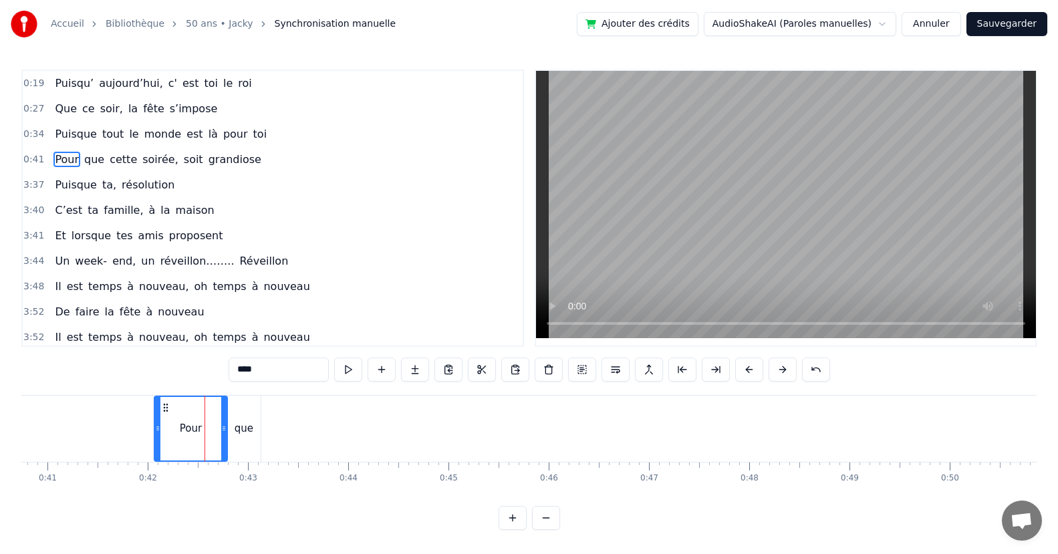
drag, startPoint x: 142, startPoint y: 432, endPoint x: 158, endPoint y: 435, distance: 16.9
click at [158, 435] on div at bounding box center [157, 428] width 5 height 63
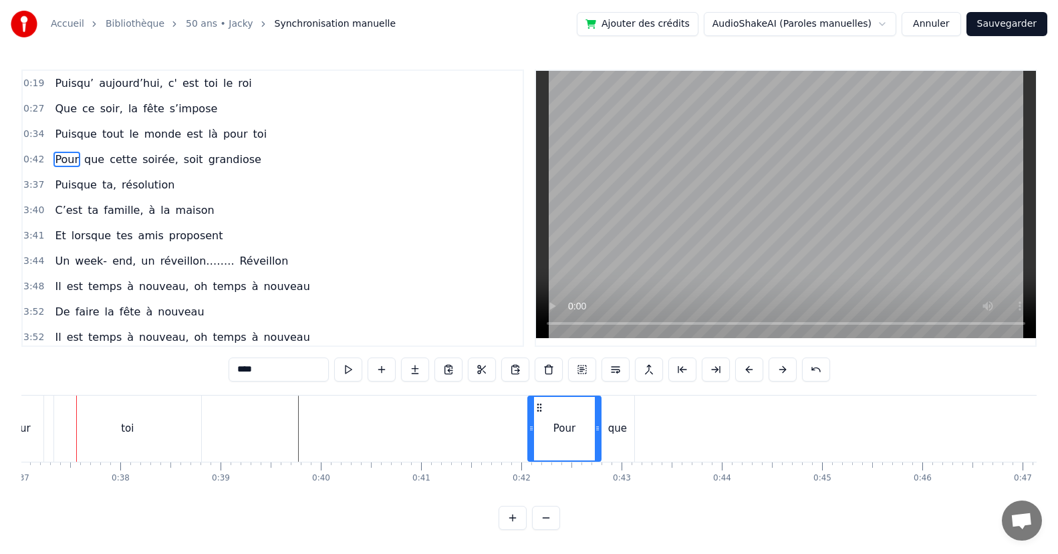
scroll to position [0, 3698]
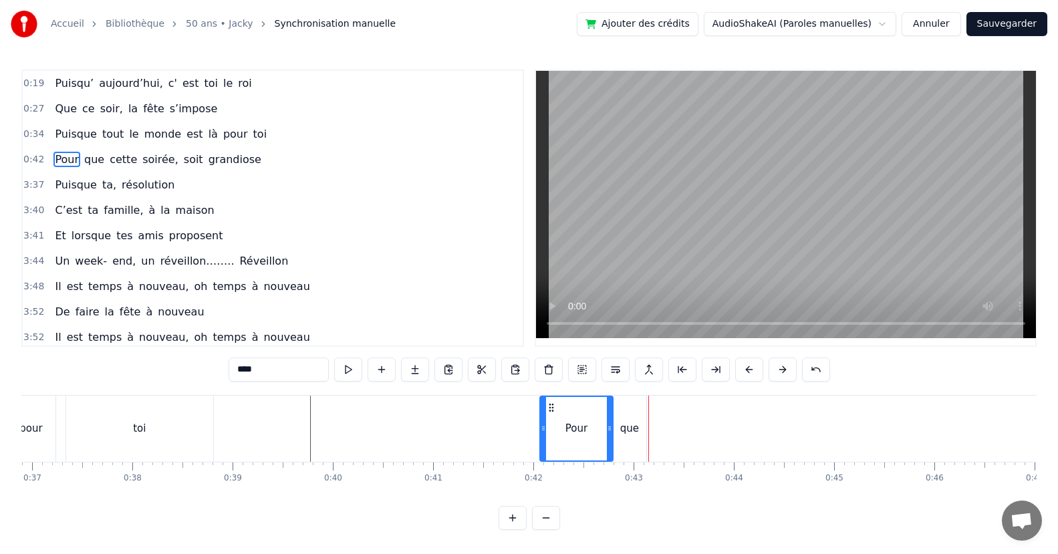
click at [632, 445] on div "que" at bounding box center [629, 429] width 33 height 66
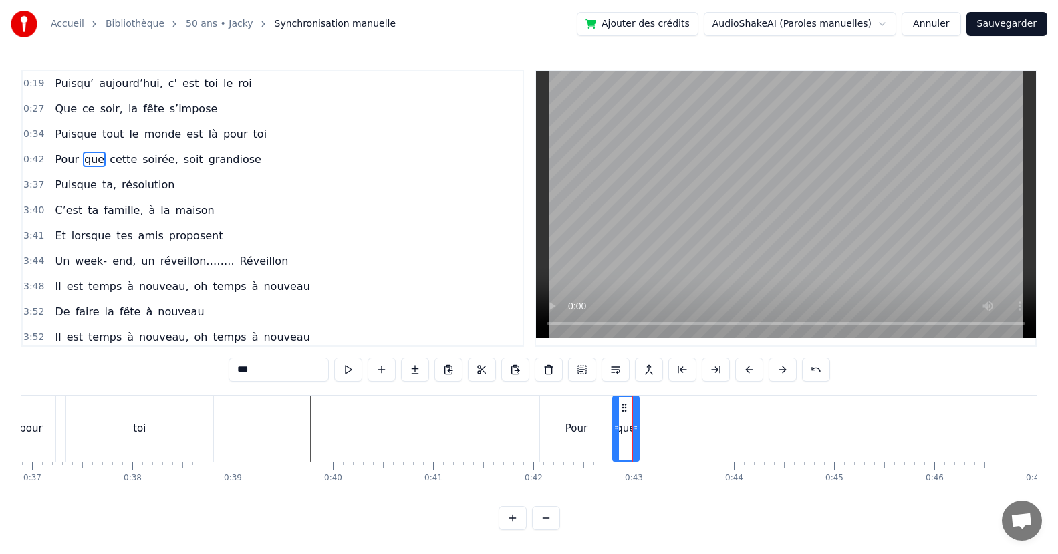
drag, startPoint x: 641, startPoint y: 441, endPoint x: 634, endPoint y: 446, distance: 8.7
click at [634, 446] on div at bounding box center [635, 428] width 5 height 63
drag, startPoint x: 615, startPoint y: 427, endPoint x: 601, endPoint y: 432, distance: 15.6
click at [601, 432] on icon at bounding box center [601, 428] width 5 height 11
click at [113, 156] on span "cette" at bounding box center [123, 159] width 30 height 15
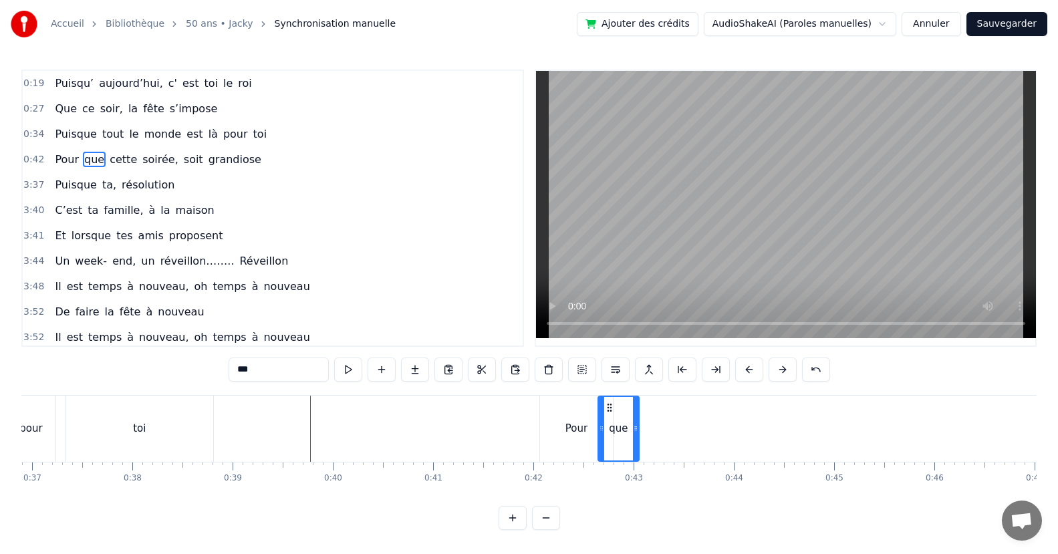
type input "*****"
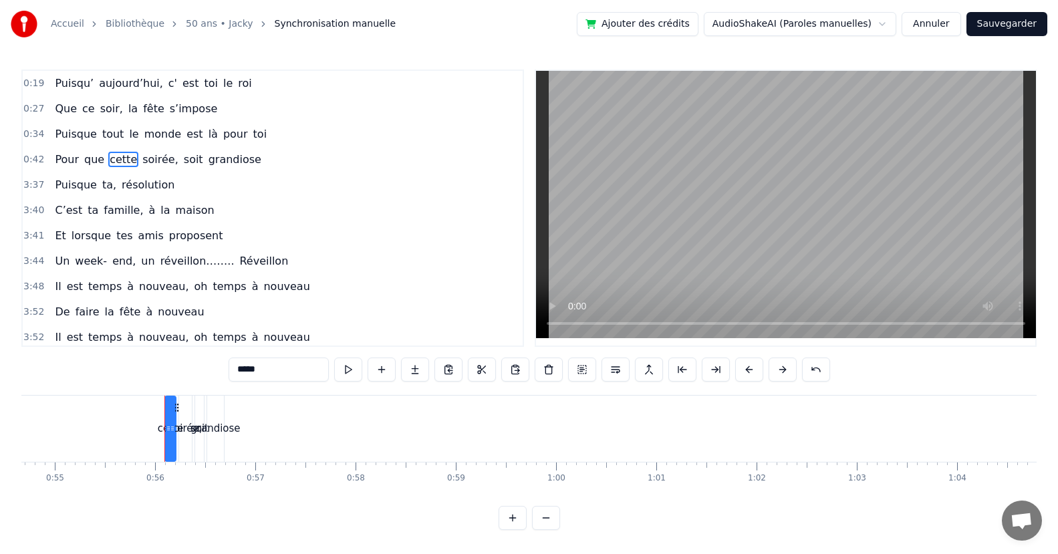
scroll to position [0, 5555]
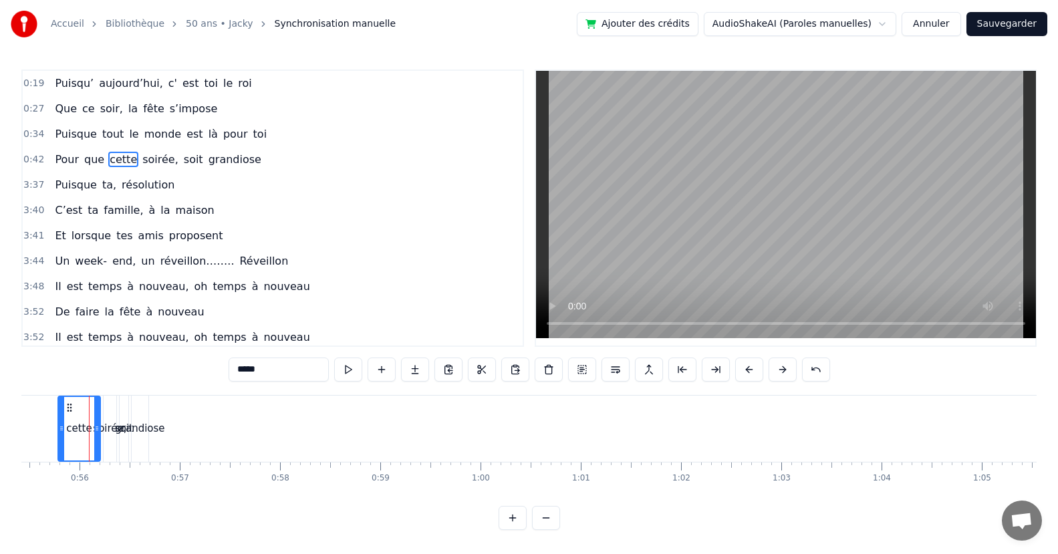
drag, startPoint x: 95, startPoint y: 428, endPoint x: 61, endPoint y: 447, distance: 38.9
click at [61, 447] on div at bounding box center [61, 428] width 5 height 63
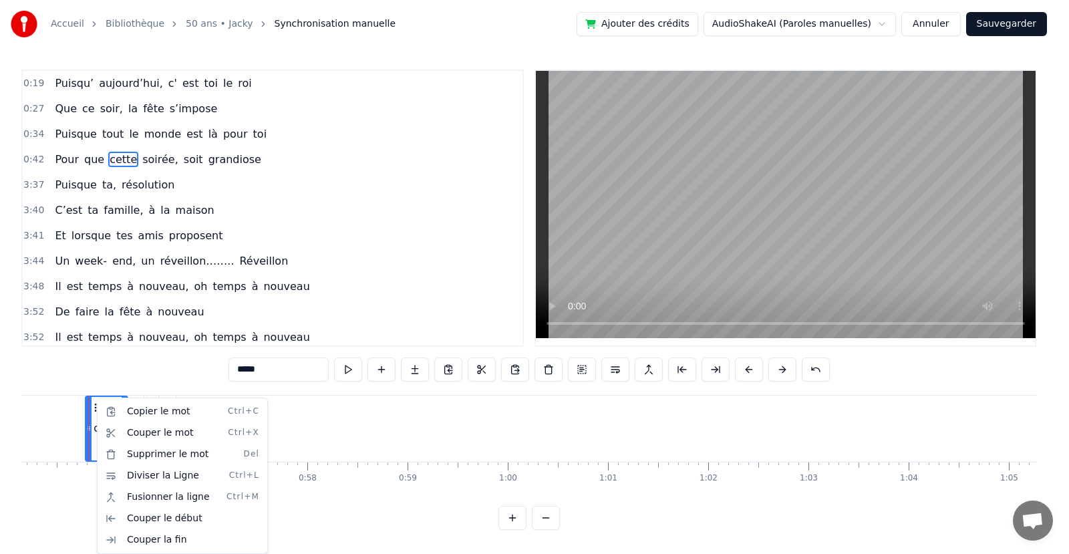
click at [475, 367] on html "Accueil Bibliothèque 50 ans • Jacky Synchronisation manuelle Ajouter des crédit…" at bounding box center [534, 275] width 1069 height 551
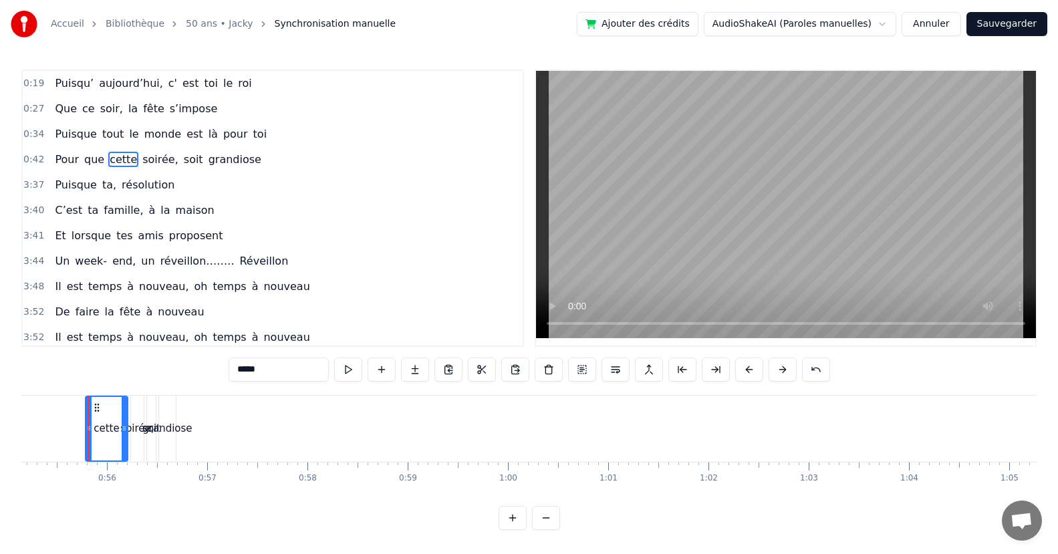
click at [475, 367] on button at bounding box center [482, 369] width 28 height 24
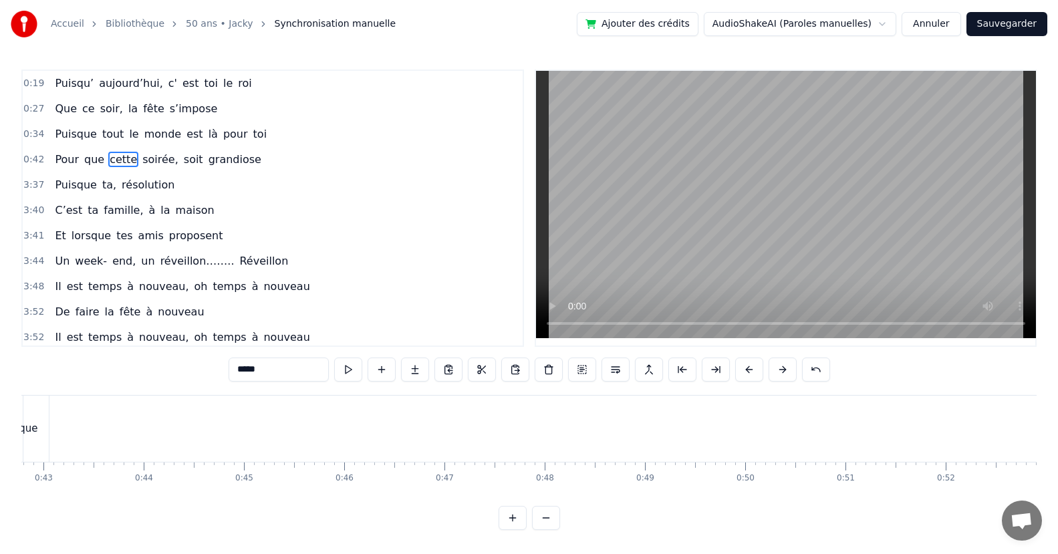
scroll to position [0, 3956]
click at [386, 412] on div "Pour que cette soirée, soit grandiose" at bounding box center [1015, 429] width 1469 height 66
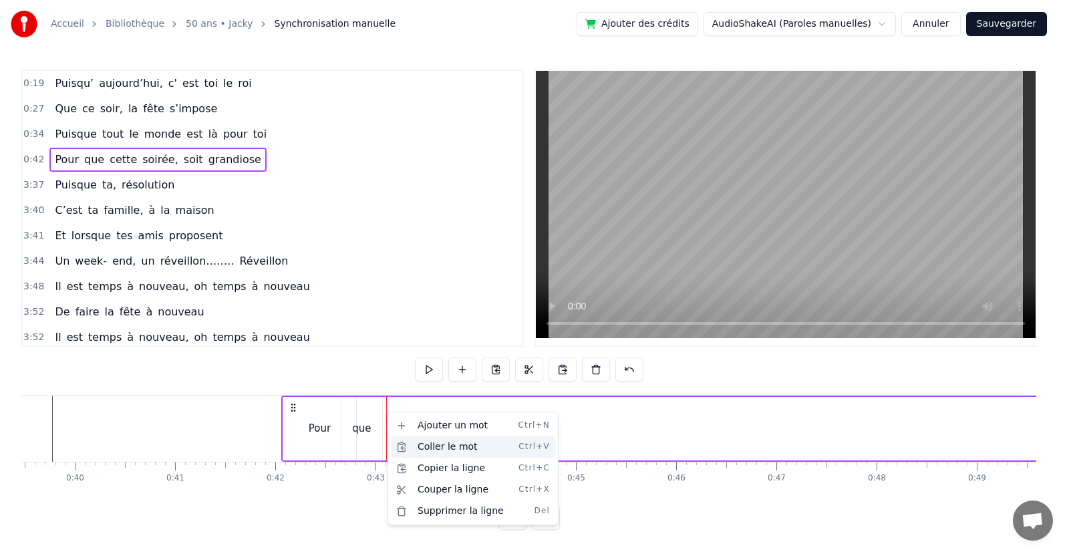
click at [426, 446] on div "Coller le mot Ctrl+V" at bounding box center [473, 446] width 164 height 21
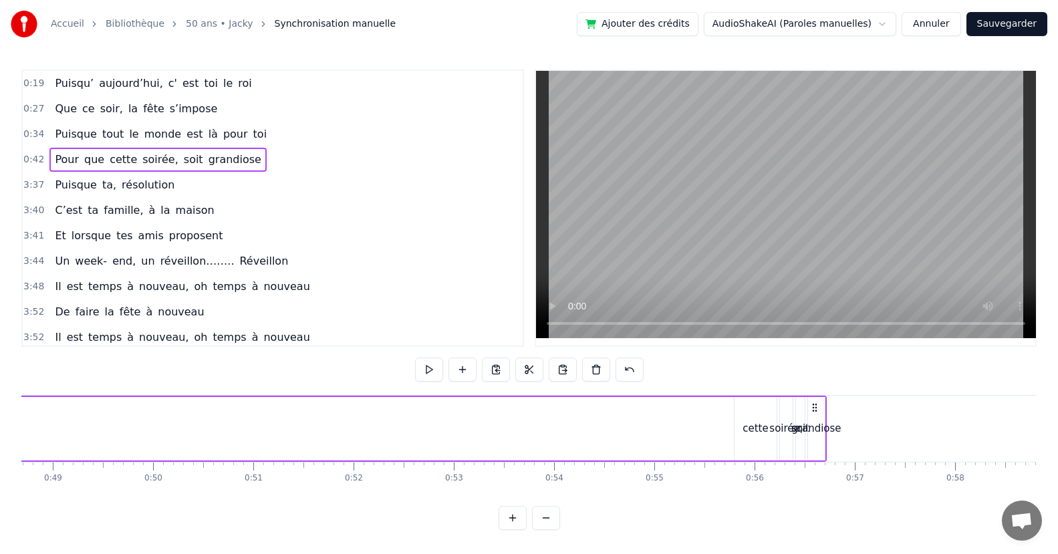
scroll to position [0, 4972]
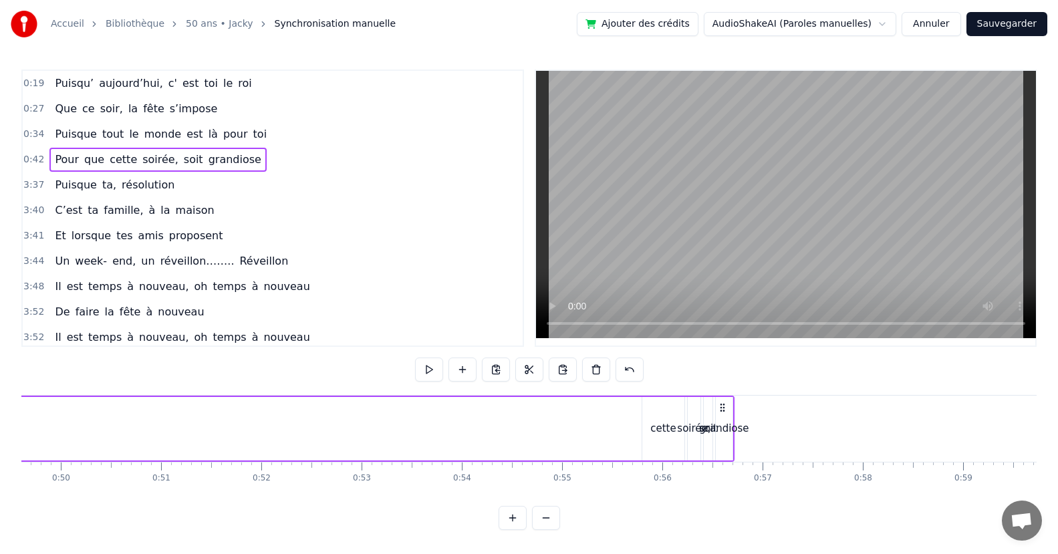
click at [661, 431] on div "cette" at bounding box center [662, 428] width 25 height 15
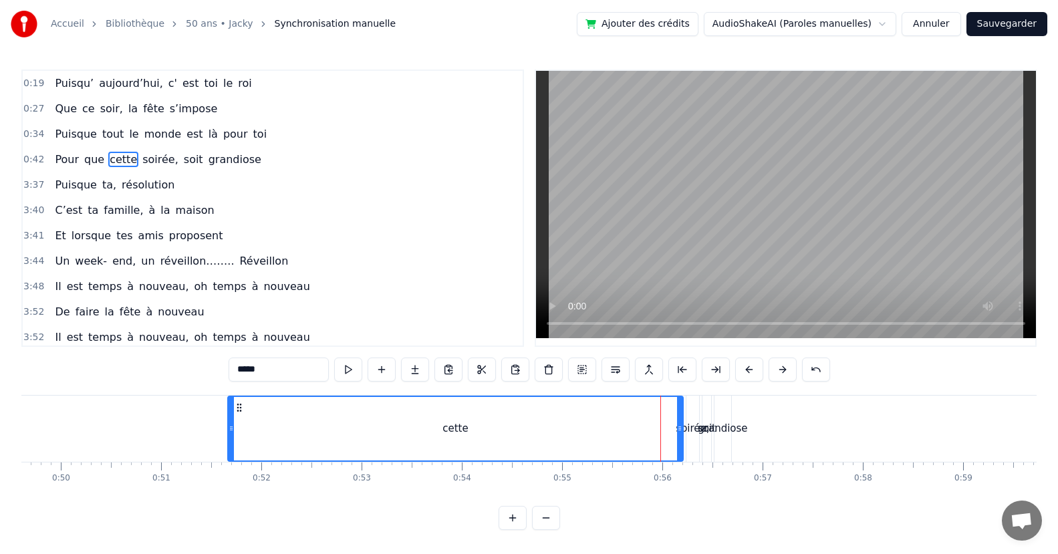
drag, startPoint x: 644, startPoint y: 428, endPoint x: 231, endPoint y: 428, distance: 413.6
click at [231, 428] on icon at bounding box center [231, 428] width 5 height 11
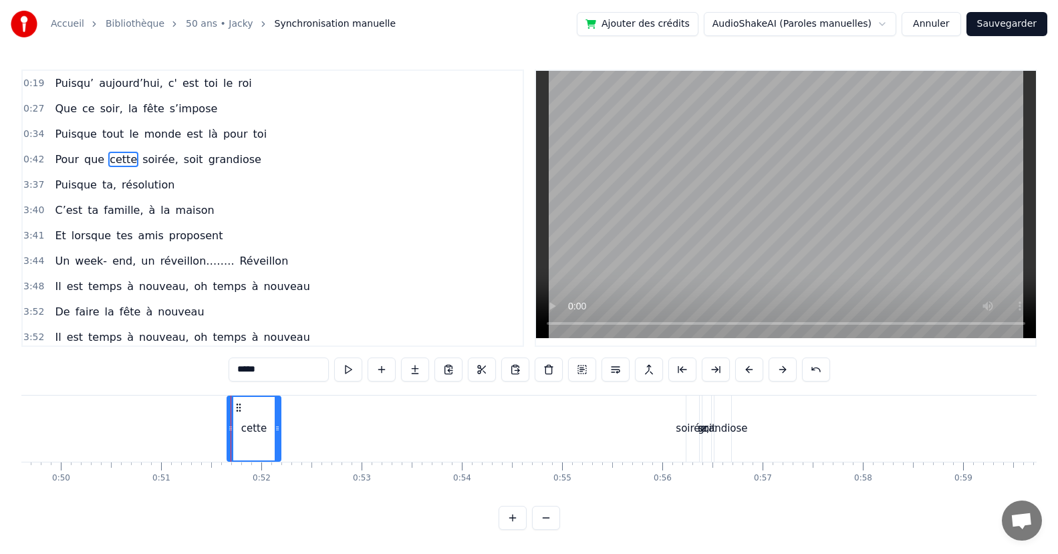
drag, startPoint x: 677, startPoint y: 441, endPoint x: 274, endPoint y: 453, distance: 403.1
click at [275, 453] on div at bounding box center [277, 428] width 5 height 63
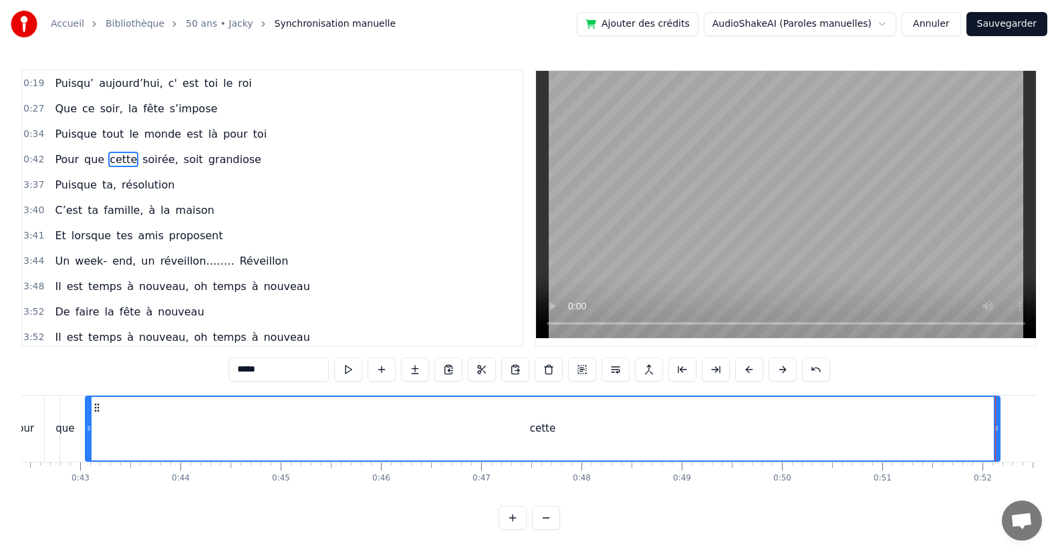
drag, startPoint x: 951, startPoint y: 430, endPoint x: 88, endPoint y: 450, distance: 862.8
click at [88, 450] on div at bounding box center [88, 428] width 5 height 63
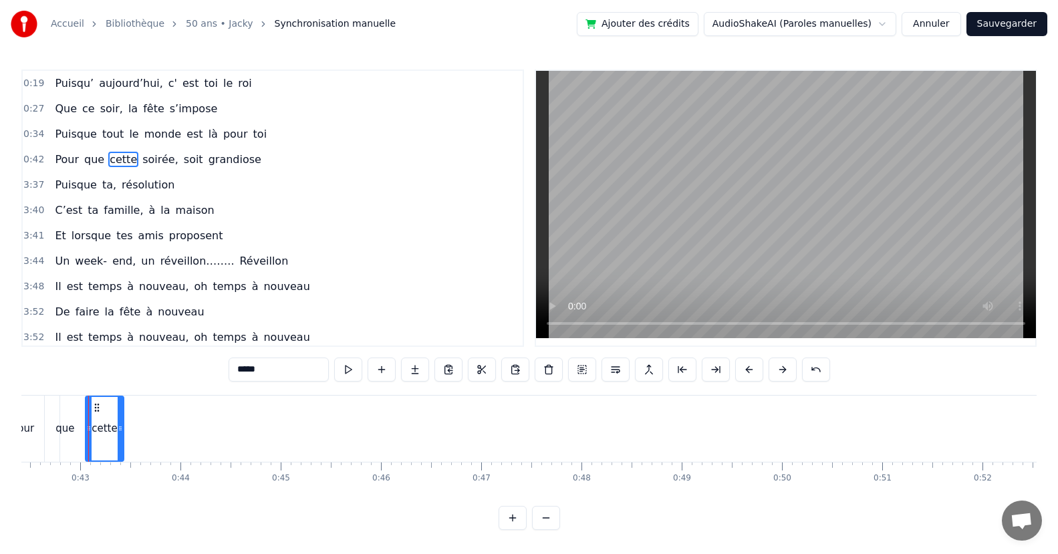
drag, startPoint x: 996, startPoint y: 433, endPoint x: 120, endPoint y: 456, distance: 876.3
click at [120, 456] on div at bounding box center [120, 428] width 5 height 63
click at [141, 158] on span "soirée," at bounding box center [160, 159] width 39 height 15
type input "*******"
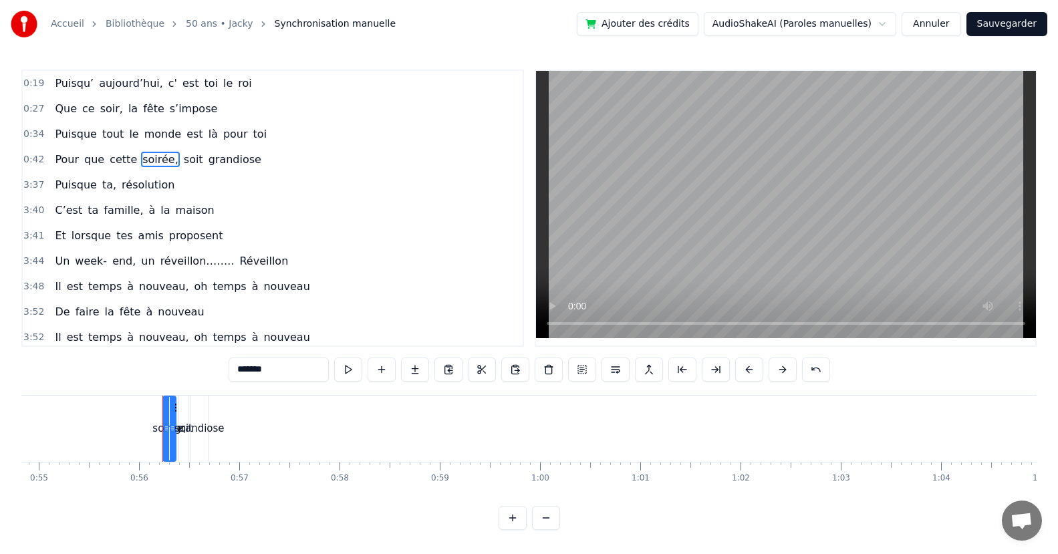
scroll to position [0, 5569]
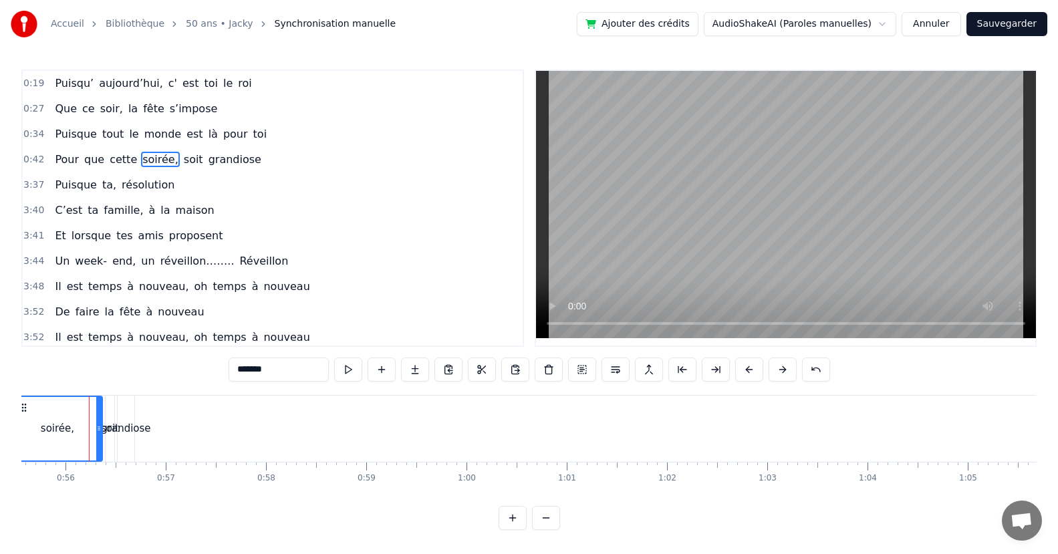
drag, startPoint x: 90, startPoint y: 432, endPoint x: 13, endPoint y: 440, distance: 77.3
click at [13, 440] on div "Accueil Bibliothèque 50 ans • Jacky Synchronisation manuelle Ajouter des crédit…" at bounding box center [529, 265] width 1058 height 530
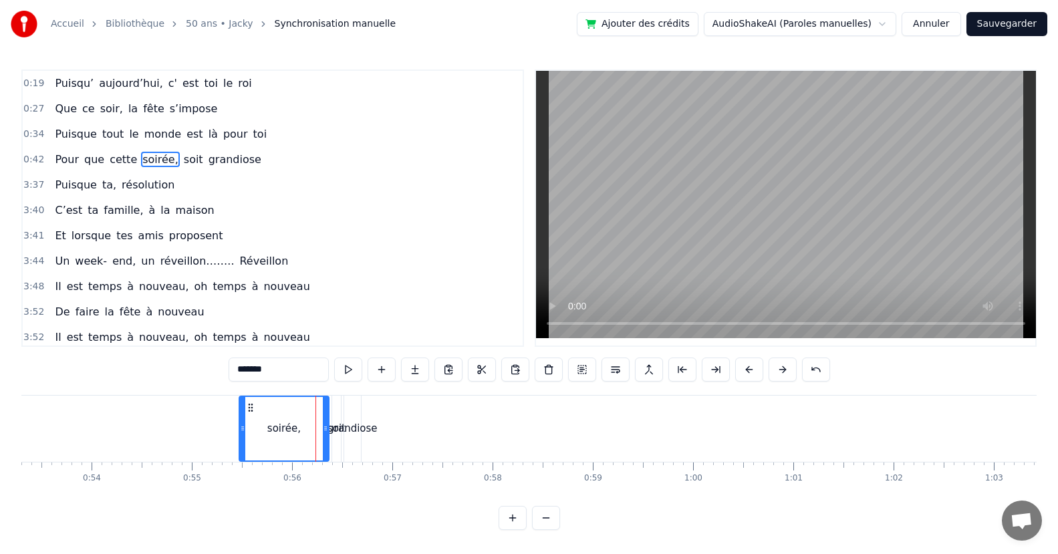
click at [302, 428] on div "soirée," at bounding box center [284, 428] width 88 height 63
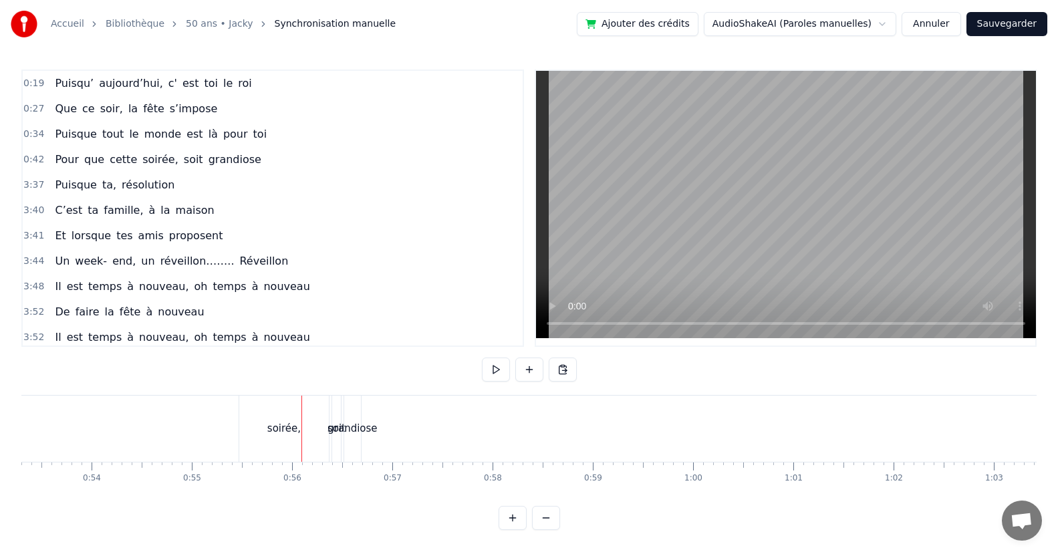
click at [287, 430] on div "soirée," at bounding box center [283, 428] width 33 height 15
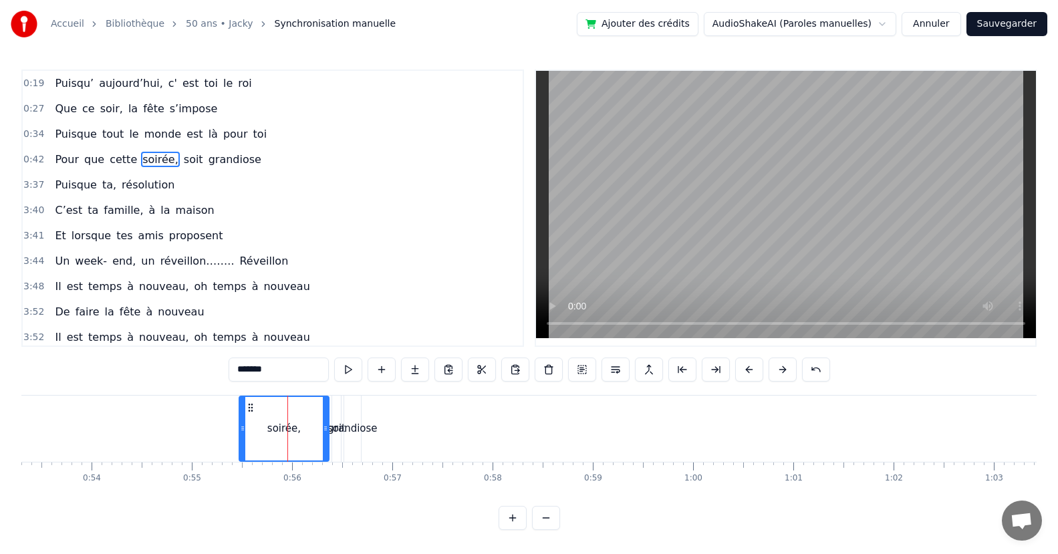
drag, startPoint x: 273, startPoint y: 374, endPoint x: 215, endPoint y: 372, distance: 57.5
click at [215, 372] on div "0:19 Puisqu’ aujourd’hui, c' est toi le roi 0:27 Que ce soir, la fête s’impose …" at bounding box center [528, 299] width 1015 height 460
drag, startPoint x: 237, startPoint y: 493, endPoint x: 231, endPoint y: 470, distance: 23.3
click at [224, 492] on div "Puisqu’ aujourd’hui, c' est toi le roi Que ce soir, la fête s’impose Puisque to…" at bounding box center [528, 445] width 1015 height 100
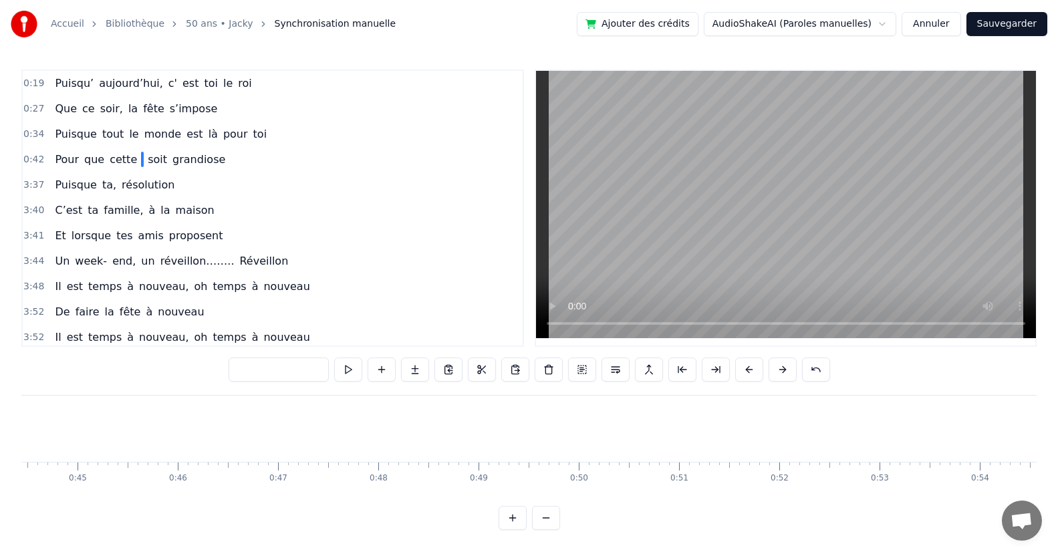
scroll to position [0, 3565]
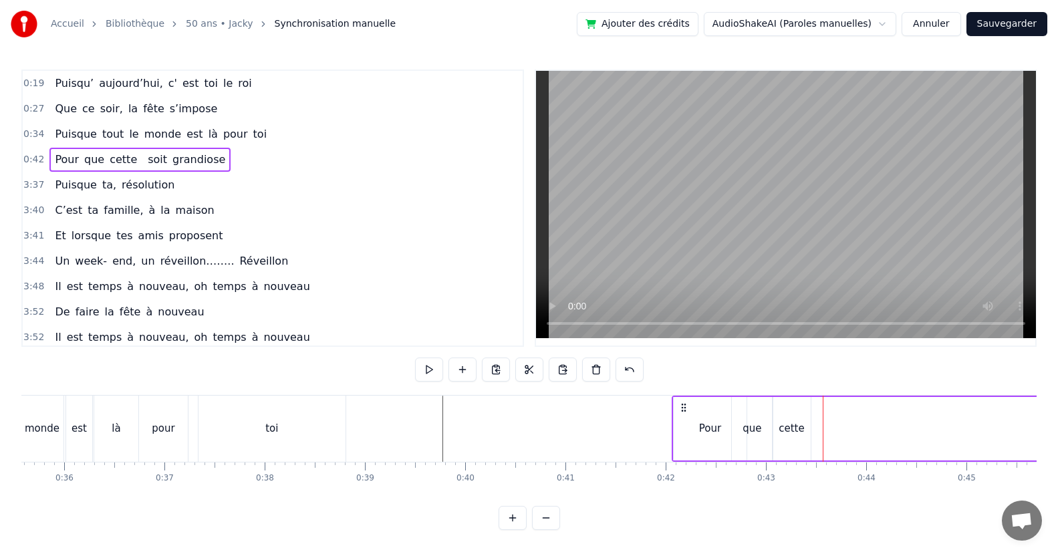
click at [465, 369] on button at bounding box center [462, 369] width 28 height 24
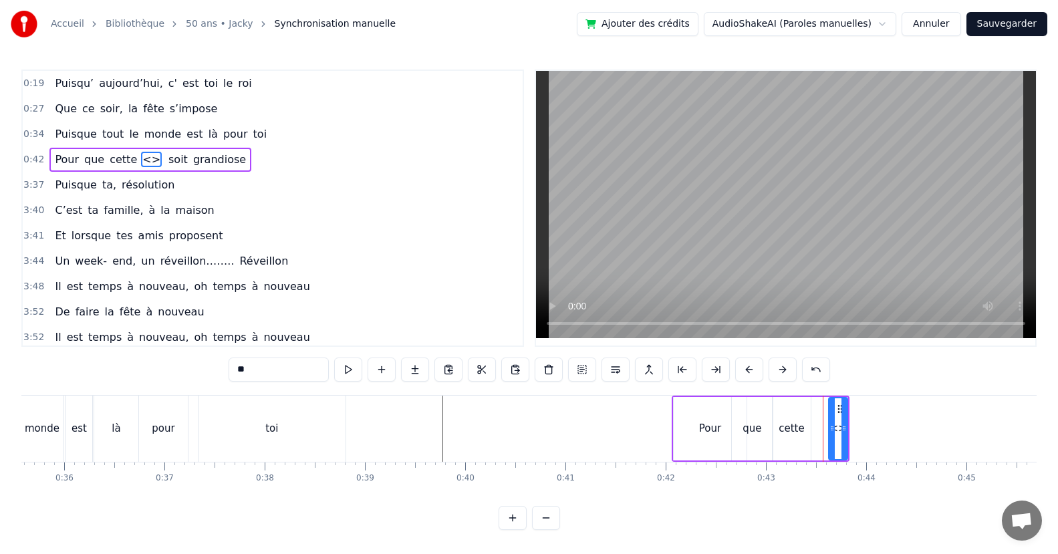
click at [848, 426] on div "Pour que cette <> soit grandiose" at bounding box center [761, 429] width 178 height 66
drag, startPoint x: 842, startPoint y: 431, endPoint x: 849, endPoint y: 429, distance: 7.0
click at [849, 429] on div "Pour que cette <> soit grandiose" at bounding box center [761, 429] width 178 height 66
click at [837, 429] on div "<>" at bounding box center [837, 428] width 17 height 15
click at [871, 436] on div at bounding box center [871, 428] width 5 height 61
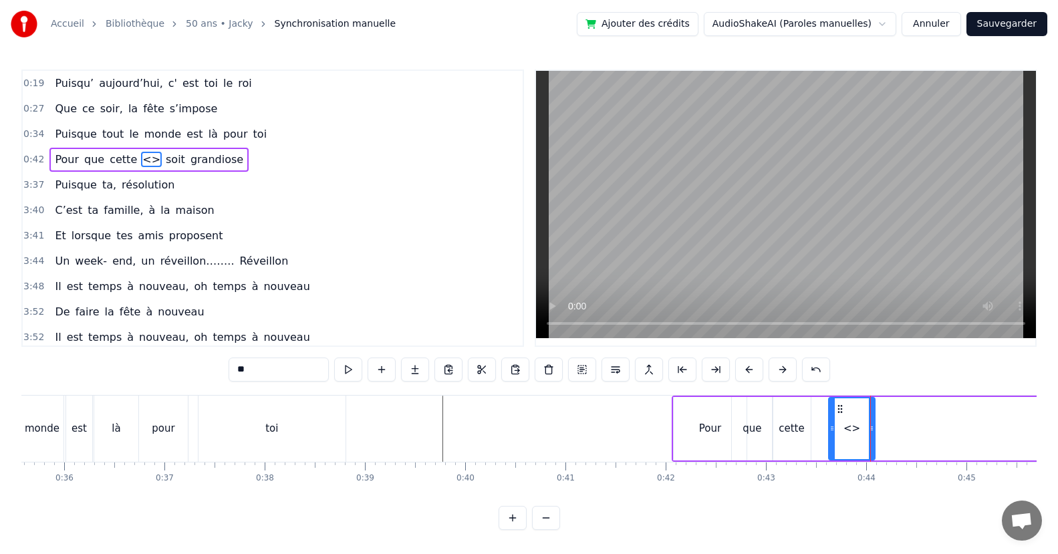
drag, startPoint x: 285, startPoint y: 363, endPoint x: 230, endPoint y: 365, distance: 55.5
click at [230, 365] on input "**" at bounding box center [279, 369] width 100 height 24
paste input "*****"
drag, startPoint x: 832, startPoint y: 438, endPoint x: 814, endPoint y: 438, distance: 18.1
click at [814, 438] on div at bounding box center [813, 428] width 5 height 61
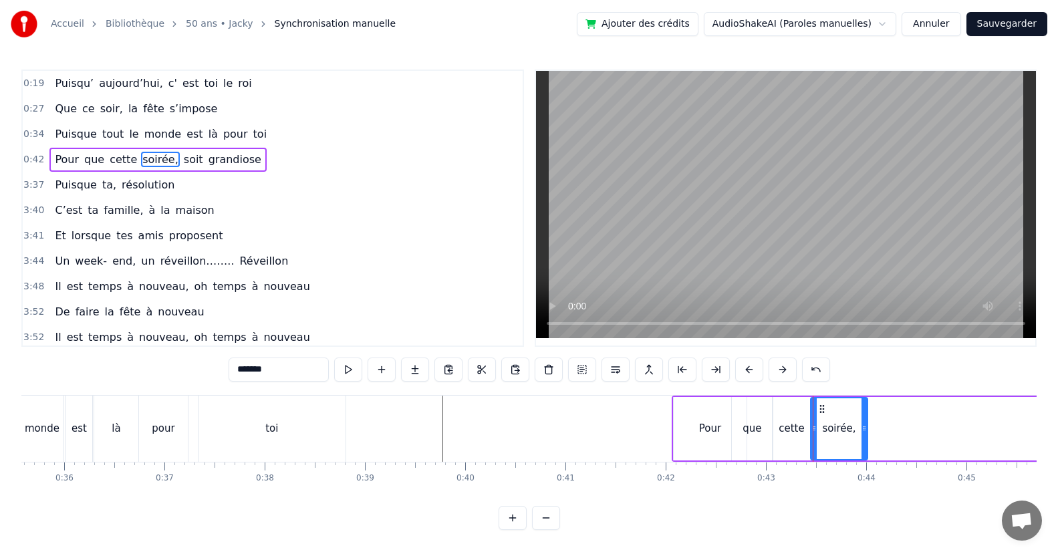
drag, startPoint x: 871, startPoint y: 433, endPoint x: 862, endPoint y: 437, distance: 9.6
click at [862, 437] on div at bounding box center [863, 428] width 5 height 61
click at [182, 162] on span "soit" at bounding box center [193, 159] width 22 height 15
type input "****"
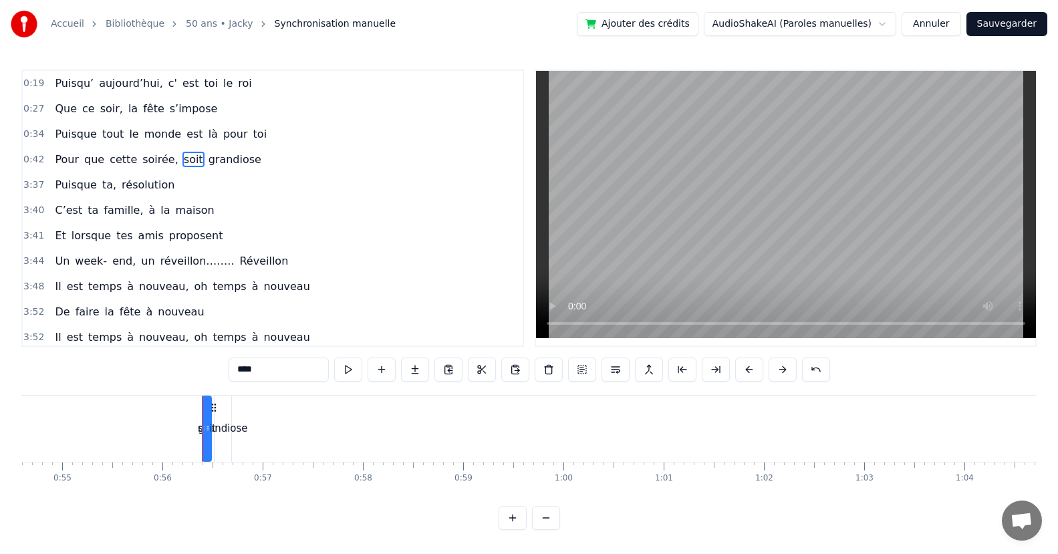
scroll to position [0, 5585]
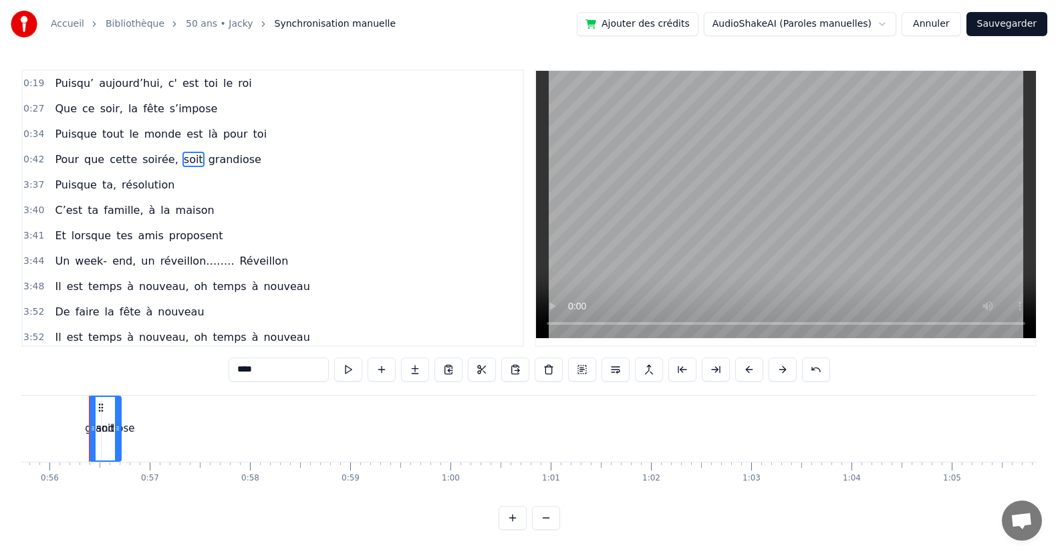
drag, startPoint x: 94, startPoint y: 429, endPoint x: 116, endPoint y: 425, distance: 23.1
click at [116, 425] on icon at bounding box center [117, 428] width 5 height 11
drag, startPoint x: 94, startPoint y: 436, endPoint x: 55, endPoint y: 434, distance: 38.8
click at [55, 434] on div at bounding box center [53, 428] width 5 height 63
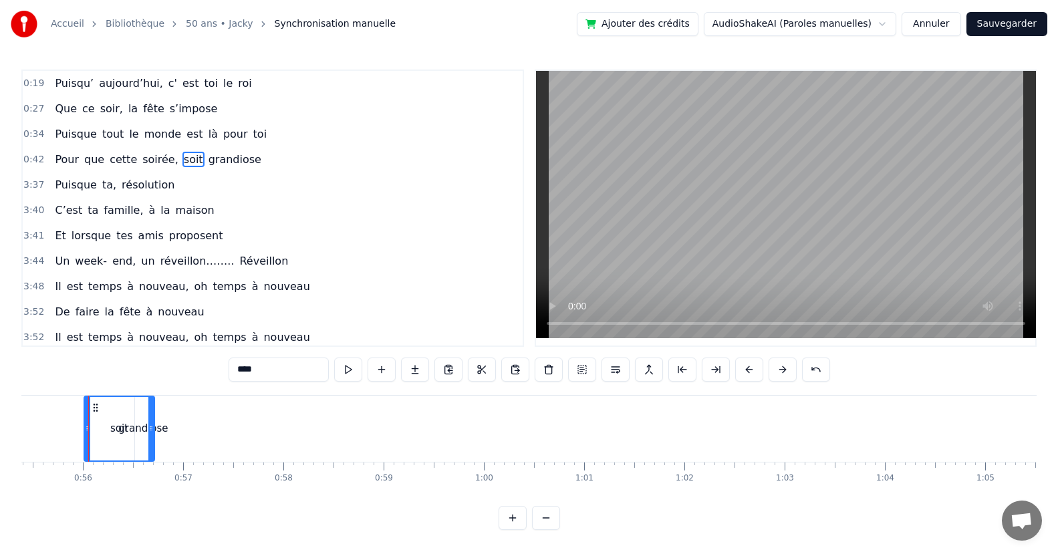
click at [272, 376] on input "****" at bounding box center [279, 369] width 100 height 24
drag, startPoint x: 272, startPoint y: 376, endPoint x: 201, endPoint y: 372, distance: 71.0
click at [201, 372] on div "0:19 Puisqu’ aujourd’hui, c' est toi le roi 0:27 Que ce soir, la fête s’impose …" at bounding box center [528, 299] width 1015 height 460
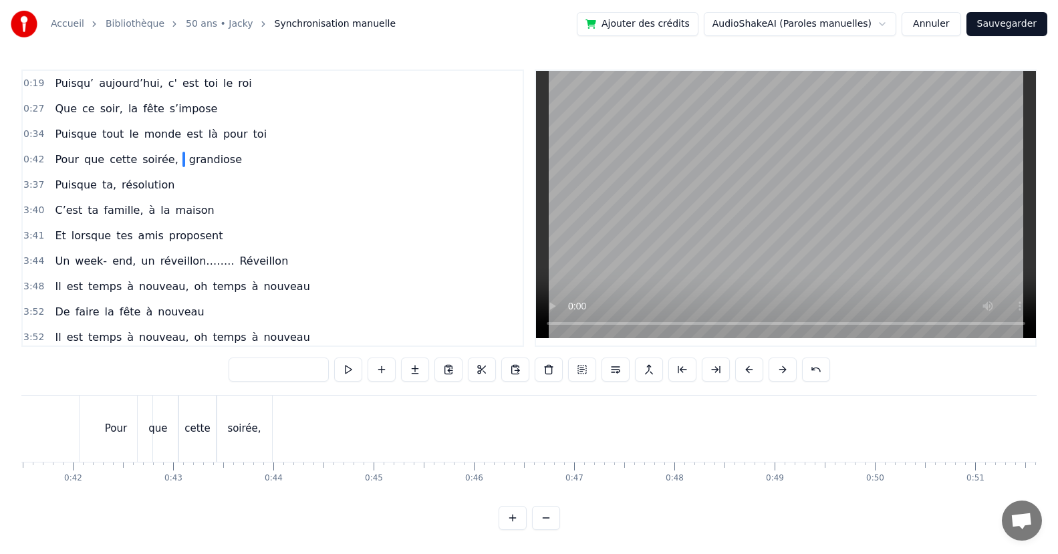
click at [283, 412] on div "Pour que cette soirée, grandiose" at bounding box center [813, 429] width 1469 height 66
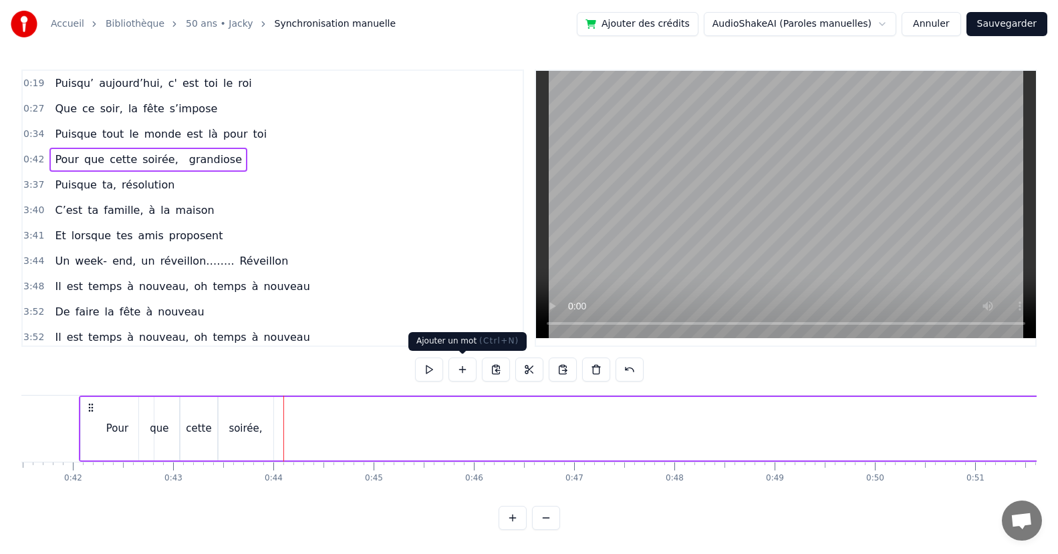
click at [462, 374] on button at bounding box center [462, 369] width 28 height 24
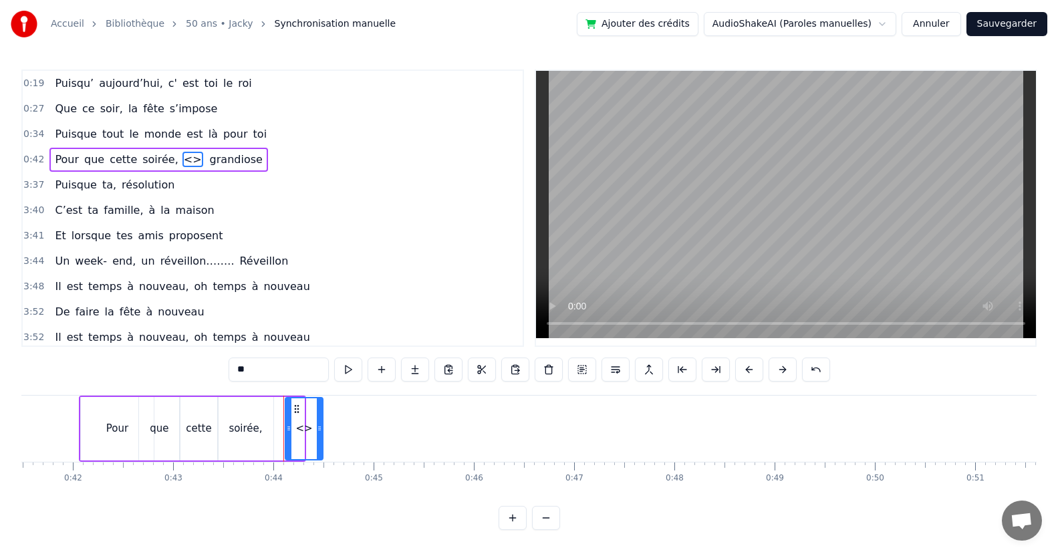
drag, startPoint x: 300, startPoint y: 428, endPoint x: 298, endPoint y: 410, distance: 17.5
click at [313, 430] on div "<>" at bounding box center [304, 428] width 36 height 61
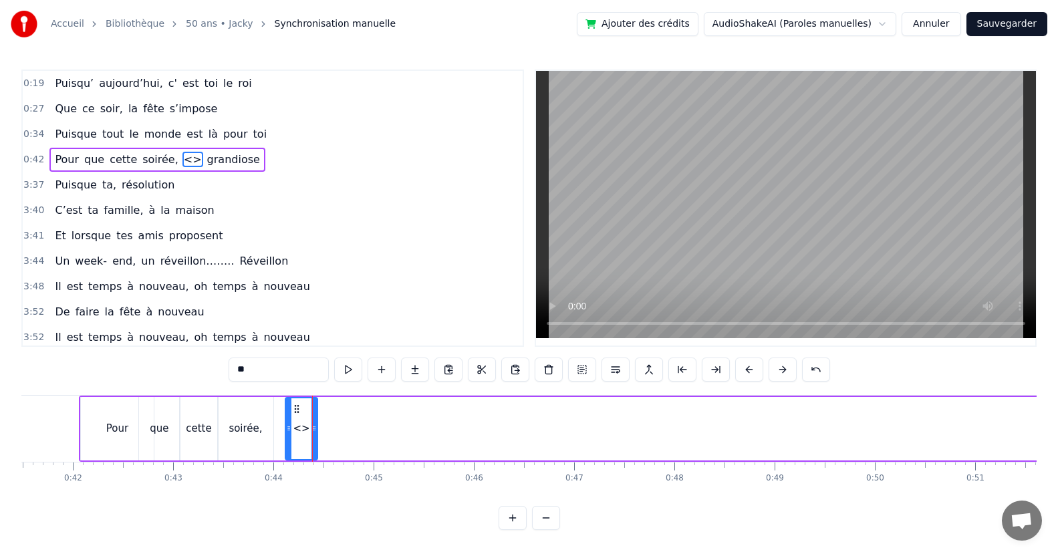
drag, startPoint x: 273, startPoint y: 368, endPoint x: 212, endPoint y: 372, distance: 61.6
click at [212, 372] on div "0:19 Puisqu’ aujourd’hui, c' est toi le roi 0:27 Que ce soir, la fête s’impose …" at bounding box center [528, 299] width 1015 height 460
paste input "**"
click at [276, 435] on div at bounding box center [278, 428] width 5 height 61
click at [216, 161] on span "grandiose" at bounding box center [234, 159] width 55 height 15
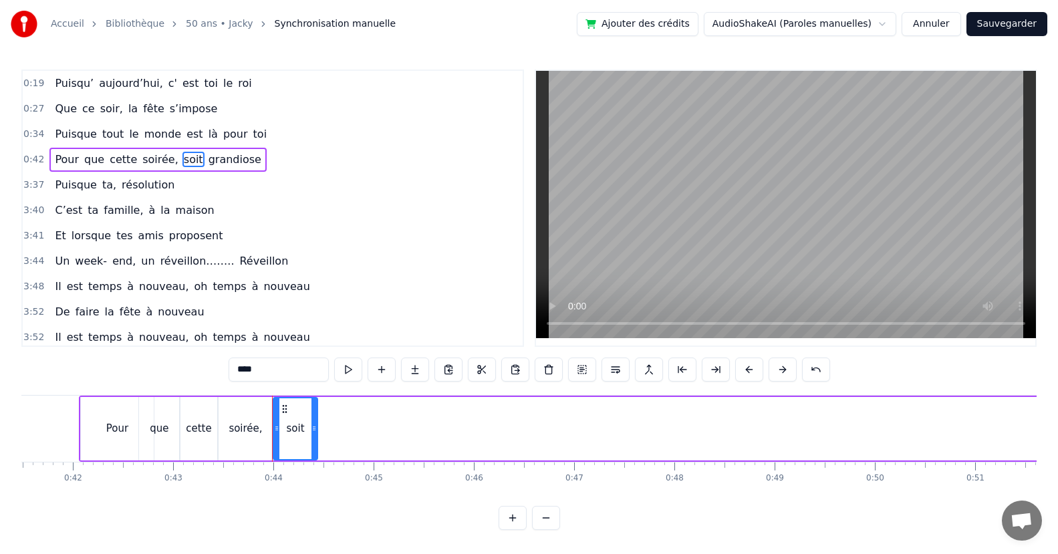
type input "*********"
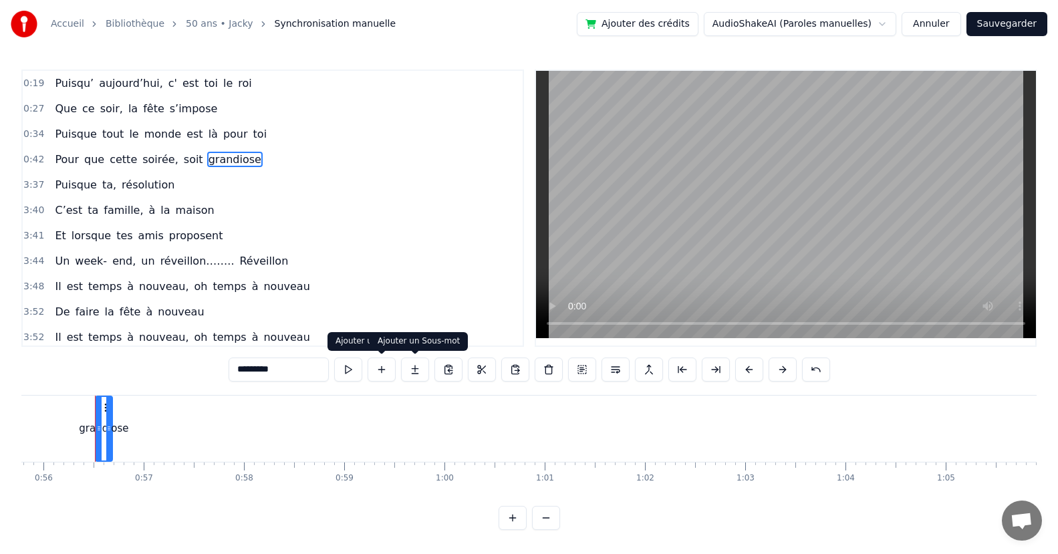
scroll to position [0, 5597]
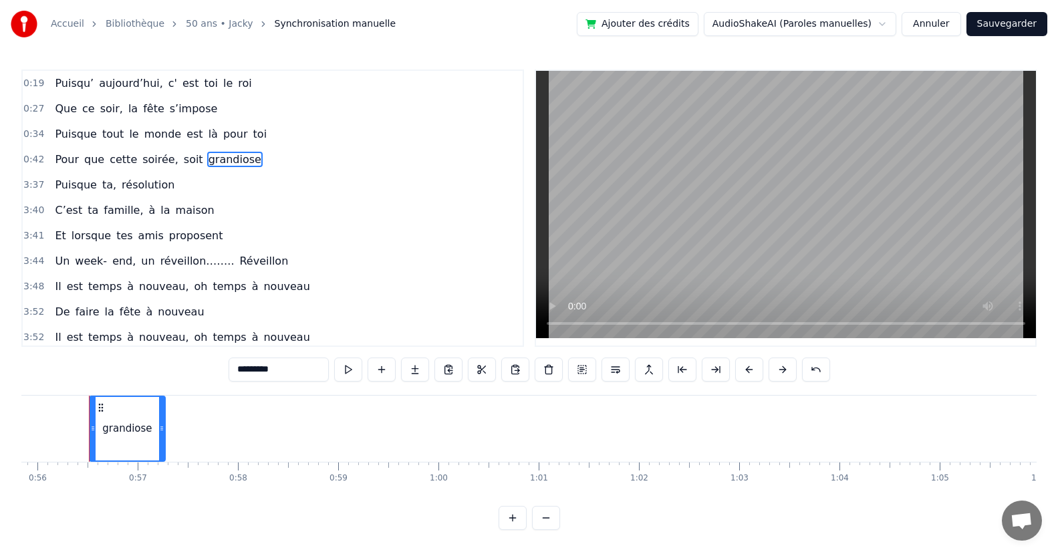
drag, startPoint x: 104, startPoint y: 429, endPoint x: 150, endPoint y: 428, distance: 46.1
click at [159, 432] on icon at bounding box center [161, 428] width 5 height 11
drag, startPoint x: 291, startPoint y: 363, endPoint x: 180, endPoint y: 366, distance: 111.6
click at [180, 366] on div "0:19 Puisqu’ aujourd’hui, c' est toi le roi 0:27 Que ce soir, la fête s’impose …" at bounding box center [528, 299] width 1015 height 460
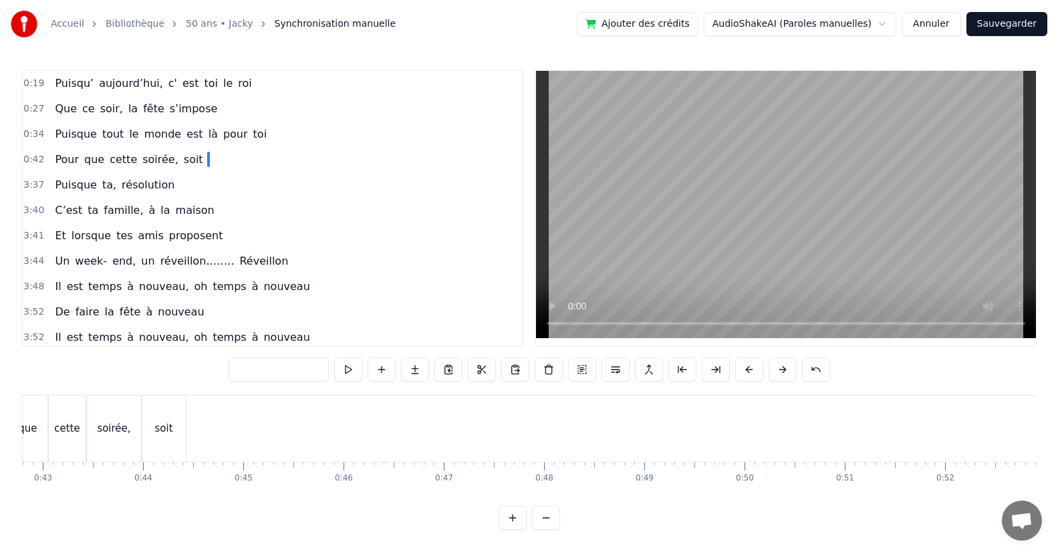
scroll to position [0, 4195]
click at [309, 414] on div "Pour que cette soirée, soit" at bounding box center [803, 429] width 1524 height 66
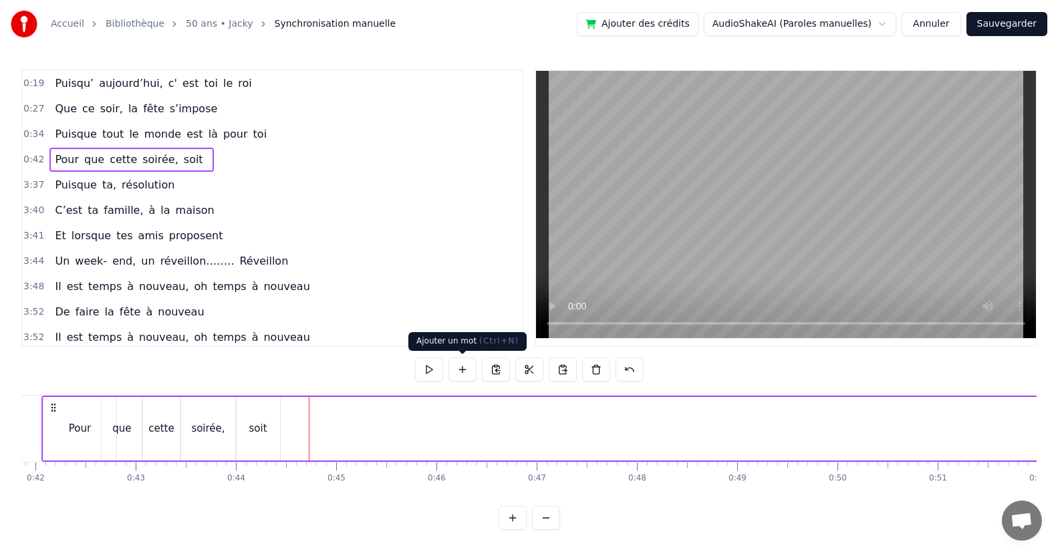
click at [463, 372] on button at bounding box center [462, 369] width 28 height 24
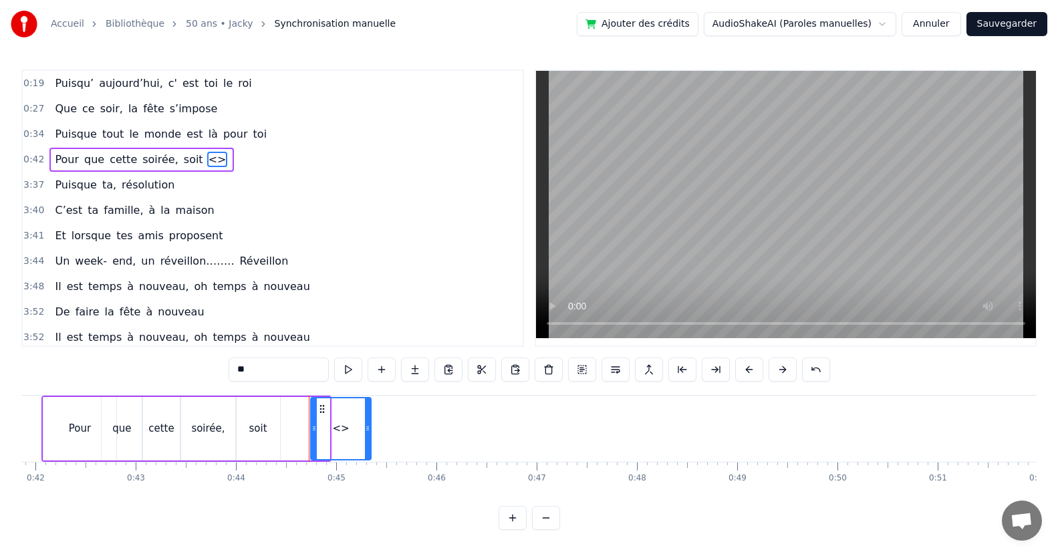
drag, startPoint x: 327, startPoint y: 420, endPoint x: 313, endPoint y: 392, distance: 31.1
click at [365, 427] on div at bounding box center [367, 428] width 5 height 61
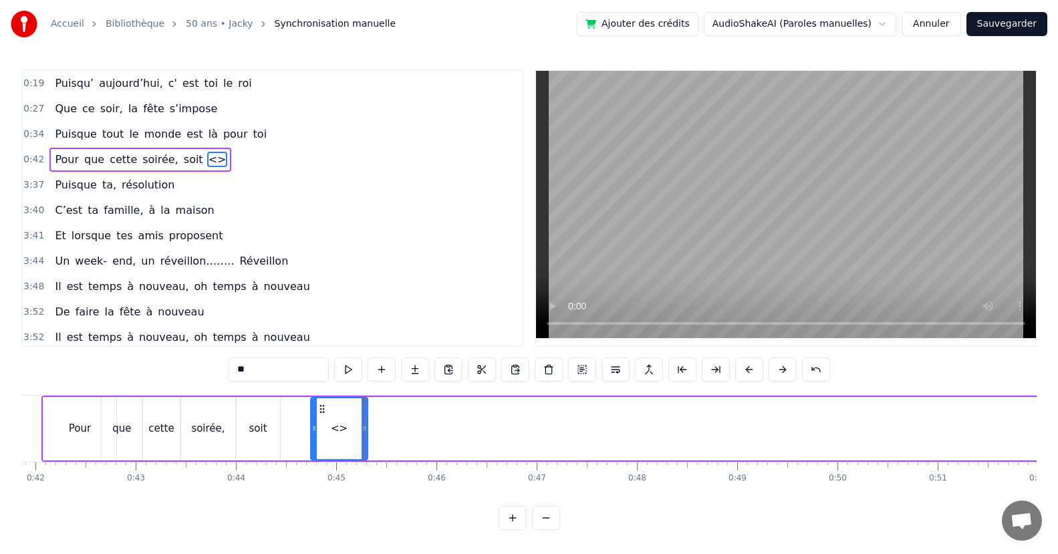
drag, startPoint x: 295, startPoint y: 373, endPoint x: 186, endPoint y: 375, distance: 108.3
click at [186, 375] on div "0:19 Puisqu’ aujourd’hui, c' est toi le roi 0:27 Que ce soir, la fête s’impose …" at bounding box center [528, 299] width 1015 height 460
paste input "*******"
drag, startPoint x: 315, startPoint y: 433, endPoint x: 335, endPoint y: 437, distance: 20.4
click at [282, 436] on div at bounding box center [283, 428] width 5 height 61
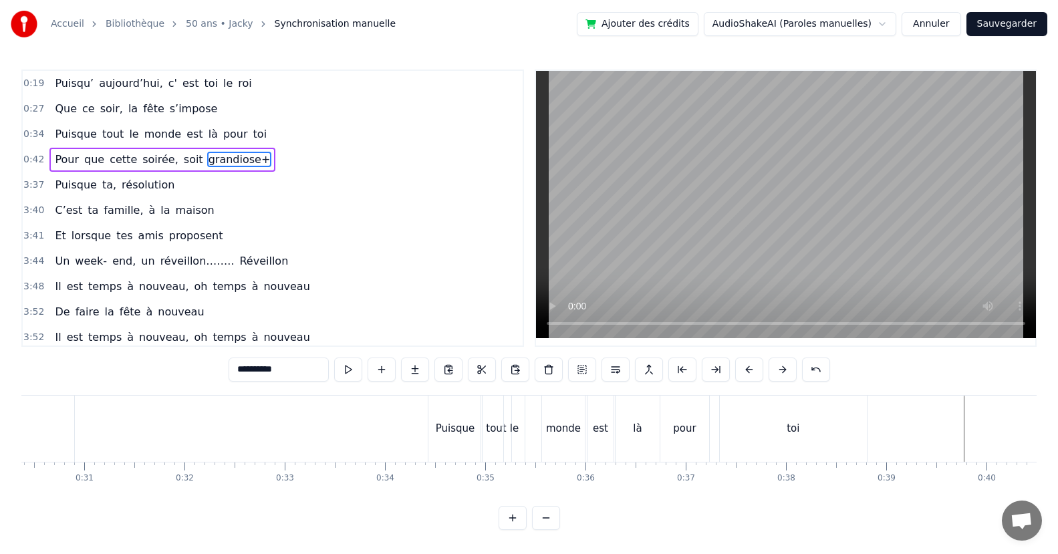
scroll to position [0, 2917]
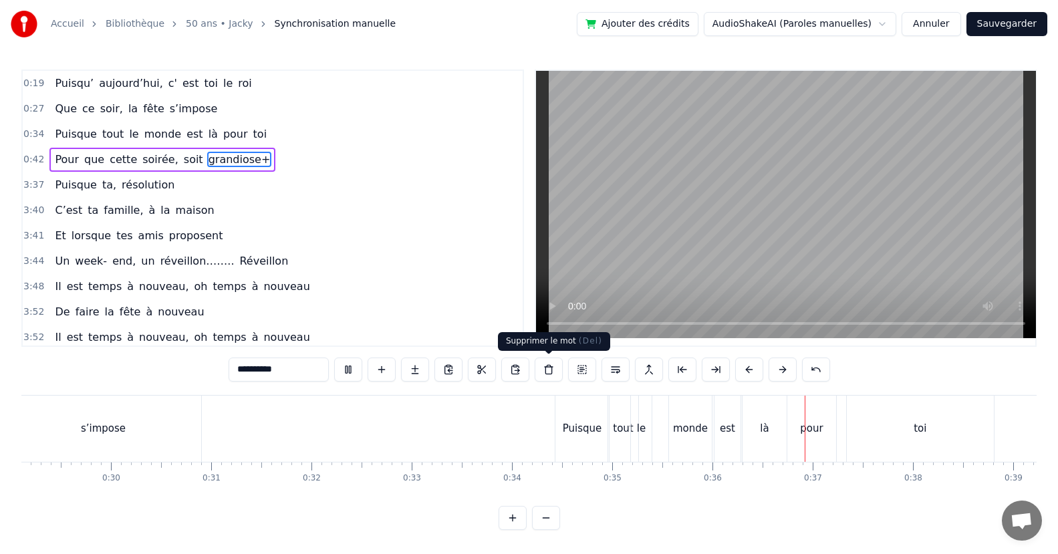
click at [519, 340] on div "Supprimer le mot ( Del ) Supprimer le mot ( Del )" at bounding box center [554, 341] width 112 height 19
click at [561, 430] on div "Puisque" at bounding box center [581, 429] width 53 height 66
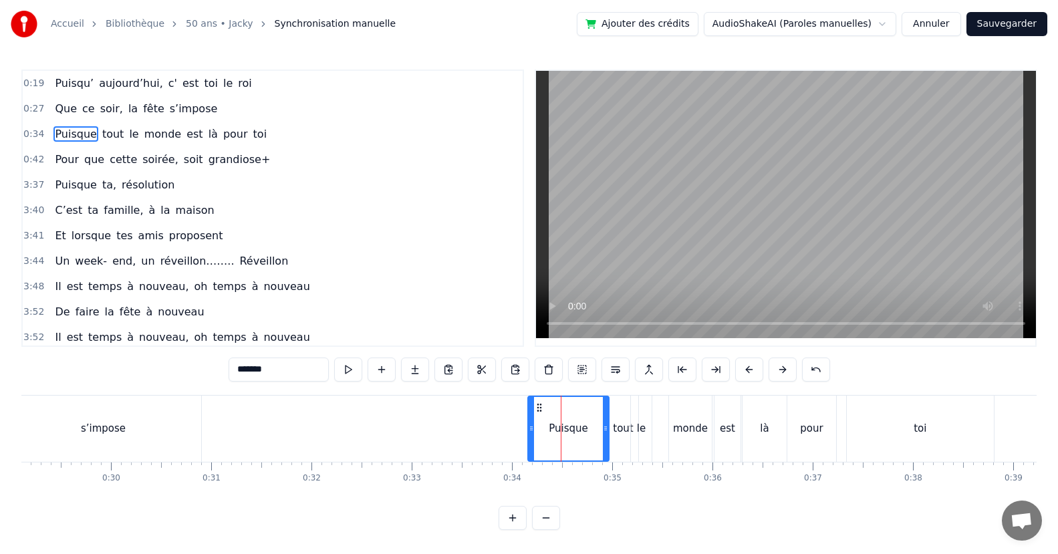
drag, startPoint x: 556, startPoint y: 432, endPoint x: 536, endPoint y: 436, distance: 20.4
click at [529, 436] on div at bounding box center [531, 428] width 5 height 63
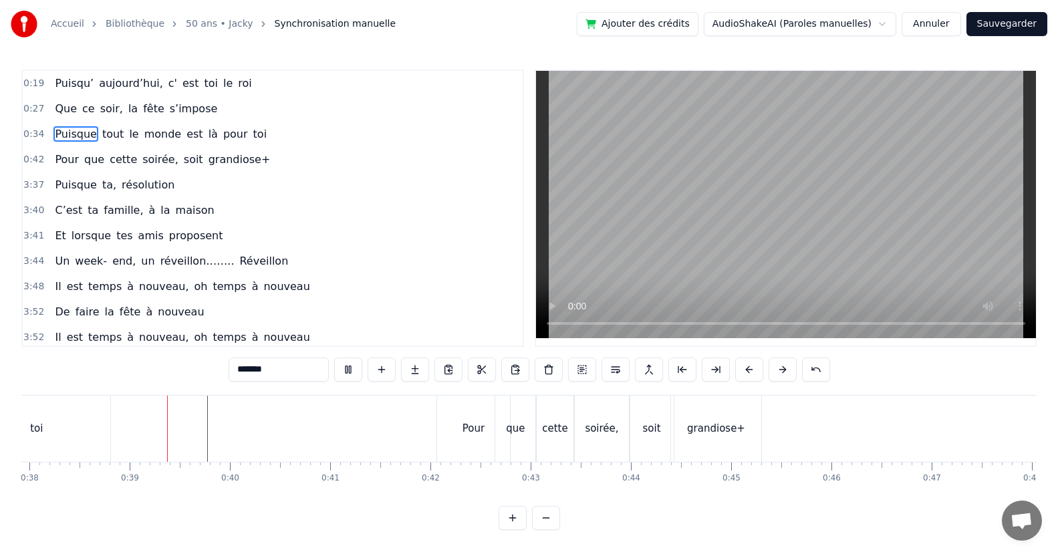
scroll to position [0, 3809]
click at [726, 430] on div "grandiose+" at bounding box center [708, 428] width 58 height 15
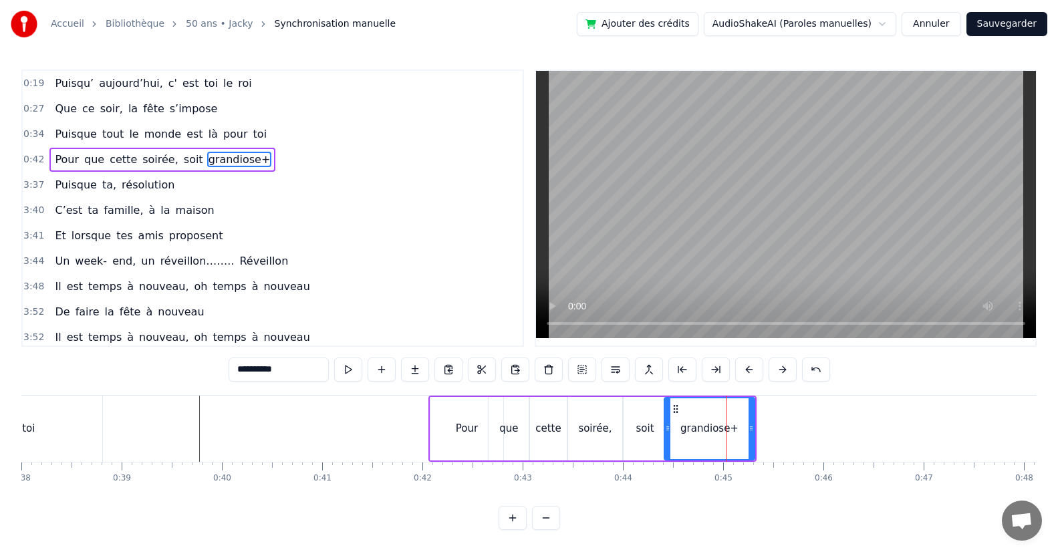
click at [301, 372] on input "**********" at bounding box center [279, 369] width 100 height 24
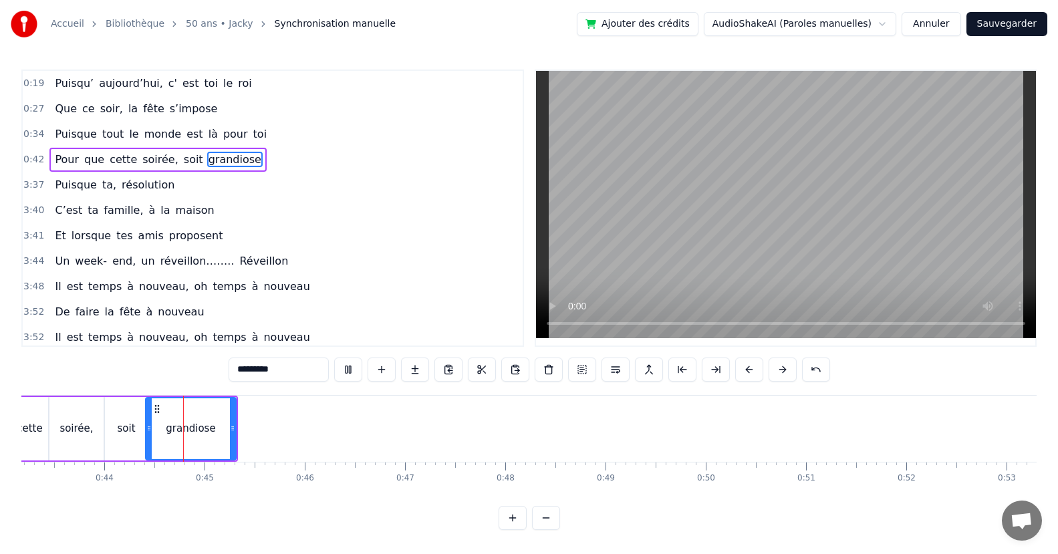
scroll to position [0, 4354]
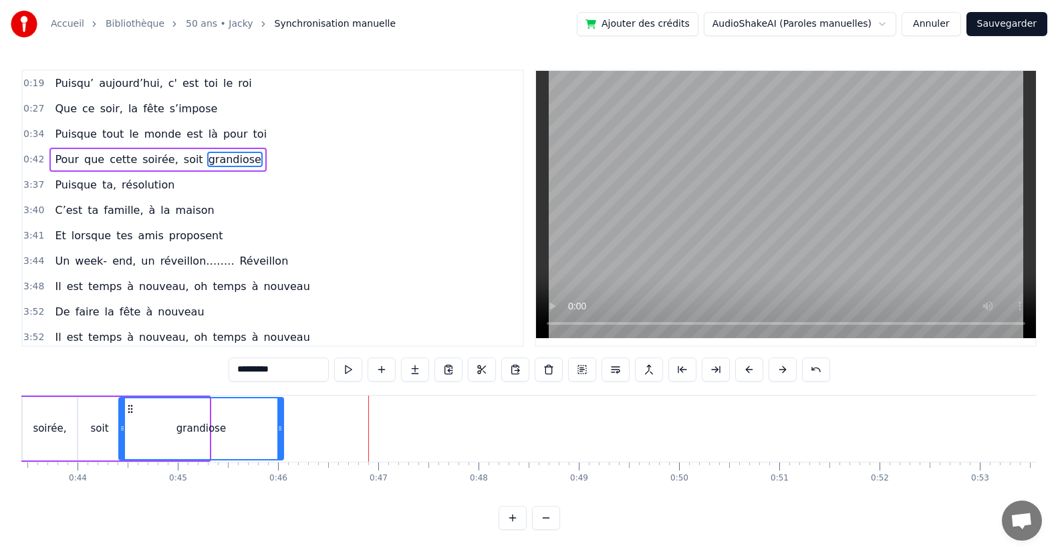
drag, startPoint x: 204, startPoint y: 435, endPoint x: 278, endPoint y: 447, distance: 75.1
click at [278, 447] on div at bounding box center [279, 428] width 5 height 61
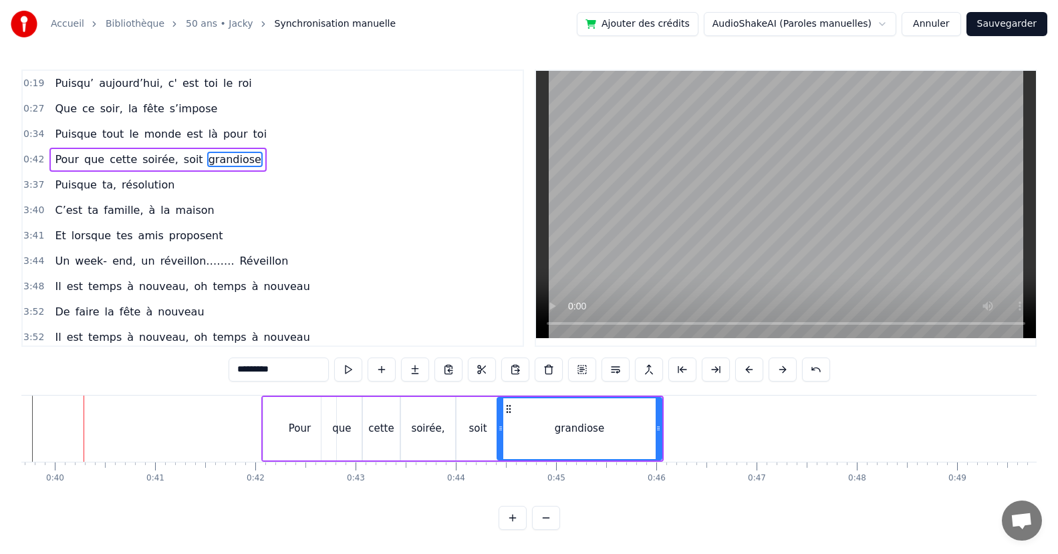
scroll to position [0, 3971]
click at [479, 435] on div "soit" at bounding box center [482, 428] width 18 height 15
type input "****"
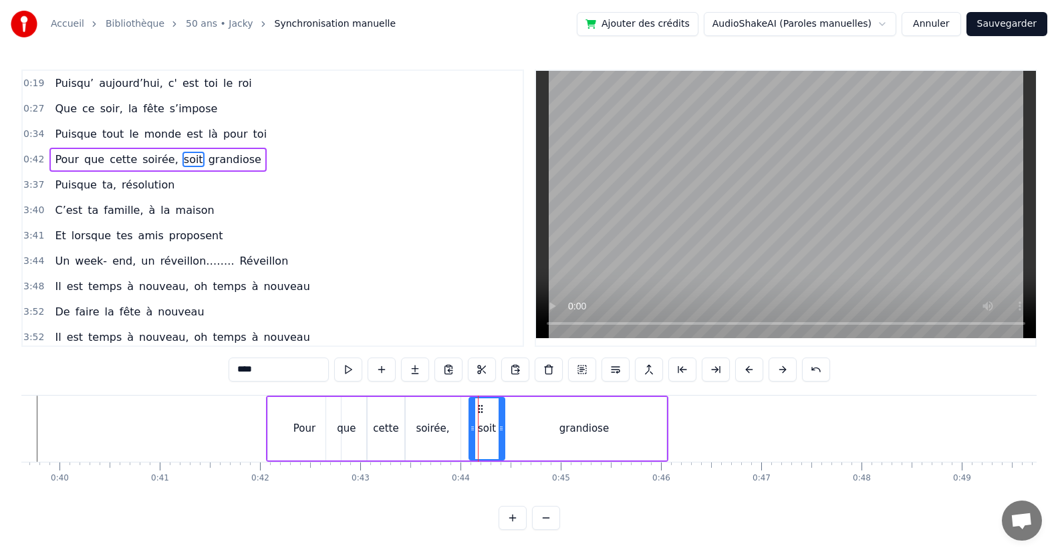
drag, startPoint x: 462, startPoint y: 436, endPoint x: 470, endPoint y: 436, distance: 8.7
click at [470, 436] on div at bounding box center [472, 428] width 5 height 61
drag, startPoint x: 499, startPoint y: 432, endPoint x: 513, endPoint y: 432, distance: 14.0
click at [513, 432] on icon at bounding box center [514, 428] width 5 height 11
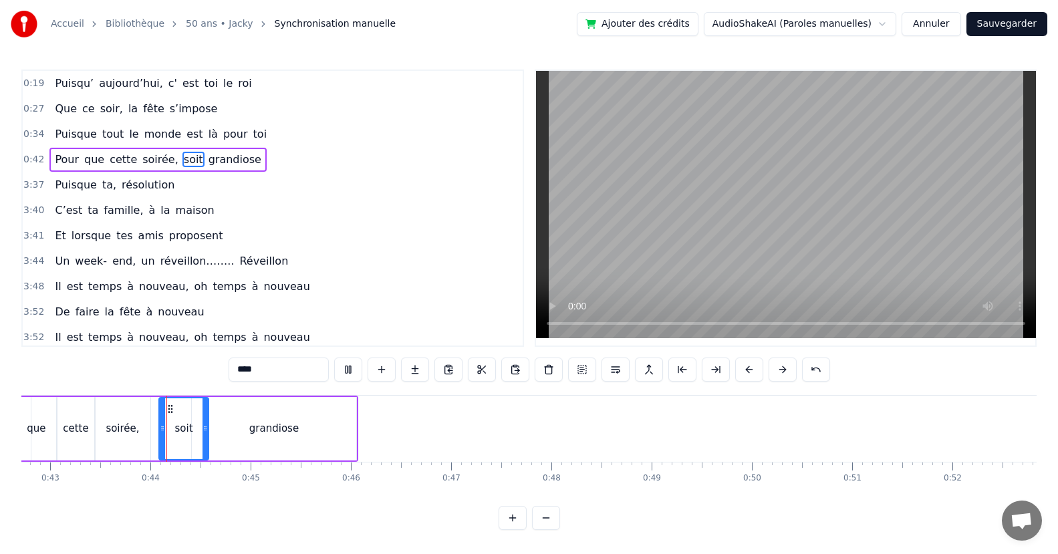
scroll to position [0, 4292]
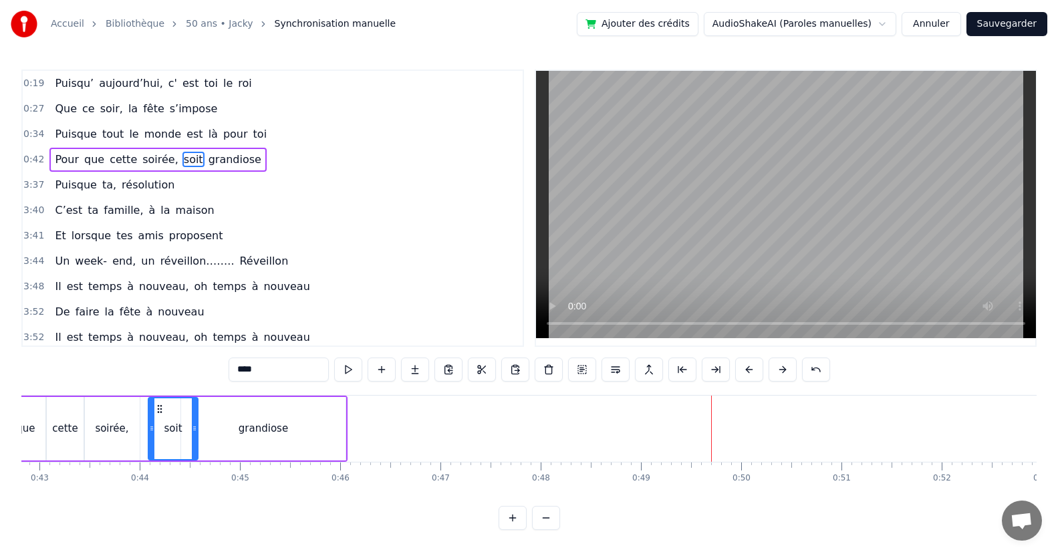
click at [159, 192] on div "Puisque ta, résolution" at bounding box center [114, 185] width 130 height 24
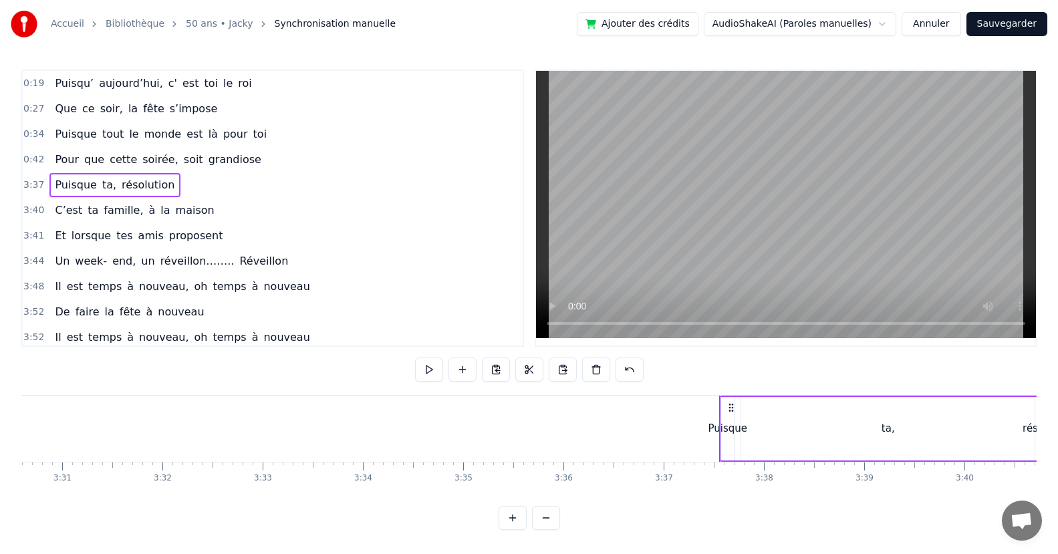
scroll to position [0, 21738]
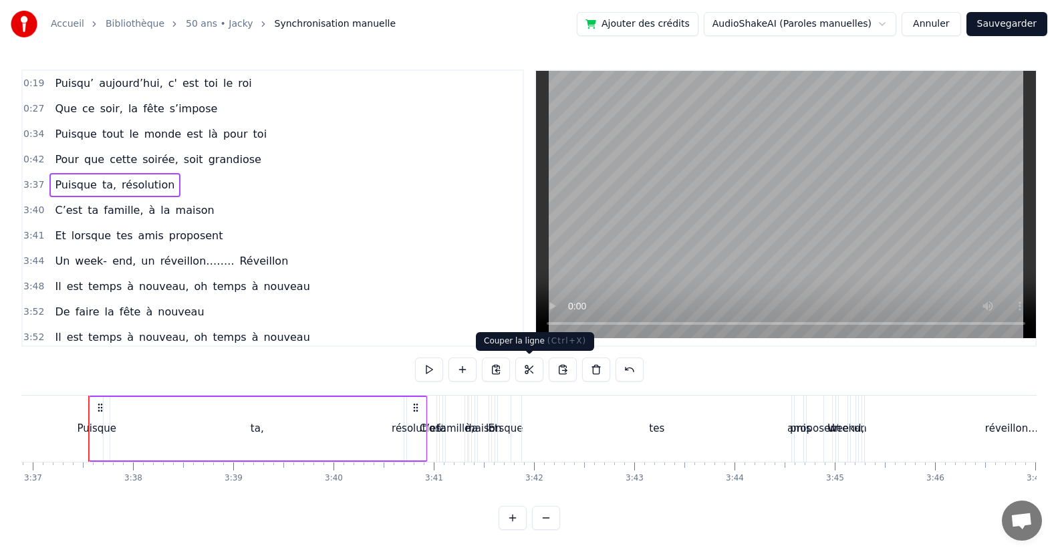
click at [526, 367] on button at bounding box center [529, 369] width 28 height 24
click at [82, 506] on div "0:19 Puisqu’ aujourd’hui, c' est toi le roi 0:27 Que ce soir, la fête s’impose …" at bounding box center [528, 299] width 1015 height 460
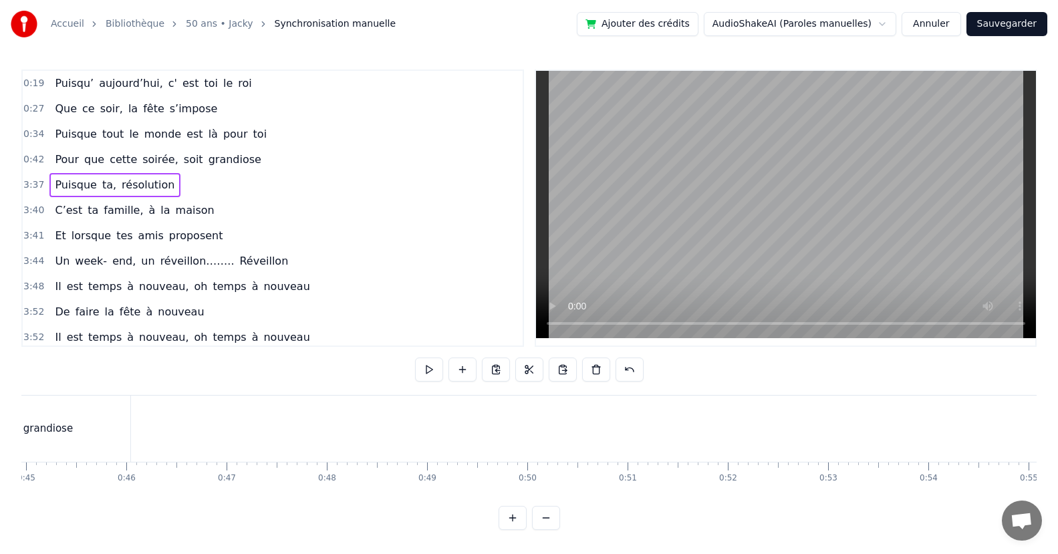
scroll to position [0, 4511]
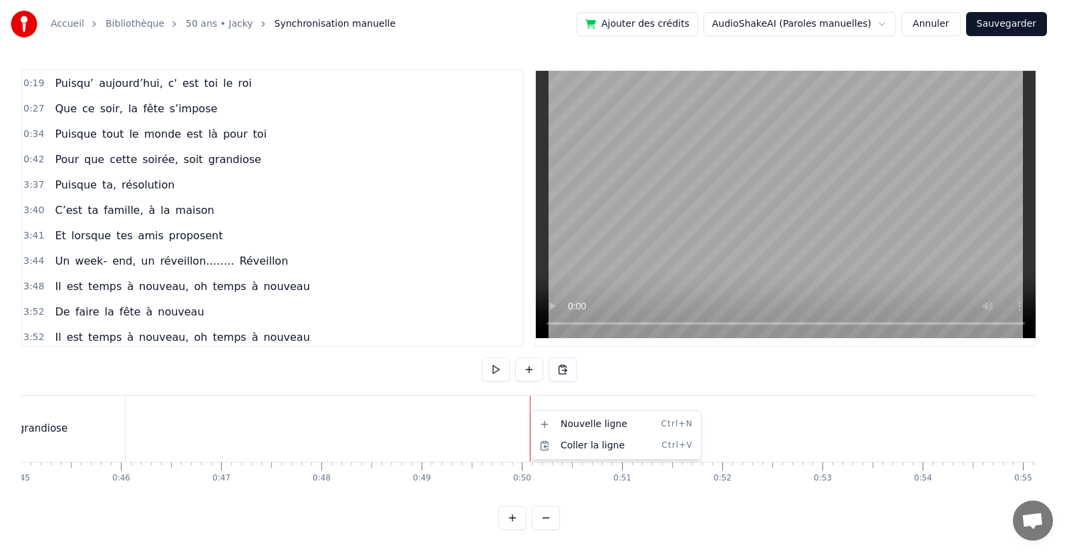
click at [562, 370] on html "Accueil Bibliothèque 50 ans • Jacky Synchronisation manuelle Ajouter des crédit…" at bounding box center [534, 275] width 1069 height 551
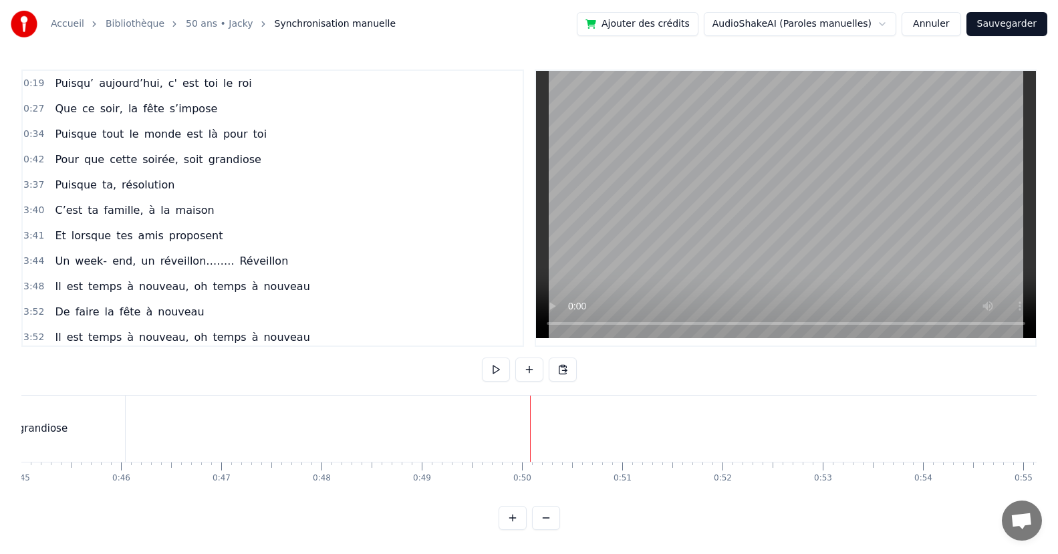
click at [562, 370] on button at bounding box center [563, 369] width 28 height 24
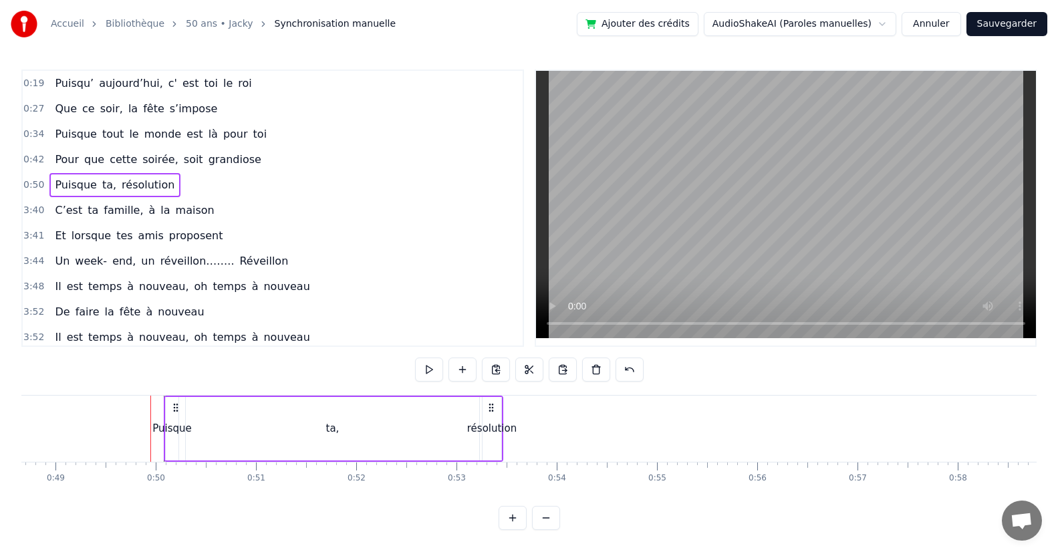
scroll to position [0, 4932]
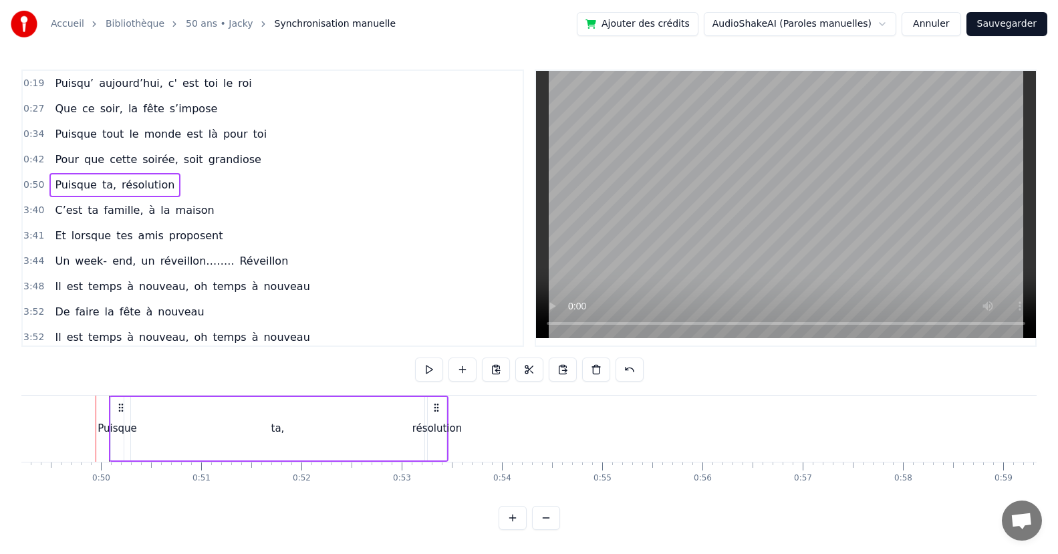
click at [112, 438] on div "Puisque" at bounding box center [117, 428] width 13 height 63
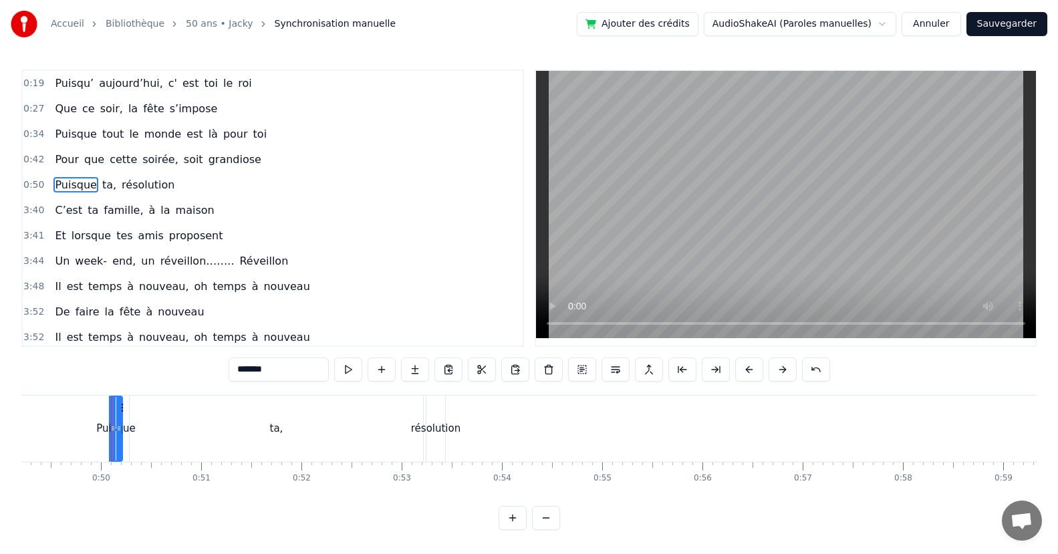
click at [110, 442] on div "Puisque" at bounding box center [116, 429] width 14 height 66
drag, startPoint x: 112, startPoint y: 441, endPoint x: 100, endPoint y: 446, distance: 13.2
click at [100, 446] on div at bounding box center [100, 428] width 5 height 63
drag, startPoint x: 121, startPoint y: 442, endPoint x: 144, endPoint y: 438, distance: 23.6
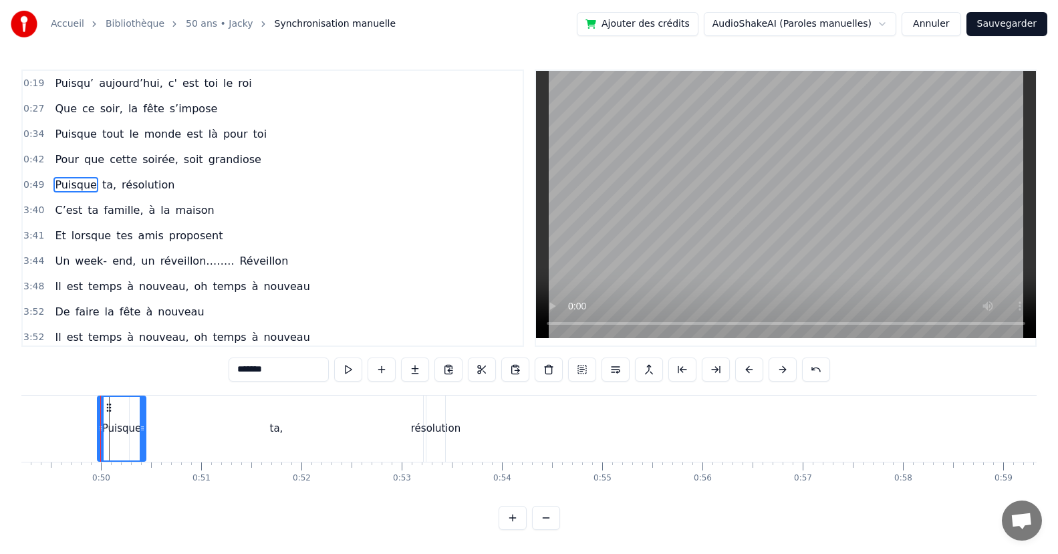
click at [144, 438] on div at bounding box center [142, 428] width 5 height 63
click at [382, 436] on div "ta," at bounding box center [276, 429] width 293 height 66
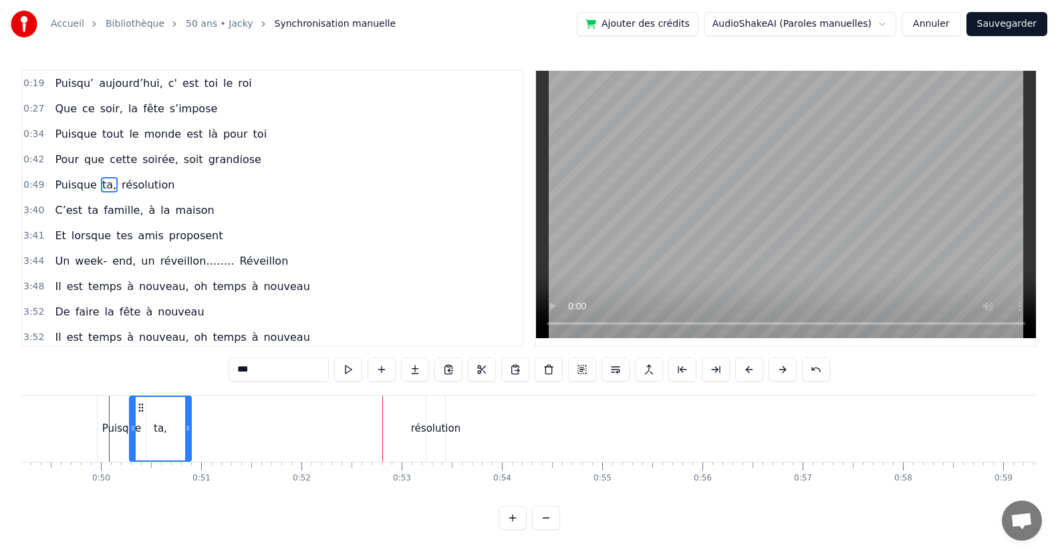
drag, startPoint x: 419, startPoint y: 445, endPoint x: 187, endPoint y: 461, distance: 232.4
click at [187, 461] on div "ta," at bounding box center [160, 429] width 63 height 66
click at [432, 432] on div "résolution" at bounding box center [435, 428] width 49 height 15
type input "**********"
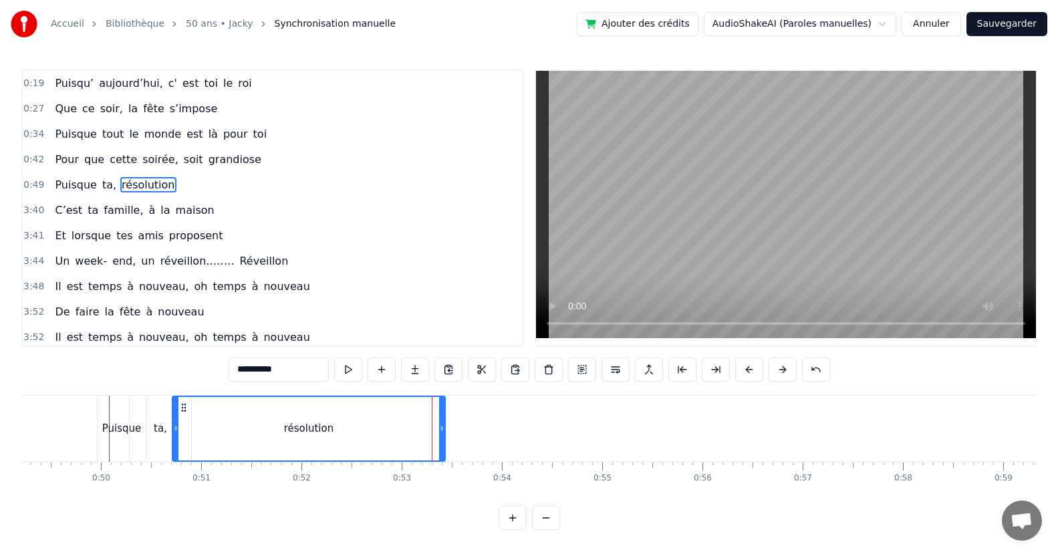
drag, startPoint x: 429, startPoint y: 434, endPoint x: 197, endPoint y: 476, distance: 235.6
click at [176, 472] on div "Puisqu’ aujourd’hui, c' est toi le roi Que ce soir, la fête s’impose Puisque to…" at bounding box center [528, 445] width 1015 height 100
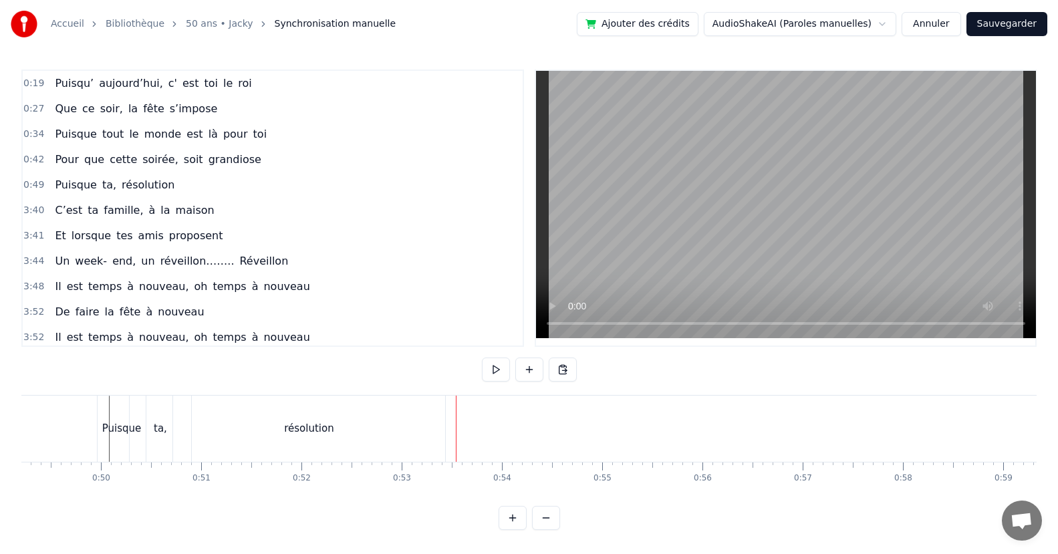
click at [434, 446] on div "résolution" at bounding box center [309, 429] width 272 height 66
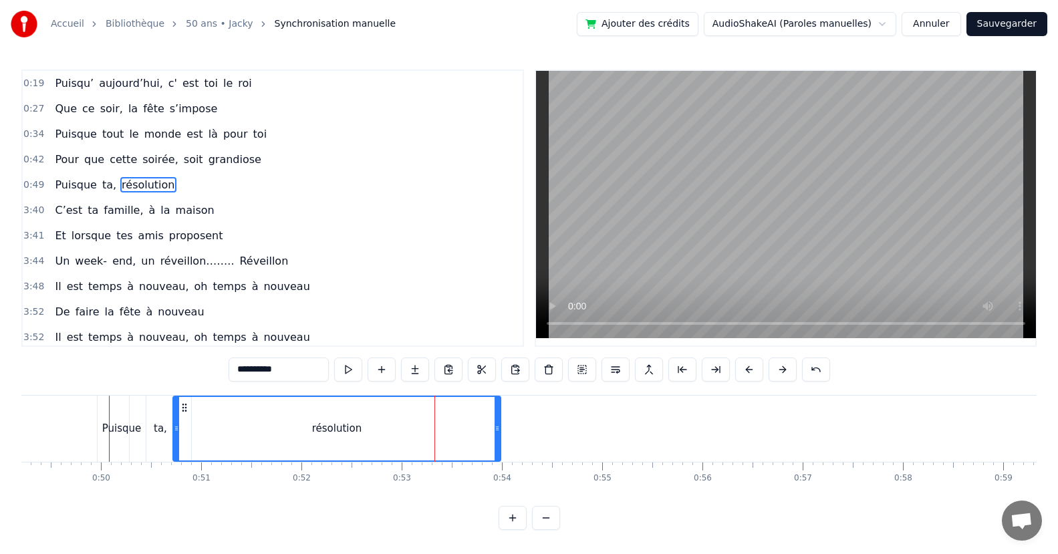
drag, startPoint x: 441, startPoint y: 444, endPoint x: 550, endPoint y: 395, distance: 119.6
click at [496, 444] on div at bounding box center [496, 428] width 5 height 63
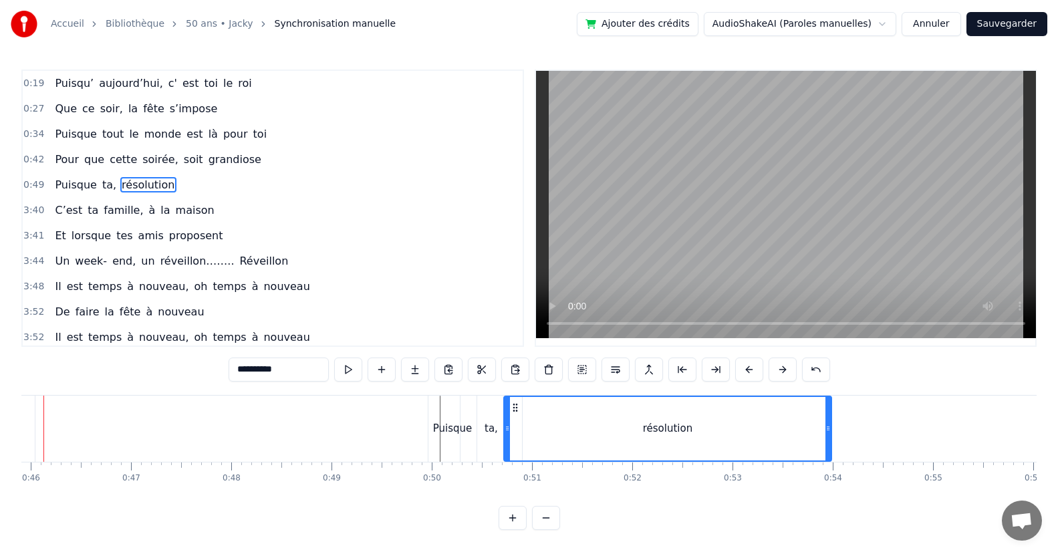
scroll to position [0, 4556]
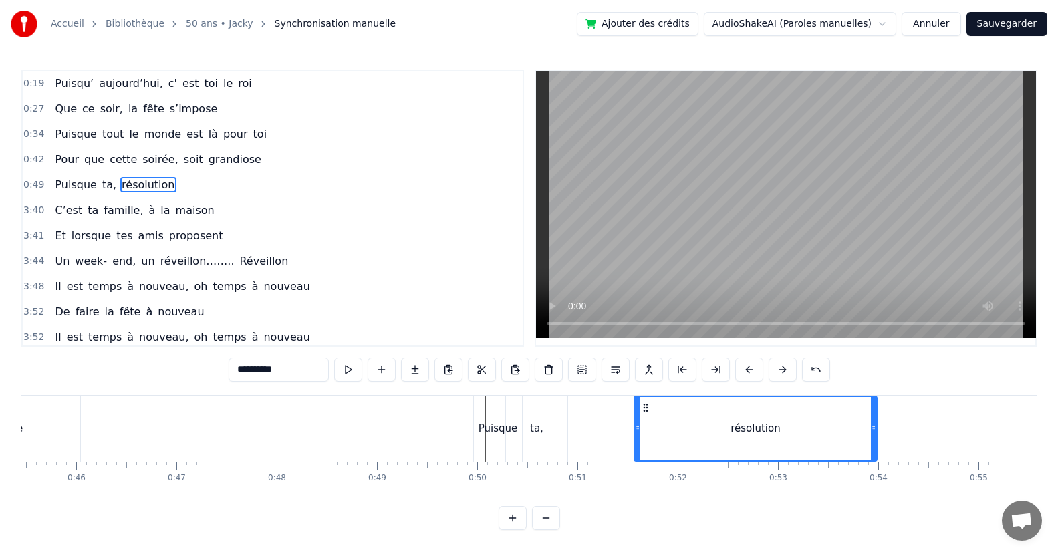
drag, startPoint x: 554, startPoint y: 436, endPoint x: 639, endPoint y: 442, distance: 85.0
click at [639, 442] on div at bounding box center [637, 428] width 5 height 63
drag, startPoint x: 539, startPoint y: 432, endPoint x: 545, endPoint y: 431, distance: 6.7
click at [539, 431] on div "ta," at bounding box center [536, 428] width 13 height 15
type input "***"
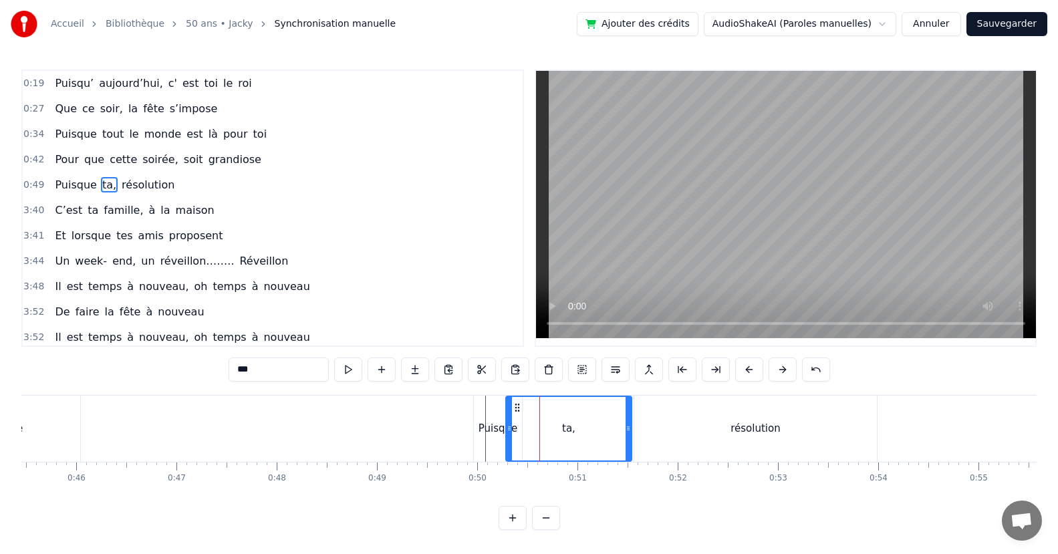
drag, startPoint x: 563, startPoint y: 435, endPoint x: 545, endPoint y: 447, distance: 21.1
click at [615, 435] on div "ta," at bounding box center [568, 428] width 124 height 63
drag, startPoint x: 511, startPoint y: 442, endPoint x: 517, endPoint y: 436, distance: 8.5
click at [539, 436] on div "ta," at bounding box center [562, 429] width 115 height 66
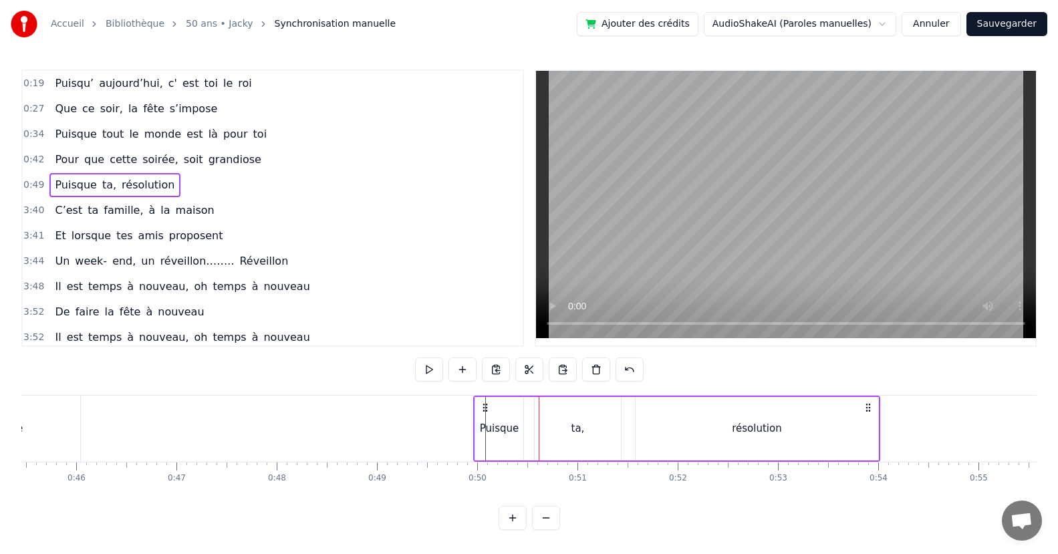
click at [514, 440] on div "Puisque" at bounding box center [499, 428] width 48 height 63
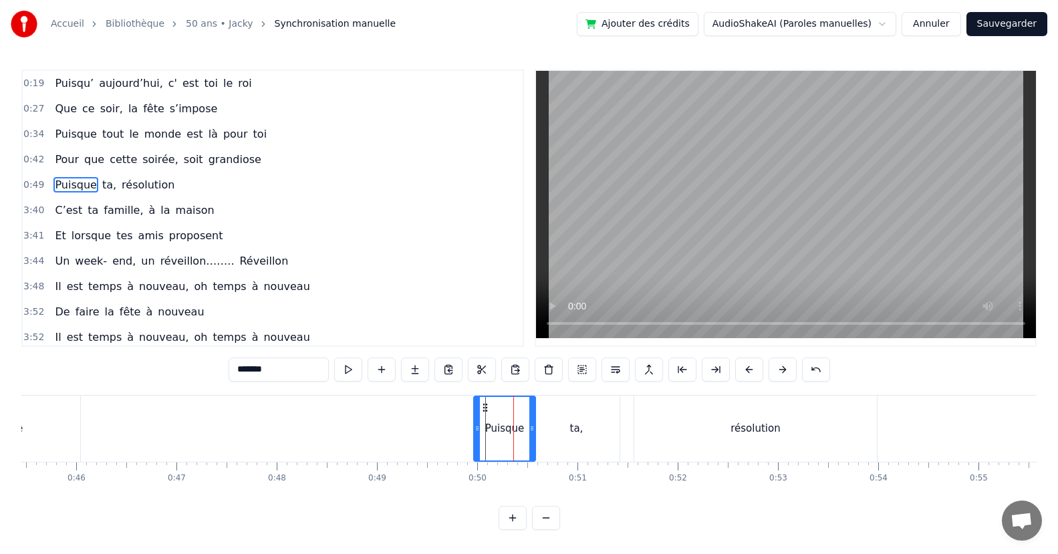
drag, startPoint x: 519, startPoint y: 442, endPoint x: 532, endPoint y: 442, distance: 12.7
click at [532, 442] on div at bounding box center [531, 428] width 5 height 63
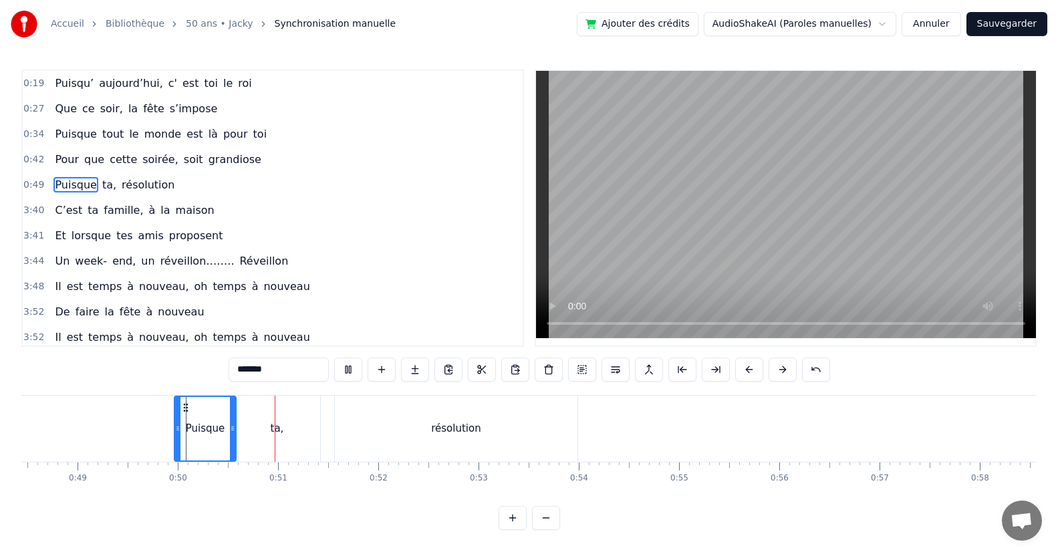
scroll to position [0, 4981]
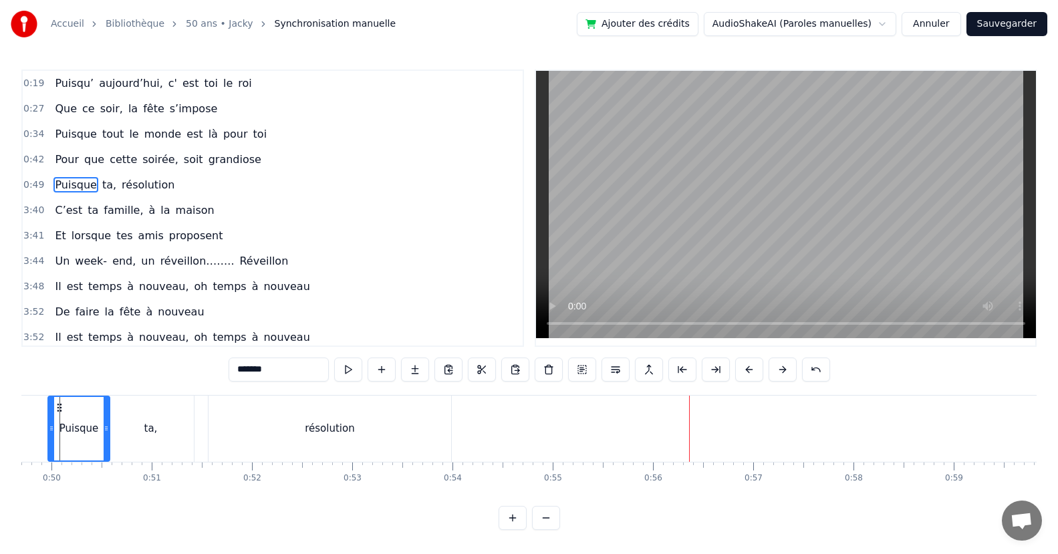
click at [194, 216] on div "C’est ta famille, à la maison" at bounding box center [134, 210] width 170 height 24
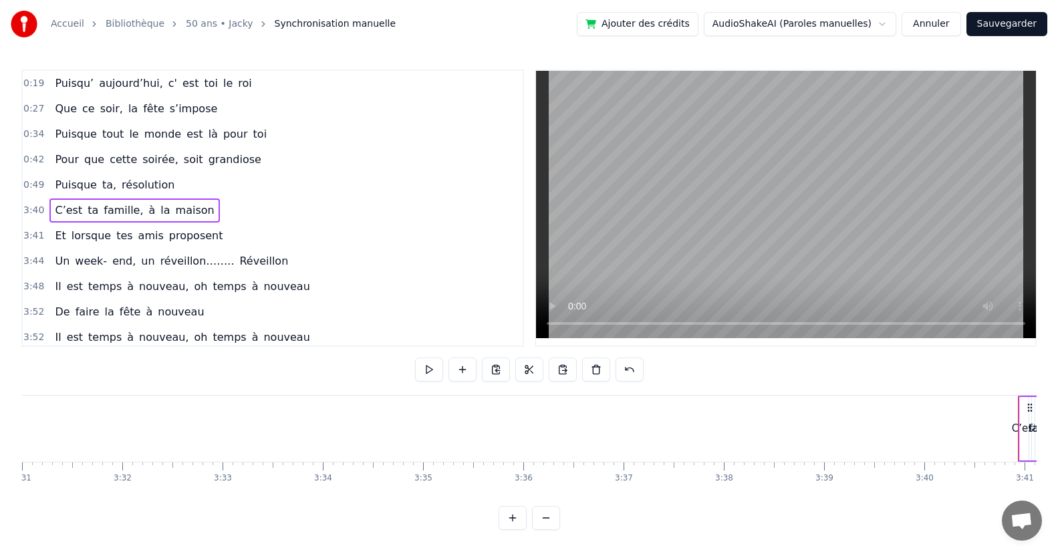
scroll to position [0, 22077]
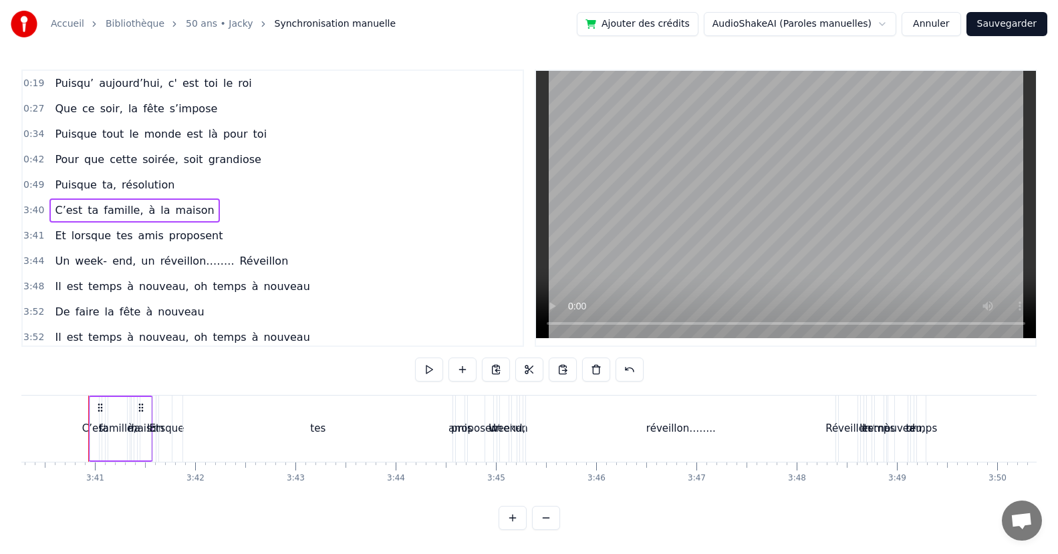
click at [100, 404] on circle at bounding box center [99, 404] width 1 height 1
click at [144, 406] on icon at bounding box center [141, 407] width 11 height 11
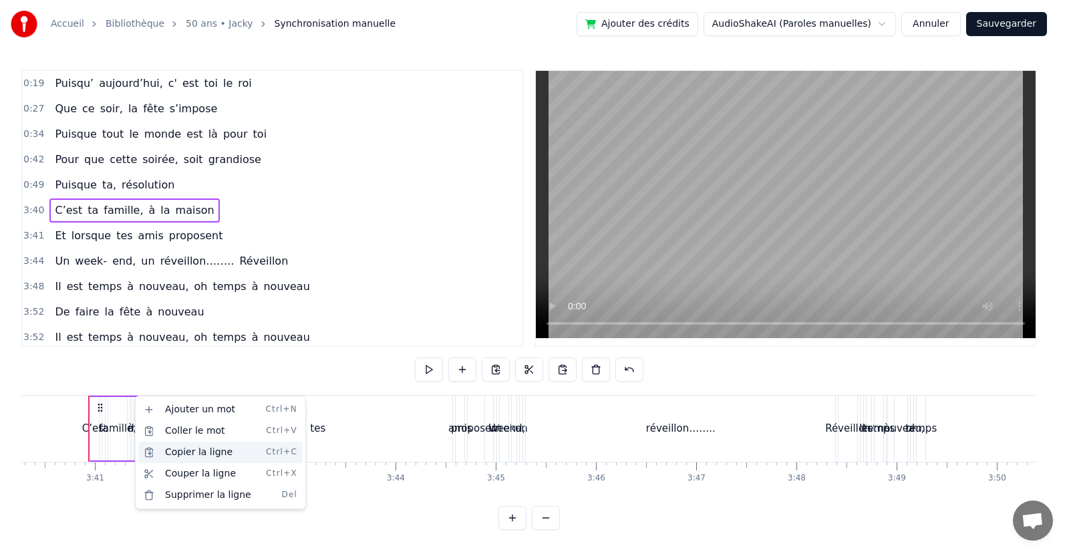
click at [200, 452] on div "Copier la ligne Ctrl+C" at bounding box center [220, 452] width 164 height 21
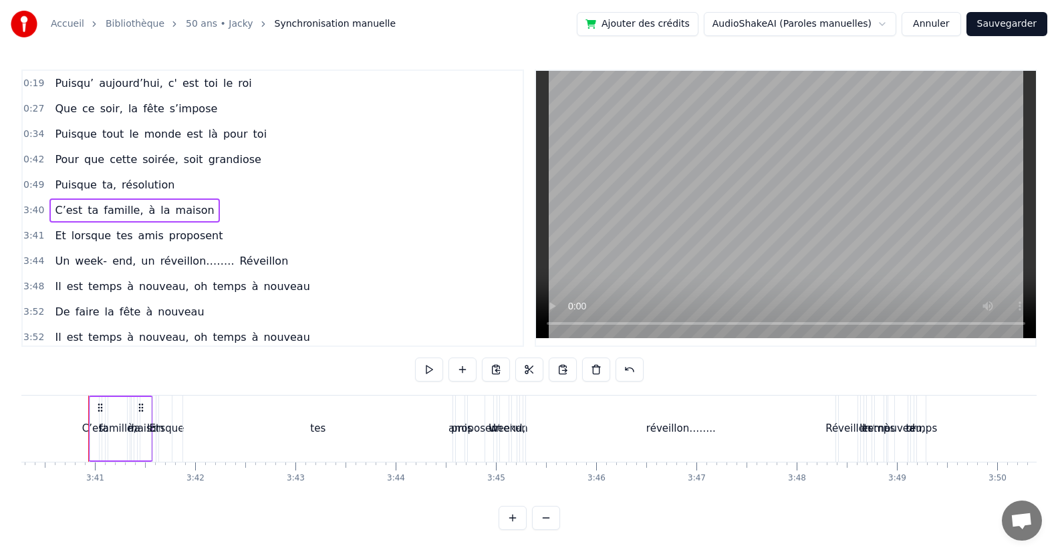
click at [523, 364] on button at bounding box center [529, 369] width 28 height 24
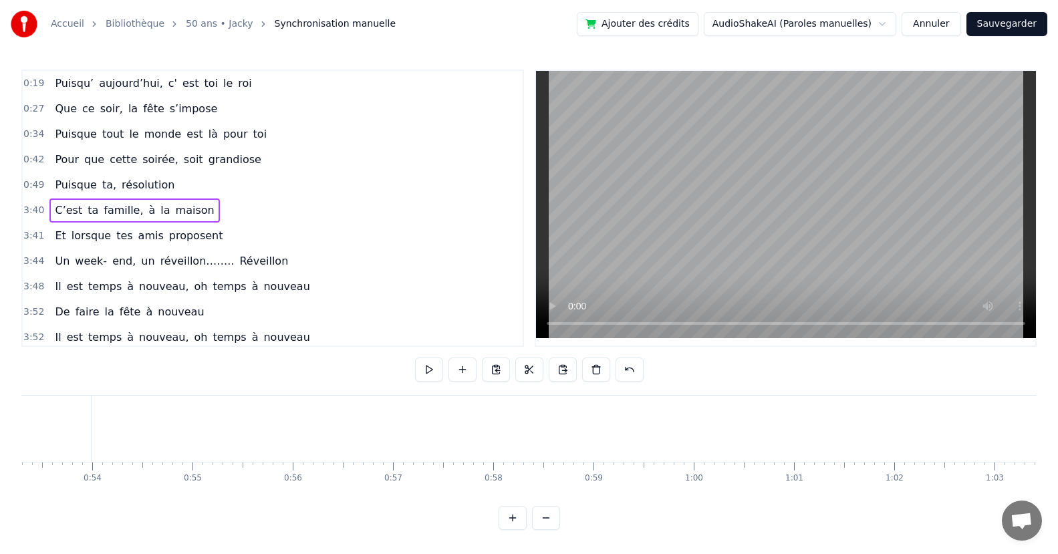
scroll to position [0, 5267]
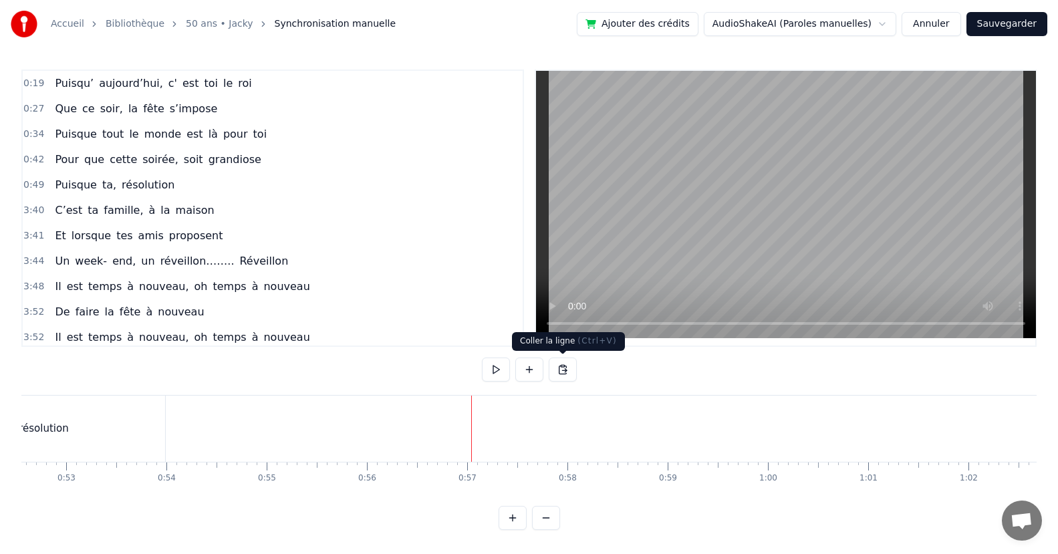
click at [567, 370] on button at bounding box center [563, 369] width 28 height 24
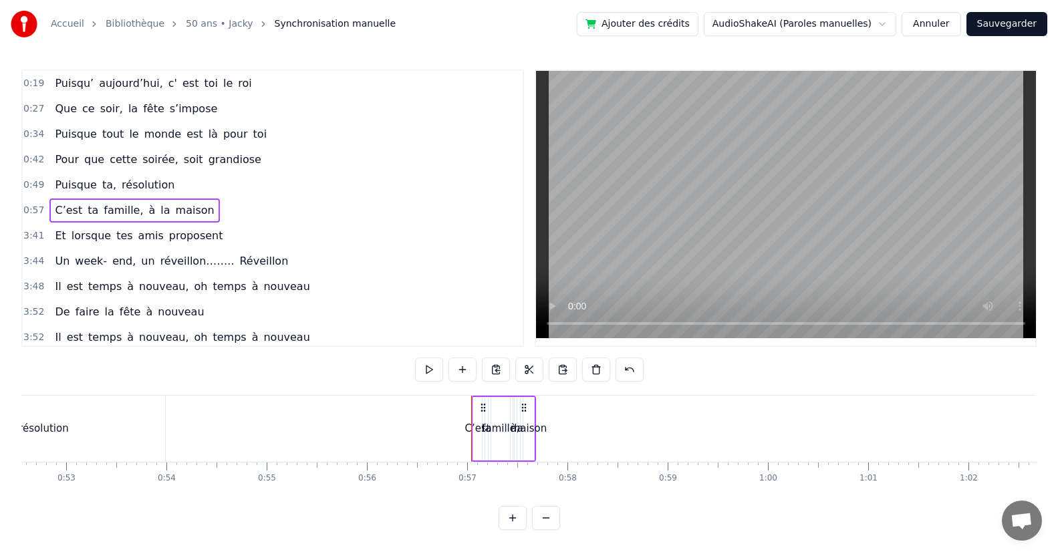
click at [526, 408] on icon at bounding box center [524, 407] width 11 height 11
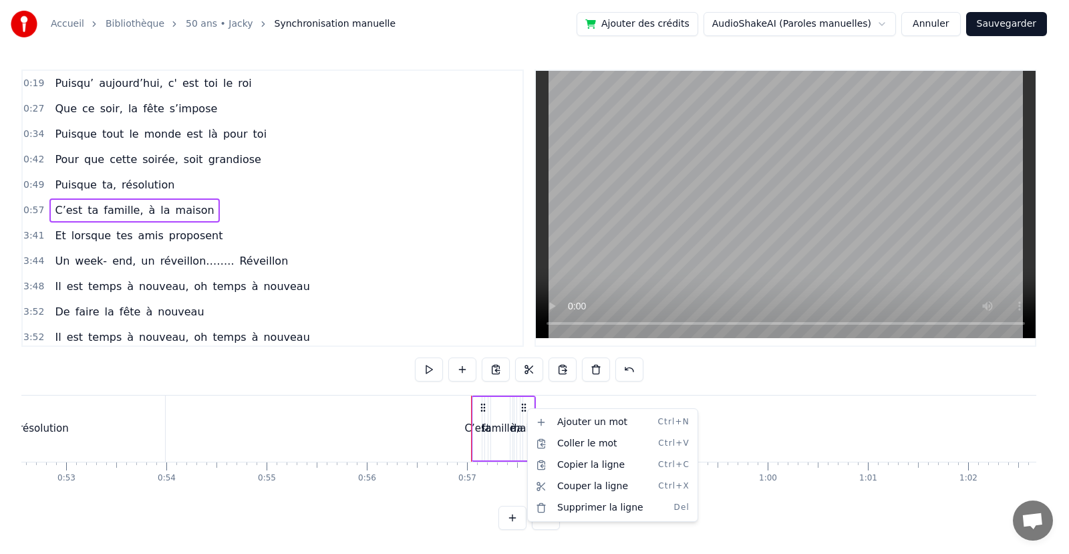
click at [526, 408] on html "Accueil Bibliothèque 50 ans • Jacky Synchronisation manuelle Ajouter des crédit…" at bounding box center [534, 275] width 1069 height 551
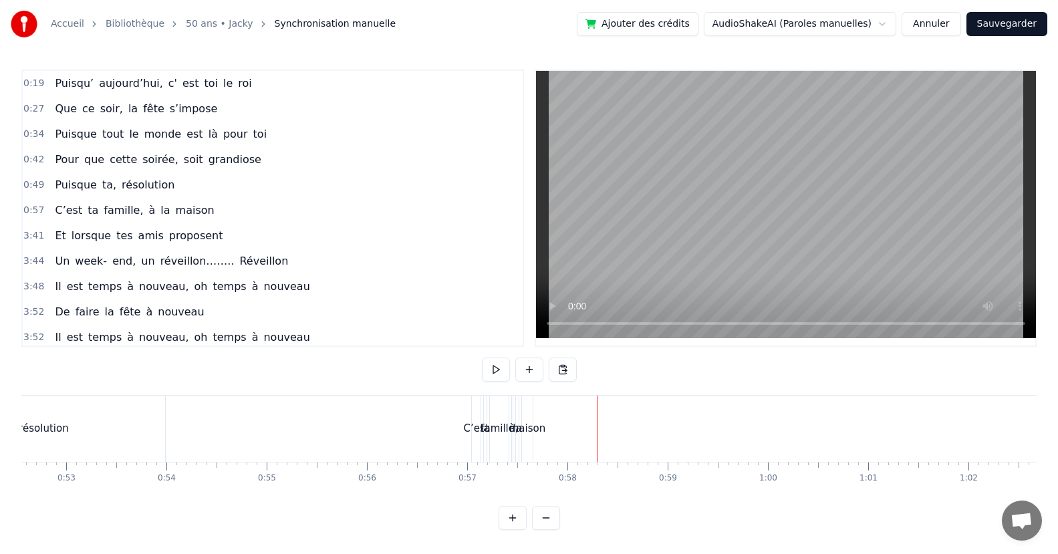
click at [503, 454] on div "famille," at bounding box center [499, 429] width 19 height 66
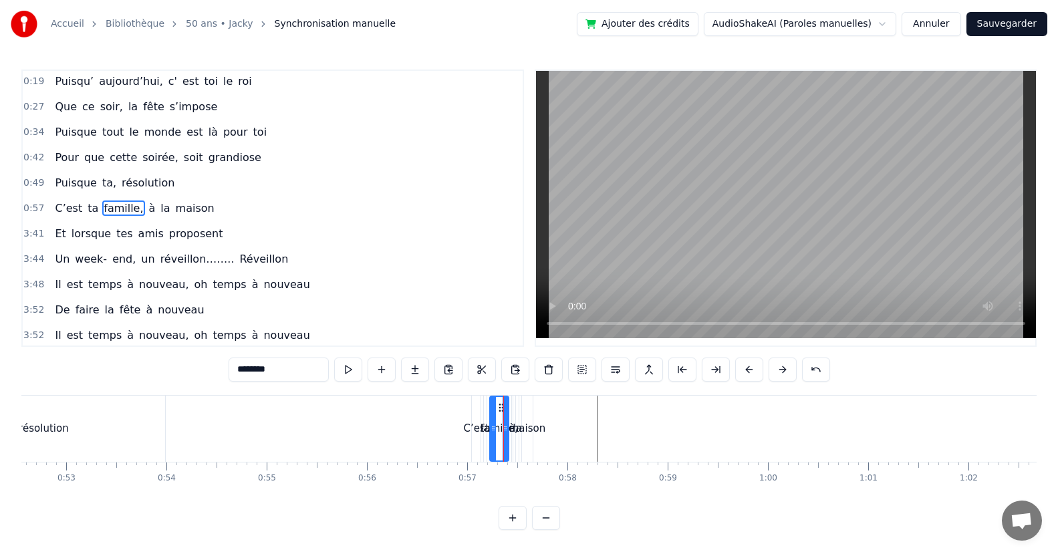
click at [72, 218] on div "C’est ta famille, à la maison" at bounding box center [134, 208] width 170 height 24
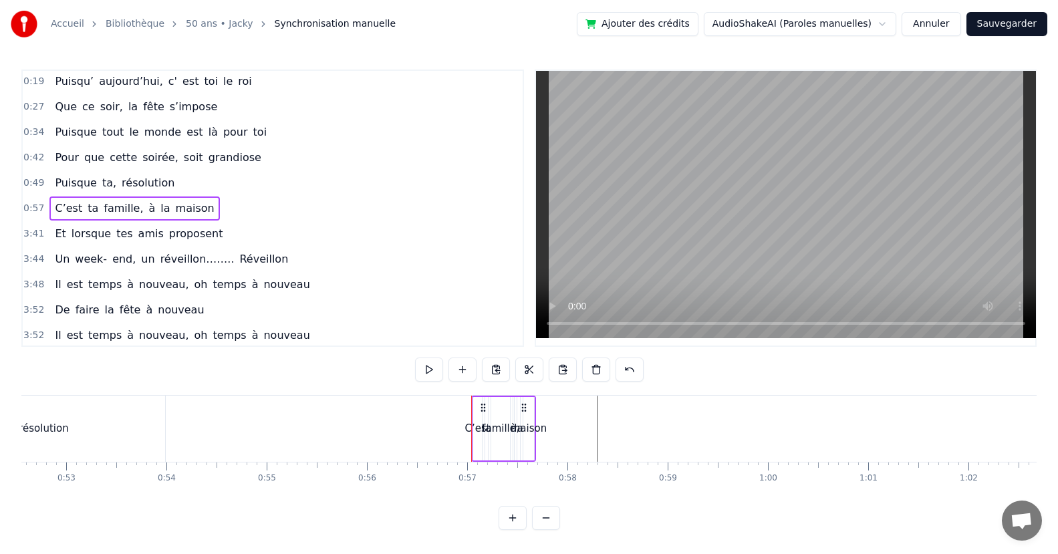
click at [480, 419] on div "C’est" at bounding box center [477, 428] width 9 height 63
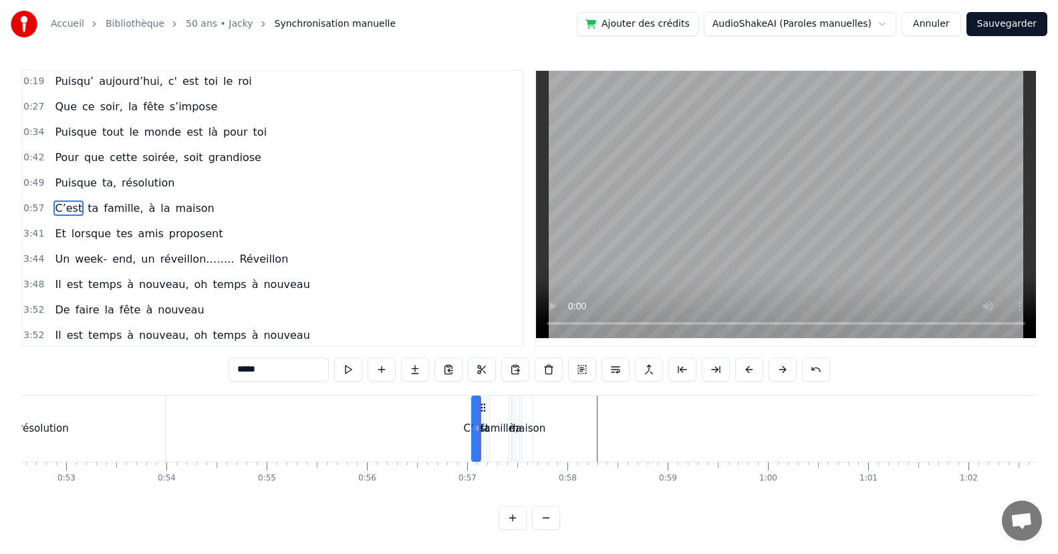
click at [539, 432] on div "maison" at bounding box center [527, 428] width 36 height 15
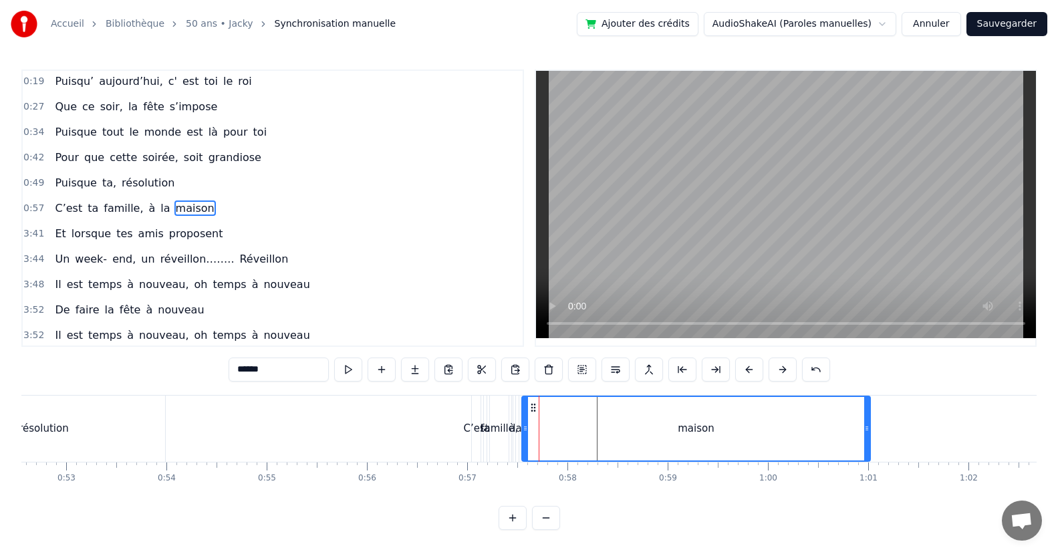
drag, startPoint x: 530, startPoint y: 437, endPoint x: 692, endPoint y: 477, distance: 167.2
click at [862, 444] on div "maison" at bounding box center [696, 428] width 347 height 63
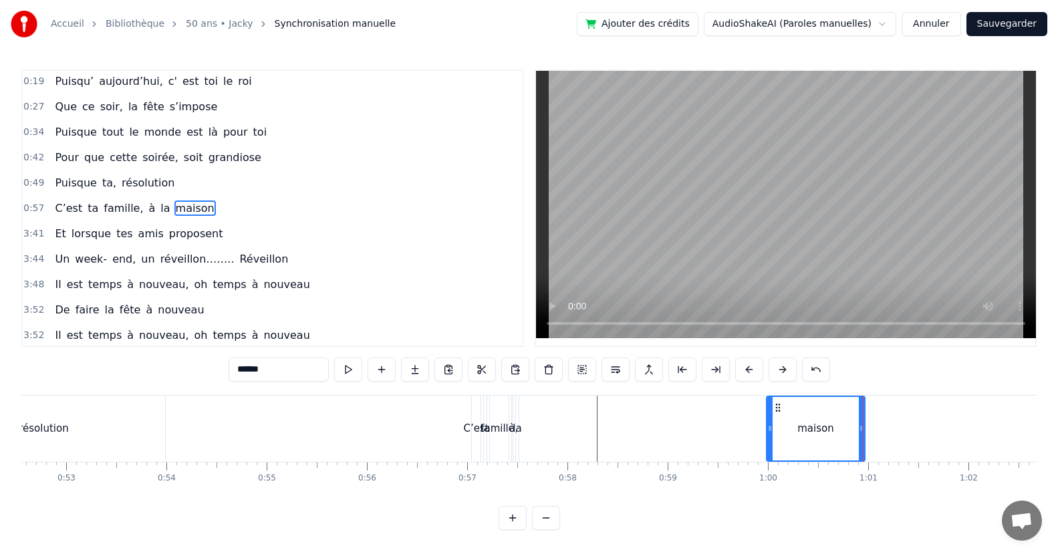
drag, startPoint x: 526, startPoint y: 430, endPoint x: 770, endPoint y: 462, distance: 246.6
click at [770, 462] on div "Puisqu’ aujourd’hui, c' est toi le roi Que ce soir, la fête s’impose Puisque to…" at bounding box center [528, 445] width 1015 height 100
click at [519, 431] on div "la" at bounding box center [516, 428] width 9 height 15
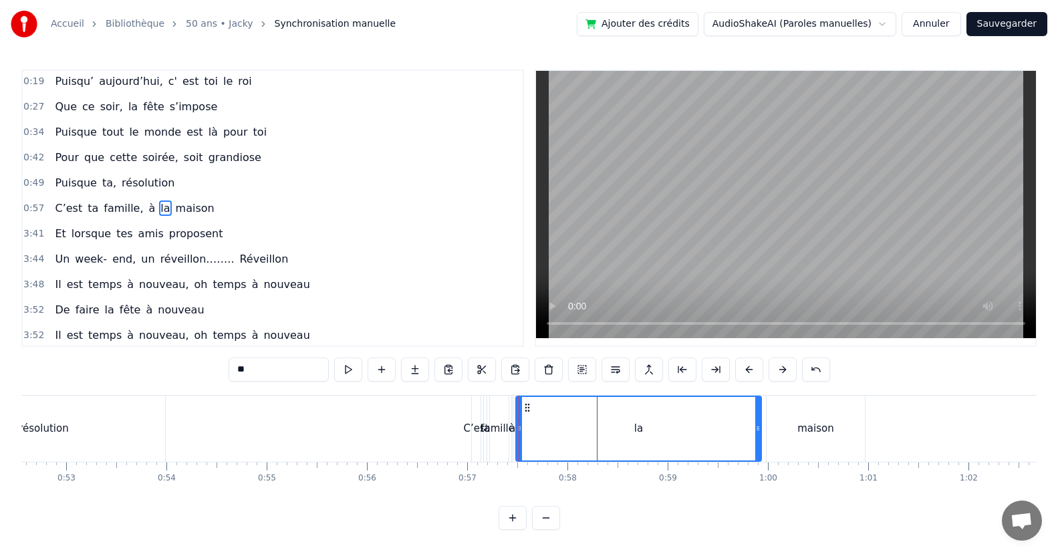
drag, startPoint x: 516, startPoint y: 436, endPoint x: 759, endPoint y: 456, distance: 243.4
click at [759, 456] on div at bounding box center [757, 428] width 5 height 63
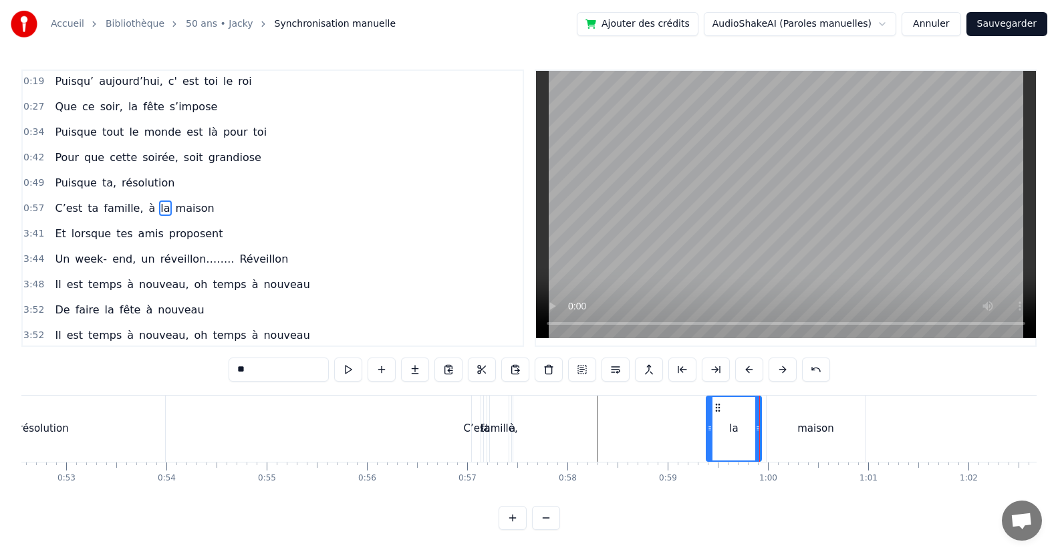
drag, startPoint x: 520, startPoint y: 443, endPoint x: 710, endPoint y: 448, distance: 190.5
click at [710, 448] on div at bounding box center [709, 428] width 5 height 63
click at [512, 431] on div "à" at bounding box center [512, 428] width 6 height 15
type input "*"
drag, startPoint x: 514, startPoint y: 434, endPoint x: 571, endPoint y: 448, distance: 58.3
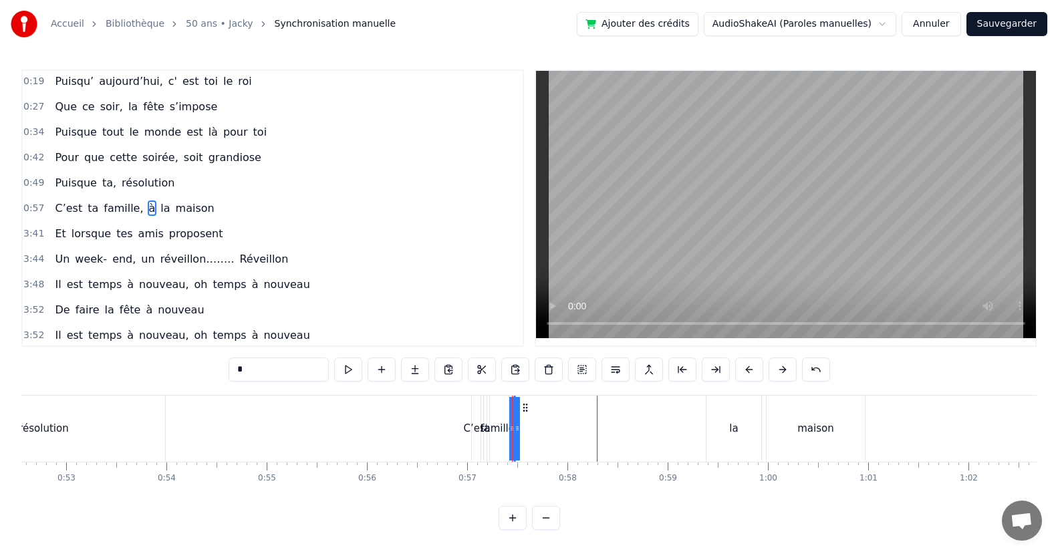
click at [643, 444] on div "C’est ta famille, à la maison" at bounding box center [669, 429] width 397 height 66
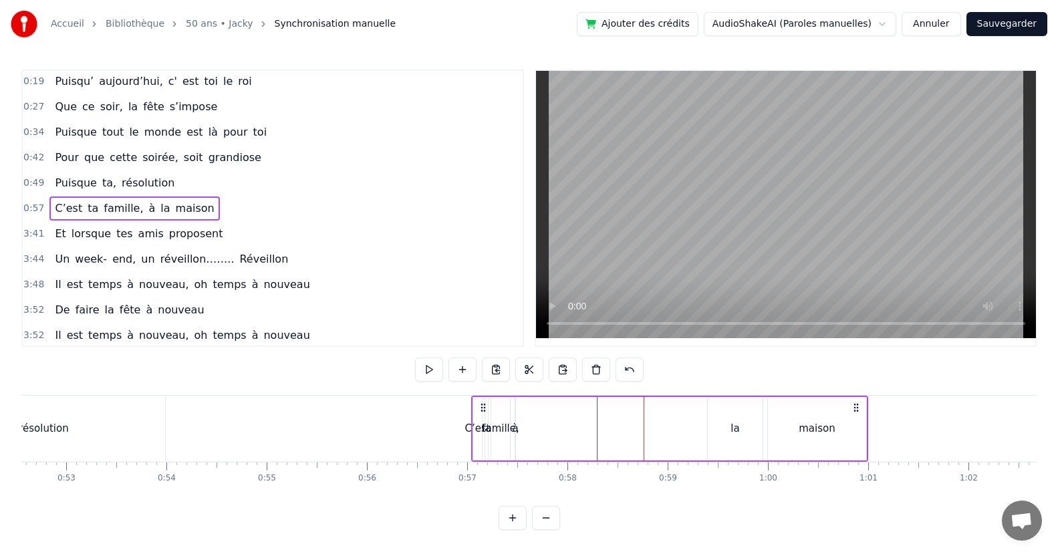
click at [516, 432] on div "à" at bounding box center [515, 428] width 6 height 15
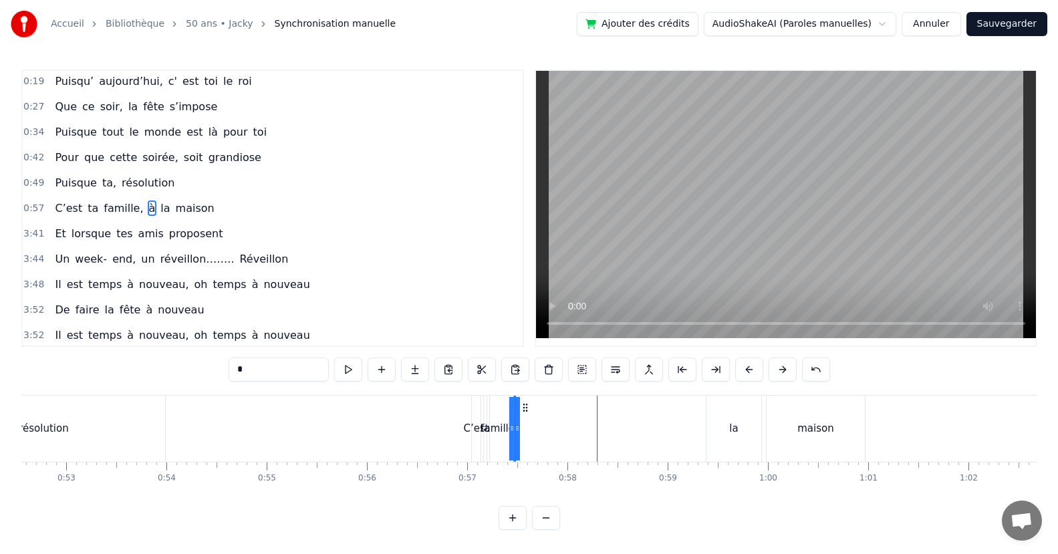
click at [515, 436] on div at bounding box center [515, 429] width 1 height 66
click at [512, 434] on div "à" at bounding box center [513, 428] width 6 height 15
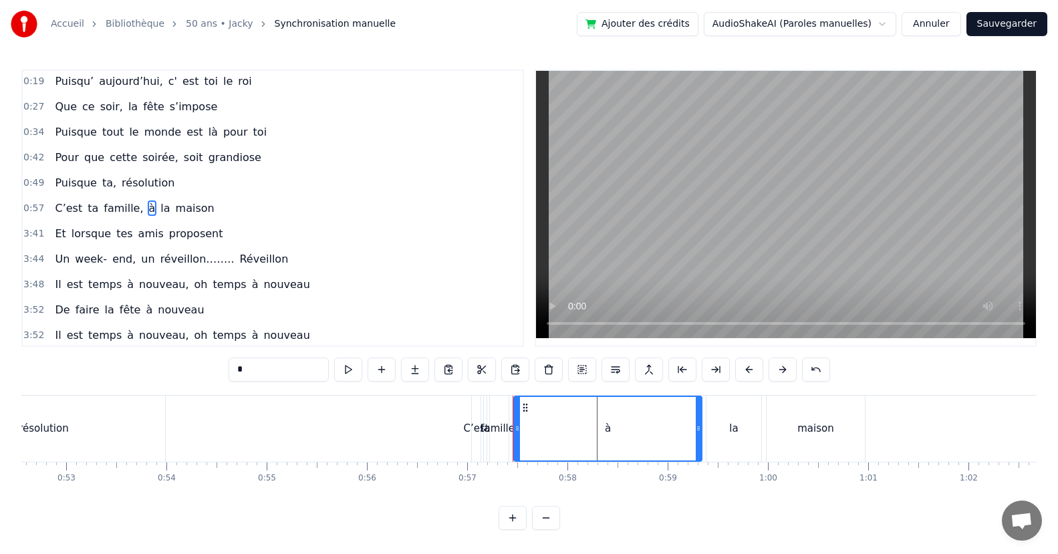
drag, startPoint x: 514, startPoint y: 433, endPoint x: 609, endPoint y: 408, distance: 98.7
click at [696, 440] on div at bounding box center [698, 428] width 5 height 63
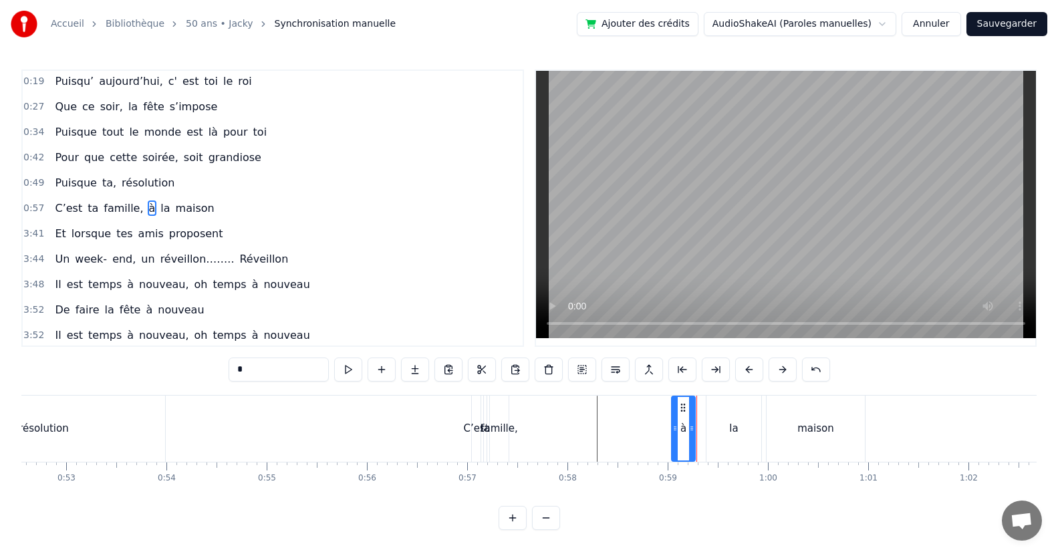
drag, startPoint x: 516, startPoint y: 430, endPoint x: 674, endPoint y: 428, distance: 157.7
click at [674, 428] on icon at bounding box center [674, 428] width 5 height 11
click at [492, 432] on div "famille," at bounding box center [498, 428] width 37 height 15
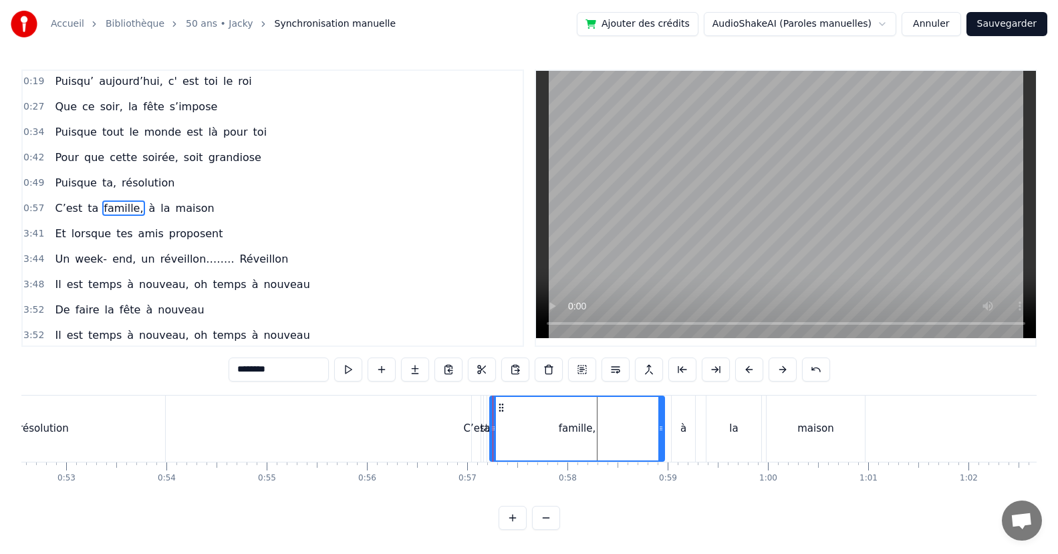
drag, startPoint x: 506, startPoint y: 434, endPoint x: 541, endPoint y: 456, distance: 41.0
click at [660, 442] on div at bounding box center [660, 428] width 5 height 63
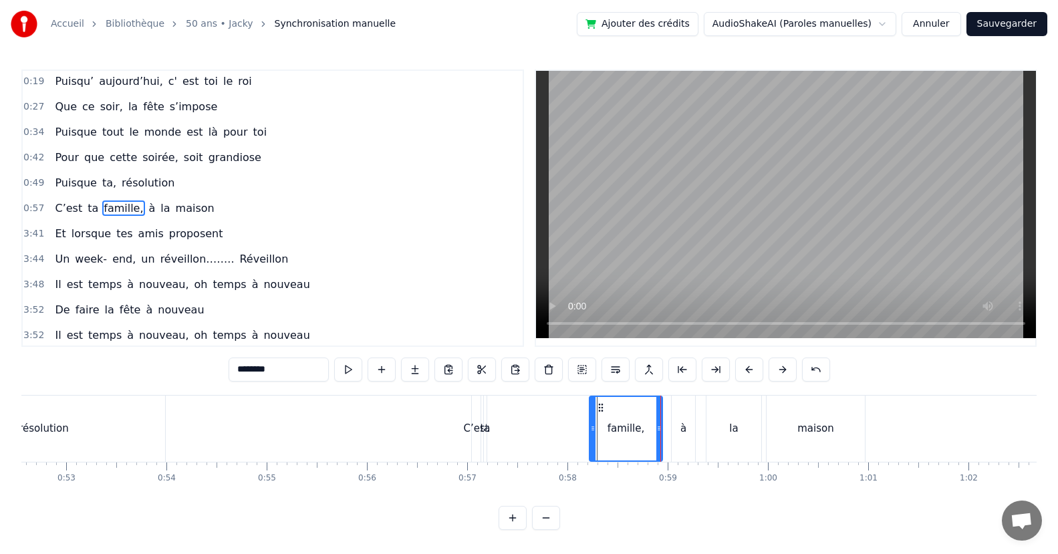
drag, startPoint x: 494, startPoint y: 440, endPoint x: 498, endPoint y: 450, distance: 10.6
click at [595, 448] on div at bounding box center [592, 428] width 5 height 63
click at [485, 430] on div "ta" at bounding box center [485, 428] width 10 height 15
type input "**"
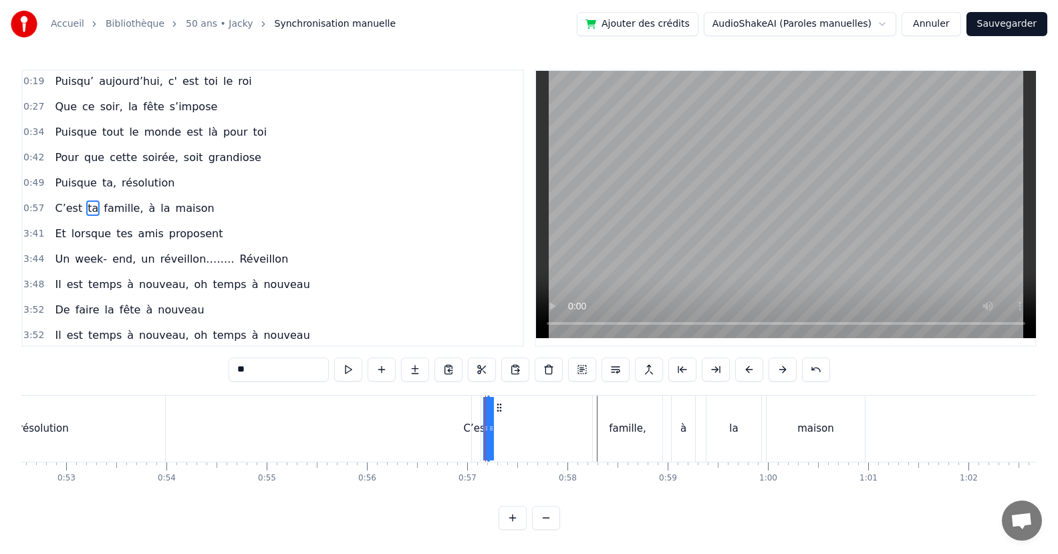
drag, startPoint x: 486, startPoint y: 430, endPoint x: 497, endPoint y: 450, distance: 23.3
click at [570, 443] on div "C’est ta famille, à la maison" at bounding box center [669, 429] width 397 height 66
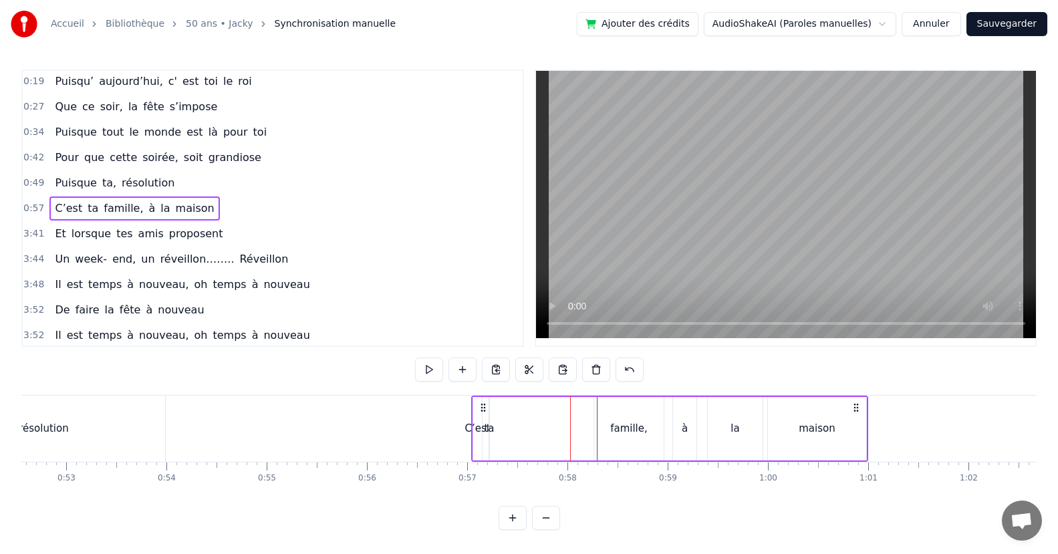
click at [487, 430] on div "ta" at bounding box center [489, 428] width 10 height 15
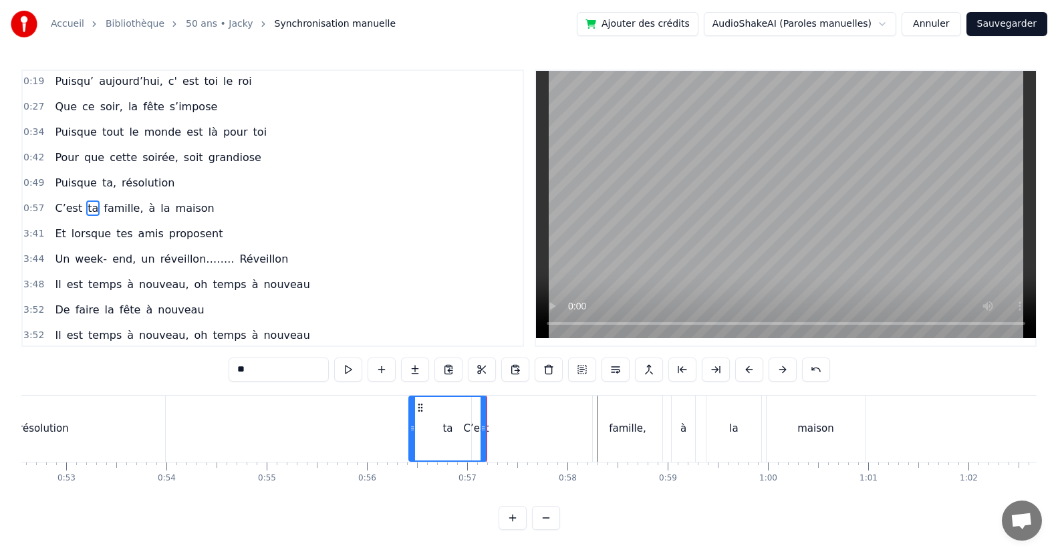
drag, startPoint x: 487, startPoint y: 430, endPoint x: 433, endPoint y: 440, distance: 54.9
click at [412, 445] on div at bounding box center [412, 428] width 5 height 63
drag, startPoint x: 482, startPoint y: 434, endPoint x: 453, endPoint y: 440, distance: 29.4
click at [579, 438] on div "ta" at bounding box center [498, 428] width 176 height 63
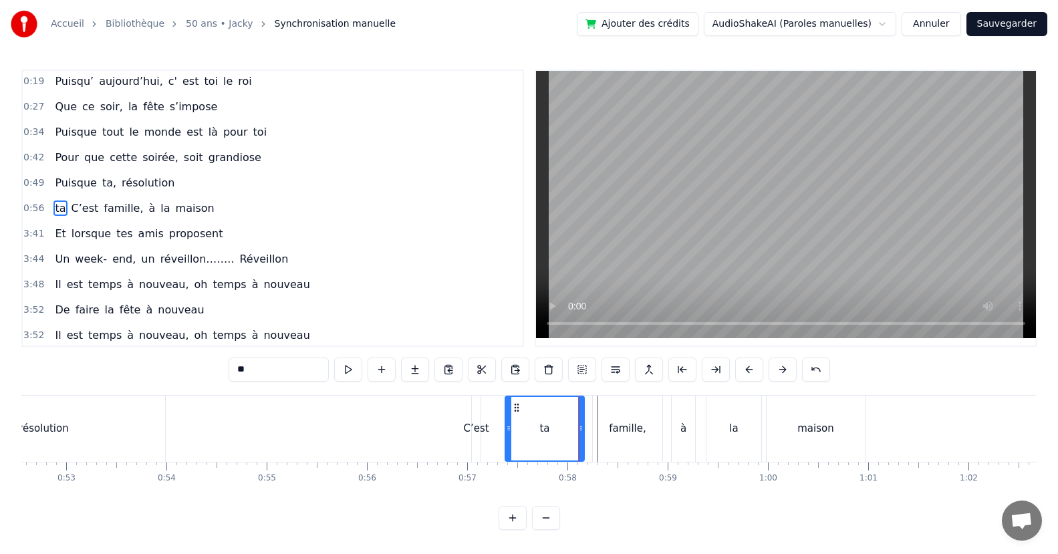
drag, startPoint x: 412, startPoint y: 434, endPoint x: 512, endPoint y: 430, distance: 101.0
drag, startPoint x: 579, startPoint y: 430, endPoint x: 550, endPoint y: 440, distance: 30.4
click at [550, 440] on div at bounding box center [551, 428] width 5 height 63
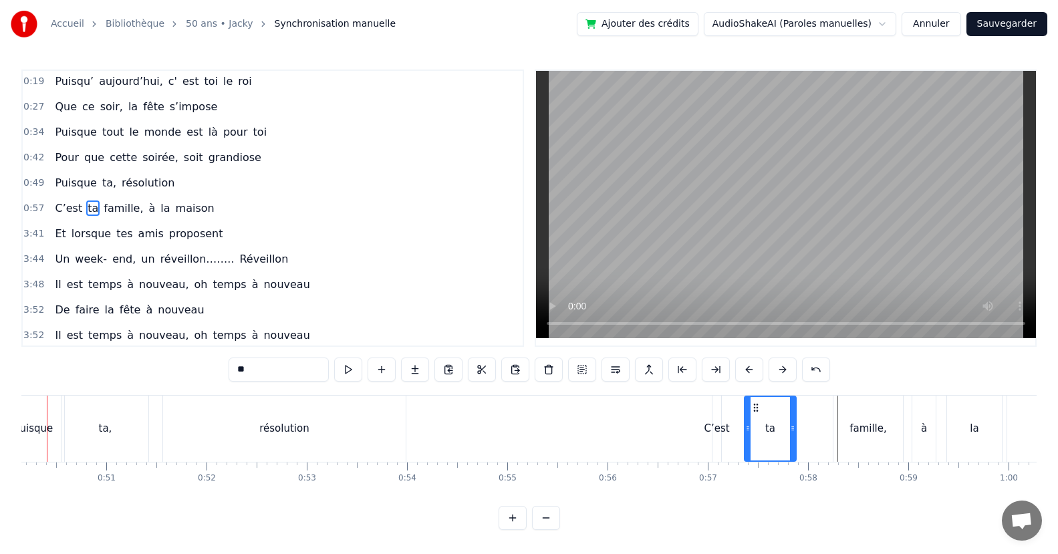
scroll to position [0, 4985]
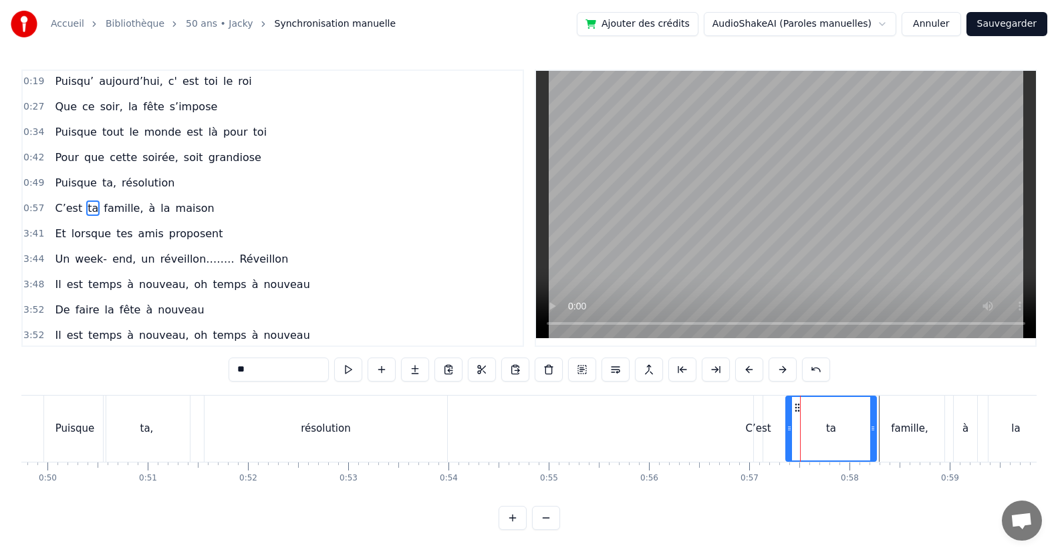
drag, startPoint x: 835, startPoint y: 428, endPoint x: 837, endPoint y: 437, distance: 9.7
click at [870, 430] on div "ta" at bounding box center [830, 428] width 89 height 63
drag, startPoint x: 788, startPoint y: 435, endPoint x: 798, endPoint y: 442, distance: 13.0
click at [841, 441] on div at bounding box center [843, 428] width 5 height 63
click at [759, 429] on div "C’est" at bounding box center [757, 428] width 25 height 15
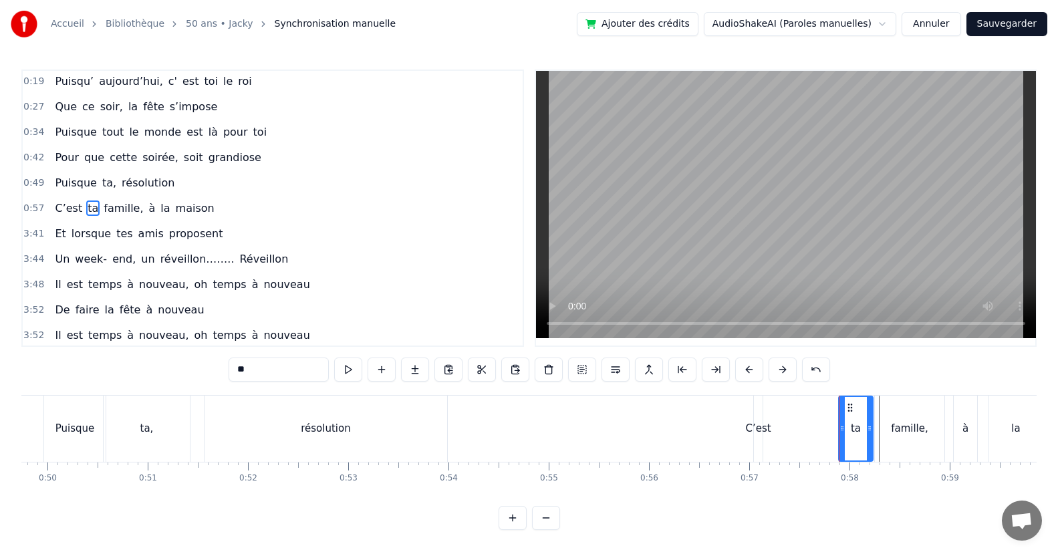
type input "*****"
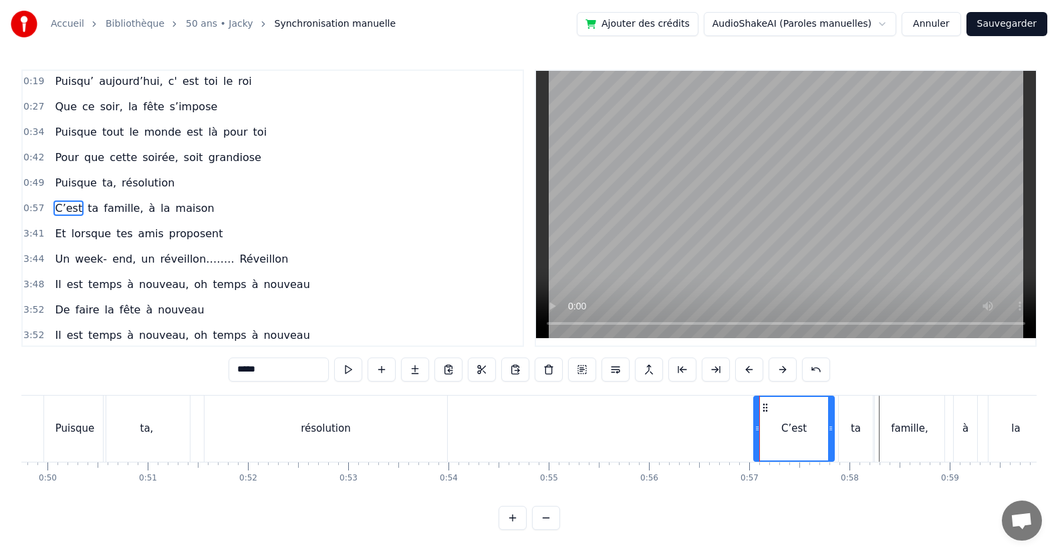
drag, startPoint x: 760, startPoint y: 434, endPoint x: 784, endPoint y: 442, distance: 24.9
click at [831, 446] on div at bounding box center [830, 428] width 5 height 63
drag, startPoint x: 752, startPoint y: 434, endPoint x: 768, endPoint y: 437, distance: 16.3
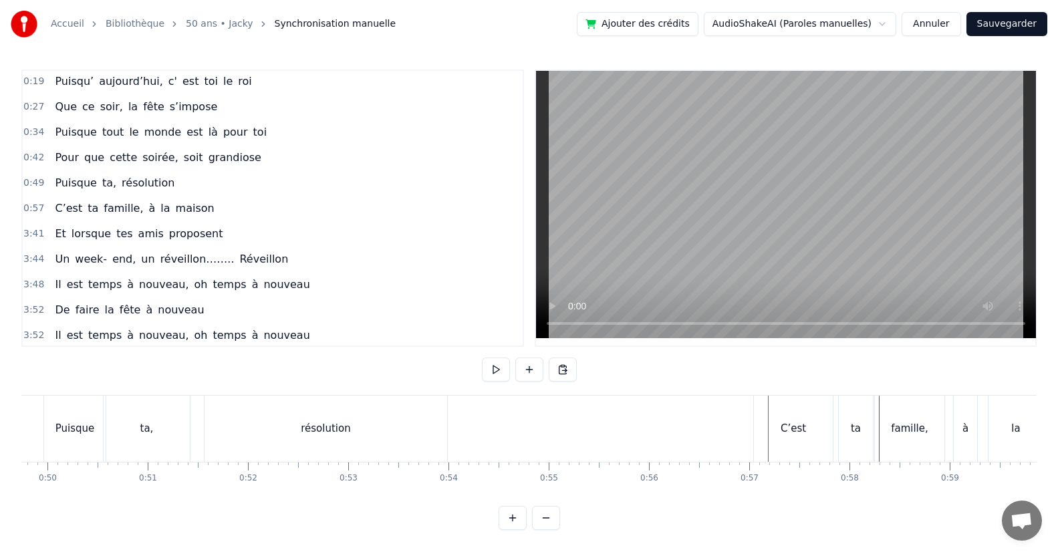
drag, startPoint x: 755, startPoint y: 434, endPoint x: 762, endPoint y: 436, distance: 7.5
click at [758, 434] on div "C’est" at bounding box center [793, 429] width 79 height 66
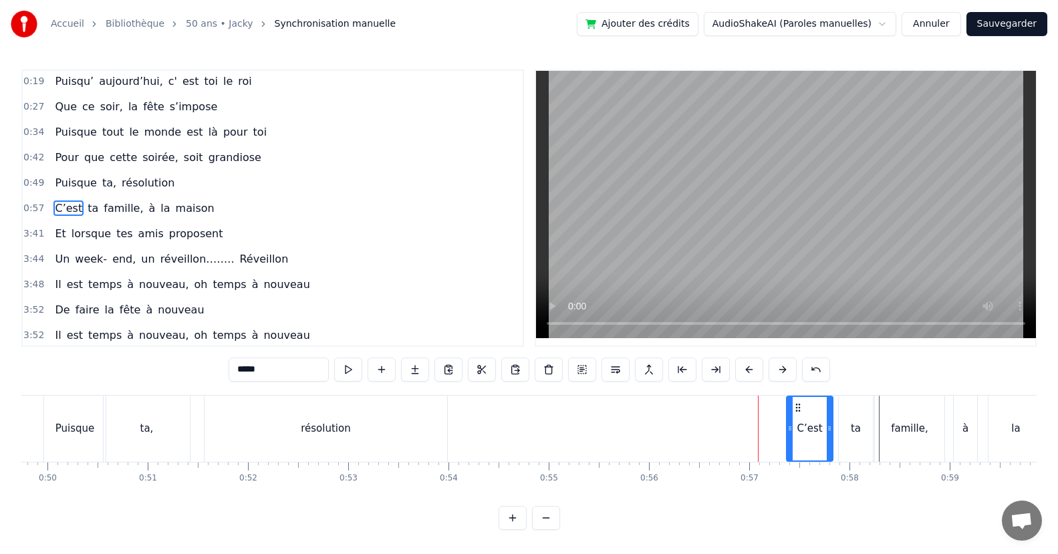
drag, startPoint x: 758, startPoint y: 434, endPoint x: 791, endPoint y: 436, distance: 32.8
click at [791, 436] on div at bounding box center [789, 428] width 5 height 63
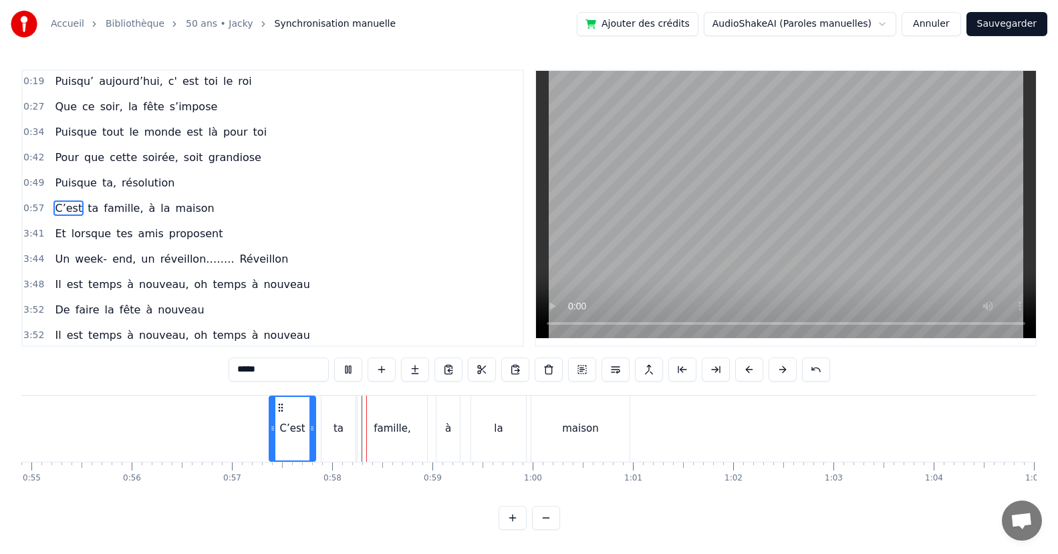
scroll to position [0, 5723]
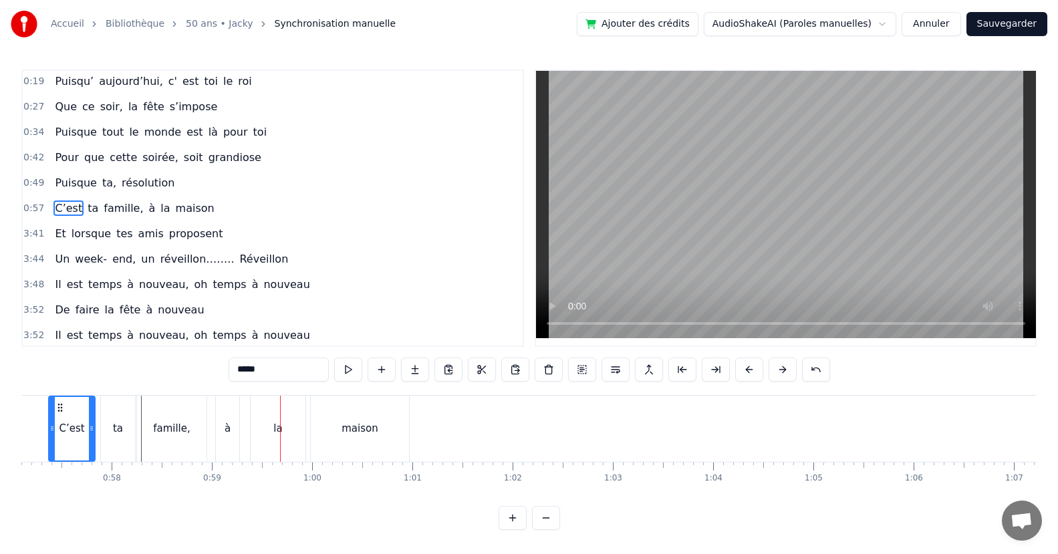
click at [296, 437] on div "la" at bounding box center [278, 429] width 55 height 66
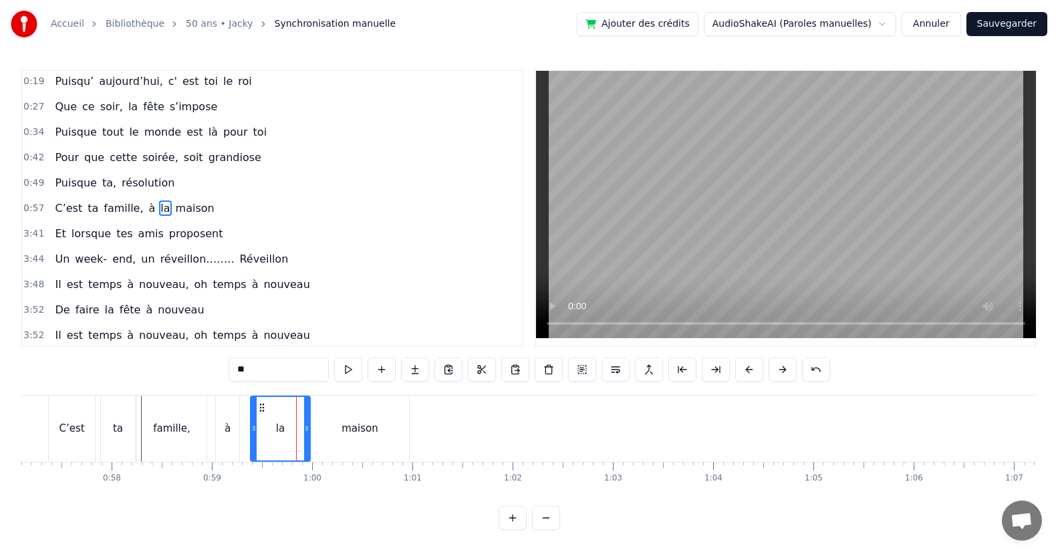
click at [307, 436] on div at bounding box center [306, 428] width 5 height 63
drag, startPoint x: 252, startPoint y: 440, endPoint x: 289, endPoint y: 443, distance: 37.5
click at [289, 443] on div at bounding box center [291, 428] width 5 height 63
click at [232, 444] on div "à" at bounding box center [227, 429] width 23 height 66
drag, startPoint x: 238, startPoint y: 443, endPoint x: 284, endPoint y: 442, distance: 46.1
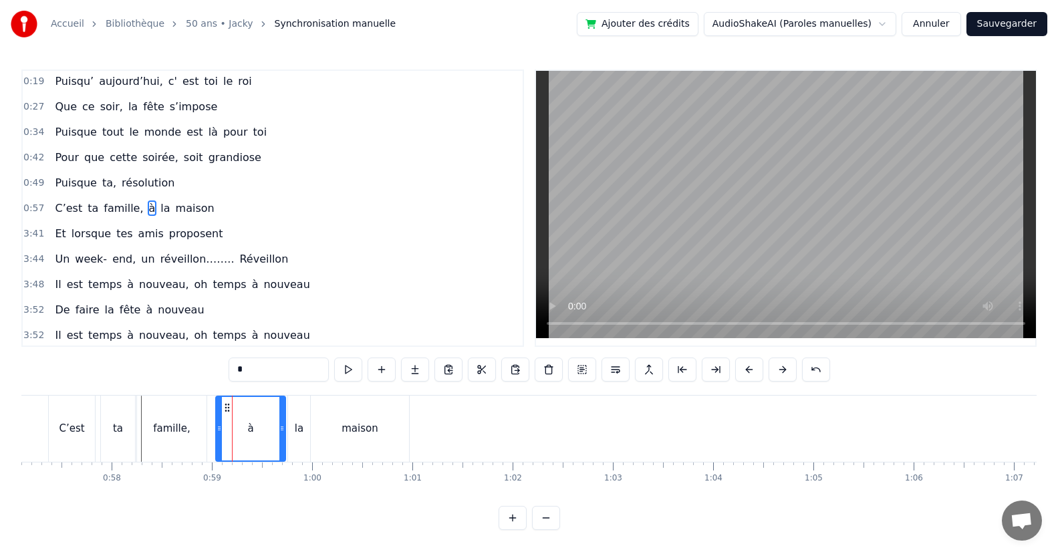
click at [284, 442] on div at bounding box center [281, 428] width 5 height 63
drag, startPoint x: 219, startPoint y: 434, endPoint x: 253, endPoint y: 438, distance: 34.2
click at [253, 438] on div at bounding box center [253, 428] width 5 height 63
click at [194, 436] on div "famille," at bounding box center [171, 429] width 69 height 66
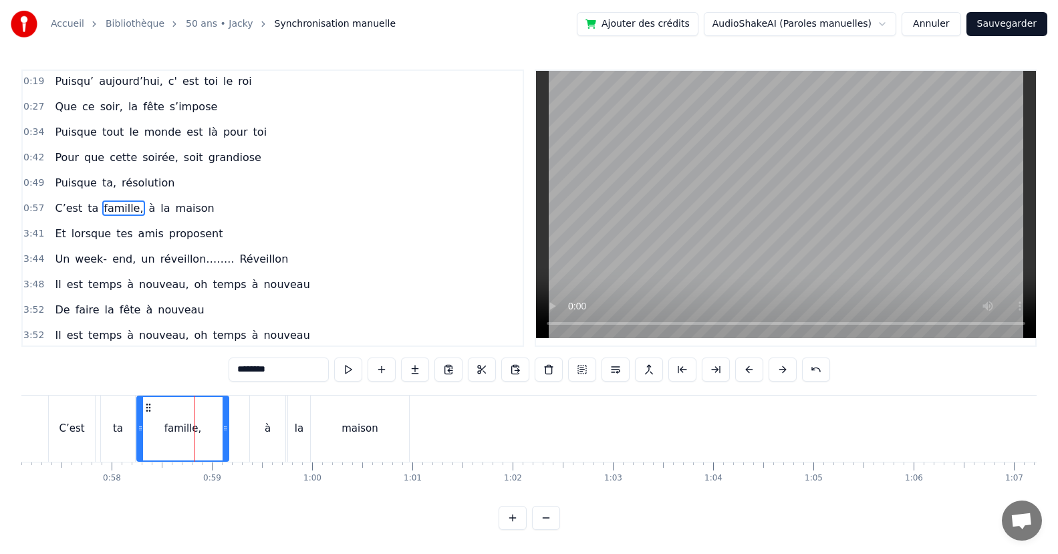
drag, startPoint x: 202, startPoint y: 437, endPoint x: 225, endPoint y: 438, distance: 22.1
click at [225, 438] on div at bounding box center [225, 428] width 5 height 63
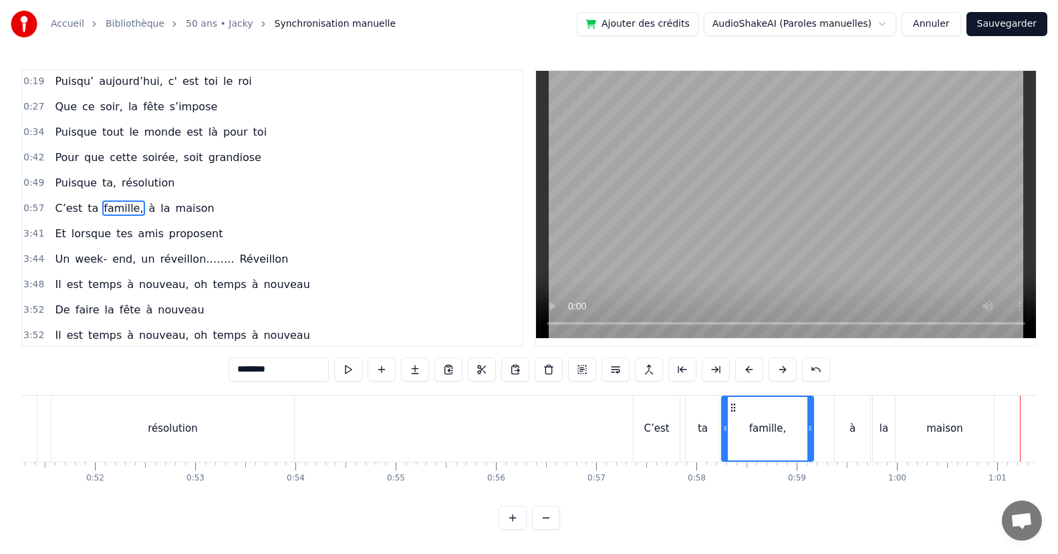
scroll to position [0, 5120]
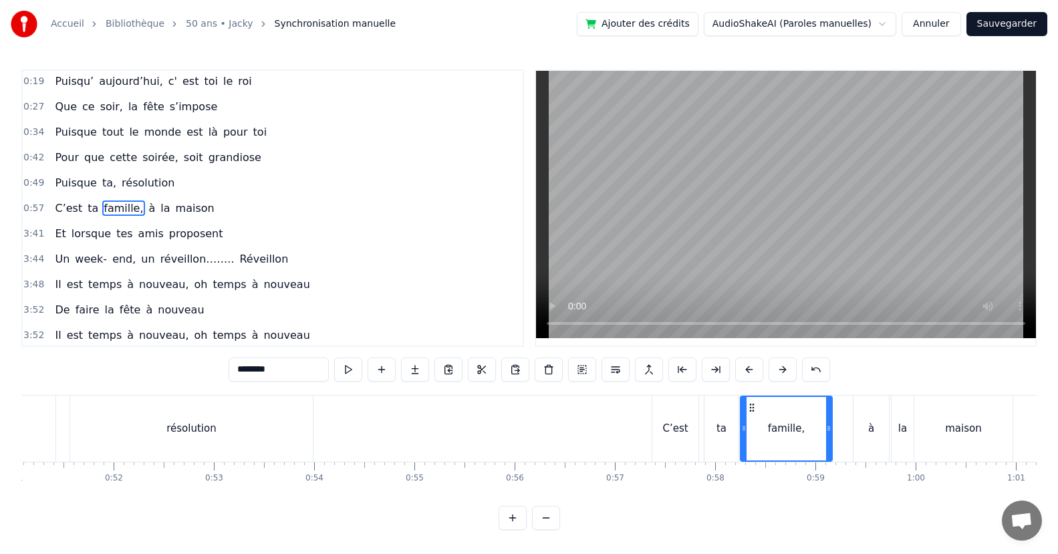
click at [303, 431] on div "résolution" at bounding box center [191, 429] width 243 height 66
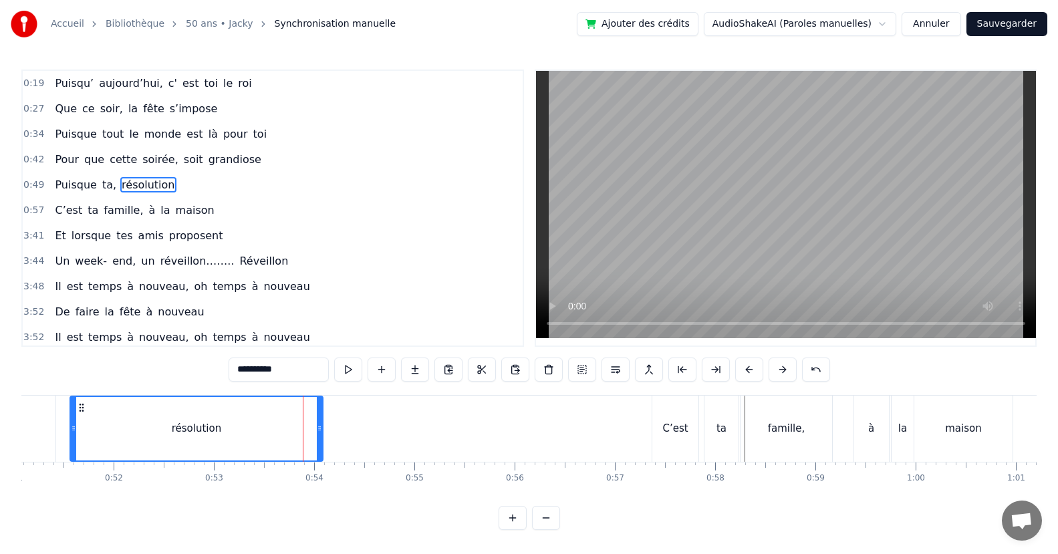
drag, startPoint x: 305, startPoint y: 430, endPoint x: 317, endPoint y: 430, distance: 12.0
click at [317, 430] on icon at bounding box center [319, 428] width 5 height 11
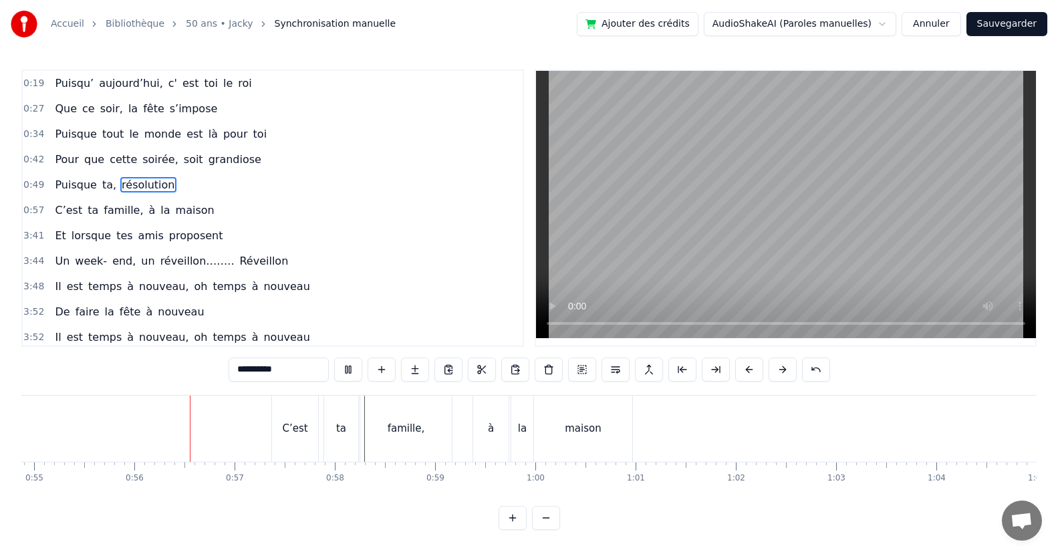
scroll to position [0, 5554]
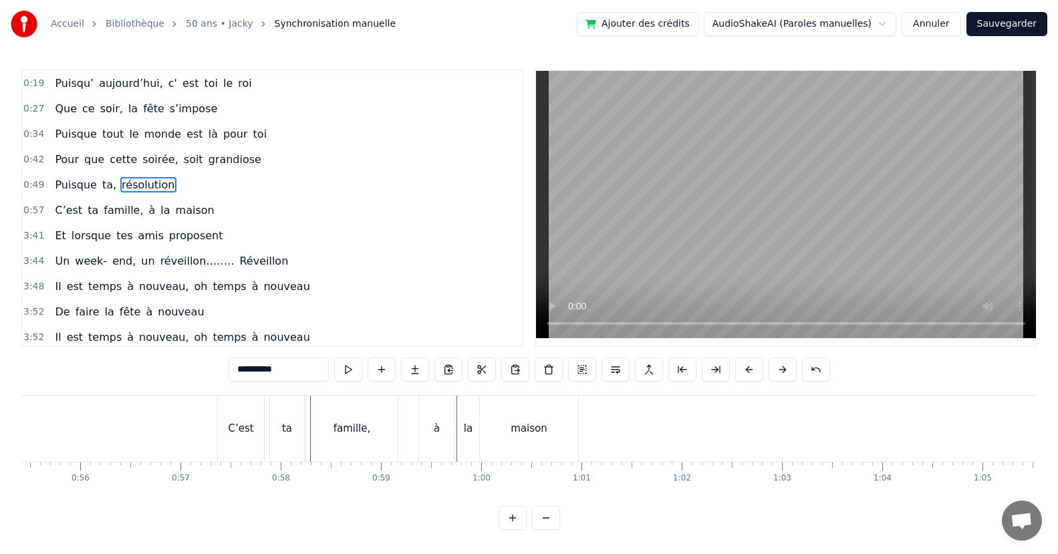
click at [317, 436] on div "famille," at bounding box center [352, 429] width 92 height 66
type input "********"
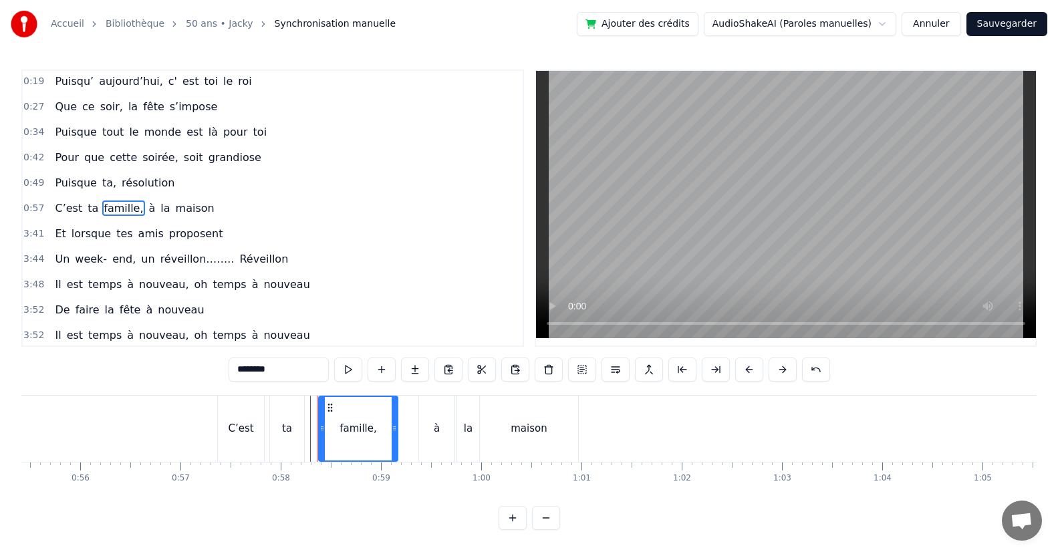
drag, startPoint x: 309, startPoint y: 436, endPoint x: 322, endPoint y: 438, distance: 12.9
click at [322, 438] on div at bounding box center [321, 428] width 5 height 63
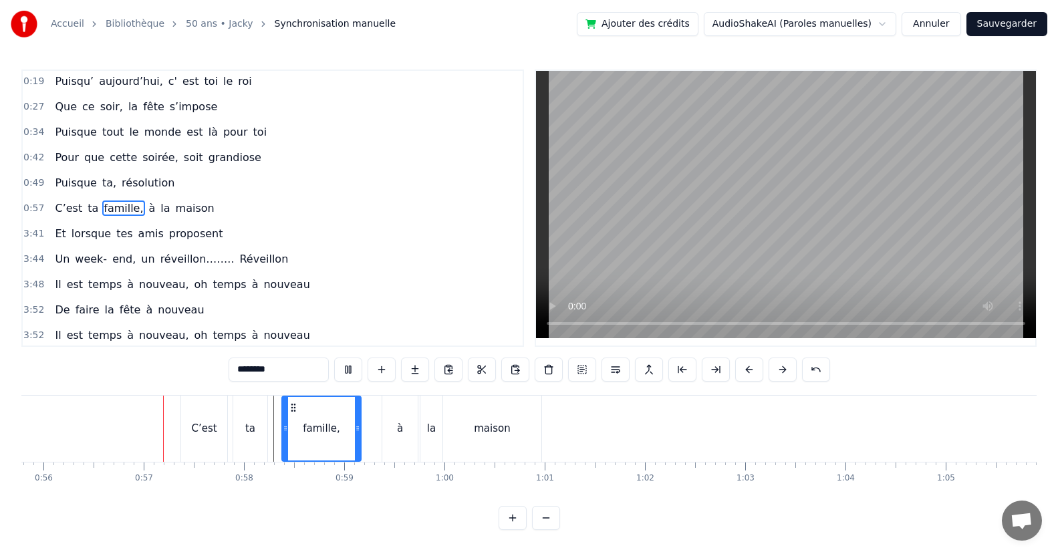
scroll to position [0, 5599]
click at [122, 241] on div "Et lorsque tes amis proposent" at bounding box center [138, 234] width 178 height 24
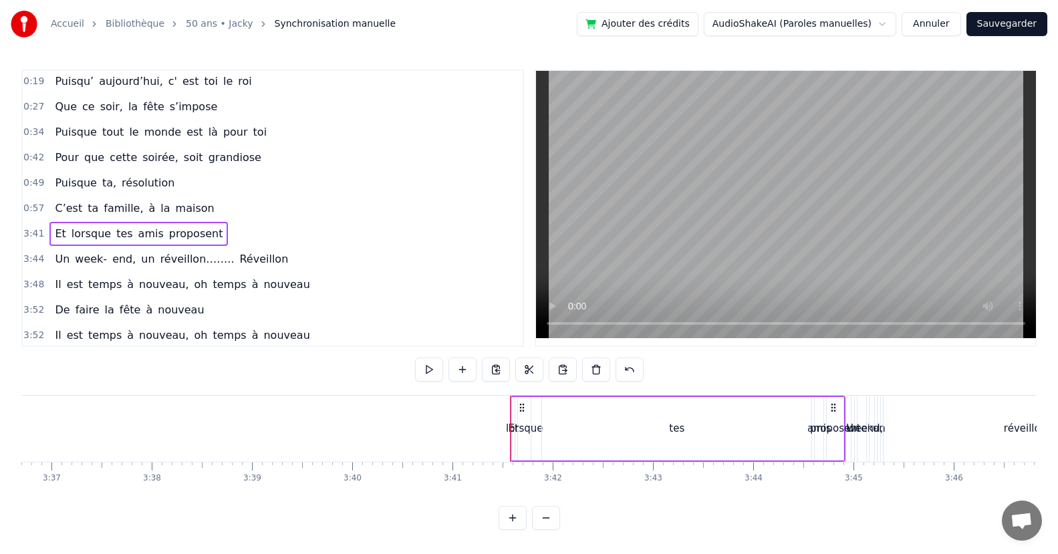
scroll to position [0, 22141]
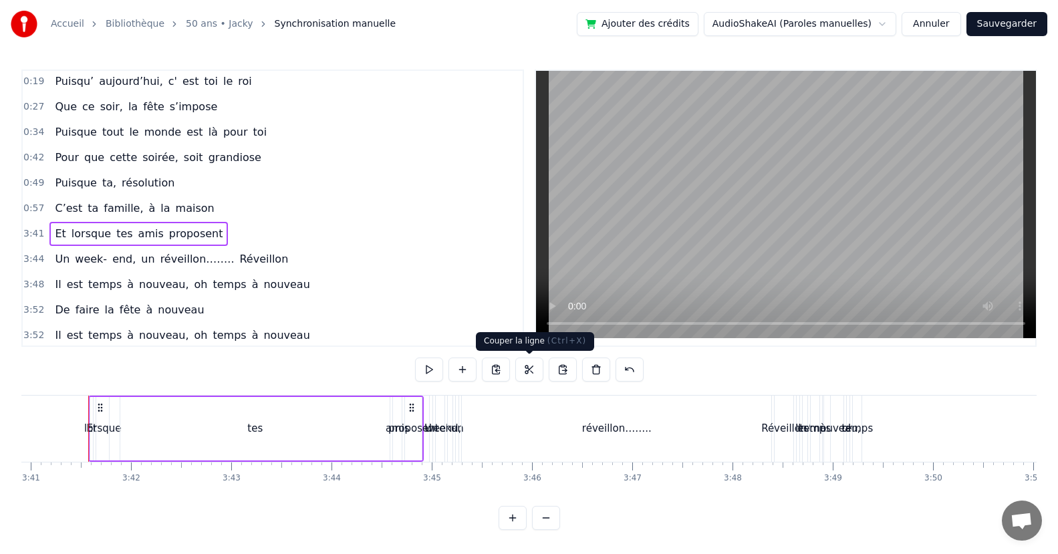
click at [527, 368] on button at bounding box center [529, 369] width 28 height 24
click at [528, 366] on button at bounding box center [529, 369] width 28 height 24
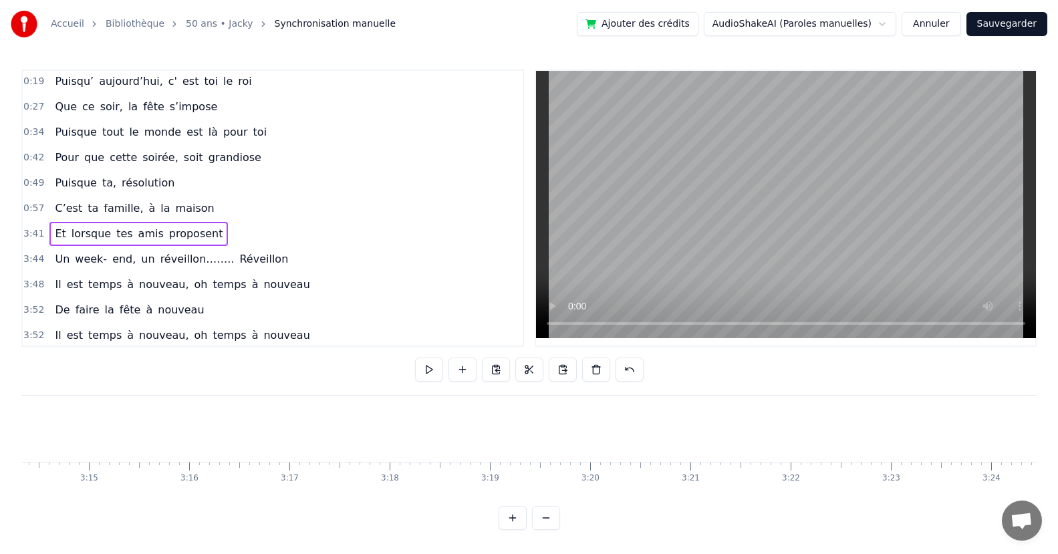
scroll to position [0, 18589]
click at [366, 507] on div "0:19 Puisqu’ aujourd’hui, c' est toi le roi 0:27 Que ce soir, la fête s’impose …" at bounding box center [528, 299] width 1015 height 460
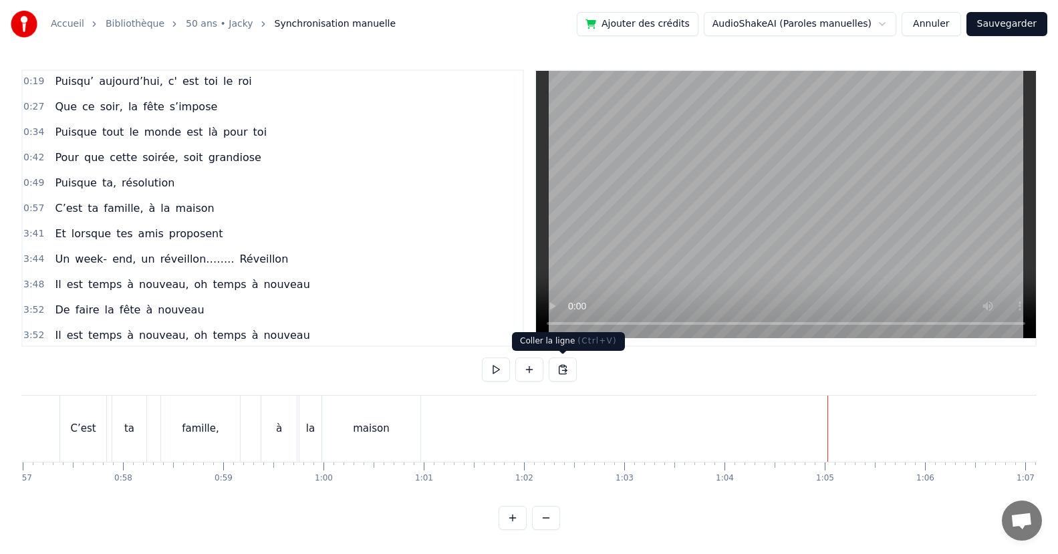
click at [557, 364] on button at bounding box center [563, 369] width 28 height 24
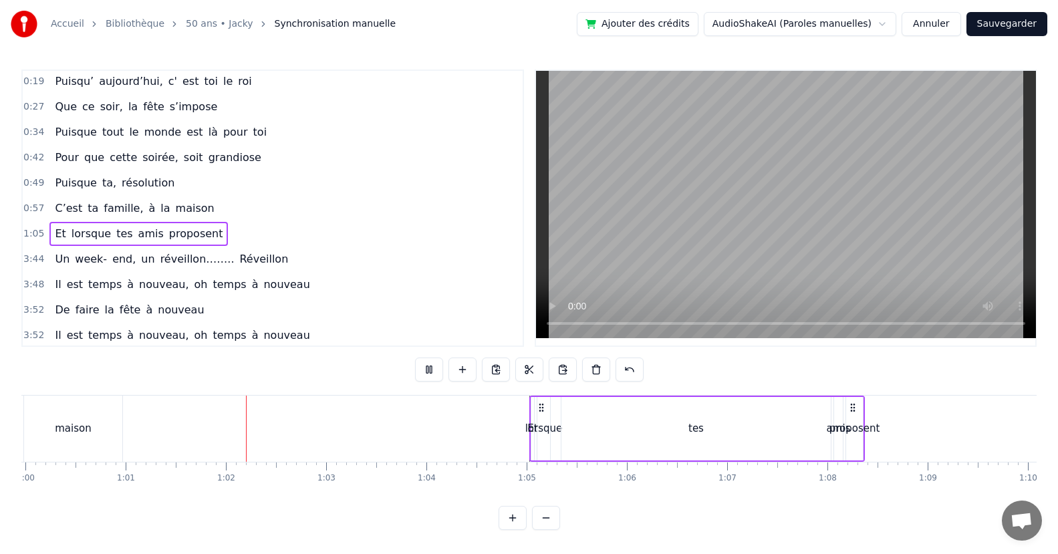
scroll to position [0, 6108]
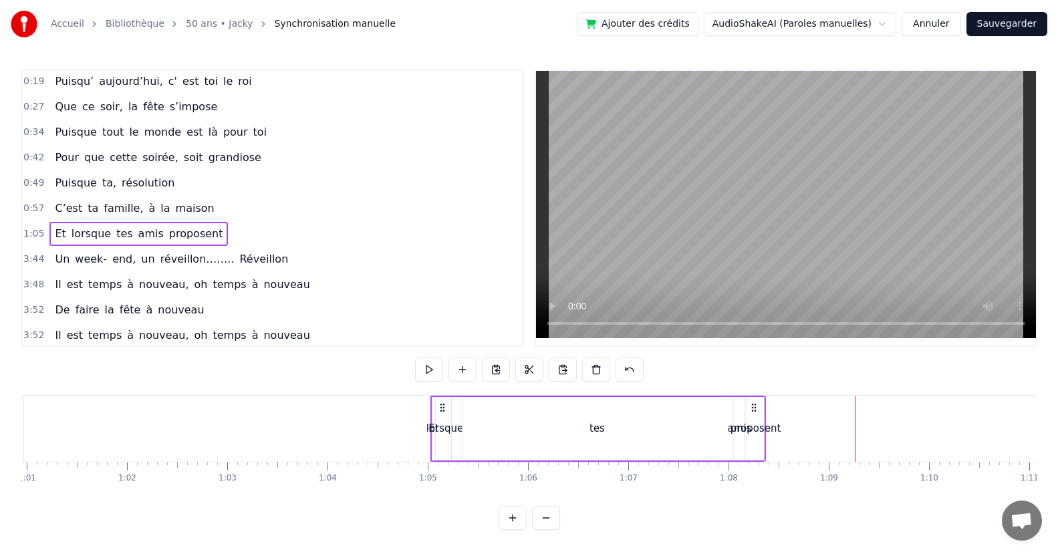
click at [436, 436] on div "lorsque" at bounding box center [444, 428] width 37 height 15
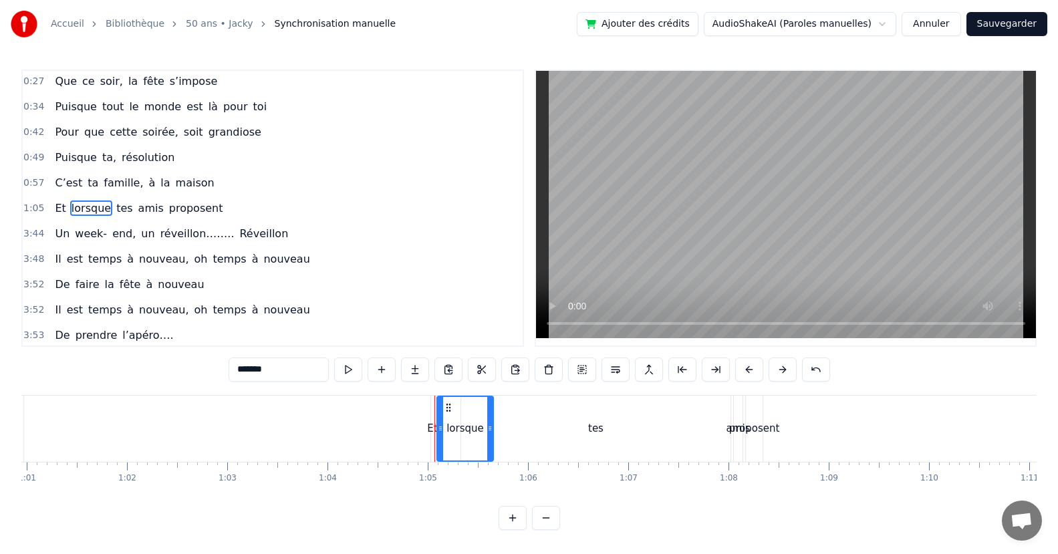
drag, startPoint x: 443, startPoint y: 430, endPoint x: 486, endPoint y: 428, distance: 43.5
click at [487, 428] on icon at bounding box center [489, 428] width 5 height 11
click at [604, 447] on div "tes" at bounding box center [595, 429] width 269 height 66
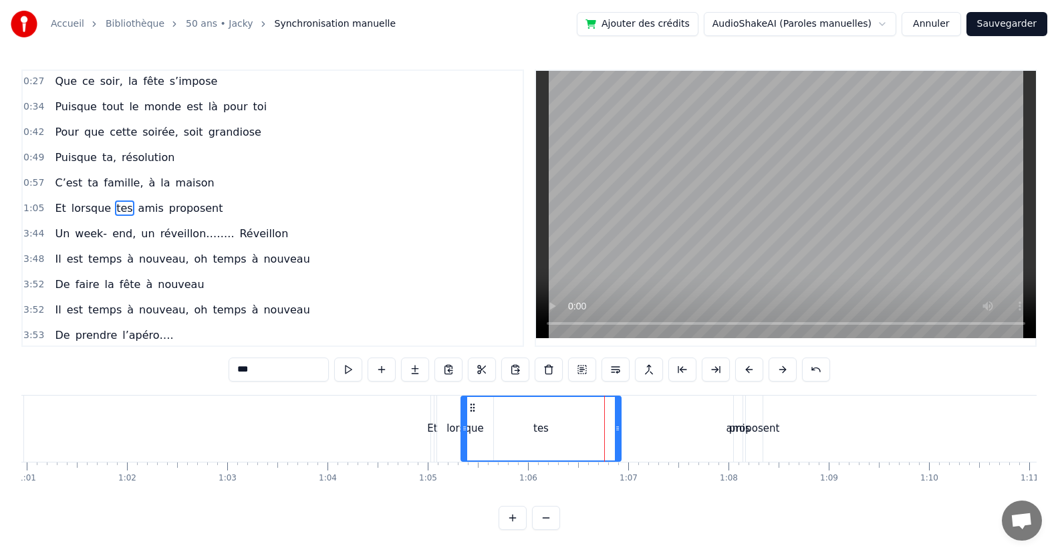
drag, startPoint x: 727, startPoint y: 425, endPoint x: 616, endPoint y: 452, distance: 114.1
click at [616, 452] on div at bounding box center [617, 428] width 5 height 63
click at [733, 433] on div "proposent" at bounding box center [754, 428] width 51 height 15
type input "*********"
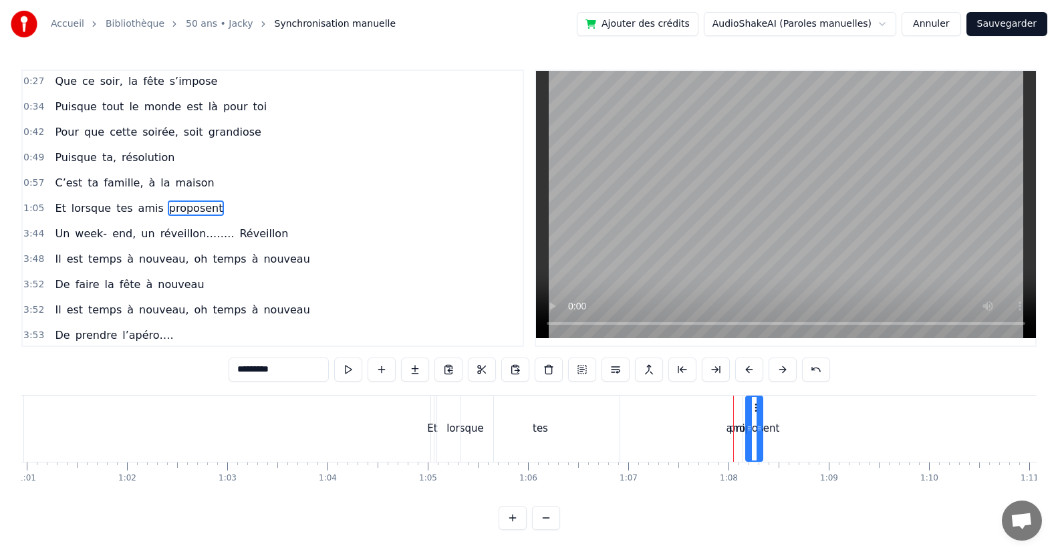
click at [738, 431] on div "proposent" at bounding box center [754, 428] width 51 height 15
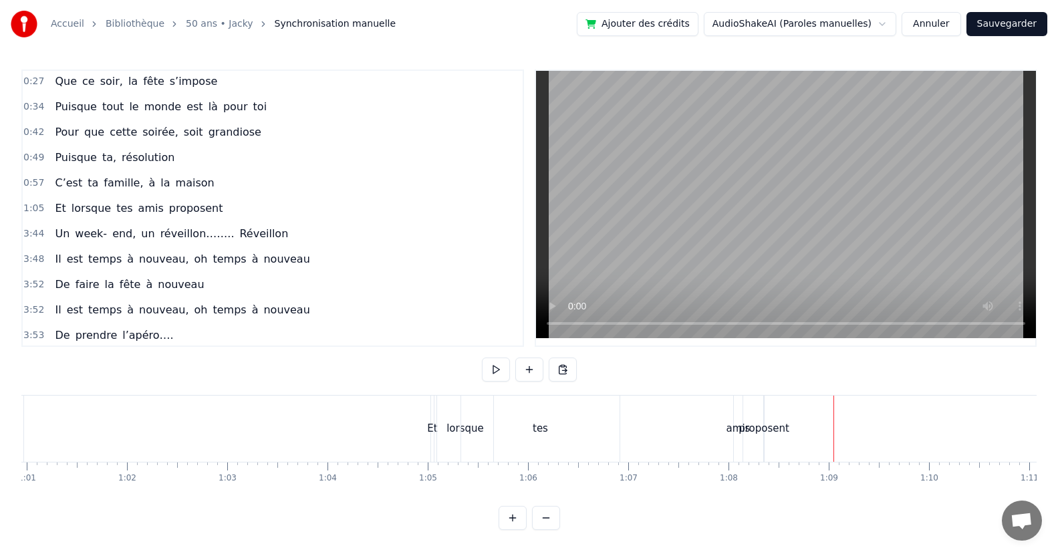
click at [736, 436] on div "amis" at bounding box center [738, 428] width 24 height 15
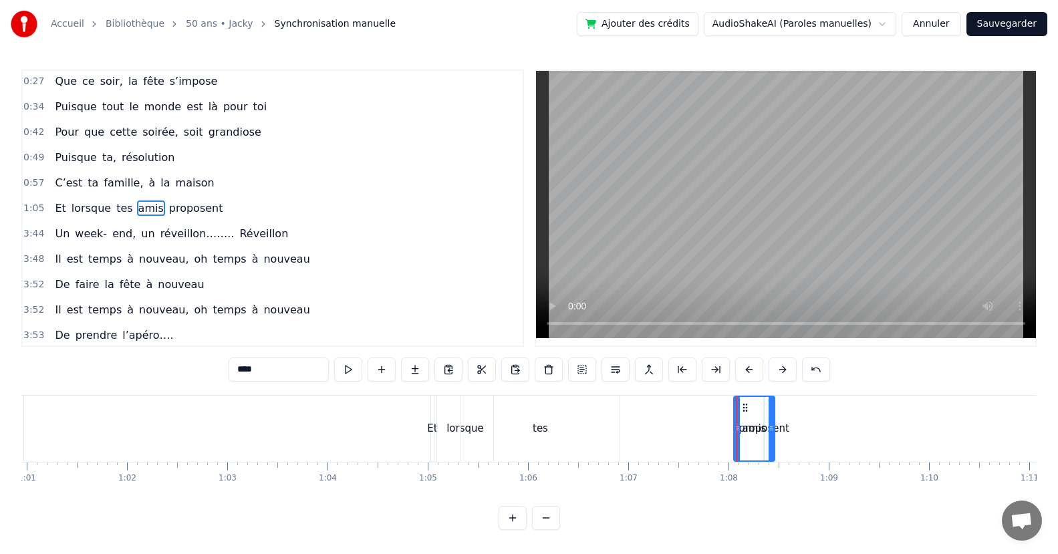
drag, startPoint x: 754, startPoint y: 435, endPoint x: 771, endPoint y: 436, distance: 17.4
click at [771, 436] on div at bounding box center [770, 428] width 5 height 63
drag, startPoint x: 738, startPoint y: 437, endPoint x: 663, endPoint y: 446, distance: 75.4
click at [629, 444] on div at bounding box center [631, 428] width 5 height 63
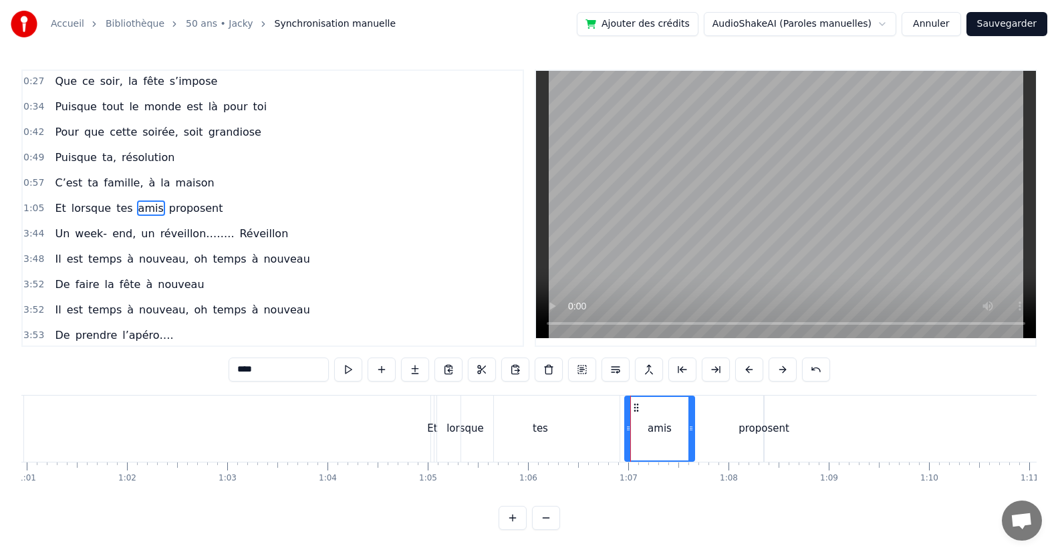
drag, startPoint x: 770, startPoint y: 440, endPoint x: 720, endPoint y: 445, distance: 51.1
click at [690, 448] on div at bounding box center [690, 428] width 5 height 63
click at [768, 428] on div "proposent" at bounding box center [763, 428] width 51 height 15
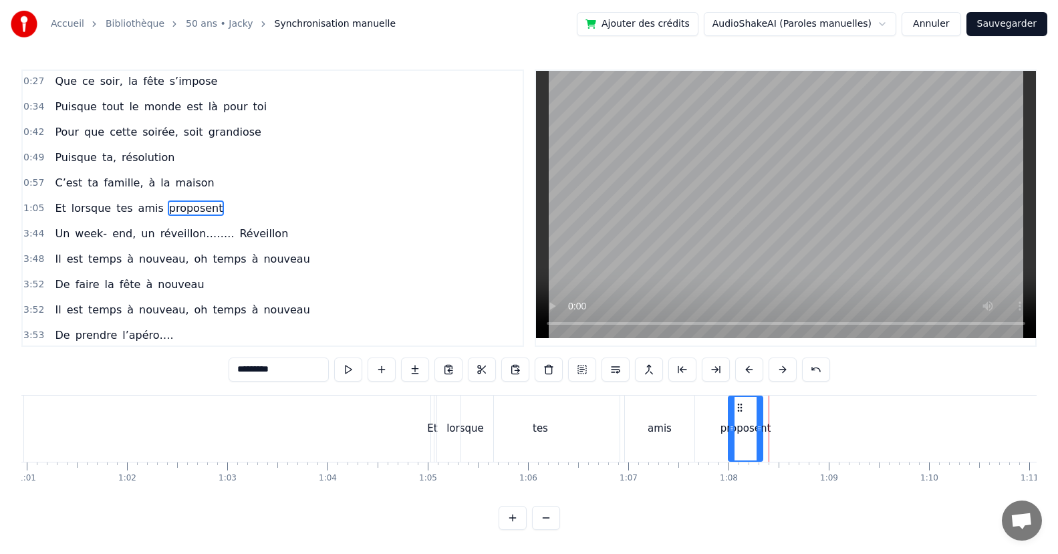
drag, startPoint x: 764, startPoint y: 434, endPoint x: 738, endPoint y: 450, distance: 30.6
click at [729, 451] on div at bounding box center [731, 428] width 5 height 63
drag, startPoint x: 757, startPoint y: 432, endPoint x: 823, endPoint y: 440, distance: 66.7
click at [823, 440] on div at bounding box center [825, 428] width 5 height 63
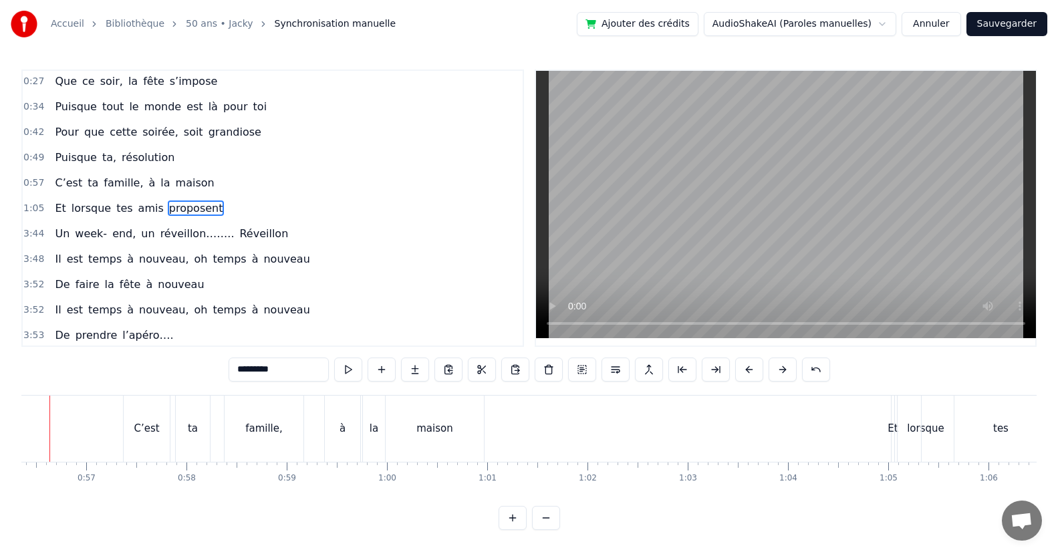
scroll to position [0, 5609]
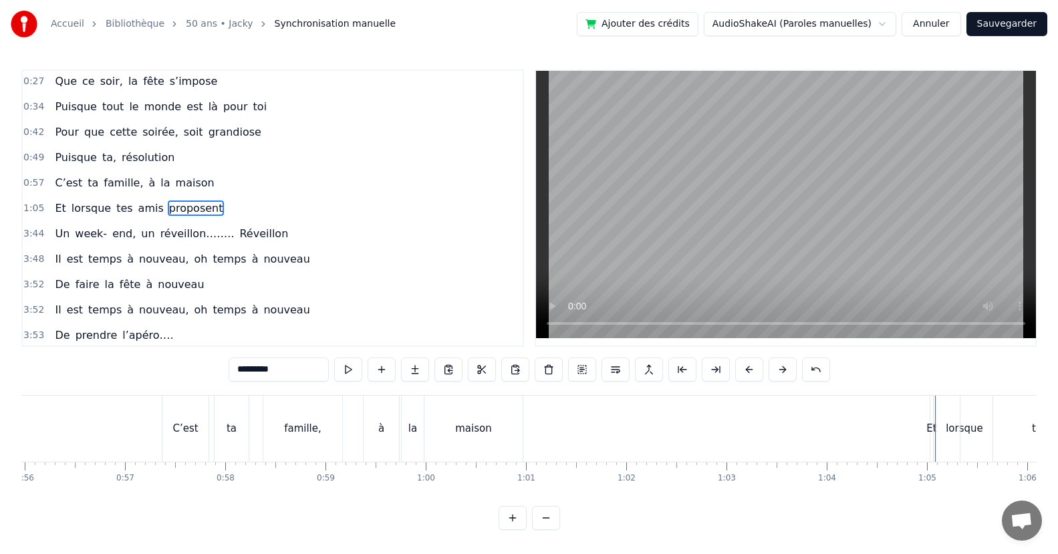
click at [957, 429] on div "lorsque" at bounding box center [963, 428] width 37 height 15
drag, startPoint x: 940, startPoint y: 433, endPoint x: 956, endPoint y: 432, distance: 16.1
click at [956, 432] on icon at bounding box center [955, 428] width 5 height 11
click at [929, 432] on div "Et" at bounding box center [931, 428] width 10 height 15
type input "**"
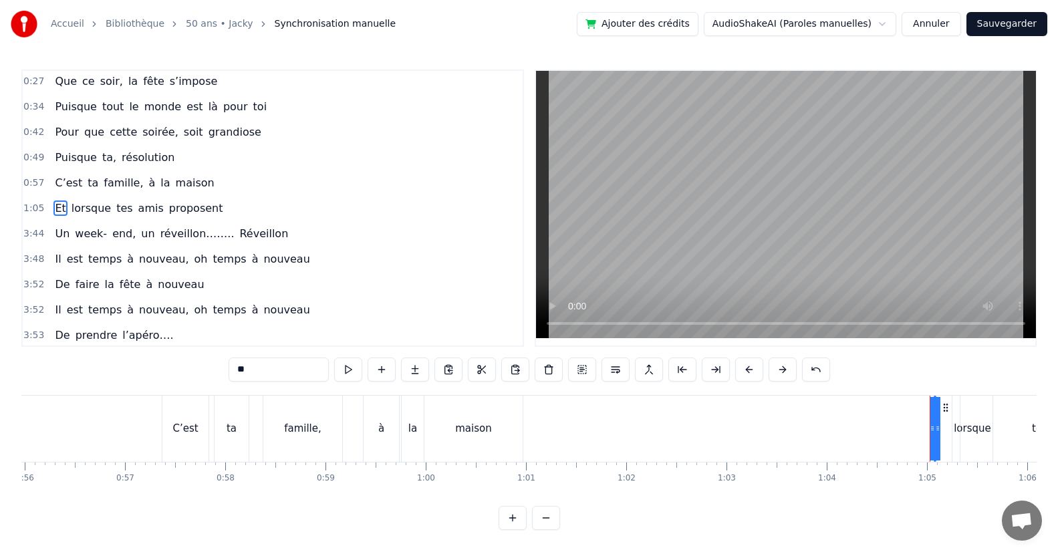
drag, startPoint x: 933, startPoint y: 429, endPoint x: 937, endPoint y: 436, distance: 8.2
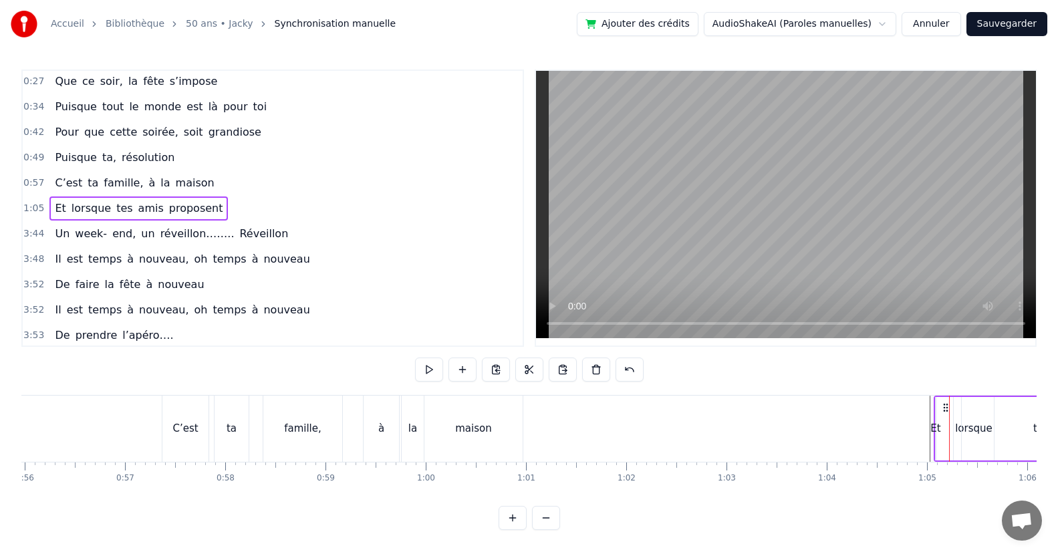
click at [935, 435] on div "Et" at bounding box center [935, 428] width 10 height 15
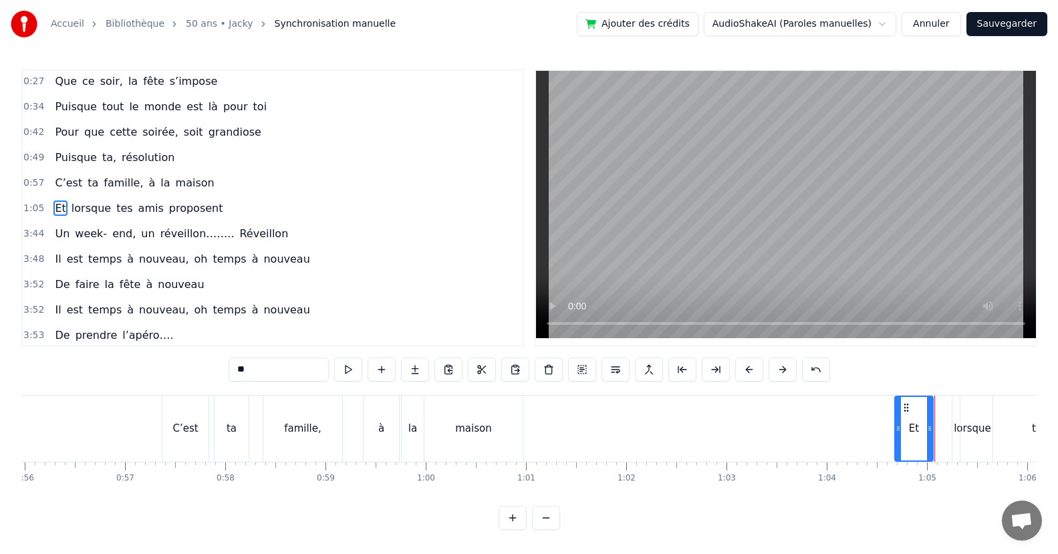
drag, startPoint x: 935, startPoint y: 432, endPoint x: 907, endPoint y: 442, distance: 29.8
click at [895, 440] on div at bounding box center [897, 428] width 5 height 63
drag, startPoint x: 929, startPoint y: 434, endPoint x: 919, endPoint y: 436, distance: 10.8
click at [948, 428] on div at bounding box center [950, 428] width 5 height 63
drag, startPoint x: 897, startPoint y: 429, endPoint x: 931, endPoint y: 436, distance: 34.7
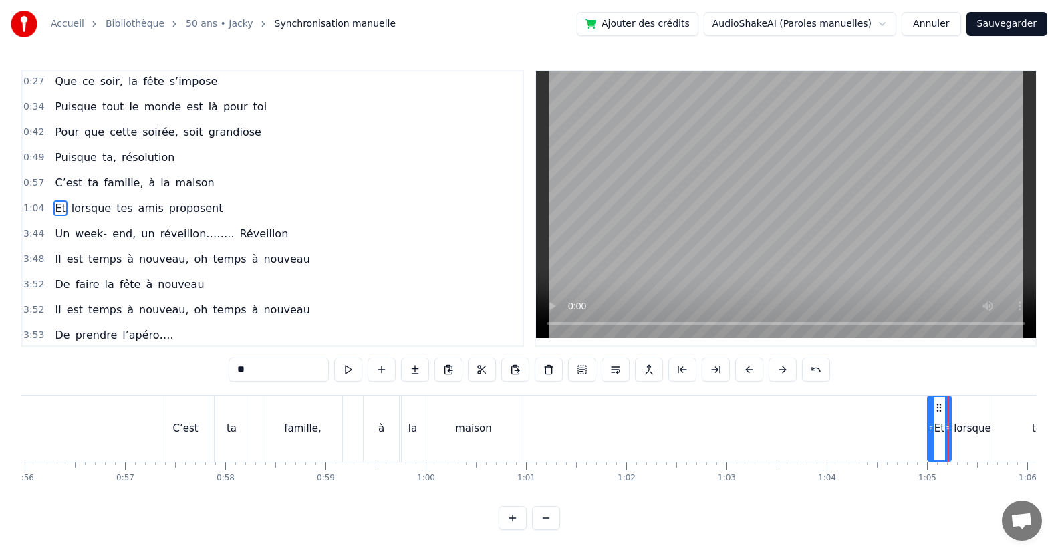
click at [931, 436] on div at bounding box center [930, 428] width 5 height 63
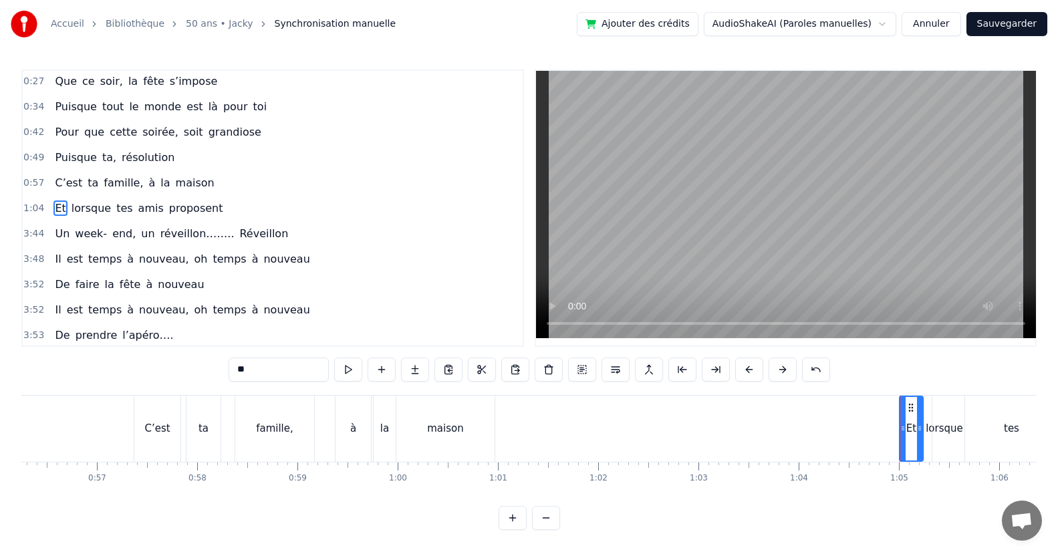
scroll to position [0, 5989]
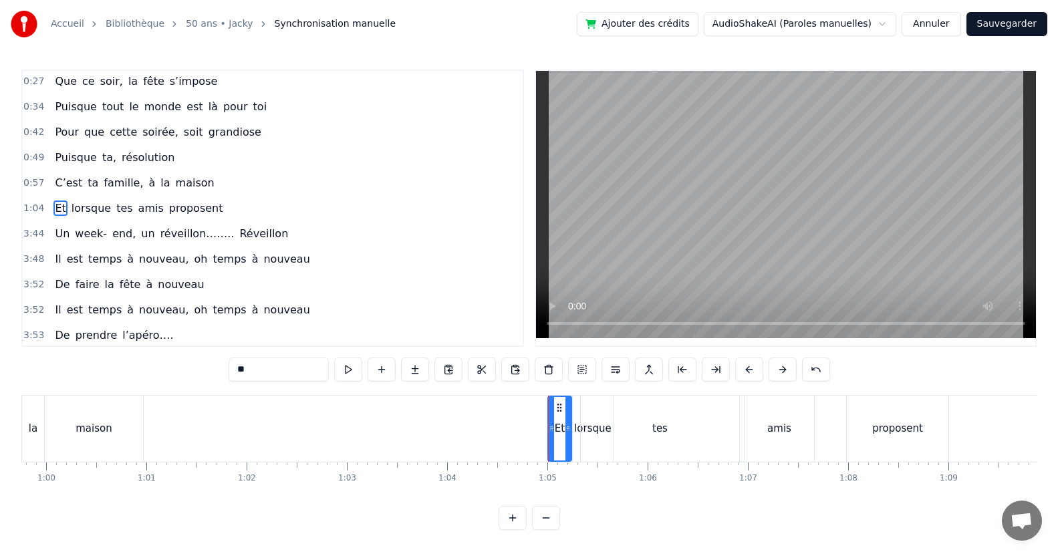
click at [579, 434] on div "lorsque" at bounding box center [592, 428] width 37 height 15
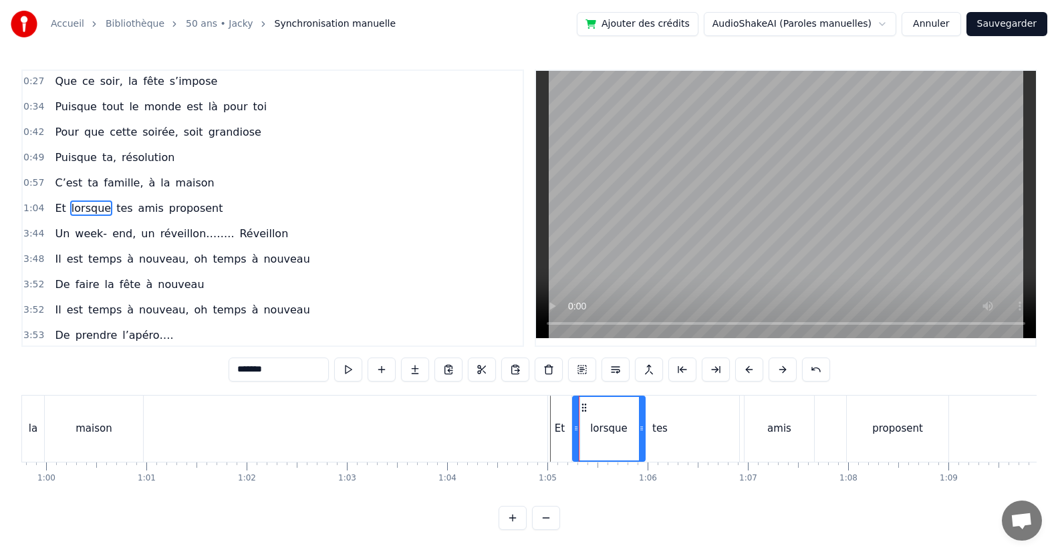
drag, startPoint x: 610, startPoint y: 430, endPoint x: 618, endPoint y: 438, distance: 11.8
click at [641, 432] on icon at bounding box center [641, 428] width 5 height 11
drag, startPoint x: 577, startPoint y: 426, endPoint x: 601, endPoint y: 430, distance: 25.0
click at [565, 430] on div "Et" at bounding box center [559, 429] width 23 height 66
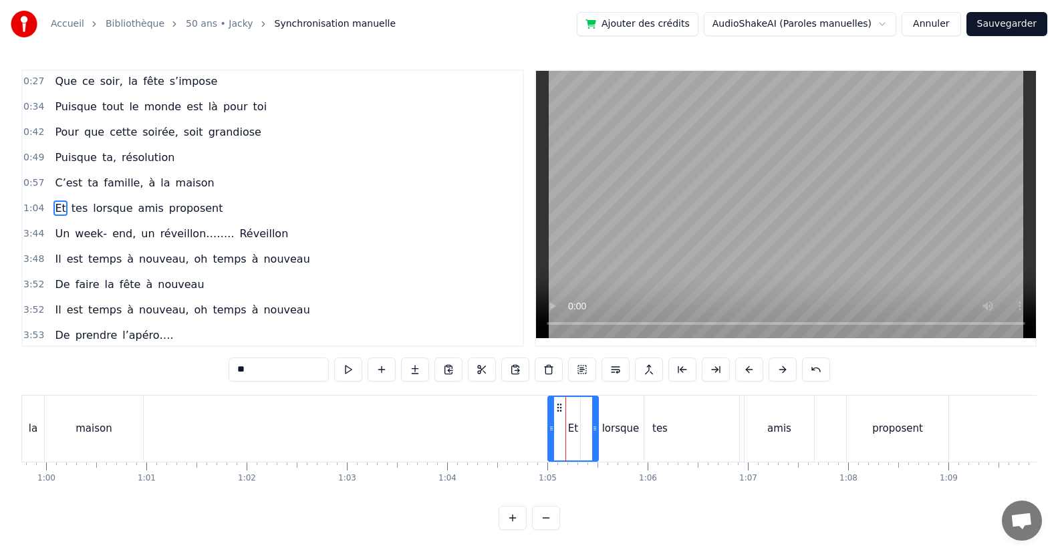
drag, startPoint x: 566, startPoint y: 430, endPoint x: 573, endPoint y: 434, distance: 8.1
click at [591, 432] on div "Et" at bounding box center [573, 428] width 49 height 63
drag, startPoint x: 549, startPoint y: 432, endPoint x: 563, endPoint y: 434, distance: 14.3
click at [563, 434] on div at bounding box center [565, 428] width 5 height 63
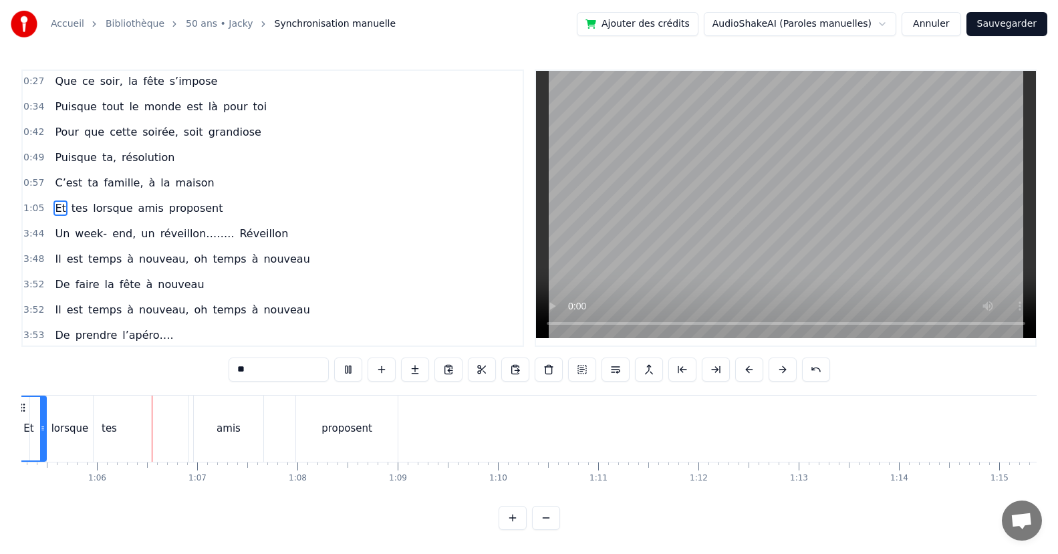
scroll to position [0, 6549]
click at [103, 428] on div "tes" at bounding box center [99, 428] width 15 height 15
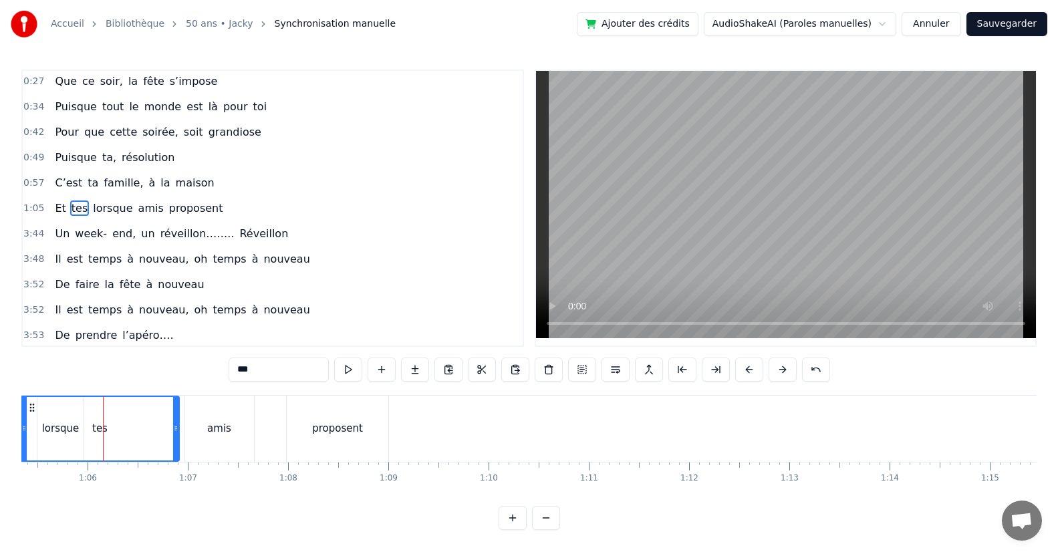
scroll to position [0, 6376]
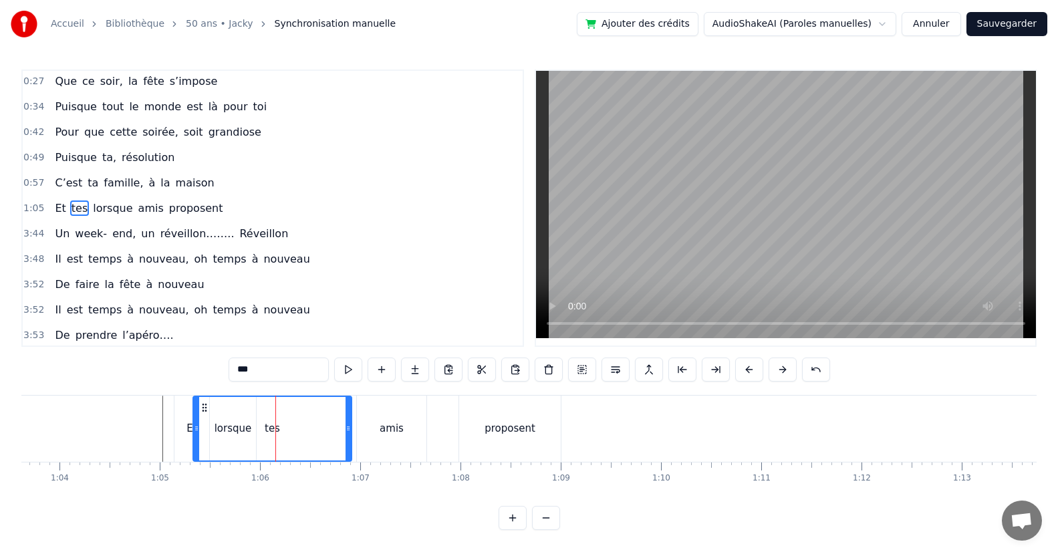
click at [222, 430] on div "tes" at bounding box center [272, 428] width 157 height 63
click at [273, 428] on div "tes" at bounding box center [272, 428] width 15 height 15
click at [391, 452] on div "amis" at bounding box center [391, 429] width 69 height 66
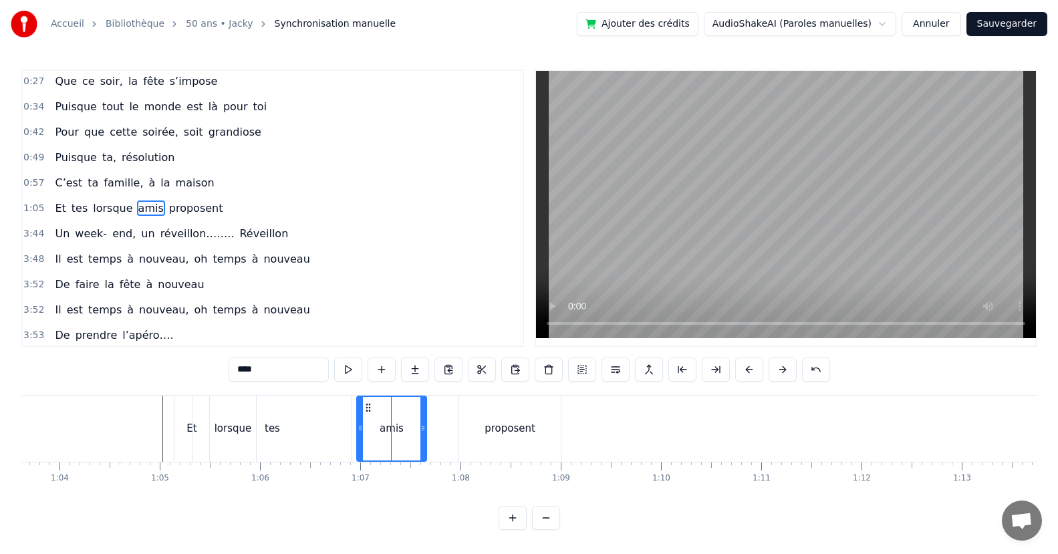
click at [190, 438] on div "Et" at bounding box center [191, 429] width 35 height 66
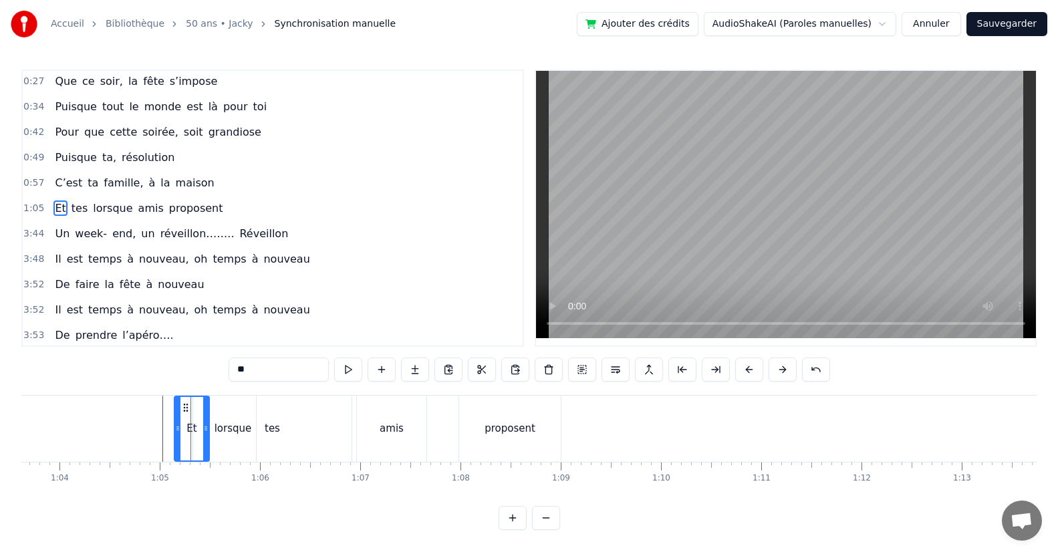
click at [232, 436] on div "lorsque" at bounding box center [233, 429] width 46 height 66
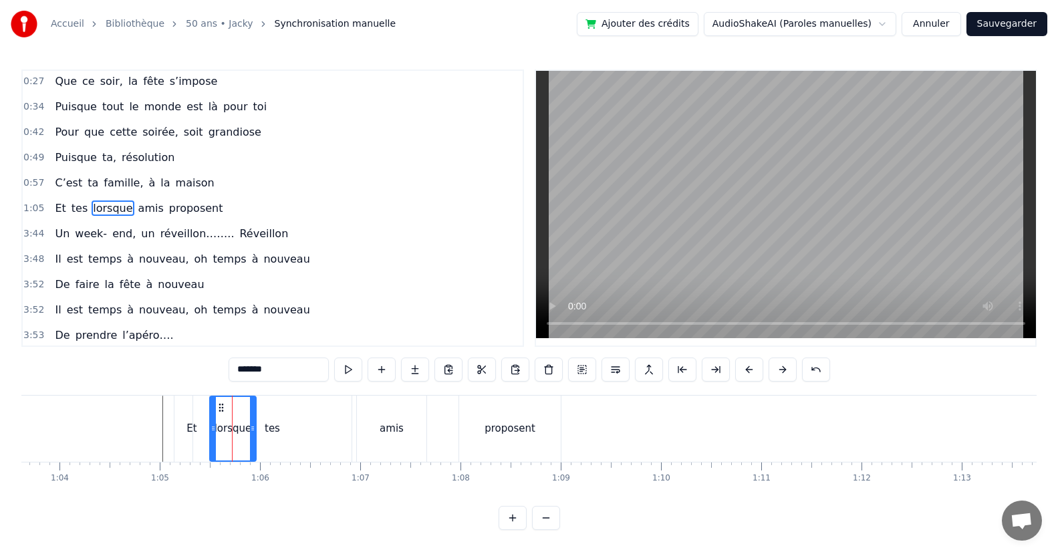
click at [269, 430] on div "tes" at bounding box center [272, 428] width 15 height 15
type input "***"
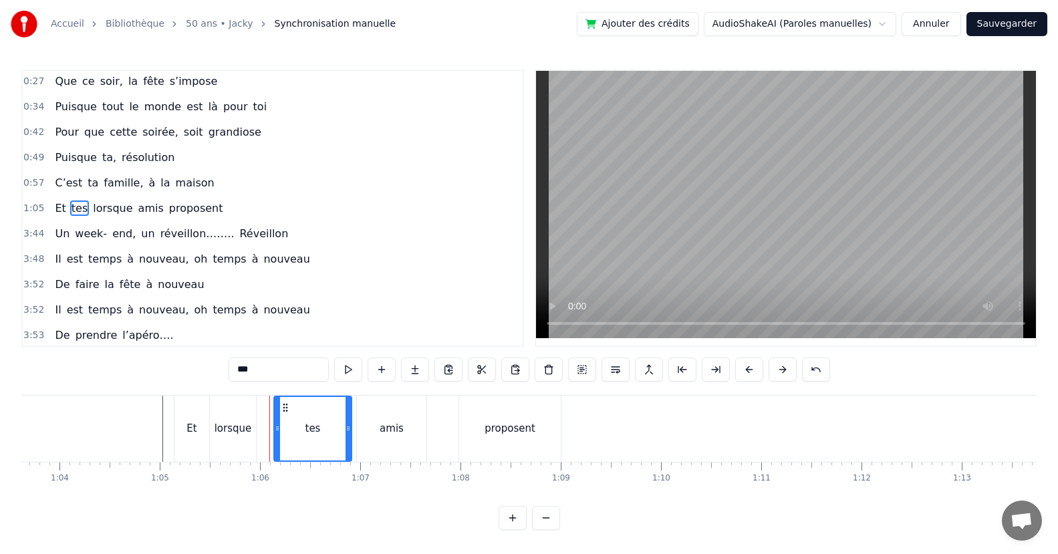
drag, startPoint x: 194, startPoint y: 434, endPoint x: 275, endPoint y: 438, distance: 80.9
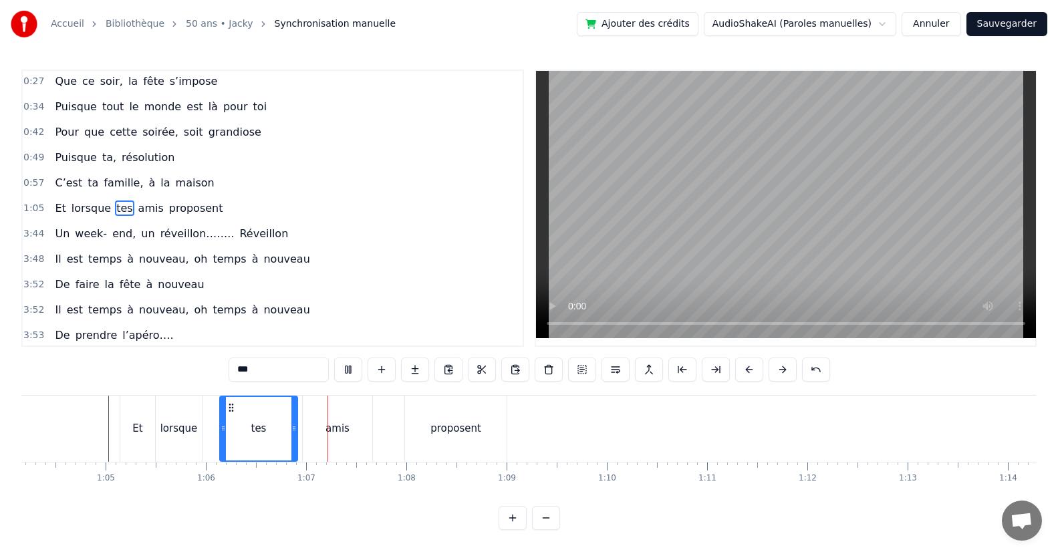
scroll to position [0, 6615]
